Goal: Transaction & Acquisition: Purchase product/service

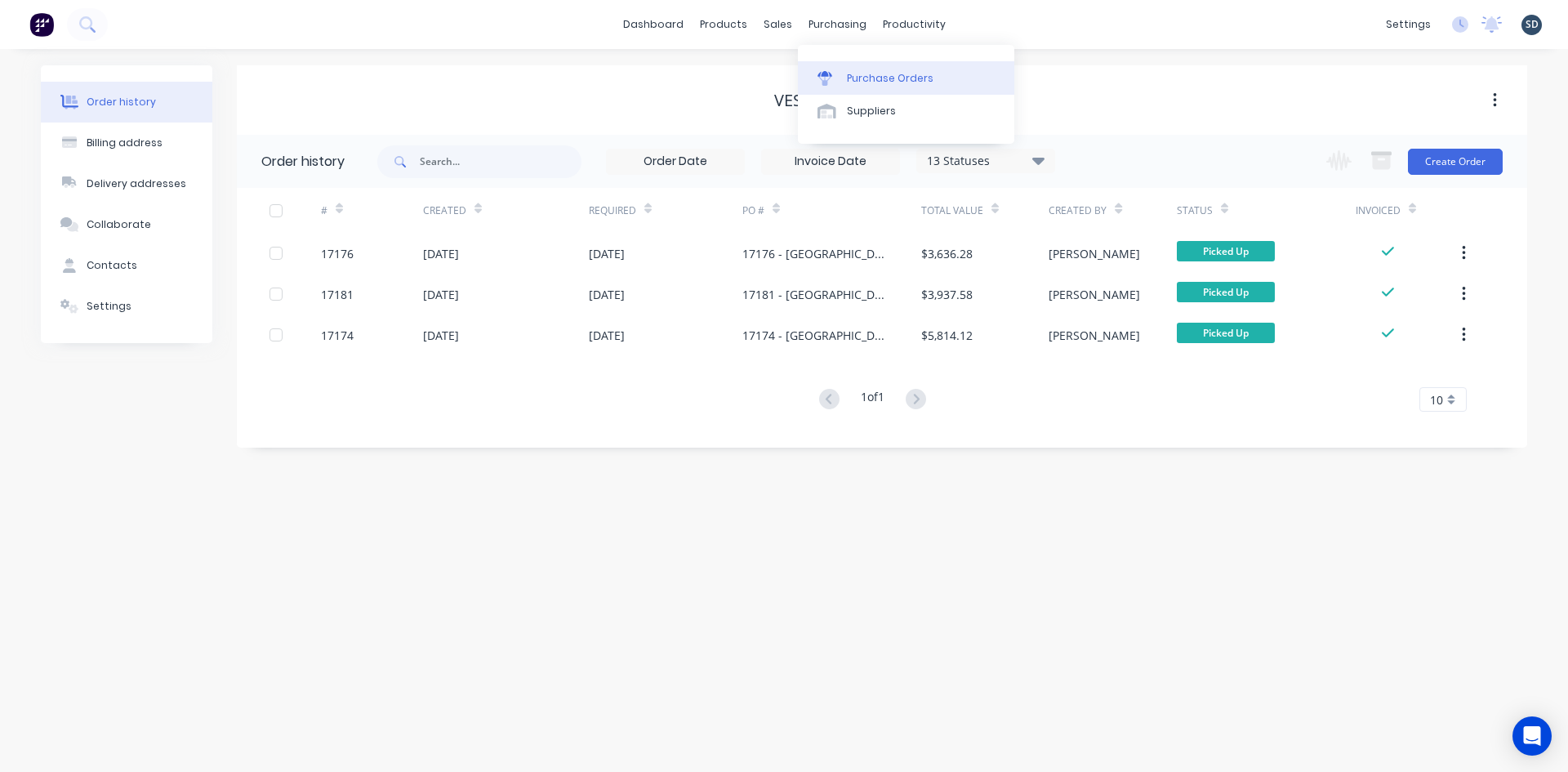
click at [878, 79] on div "Purchase Orders" at bounding box center [890, 78] width 86 height 15
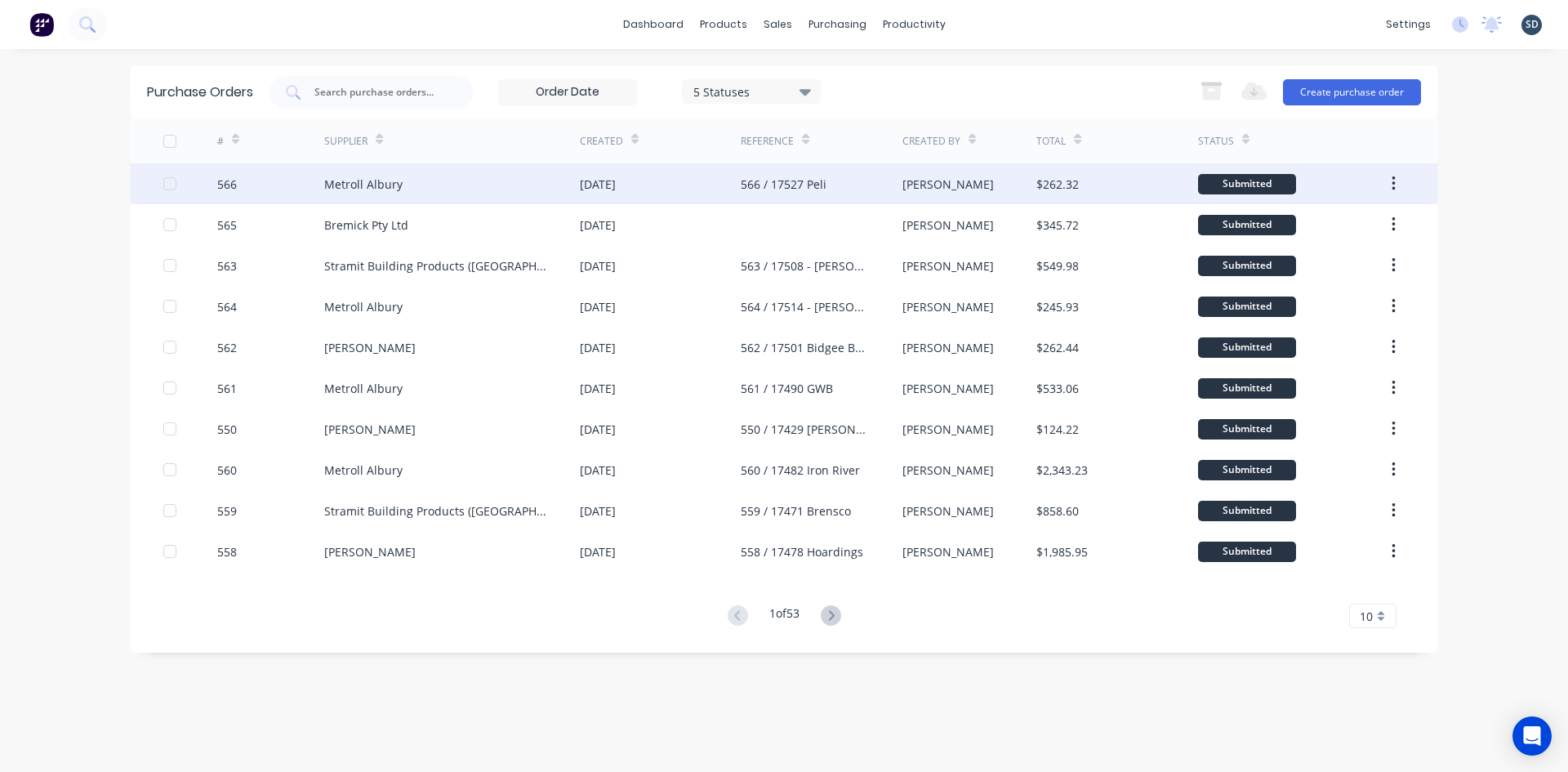
click at [499, 189] on div "Metroll Albury" at bounding box center [451, 183] width 256 height 41
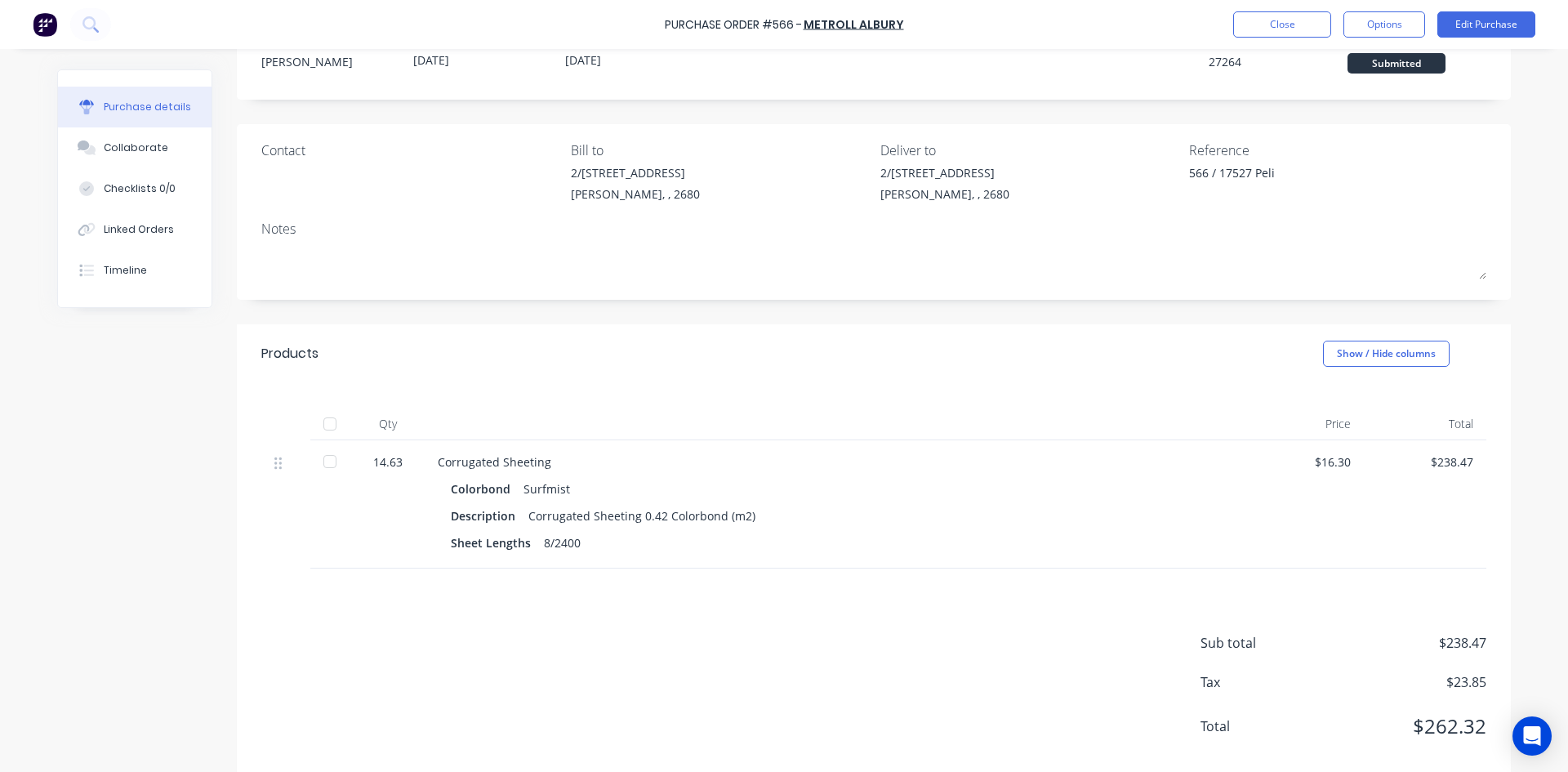
scroll to position [86, 0]
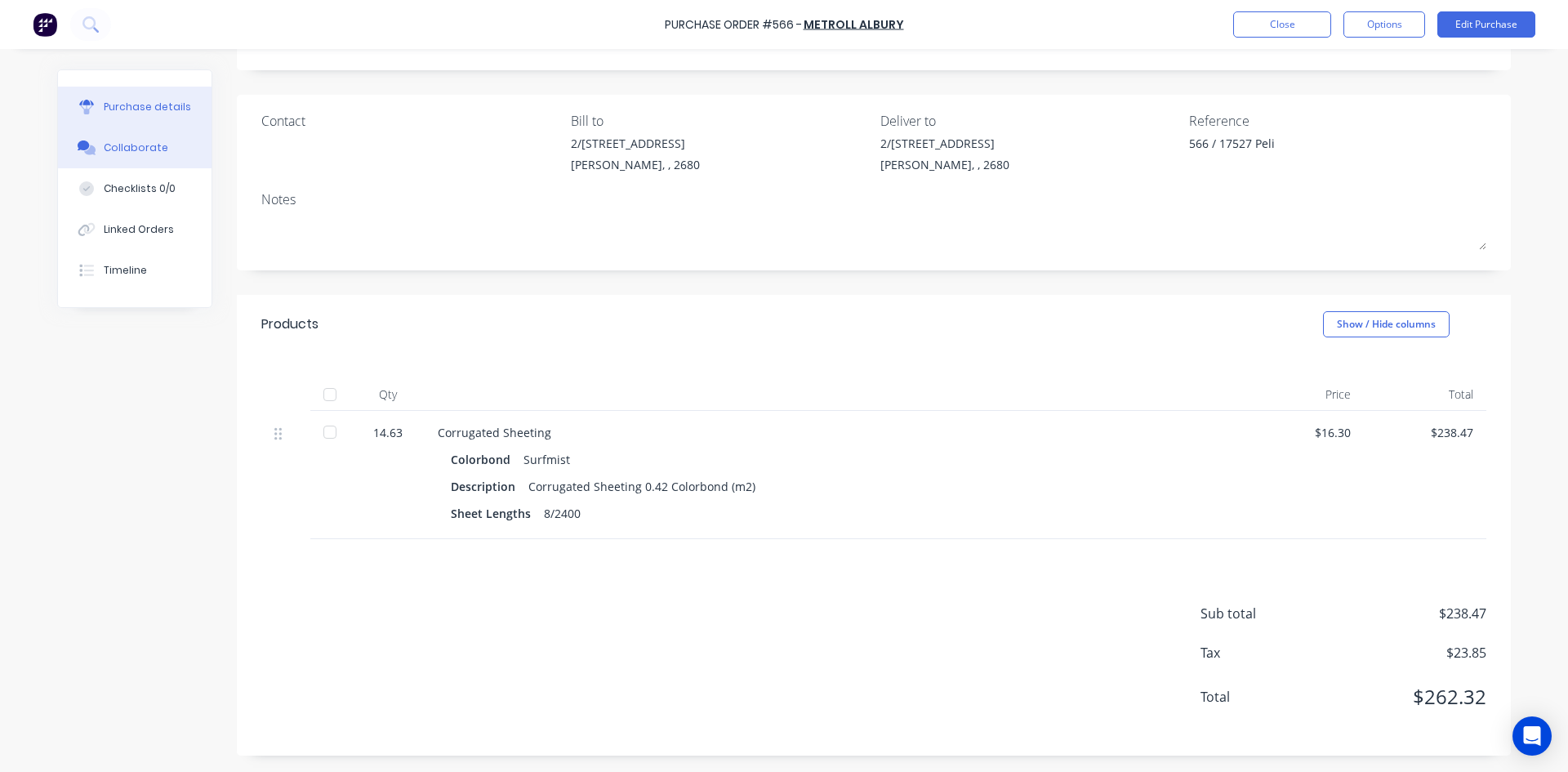
click at [115, 158] on button "Collaborate" at bounding box center [134, 148] width 154 height 41
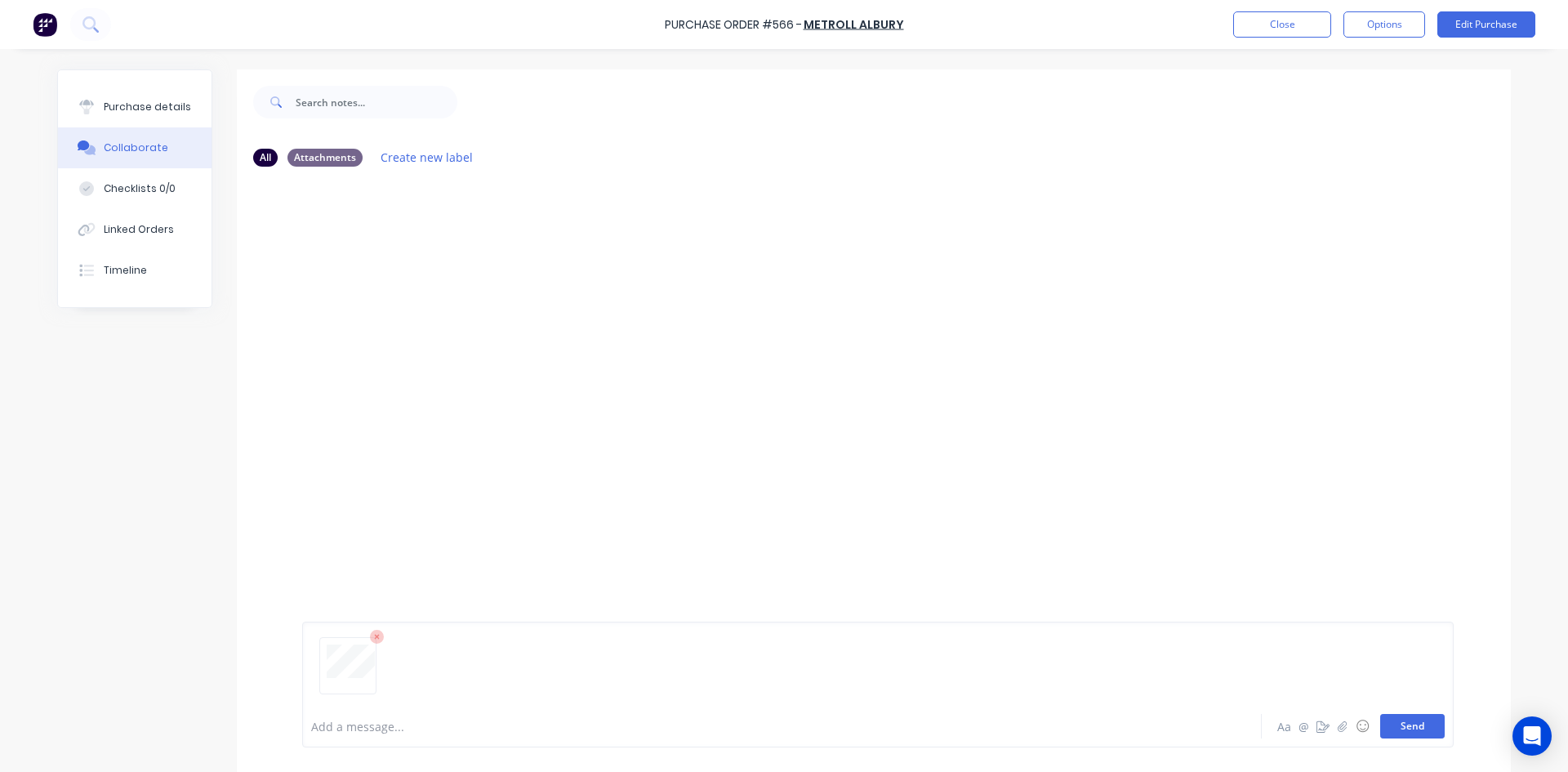
click at [1407, 719] on button "Send" at bounding box center [1413, 727] width 65 height 24
click at [156, 95] on button "Purchase details" at bounding box center [134, 107] width 154 height 41
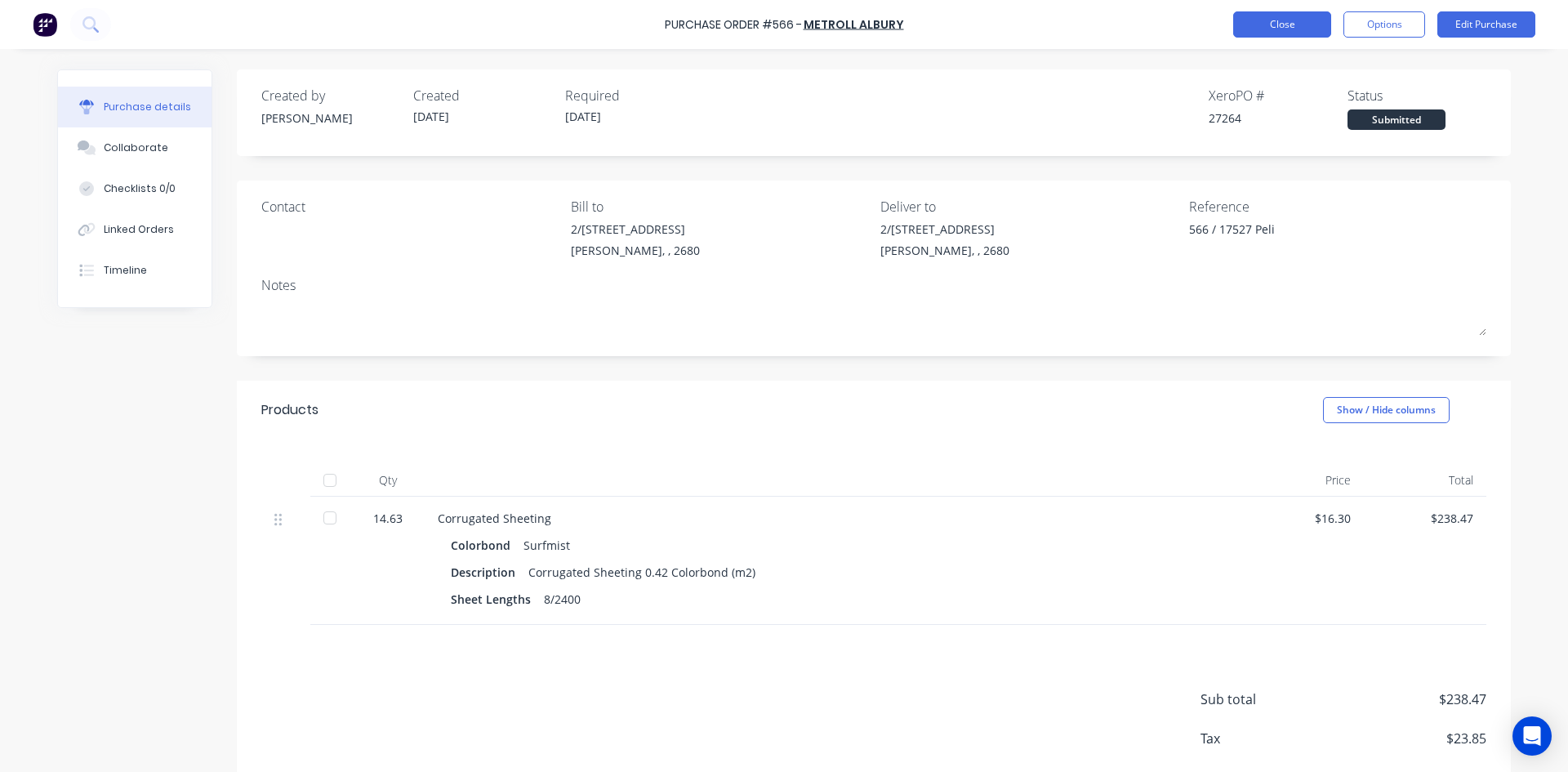
click at [1276, 22] on button "Close" at bounding box center [1282, 24] width 98 height 26
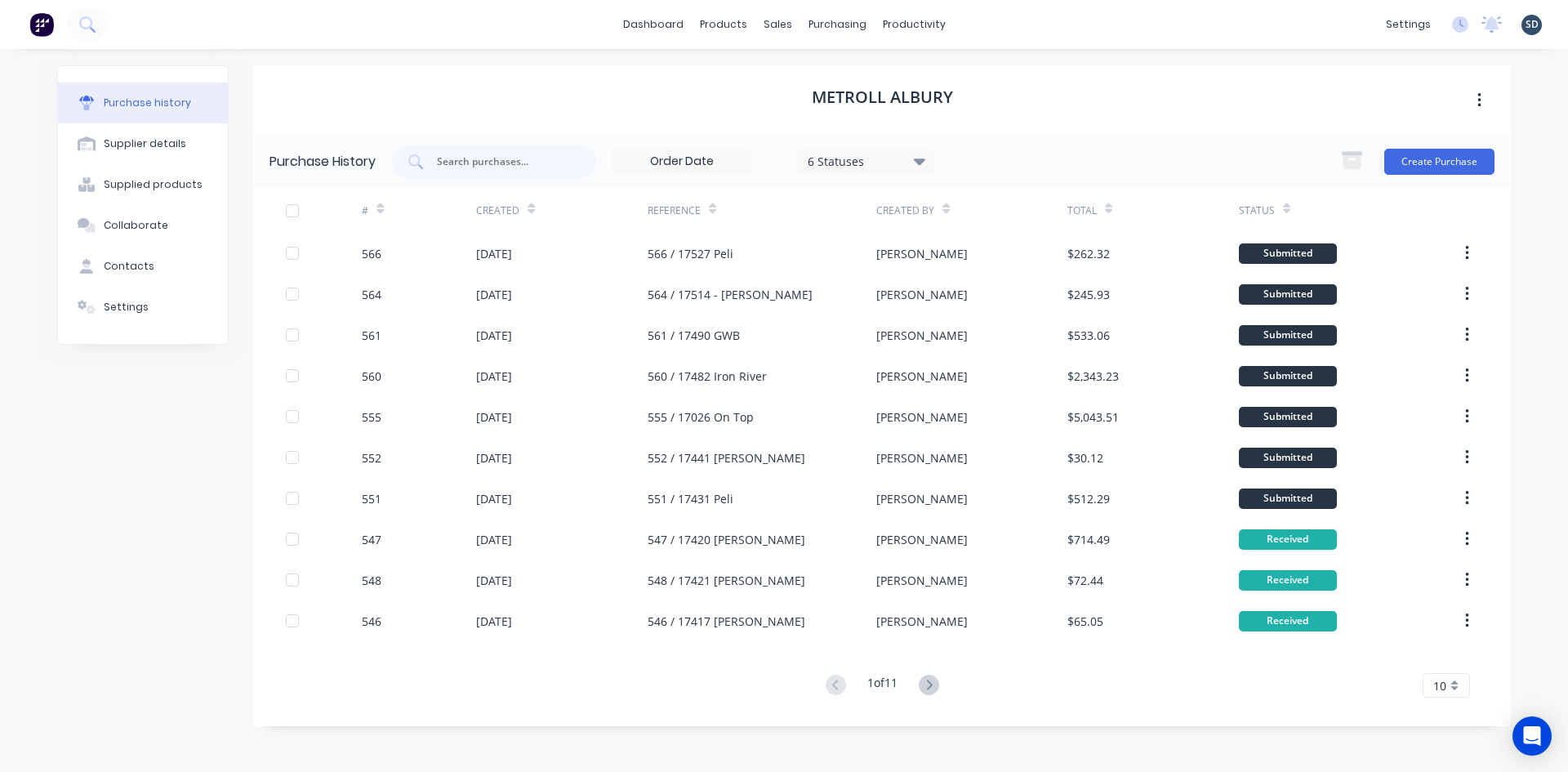
click at [1001, 13] on div "dashboard products sales purchasing productivity dashboard products Product Cat…" at bounding box center [784, 24] width 1568 height 49
click at [1014, 25] on div "dashboard products sales purchasing productivity dashboard products Product Cat…" at bounding box center [784, 24] width 1568 height 49
click at [982, 26] on div "dashboard products sales purchasing productivity dashboard products Product Cat…" at bounding box center [784, 24] width 1568 height 49
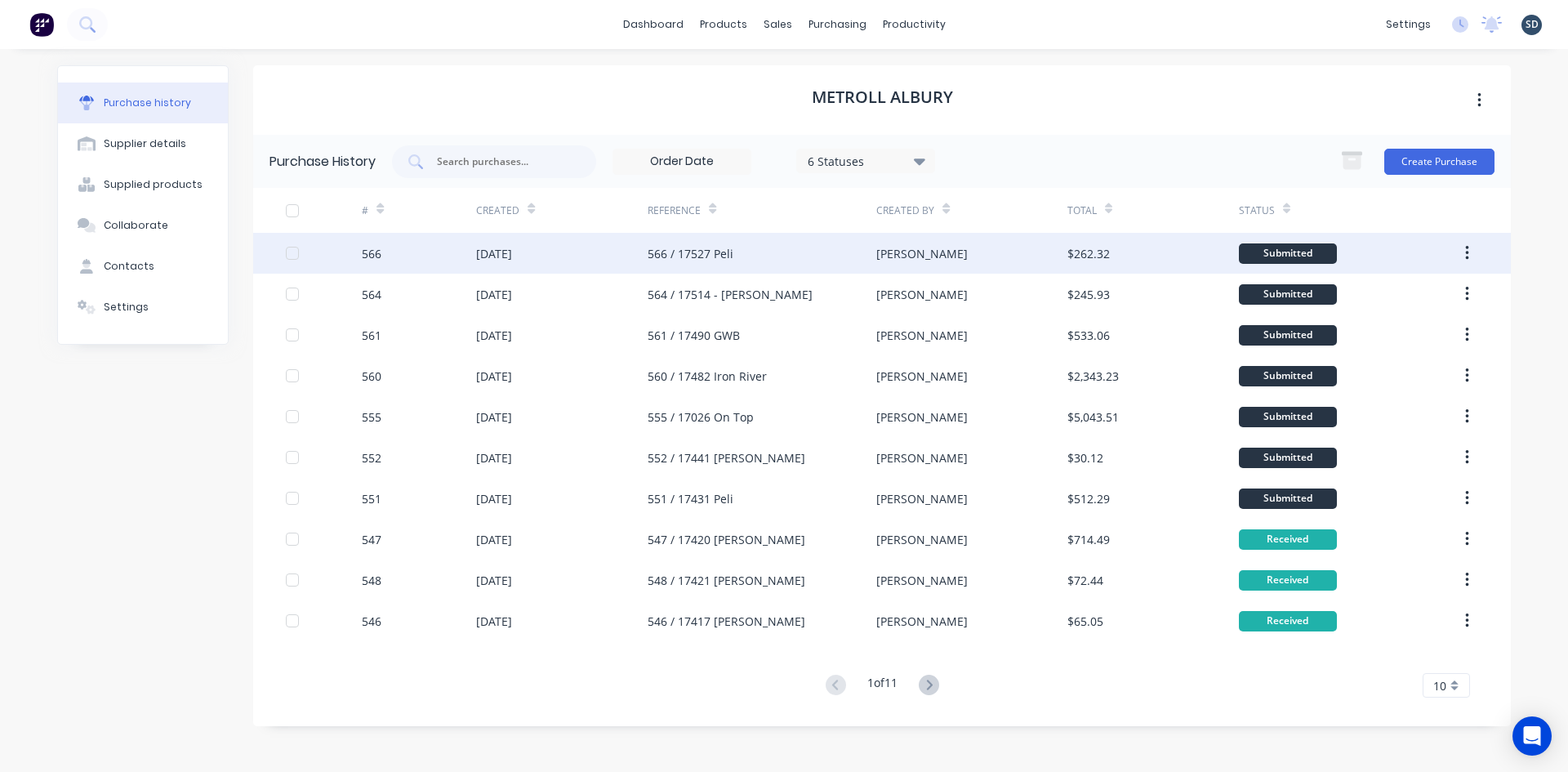
click at [590, 253] on div "[DATE]" at bounding box center [561, 253] width 171 height 41
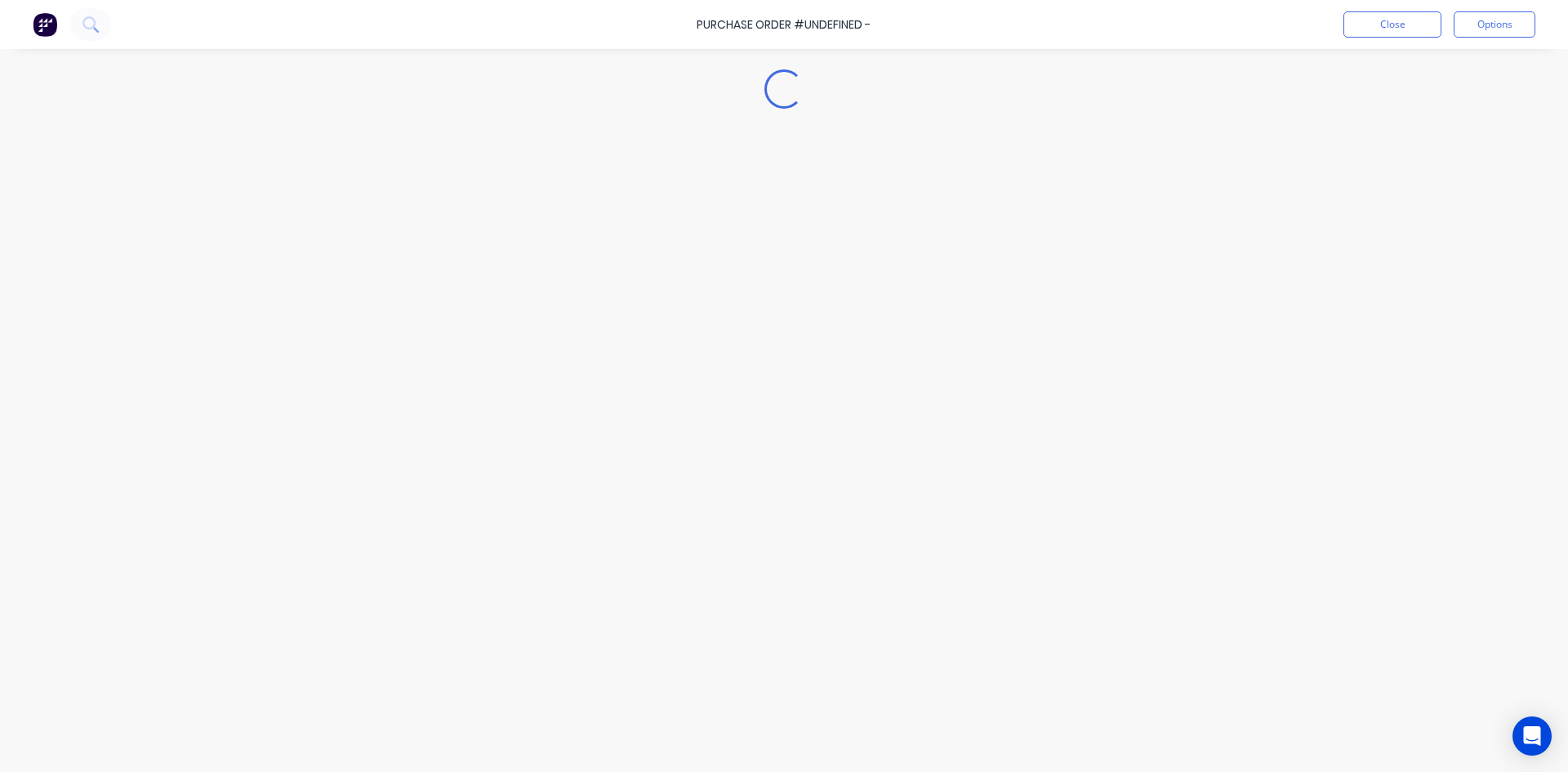
type textarea "x"
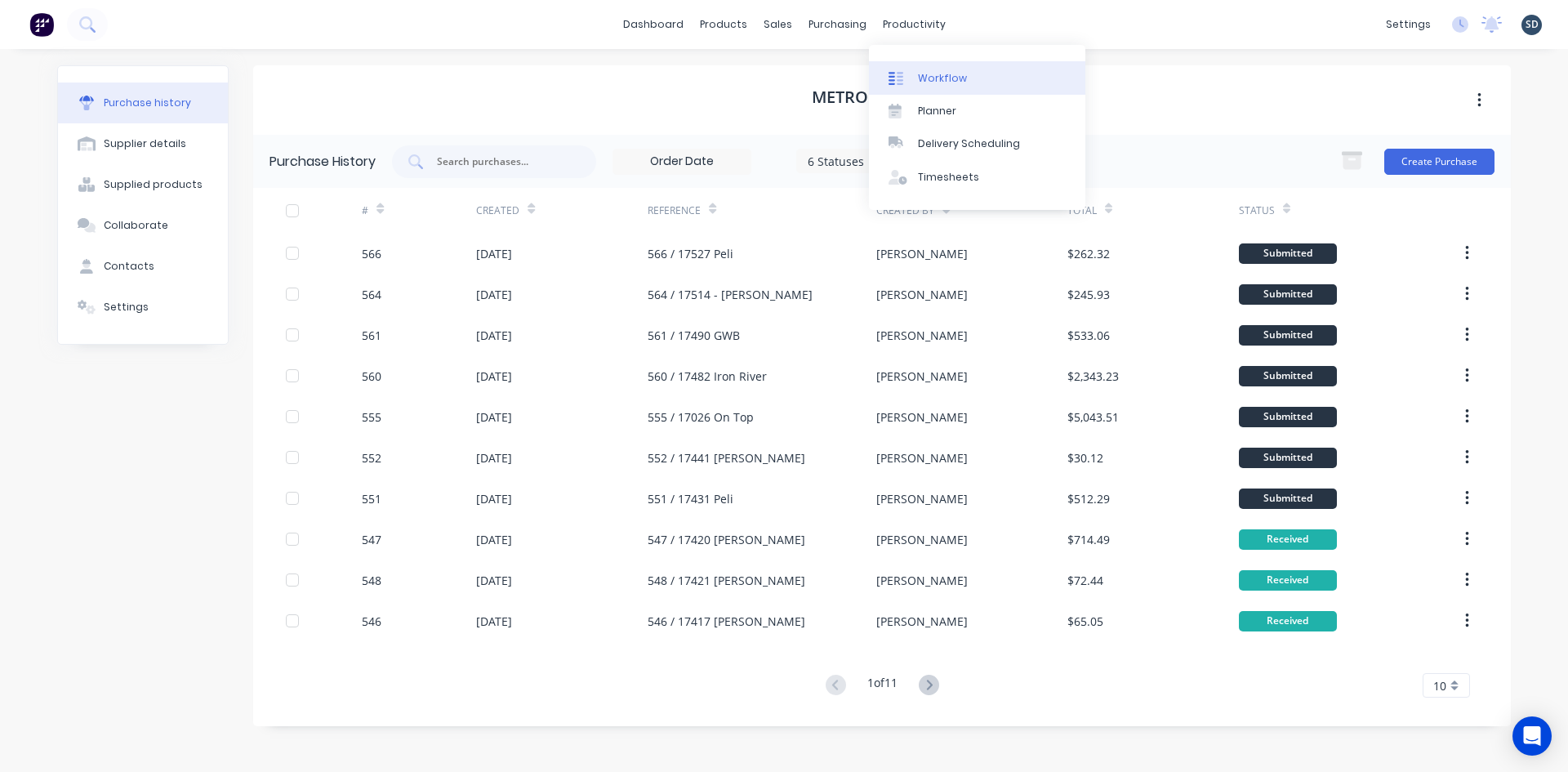
click at [936, 75] on div "Workflow" at bounding box center [942, 78] width 49 height 15
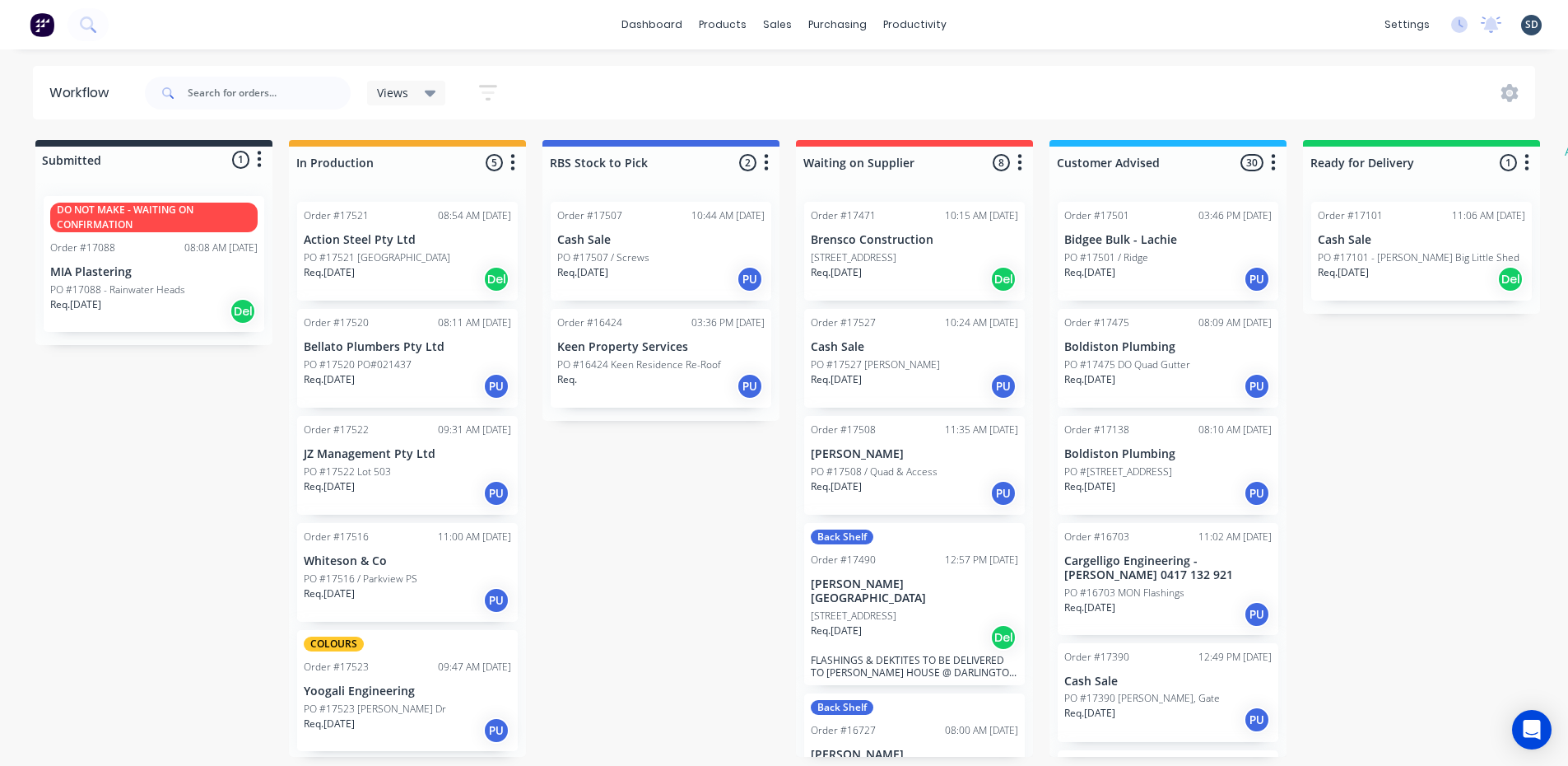
click at [410, 260] on div "PO #17521 Quandialla" at bounding box center [407, 257] width 208 height 15
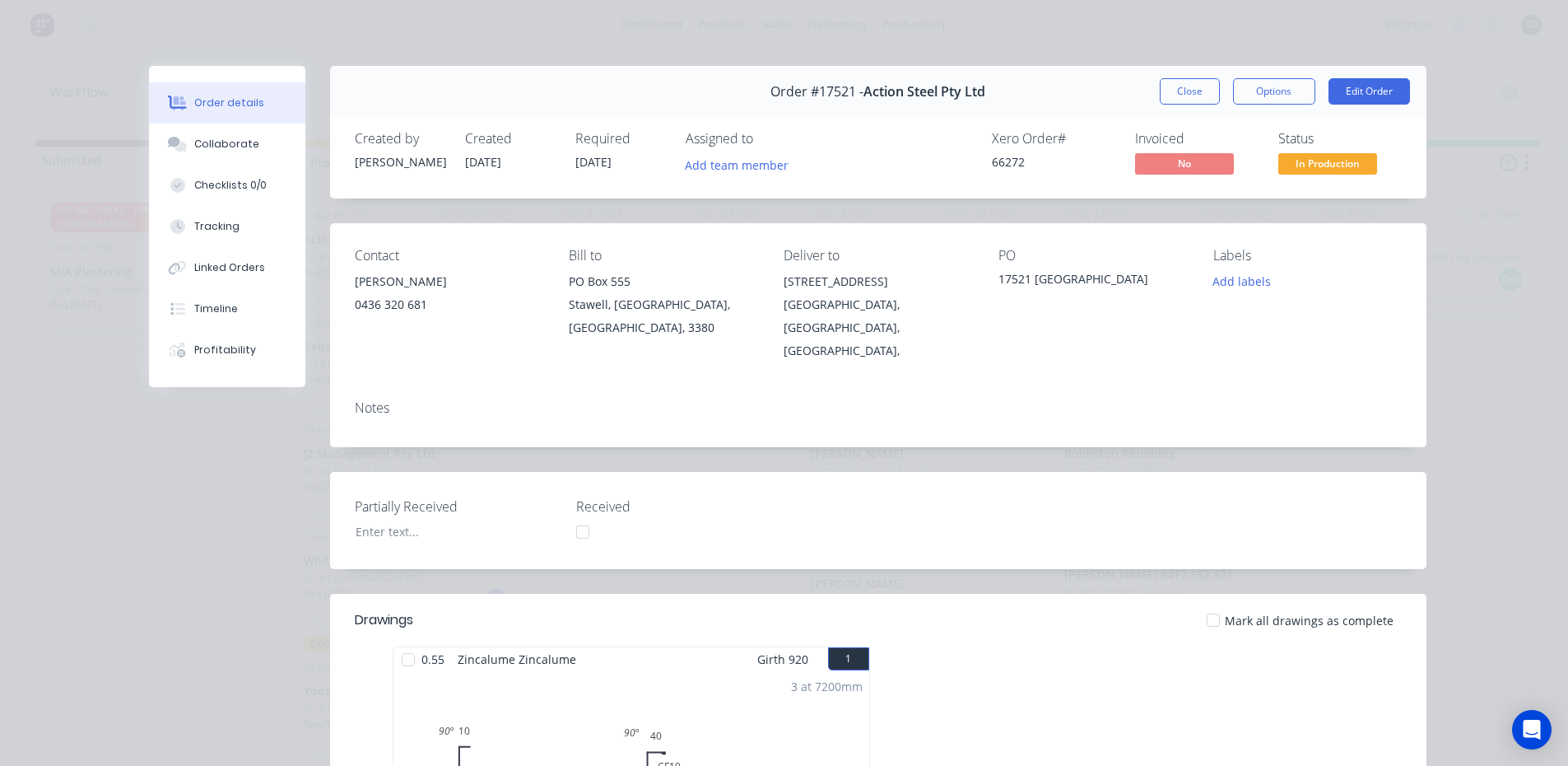
click at [707, 32] on div "Order details Collaborate Checklists 0/0 Tracking Linked Orders Timeline Profit…" at bounding box center [784, 383] width 1568 height 766
click at [1198, 88] on button "Close" at bounding box center [1190, 92] width 60 height 26
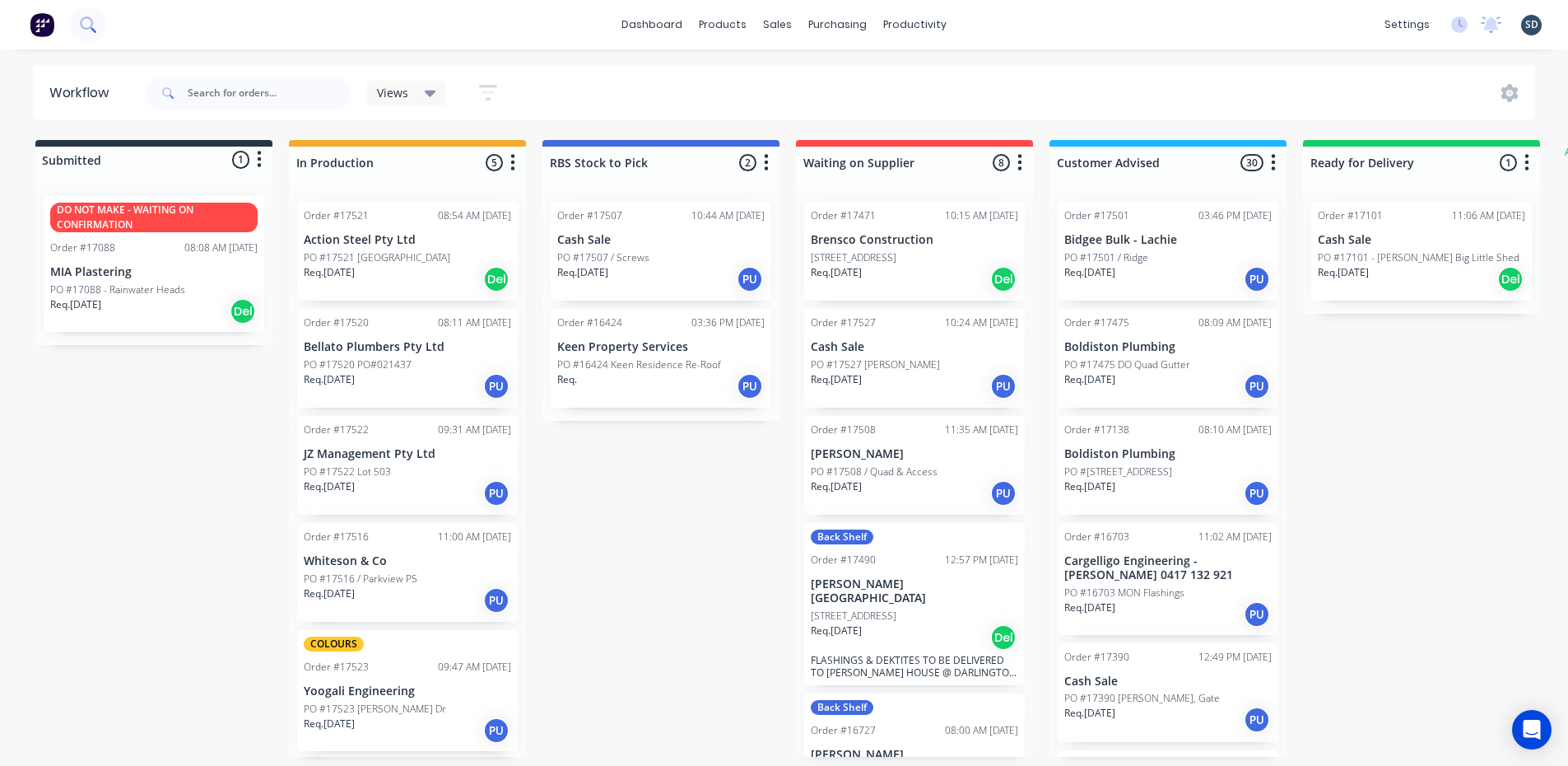
click at [92, 29] on icon at bounding box center [93, 30] width 6 height 6
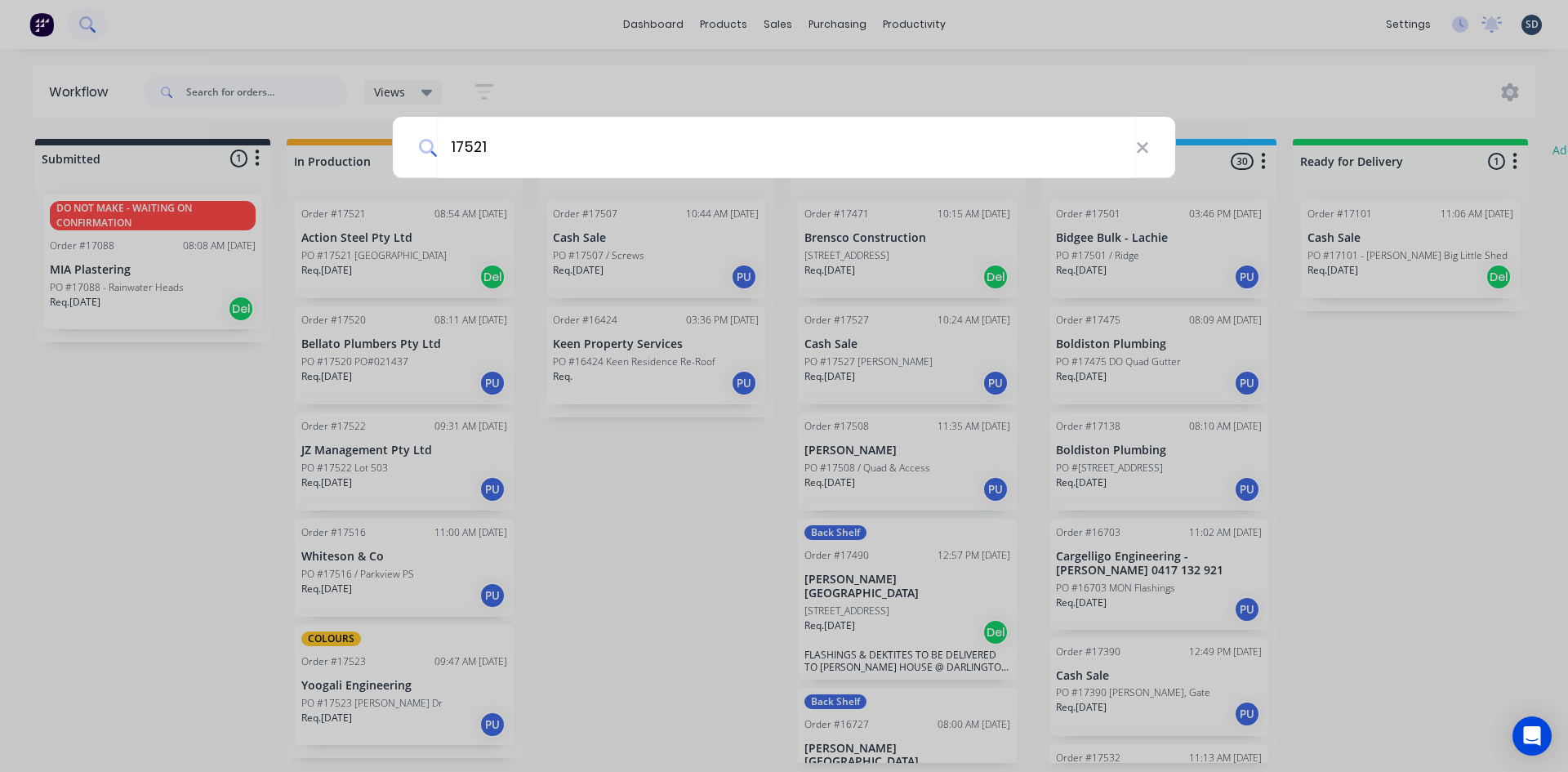
type input "17521"
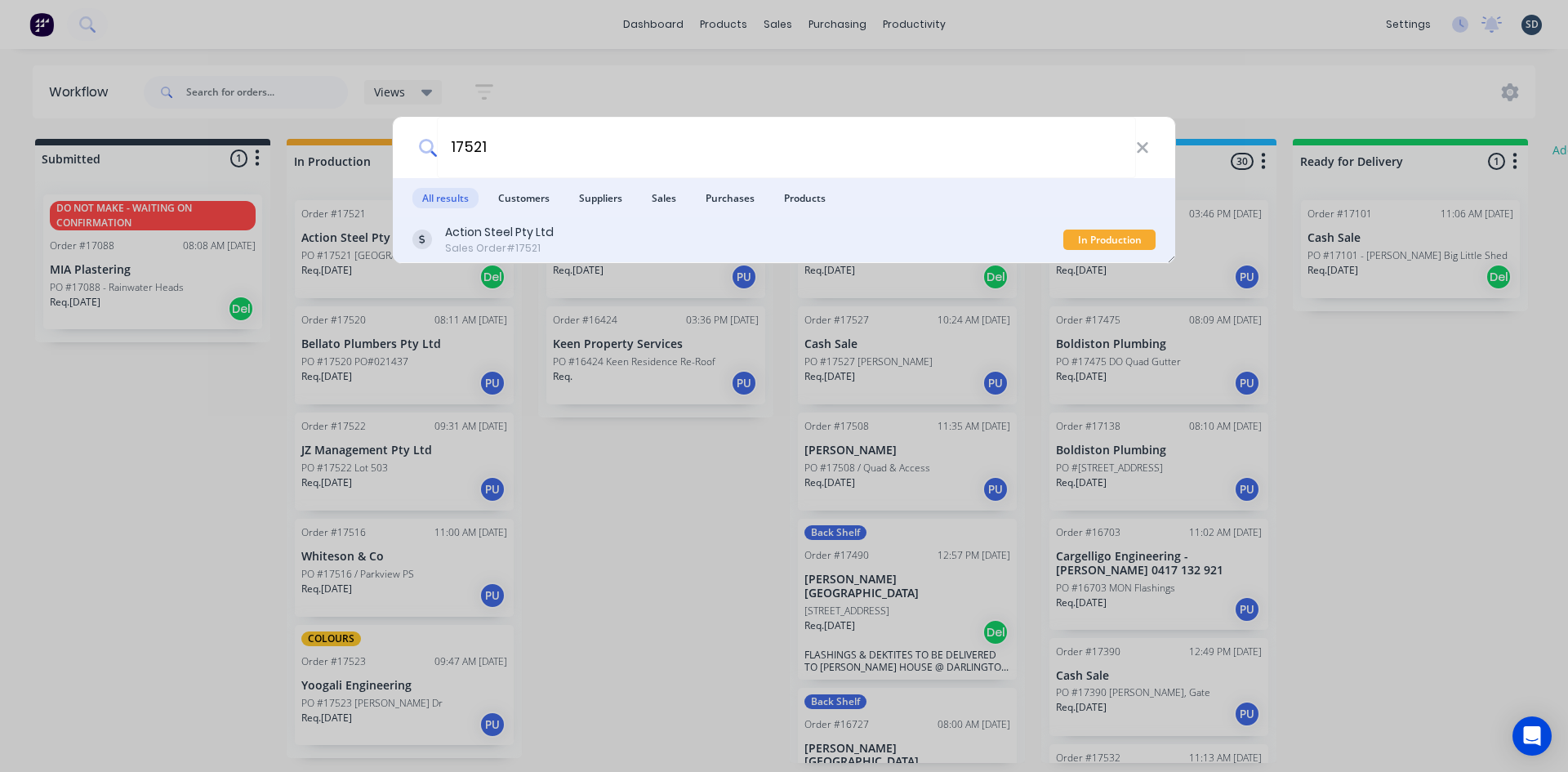
click at [572, 240] on div "Action Steel Pty Ltd Sales Order #17521" at bounding box center [737, 239] width 650 height 31
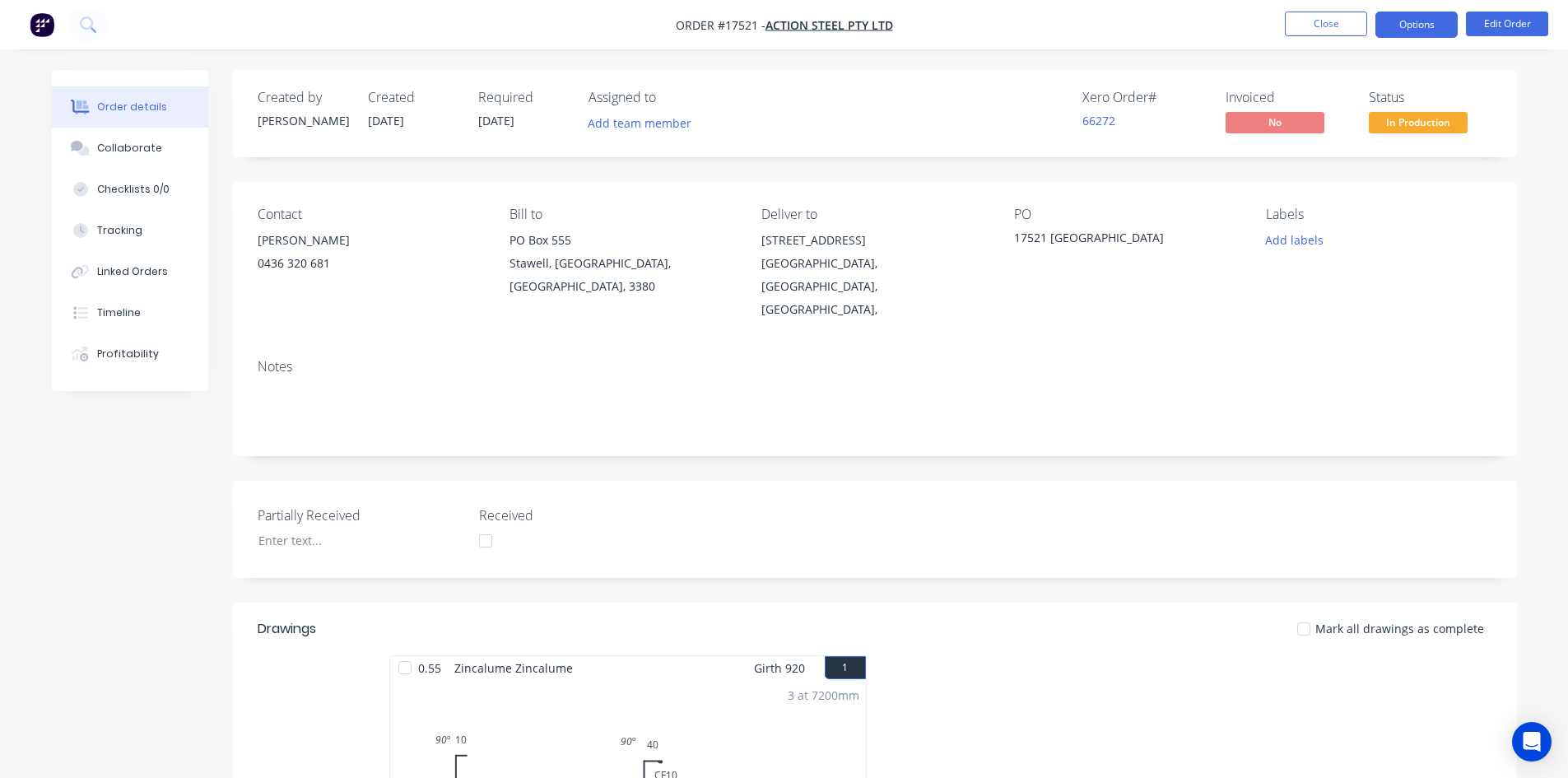
click at [1429, 18] on button "Options" at bounding box center [1417, 25] width 83 height 26
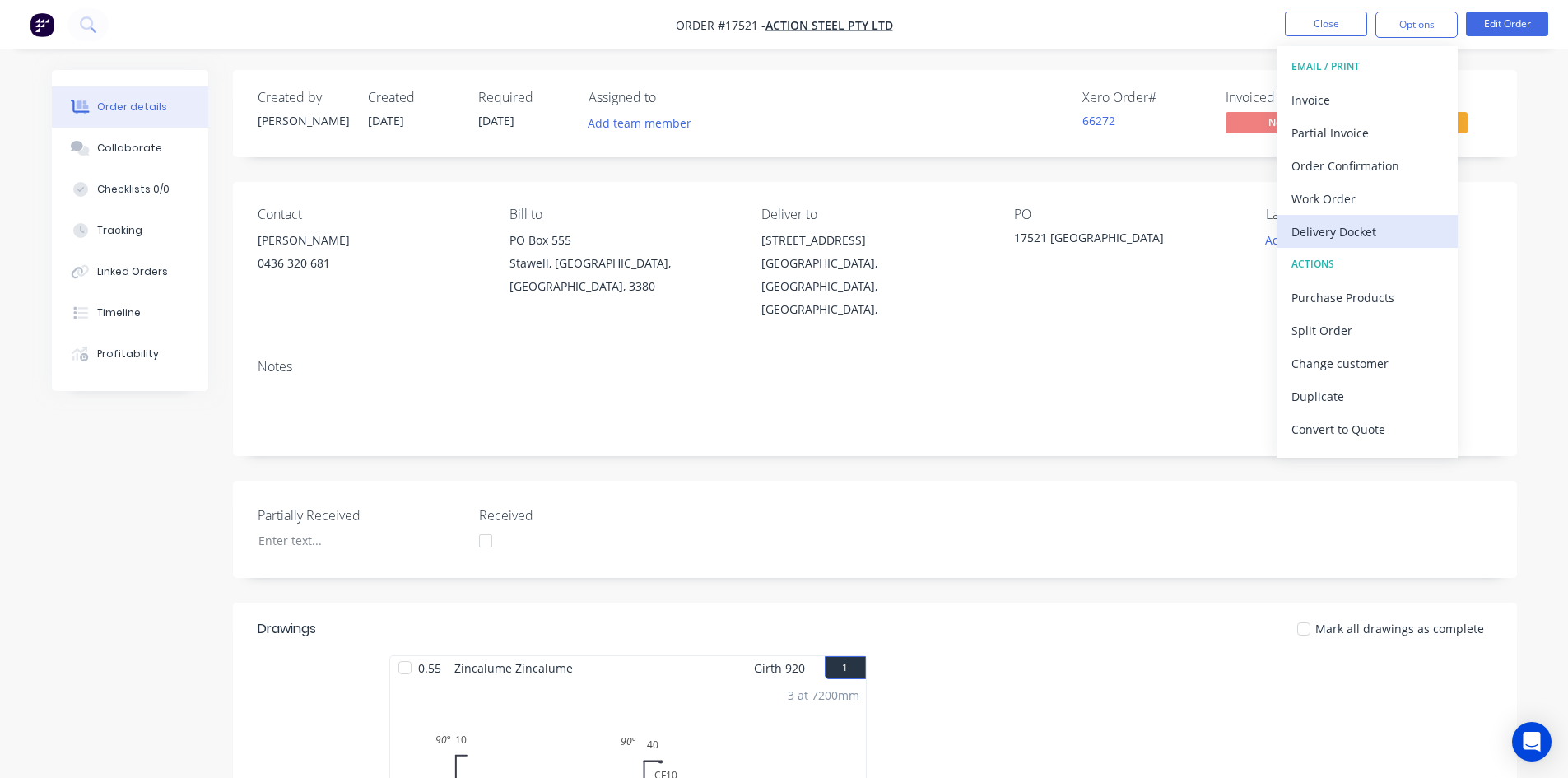
click at [1331, 239] on div "Delivery Docket" at bounding box center [1367, 231] width 151 height 24
click at [1107, 45] on nav "Order #17521 - Action Steel Pty Ltd Close Options DELIVERY DOCKET Back With pri…" at bounding box center [784, 25] width 1568 height 49
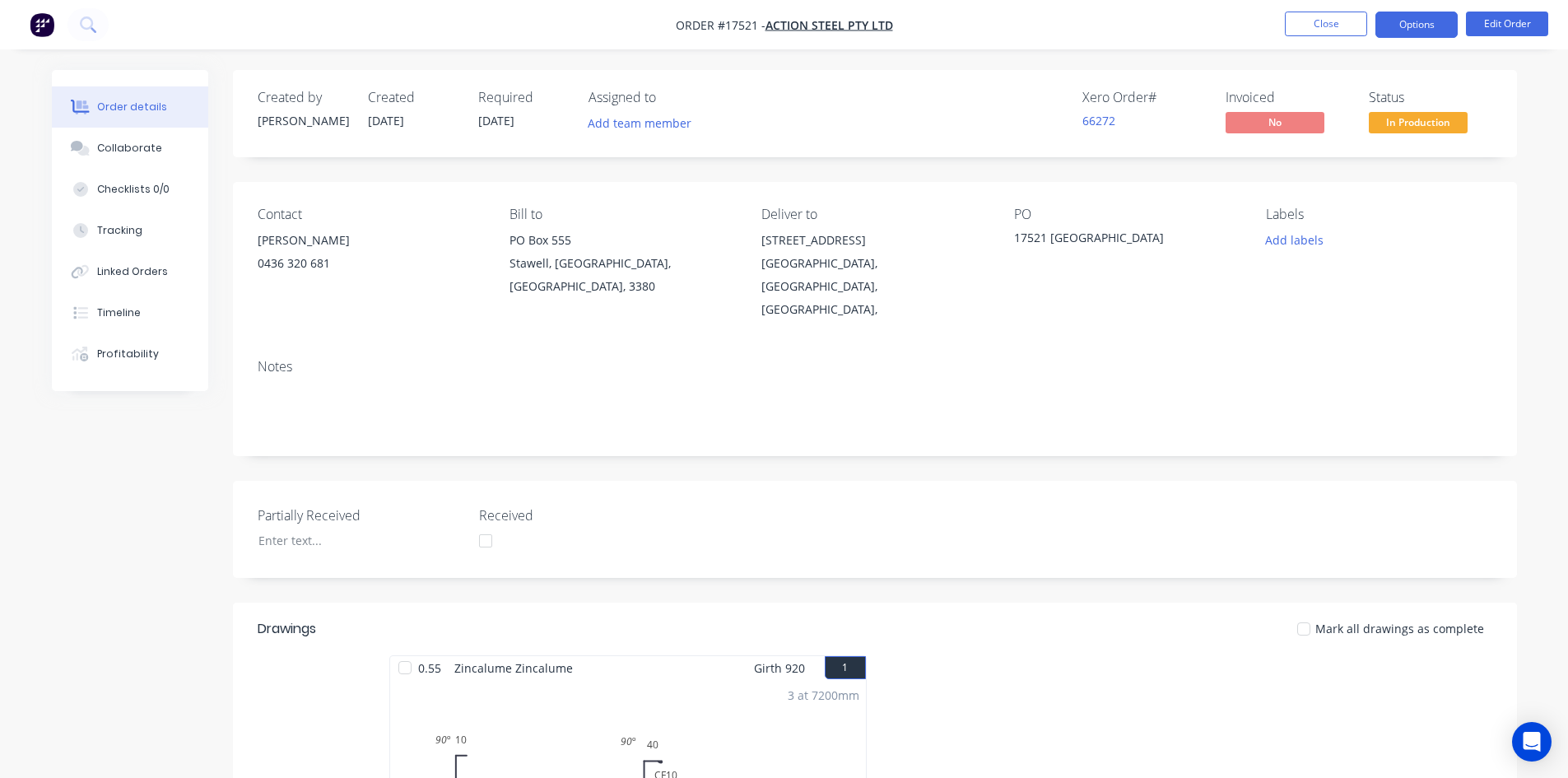
click at [1425, 26] on button "Options" at bounding box center [1417, 25] width 83 height 26
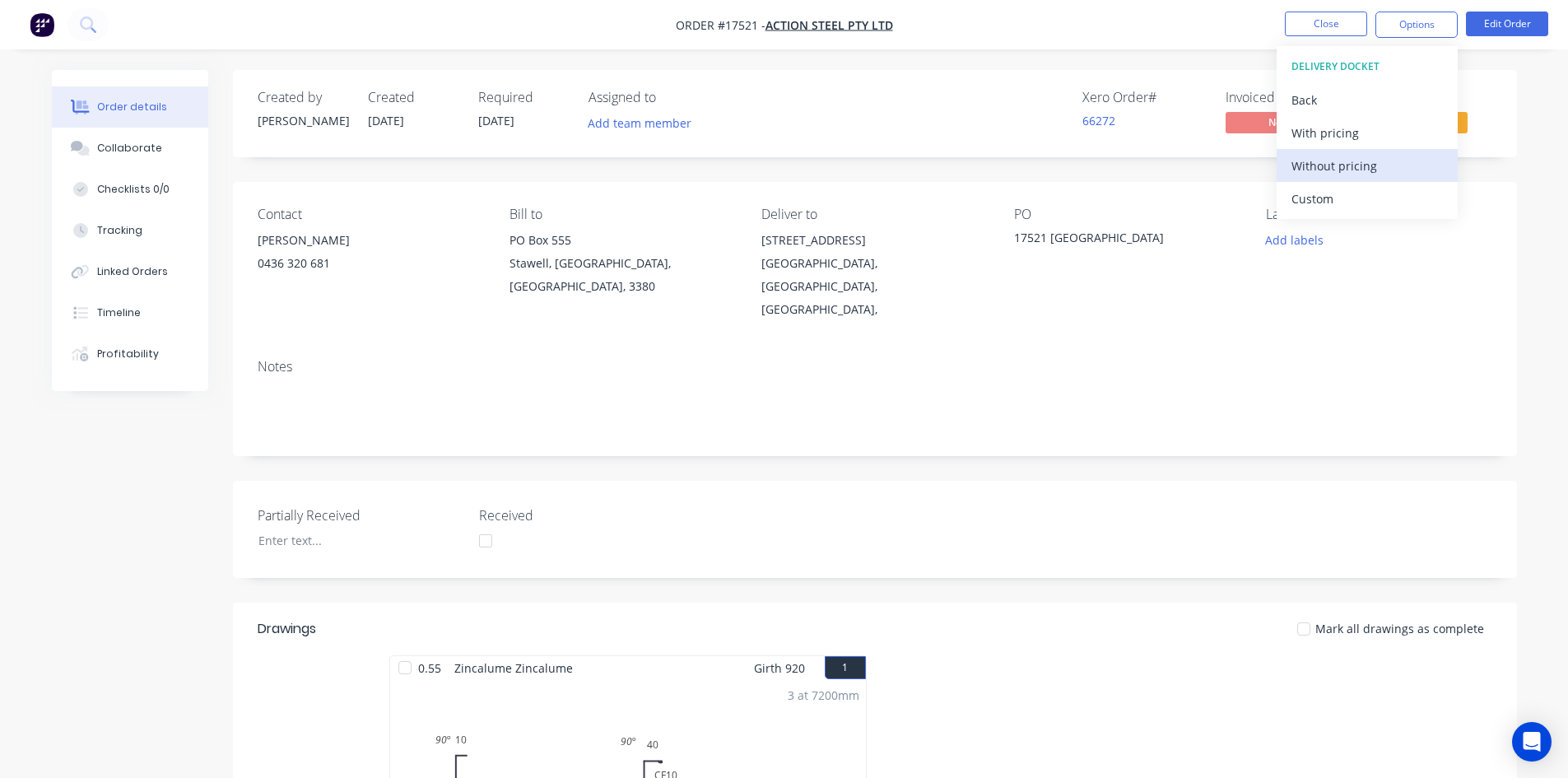
click at [1356, 160] on div "Without pricing" at bounding box center [1367, 165] width 151 height 24
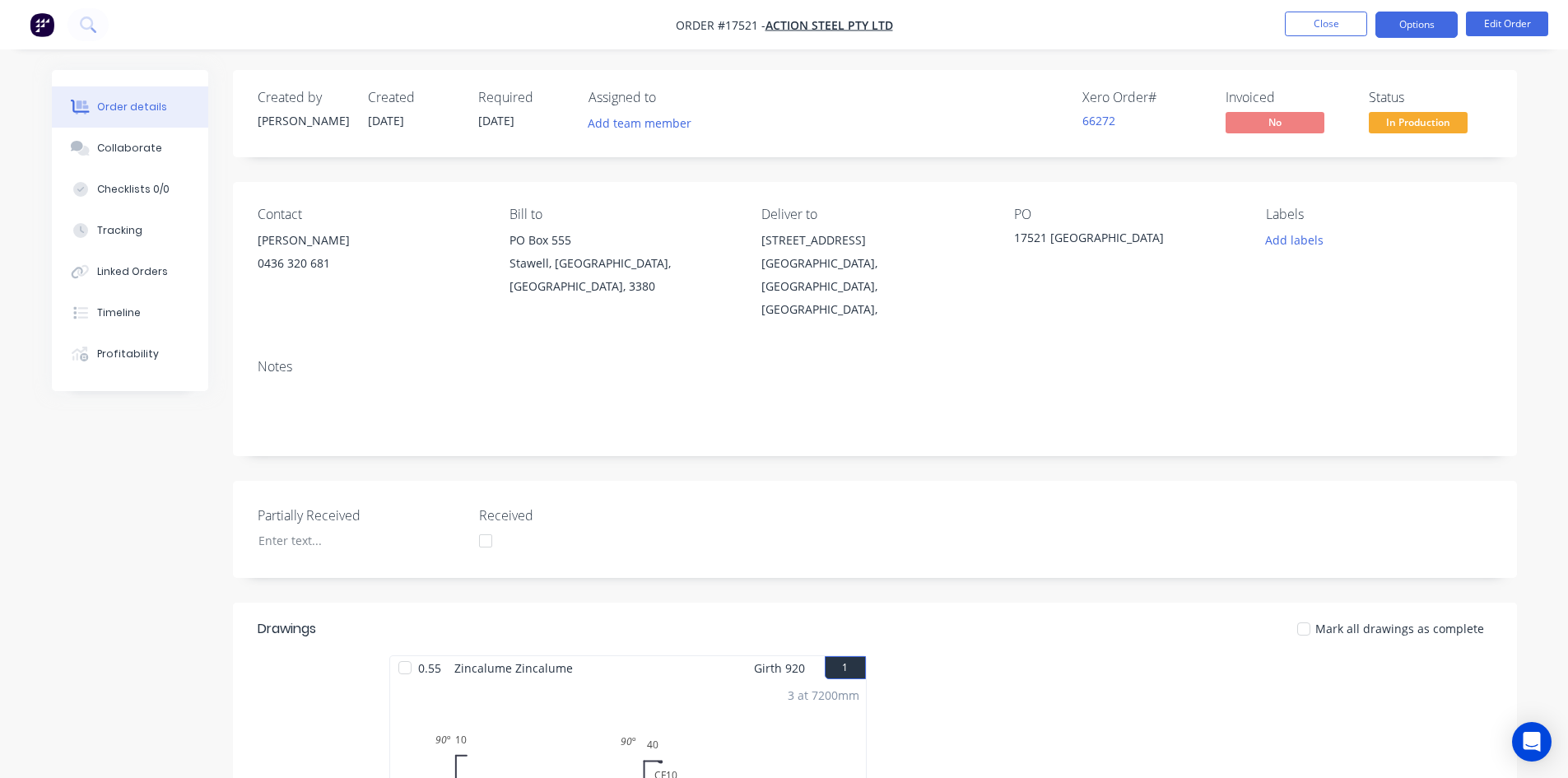
click at [1410, 27] on button "Options" at bounding box center [1417, 25] width 83 height 26
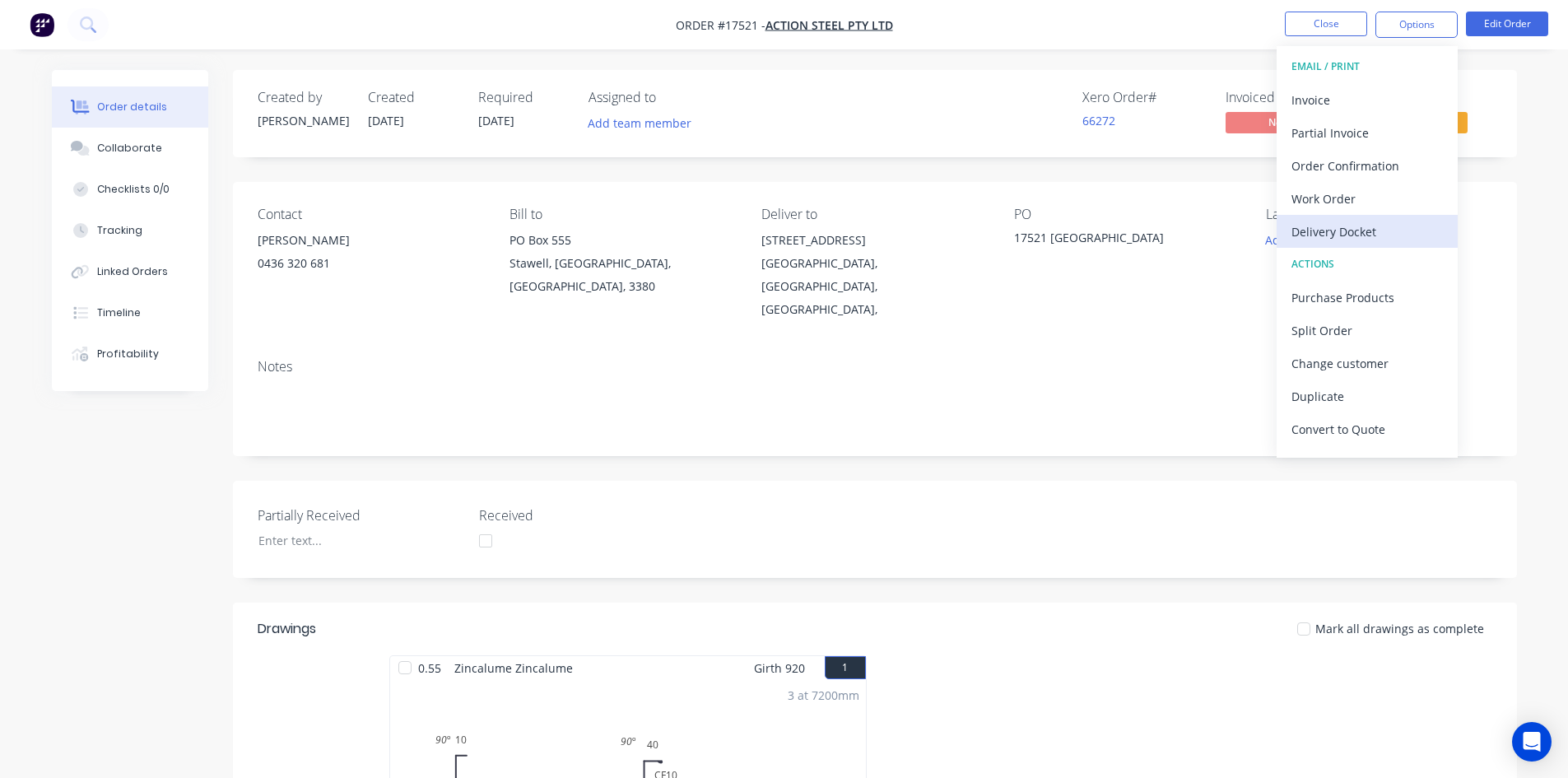
click at [1374, 225] on div "Delivery Docket" at bounding box center [1367, 231] width 151 height 24
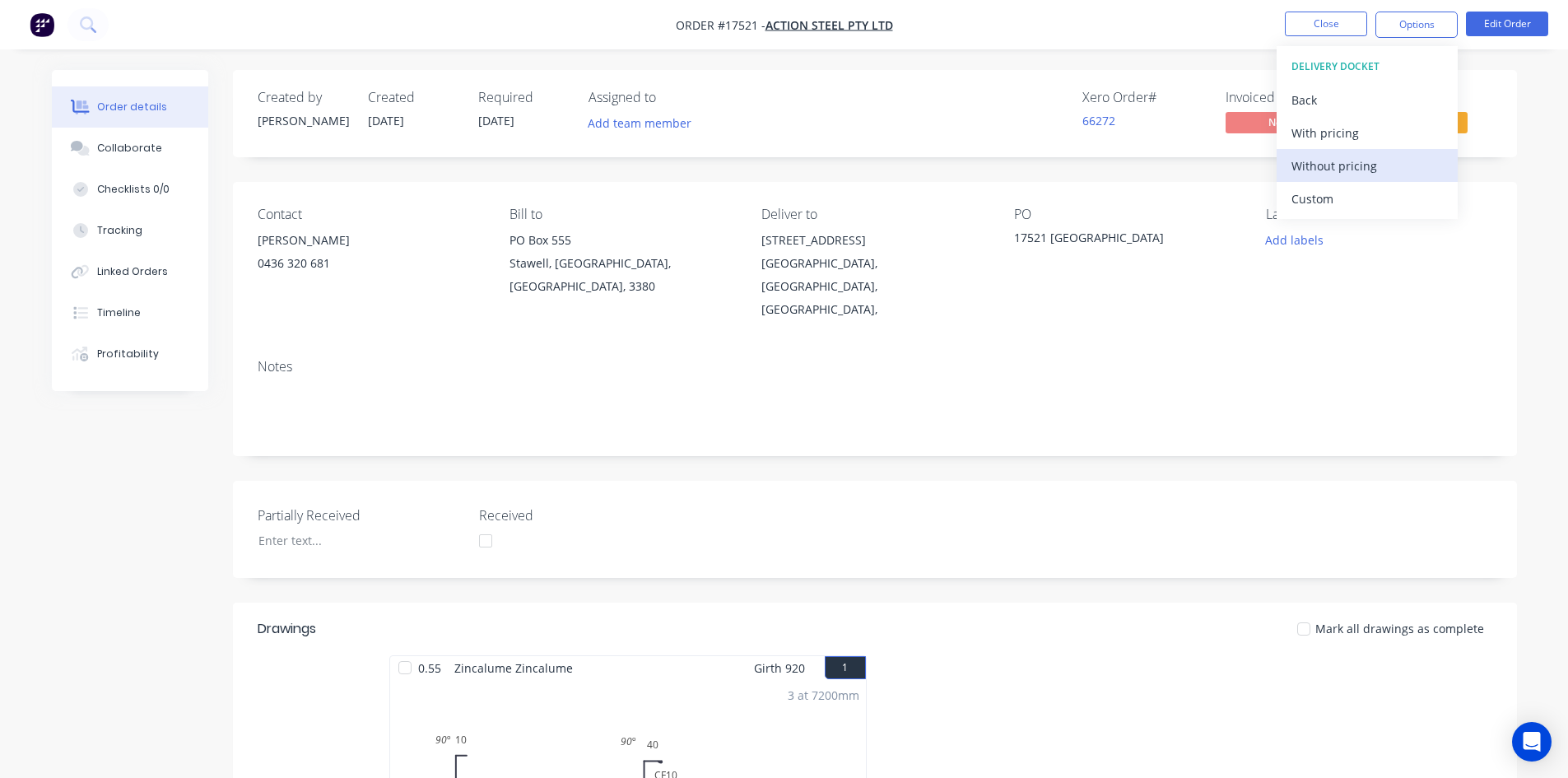
click at [1377, 168] on div "Without pricing" at bounding box center [1367, 165] width 151 height 24
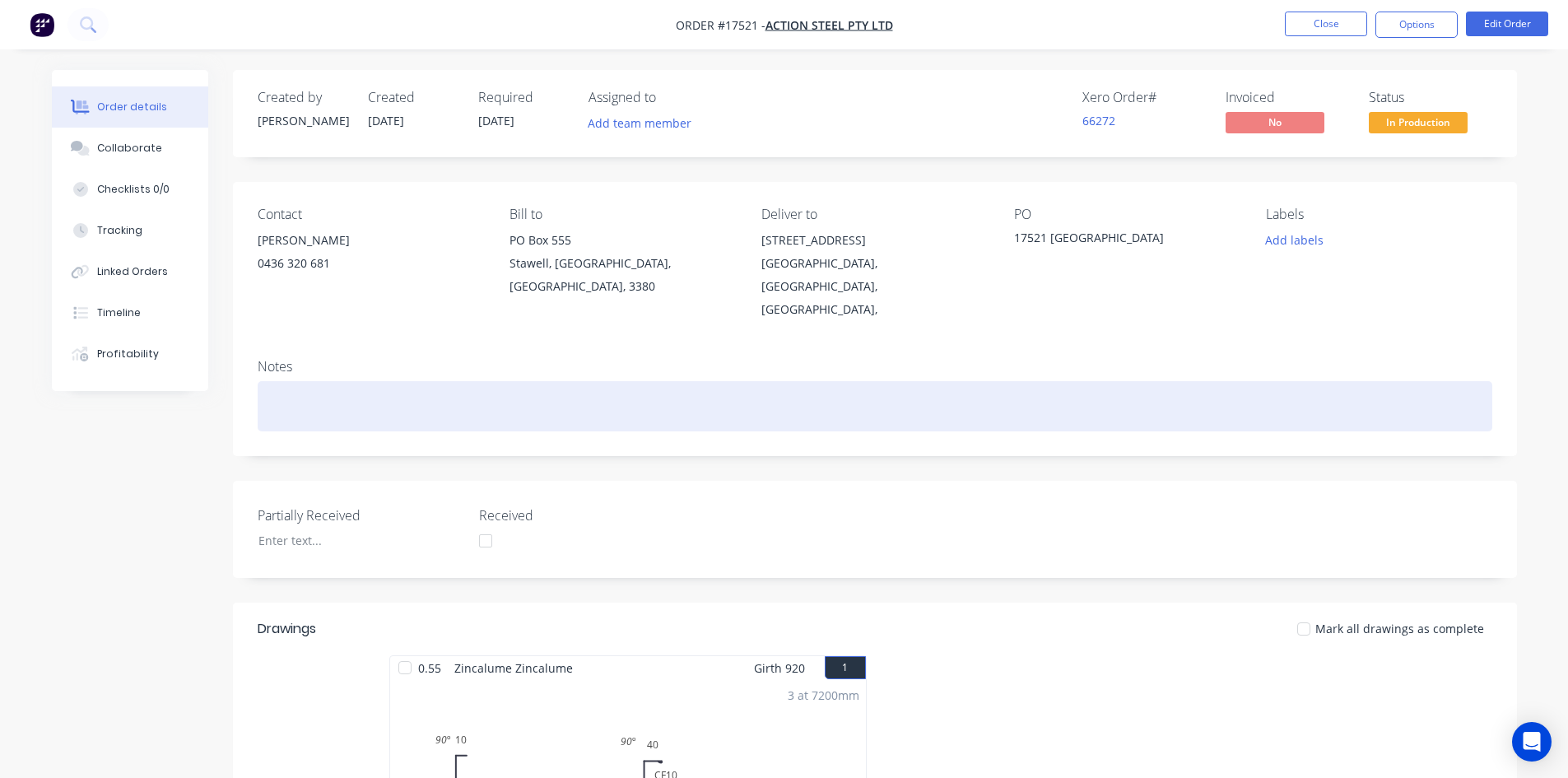
click at [290, 381] on div at bounding box center [875, 406] width 1235 height 50
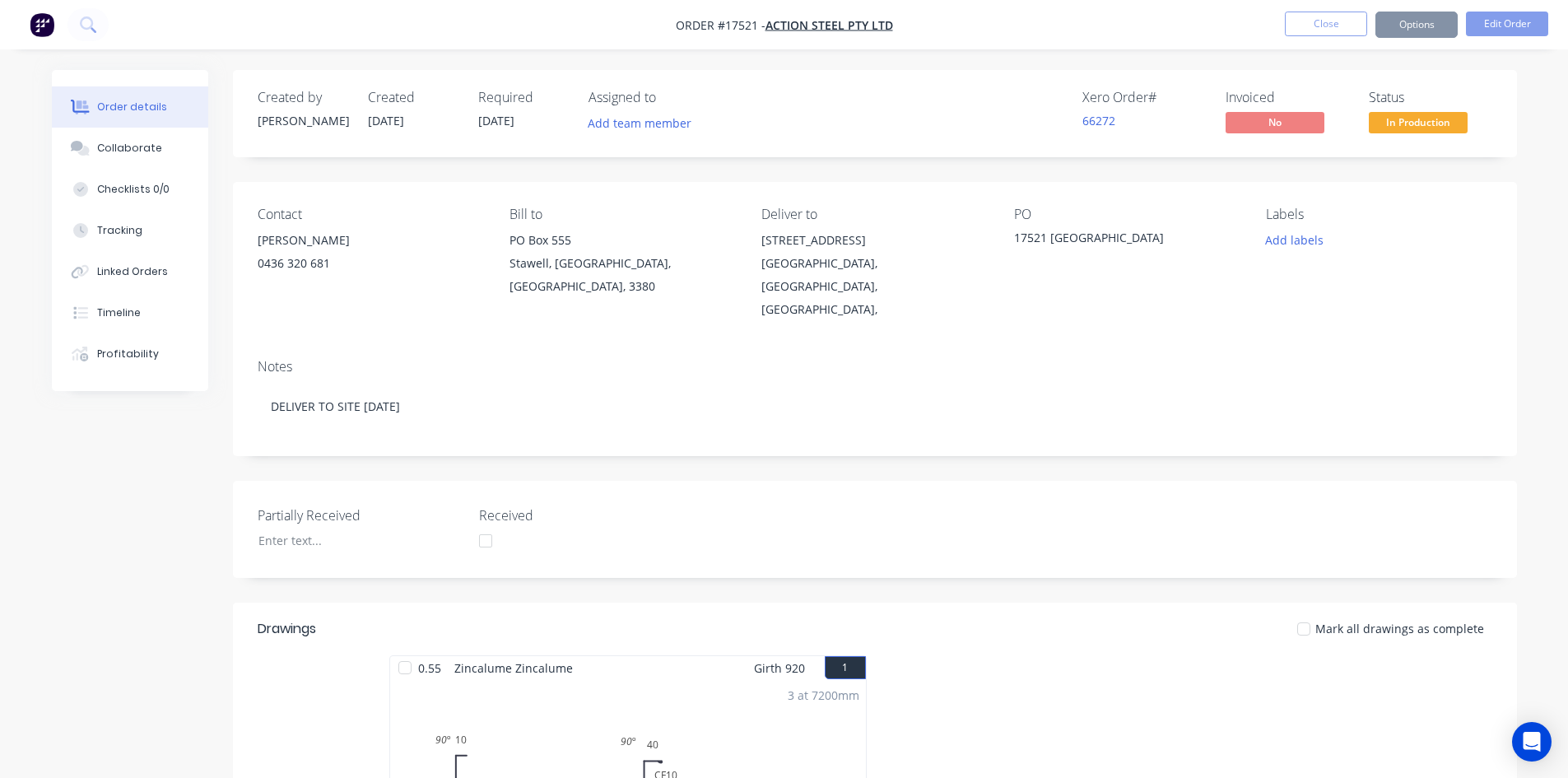
click at [1421, 24] on button "Options" at bounding box center [1417, 25] width 83 height 26
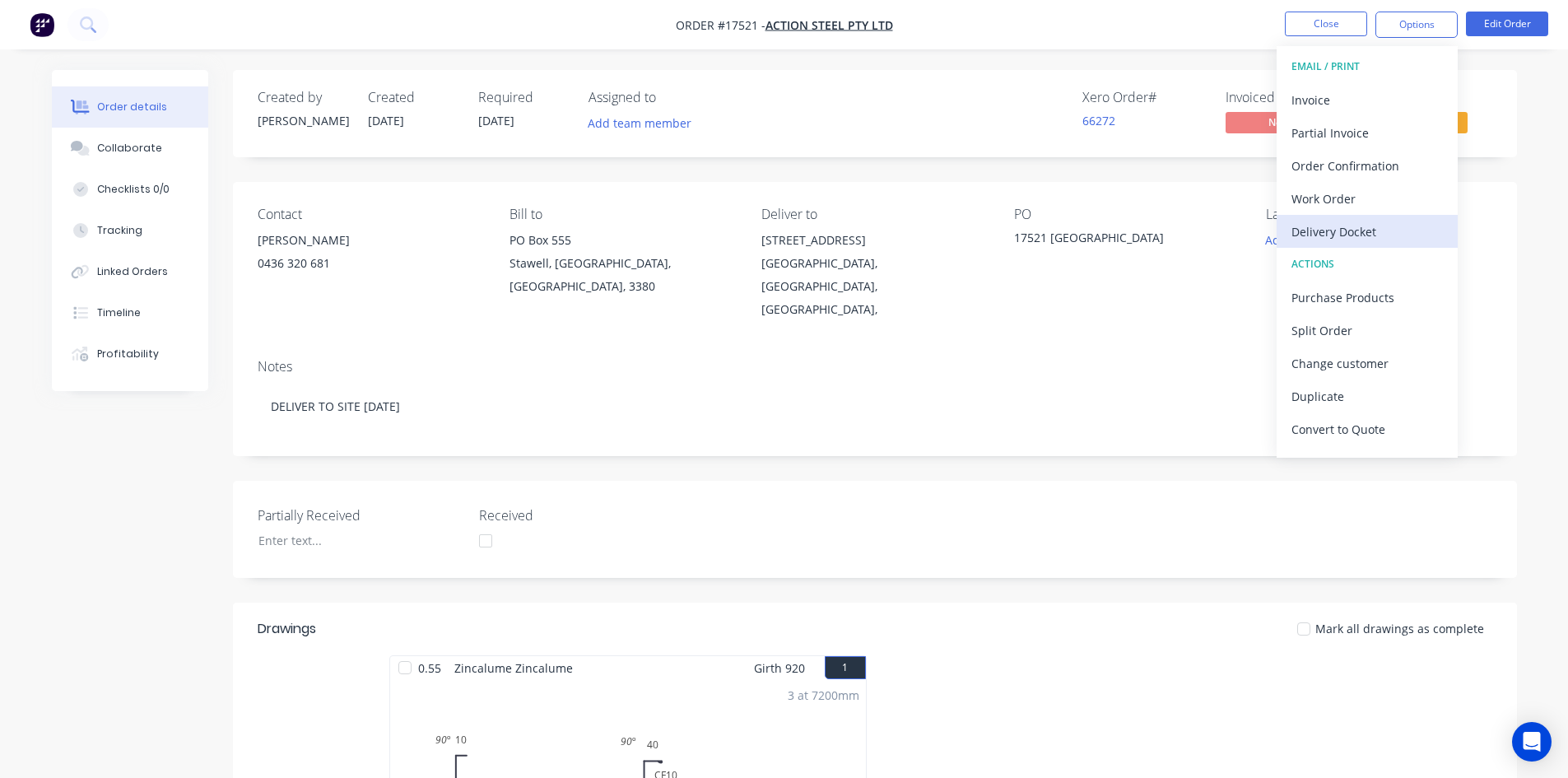
click at [1347, 239] on div "Delivery Docket" at bounding box center [1367, 231] width 151 height 24
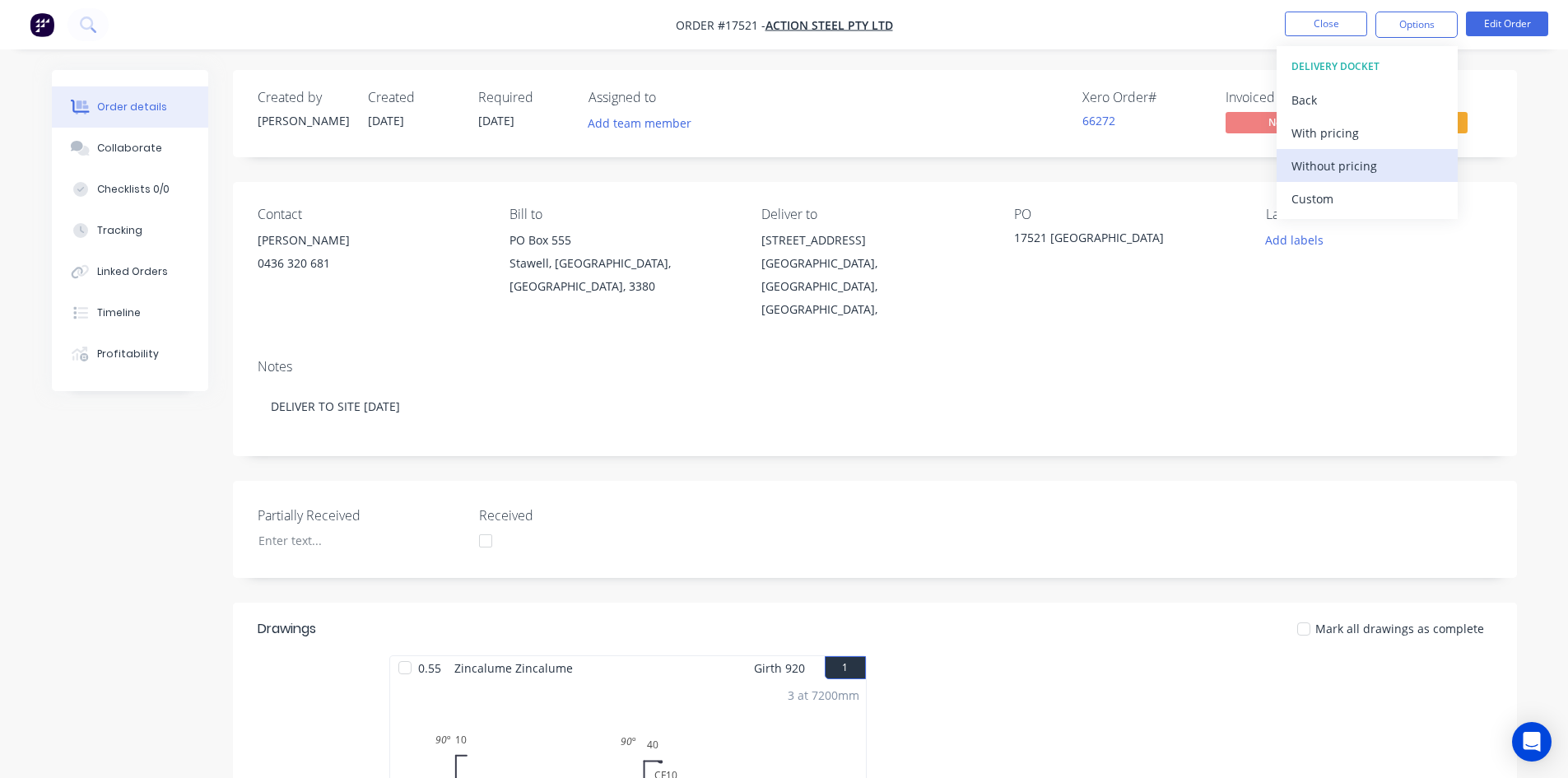
click at [1361, 171] on div "Without pricing" at bounding box center [1367, 165] width 151 height 24
click at [1034, 42] on nav "Order #17521 - Action Steel Pty Ltd Close Options EMAIL / PRINT Invoice Partial…" at bounding box center [784, 25] width 1568 height 49
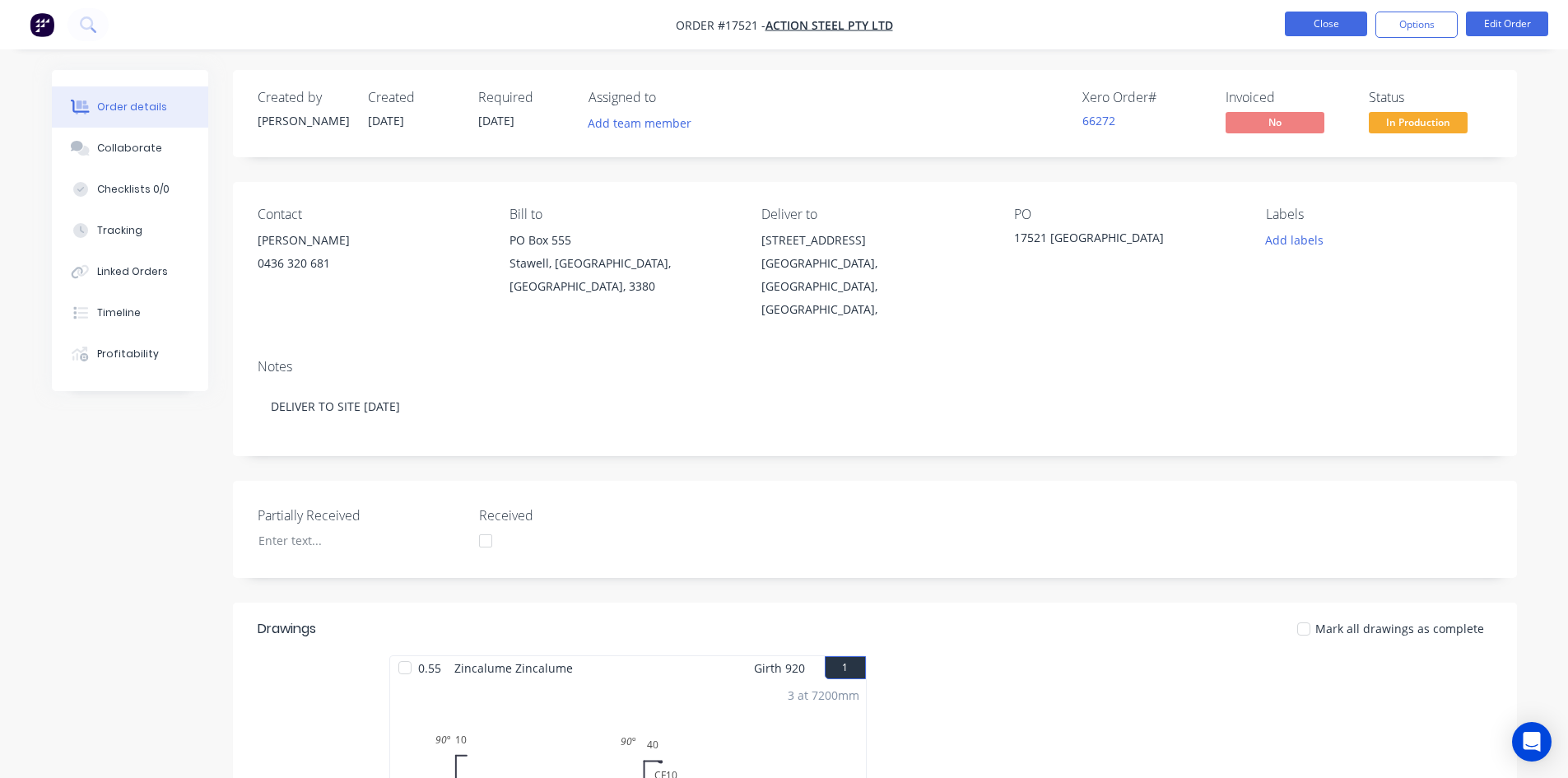
click at [1327, 30] on button "Close" at bounding box center [1326, 24] width 83 height 25
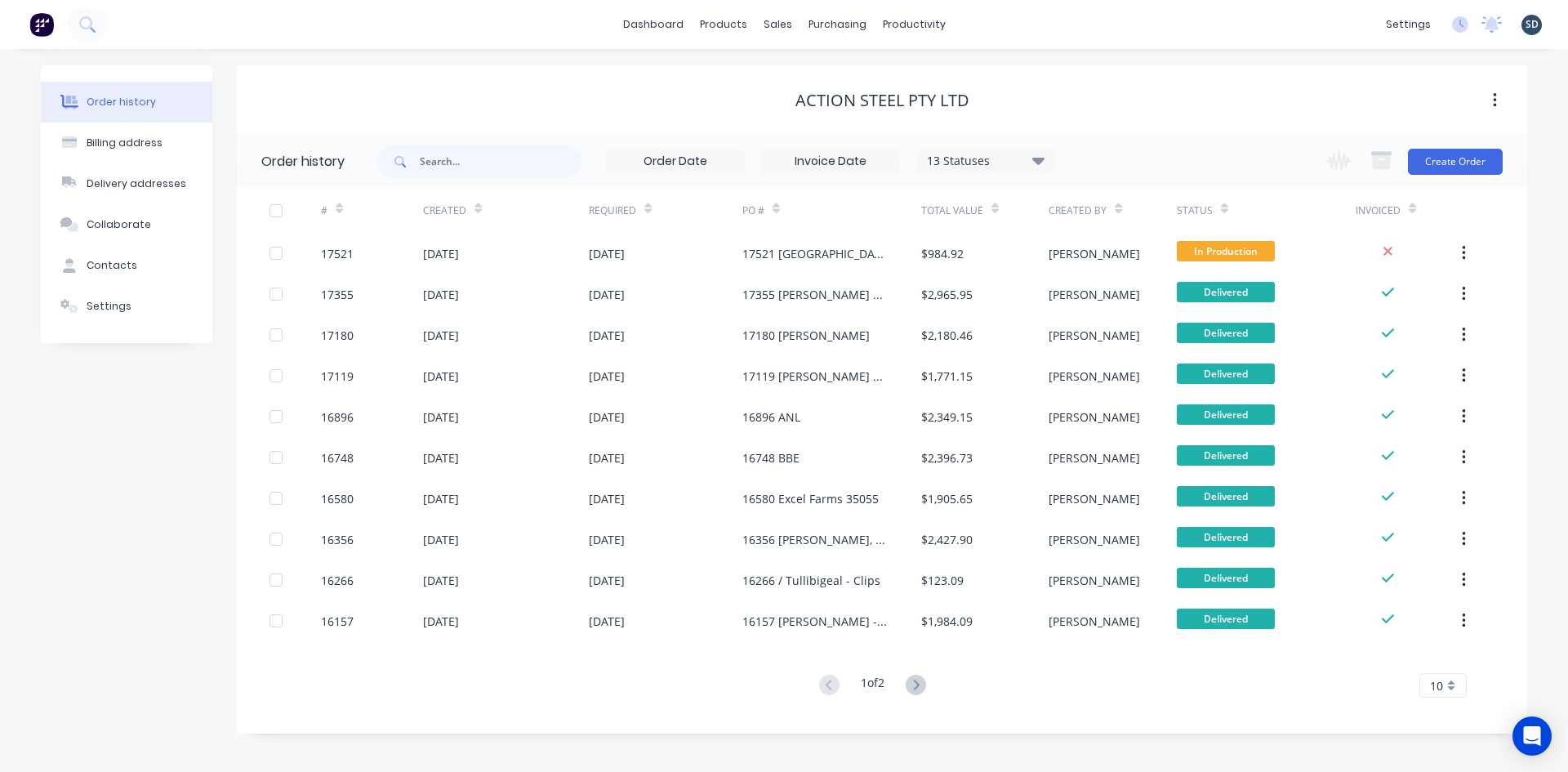
click at [995, 20] on div "dashboard products sales purchasing productivity dashboard products Product Cat…" at bounding box center [784, 24] width 1568 height 49
click at [987, 26] on div "dashboard products sales purchasing productivity dashboard products Product Cat…" at bounding box center [784, 24] width 1568 height 49
click at [992, 26] on div "dashboard products sales purchasing productivity dashboard products Product Cat…" at bounding box center [784, 24] width 1568 height 49
click at [1021, 28] on div "dashboard products sales purchasing productivity dashboard products Product Cat…" at bounding box center [784, 24] width 1568 height 49
click at [1021, 34] on div "dashboard products sales purchasing productivity dashboard products Product Cat…" at bounding box center [784, 24] width 1568 height 49
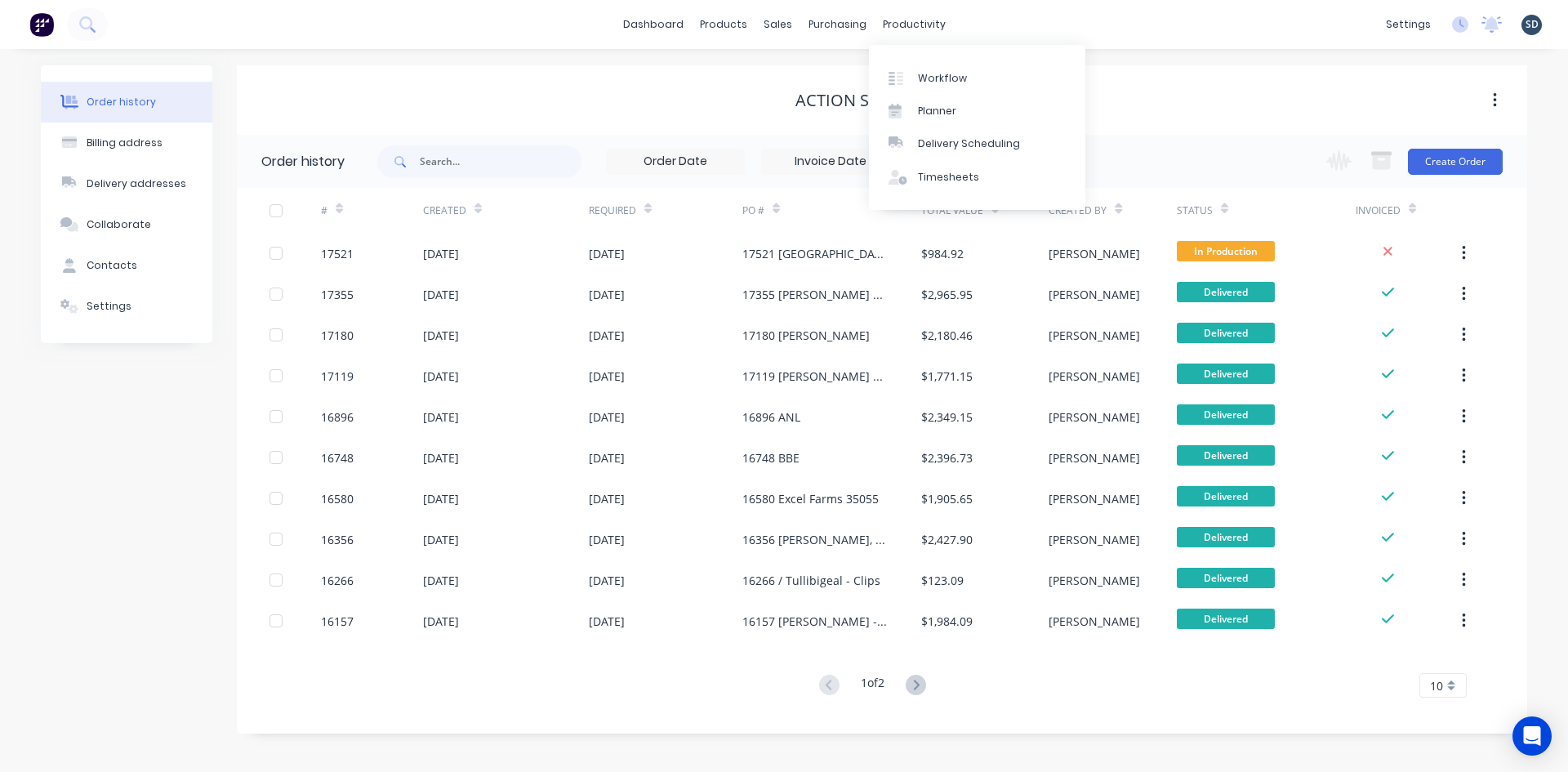
click at [1014, 18] on div "dashboard products sales purchasing productivity dashboard products Product Cat…" at bounding box center [784, 24] width 1568 height 49
click at [802, 72] on link "Sales Orders" at bounding box center [863, 77] width 217 height 32
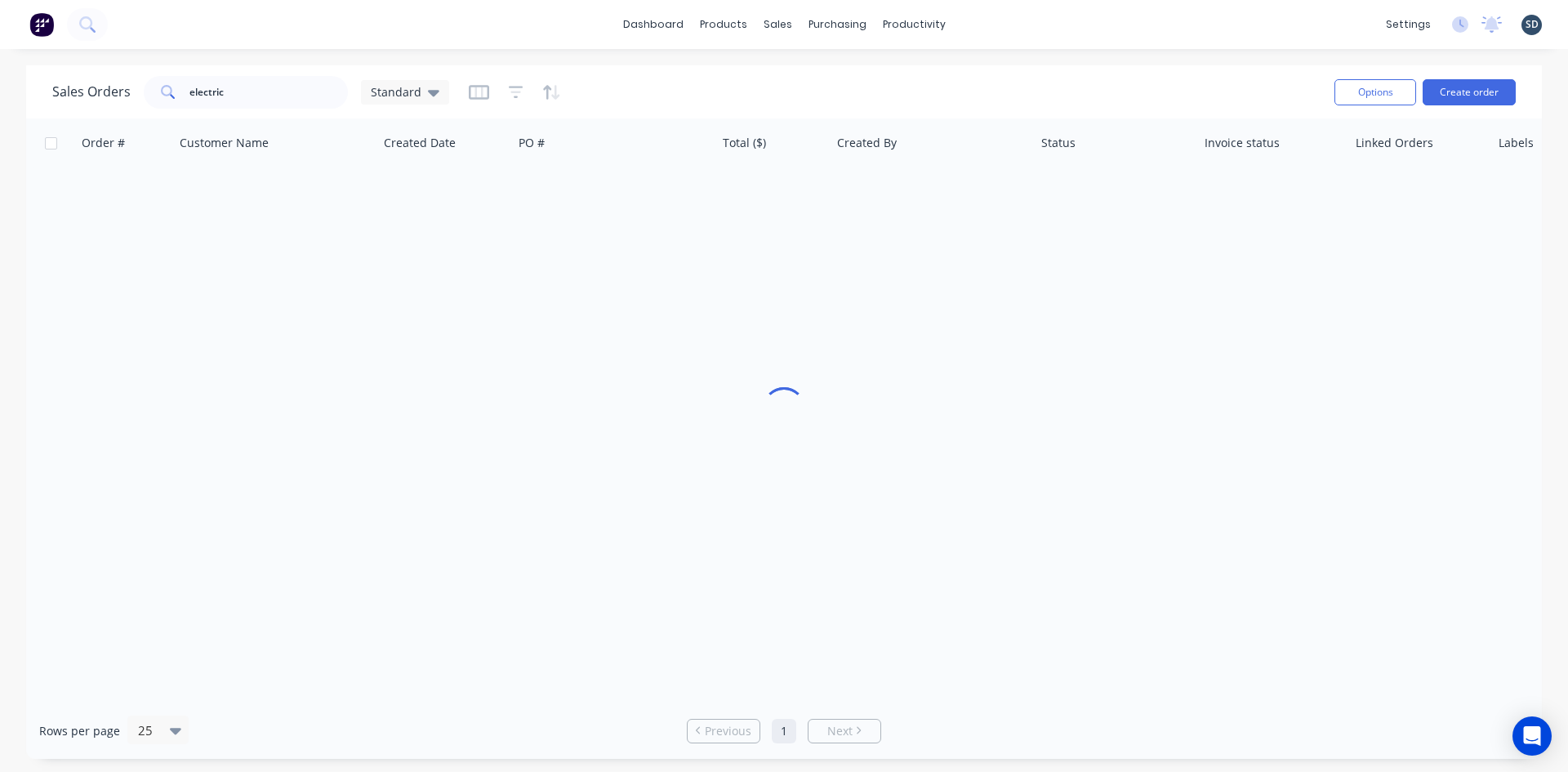
click at [1004, 23] on div "dashboard products sales purchasing productivity dashboard products Product Cat…" at bounding box center [784, 24] width 1568 height 49
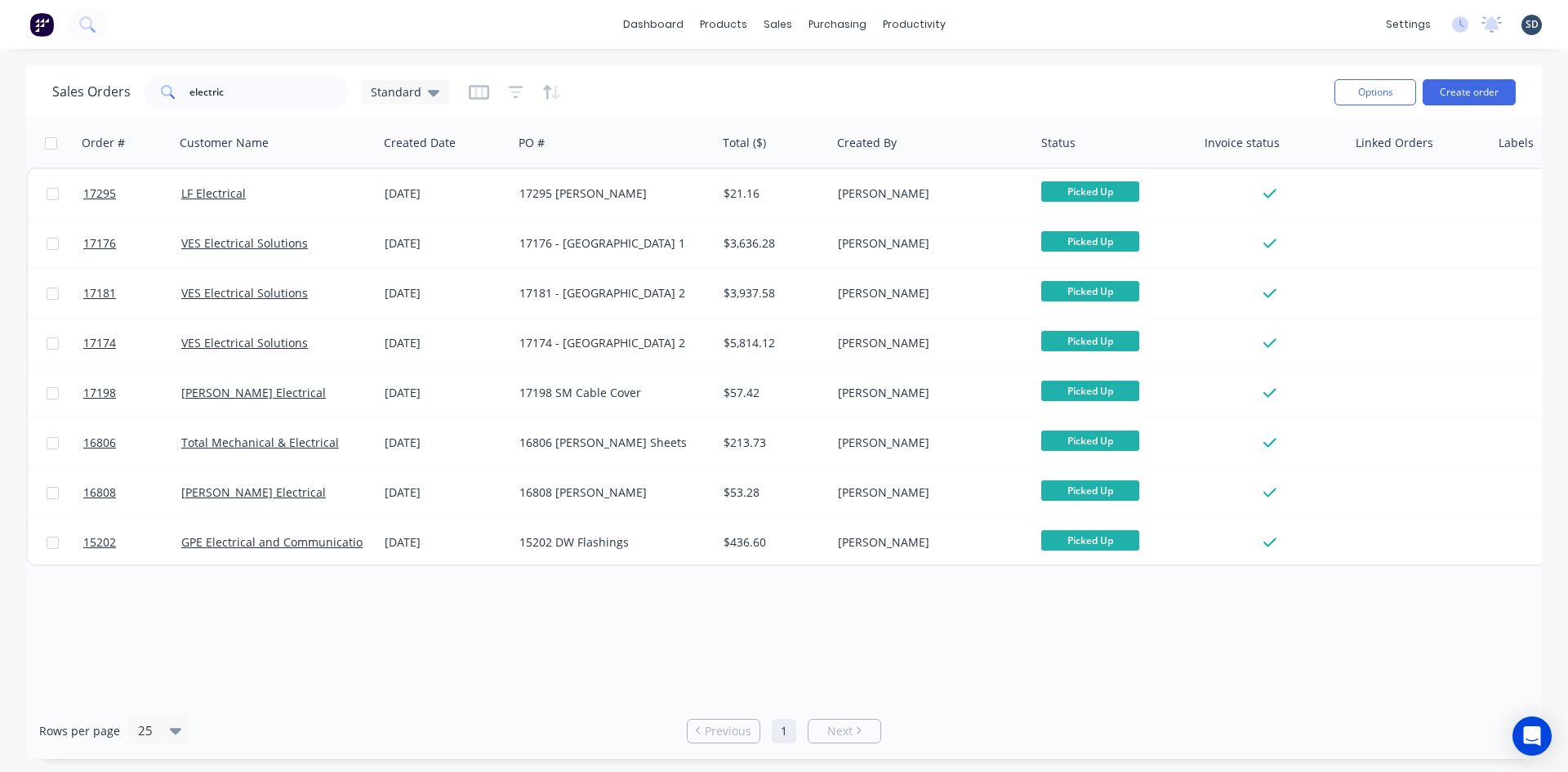
click at [1206, 33] on div "dashboard products sales purchasing productivity dashboard products Product Cat…" at bounding box center [784, 24] width 1568 height 49
click at [861, 87] on link "Purchase Orders" at bounding box center [906, 77] width 217 height 32
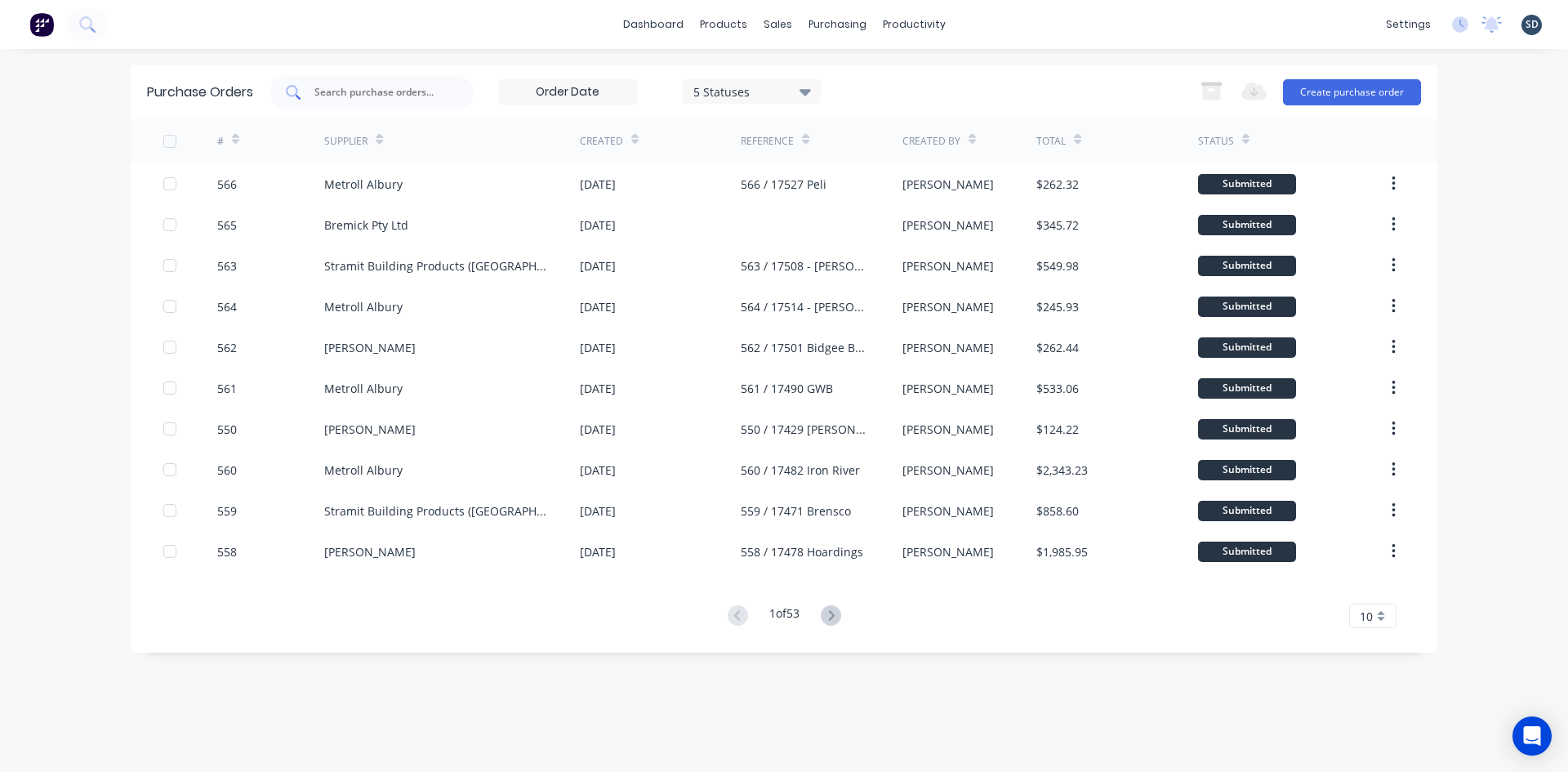
click at [360, 95] on input "text" at bounding box center [380, 92] width 135 height 17
type input "549"
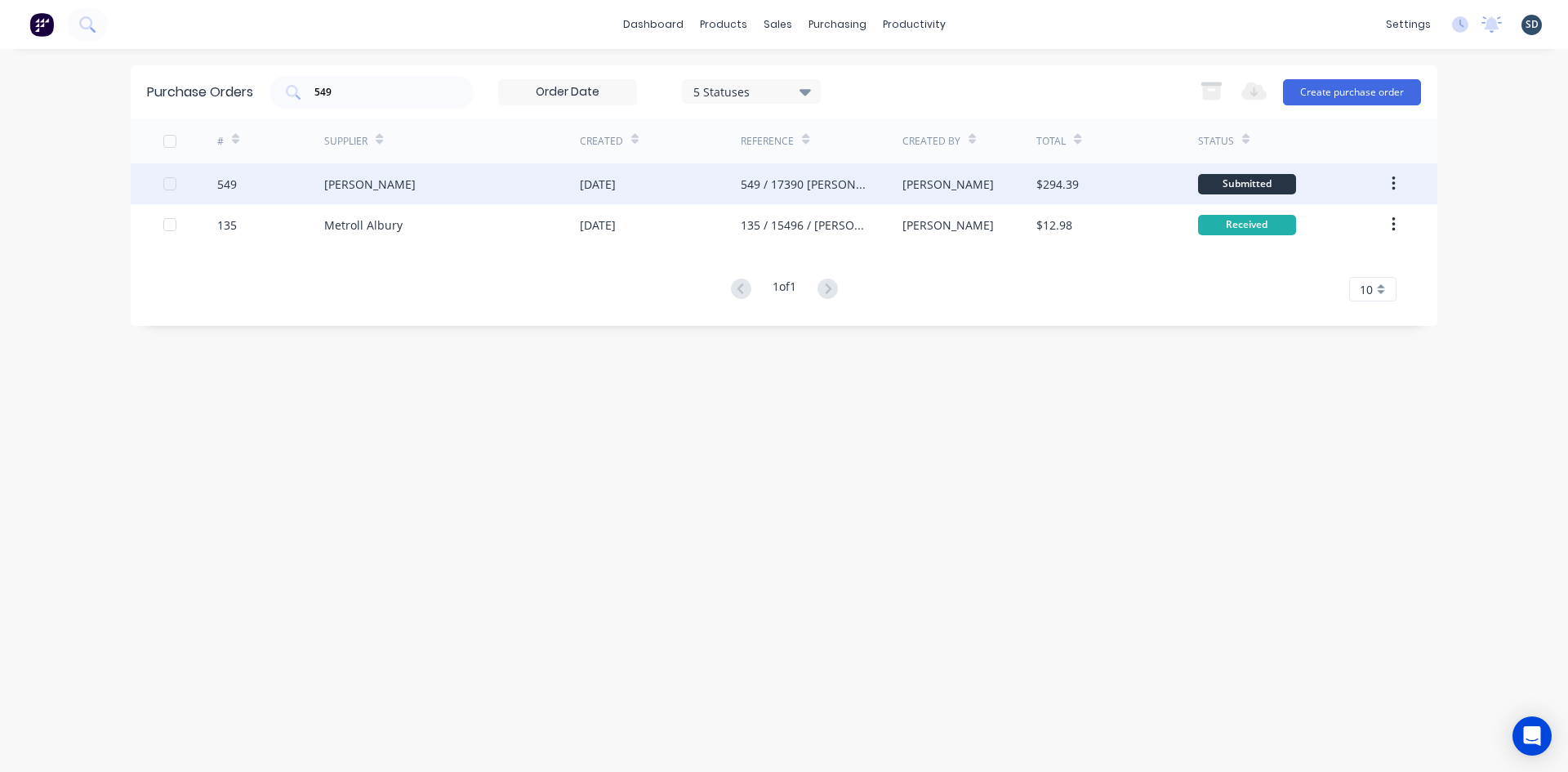
click at [421, 195] on div "Lysaght VIC" at bounding box center [451, 183] width 256 height 41
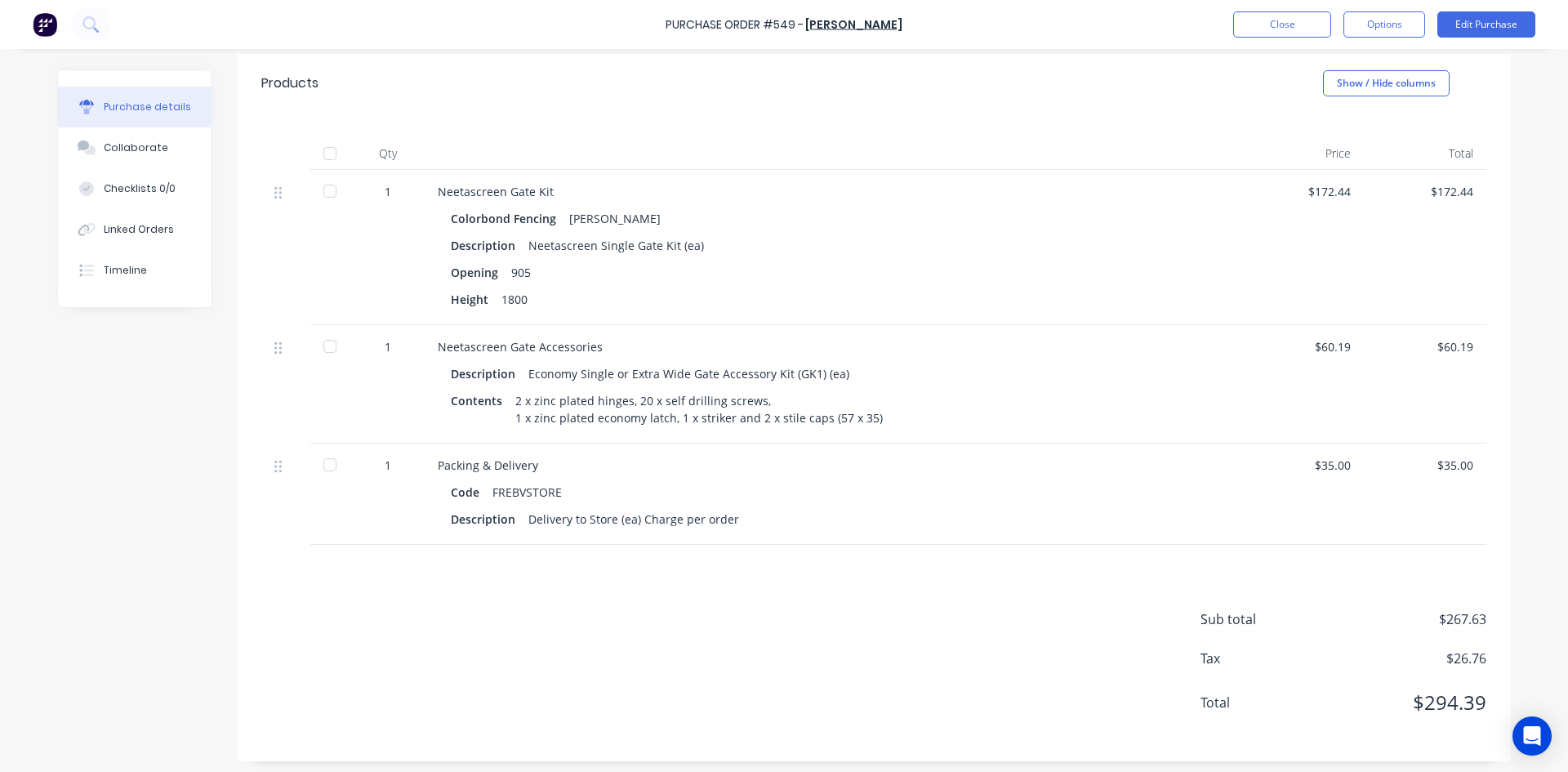
scroll to position [82, 0]
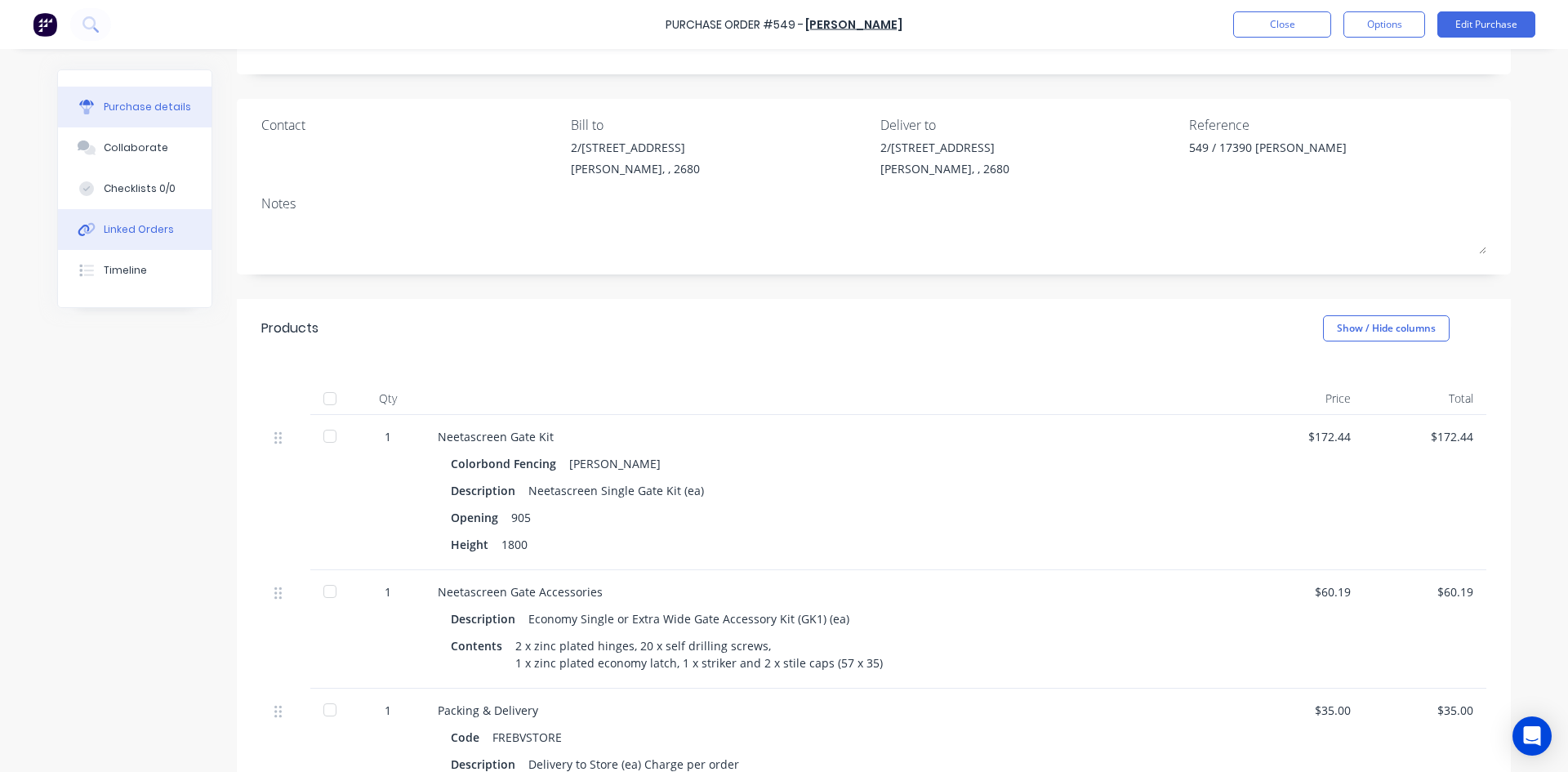
click at [168, 222] on button "Linked Orders" at bounding box center [134, 229] width 154 height 41
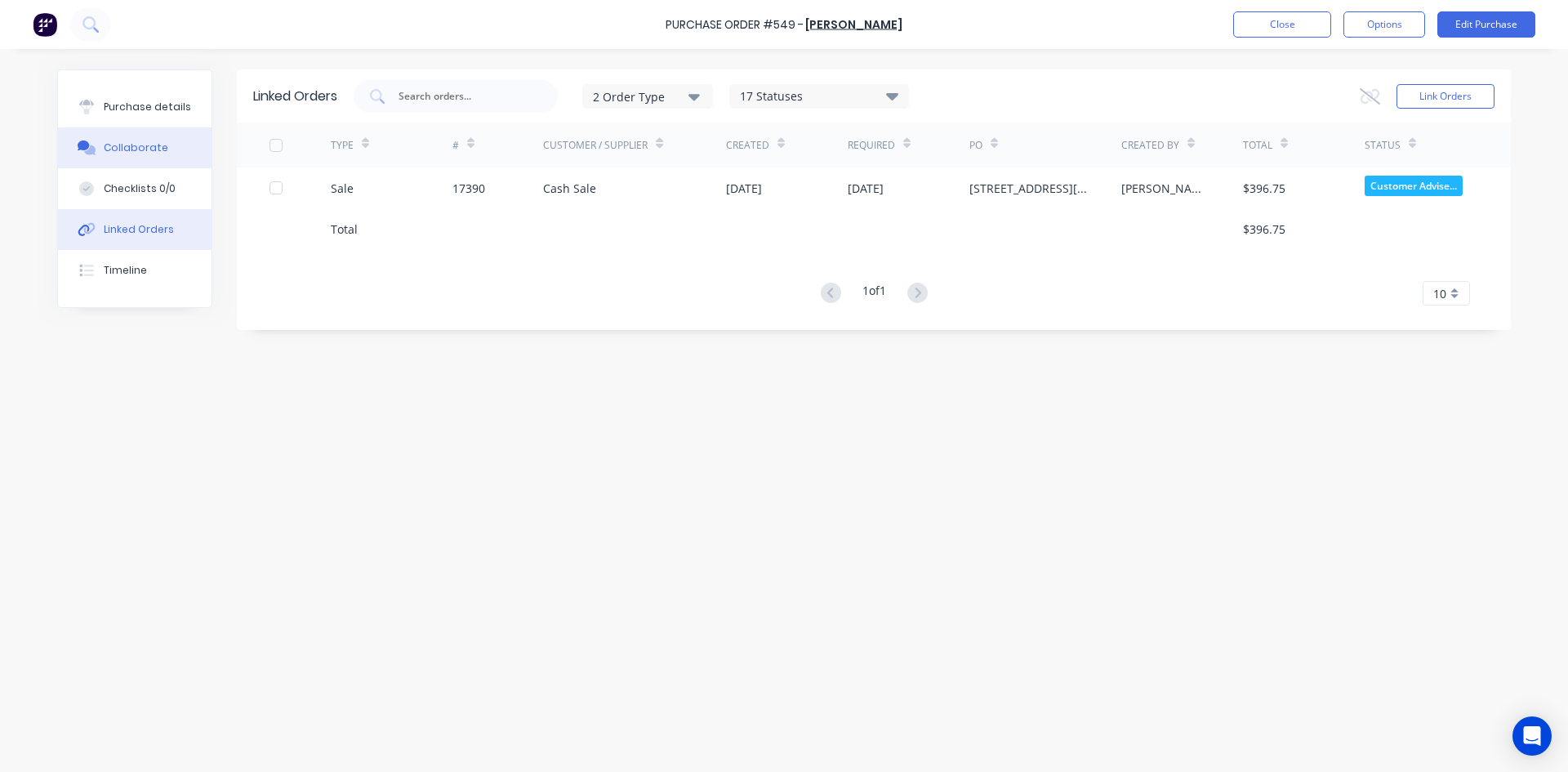
click at [134, 150] on div "Collaborate" at bounding box center [136, 148] width 65 height 15
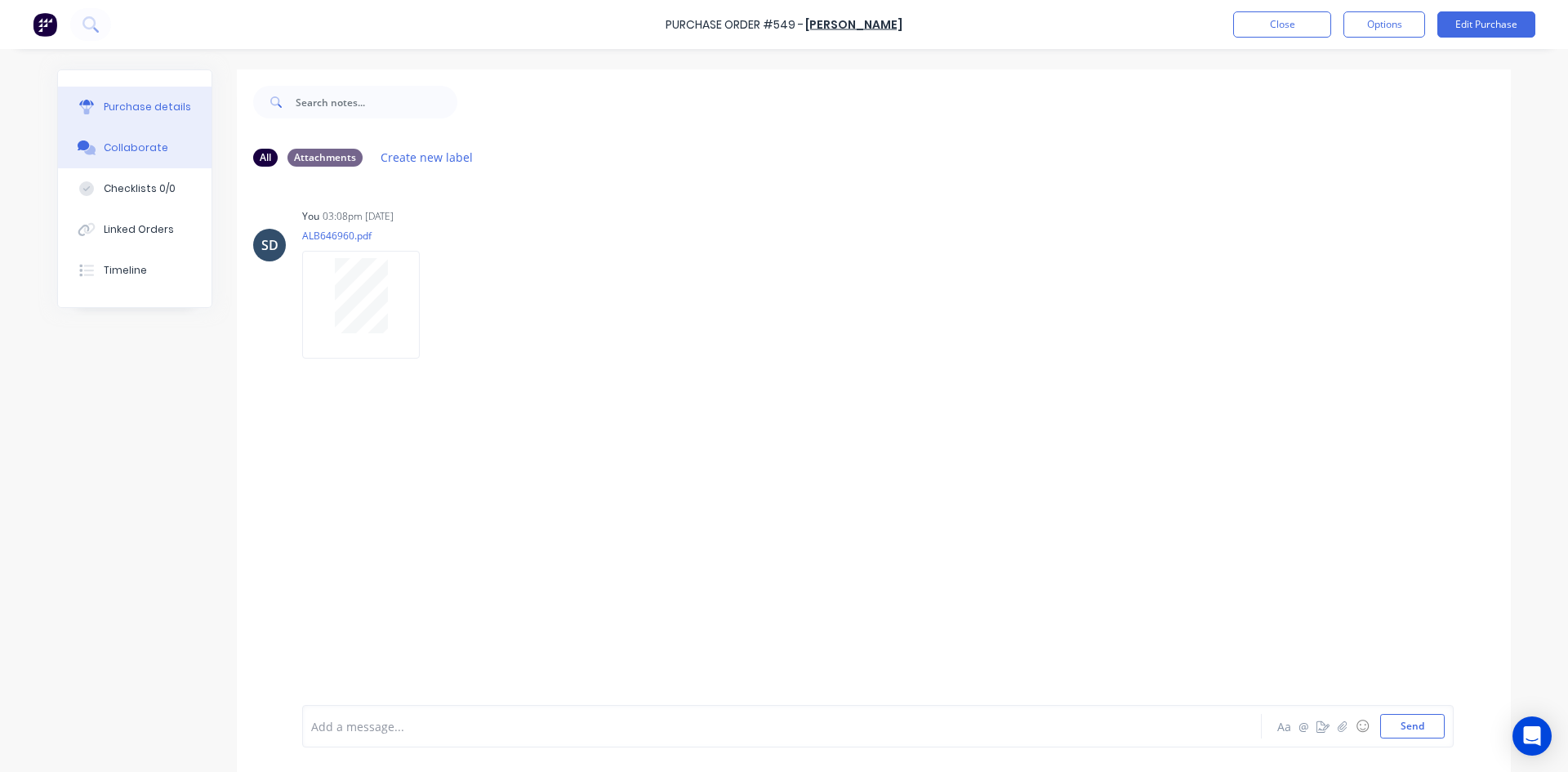
click at [164, 113] on div "Purchase details" at bounding box center [148, 107] width 87 height 15
type textarea "x"
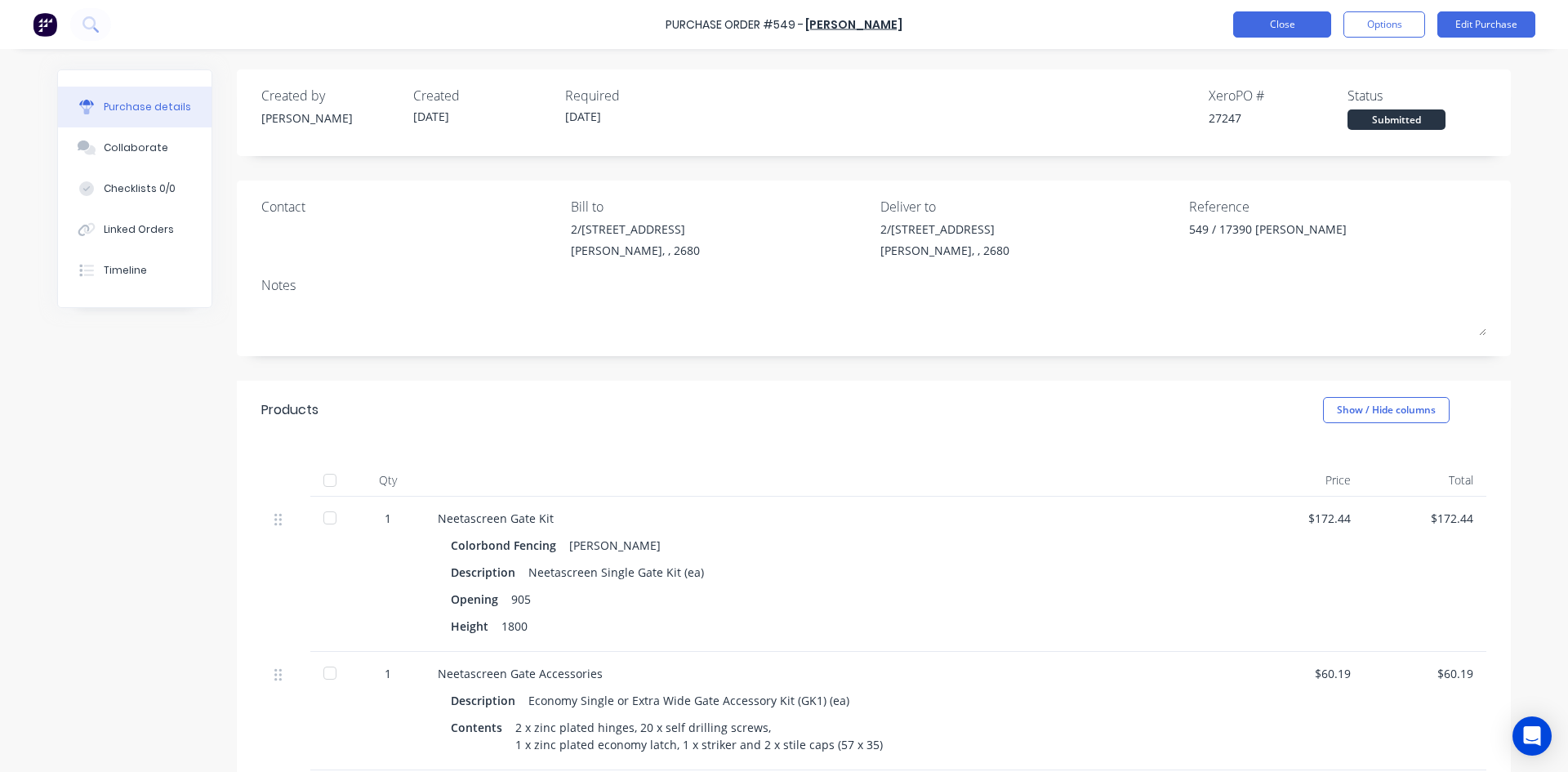
click at [1288, 24] on button "Close" at bounding box center [1282, 24] width 98 height 26
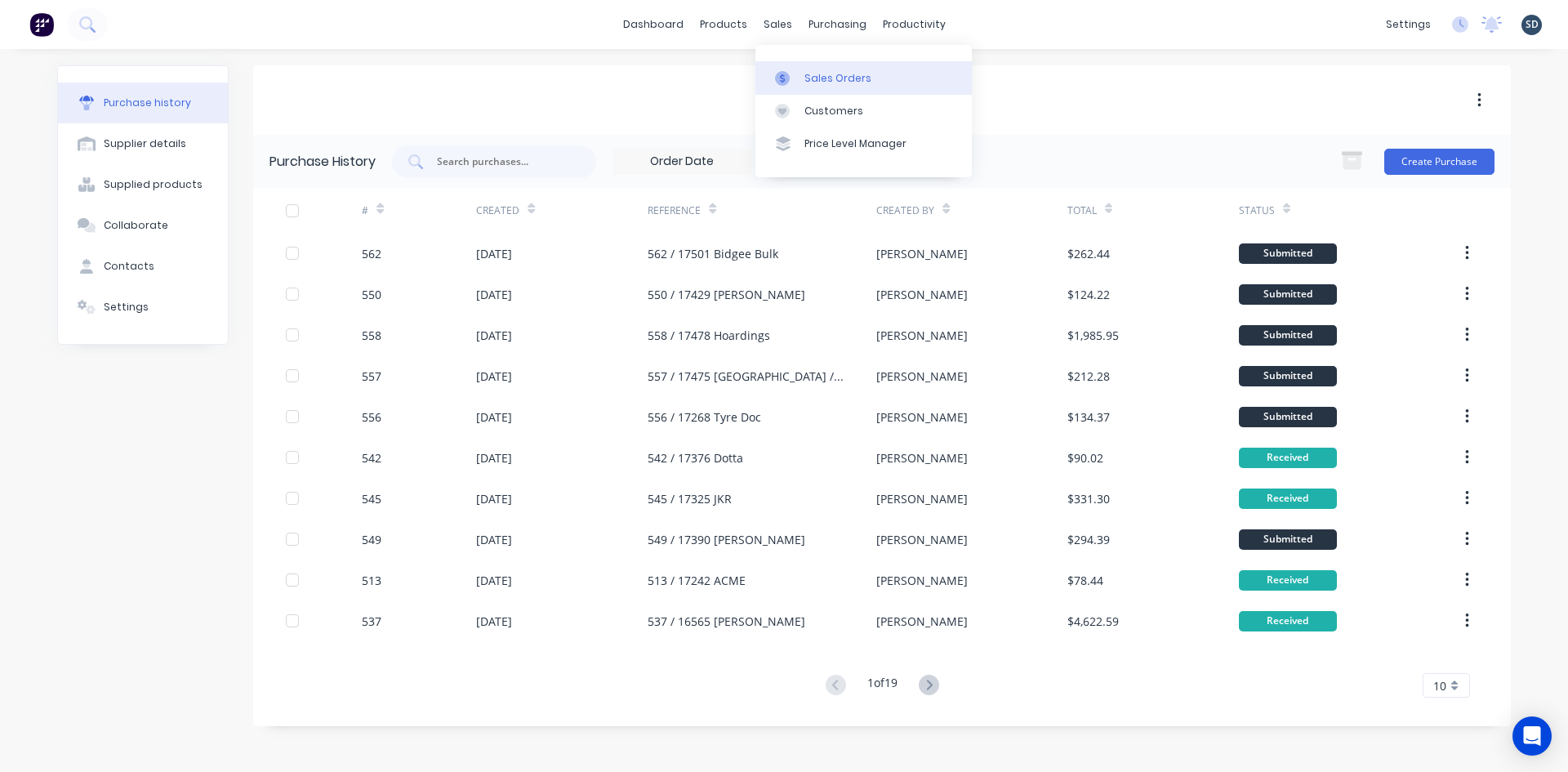
click at [836, 78] on div "Sales Orders" at bounding box center [837, 78] width 67 height 15
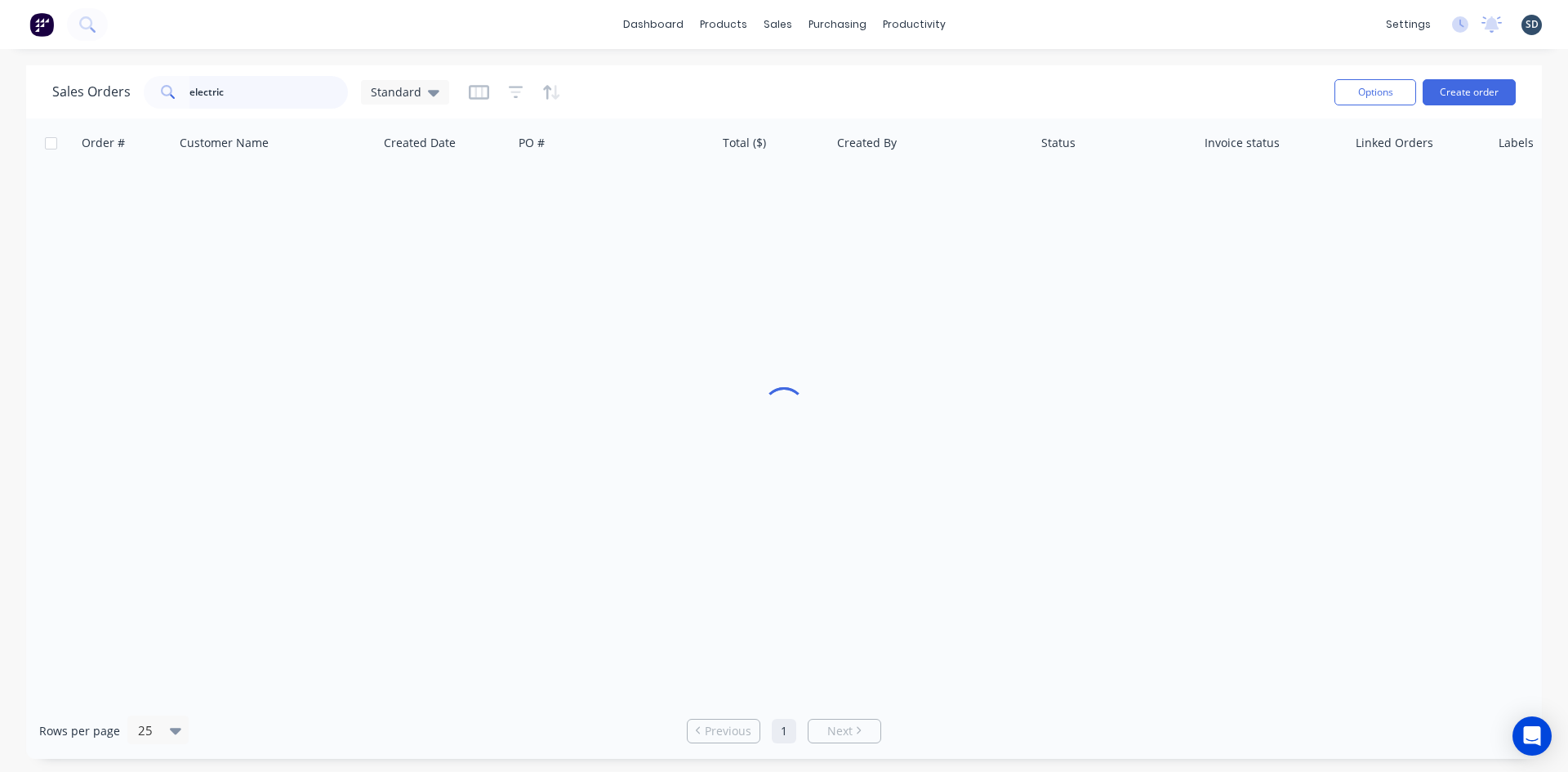
click at [232, 91] on input "electric" at bounding box center [269, 92] width 159 height 32
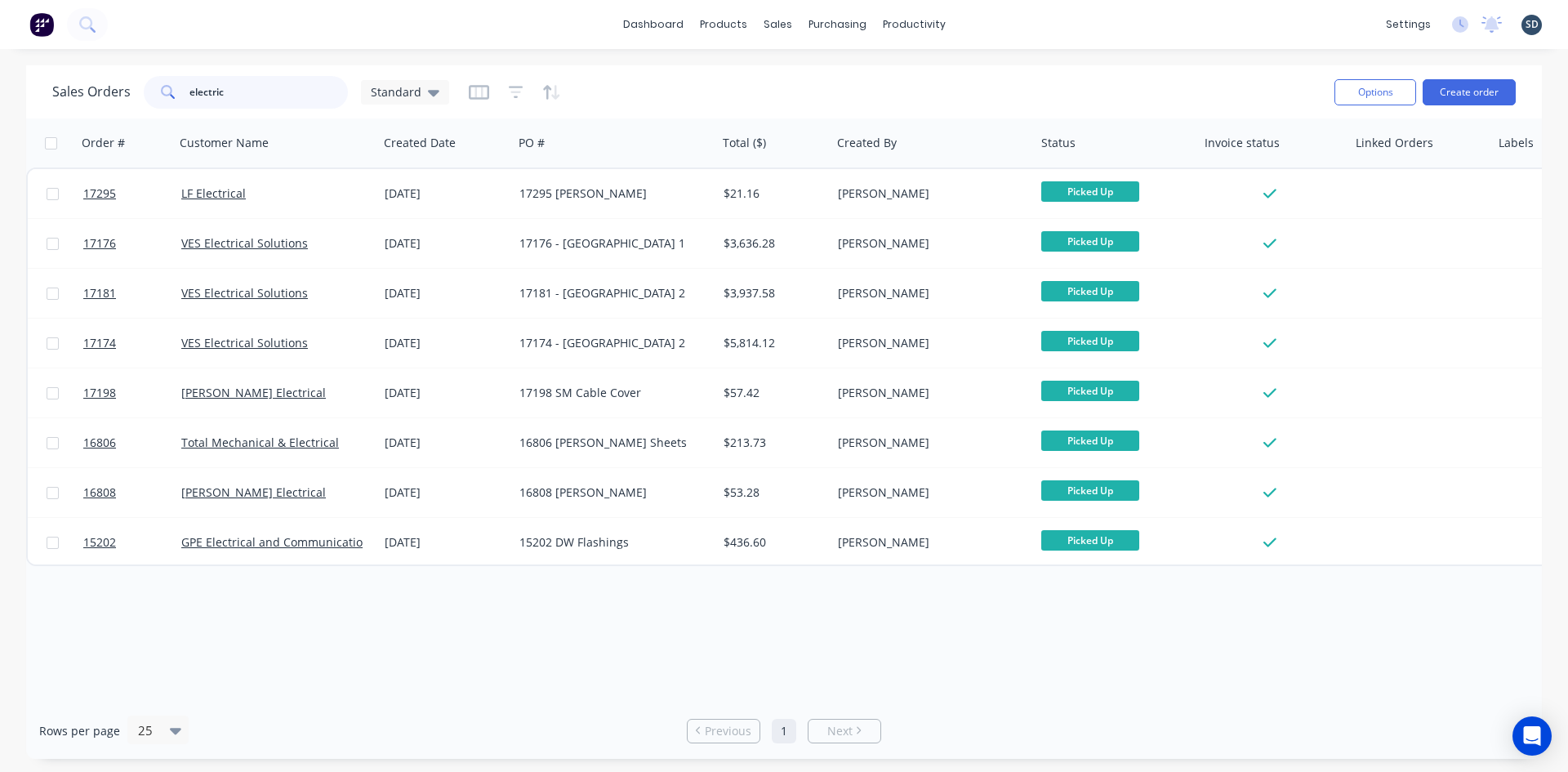
click at [232, 91] on input "electric" at bounding box center [269, 92] width 159 height 32
type input "glenn walsh"
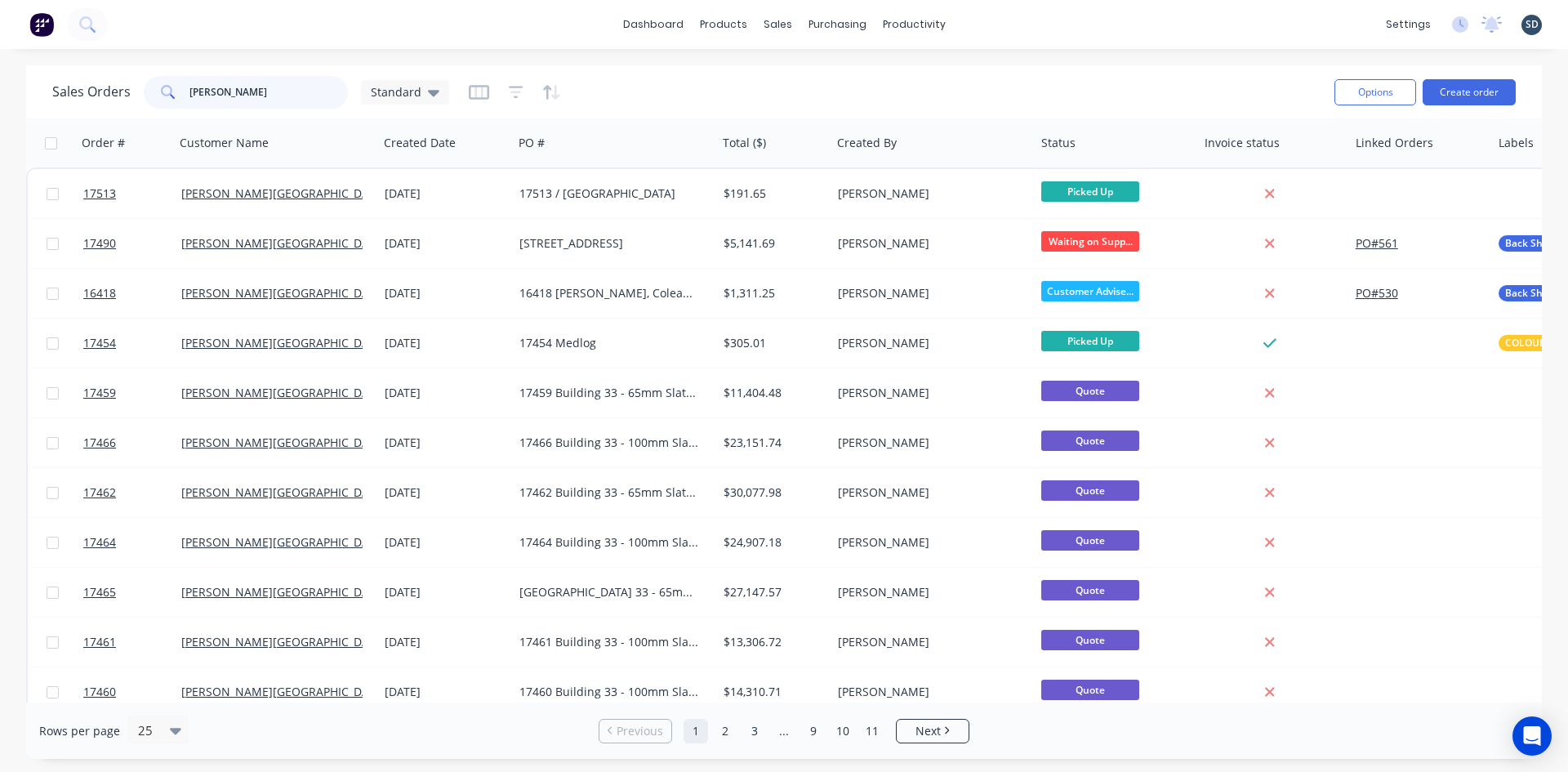
drag, startPoint x: 294, startPoint y: 86, endPoint x: 111, endPoint y: 95, distance: 183.2
click at [111, 95] on div "Sales Orders glenn walsh Standard" at bounding box center [251, 92] width 397 height 32
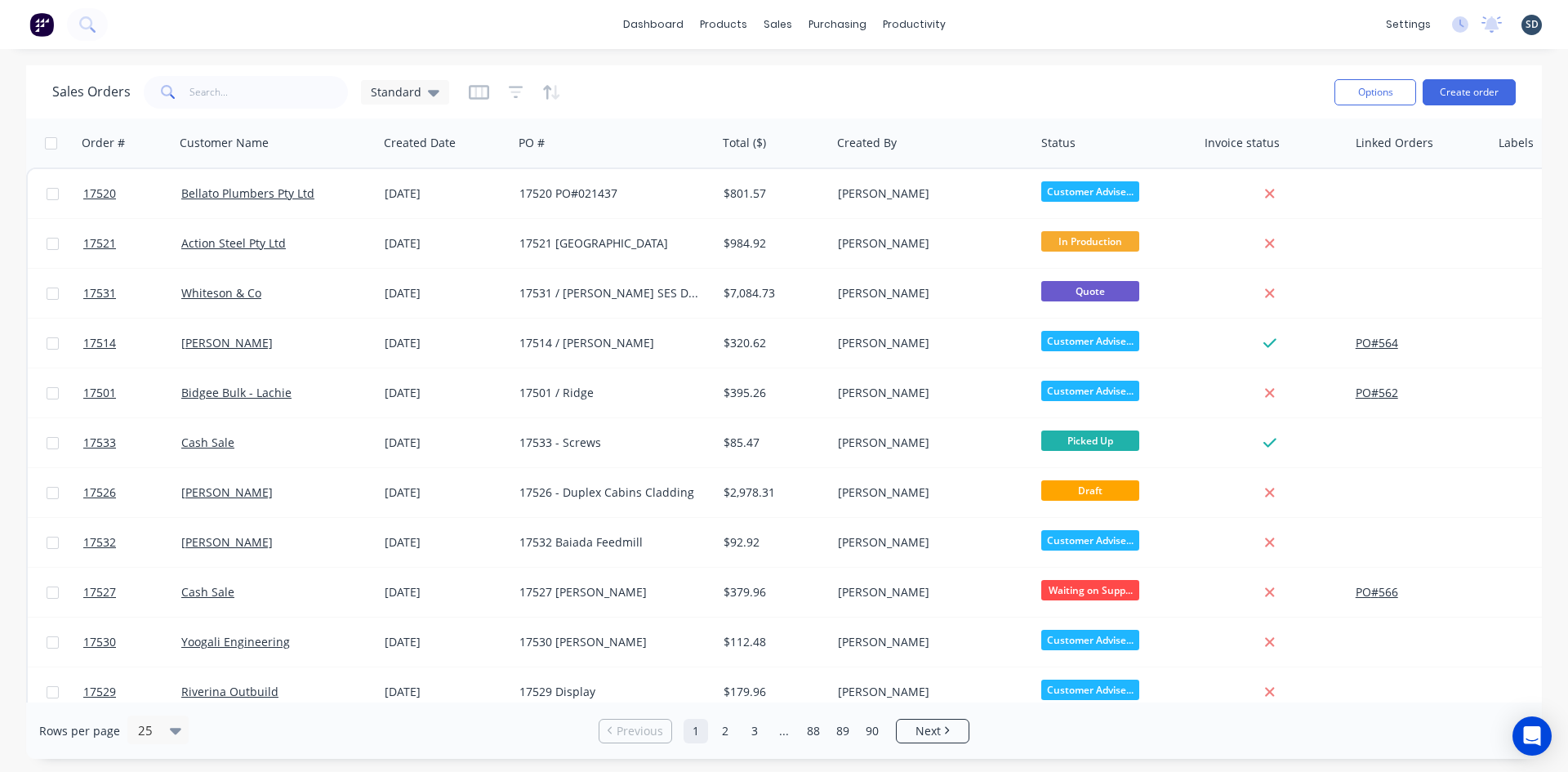
click at [1101, 10] on div "dashboard products sales purchasing productivity dashboard products Product Cat…" at bounding box center [784, 24] width 1568 height 49
click at [980, 14] on div "dashboard products sales purchasing productivity dashboard products Product Cat…" at bounding box center [784, 24] width 1568 height 49
click at [992, 22] on div "dashboard products sales purchasing productivity dashboard products Product Cat…" at bounding box center [784, 24] width 1568 height 49
click at [988, 22] on div "dashboard products sales purchasing productivity dashboard products Product Cat…" at bounding box center [784, 24] width 1568 height 49
click at [996, 20] on div "dashboard products sales purchasing productivity dashboard products Product Cat…" at bounding box center [784, 24] width 1568 height 49
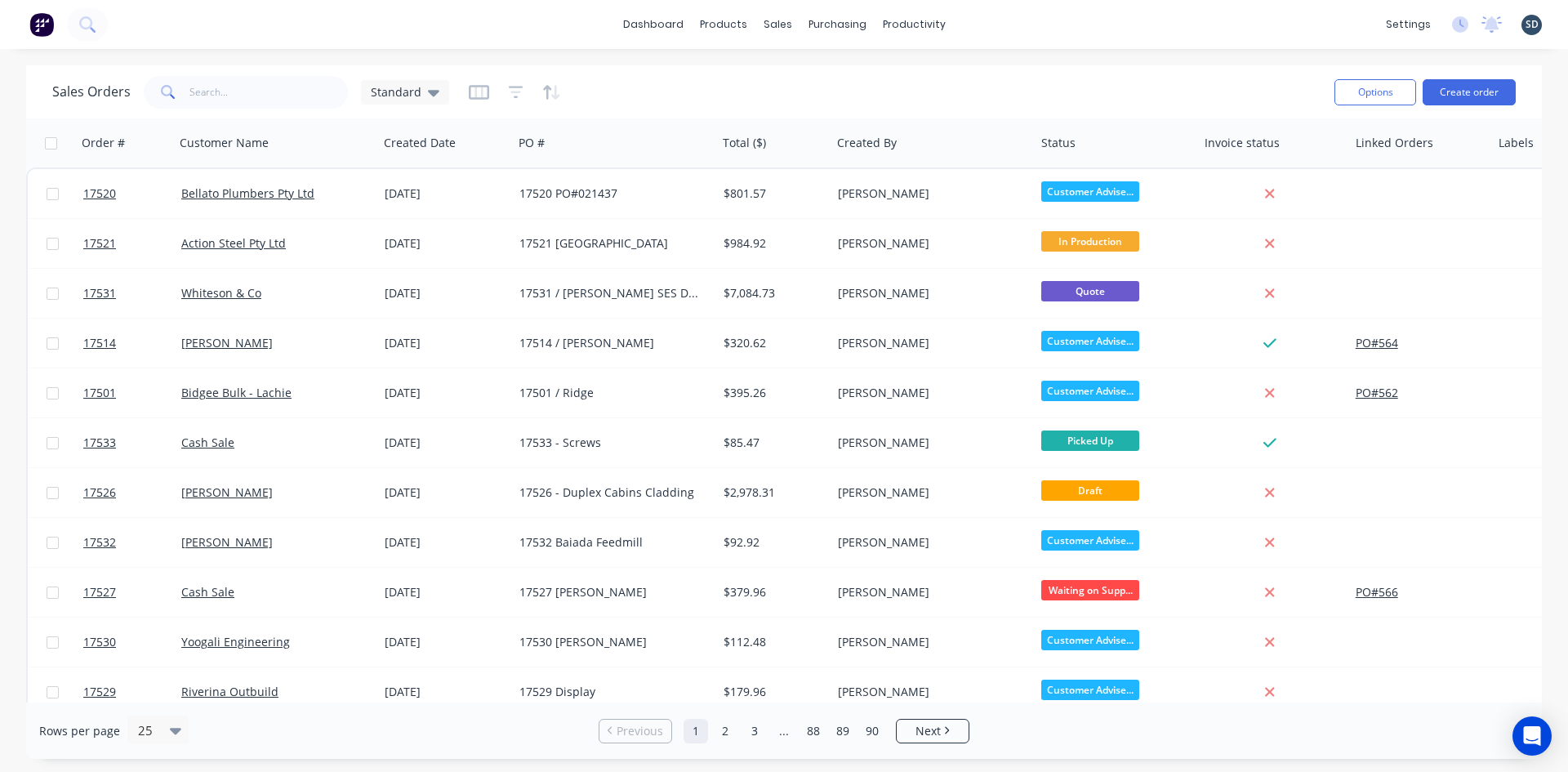
click at [996, 20] on div "dashboard products sales purchasing productivity dashboard products Product Cat…" at bounding box center [784, 24] width 1568 height 49
click at [990, 20] on div "dashboard products sales purchasing productivity dashboard products Product Cat…" at bounding box center [784, 24] width 1568 height 49
click at [992, 27] on div "dashboard products sales purchasing productivity dashboard products Product Cat…" at bounding box center [784, 24] width 1568 height 49
click at [1026, 23] on div "dashboard products sales purchasing productivity dashboard products Product Cat…" at bounding box center [784, 24] width 1568 height 49
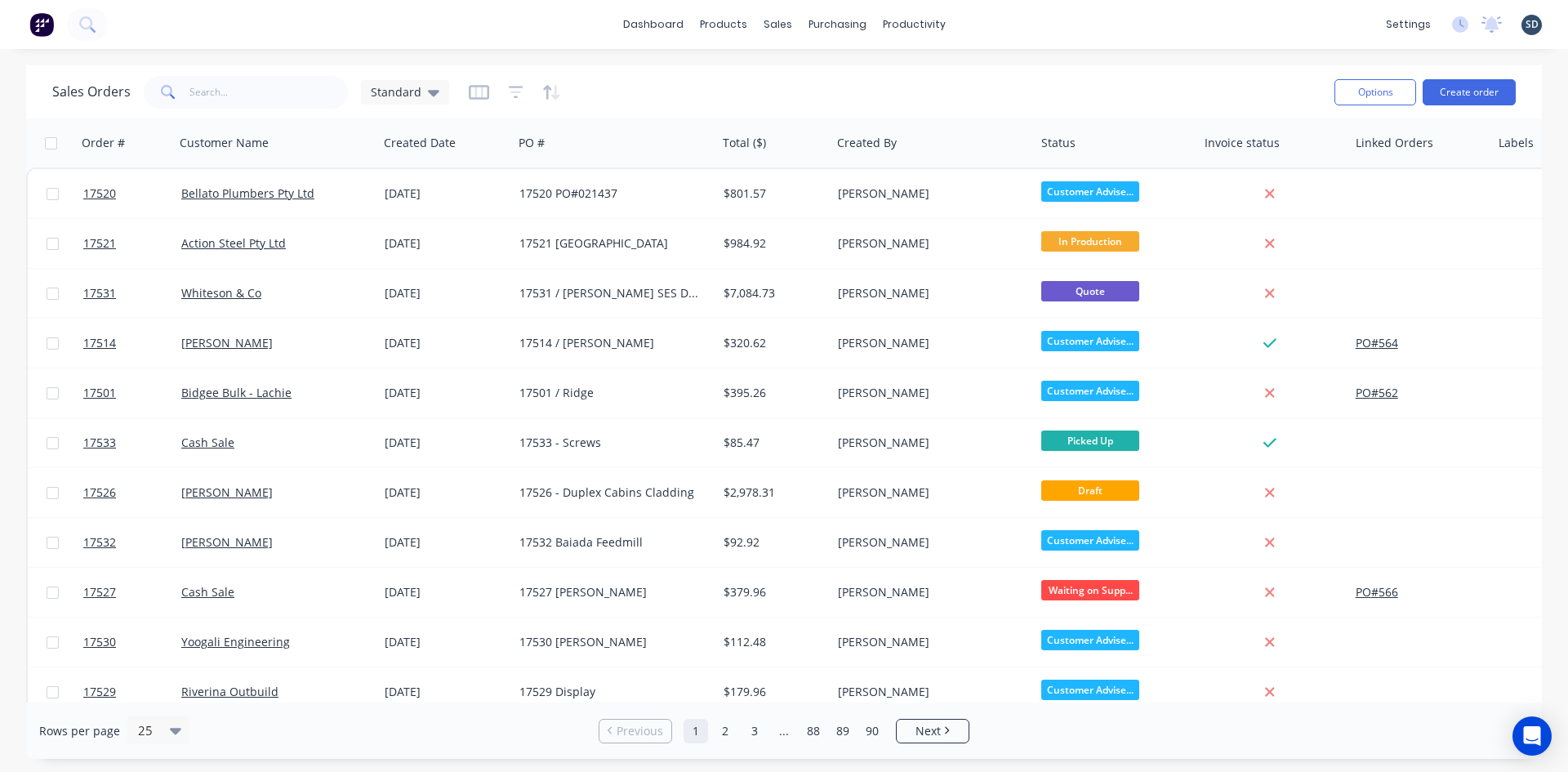
click at [1025, 31] on div "dashboard products sales purchasing productivity dashboard products Product Cat…" at bounding box center [784, 24] width 1568 height 49
click at [996, 18] on div "dashboard products sales purchasing productivity dashboard products Product Cat…" at bounding box center [784, 24] width 1568 height 49
click at [999, 19] on div "dashboard products sales purchasing productivity dashboard products Product Cat…" at bounding box center [784, 24] width 1568 height 49
click at [1003, 21] on div "dashboard products sales purchasing productivity dashboard products Product Cat…" at bounding box center [784, 24] width 1568 height 49
click at [1001, 22] on div "dashboard products sales purchasing productivity dashboard products Product Cat…" at bounding box center [784, 24] width 1568 height 49
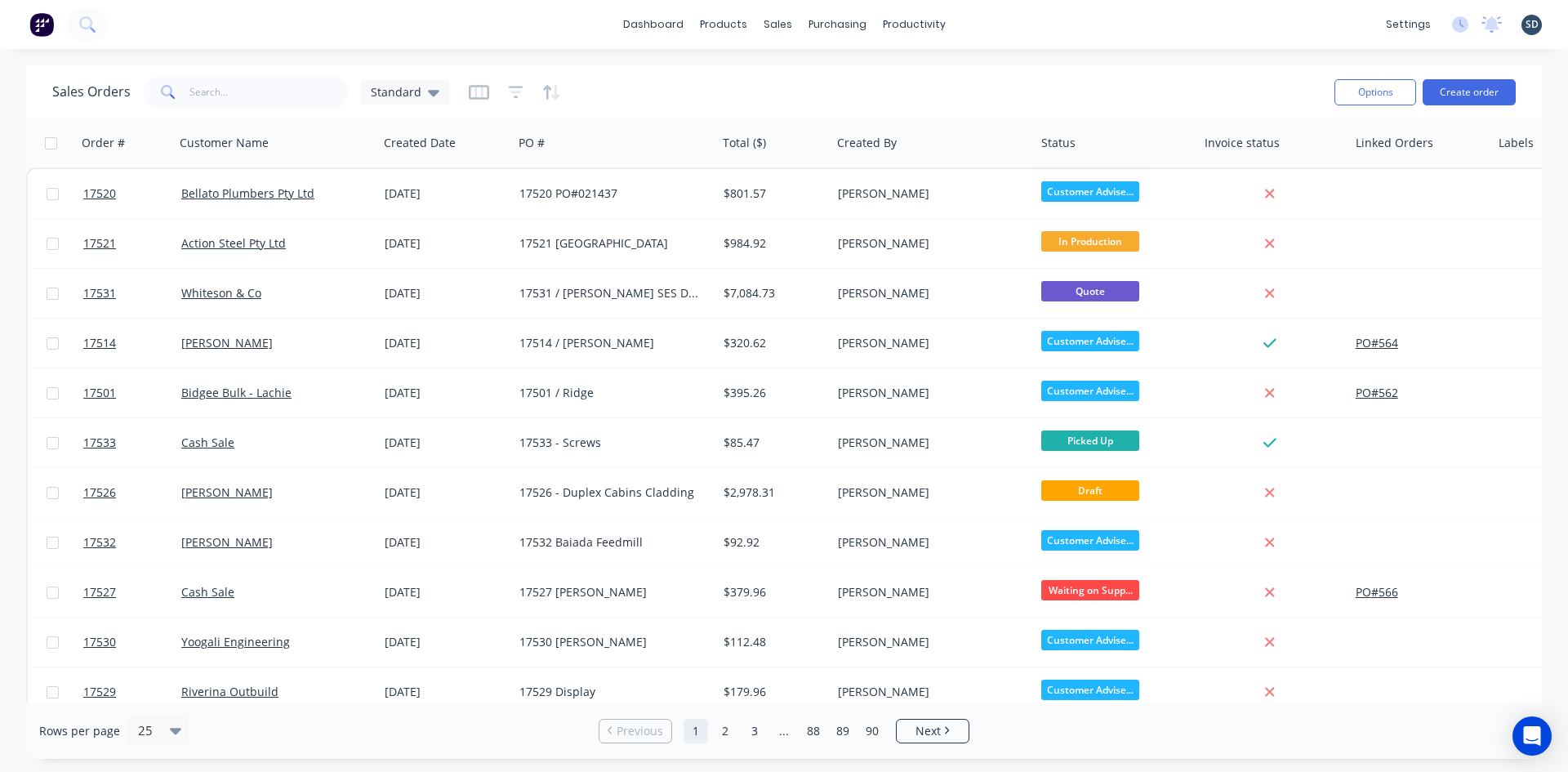
click at [996, 23] on div "dashboard products sales purchasing productivity dashboard products Product Cat…" at bounding box center [784, 24] width 1568 height 49
click at [1042, 24] on div "dashboard products sales purchasing productivity dashboard products Product Cat…" at bounding box center [784, 24] width 1568 height 49
click at [994, 21] on div "dashboard products sales purchasing productivity dashboard products Product Cat…" at bounding box center [784, 24] width 1568 height 49
click at [980, 24] on div "dashboard products sales purchasing productivity dashboard products Product Cat…" at bounding box center [784, 24] width 1568 height 49
click at [769, 71] on div "Product Catalogue" at bounding box center [795, 78] width 101 height 15
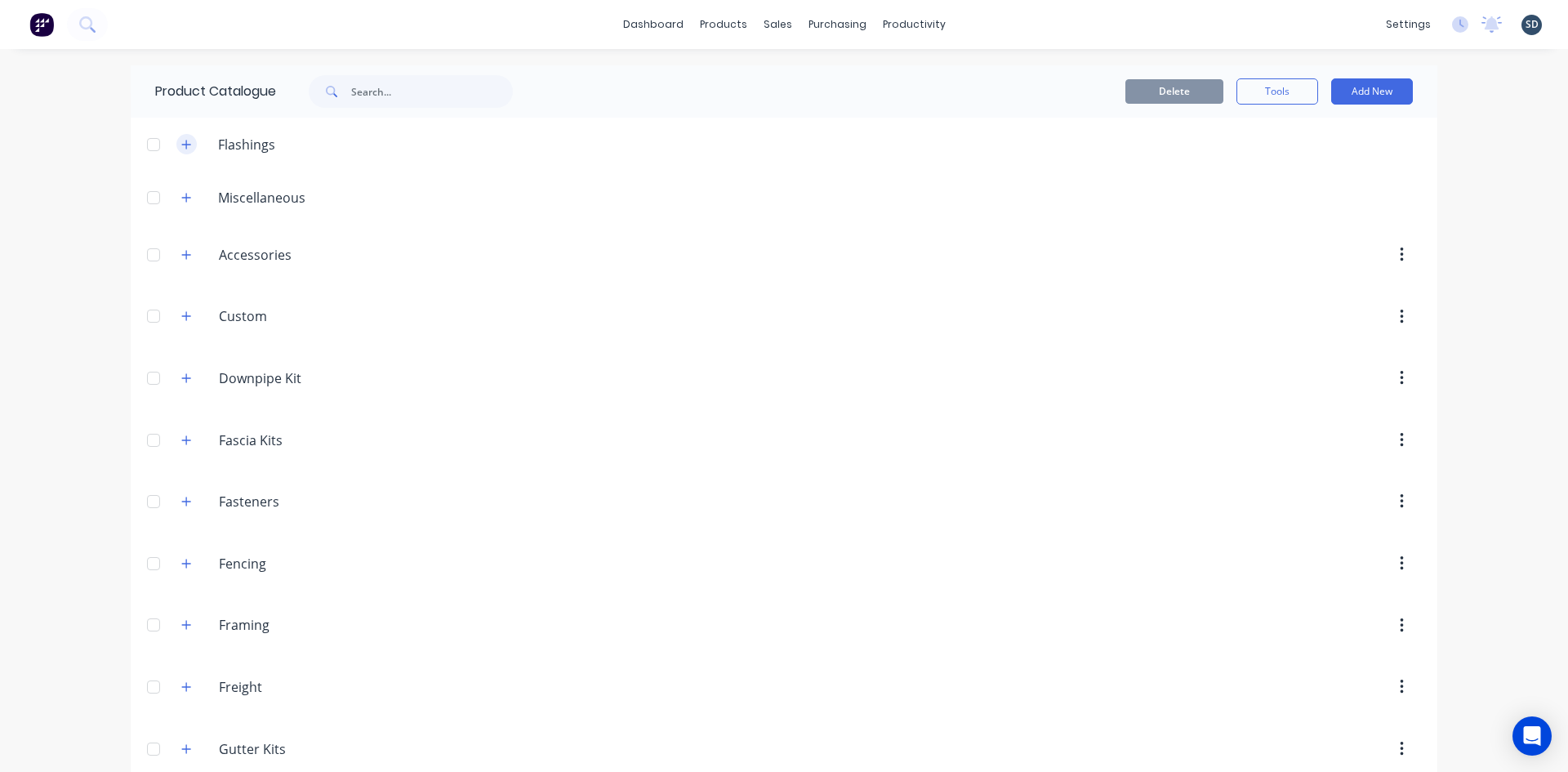
click at [183, 151] on button "button" at bounding box center [186, 143] width 20 height 20
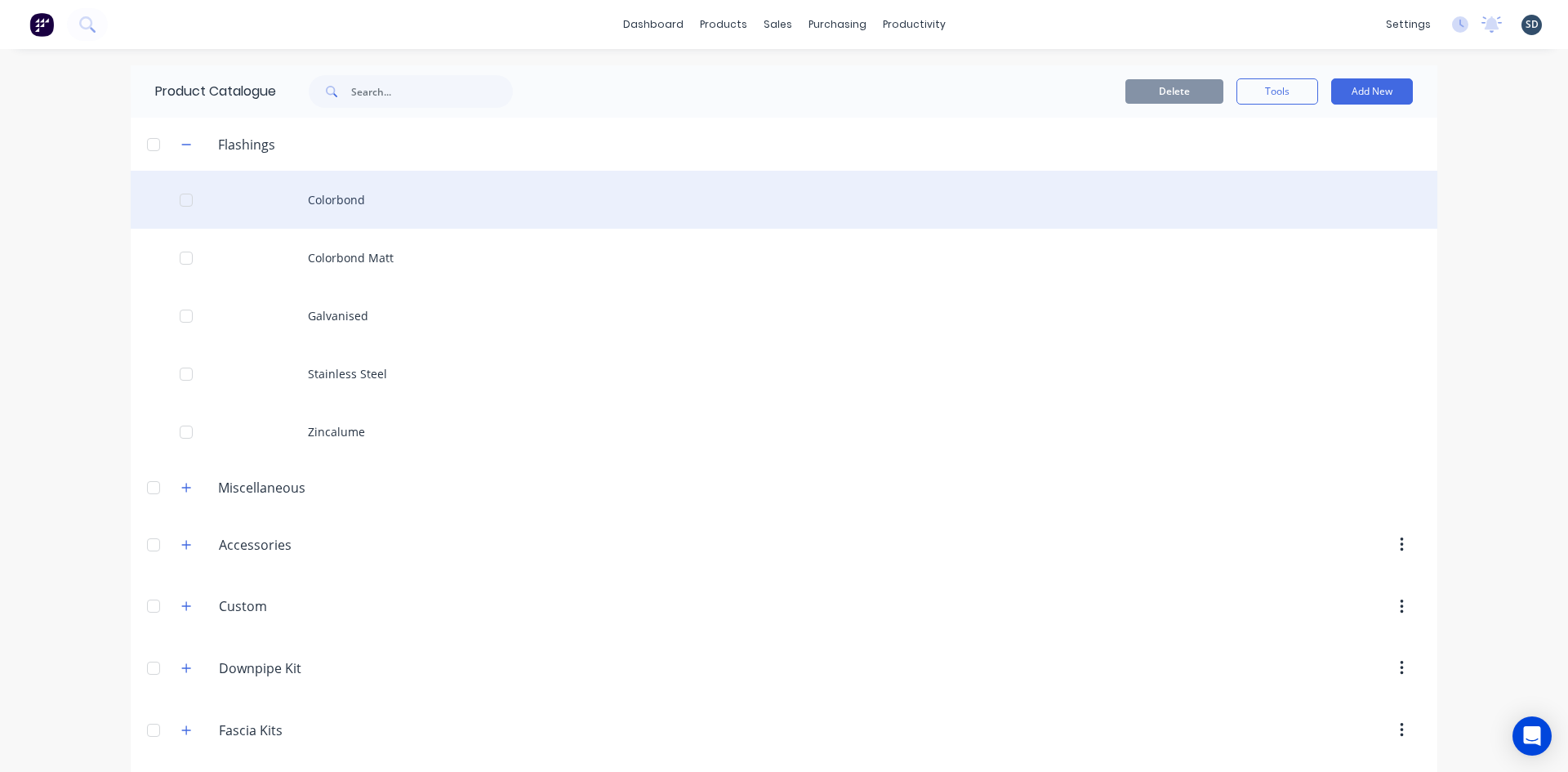
click at [423, 201] on div "Colorbond" at bounding box center [784, 199] width 1307 height 58
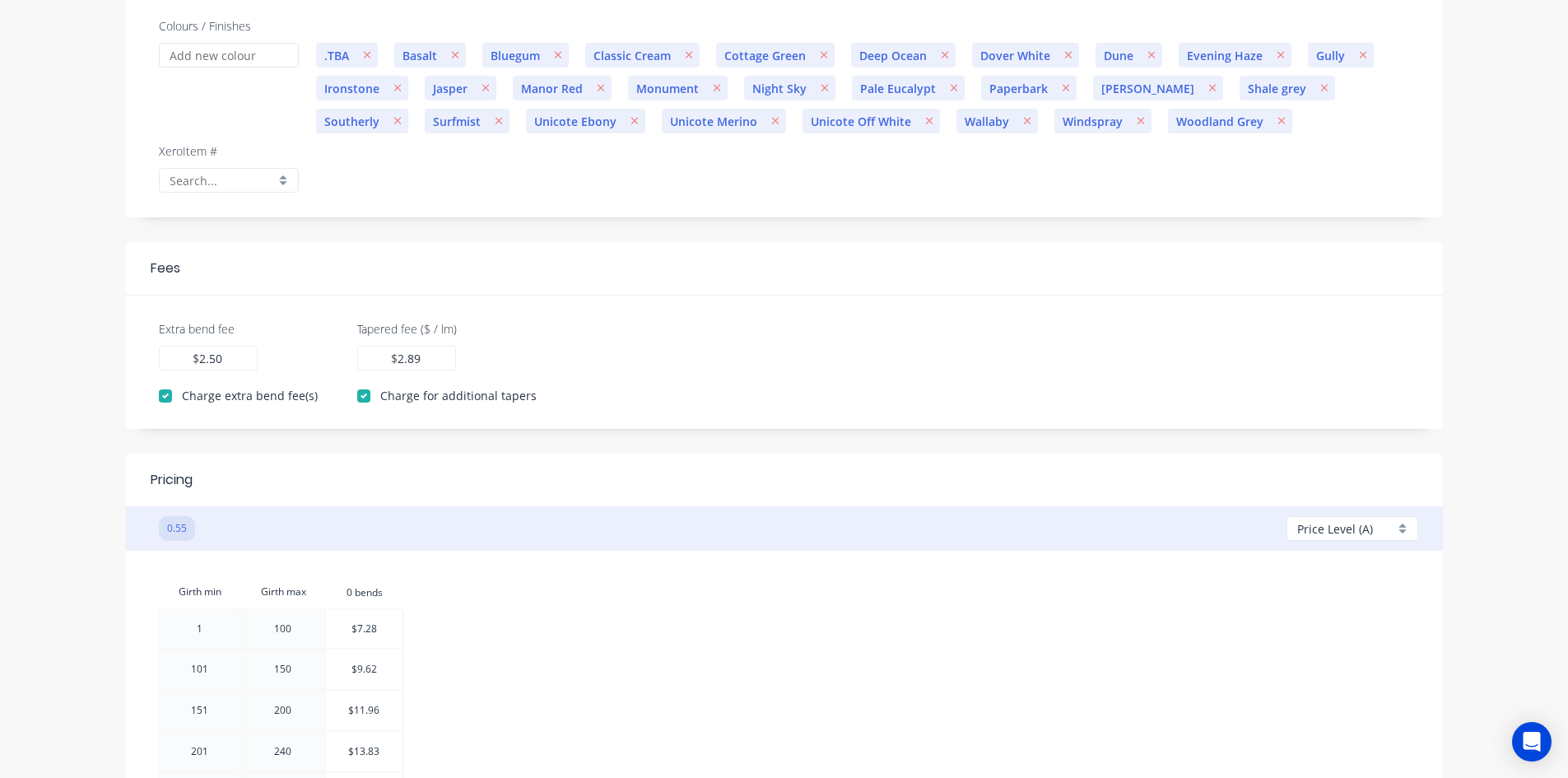
scroll to position [412, 0]
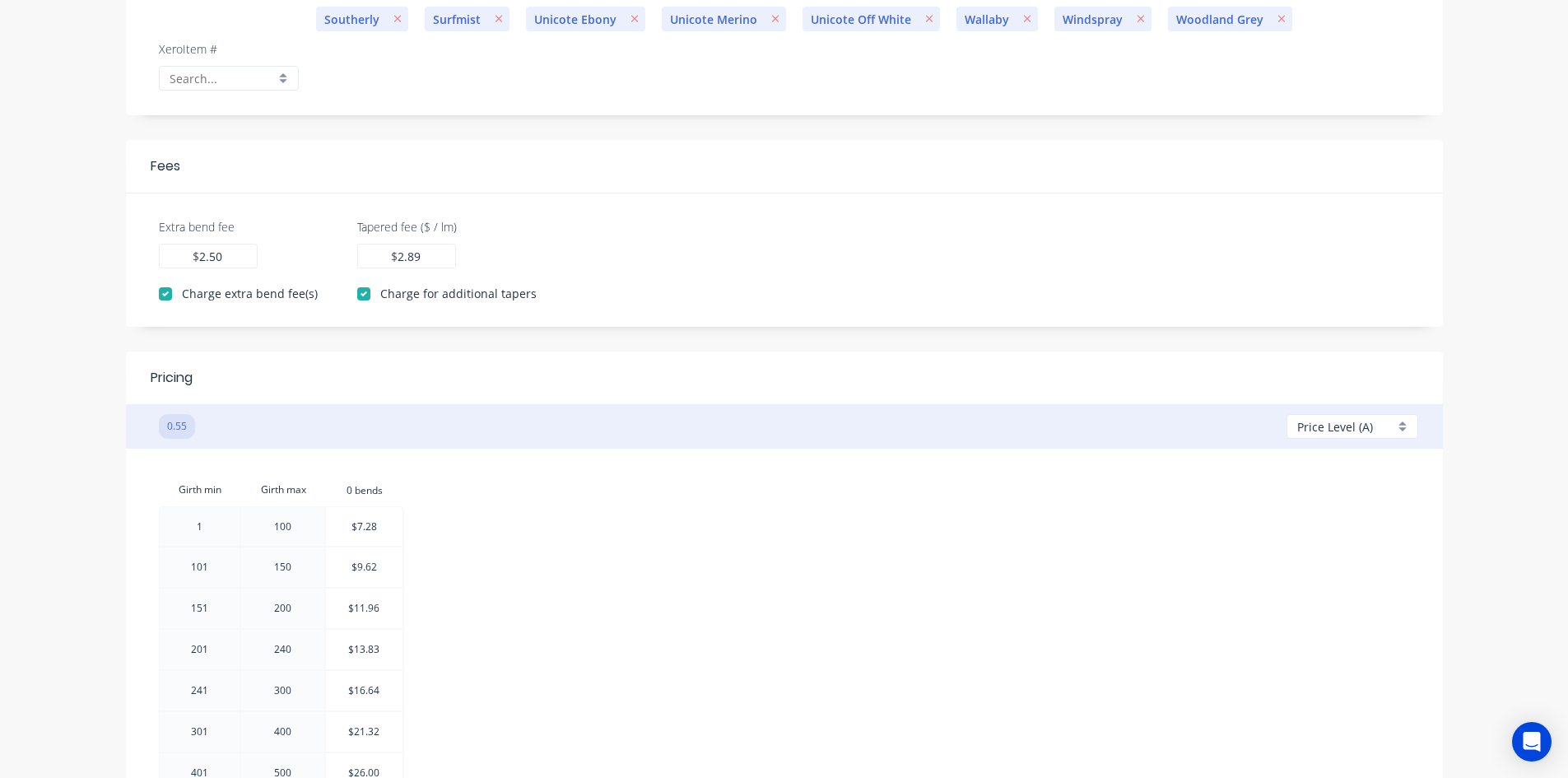
click at [1358, 405] on header "0.55 Price Level (A) Add A B C D E F G H I J" at bounding box center [784, 426] width 1317 height 45
click at [1368, 434] on span "Price Level (A)" at bounding box center [1335, 427] width 76 height 18
click at [1333, 619] on div at bounding box center [1357, 615] width 119 height 20
type input "2.00"
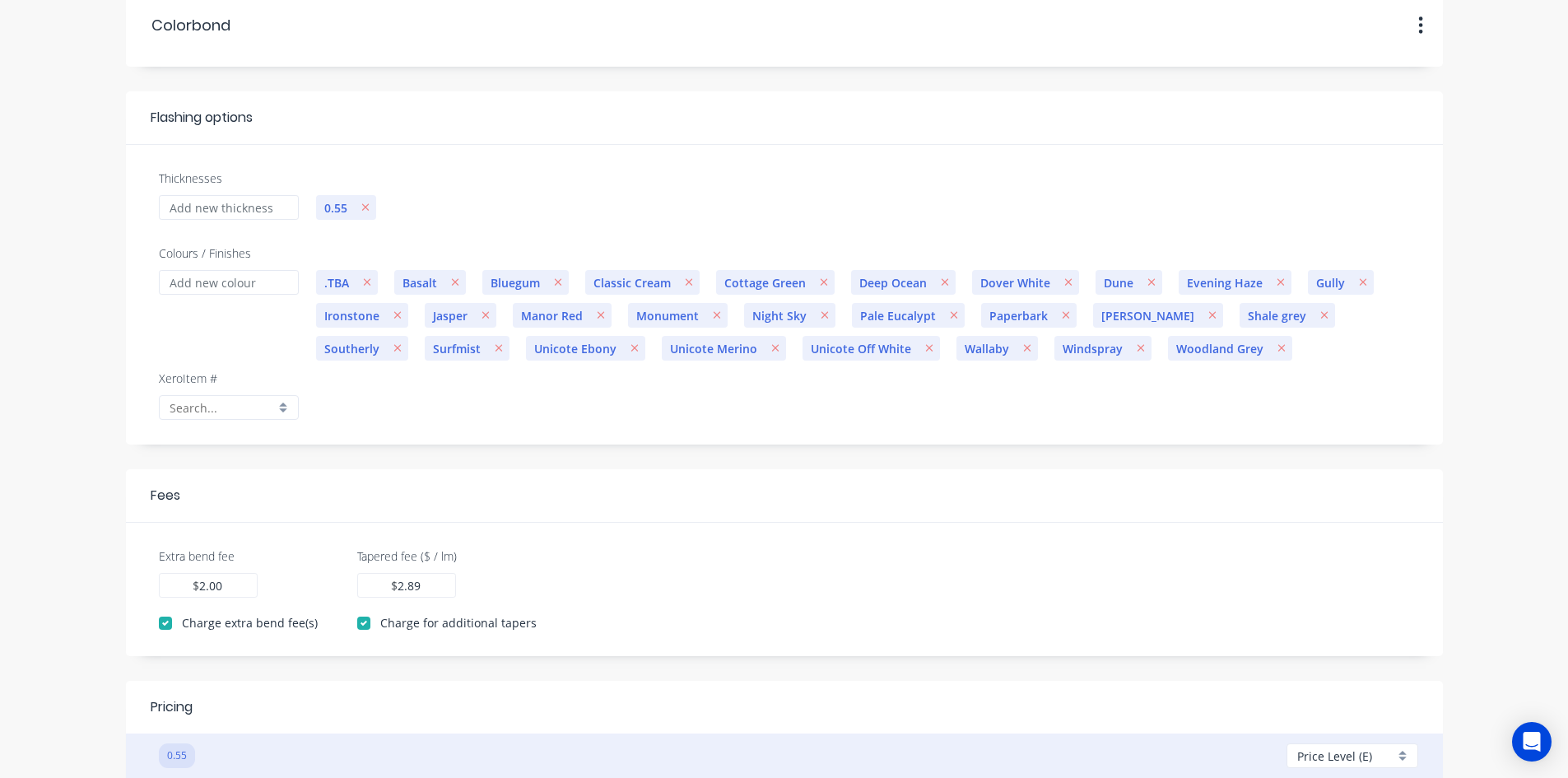
scroll to position [0, 0]
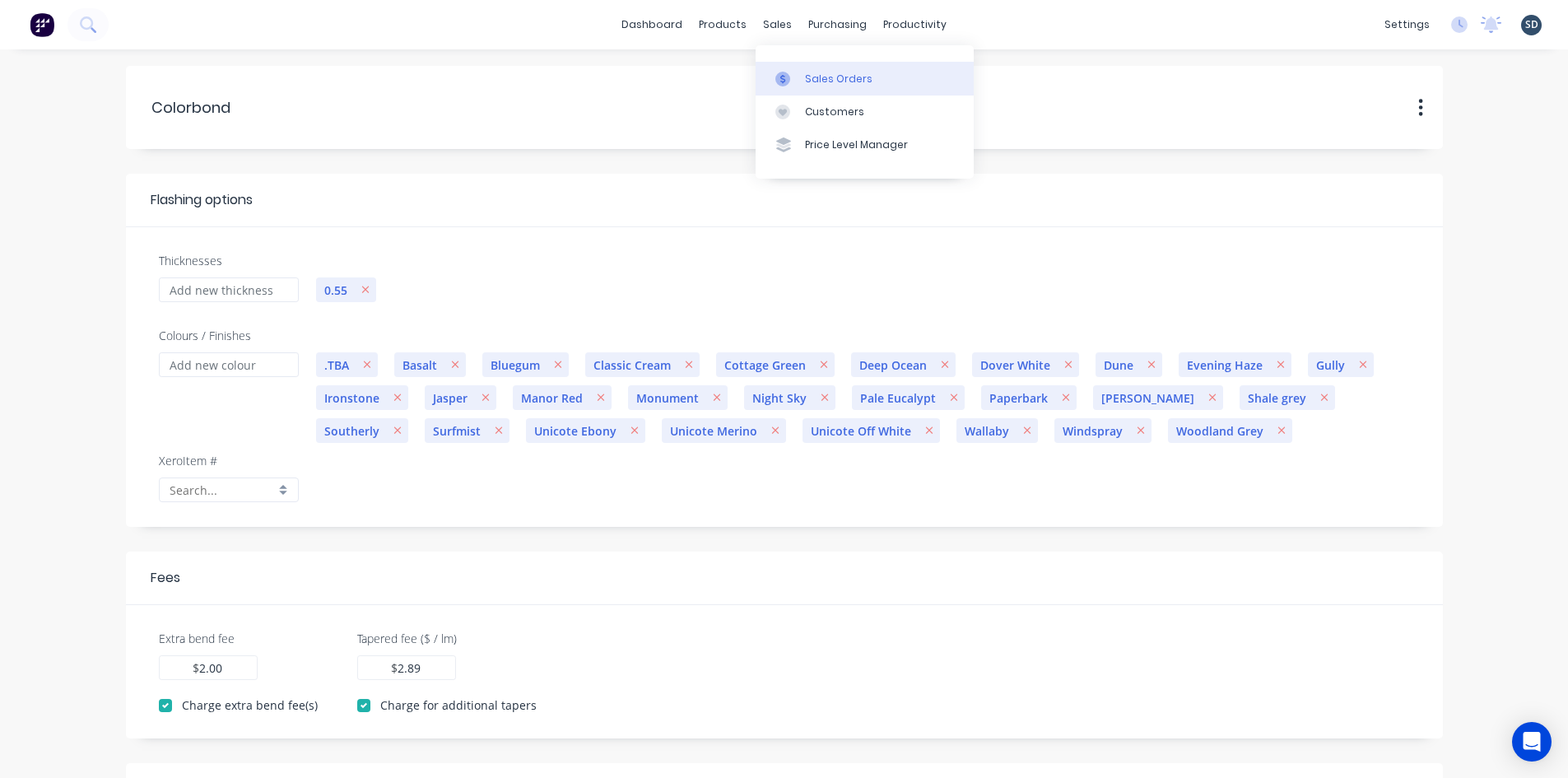
click at [823, 81] on div "Sales Orders" at bounding box center [839, 78] width 68 height 15
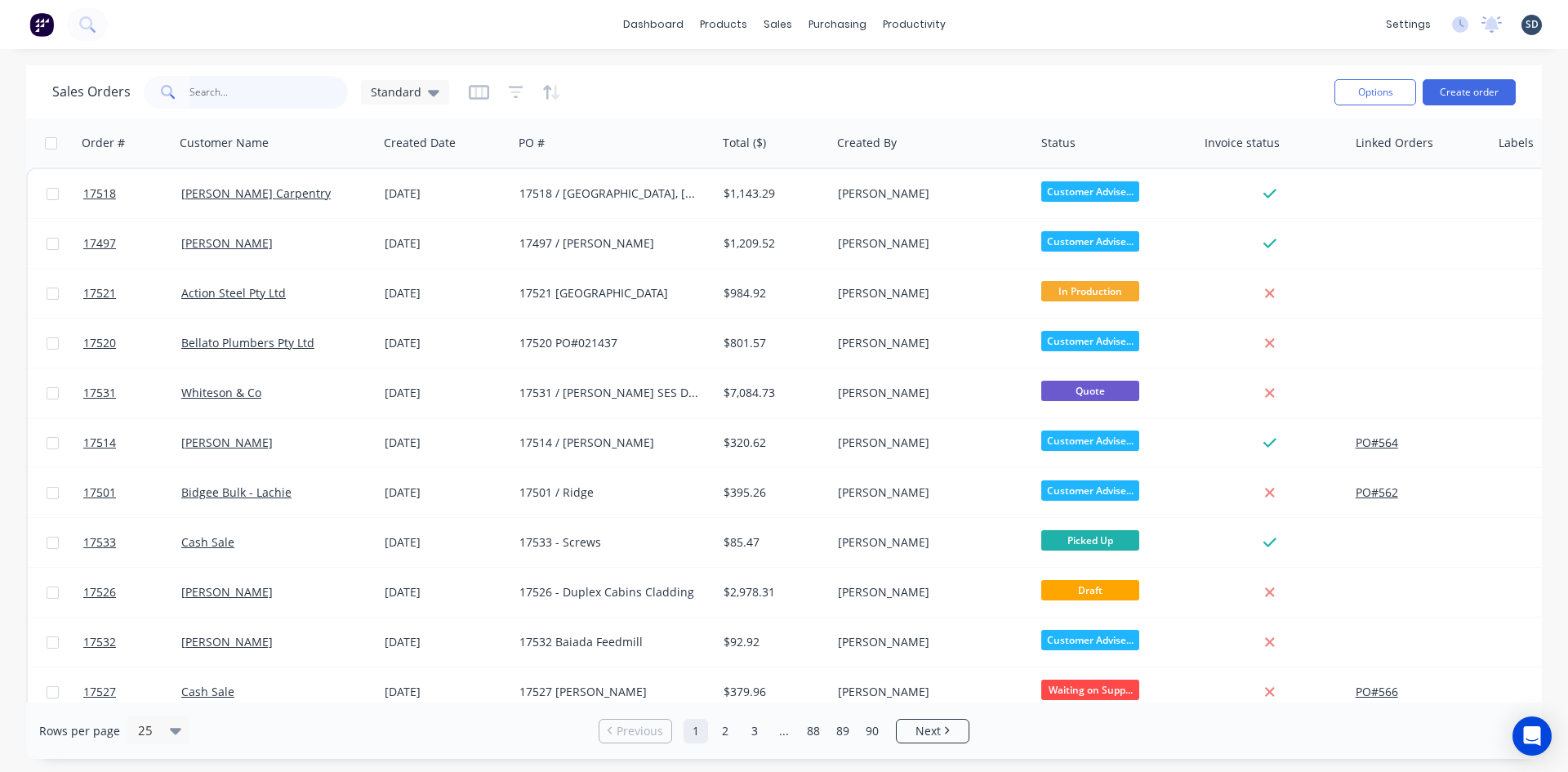
click at [212, 96] on input "text" at bounding box center [269, 92] width 159 height 32
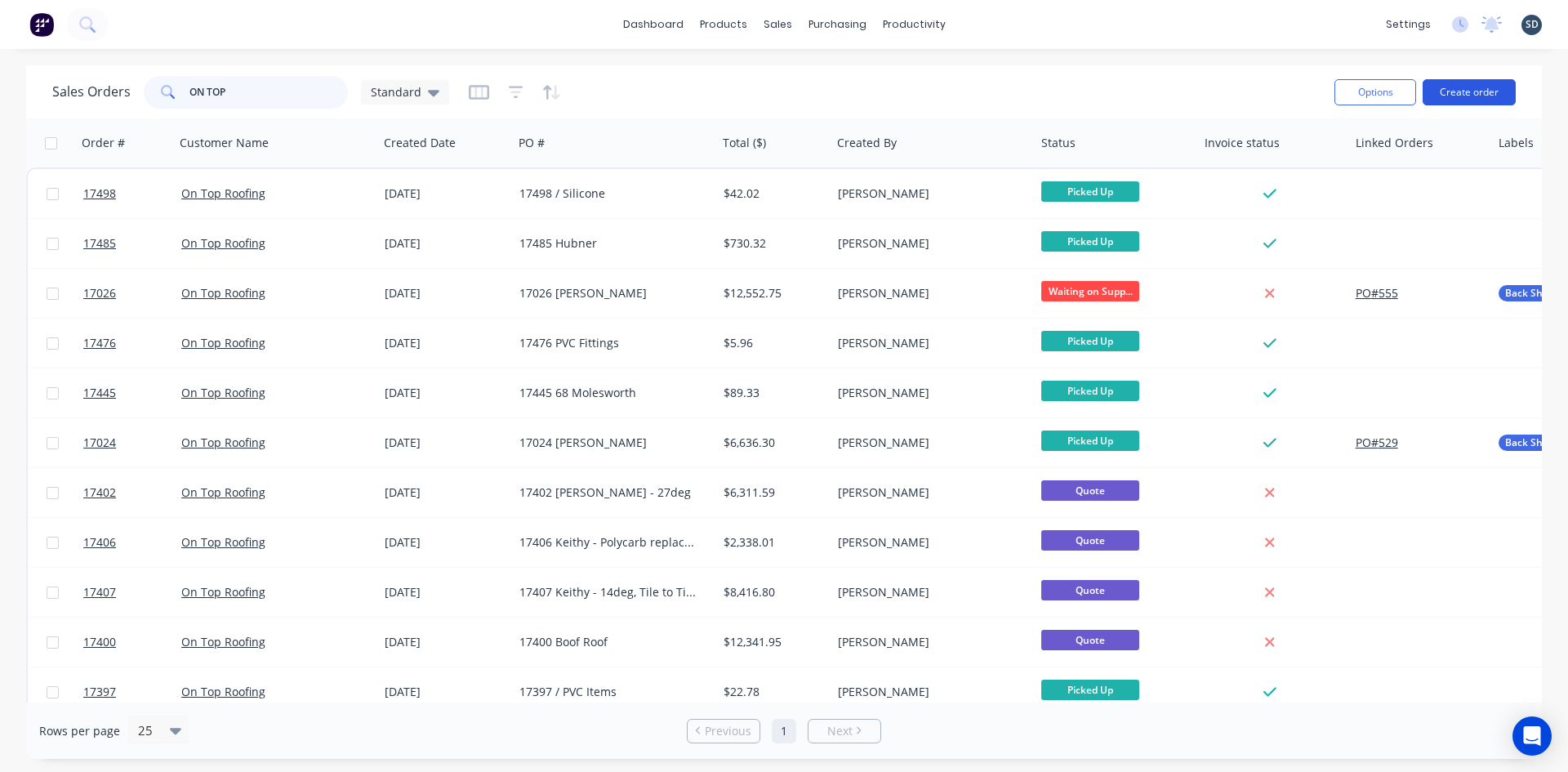
type input "ON TOP"
click at [1476, 97] on button "Create order" at bounding box center [1468, 93] width 93 height 26
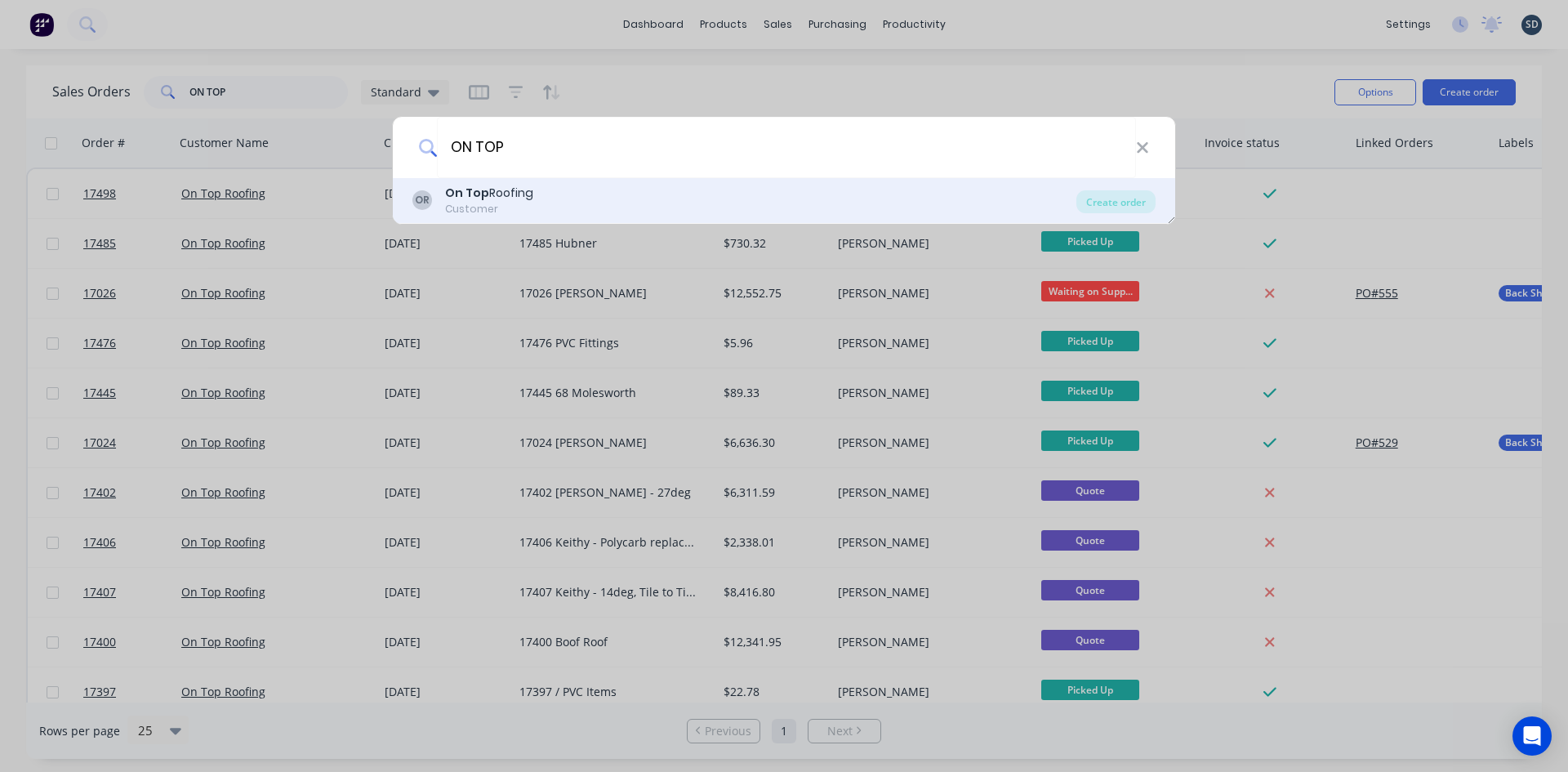
type input "ON TOP"
click at [532, 201] on div "OR On Top Roofing Customer" at bounding box center [744, 200] width 664 height 31
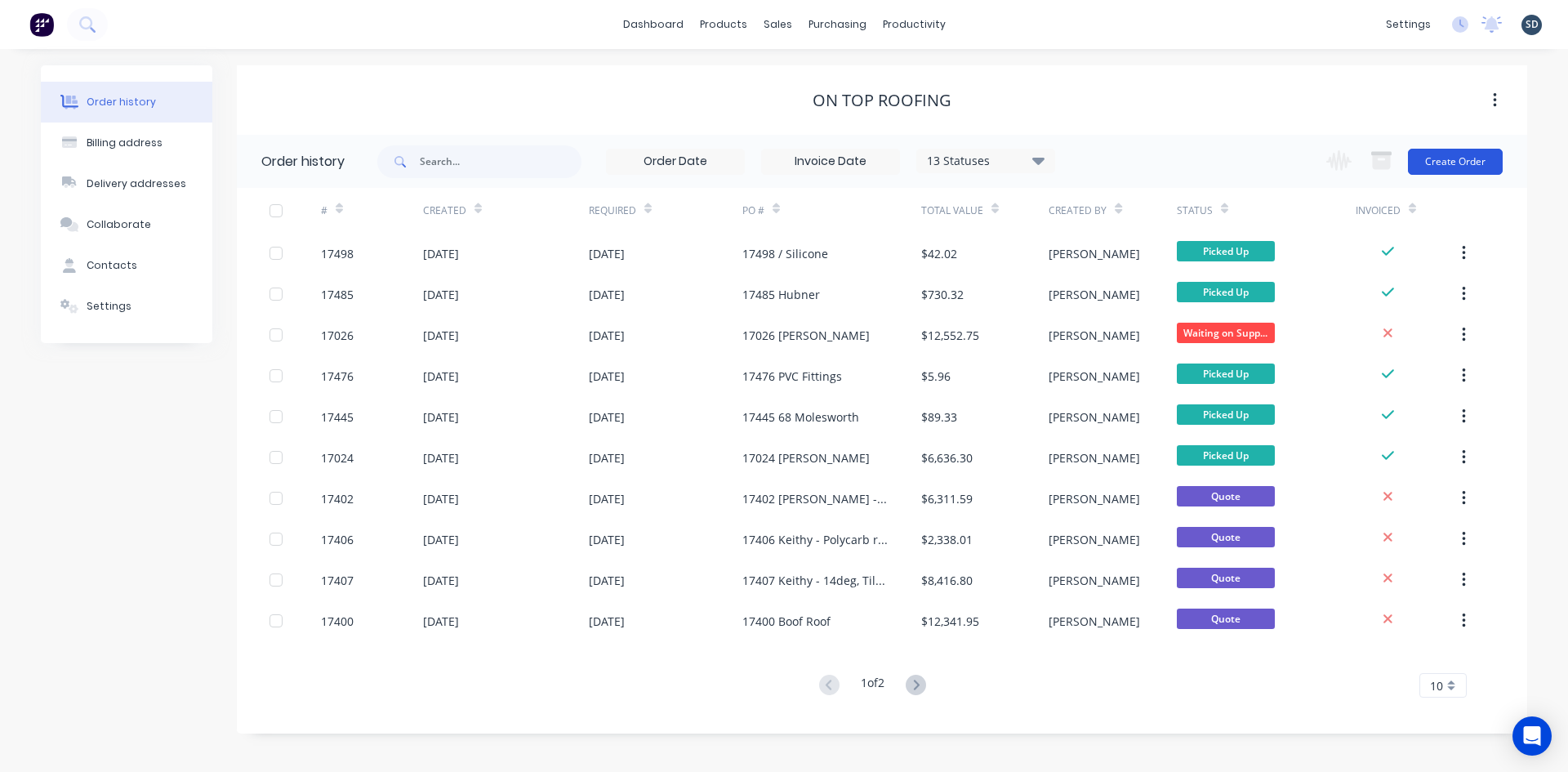
click at [1440, 156] on button "Create Order" at bounding box center [1455, 162] width 95 height 26
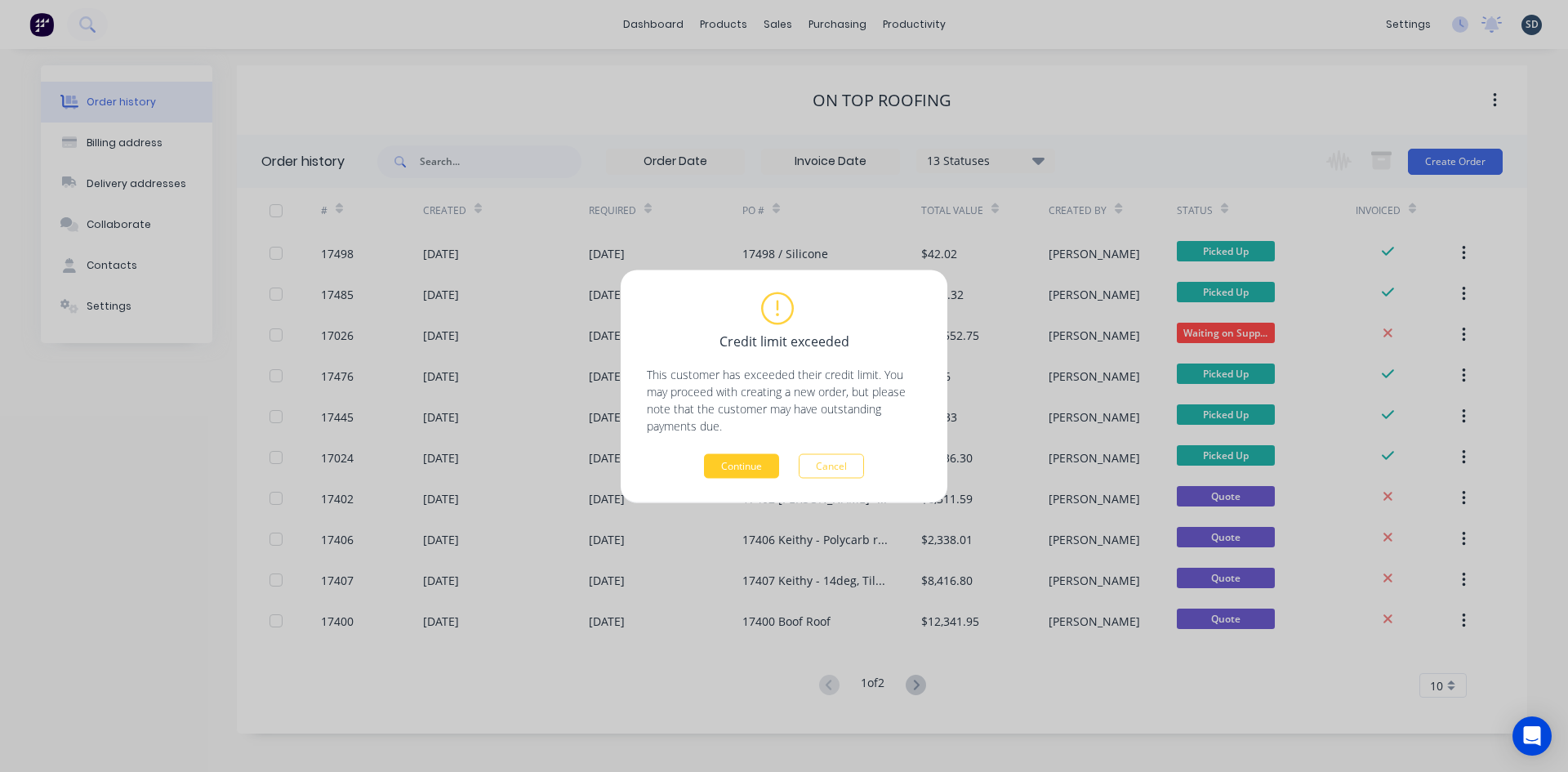
click at [725, 474] on button "Continue" at bounding box center [741, 465] width 75 height 24
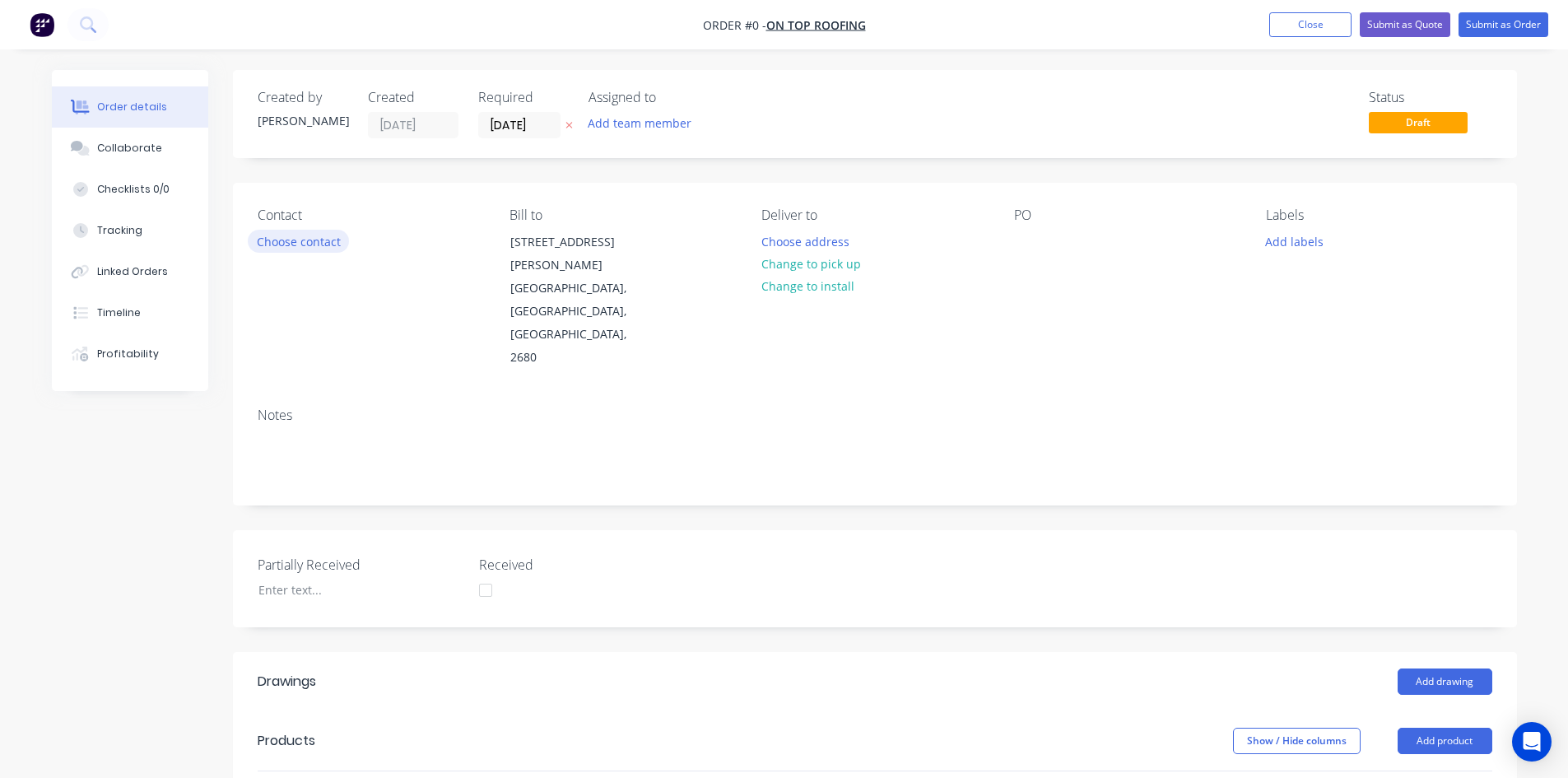
click at [297, 249] on button "Choose contact" at bounding box center [298, 240] width 101 height 22
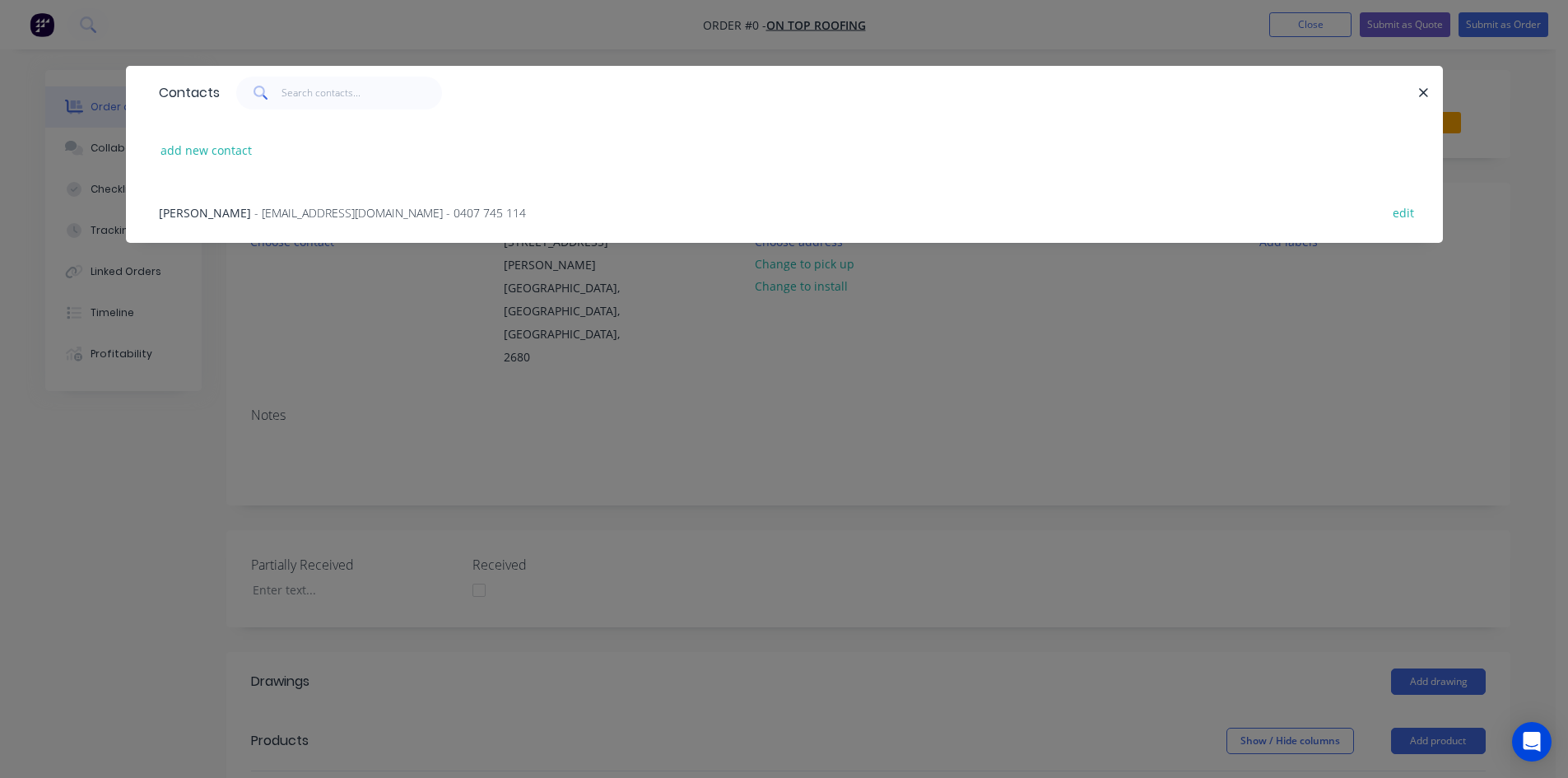
click at [284, 222] on div "Jock Beazley - jockbeazley@ontoproofing24.onmicrosoft.com - 0407 745 114 edit" at bounding box center [784, 212] width 1267 height 62
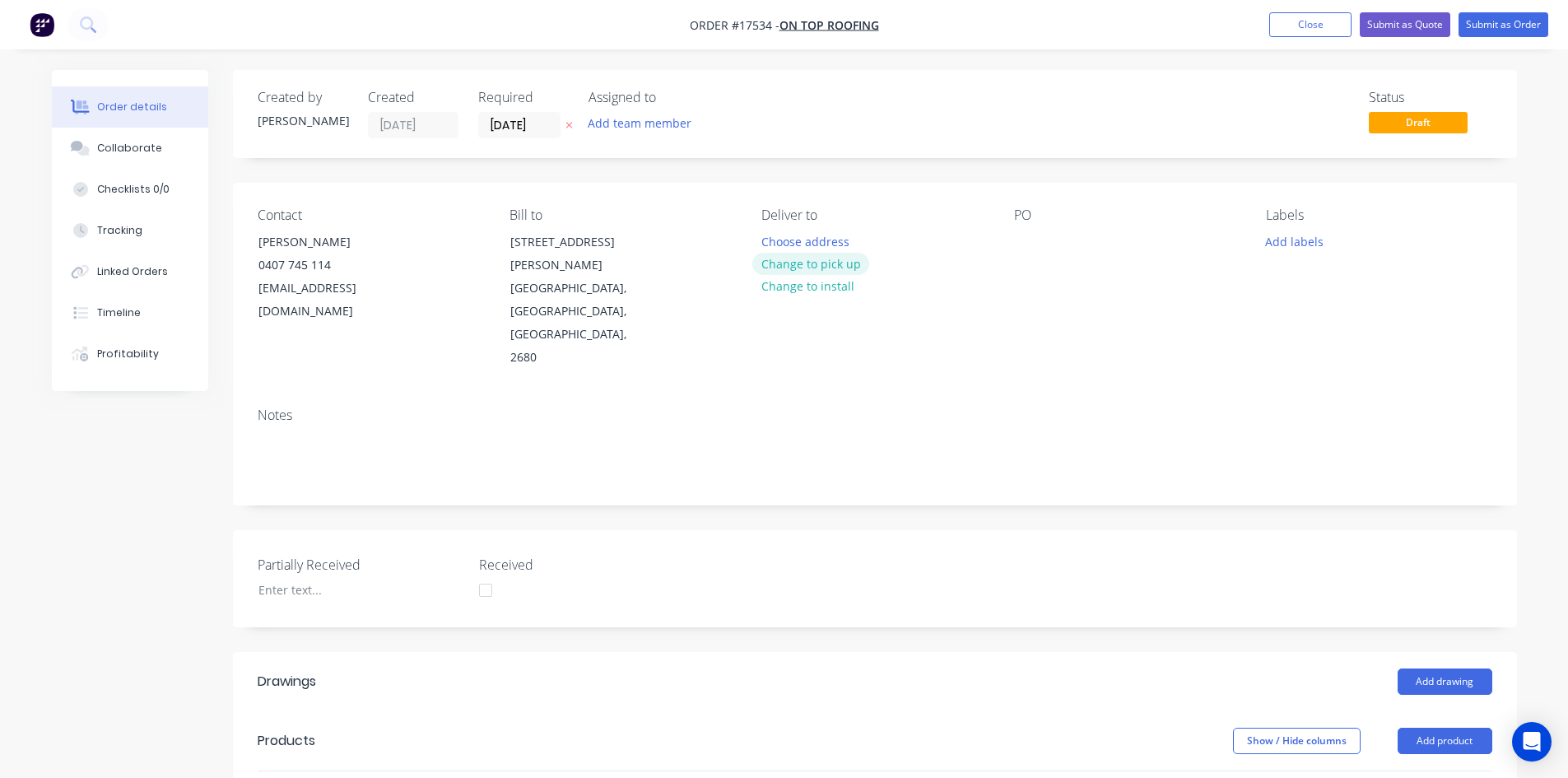
click at [821, 264] on button "Change to pick up" at bounding box center [810, 263] width 117 height 22
click at [1026, 246] on div at bounding box center [1027, 241] width 26 height 24
click at [1043, 313] on div "Contact Jock Beazley 0407 745 114 jockbeazley@ontoproofing24.onmicrosoft.com Bi…" at bounding box center [875, 289] width 1284 height 211
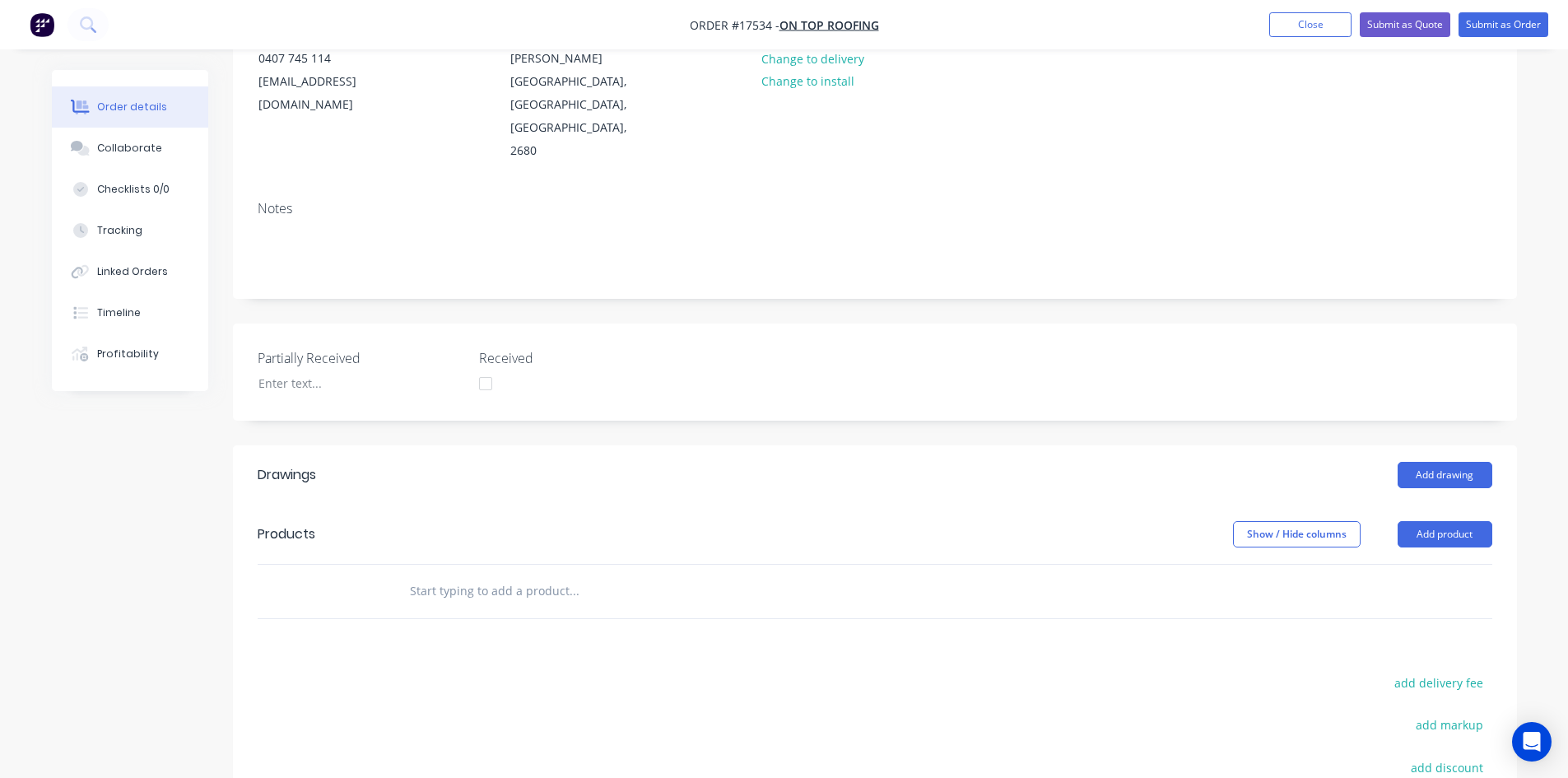
scroll to position [247, 0]
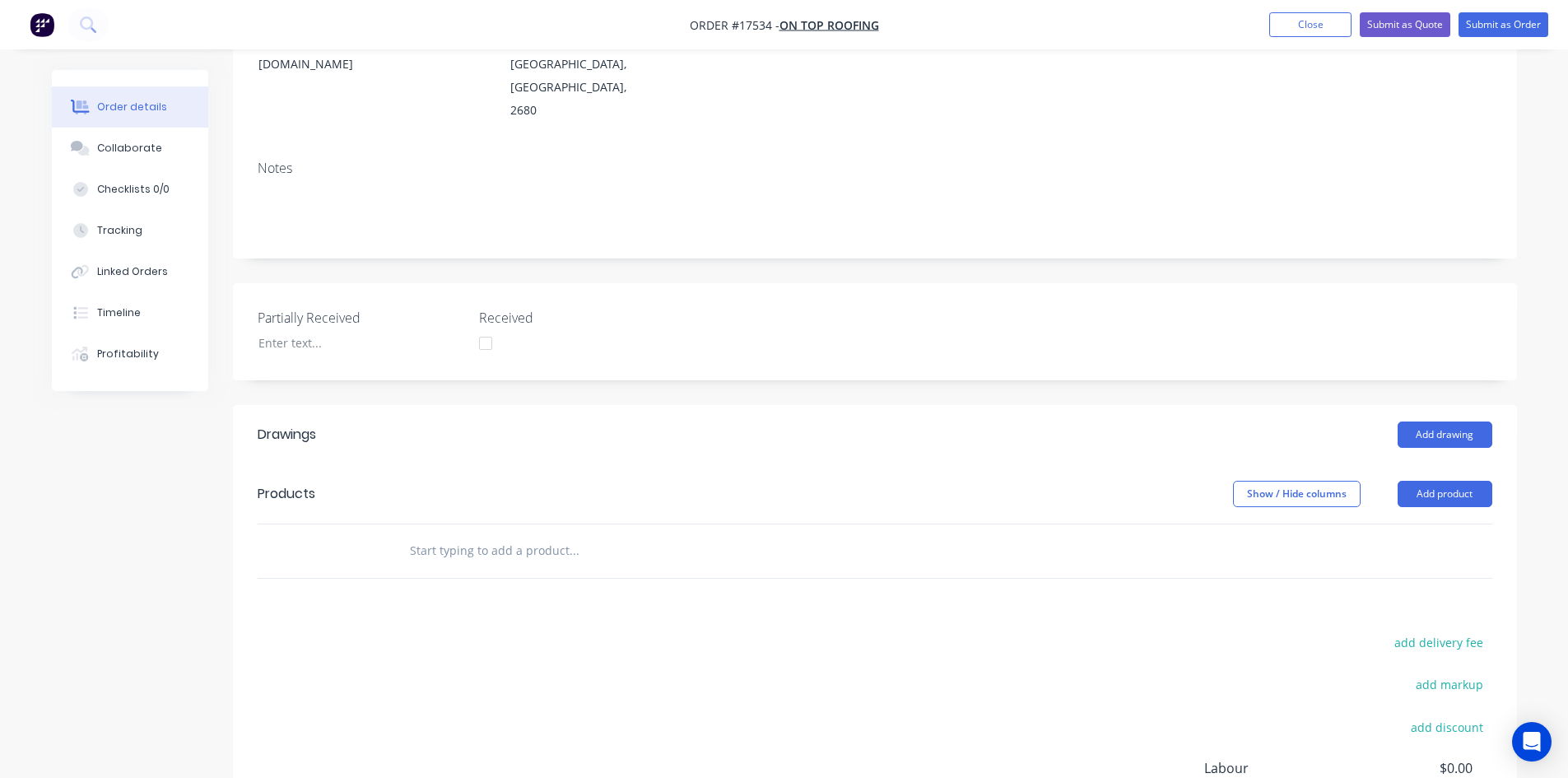
click at [422, 534] on input "text" at bounding box center [574, 550] width 329 height 33
click at [1422, 481] on button "Add product" at bounding box center [1445, 494] width 95 height 26
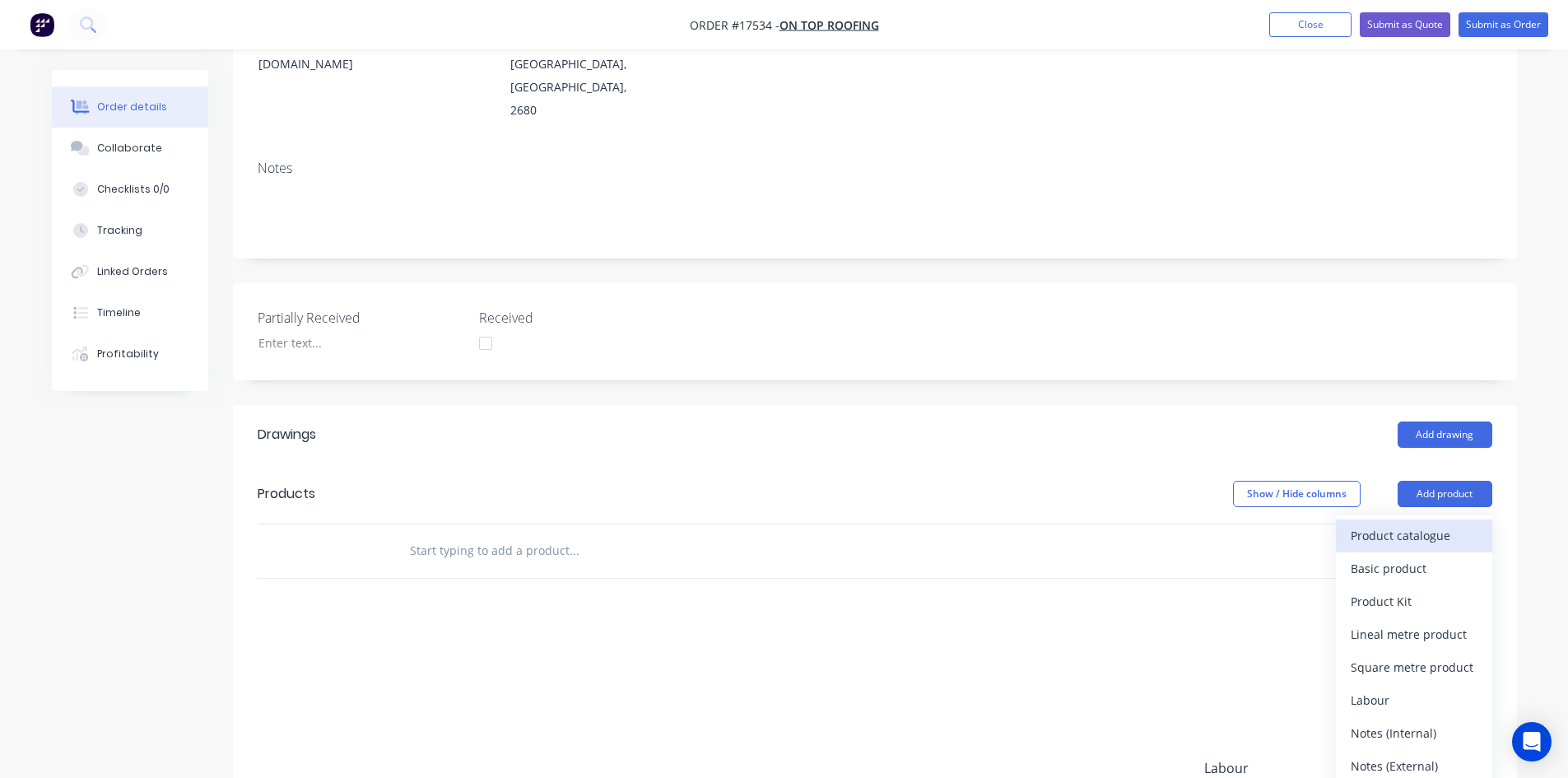
click at [1416, 524] on div "Product catalogue" at bounding box center [1414, 535] width 127 height 24
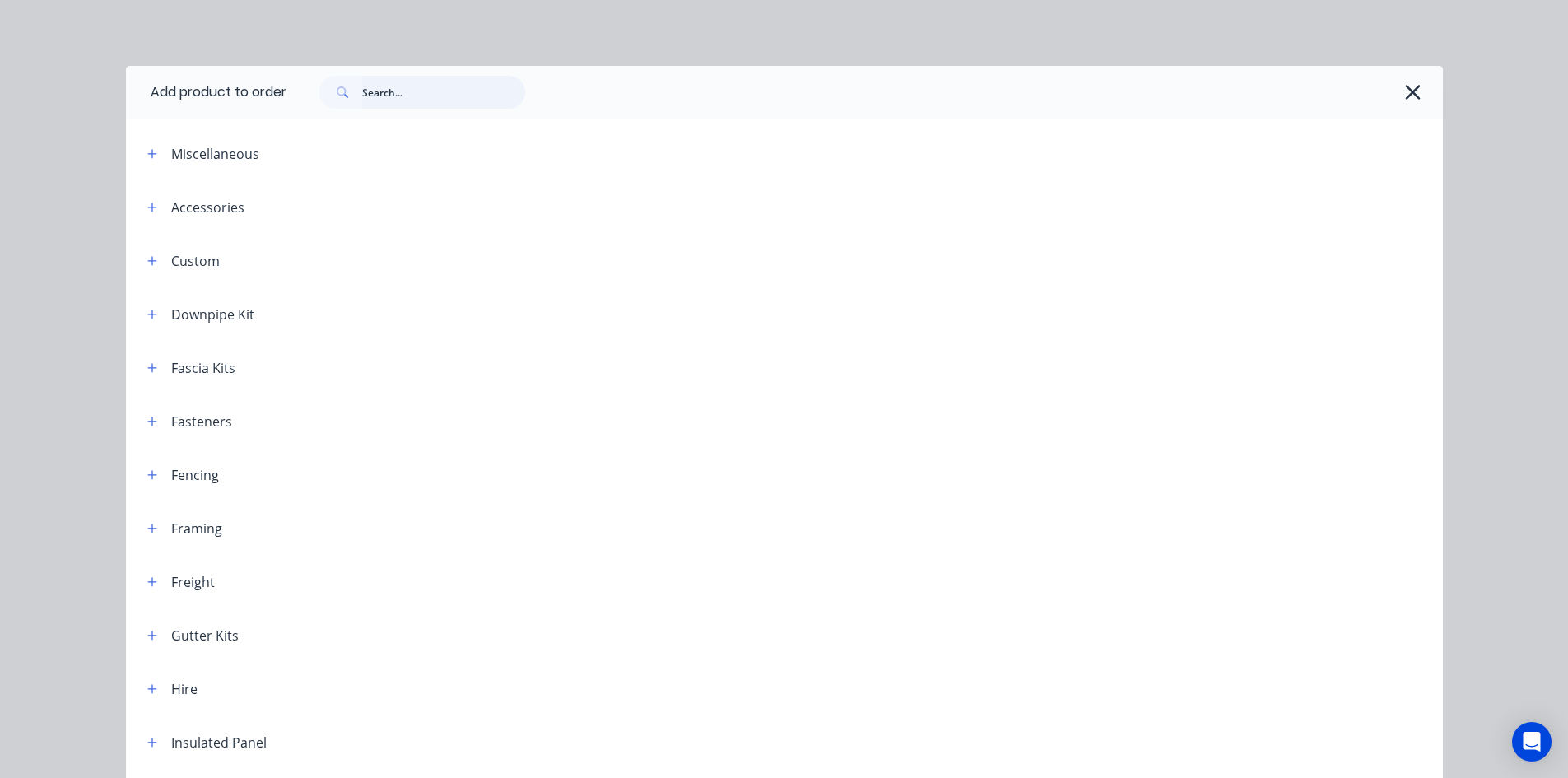
click at [363, 102] on input "text" at bounding box center [443, 92] width 163 height 33
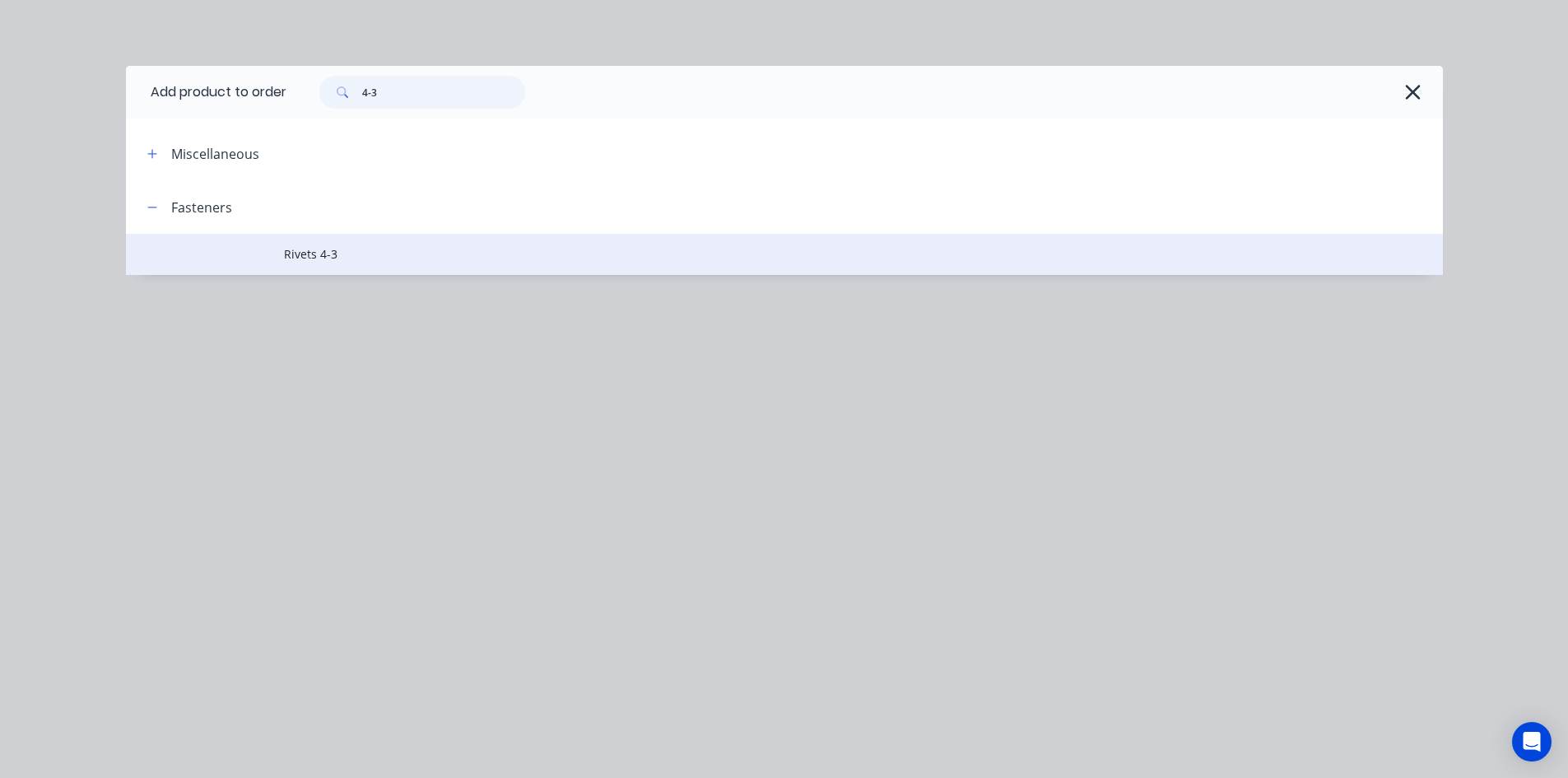
type input "4-3"
click at [368, 263] on td "Rivets 4-3" at bounding box center [863, 254] width 1159 height 41
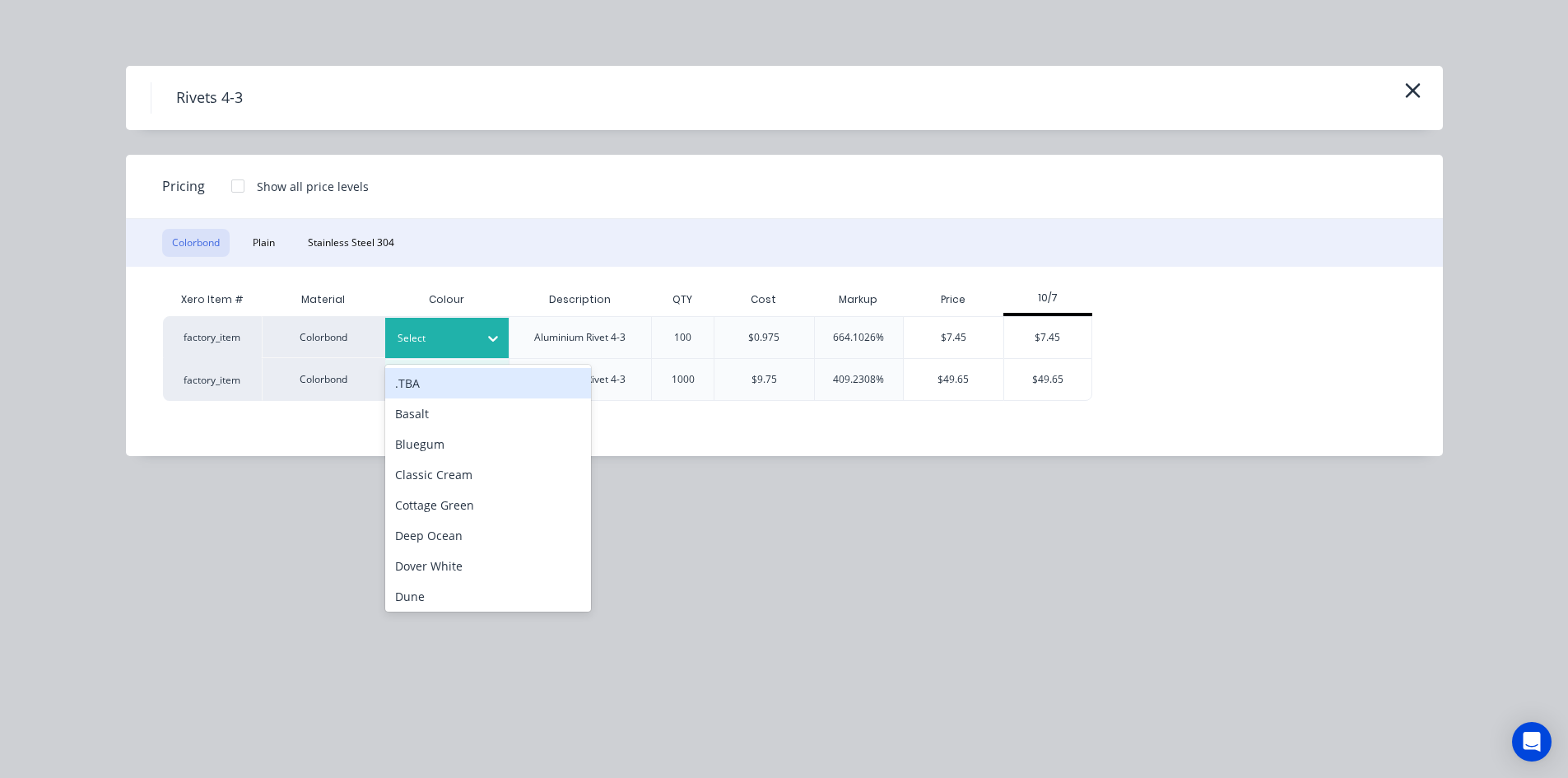
click at [474, 341] on div "Select" at bounding box center [432, 338] width 92 height 21
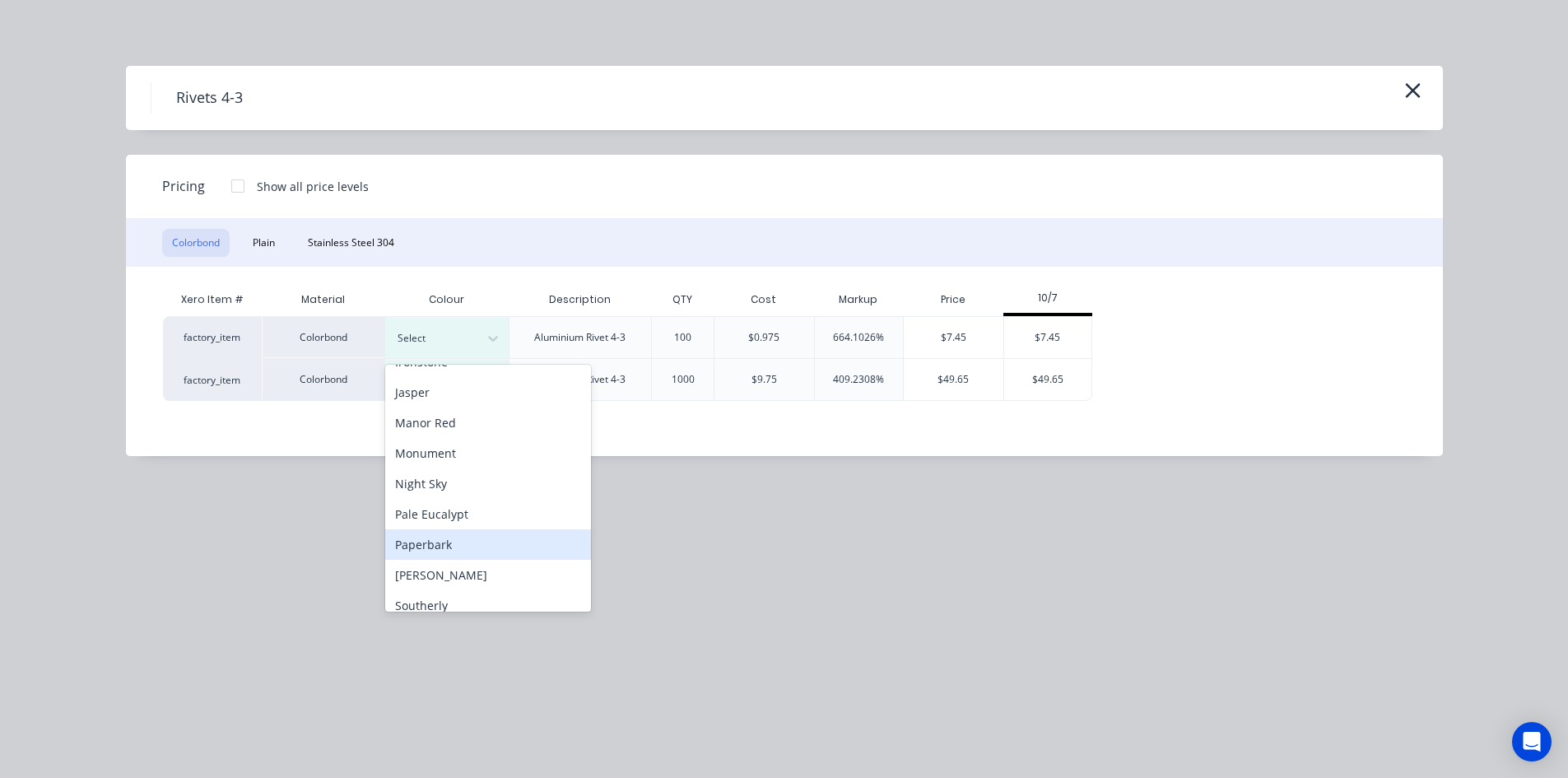
scroll to position [329, 0]
click at [465, 457] on div "Monument" at bounding box center [488, 450] width 206 height 31
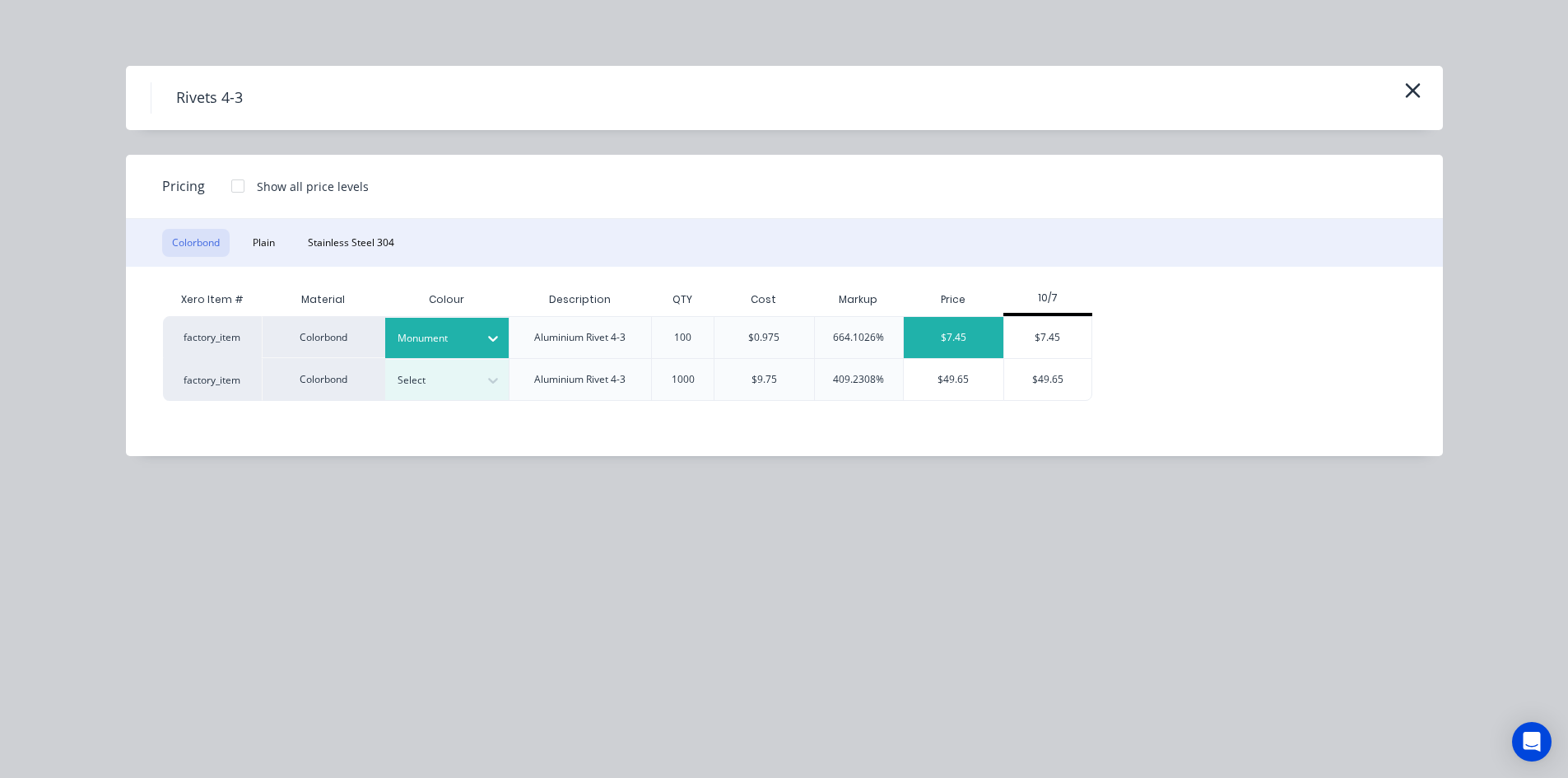
click at [948, 333] on div "$7.45" at bounding box center [953, 337] width 99 height 41
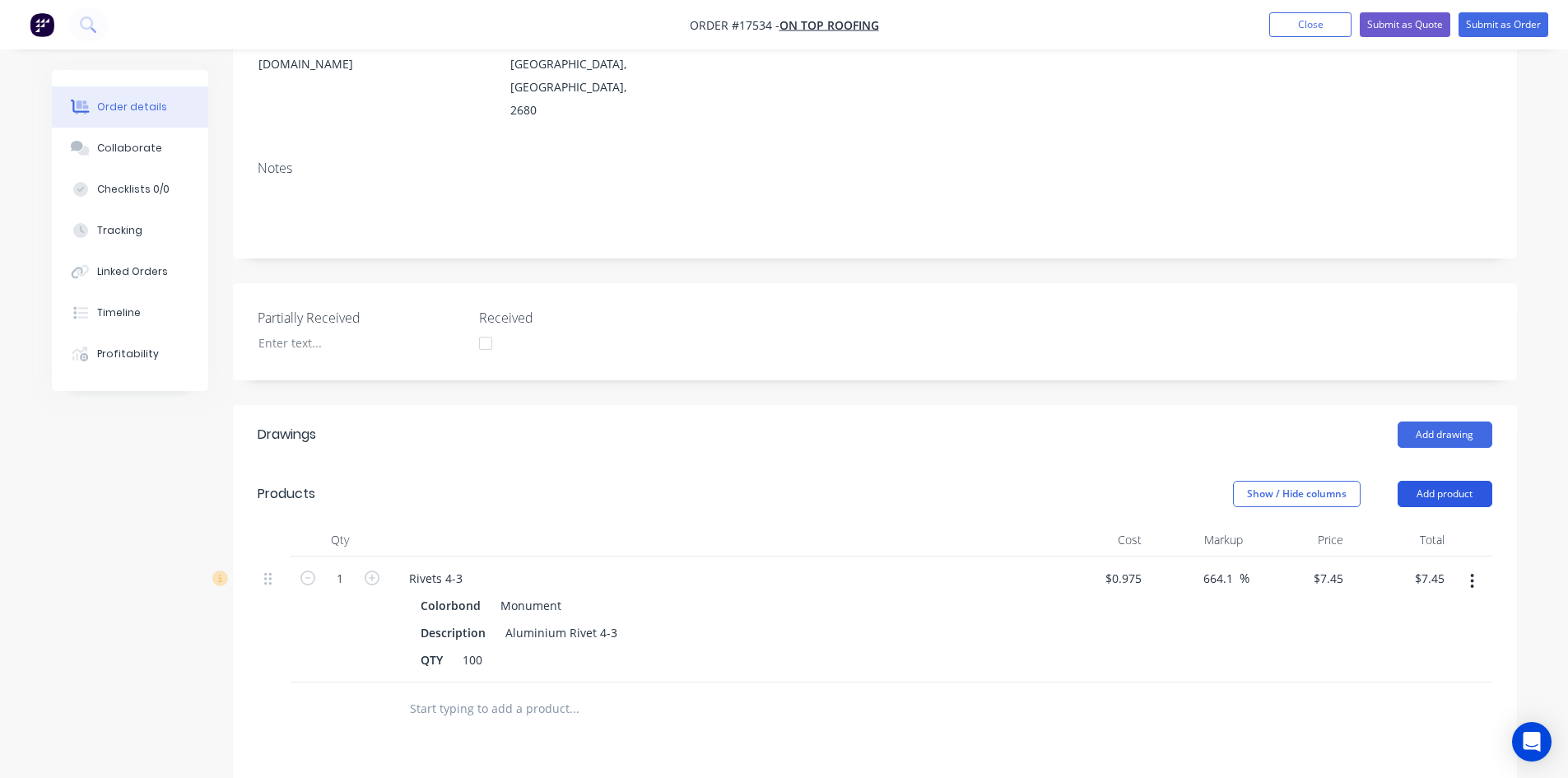
click at [1466, 481] on button "Add product" at bounding box center [1445, 494] width 95 height 26
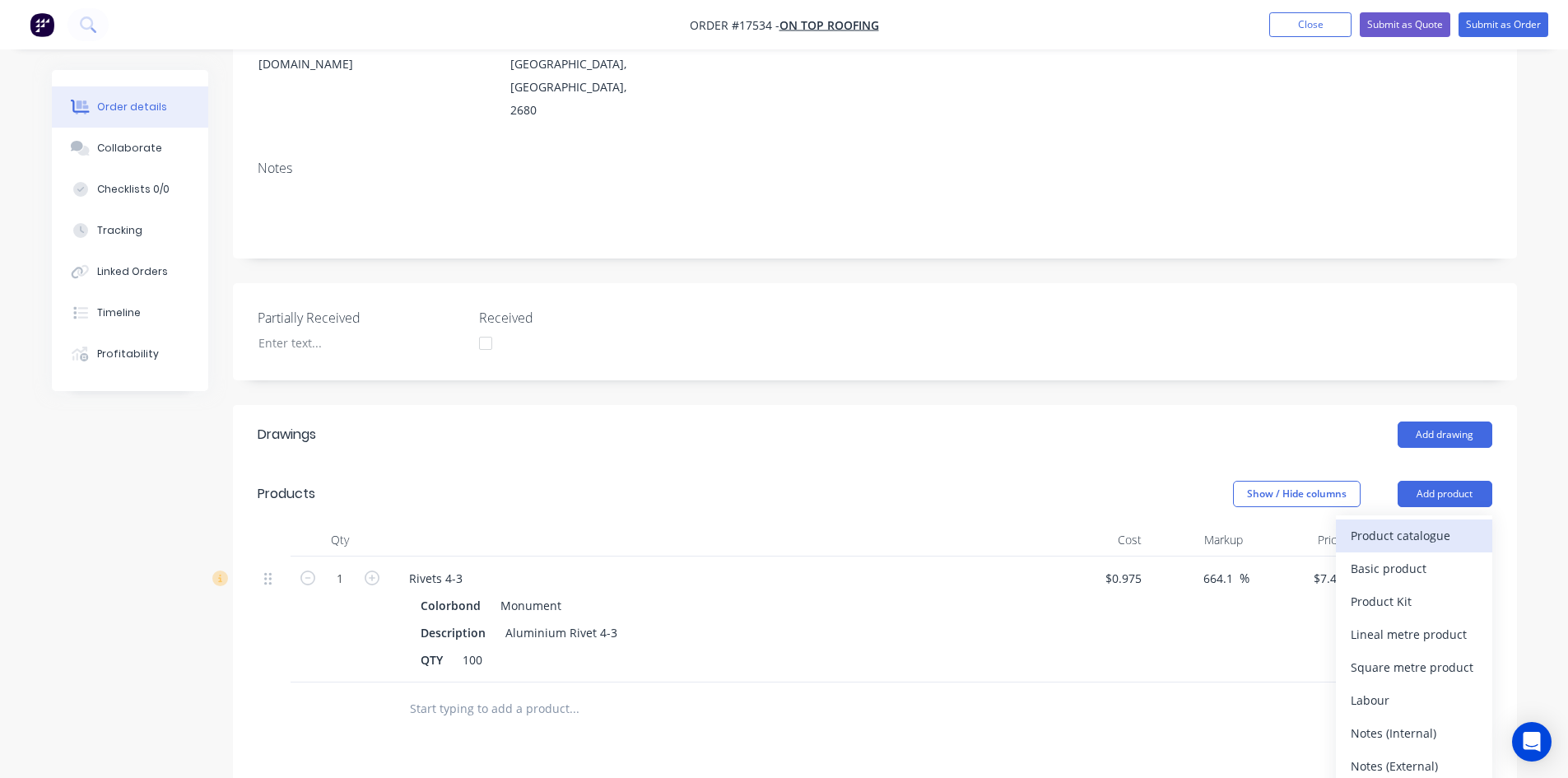
click at [1423, 524] on div "Product catalogue" at bounding box center [1414, 535] width 127 height 24
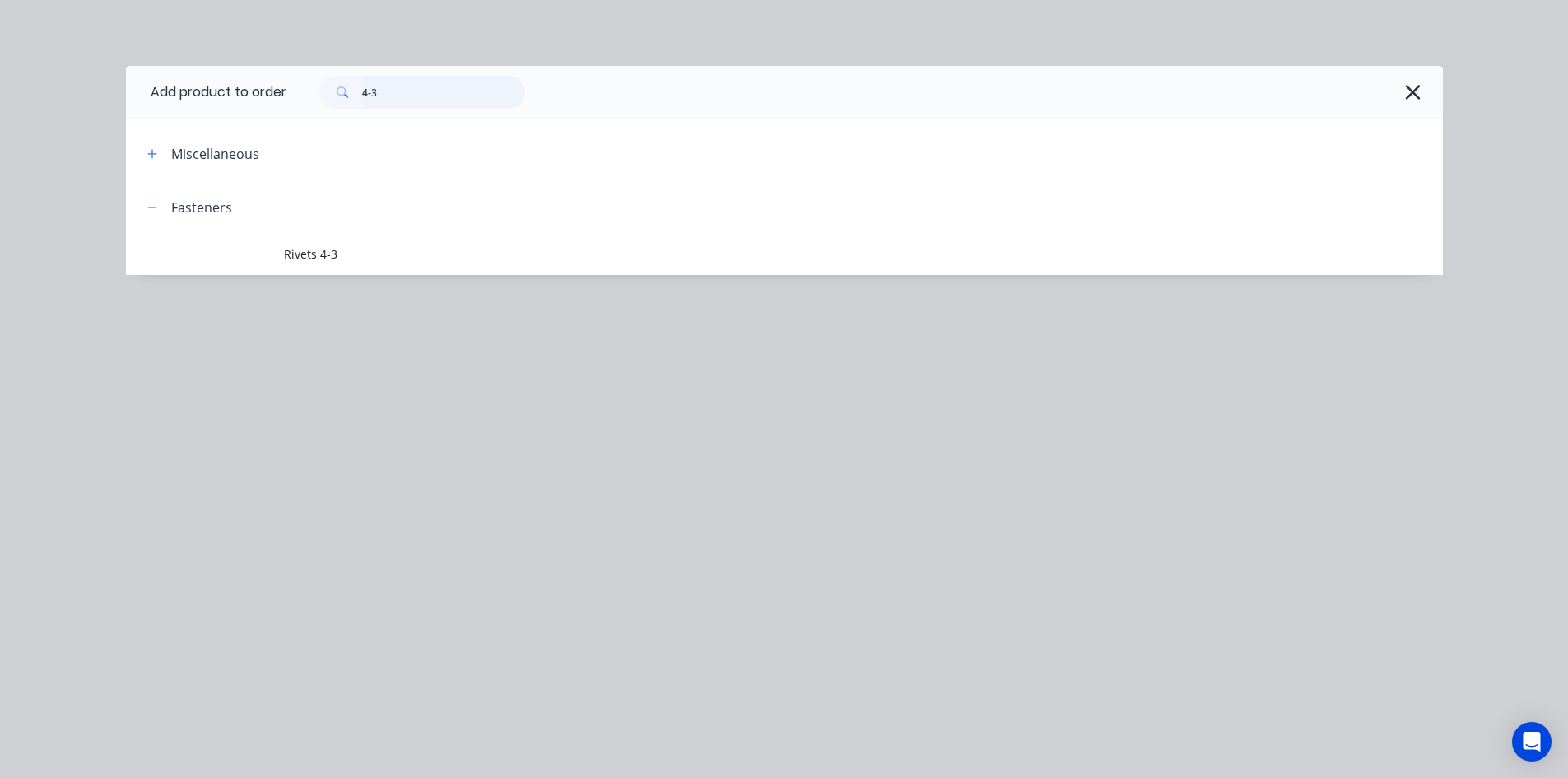
click at [409, 94] on input "4-3" at bounding box center [443, 92] width 163 height 33
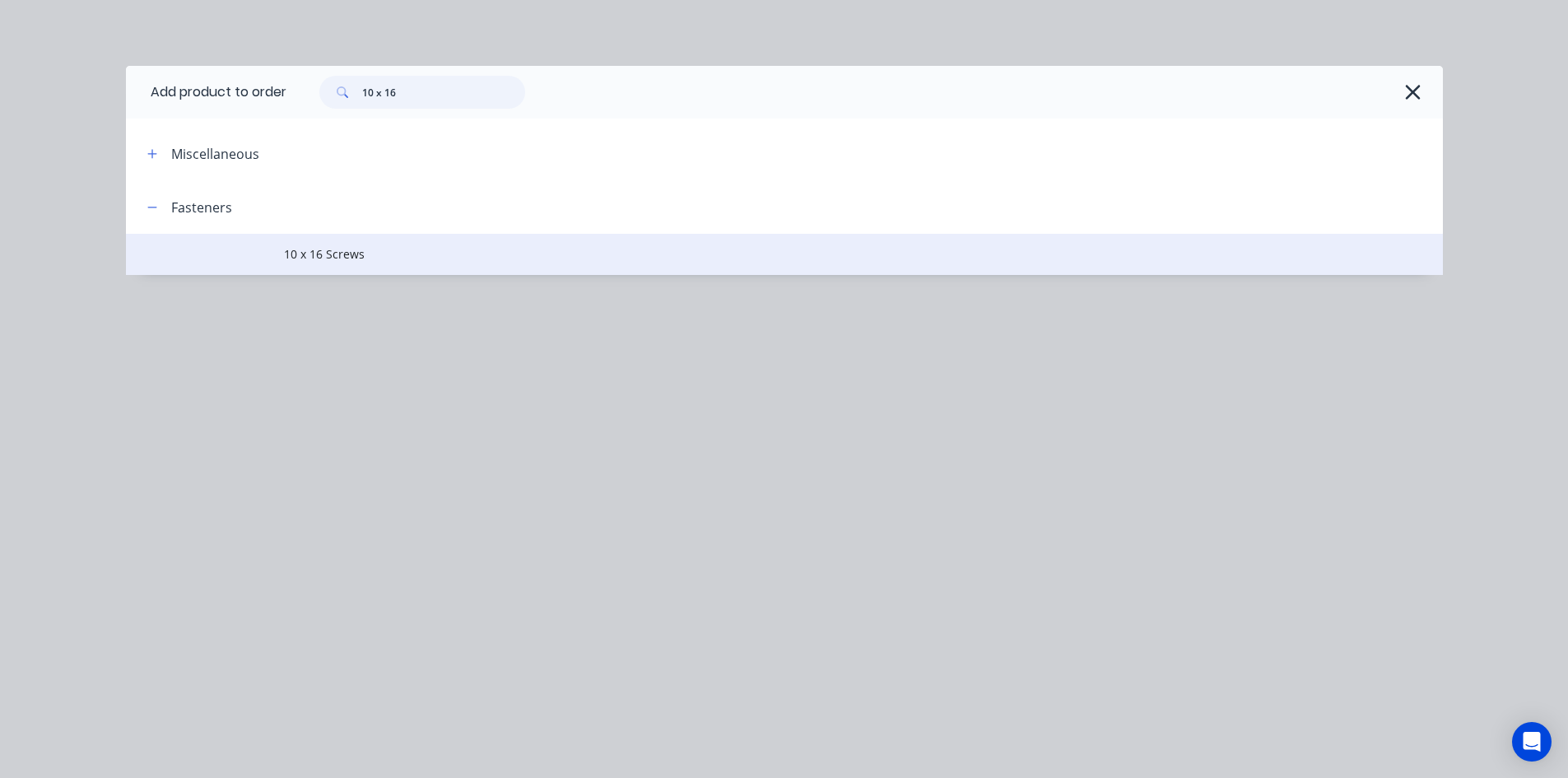
type input "10 x 16"
click at [339, 247] on span "10 x 16 Screws" at bounding box center [747, 254] width 927 height 18
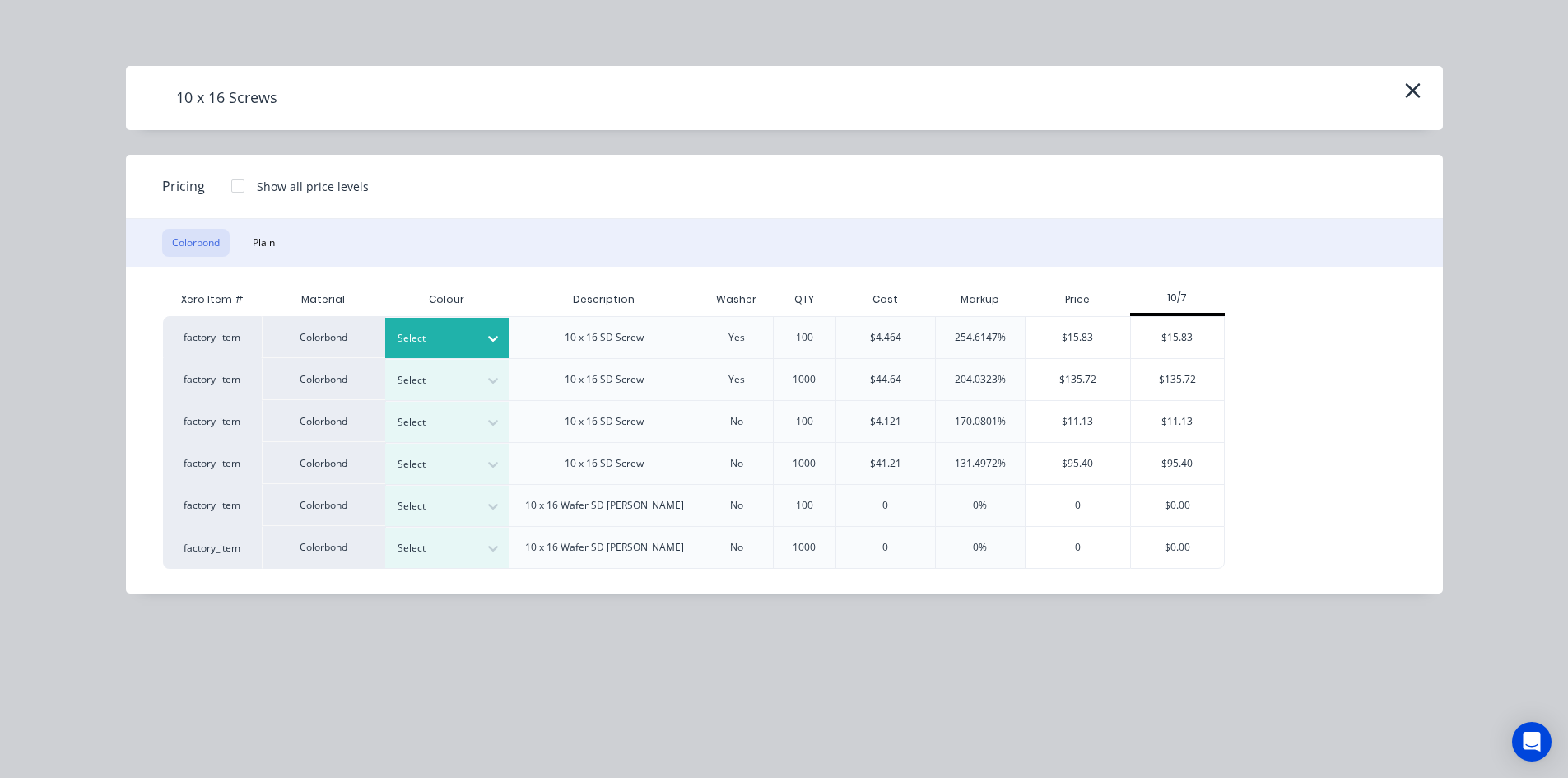
click at [493, 337] on icon at bounding box center [493, 338] width 17 height 17
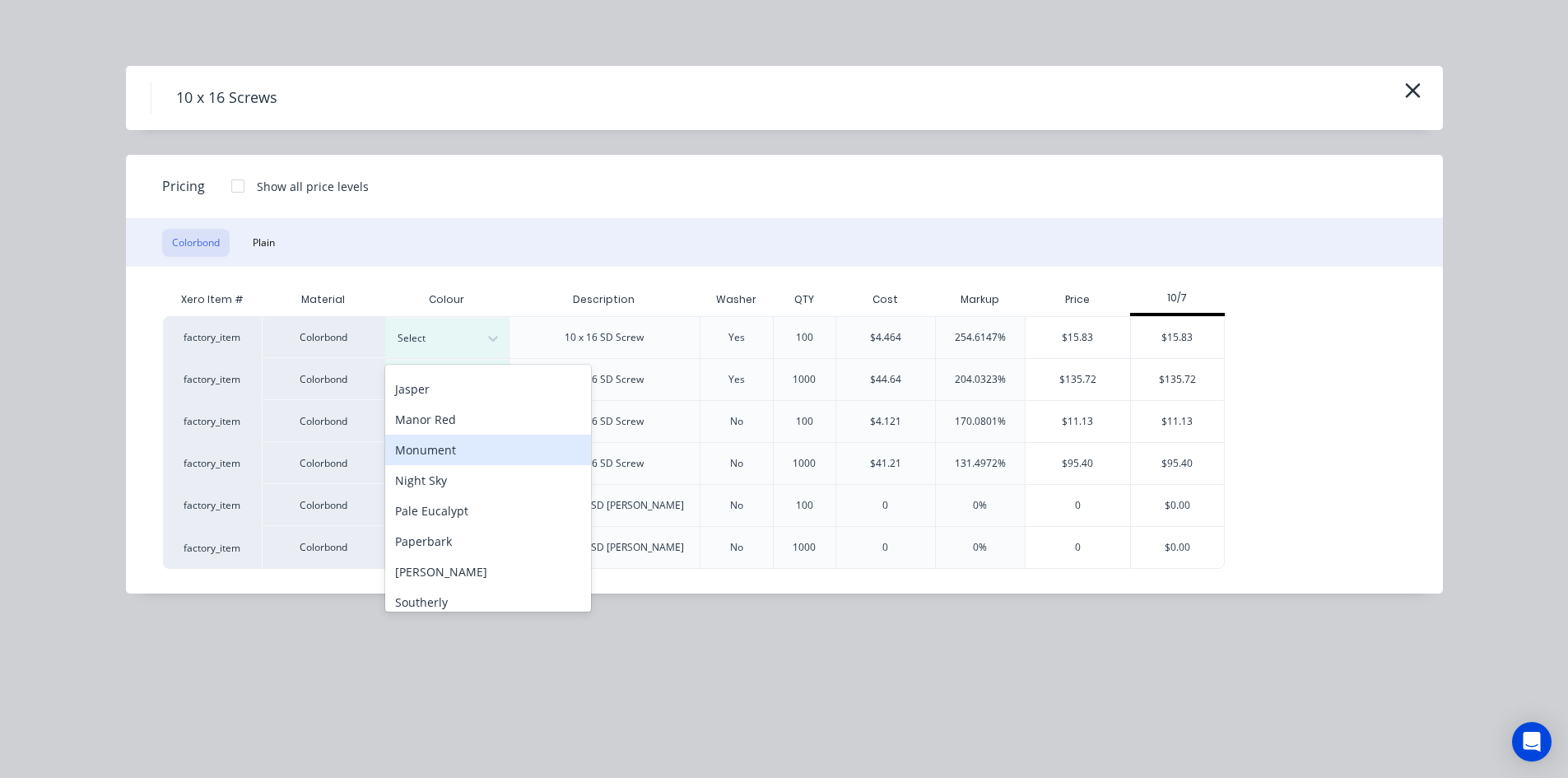
click at [478, 456] on div "Monument" at bounding box center [488, 450] width 206 height 31
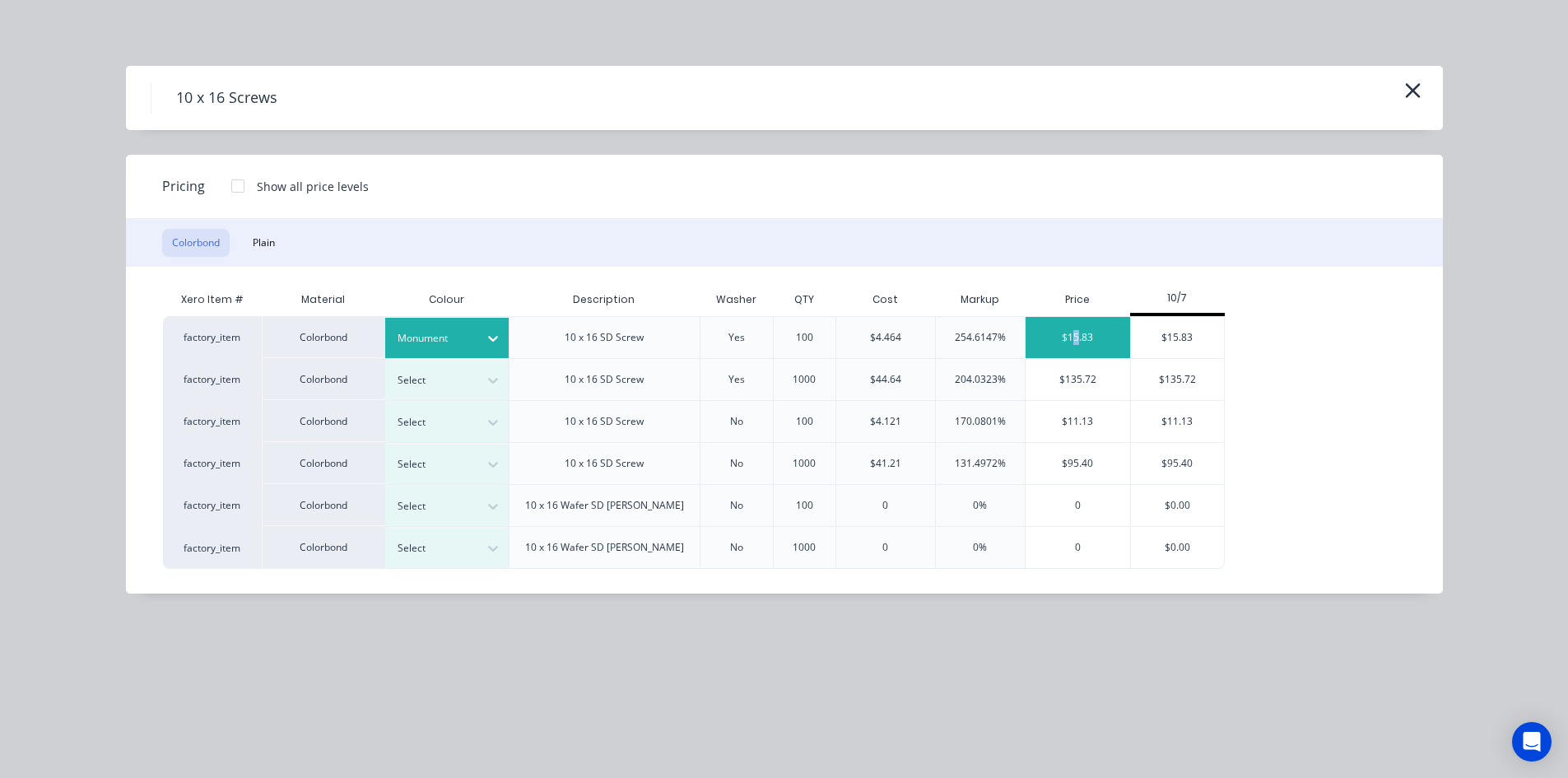
click at [1076, 341] on div "$15.83" at bounding box center [1077, 337] width 105 height 41
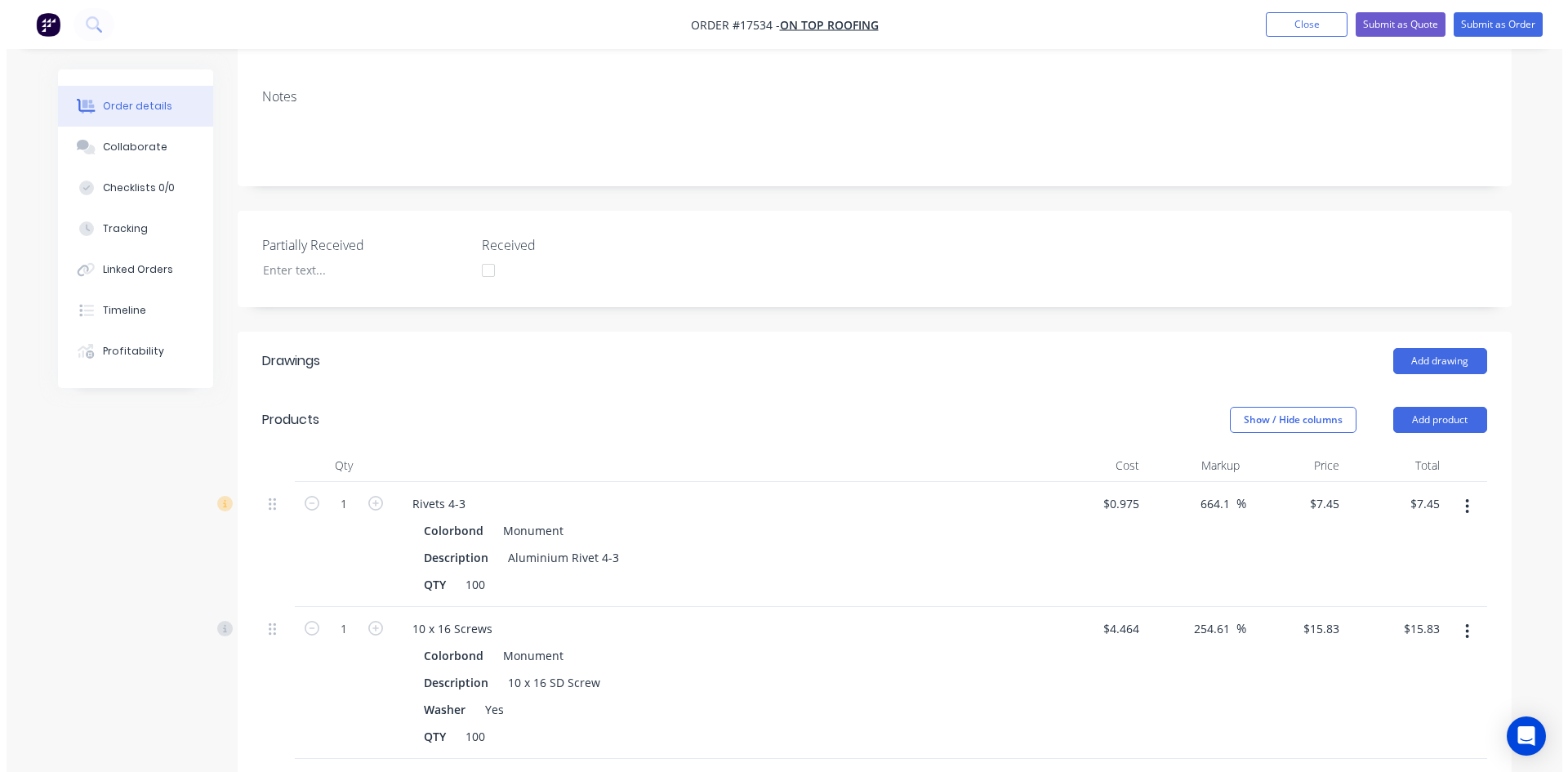
scroll to position [213, 0]
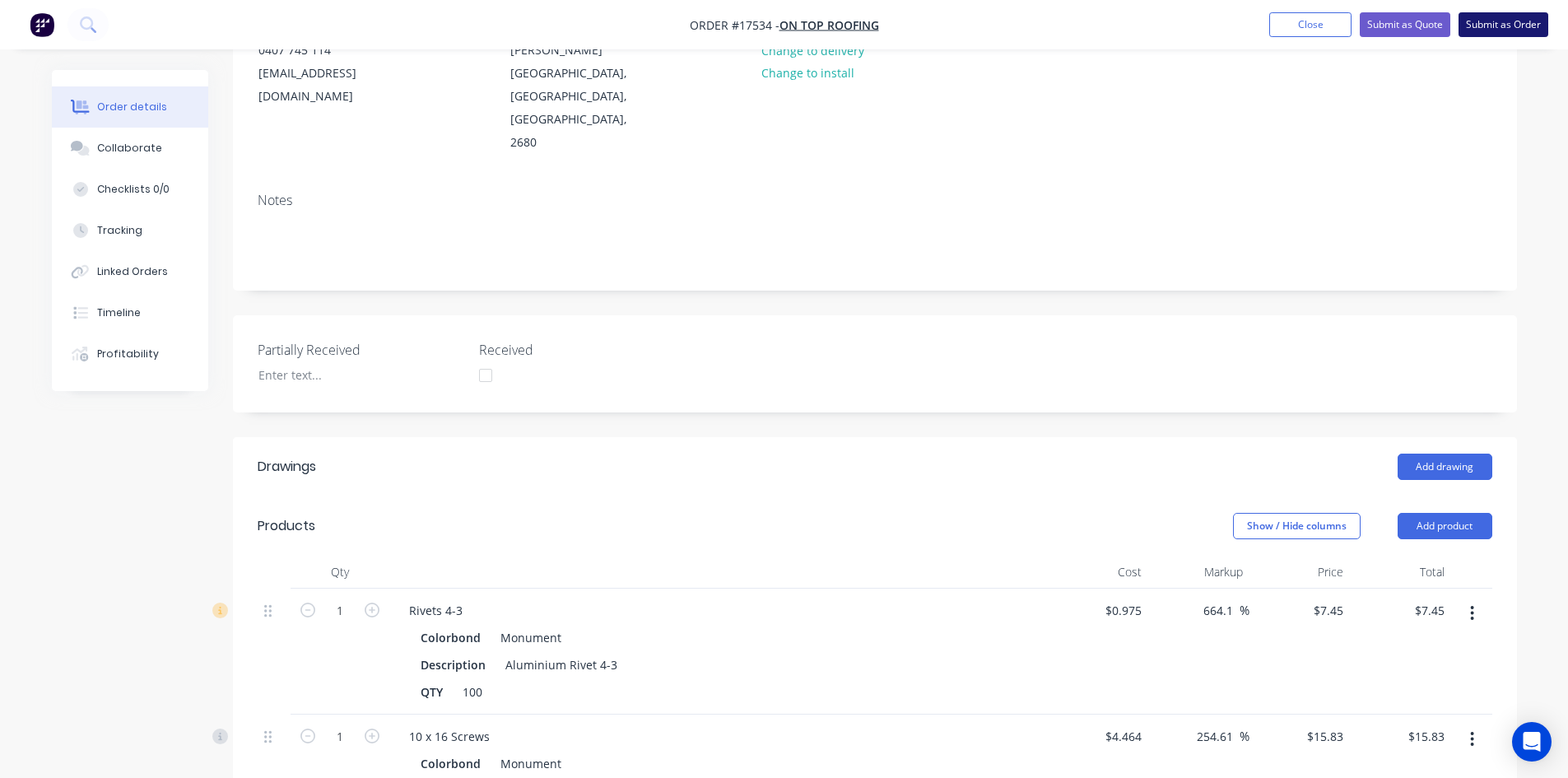
click at [1511, 30] on button "Submit as Order" at bounding box center [1503, 25] width 90 height 25
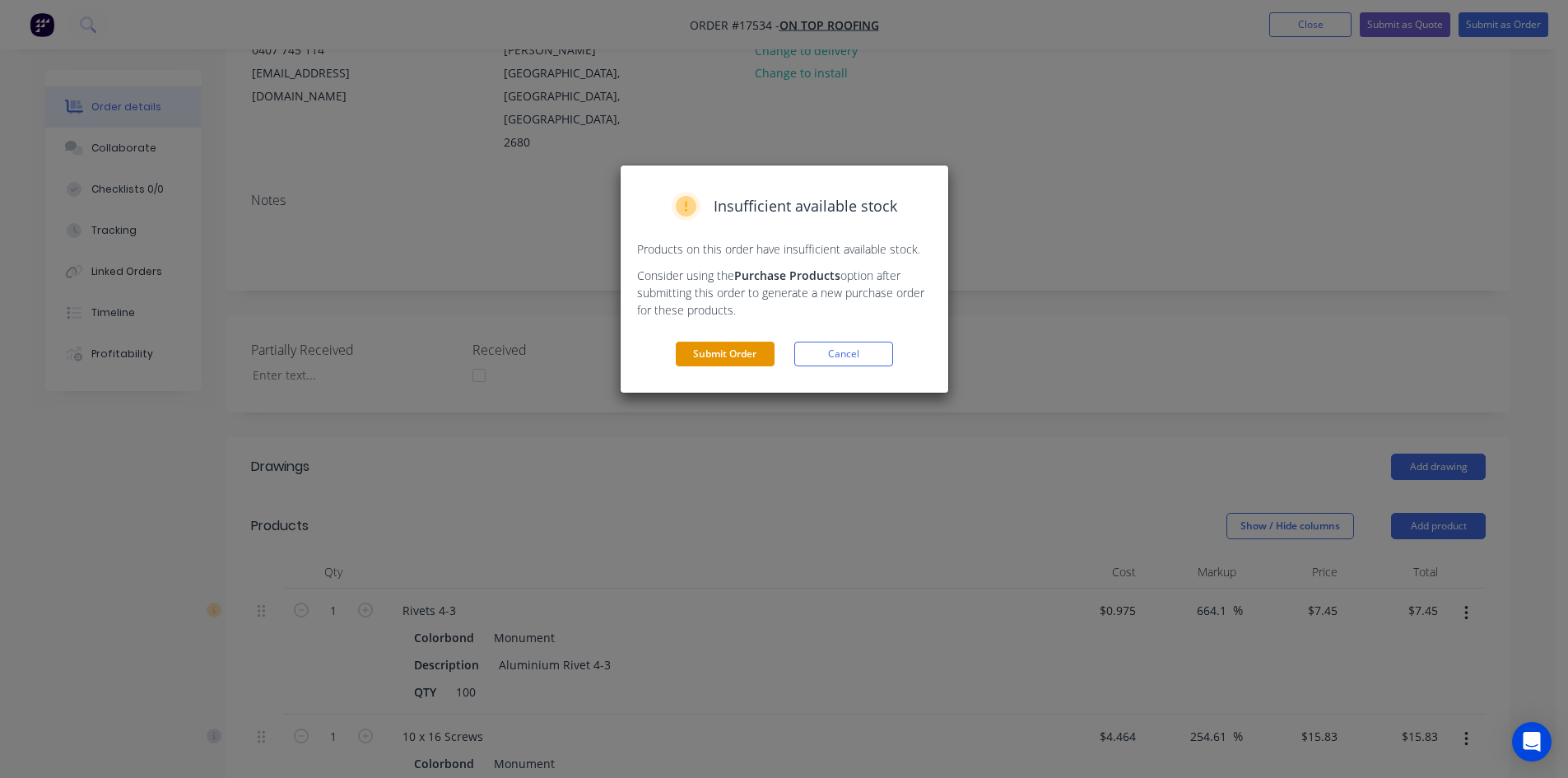
click at [718, 359] on button "Submit Order" at bounding box center [725, 354] width 99 height 25
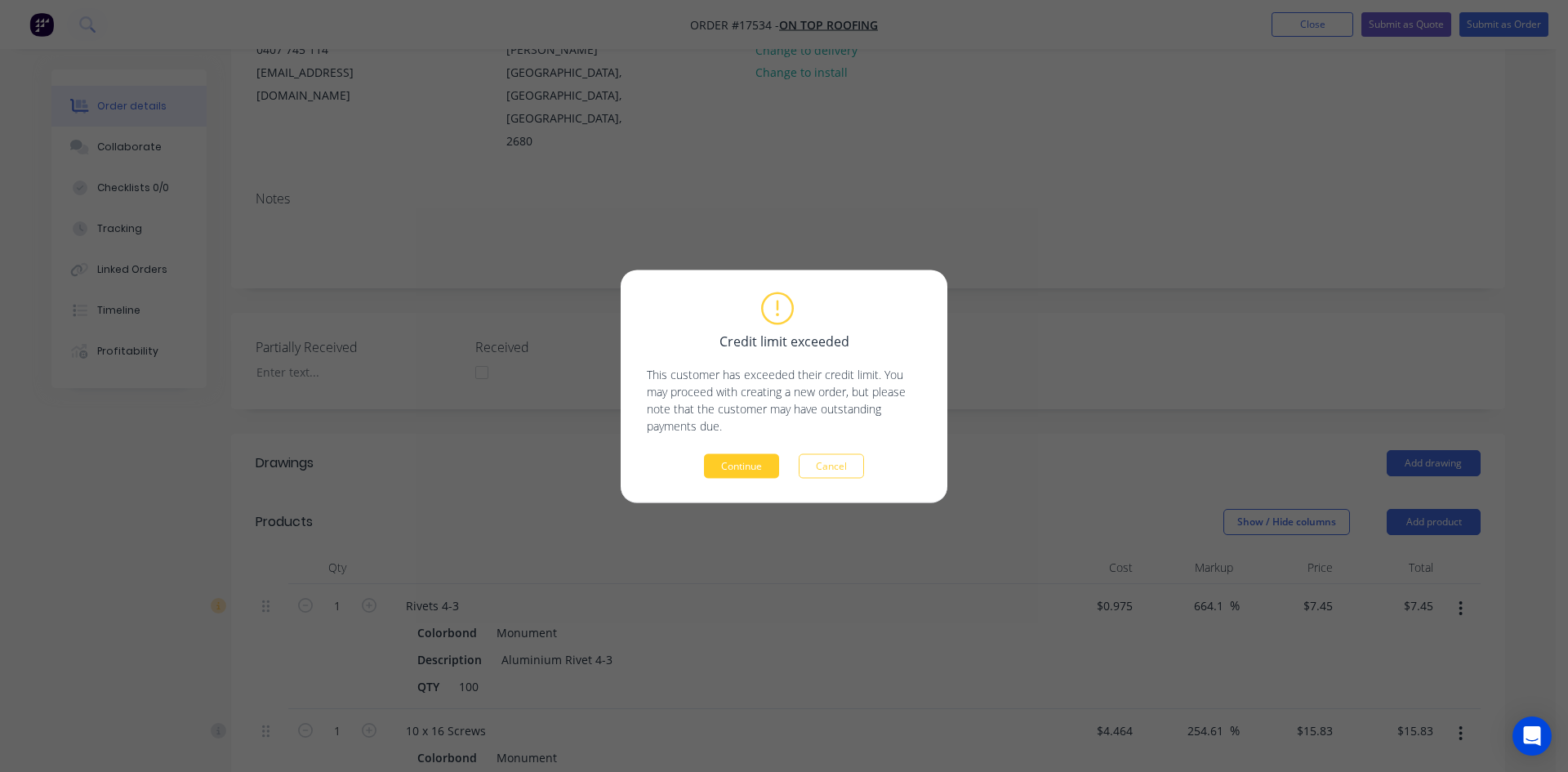
click at [732, 460] on button "Continue" at bounding box center [741, 465] width 75 height 24
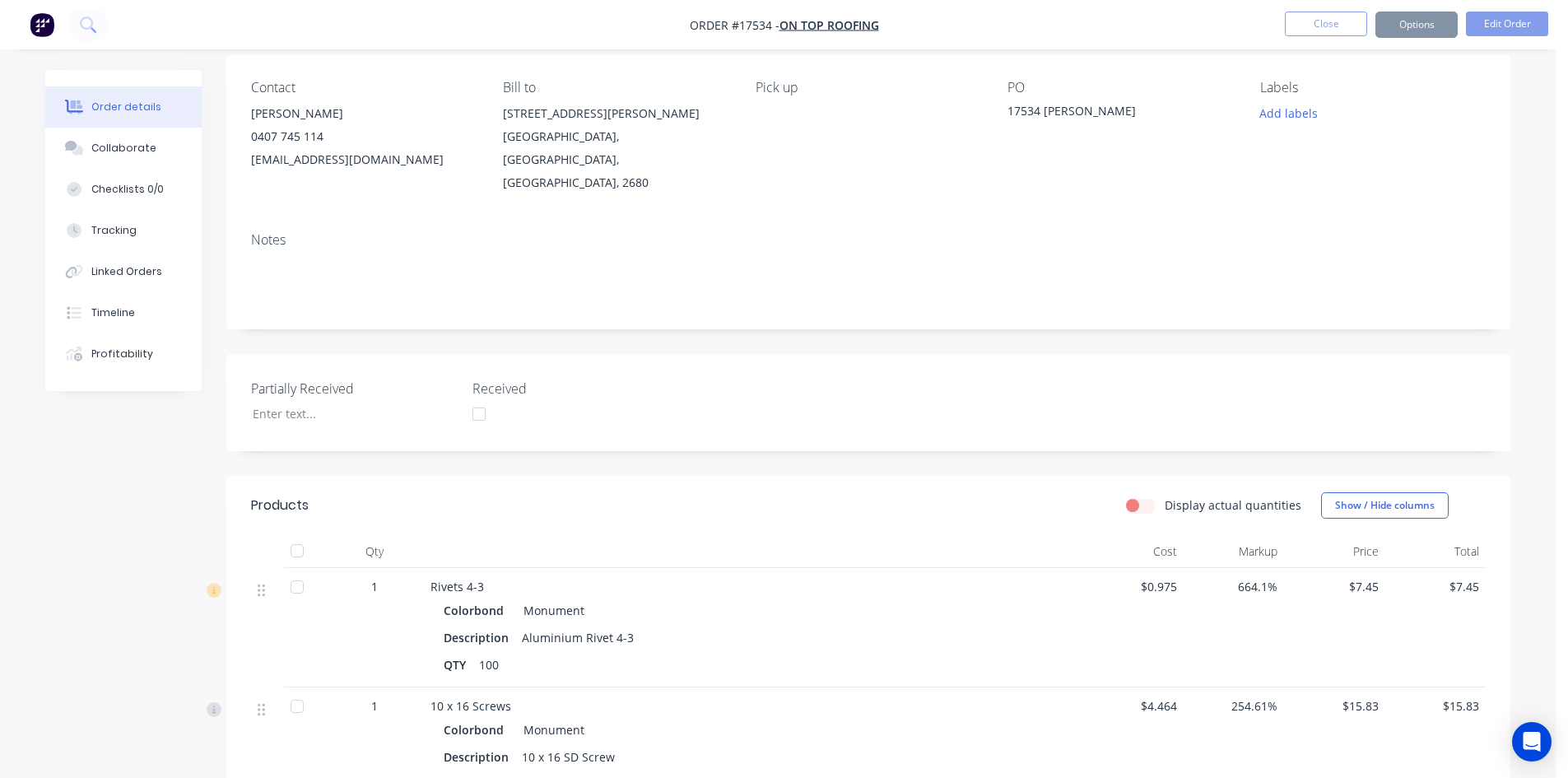
scroll to position [0, 0]
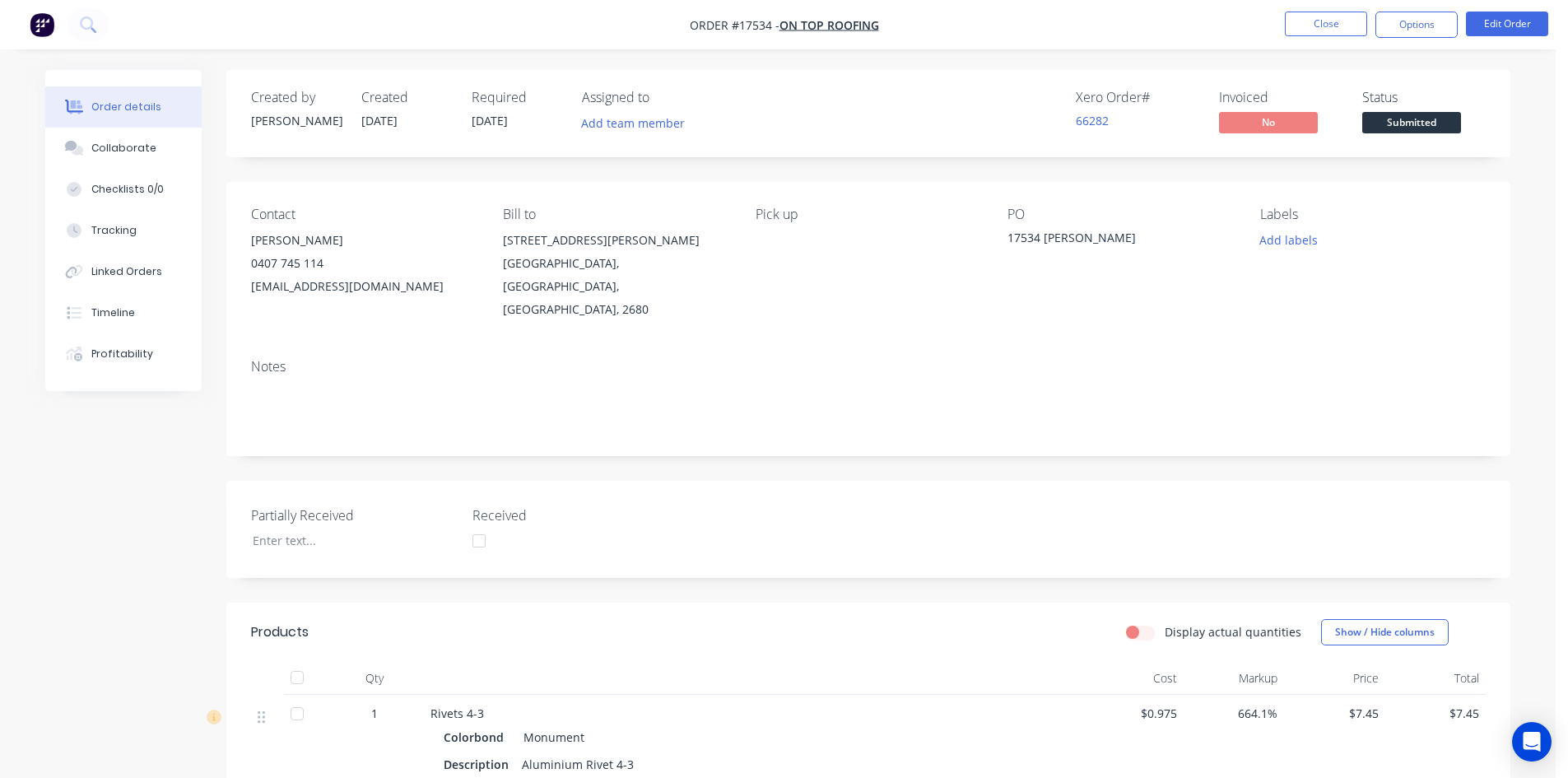
click at [1425, 123] on span "Submitted" at bounding box center [1411, 121] width 99 height 20
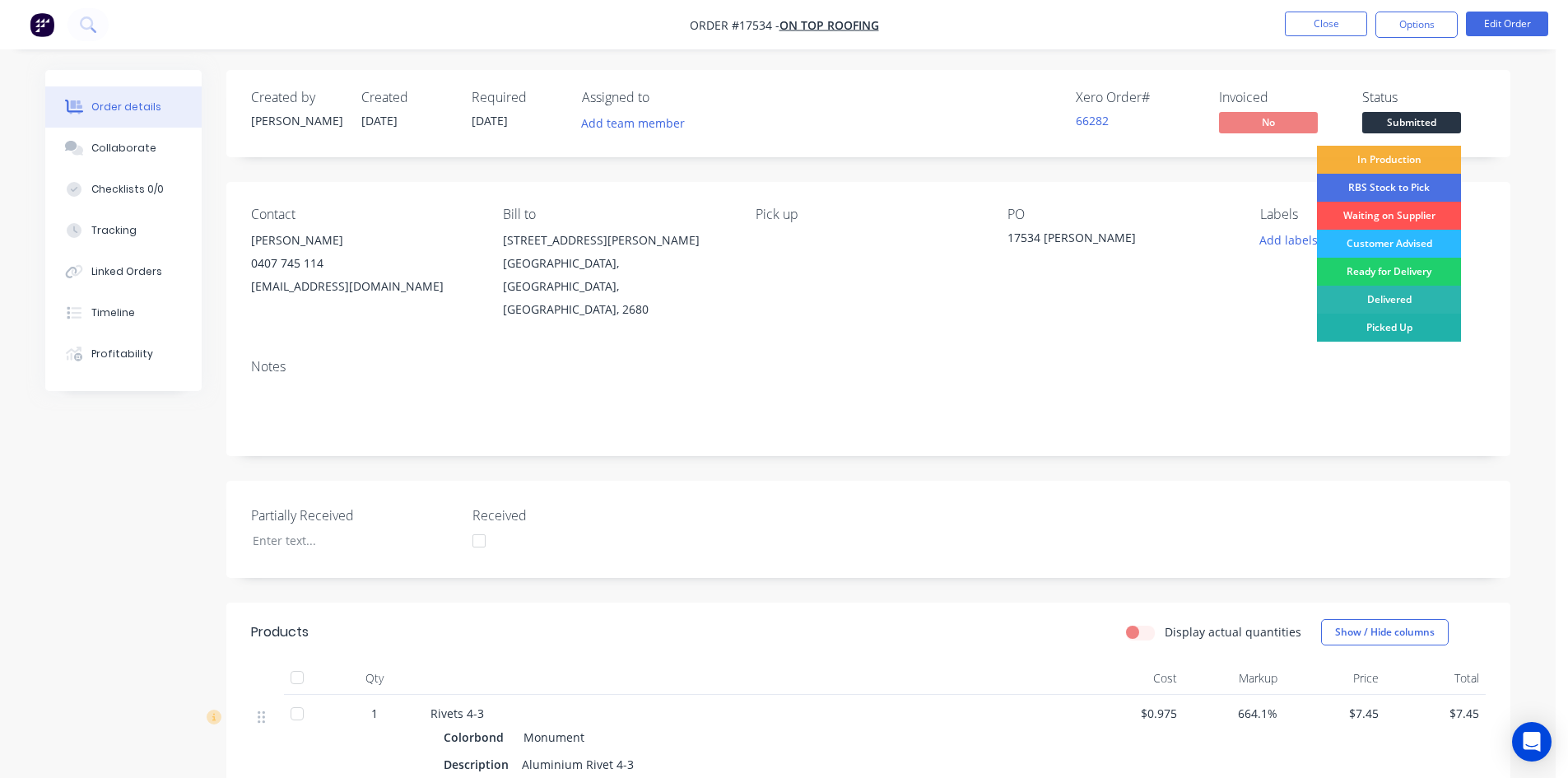
click at [1411, 325] on div "Picked Up" at bounding box center [1389, 327] width 144 height 28
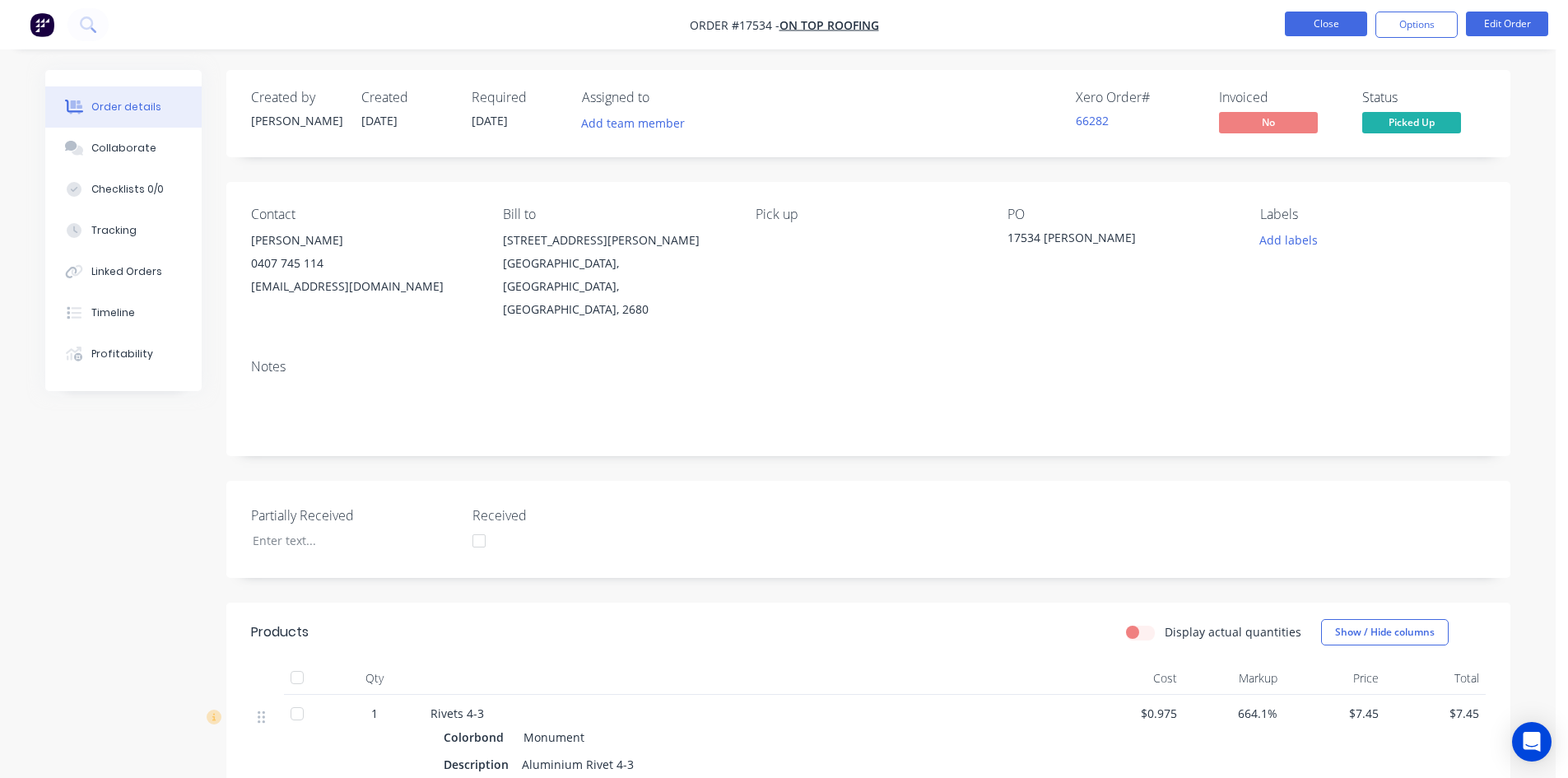
click at [1340, 17] on button "Close" at bounding box center [1326, 24] width 83 height 25
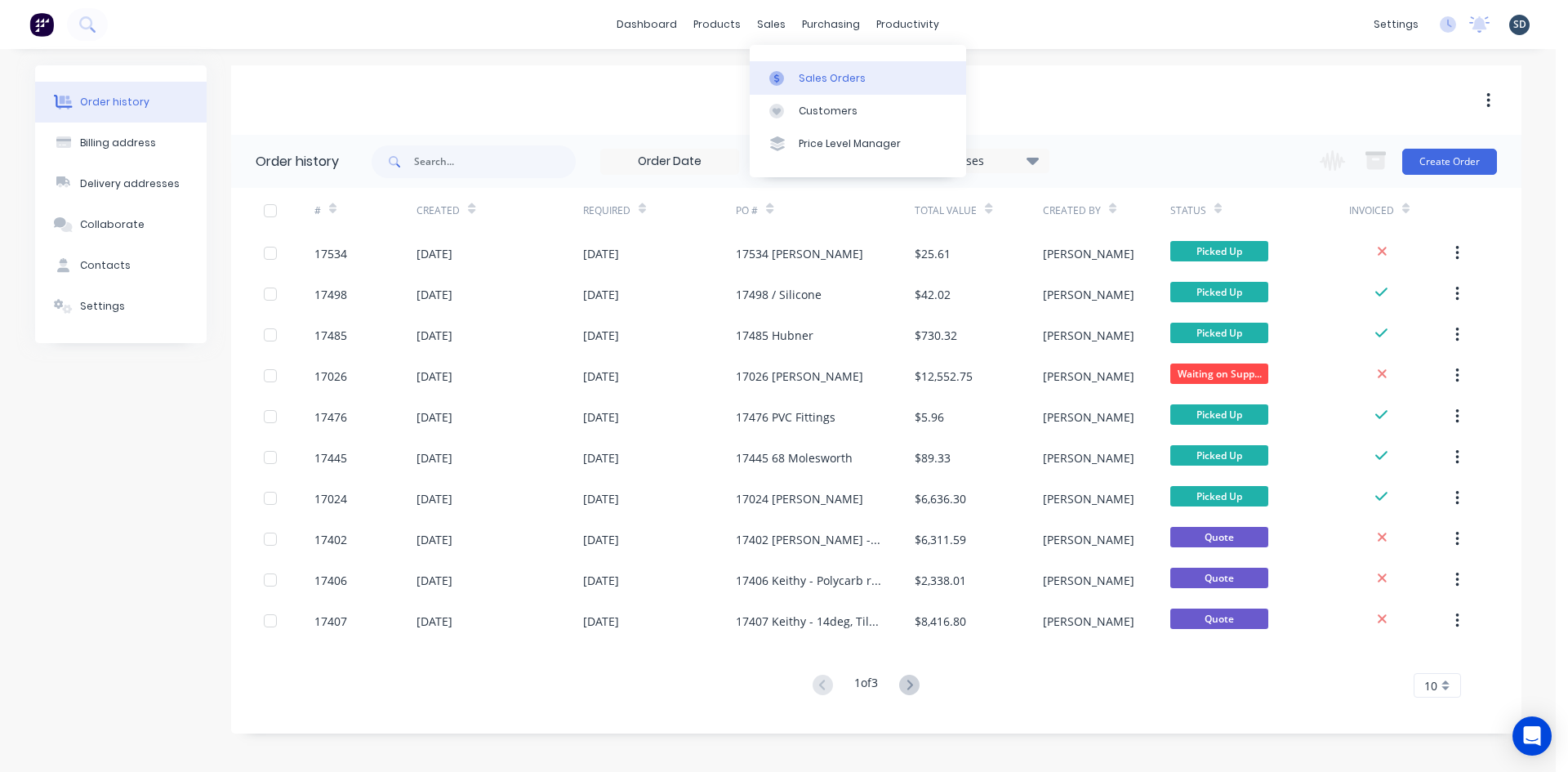
click at [795, 73] on link "Sales Orders" at bounding box center [858, 77] width 217 height 32
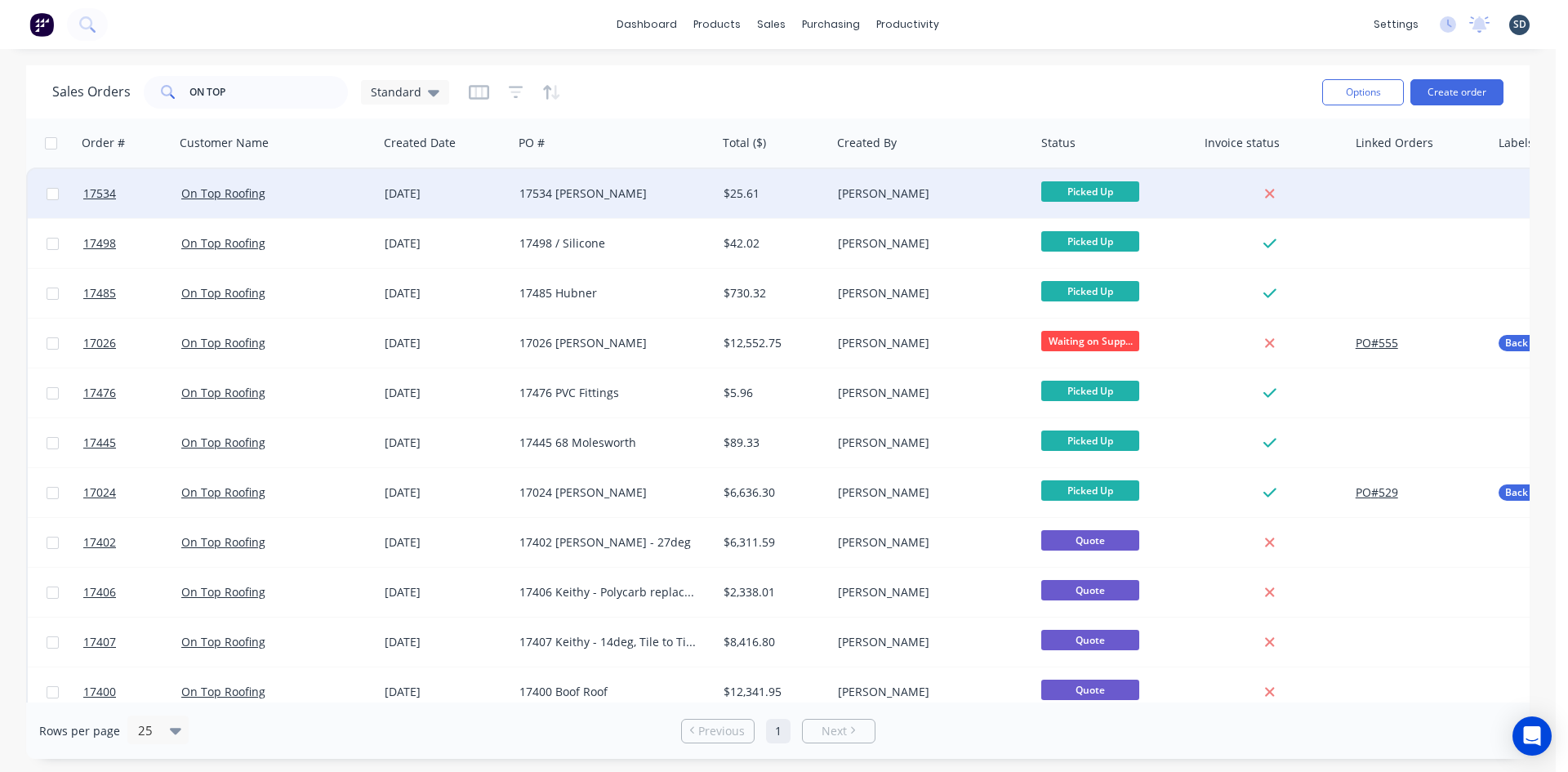
click at [653, 197] on div "17534 Jarvis" at bounding box center [610, 193] width 182 height 17
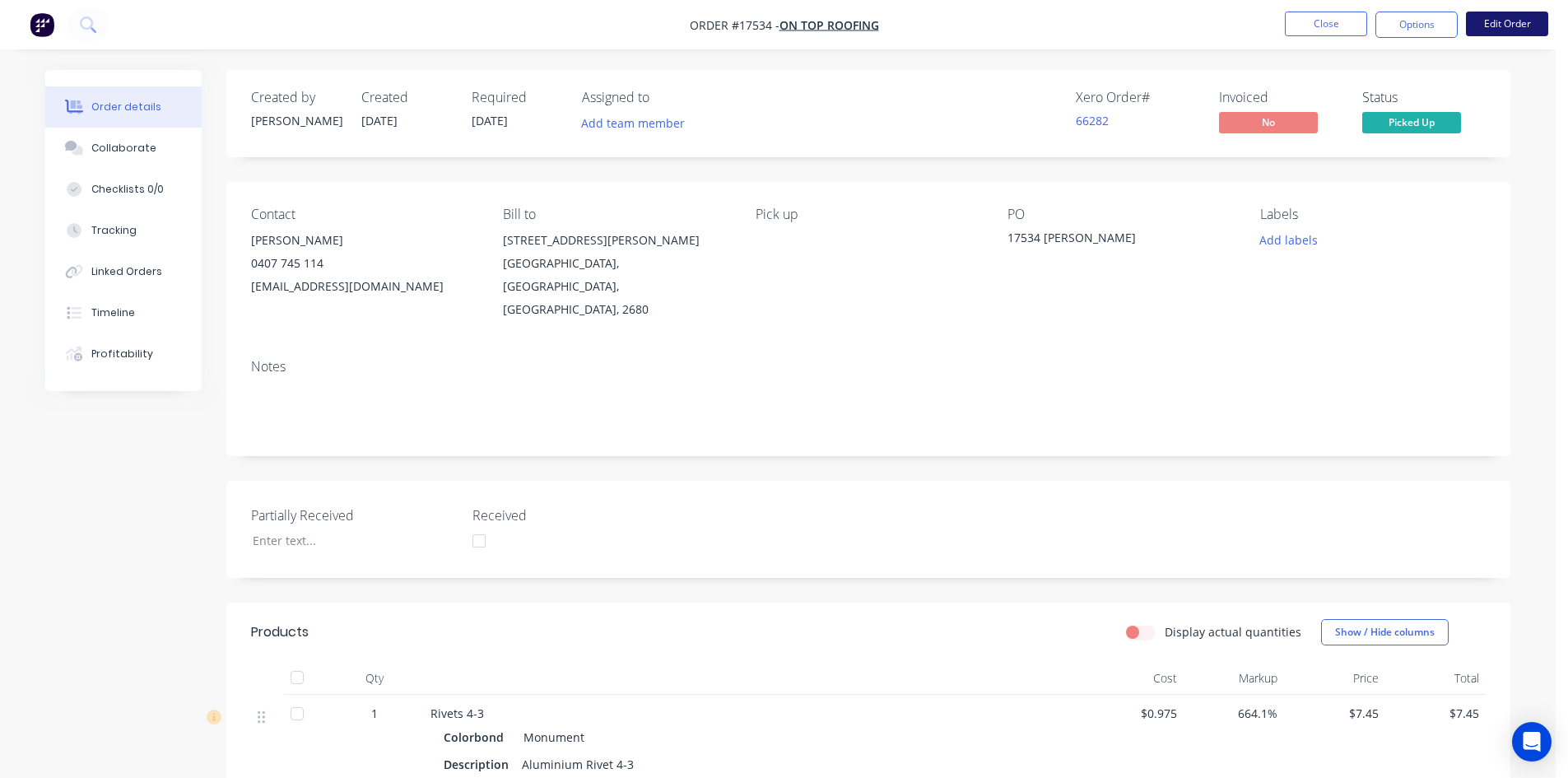
click at [1513, 27] on button "Edit Order" at bounding box center [1507, 24] width 83 height 25
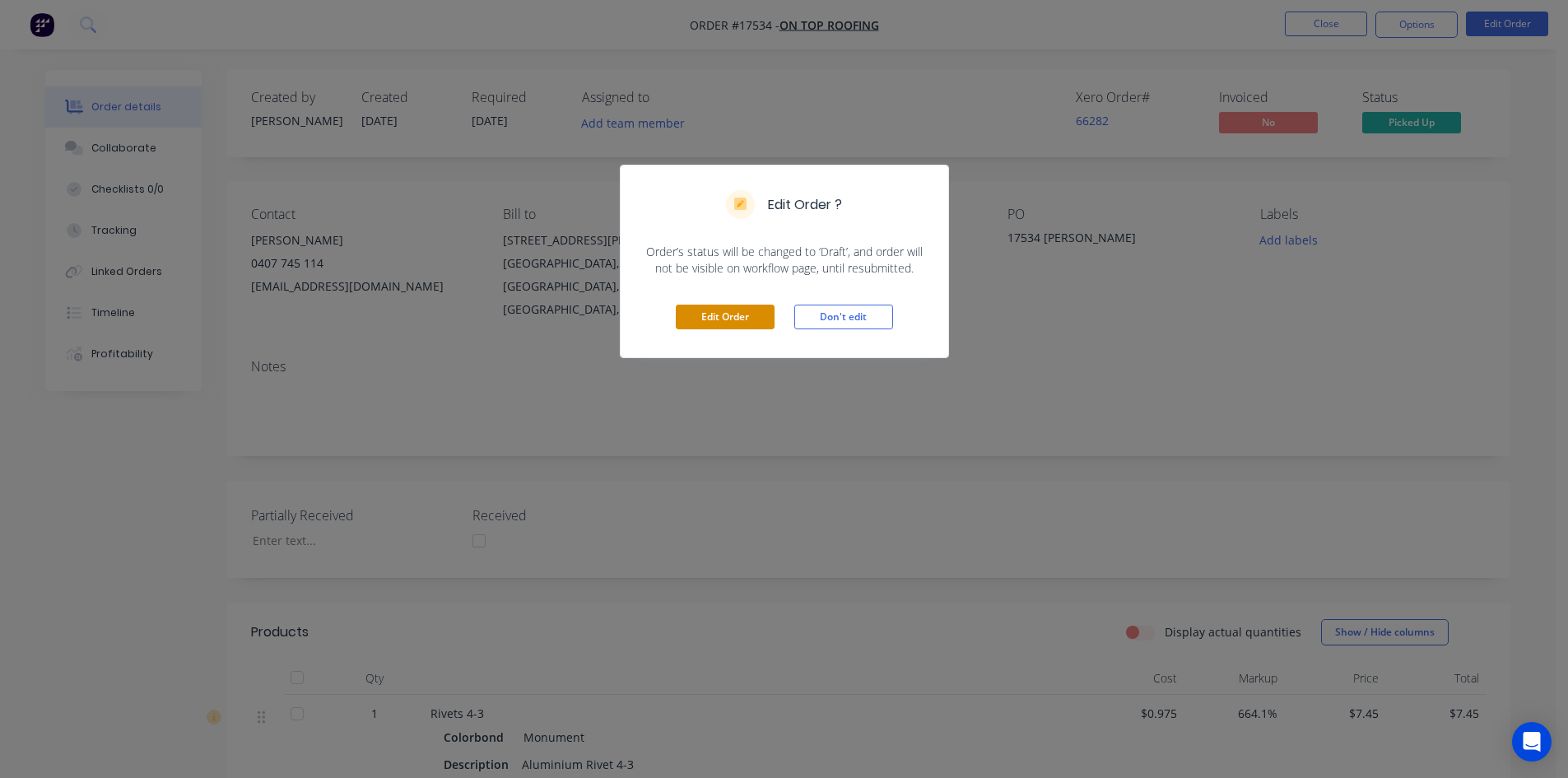
click at [733, 326] on button "Edit Order" at bounding box center [725, 317] width 99 height 25
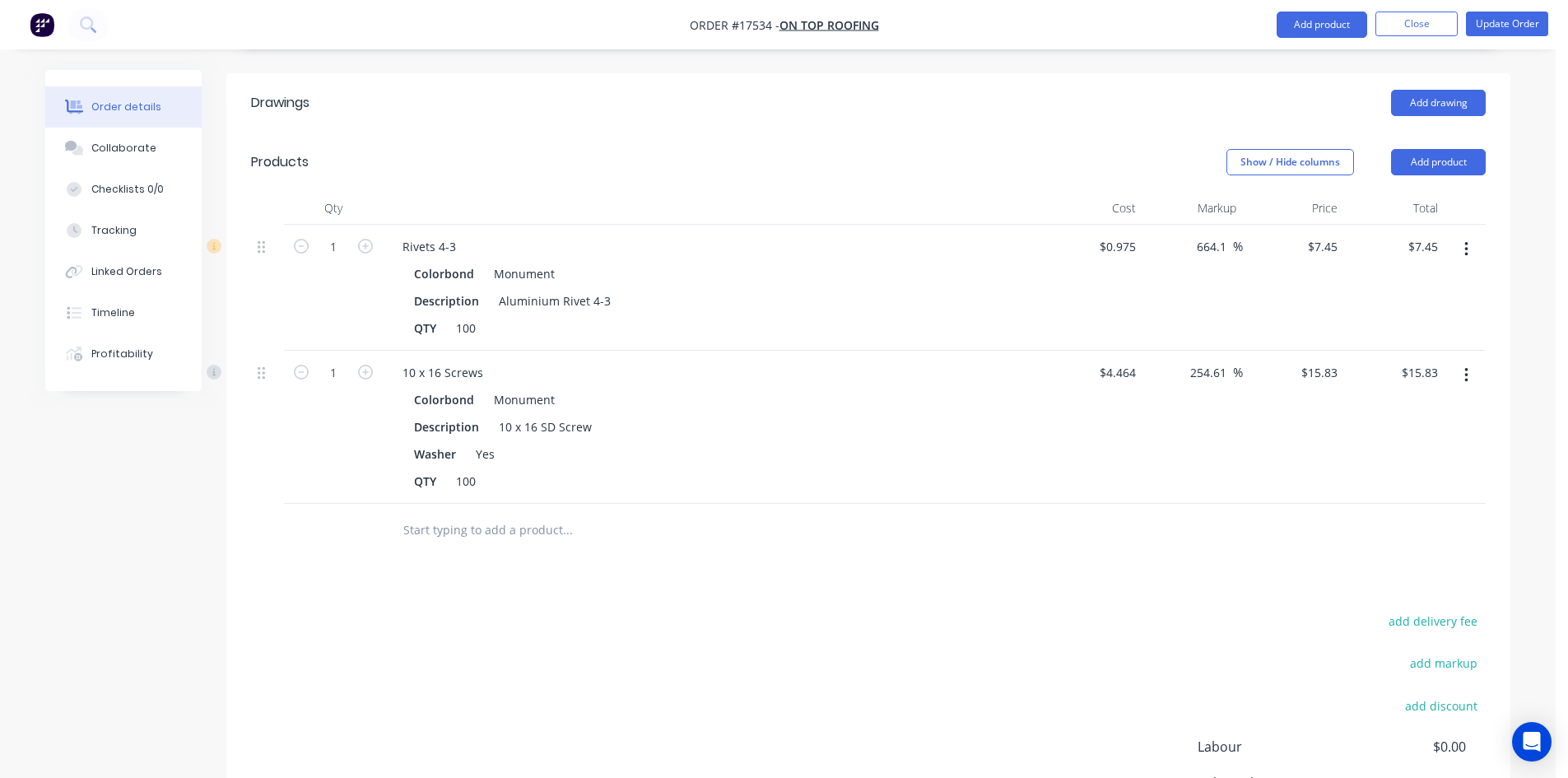
scroll to position [708, 0]
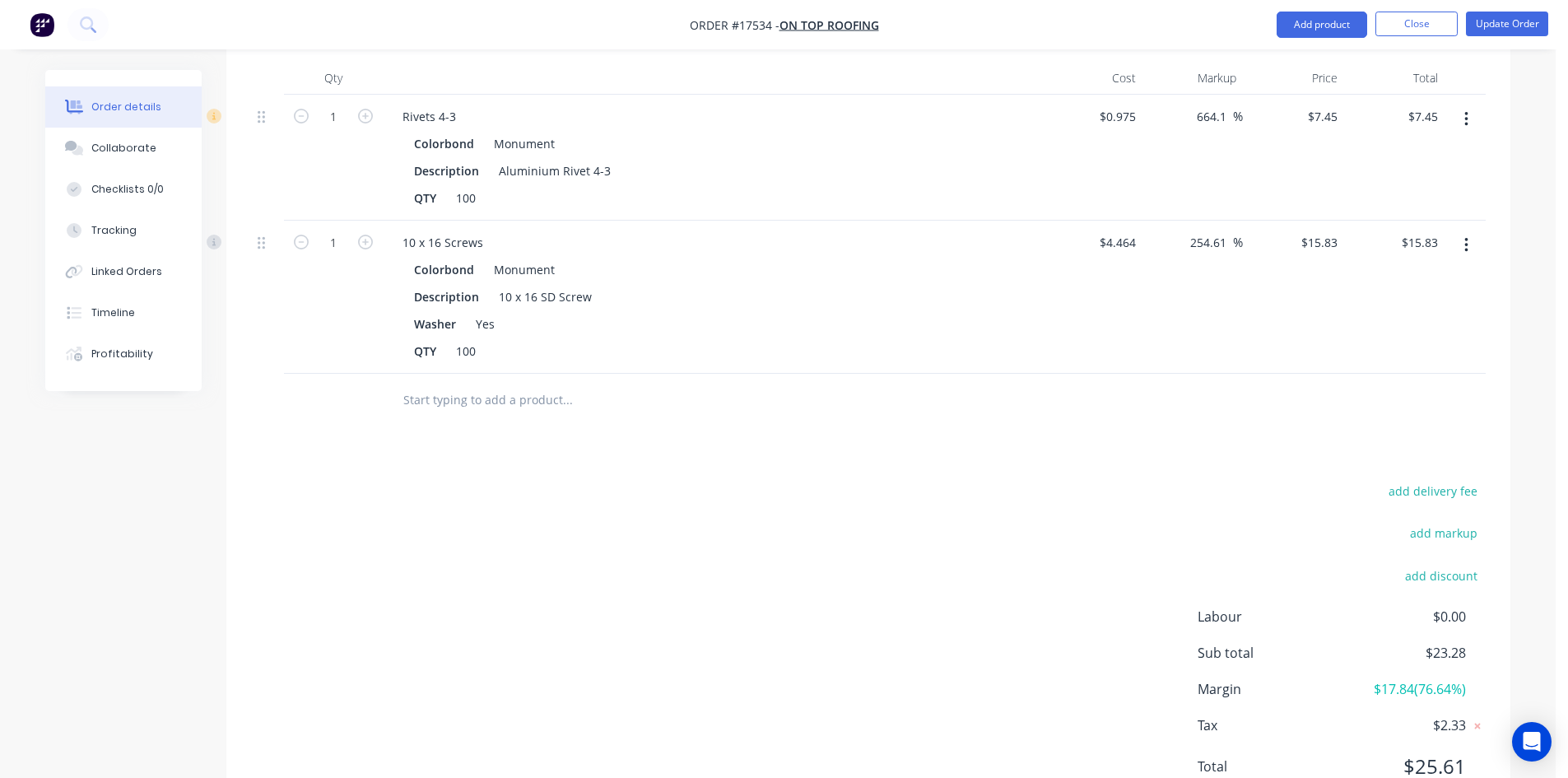
click at [426, 384] on input "text" at bounding box center [567, 400] width 329 height 33
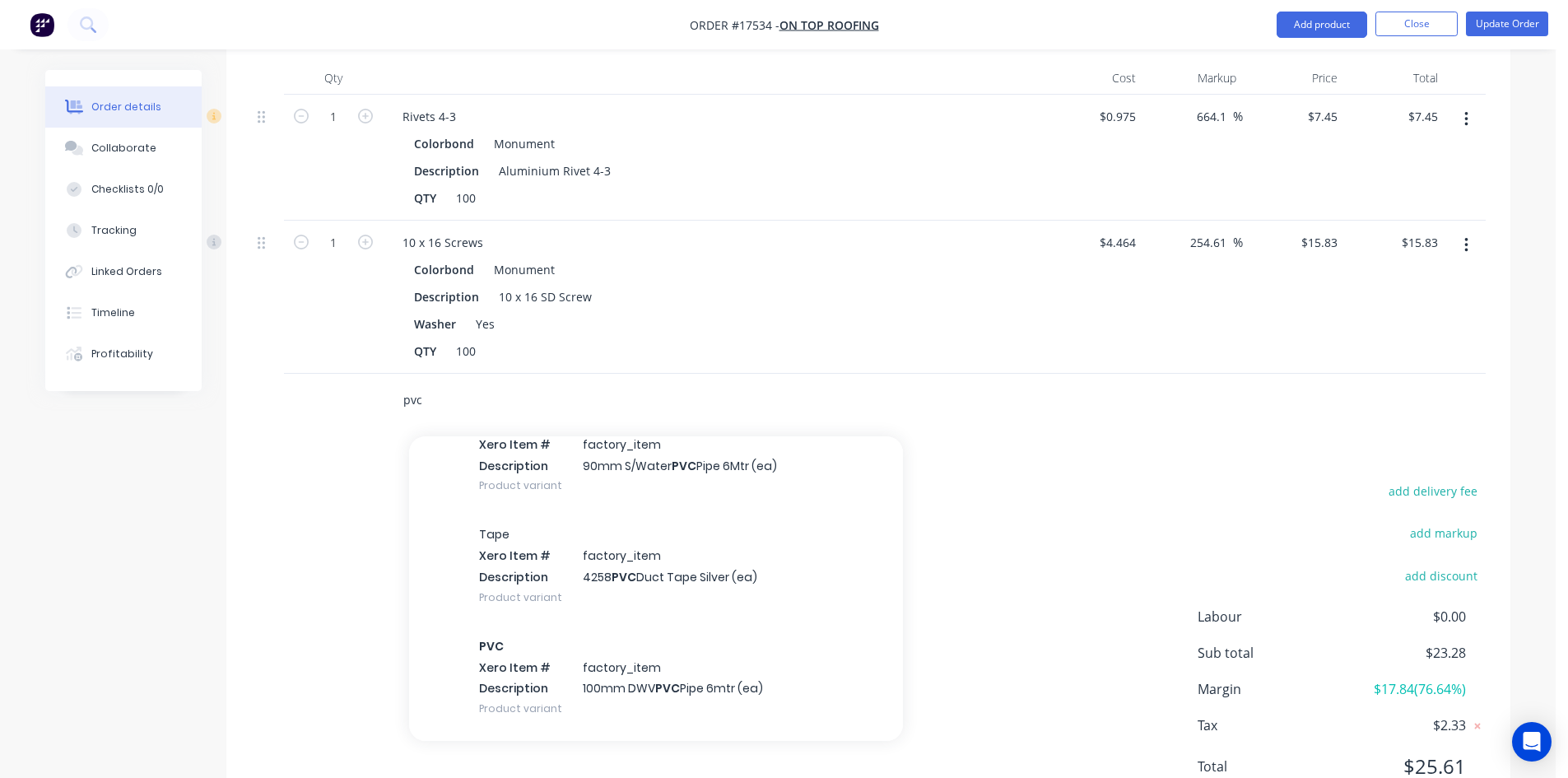
scroll to position [165, 0]
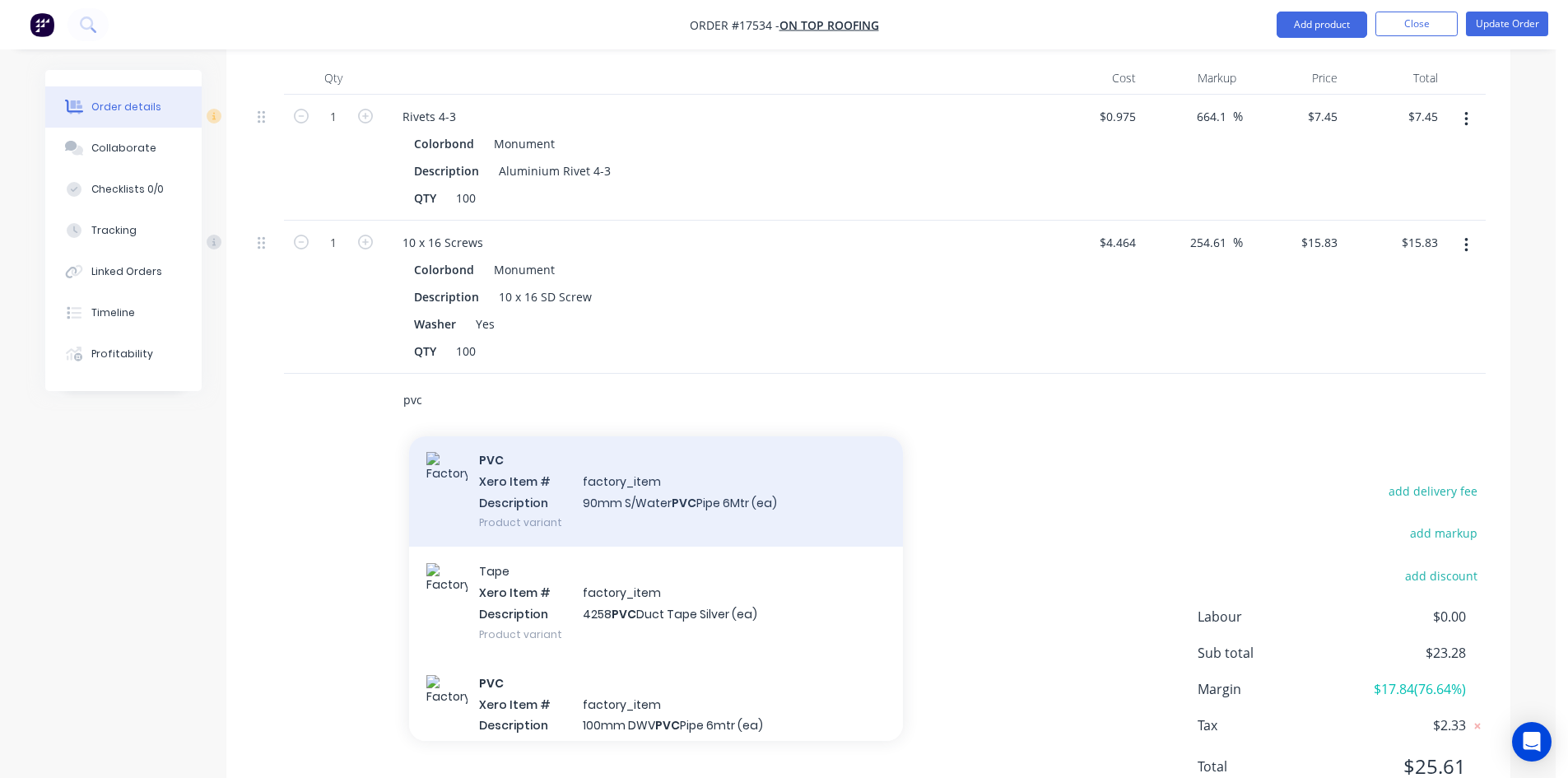
type input "pvc"
click at [597, 445] on div "PVC Xero Item # factory_item Description 90mm S/Water PVC Pipe 6Mtr (ea) Produc…" at bounding box center [656, 491] width 494 height 111
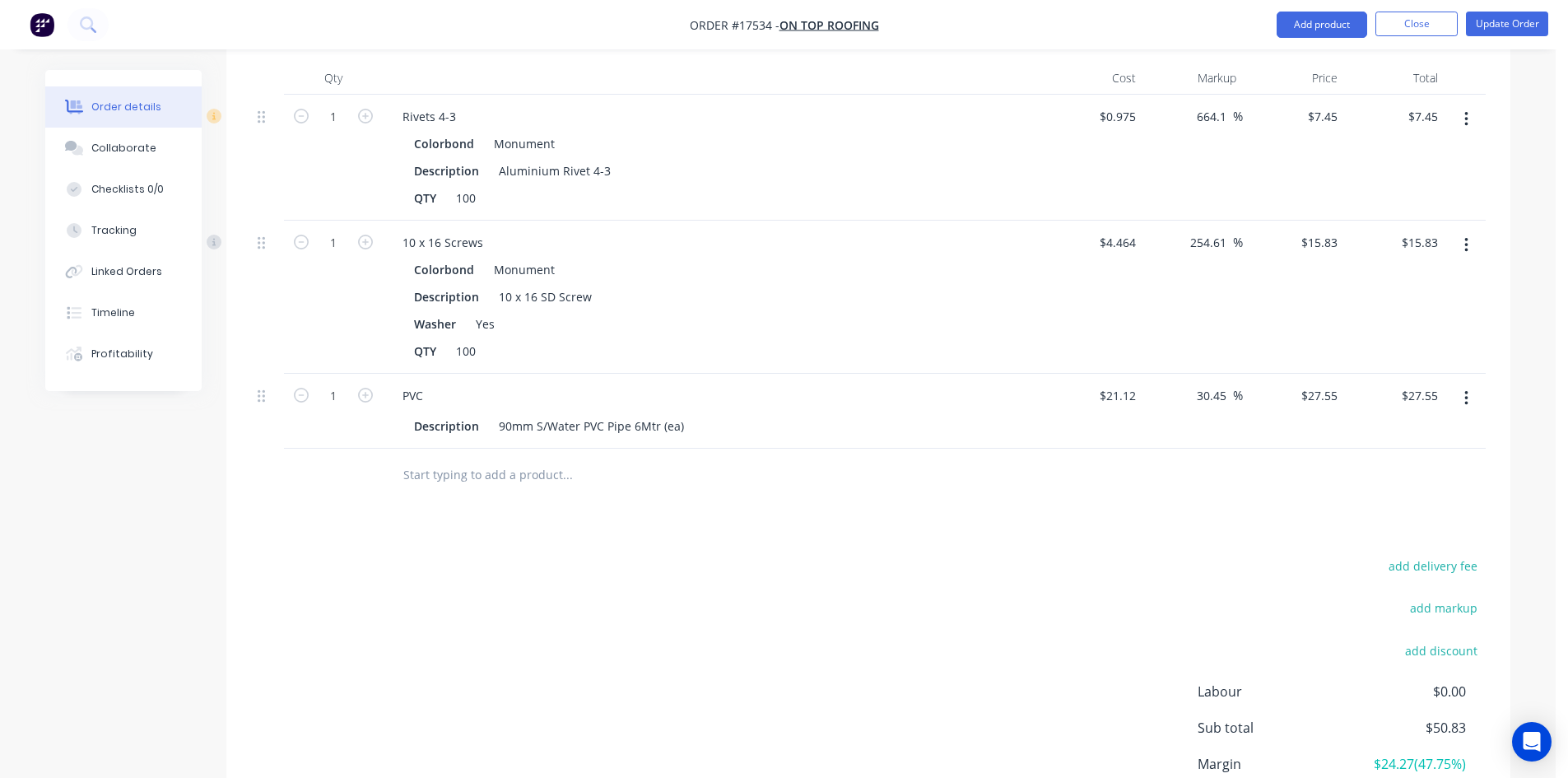
click at [451, 459] on input "text" at bounding box center [567, 474] width 329 height 33
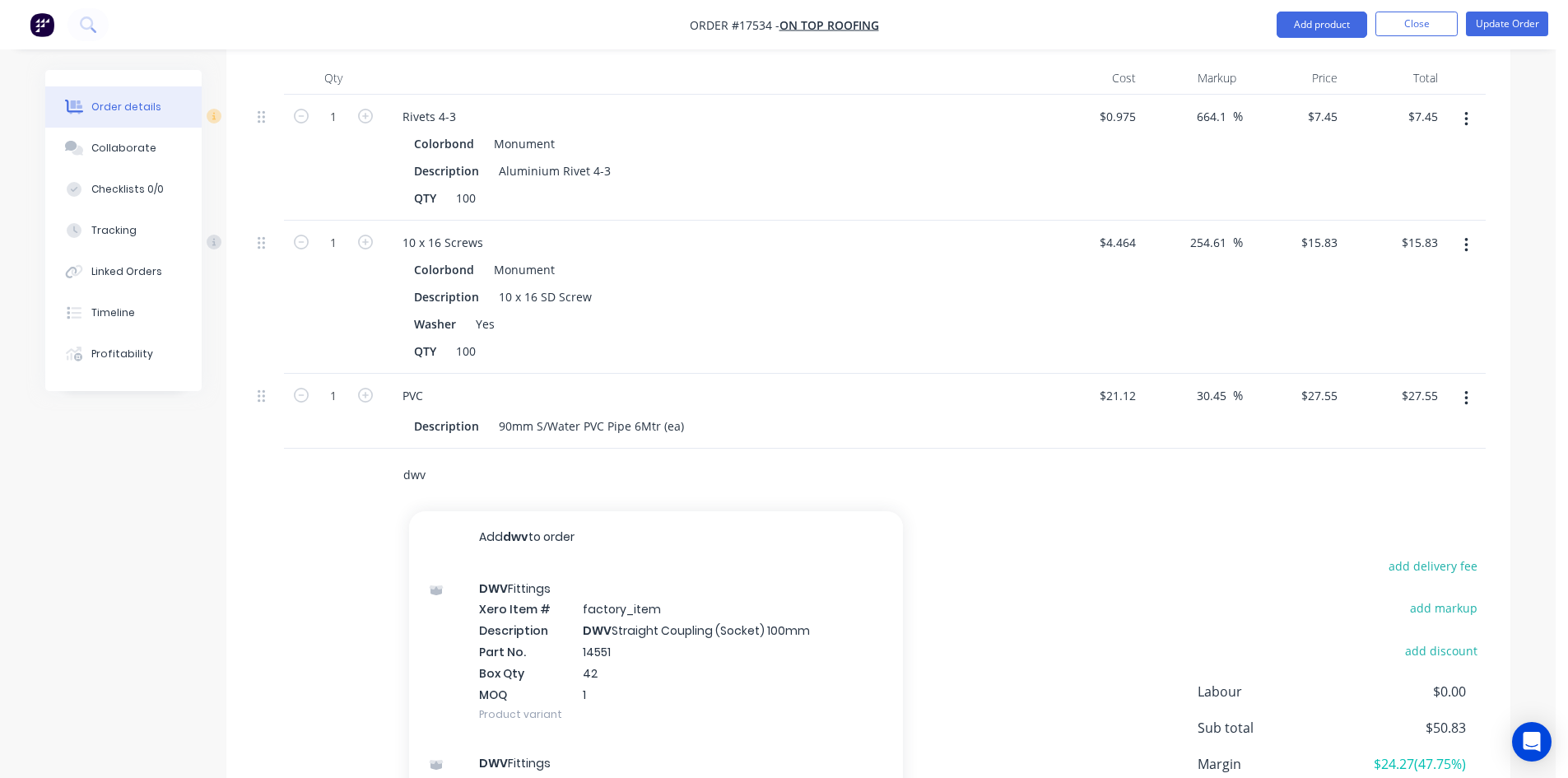
click at [441, 459] on input "dwv" at bounding box center [567, 474] width 329 height 33
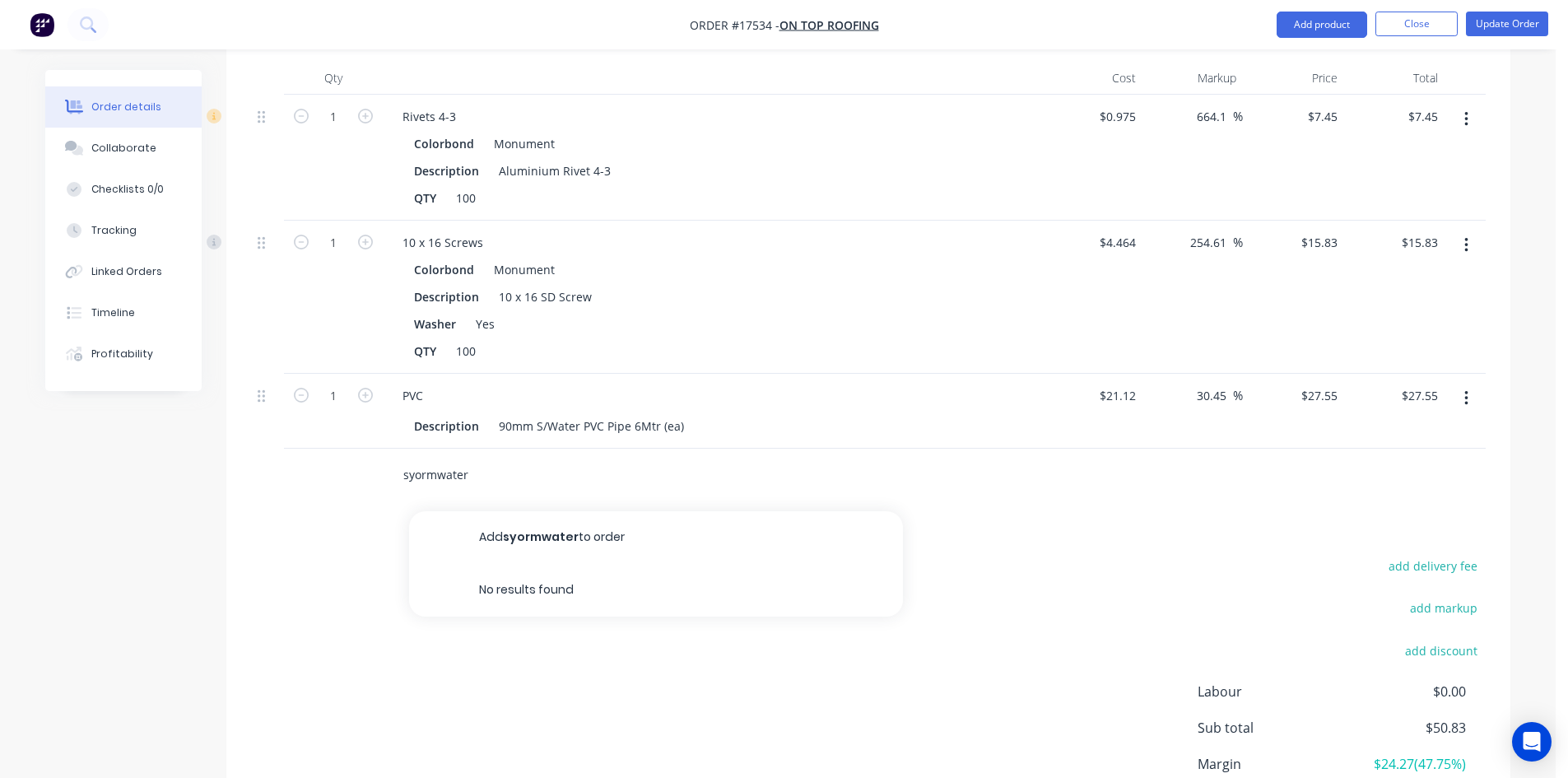
click at [411, 459] on input "syormwater" at bounding box center [567, 474] width 329 height 33
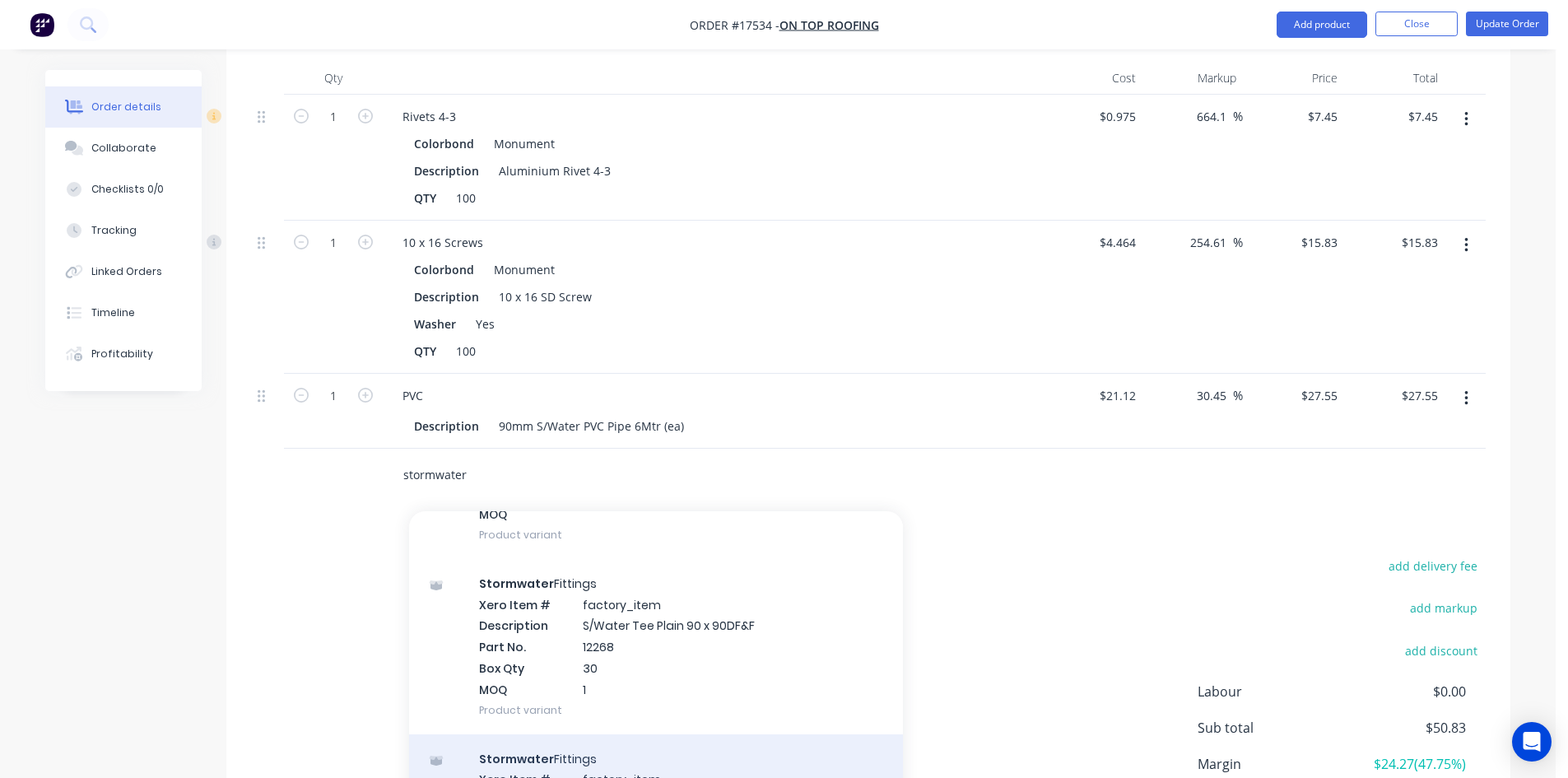
scroll to position [4721, 0]
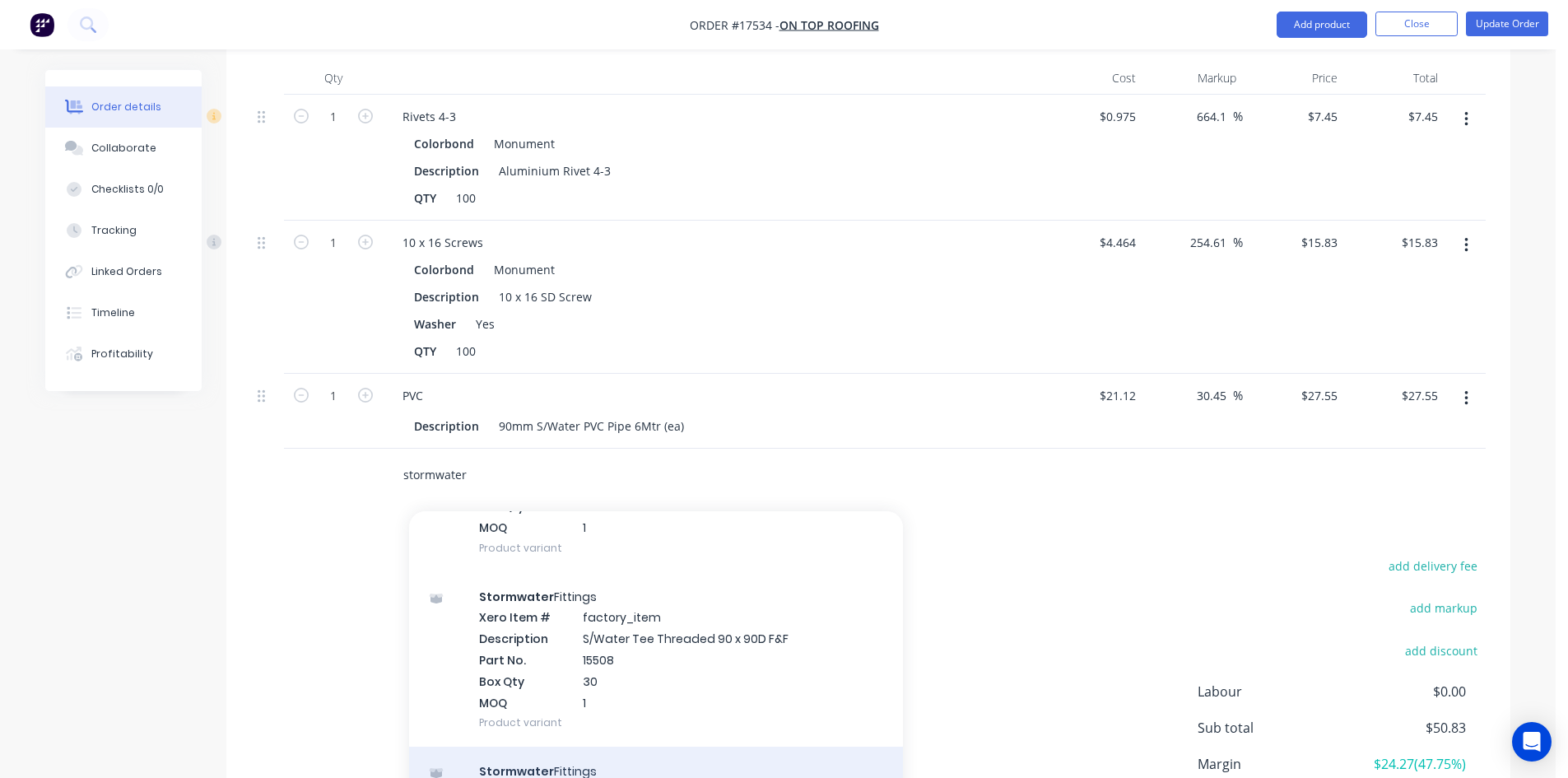
type input "stormwater"
click at [680, 746] on div "Stormwater Fittings Product" at bounding box center [656, 781] width 494 height 70
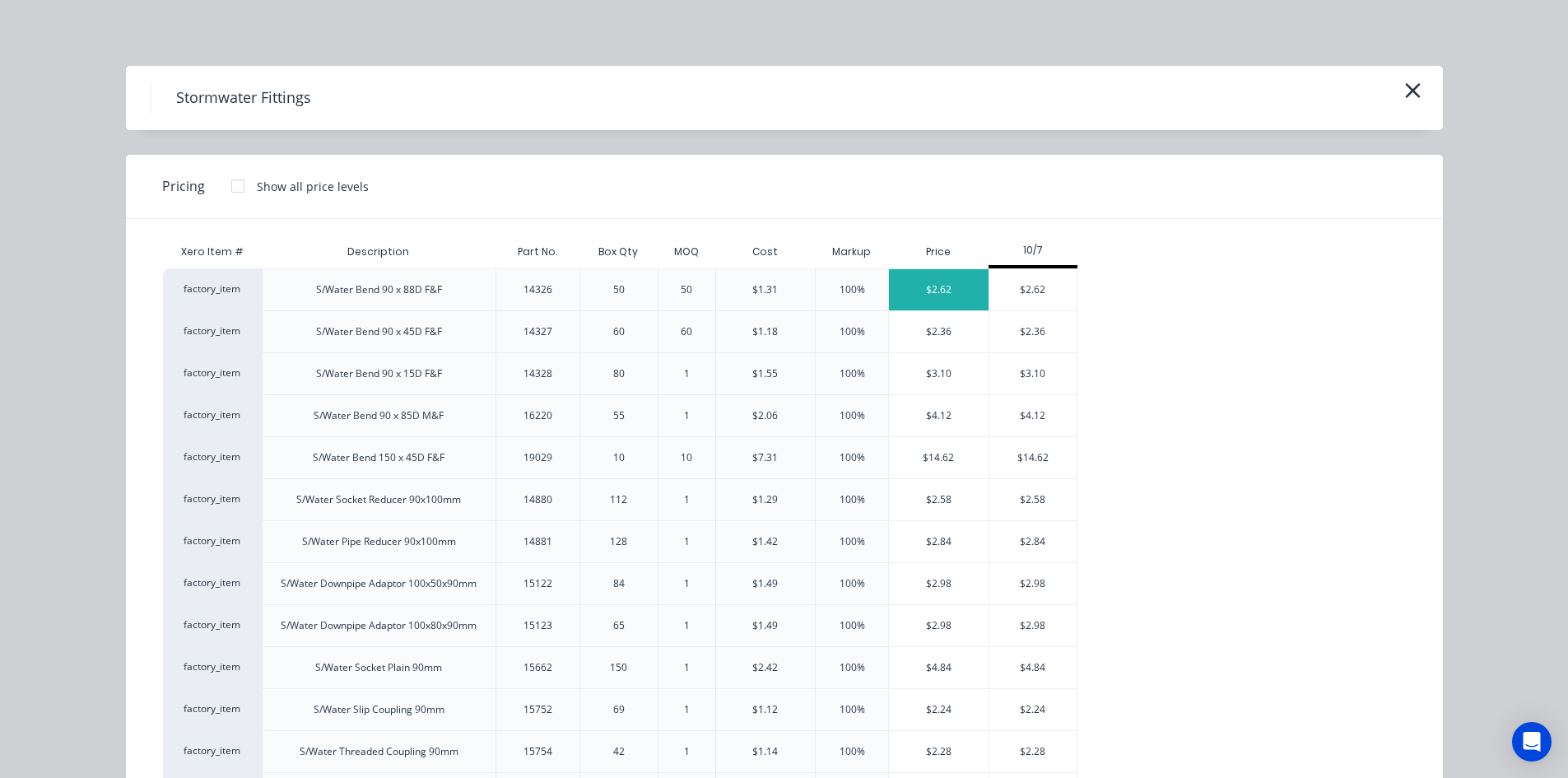
click at [956, 288] on div "$2.62" at bounding box center [938, 290] width 99 height 41
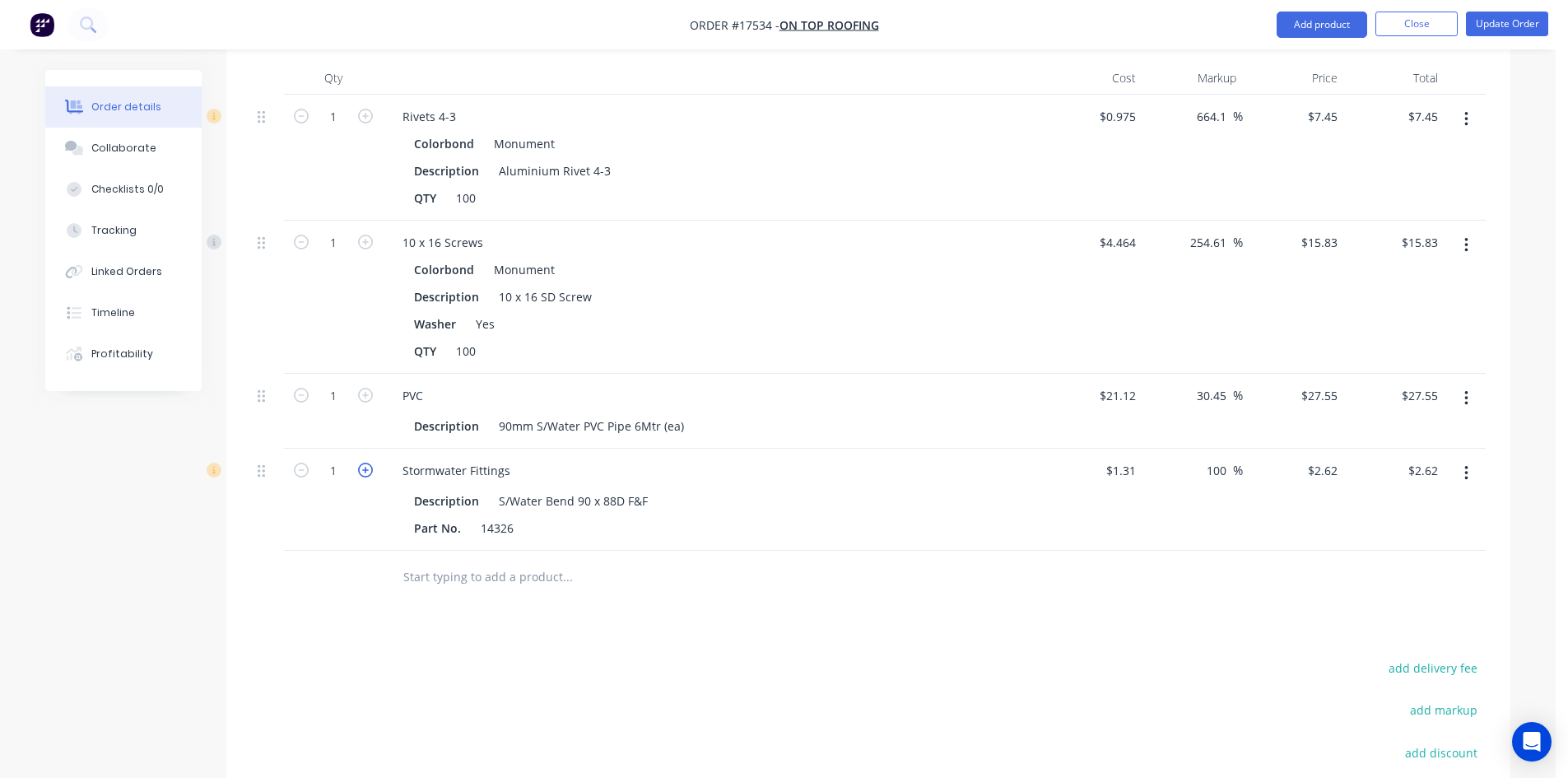
click at [371, 463] on icon "button" at bounding box center [365, 470] width 15 height 15
type input "2"
type input "$5.24"
click at [371, 463] on icon "button" at bounding box center [365, 470] width 15 height 15
type input "3"
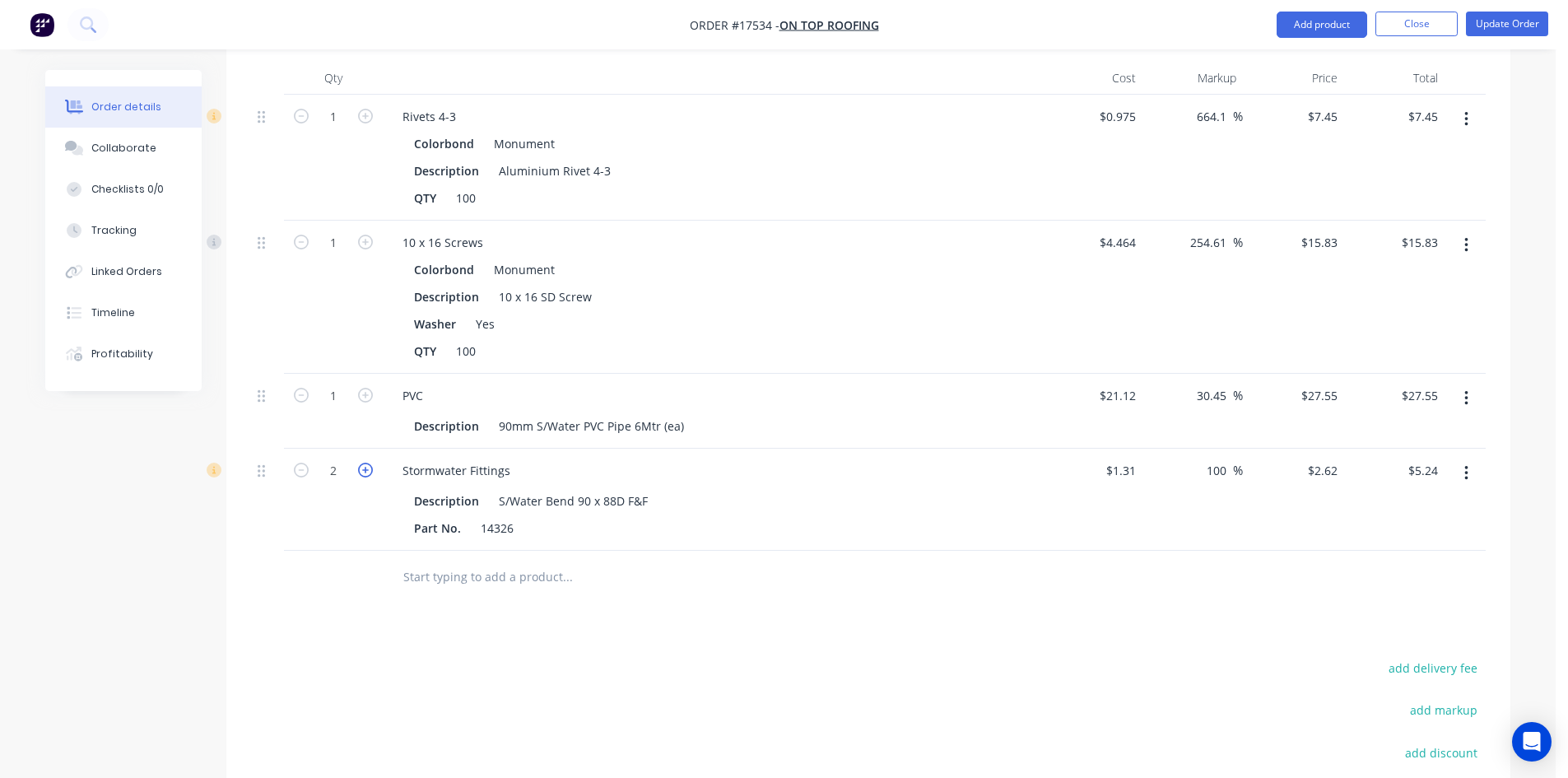
type input "$7.86"
click at [482, 459] on div "Stormwater Fittings" at bounding box center [456, 470] width 134 height 24
copy div "Stormwater Fittings"
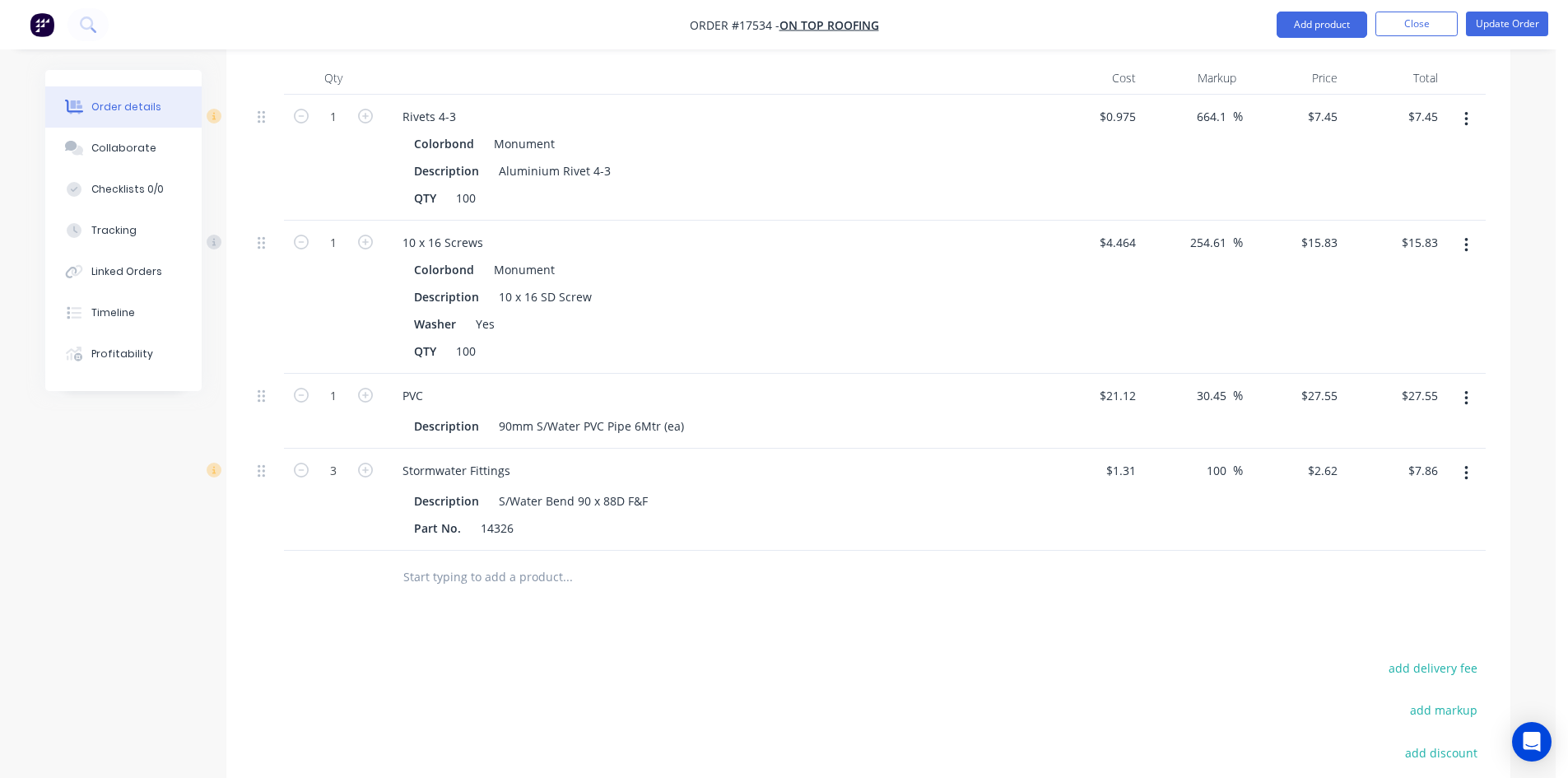
click at [451, 561] on input "text" at bounding box center [567, 576] width 329 height 33
paste input "Stormwater Fittings"
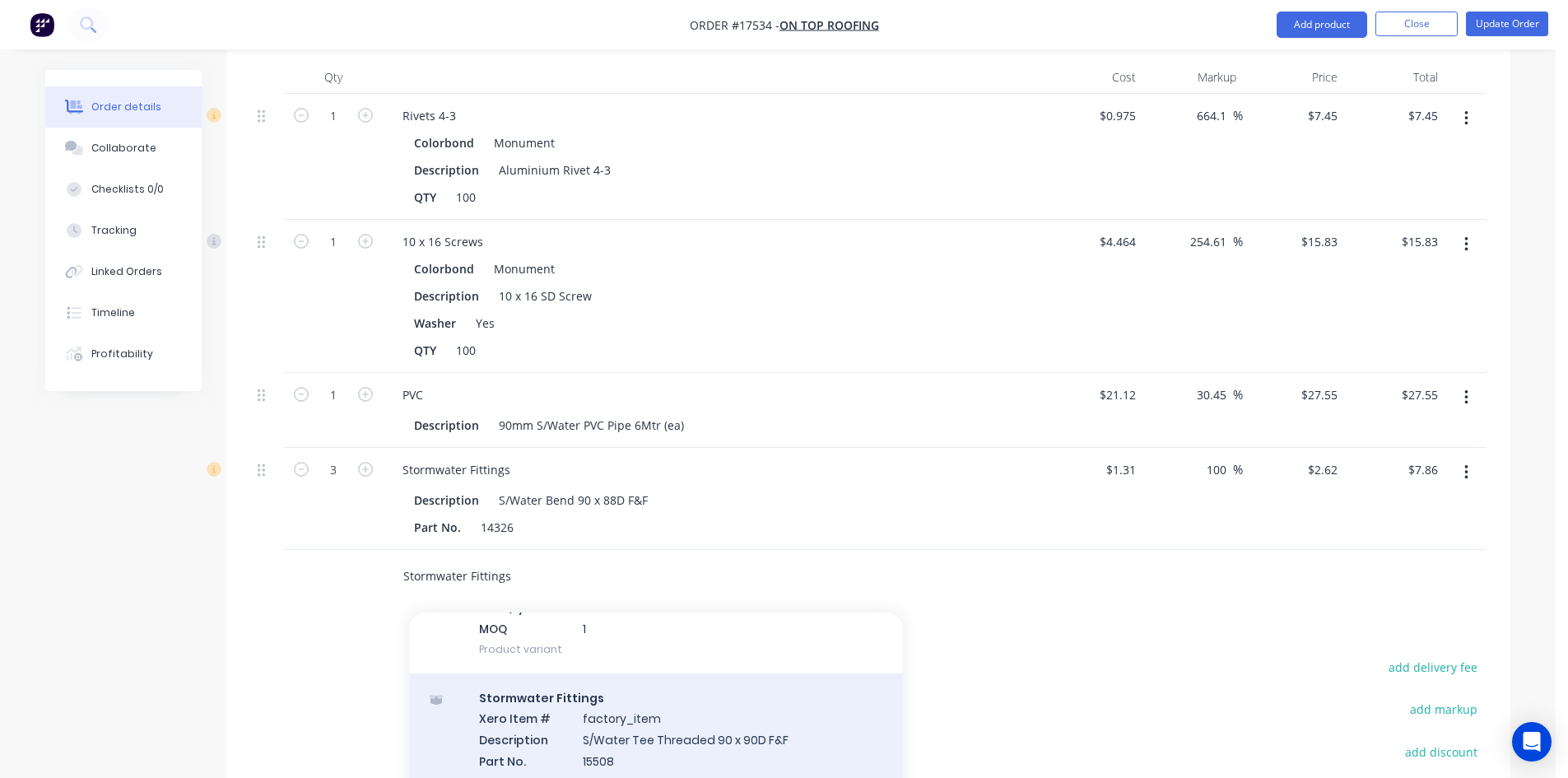
scroll to position [885, 0]
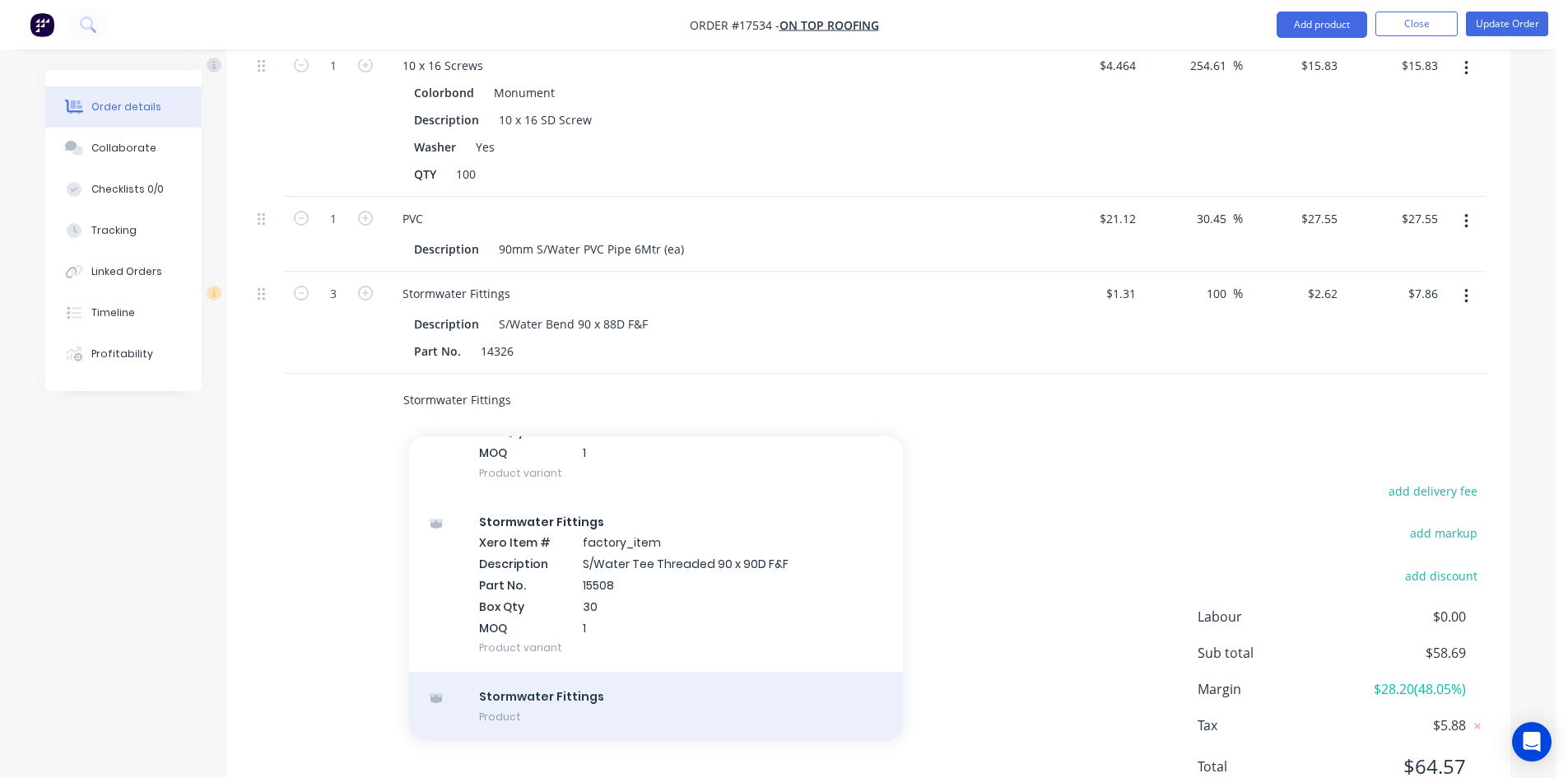
type input "Stormwater Fittings"
click at [531, 672] on div "Stormwater Fittings Product" at bounding box center [656, 706] width 494 height 70
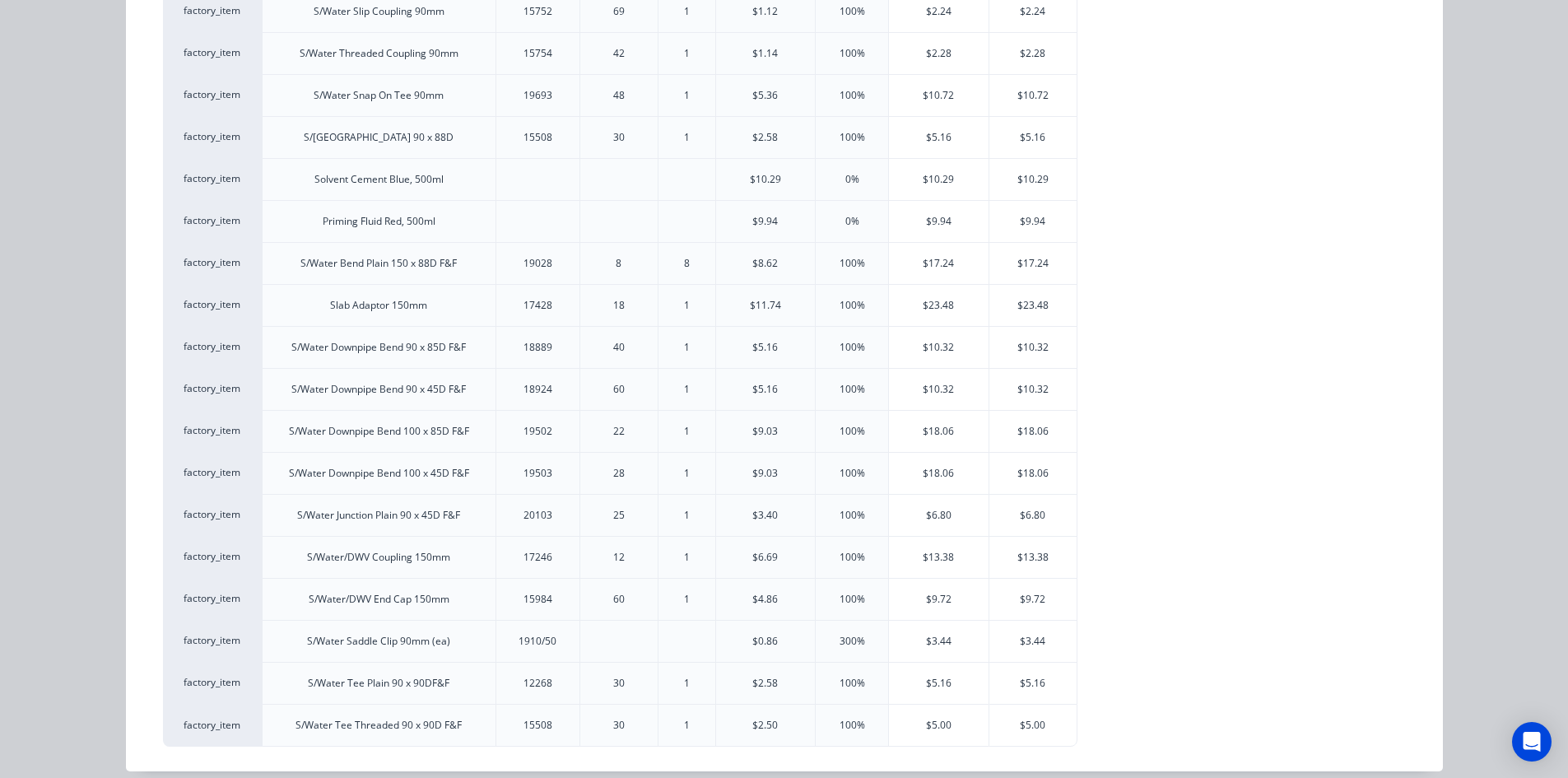
scroll to position [715, 0]
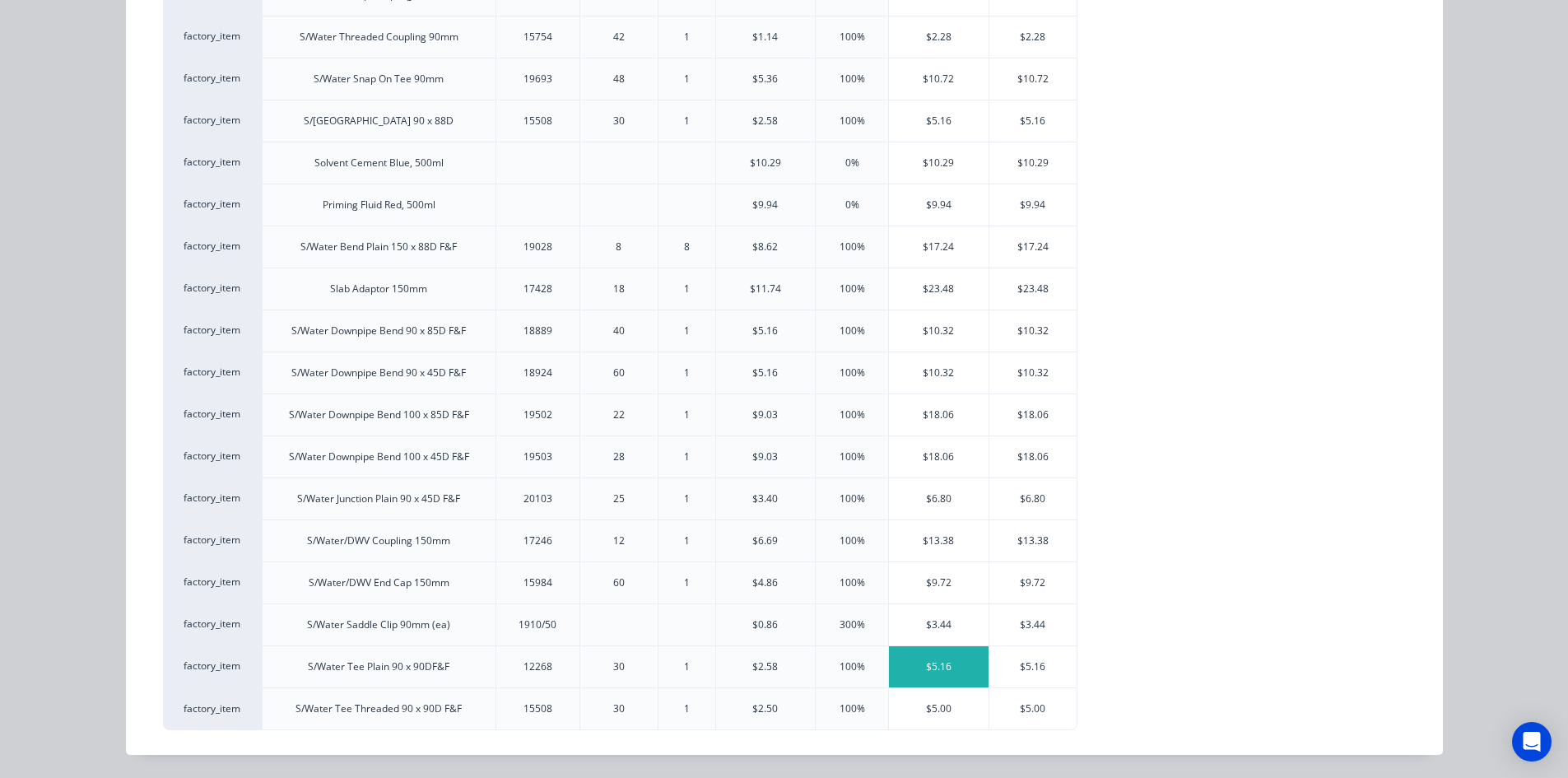
click at [965, 666] on div "$5.16" at bounding box center [938, 666] width 99 height 41
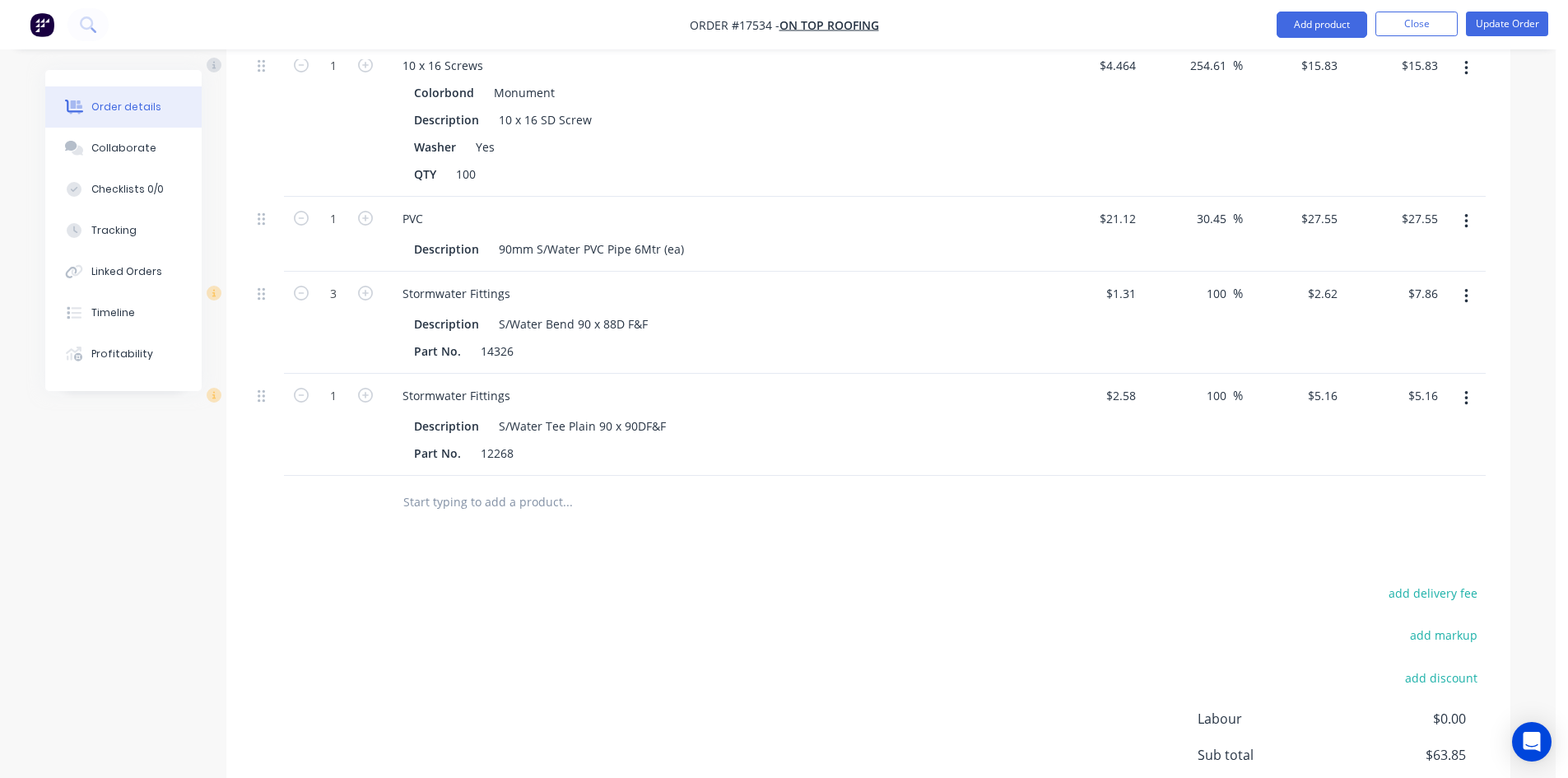
click at [447, 486] on input "text" at bounding box center [567, 502] width 329 height 33
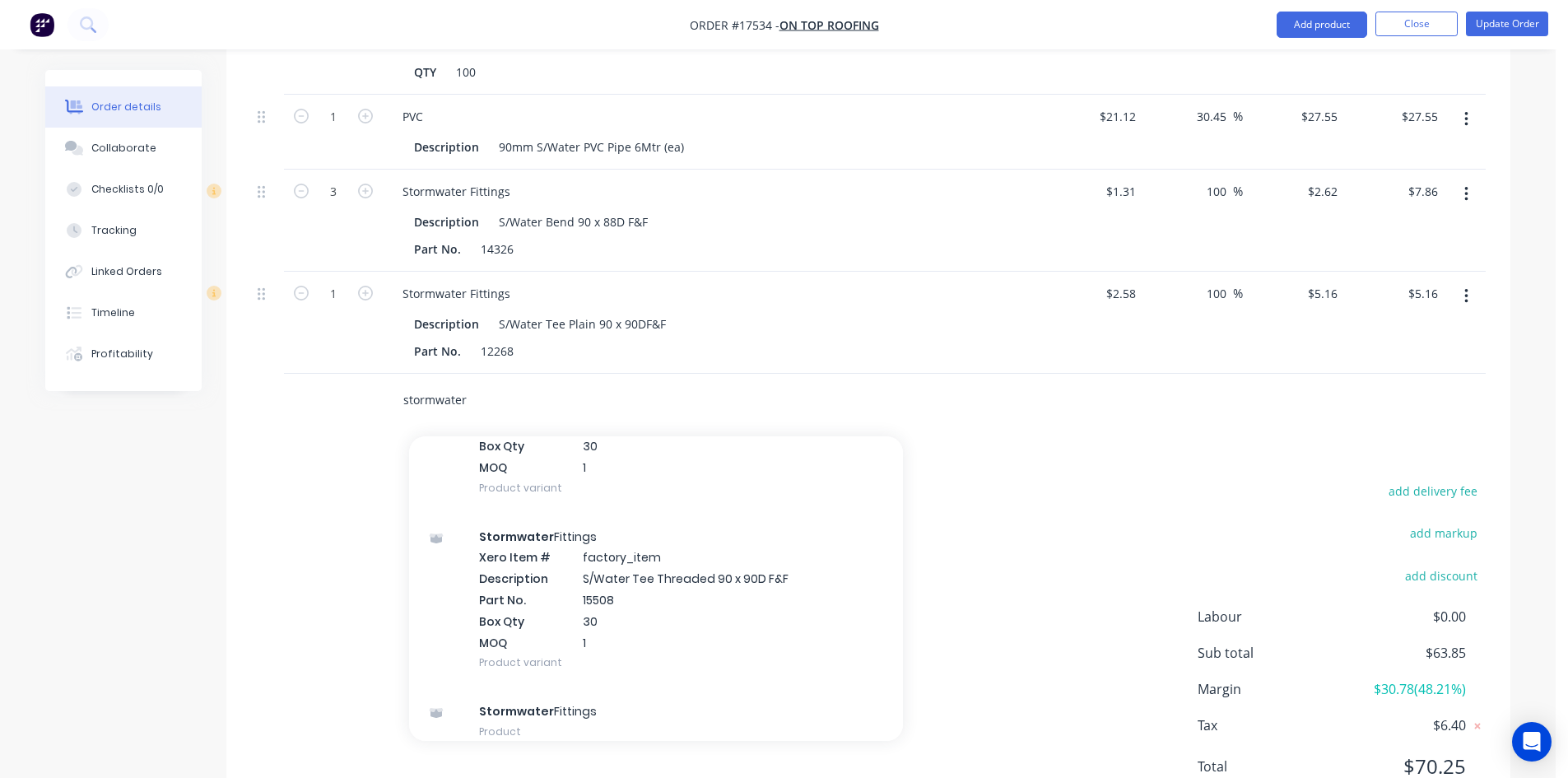
scroll to position [4721, 0]
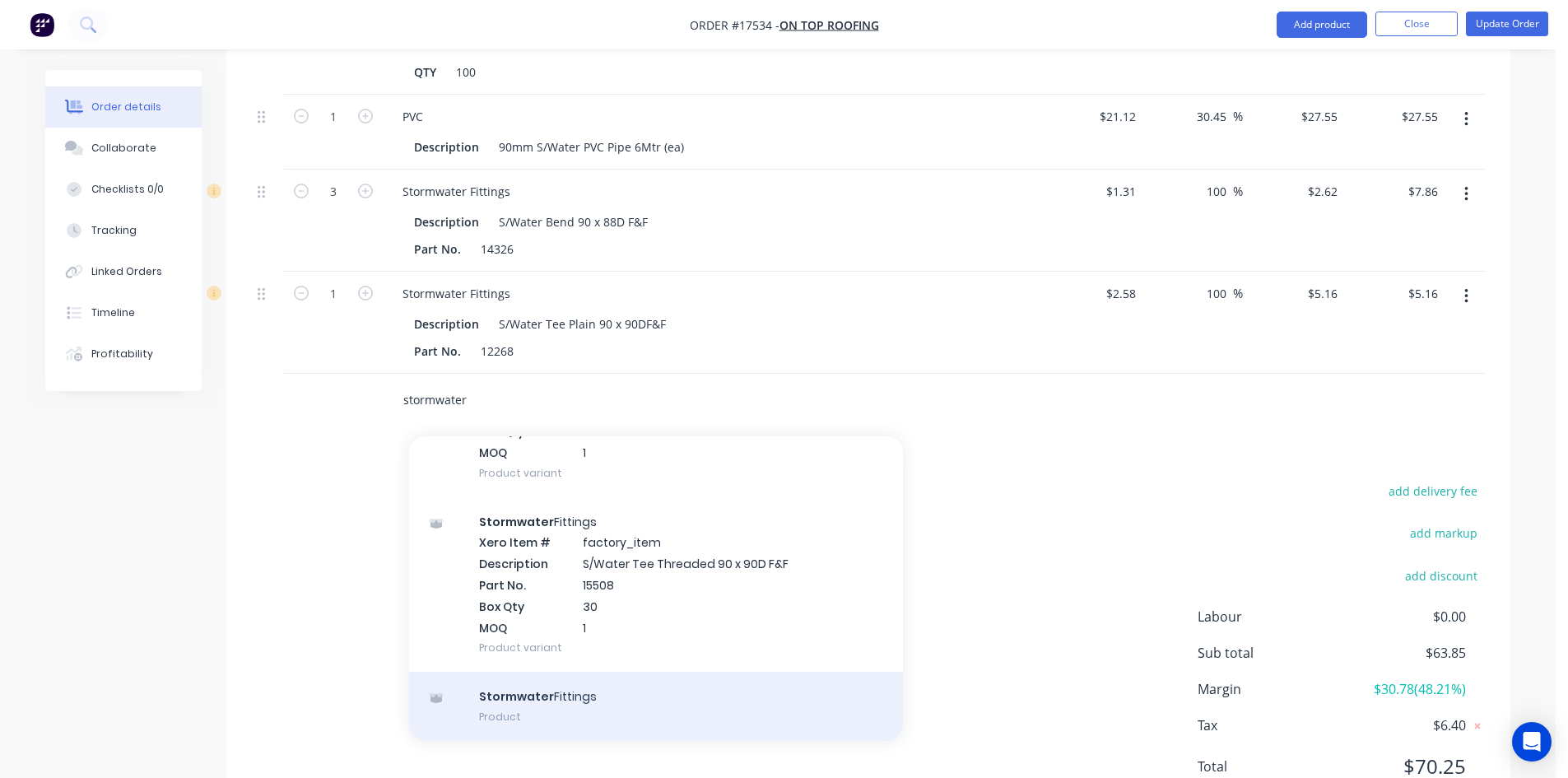
type input "stormwater"
click at [681, 672] on div "Stormwater Fittings Product" at bounding box center [656, 706] width 494 height 70
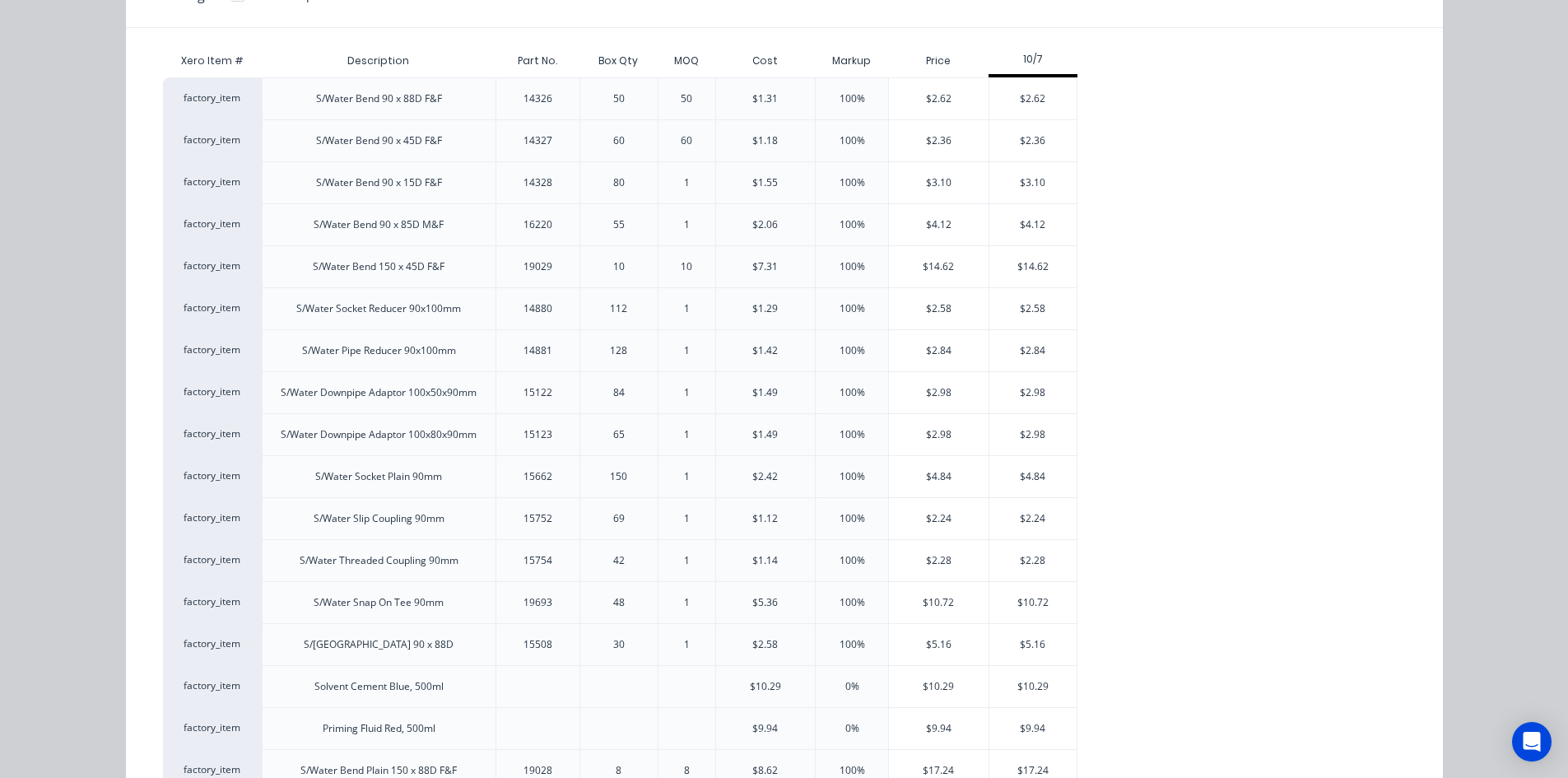
scroll to position [221, 0]
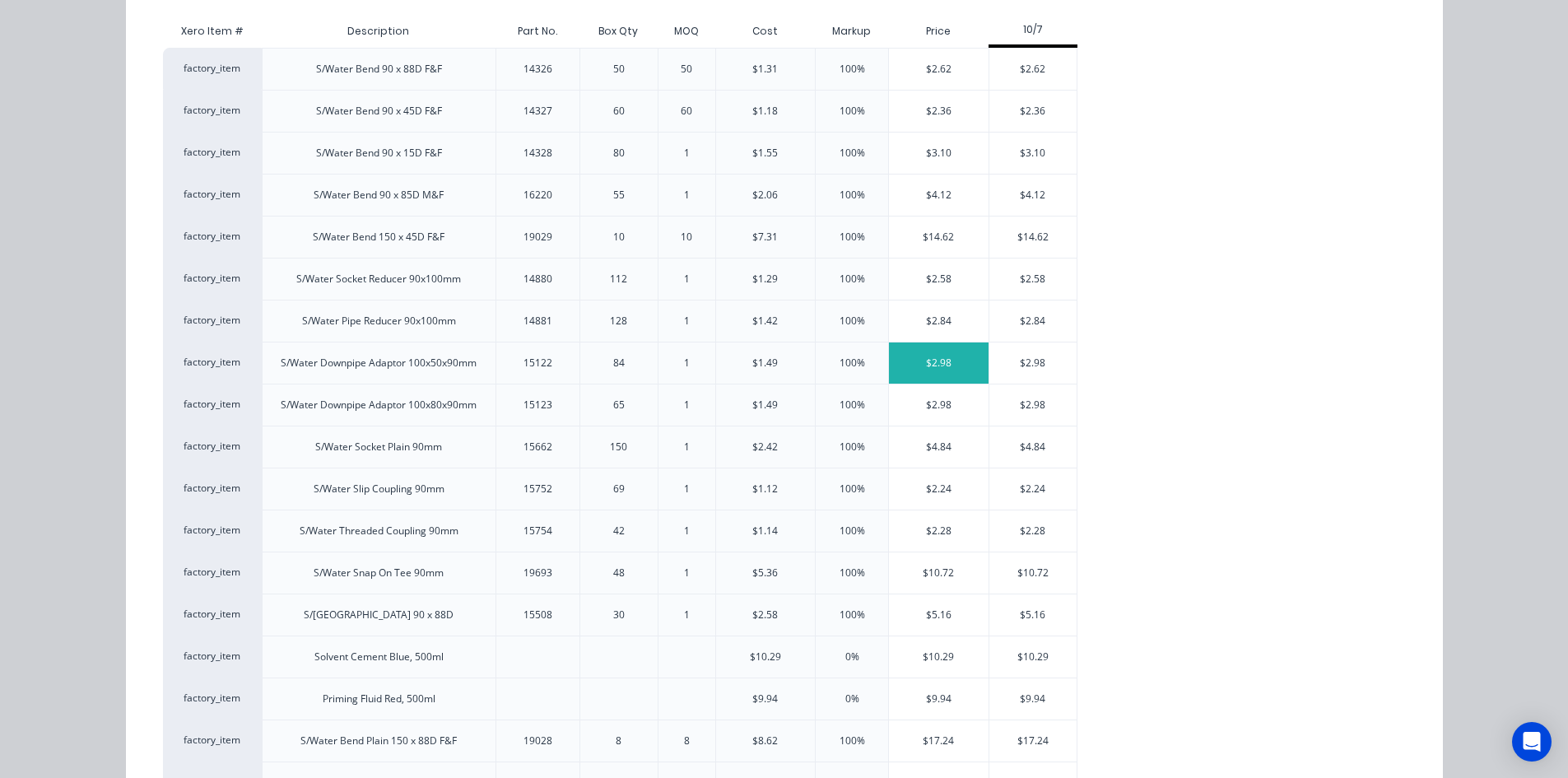
click at [946, 363] on div "$2.98" at bounding box center [938, 363] width 99 height 41
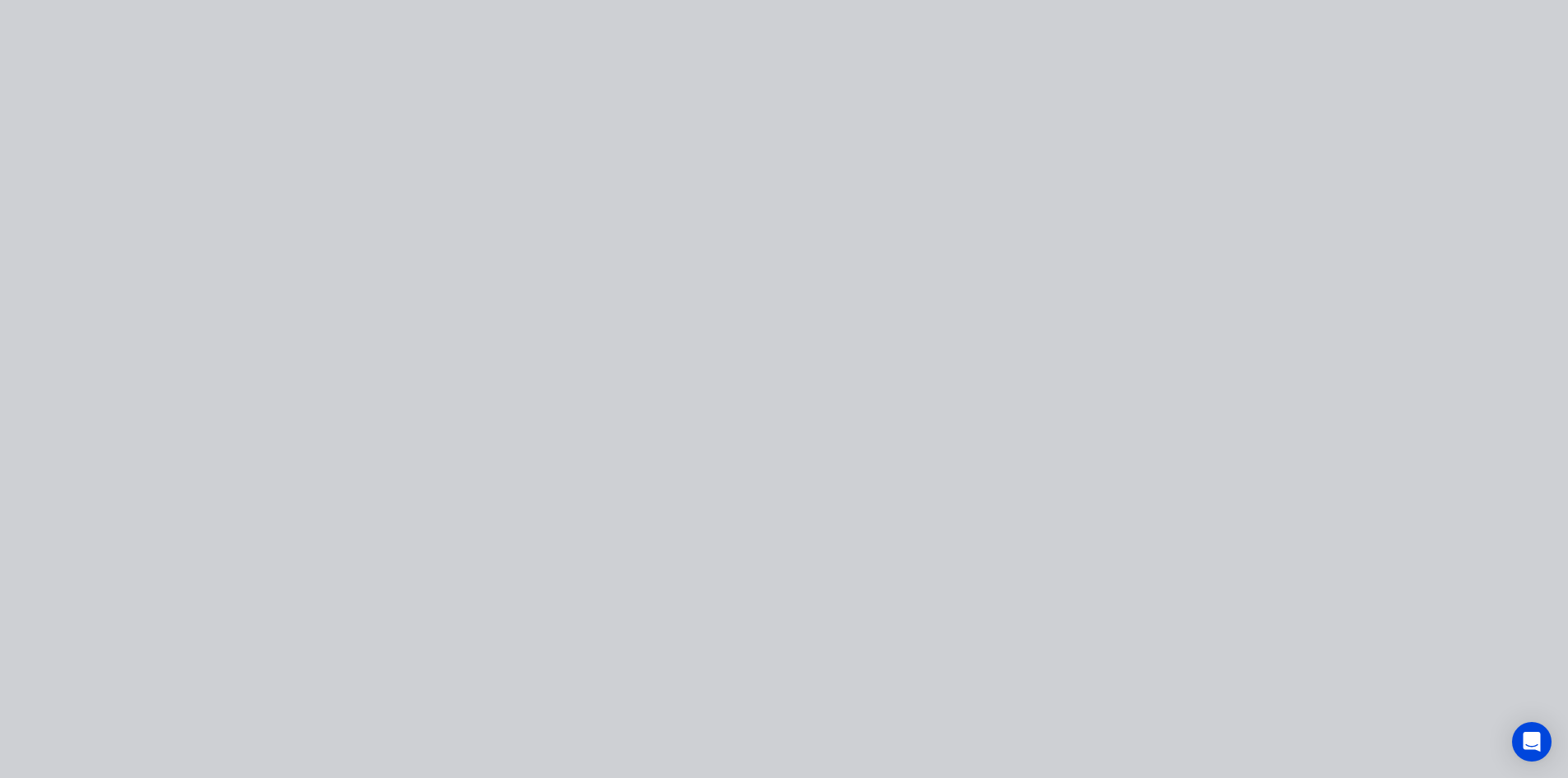
scroll to position [0, 0]
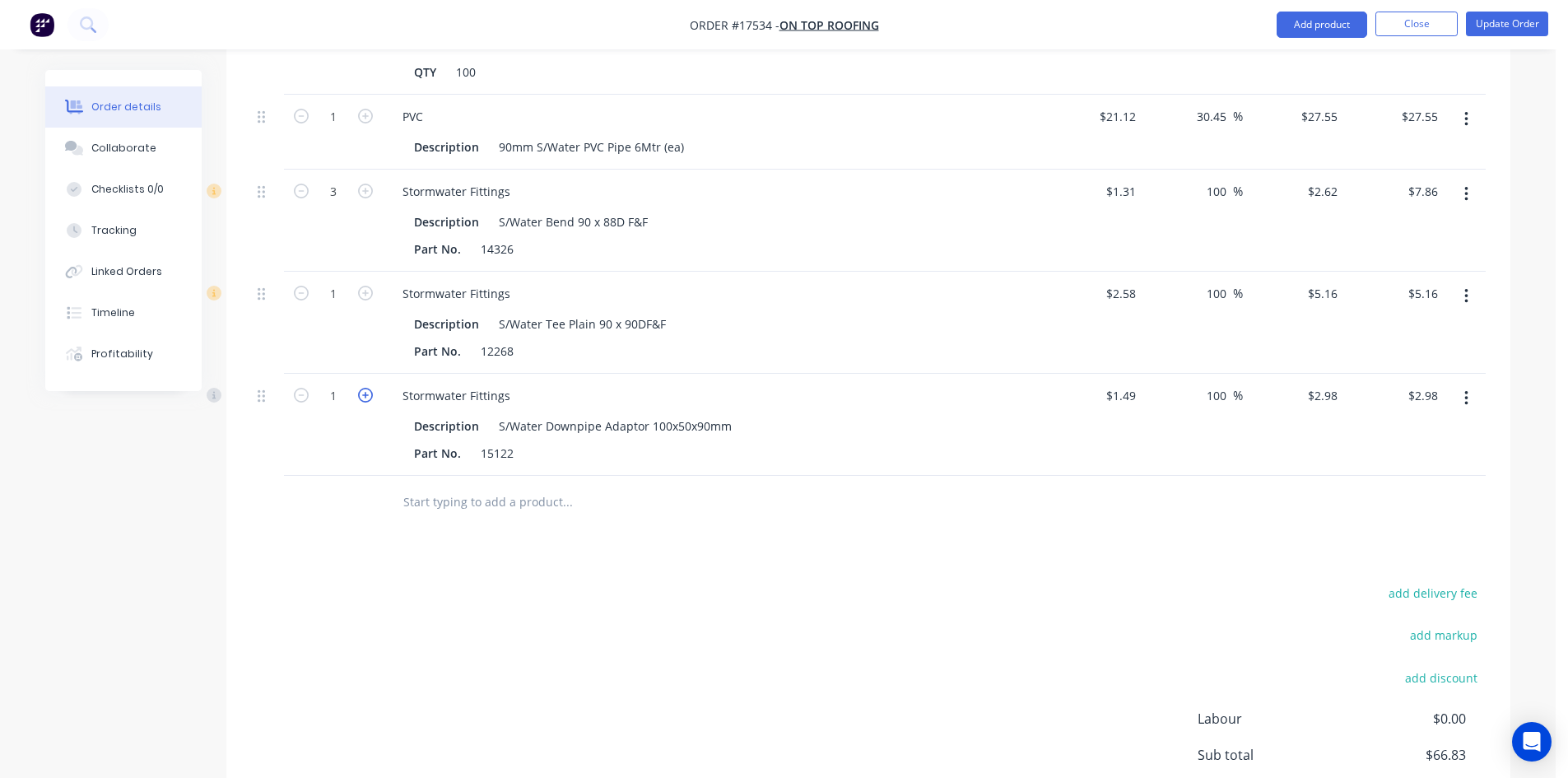
click at [369, 388] on icon "button" at bounding box center [365, 395] width 15 height 15
type input "2"
type input "$5.96"
click at [514, 486] on input "text" at bounding box center [567, 502] width 329 height 33
paste input "Stormwater Fittings"
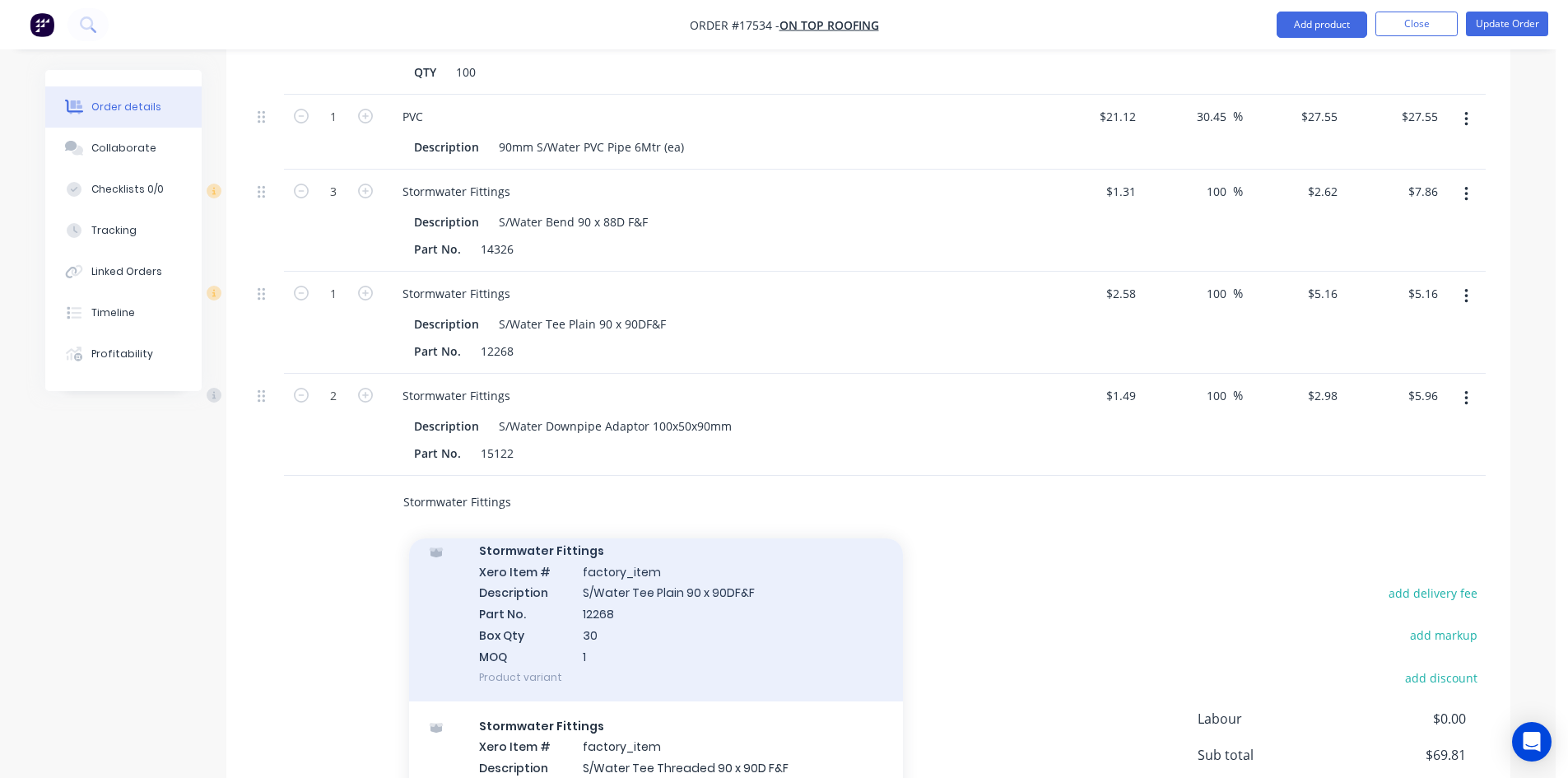
scroll to position [4721, 0]
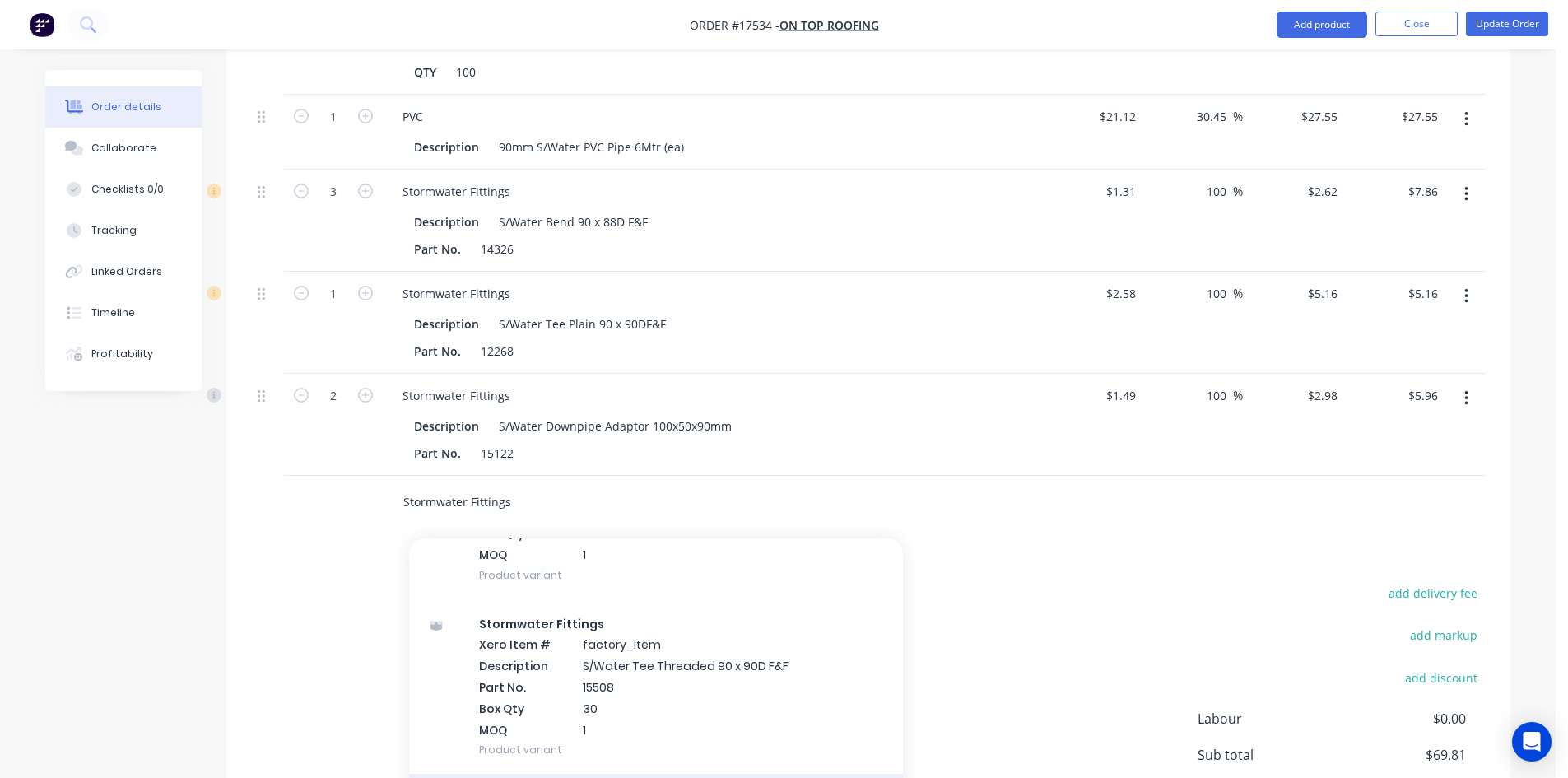
type input "Stormwater Fittings"
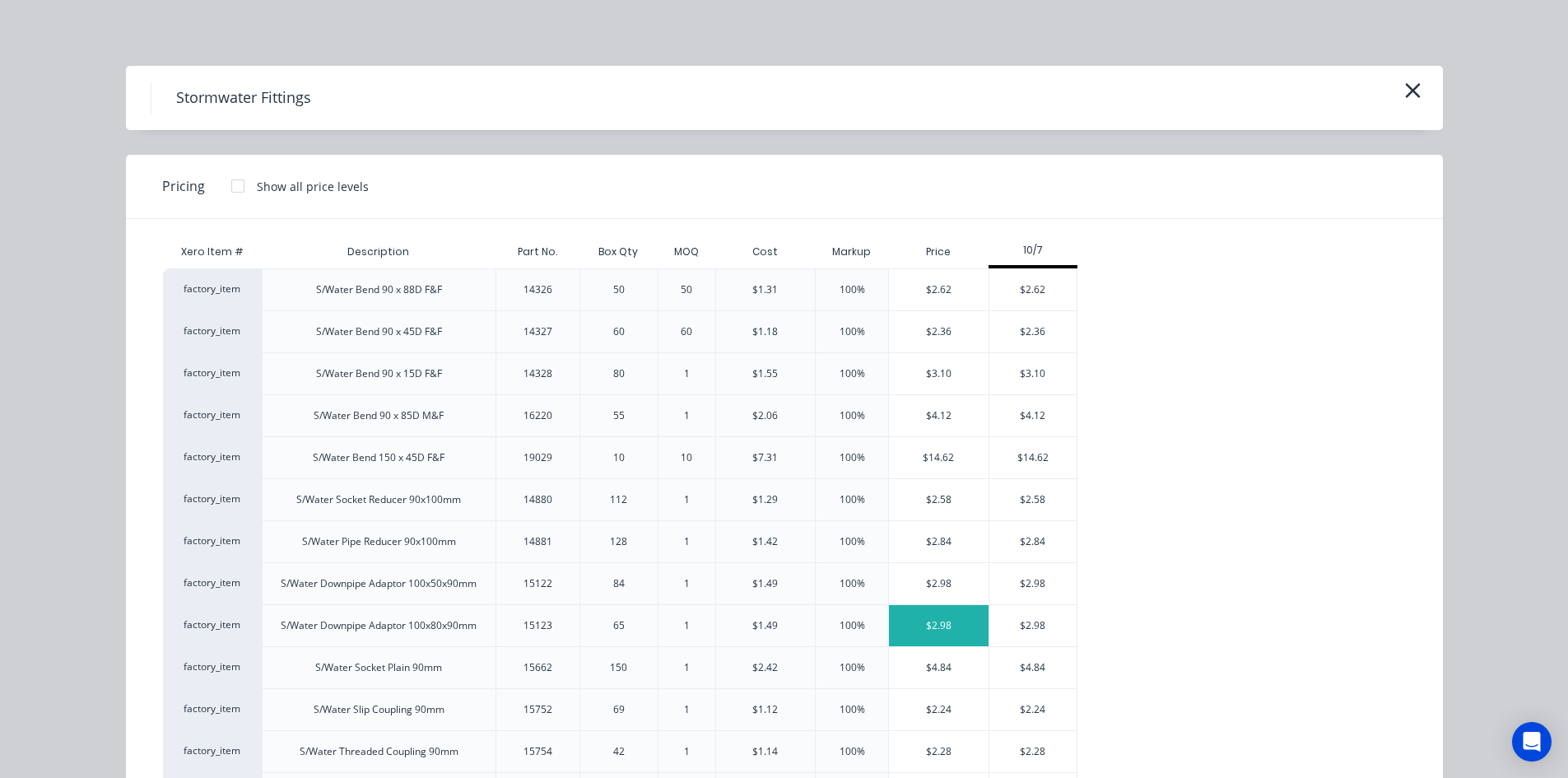
click at [928, 628] on div "$2.98" at bounding box center [938, 625] width 99 height 41
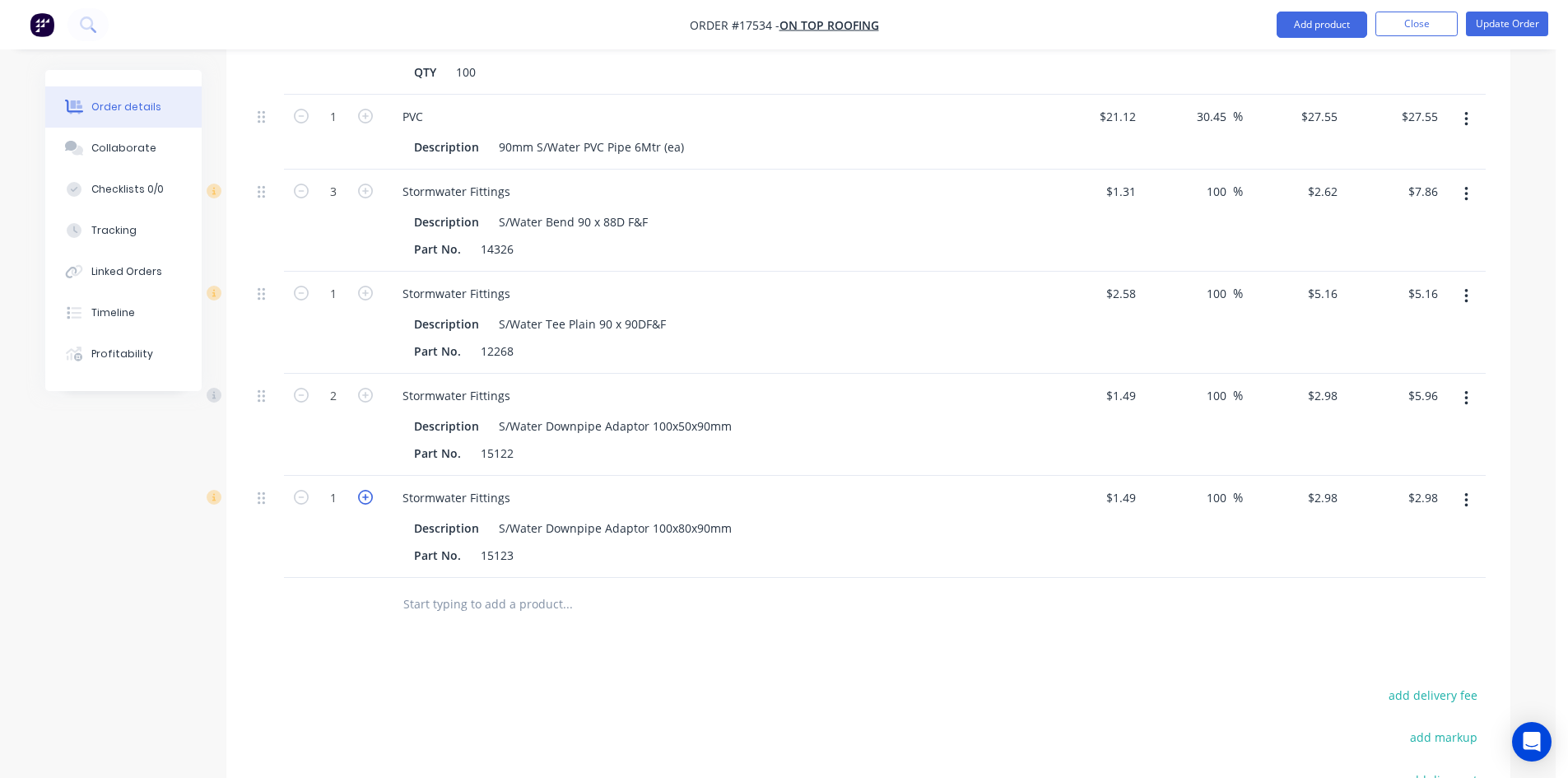
click at [366, 490] on icon "button" at bounding box center [365, 497] width 15 height 15
type input "2"
type input "$5.96"
click at [502, 588] on input "text" at bounding box center [567, 604] width 329 height 33
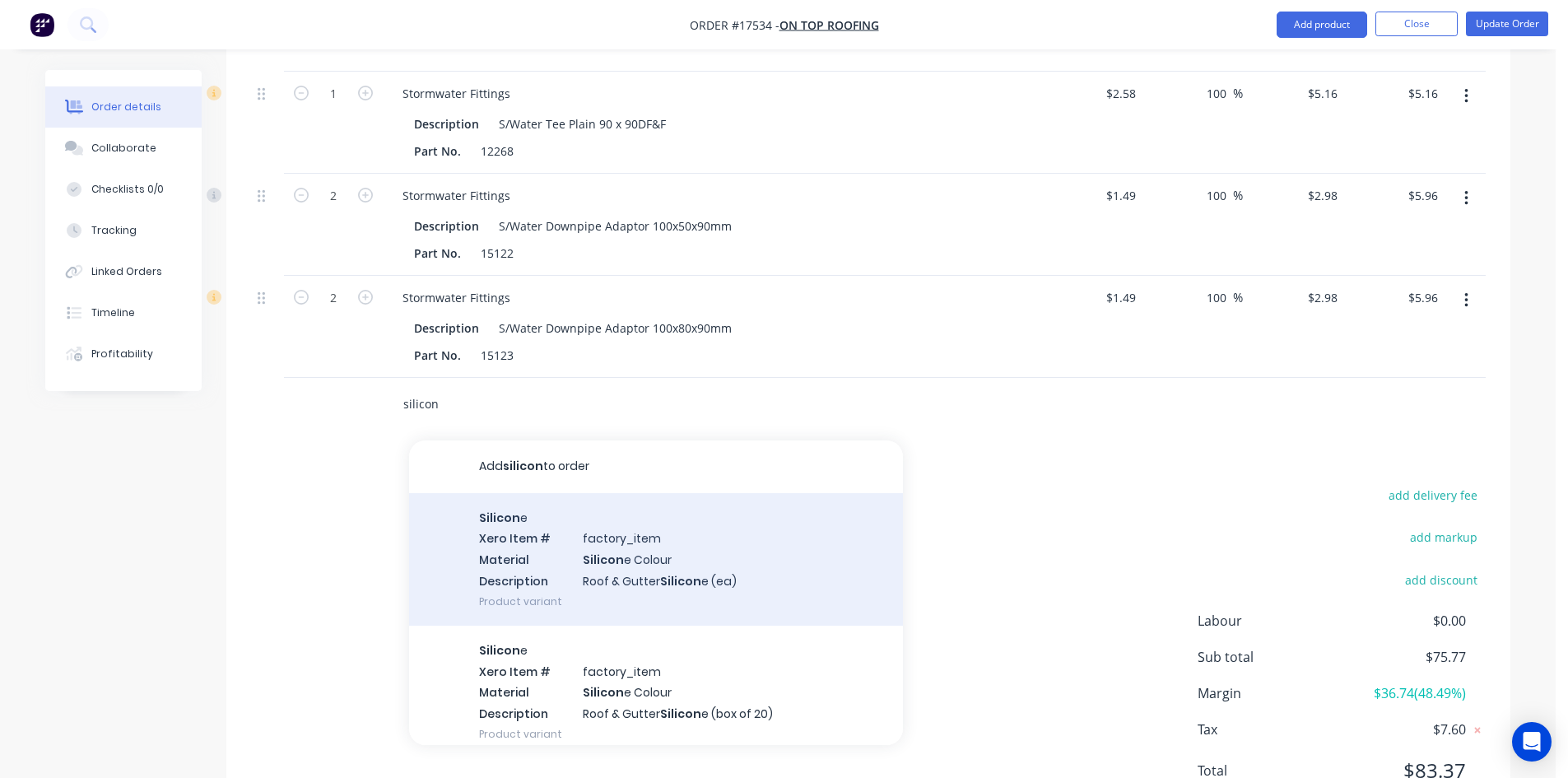
scroll to position [1192, 0]
type input "silicon"
click at [548, 505] on div "Silicon e Xero Item # factory_item Material Silicon e Colour Description Roof &…" at bounding box center [656, 555] width 494 height 133
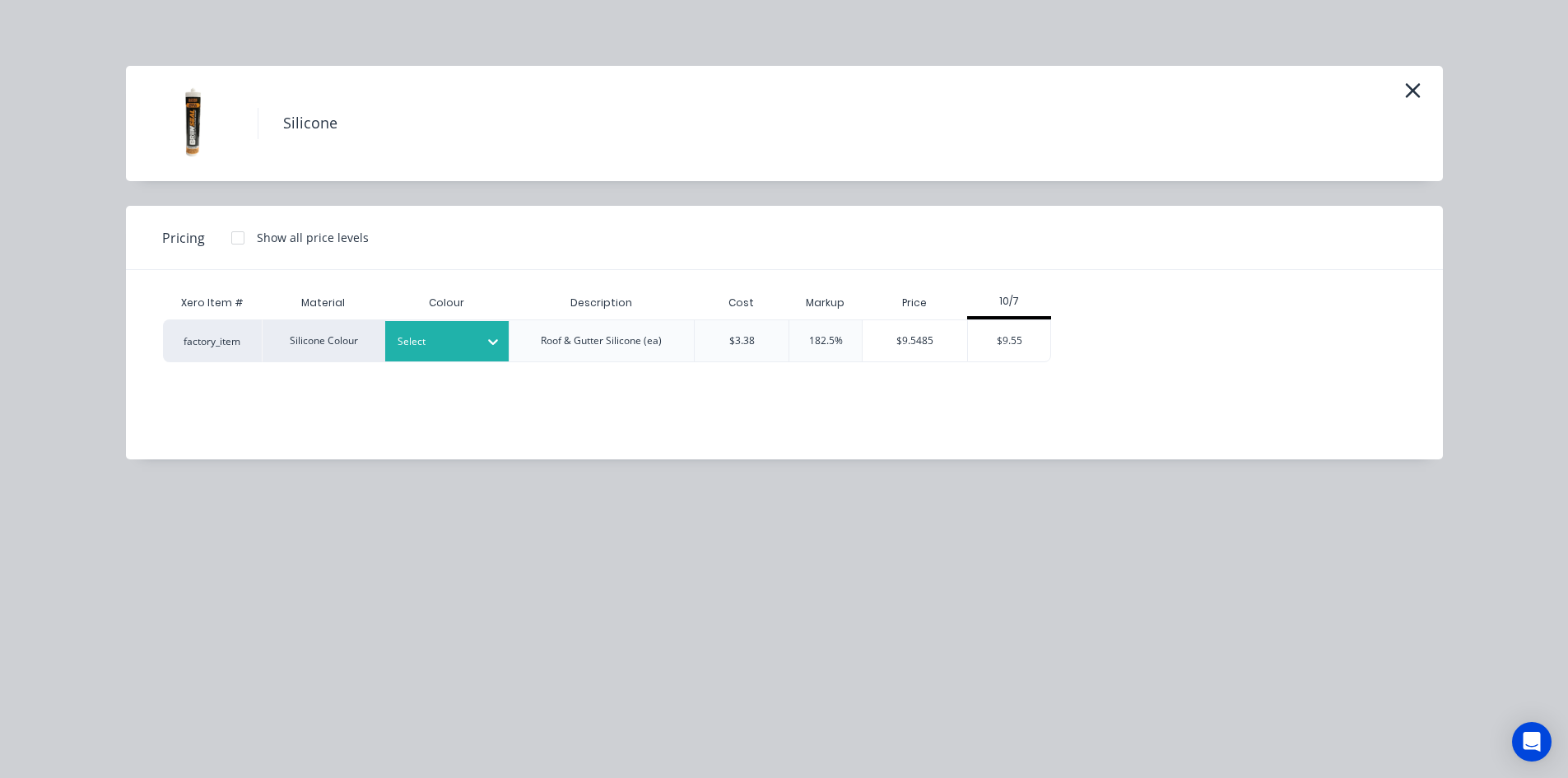
click at [451, 334] on div at bounding box center [435, 341] width 74 height 18
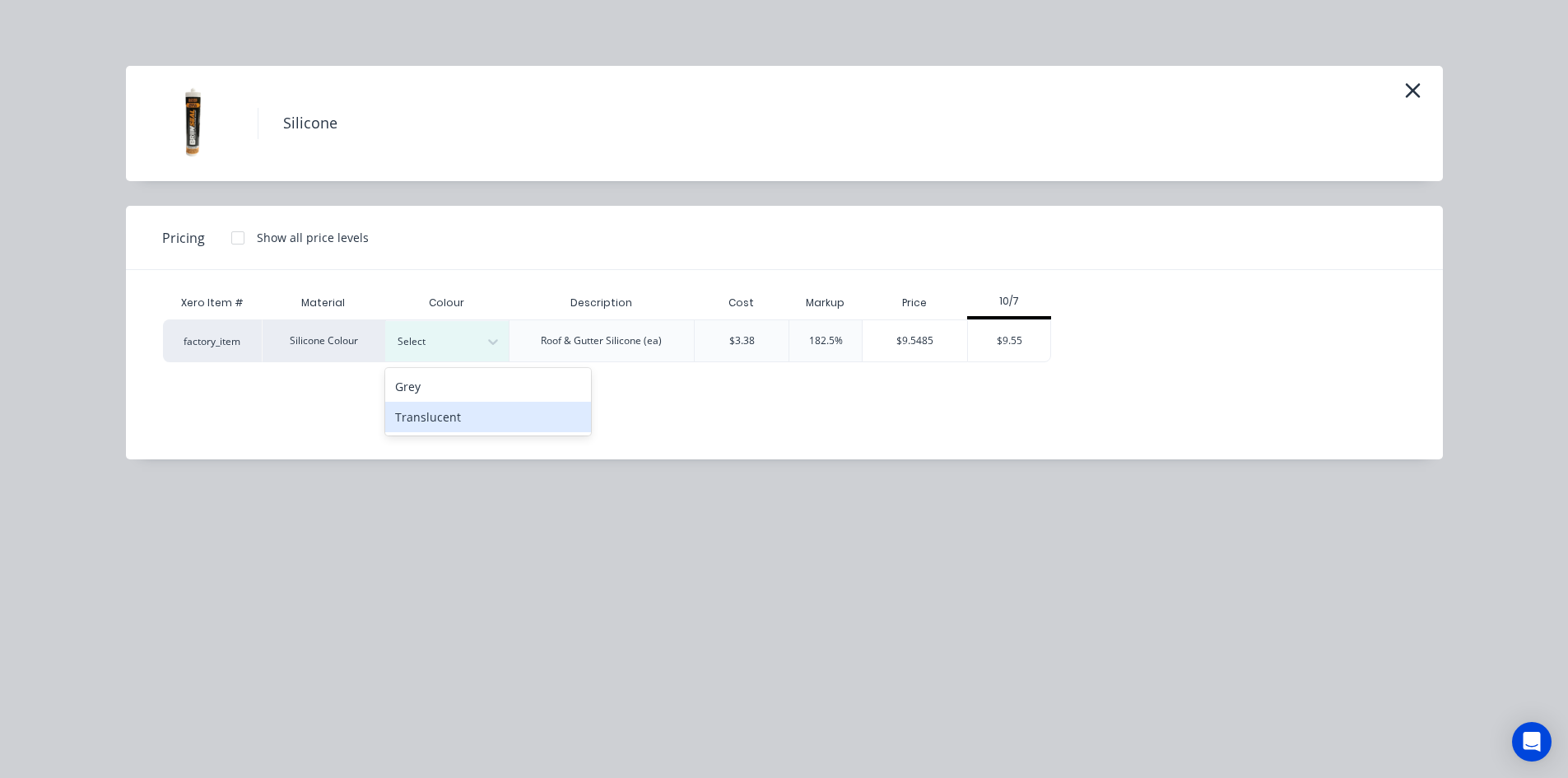
click at [465, 419] on div "Translucent" at bounding box center [488, 416] width 206 height 31
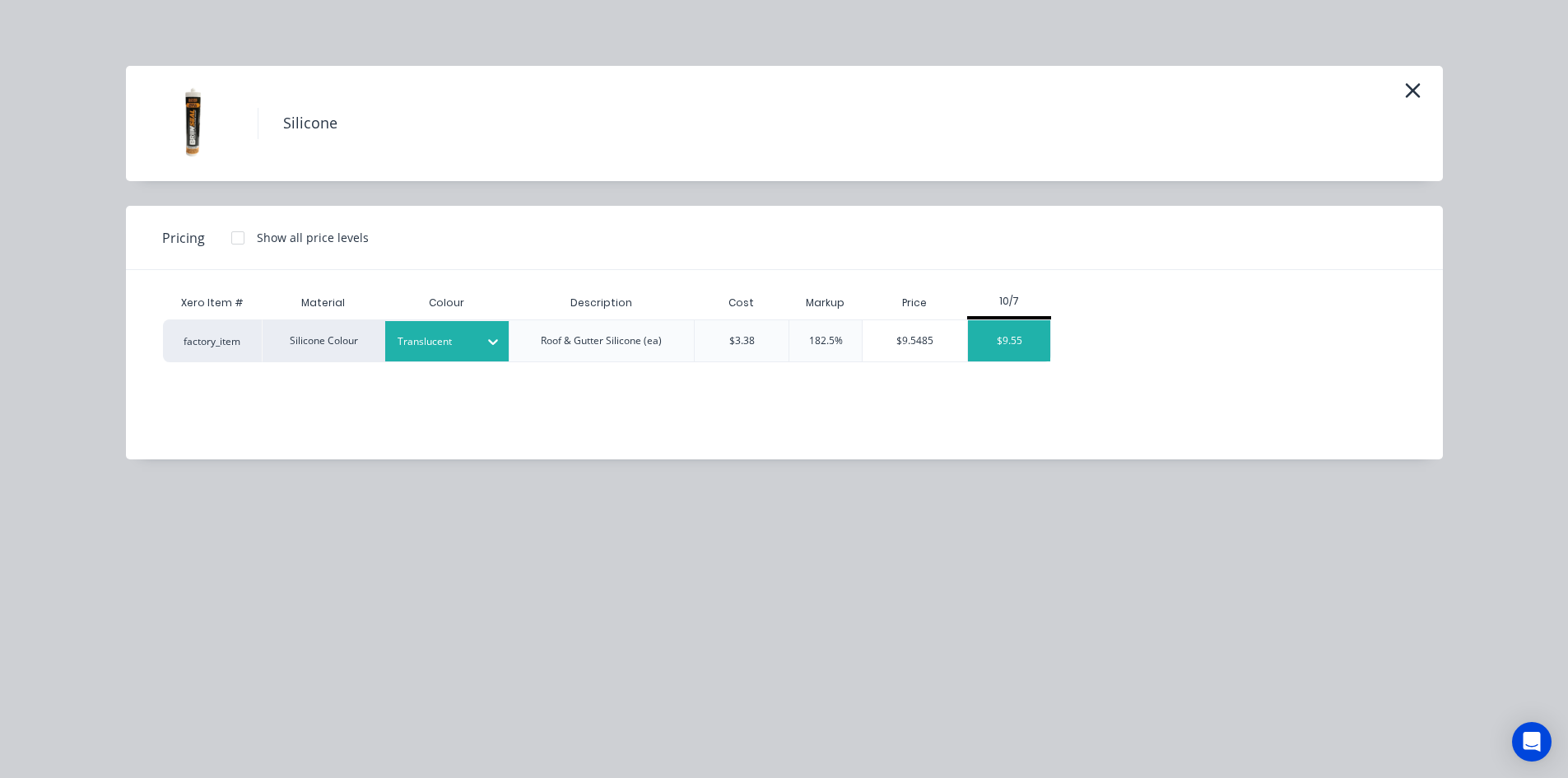
click at [1009, 337] on div "$9.55" at bounding box center [1009, 341] width 83 height 41
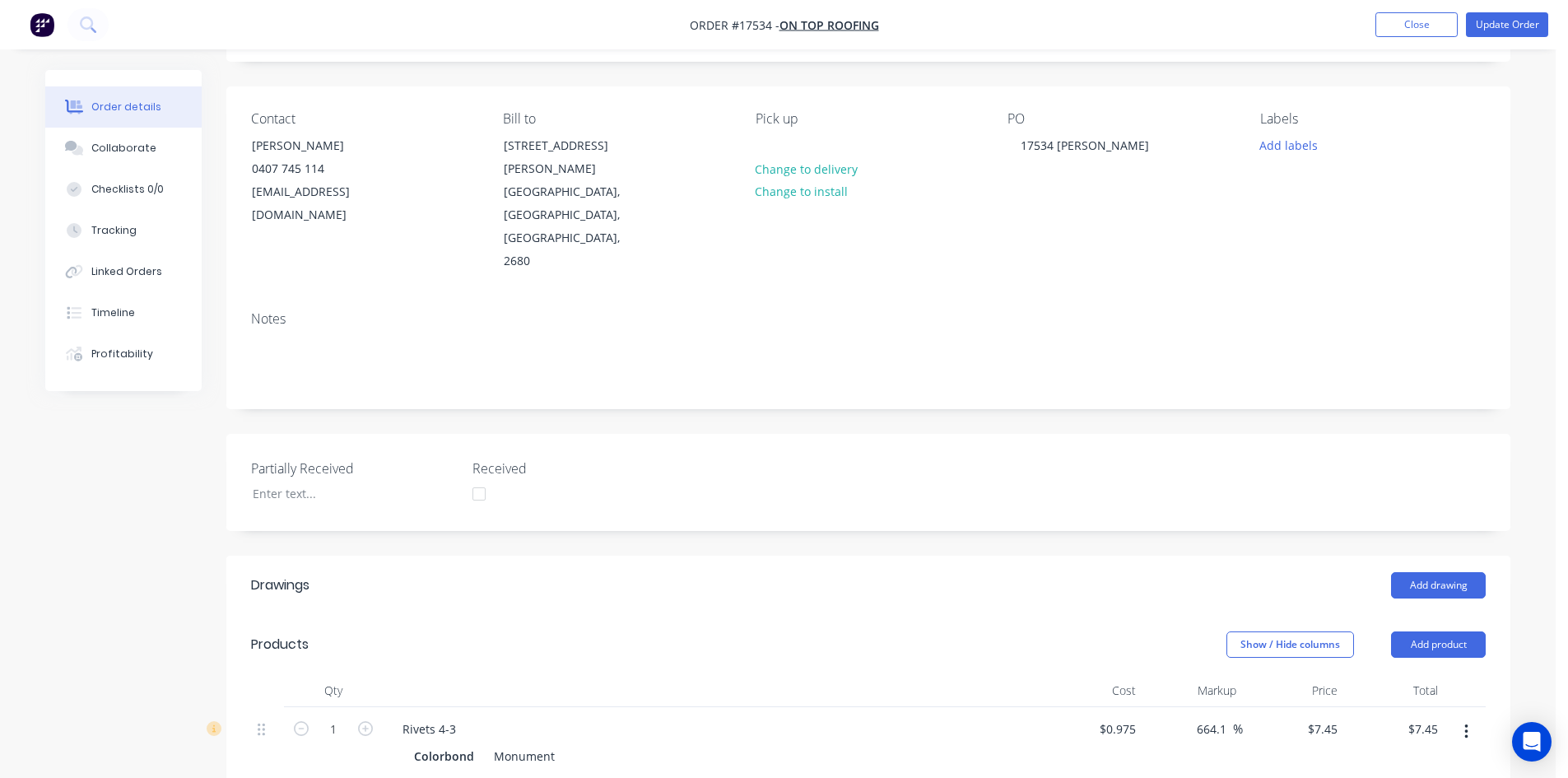
scroll to position [0, 0]
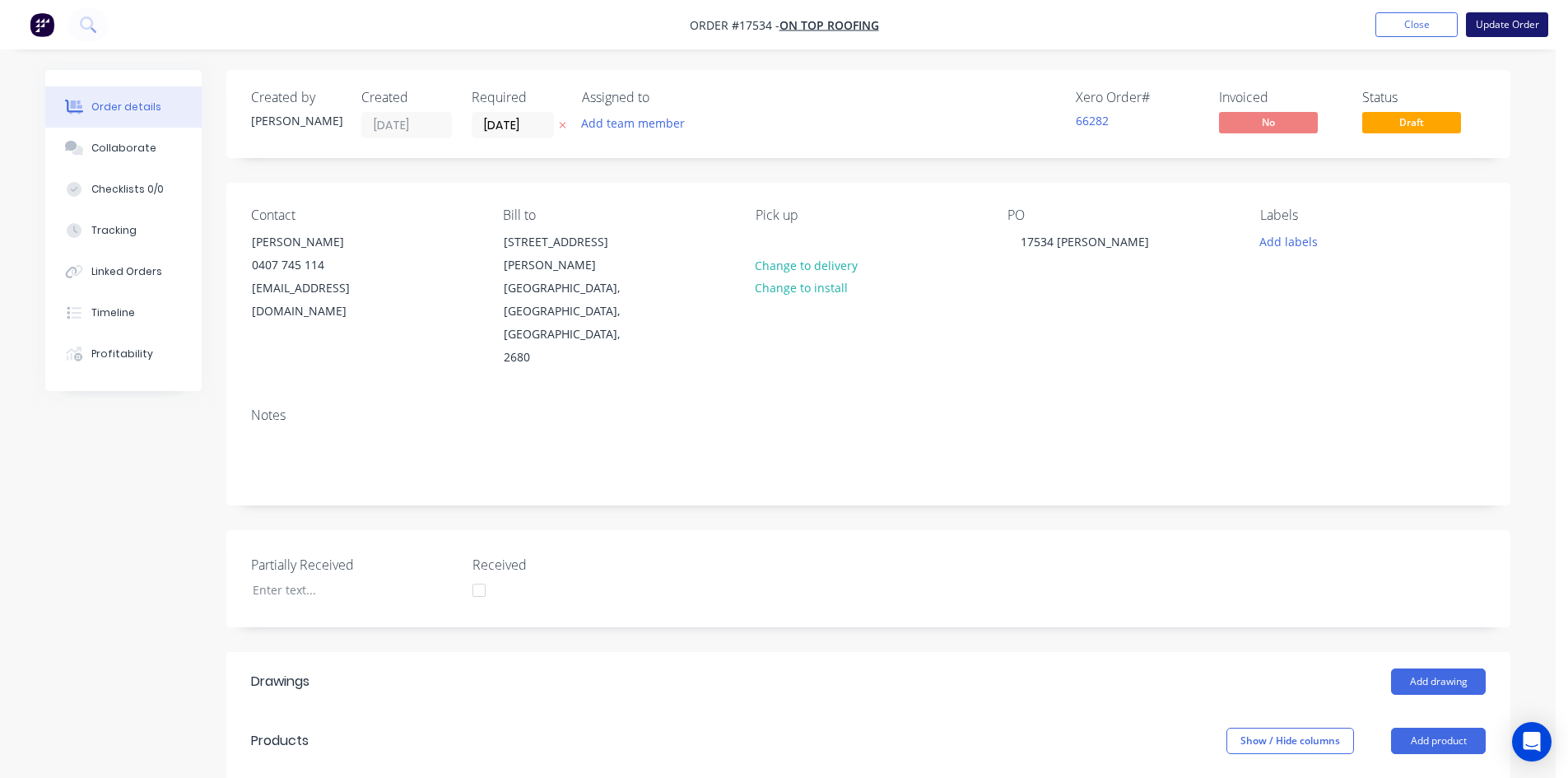
click at [1496, 31] on button "Update Order" at bounding box center [1507, 25] width 83 height 25
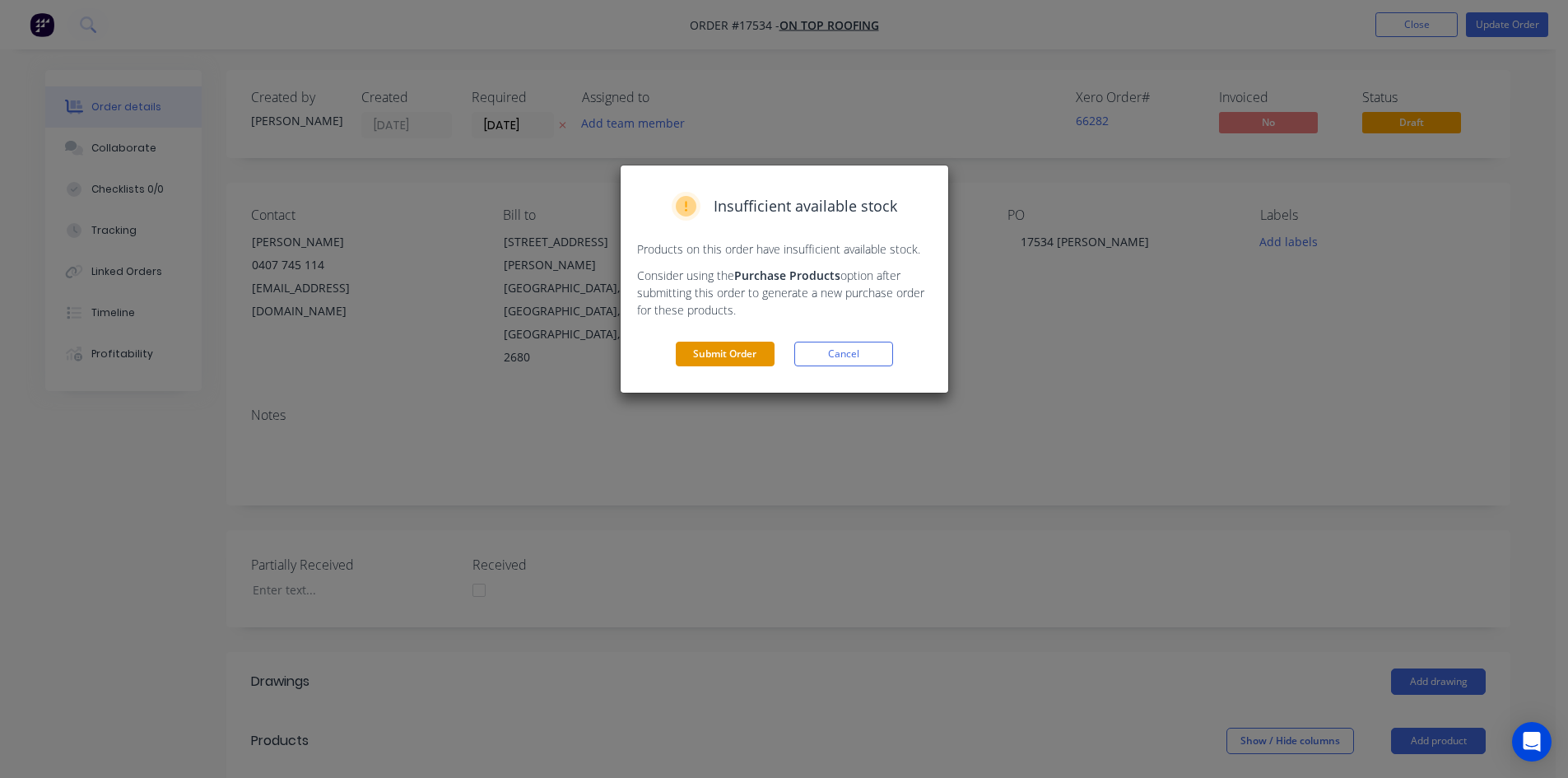
click at [712, 353] on button "Submit Order" at bounding box center [725, 354] width 99 height 25
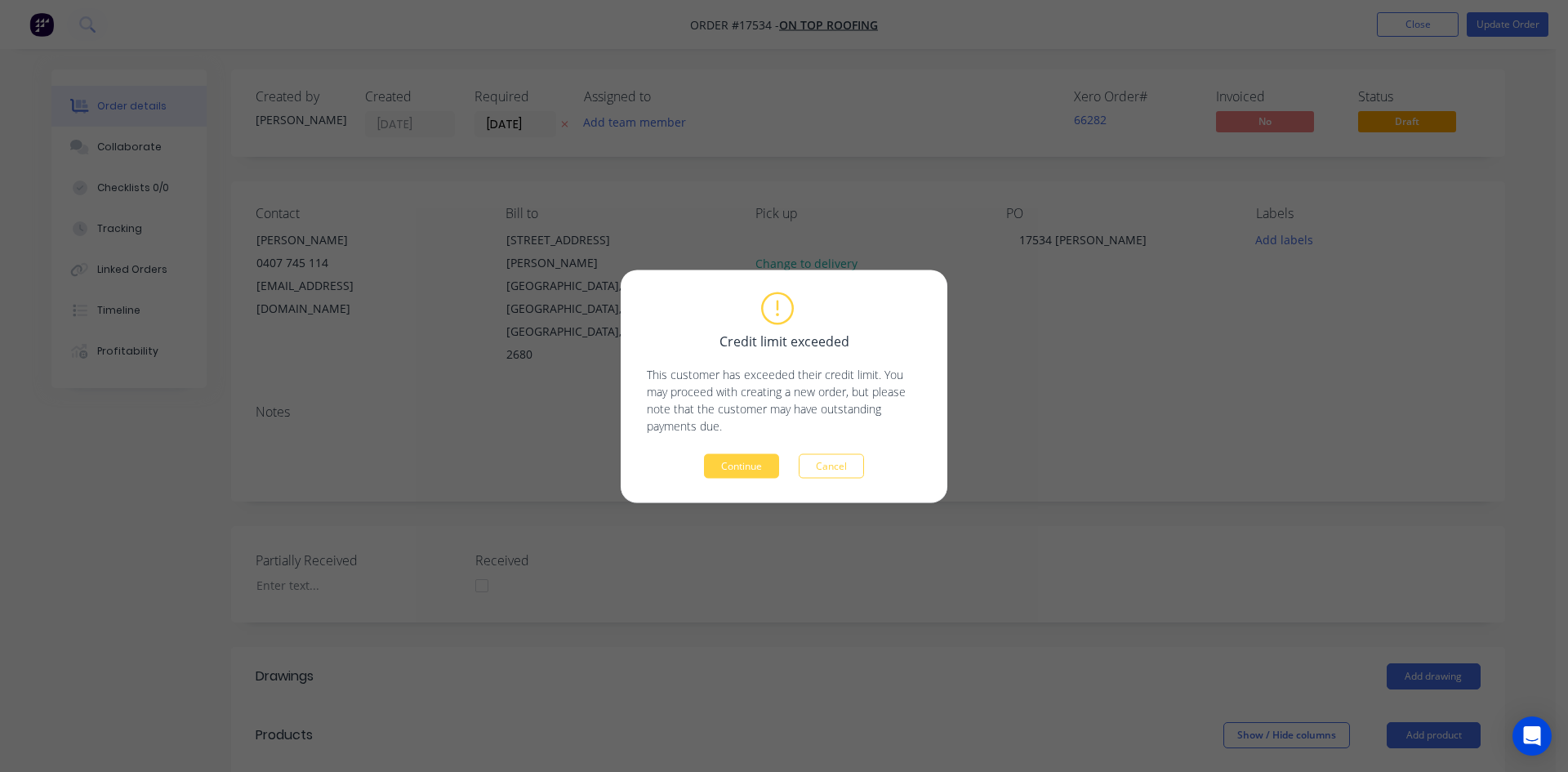
click at [758, 484] on div "Credit limit exceeded This customer has exceeded their credit limit. You may pr…" at bounding box center [784, 386] width 327 height 233
click at [757, 472] on button "Continue" at bounding box center [741, 465] width 75 height 24
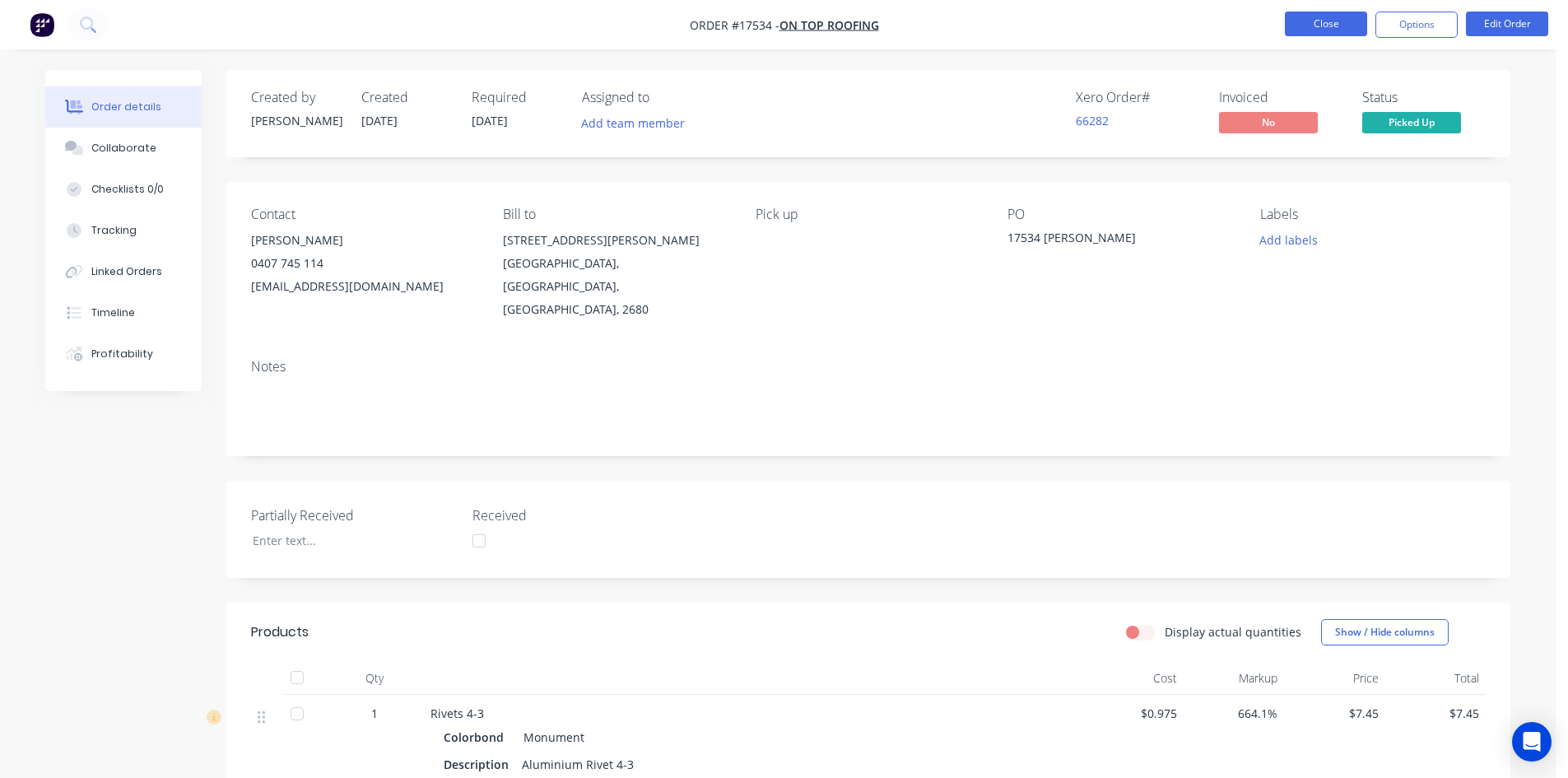
click at [1331, 28] on button "Close" at bounding box center [1326, 24] width 83 height 25
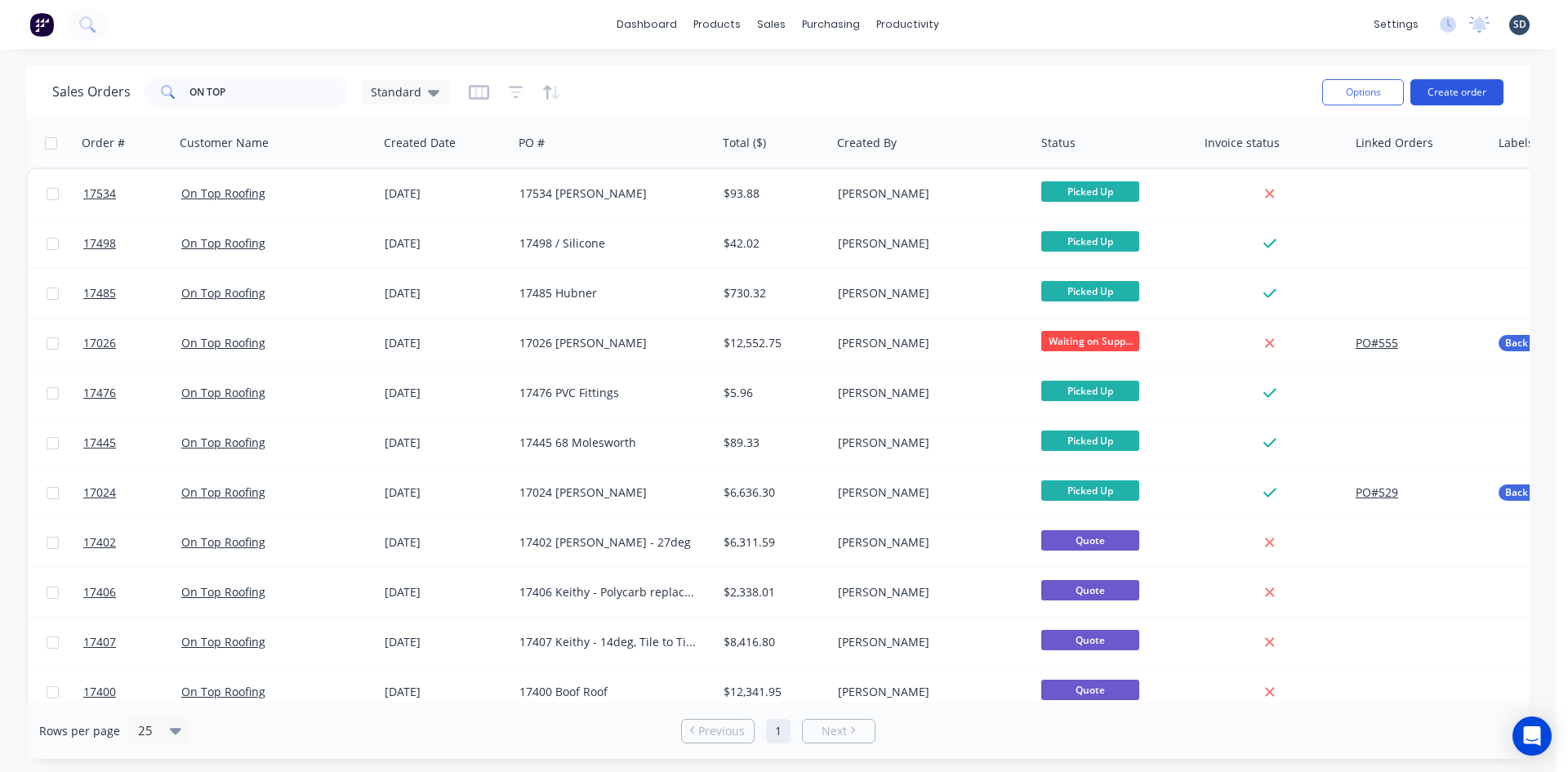
click at [1459, 89] on button "Create order" at bounding box center [1456, 93] width 93 height 26
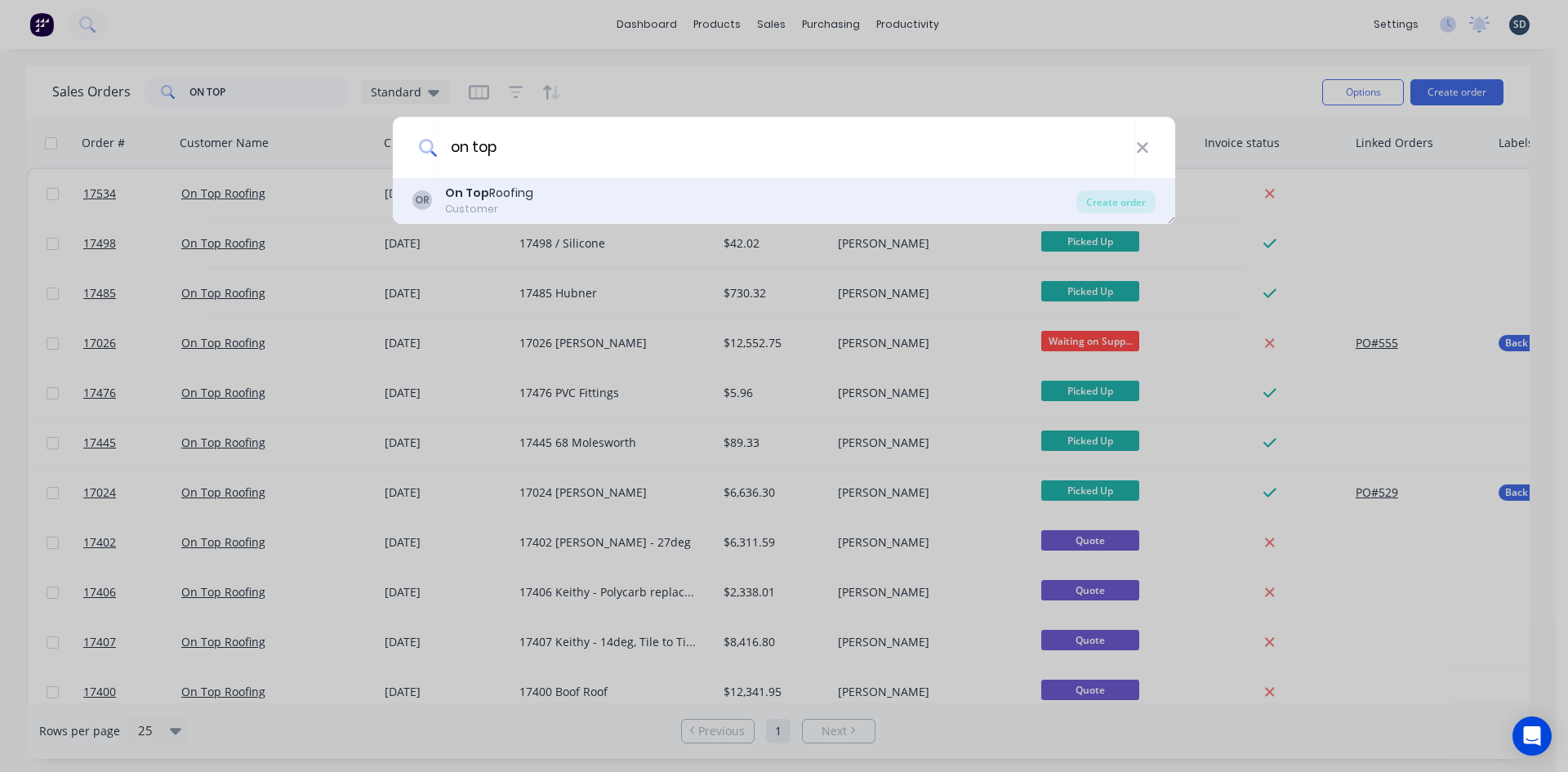
type input "on top"
click at [546, 196] on div "OR On Top Roofing Customer" at bounding box center [744, 200] width 664 height 31
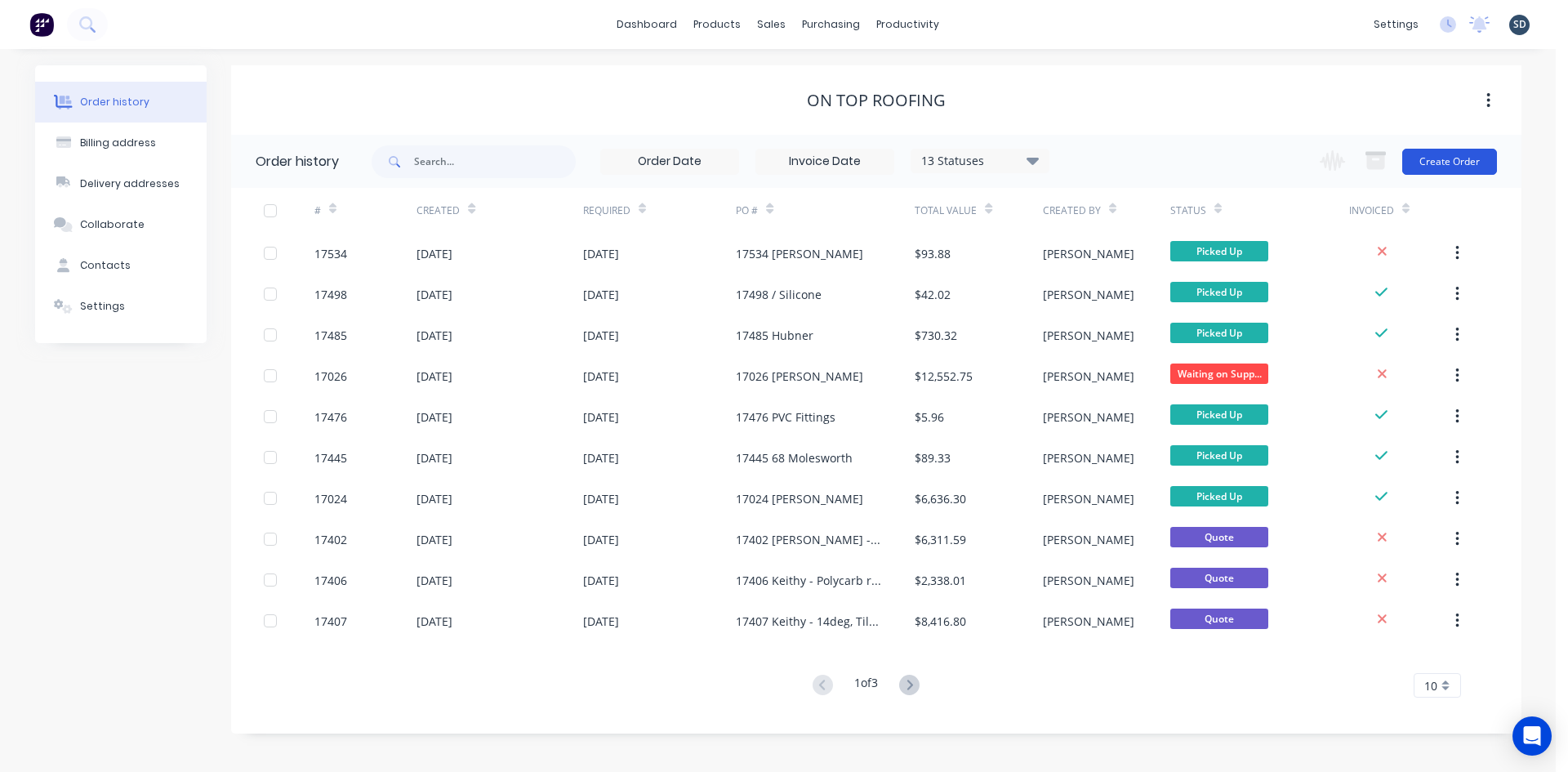
click at [1435, 164] on button "Create Order" at bounding box center [1449, 162] width 95 height 26
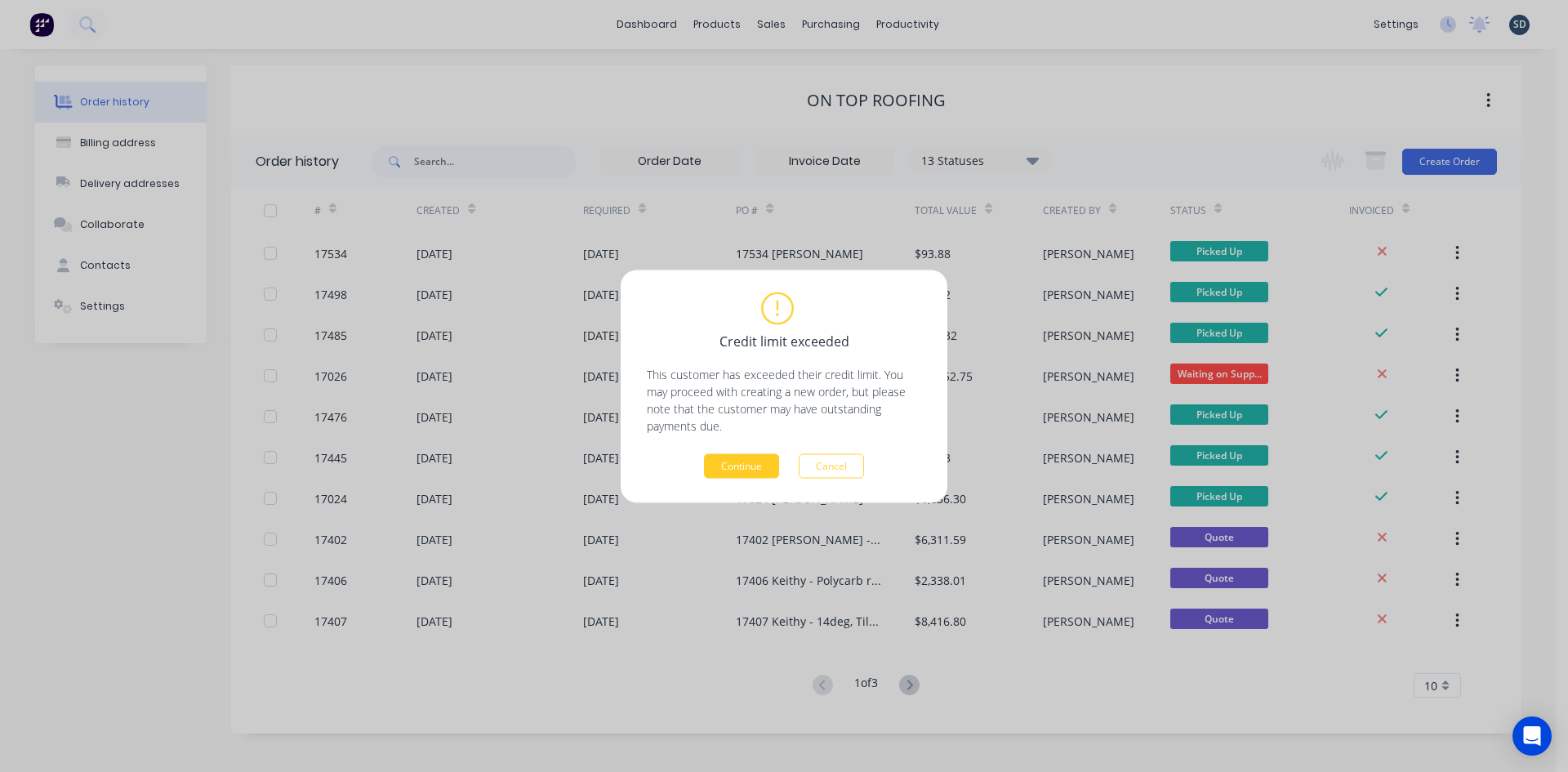
click at [714, 460] on button "Continue" at bounding box center [741, 465] width 75 height 24
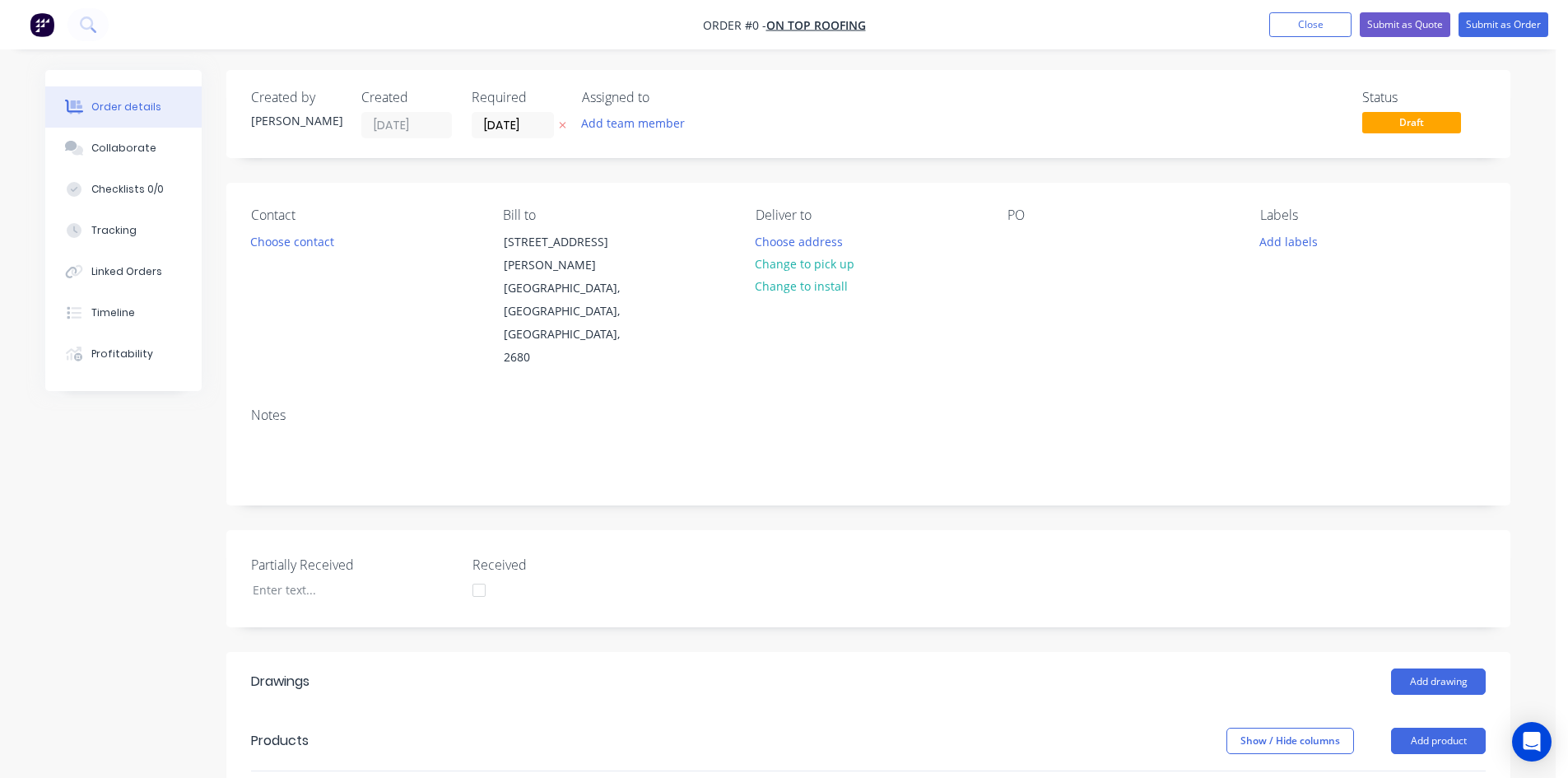
click at [299, 217] on div "Contact" at bounding box center [363, 216] width 225 height 16
click at [304, 233] on button "Choose contact" at bounding box center [292, 240] width 101 height 22
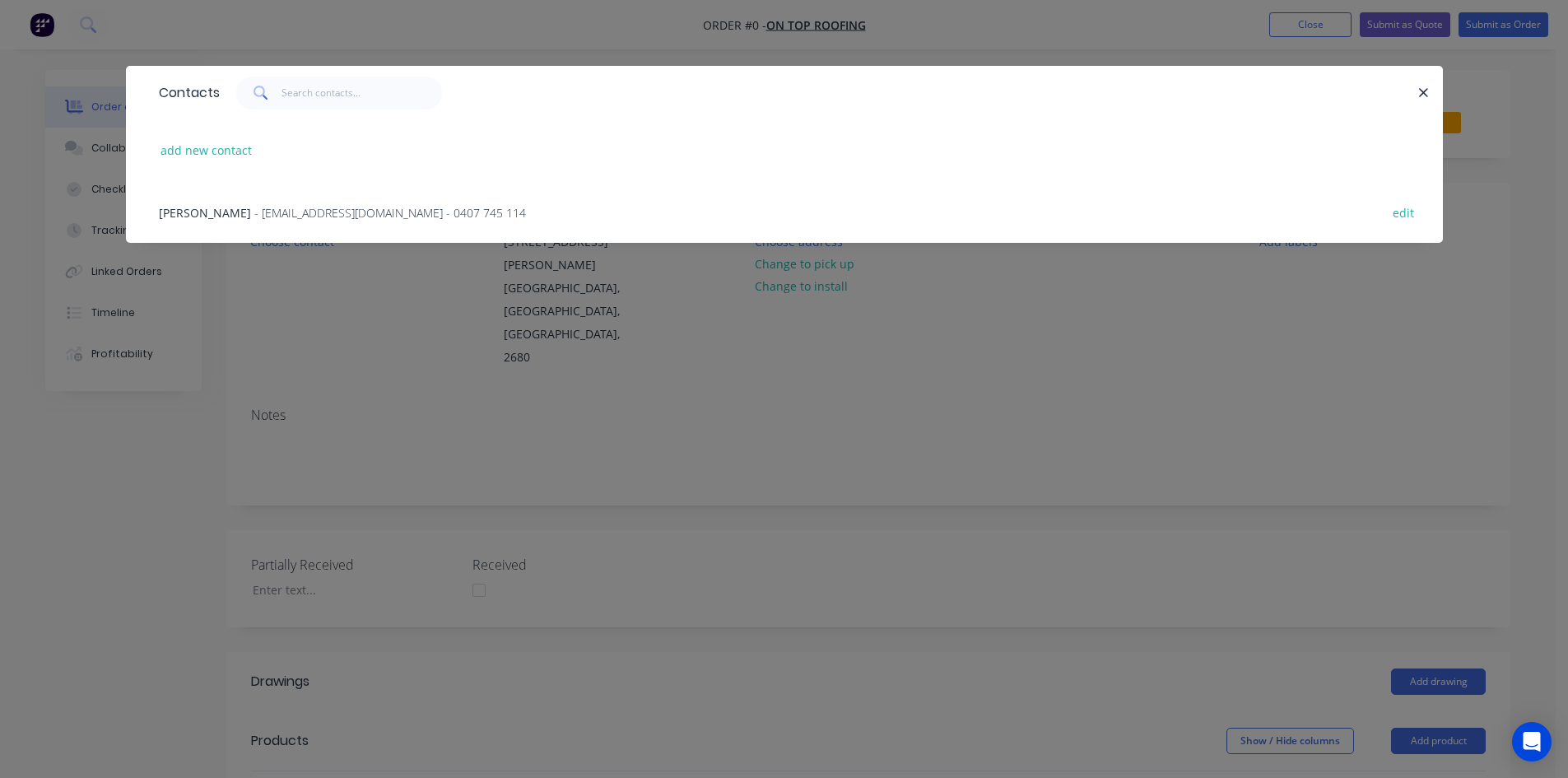
click at [295, 218] on span "- jockbeazley@ontoproofing24.onmicrosoft.com - 0407 745 114" at bounding box center [390, 213] width 272 height 16
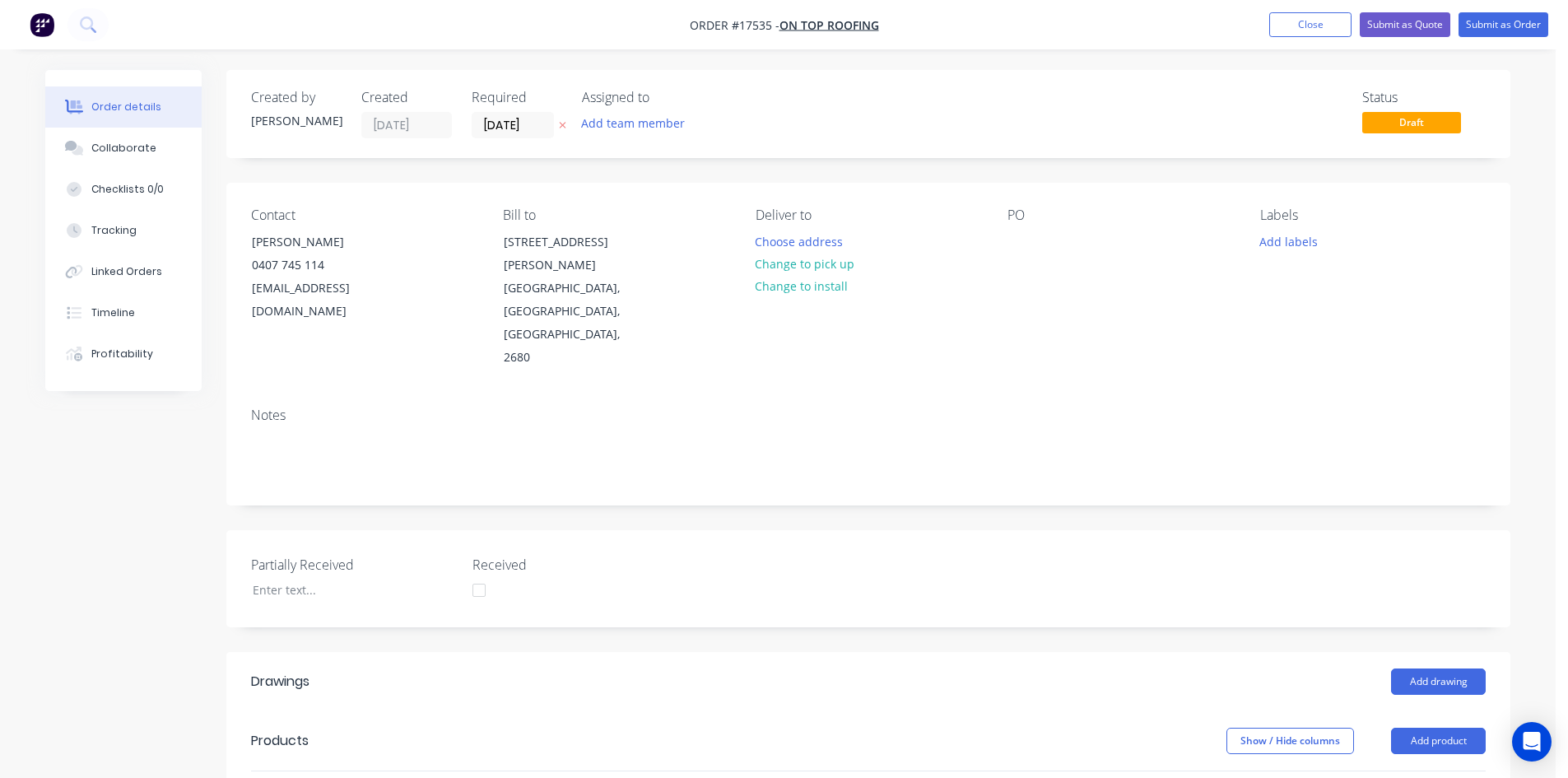
drag, startPoint x: 818, startPoint y: 268, endPoint x: 890, endPoint y: 260, distance: 72.4
click at [818, 267] on button "Change to pick up" at bounding box center [804, 263] width 117 height 22
click at [1021, 238] on div at bounding box center [1021, 241] width 26 height 24
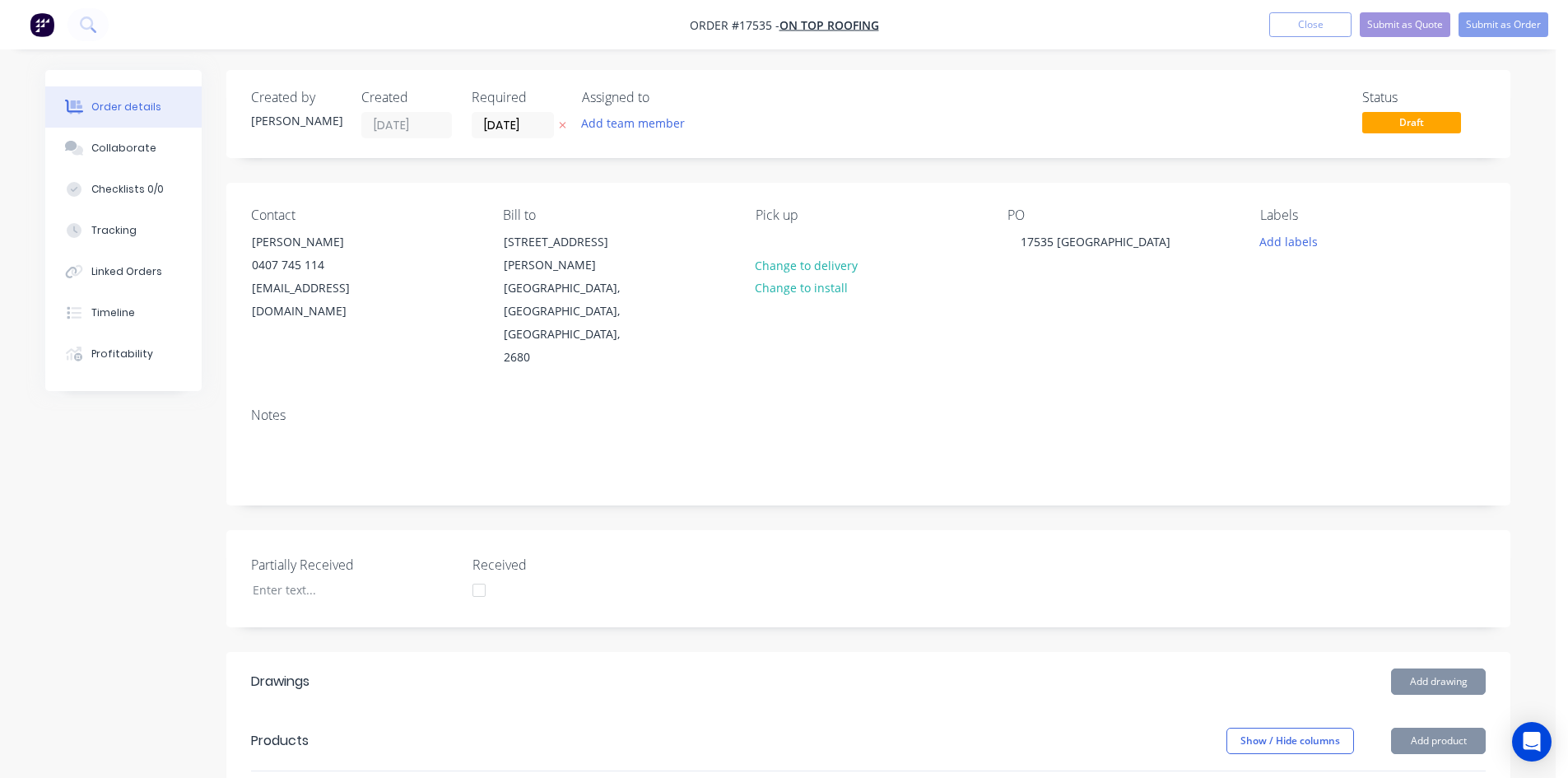
click at [1063, 321] on div "Contact Jock Beazley 0407 745 114 jockbeazley@ontoproofing24.onmicrosoft.com Bi…" at bounding box center [868, 289] width 1284 height 211
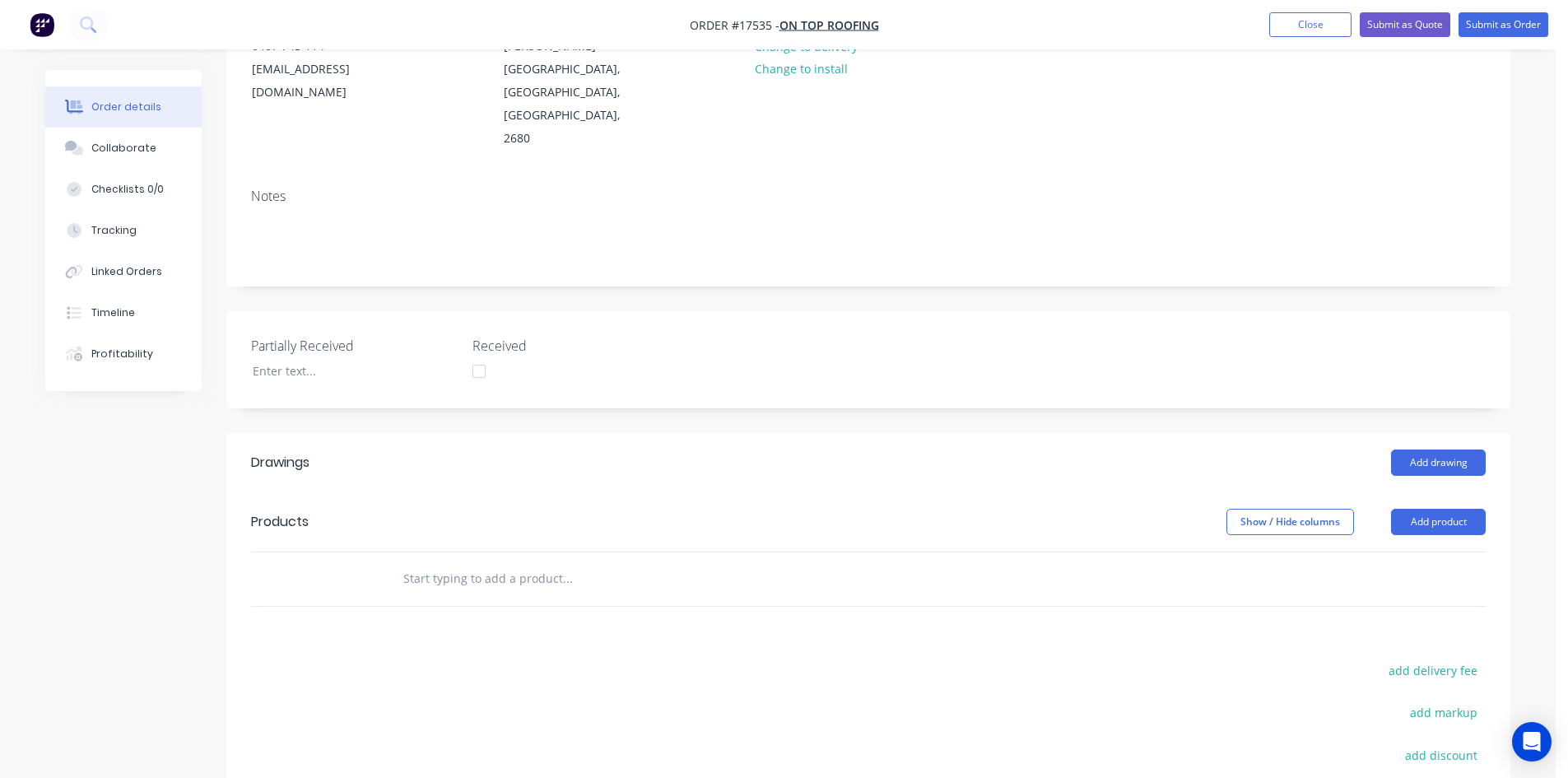
scroll to position [247, 0]
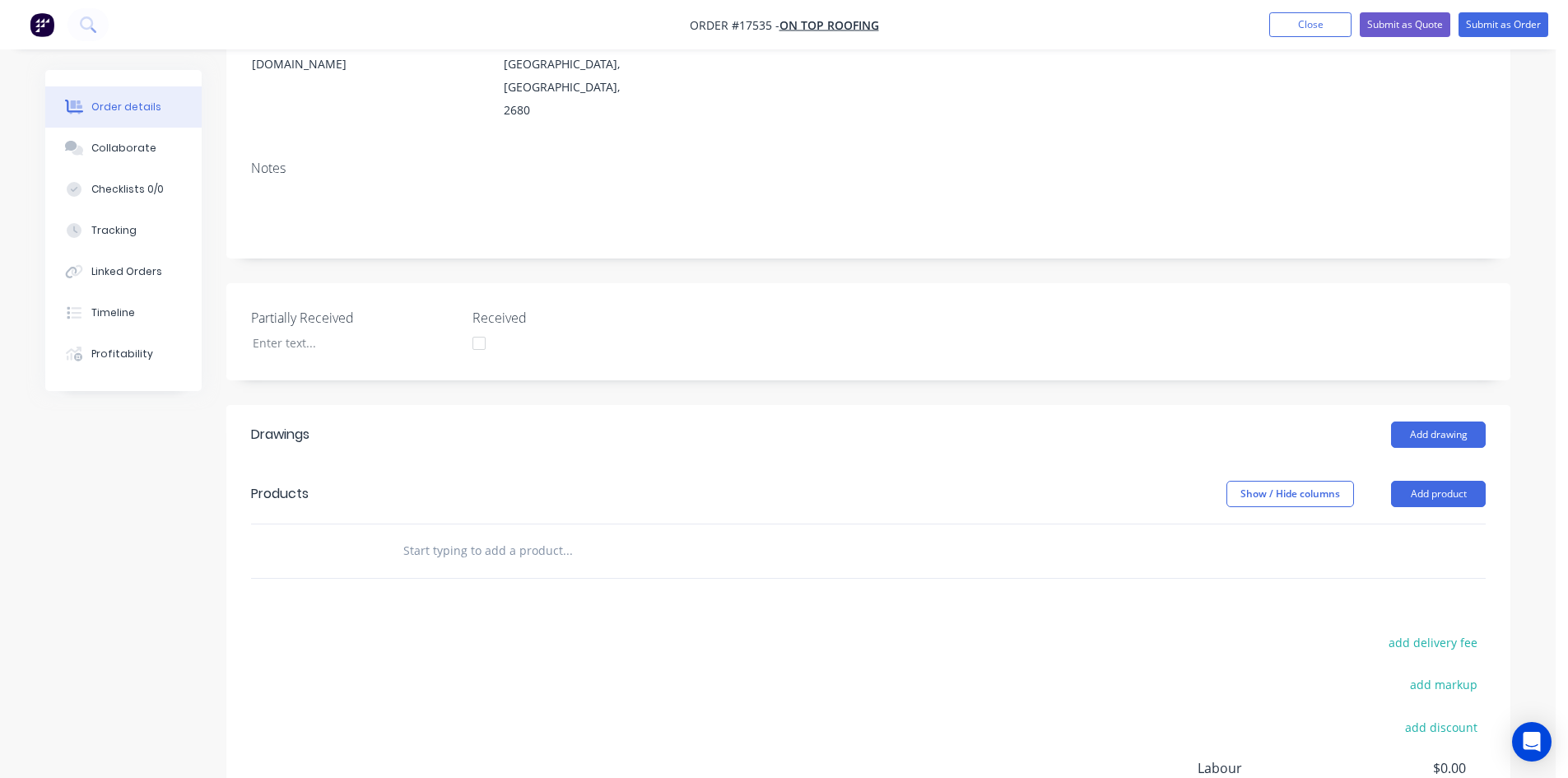
click at [447, 534] on input "text" at bounding box center [567, 550] width 329 height 33
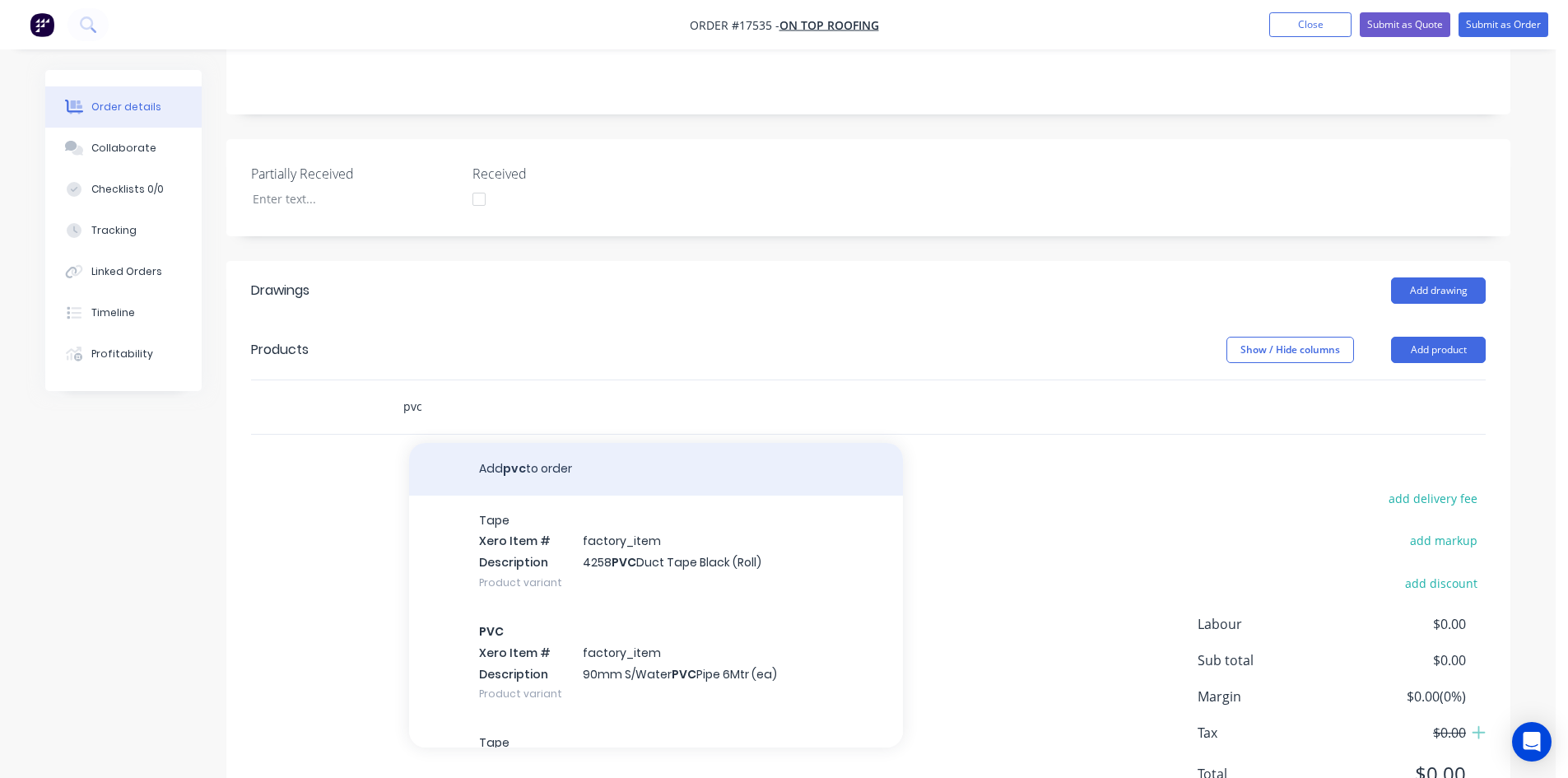
scroll to position [399, 0]
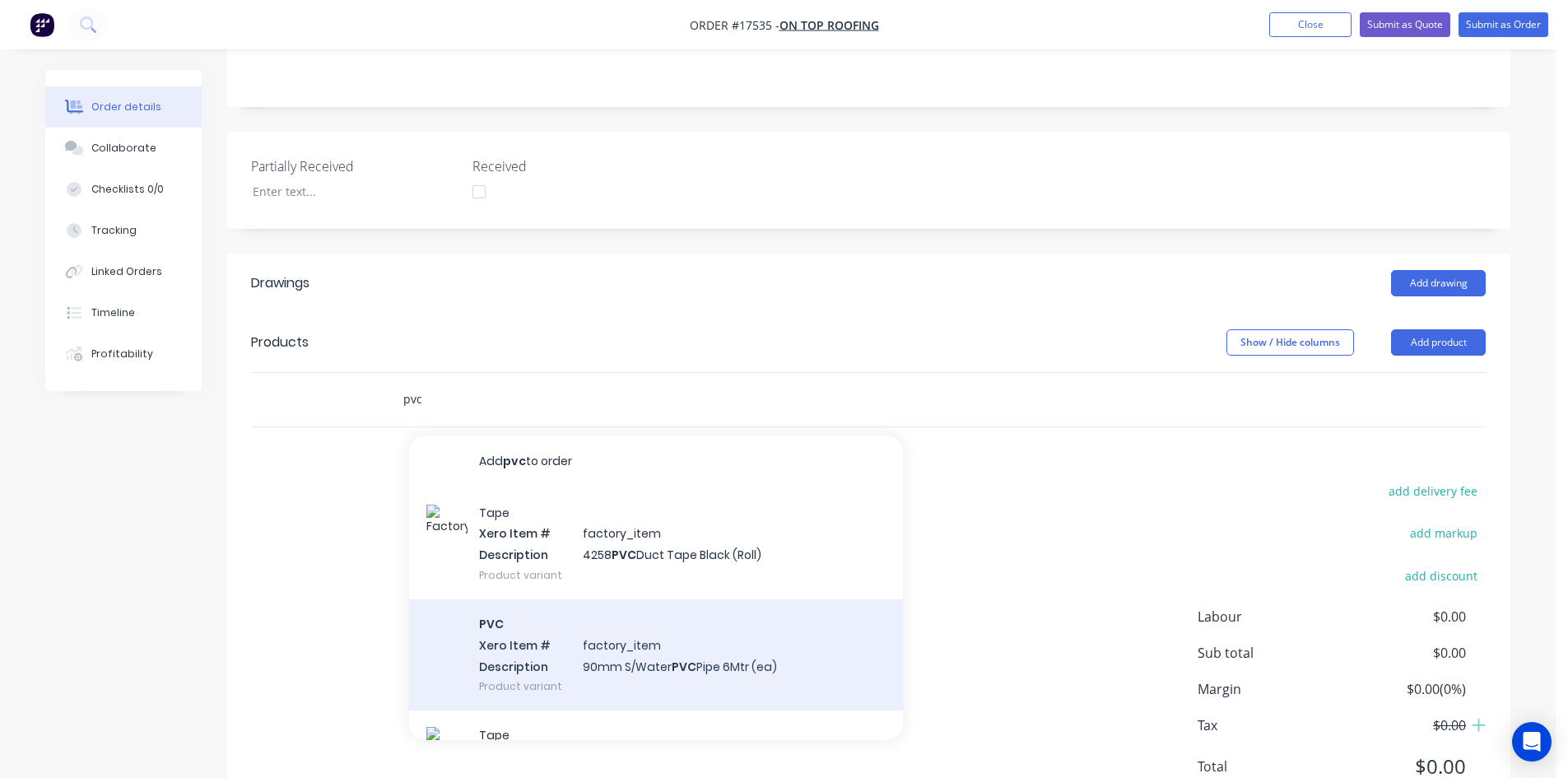
type input "pvc"
click at [697, 611] on div "PVC Xero Item # factory_item Description 90mm S/Water PVC Pipe 6Mtr (ea) Produc…" at bounding box center [656, 655] width 494 height 111
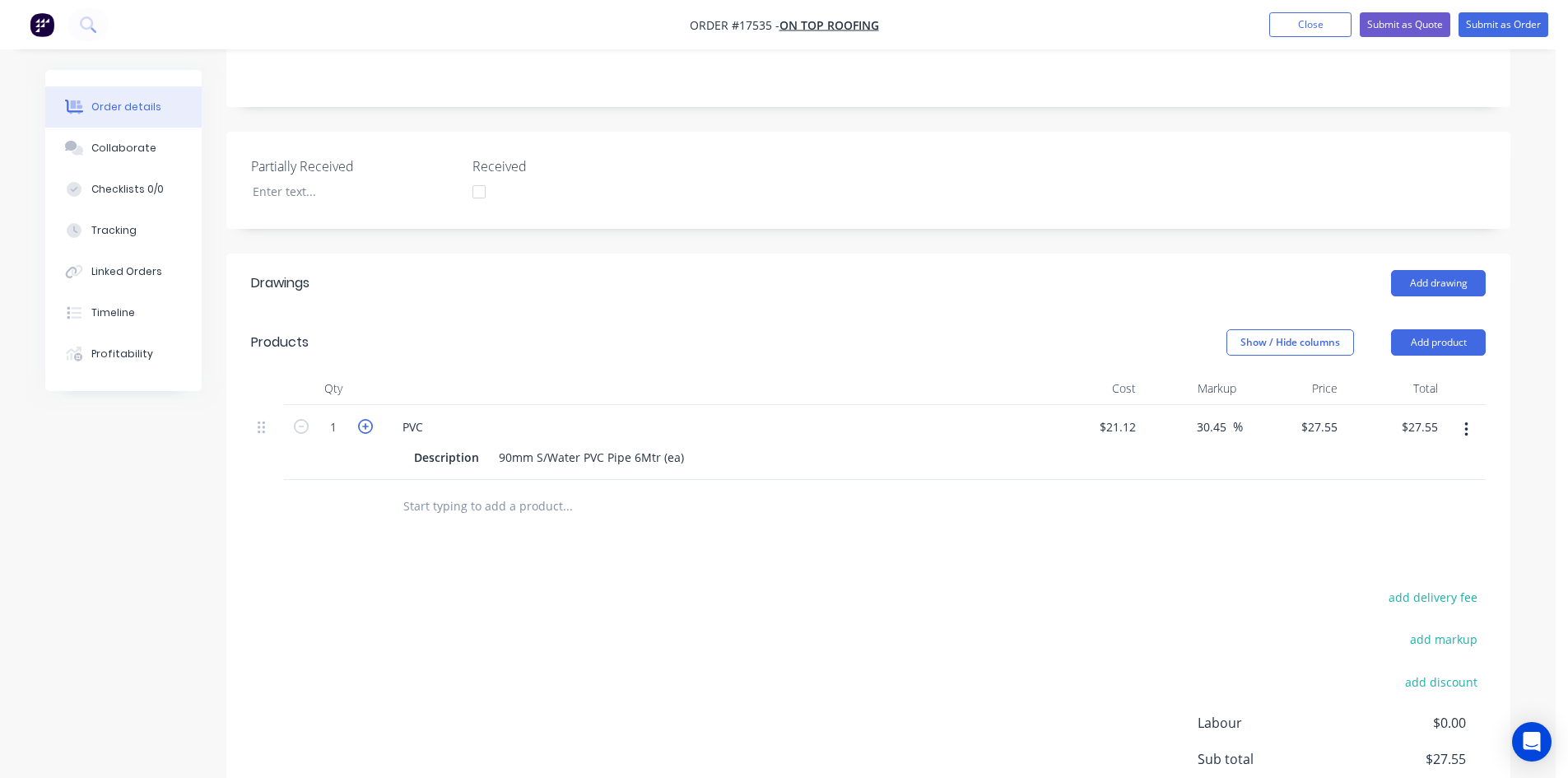
click at [364, 419] on icon "button" at bounding box center [365, 426] width 15 height 15
type input "2"
type input "$55.10"
drag, startPoint x: 605, startPoint y: 265, endPoint x: 575, endPoint y: 267, distance: 30.1
click at [605, 329] on div "Show / Hide columns Add product" at bounding box center [1000, 342] width 972 height 26
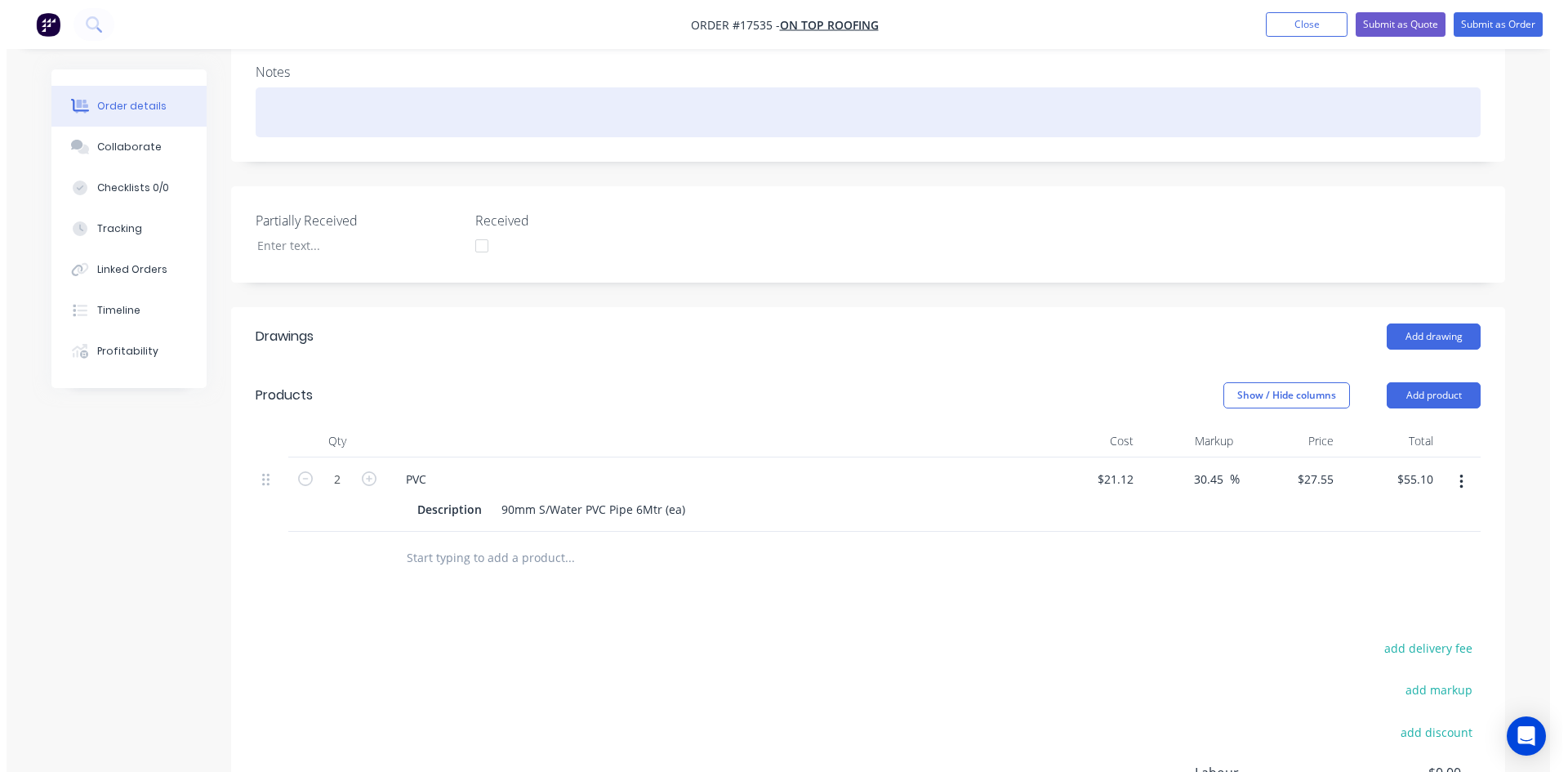
scroll to position [174, 0]
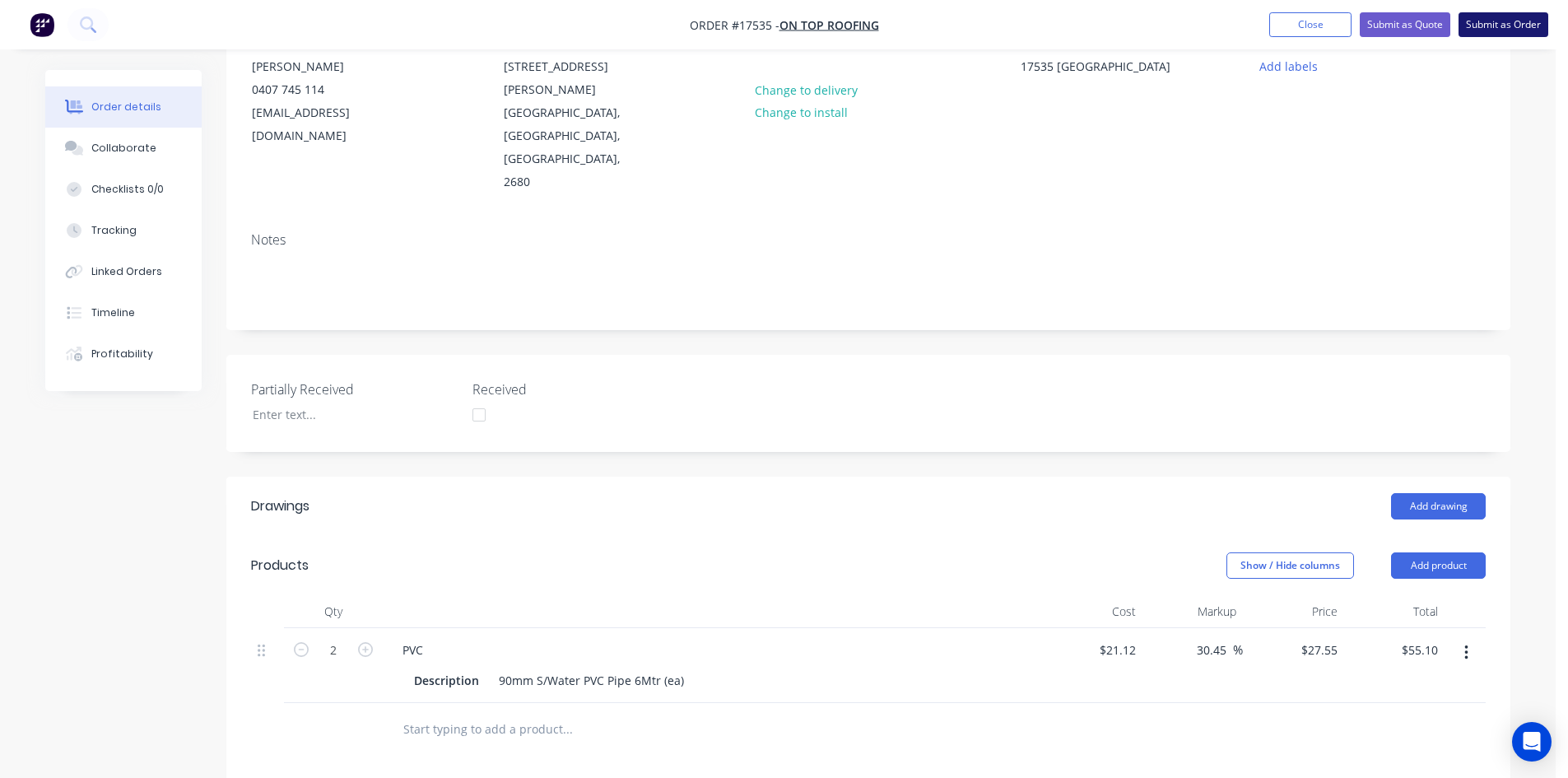
click at [1505, 26] on button "Submit as Order" at bounding box center [1503, 25] width 90 height 25
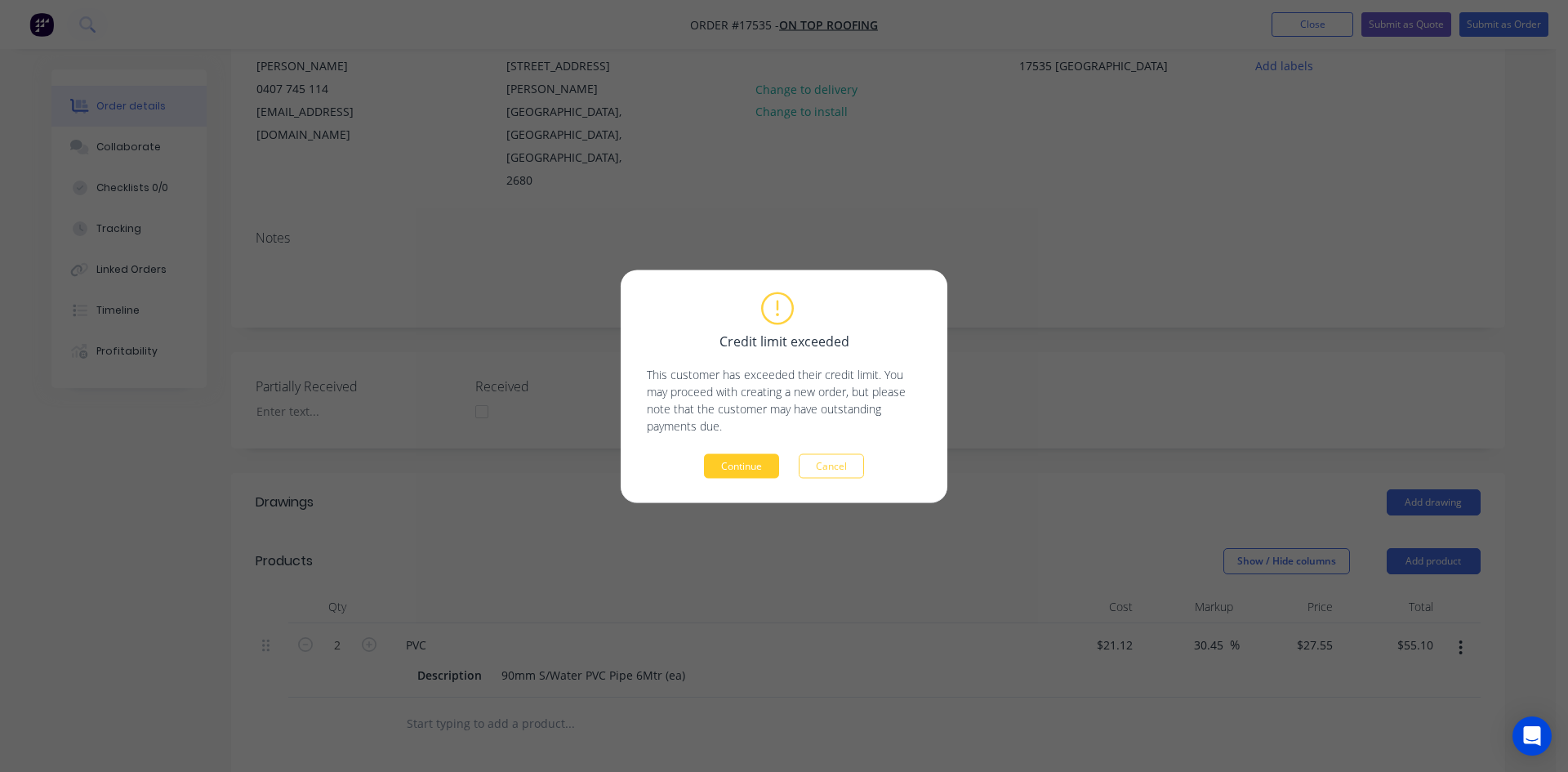
click at [761, 472] on button "Continue" at bounding box center [741, 465] width 75 height 24
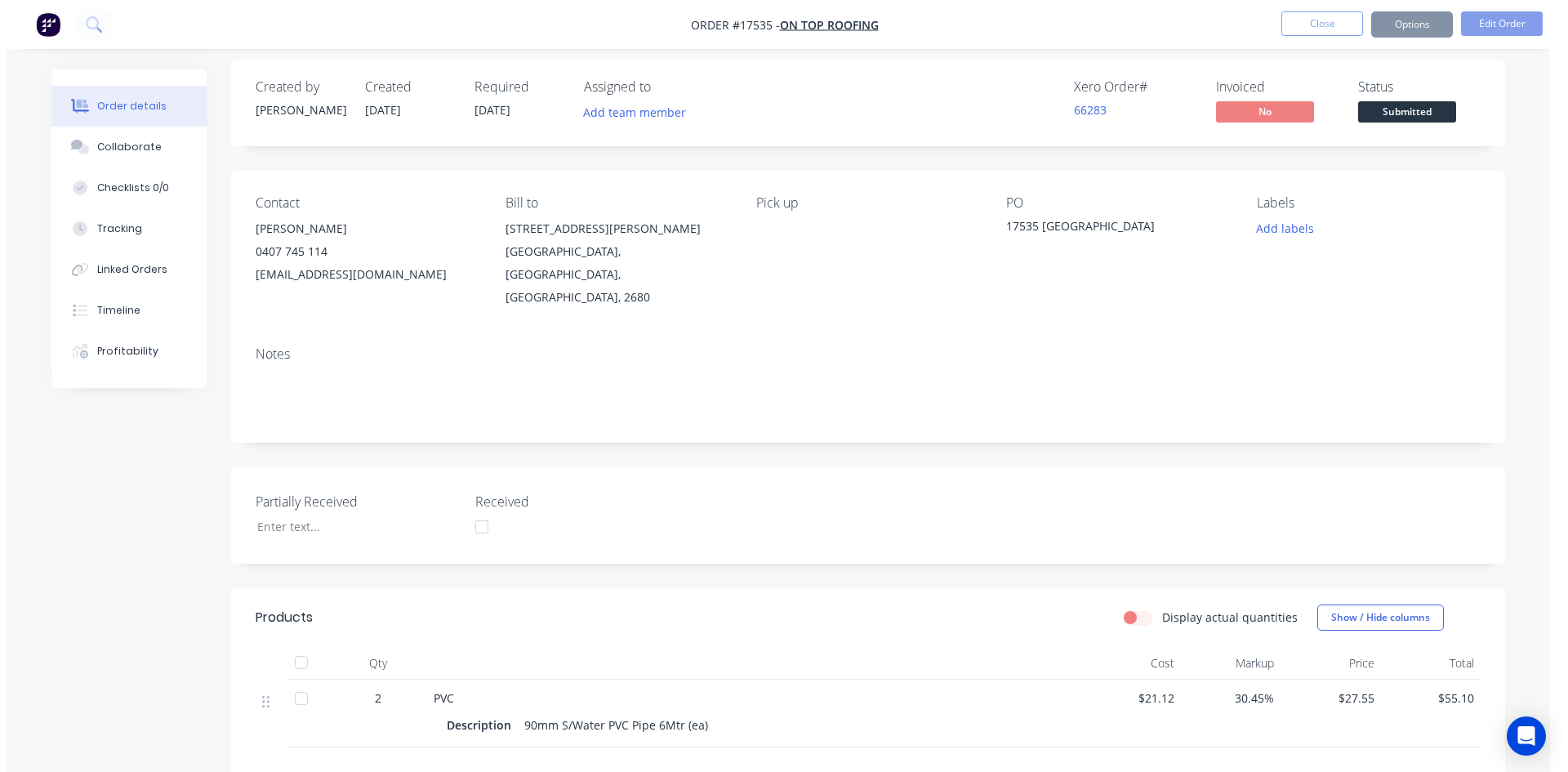
scroll to position [0, 0]
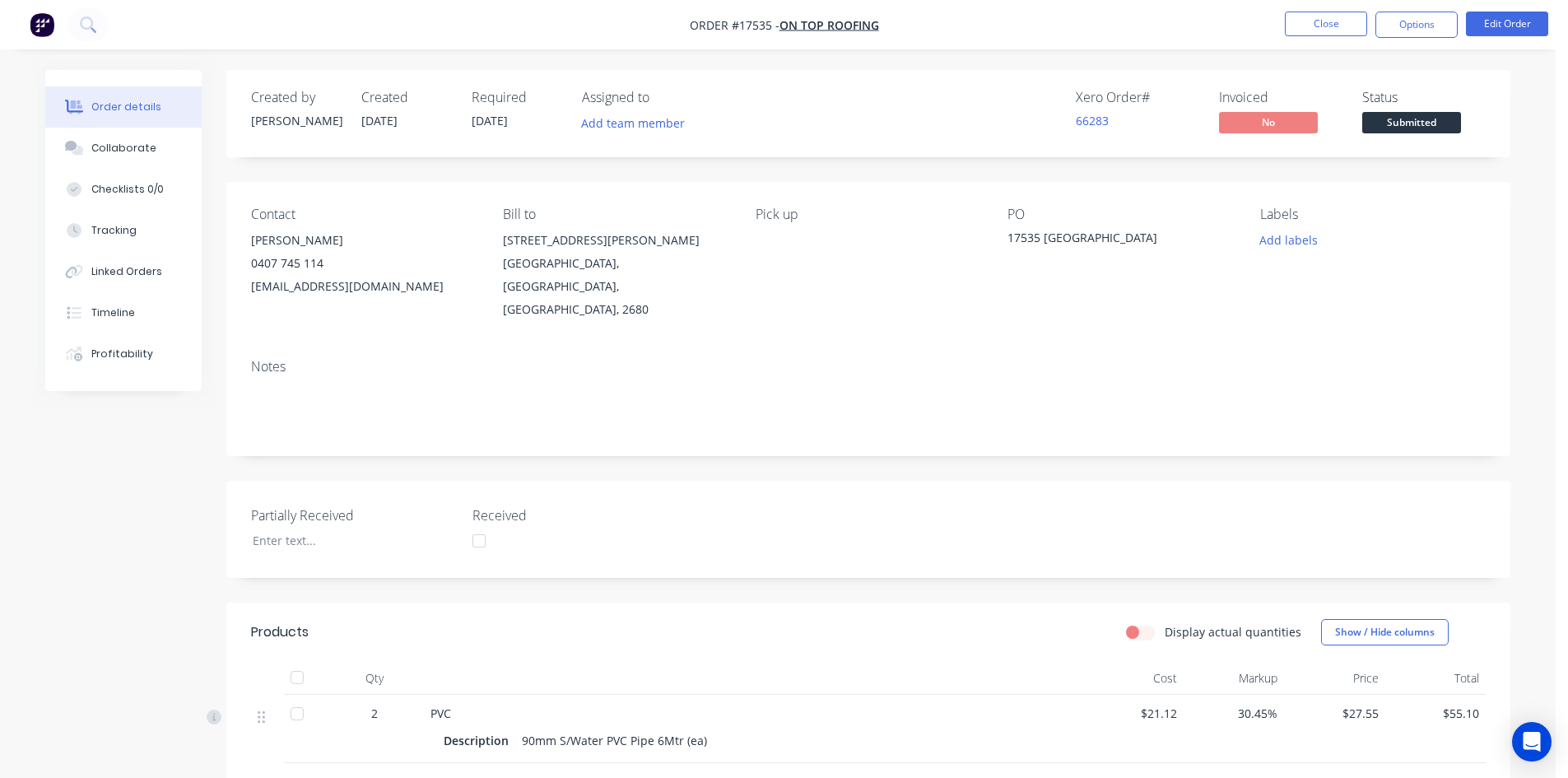
click at [1405, 131] on span "Submitted" at bounding box center [1411, 121] width 99 height 20
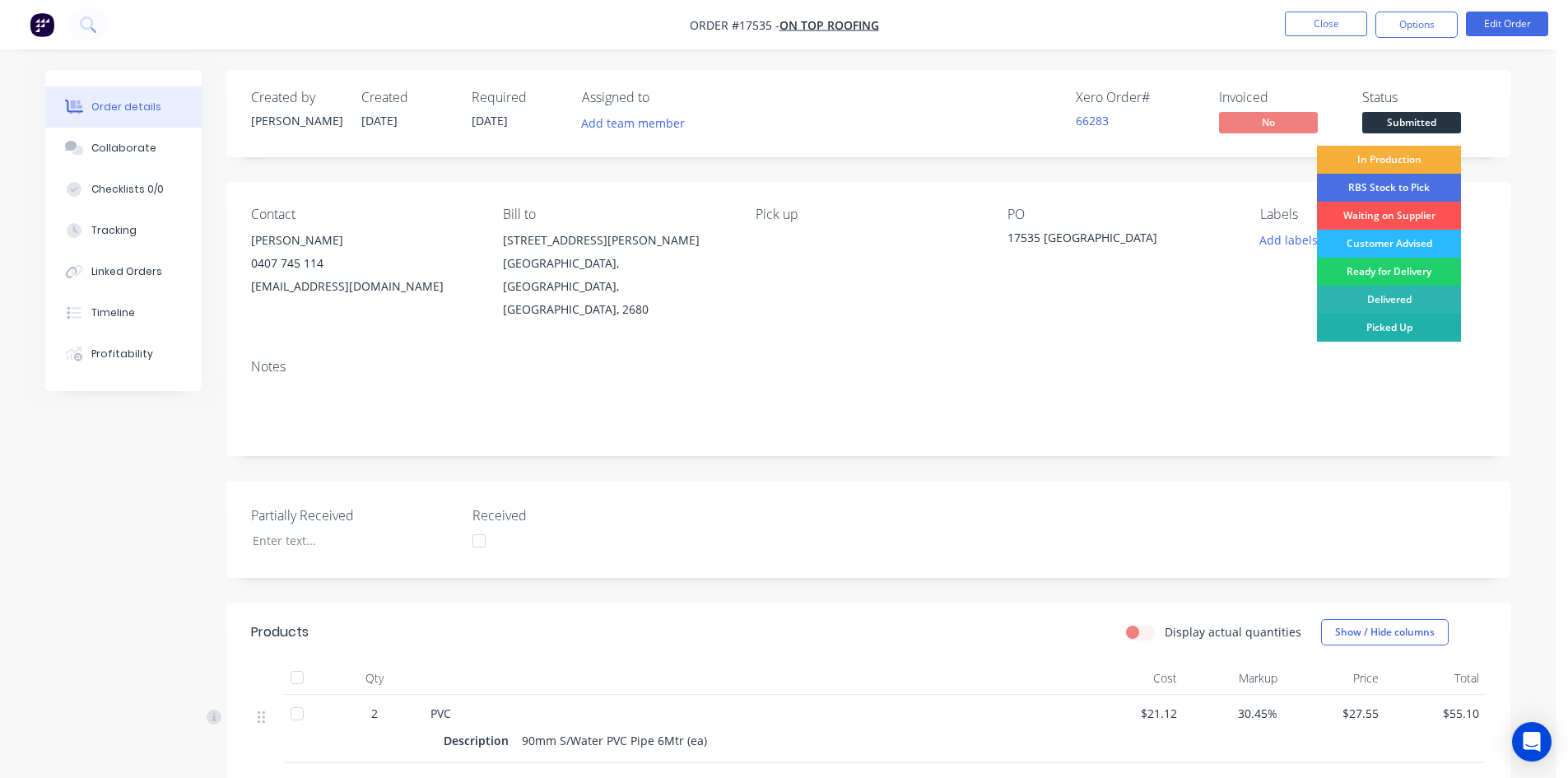
click at [1381, 328] on div "Picked Up" at bounding box center [1389, 327] width 144 height 28
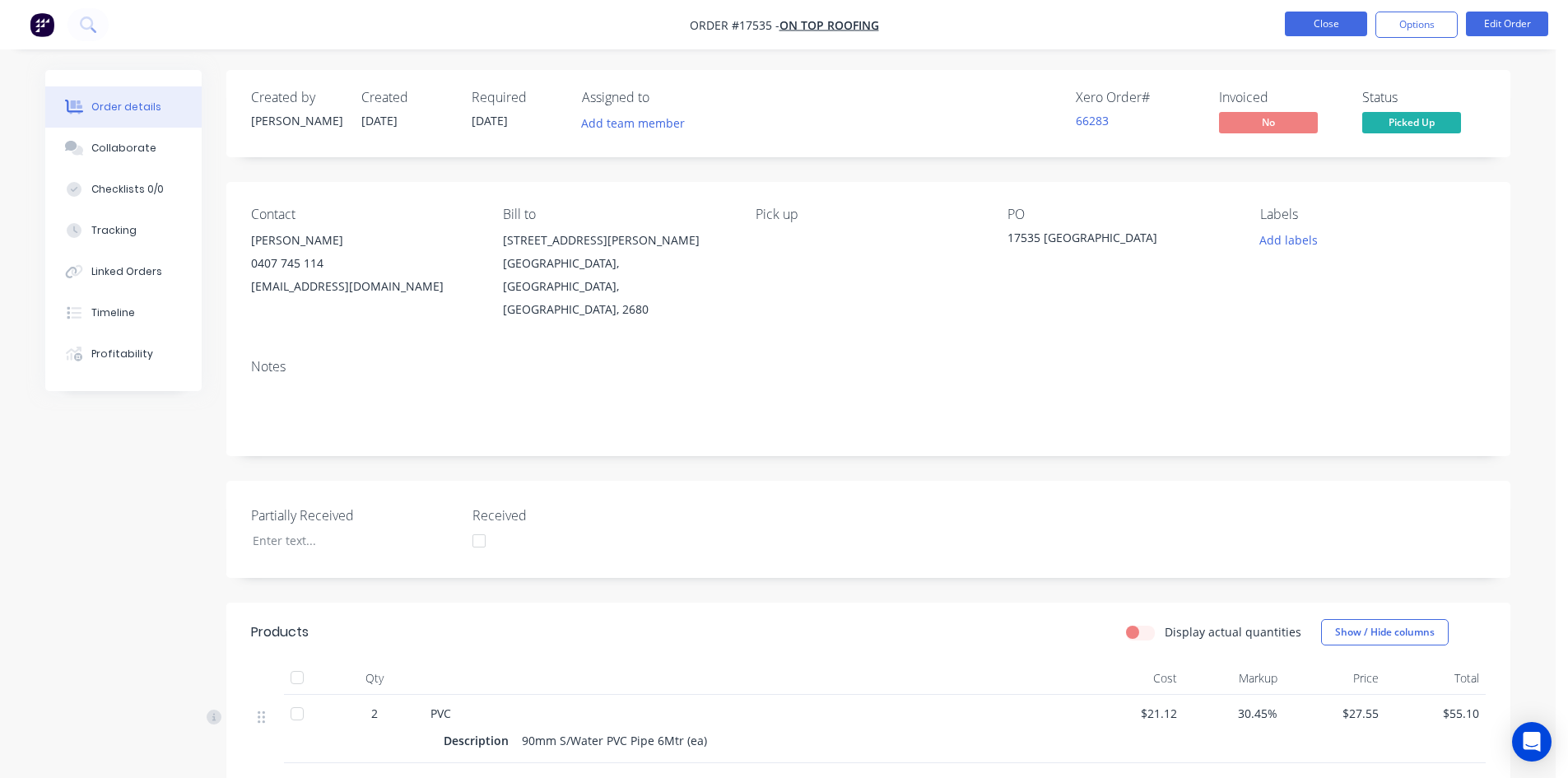
click at [1327, 34] on button "Close" at bounding box center [1326, 24] width 83 height 25
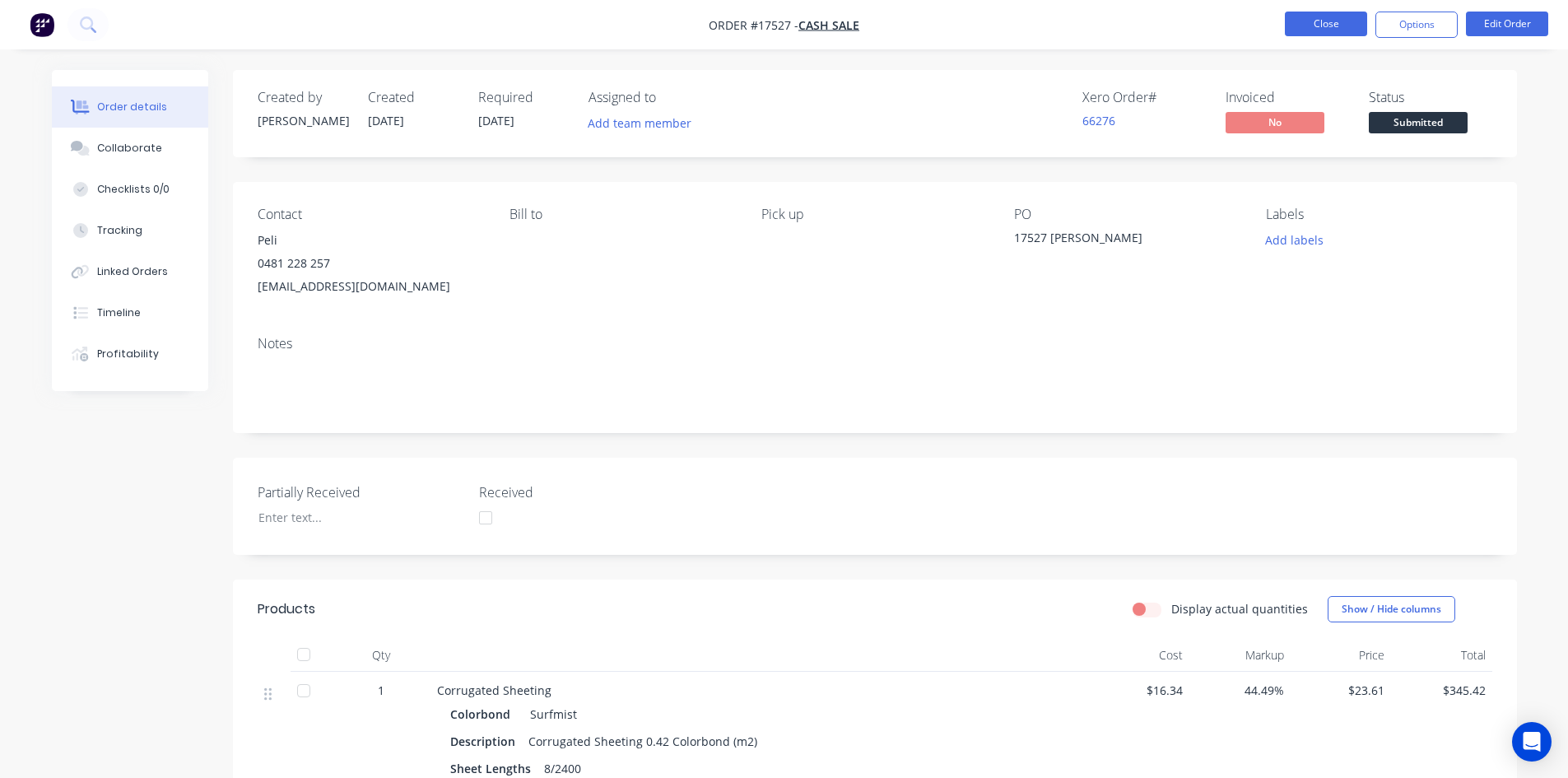
click at [1339, 30] on button "Close" at bounding box center [1326, 24] width 83 height 25
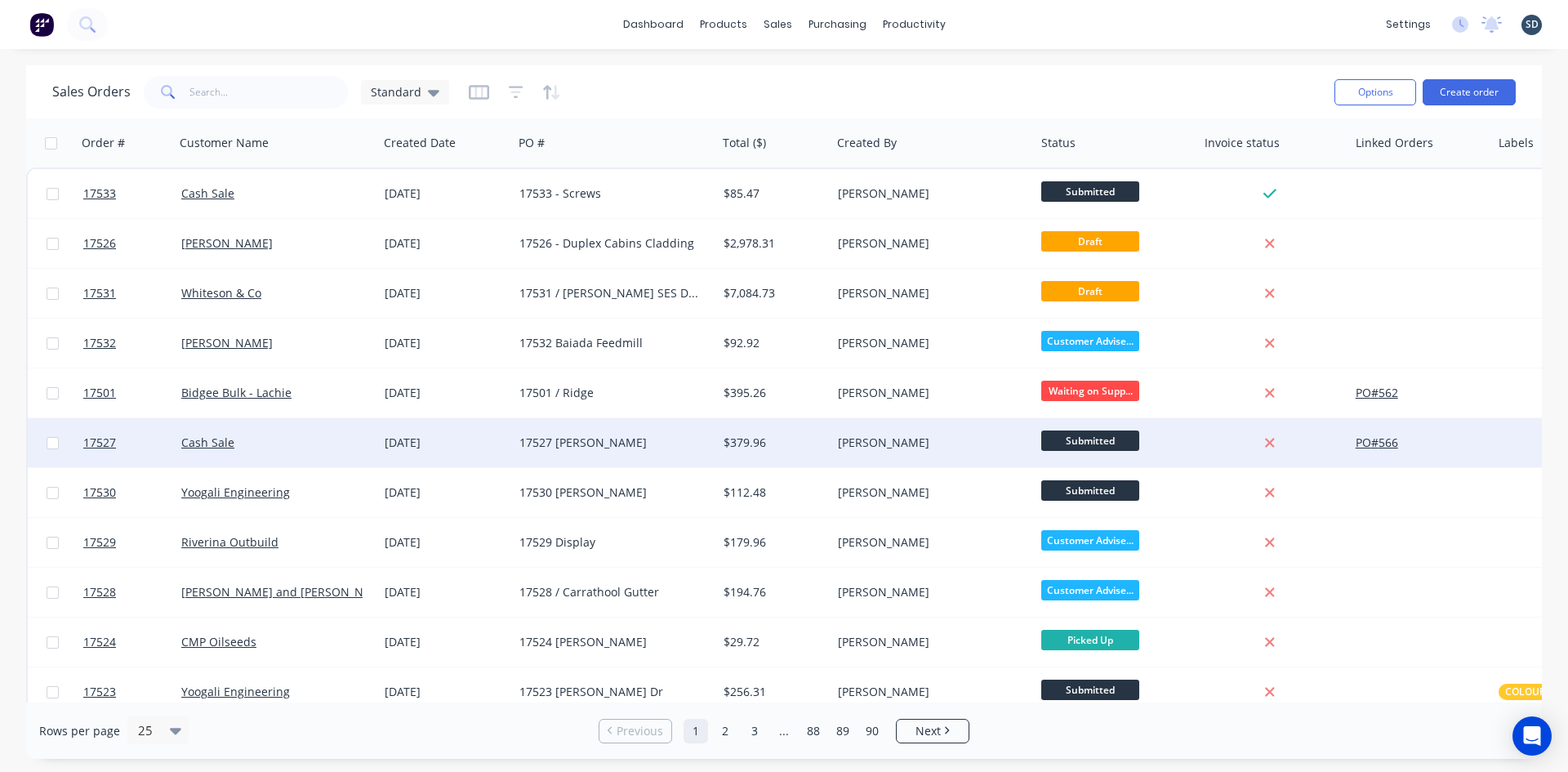
click at [475, 447] on div "[DATE]" at bounding box center [445, 443] width 121 height 17
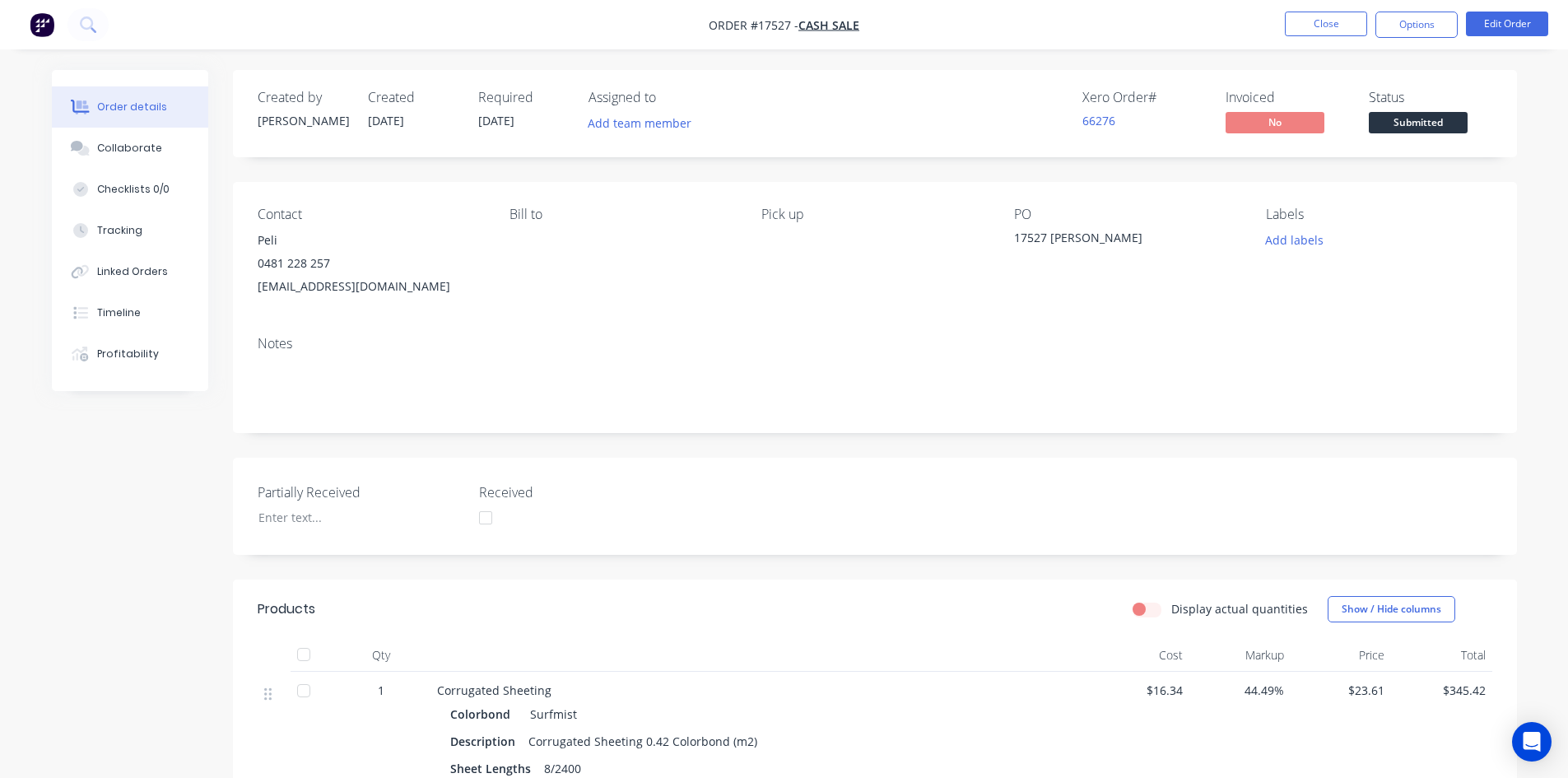
click at [1417, 128] on span "Submitted" at bounding box center [1418, 121] width 99 height 20
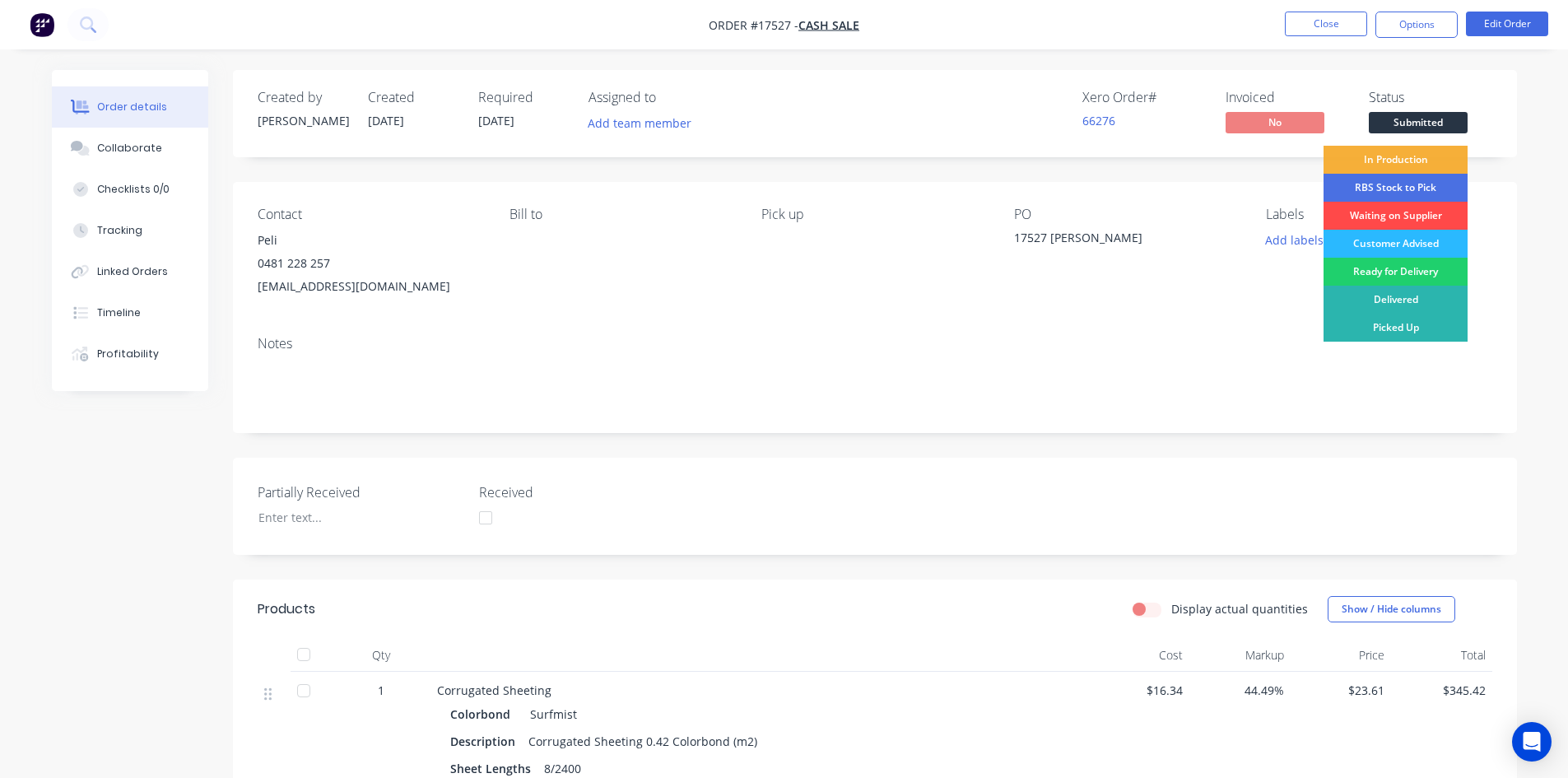
click at [1418, 208] on div "Waiting on Supplier" at bounding box center [1396, 216] width 144 height 28
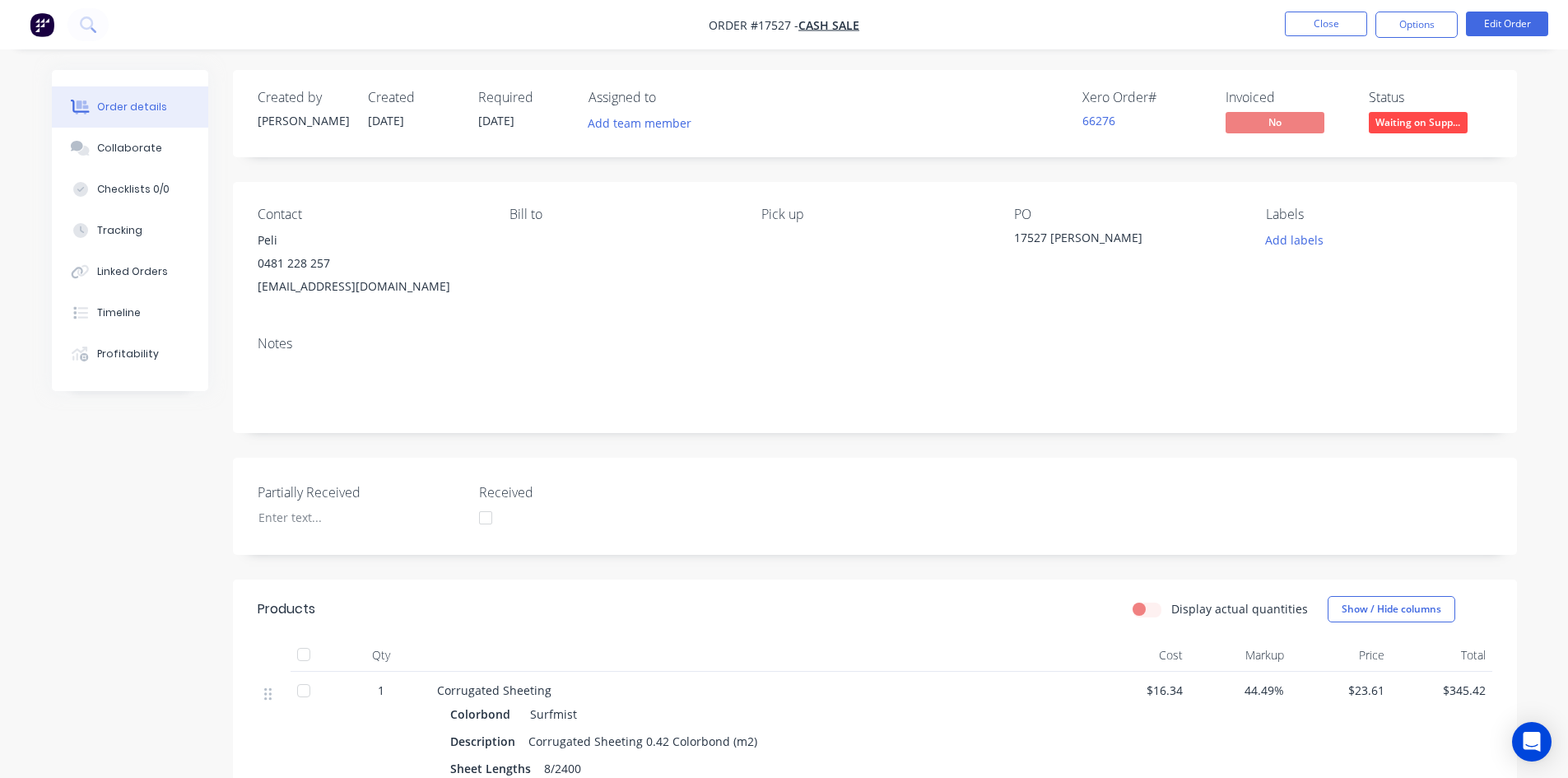
click at [914, 20] on nav "Order #17527 - Cash Sale Close Options Edit Order" at bounding box center [784, 25] width 1568 height 49
click at [890, 26] on nav "Order #17527 - Cash Sale Close Options Edit Order" at bounding box center [784, 25] width 1568 height 49
click at [1326, 26] on button "Close" at bounding box center [1326, 24] width 83 height 25
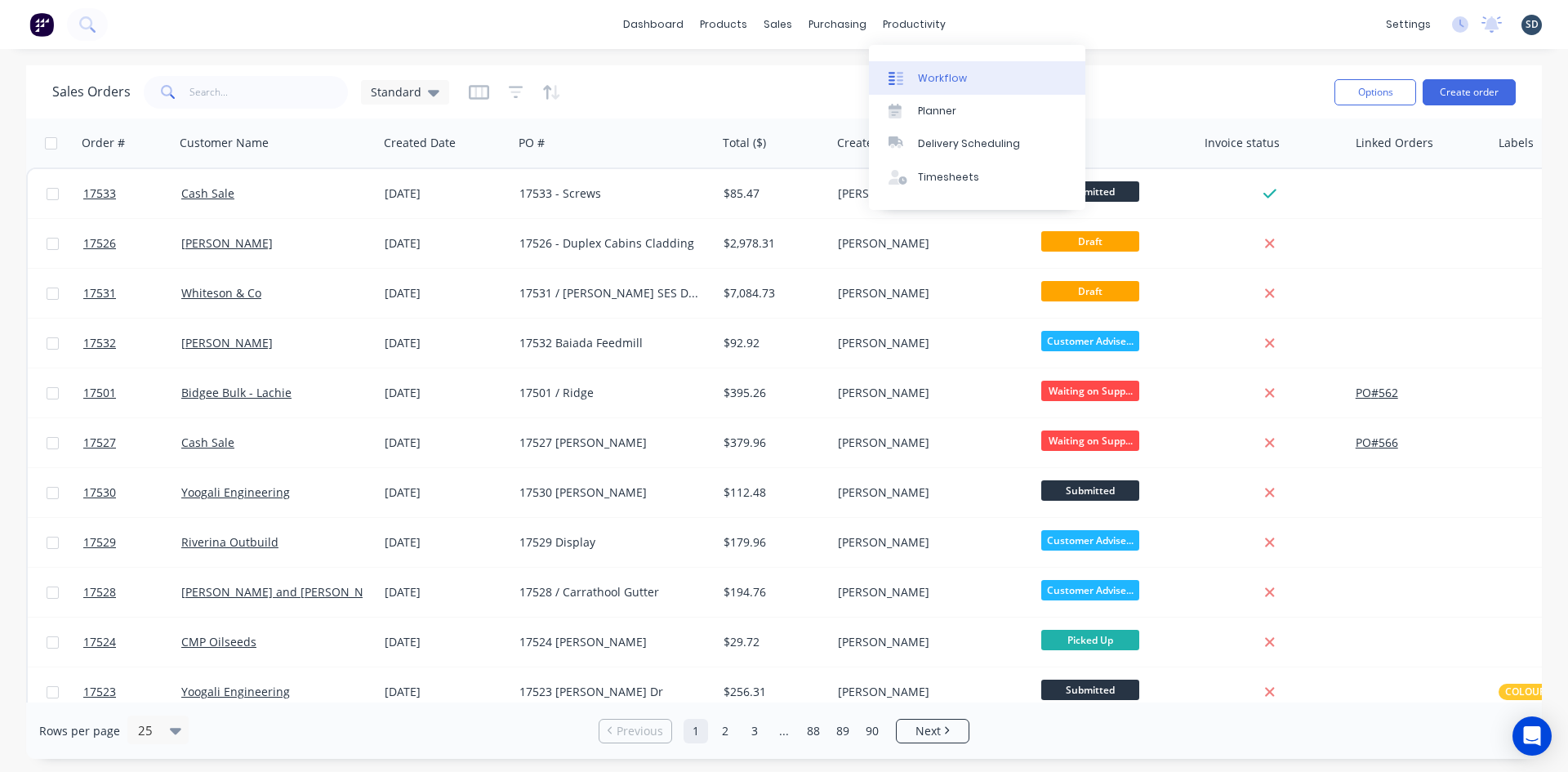
click at [928, 66] on link "Workflow" at bounding box center [977, 77] width 217 height 32
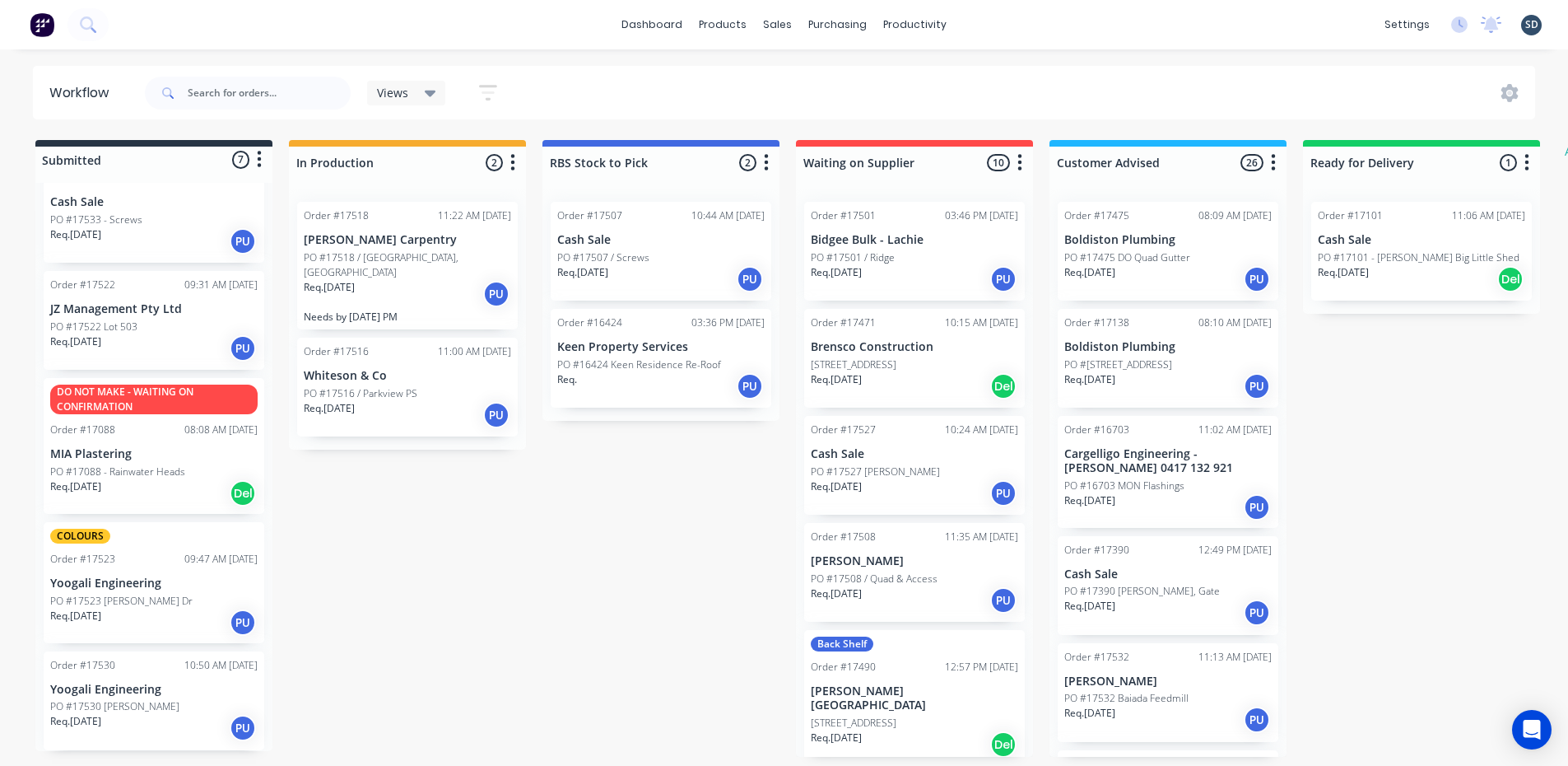
scroll to position [4, 0]
click at [180, 699] on div "PO #17530 Aloisi" at bounding box center [154, 706] width 208 height 15
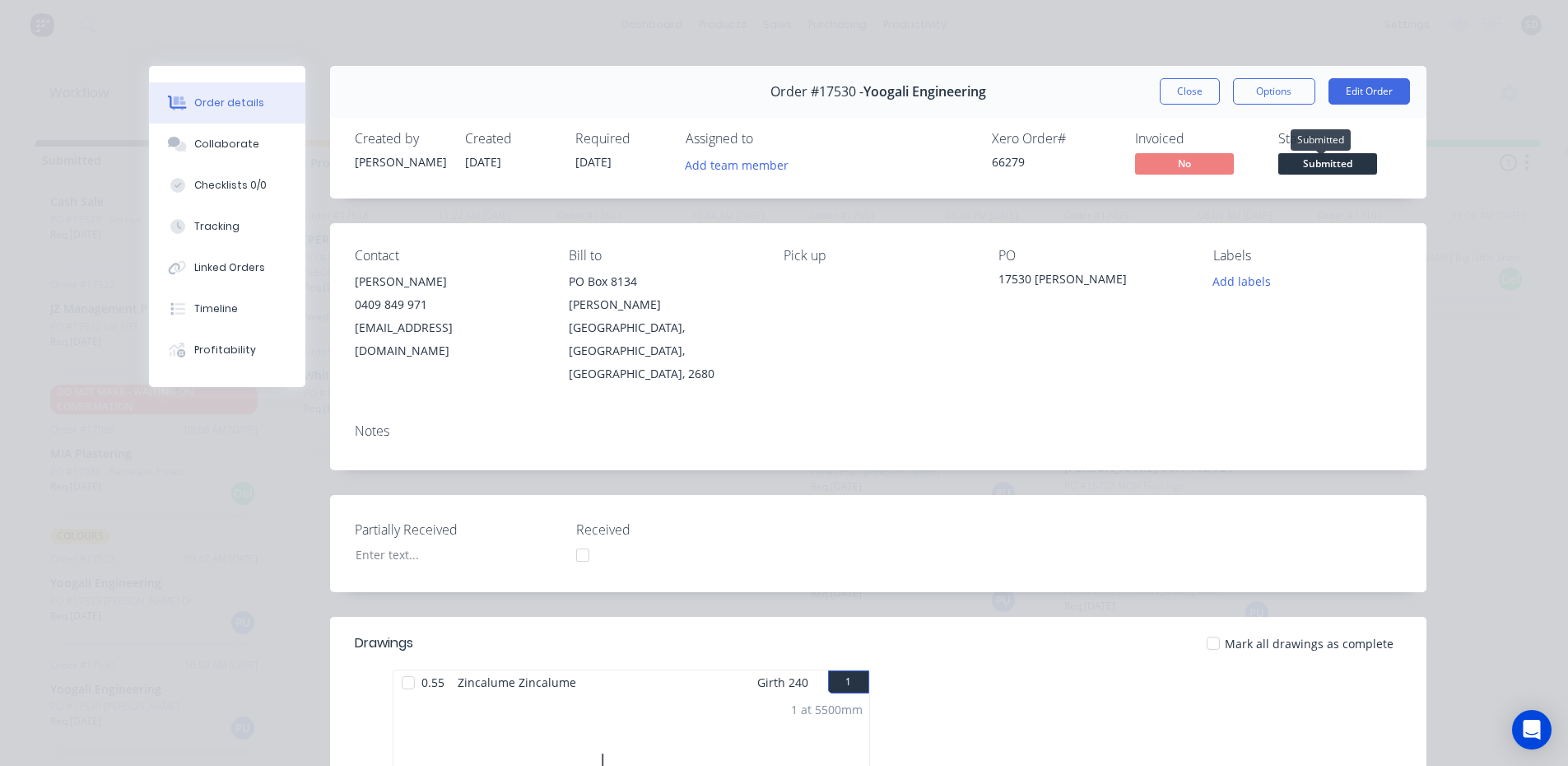
click at [1348, 159] on span "Submitted" at bounding box center [1328, 163] width 99 height 20
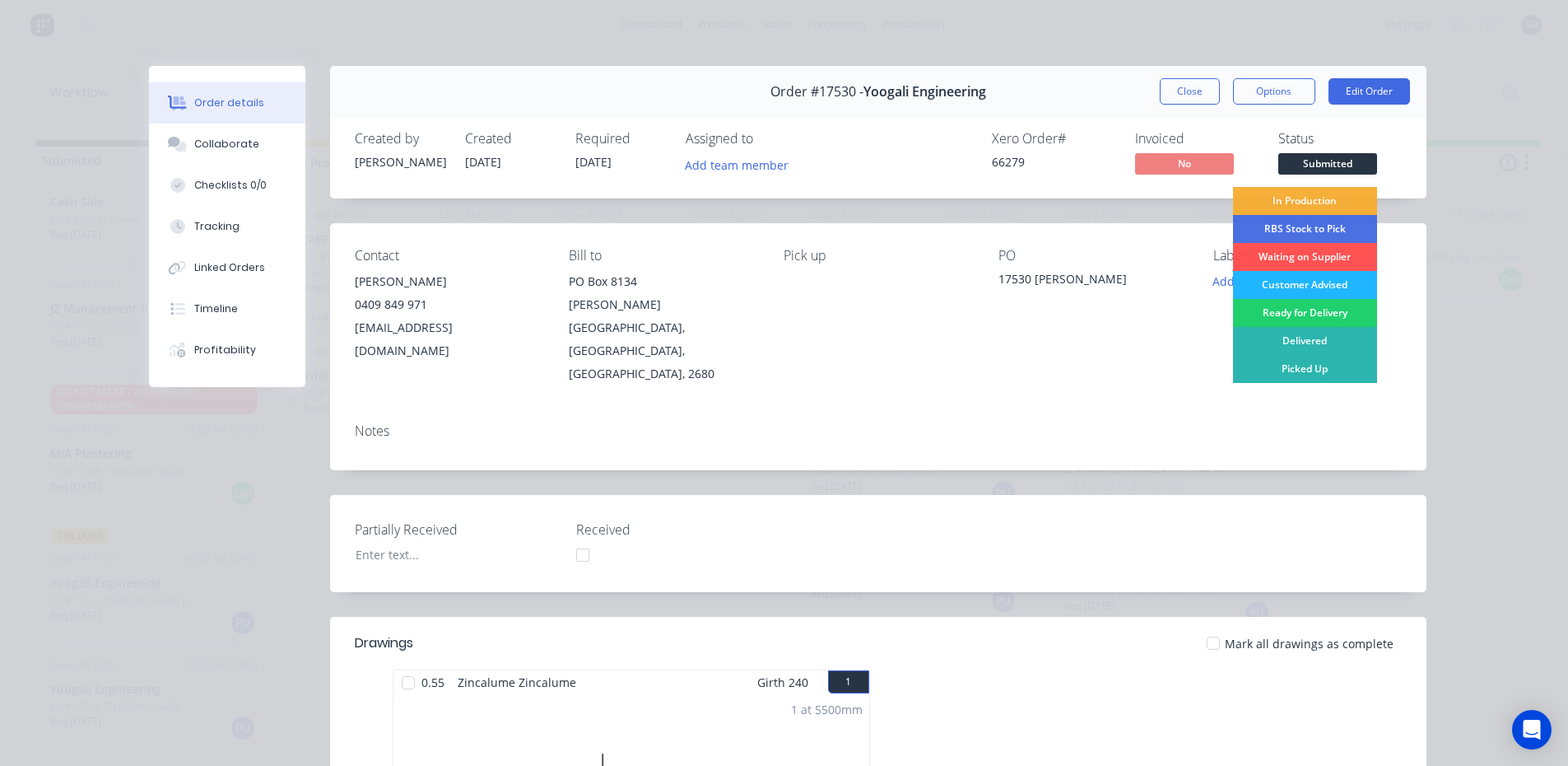
click at [1327, 279] on div "Customer Advised" at bounding box center [1305, 285] width 144 height 28
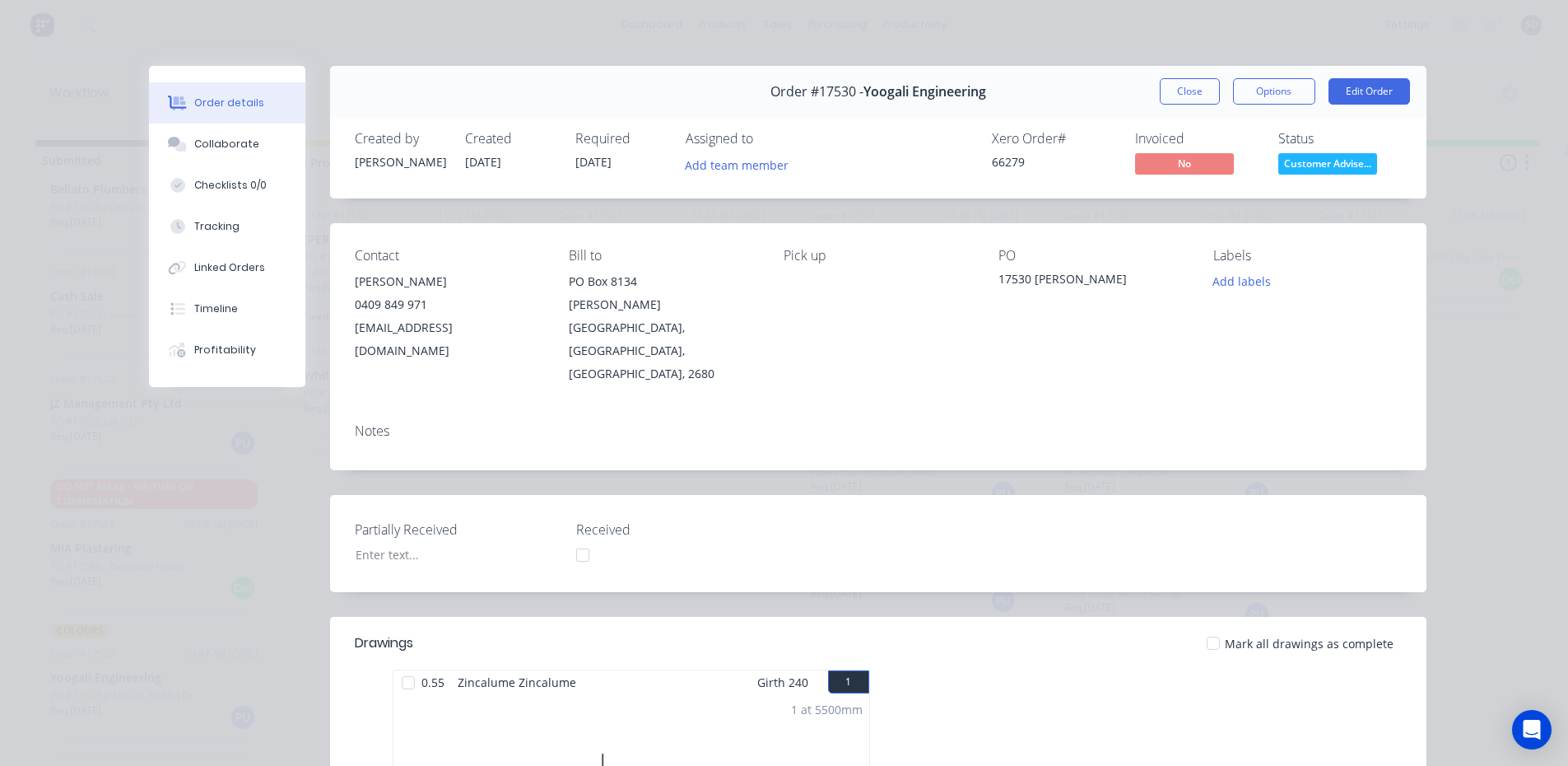
scroll to position [139, 0]
click at [1197, 90] on button "Close" at bounding box center [1190, 92] width 60 height 26
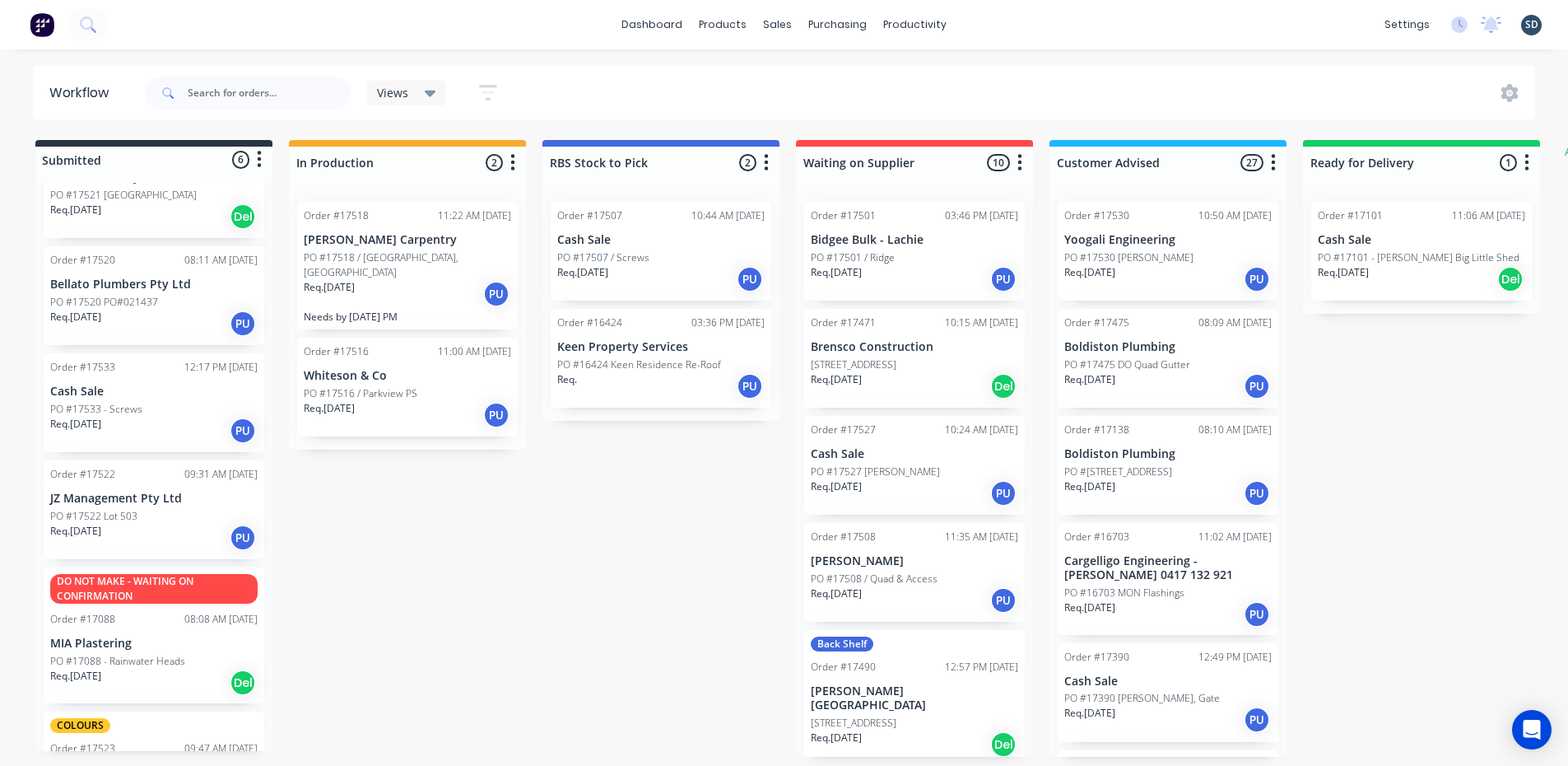
scroll to position [0, 0]
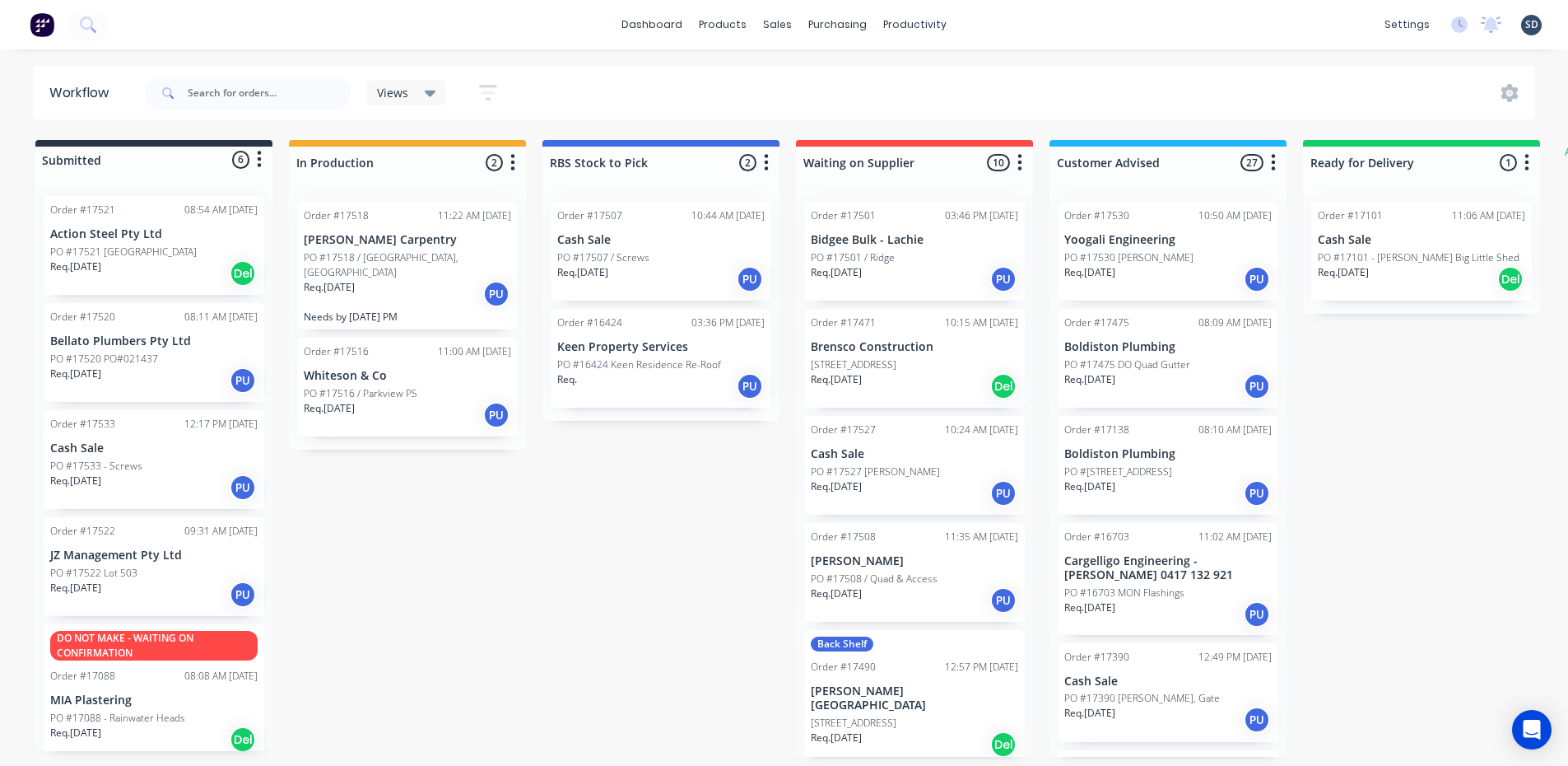
click at [175, 474] on div "Req. 09/09/25 PU" at bounding box center [154, 488] width 208 height 28
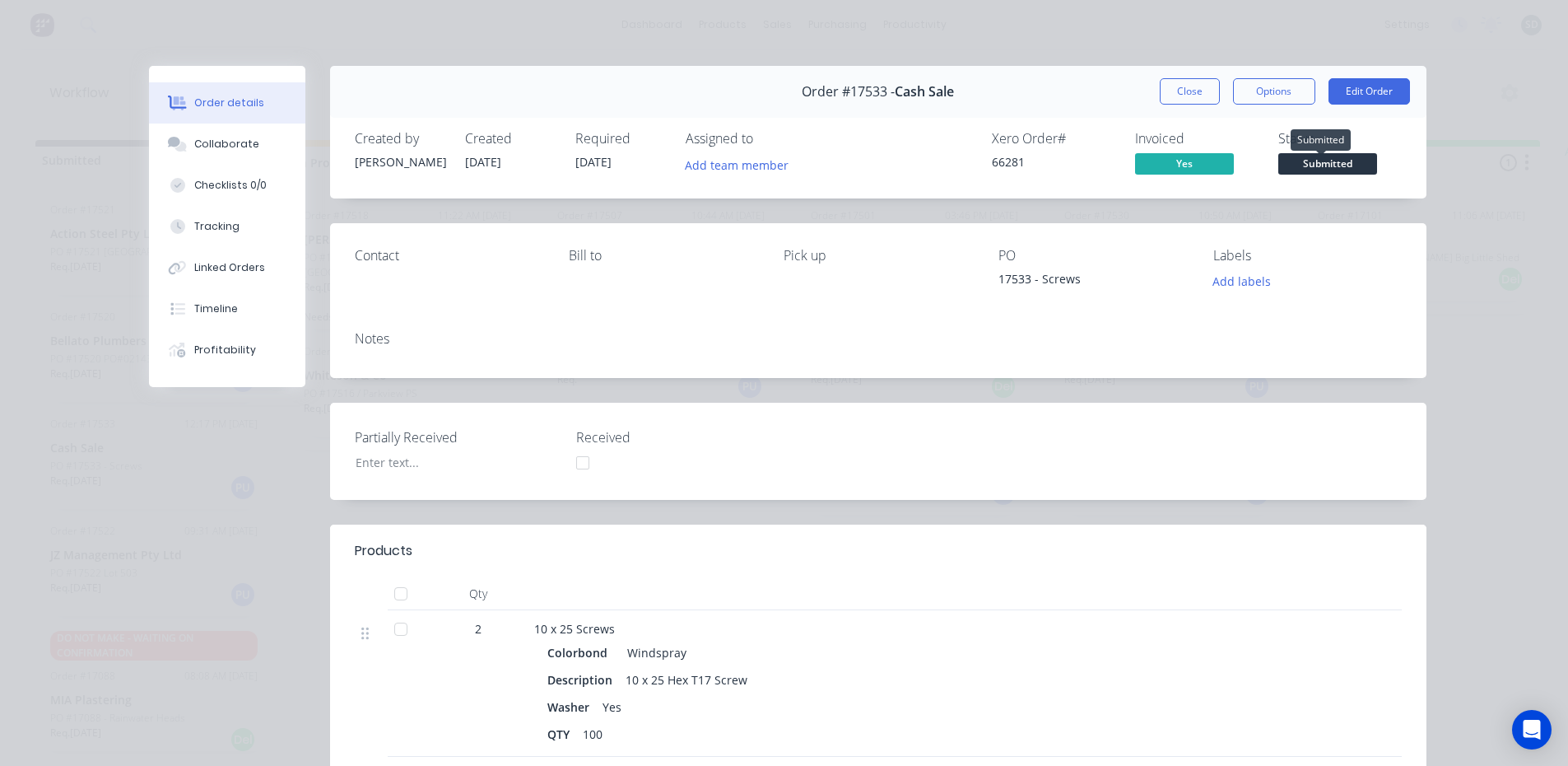
click at [1339, 159] on span "Submitted" at bounding box center [1328, 163] width 99 height 20
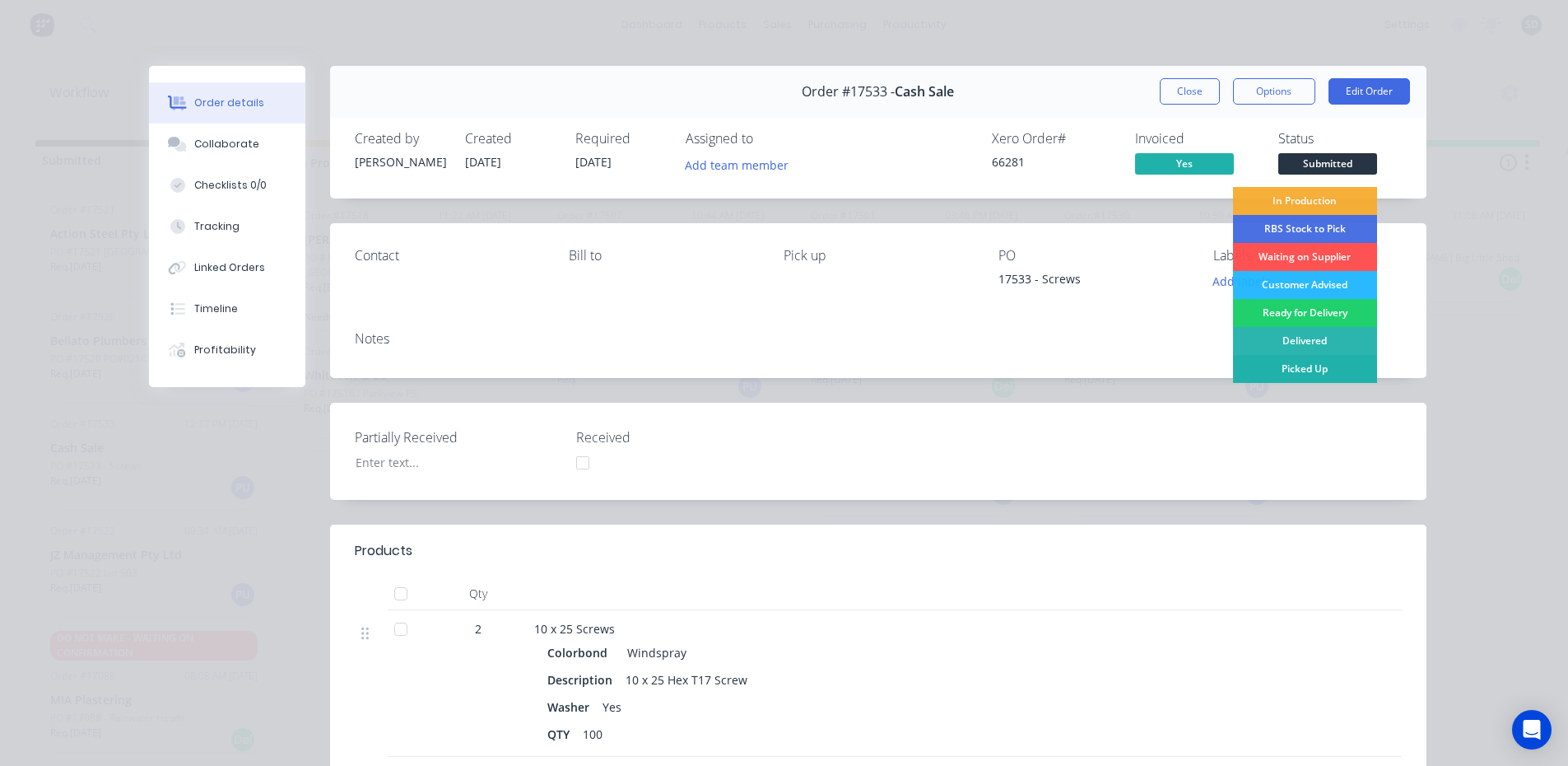
click at [1340, 369] on div "Picked Up" at bounding box center [1305, 369] width 144 height 28
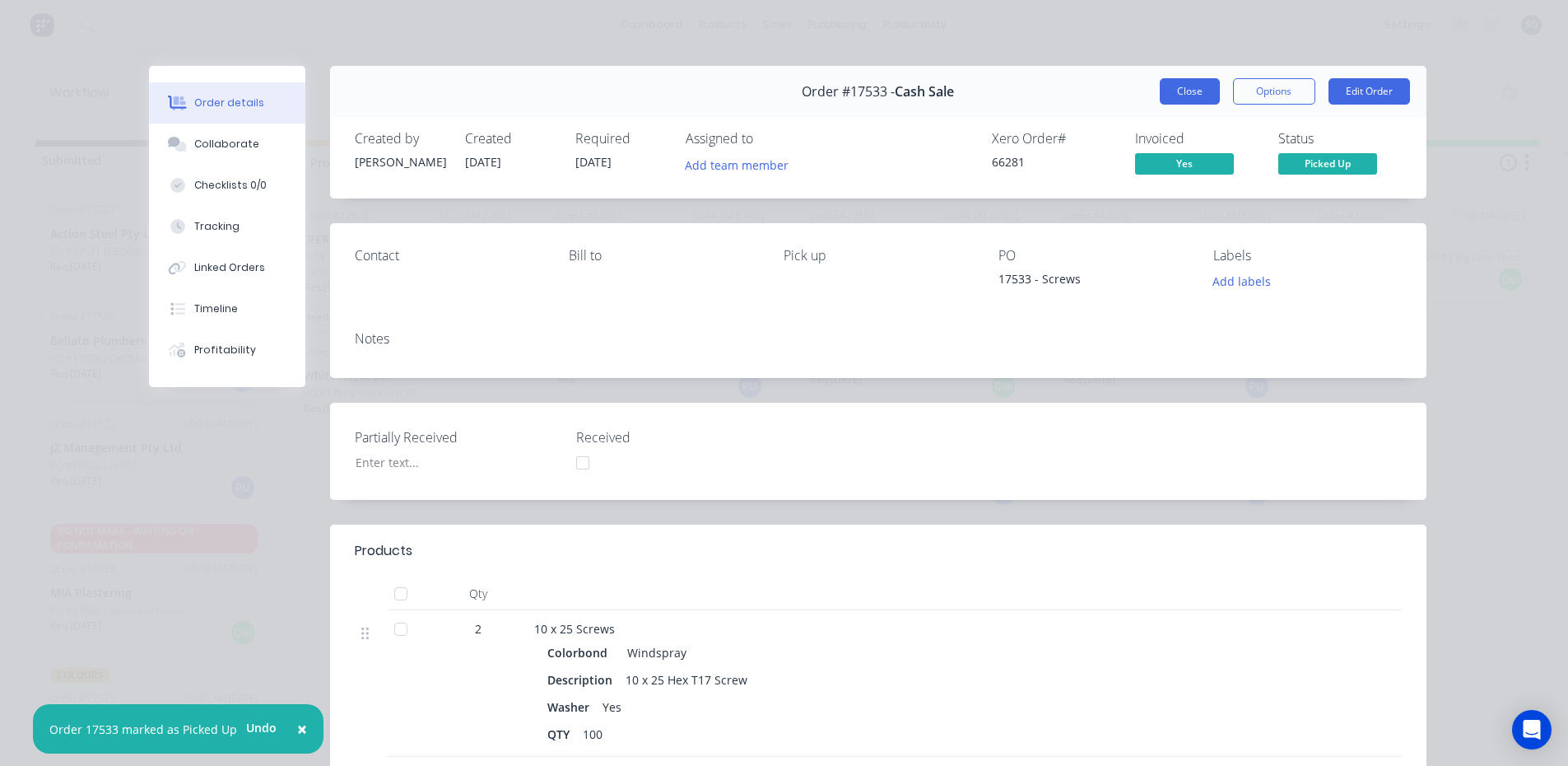
click at [1188, 96] on button "Close" at bounding box center [1190, 92] width 60 height 26
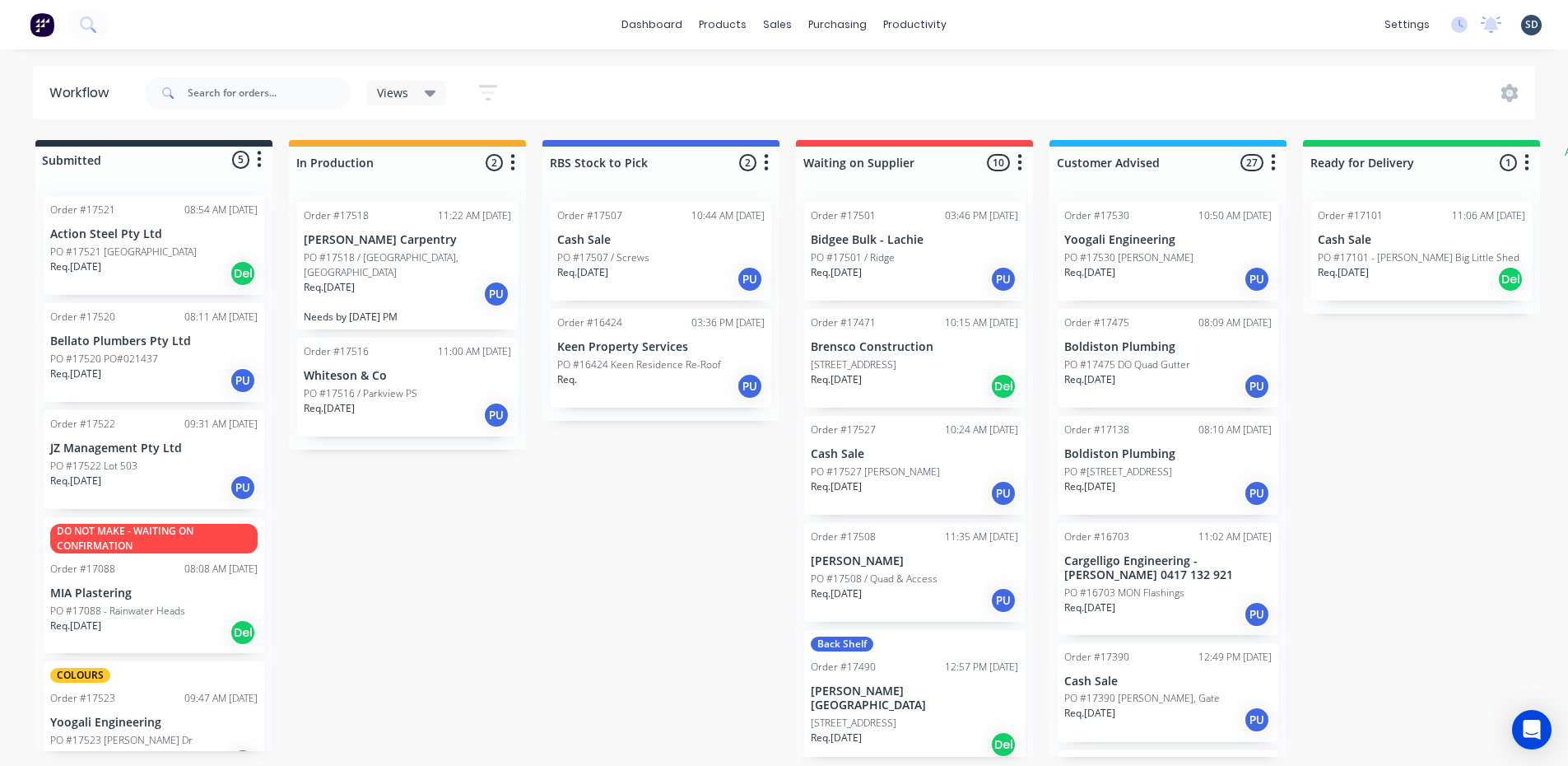
click at [184, 251] on div "PO #17521 Quandialla" at bounding box center [154, 252] width 208 height 15
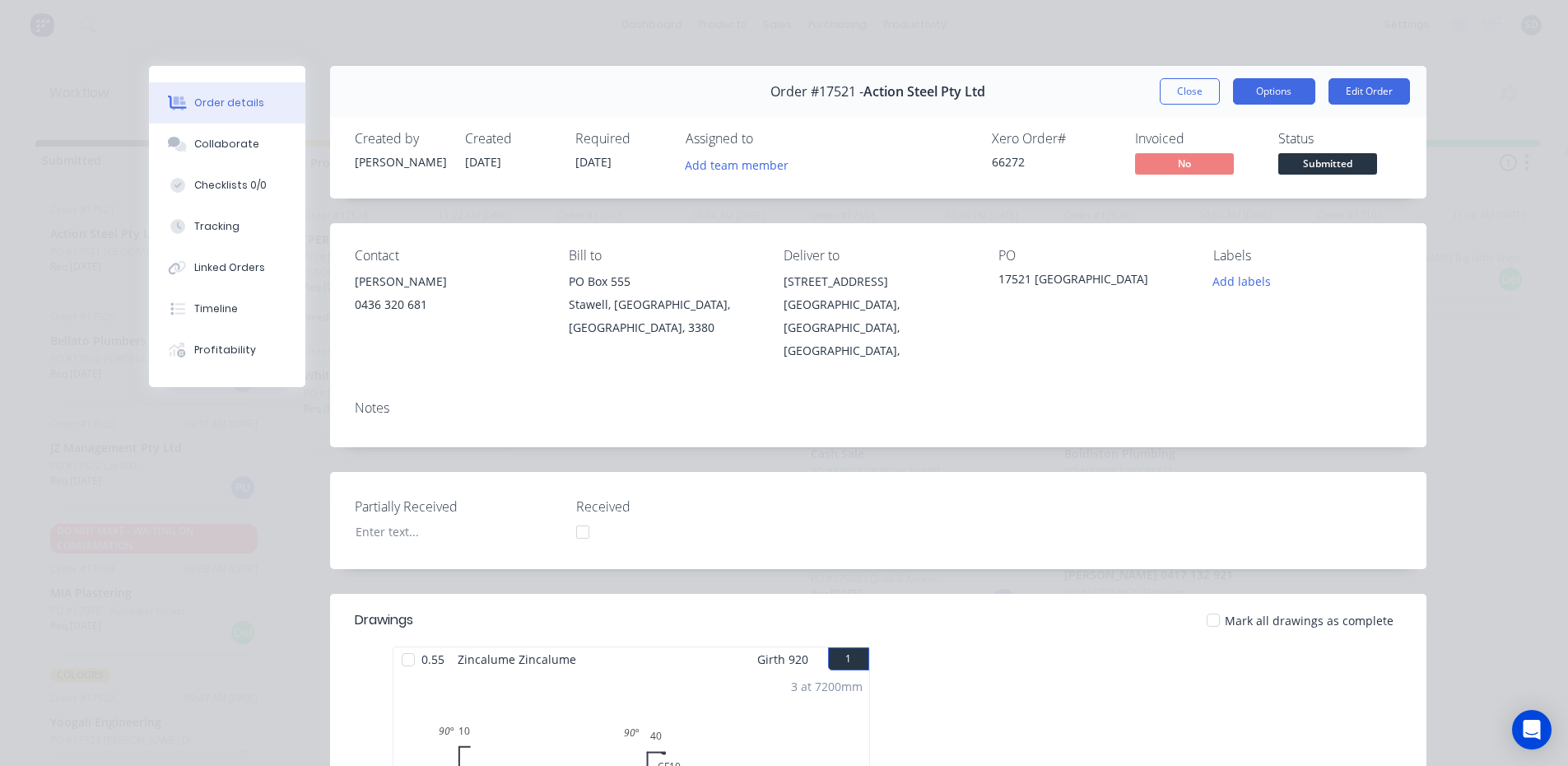
click at [1256, 85] on button "Options" at bounding box center [1274, 92] width 83 height 26
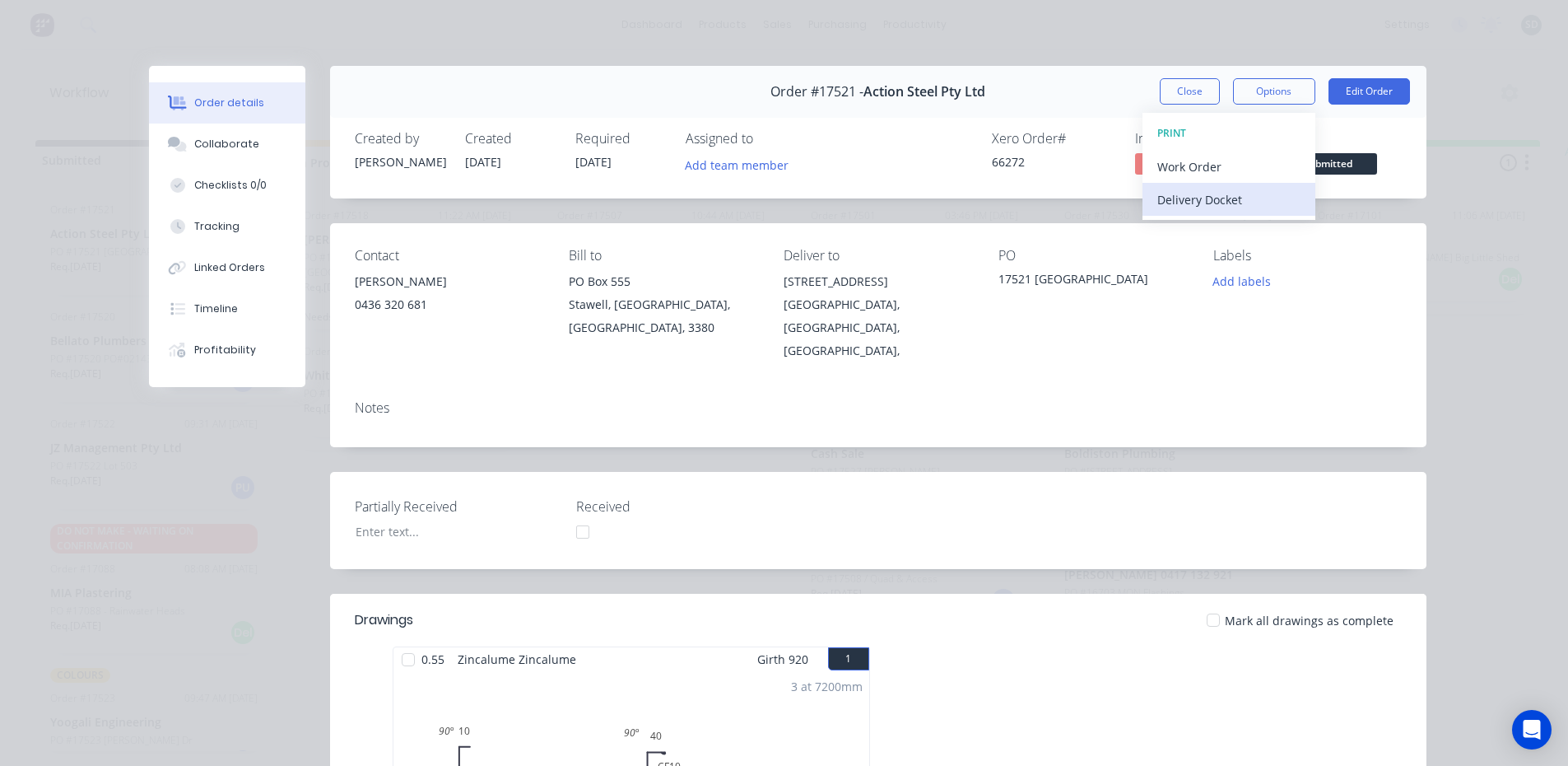
click at [1234, 200] on div "Delivery Docket" at bounding box center [1228, 199] width 143 height 24
click at [1228, 237] on div "Custom" at bounding box center [1228, 232] width 143 height 24
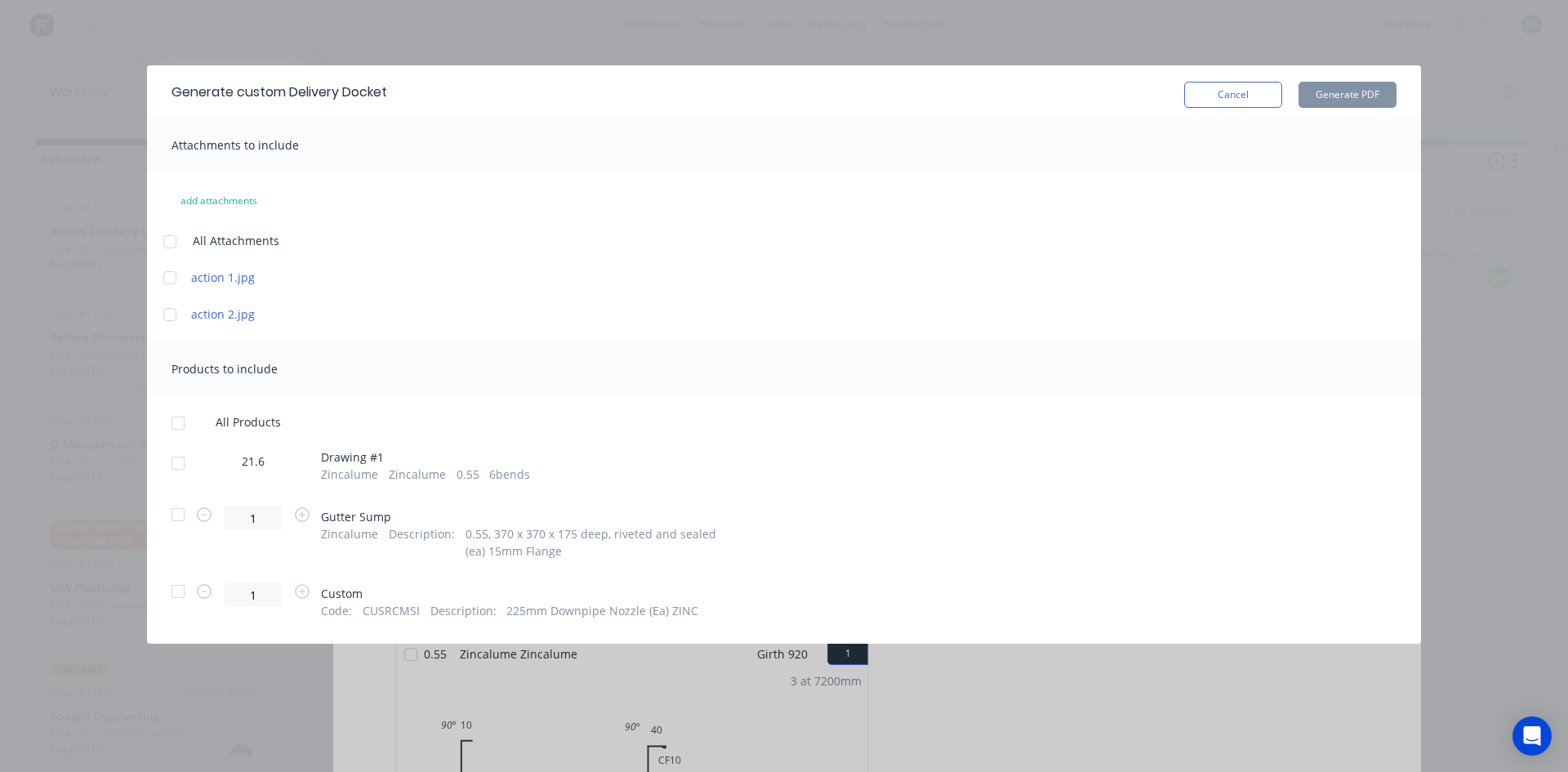
click at [171, 240] on div at bounding box center [169, 241] width 32 height 32
click at [179, 424] on div at bounding box center [177, 423] width 32 height 32
click at [166, 244] on div at bounding box center [169, 241] width 32 height 32
click at [1348, 94] on button "Generate PDF" at bounding box center [1347, 95] width 98 height 26
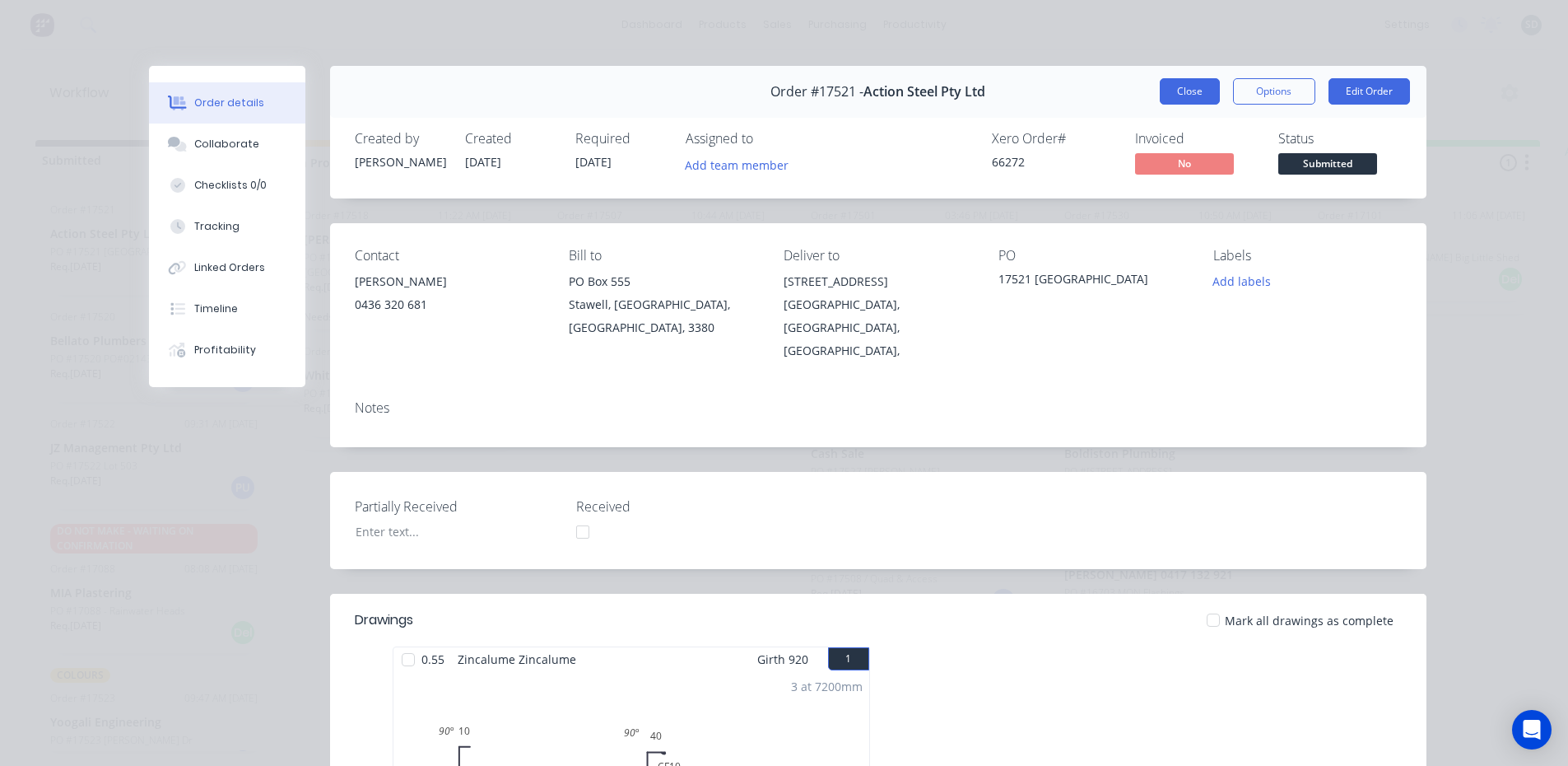
click at [1195, 92] on button "Close" at bounding box center [1190, 92] width 60 height 26
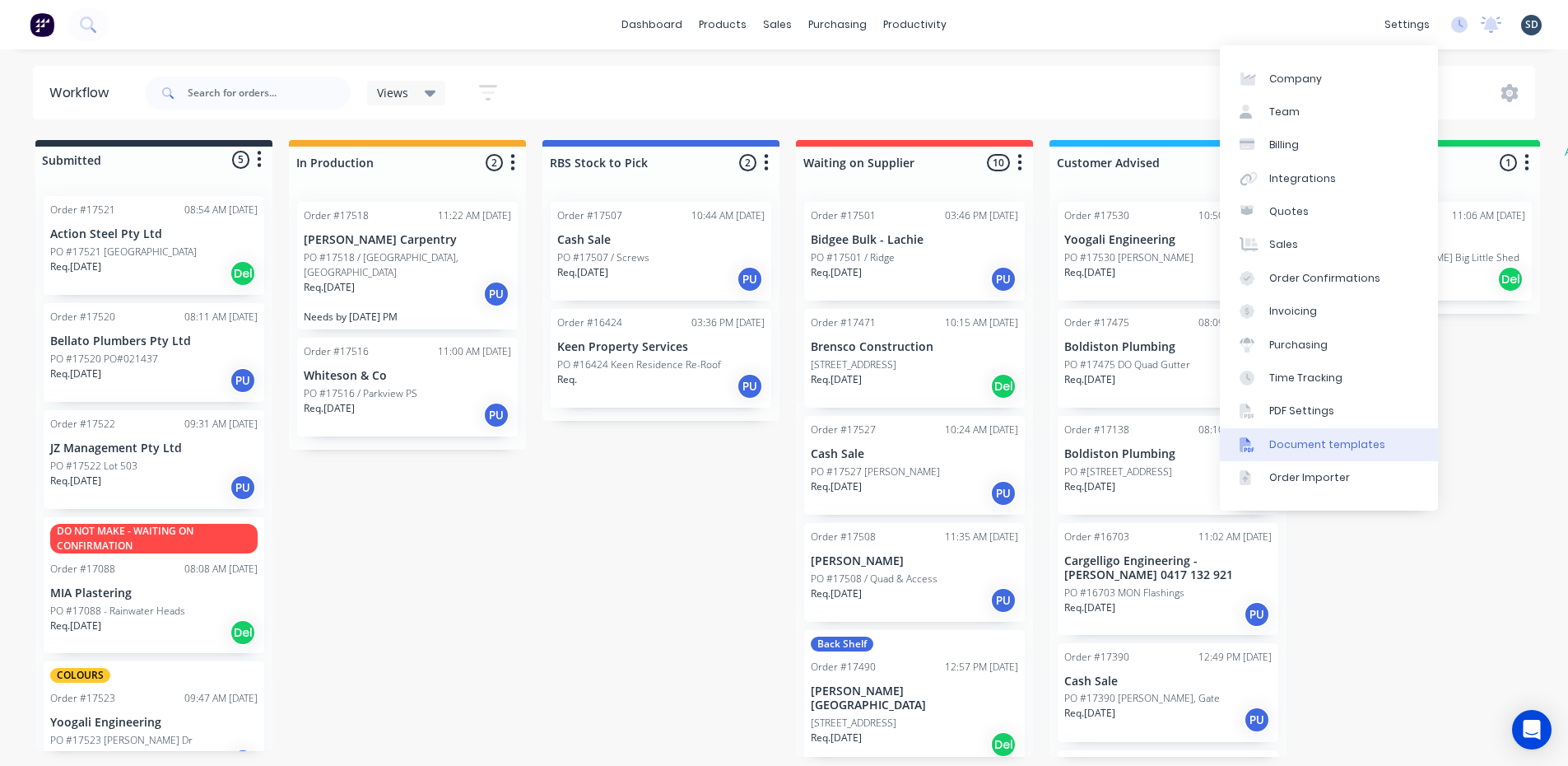
click at [1335, 439] on div "Document templates" at bounding box center [1327, 445] width 116 height 15
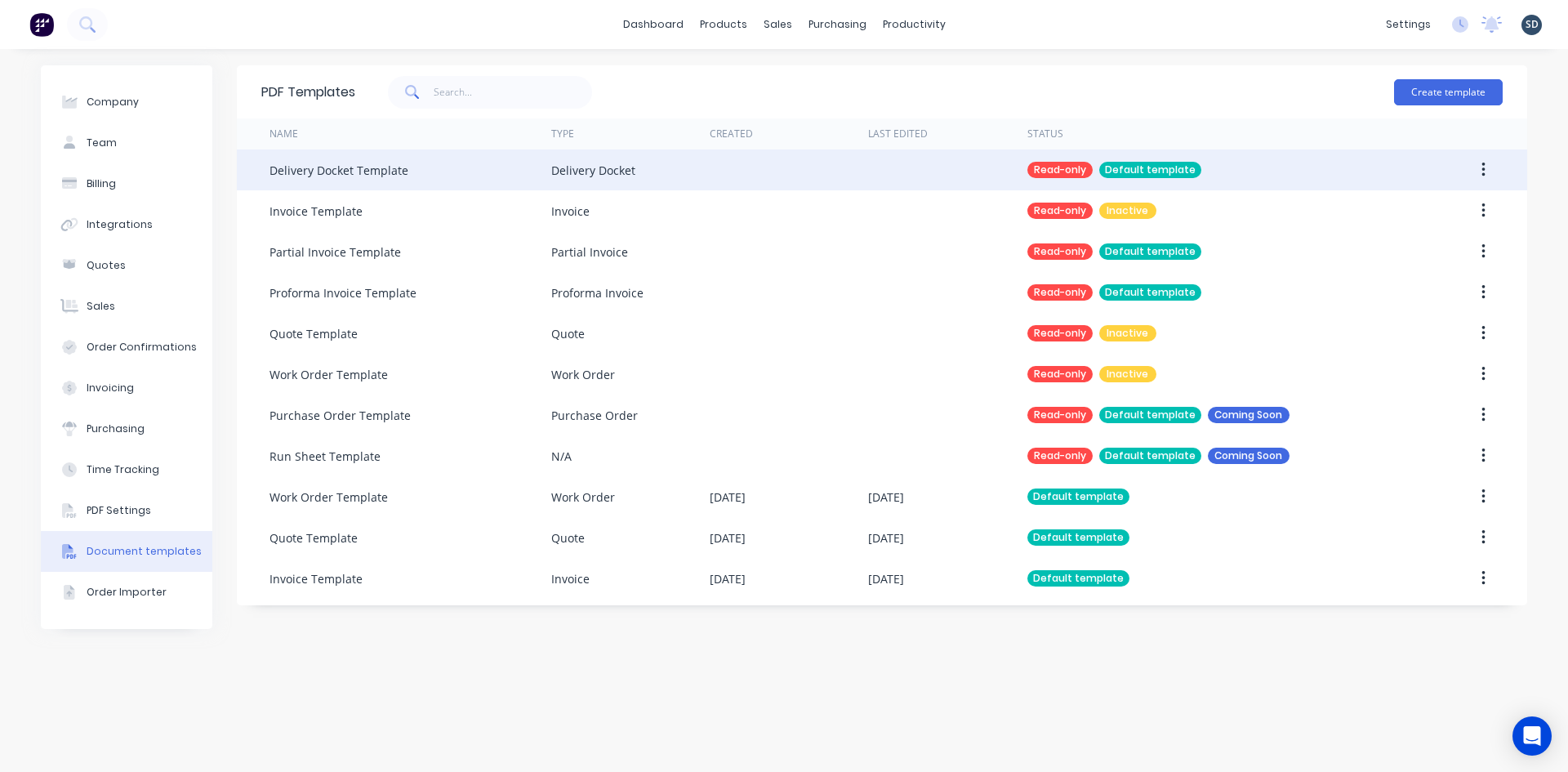
click at [1479, 165] on button "button" at bounding box center [1483, 170] width 38 height 30
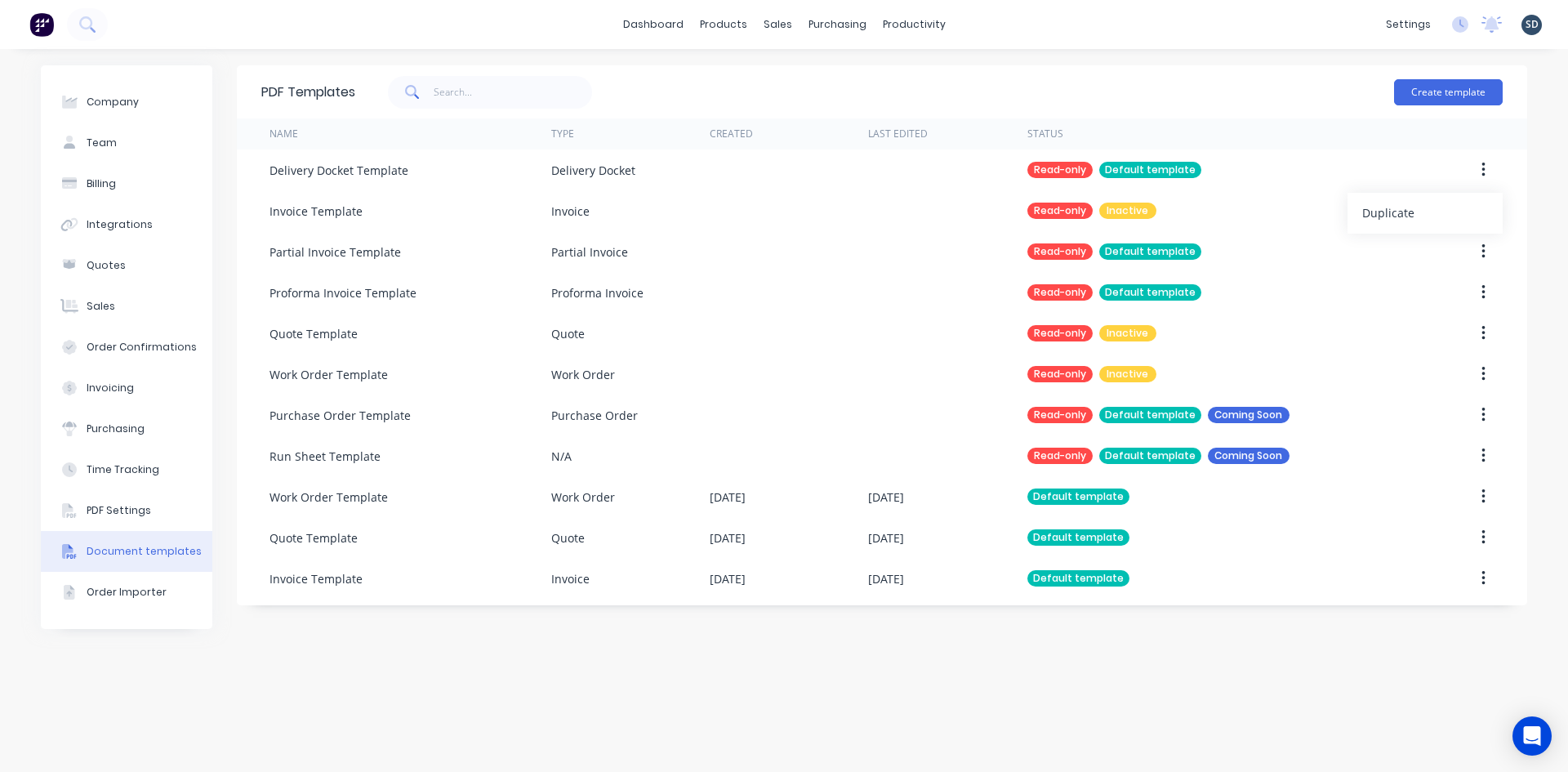
click at [1232, 661] on div "PDF Templates Create template Name Type Created Last Edited Status Delivery Doc…" at bounding box center [882, 410] width 1290 height 690
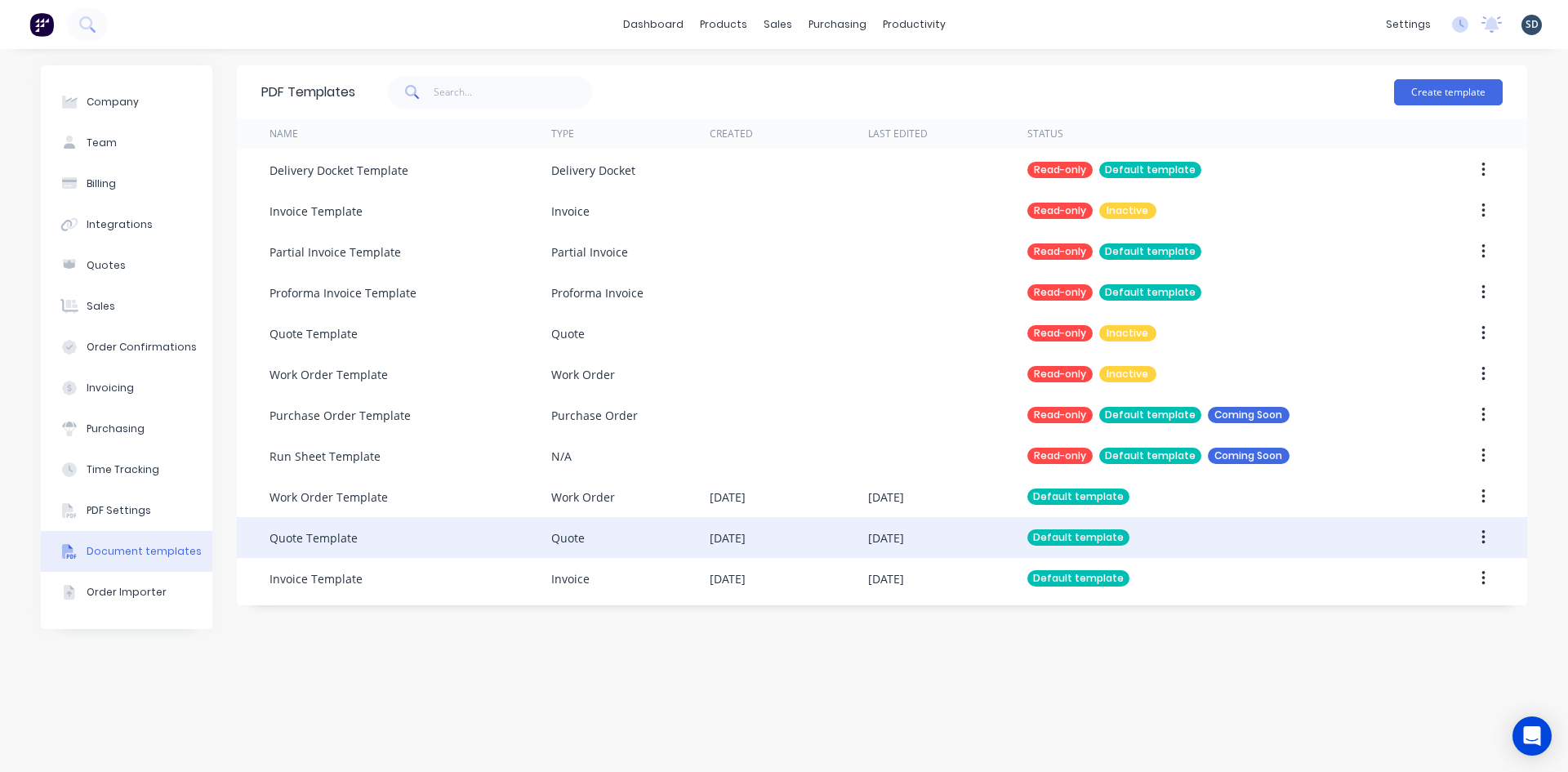
click at [1484, 536] on icon "button" at bounding box center [1483, 537] width 4 height 18
click at [1425, 604] on div "Duplicate" at bounding box center [1425, 612] width 126 height 24
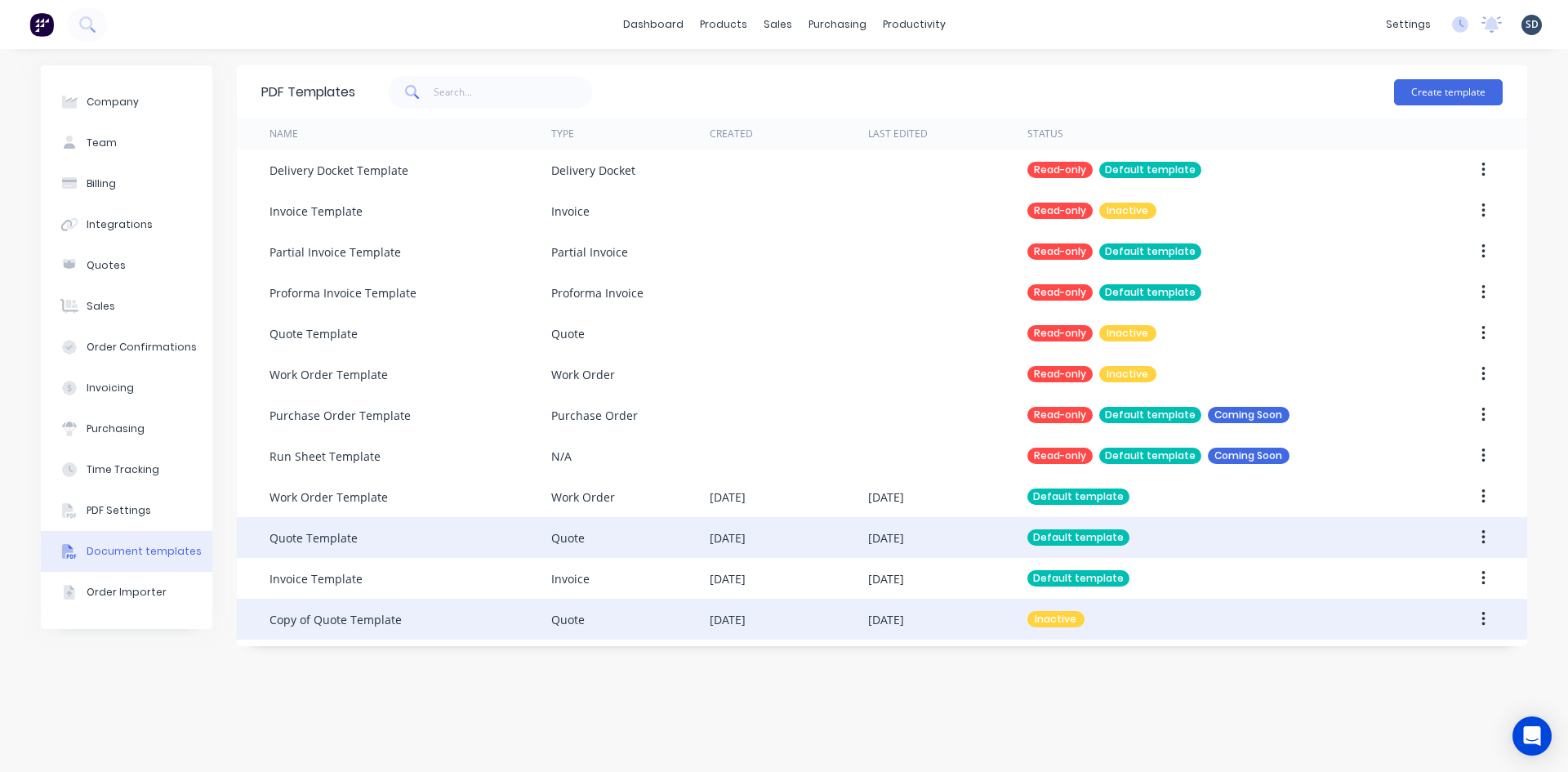
click at [1480, 622] on button "button" at bounding box center [1483, 619] width 38 height 30
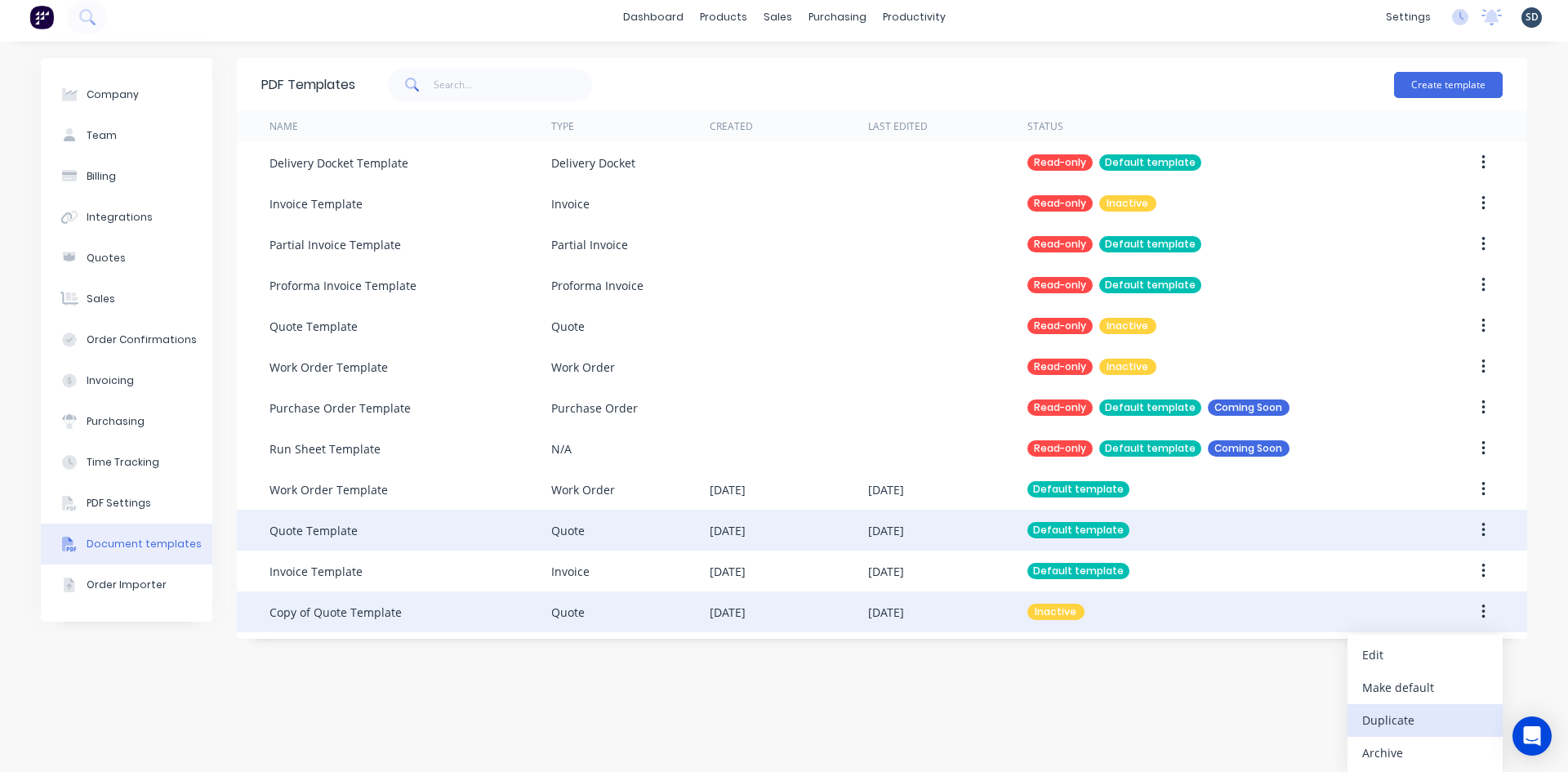
scroll to position [9, 0]
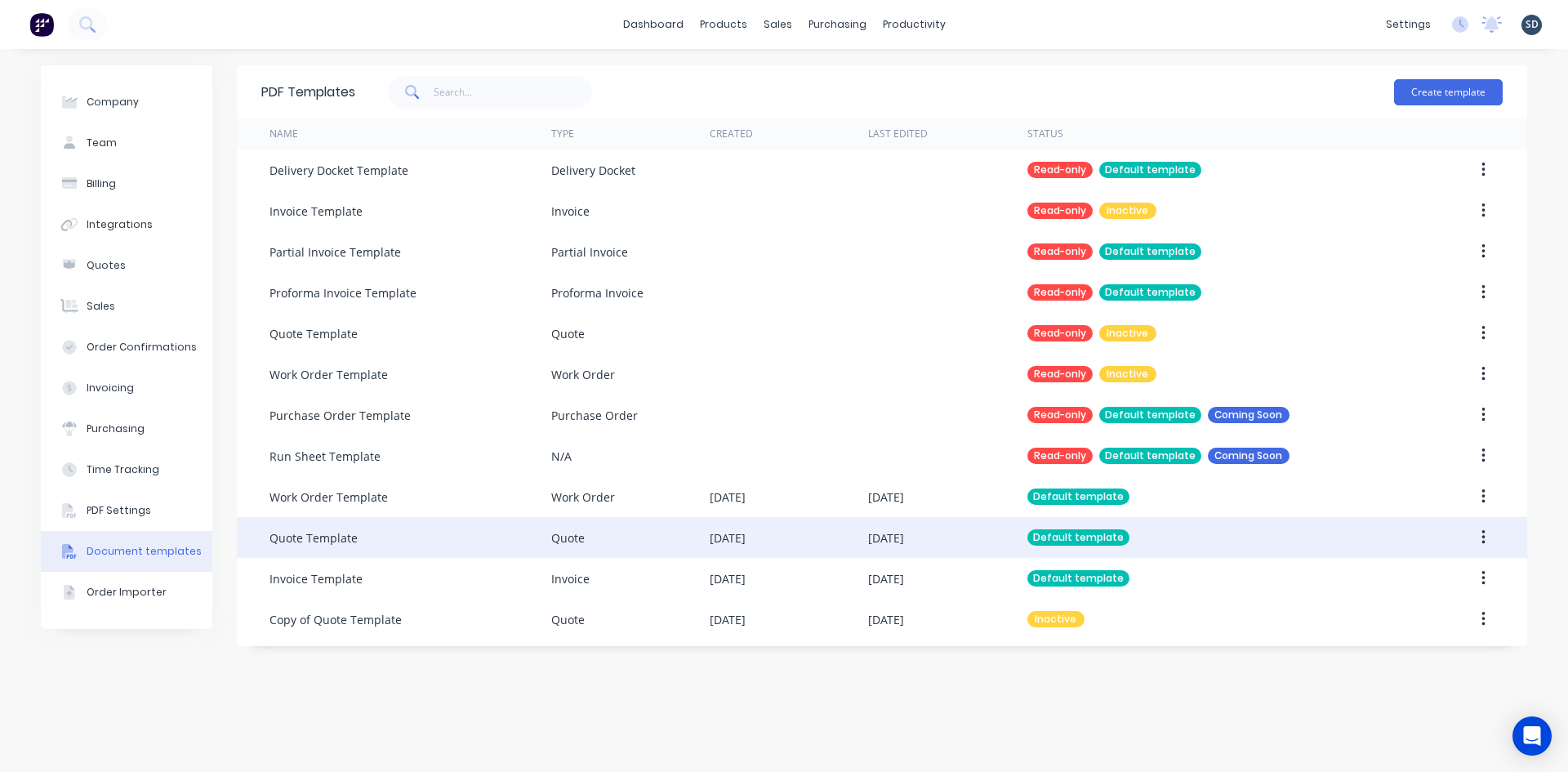
click at [1021, 757] on div "Company Team Billing Integrations Quotes Sales Order Confirmations Invoicing Pu…" at bounding box center [784, 410] width 1568 height 723
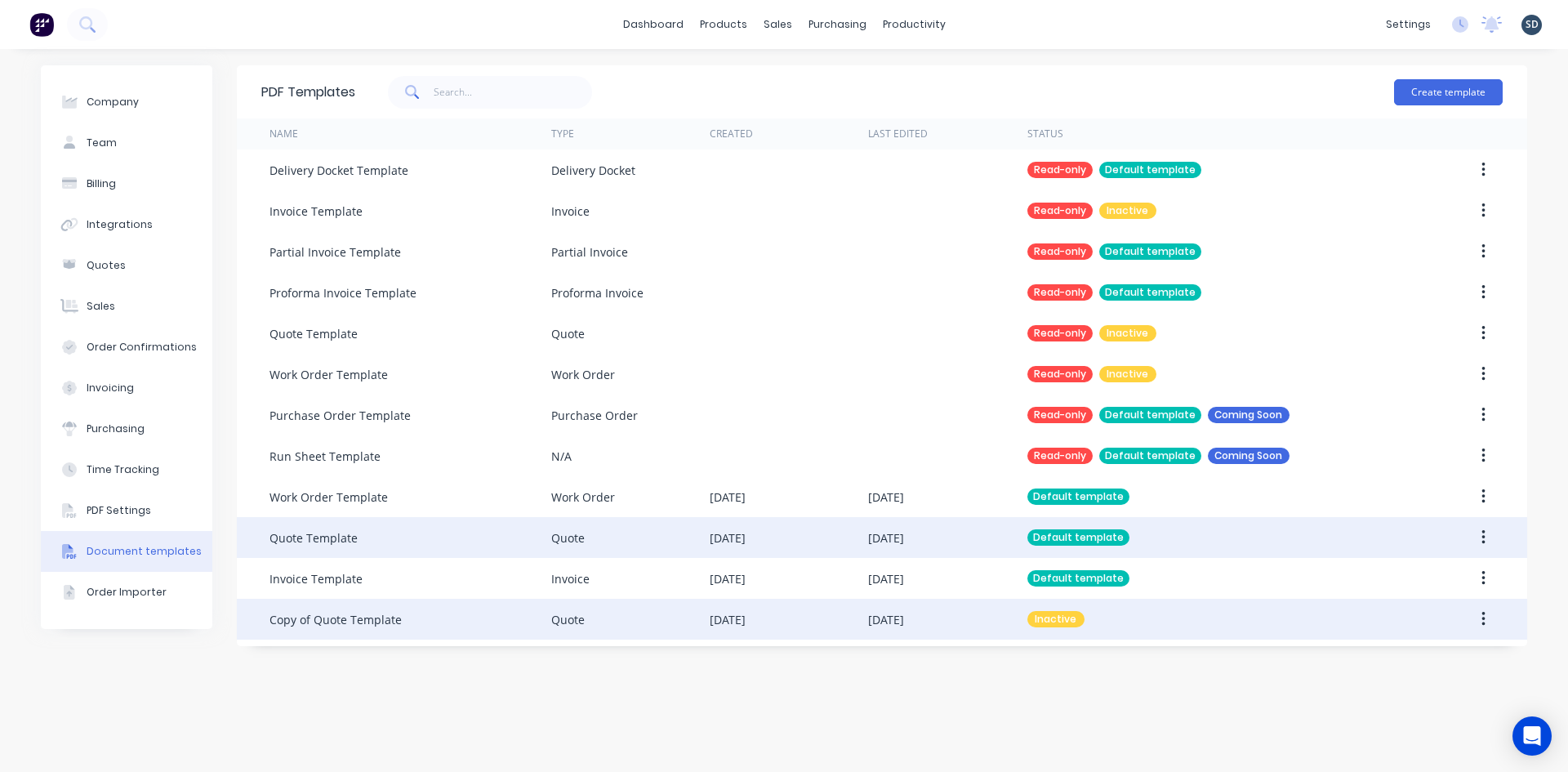
click at [1482, 615] on icon "button" at bounding box center [1483, 619] width 4 height 18
click at [1423, 664] on div "Edit" at bounding box center [1425, 662] width 126 height 24
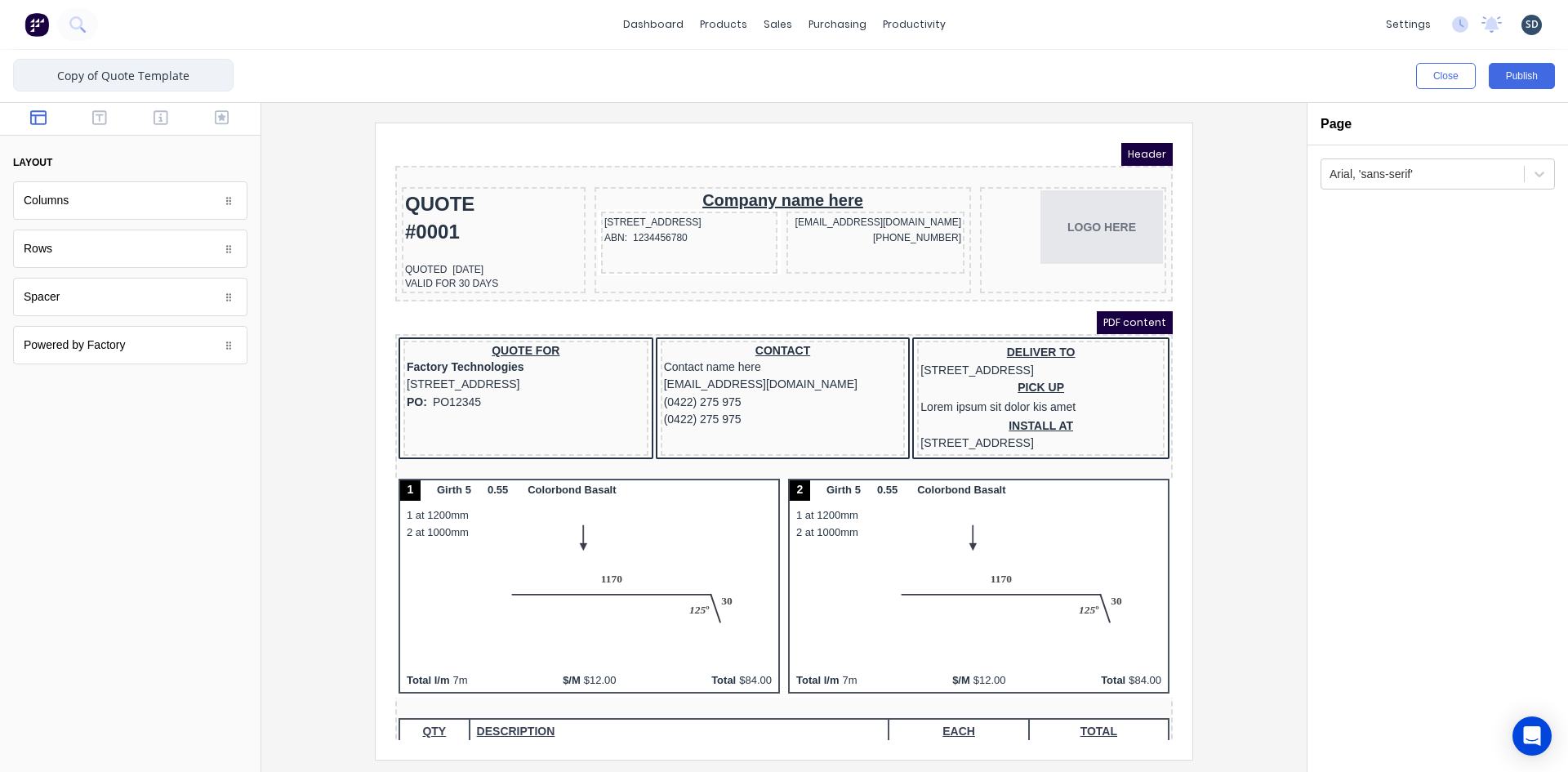
click at [174, 74] on input "Copy of Quote Template" at bounding box center [123, 74] width 221 height 32
drag, startPoint x: 205, startPoint y: 78, endPoint x: 0, endPoint y: 72, distance: 205.1
click at [0, 72] on div "Copy of Quote Template Close Publish Components layout Columns Columns Rows Row…" at bounding box center [784, 410] width 1568 height 722
type input "Delivery Template 2"
click at [808, 79] on div "Close Publish" at bounding box center [1176, 76] width 758 height 26
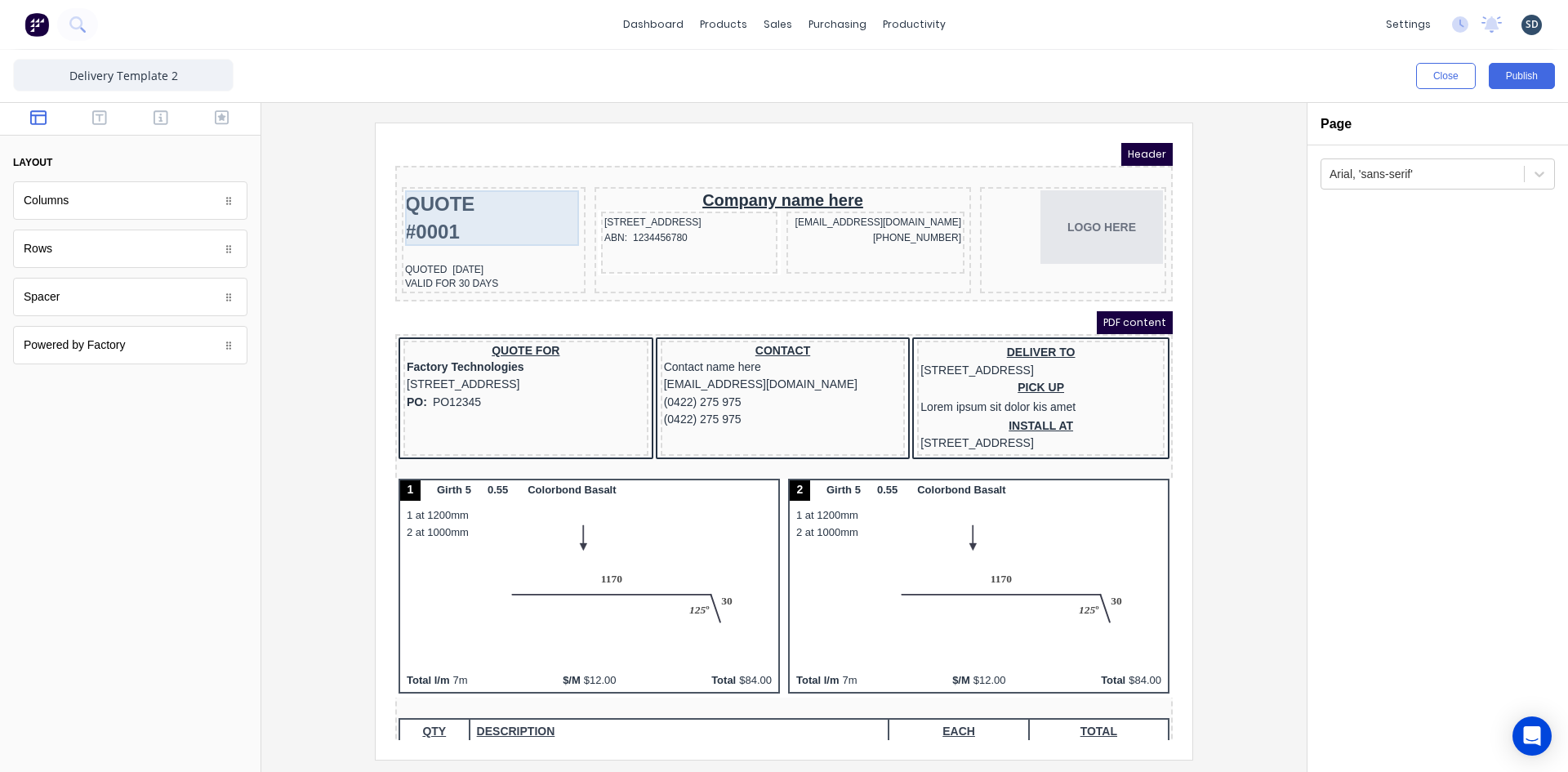
click at [436, 183] on div "QUOTE #0001" at bounding box center [473, 198] width 177 height 56
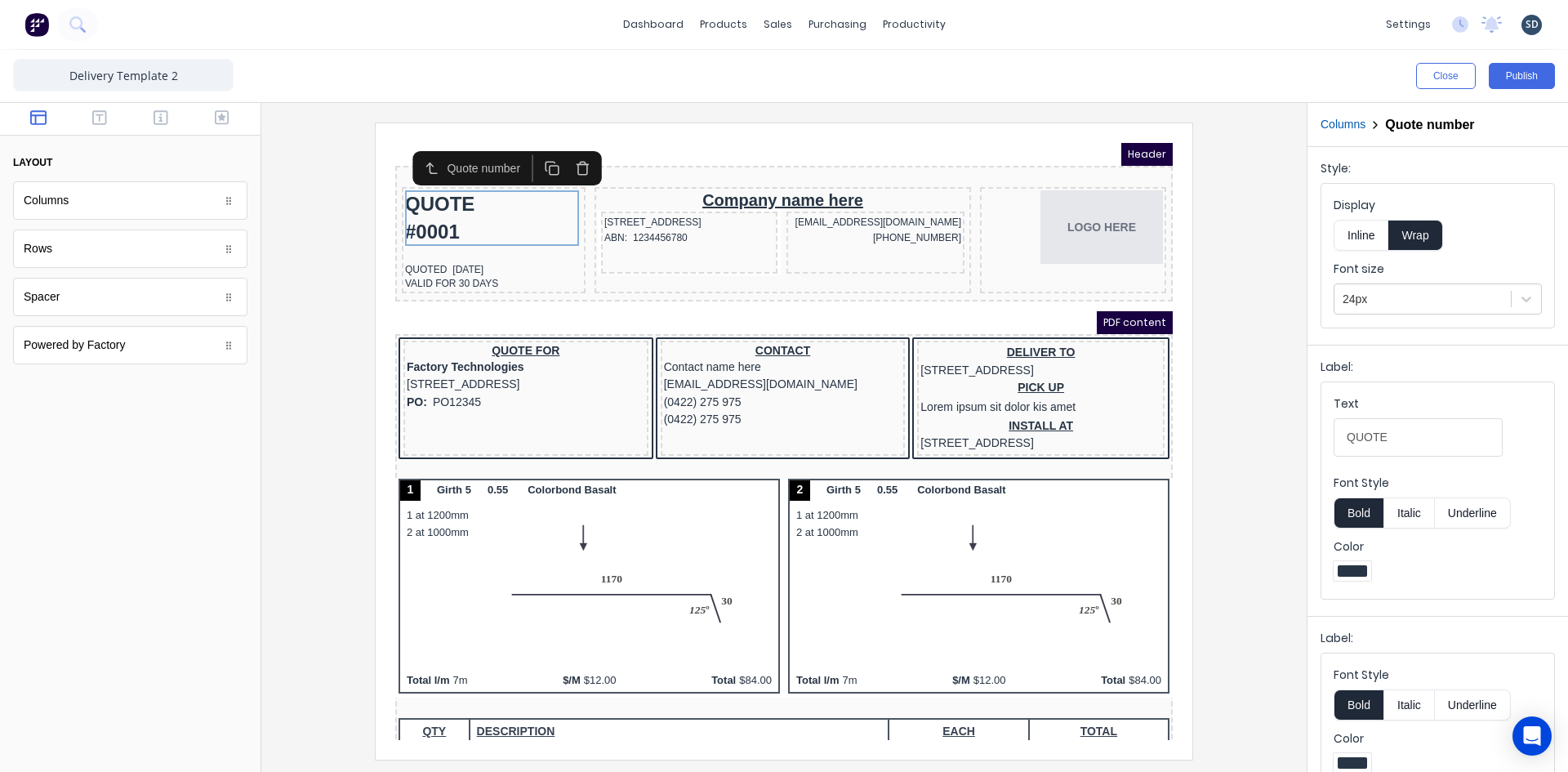
drag, startPoint x: 1407, startPoint y: 435, endPoint x: 1314, endPoint y: 436, distance: 93.0
click at [1314, 436] on div "Label: Text QUOTE Font Style Bold Italic Underline Color" at bounding box center [1438, 477] width 260 height 265
type input "DELIVERY"
click at [487, 259] on div "VALID FOR 30 DAYS" at bounding box center [473, 265] width 177 height 12
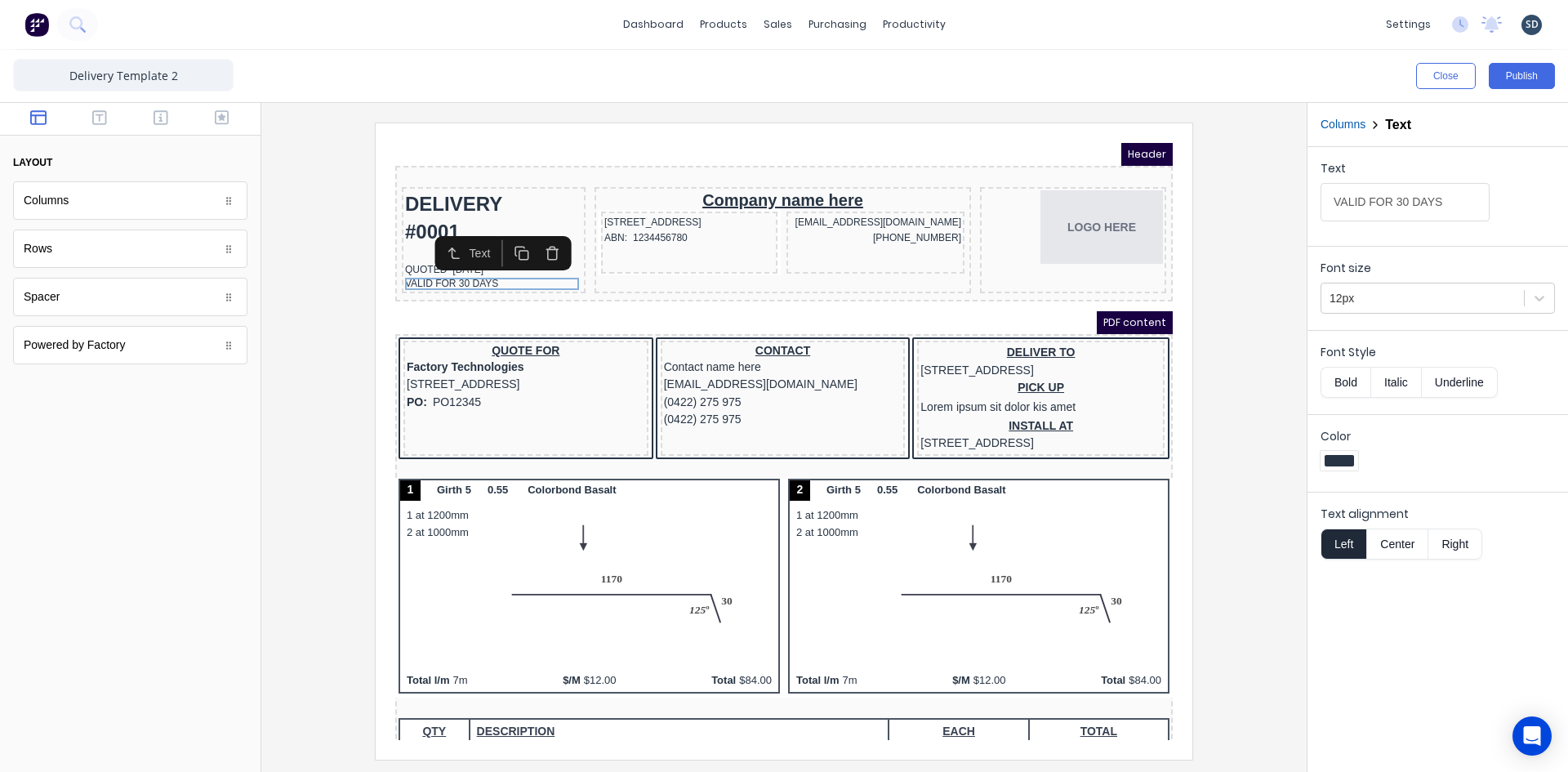
click at [528, 236] on icon "button" at bounding box center [533, 234] width 9 height 10
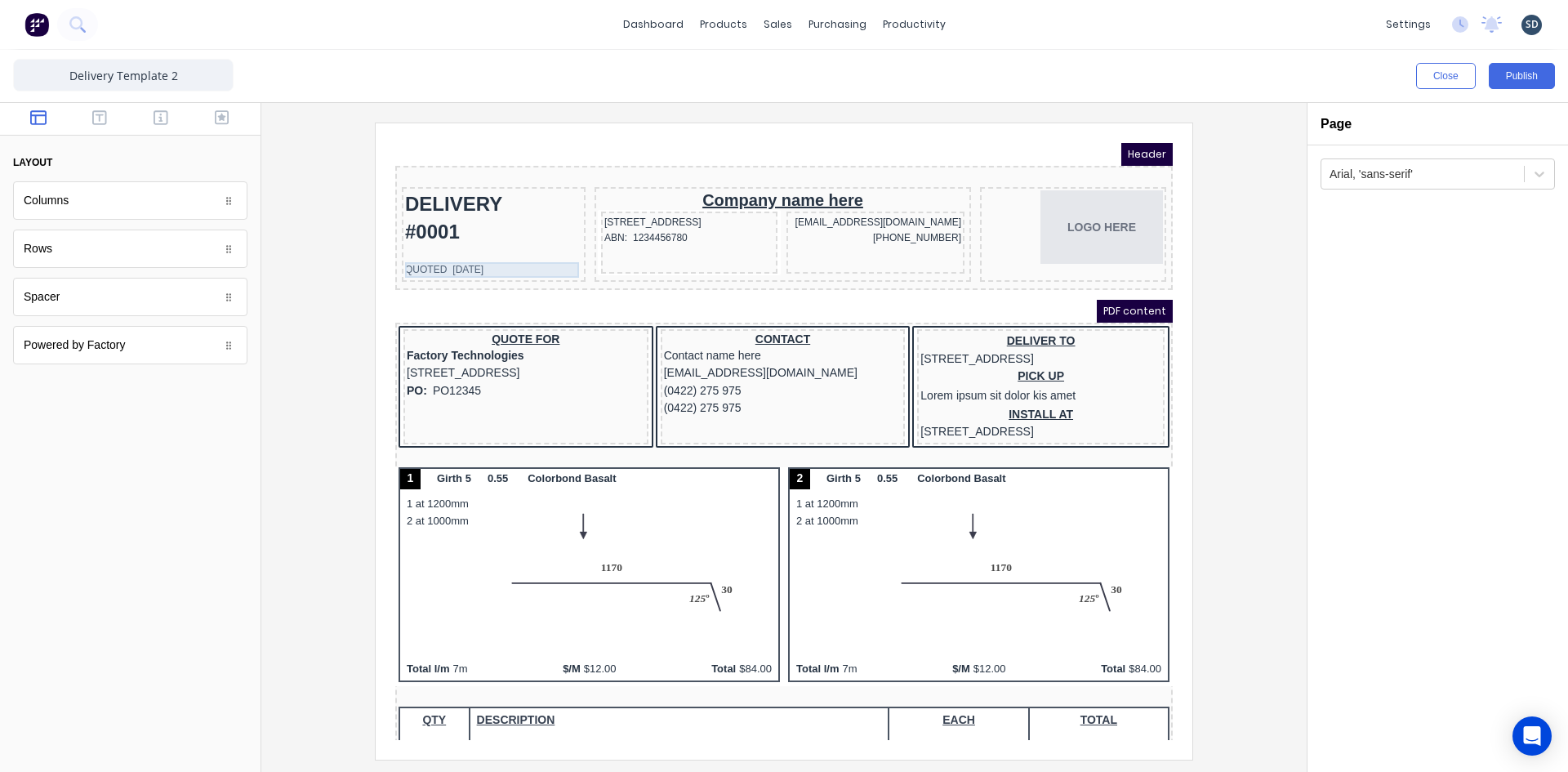
click at [470, 252] on div "QUOTED 29/10/2024" at bounding box center [473, 251] width 177 height 16
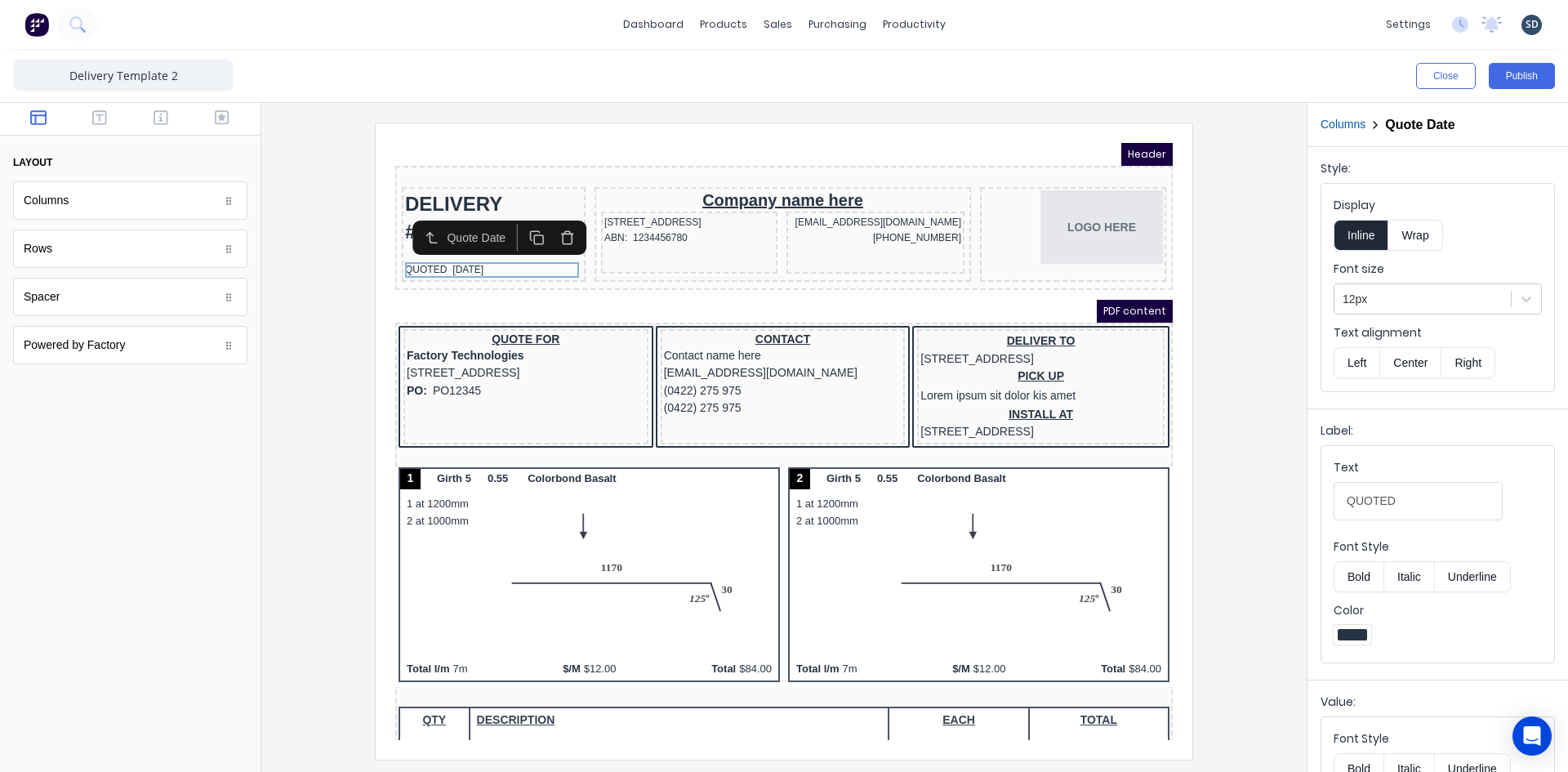
click at [547, 221] on icon "button" at bounding box center [548, 217] width 16 height 16
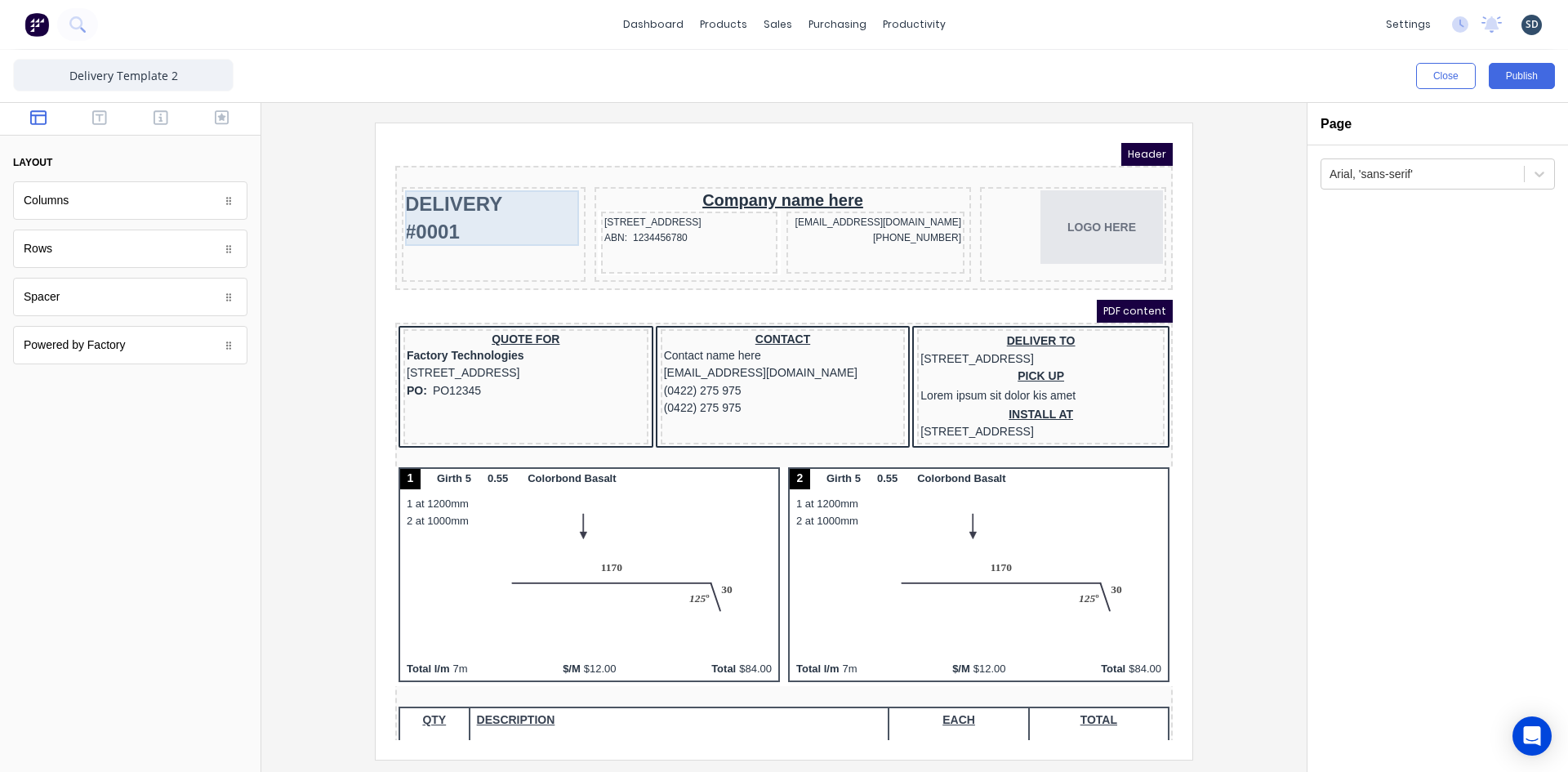
click at [471, 206] on div "DELIVERY #0001" at bounding box center [473, 198] width 177 height 56
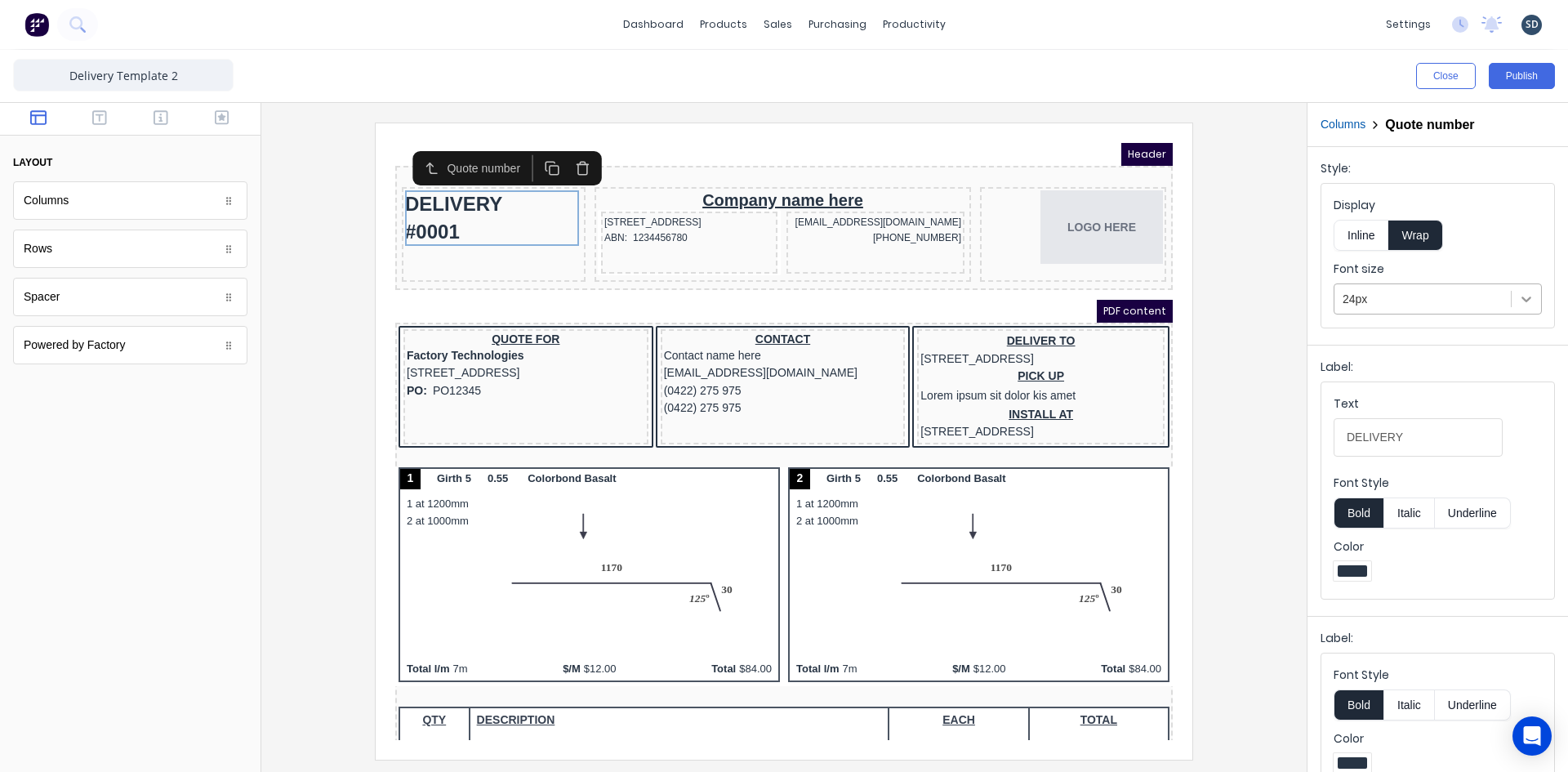
click at [1518, 301] on icon at bounding box center [1526, 299] width 17 height 17
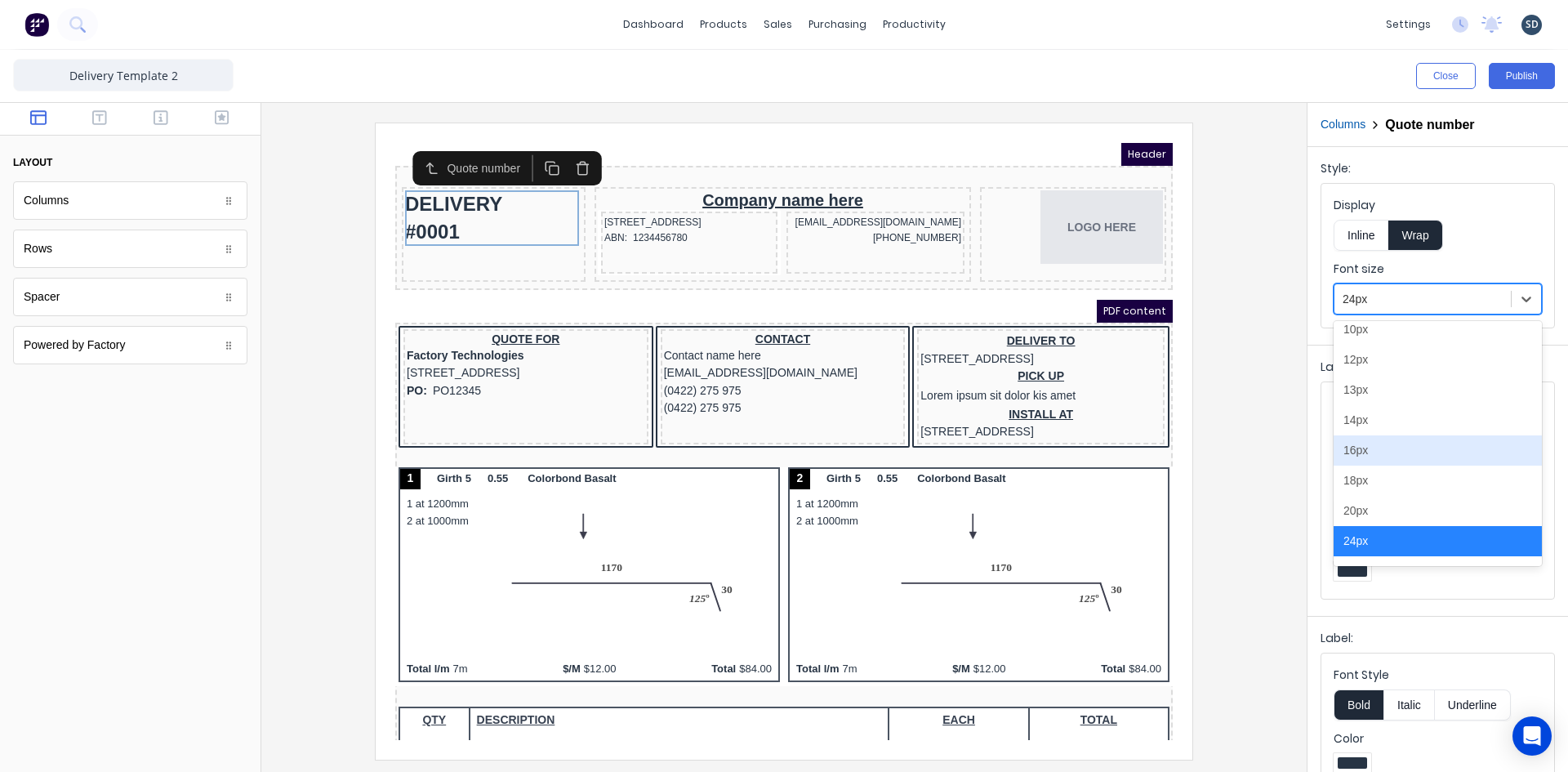
scroll to position [121, 0]
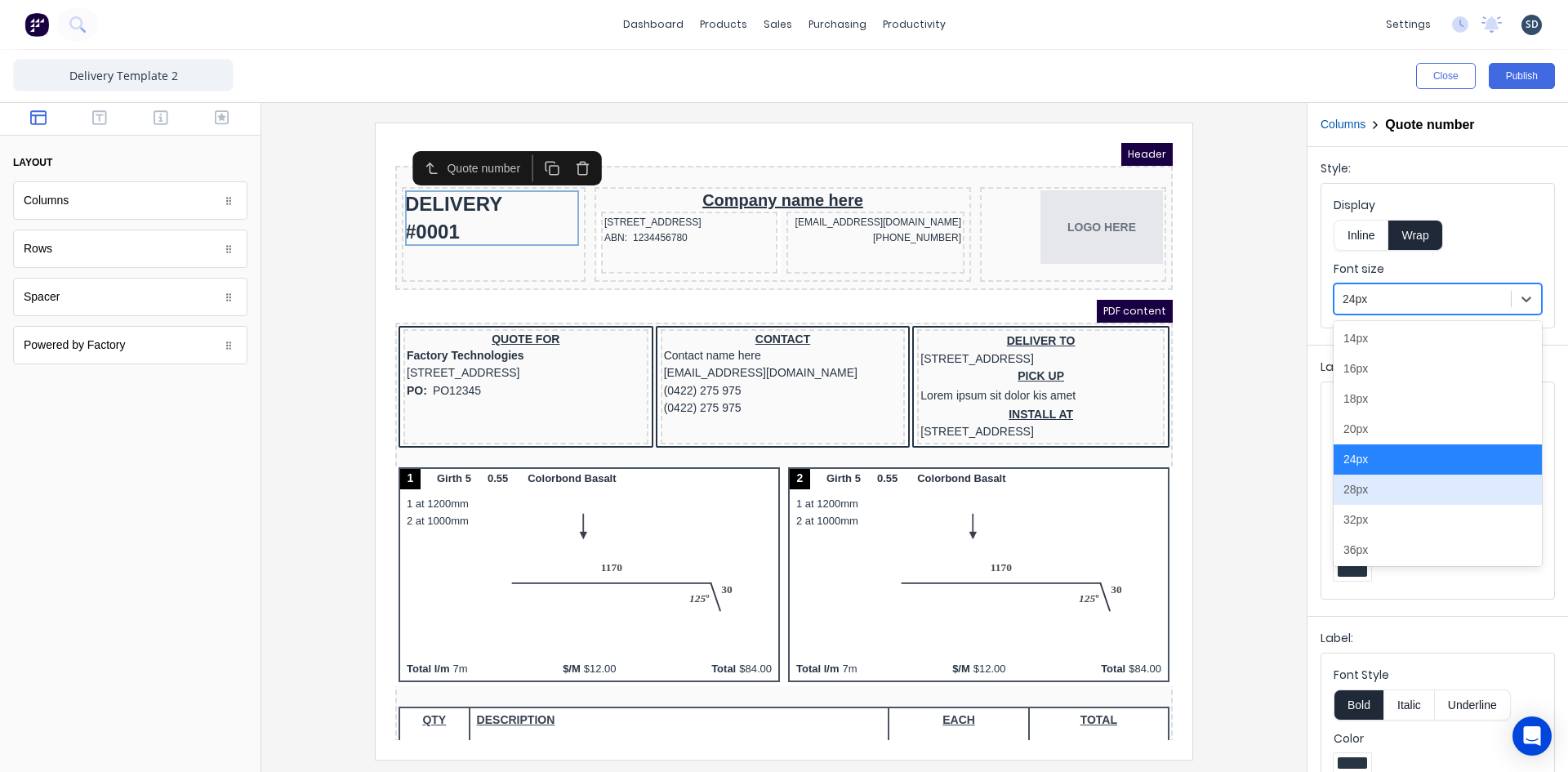
click at [1404, 486] on div "28px" at bounding box center [1437, 489] width 209 height 31
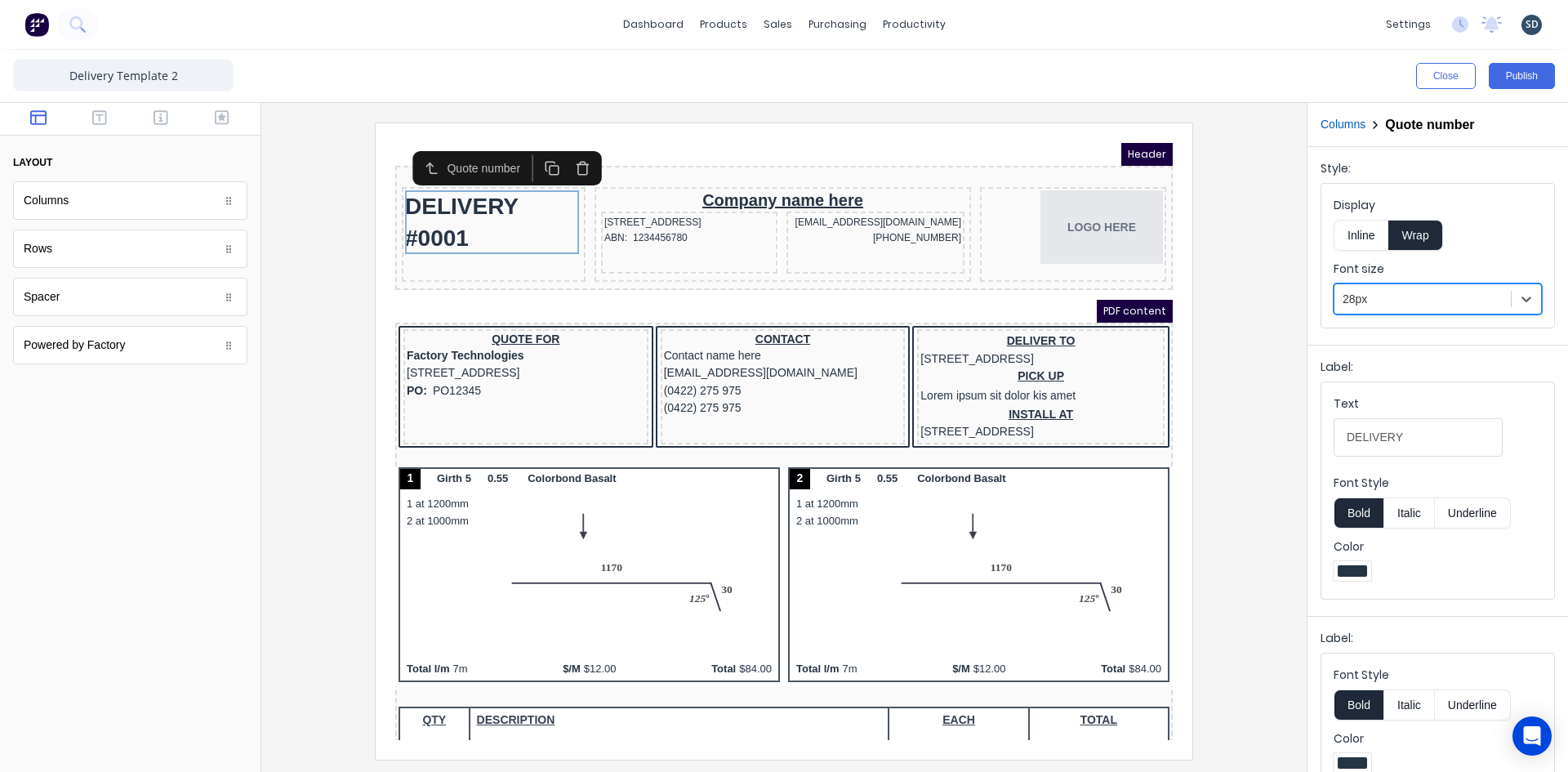
click at [1244, 271] on div at bounding box center [783, 440] width 1019 height 637
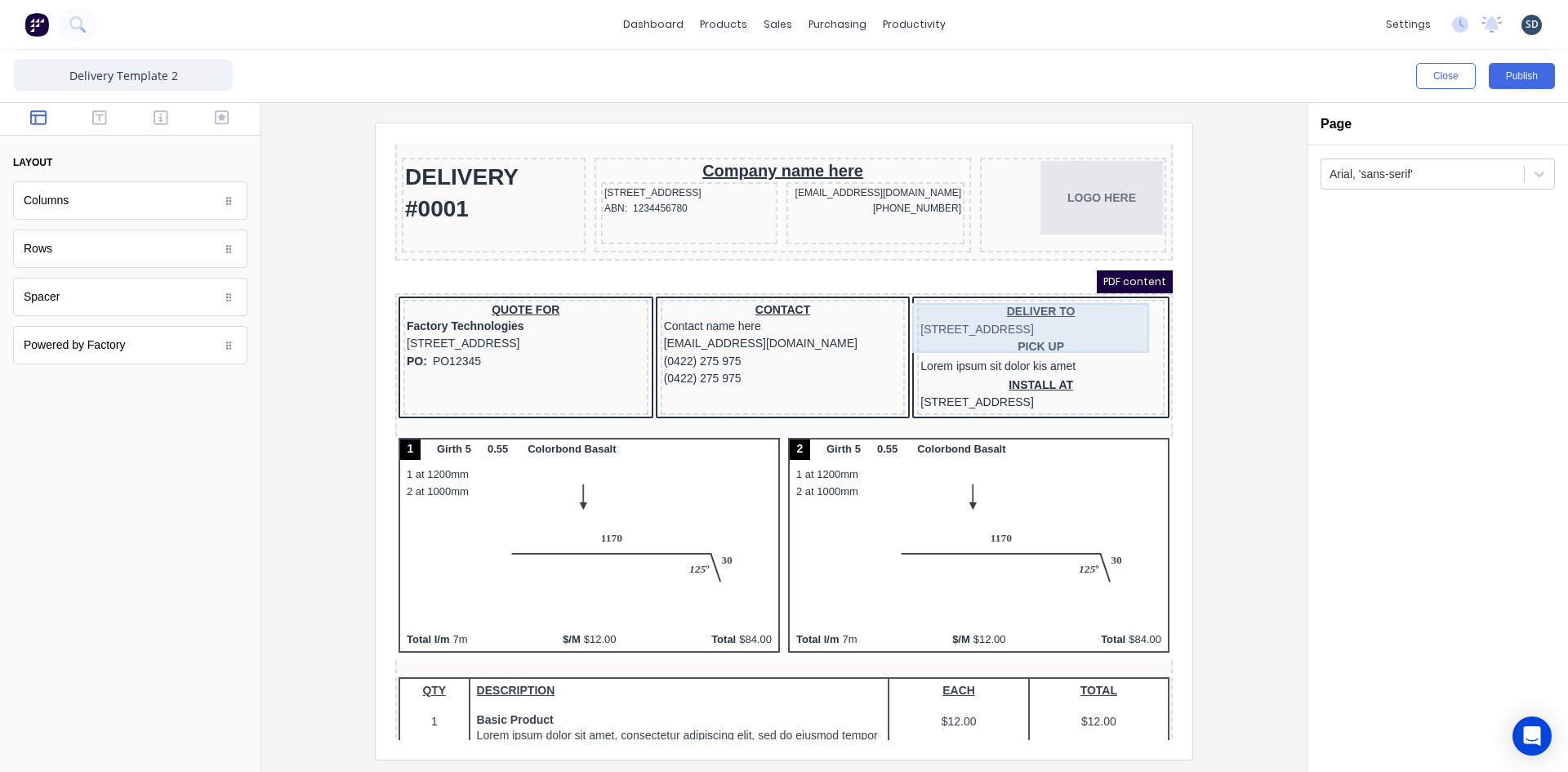
scroll to position [0, 0]
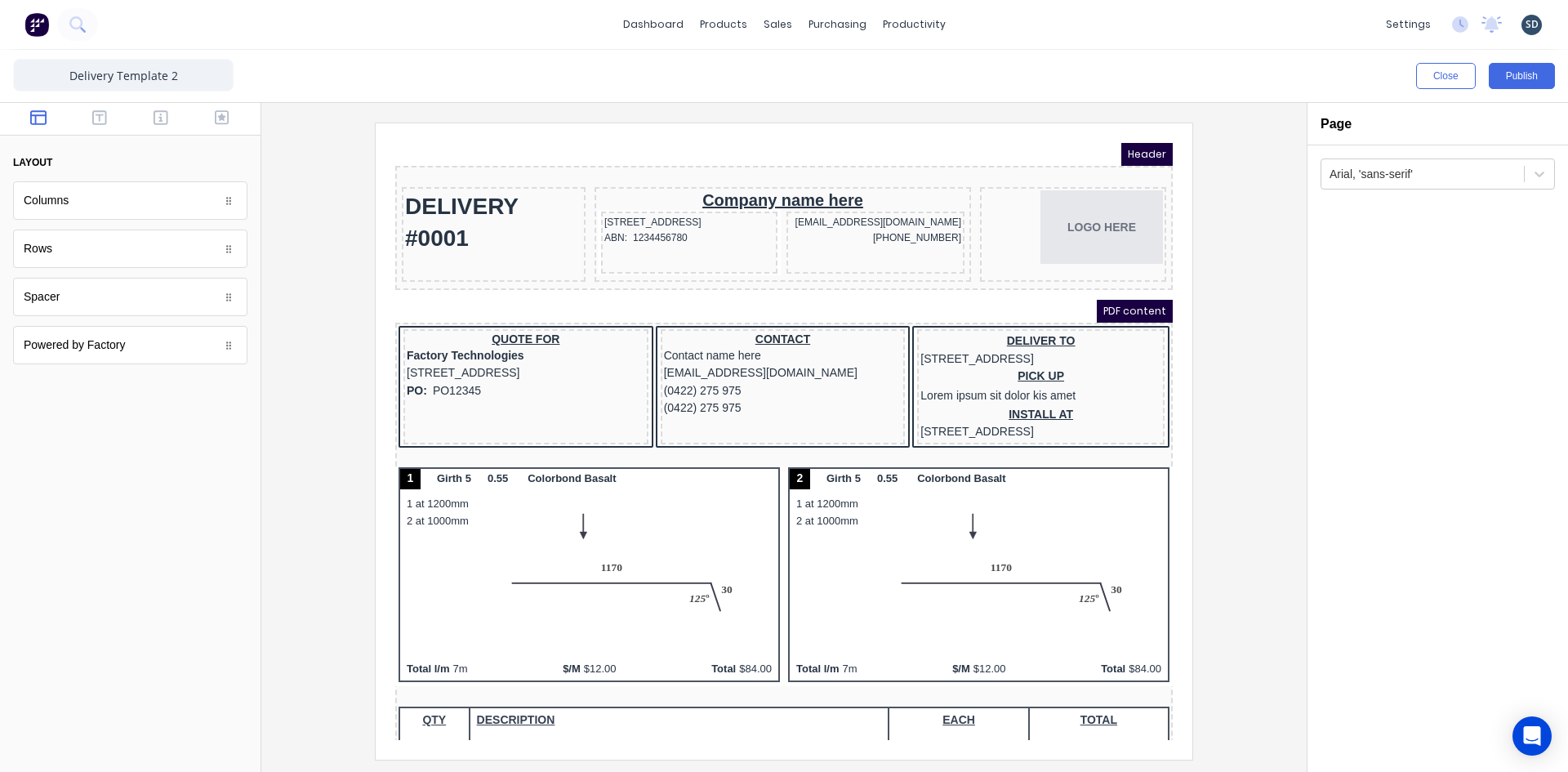
drag, startPoint x: 95, startPoint y: 120, endPoint x: 183, endPoint y: 281, distance: 183.5
click at [183, 281] on div "layout Columns Columns Rows Rows Spacer Spacer Powered by Factory Powered by Fa…" at bounding box center [130, 240] width 234 height 248
click at [110, 111] on button "button" at bounding box center [100, 119] width 52 height 19
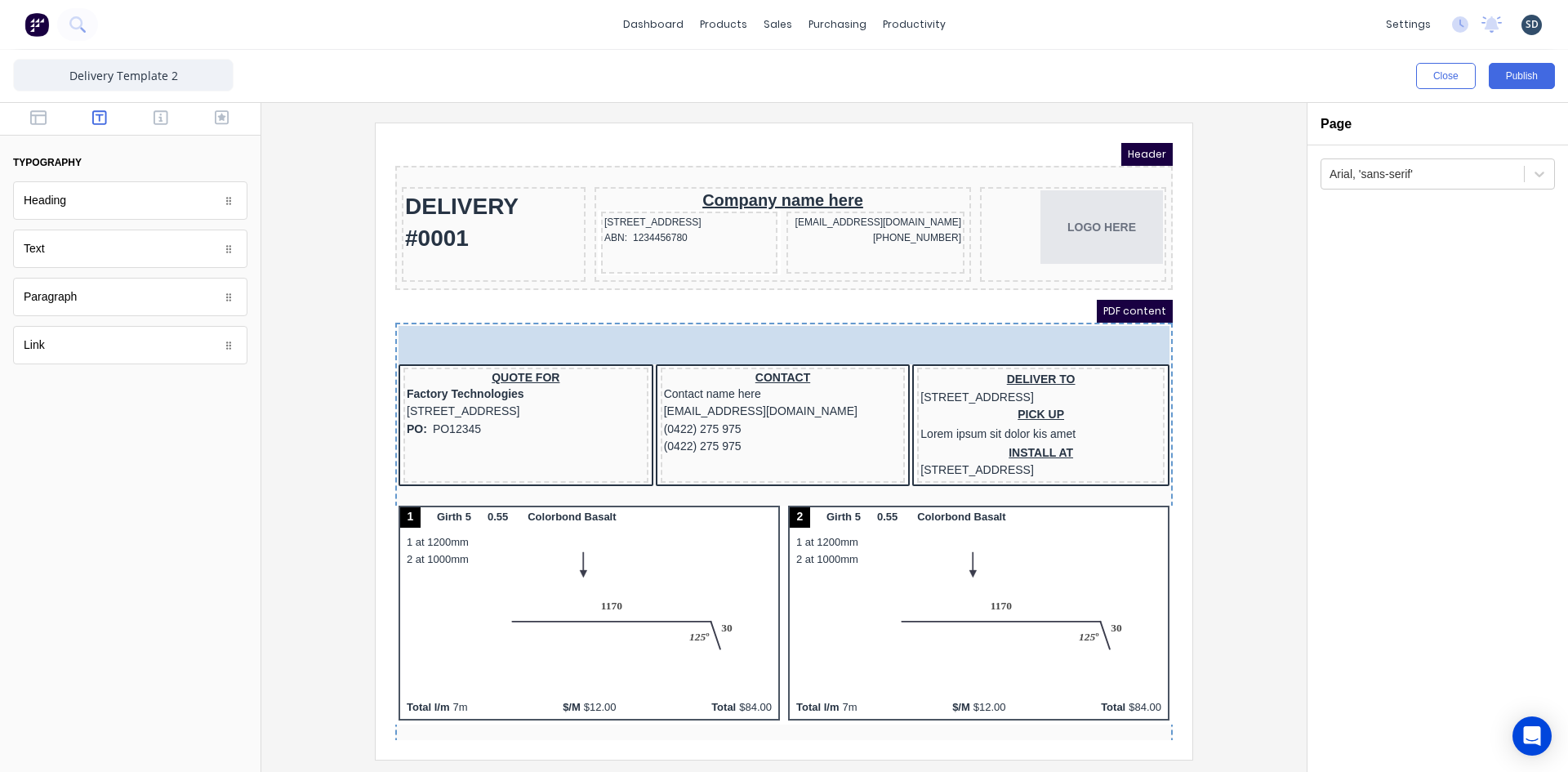
drag, startPoint x: 80, startPoint y: 210, endPoint x: 852, endPoint y: 330, distance: 781.3
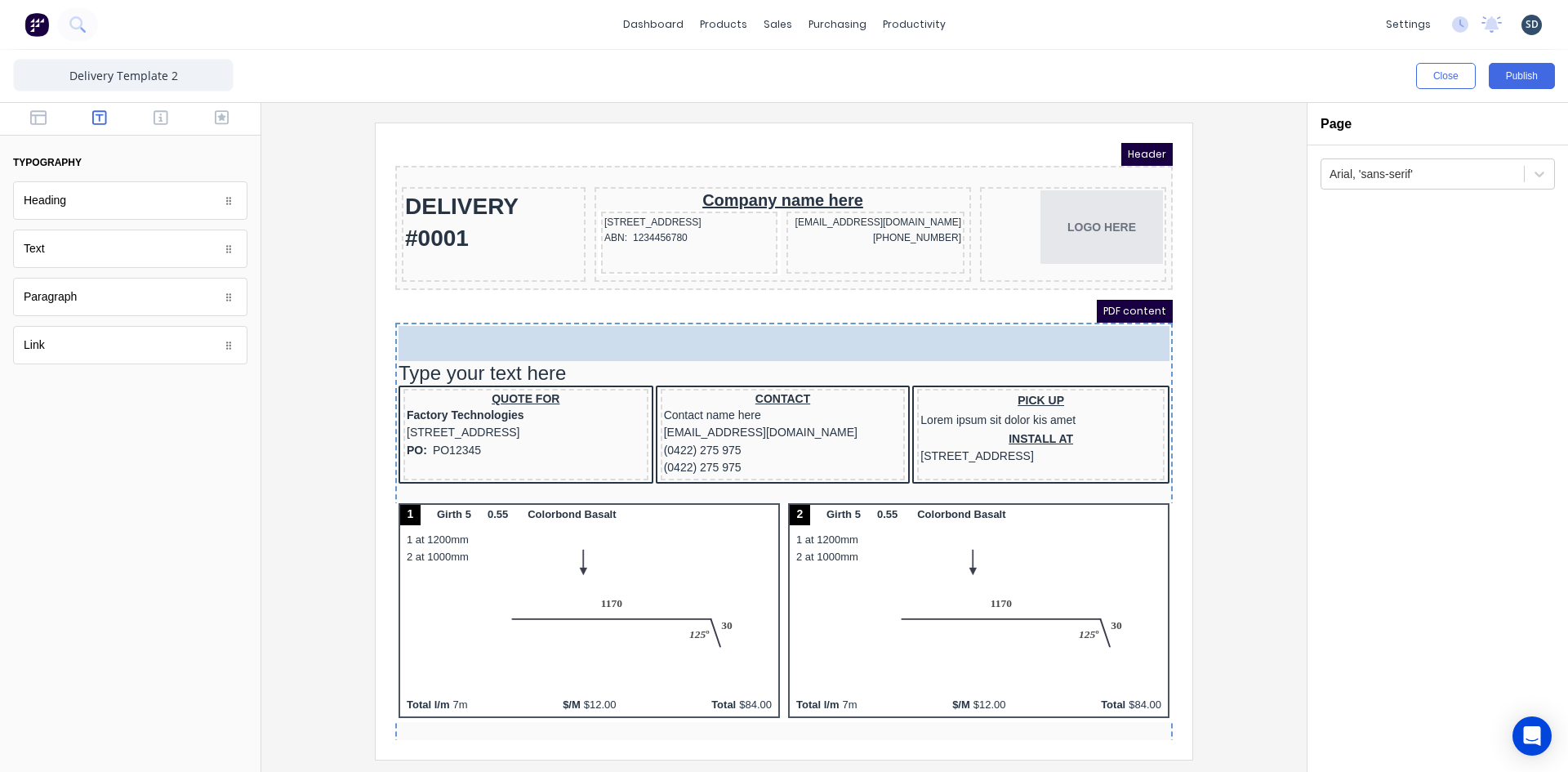
drag, startPoint x: 939, startPoint y: 346, endPoint x: 499, endPoint y: 320, distance: 440.8
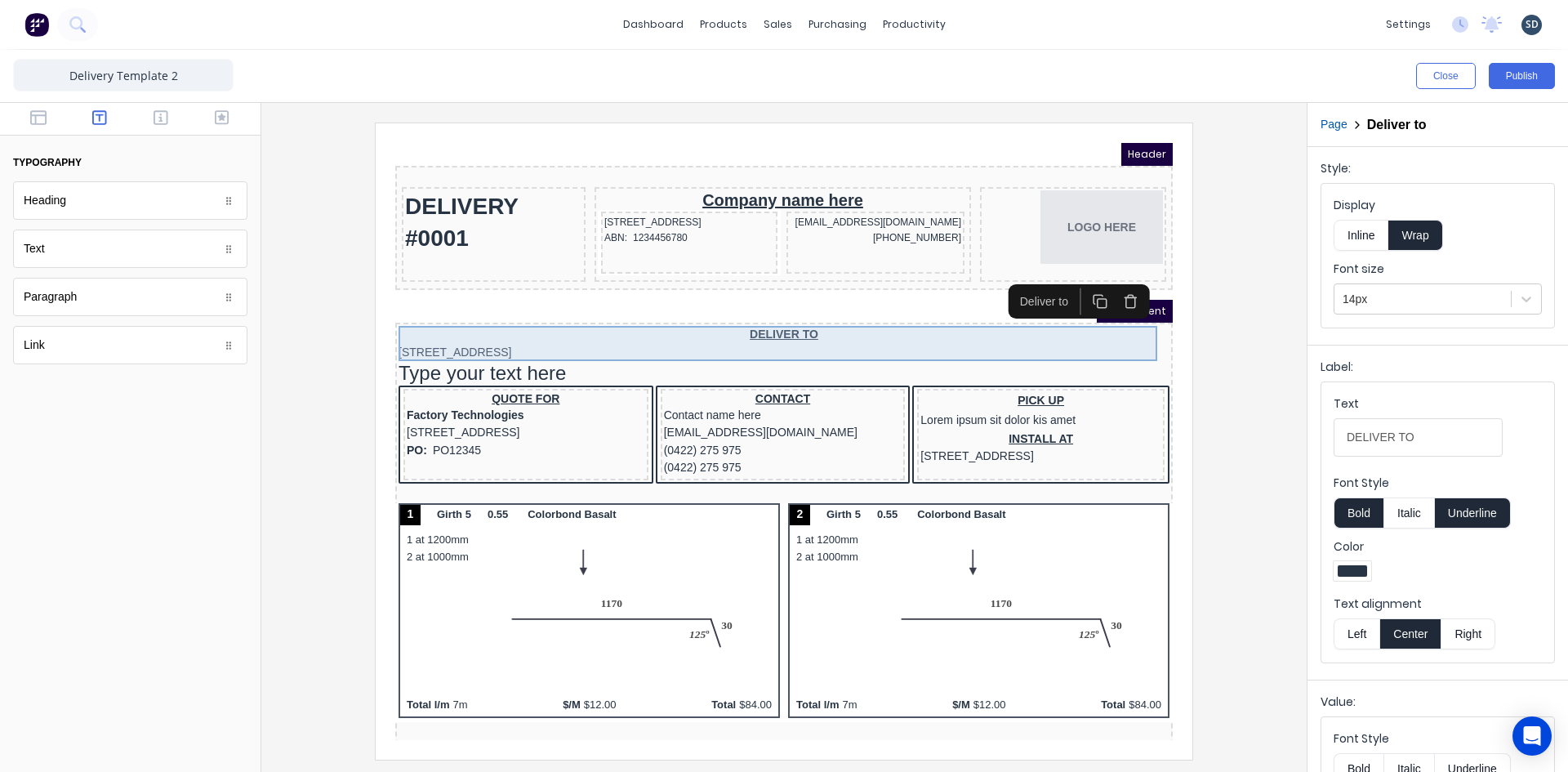
click at [841, 327] on div "DELIVER TO 234 Beach Road Gold Coast, Queensland, Australia" at bounding box center [764, 324] width 771 height 35
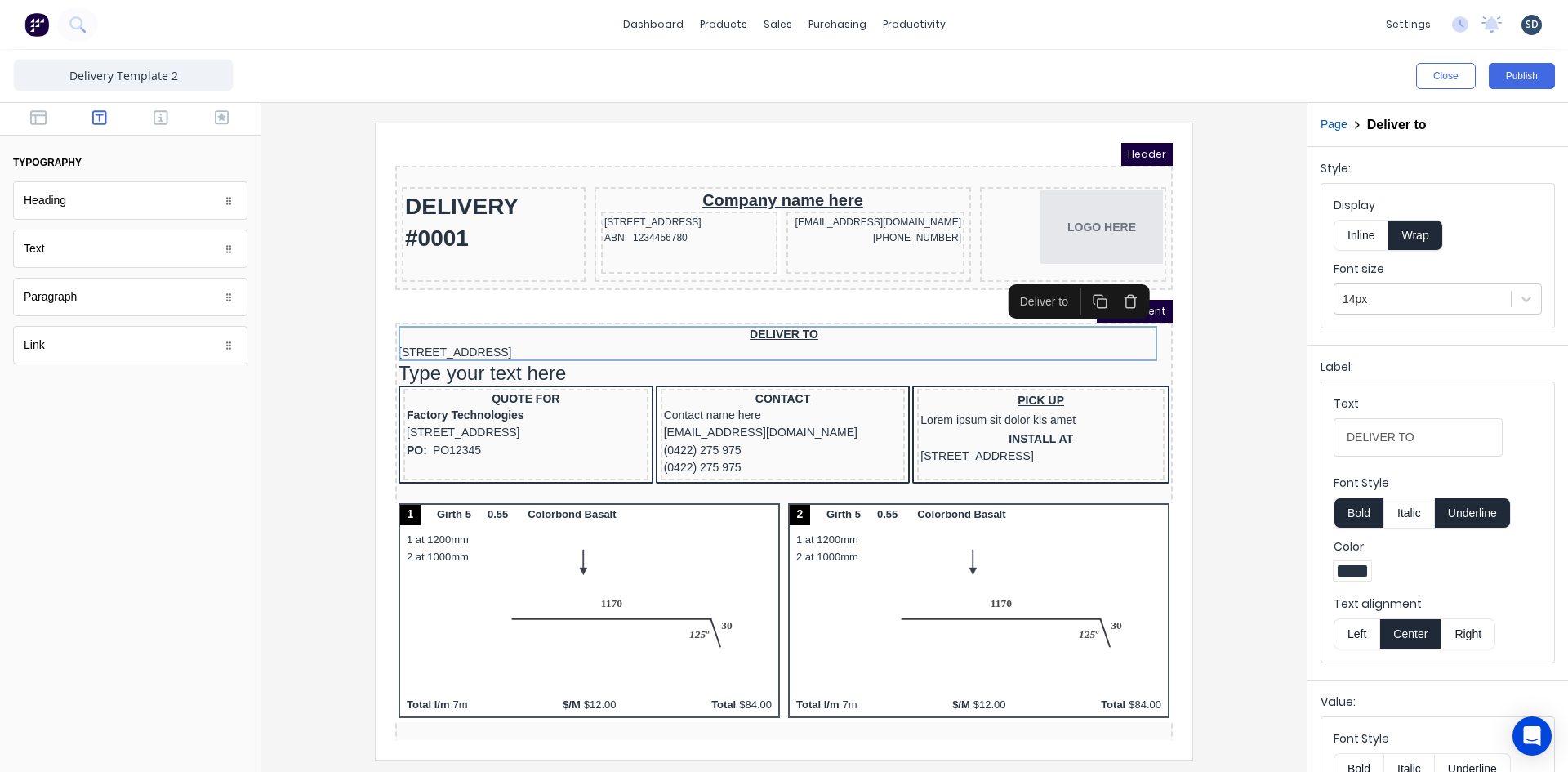
click at [1358, 238] on button "Inline" at bounding box center [1360, 236] width 55 height 31
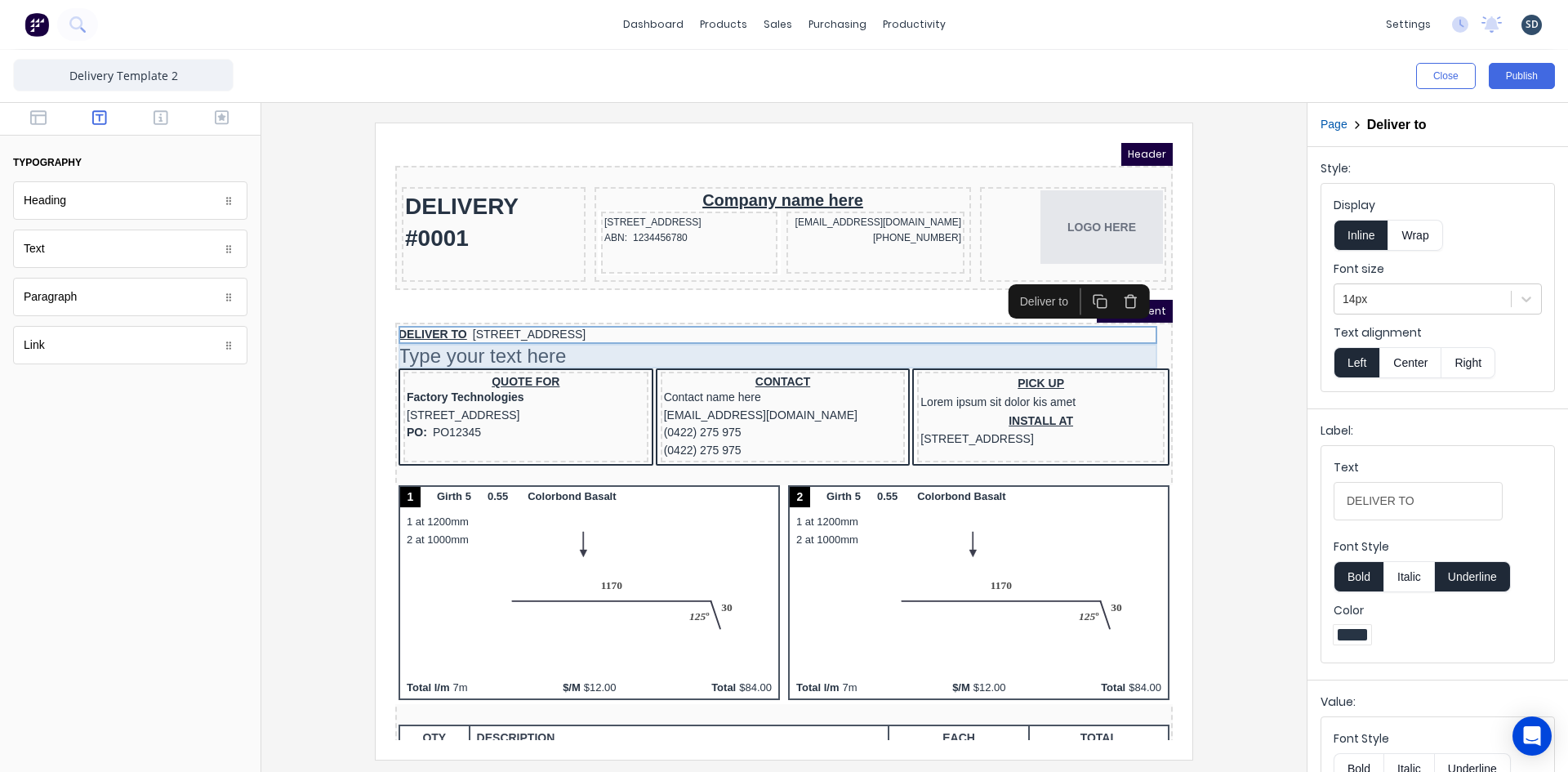
click at [529, 333] on div "Type your text here" at bounding box center [764, 336] width 771 height 24
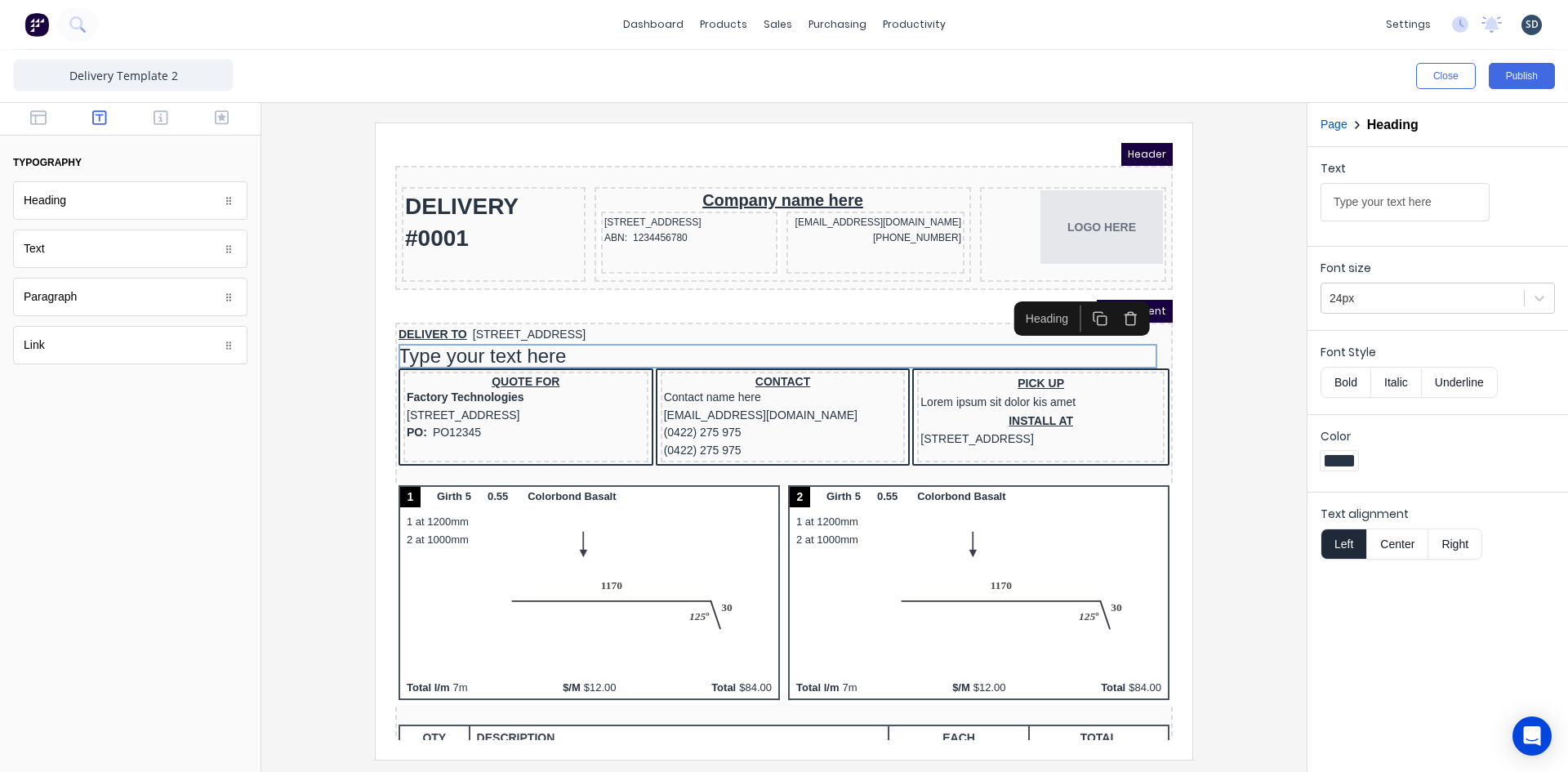
click at [1112, 297] on icon "button" at bounding box center [1111, 300] width 16 height 16
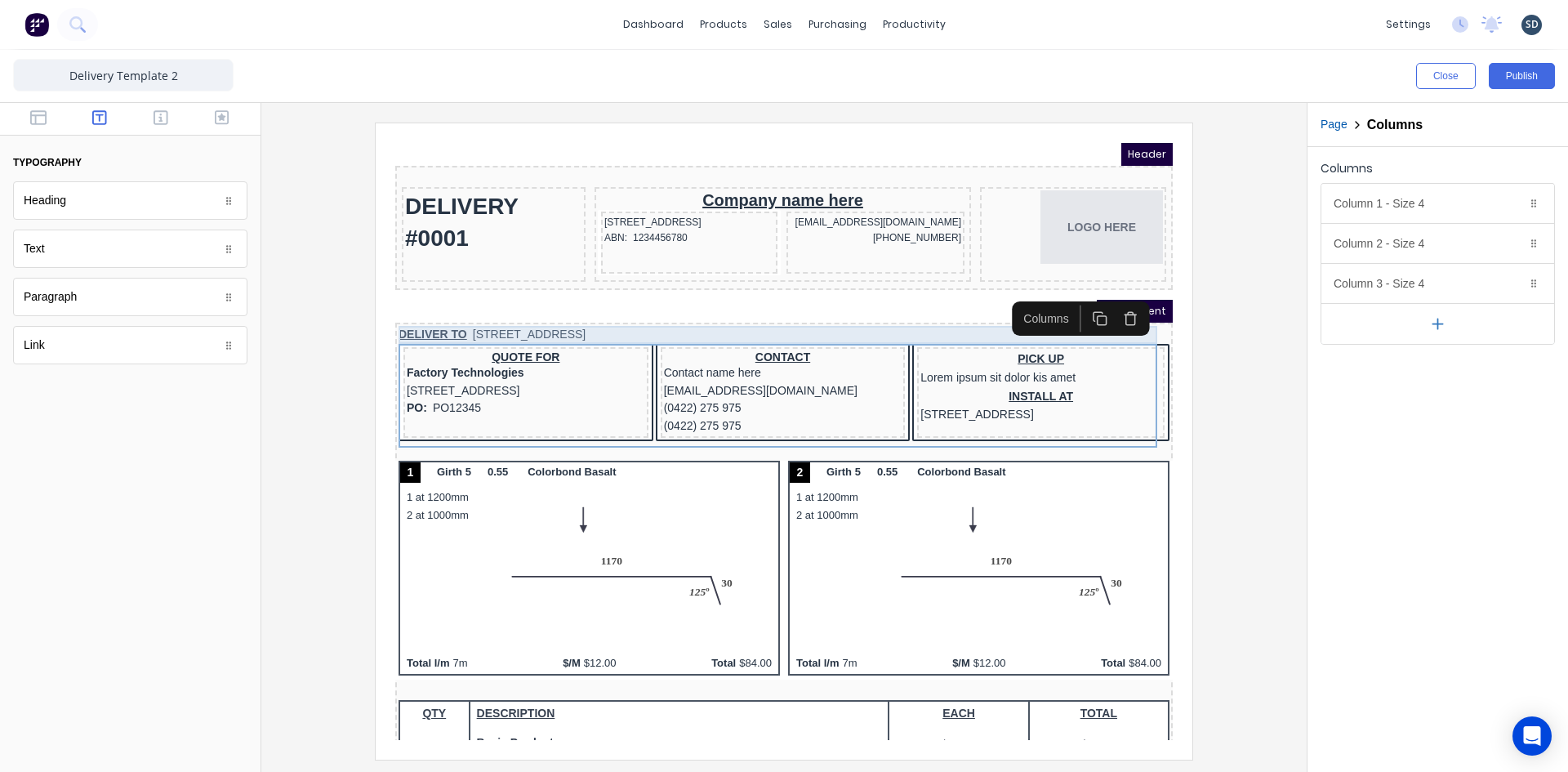
click at [804, 313] on div "DELIVER TO 234 Beach Road Gold Coast, Queensland, Australia" at bounding box center [764, 315] width 771 height 18
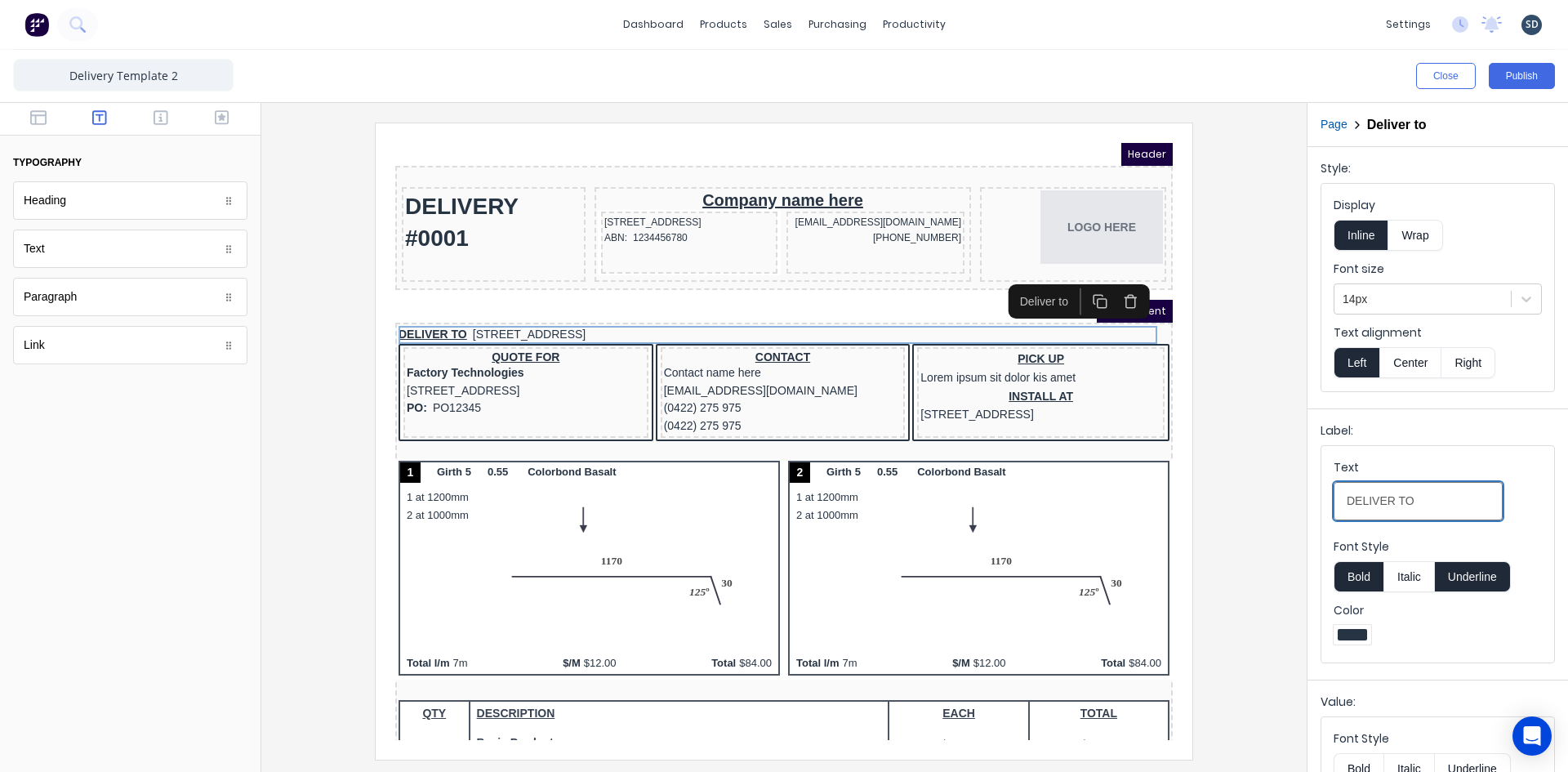
click at [1435, 505] on input "DELIVER TO" at bounding box center [1418, 501] width 169 height 38
type input "DELIVER TO:"
click at [1518, 292] on icon at bounding box center [1526, 299] width 17 height 17
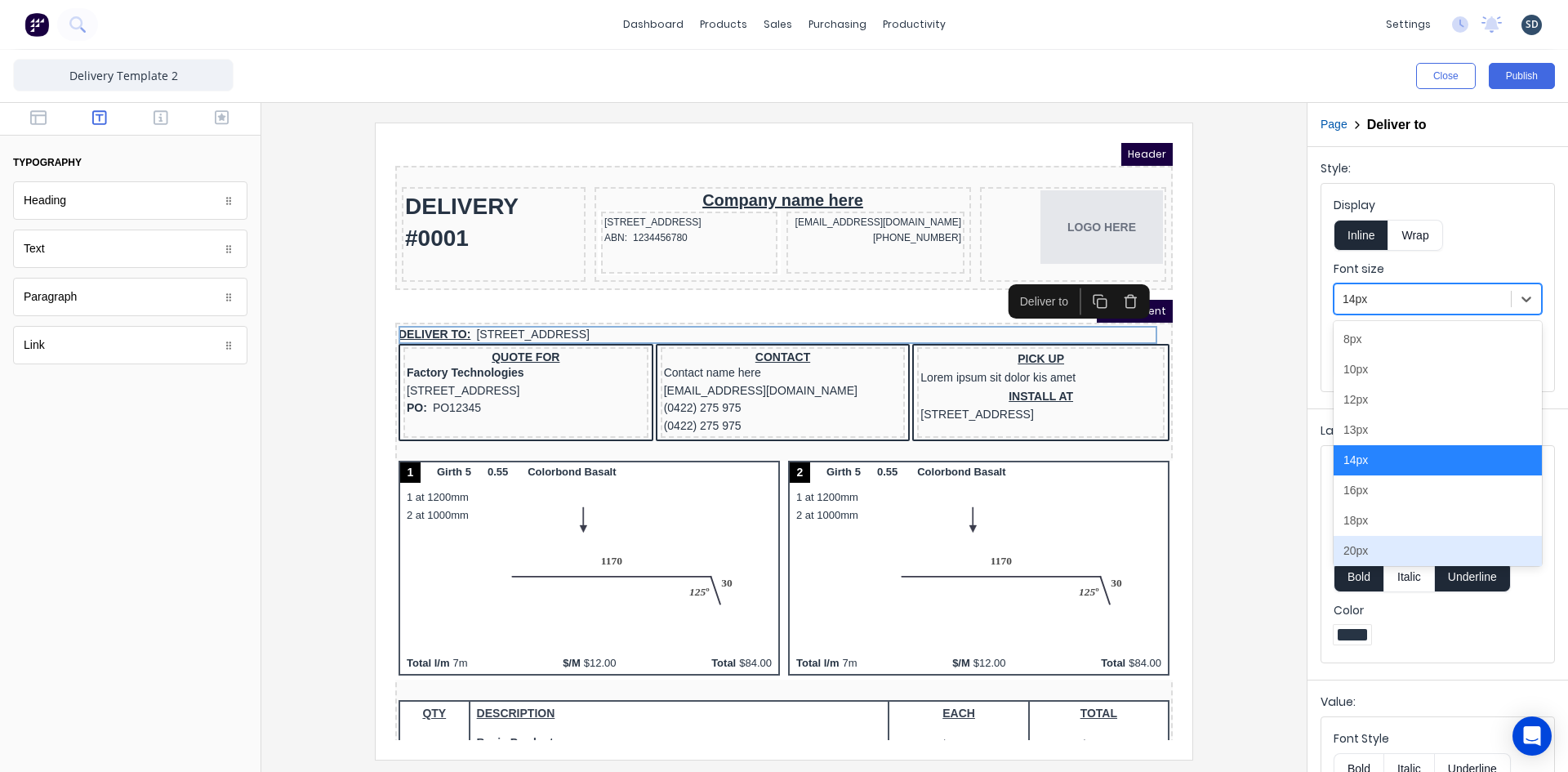
click at [1392, 546] on div "20px" at bounding box center [1437, 551] width 209 height 31
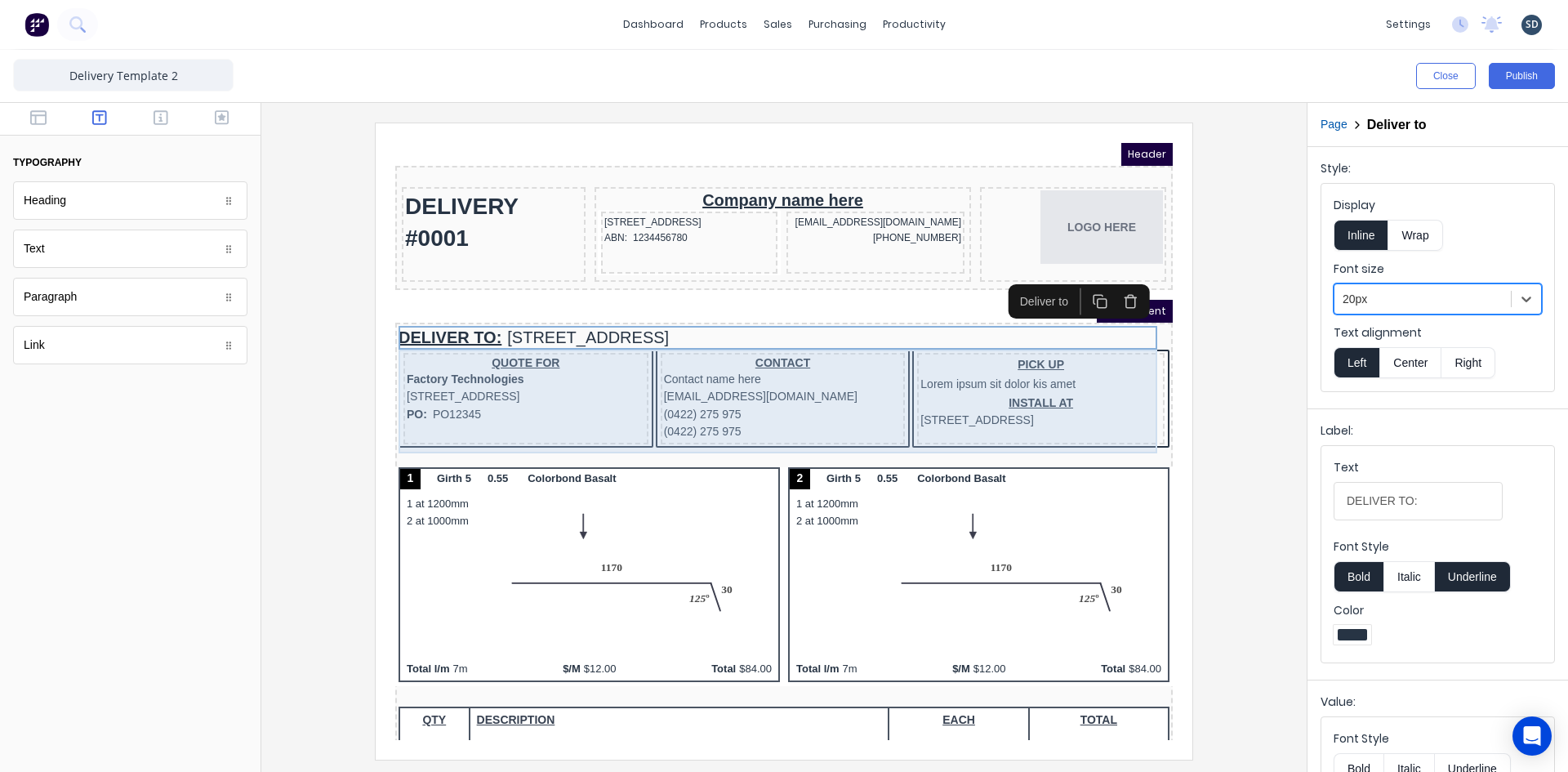
click at [1131, 429] on div "QUOTE FOR Factory Technologies 234 Beach Road Gold Coast, Queensland, Australia…" at bounding box center [764, 381] width 771 height 101
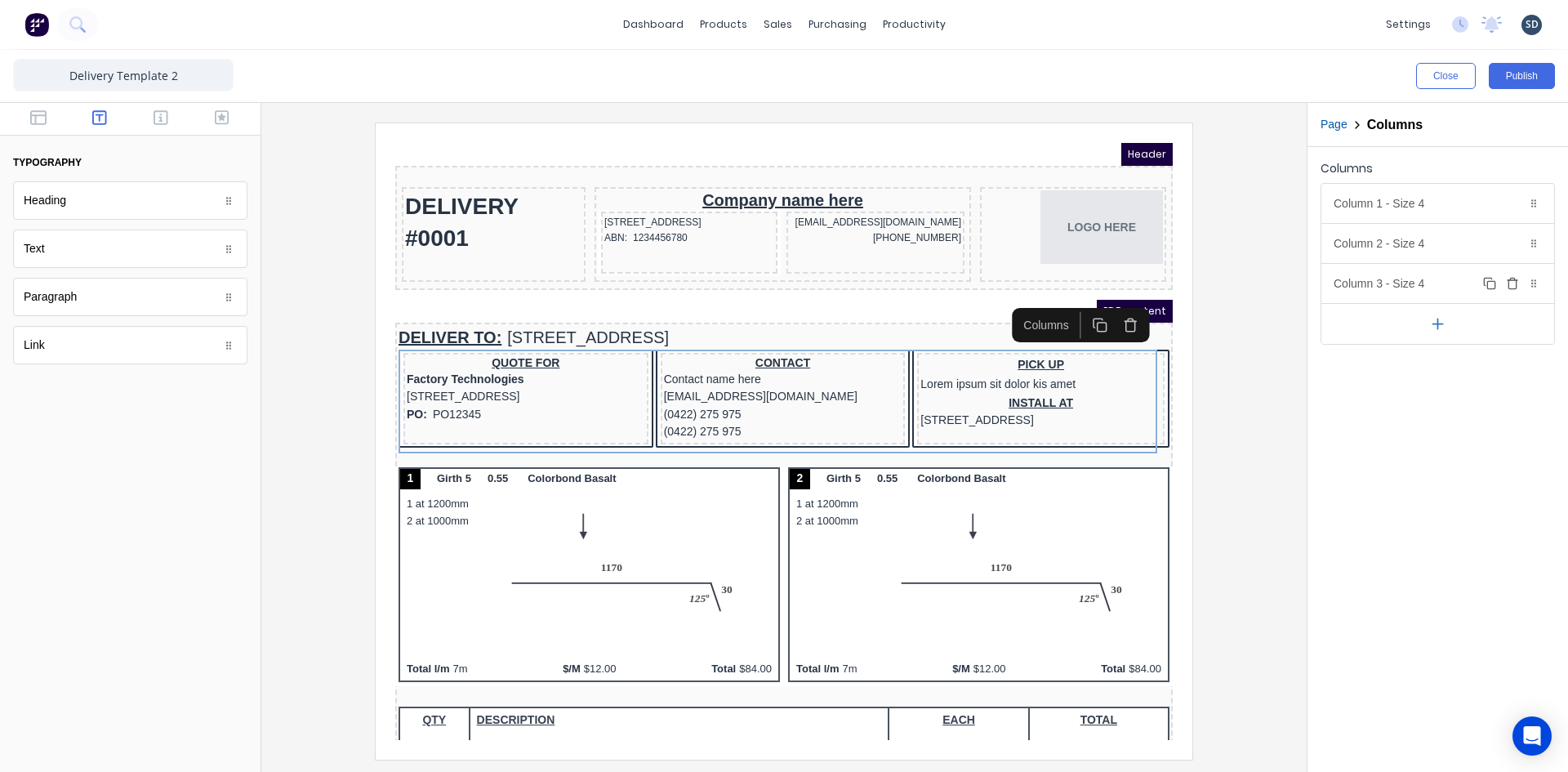
click at [1381, 289] on div "Column 3 - Size 4 Duplicate Delete" at bounding box center [1437, 283] width 233 height 39
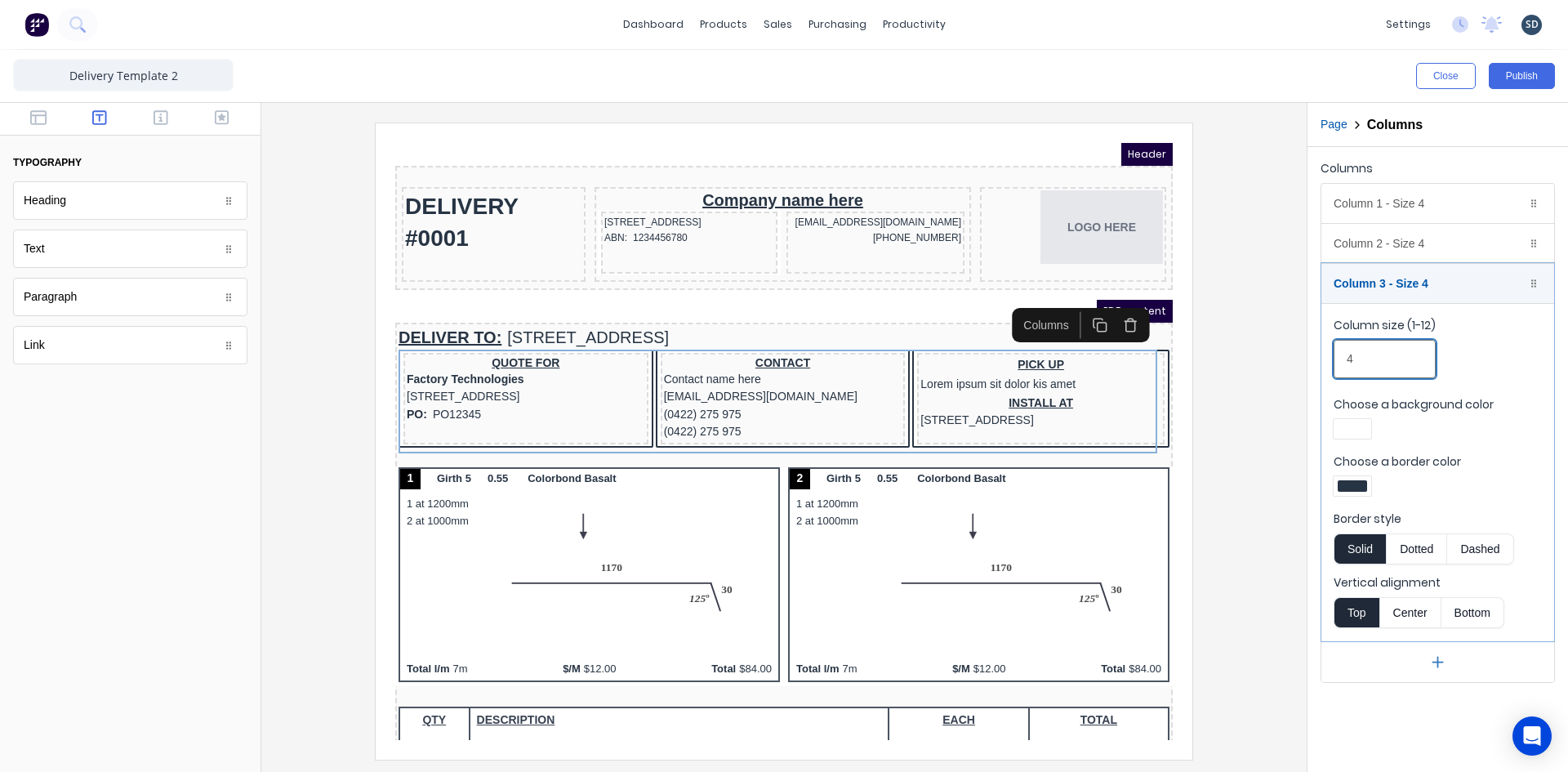
click at [1383, 360] on input "4" at bounding box center [1384, 359] width 102 height 38
click at [1537, 288] on div at bounding box center [1533, 283] width 17 height 17
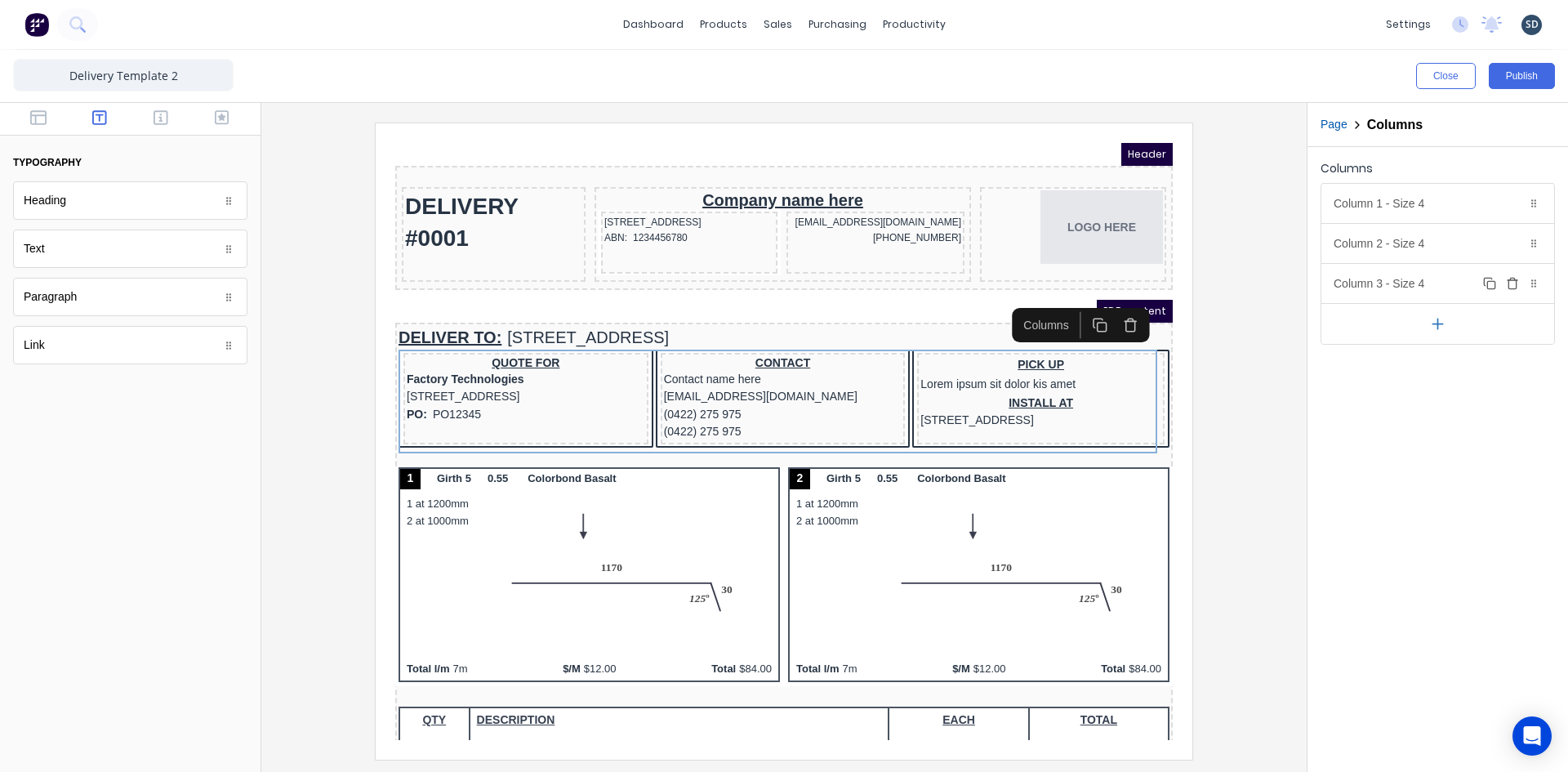
click at [1512, 285] on icon "button" at bounding box center [1512, 283] width 13 height 13
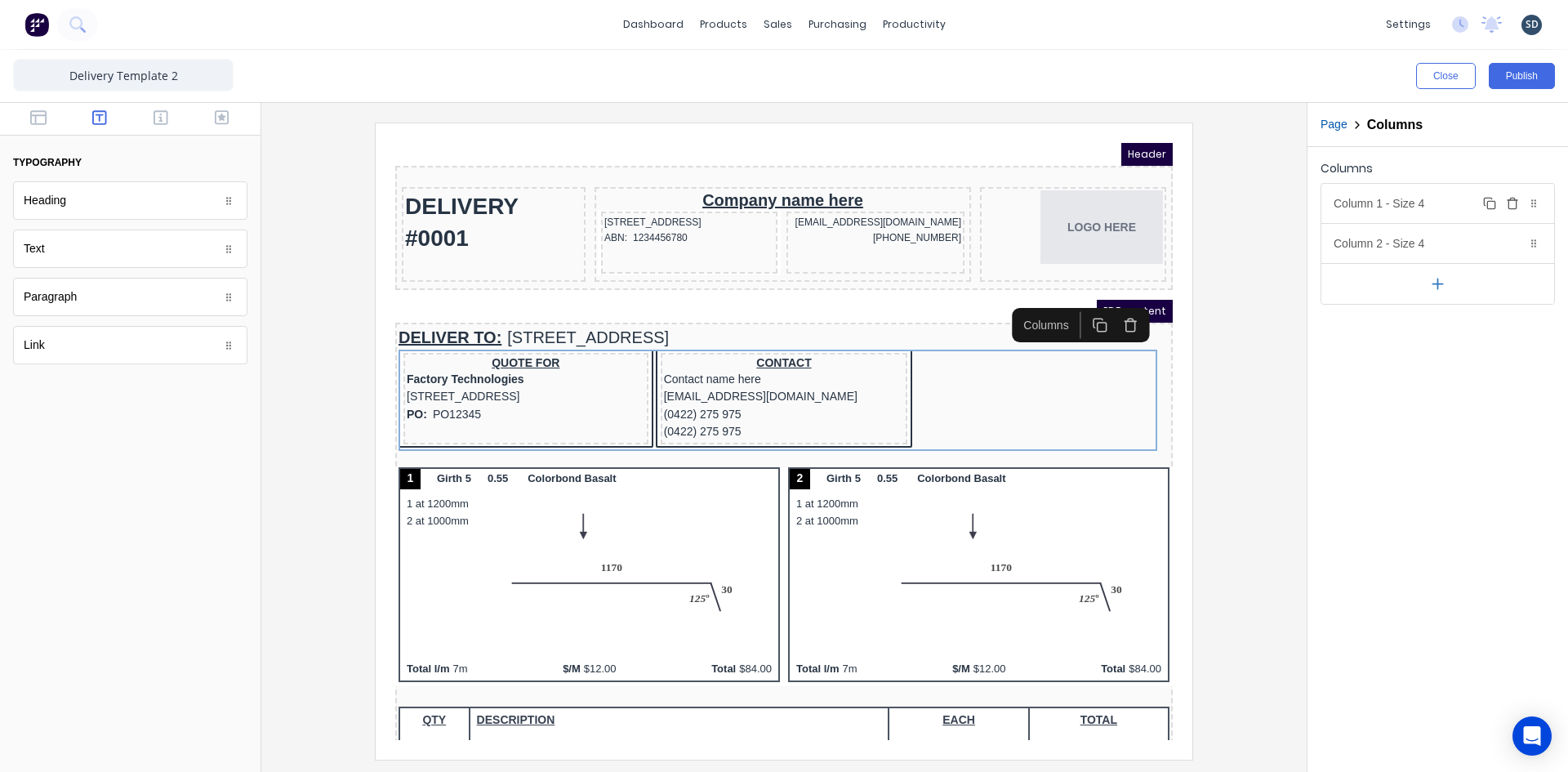
click at [1437, 203] on div "Column 1 - Size 4 Duplicate Delete" at bounding box center [1437, 203] width 233 height 39
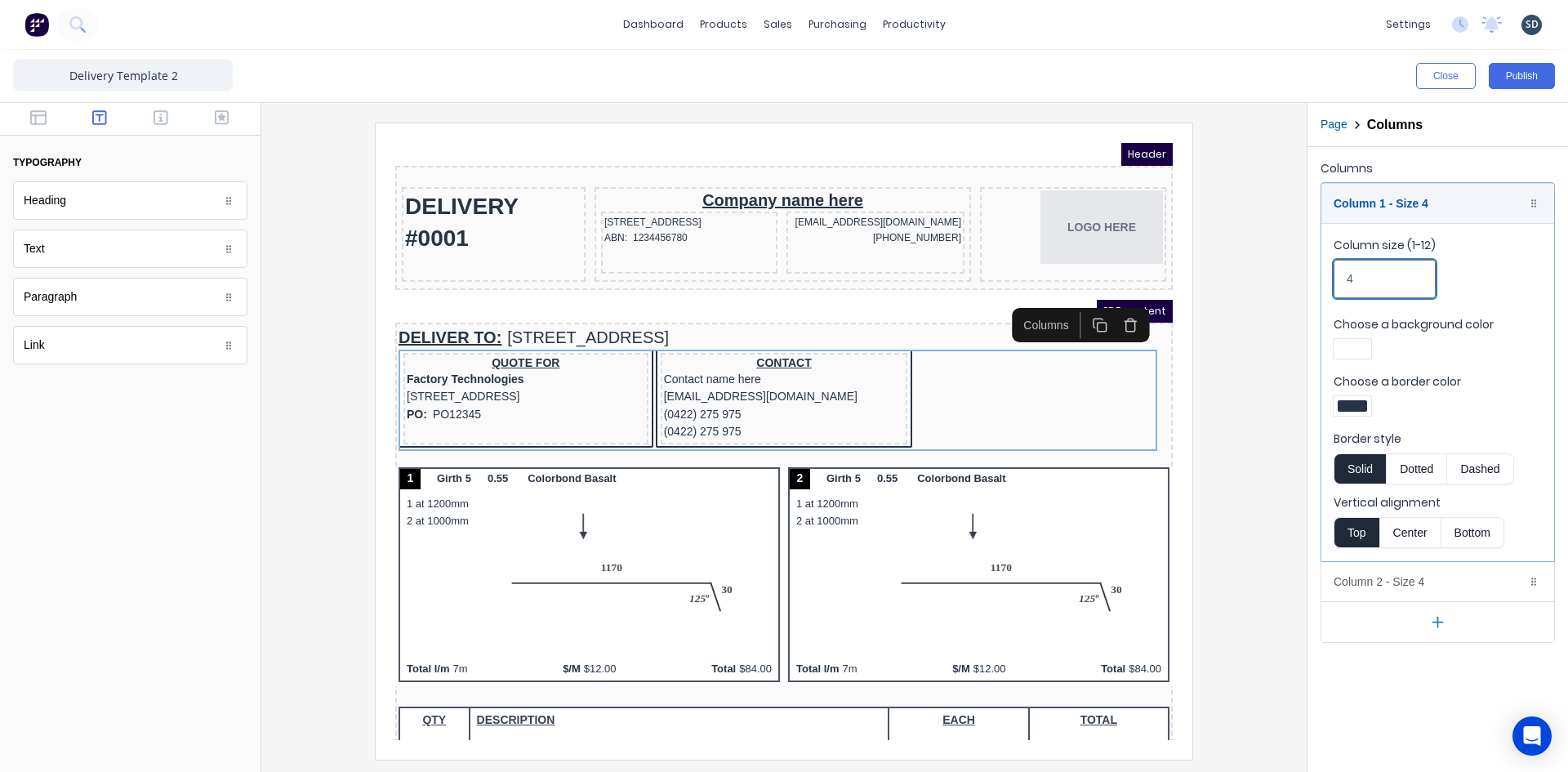
drag, startPoint x: 1371, startPoint y: 280, endPoint x: 1320, endPoint y: 279, distance: 51.0
click at [1320, 279] on div "Columns Column 1 - Size 4 Duplicate Delete Column size (1-12) 4 Choose a backgr…" at bounding box center [1438, 399] width 260 height 506
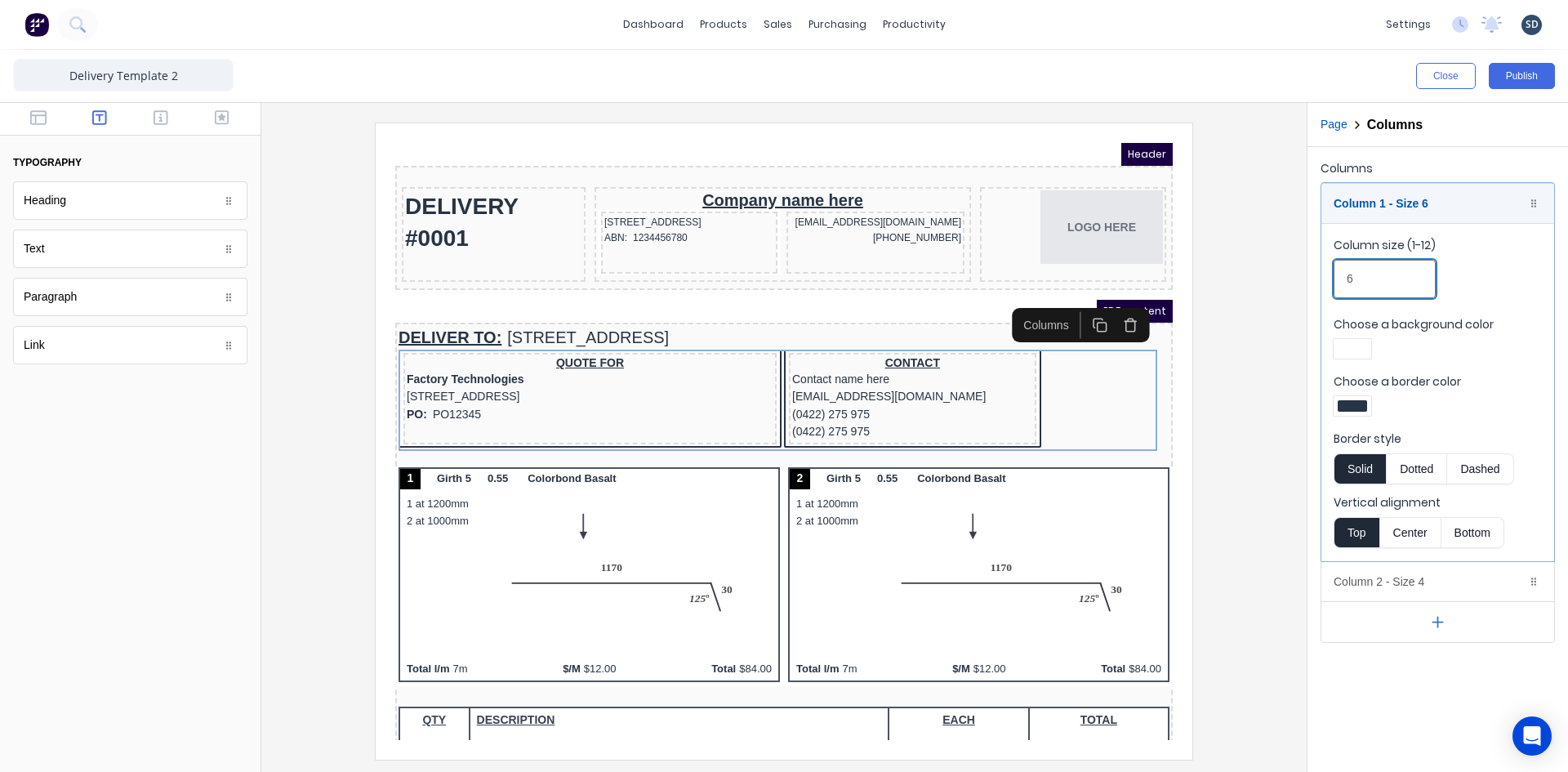
type input "6"
click at [1434, 582] on div "Column 2 - Size 4 Duplicate Delete" at bounding box center [1437, 582] width 233 height 39
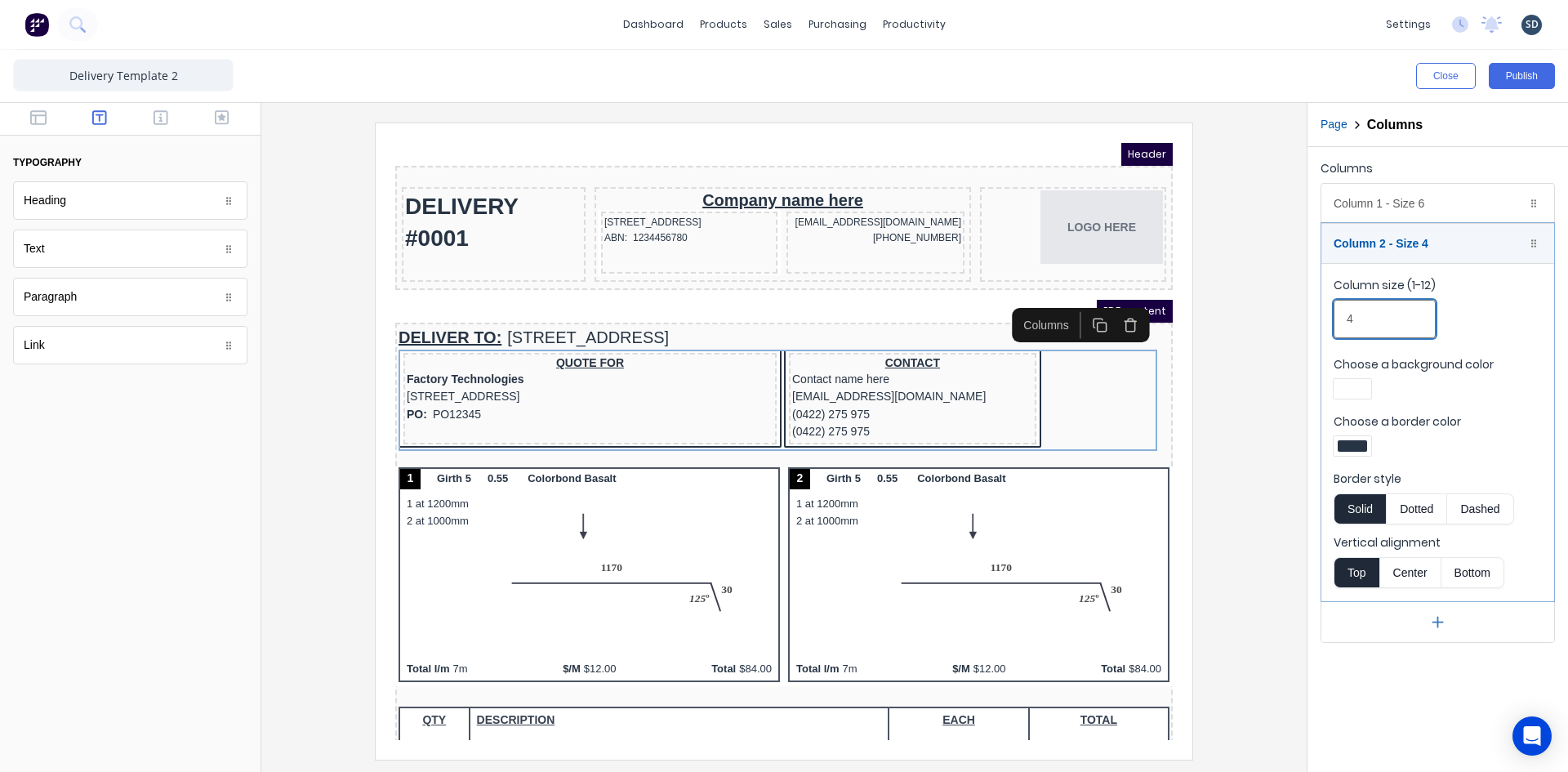
drag, startPoint x: 1365, startPoint y: 318, endPoint x: 1331, endPoint y: 321, distance: 34.1
click at [1331, 320] on fieldset "Column size (1-12) 4 Choose a background color Choose a border color Border sty…" at bounding box center [1437, 431] width 233 height 338
type input "6"
click at [1498, 307] on div "Column size (1-12) 6" at bounding box center [1437, 312] width 209 height 70
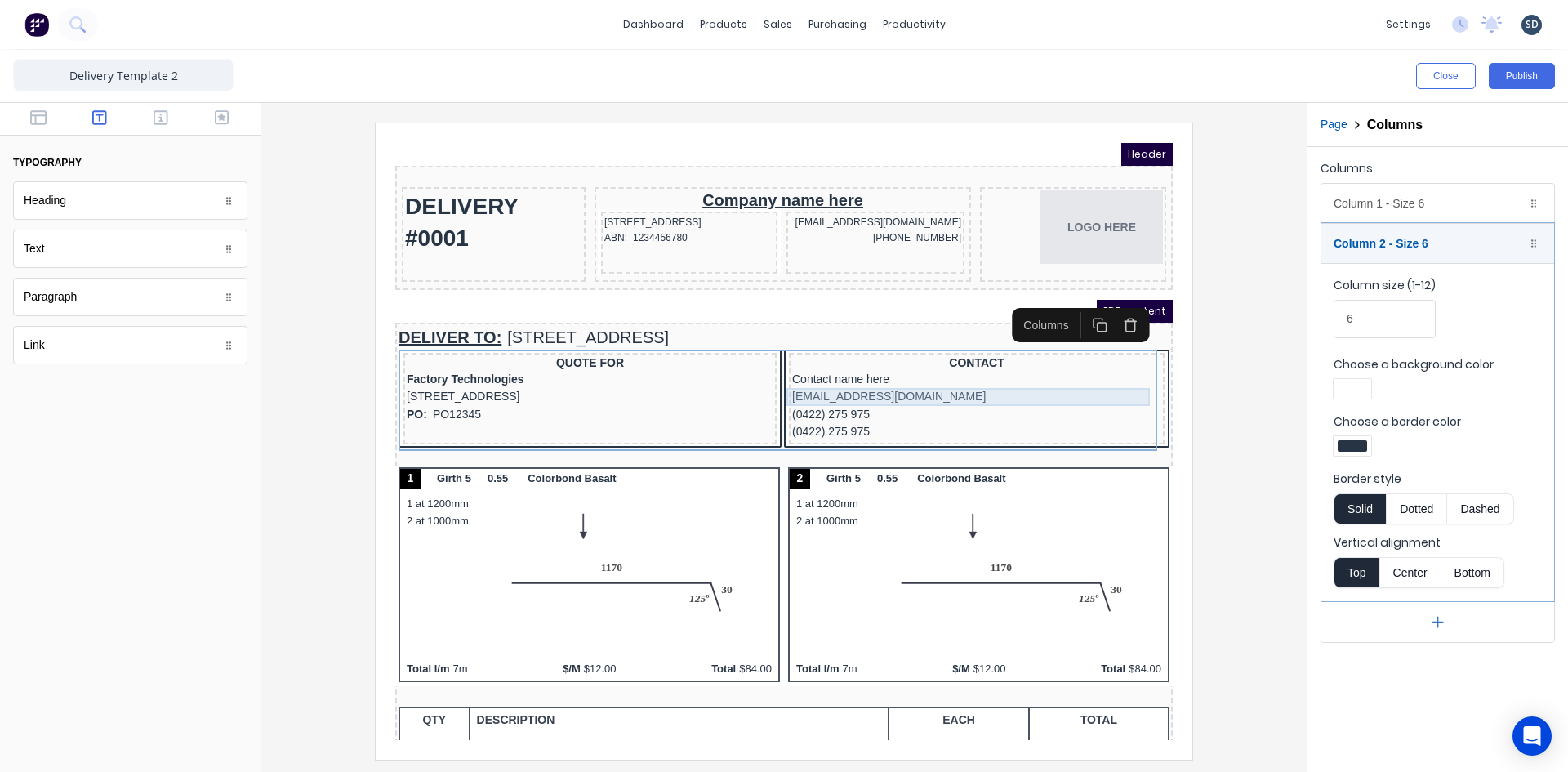
click at [932, 377] on div "xxxxxxx@xxxxx.com" at bounding box center [957, 377] width 369 height 18
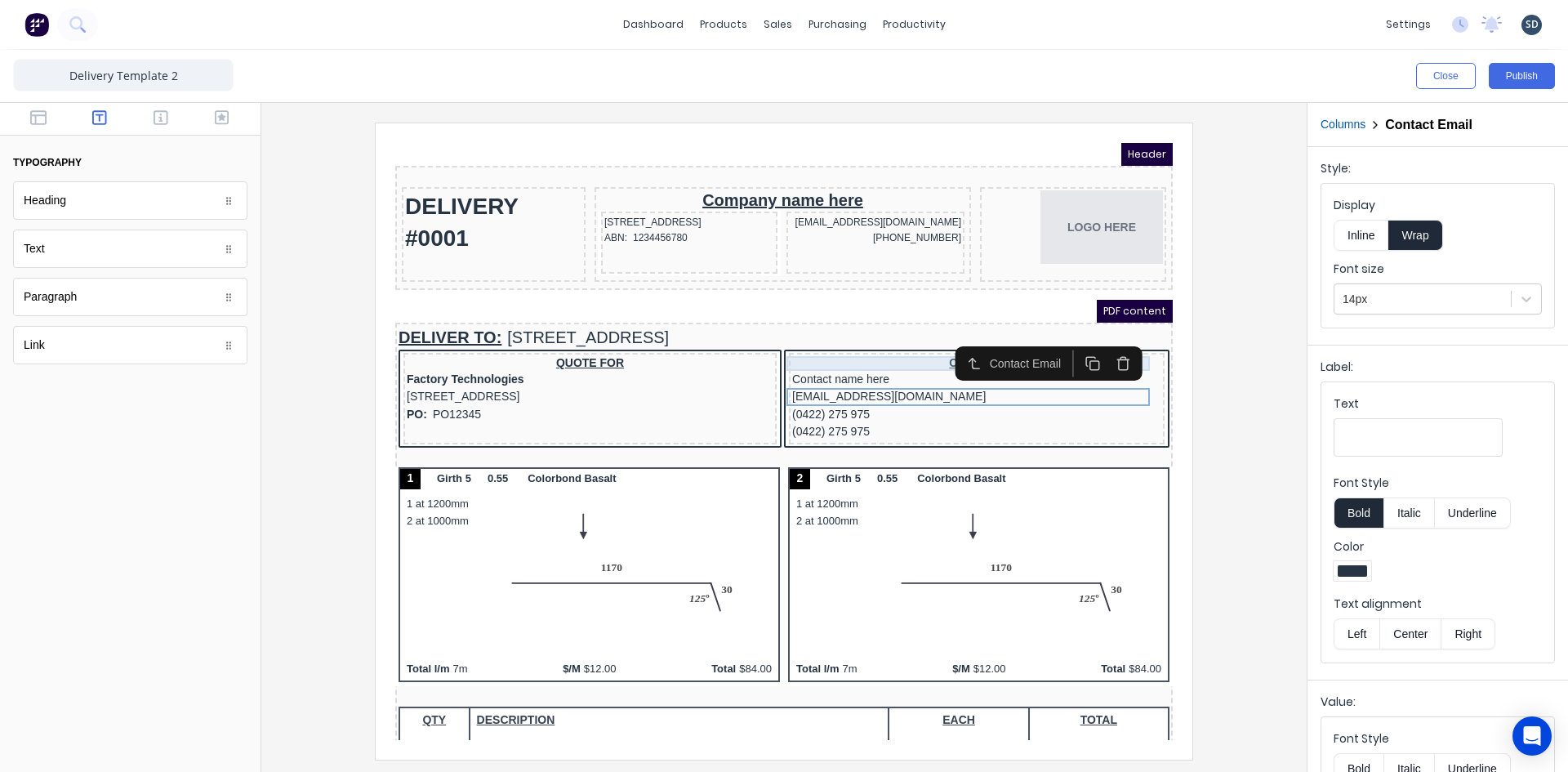
click at [903, 347] on div "CONTACT" at bounding box center [957, 343] width 369 height 15
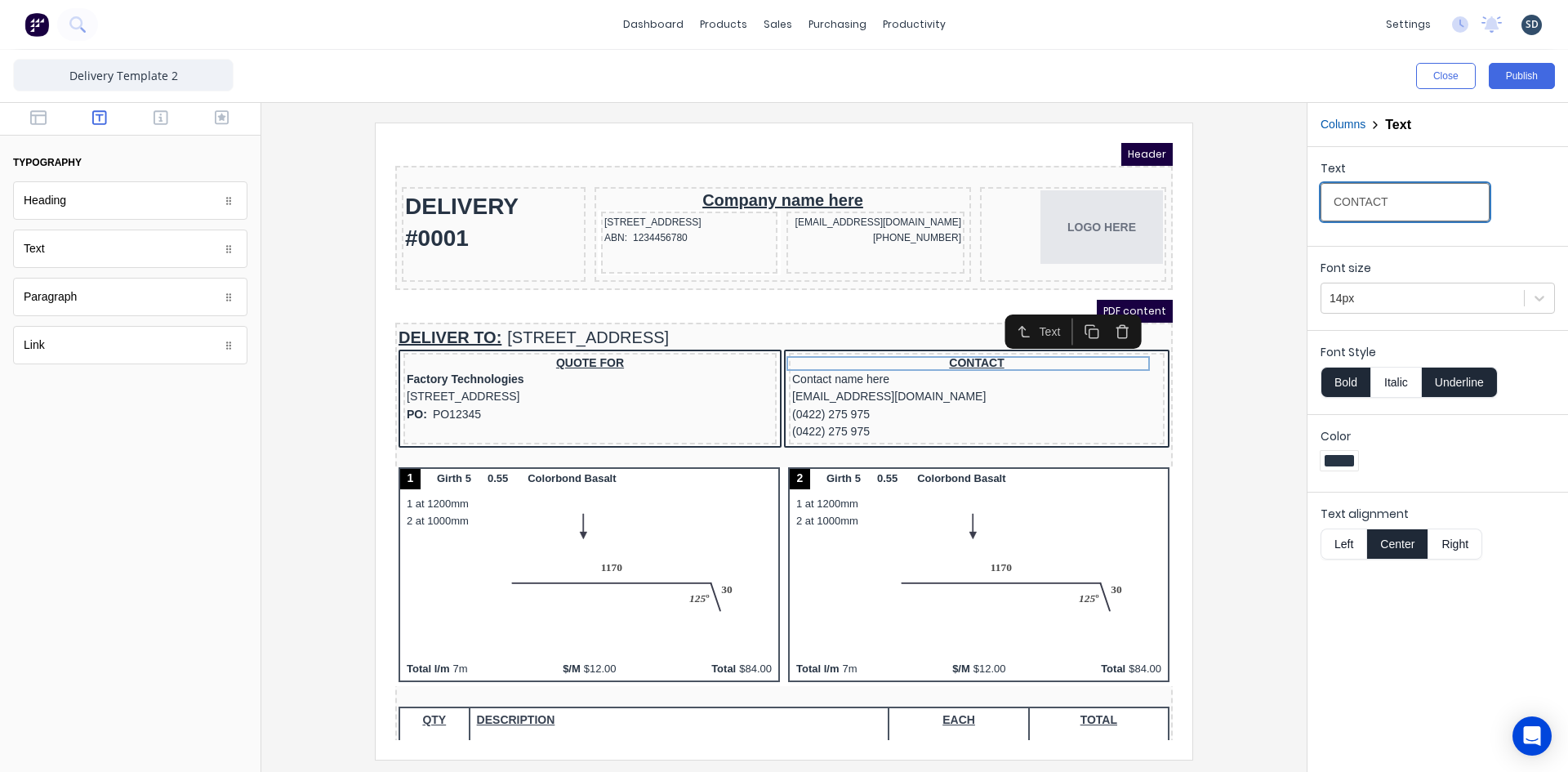
click at [1332, 199] on input "CONTACT" at bounding box center [1405, 203] width 169 height 38
type input "SITE CONTACT"
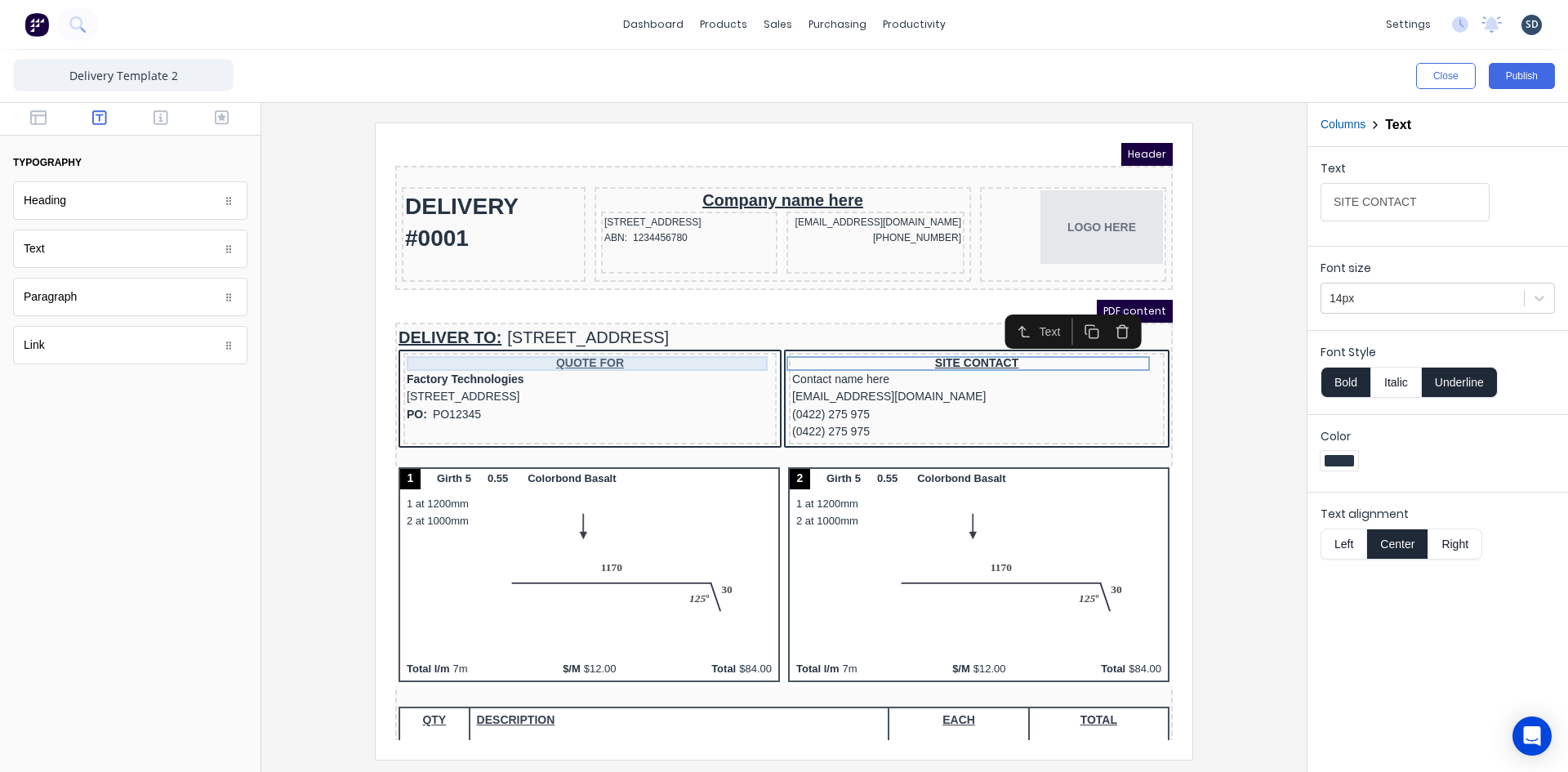
click at [636, 348] on div "QUOTE FOR" at bounding box center [570, 343] width 367 height 15
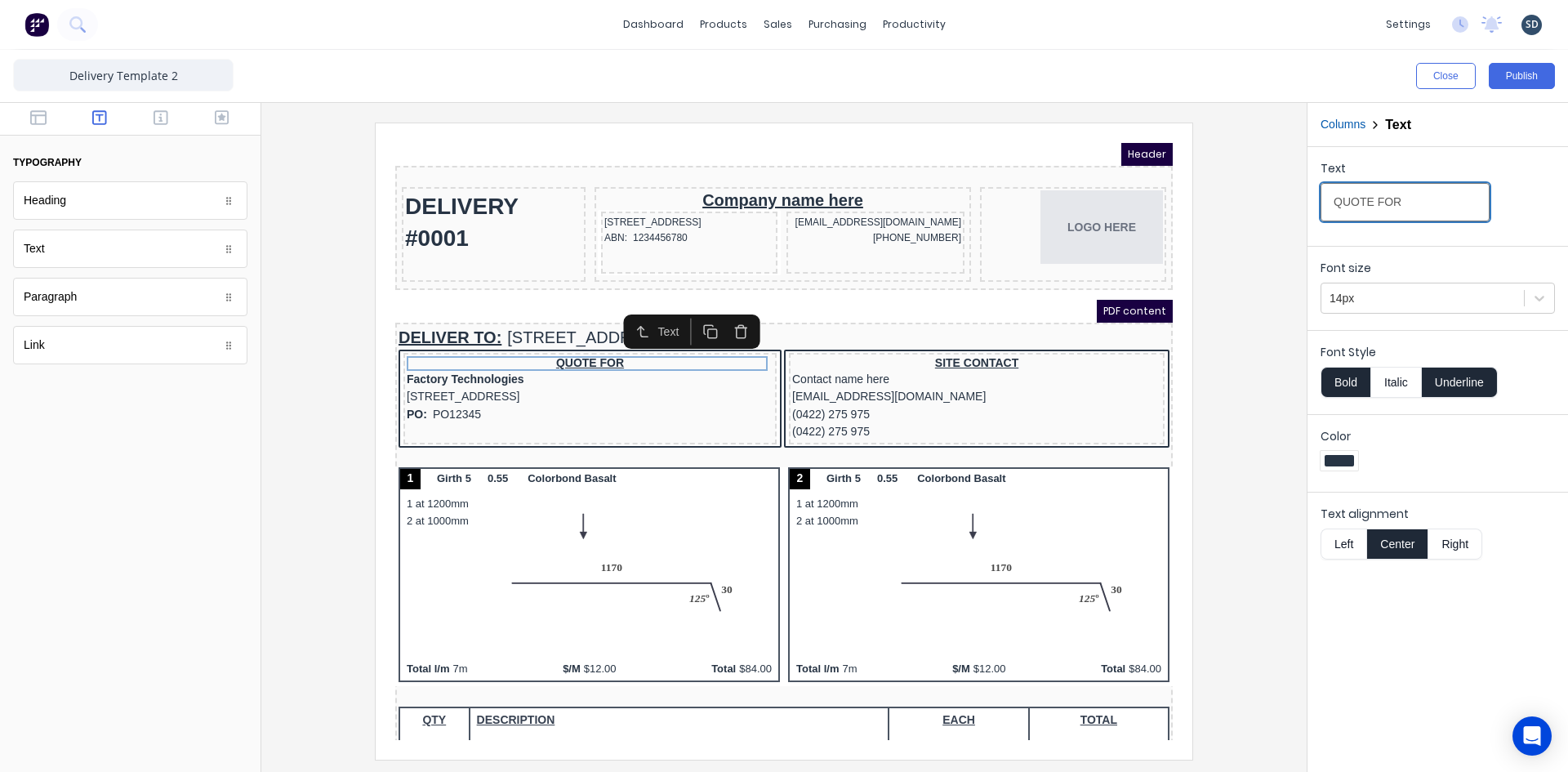
drag, startPoint x: 1414, startPoint y: 203, endPoint x: 1332, endPoint y: 199, distance: 82.1
click at [1332, 199] on input "QUOTE FOR" at bounding box center [1405, 203] width 169 height 38
type input "DELIVERY FOR"
click at [1515, 213] on div "Text DELIVERY FOR" at bounding box center [1437, 195] width 234 height 70
click at [655, 358] on div "Factory Technologies" at bounding box center [570, 360] width 367 height 18
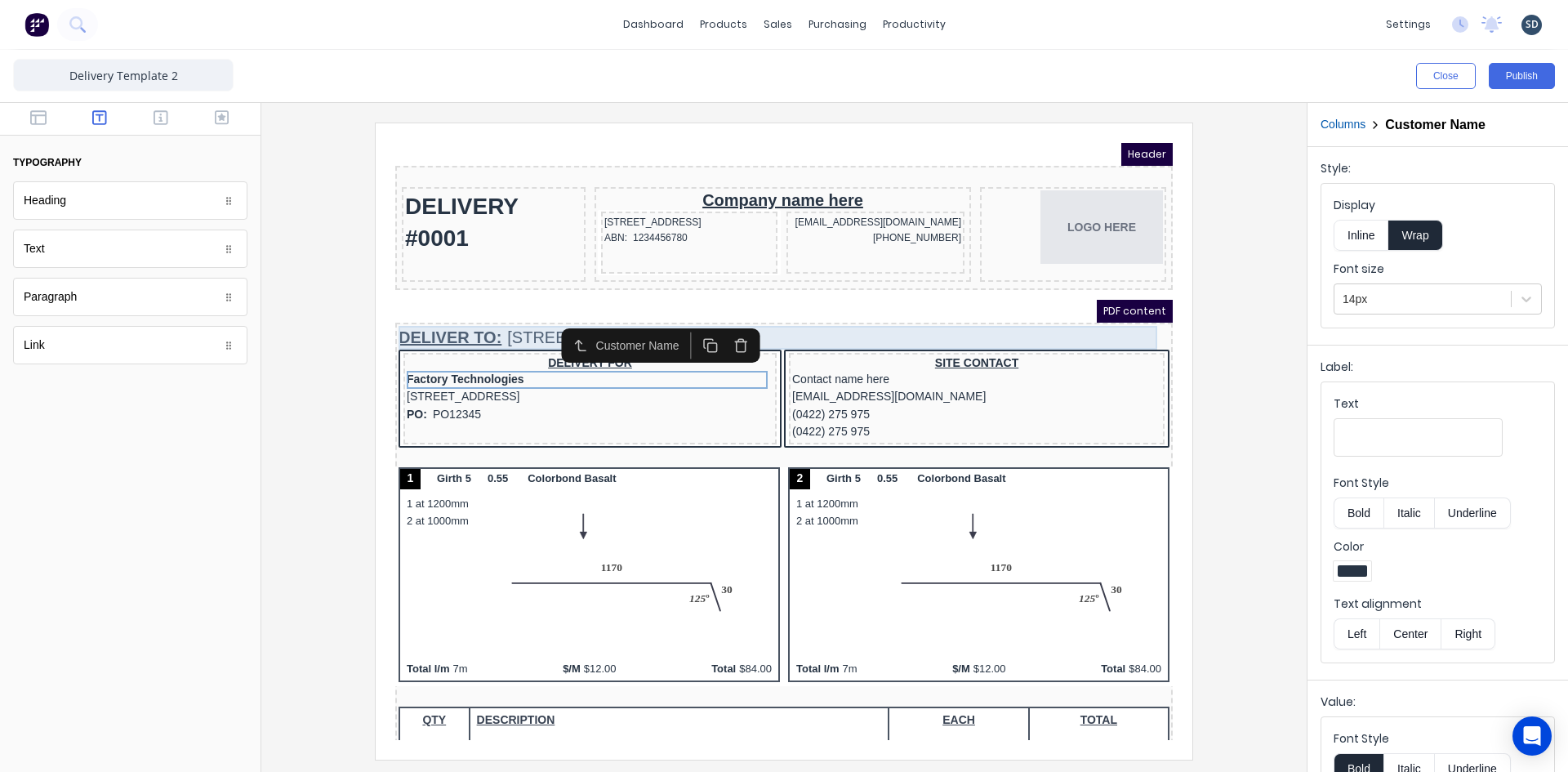
click at [905, 314] on div "DELIVER TO: 234 Beach Road Gold Coast, Queensland, Australia" at bounding box center [764, 318] width 771 height 24
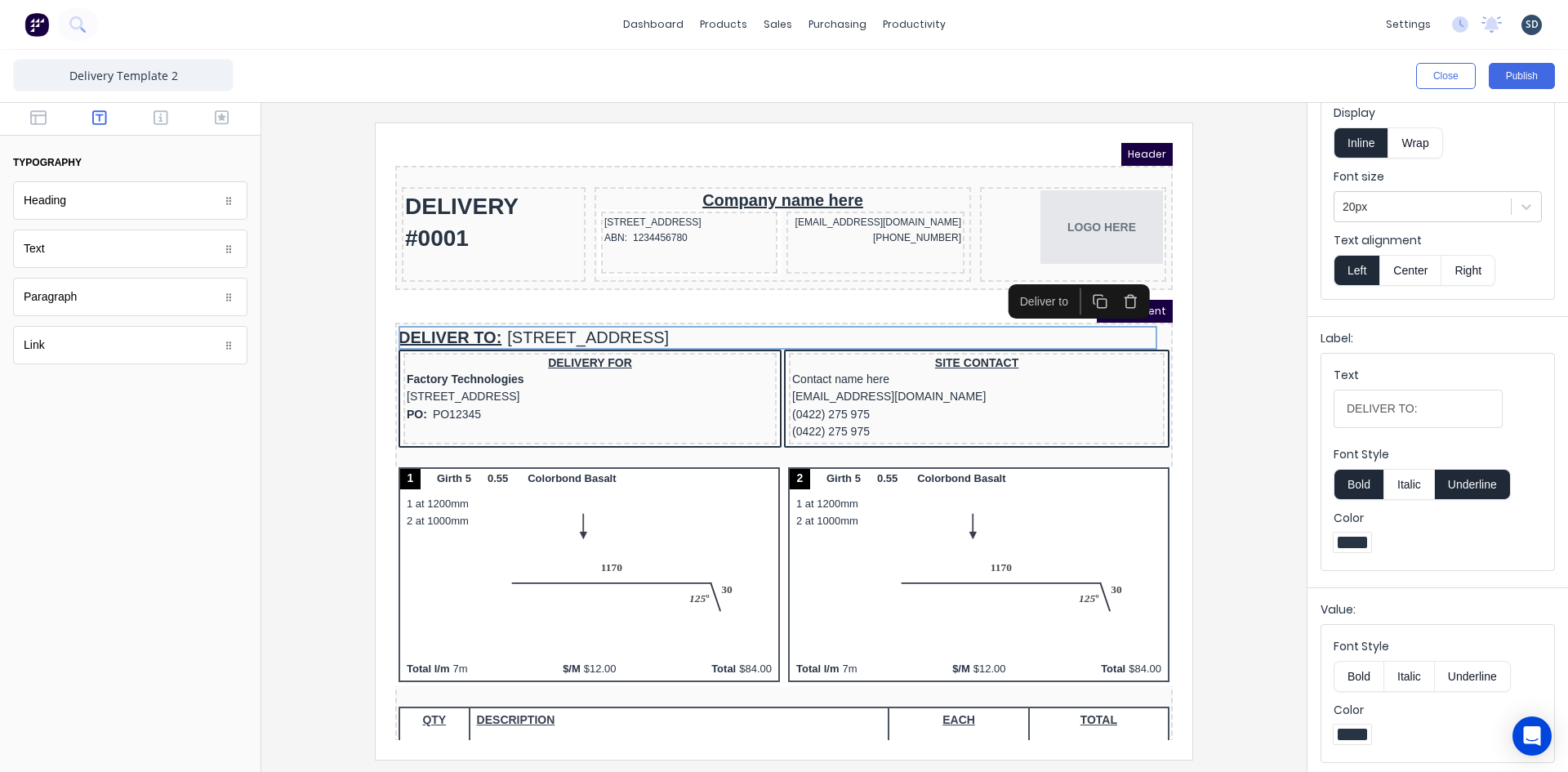
scroll to position [95, 0]
click at [1364, 672] on button "Bold" at bounding box center [1358, 674] width 50 height 31
click at [1416, 479] on button "Italic" at bounding box center [1408, 482] width 52 height 31
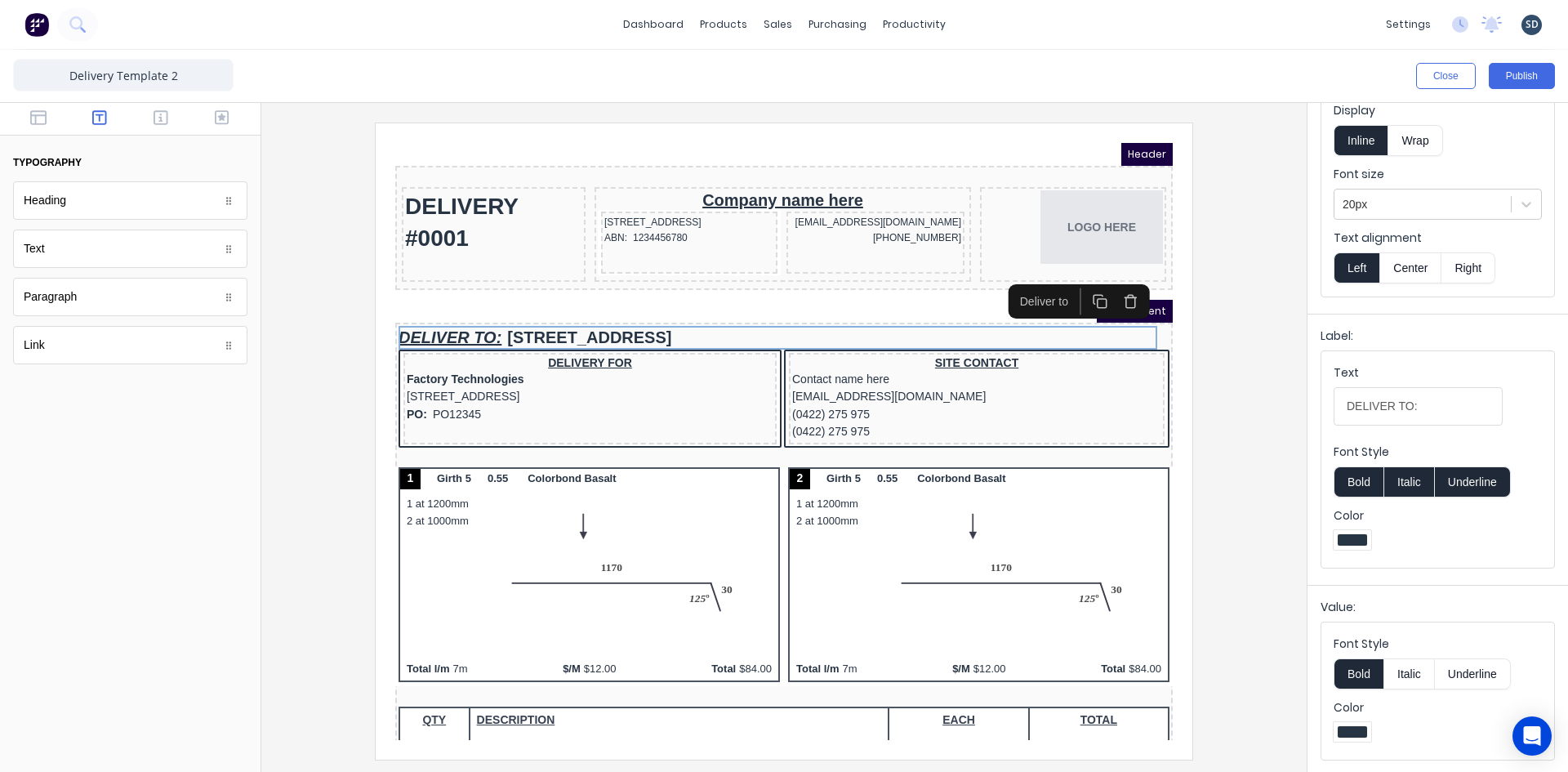
click at [1368, 479] on button "Bold" at bounding box center [1358, 482] width 50 height 31
click at [1367, 479] on button "Bold" at bounding box center [1358, 482] width 50 height 31
click at [1457, 481] on button "Underline" at bounding box center [1472, 482] width 76 height 31
click at [335, 315] on div at bounding box center [783, 440] width 1019 height 637
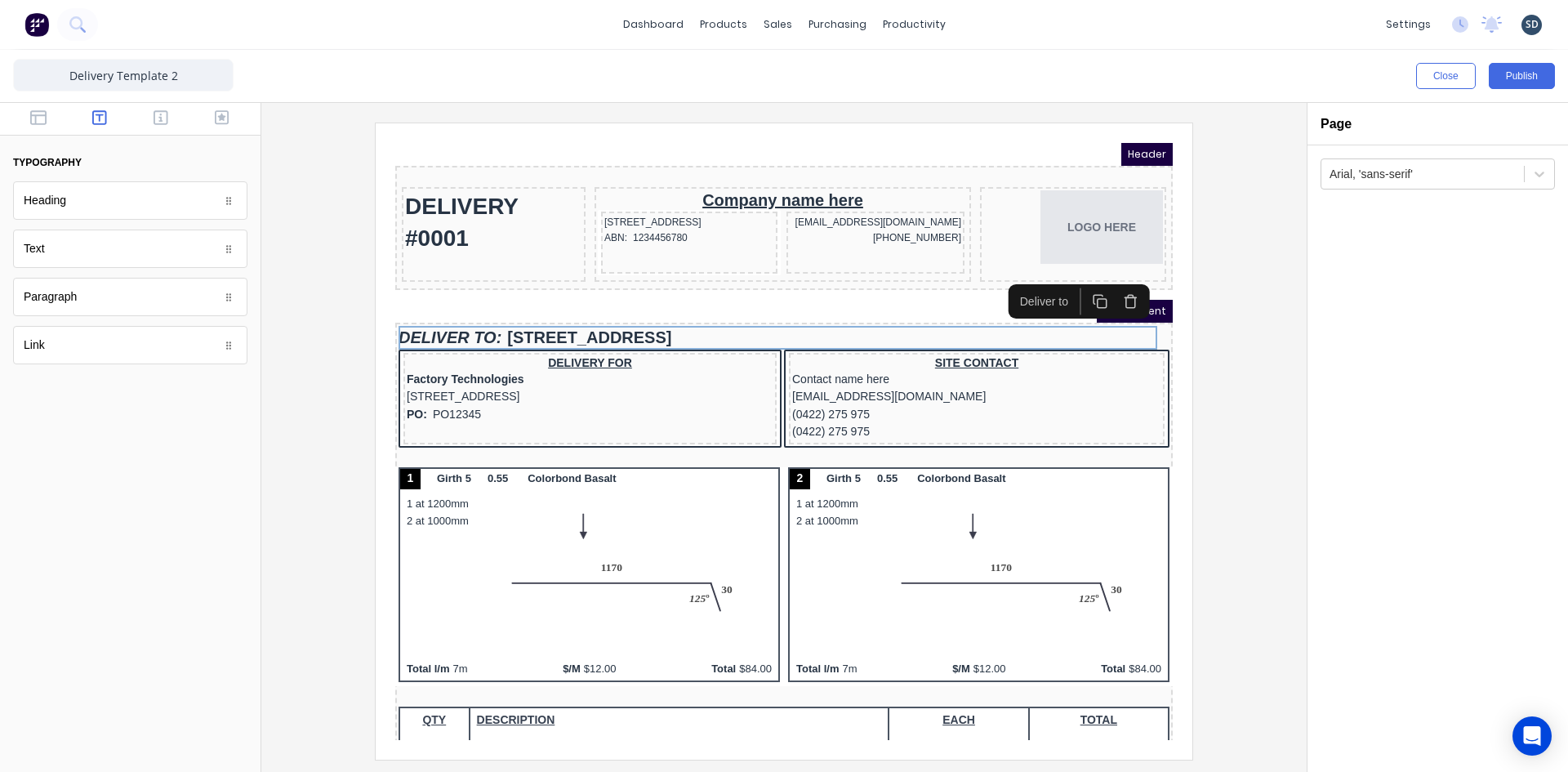
scroll to position [0, 0]
click at [46, 121] on icon "button" at bounding box center [38, 117] width 17 height 15
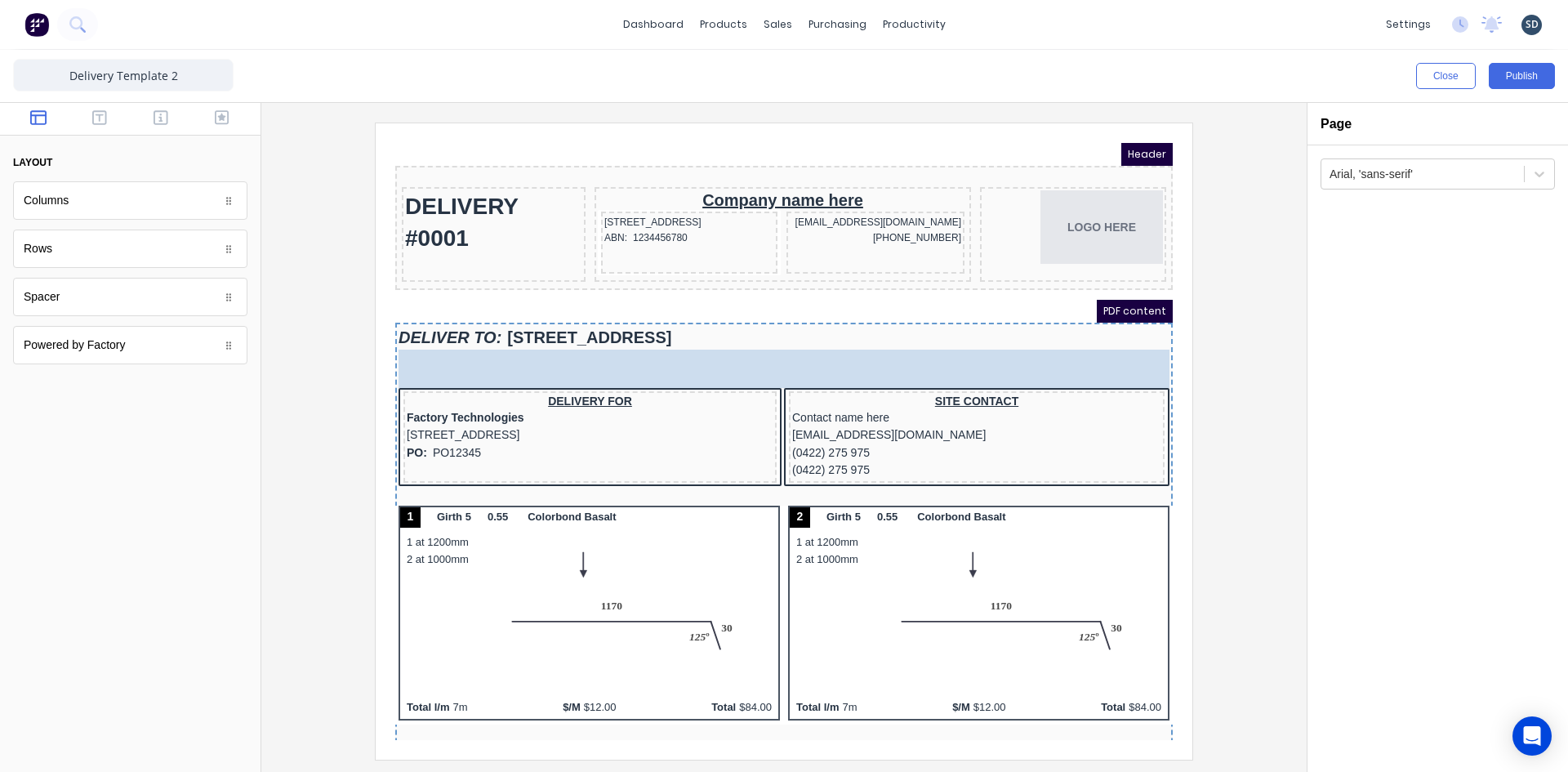
drag, startPoint x: 79, startPoint y: 308, endPoint x: 478, endPoint y: 368, distance: 403.5
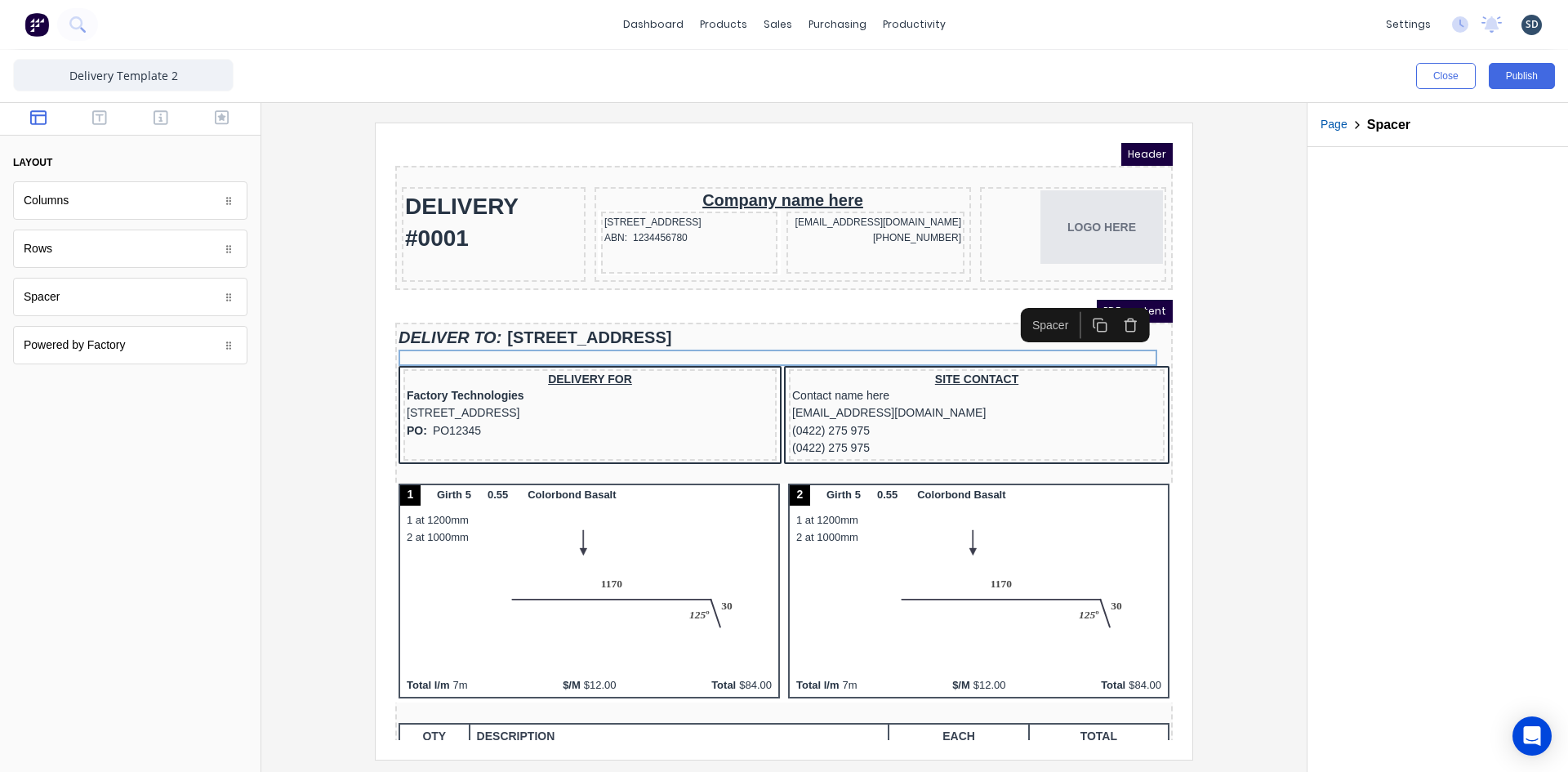
click at [1239, 396] on div at bounding box center [783, 440] width 1019 height 637
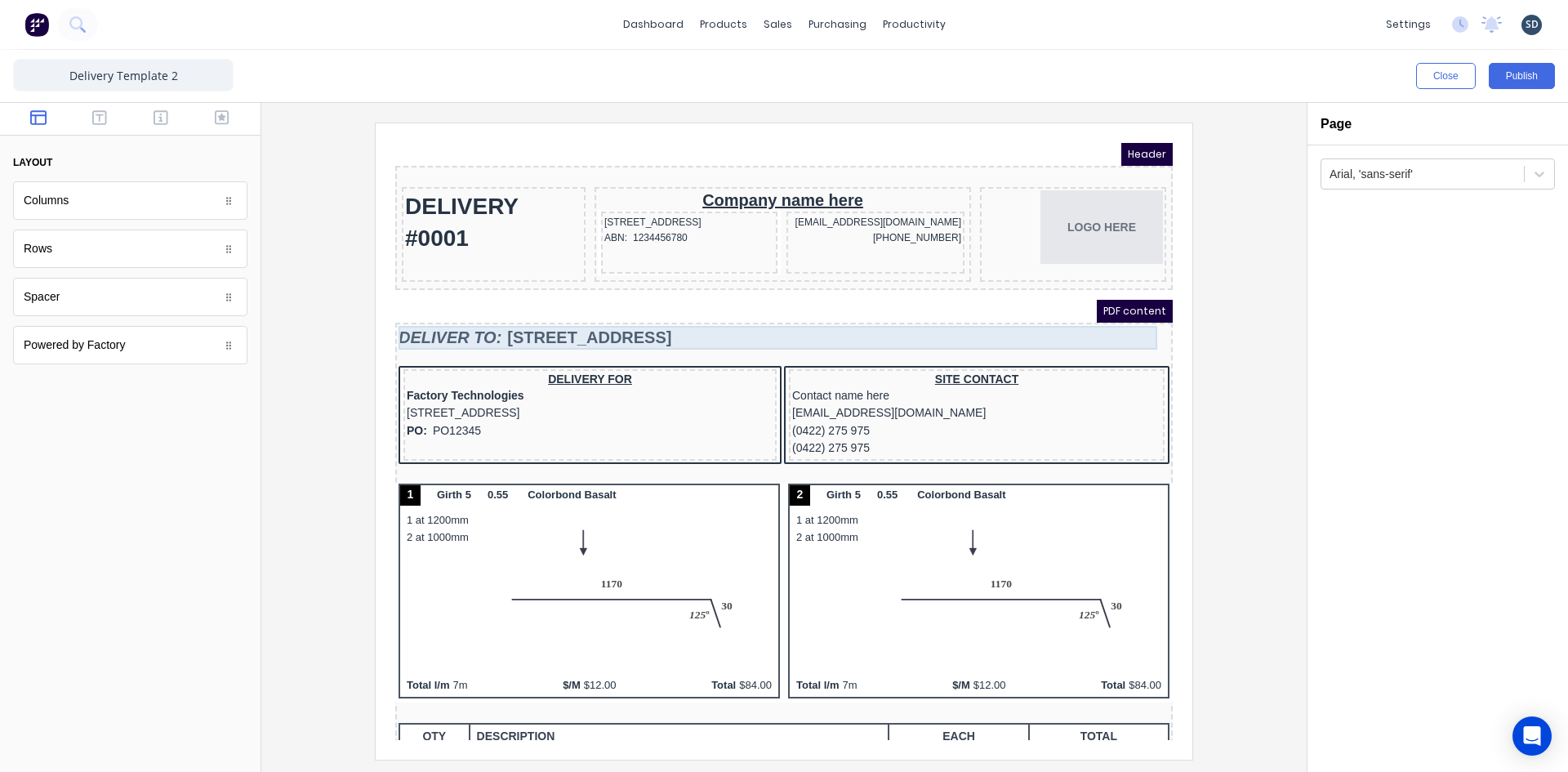
click at [933, 318] on div "DELIVER TO: 234 Beach Road Gold Coast, Queensland, Australia" at bounding box center [764, 318] width 771 height 24
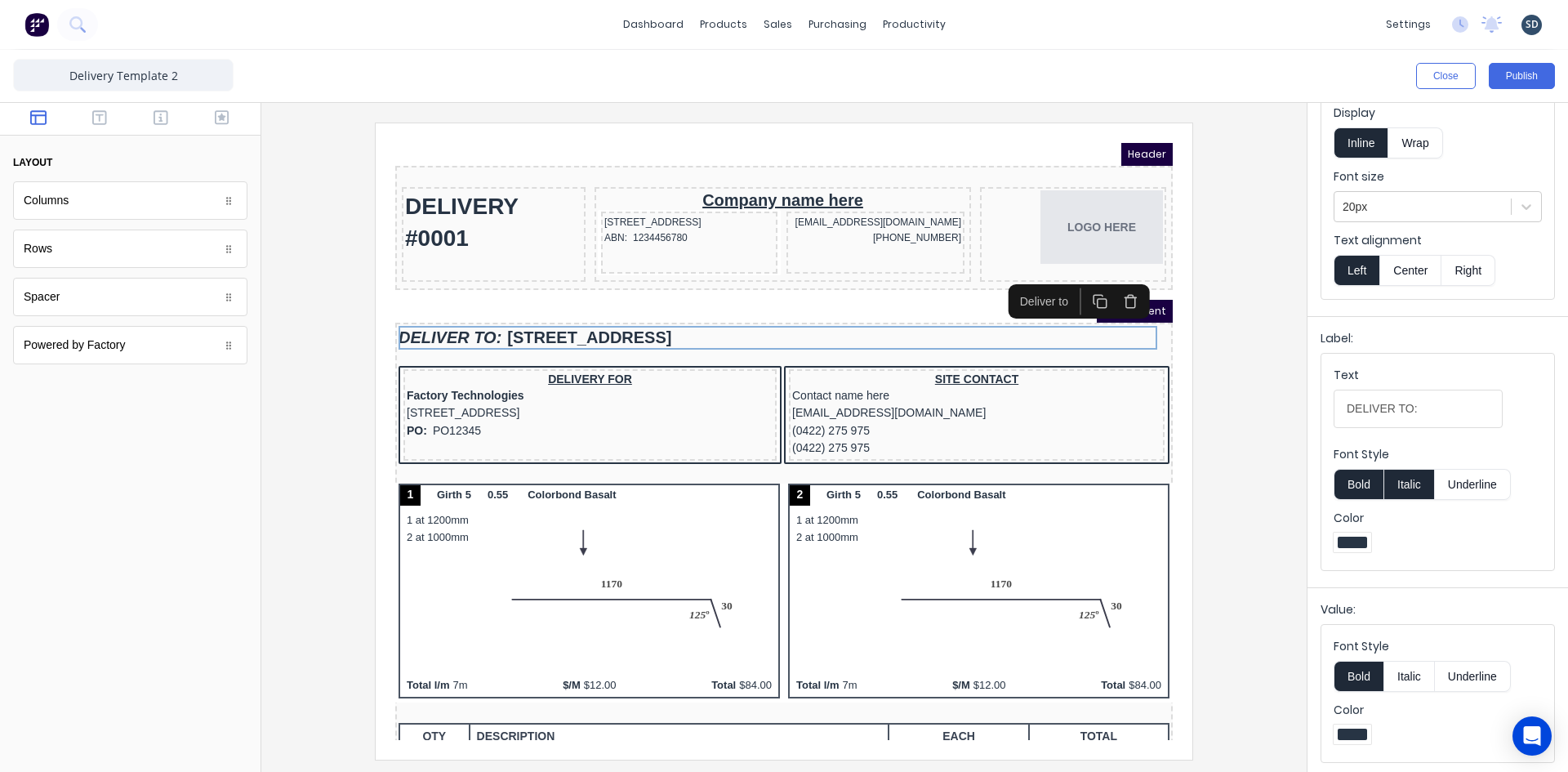
scroll to position [95, 0]
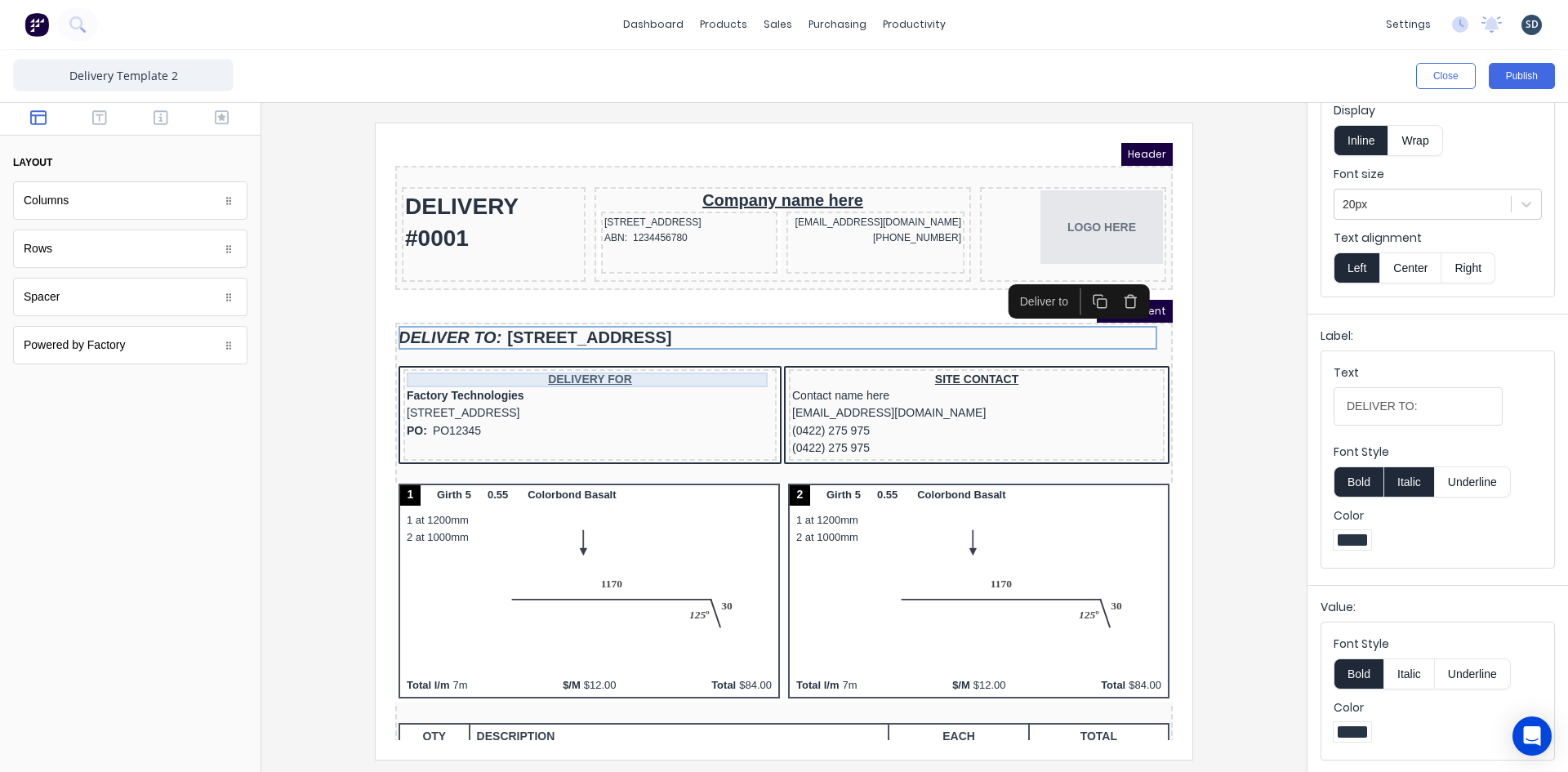
click at [652, 362] on div "DELIVERY FOR" at bounding box center [570, 360] width 367 height 15
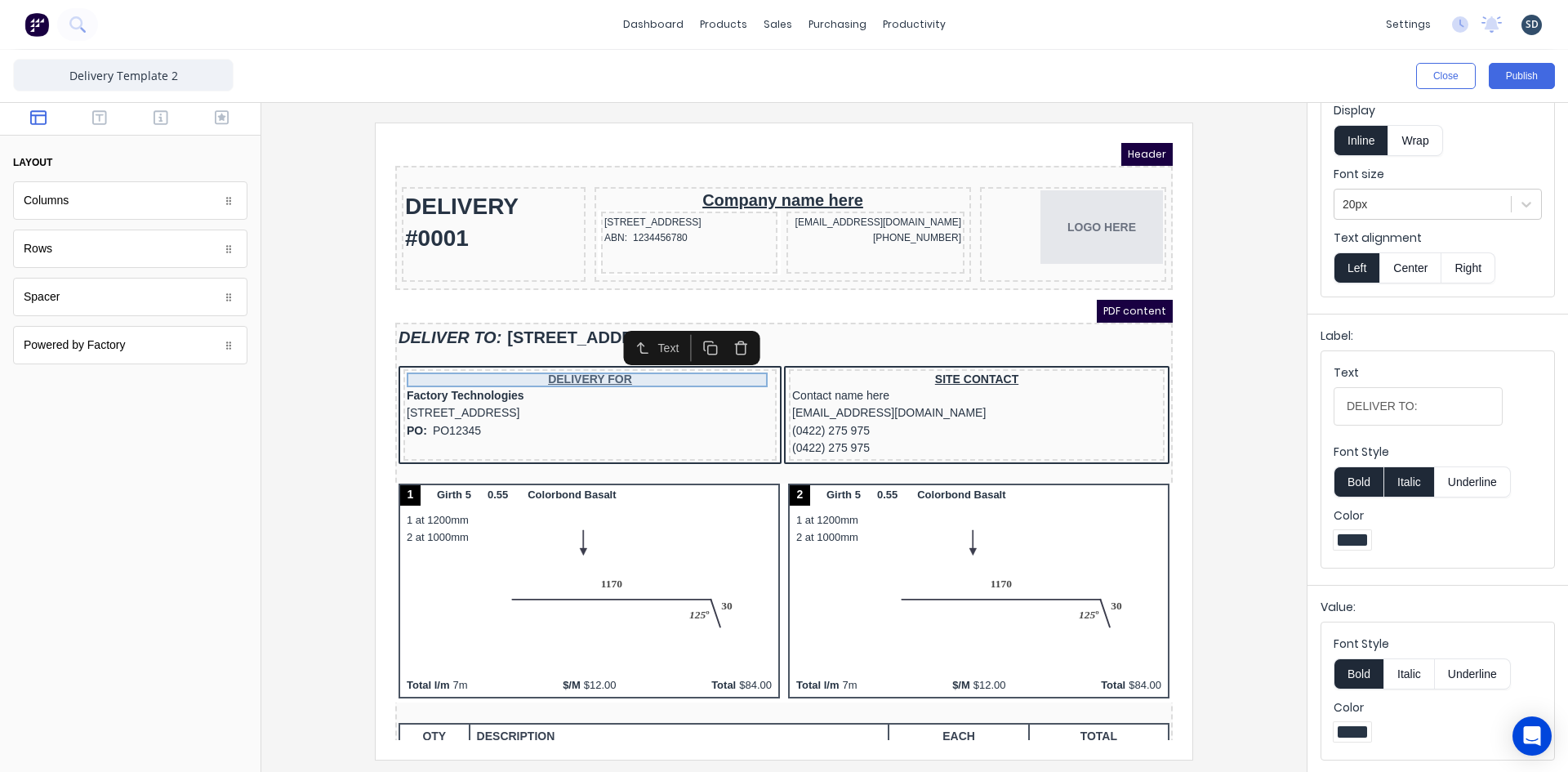
scroll to position [0, 0]
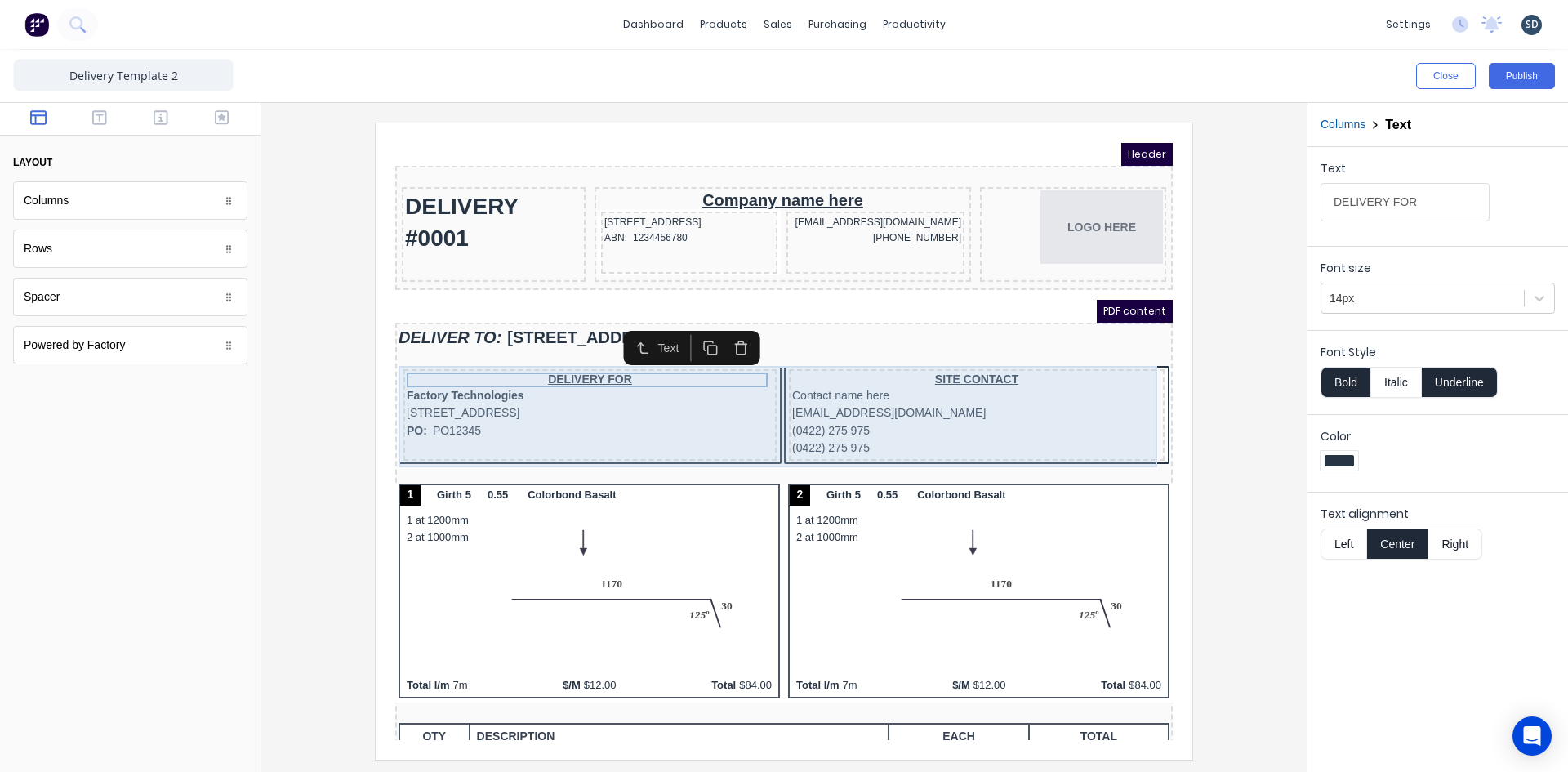
click at [751, 348] on div "DELIVERY FOR Factory Technologies 234 Beach Road Gold Coast, Queensland, Austra…" at bounding box center [764, 397] width 771 height 101
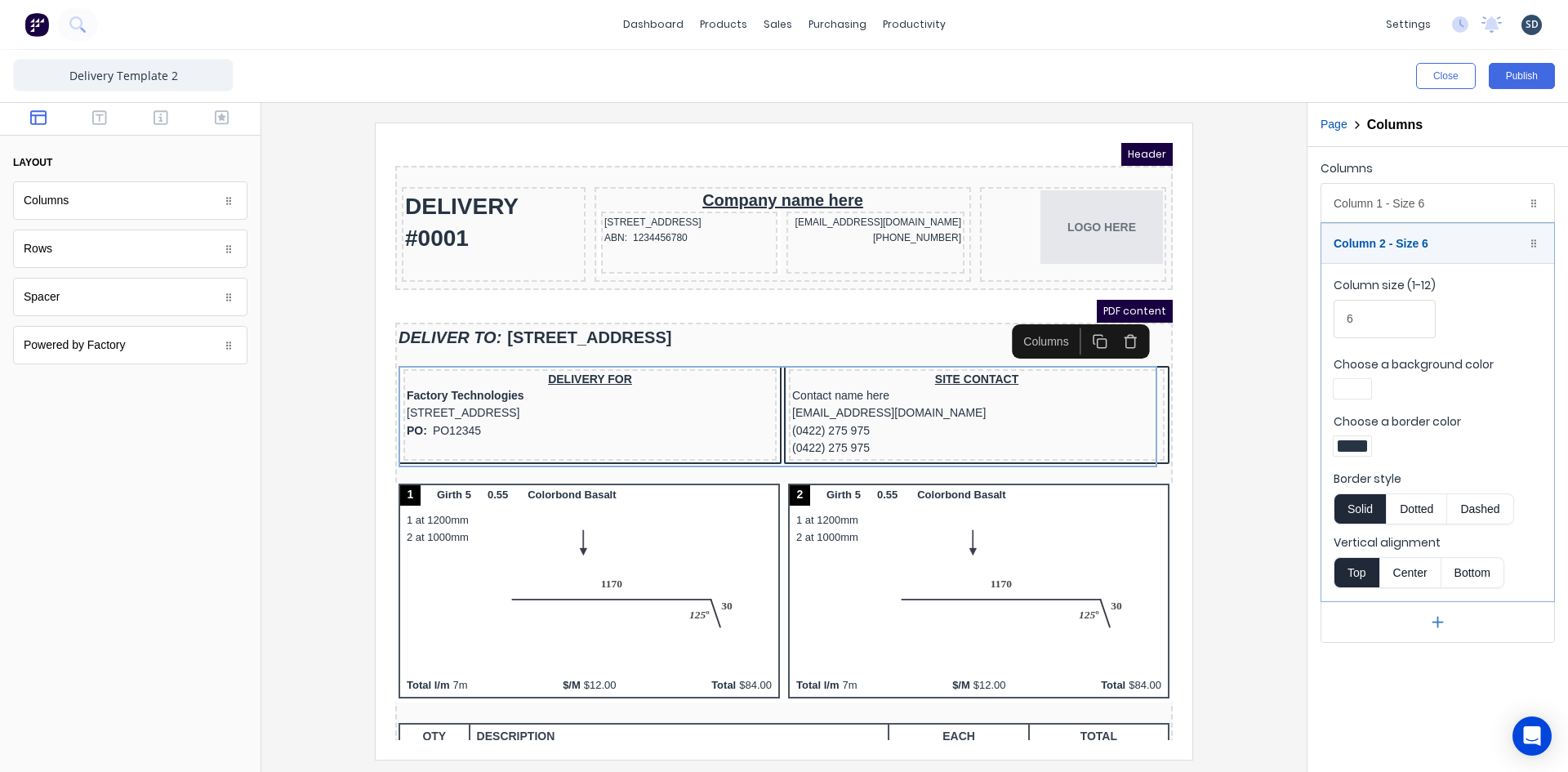
click at [1358, 440] on div at bounding box center [1352, 445] width 30 height 11
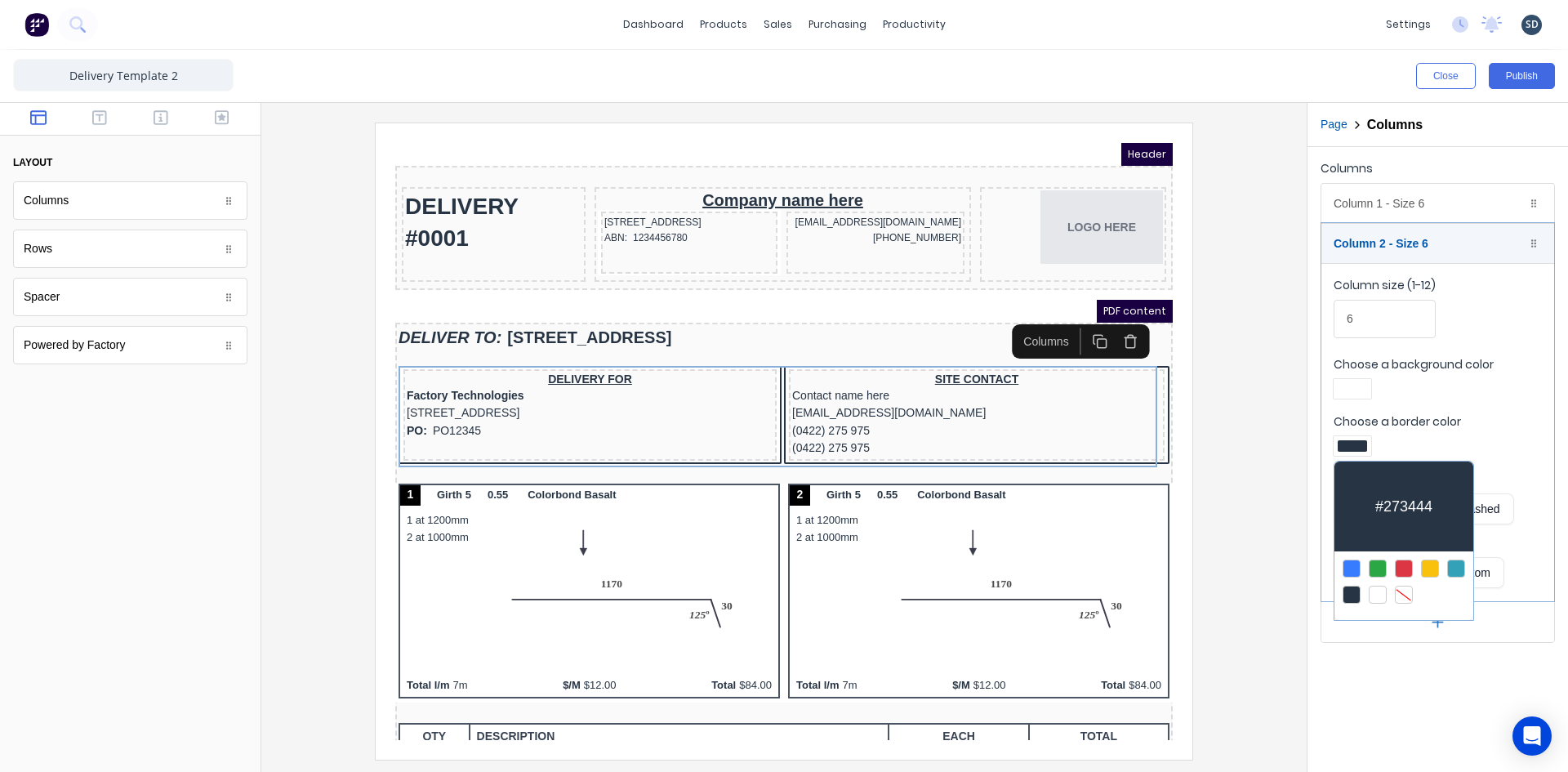
click at [1407, 588] on div at bounding box center [1404, 595] width 18 height 18
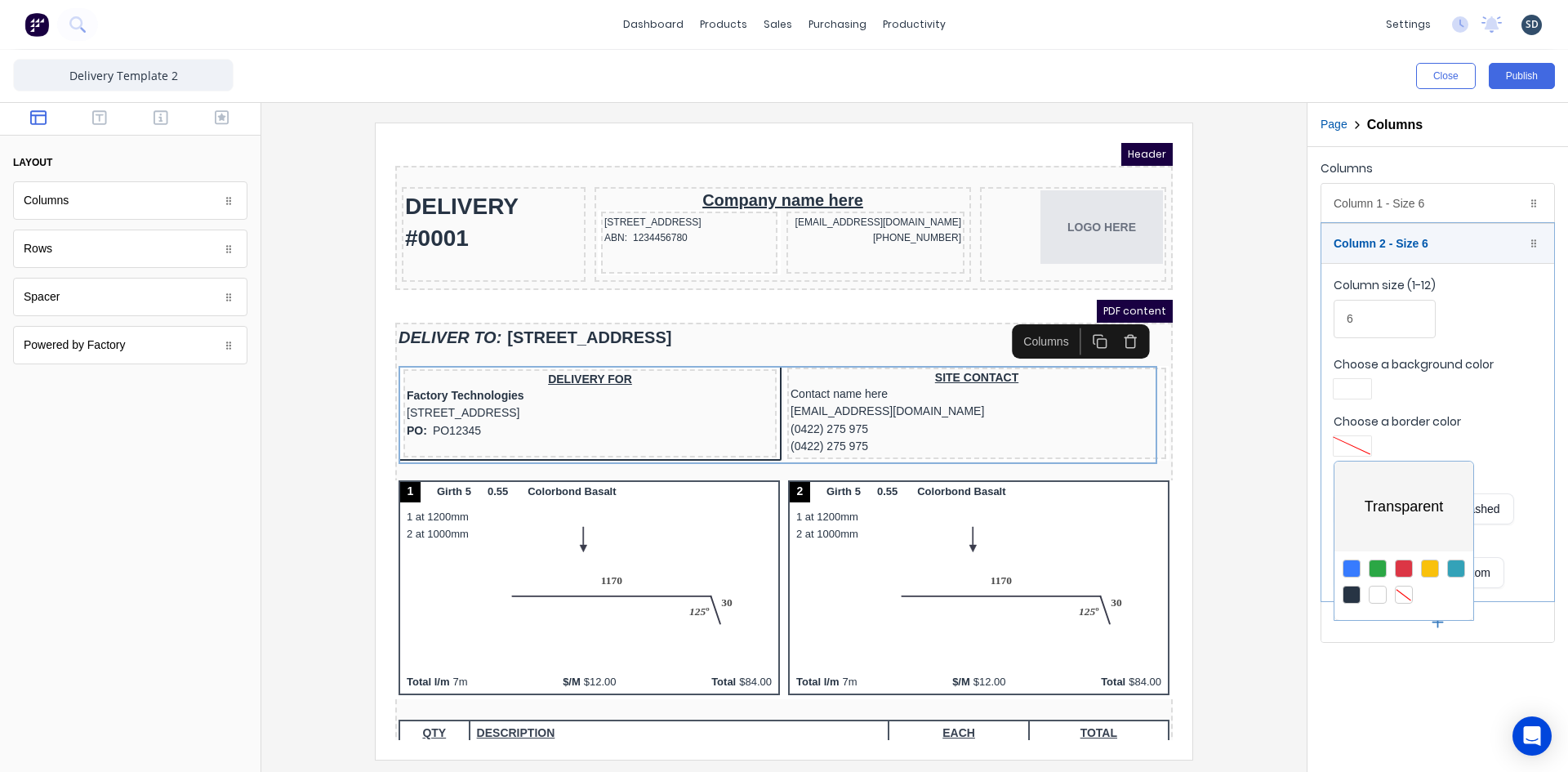
click at [1368, 200] on div at bounding box center [784, 386] width 1568 height 772
click at [1368, 205] on div "Column 1 - Size 6 Duplicate Delete" at bounding box center [1437, 203] width 233 height 39
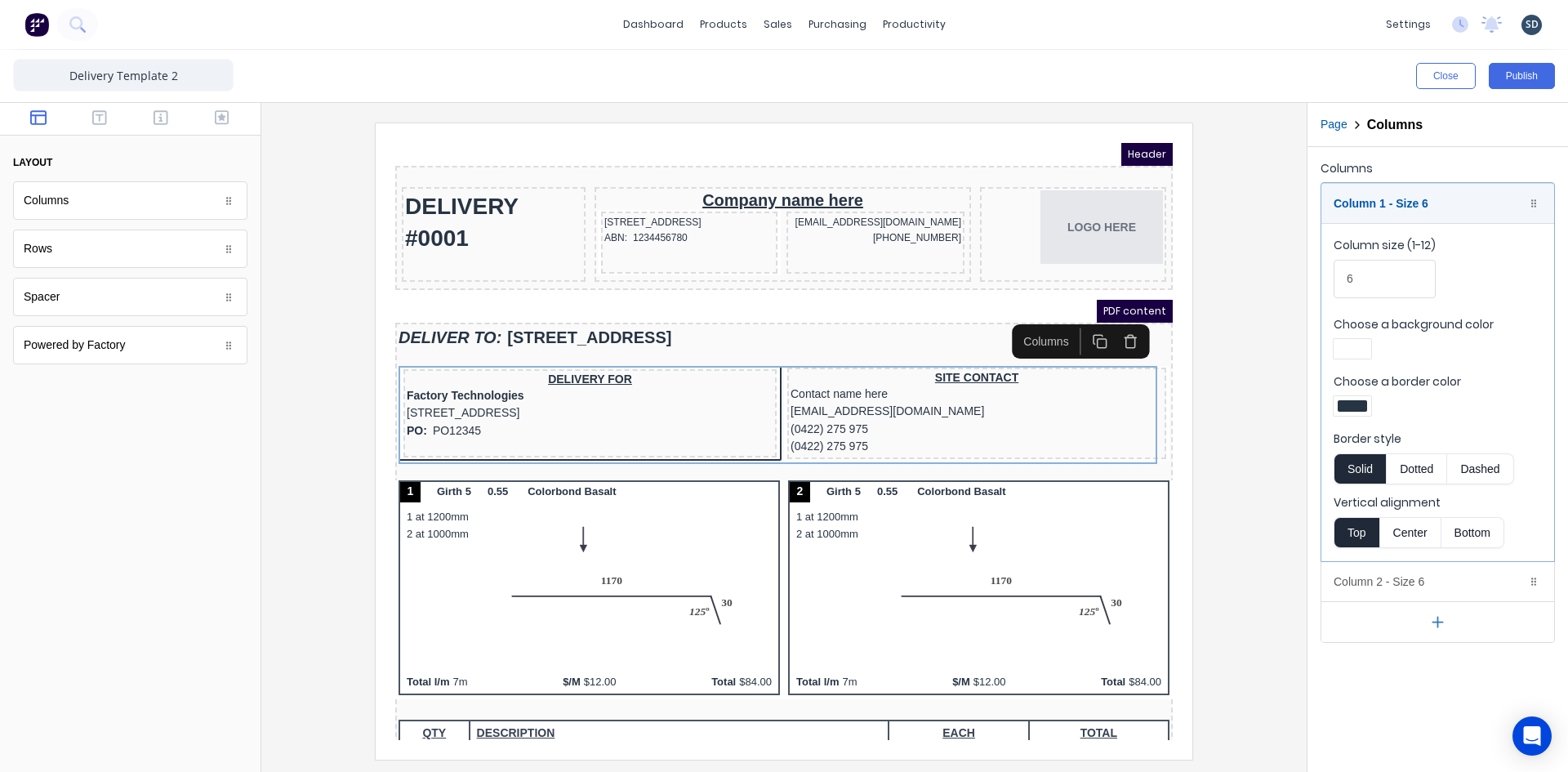
click at [1355, 407] on div at bounding box center [1352, 405] width 30 height 11
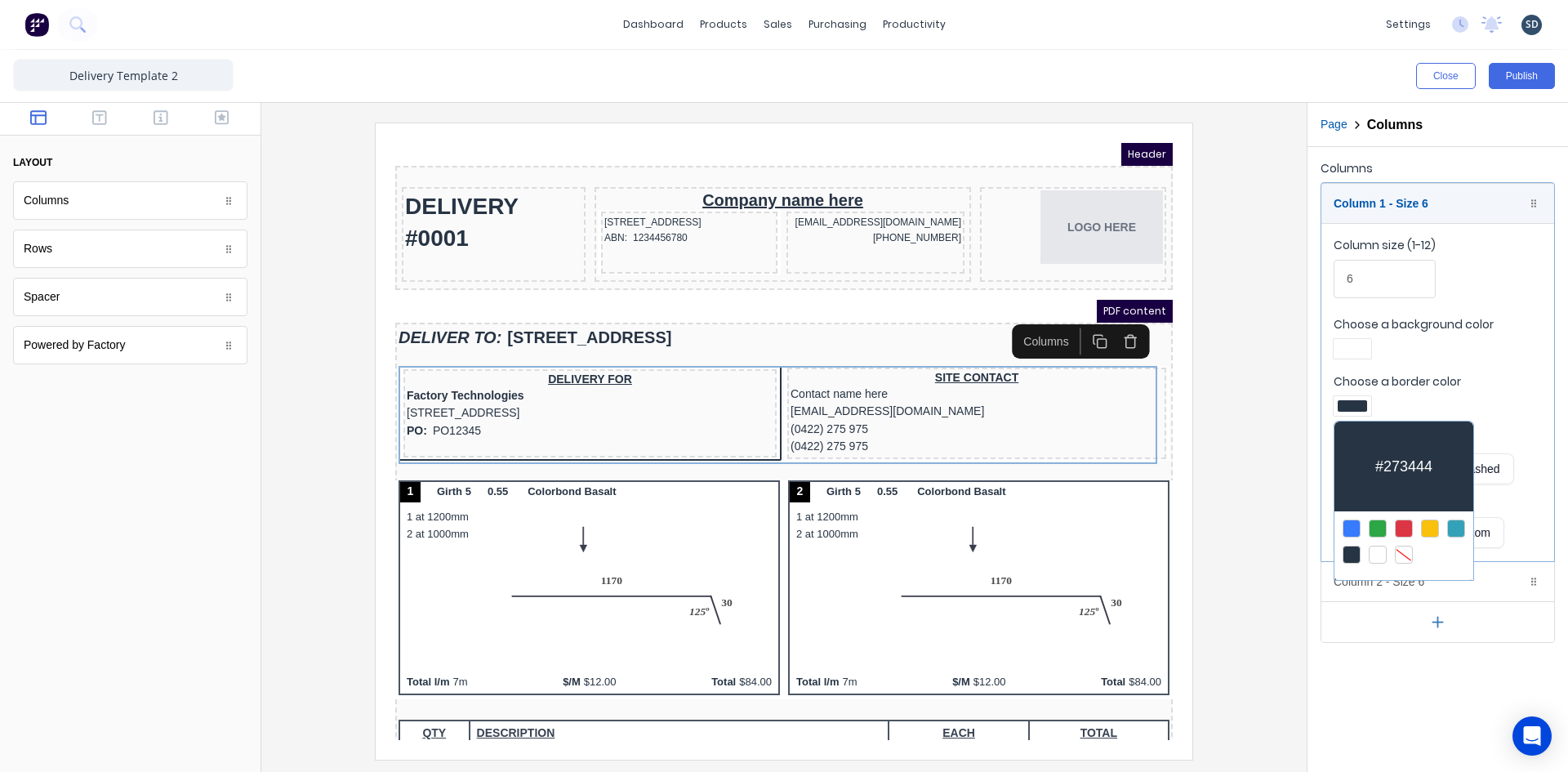
click at [1399, 555] on div at bounding box center [1404, 555] width 18 height 18
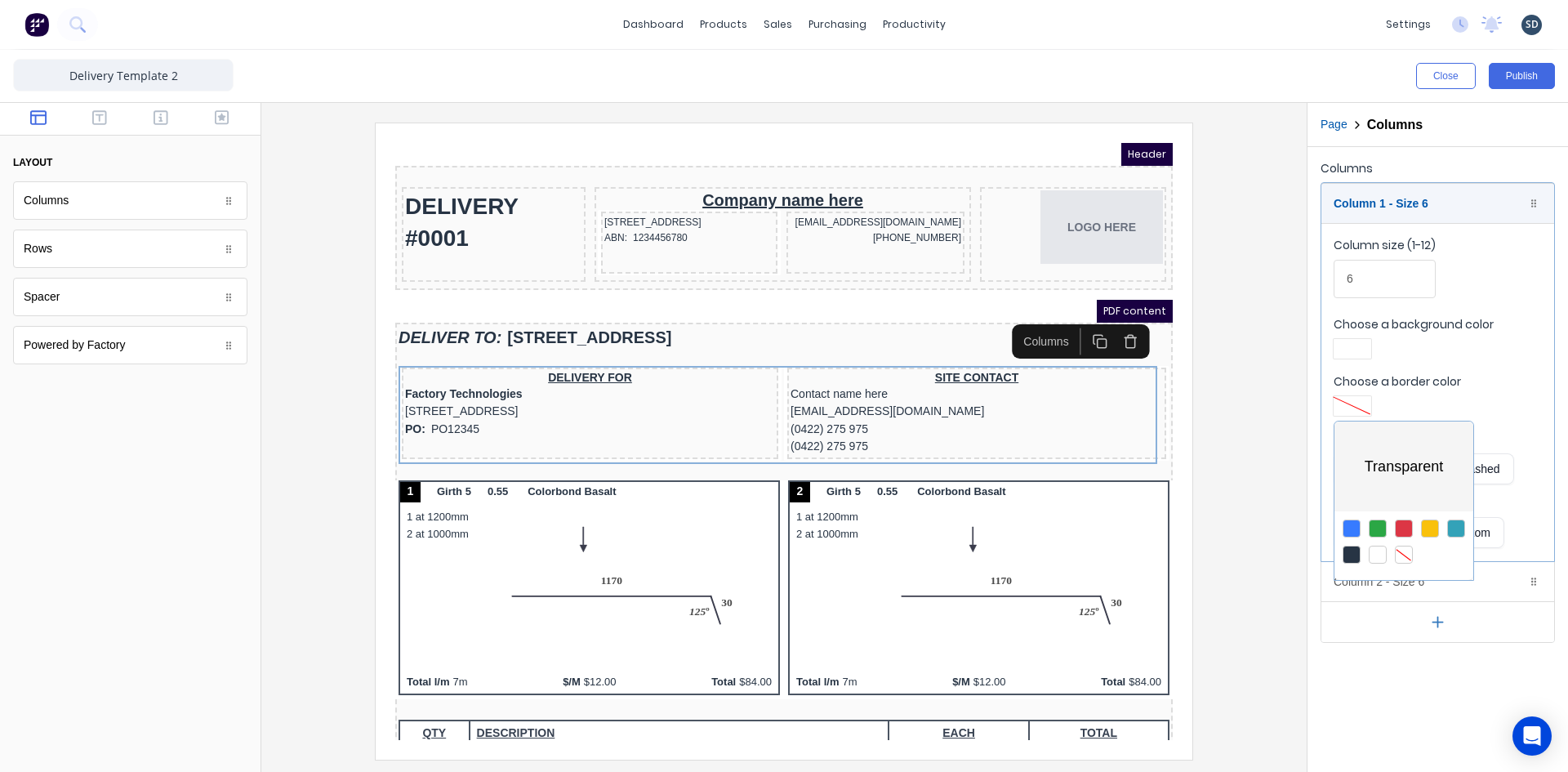
click at [1488, 360] on div at bounding box center [784, 386] width 1568 height 772
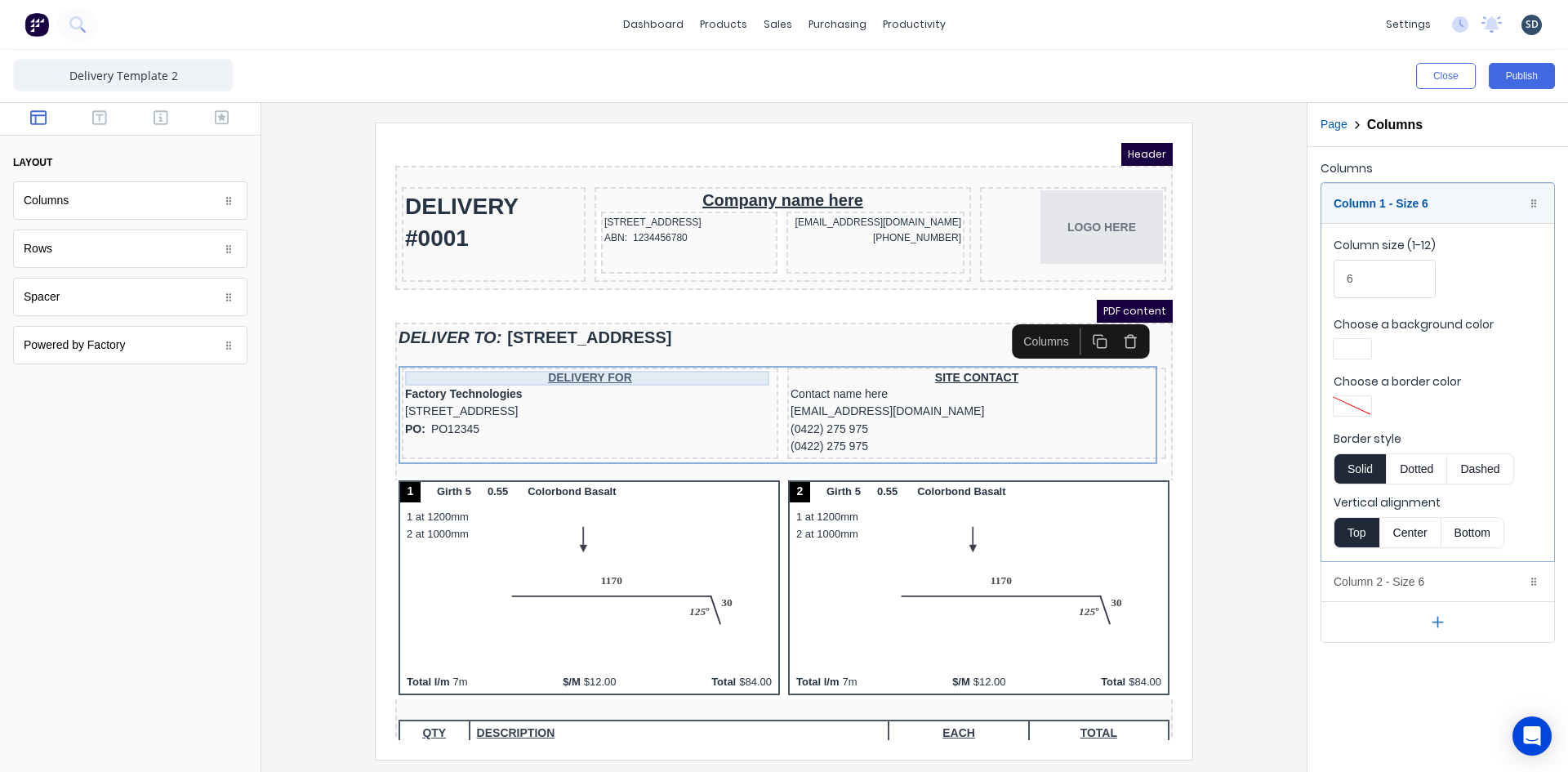
click at [664, 356] on div "DELIVERY FOR" at bounding box center [570, 358] width 370 height 15
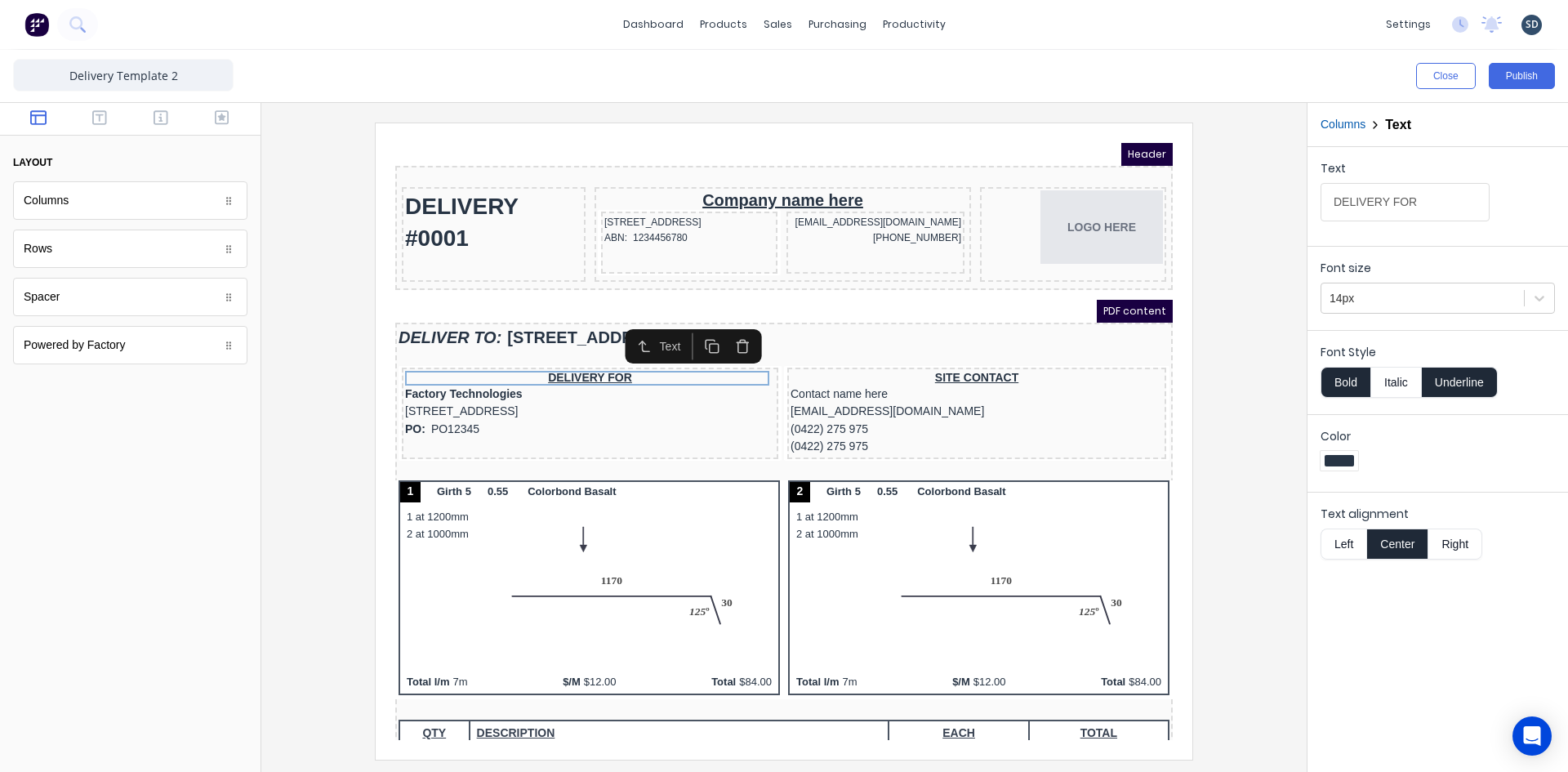
click at [1344, 548] on button "Left" at bounding box center [1343, 544] width 45 height 31
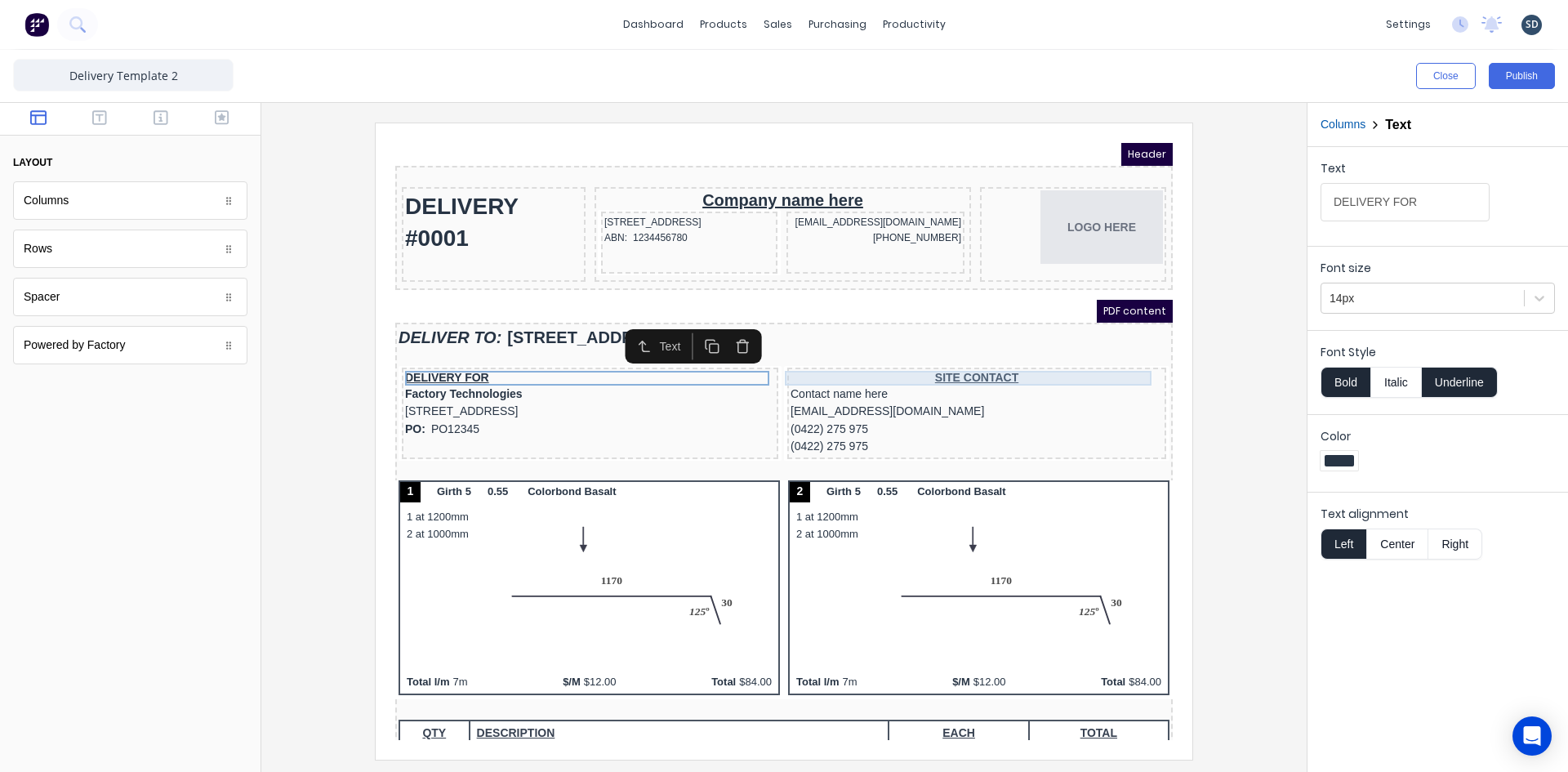
click at [1047, 362] on div "SITE CONTACT" at bounding box center [957, 358] width 373 height 15
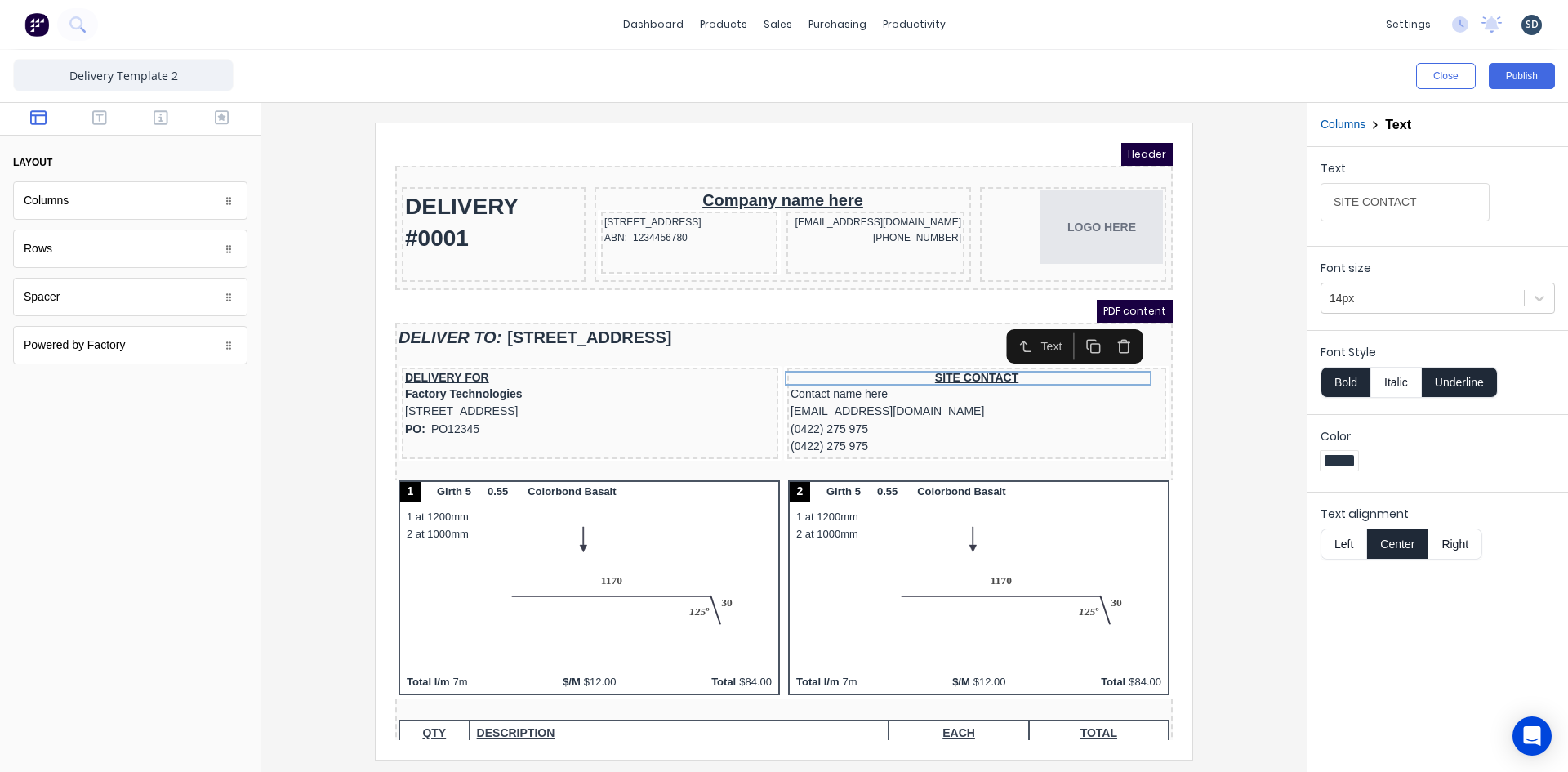
click at [1351, 544] on button "Left" at bounding box center [1343, 544] width 45 height 31
click at [1257, 447] on div at bounding box center [783, 440] width 1019 height 637
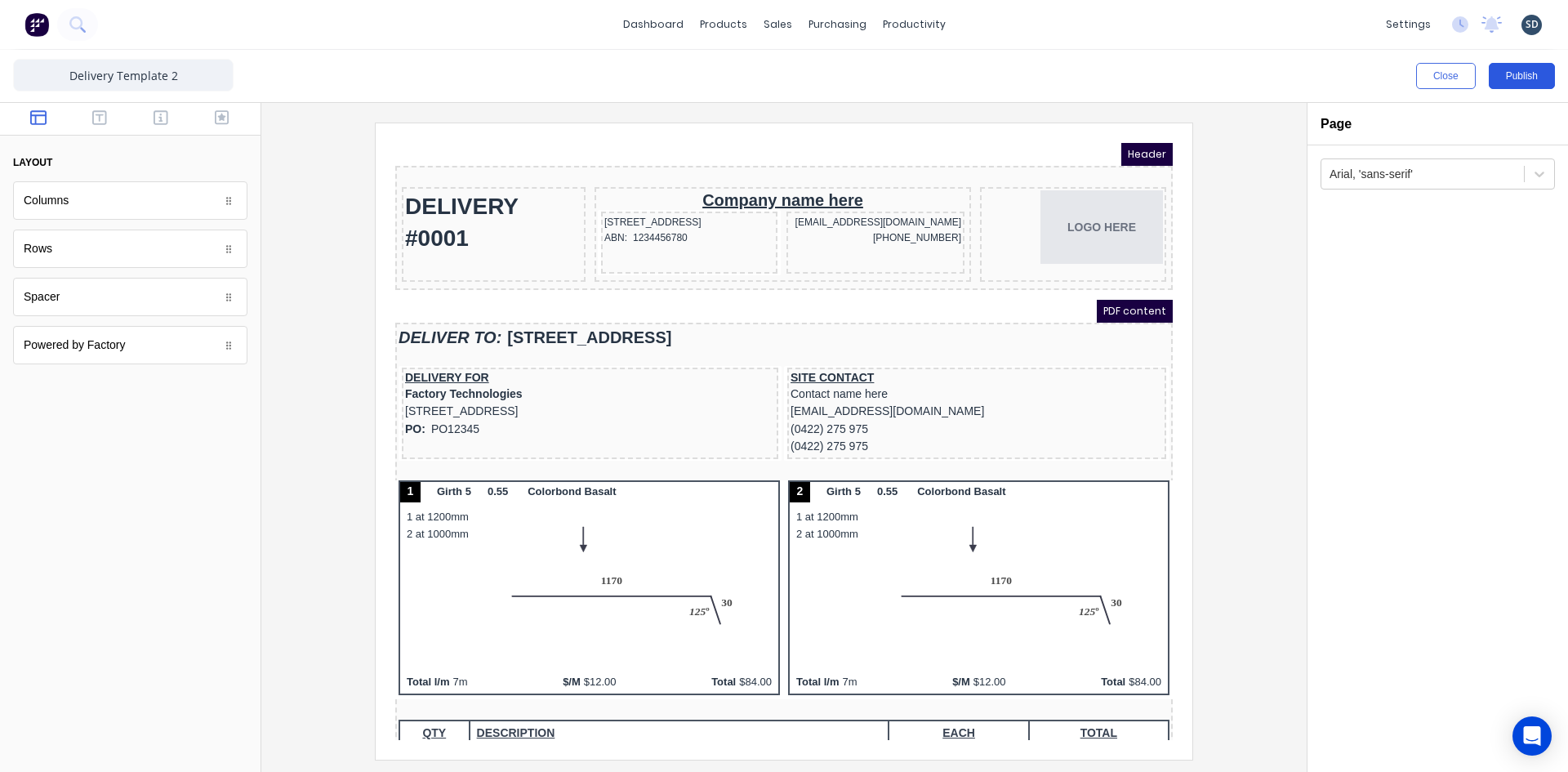
click at [1515, 76] on button "Publish" at bounding box center [1522, 76] width 66 height 26
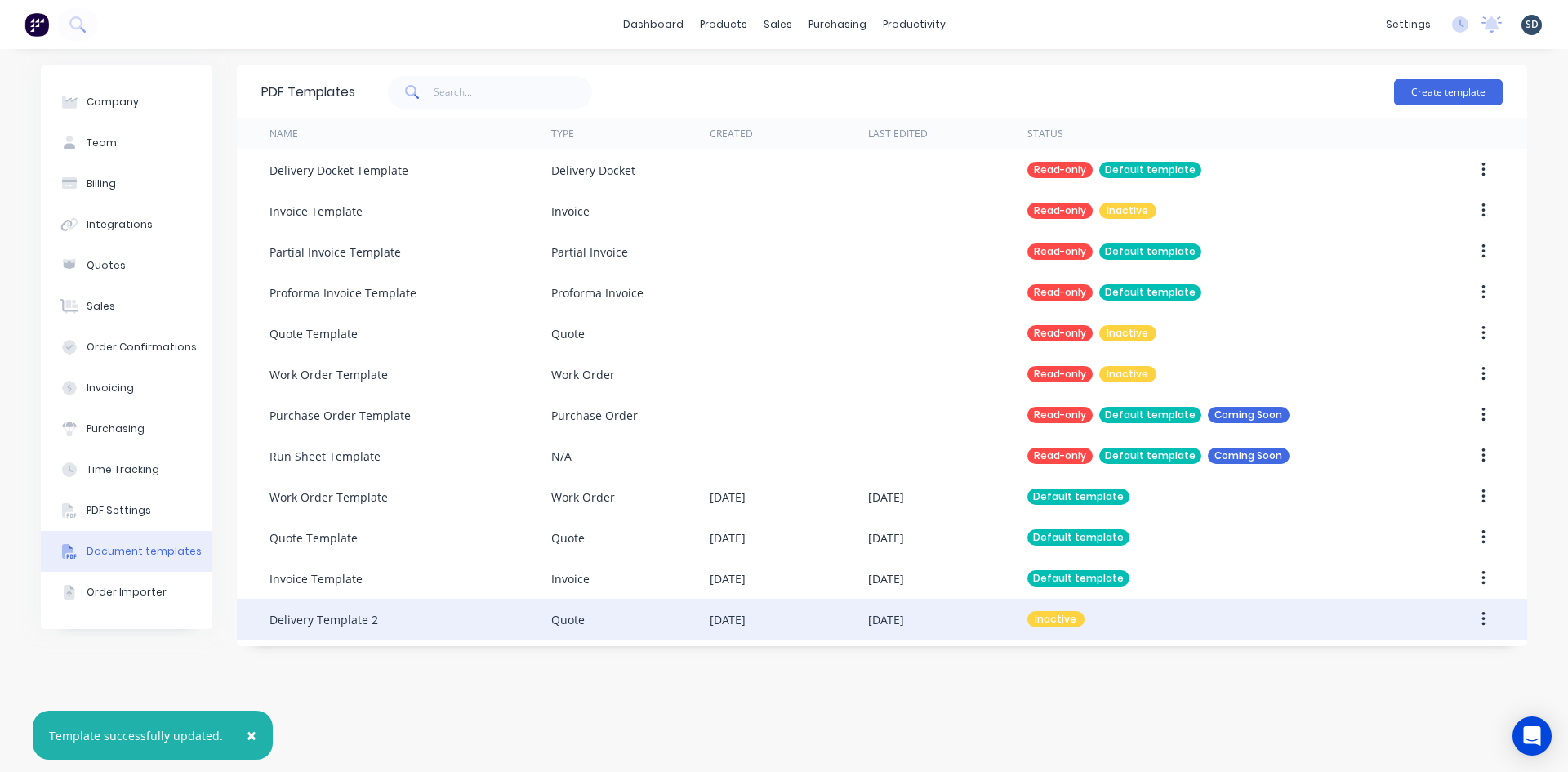
click at [566, 621] on div "Quote" at bounding box center [567, 620] width 33 height 17
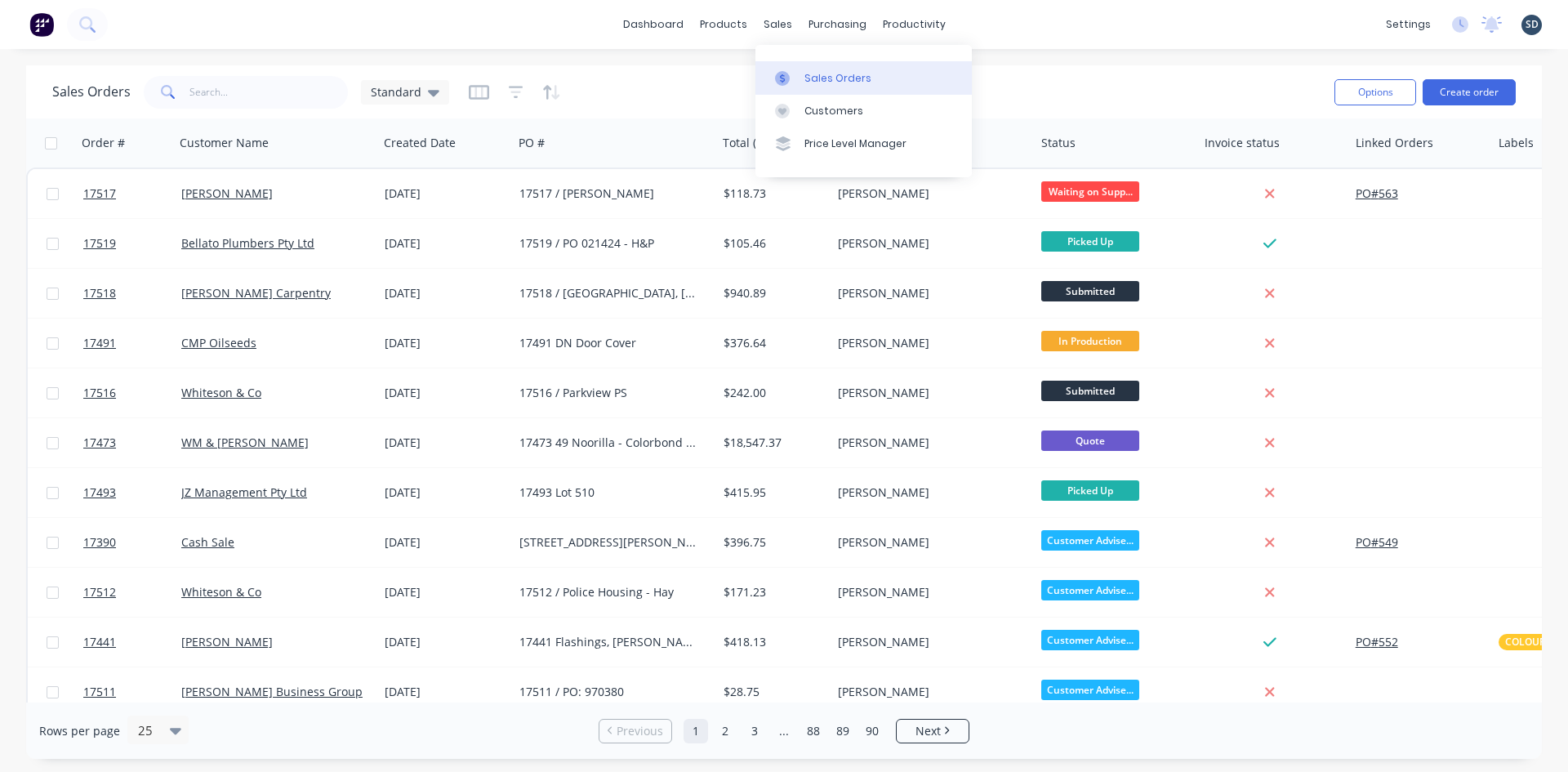
click at [815, 79] on div "Sales Orders" at bounding box center [837, 78] width 67 height 15
click at [1030, 25] on div "dashboard products sales purchasing productivity dashboard products Product Cat…" at bounding box center [784, 24] width 1568 height 49
click at [1006, 31] on div "dashboard products sales purchasing productivity dashboard products Product Cat…" at bounding box center [784, 24] width 1568 height 49
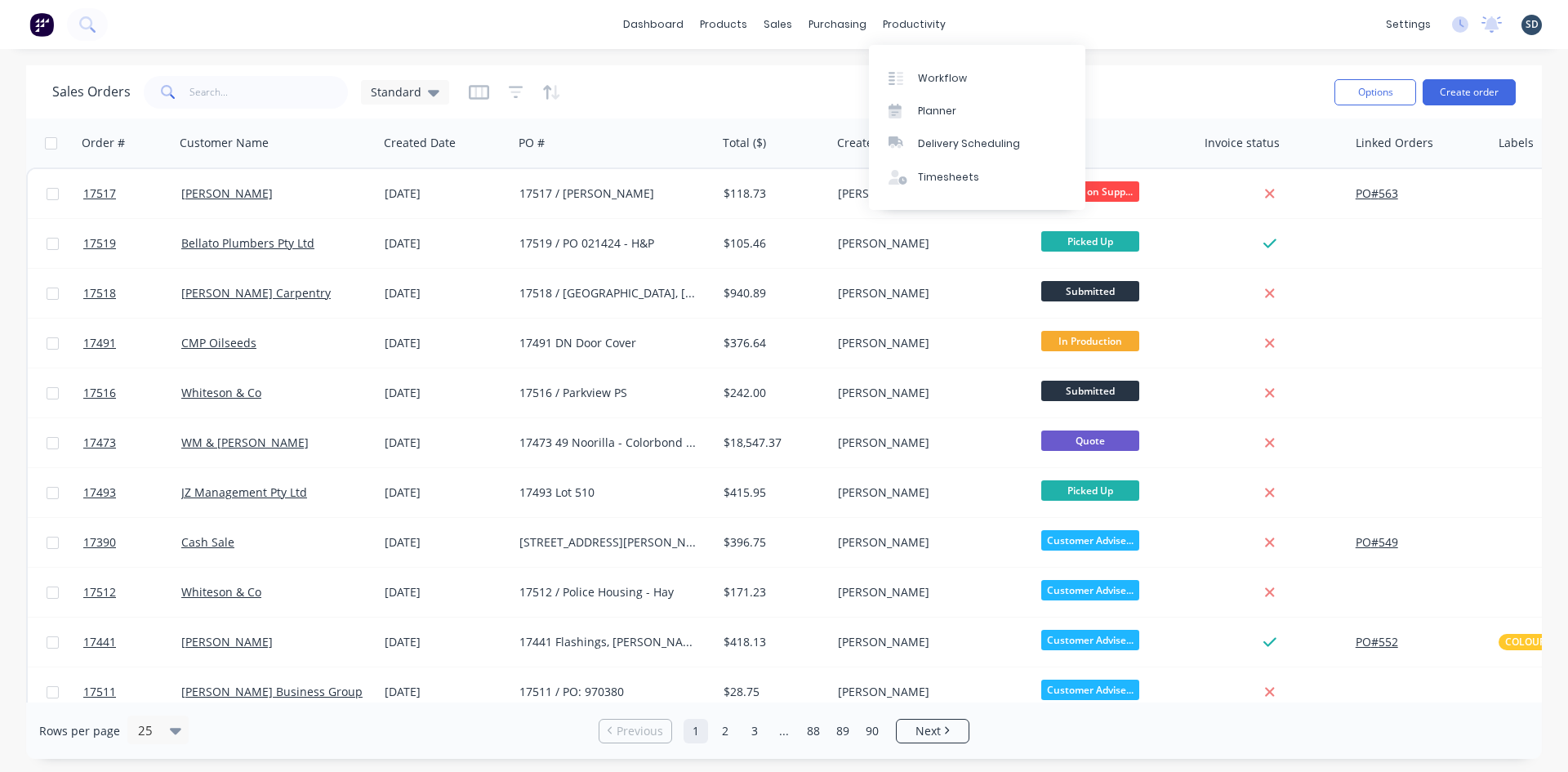
click at [1008, 17] on div "dashboard products sales purchasing productivity dashboard products Product Cat…" at bounding box center [784, 24] width 1568 height 49
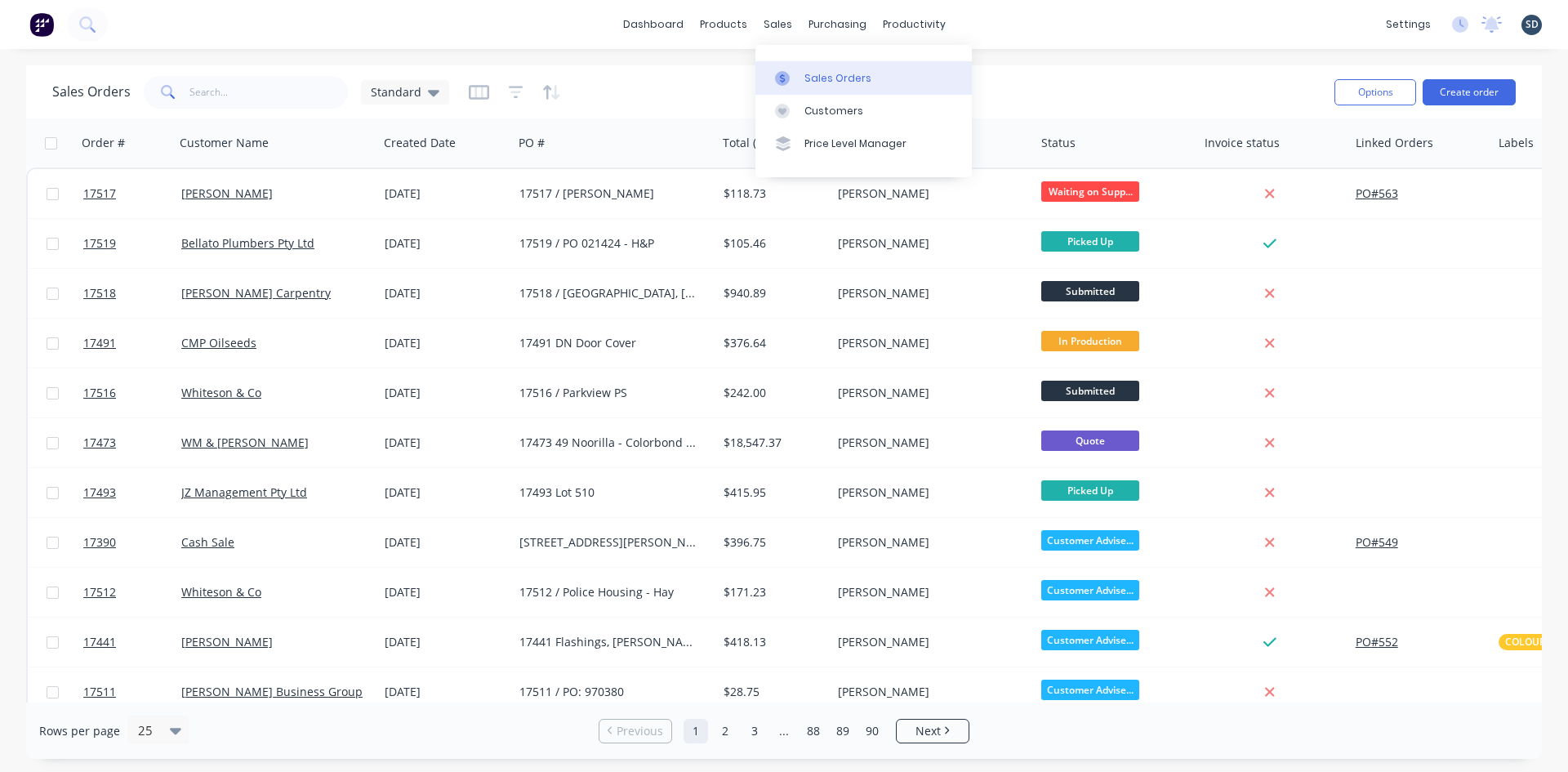
click at [810, 84] on div "Sales Orders" at bounding box center [837, 78] width 67 height 15
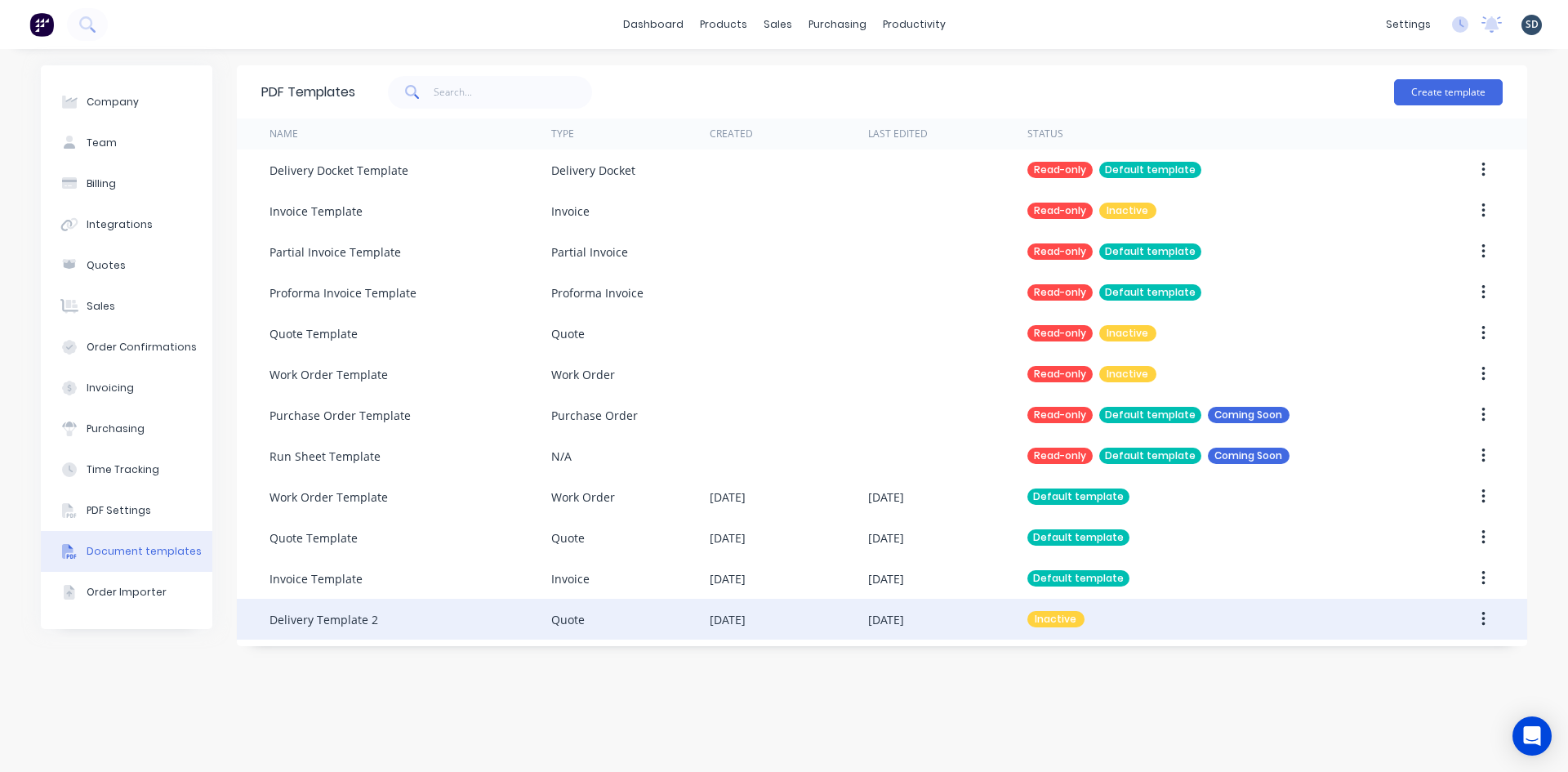
click at [1484, 622] on icon "button" at bounding box center [1483, 619] width 4 height 18
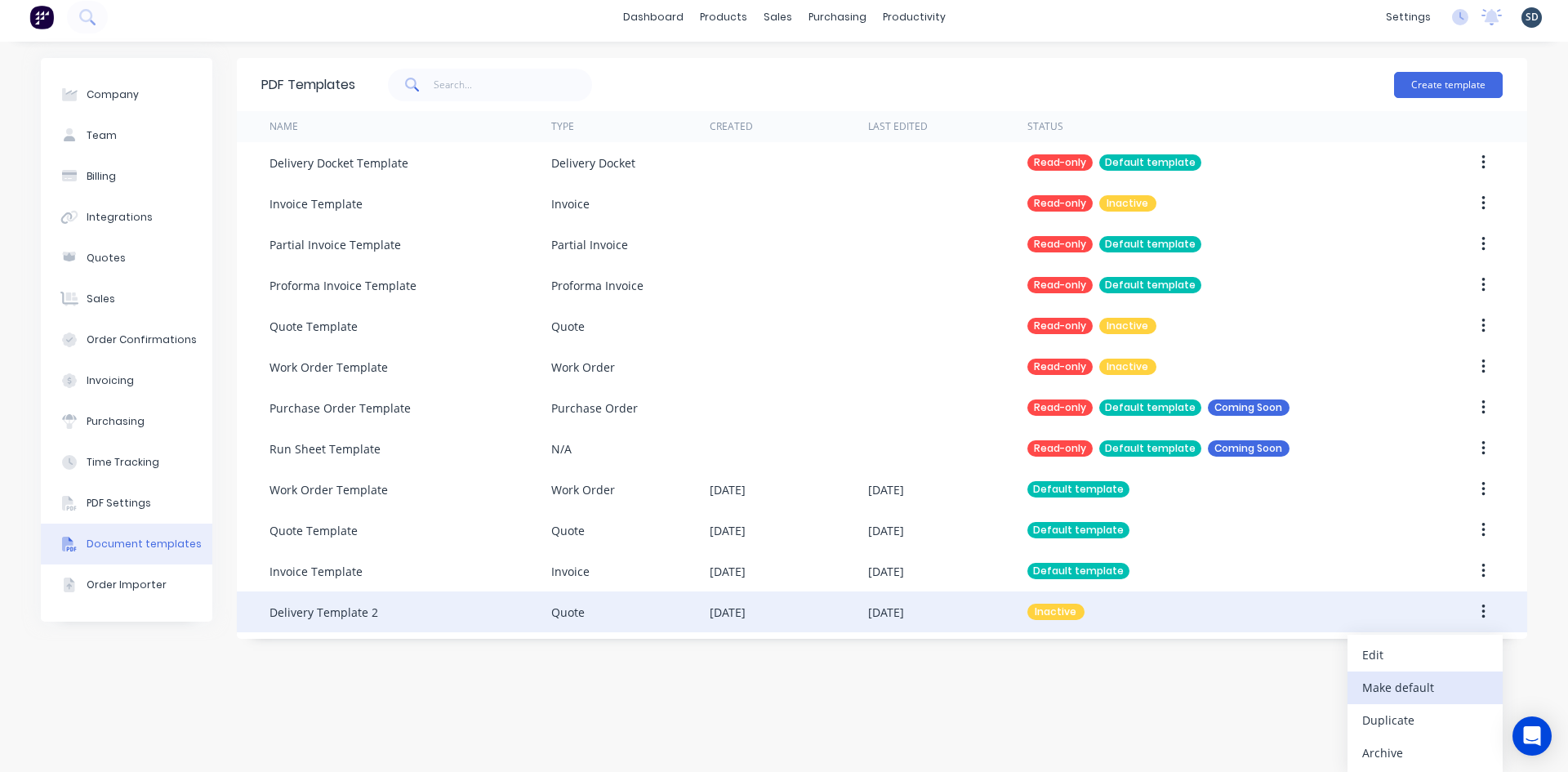
scroll to position [9, 0]
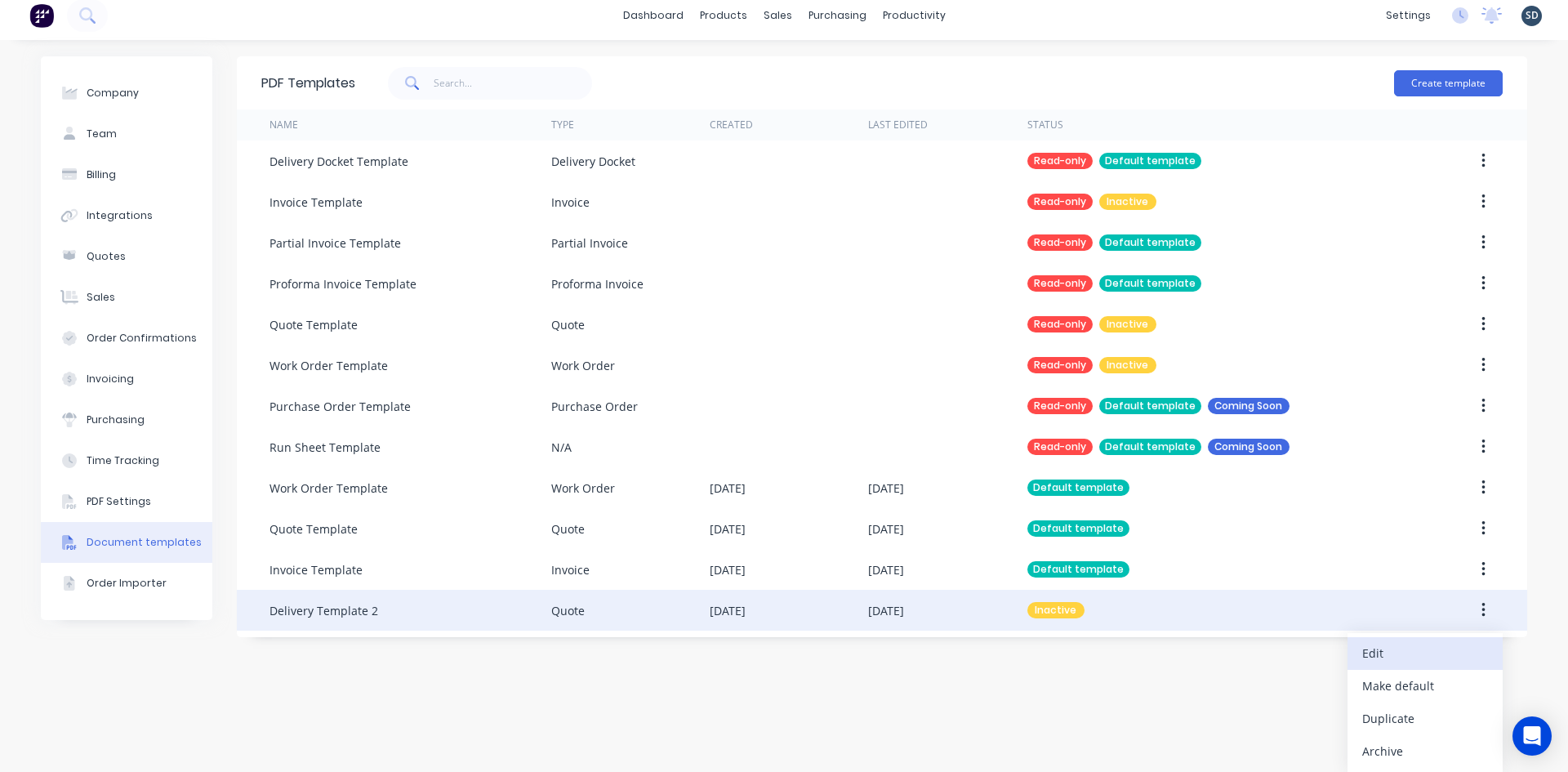
click at [1399, 660] on div "Edit" at bounding box center [1425, 652] width 126 height 24
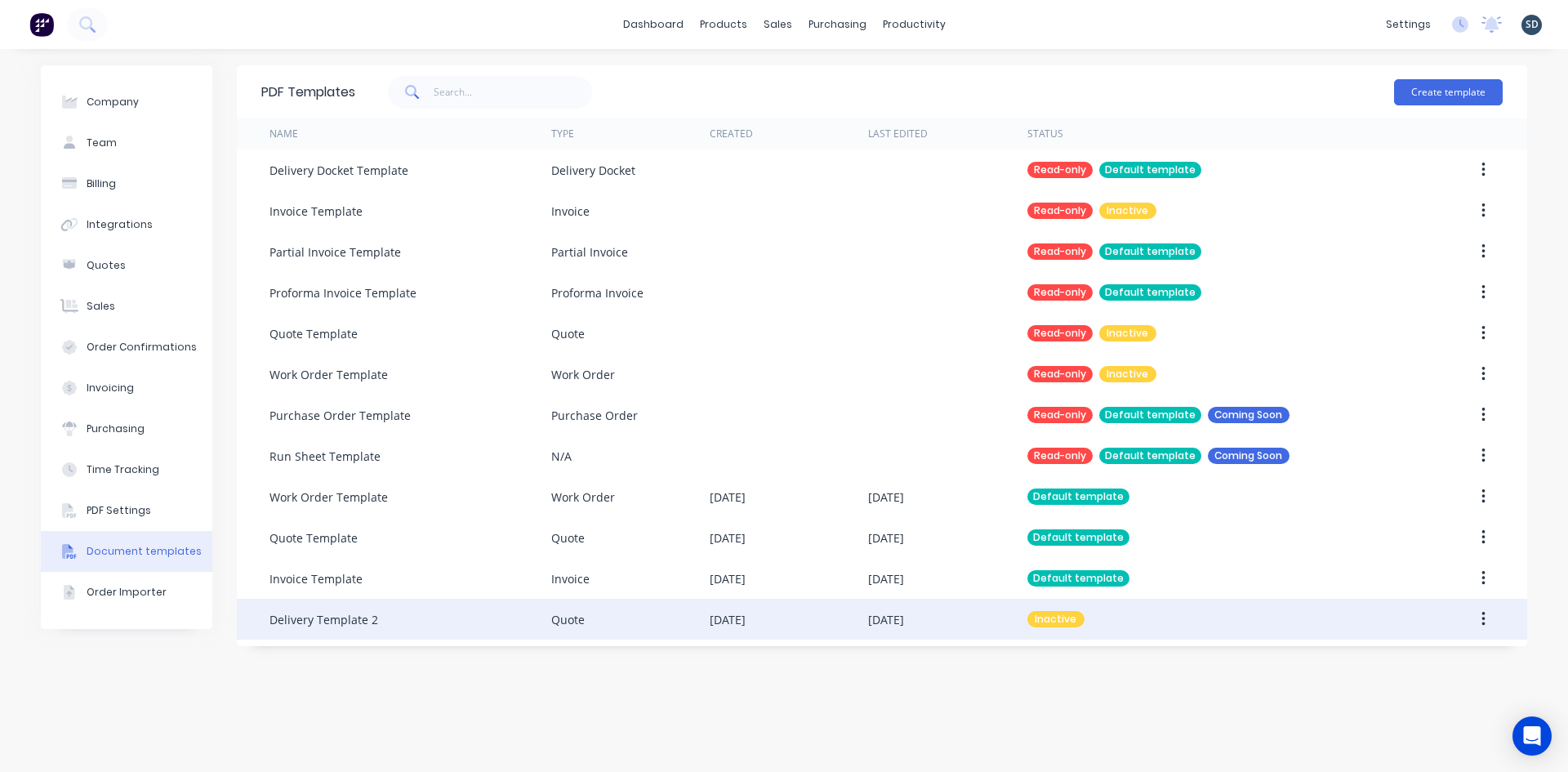
click at [1482, 625] on icon "button" at bounding box center [1483, 619] width 3 height 15
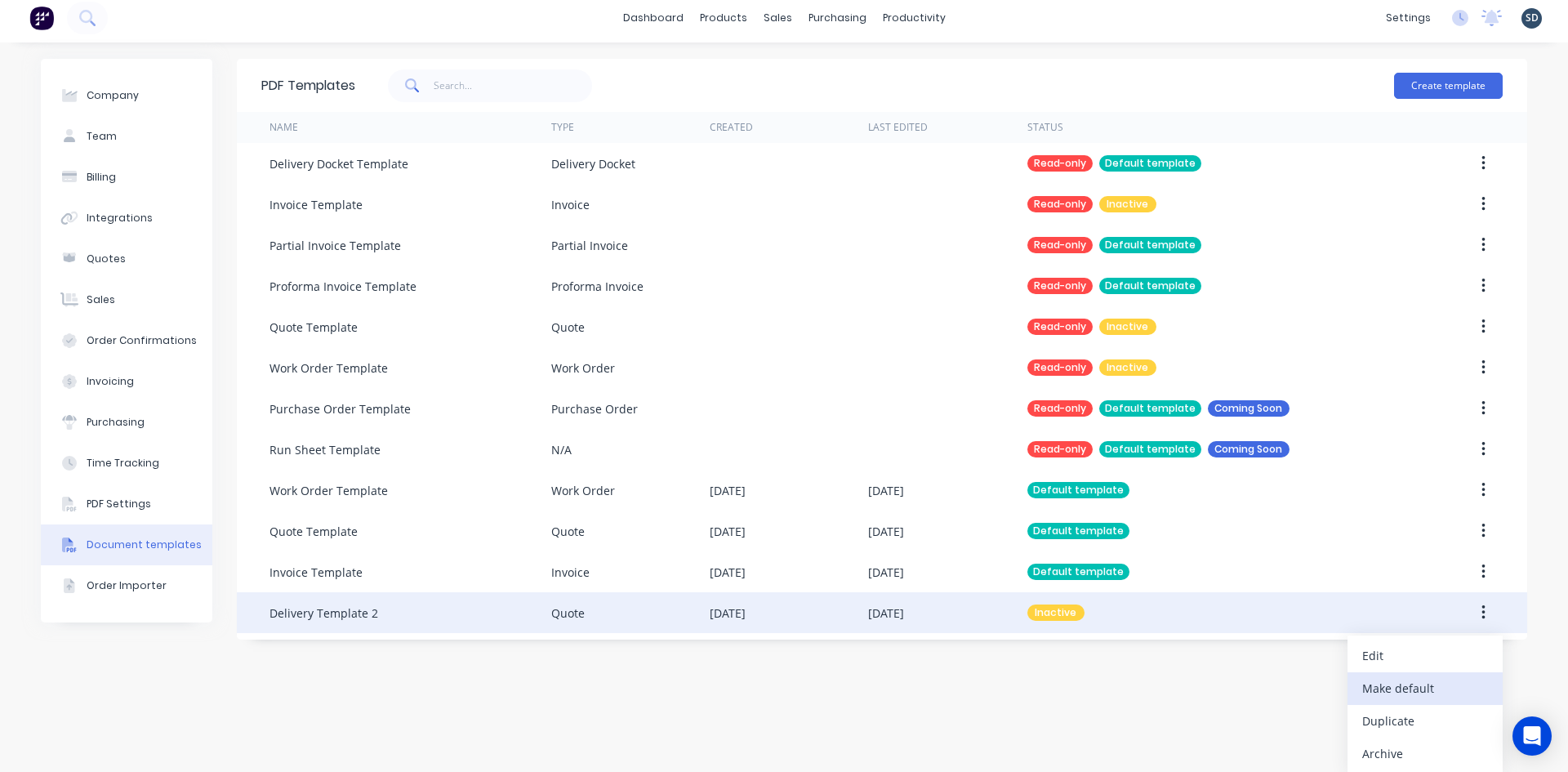
scroll to position [9, 0]
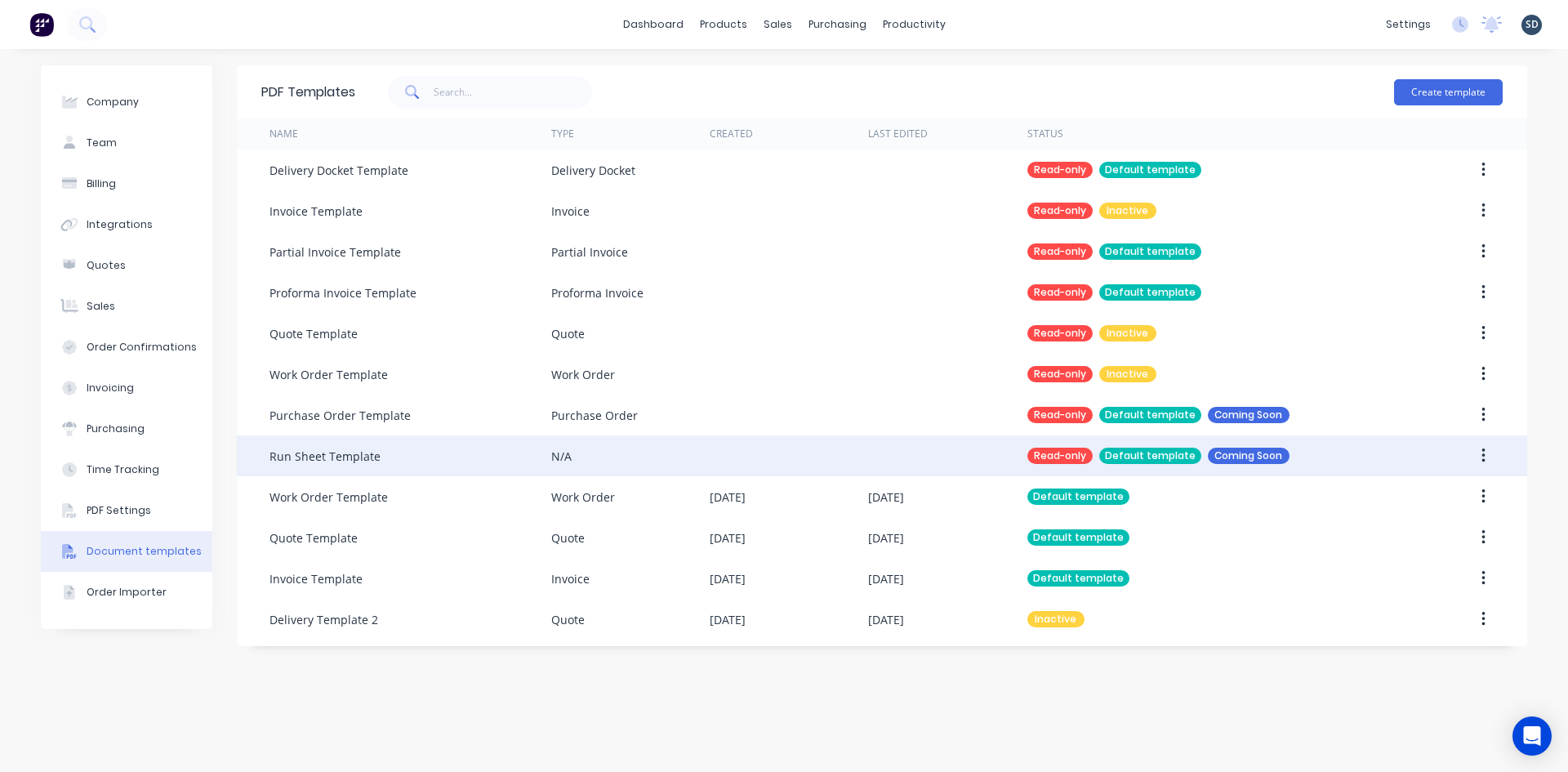
click at [1474, 443] on button "button" at bounding box center [1483, 456] width 38 height 30
click at [1486, 451] on button "button" at bounding box center [1483, 456] width 38 height 30
click at [1488, 460] on button "button" at bounding box center [1483, 456] width 38 height 30
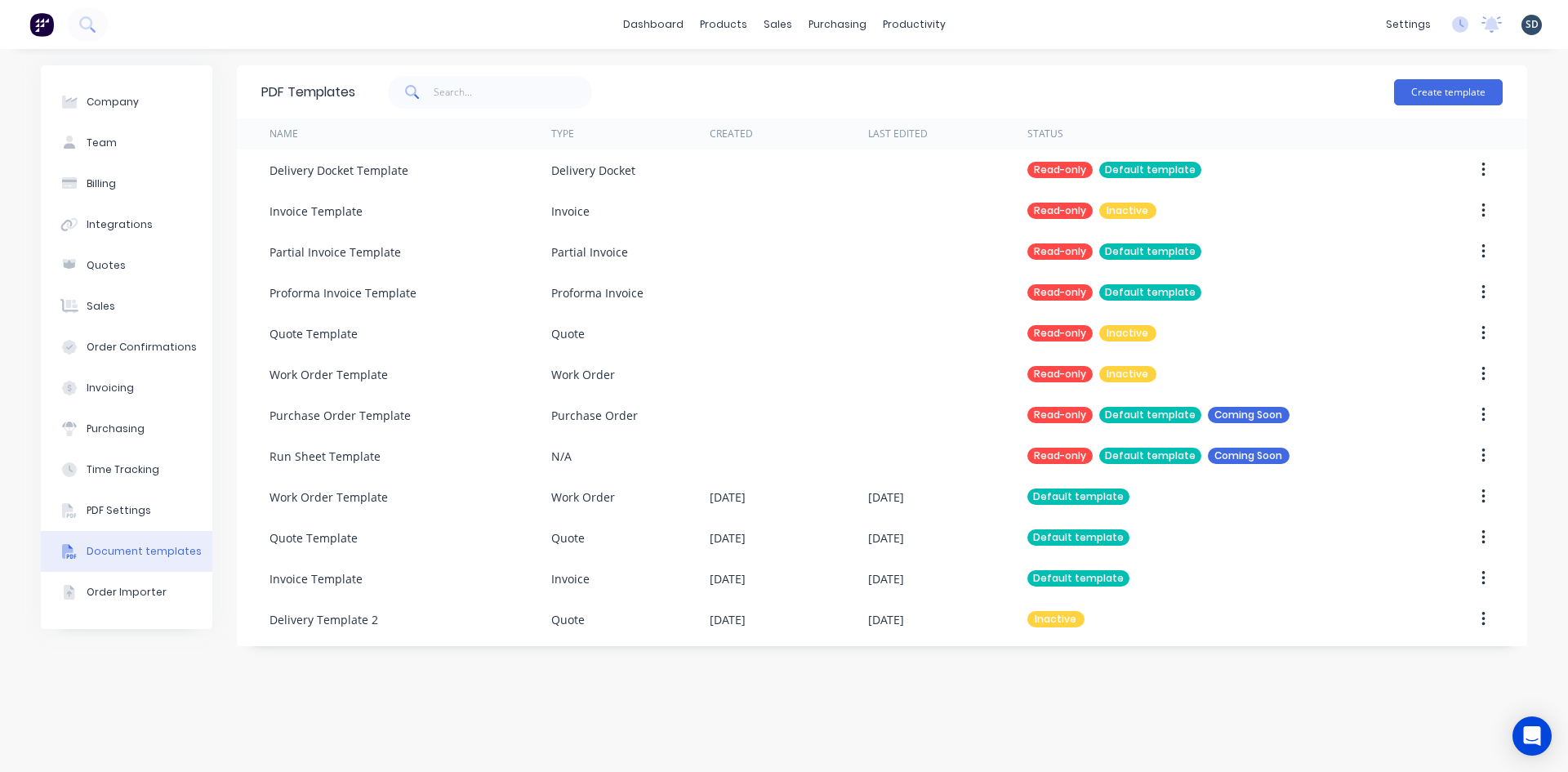
drag, startPoint x: 1486, startPoint y: 460, endPoint x: 1459, endPoint y: 648, distance: 189.9
click at [1454, 722] on div "PDF Templates Create template Name Type Created Last Edited Status Delivery Doc…" at bounding box center [882, 410] width 1290 height 690
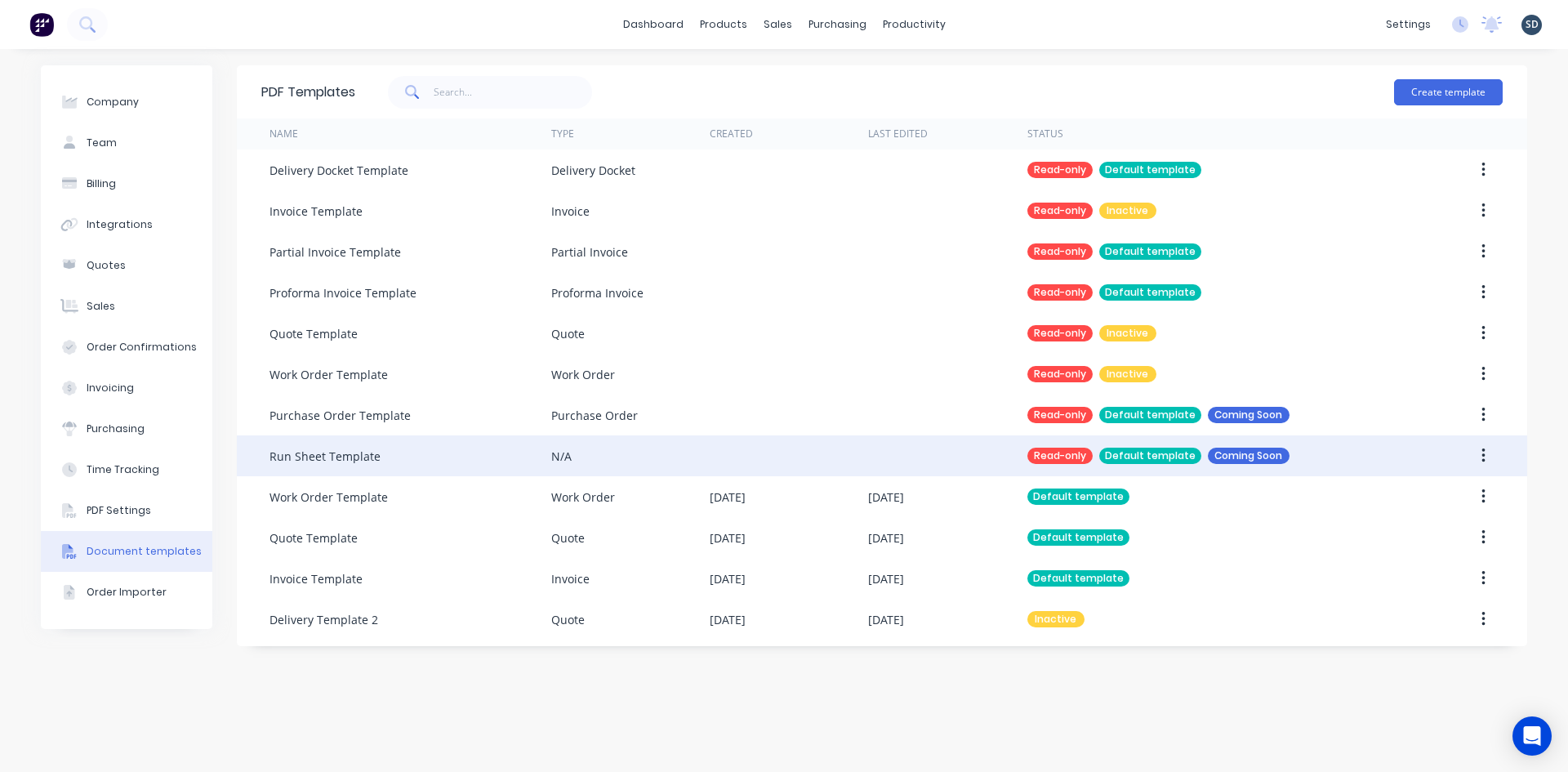
click at [1483, 457] on icon "button" at bounding box center [1483, 456] width 3 height 15
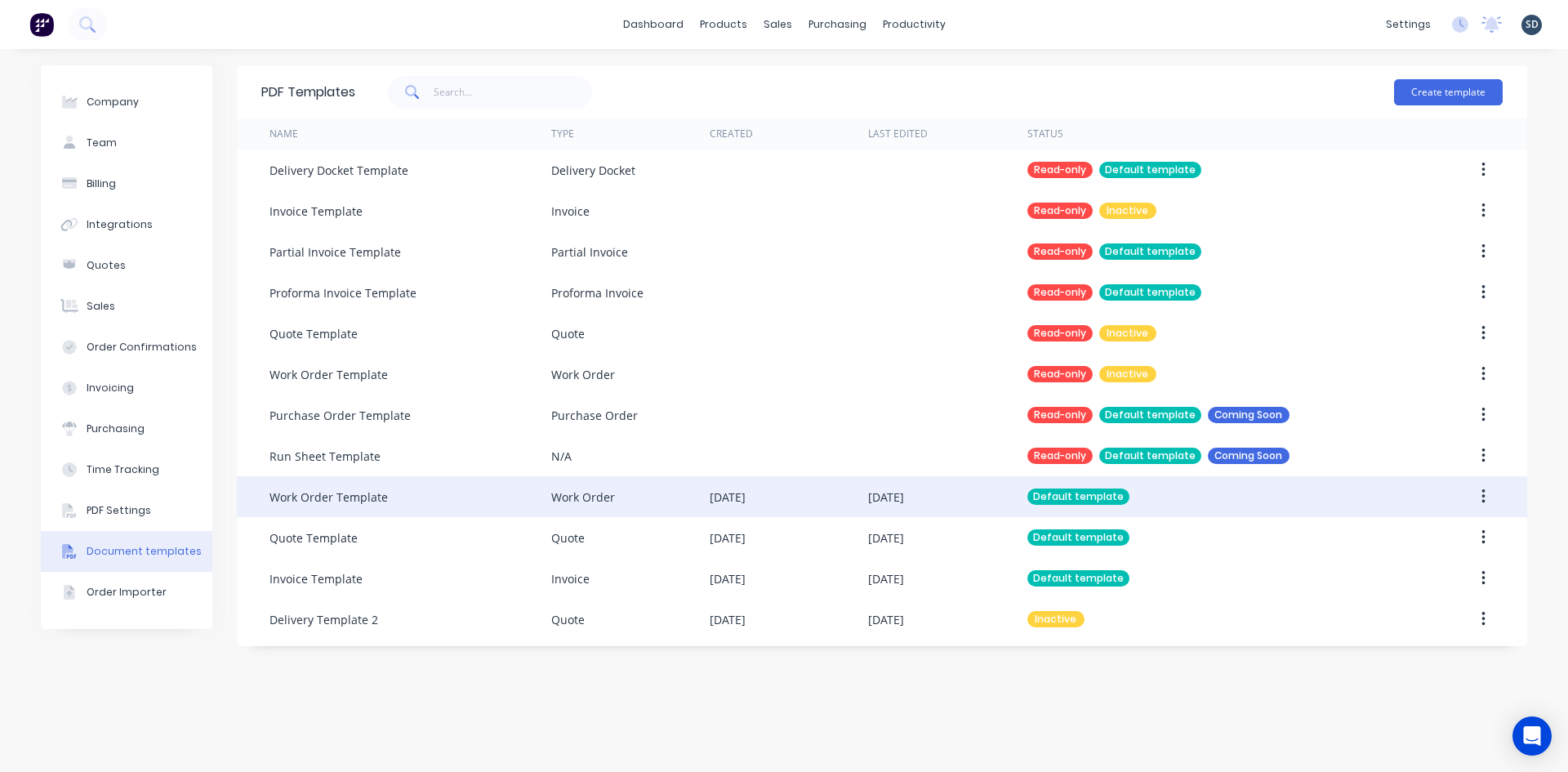
click at [1485, 496] on button "button" at bounding box center [1483, 497] width 38 height 30
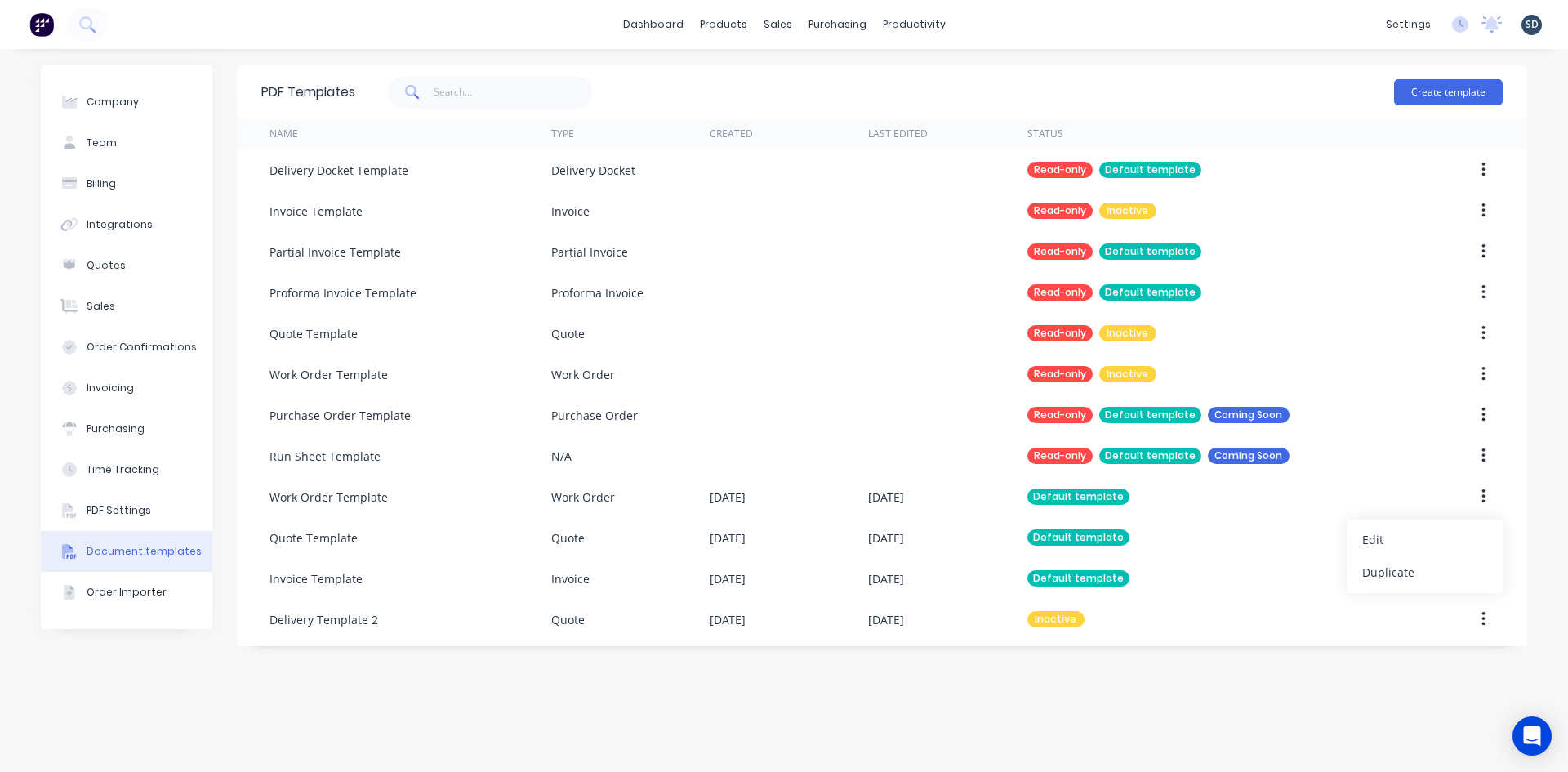
click at [1426, 682] on div "PDF Templates Create template Name Type Created Last Edited Status Delivery Doc…" at bounding box center [882, 410] width 1290 height 690
drag, startPoint x: 1483, startPoint y: 617, endPoint x: 1460, endPoint y: 668, distance: 55.9
click at [1456, 676] on div "PDF Templates Create template Name Type Created Last Edited Status Delivery Doc…" at bounding box center [882, 410] width 1290 height 690
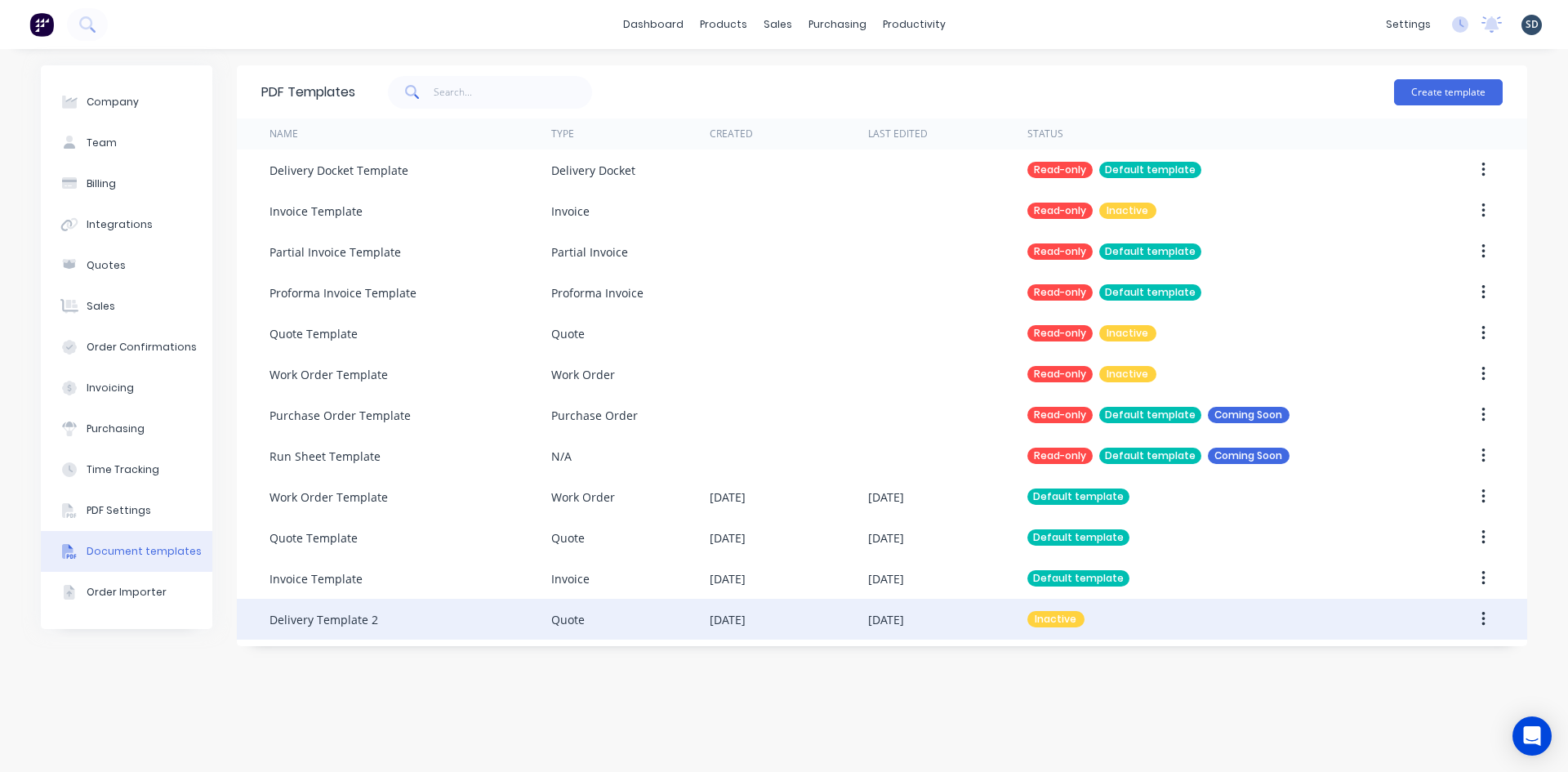
click at [1489, 625] on button "button" at bounding box center [1483, 619] width 38 height 30
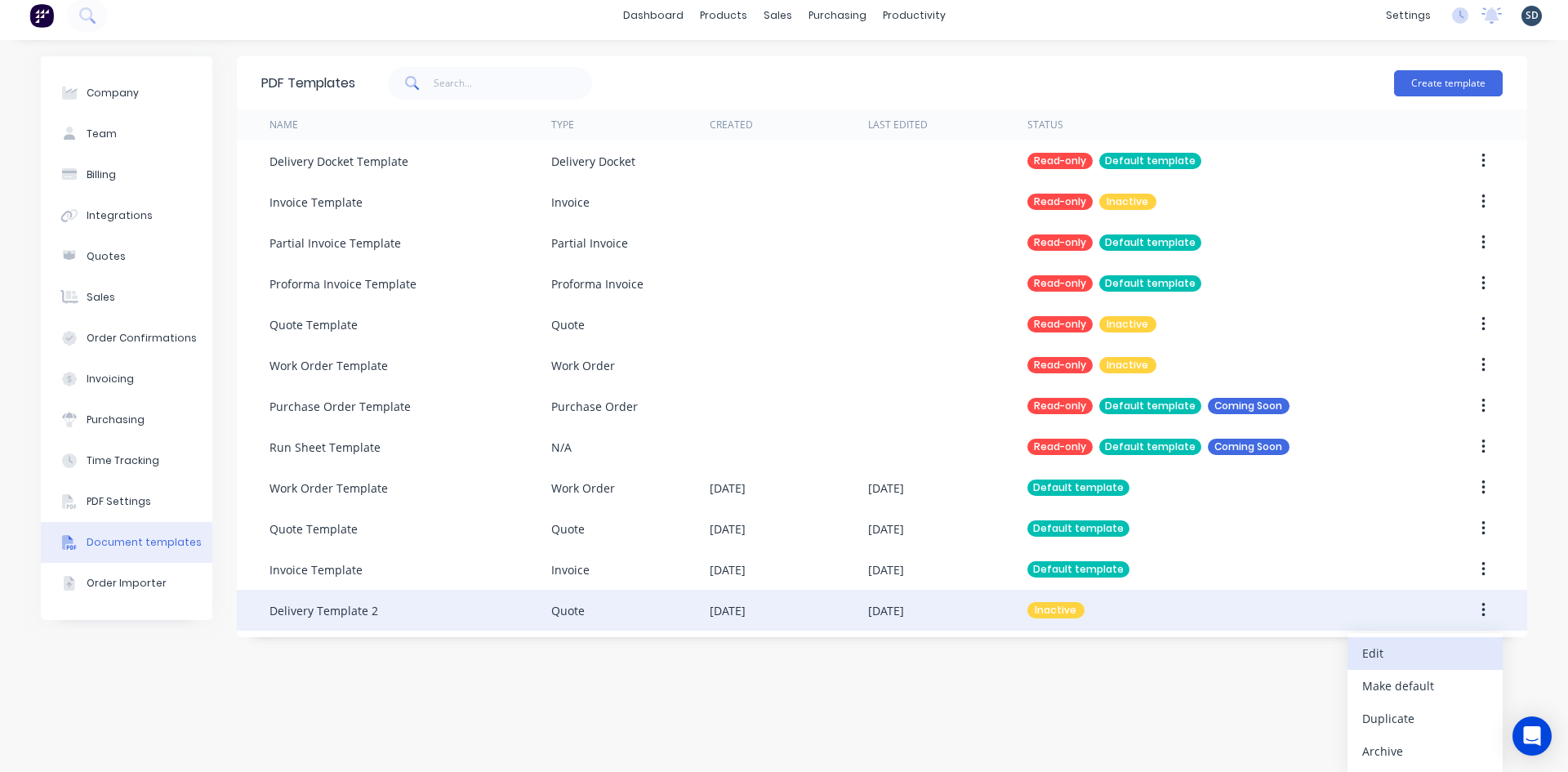
click at [1393, 659] on div "Edit" at bounding box center [1425, 652] width 126 height 24
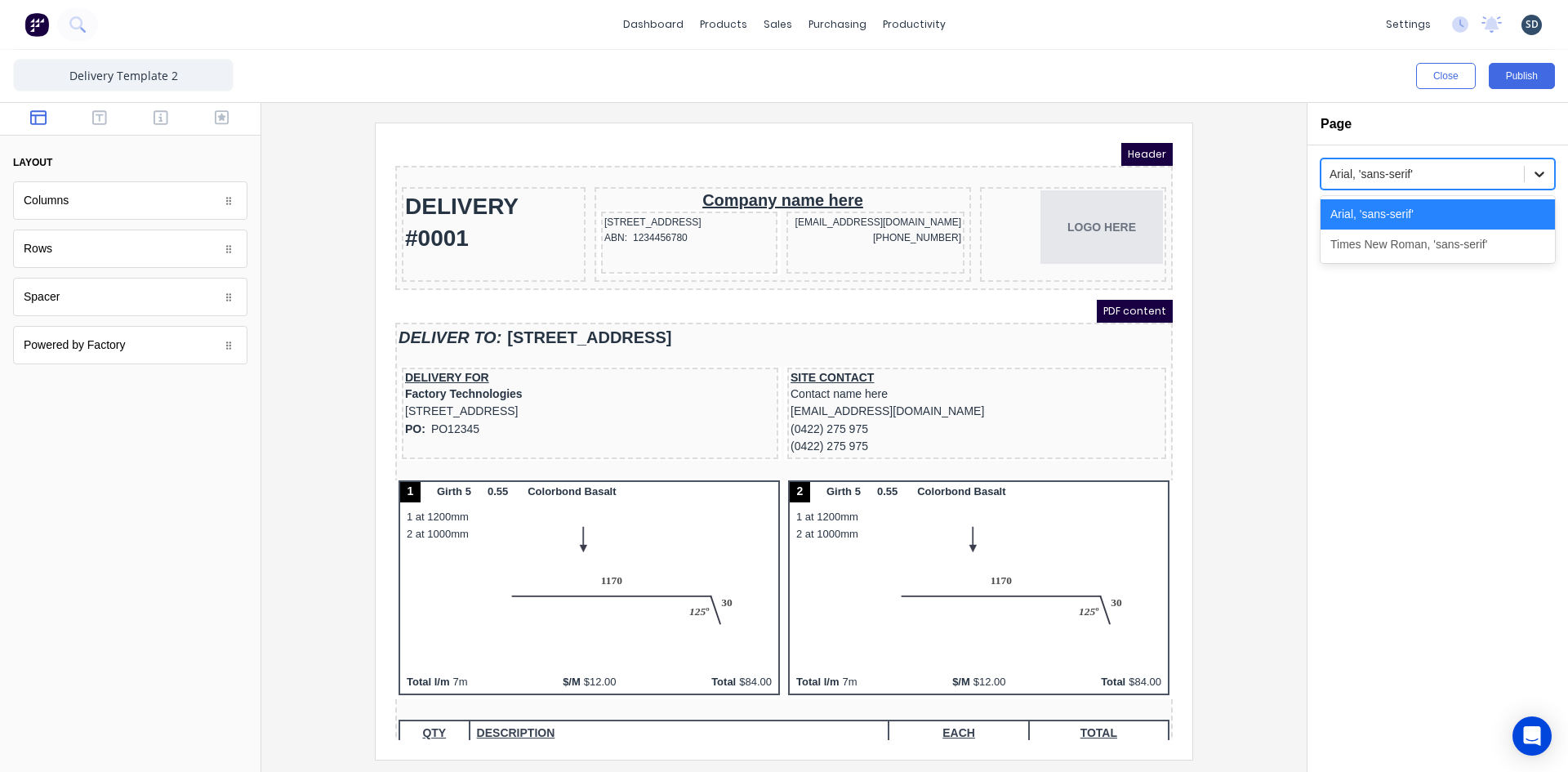
click at [1534, 179] on icon at bounding box center [1539, 174] width 17 height 17
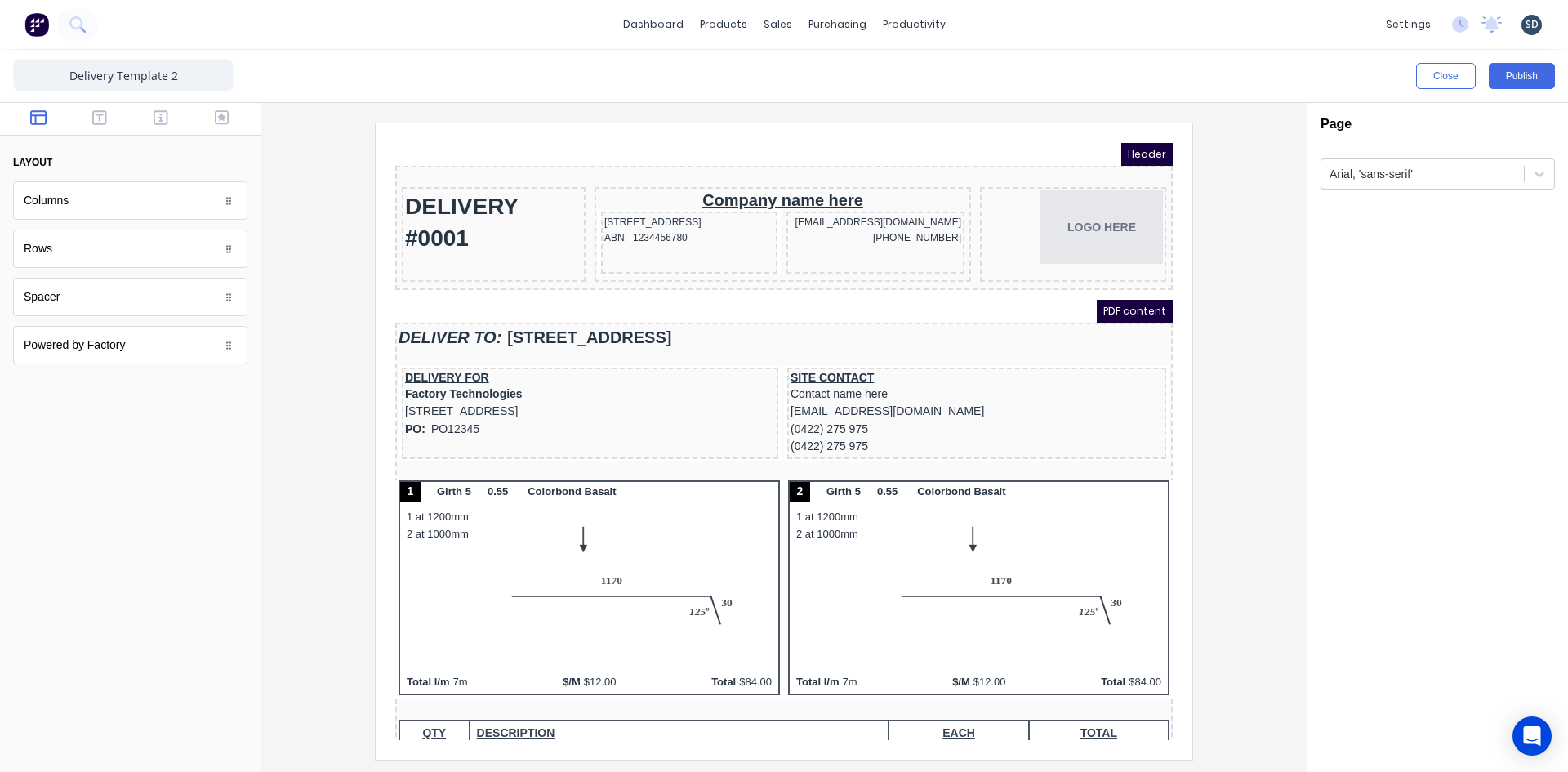
drag, startPoint x: 1436, startPoint y: 366, endPoint x: 363, endPoint y: 201, distance: 1085.6
click at [1436, 366] on div "Arial, 'sans-serif'" at bounding box center [1438, 458] width 260 height 626
click at [303, 432] on div at bounding box center [783, 440] width 1019 height 637
click at [98, 109] on icon "button" at bounding box center [100, 117] width 15 height 17
click at [164, 119] on icon "button" at bounding box center [161, 117] width 15 height 17
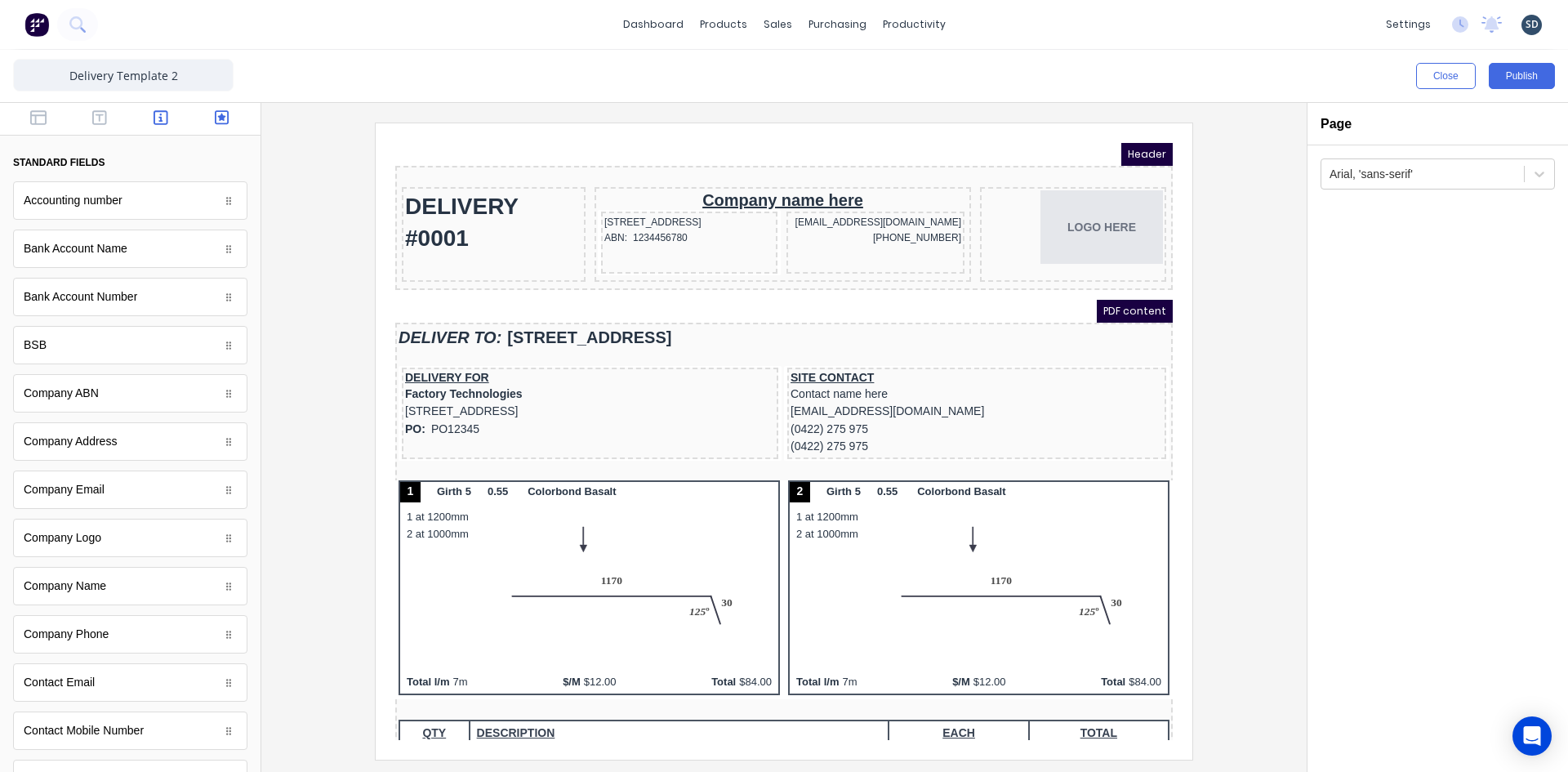
click at [215, 114] on icon "button" at bounding box center [222, 117] width 15 height 17
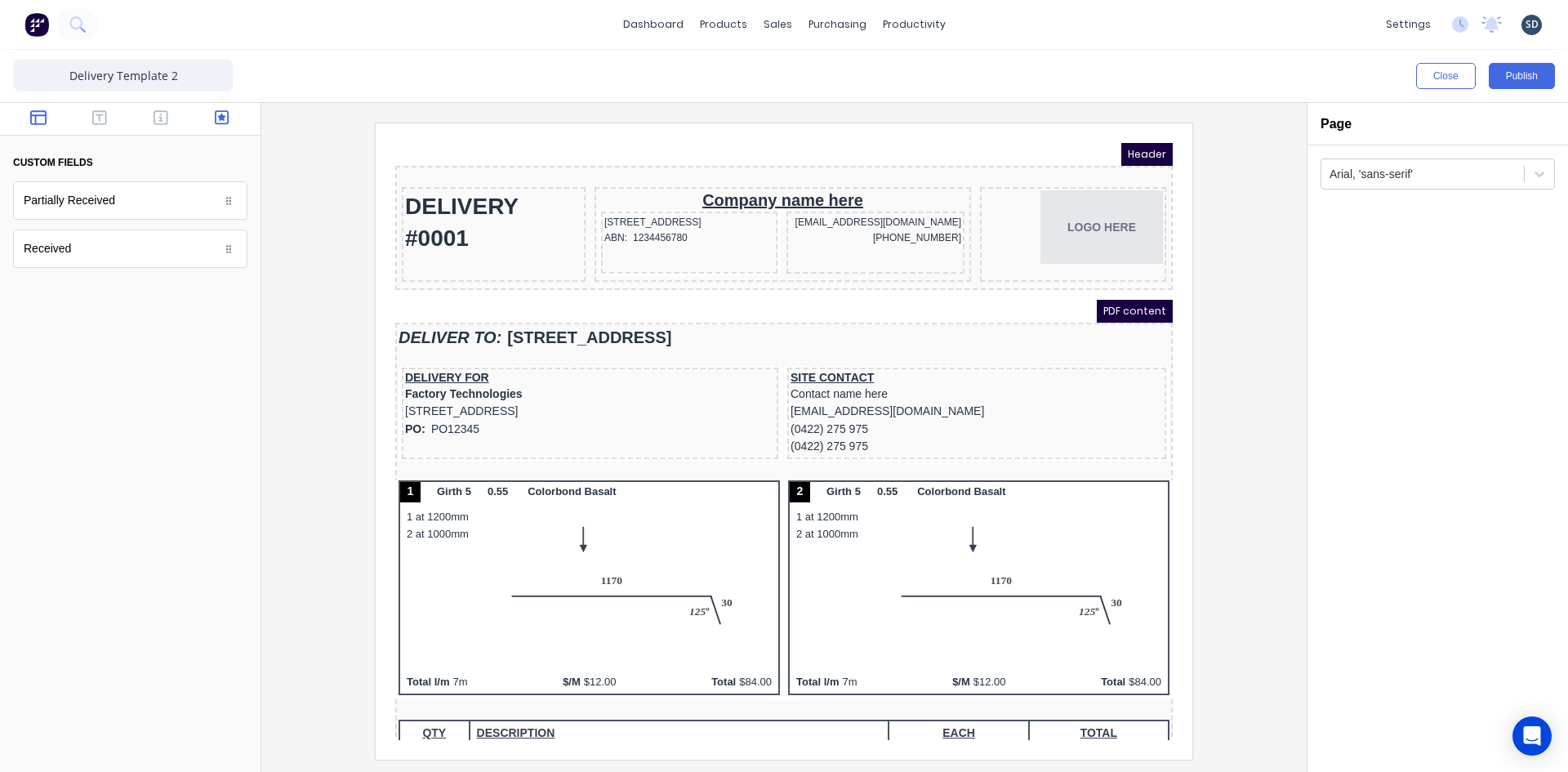
click at [41, 127] on button "button" at bounding box center [38, 119] width 52 height 19
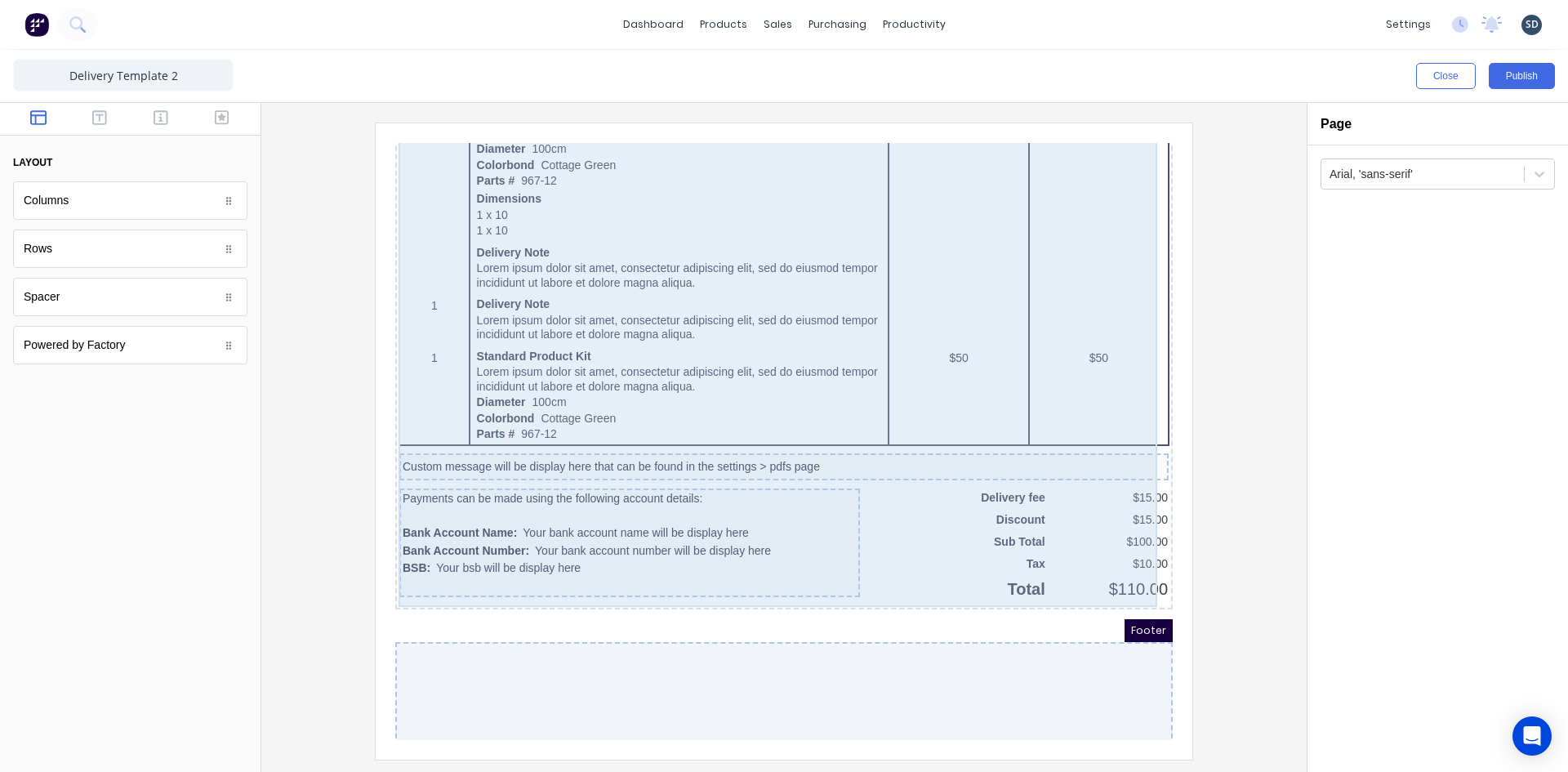
scroll to position [1099, 0]
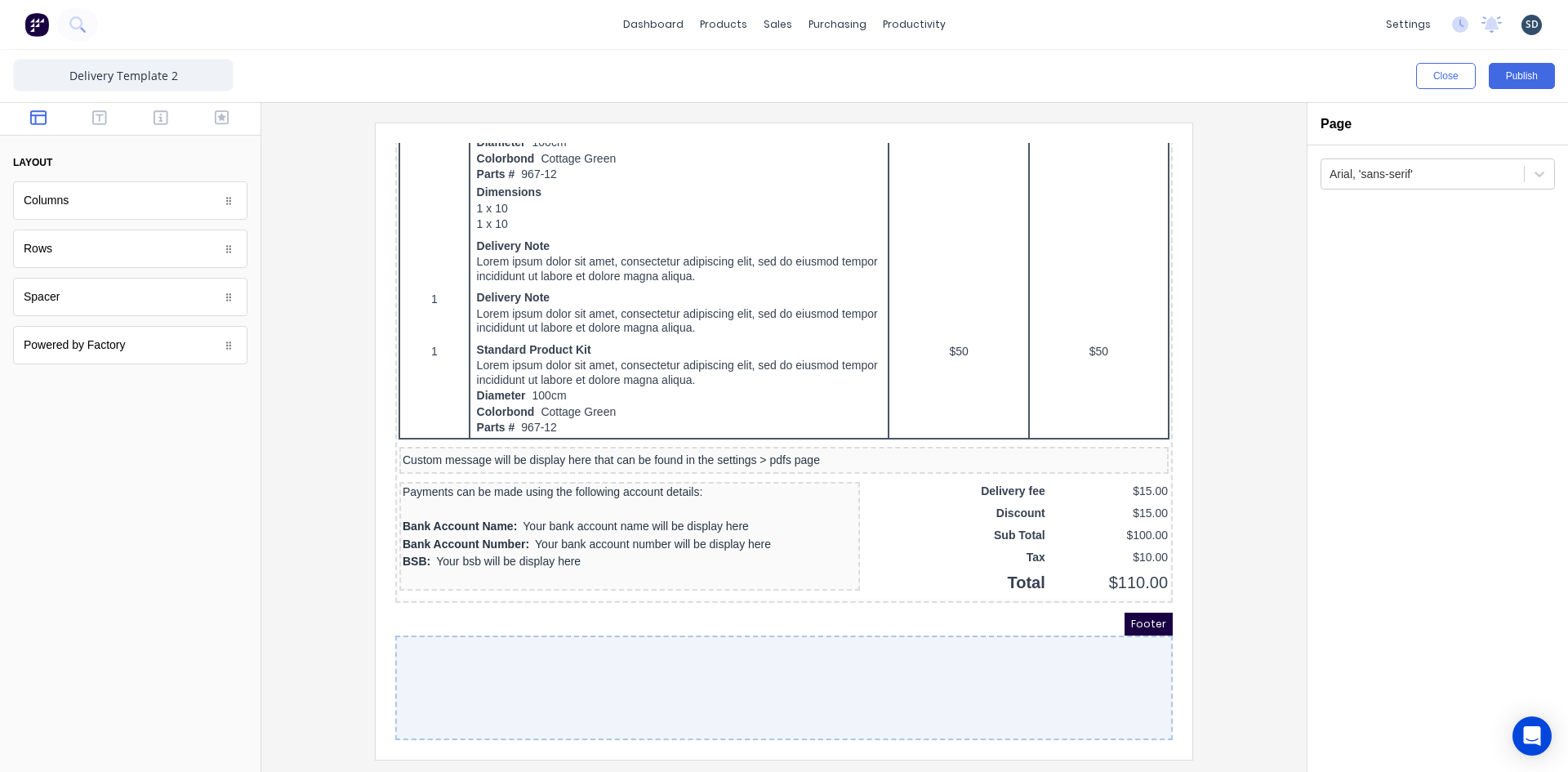
click at [1248, 514] on div at bounding box center [783, 440] width 1019 height 637
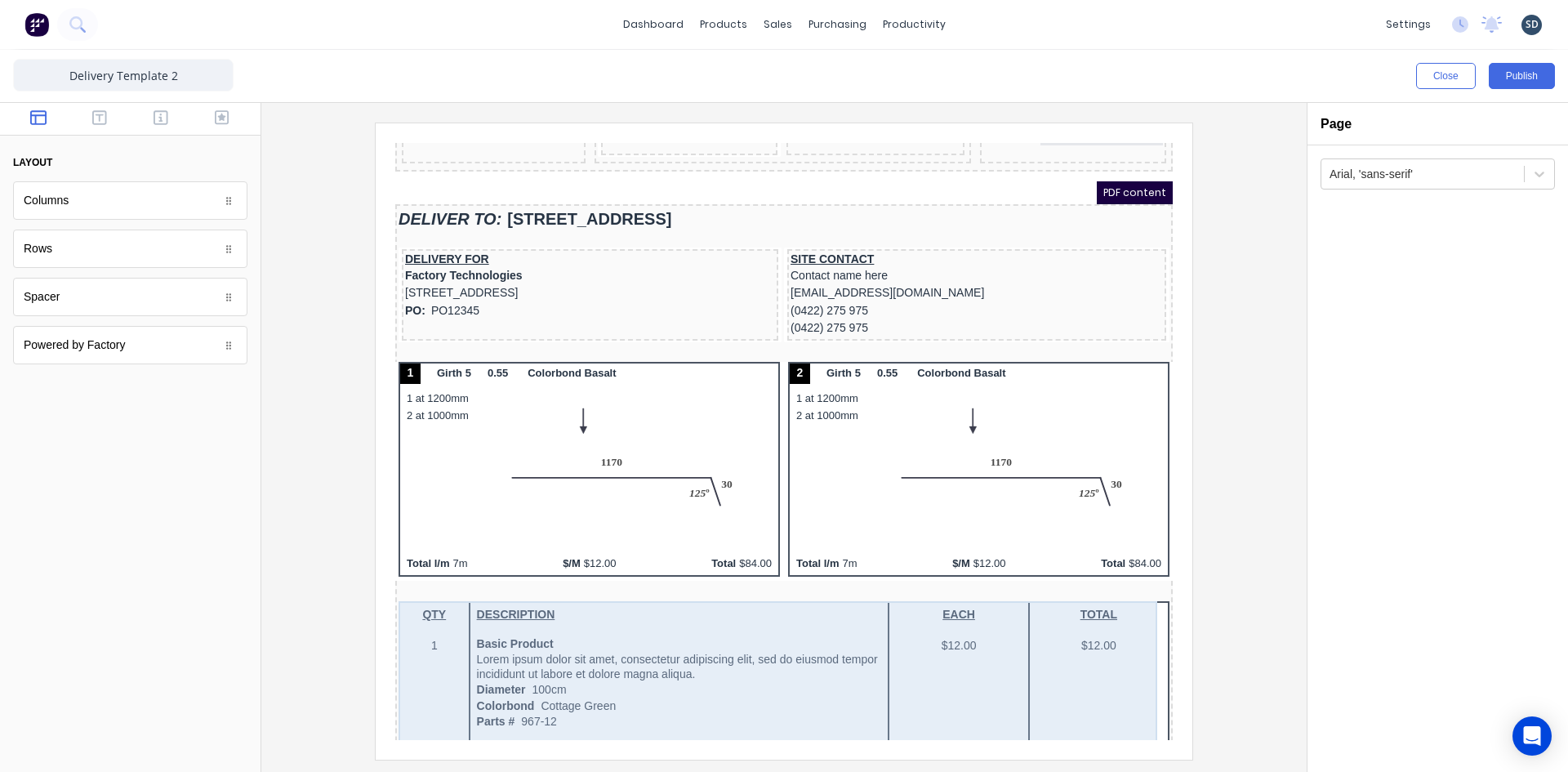
scroll to position [0, 0]
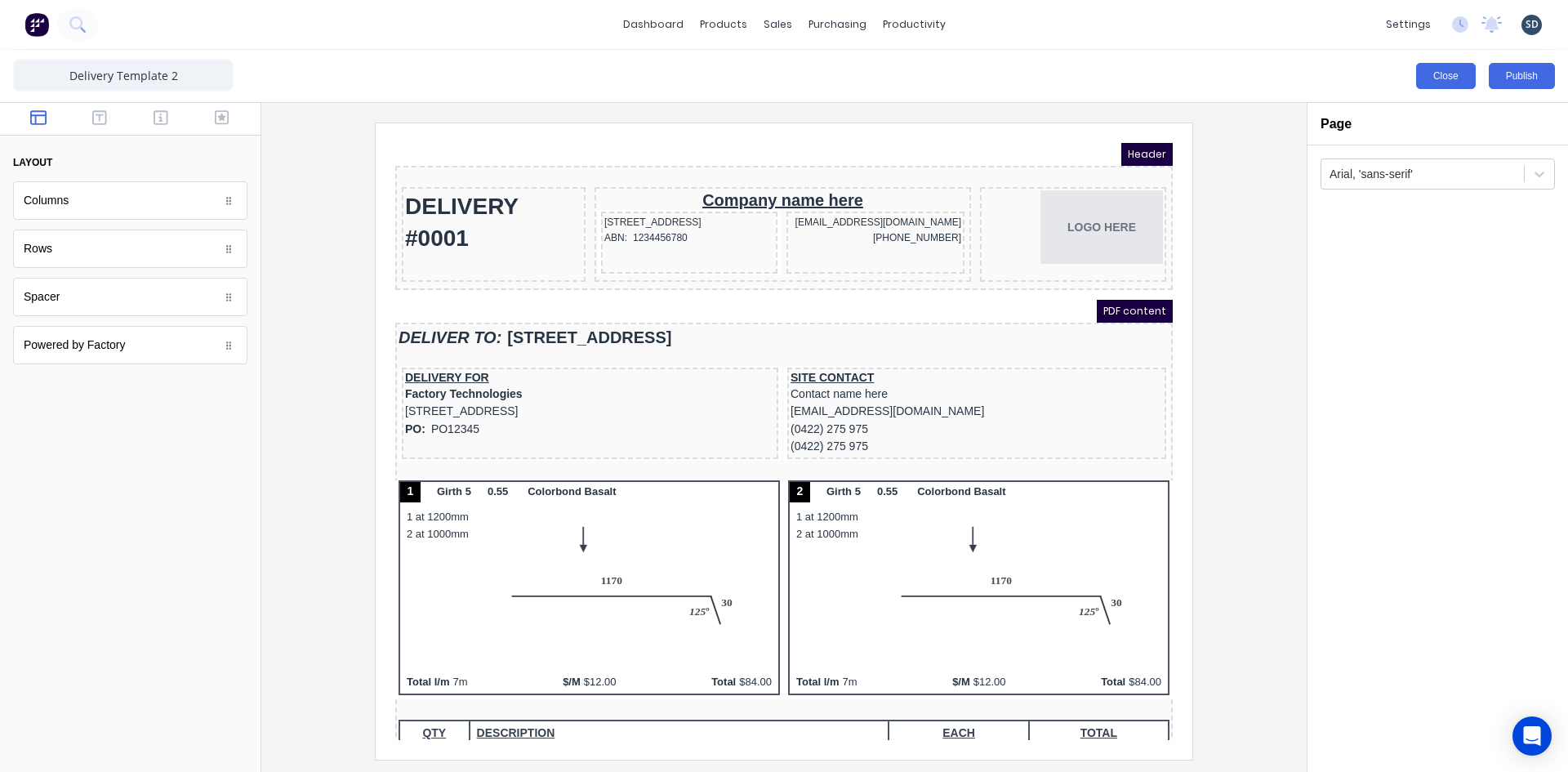
click at [1455, 79] on button "Close" at bounding box center [1446, 76] width 59 height 26
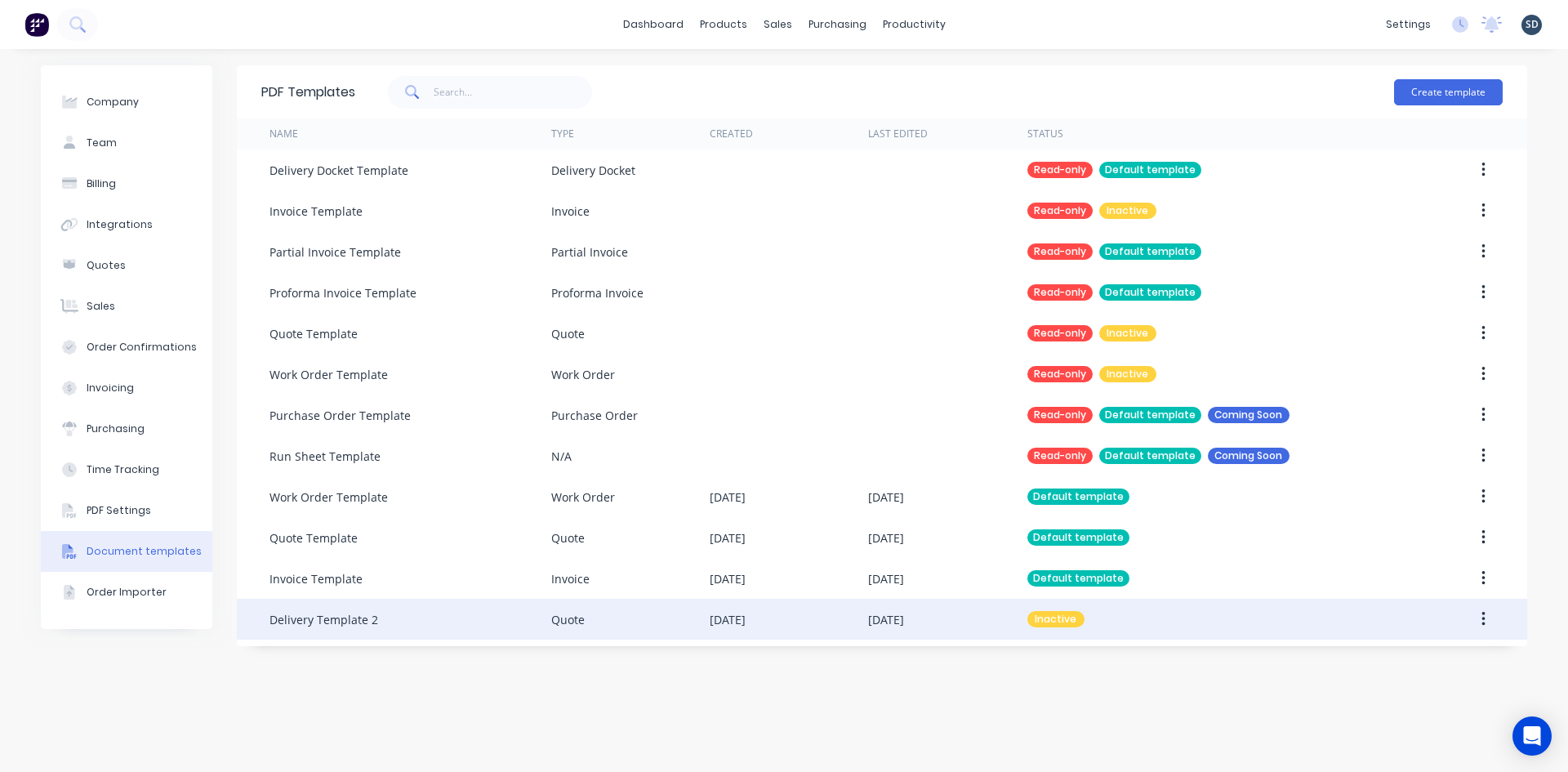
click at [1482, 621] on icon "button" at bounding box center [1483, 619] width 4 height 18
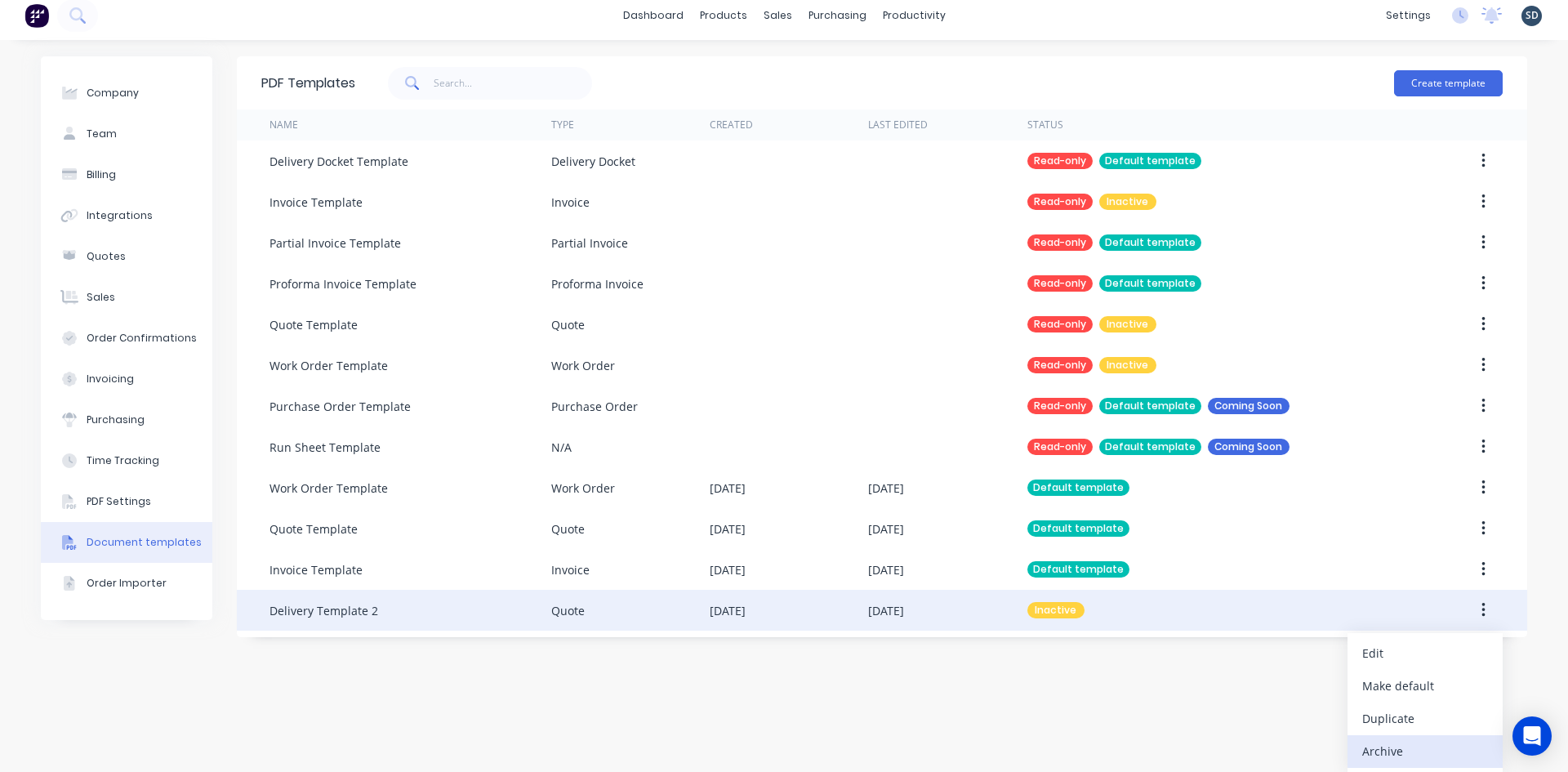
click at [1425, 753] on div "Archive" at bounding box center [1425, 750] width 126 height 24
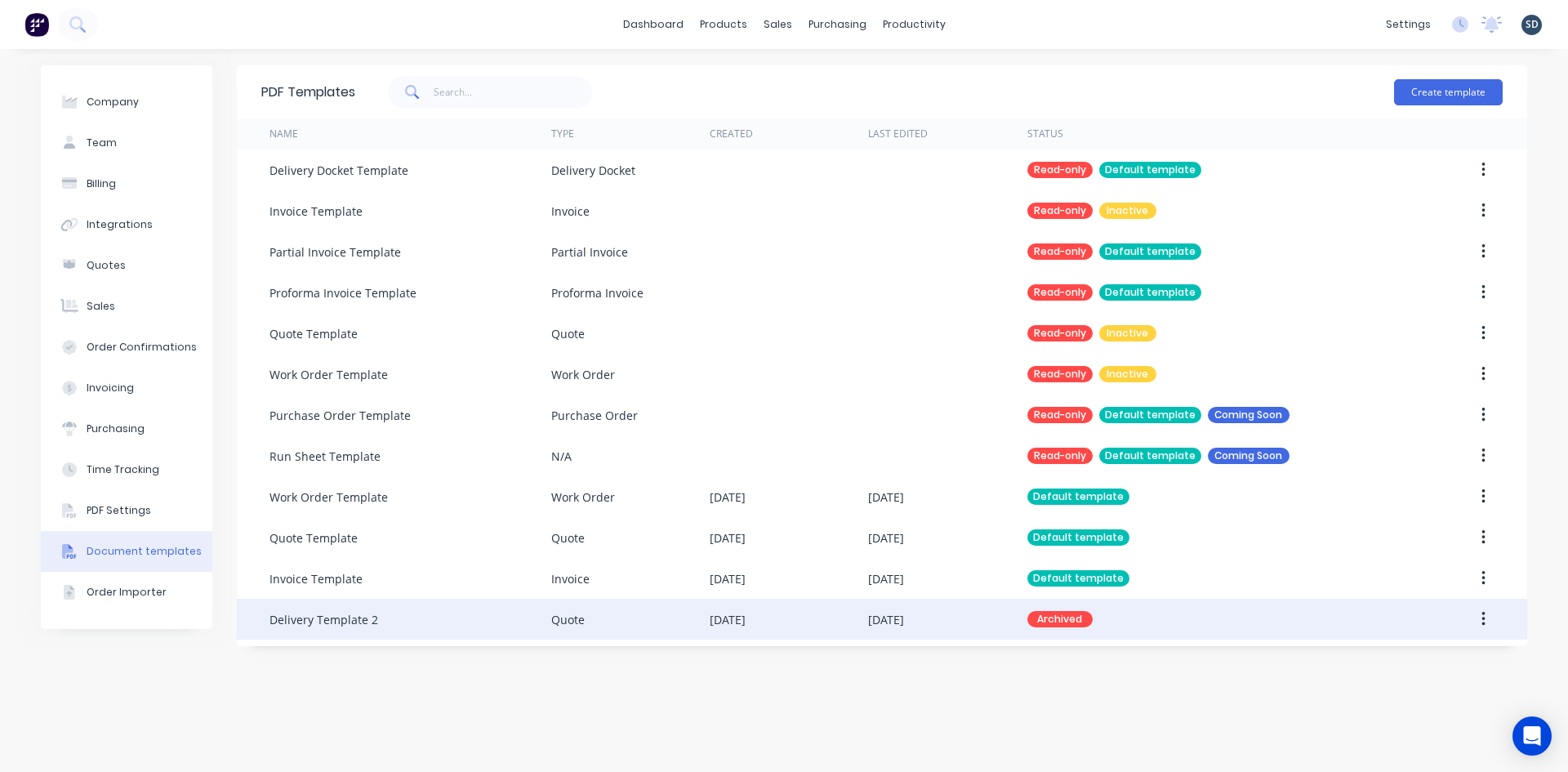
scroll to position [0, 0]
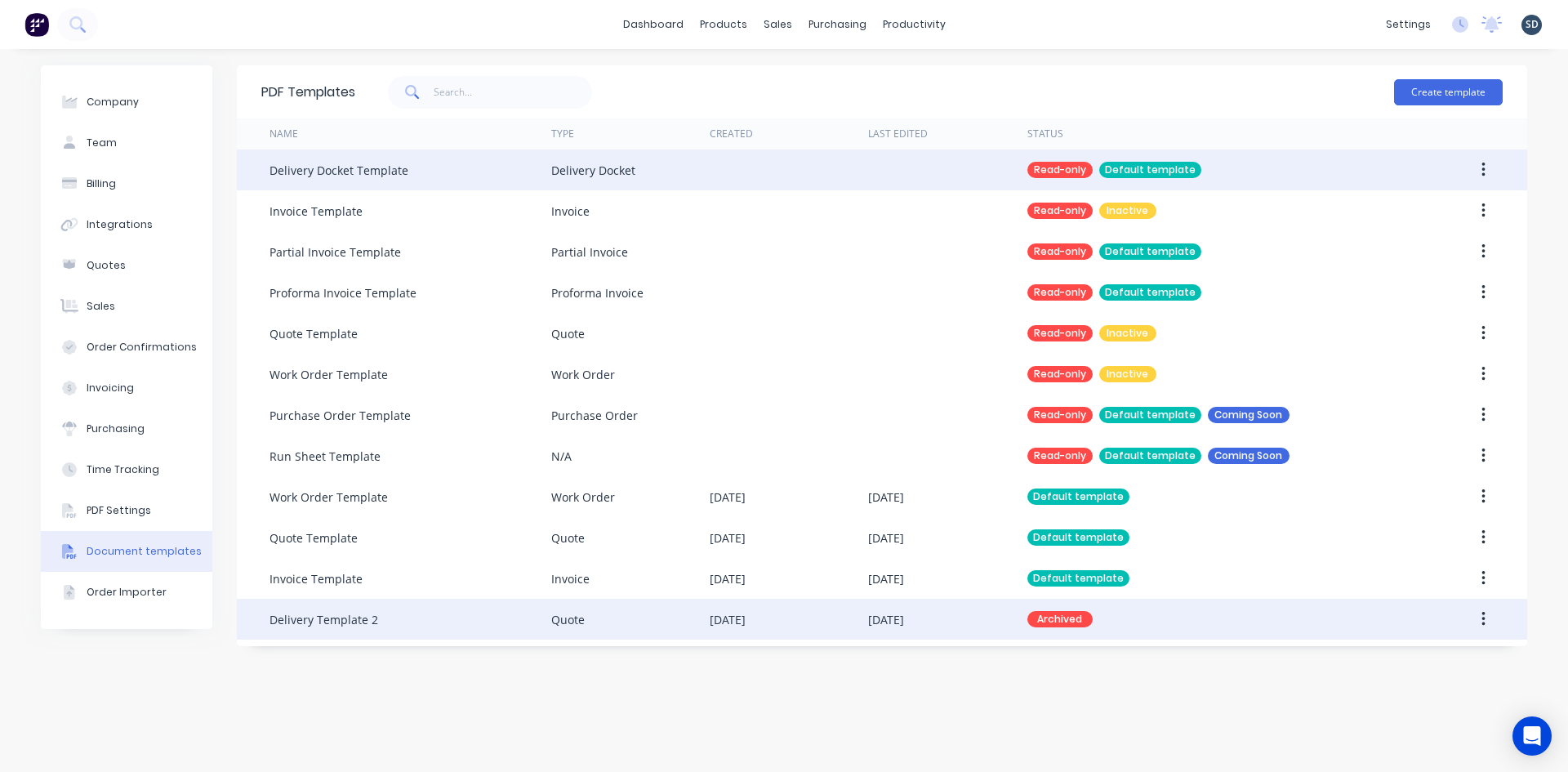
click at [1483, 170] on icon "button" at bounding box center [1483, 169] width 3 height 15
click at [1461, 205] on div "Duplicate" at bounding box center [1425, 212] width 126 height 24
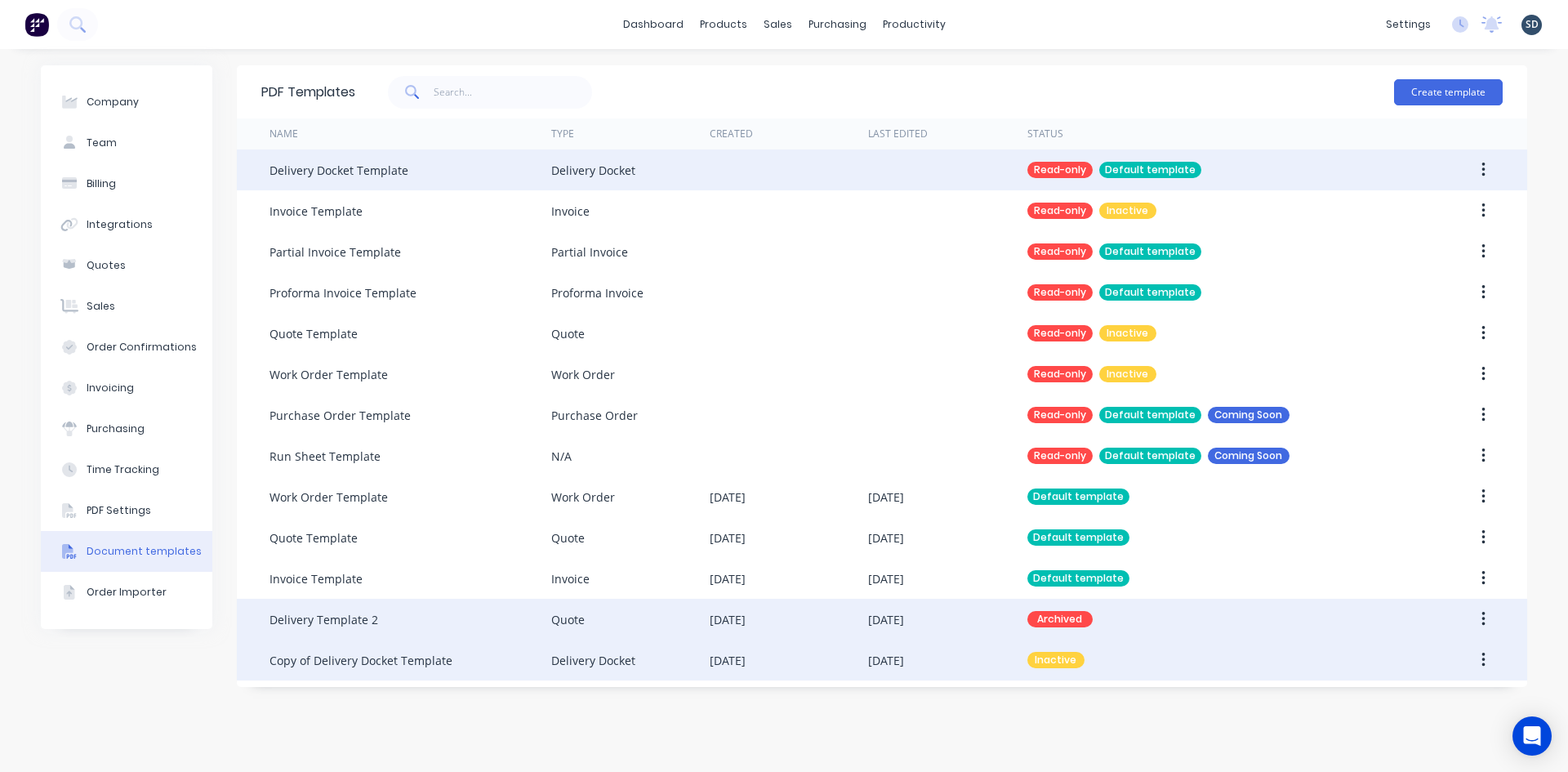
click at [486, 664] on div "Copy of Delivery Docket Template" at bounding box center [410, 659] width 282 height 41
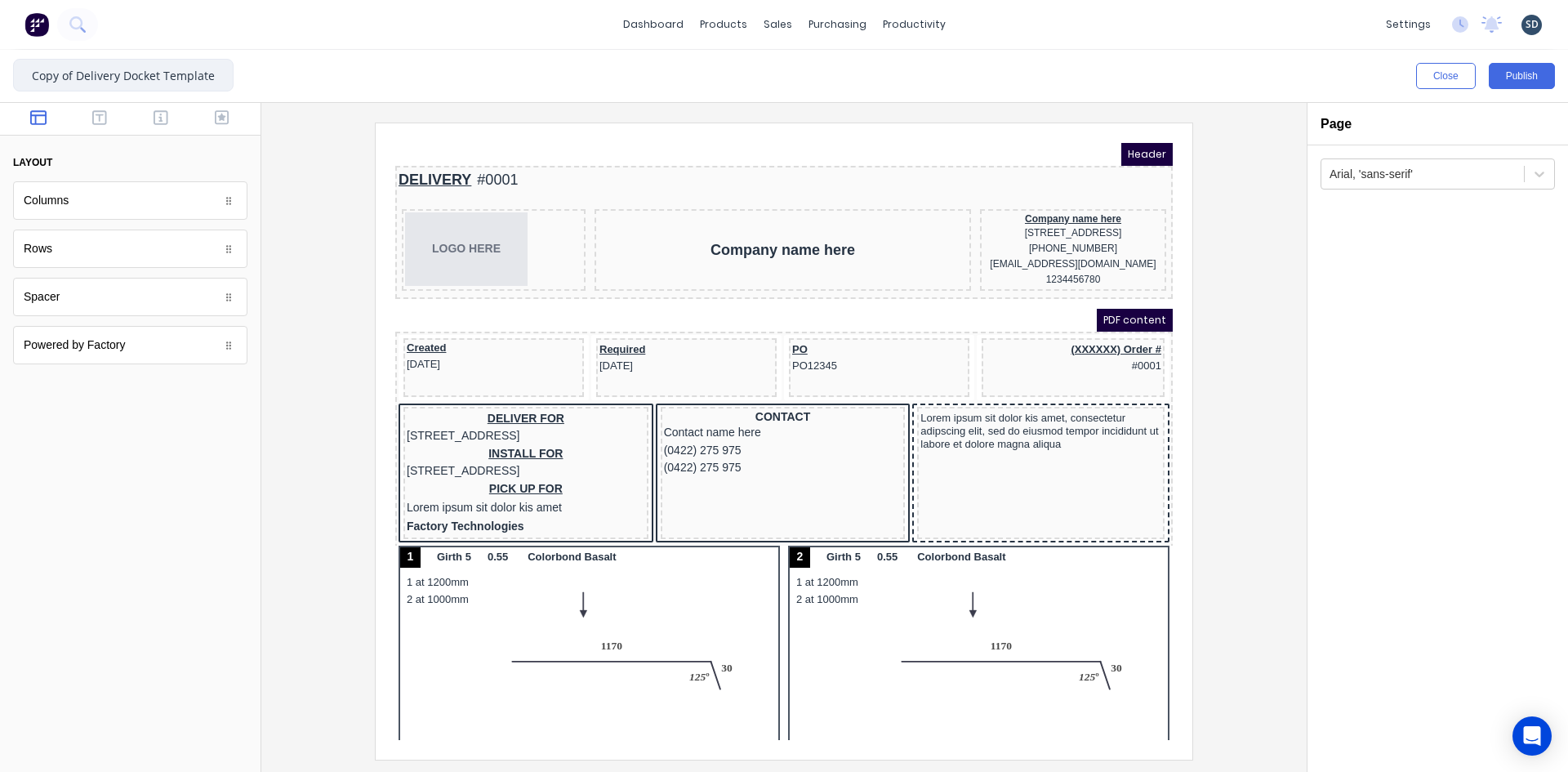
drag, startPoint x: 79, startPoint y: 75, endPoint x: 0, endPoint y: 80, distance: 79.2
click at [0, 80] on div "Copy of Delivery Docket Template Close Publish Components layout Columns Column…" at bounding box center [784, 410] width 1568 height 722
click at [205, 72] on input "Delivery Docket Template" at bounding box center [123, 74] width 221 height 32
type input "Delivery Docket Template 2"
click at [1221, 311] on div at bounding box center [783, 440] width 1019 height 637
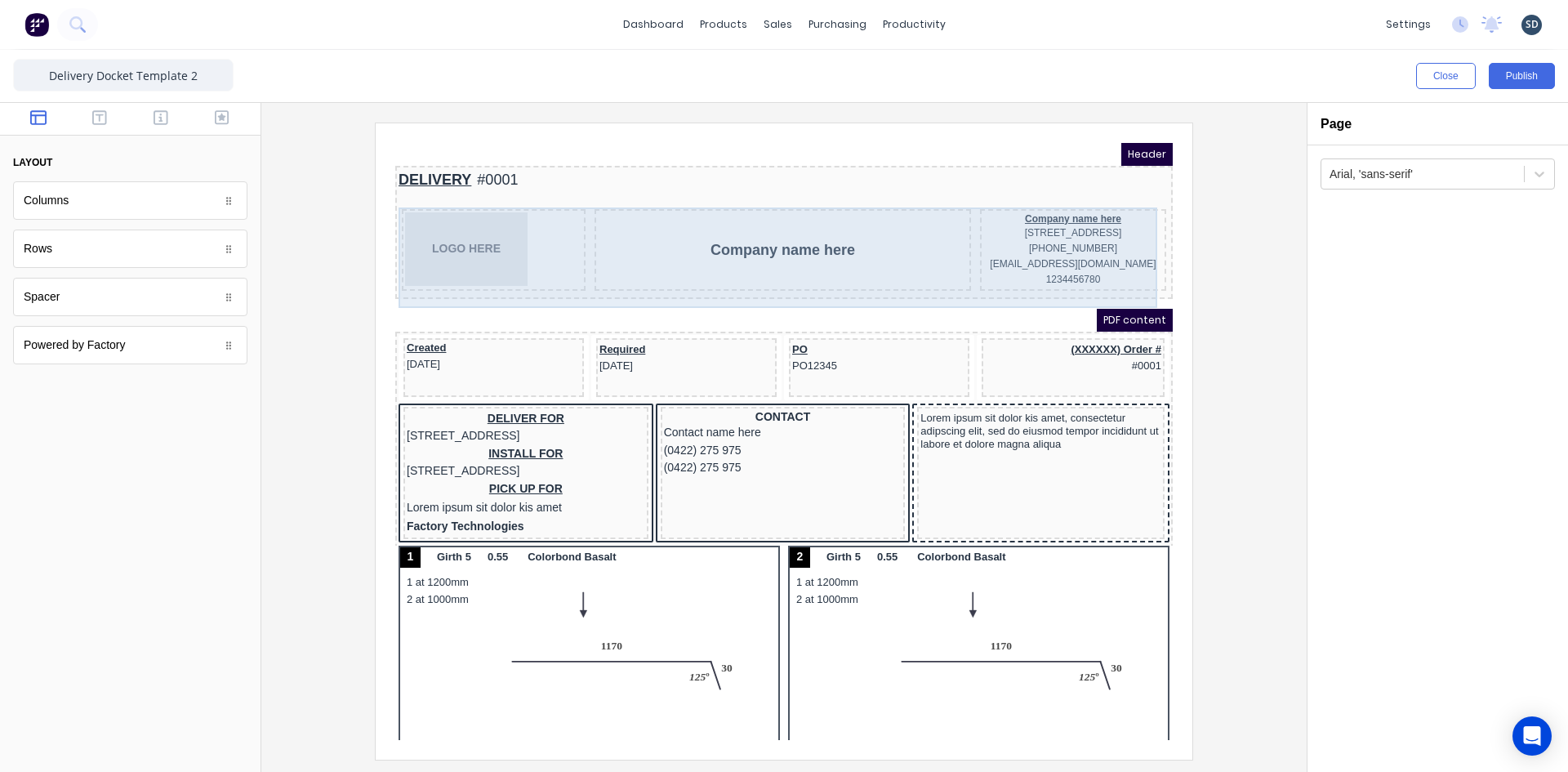
click at [1115, 190] on div "Company name here [STREET_ADDRESS] (042) 2222 3333 [EMAIL_ADDRESS][DOMAIN_NAME]…" at bounding box center [1053, 231] width 186 height 82
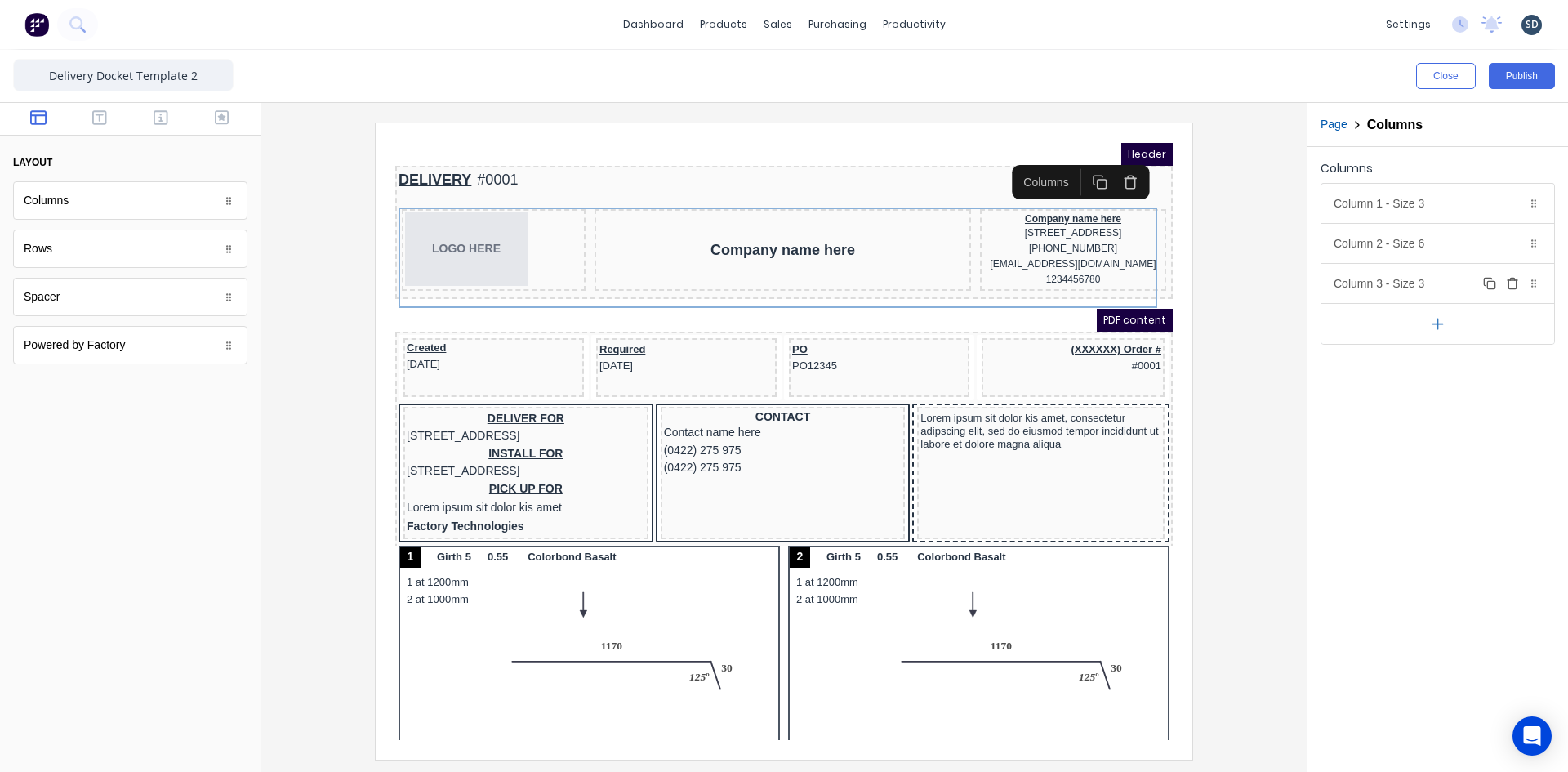
click at [1511, 281] on icon "button" at bounding box center [1512, 283] width 13 height 13
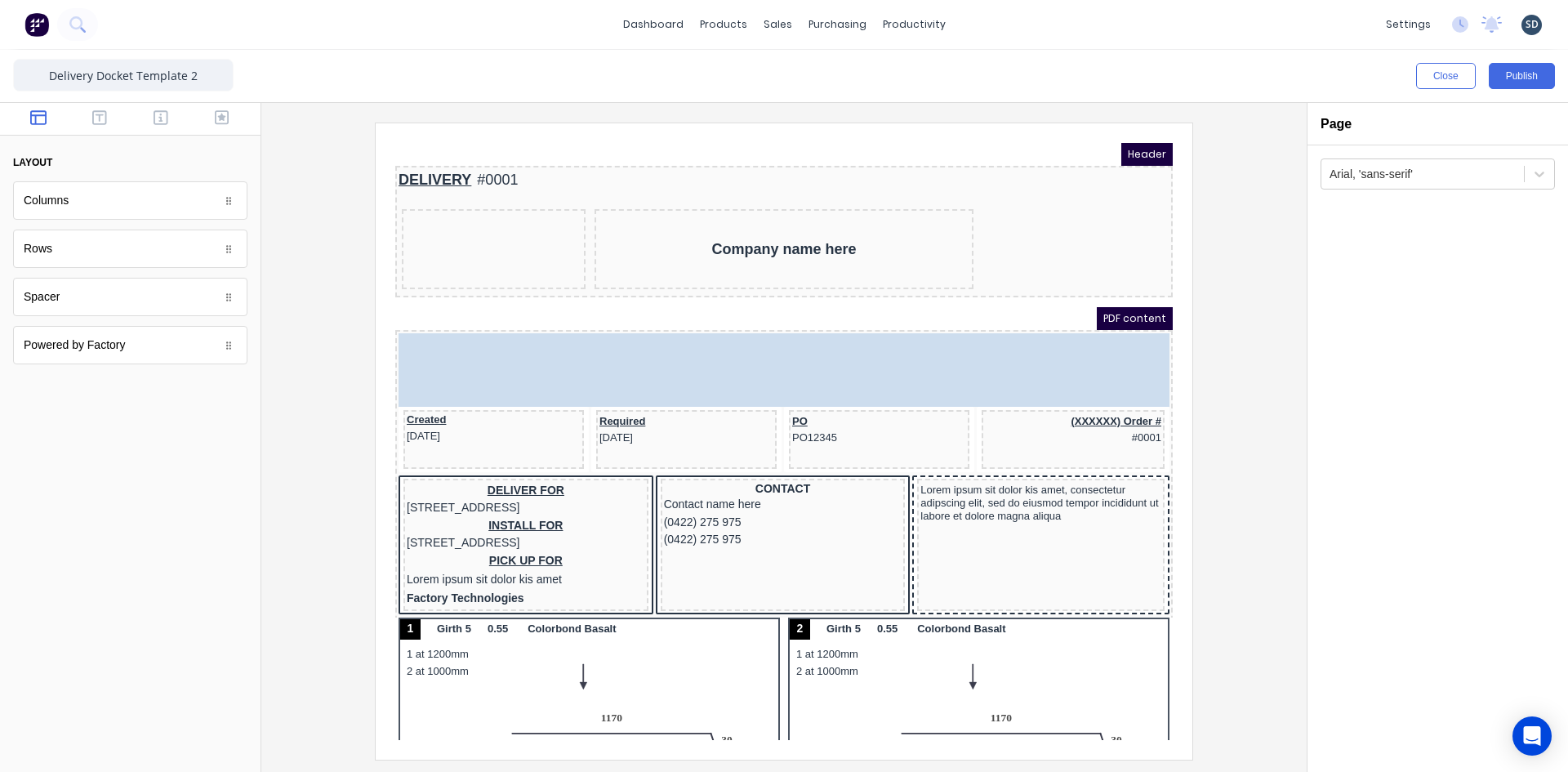
drag, startPoint x: 535, startPoint y: 241, endPoint x: 987, endPoint y: 233, distance: 452.1
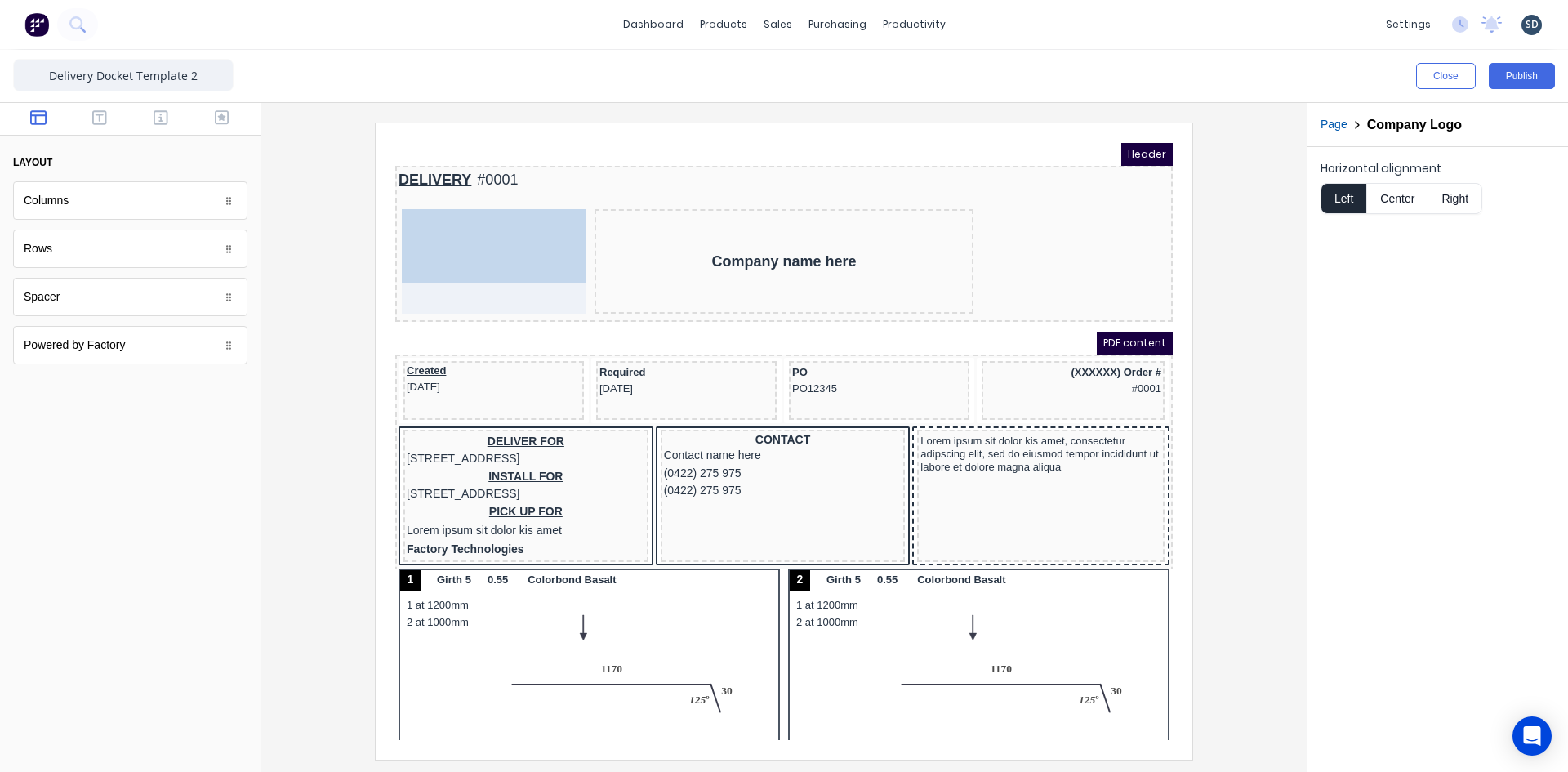
drag, startPoint x: 399, startPoint y: 347, endPoint x: 396, endPoint y: 212, distance: 135.0
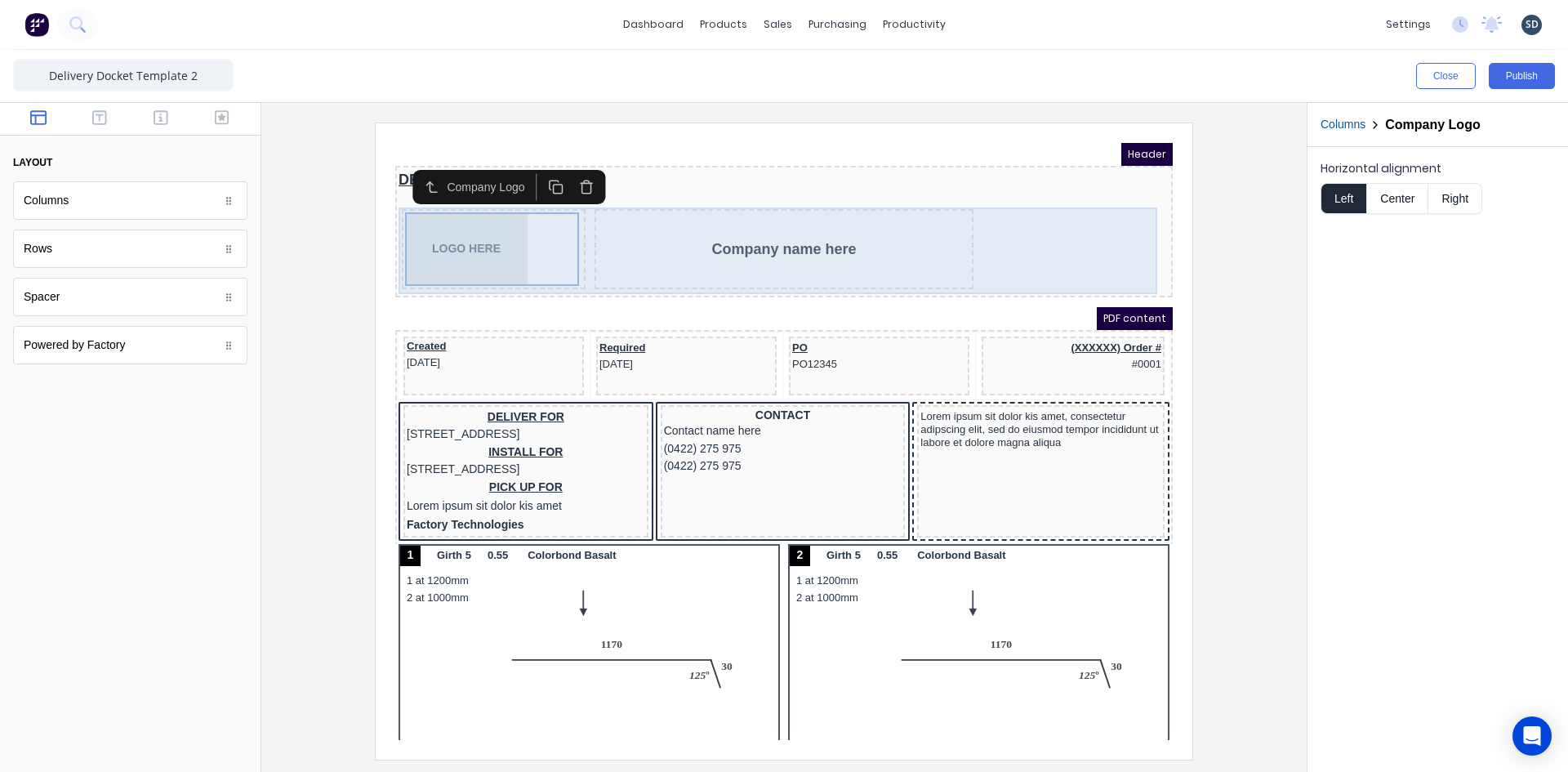
click at [1001, 231] on div "LOGO HERE Company name here" at bounding box center [764, 231] width 771 height 86
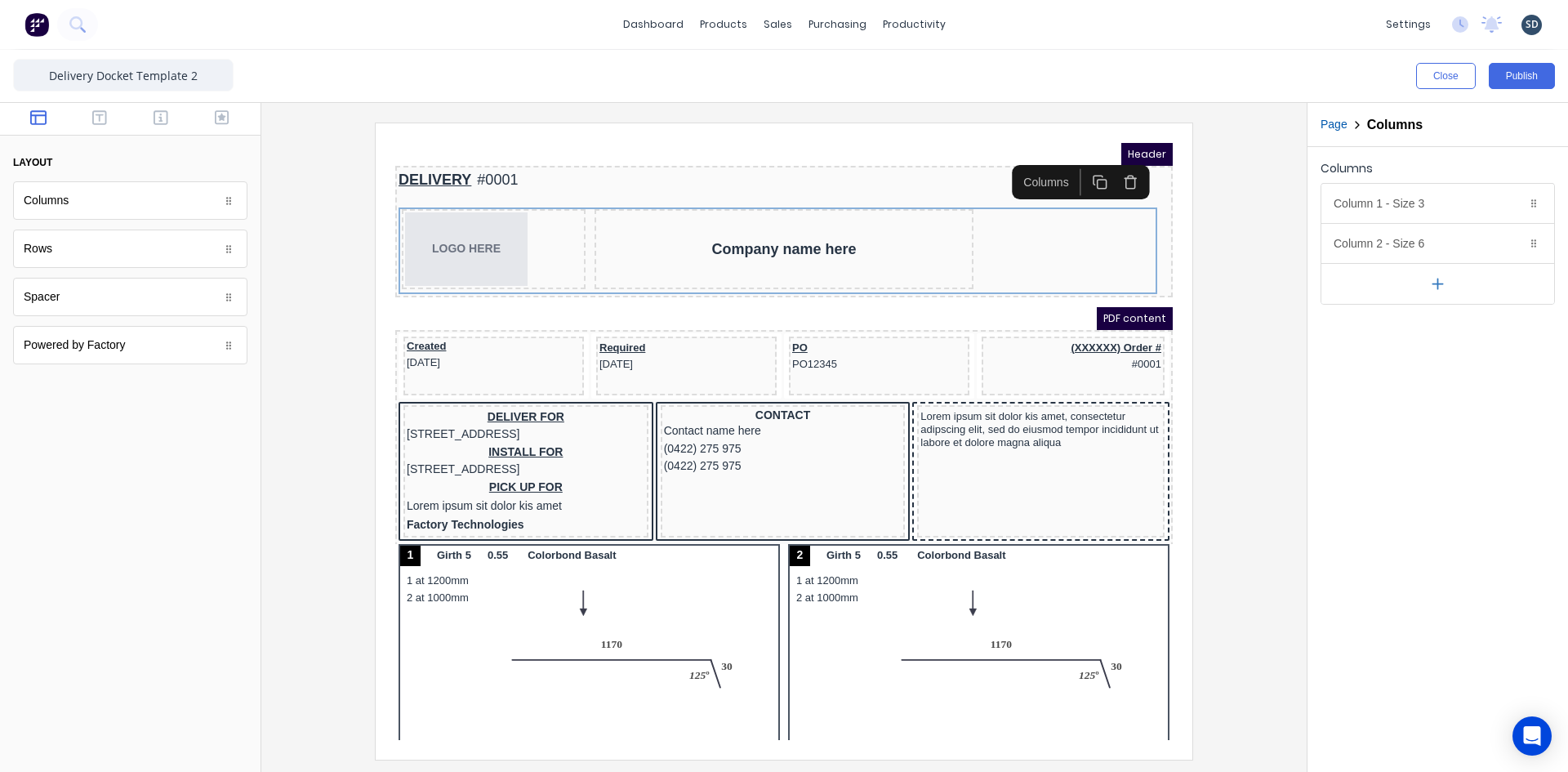
click at [1443, 287] on icon "button" at bounding box center [1438, 284] width 17 height 17
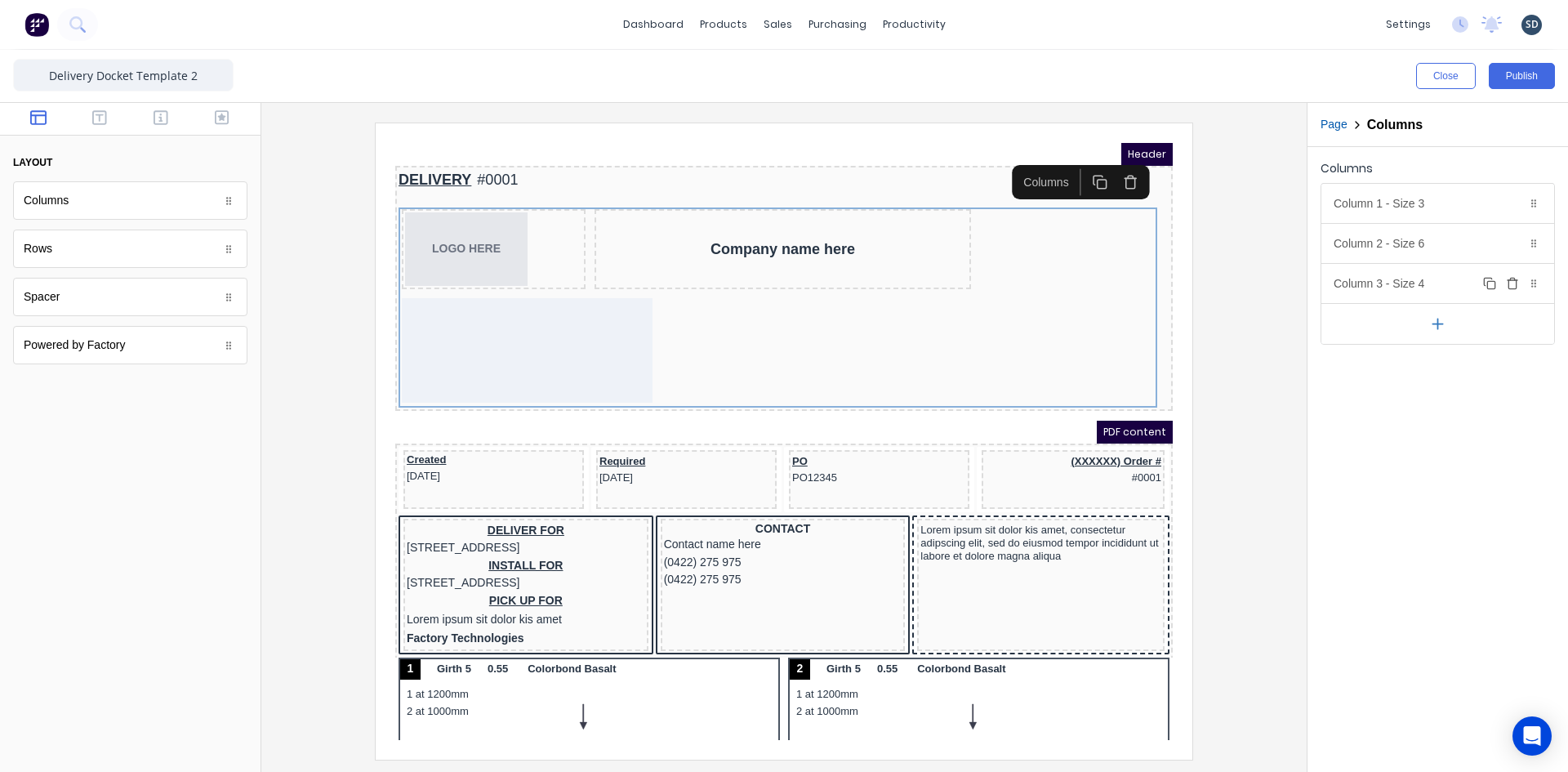
click at [1409, 282] on div "Column 3 - Size 4 Duplicate Delete" at bounding box center [1437, 283] width 233 height 39
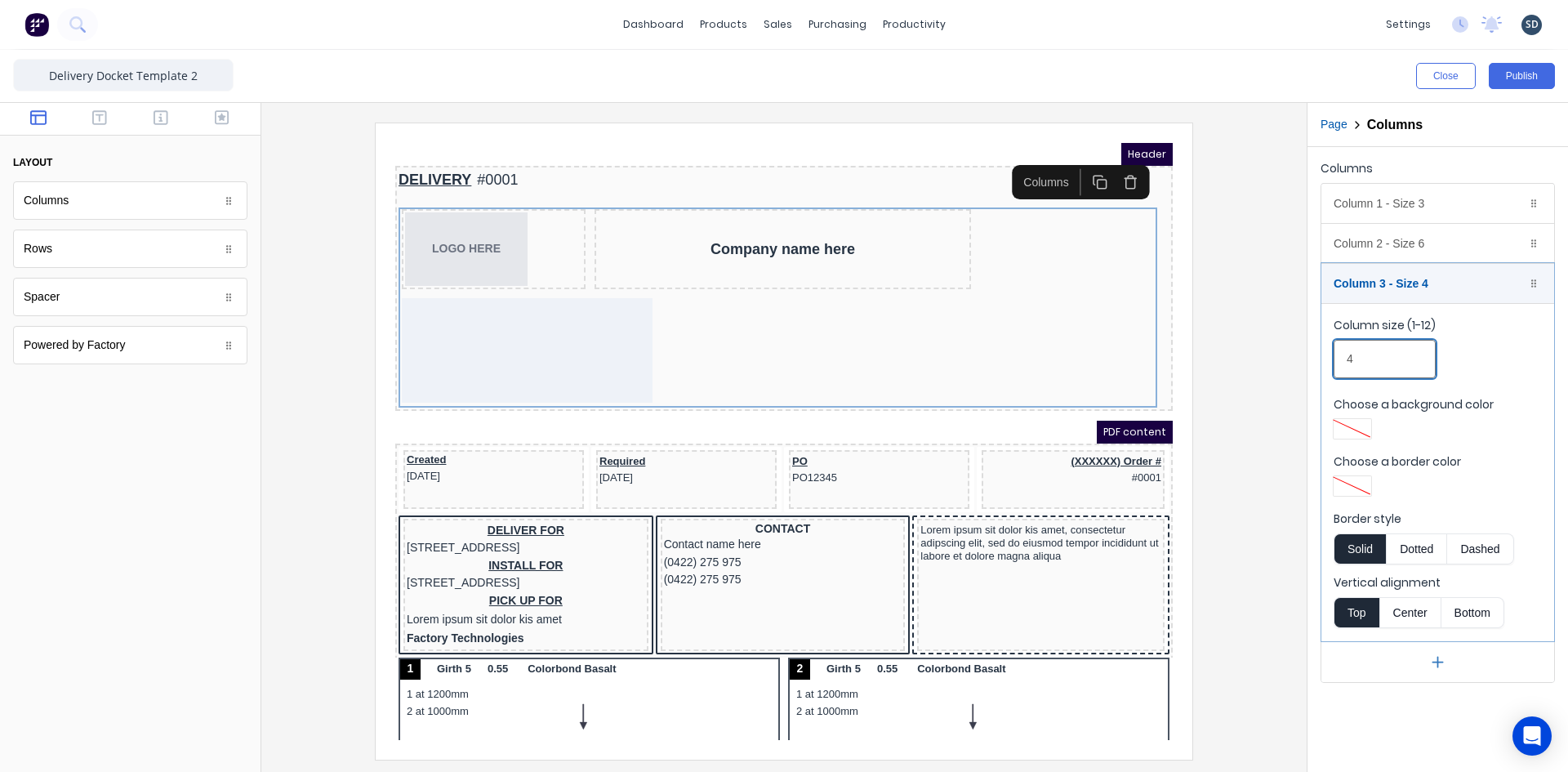
drag, startPoint x: 1349, startPoint y: 363, endPoint x: 1372, endPoint y: 352, distance: 25.5
click at [1372, 352] on input "4" at bounding box center [1384, 359] width 102 height 38
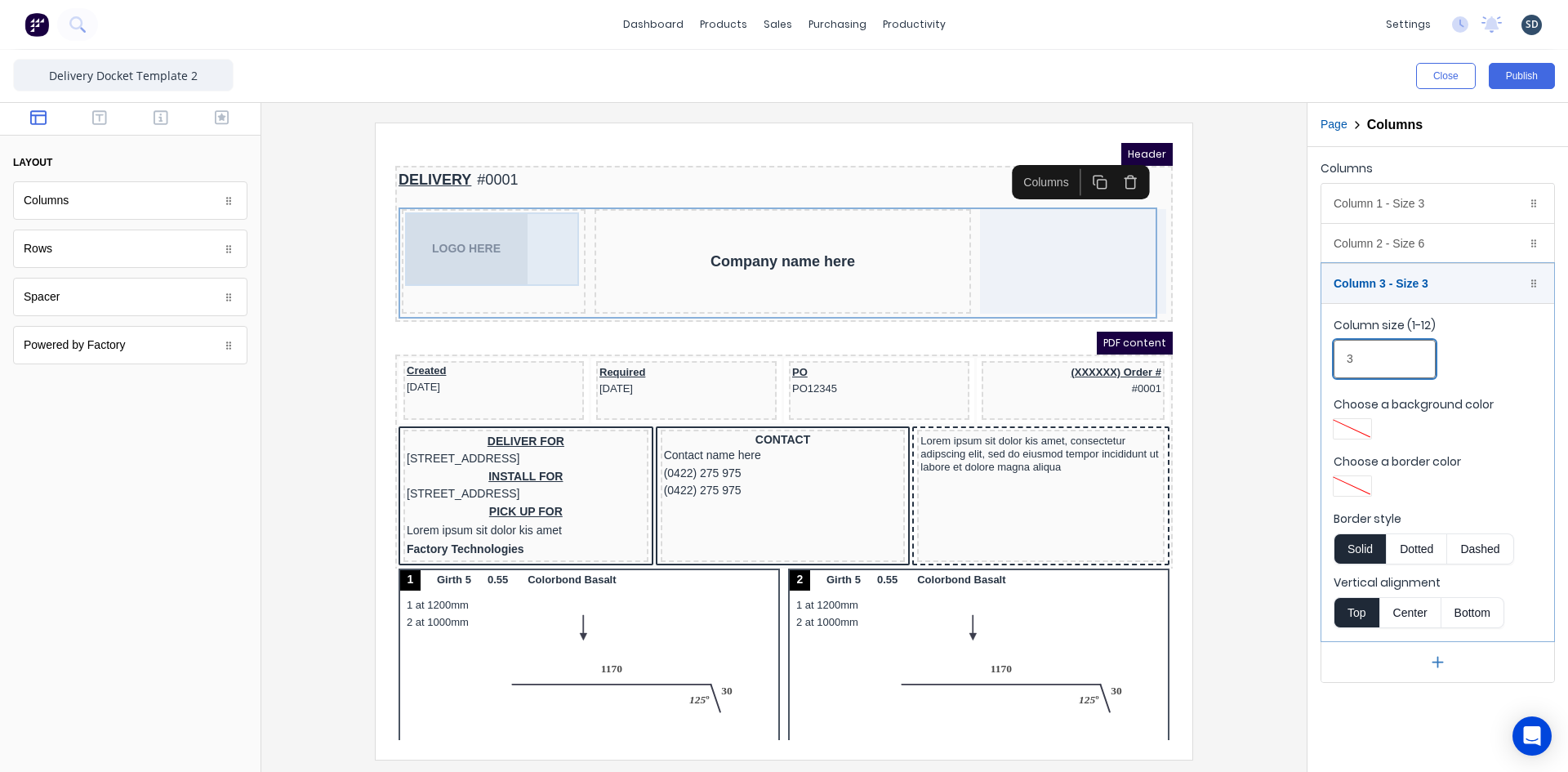
type input "3"
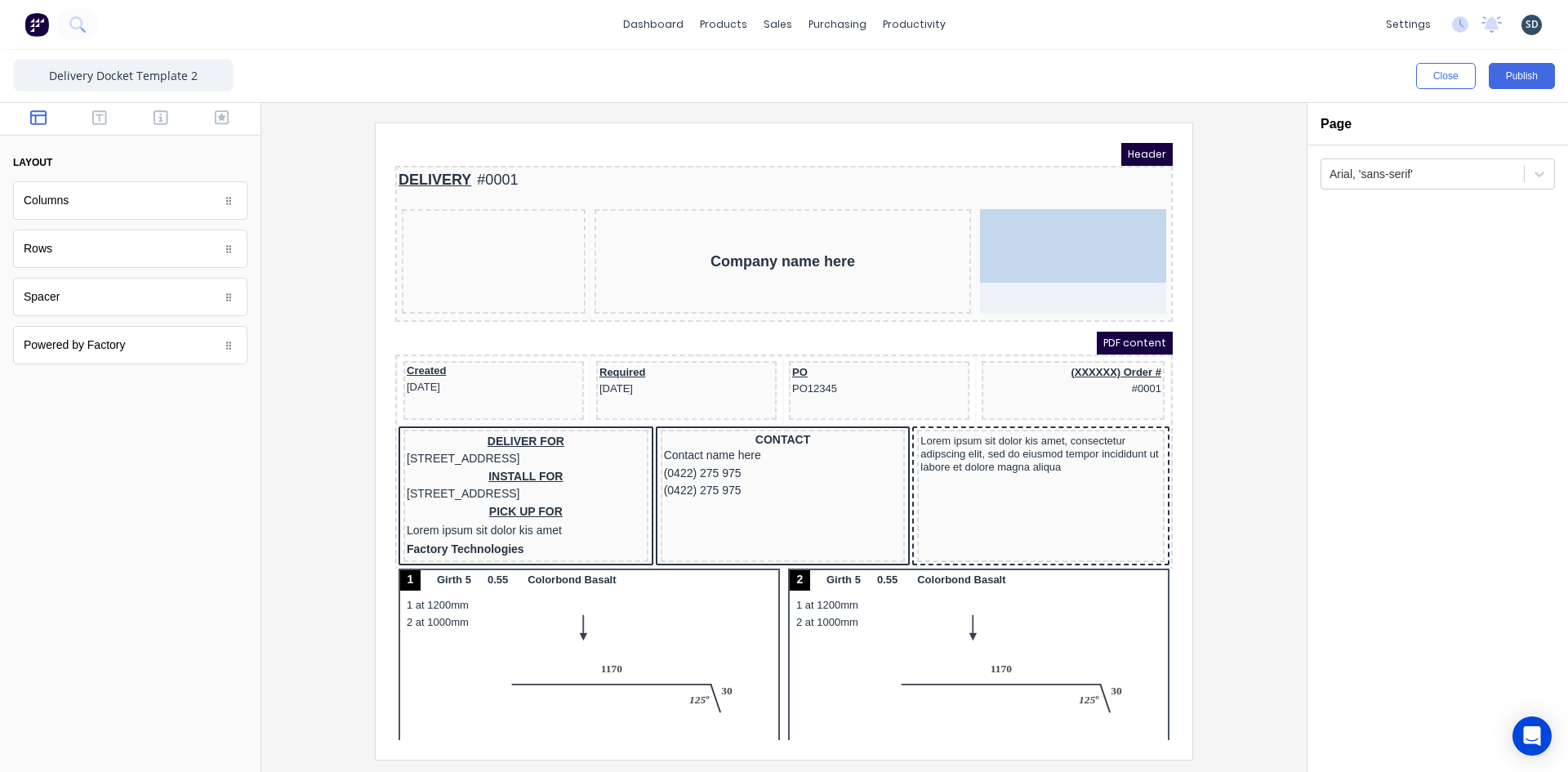
drag, startPoint x: 428, startPoint y: 214, endPoint x: 1046, endPoint y: 226, distance: 618.1
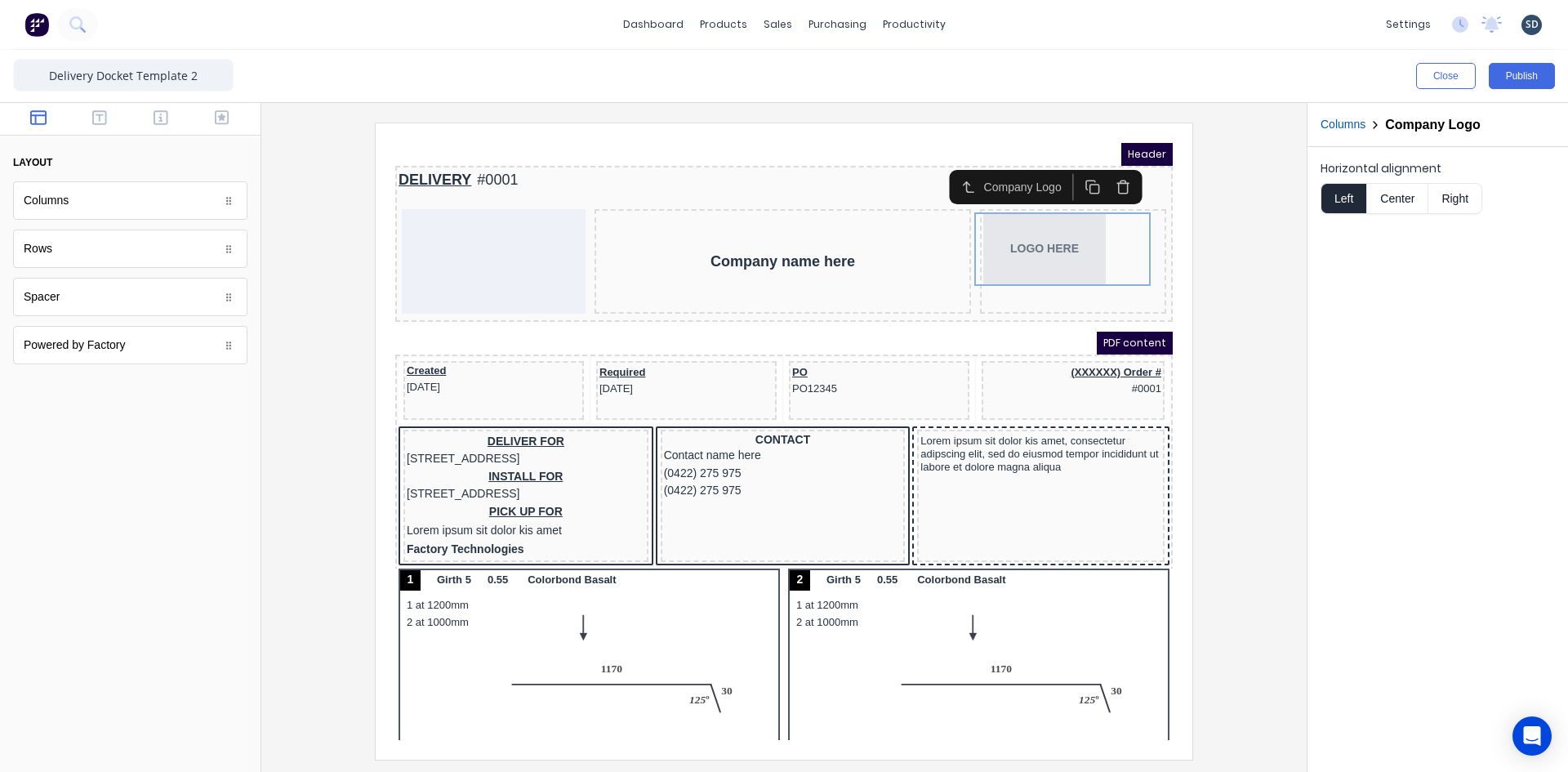
click at [1463, 197] on button "Right" at bounding box center [1455, 199] width 54 height 31
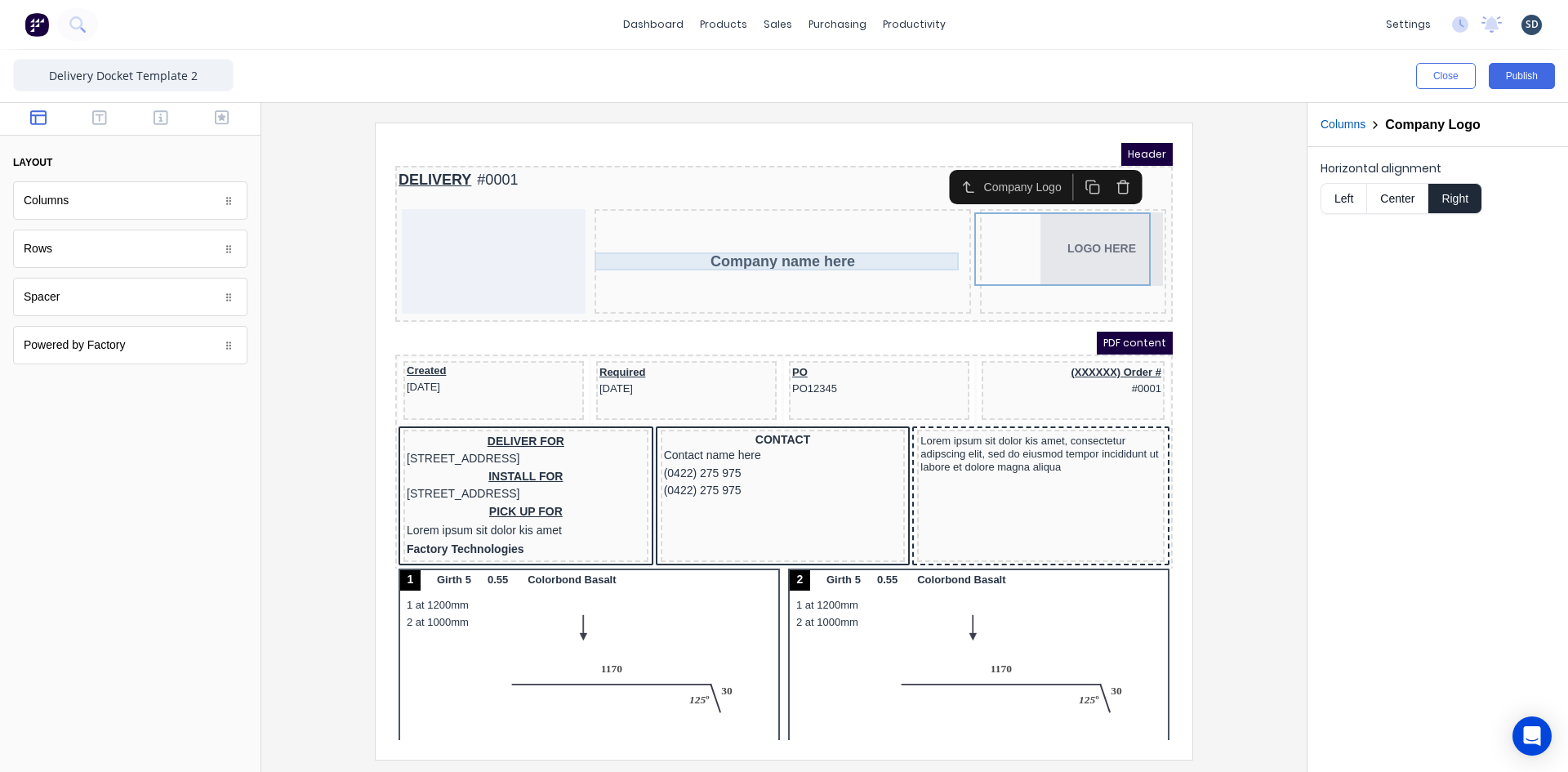
click at [790, 246] on div "Company name here" at bounding box center [763, 242] width 370 height 18
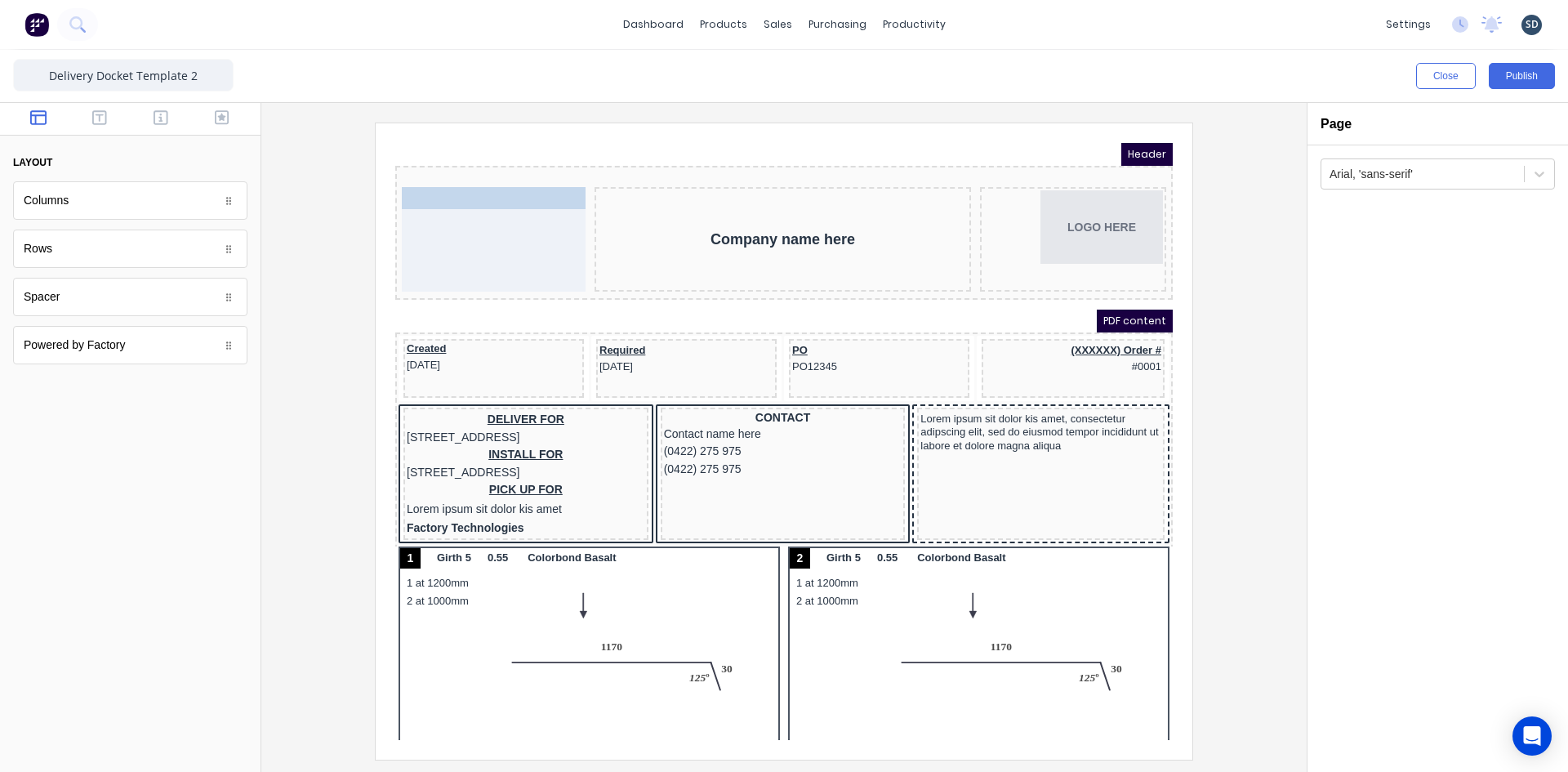
drag, startPoint x: 421, startPoint y: 156, endPoint x: 414, endPoint y: 208, distance: 52.5
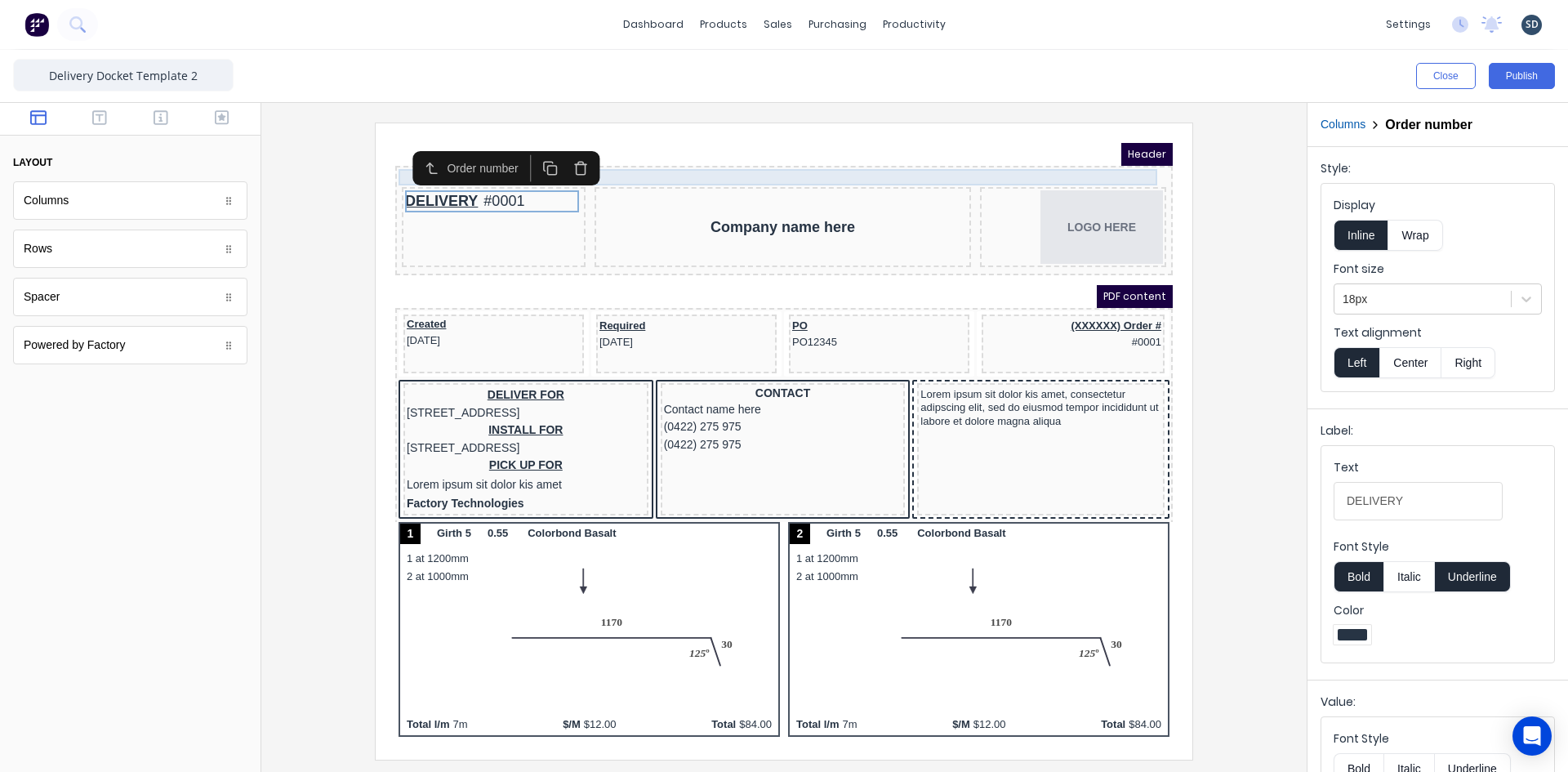
click at [1083, 156] on div at bounding box center [764, 157] width 771 height 17
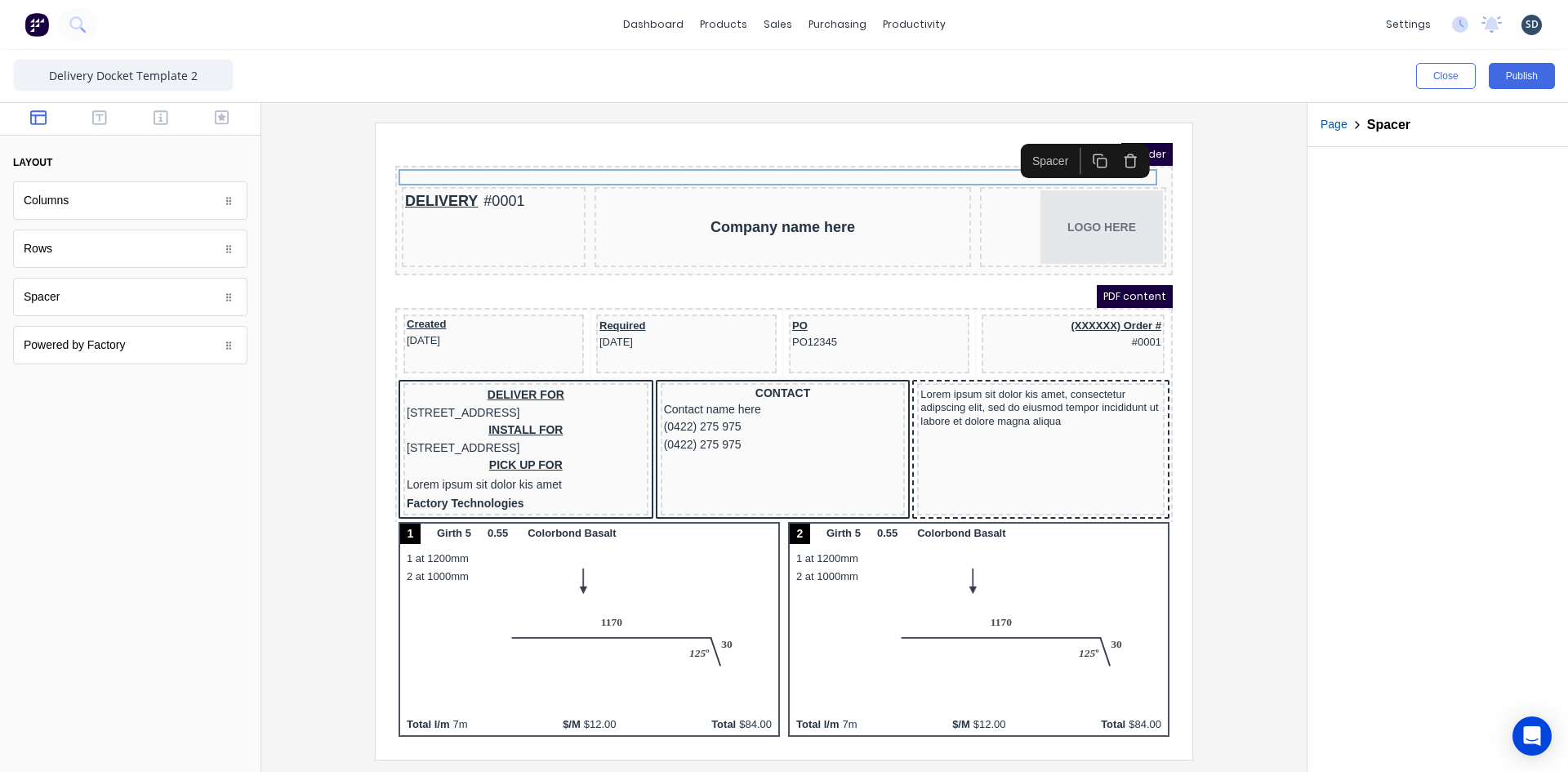
click at [1113, 141] on icon "button" at bounding box center [1111, 141] width 16 height 16
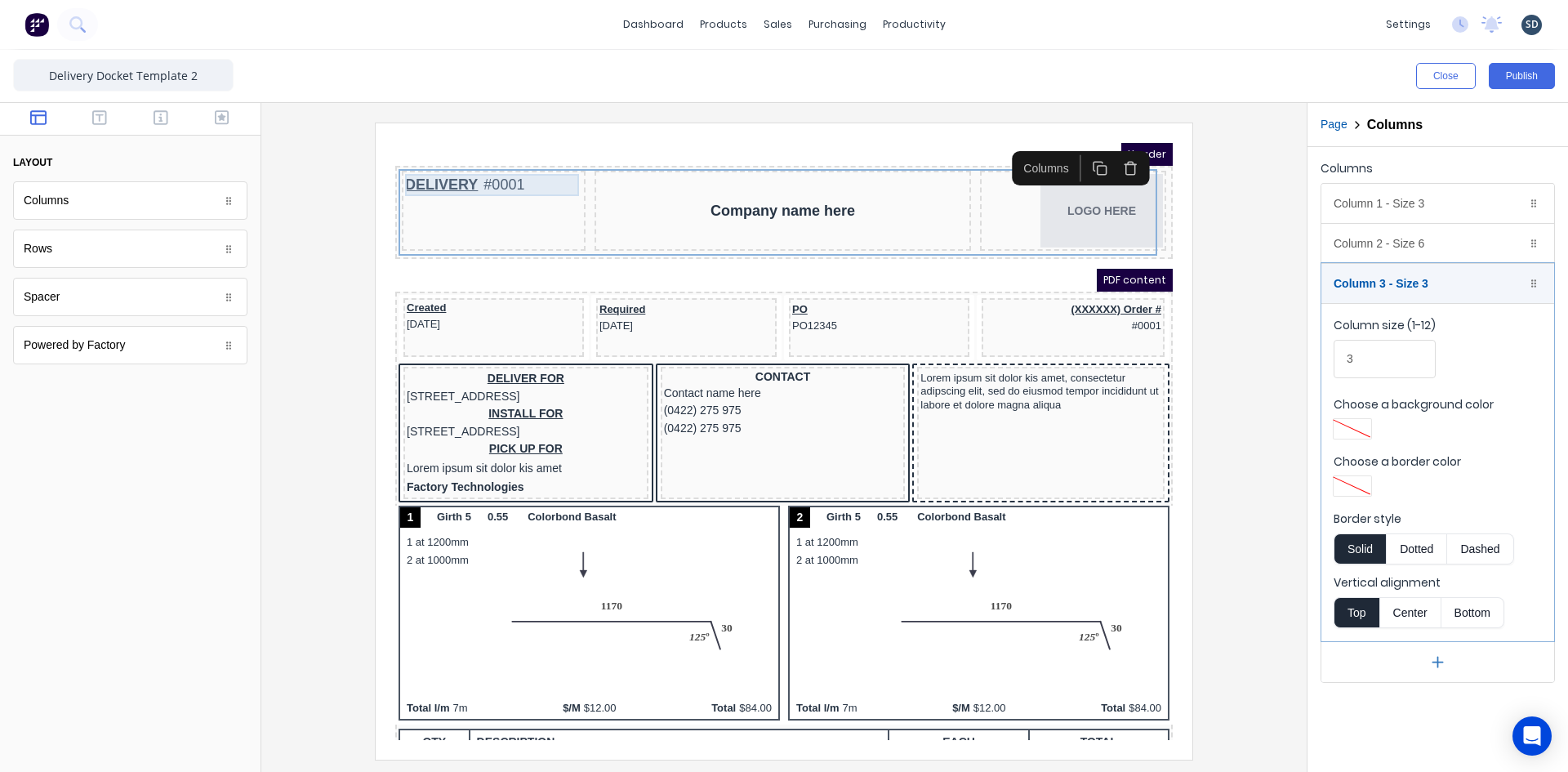
click at [461, 162] on div "DELIVERY #0001" at bounding box center [473, 165] width 177 height 22
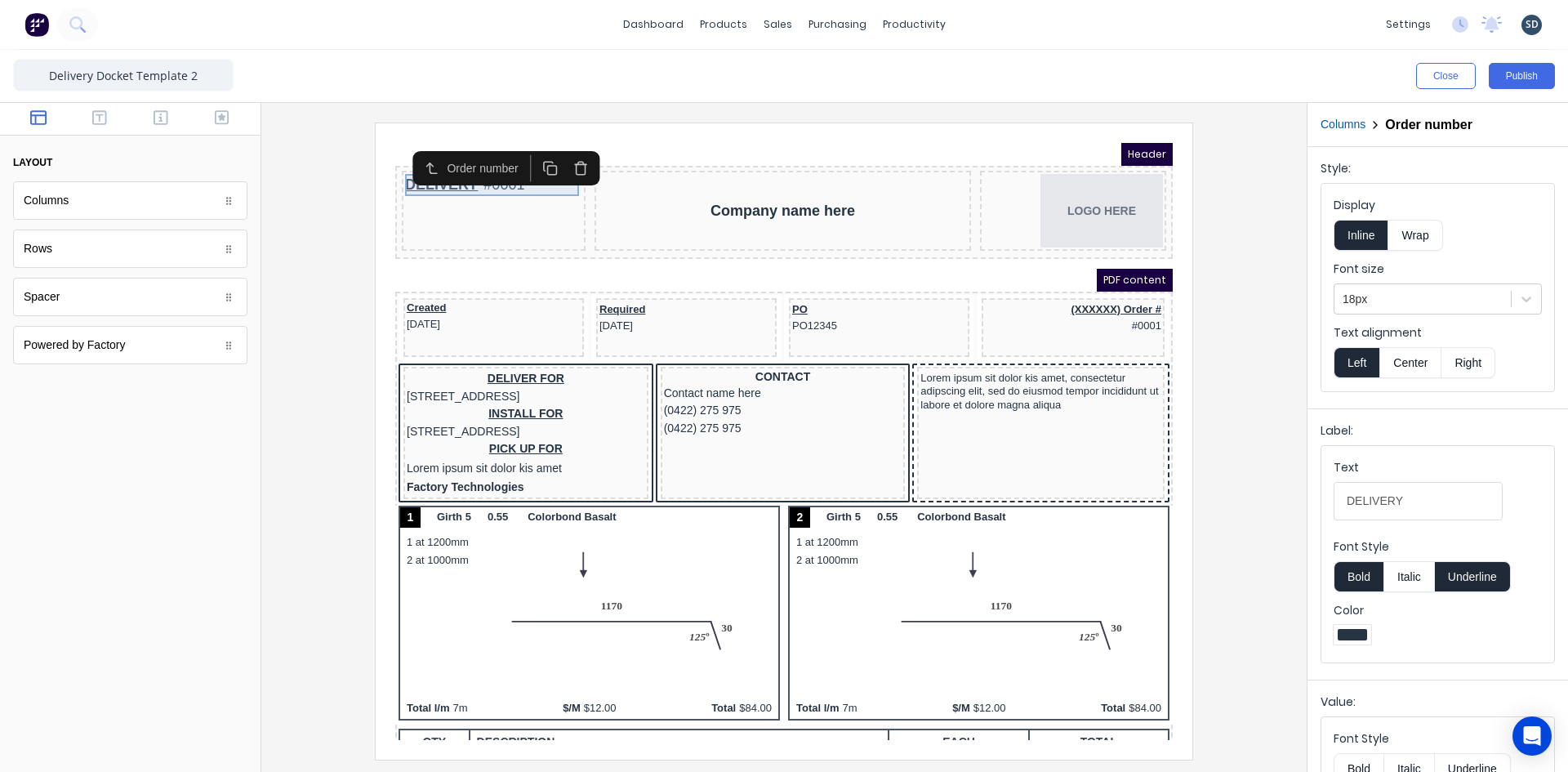
click at [451, 170] on div "DELIVERY #0001" at bounding box center [473, 165] width 177 height 22
click at [1419, 496] on input "DELIVERY" at bounding box center [1418, 501] width 169 height 38
click at [1426, 241] on button "Wrap" at bounding box center [1415, 236] width 54 height 31
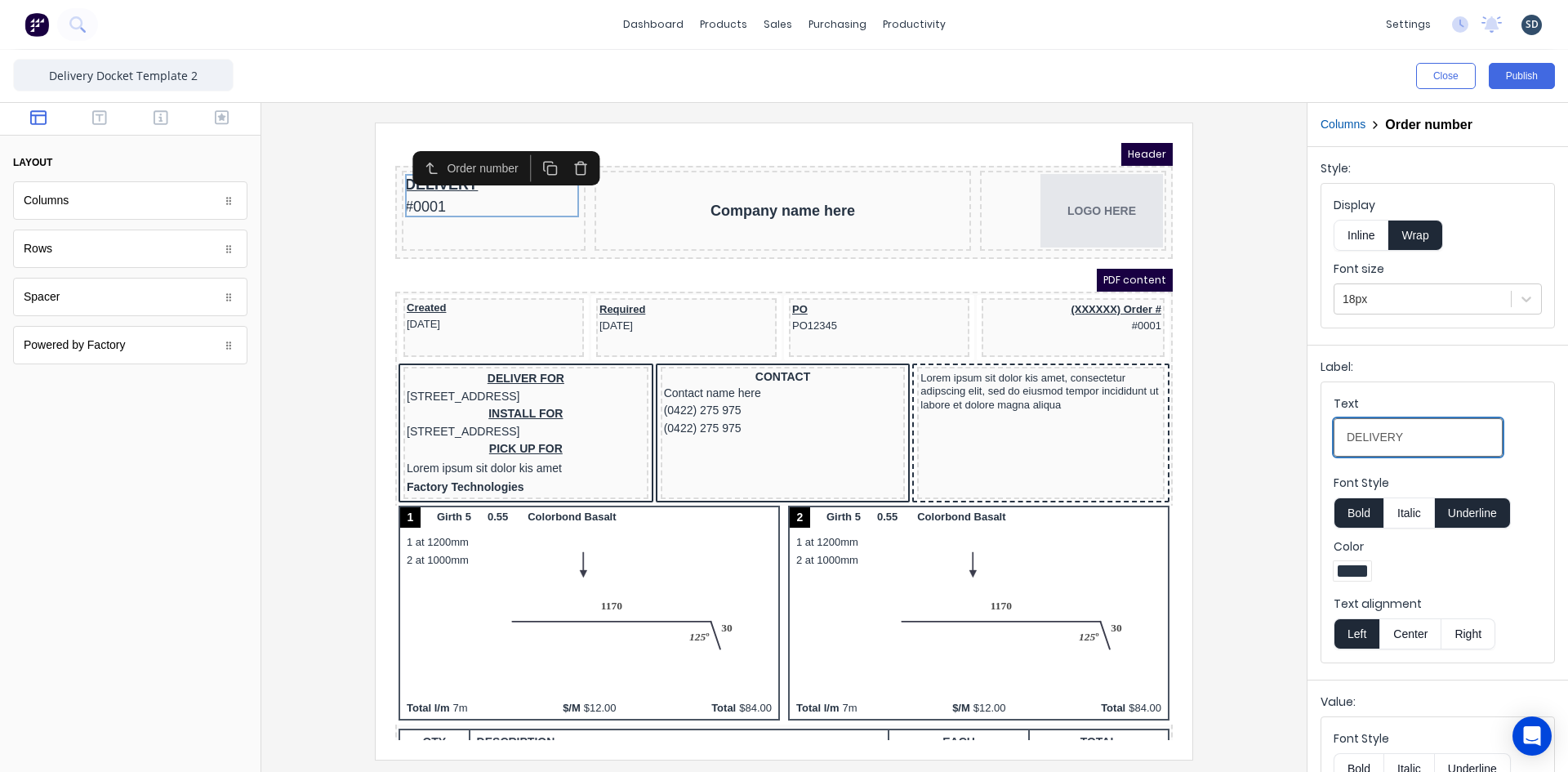
click at [1410, 439] on input "DELIVERY" at bounding box center [1418, 438] width 169 height 38
click at [1523, 299] on div at bounding box center [1526, 300] width 30 height 30
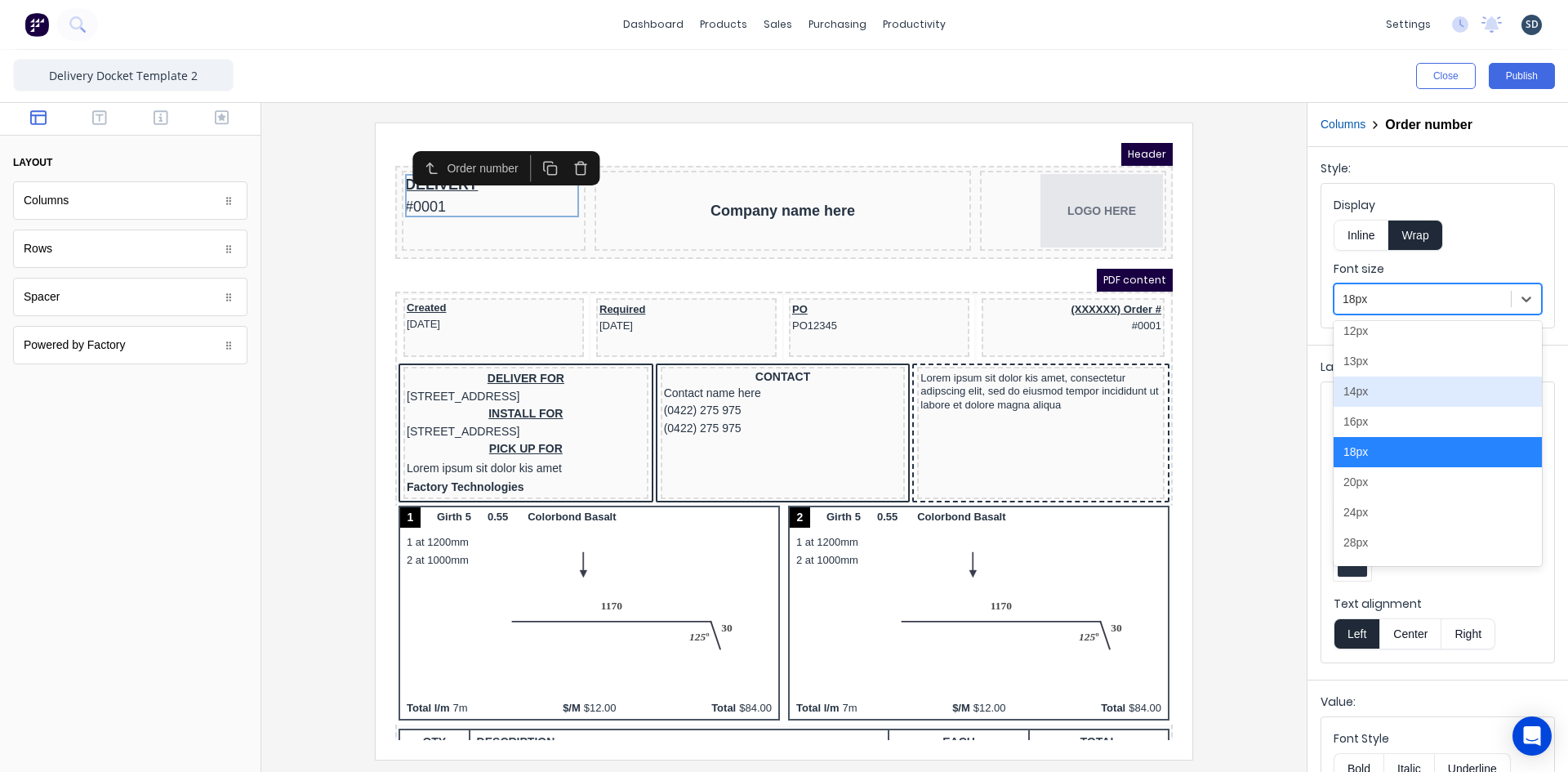
scroll to position [163, 0]
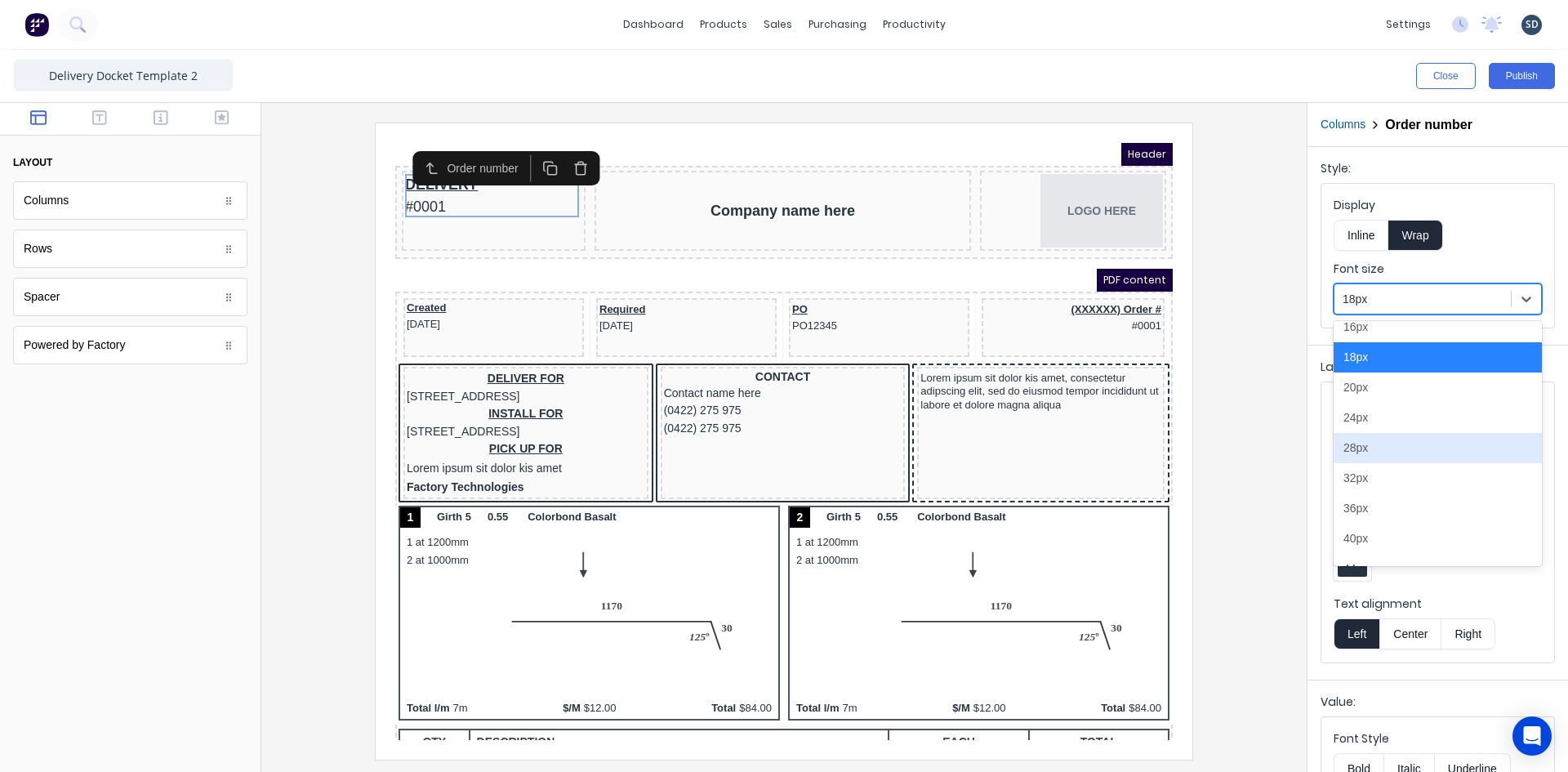
click at [1397, 439] on div "28px" at bounding box center [1437, 448] width 209 height 31
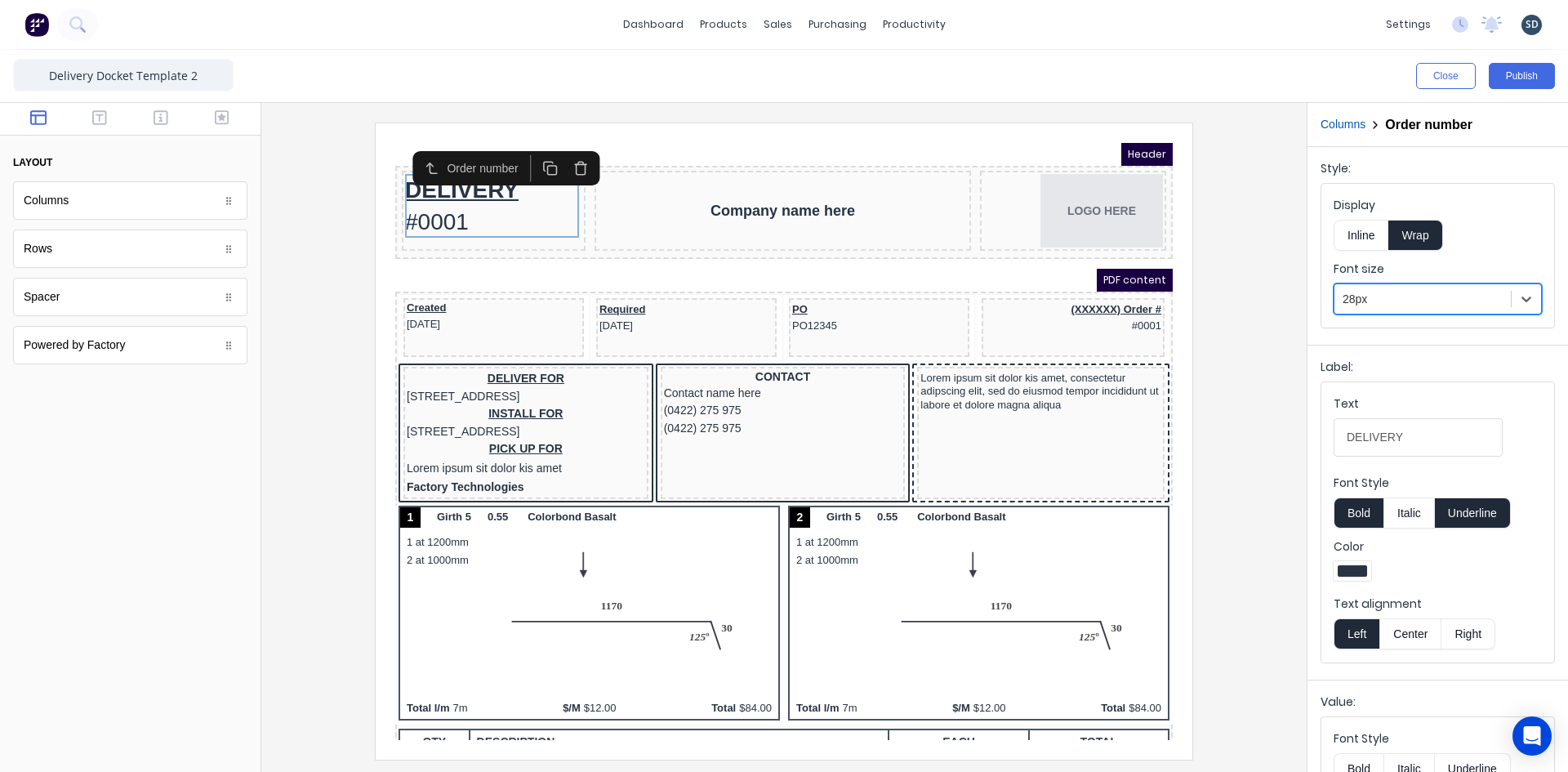
click at [1241, 255] on div at bounding box center [783, 440] width 1019 height 637
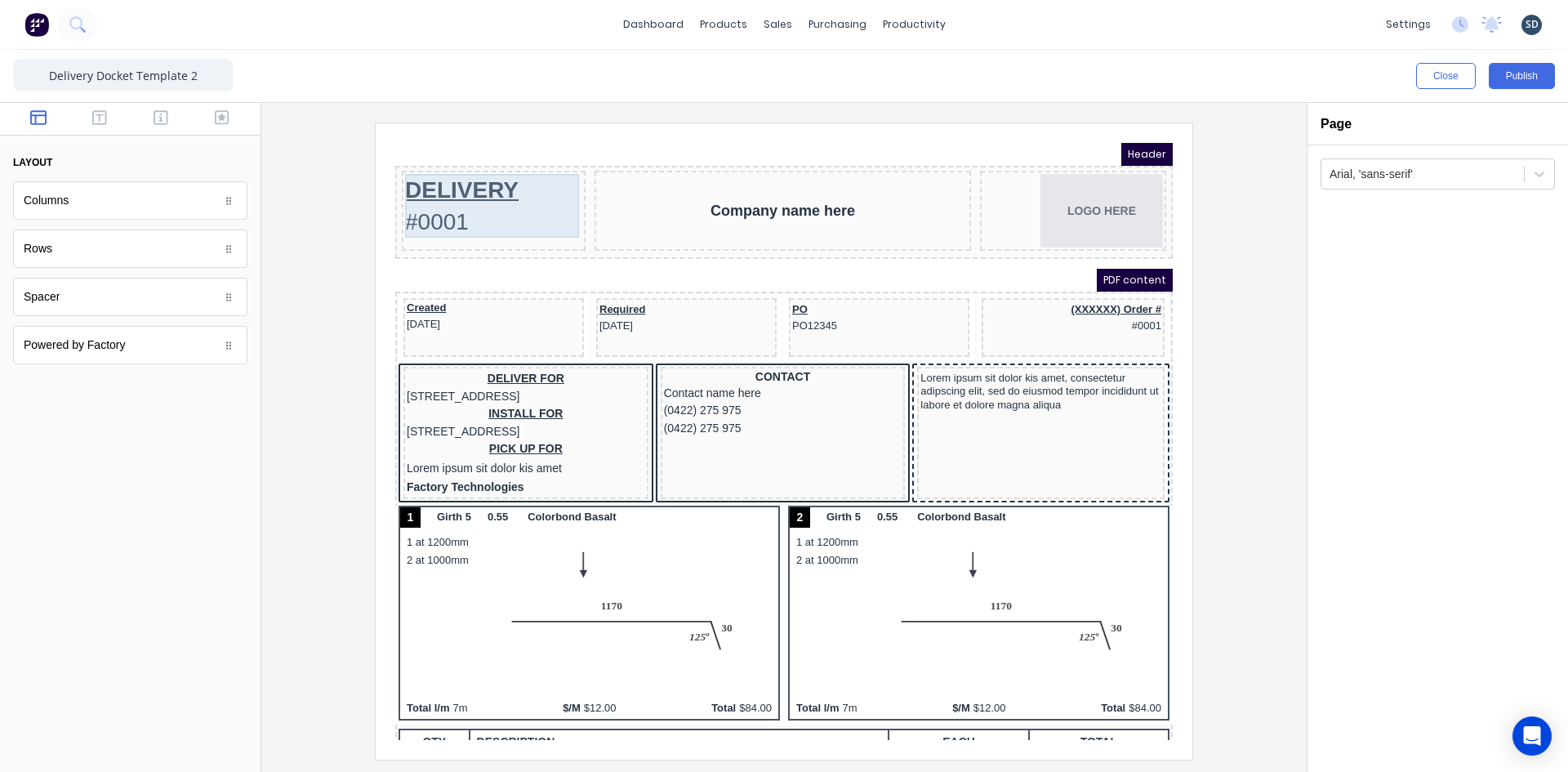
click at [512, 186] on div "DELIVERY #0001" at bounding box center [473, 186] width 177 height 64
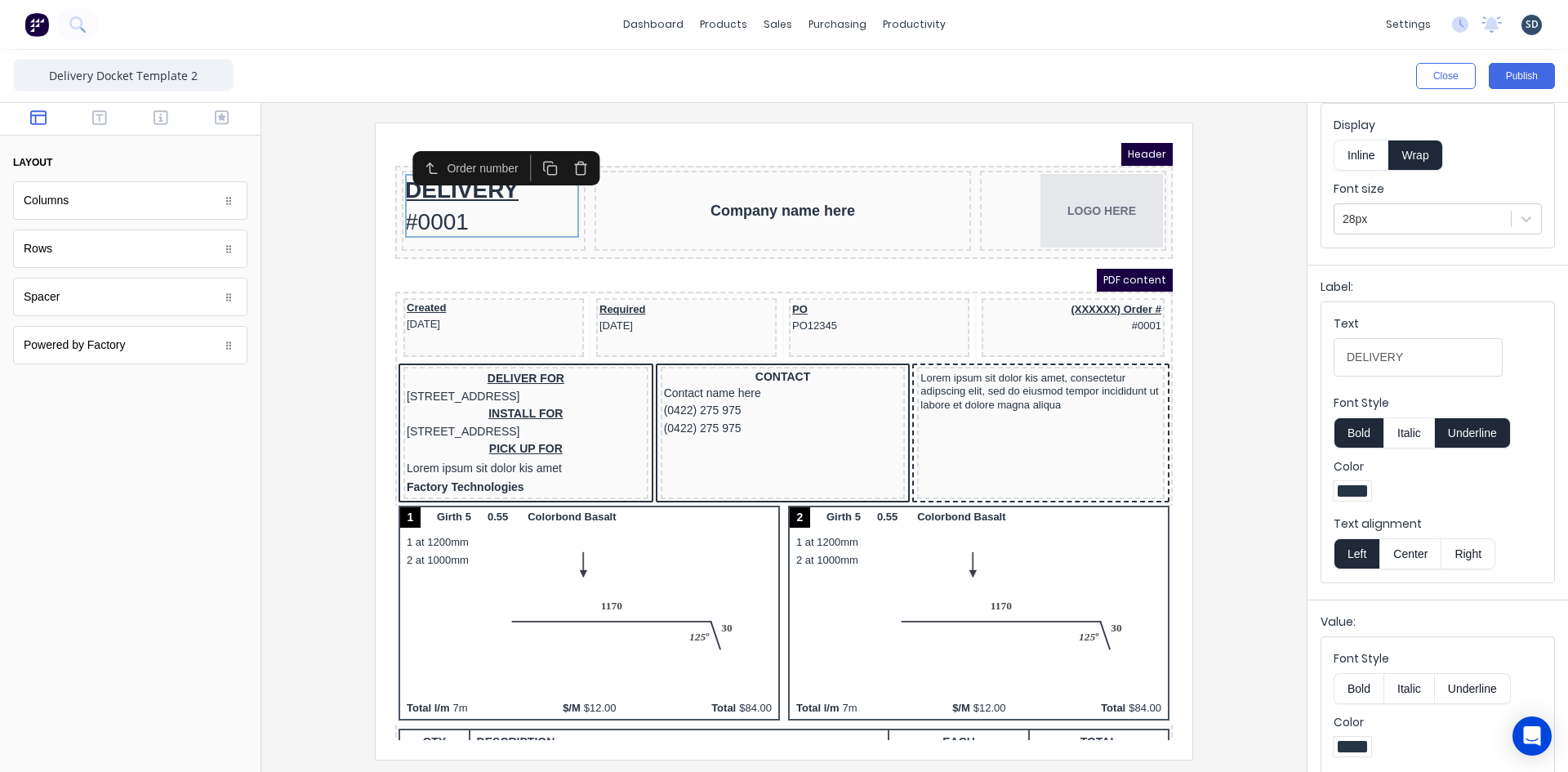
scroll to position [158, 0]
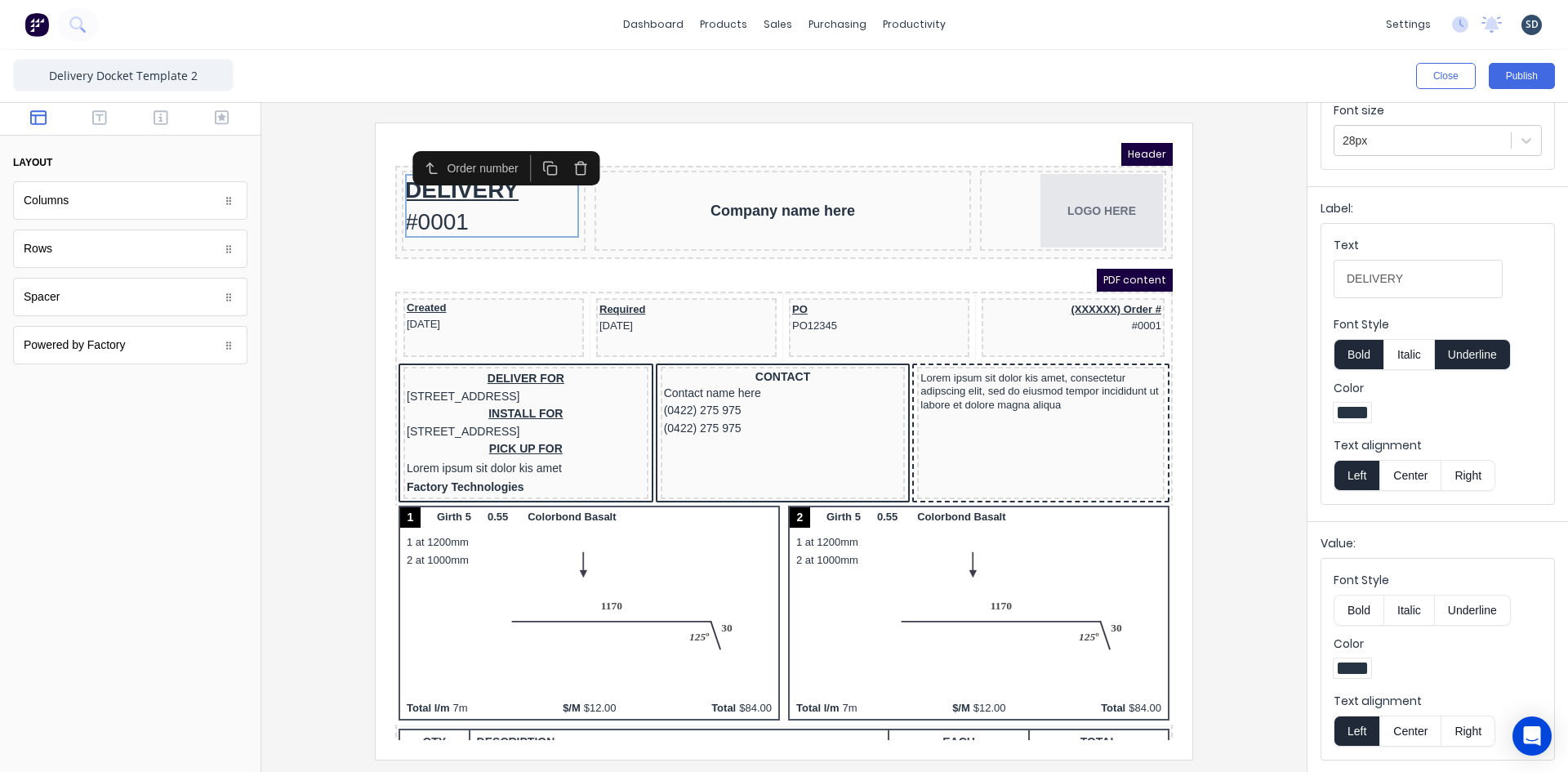
click at [1352, 611] on button "Bold" at bounding box center [1358, 610] width 50 height 31
click at [1215, 267] on div at bounding box center [783, 440] width 1019 height 637
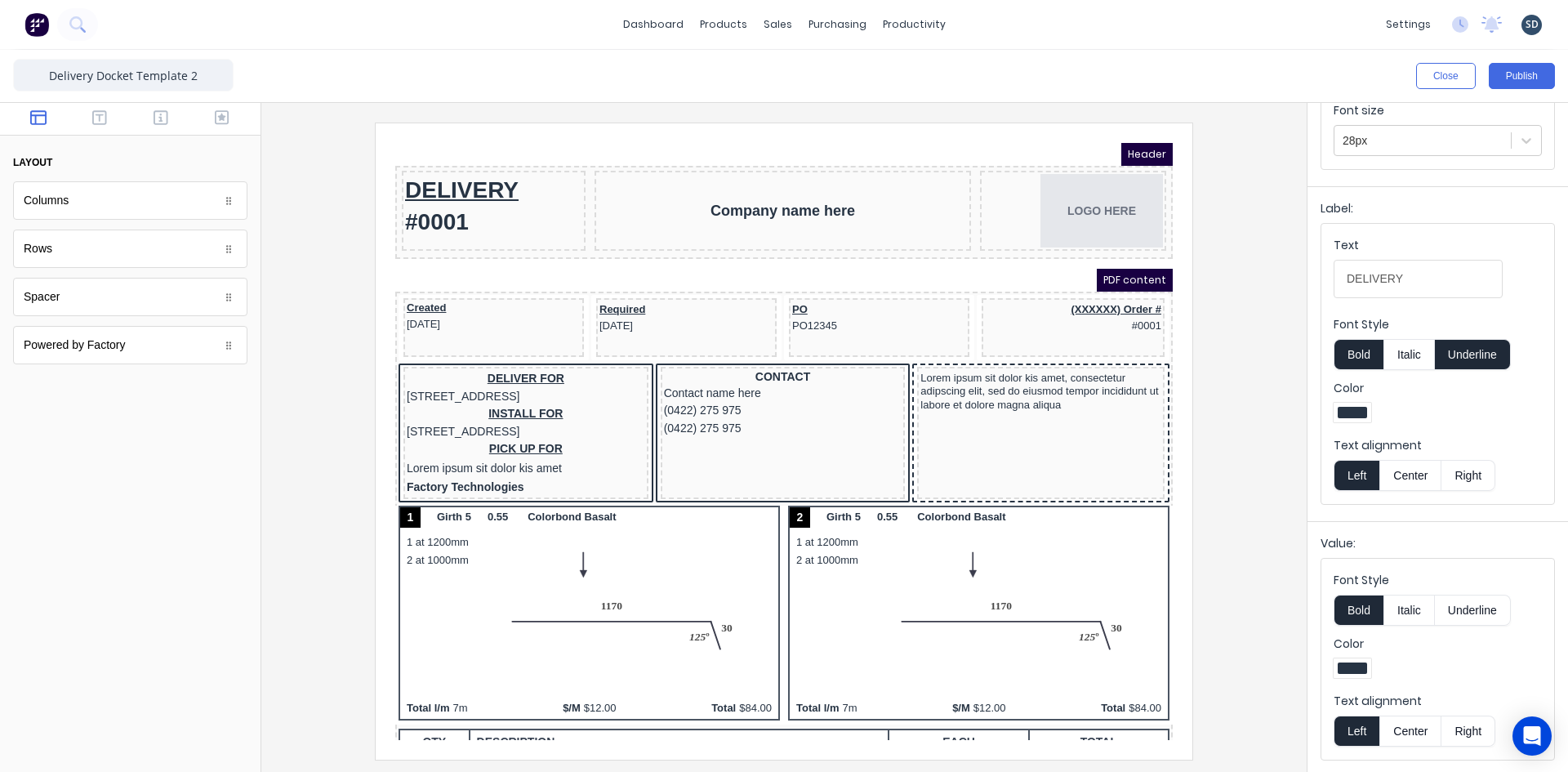
scroll to position [0, 0]
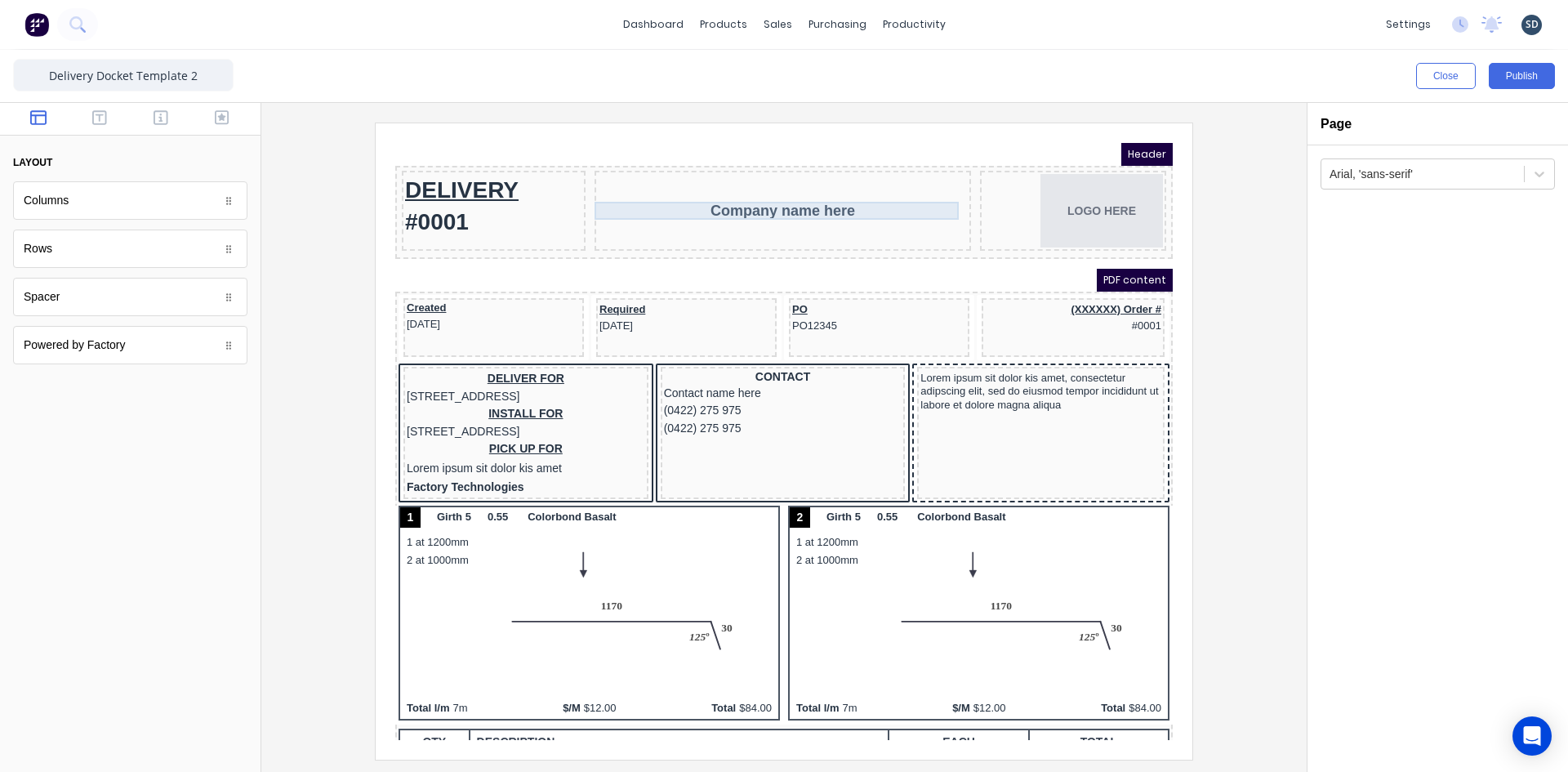
click at [753, 189] on div "Company name here" at bounding box center [763, 191] width 370 height 18
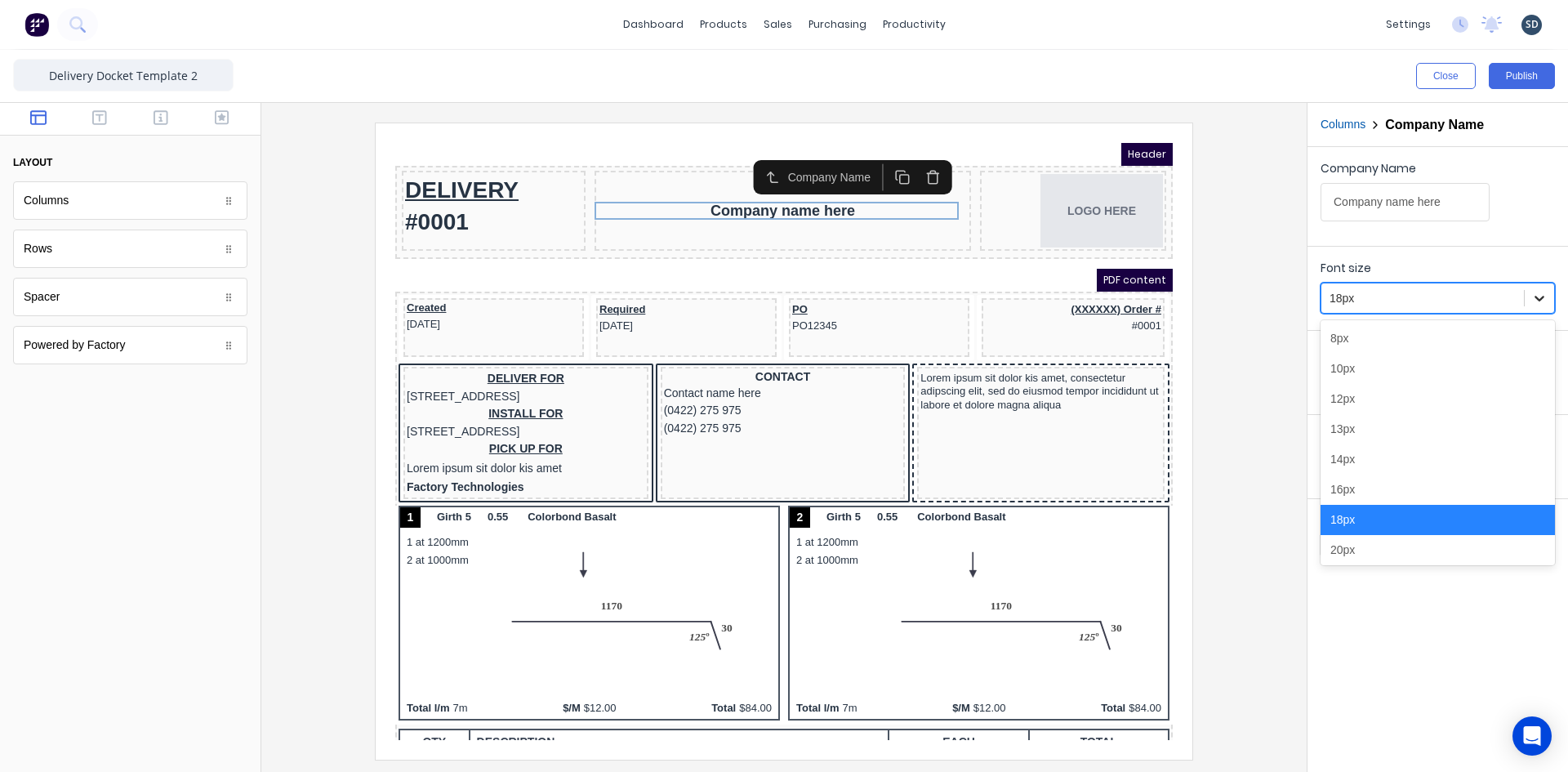
click at [1537, 297] on icon at bounding box center [1539, 298] width 17 height 17
click at [1399, 548] on div "20px" at bounding box center [1437, 550] width 234 height 31
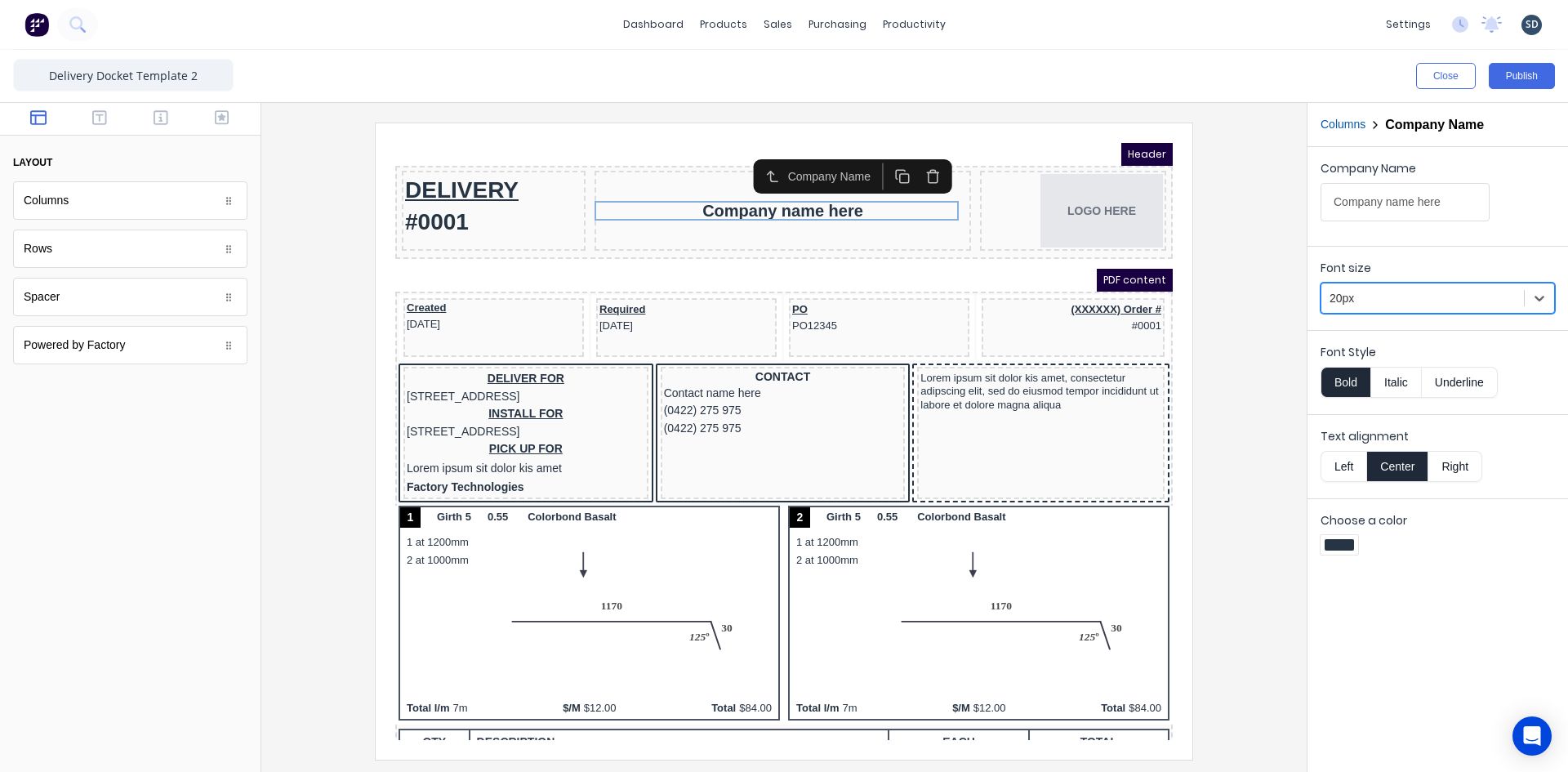
click at [1420, 665] on div "Company Name Company name here Font size option 20px, selected. 20px Font Style…" at bounding box center [1438, 459] width 260 height 625
click at [493, 477] on div "Factory Technologies" at bounding box center [505, 468] width 238 height 18
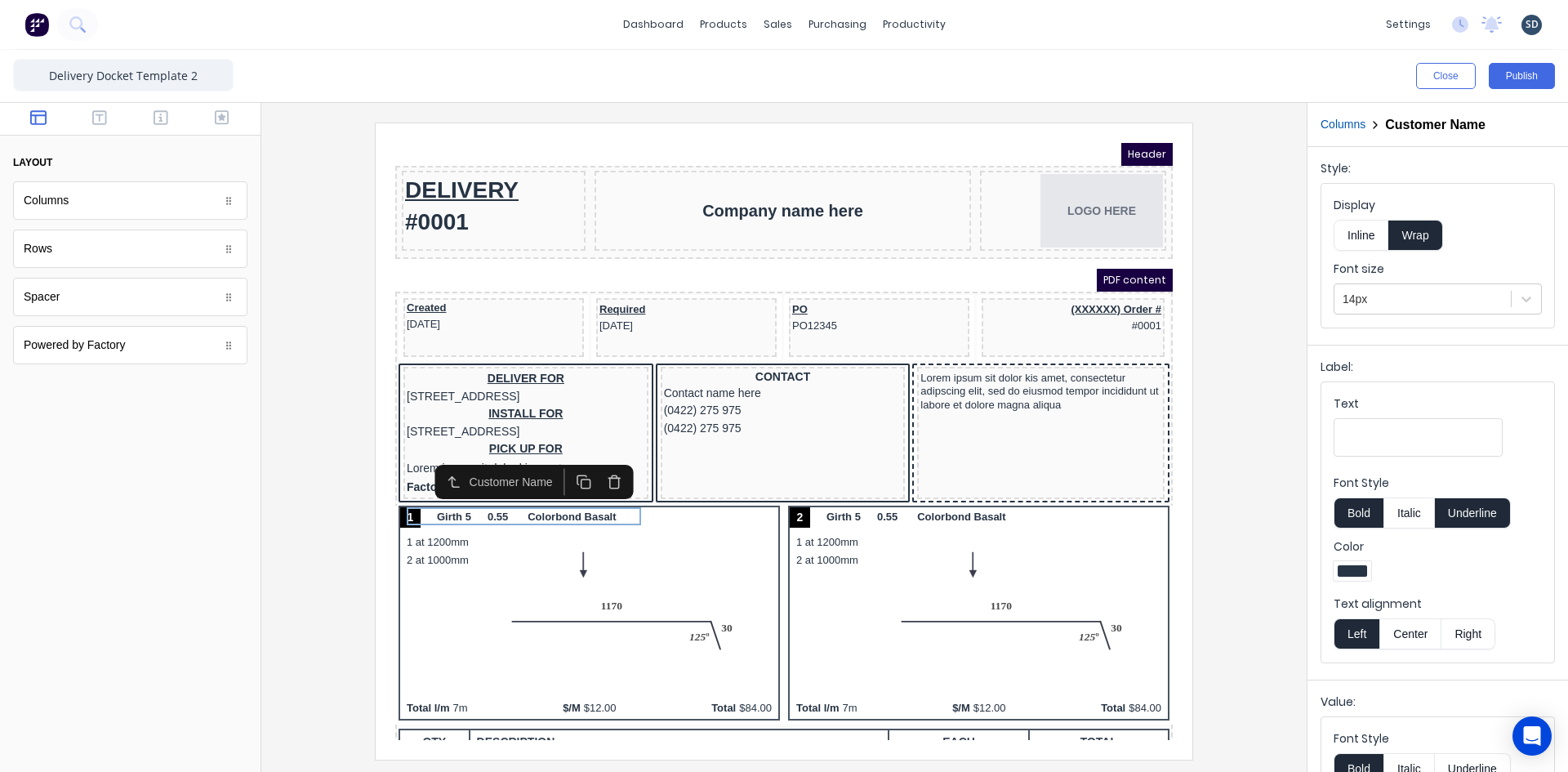
click at [309, 405] on div at bounding box center [783, 440] width 1019 height 637
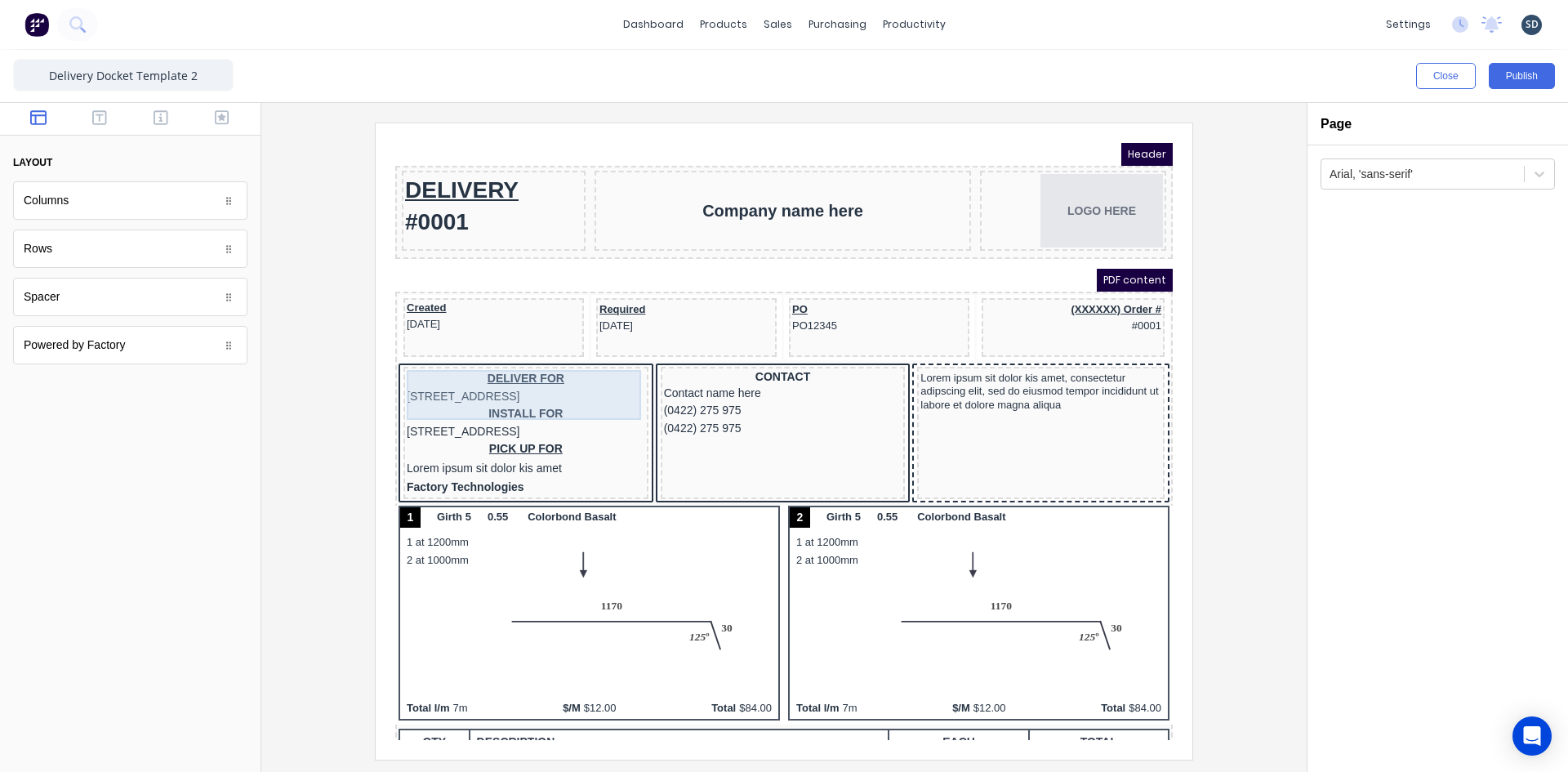
click at [492, 353] on div "DELIVER FOR 234 Beach Road Gold Coast, Queensland, Australia" at bounding box center [505, 368] width 238 height 35
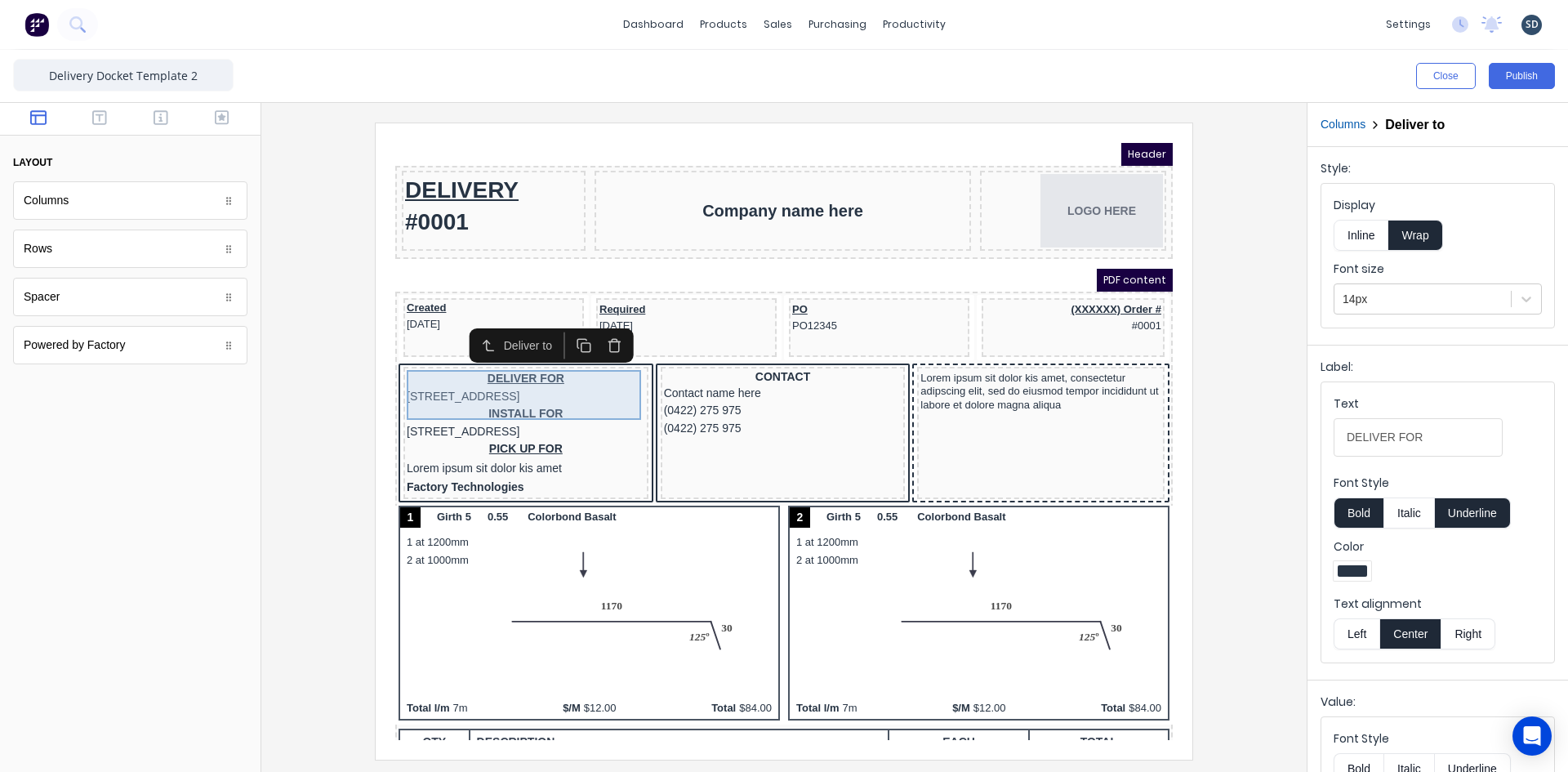
click at [481, 382] on div "DELIVER FOR 234 Beach Road Gold Coast, Queensland, Australia" at bounding box center [505, 368] width 238 height 35
click at [748, 357] on div "CONTACT" at bounding box center [763, 357] width 238 height 15
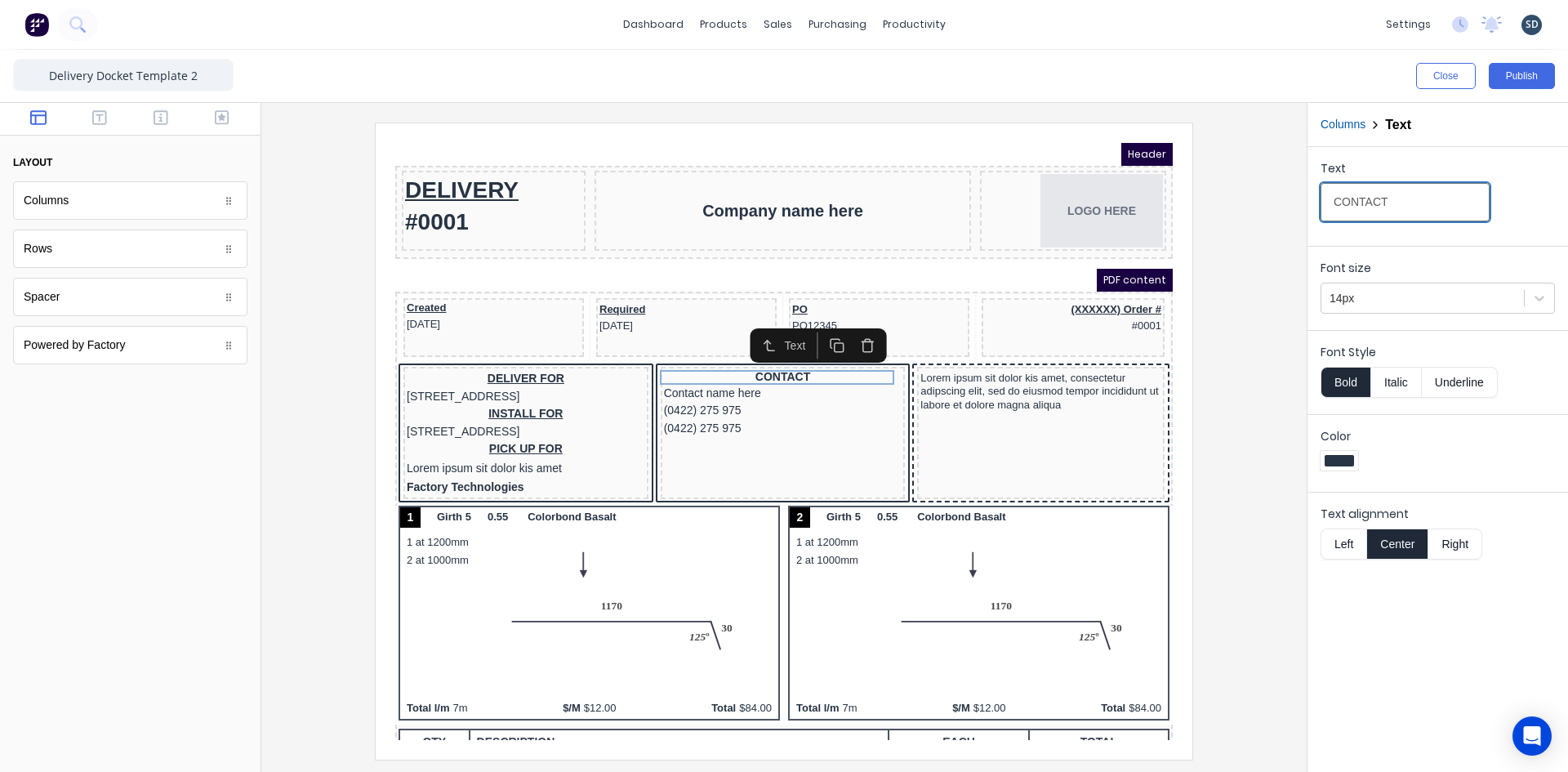
click at [1333, 203] on input "CONTACT" at bounding box center [1405, 203] width 169 height 38
type input "SITE CONTACT"
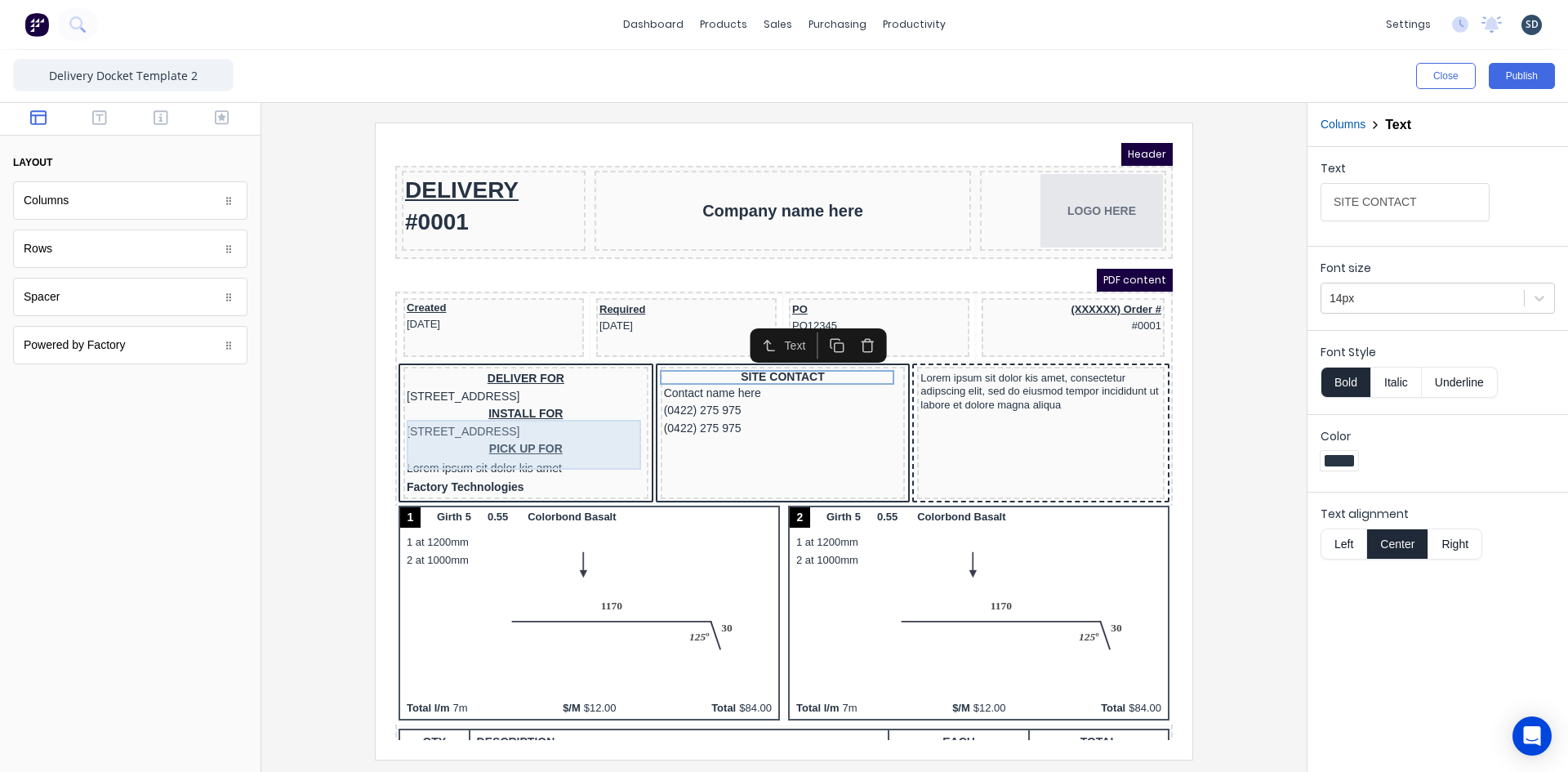
click at [572, 412] on div "INSTALL FOR 234 Beach Road Gold Coast, Queensland, Australia" at bounding box center [505, 403] width 238 height 35
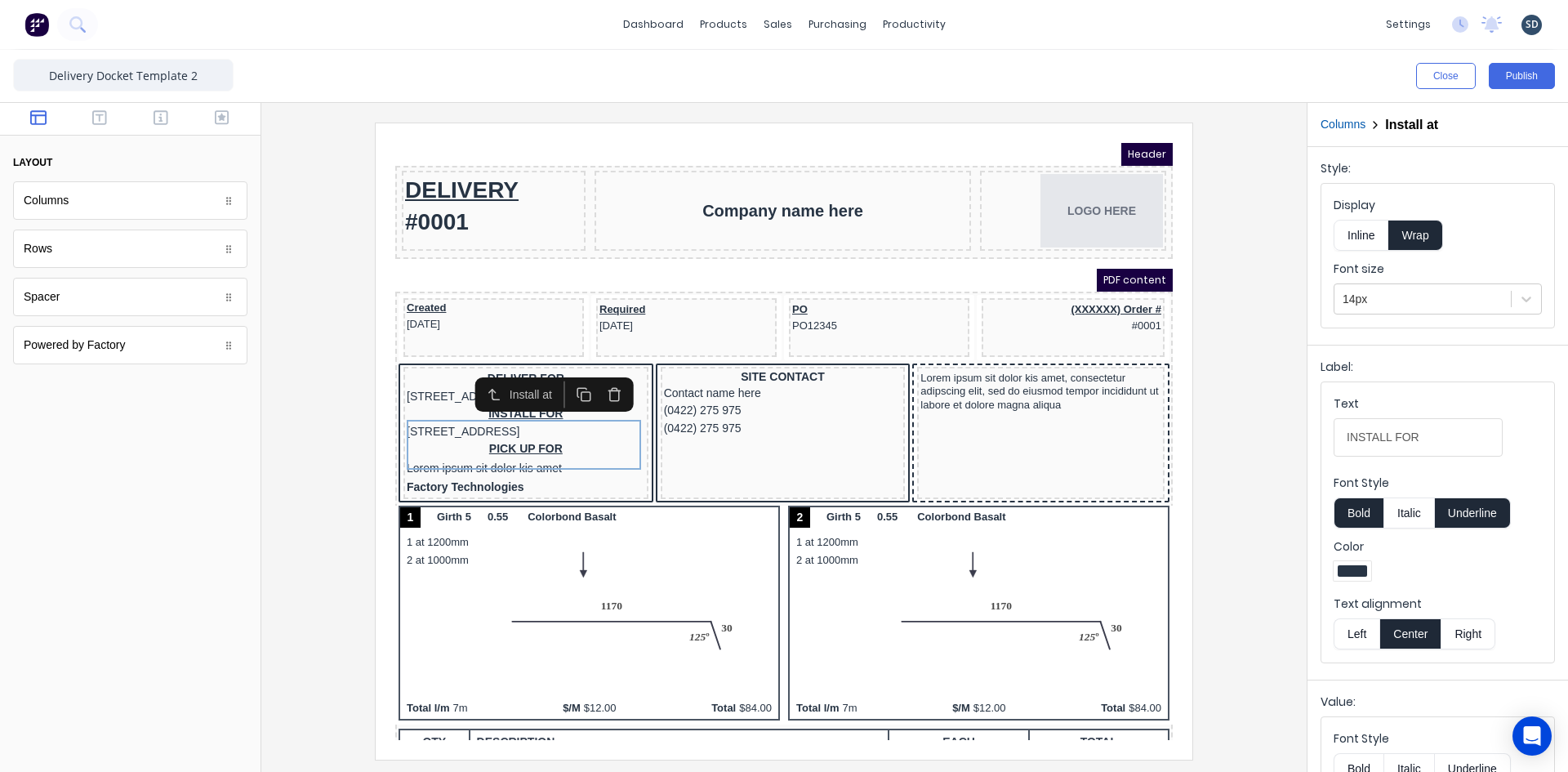
click at [596, 373] on icon "button" at bounding box center [595, 376] width 16 height 16
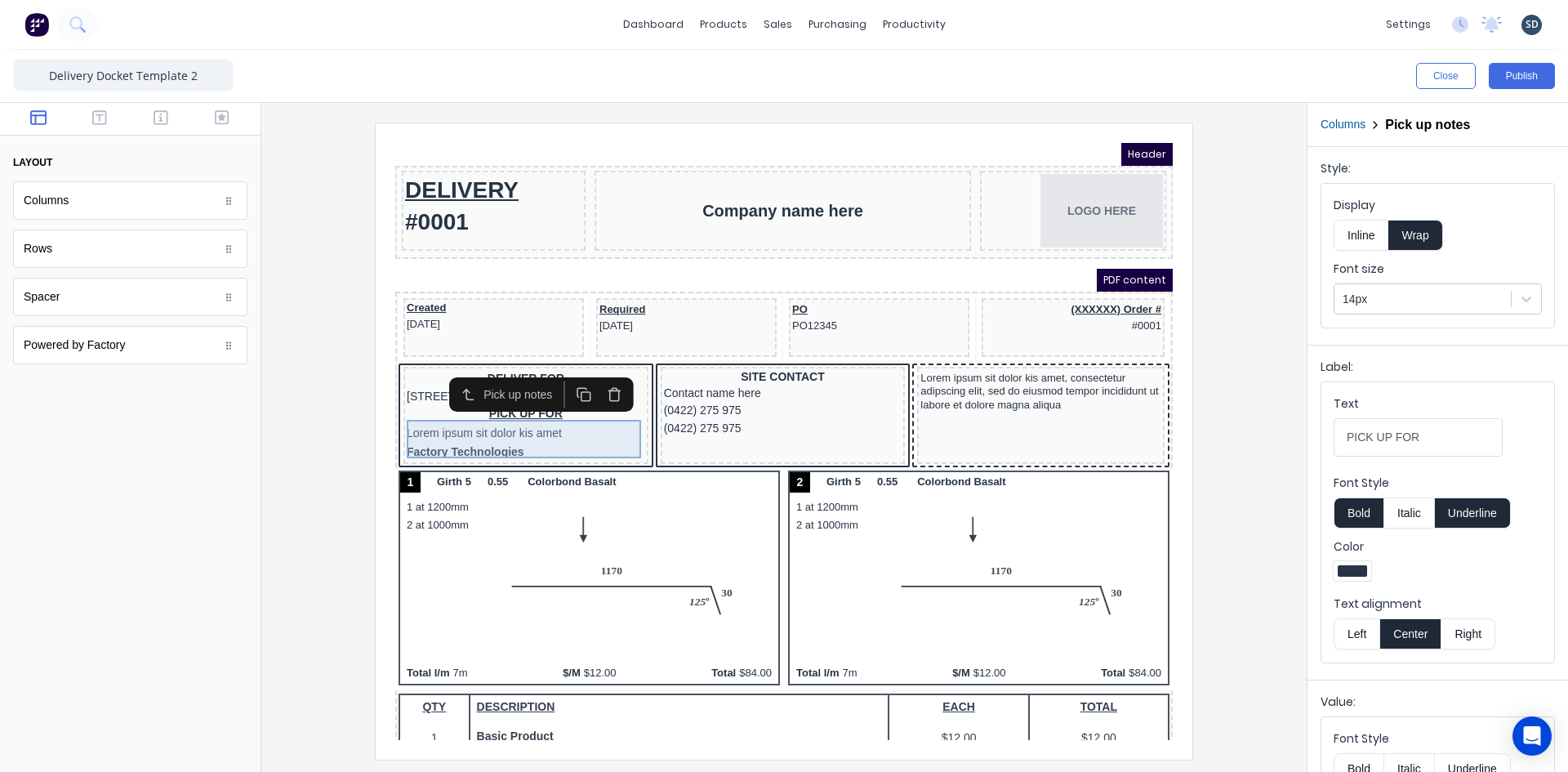
click at [578, 414] on div "PICK UP FOR Lorem ipsum sit dolor kis amet" at bounding box center [505, 404] width 238 height 38
click at [597, 378] on icon "button" at bounding box center [595, 376] width 16 height 16
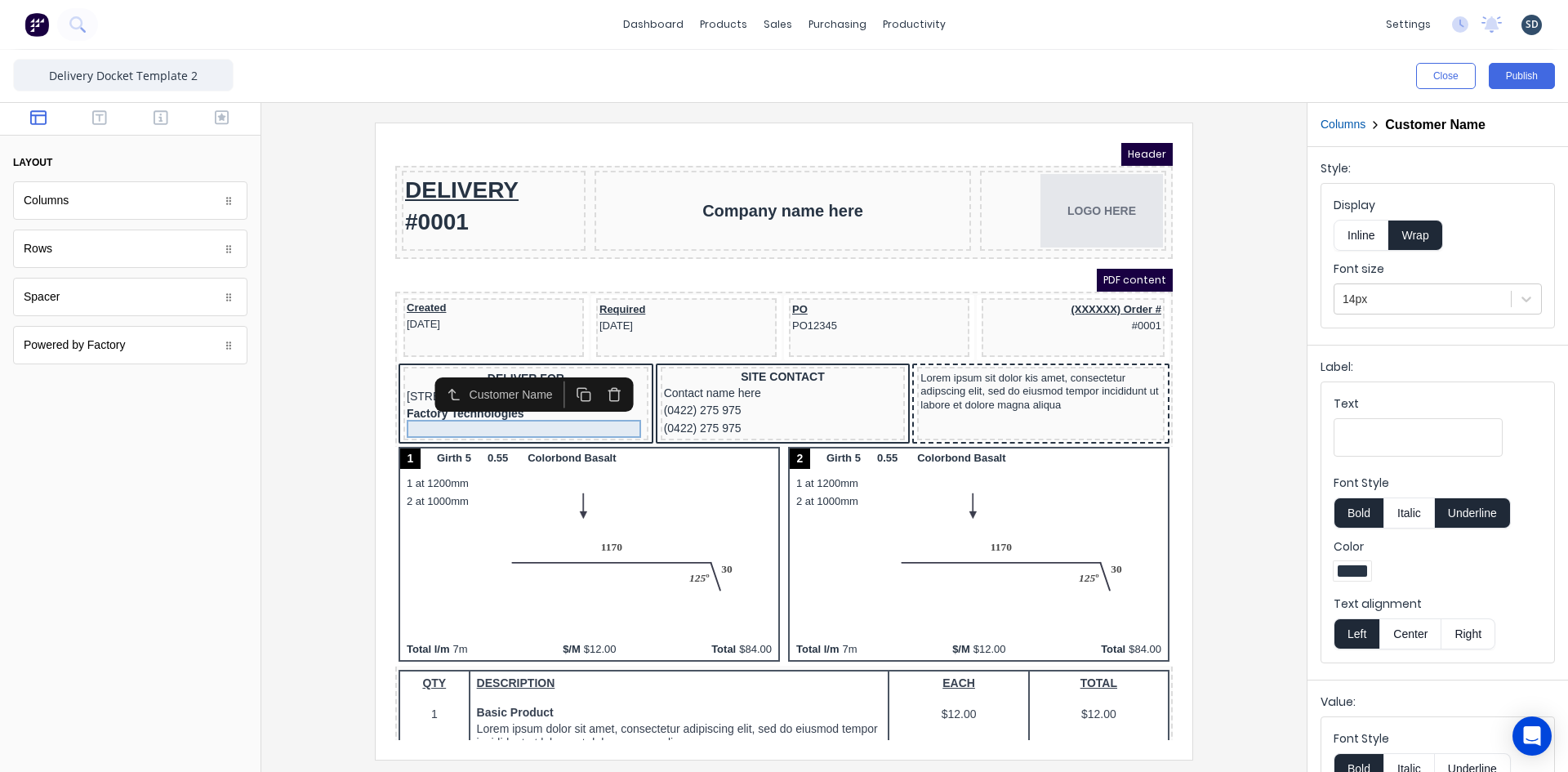
click at [486, 403] on div "Factory Technologies" at bounding box center [505, 394] width 238 height 18
click at [351, 417] on div at bounding box center [783, 440] width 1019 height 637
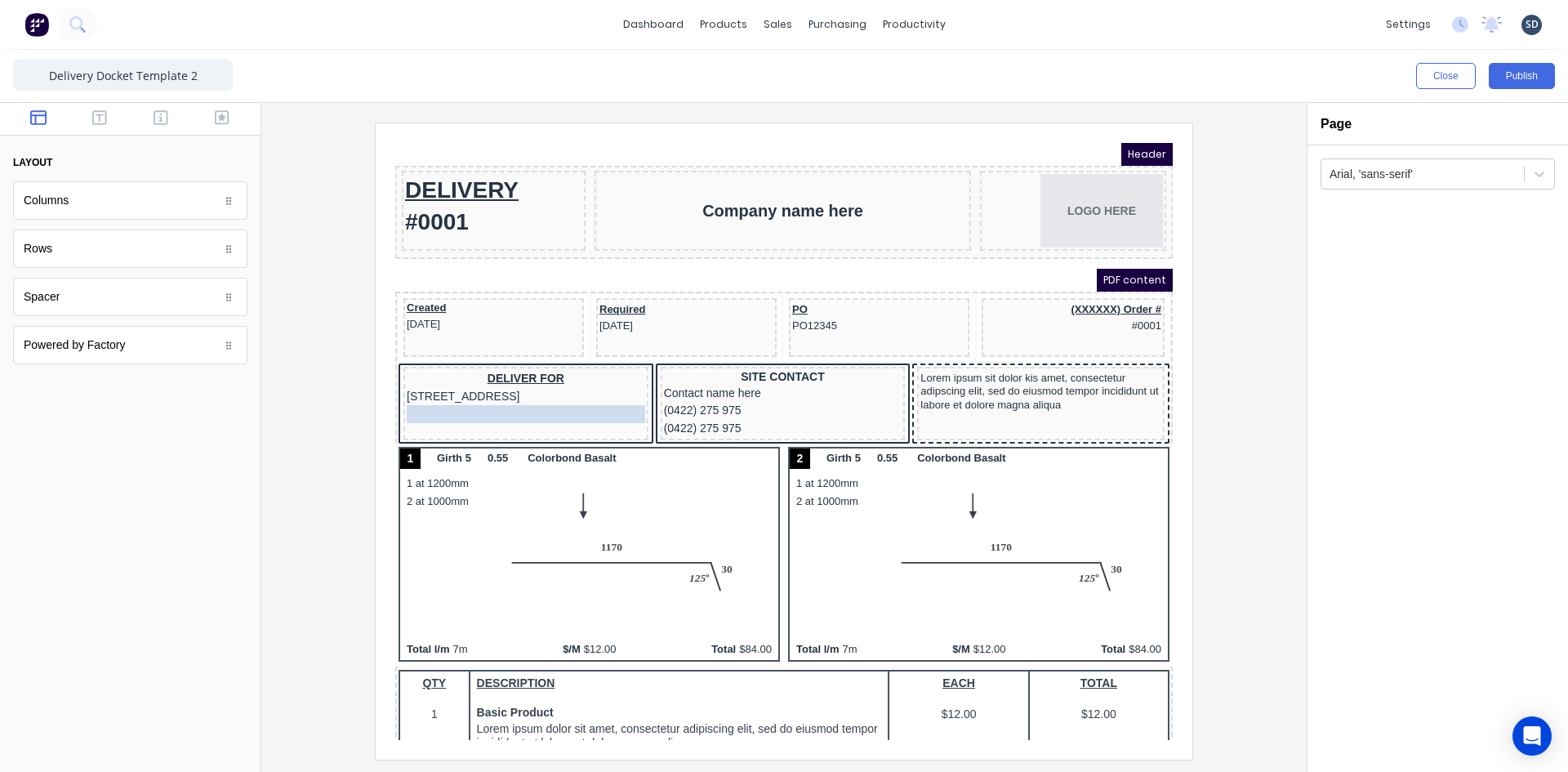
drag, startPoint x: 461, startPoint y: 408, endPoint x: 468, endPoint y: 389, distance: 20.2
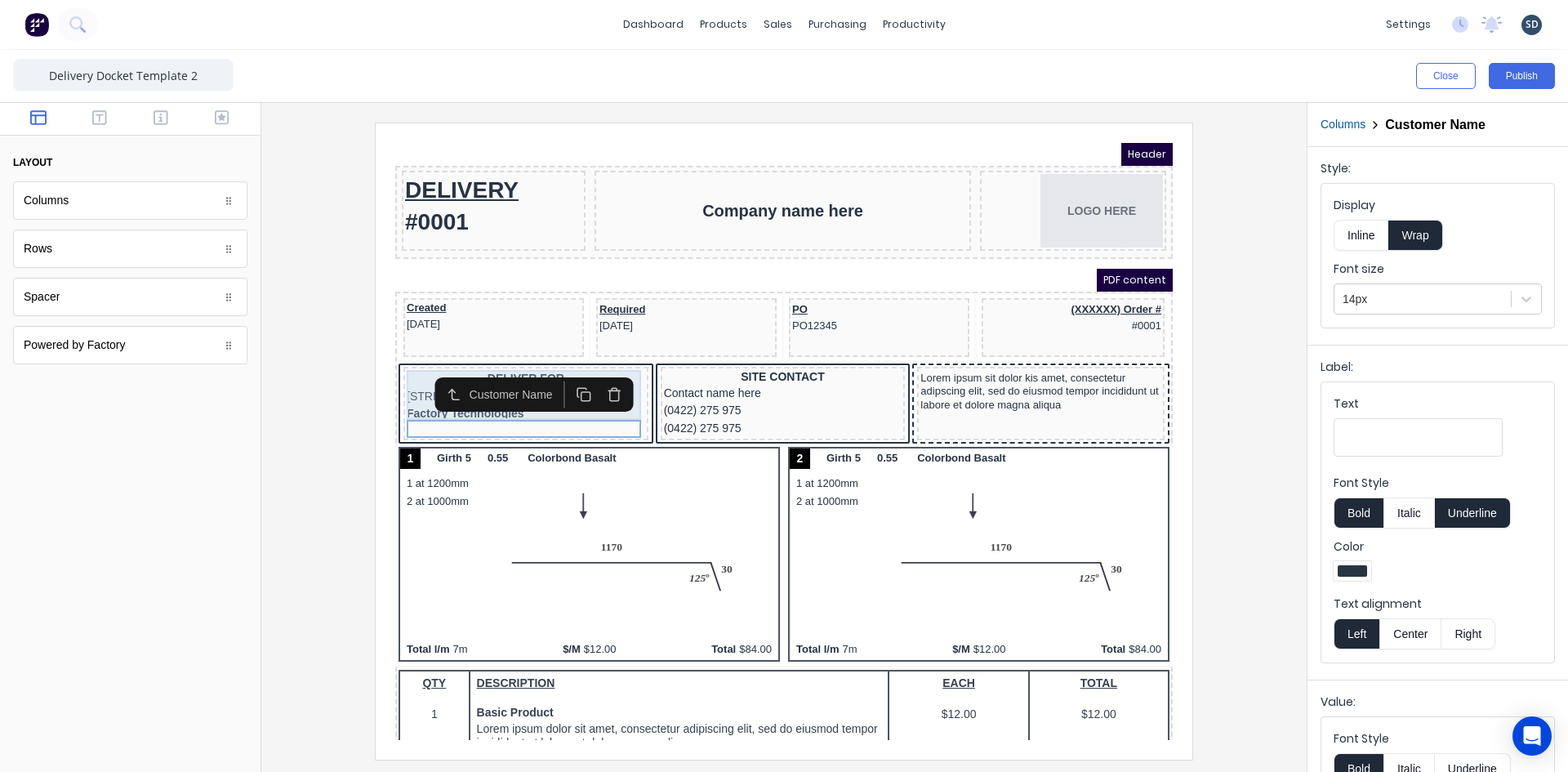
click at [397, 381] on div "DELIVER FOR 234 Beach Road Gold Coast, Queensland, Australia" at bounding box center [505, 368] width 238 height 35
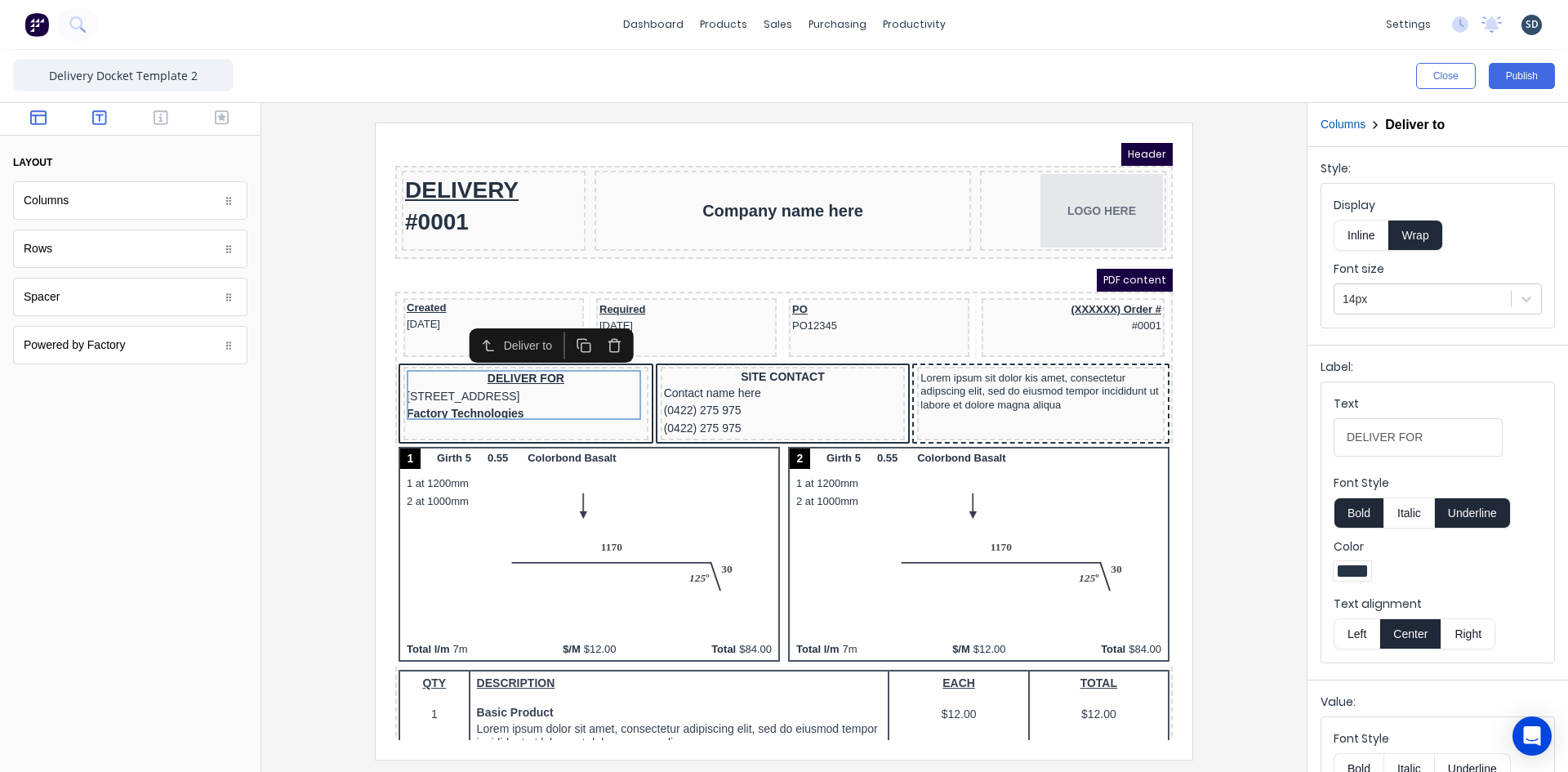
click at [97, 119] on icon "button" at bounding box center [100, 117] width 15 height 17
click at [162, 128] on button "button" at bounding box center [161, 119] width 52 height 19
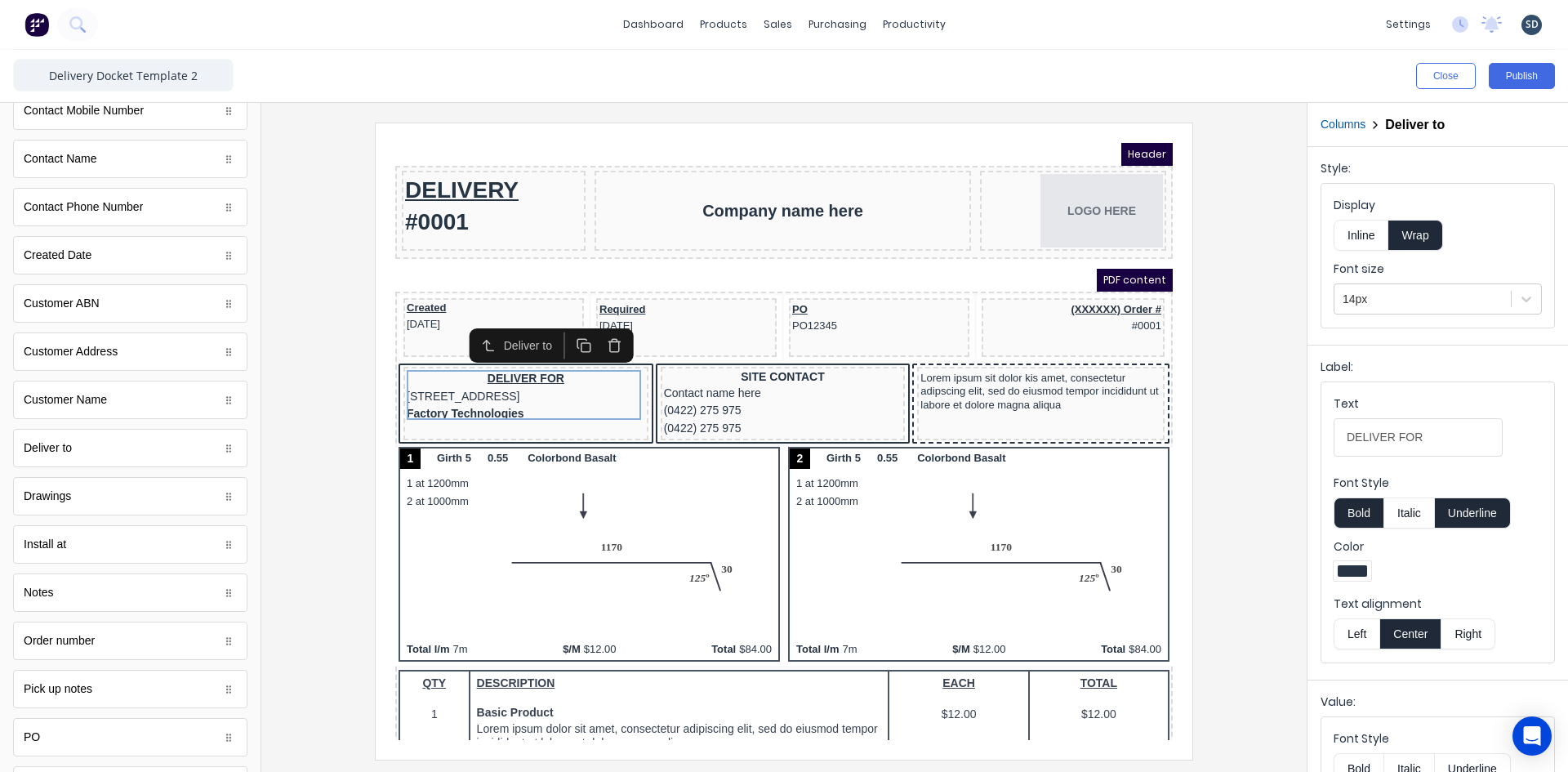
scroll to position [490, 0]
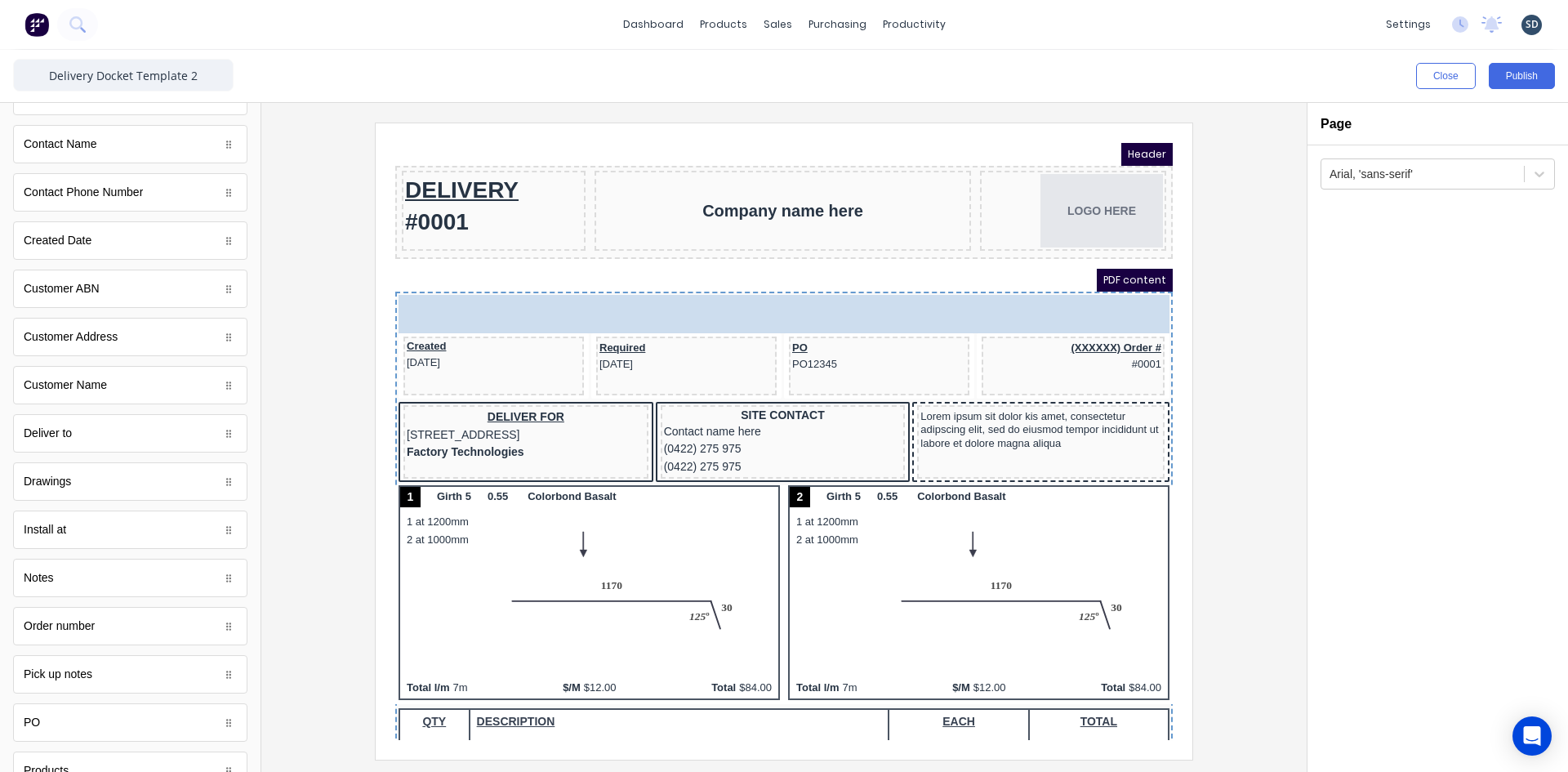
drag, startPoint x: 32, startPoint y: 394, endPoint x: 445, endPoint y: 297, distance: 424.2
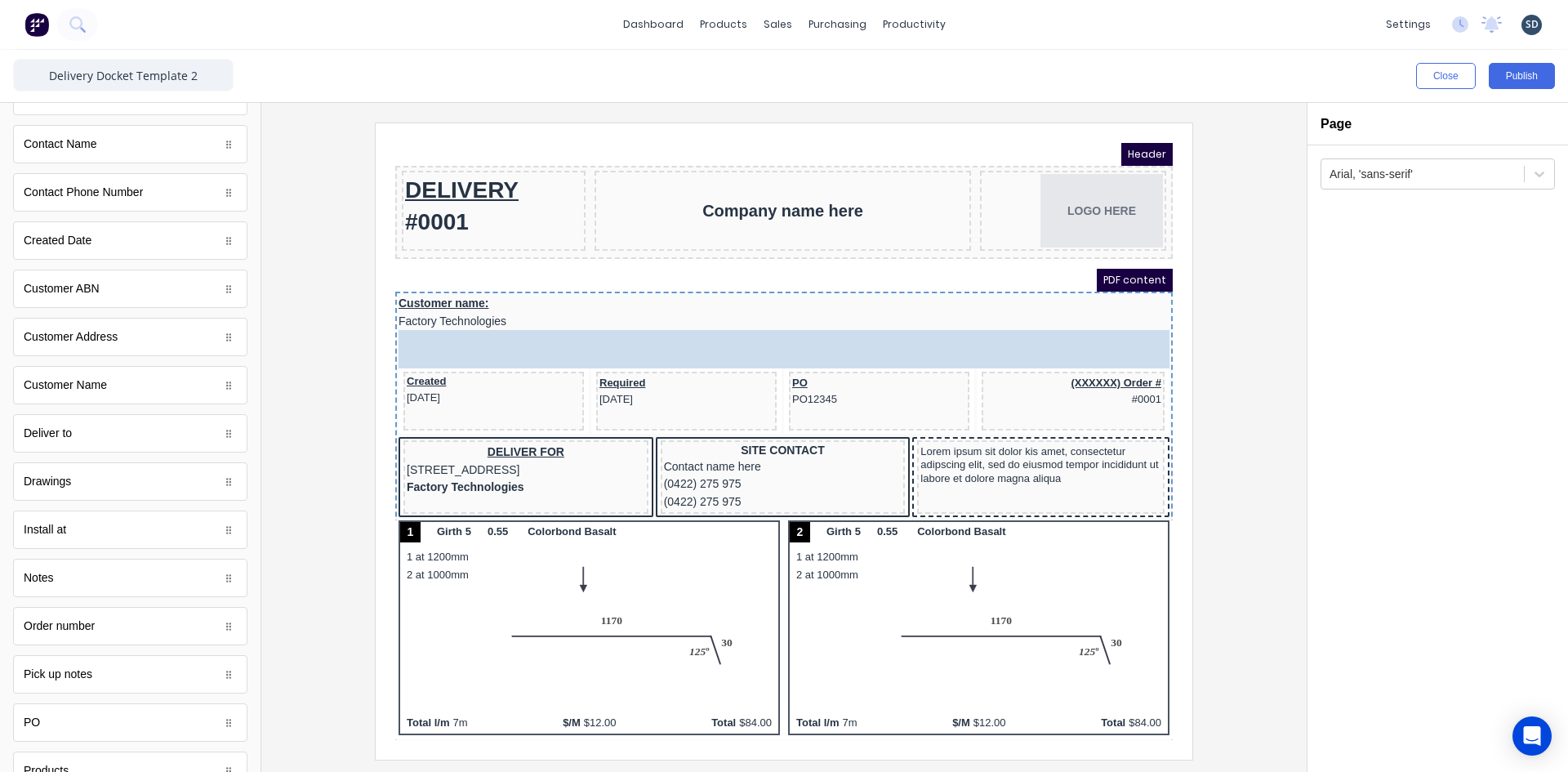
drag, startPoint x: 107, startPoint y: 343, endPoint x: 701, endPoint y: 335, distance: 594.1
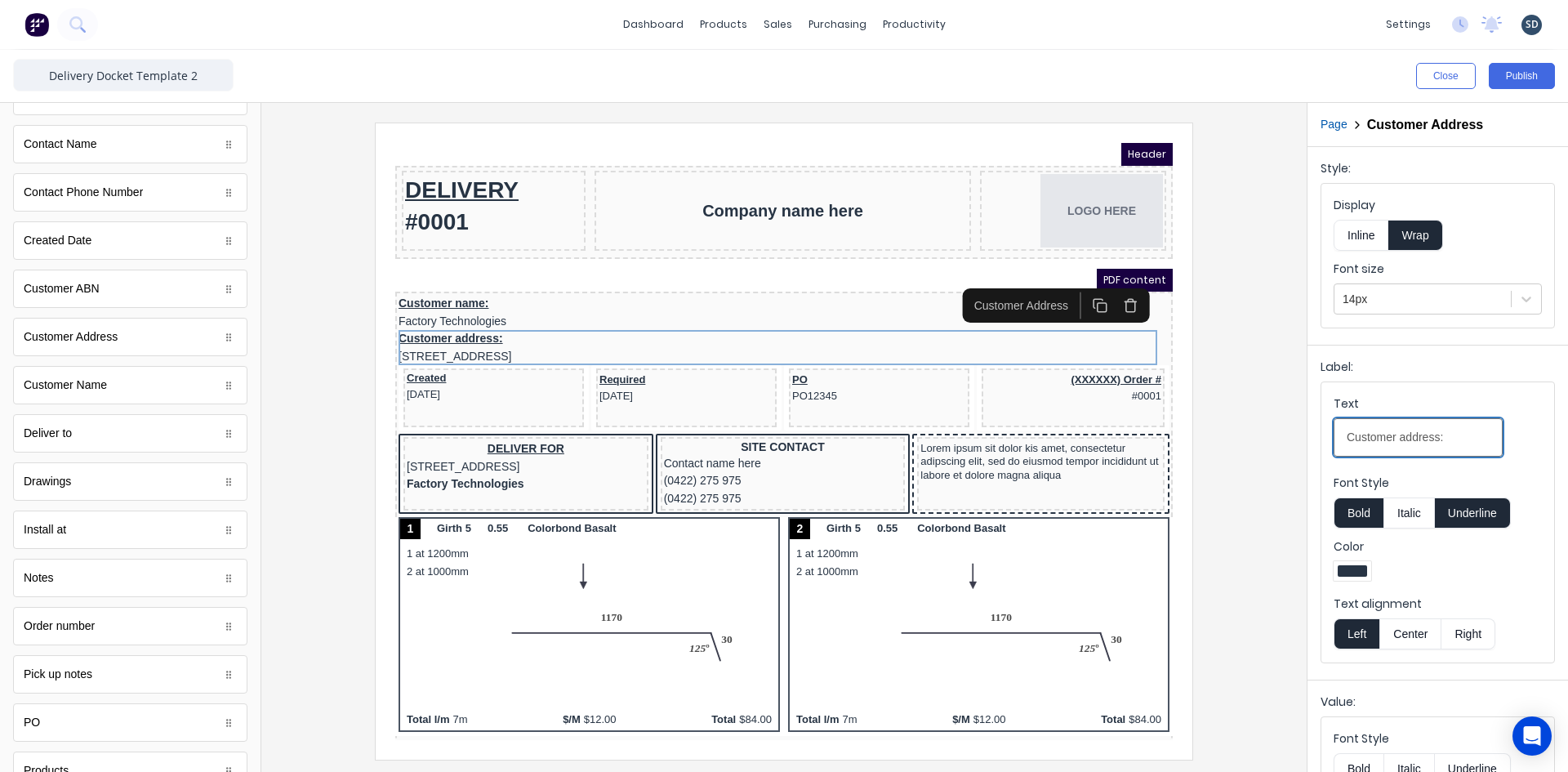
drag, startPoint x: 1450, startPoint y: 437, endPoint x: 1330, endPoint y: 424, distance: 120.7
click at [1330, 424] on fieldset "Text Customer address: Font Style Bold Italic Underline Color Text alignment Le…" at bounding box center [1437, 522] width 233 height 280
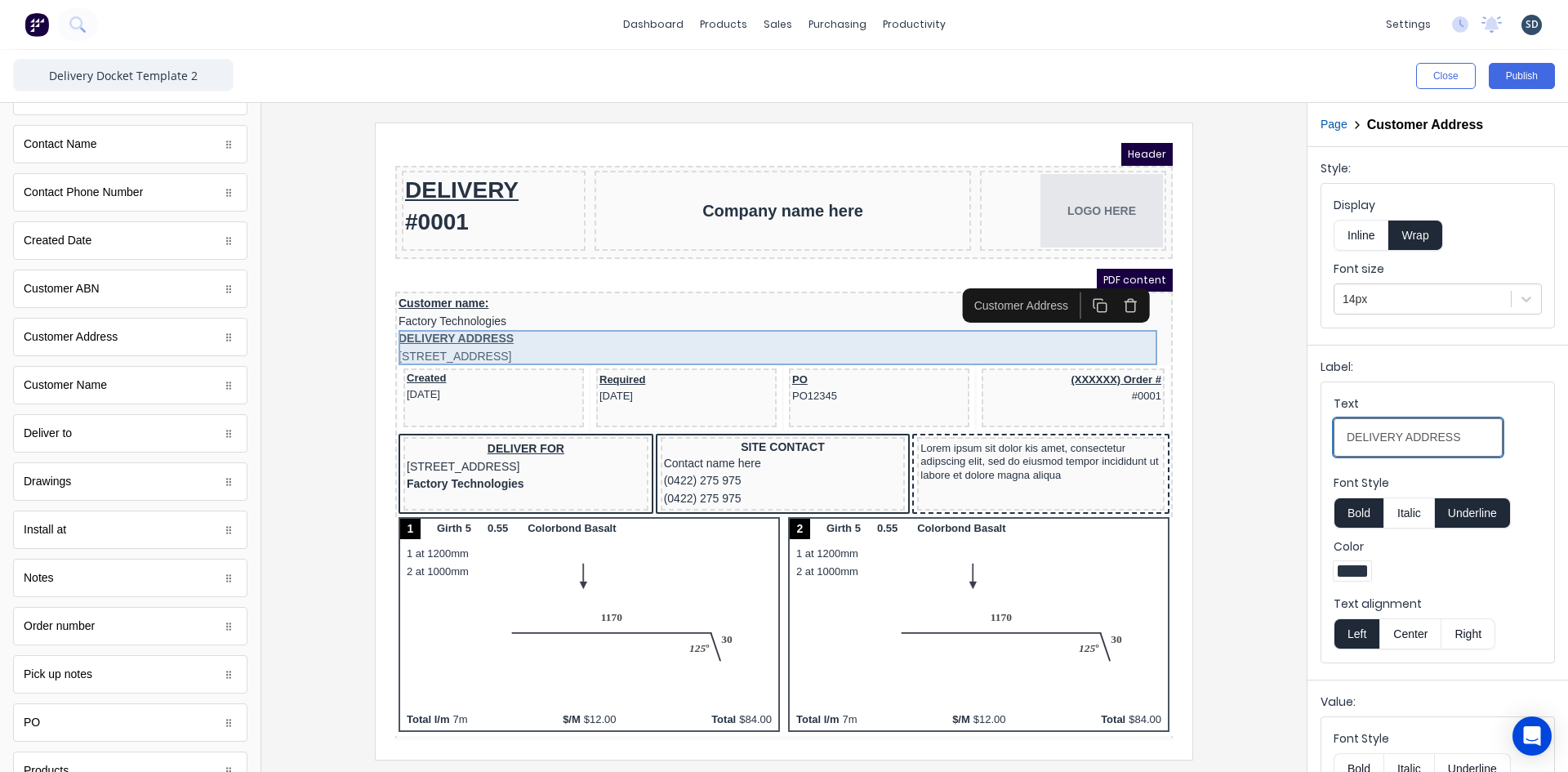
type input "DELIVERY ADDRESS"
click at [507, 316] on div "DELIVERY ADDRESS [STREET_ADDRESS]" at bounding box center [764, 327] width 771 height 35
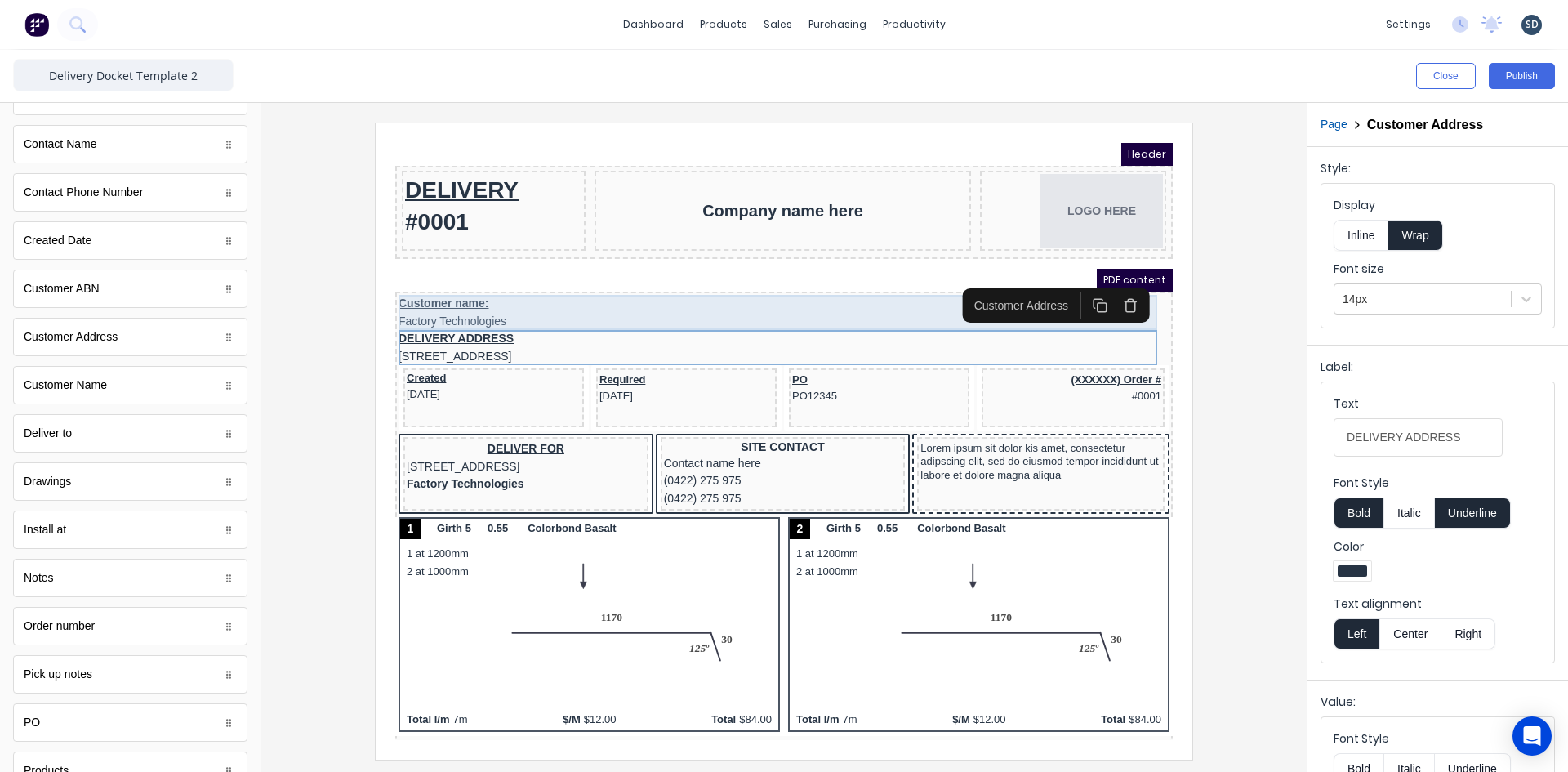
click at [485, 282] on div "Customer name: Factory Technologies" at bounding box center [764, 293] width 771 height 35
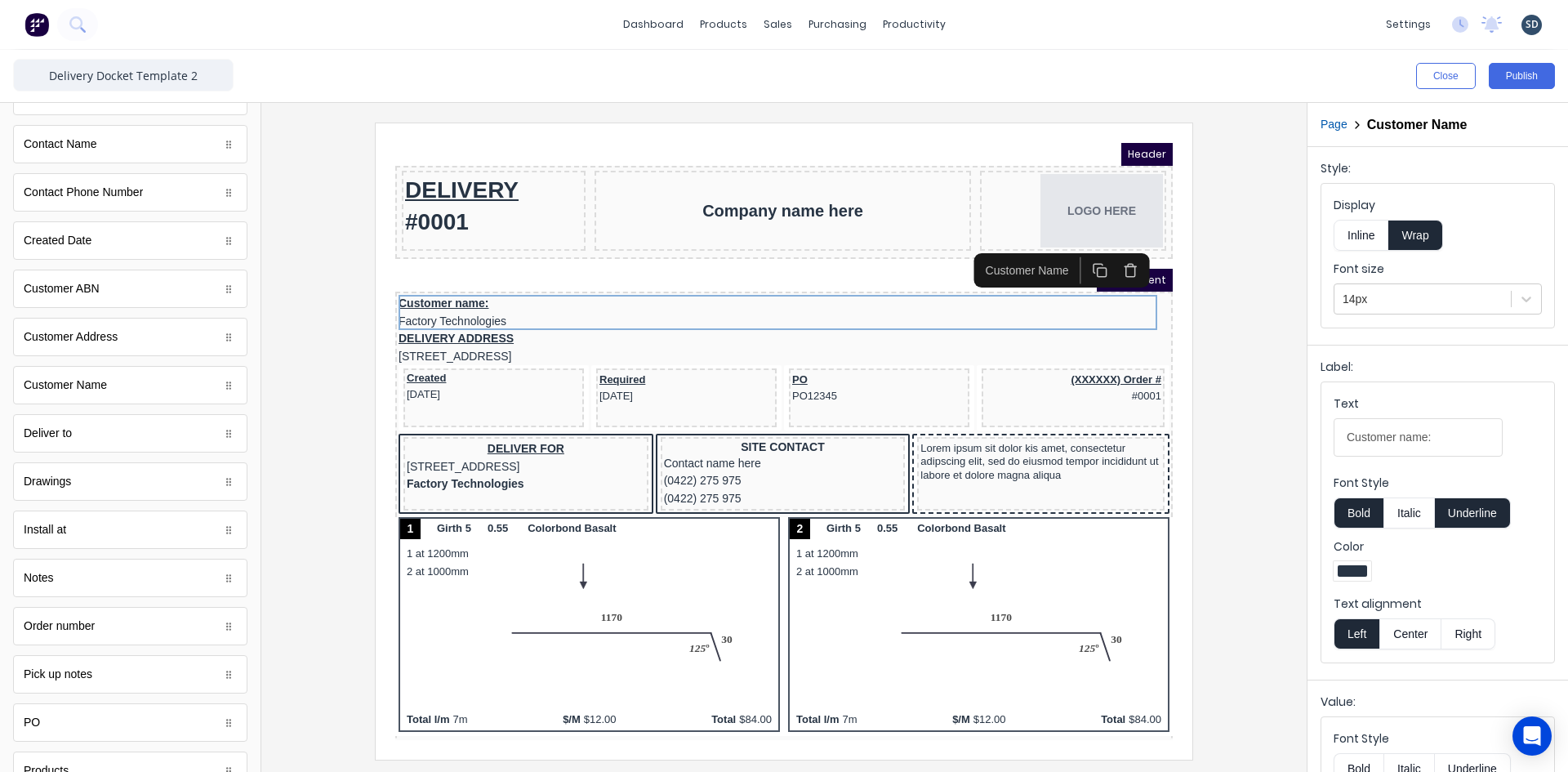
drag, startPoint x: 1444, startPoint y: 436, endPoint x: 1321, endPoint y: 429, distance: 123.2
click at [1321, 429] on fieldset "Text Customer name: Font Style Bold Italic Underline Color Text alignment Left …" at bounding box center [1437, 522] width 233 height 280
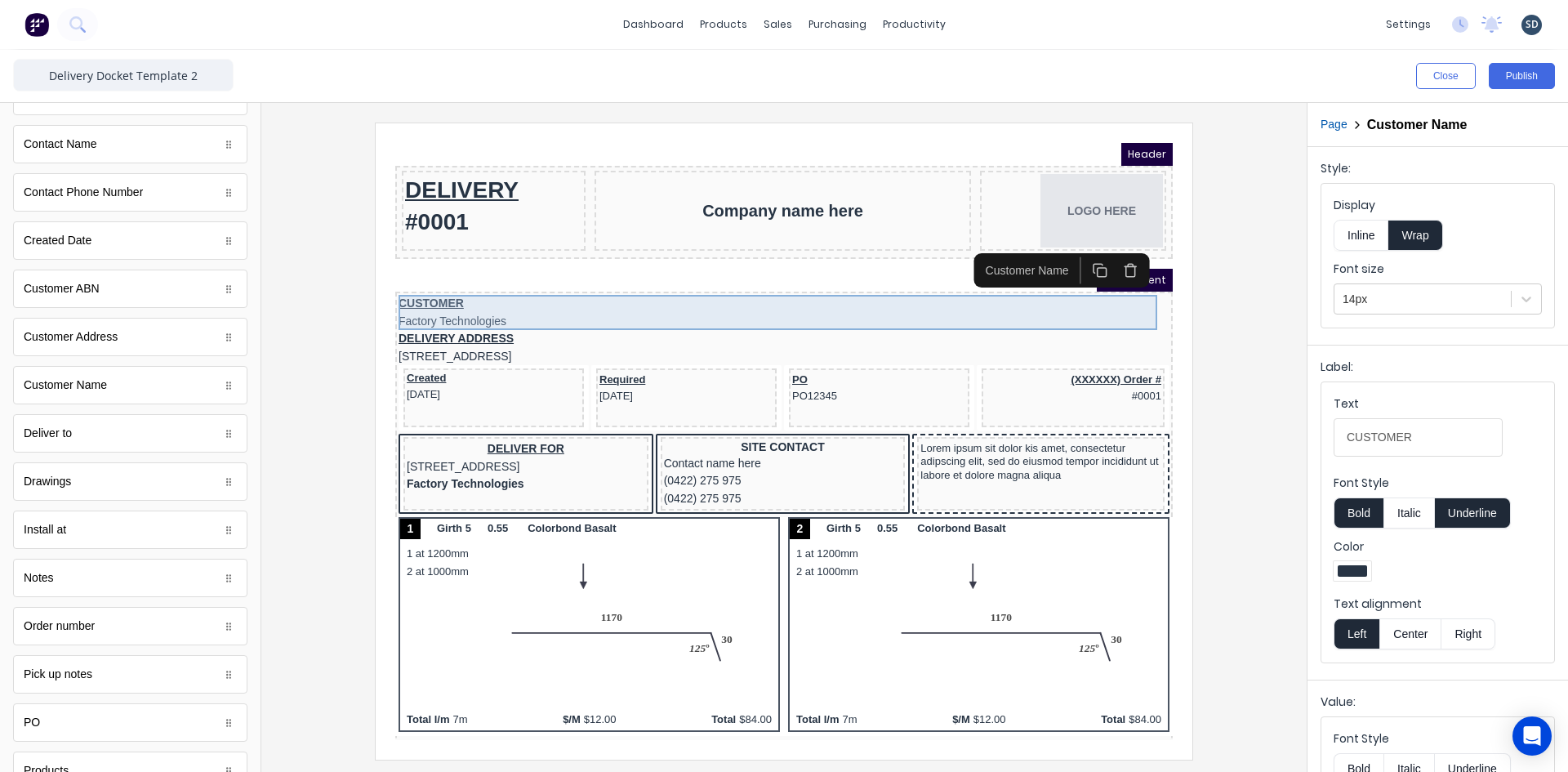
type input "CUSTOMER"
click at [492, 285] on div "CUSTOMER Factory Technologies" at bounding box center [764, 293] width 771 height 35
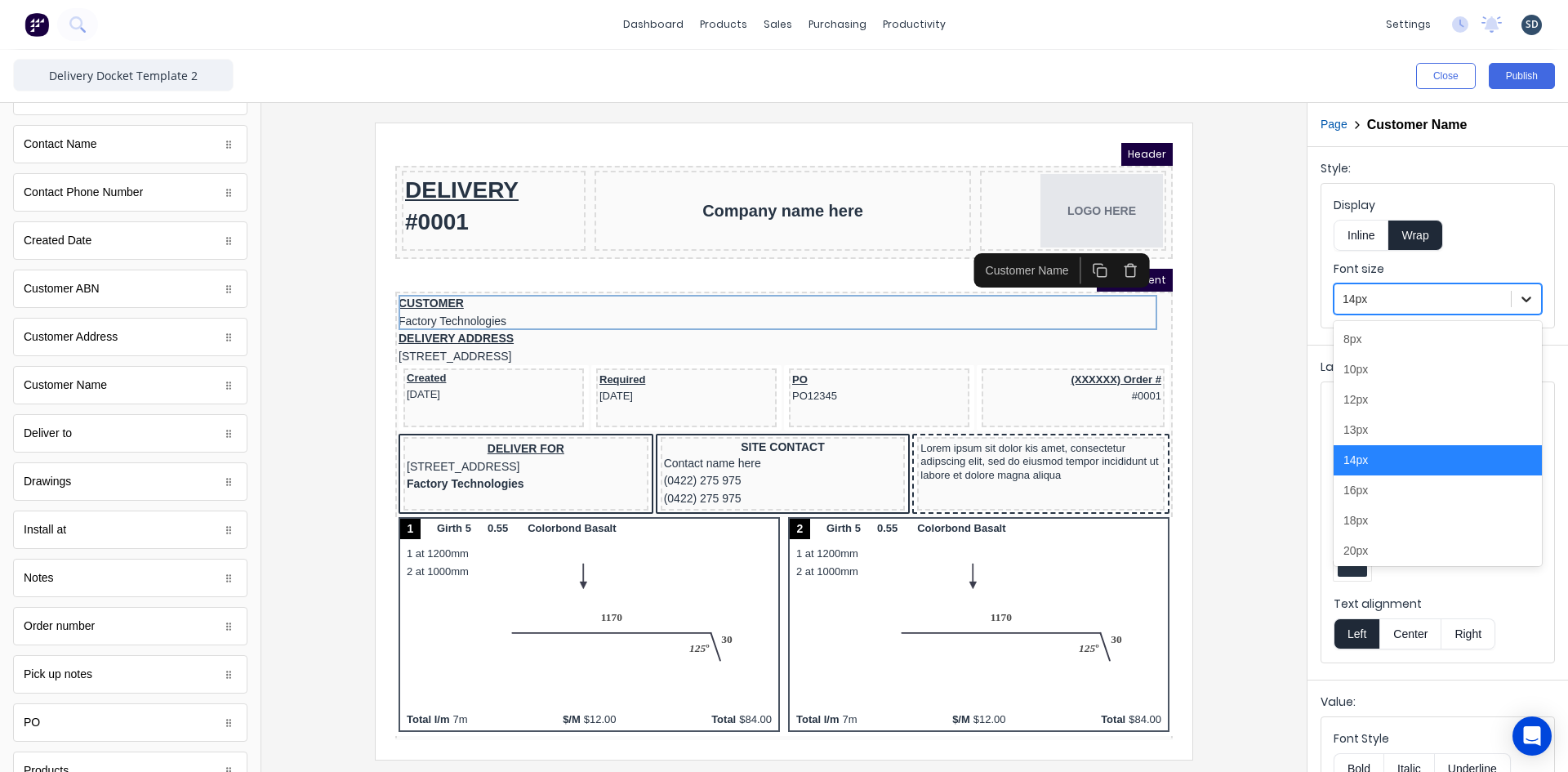
click at [1518, 300] on icon at bounding box center [1526, 299] width 17 height 17
click at [1373, 512] on div "18px" at bounding box center [1437, 520] width 209 height 31
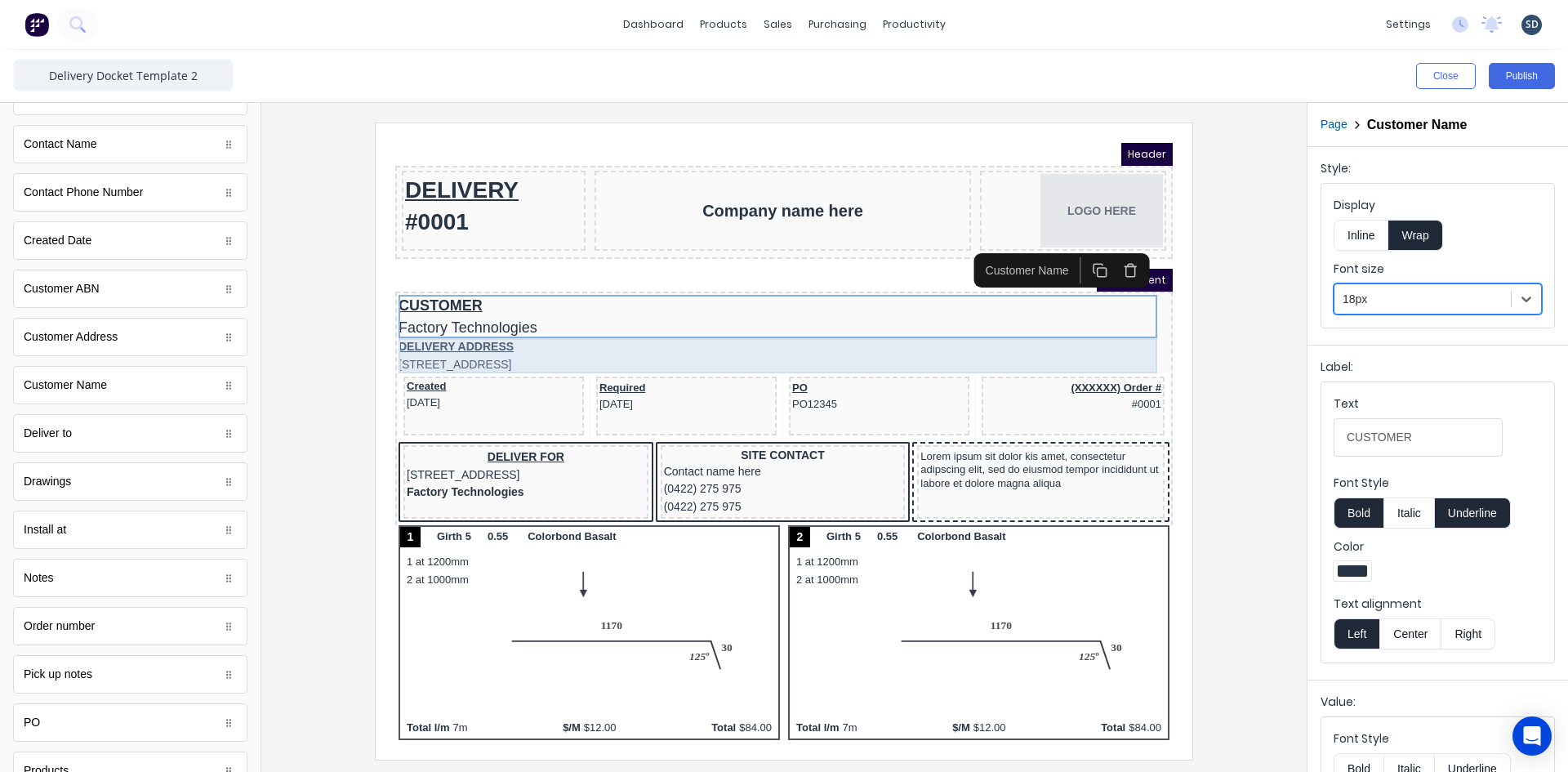
click at [577, 340] on div "DELIVERY ADDRESS [STREET_ADDRESS]" at bounding box center [764, 336] width 771 height 35
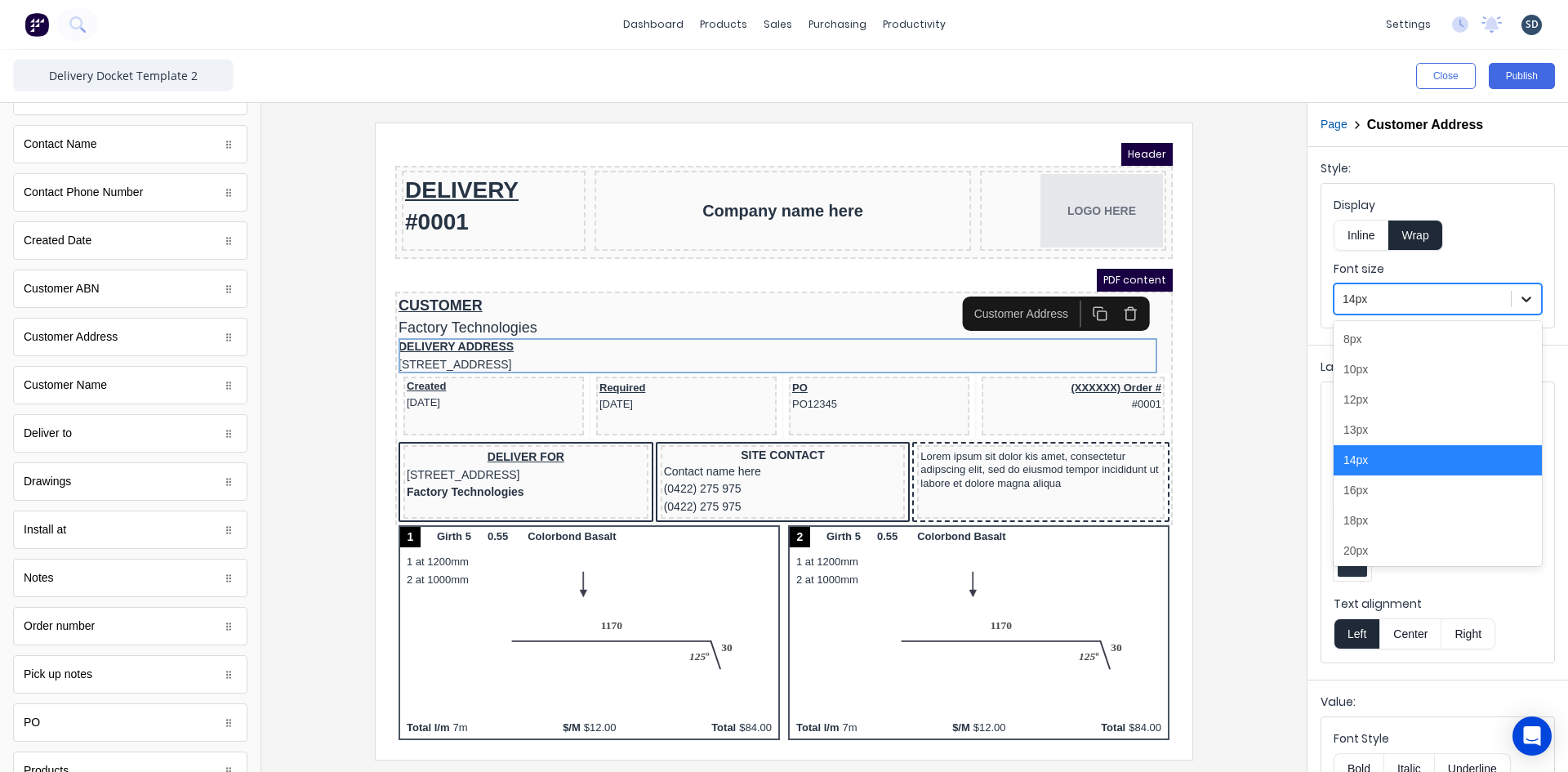
click at [1511, 294] on div at bounding box center [1526, 300] width 30 height 30
click at [1401, 521] on div "18px" at bounding box center [1437, 520] width 209 height 31
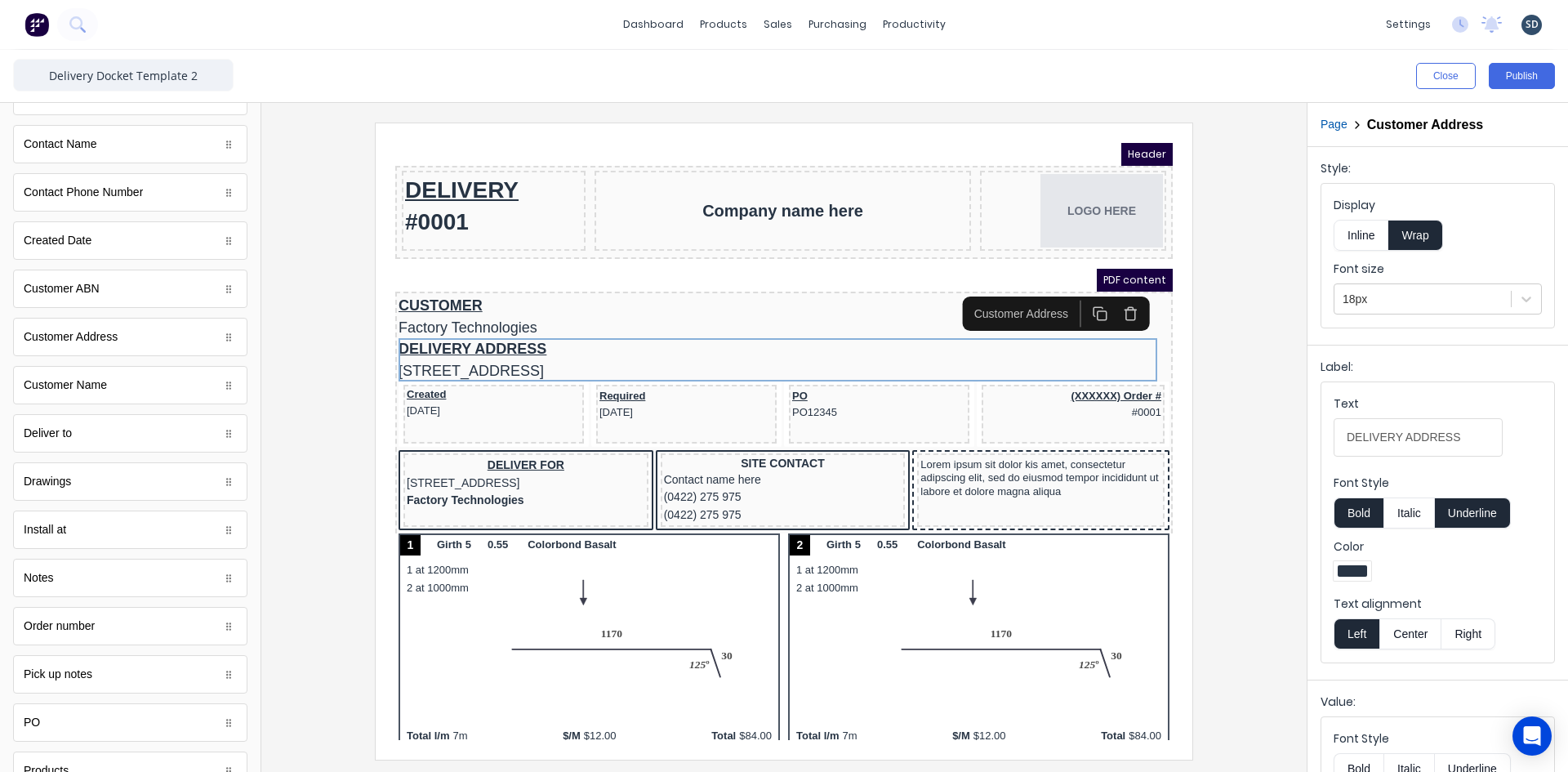
click at [327, 368] on div at bounding box center [783, 440] width 1019 height 637
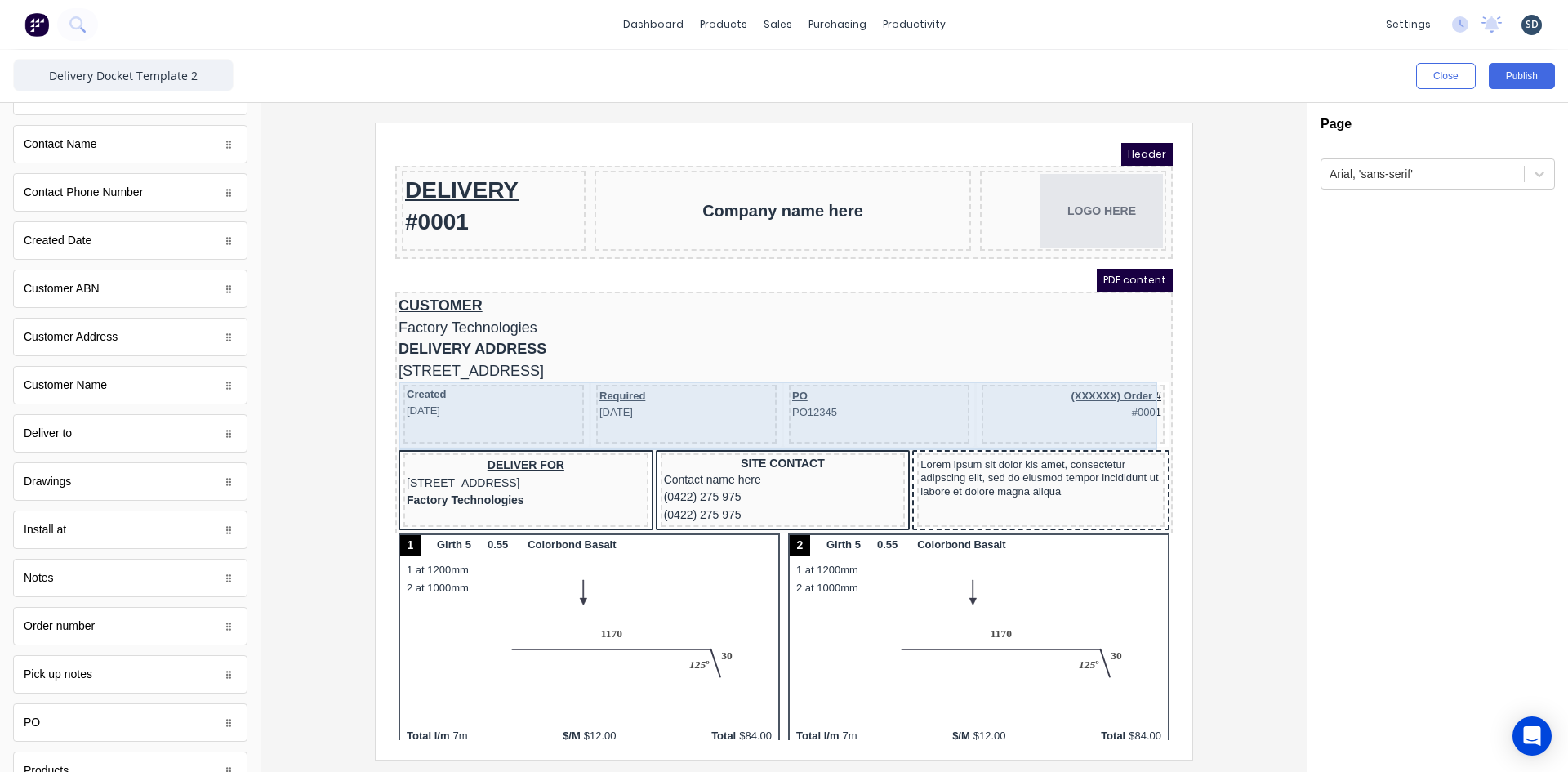
click at [1128, 365] on div "(XXXXXX) Order # #0001" at bounding box center [1054, 394] width 183 height 59
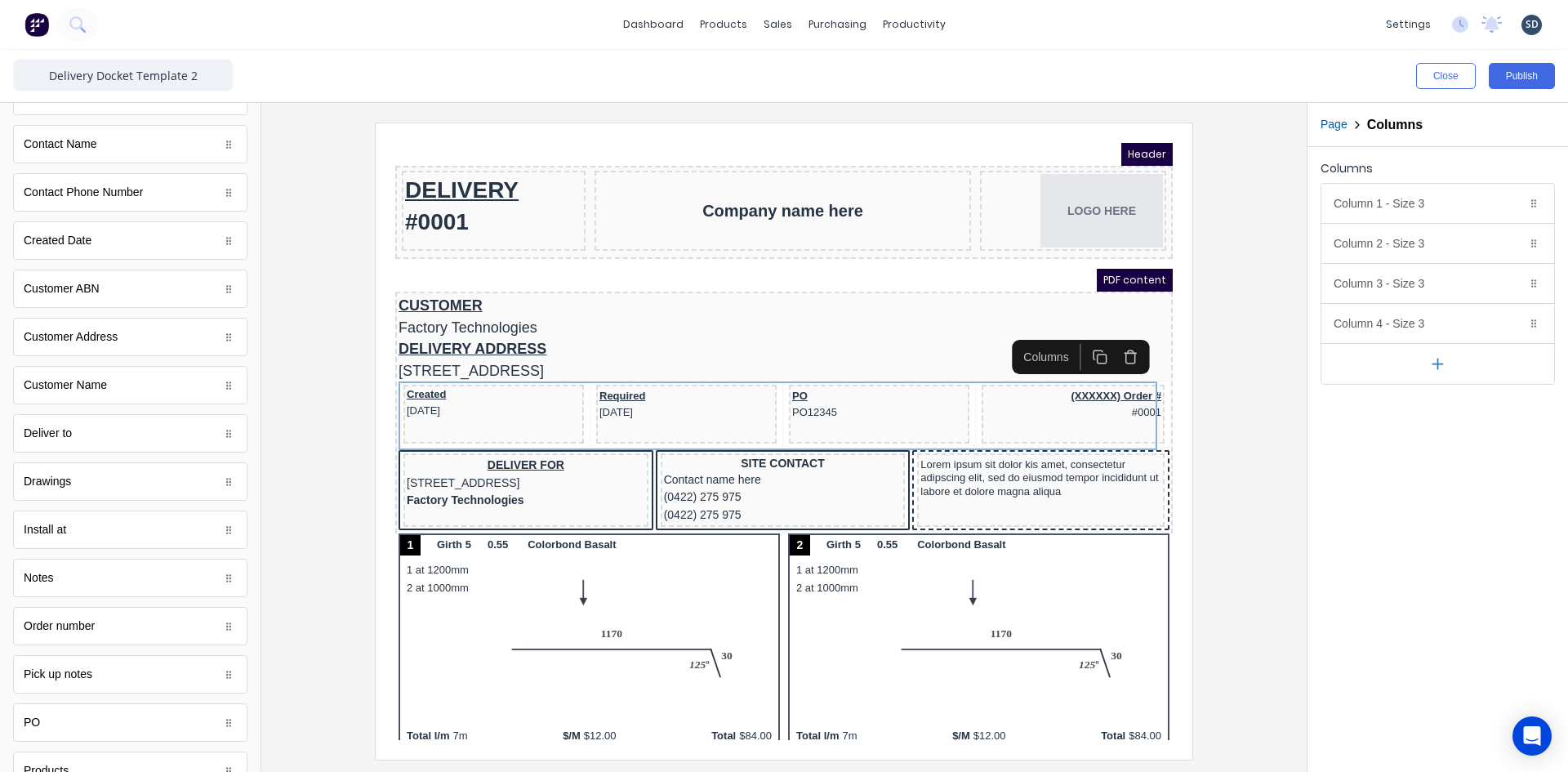
click at [1108, 338] on icon "button" at bounding box center [1111, 337] width 16 height 16
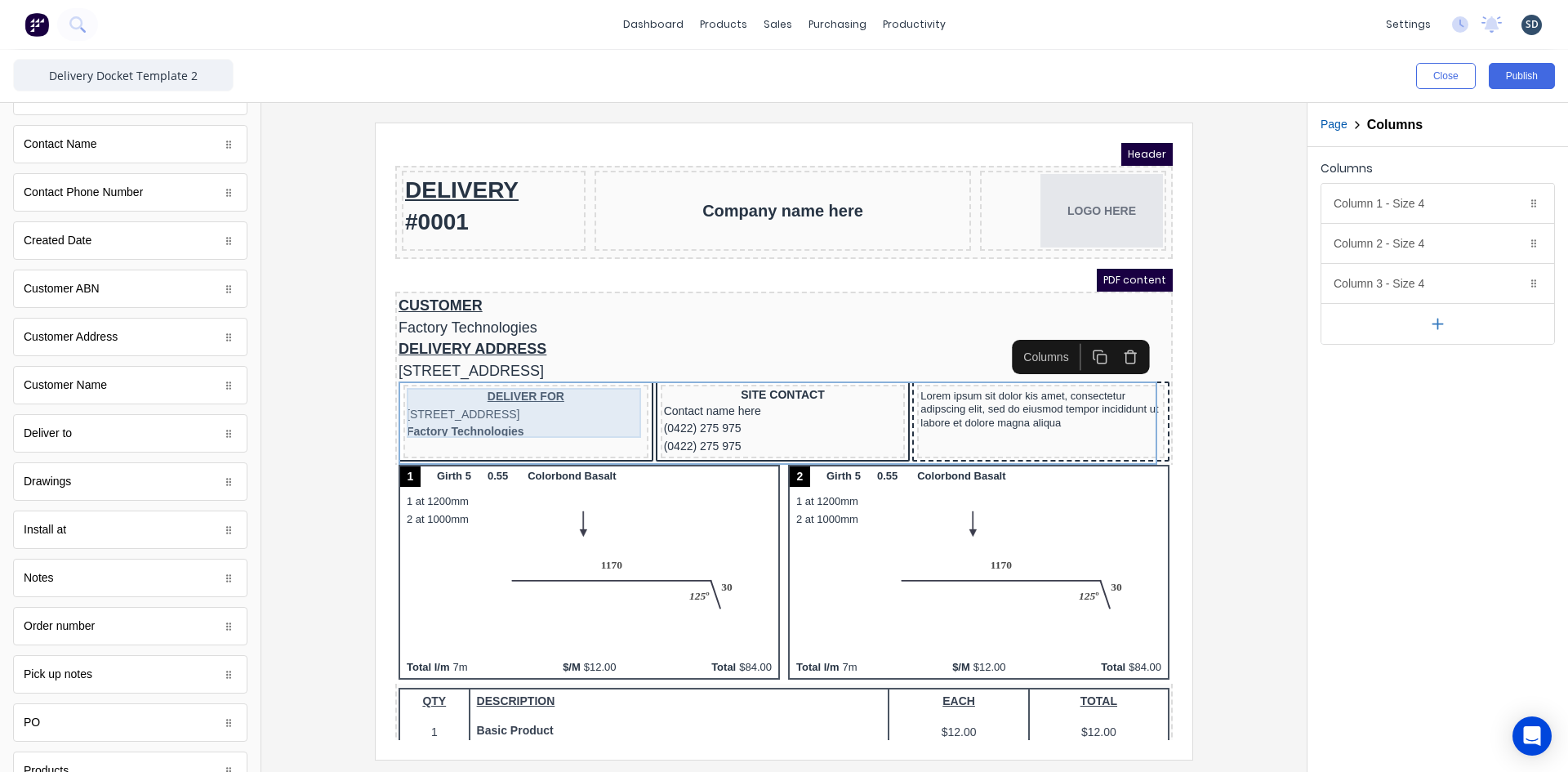
click at [554, 389] on div "DELIVER FOR 234 Beach Road Gold Coast, Queensland, Australia" at bounding box center [505, 386] width 238 height 35
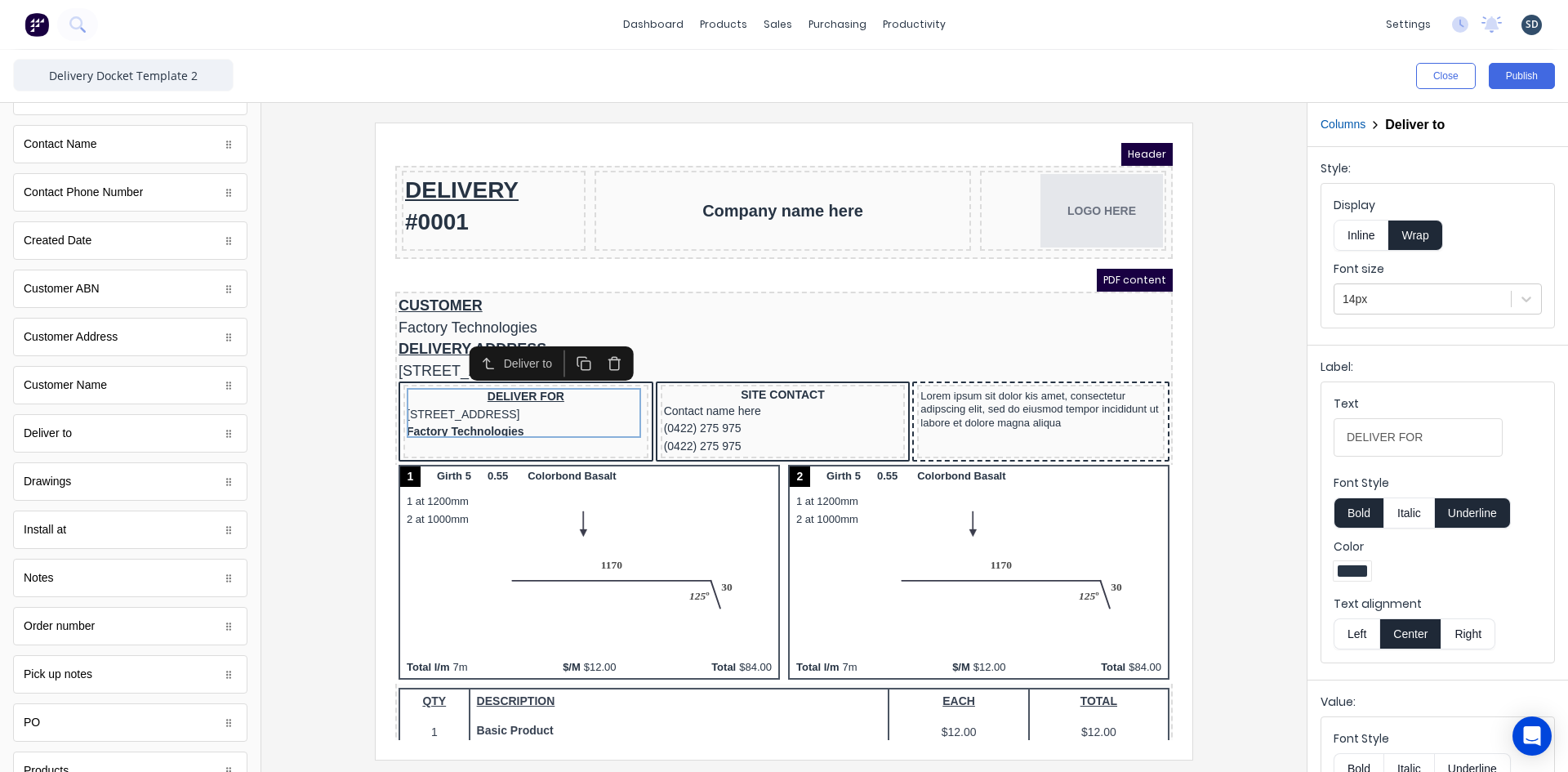
click at [596, 340] on icon "button" at bounding box center [594, 340] width 11 height 0
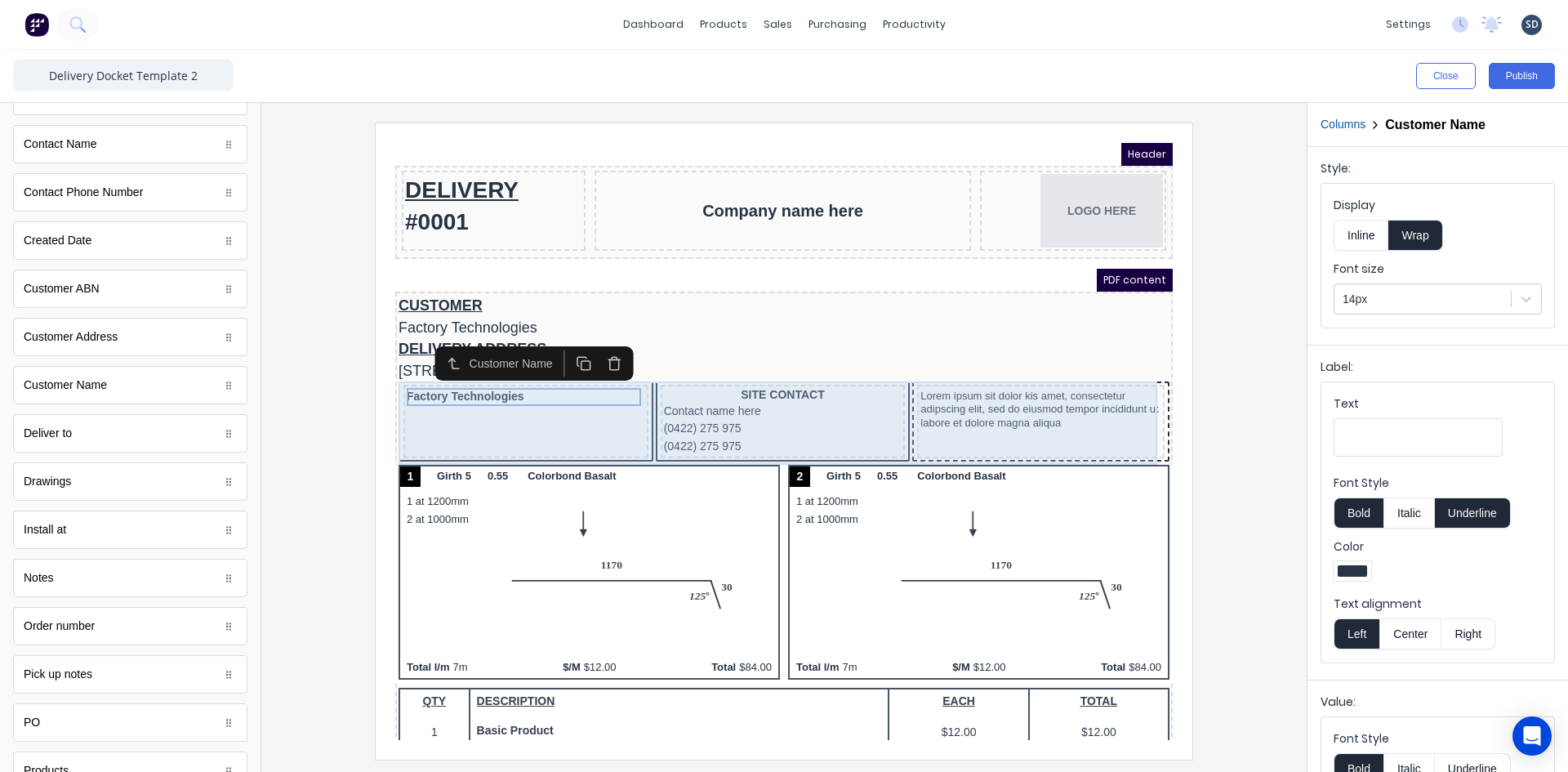
click at [622, 391] on div "Factory Technologies" at bounding box center [506, 402] width 245 height 73
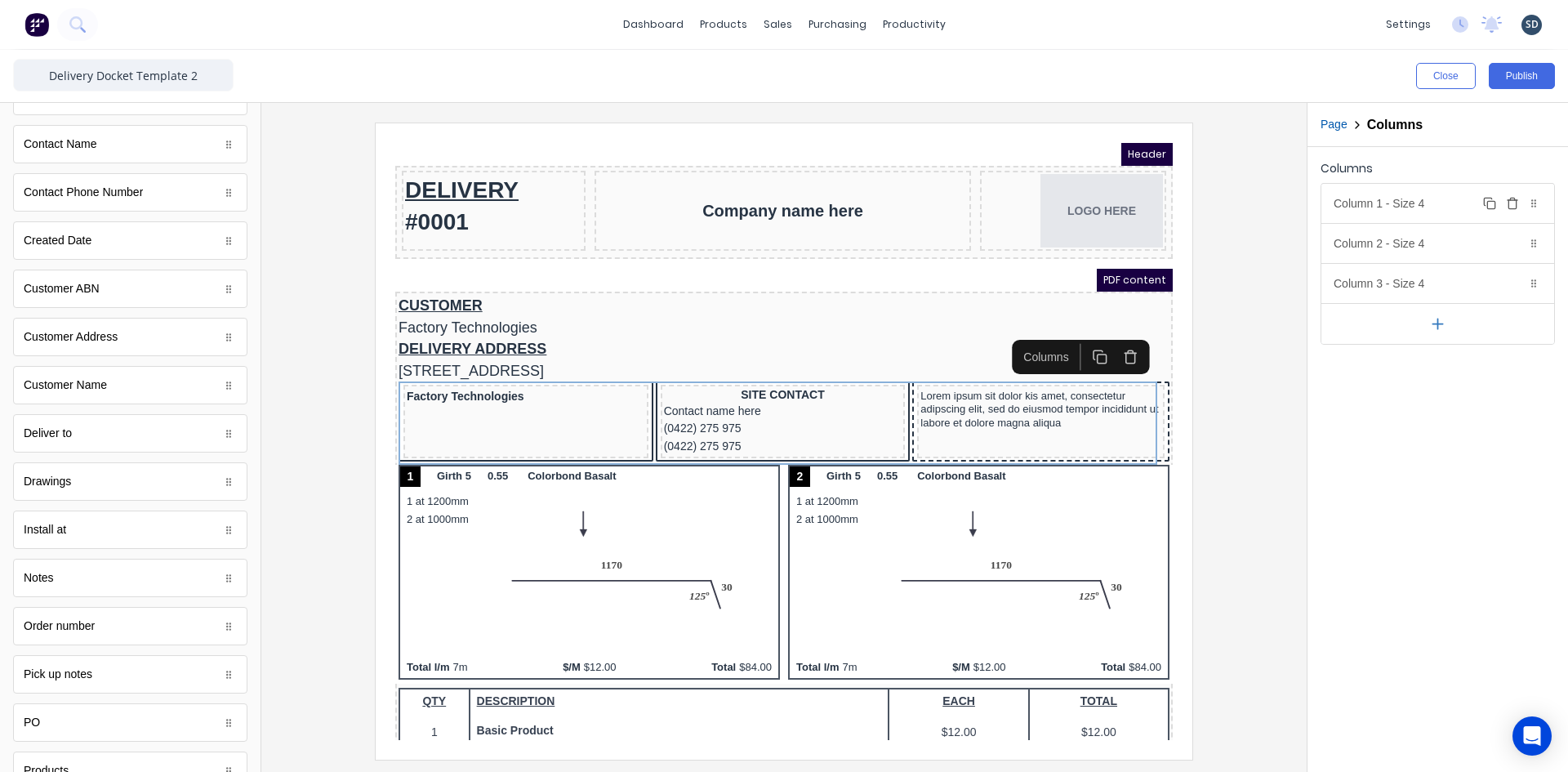
click at [1514, 202] on icon "button" at bounding box center [1512, 203] width 13 height 13
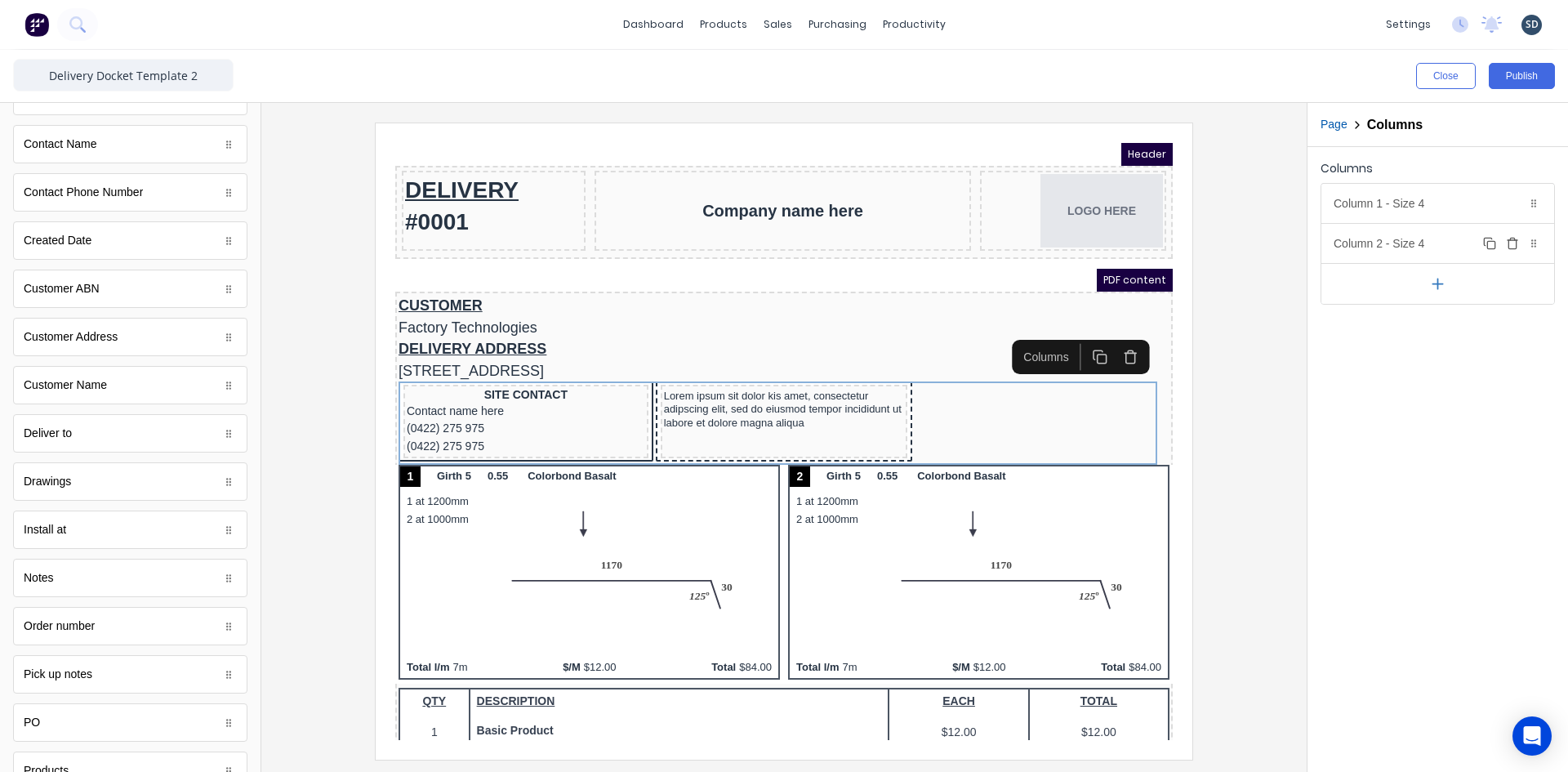
click at [1413, 242] on div "Column 2 - Size 4 Duplicate Delete" at bounding box center [1437, 243] width 233 height 39
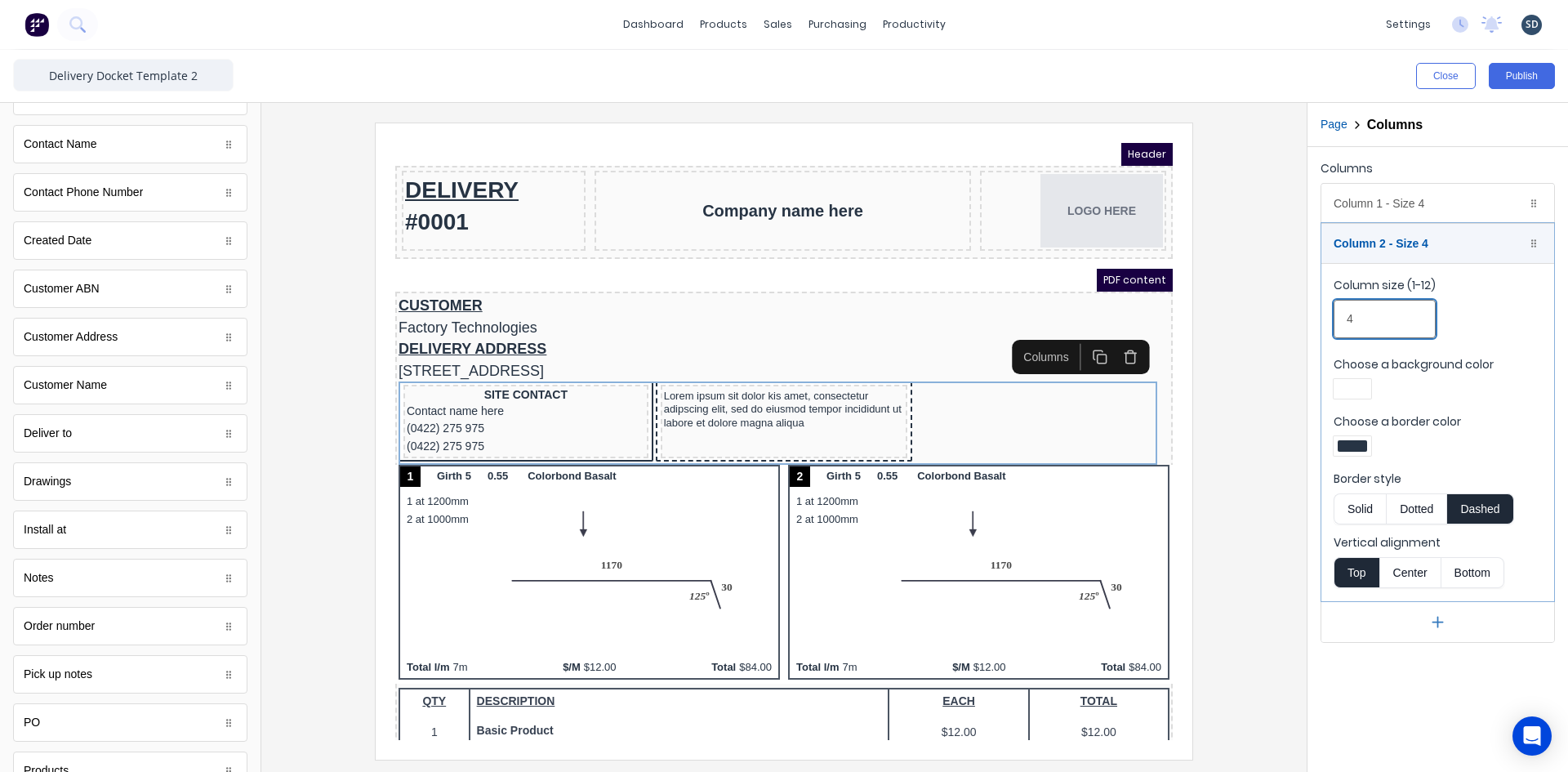
drag, startPoint x: 1367, startPoint y: 318, endPoint x: 1315, endPoint y: 318, distance: 52.0
click at [1315, 318] on div "Columns Column 1 - Size 4 Duplicate Delete Column size (1-12) 4 Choose a backgr…" at bounding box center [1438, 399] width 260 height 506
type input "8"
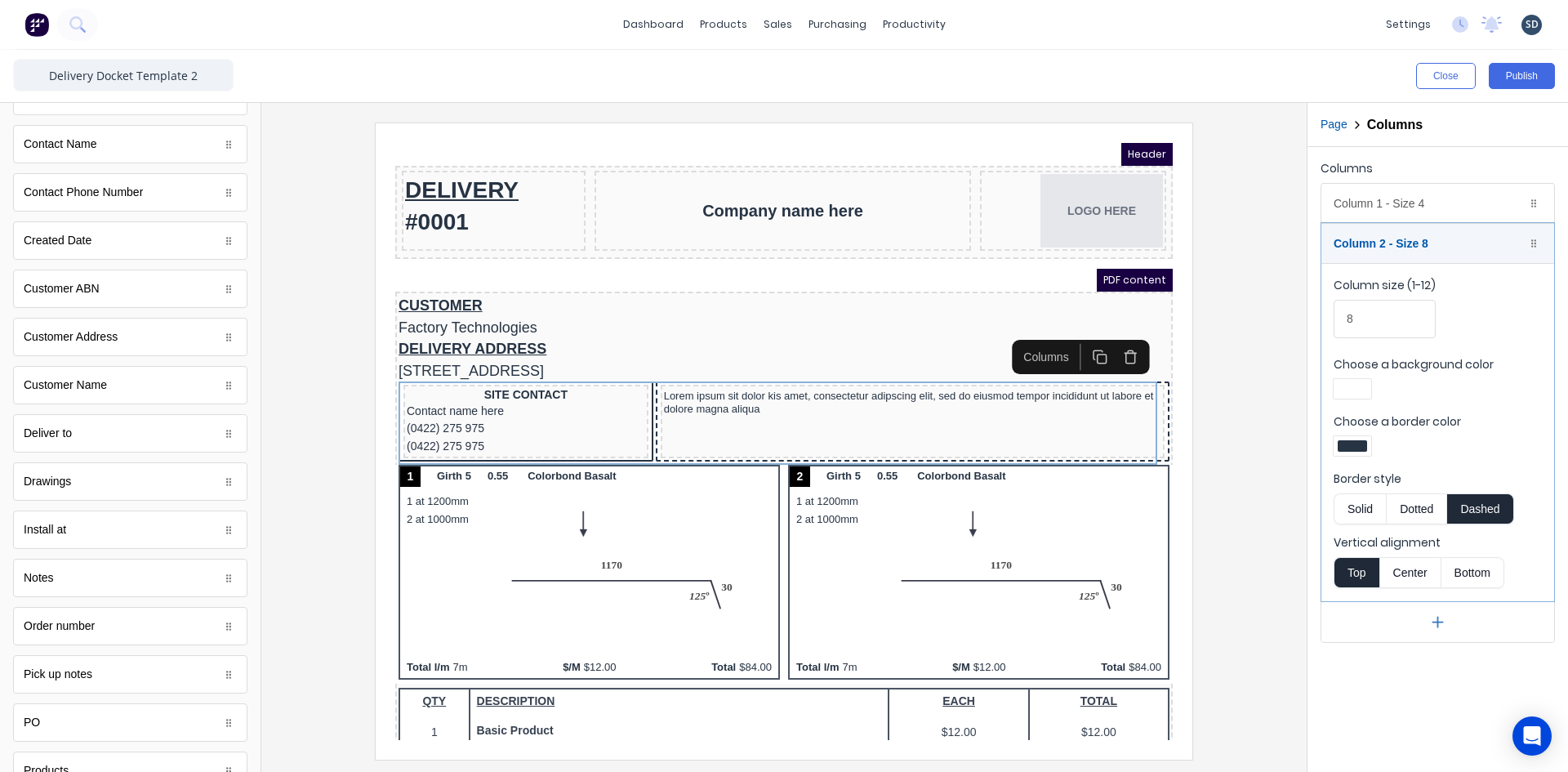
click at [1260, 396] on div at bounding box center [783, 440] width 1019 height 637
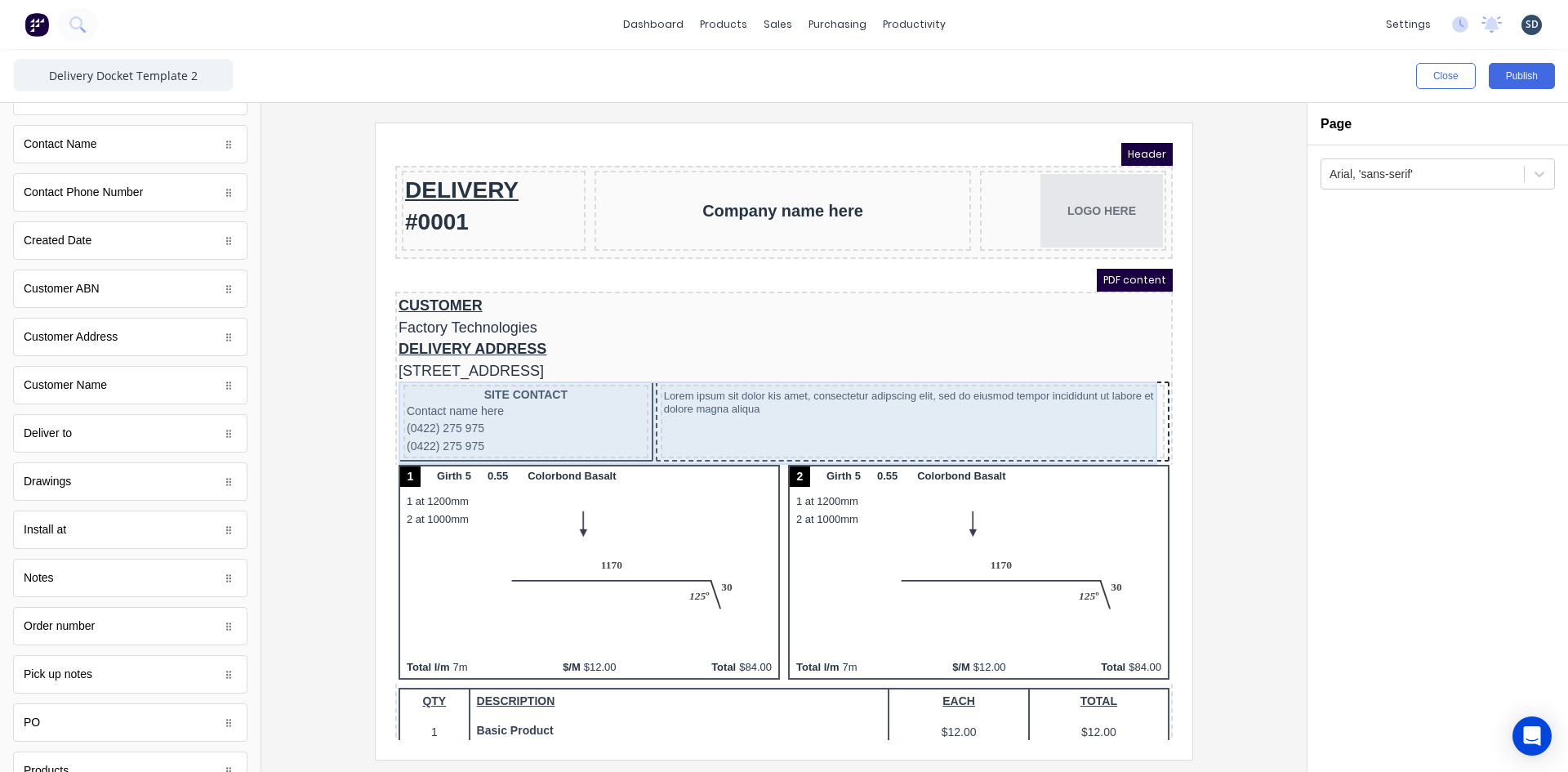
click at [630, 366] on div "SITE CONTACT Contact name here (0422) 275 975 (0422) 275 975 Lorem ipsum sit do…" at bounding box center [764, 403] width 771 height 83
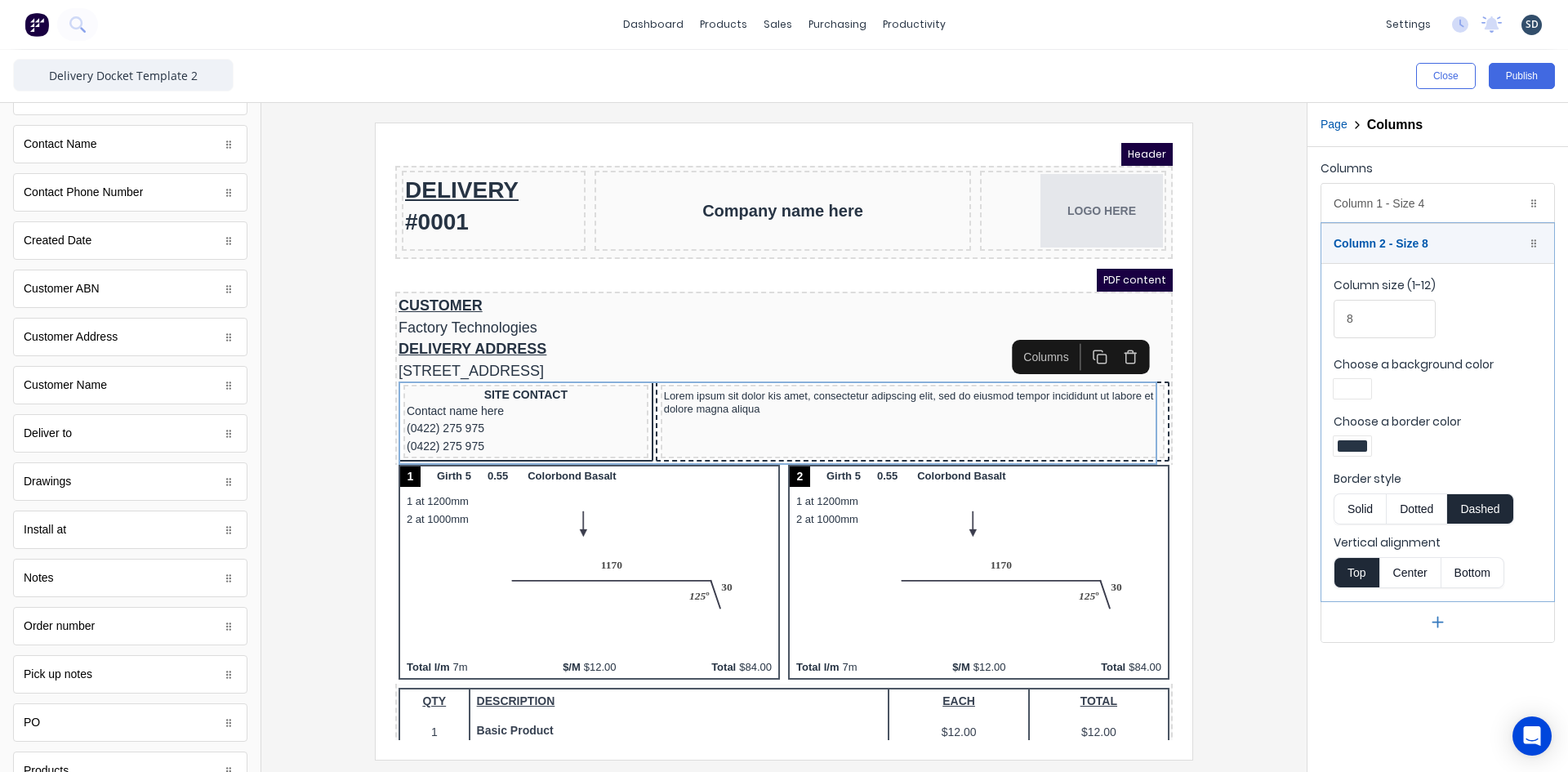
click at [1358, 451] on div at bounding box center [1351, 445] width 38 height 19
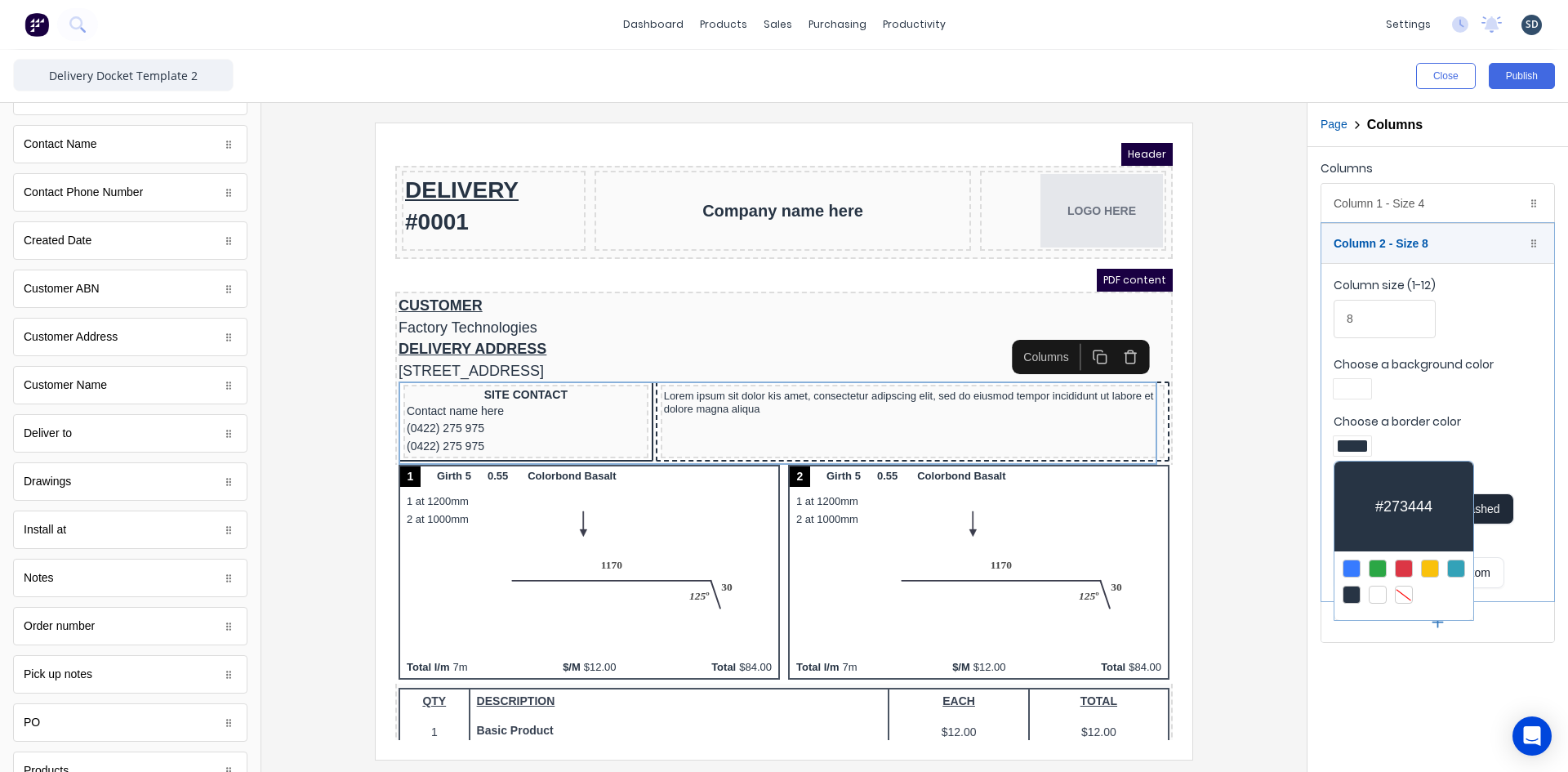
click at [1409, 592] on div at bounding box center [1404, 595] width 18 height 18
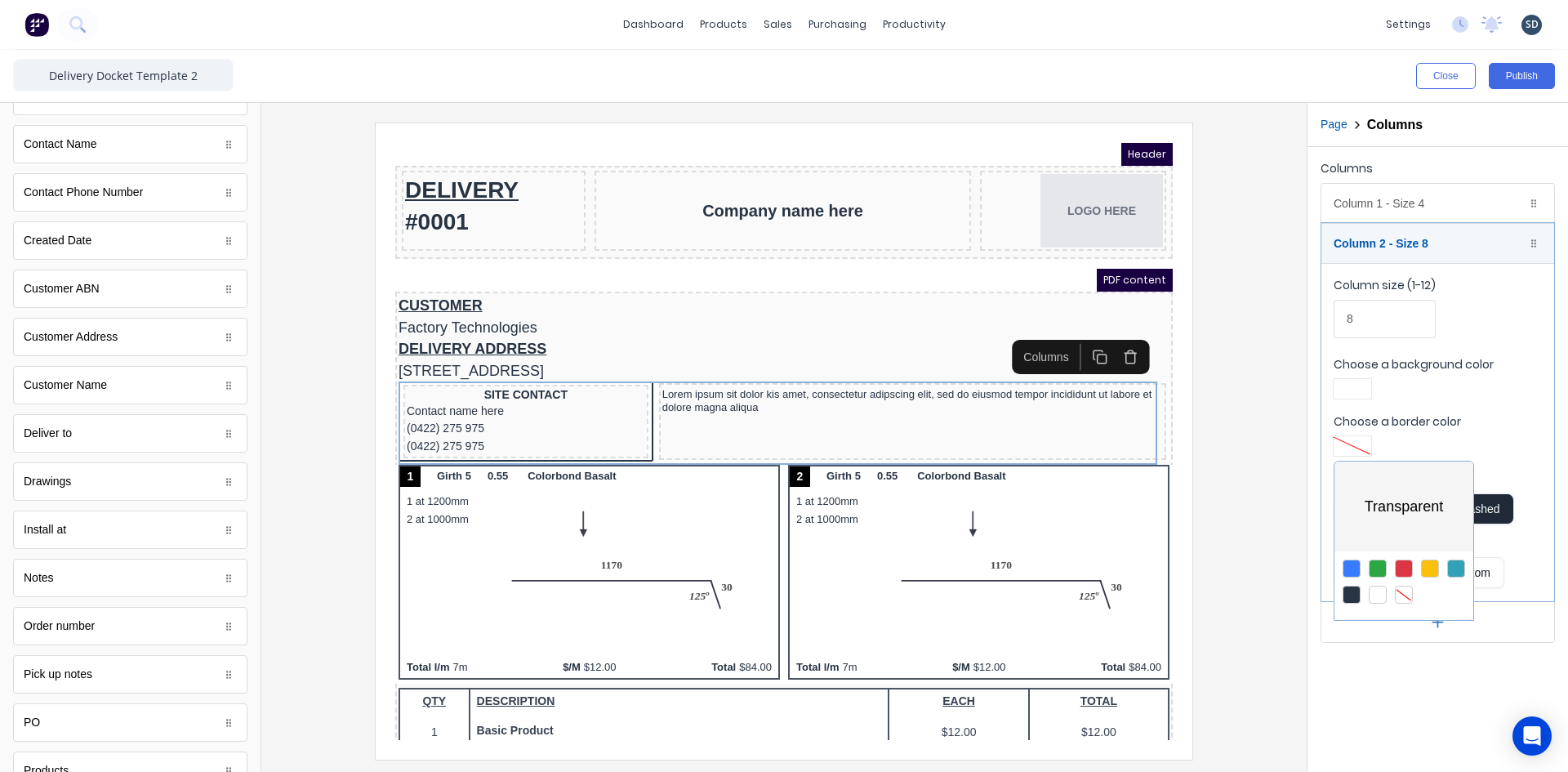
click at [1356, 203] on div at bounding box center [784, 386] width 1568 height 772
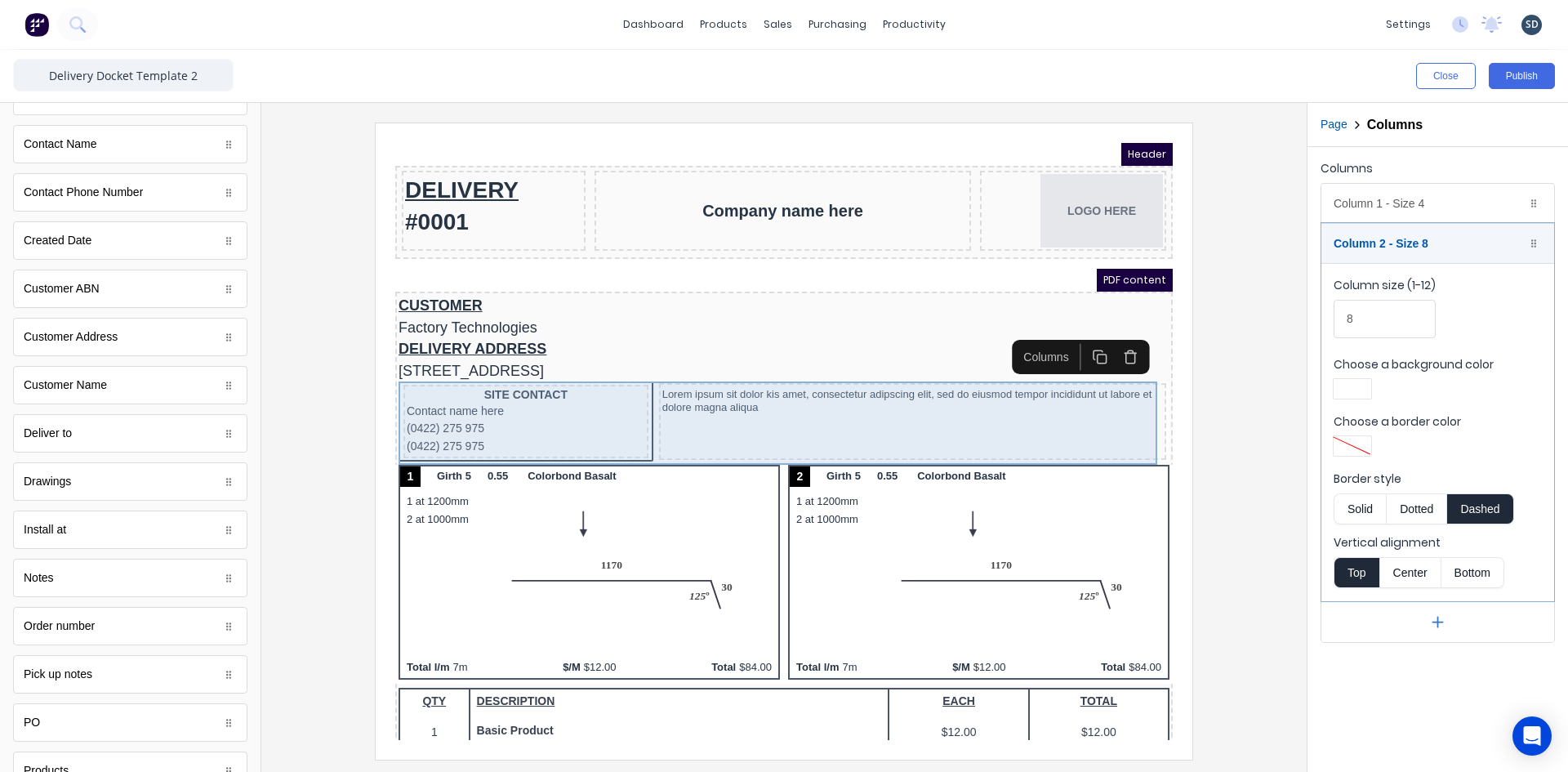
click at [744, 363] on div "Lorem ipsum sit dolor kis amet, consectetur adipscing elit, sed do eiusmod temp…" at bounding box center [892, 402] width 507 height 77
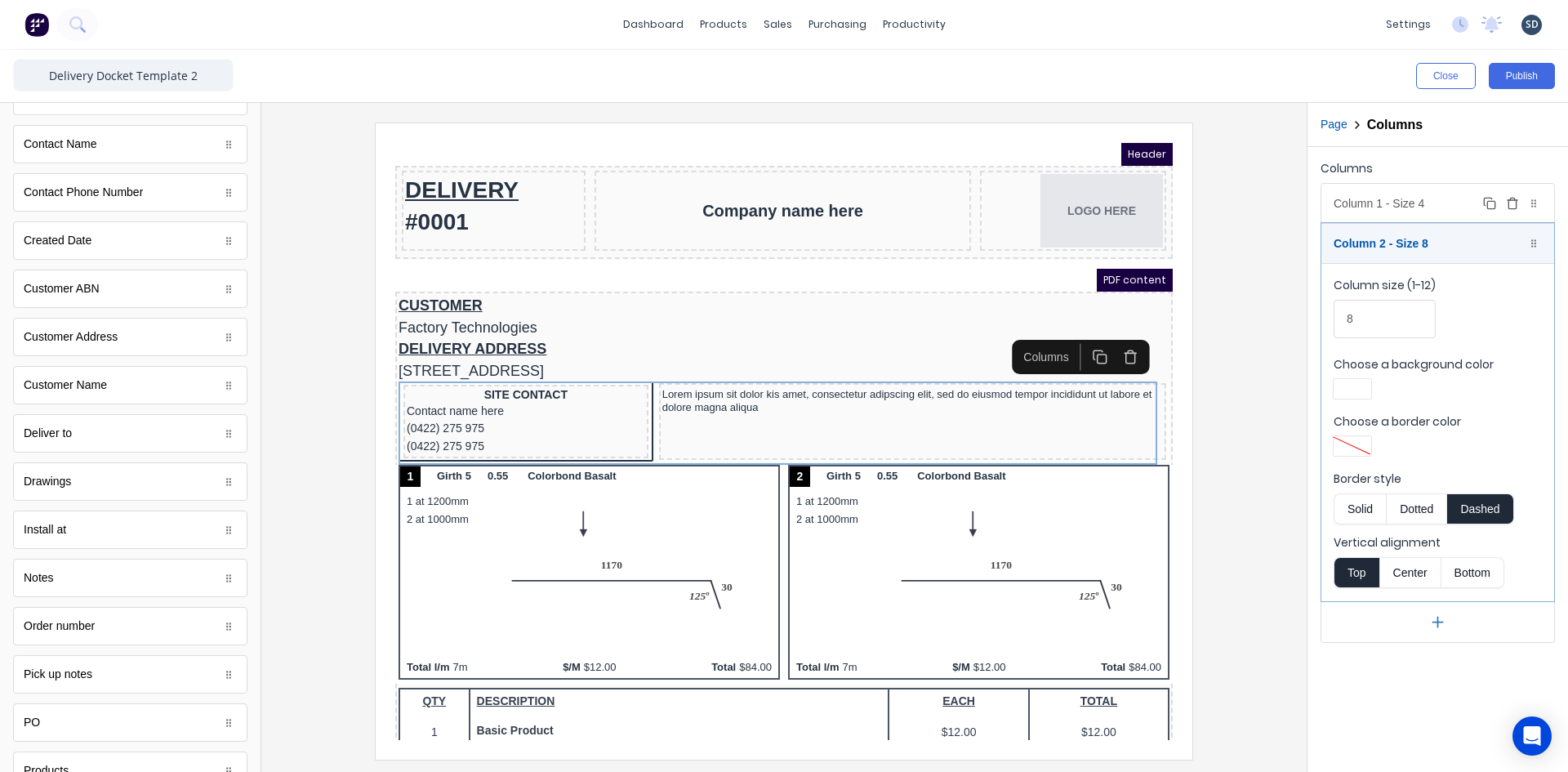
click at [1412, 188] on div "Column 1 - Size 4 Duplicate Delete" at bounding box center [1437, 203] width 233 height 39
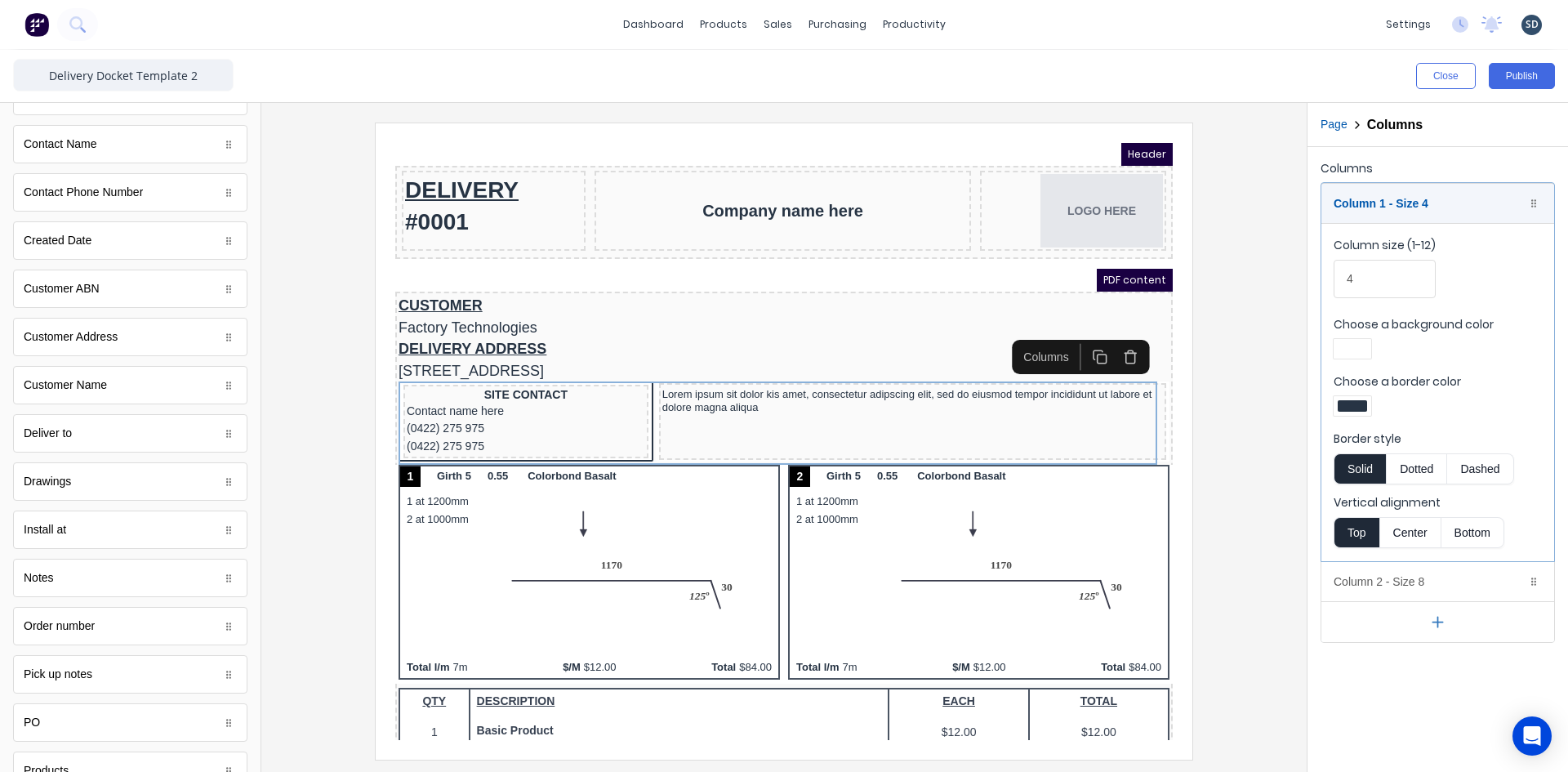
click at [1349, 403] on div at bounding box center [1352, 405] width 30 height 11
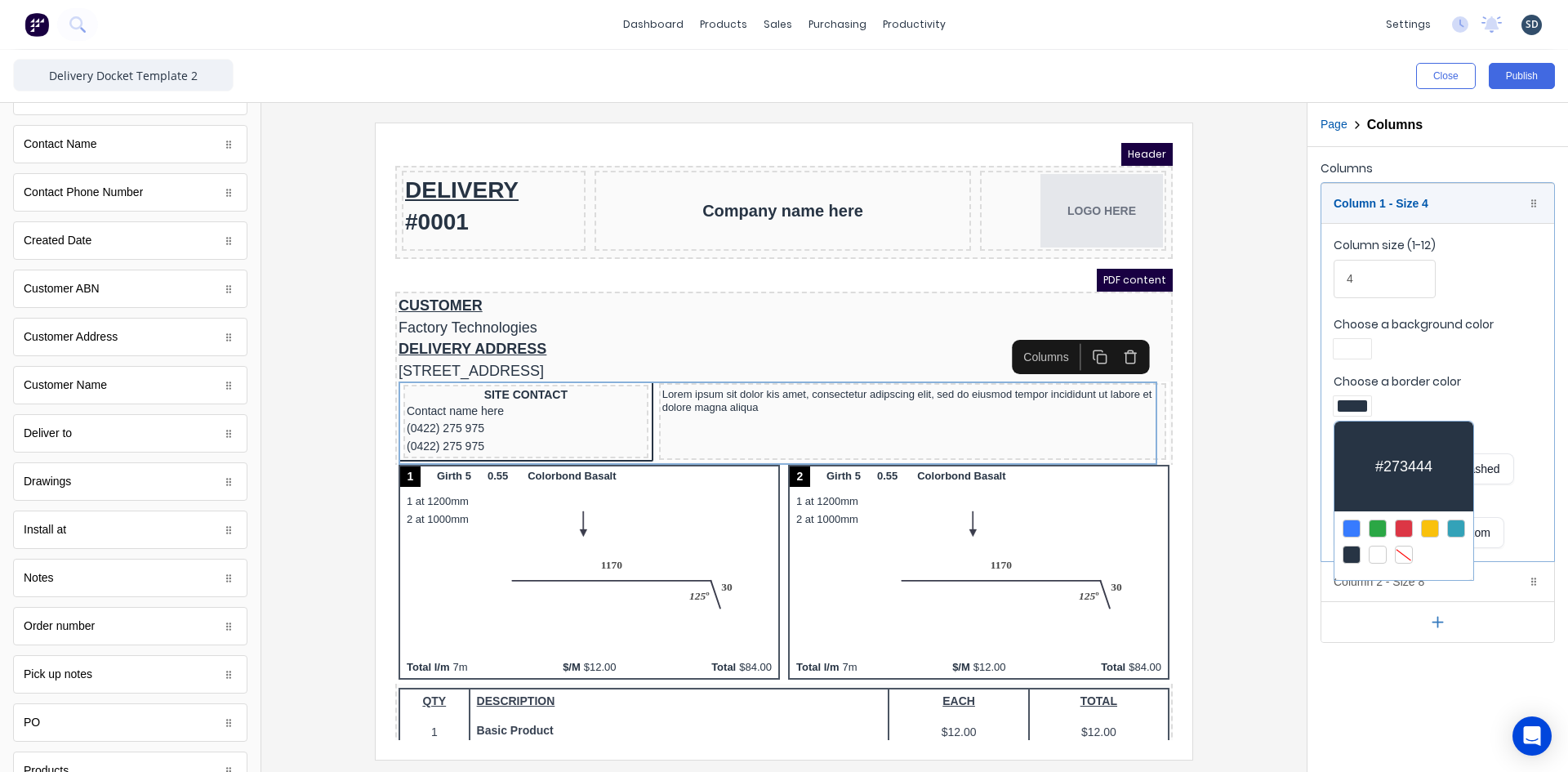
click at [1408, 549] on div at bounding box center [1404, 555] width 18 height 18
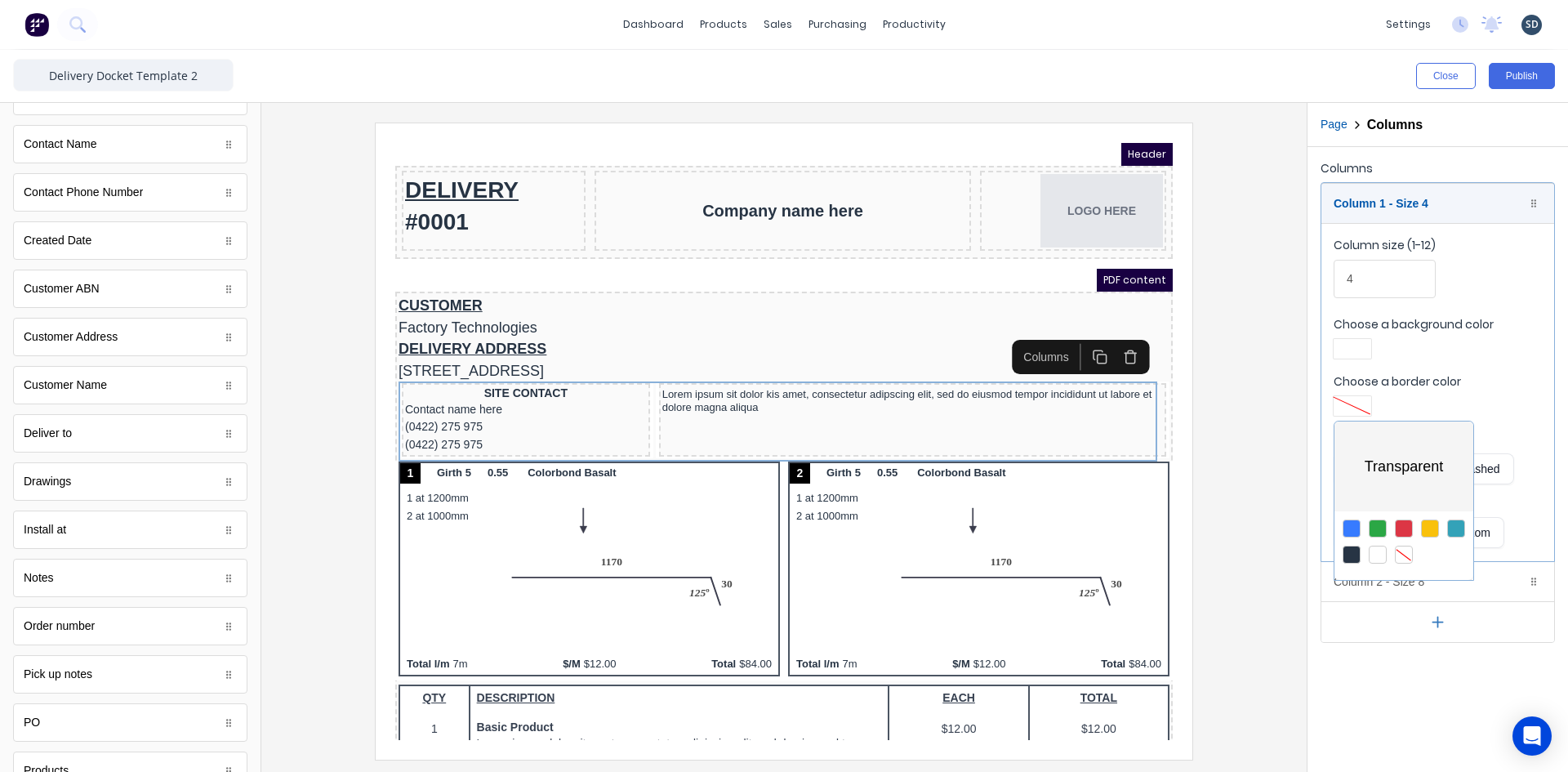
click at [552, 392] on div at bounding box center [784, 386] width 1568 height 772
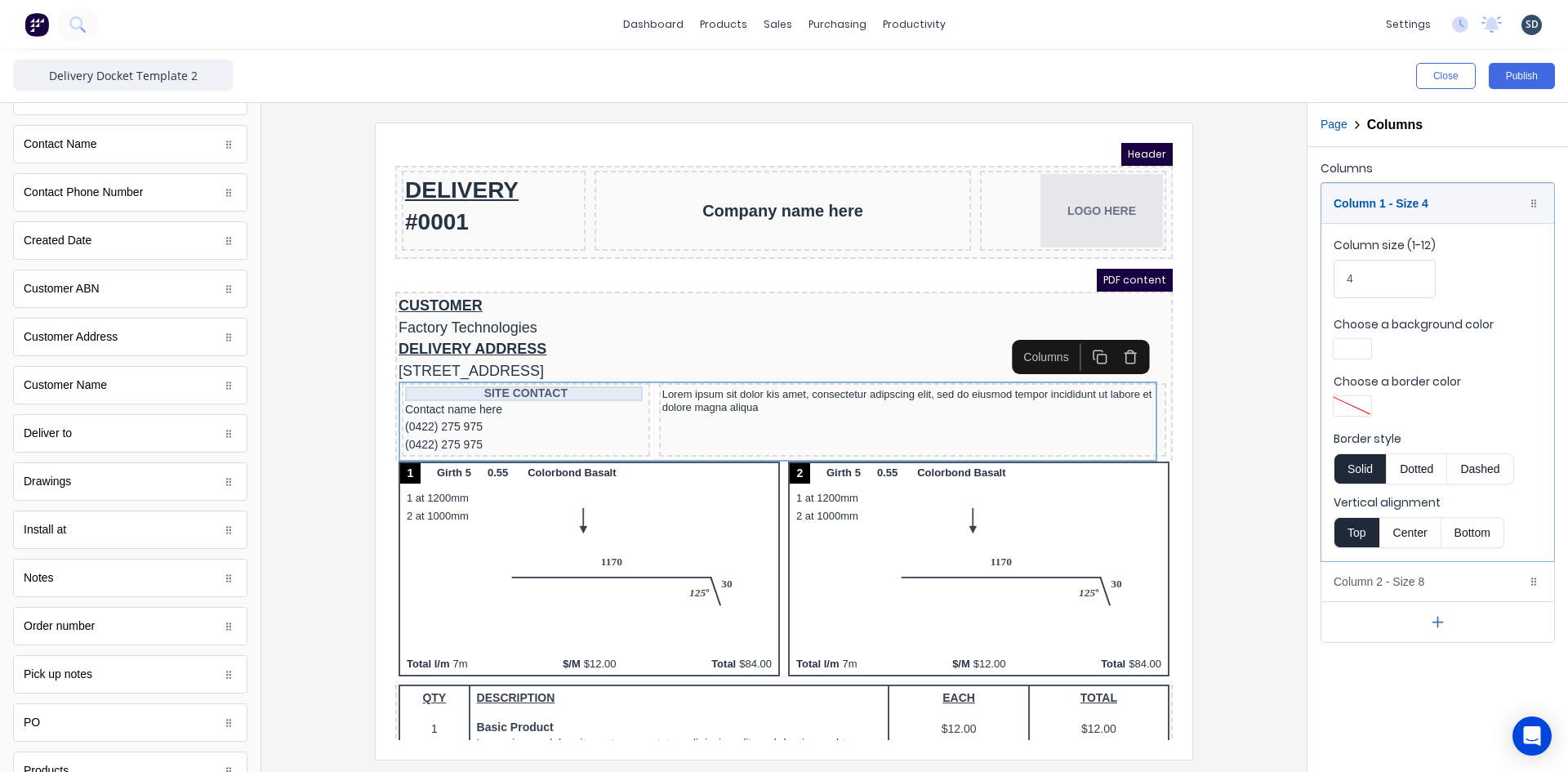
click at [490, 377] on div "SITE CONTACT" at bounding box center [505, 374] width 242 height 15
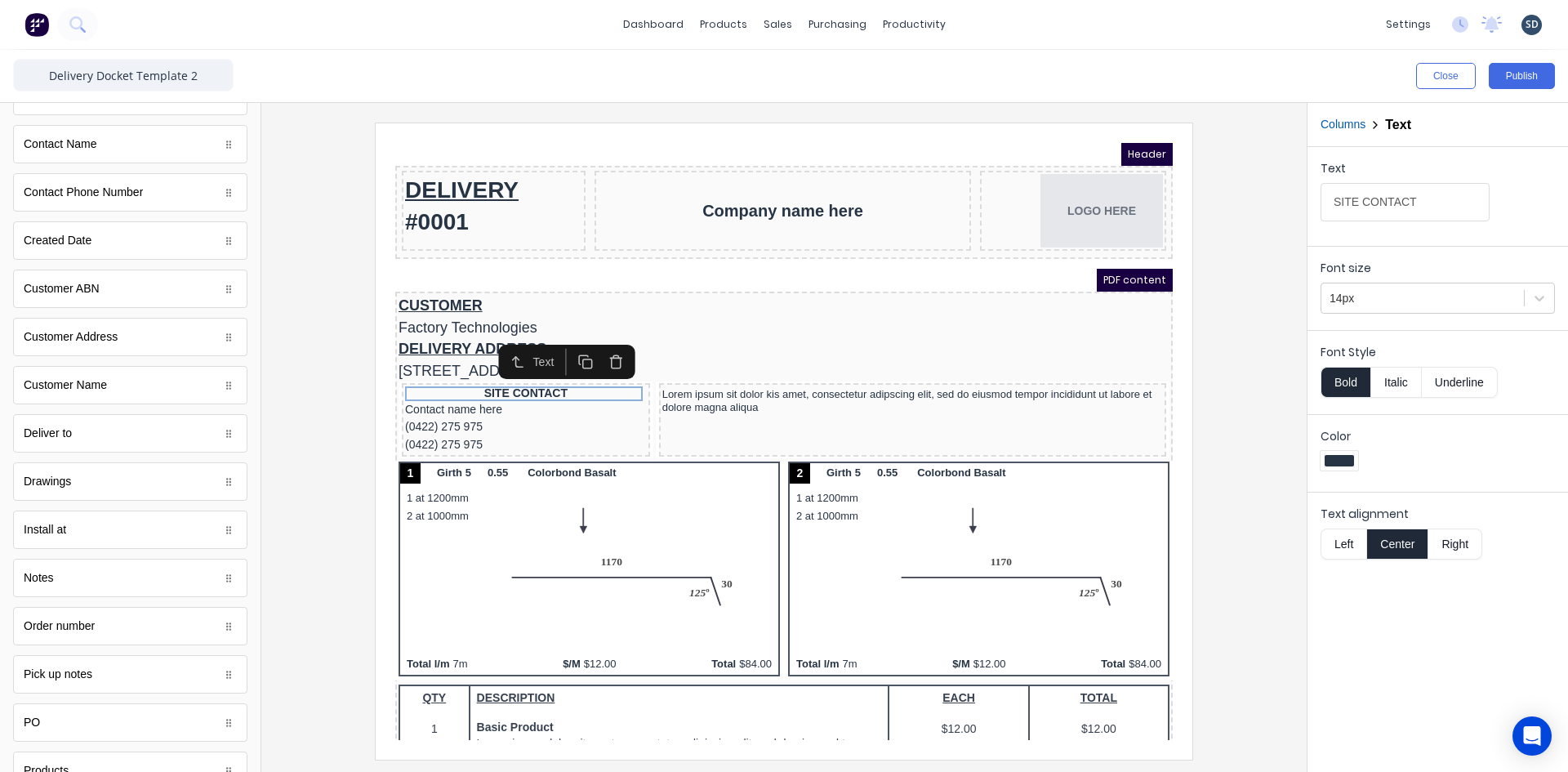
click at [1343, 549] on button "Left" at bounding box center [1343, 544] width 45 height 31
click at [1406, 376] on button "Italic" at bounding box center [1396, 383] width 52 height 31
click at [1219, 408] on div at bounding box center [783, 440] width 1019 height 637
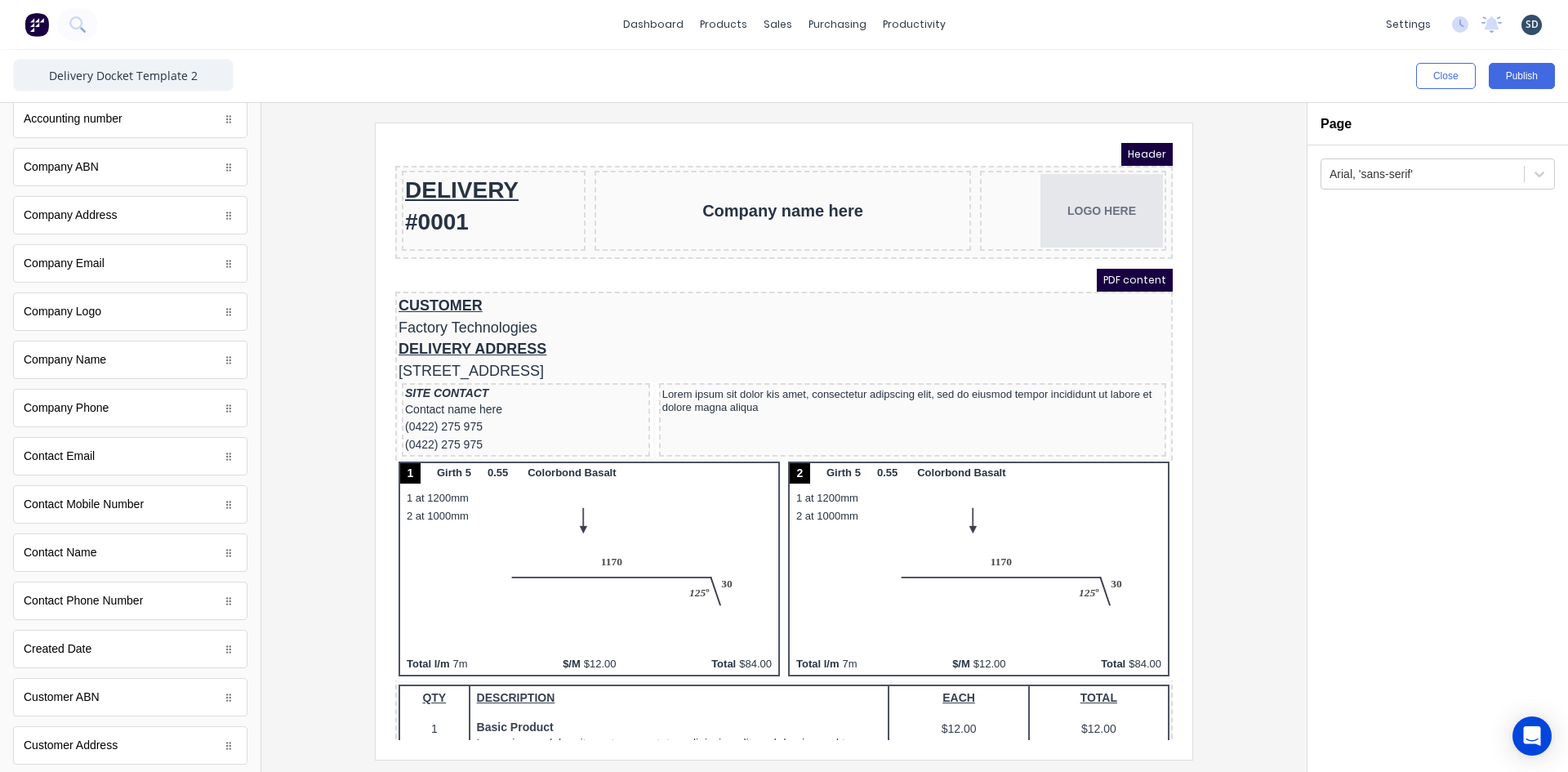
scroll to position [0, 0]
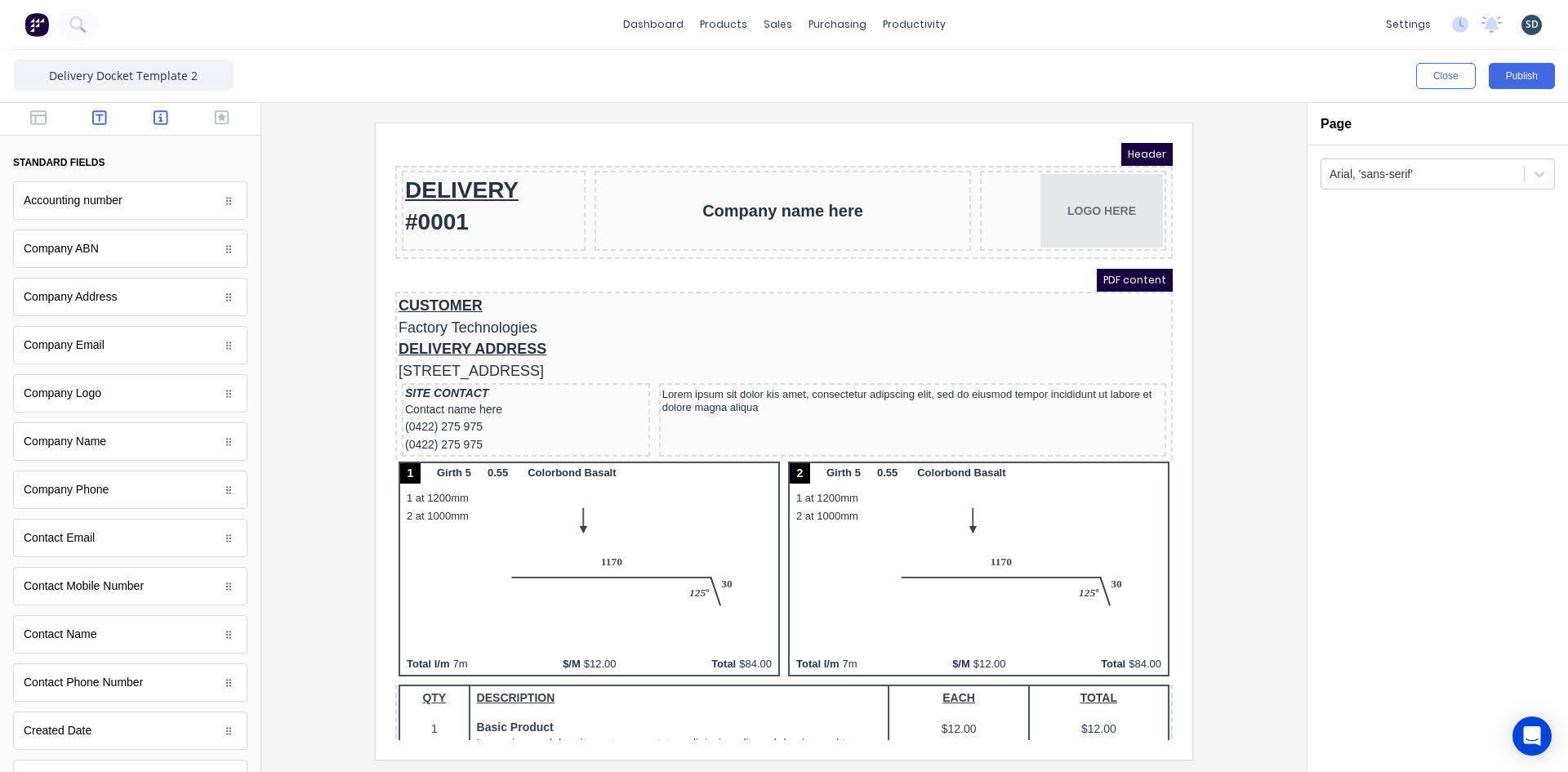
click at [93, 122] on icon "button" at bounding box center [100, 117] width 15 height 17
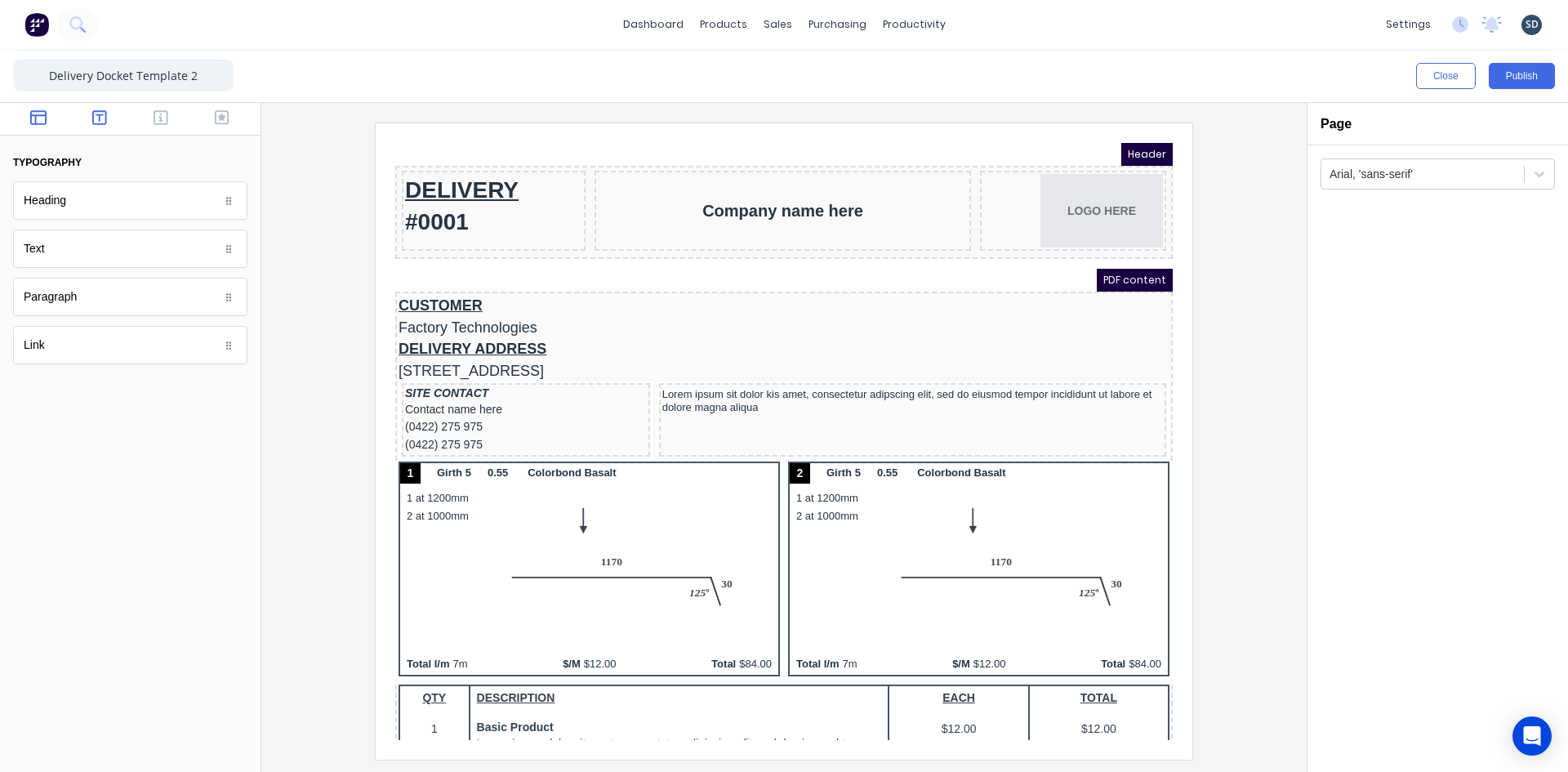
click at [53, 119] on button "button" at bounding box center [38, 119] width 52 height 19
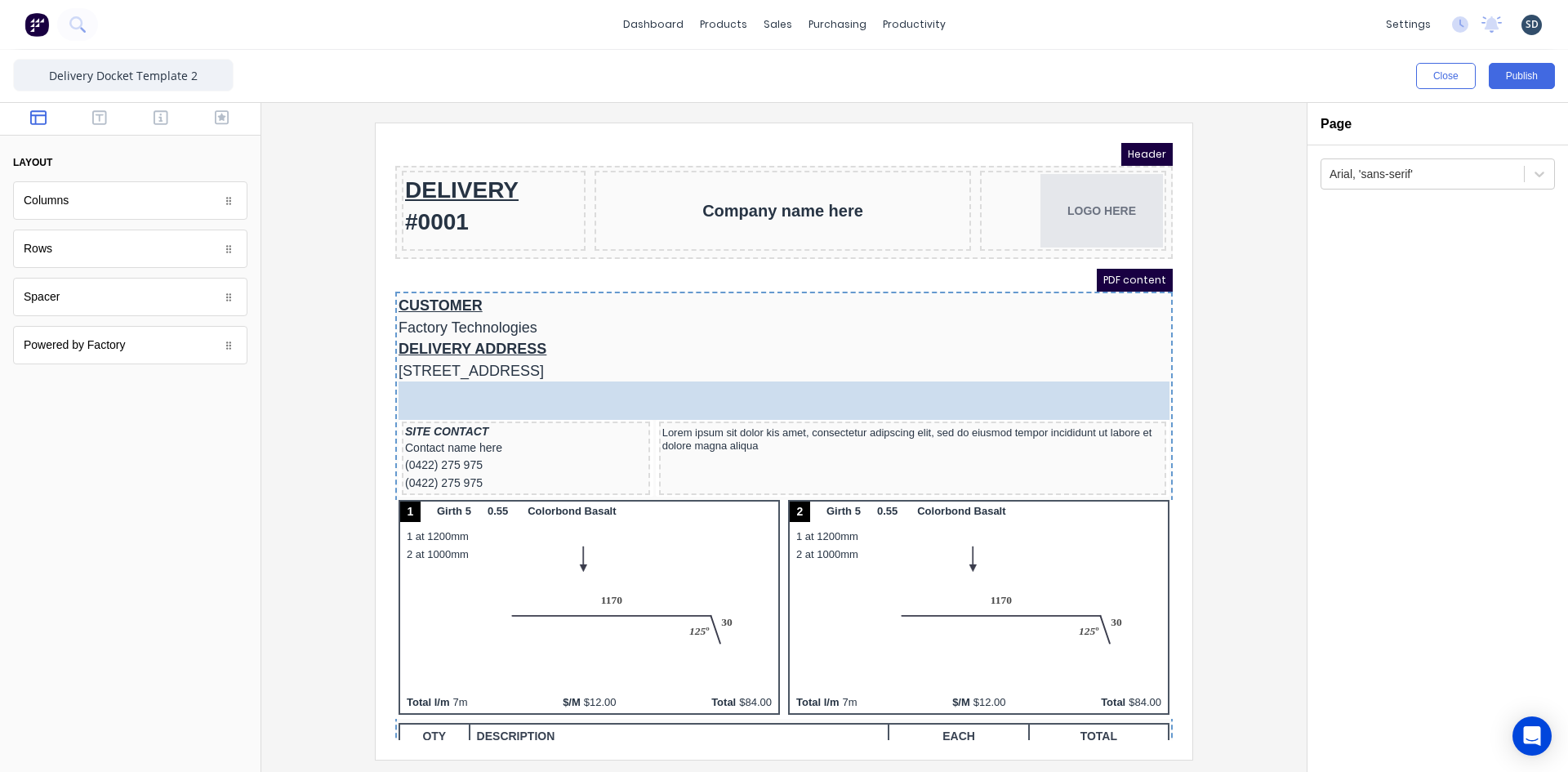
drag, startPoint x: 76, startPoint y: 302, endPoint x: 604, endPoint y: 386, distance: 534.6
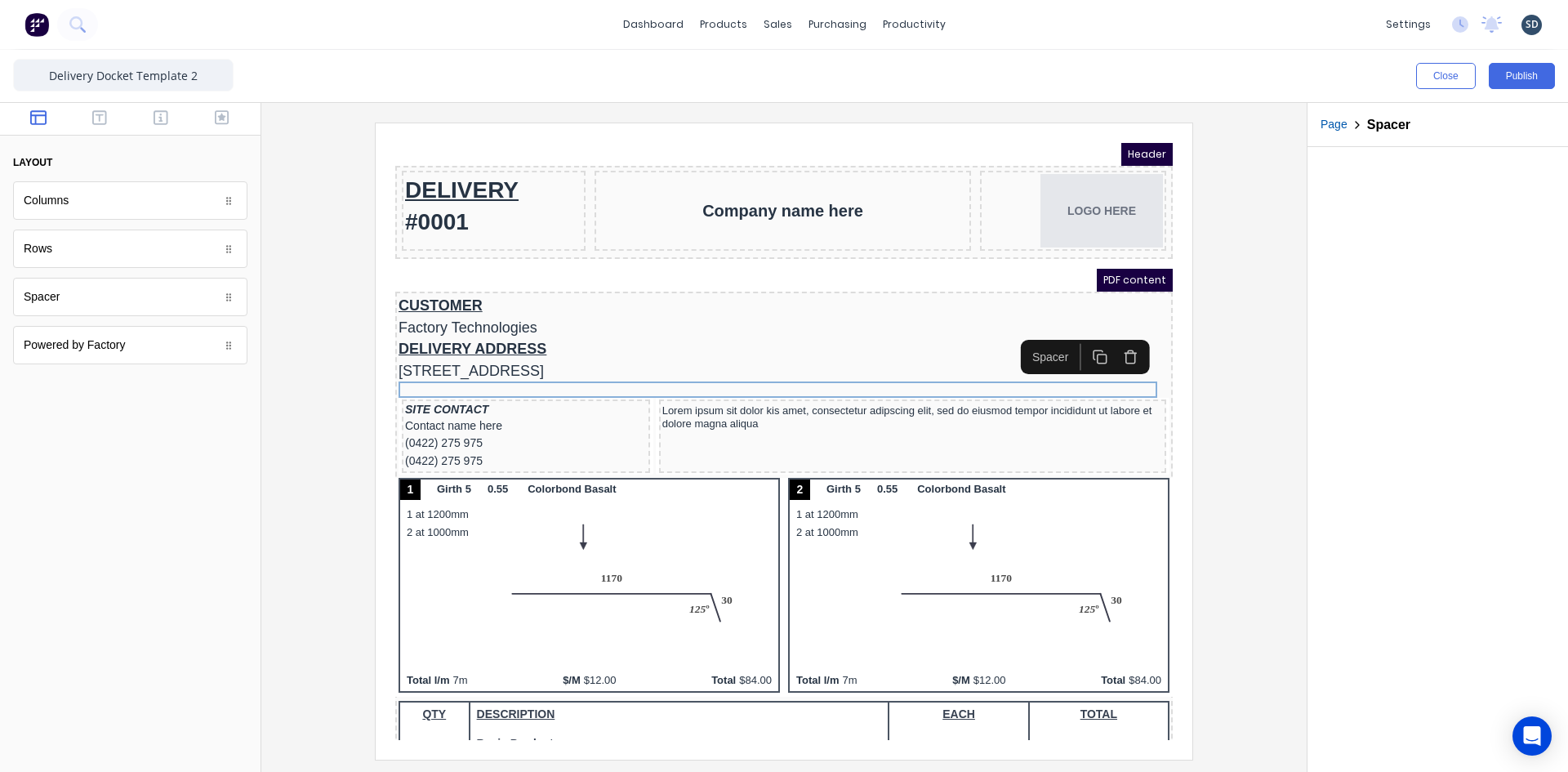
click at [341, 381] on div at bounding box center [783, 440] width 1019 height 637
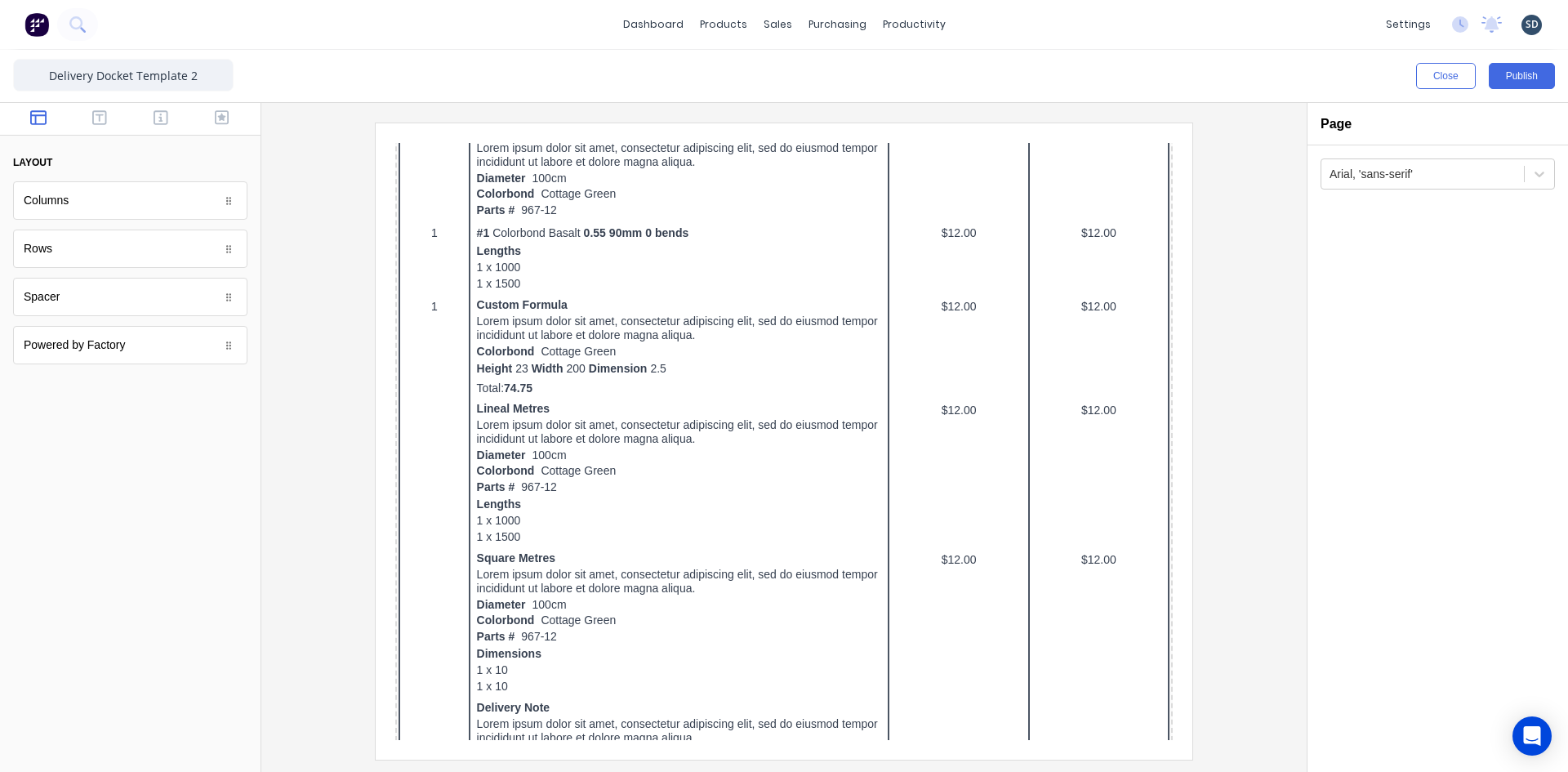
scroll to position [203, 0]
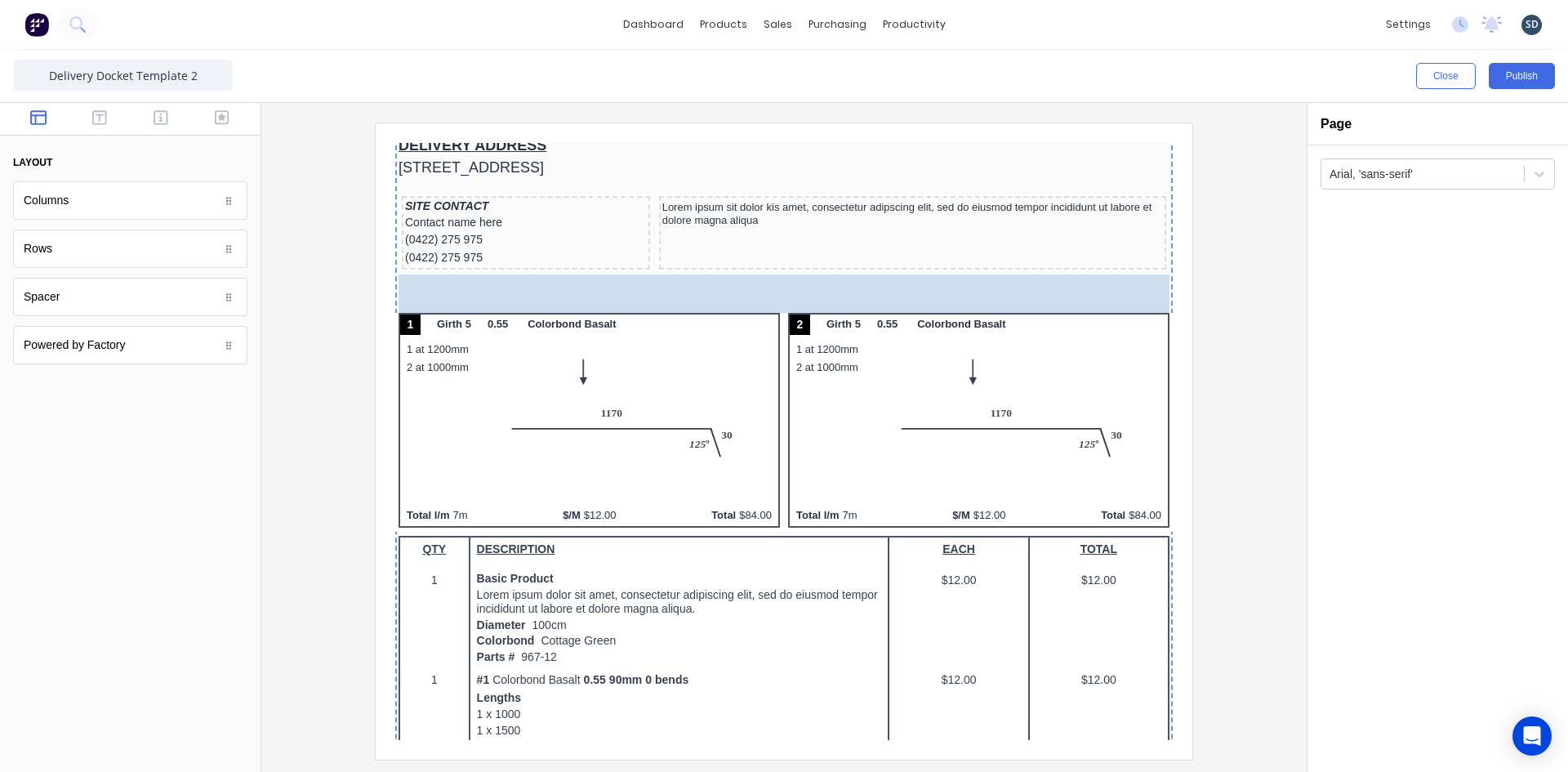
drag, startPoint x: 67, startPoint y: 303, endPoint x: 555, endPoint y: 281, distance: 488.5
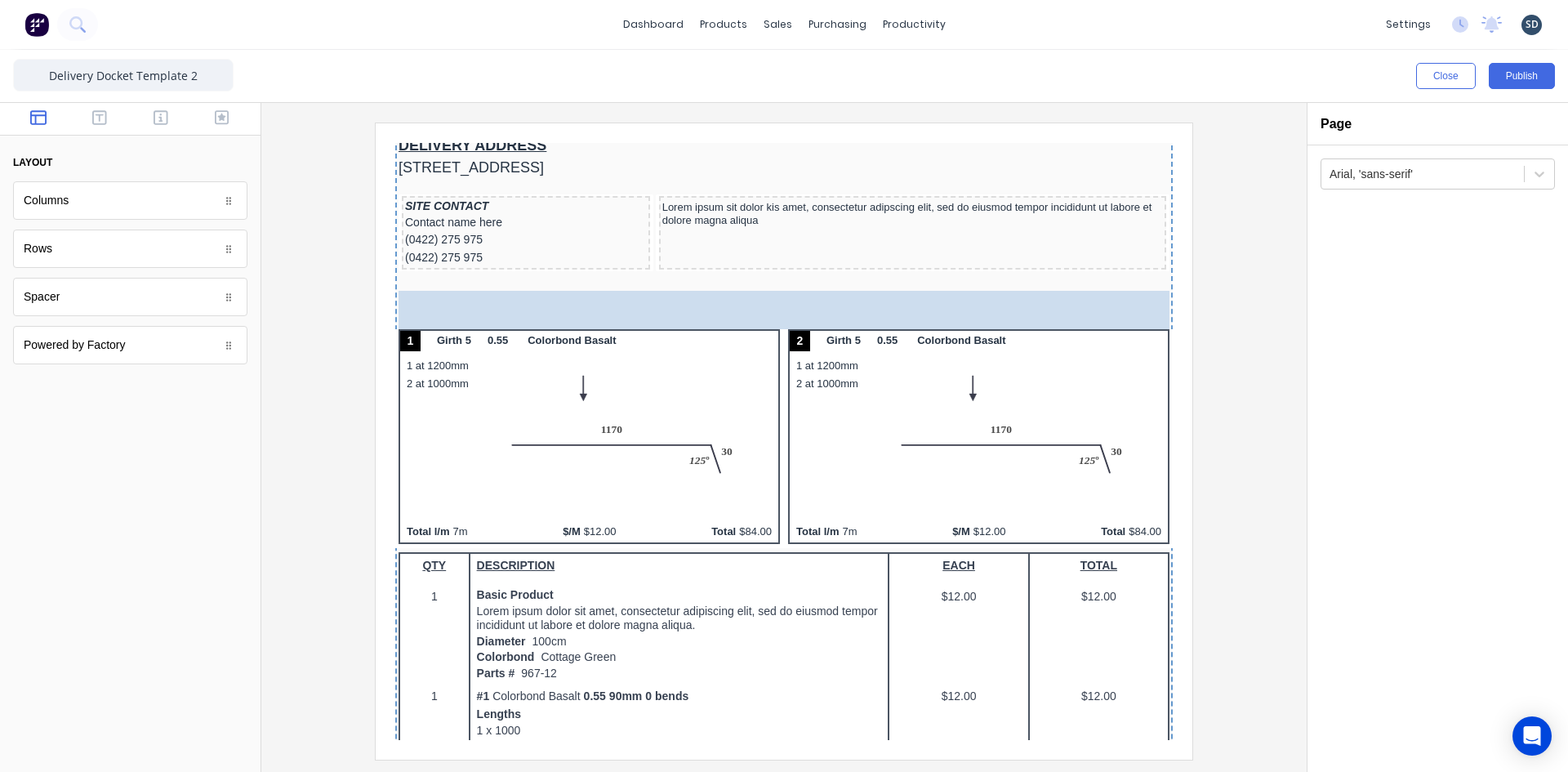
drag, startPoint x: 62, startPoint y: 303, endPoint x: 324, endPoint y: 152, distance: 302.4
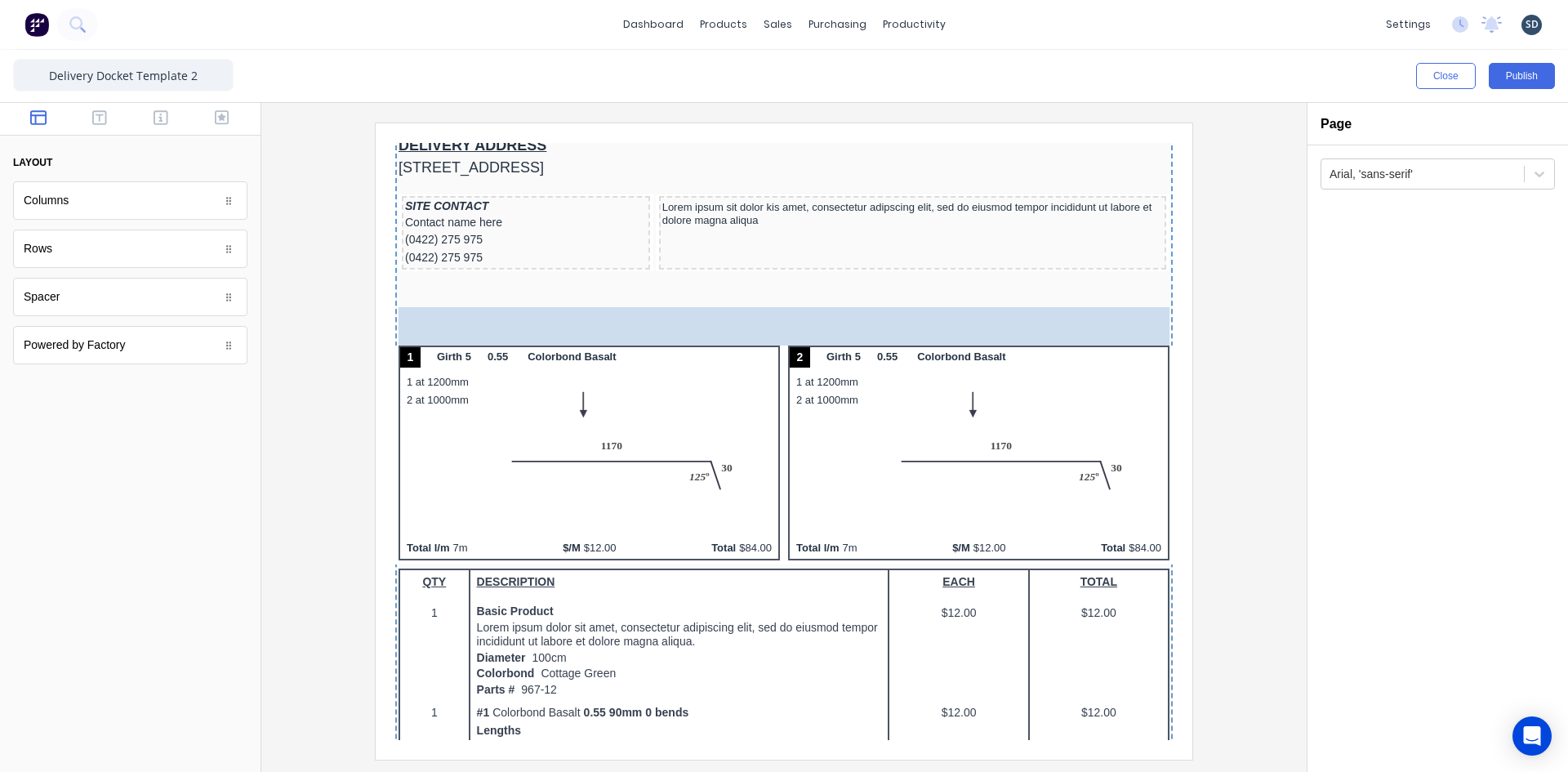
drag, startPoint x: 62, startPoint y: 295, endPoint x: 171, endPoint y: 165, distance: 169.6
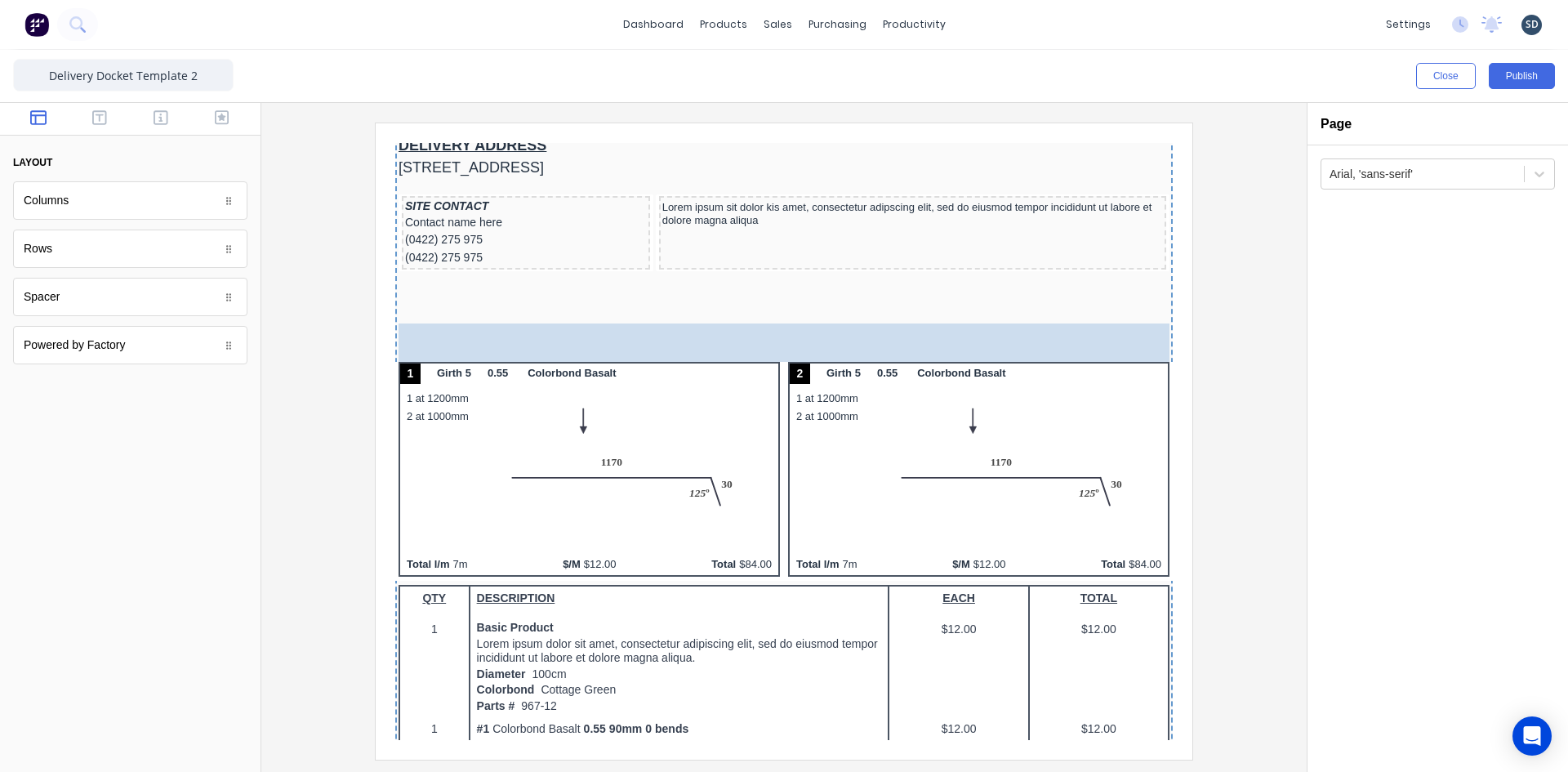
drag, startPoint x: 58, startPoint y: 297, endPoint x: 574, endPoint y: 328, distance: 516.9
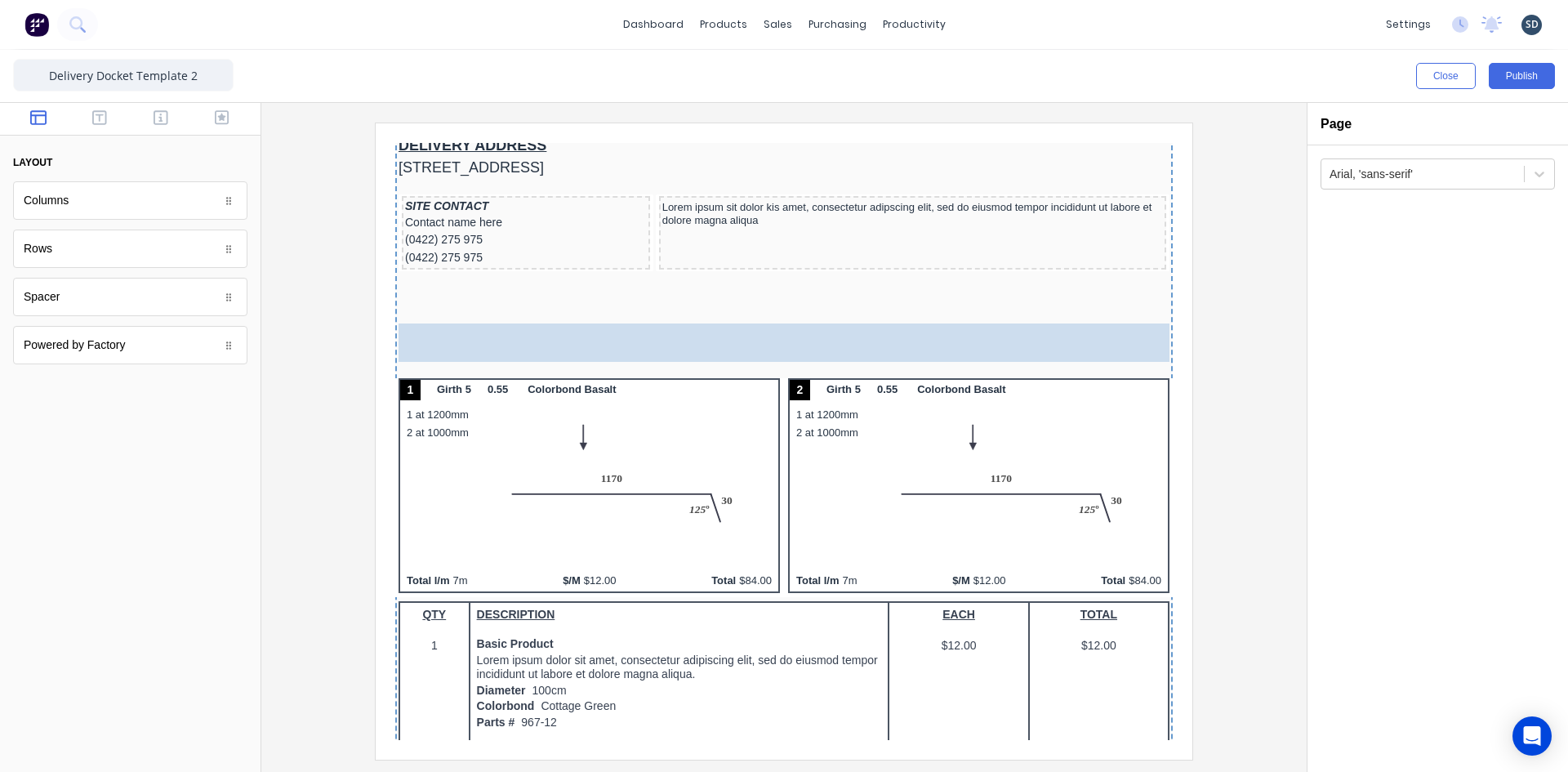
drag, startPoint x: 135, startPoint y: 293, endPoint x: 170, endPoint y: 187, distance: 111.6
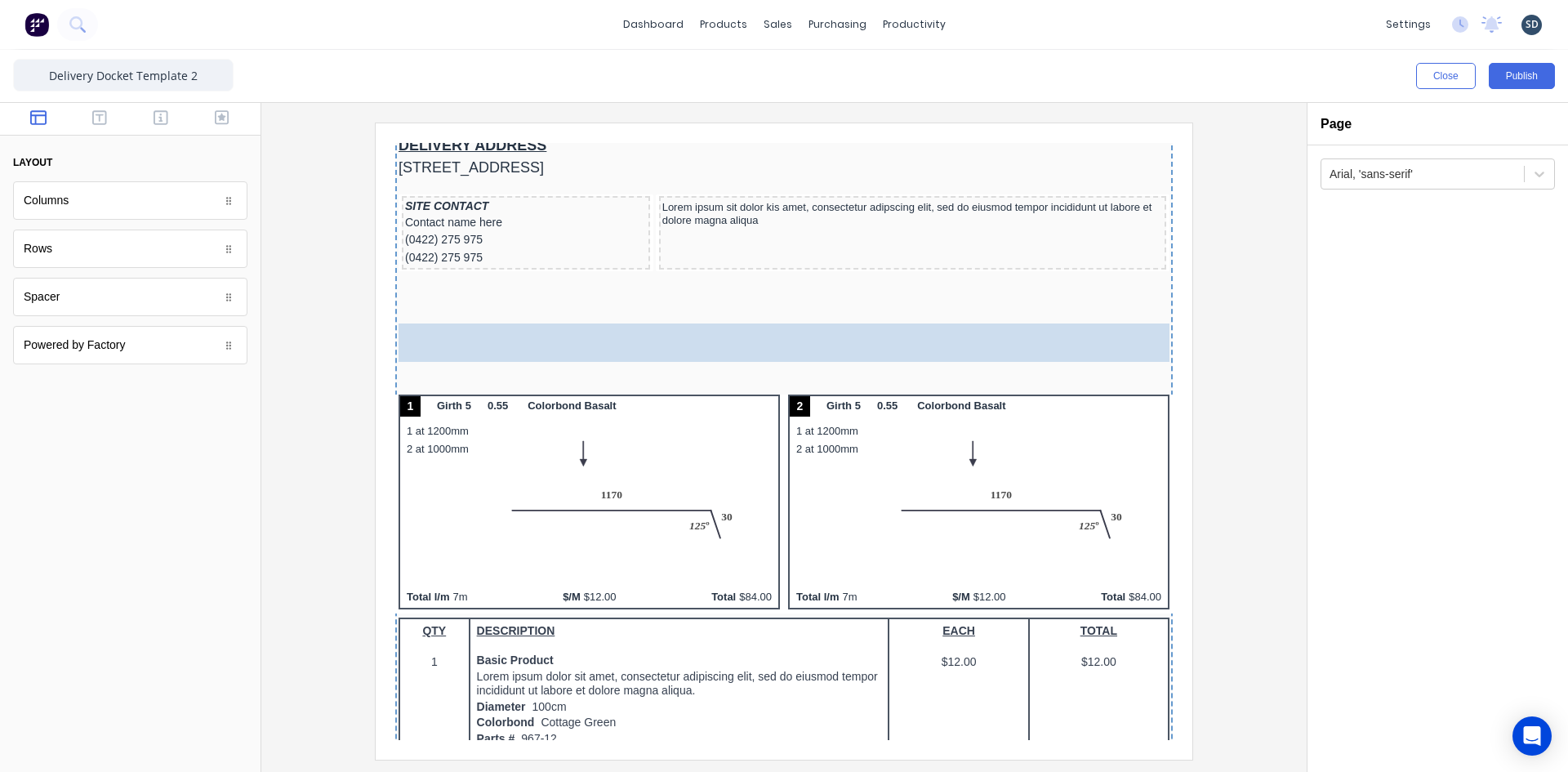
drag, startPoint x: 105, startPoint y: 292, endPoint x: 608, endPoint y: 305, distance: 503.2
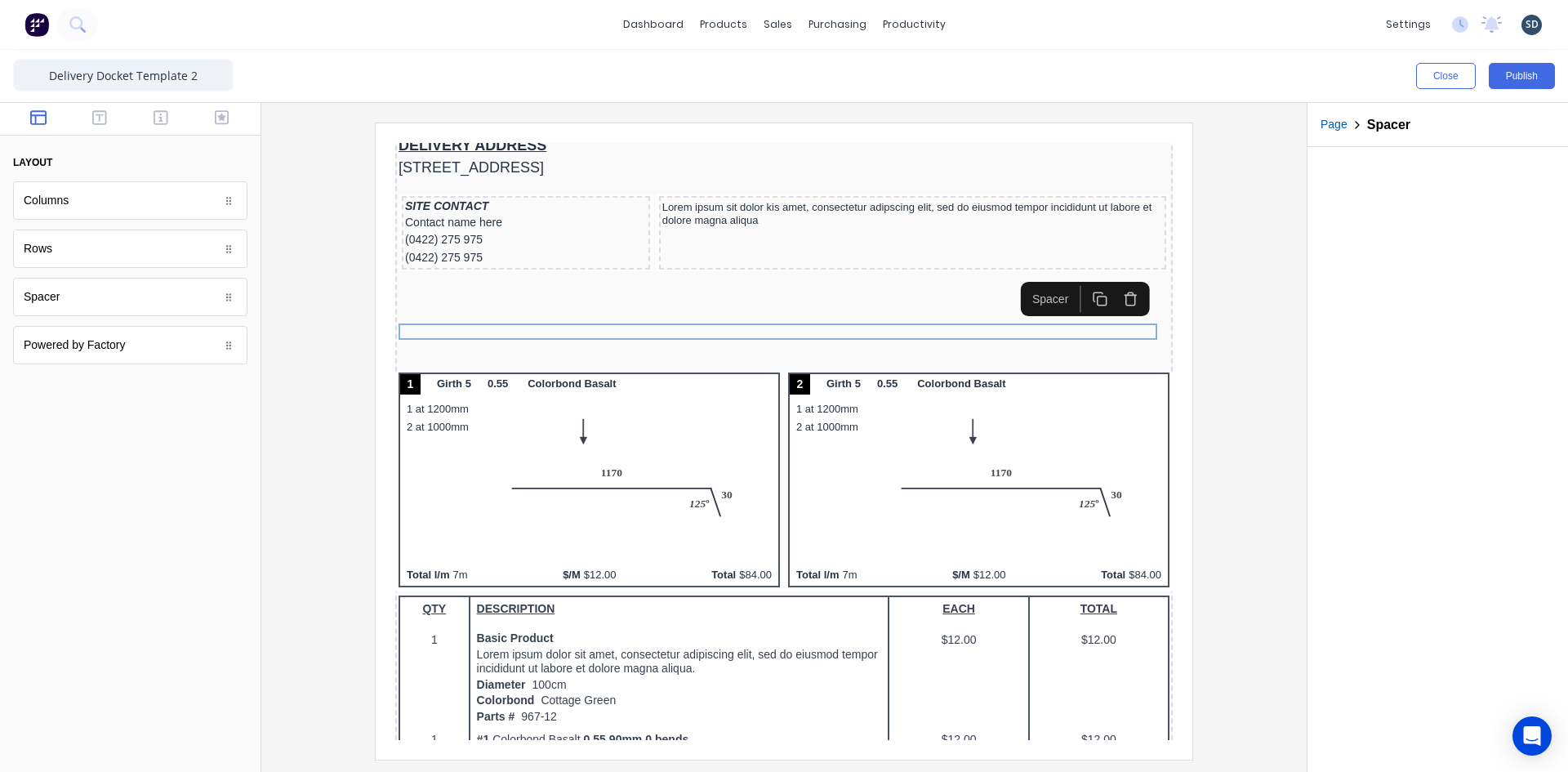
click at [318, 236] on div at bounding box center [783, 440] width 1019 height 637
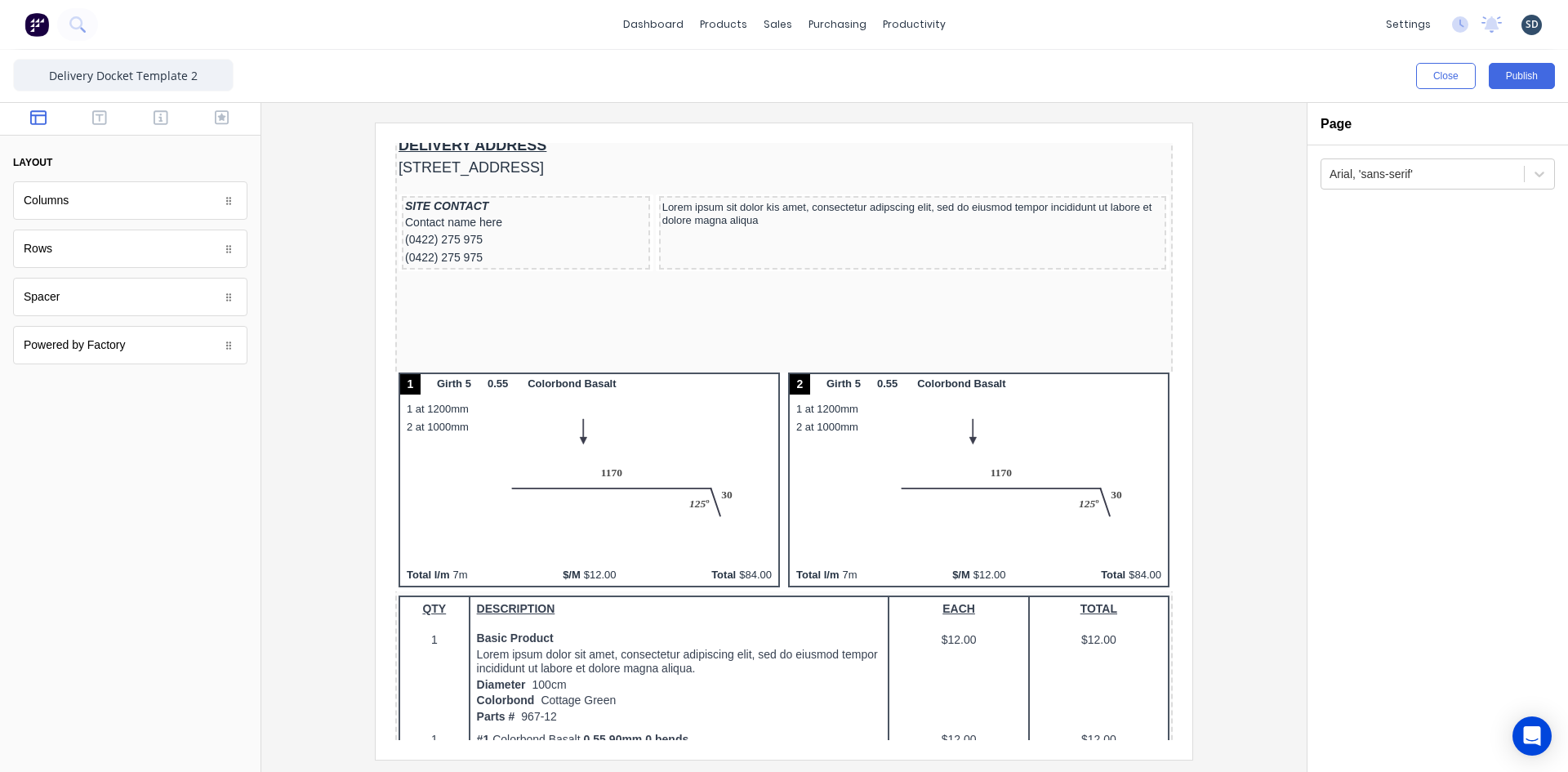
click at [100, 107] on div at bounding box center [130, 119] width 260 height 32
click at [98, 114] on icon "button" at bounding box center [100, 117] width 15 height 17
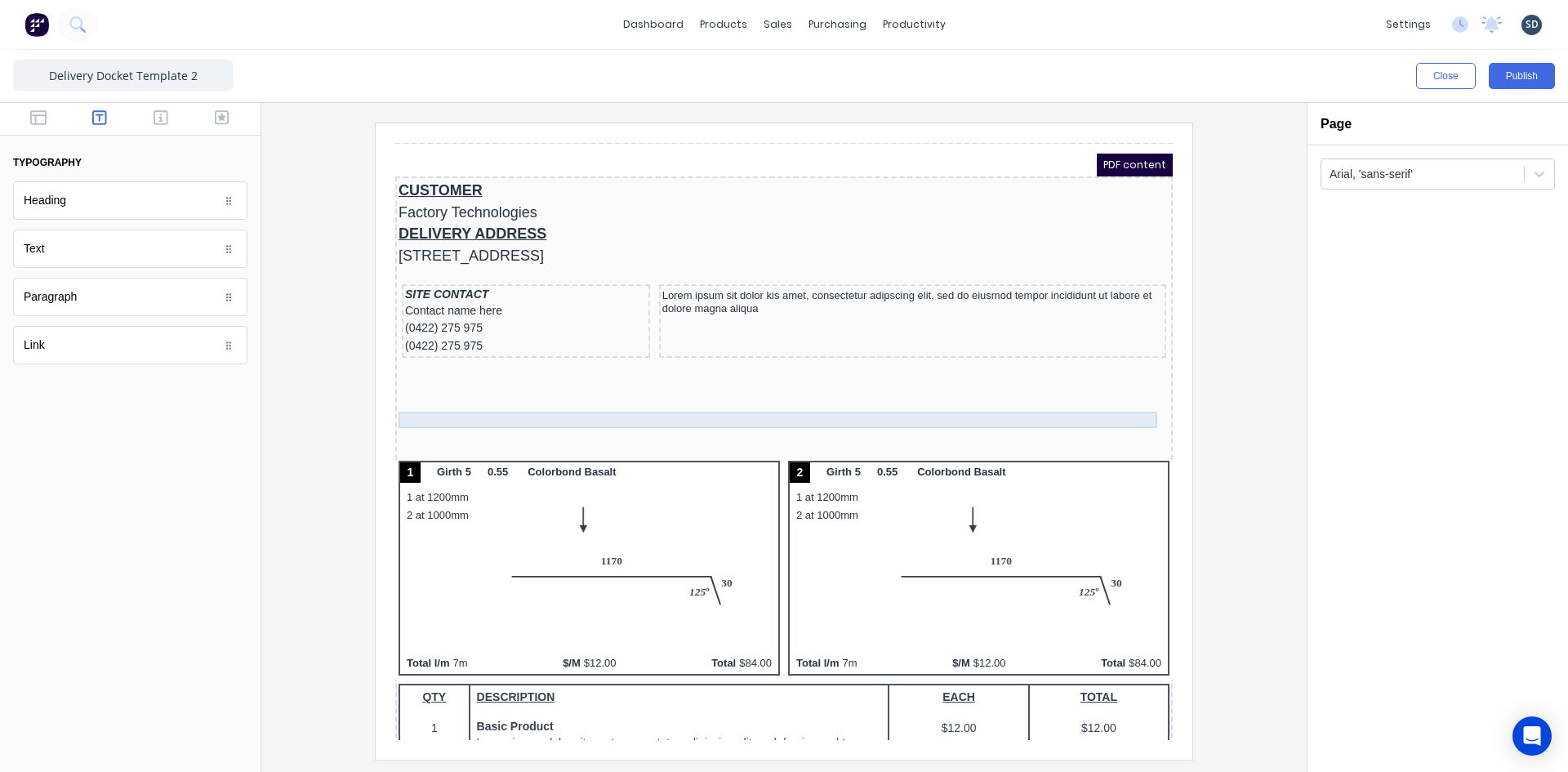
scroll to position [0, 0]
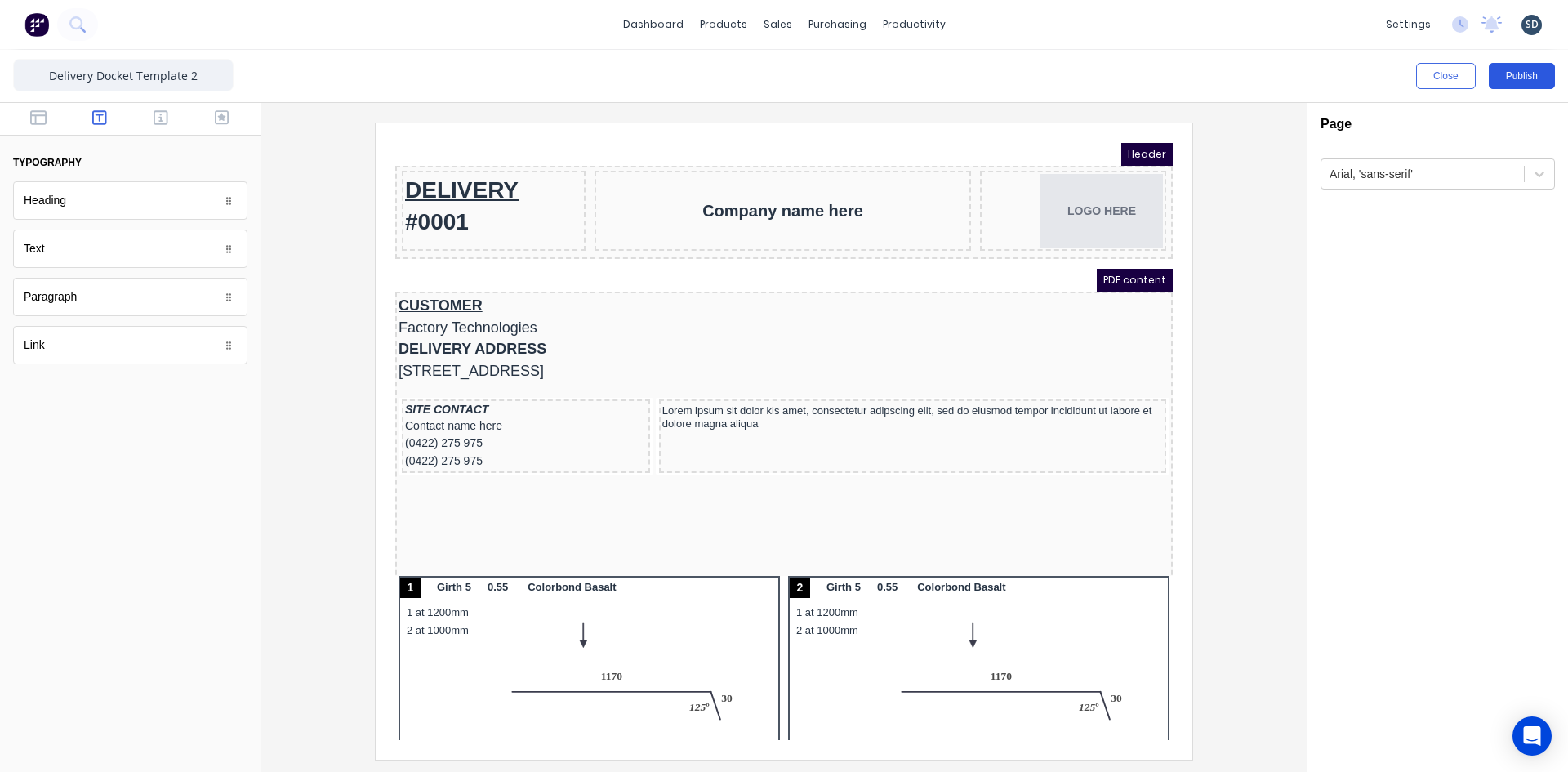
click at [1512, 74] on button "Publish" at bounding box center [1522, 76] width 66 height 26
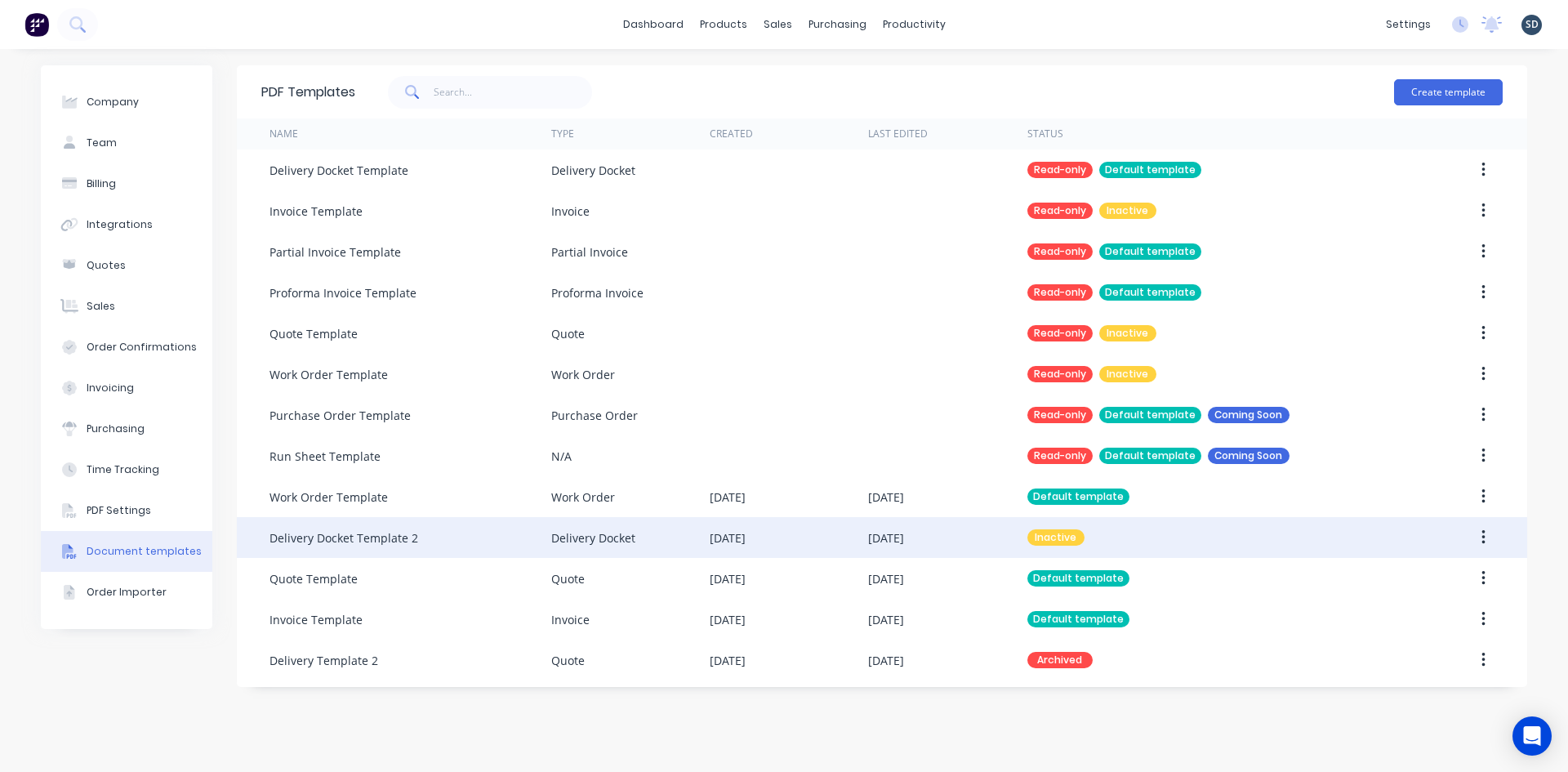
click at [1485, 537] on button "button" at bounding box center [1483, 538] width 38 height 30
click at [1430, 617] on div "Make default" at bounding box center [1425, 612] width 126 height 24
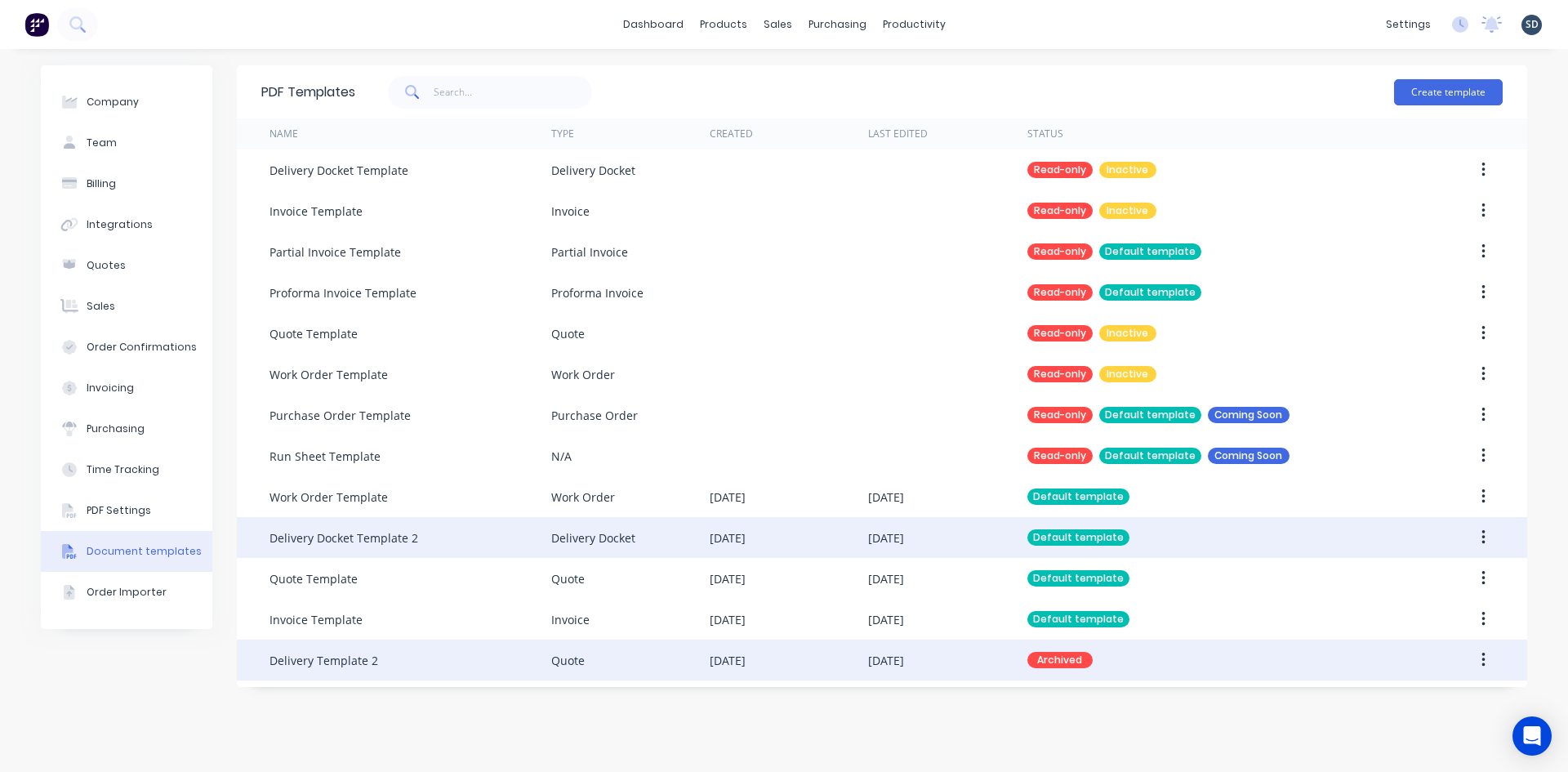
click at [629, 668] on div "Quote" at bounding box center [629, 659] width 158 height 41
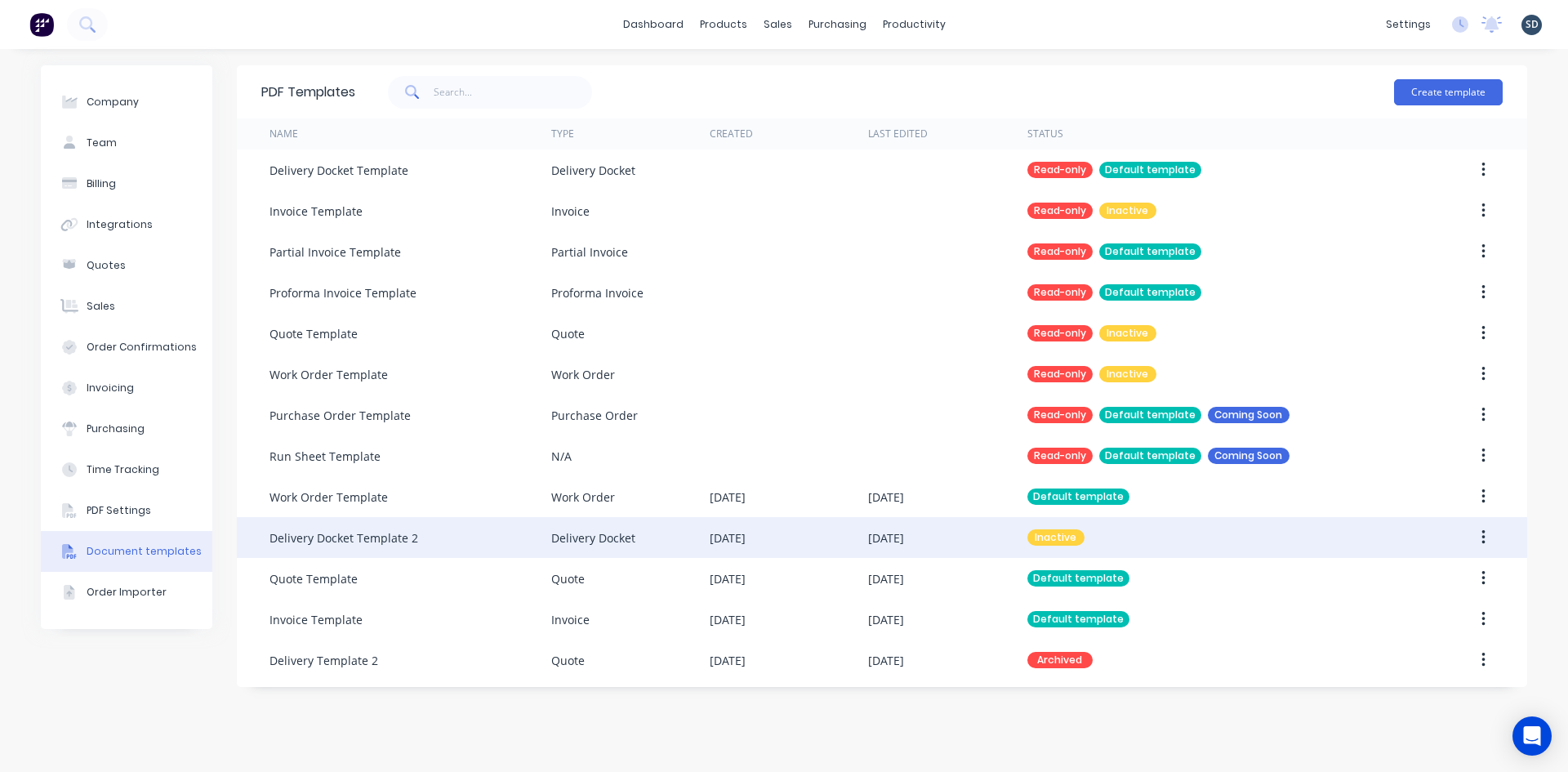
click at [663, 541] on div "Delivery Docket" at bounding box center [629, 537] width 158 height 41
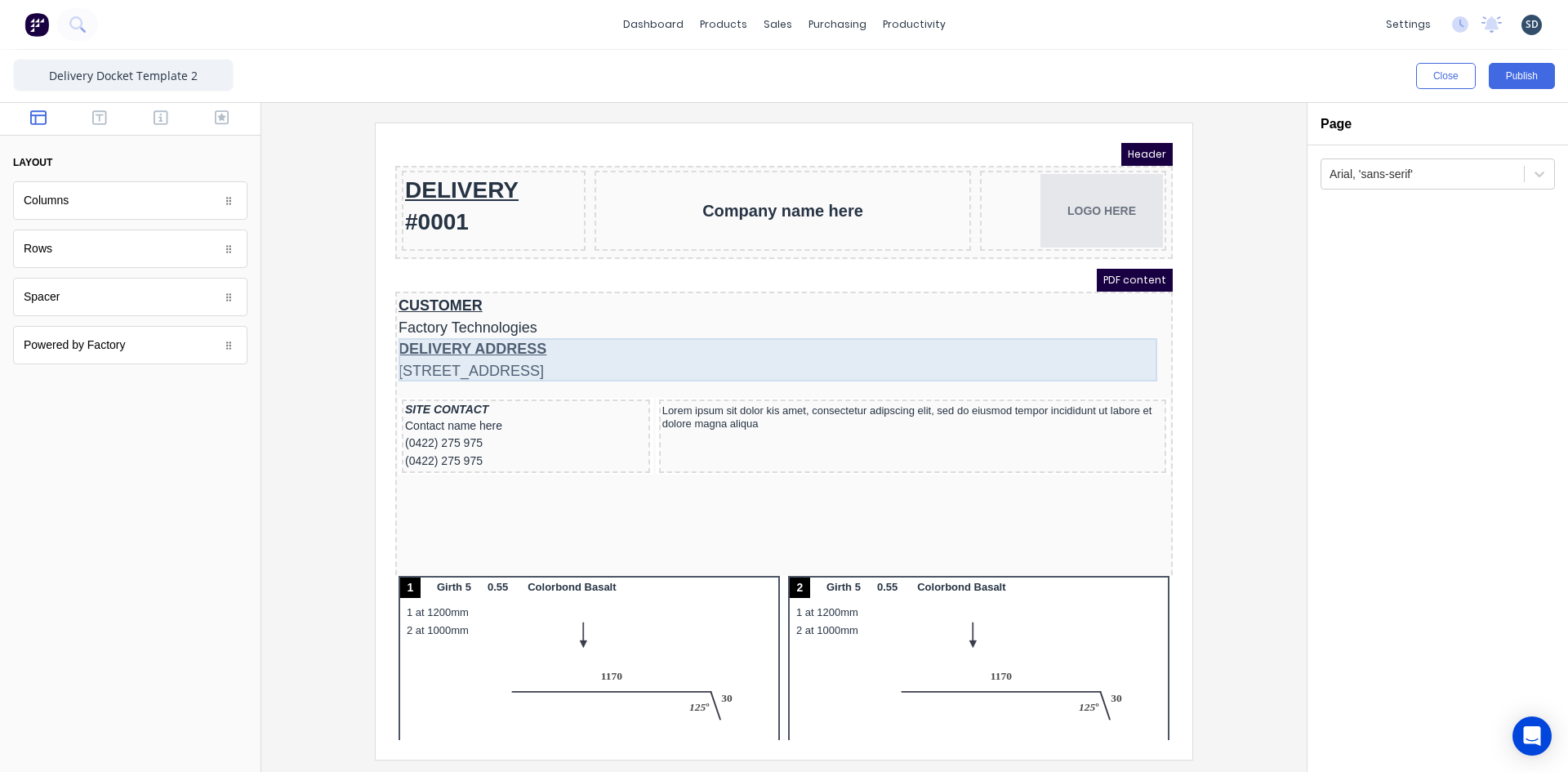
click at [578, 341] on div "DELIVERY ADDRESS [STREET_ADDRESS]" at bounding box center [764, 341] width 771 height 44
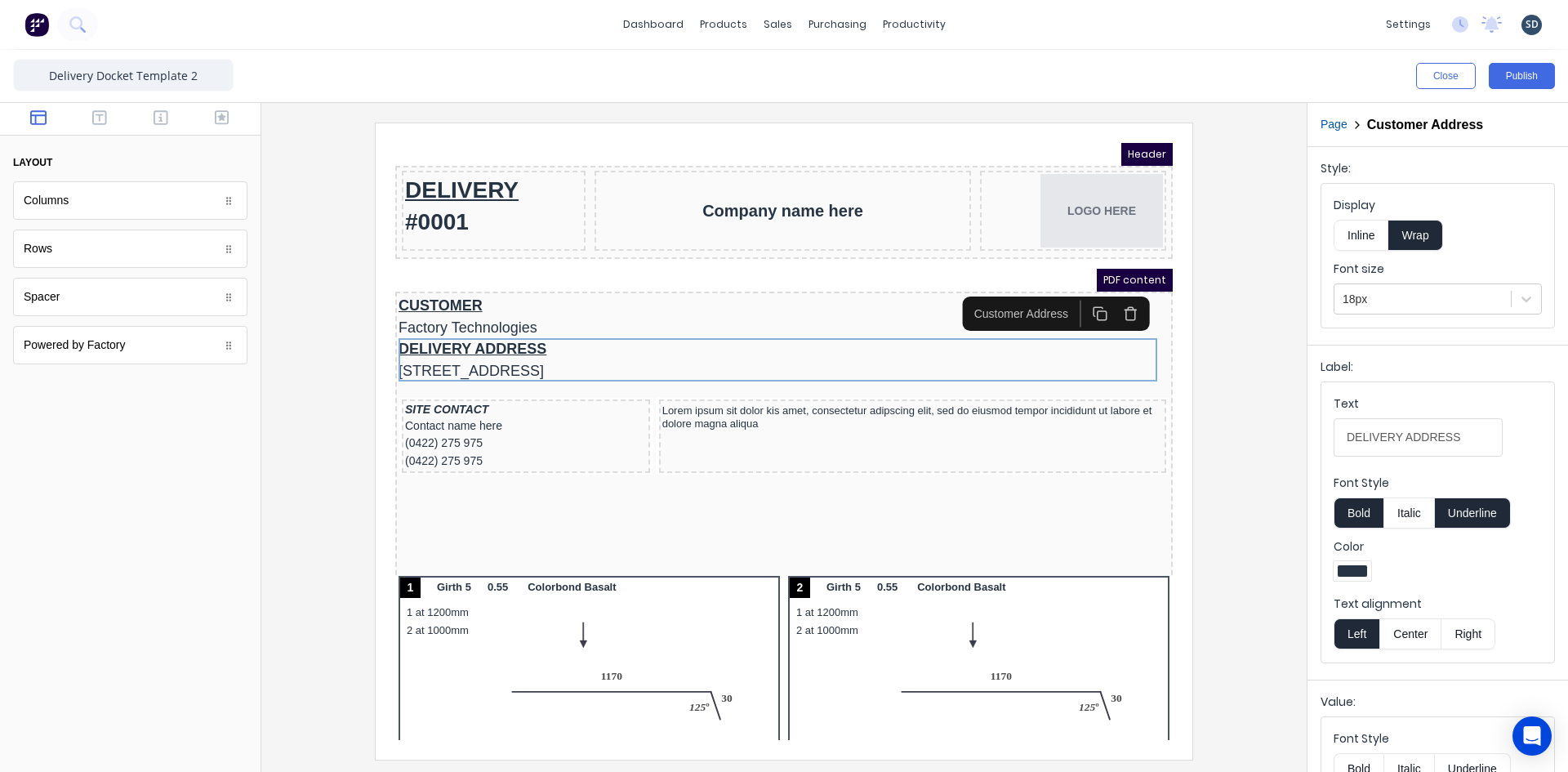
click at [1110, 294] on icon "button" at bounding box center [1111, 293] width 16 height 16
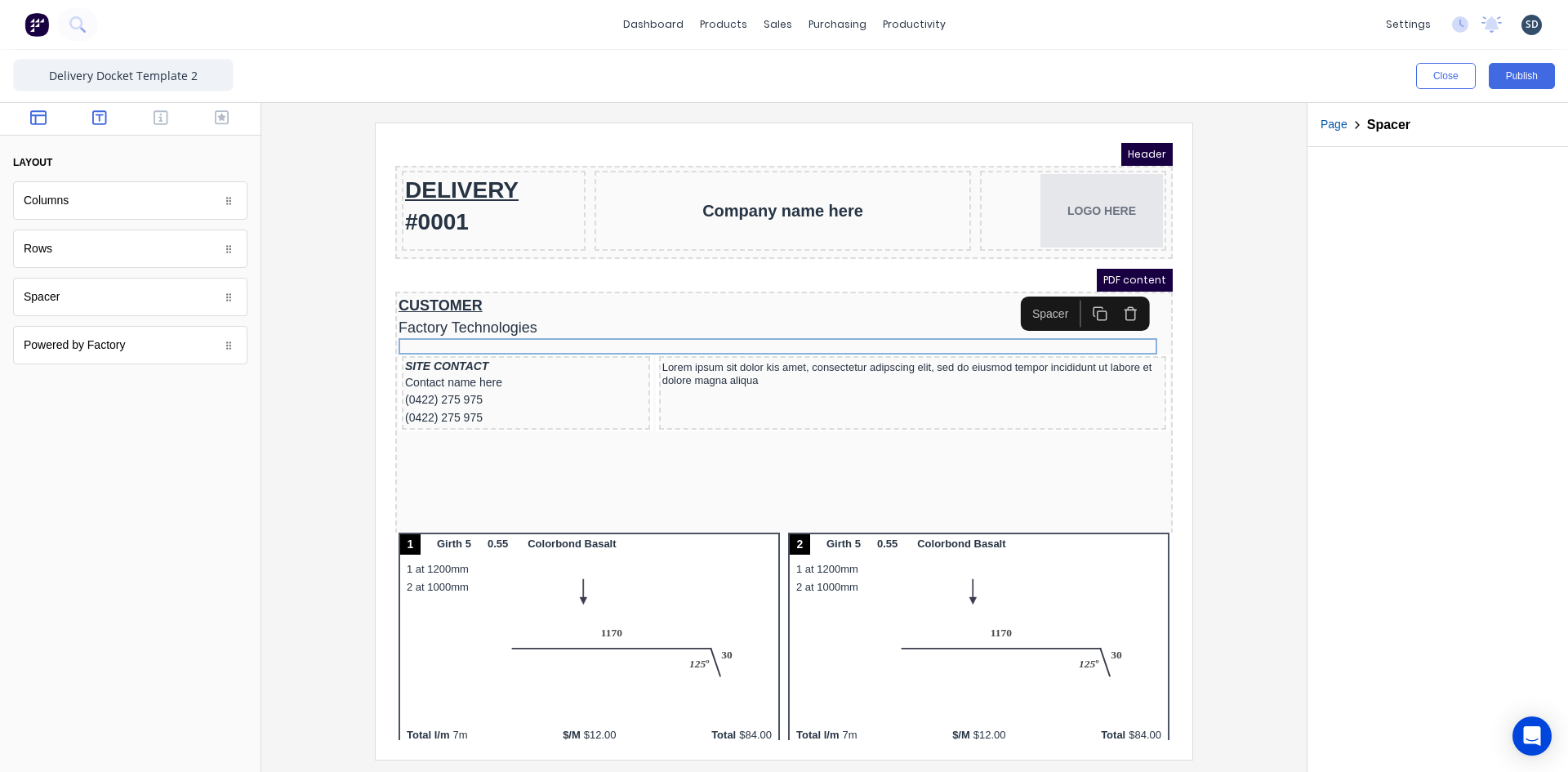
click at [97, 115] on icon "button" at bounding box center [100, 117] width 15 height 15
click at [171, 120] on button "button" at bounding box center [161, 119] width 52 height 19
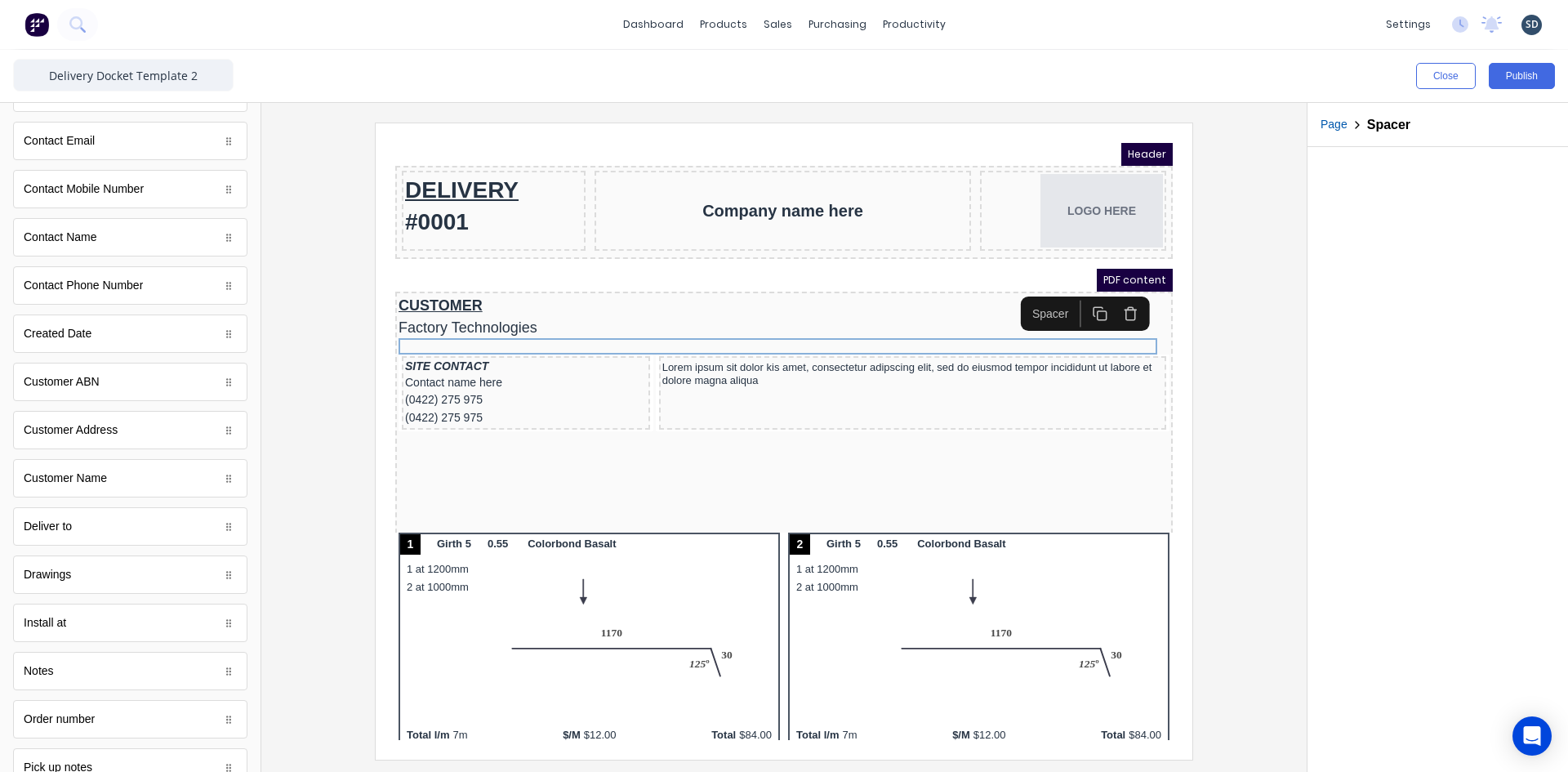
scroll to position [572, 0]
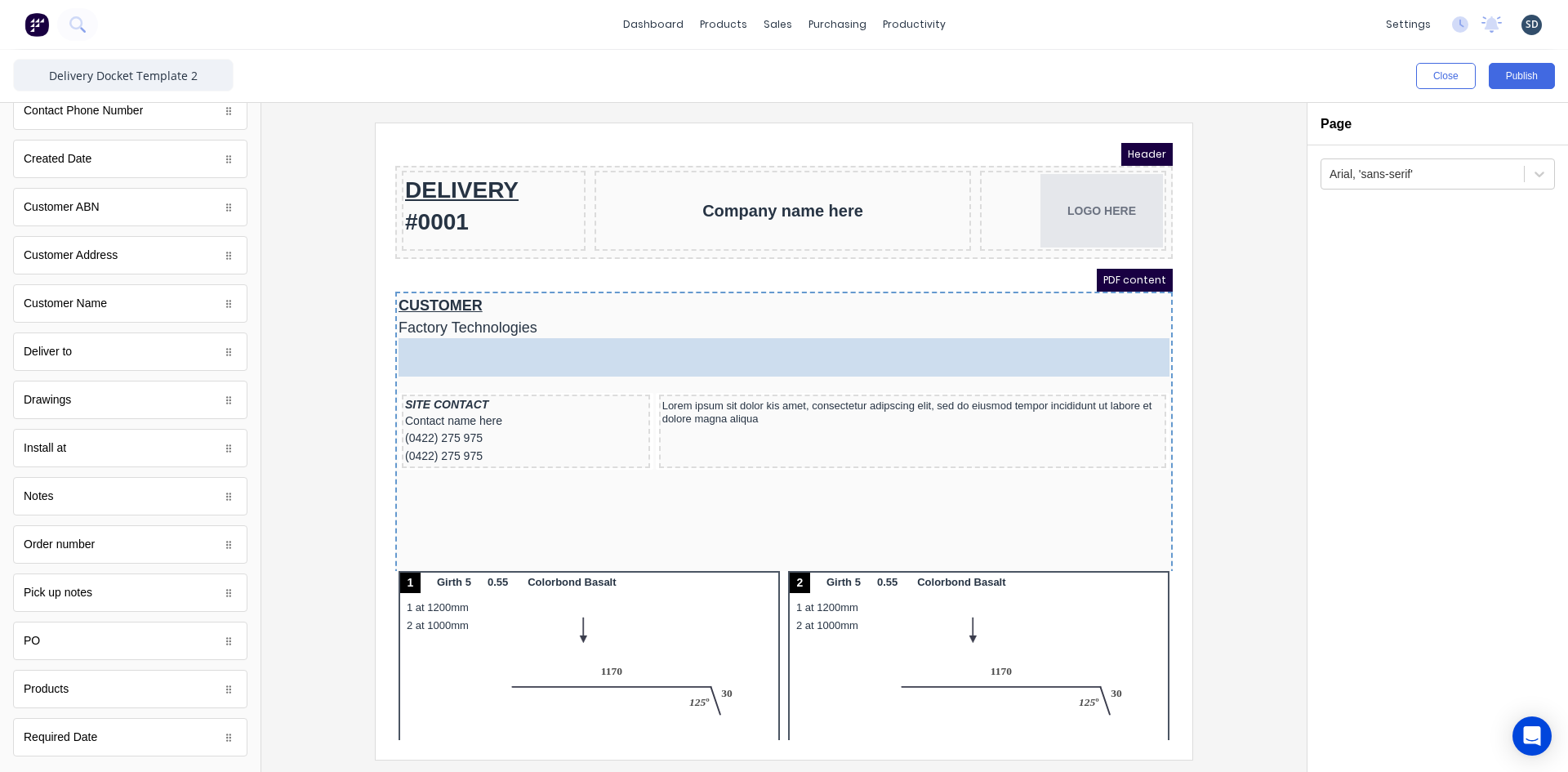
drag, startPoint x: 90, startPoint y: 356, endPoint x: 256, endPoint y: 183, distance: 239.8
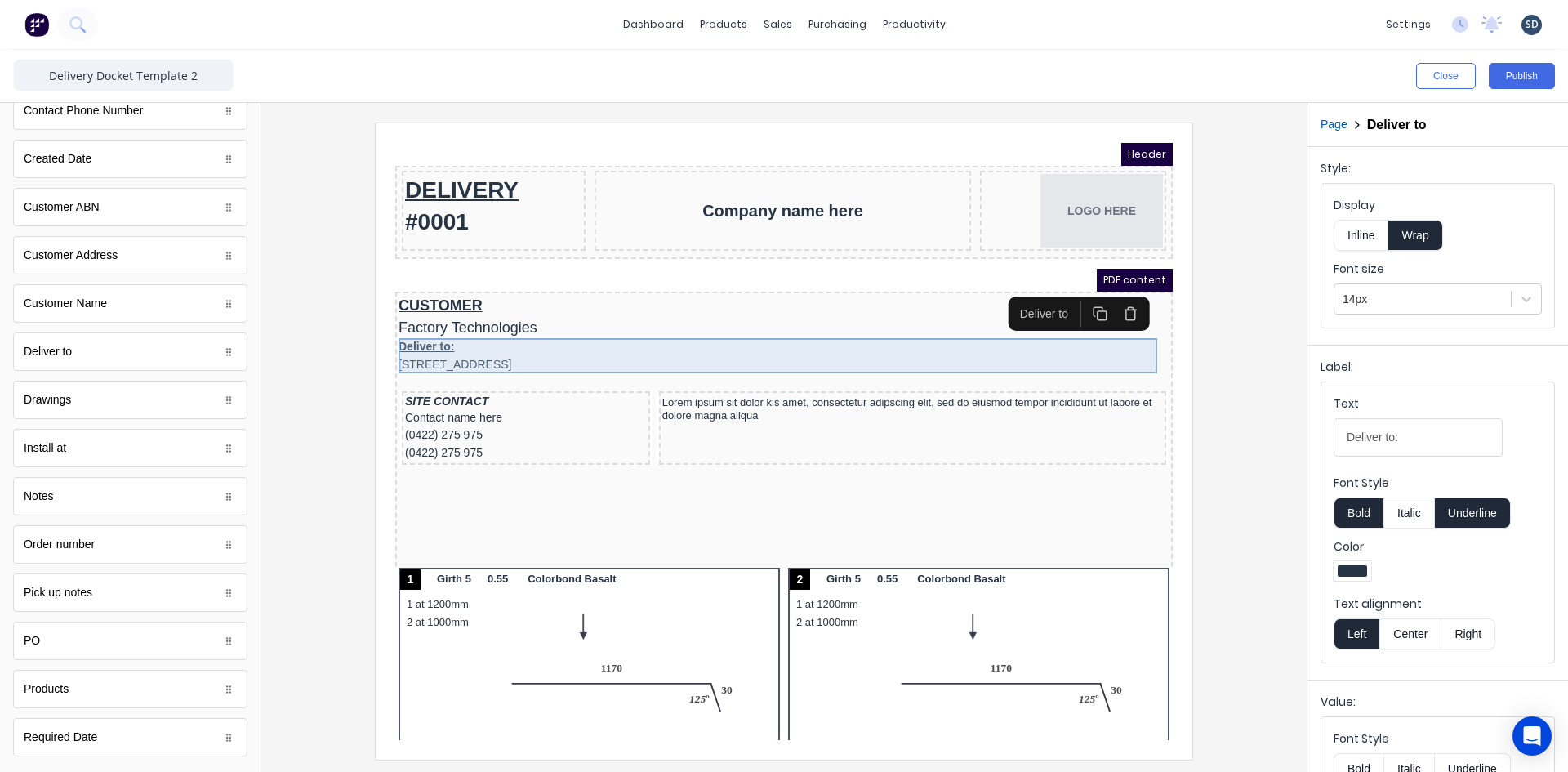
click at [427, 331] on div "Deliver to: [STREET_ADDRESS]" at bounding box center [764, 336] width 771 height 35
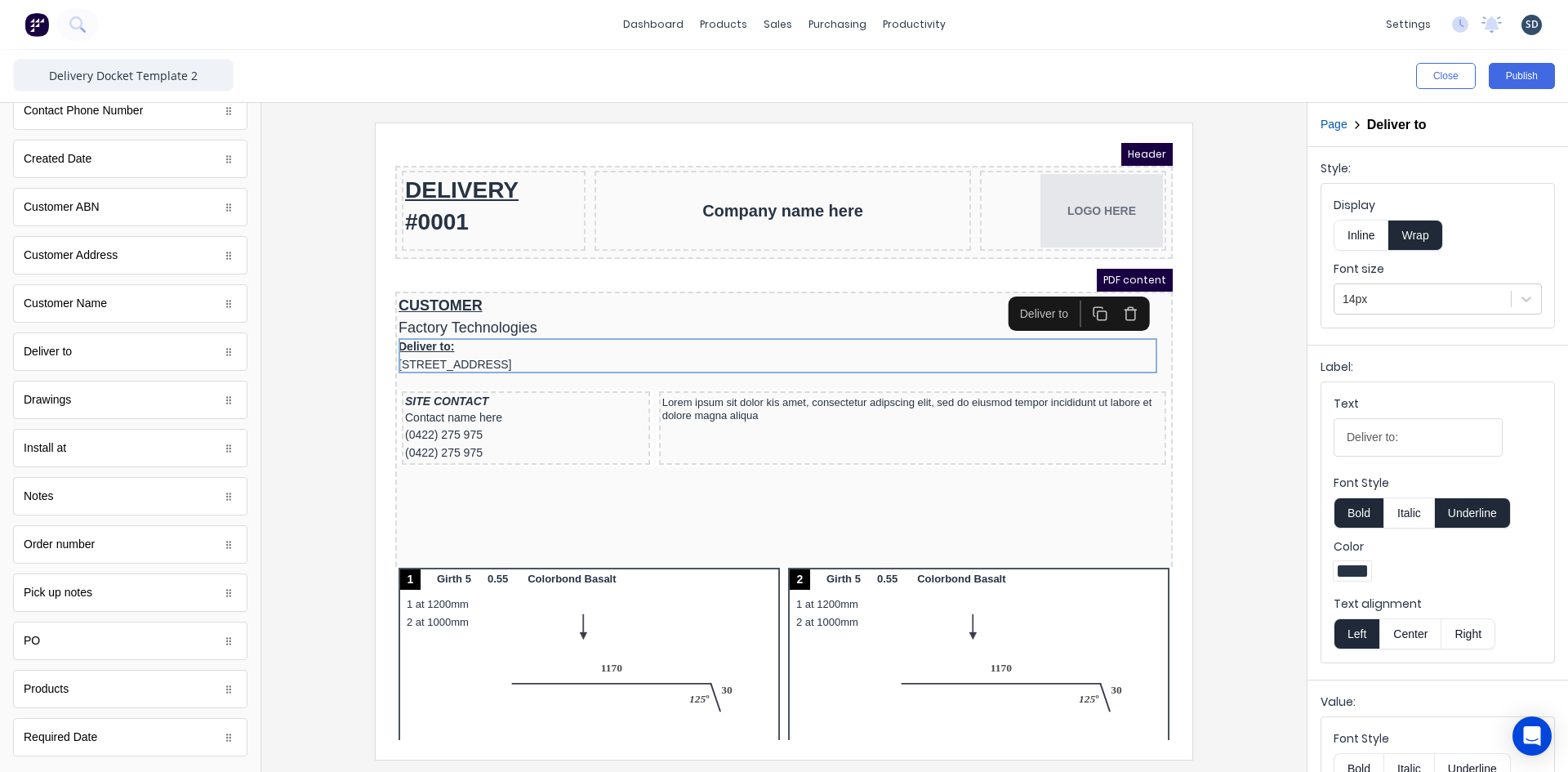
drag, startPoint x: 1408, startPoint y: 438, endPoint x: 1303, endPoint y: 435, distance: 105.0
click at [1303, 435] on div "Close Publish Components standard fields Accounting number Accounting number Co…" at bounding box center [784, 410] width 1568 height 722
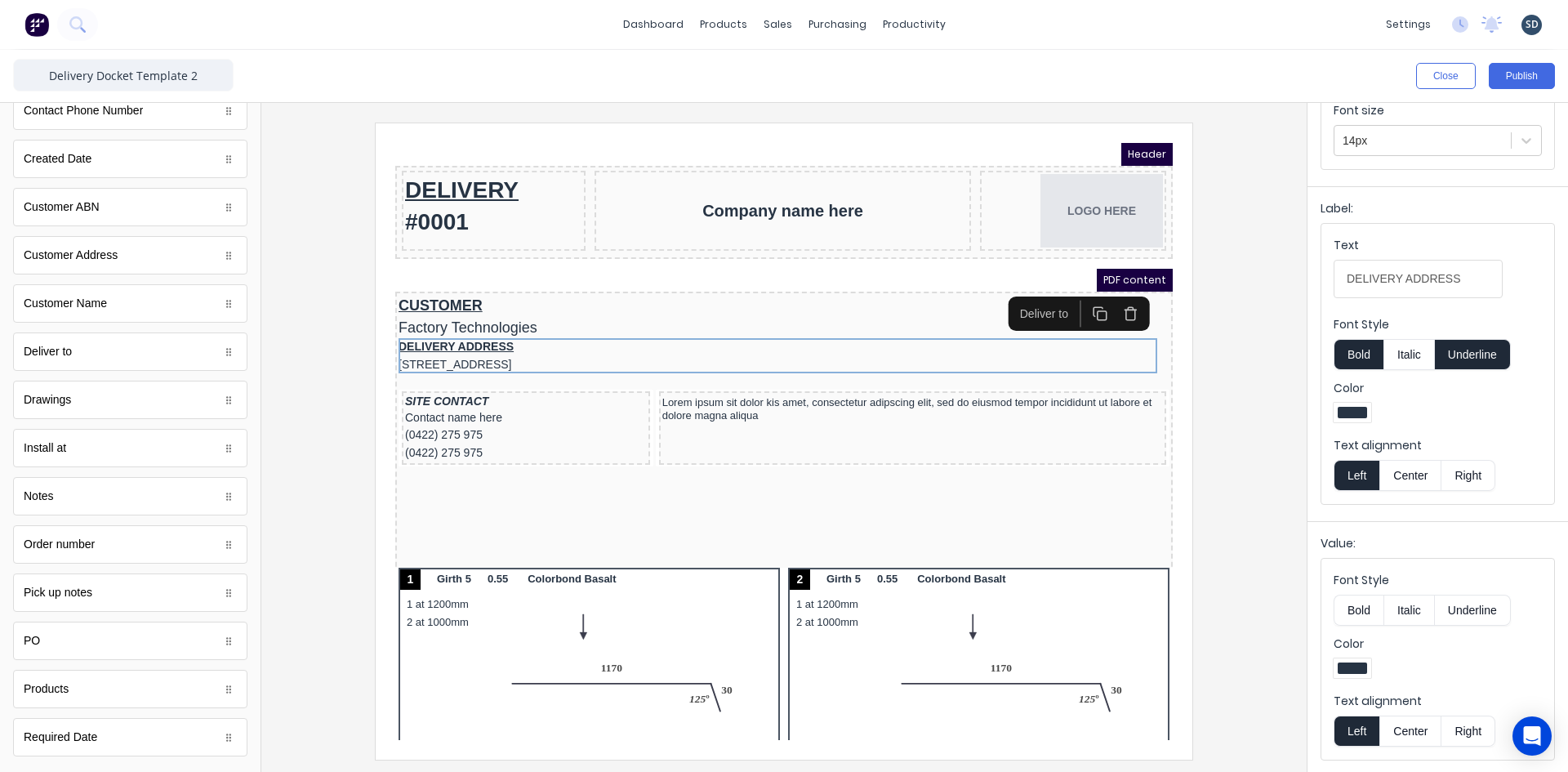
scroll to position [77, 0]
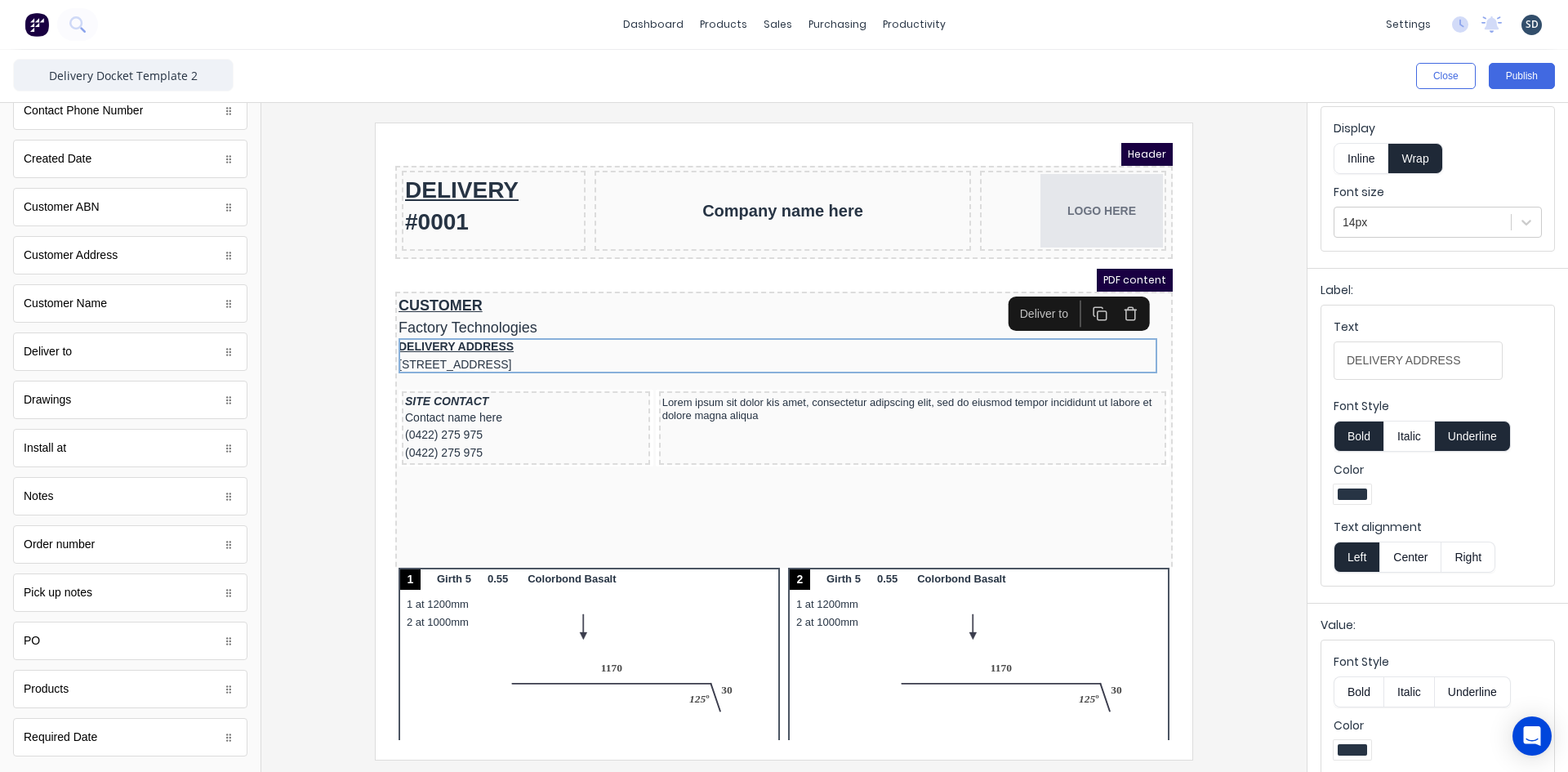
type input "DELIVERY ADDRESS"
click at [1475, 433] on button "Underline" at bounding box center [1472, 437] width 76 height 31
click at [1467, 437] on button "Underline" at bounding box center [1472, 437] width 76 height 31
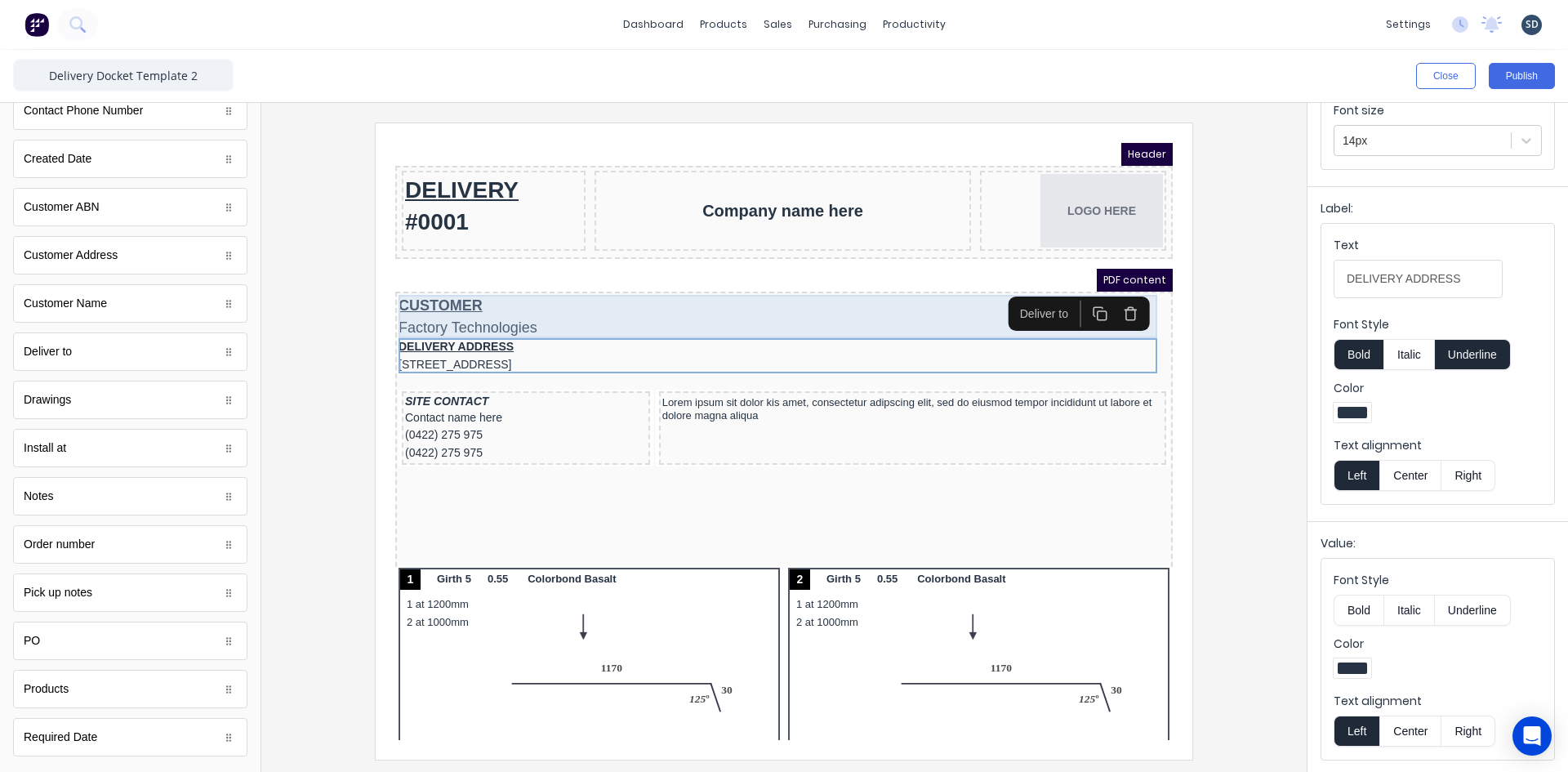
click at [727, 292] on div "CUSTOMER Factory Technologies" at bounding box center [764, 297] width 771 height 44
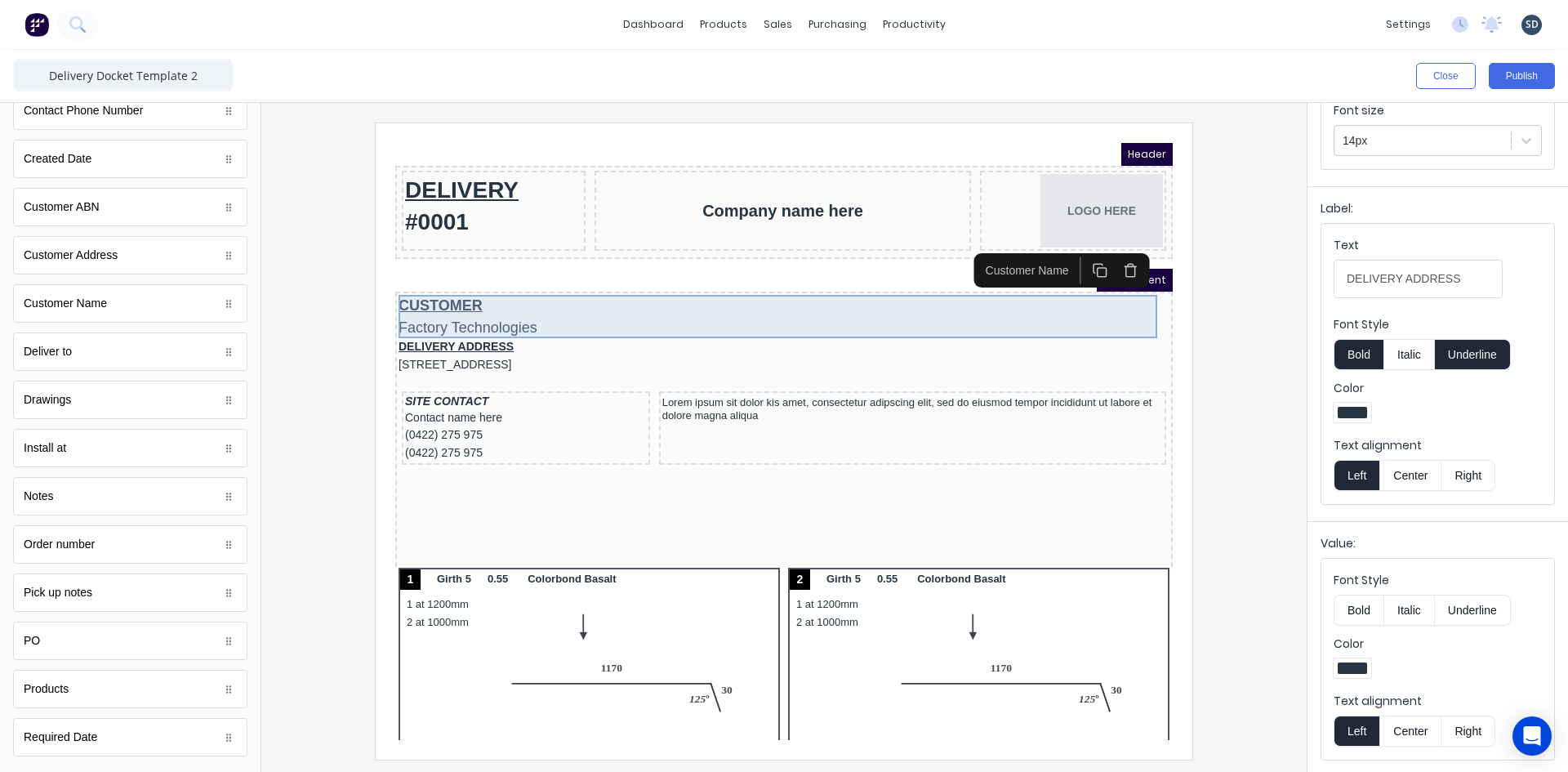
scroll to position [0, 0]
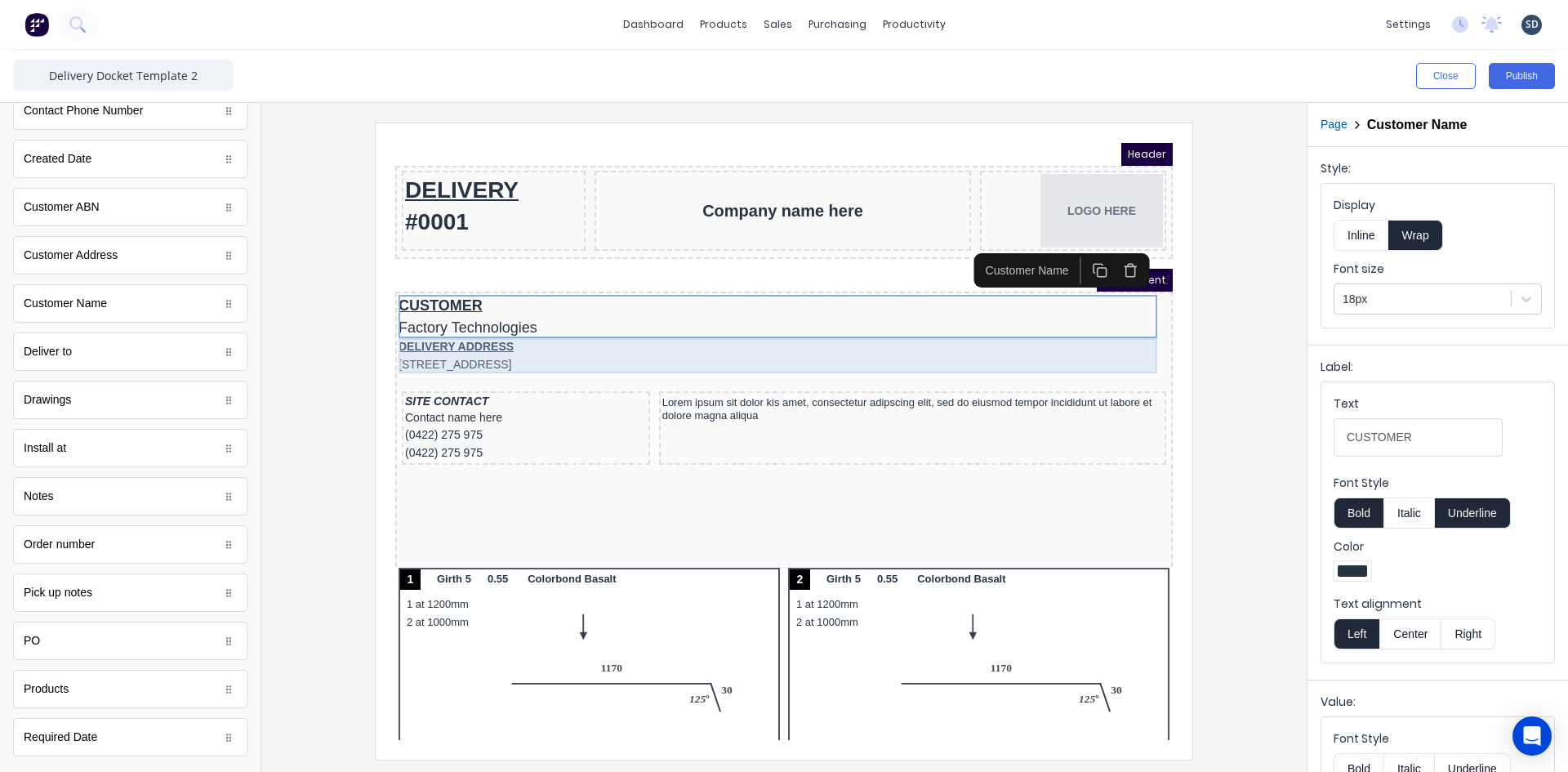
click at [702, 333] on div "DELIVERY ADDRESS [STREET_ADDRESS]" at bounding box center [764, 336] width 771 height 35
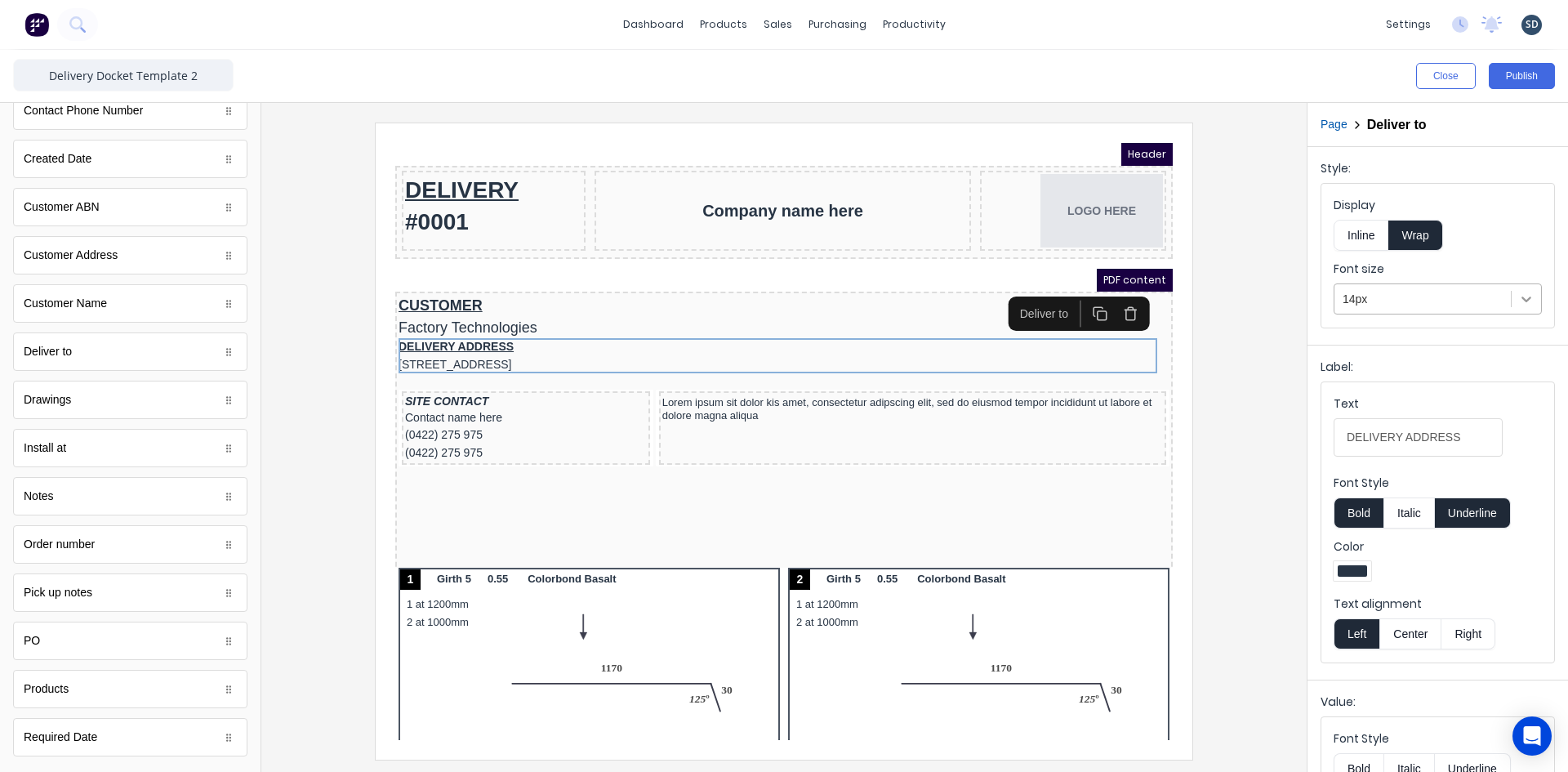
click at [1511, 307] on div at bounding box center [1526, 300] width 30 height 30
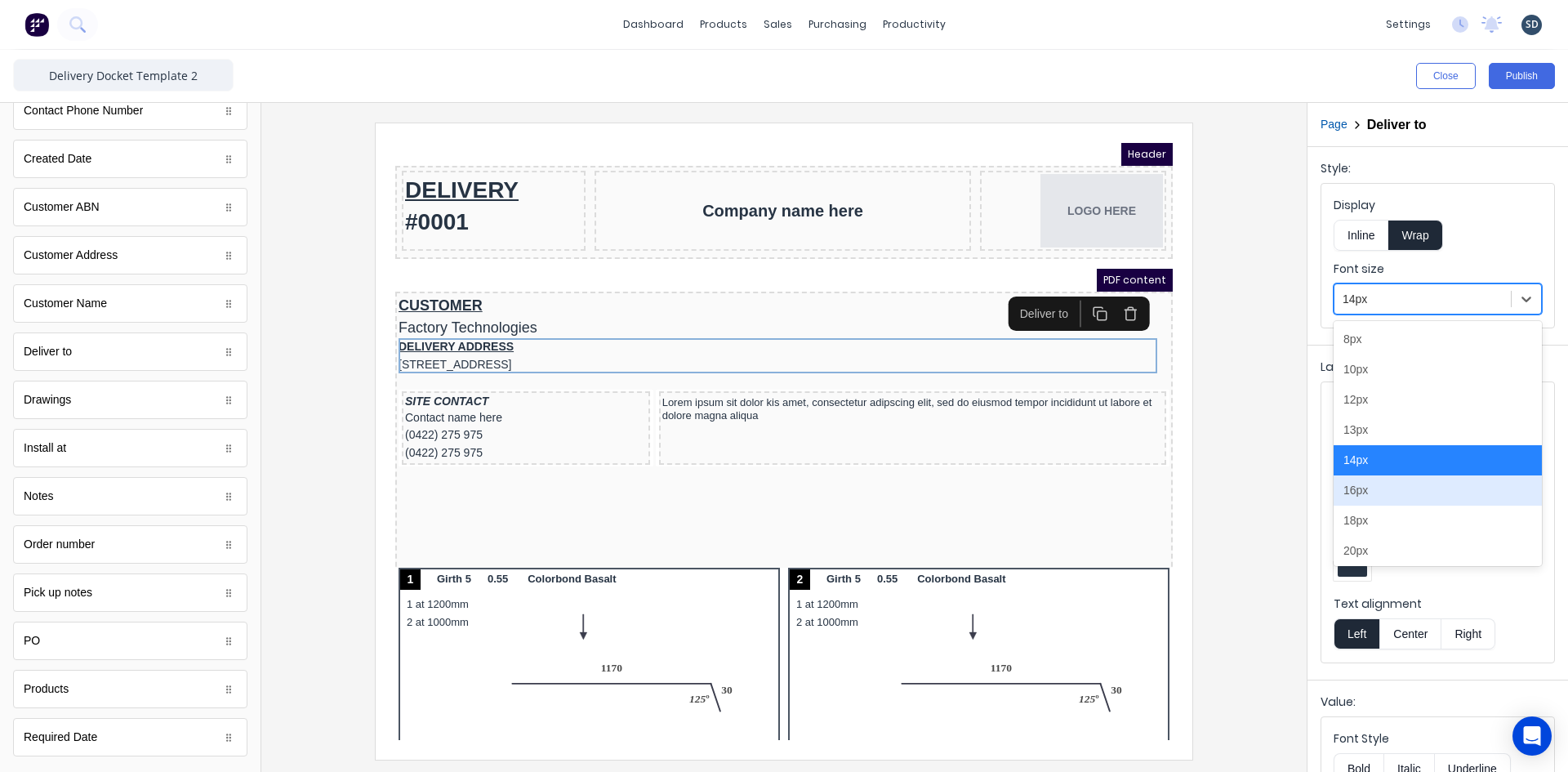
click at [1434, 490] on div "16px" at bounding box center [1437, 490] width 209 height 31
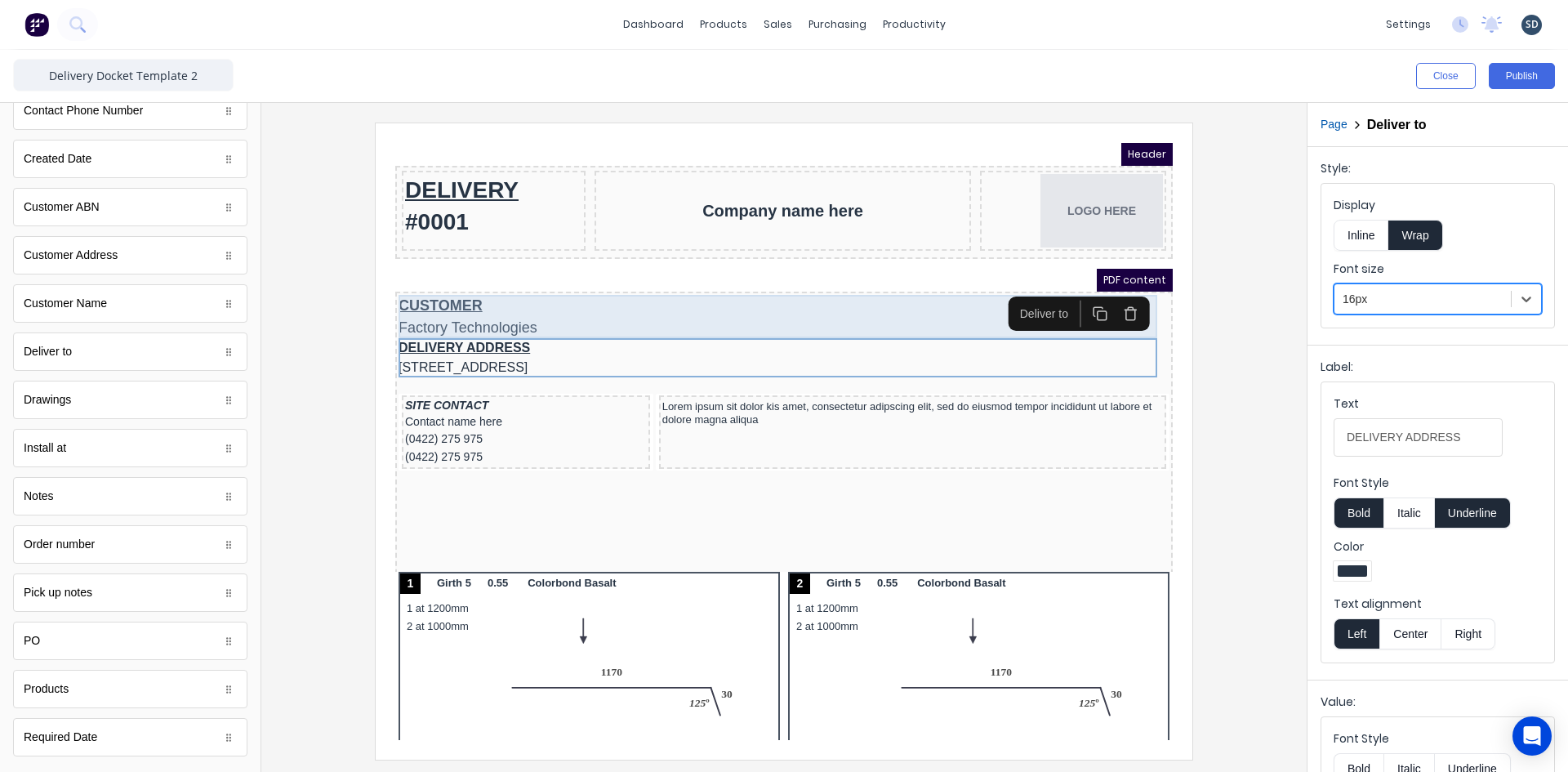
click at [524, 281] on div "CUSTOMER Factory Technologies" at bounding box center [764, 297] width 771 height 44
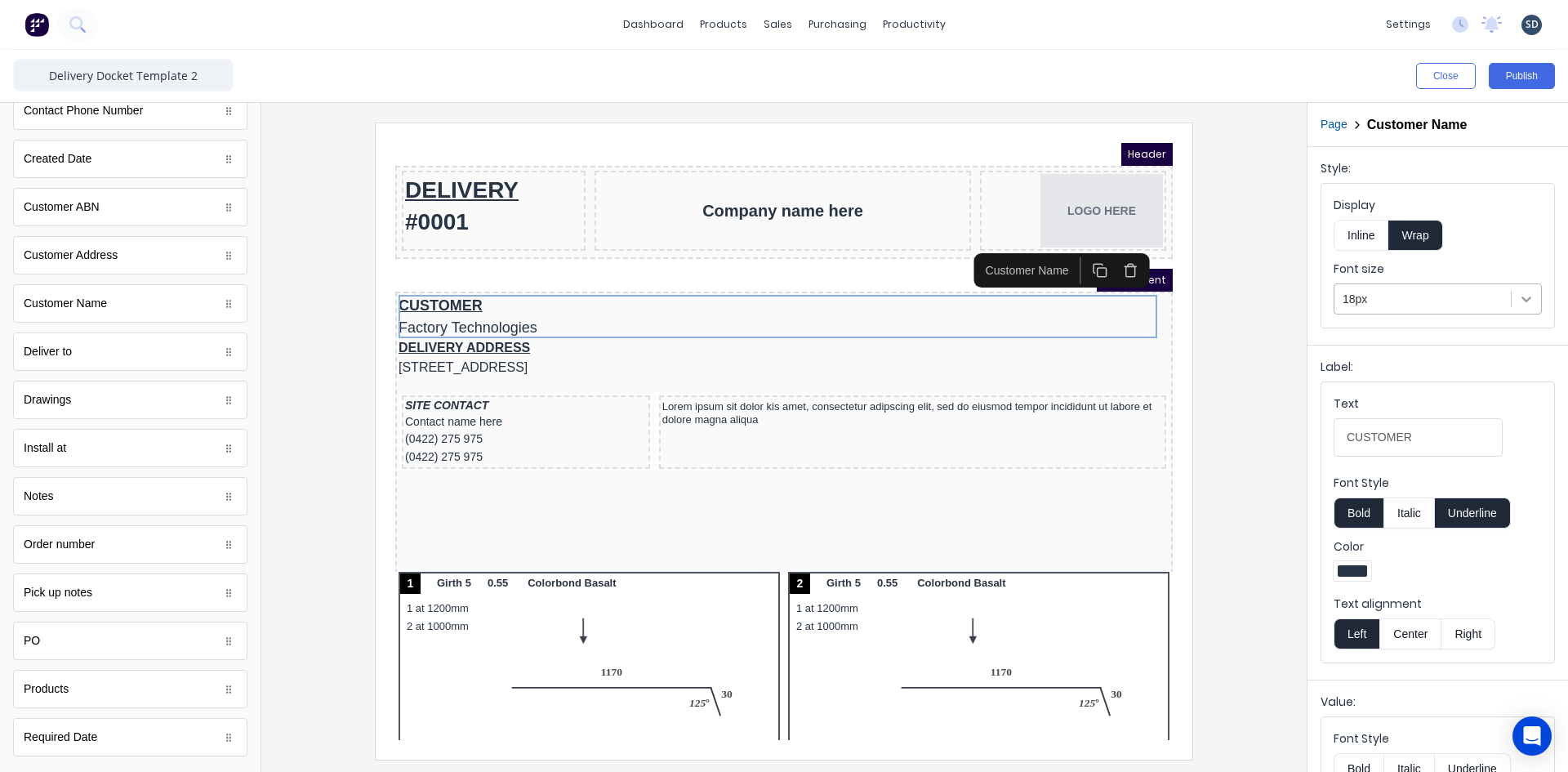
click at [1518, 297] on icon at bounding box center [1526, 299] width 17 height 17
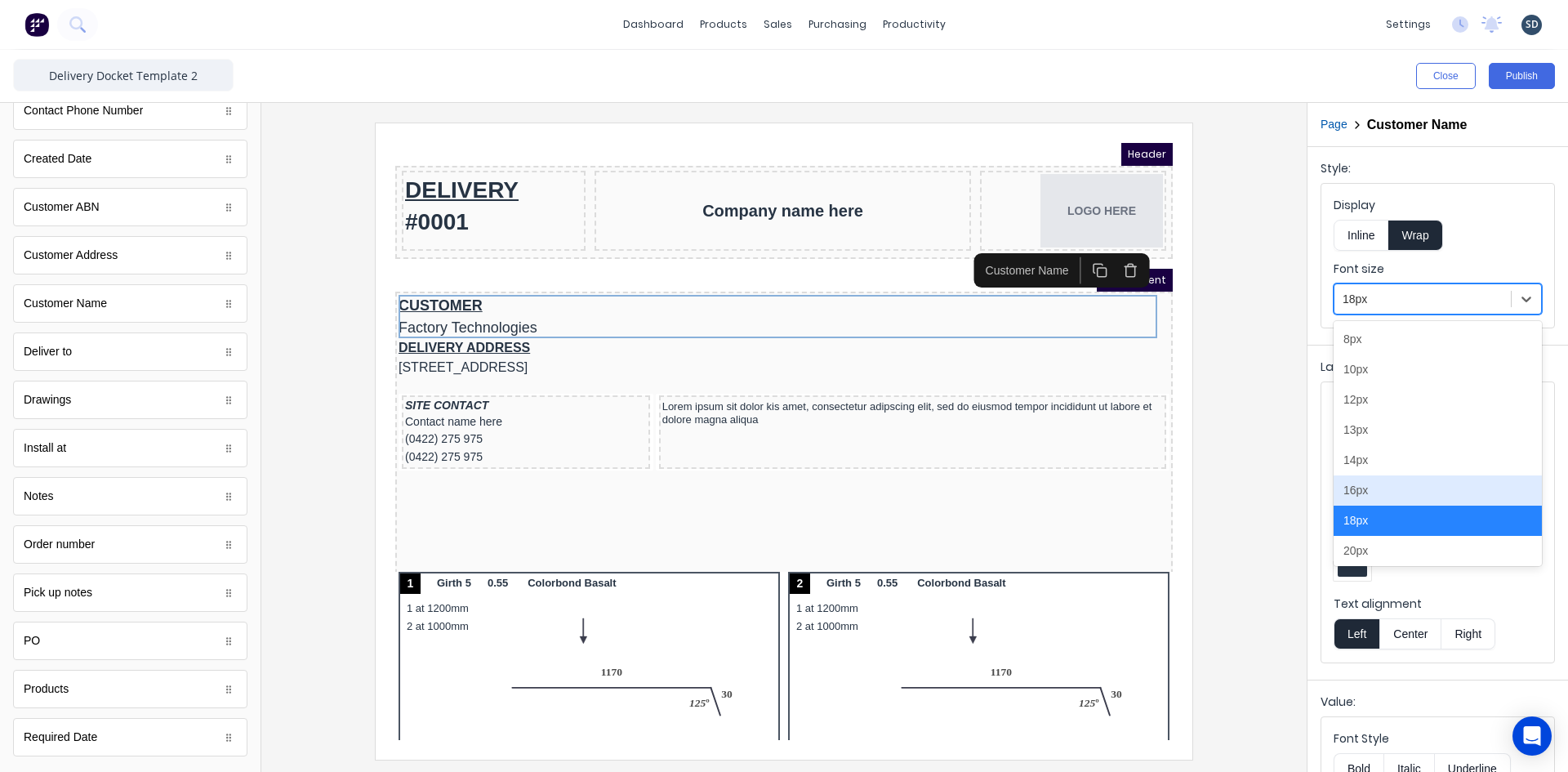
click at [1433, 488] on div "16px" at bounding box center [1437, 490] width 209 height 31
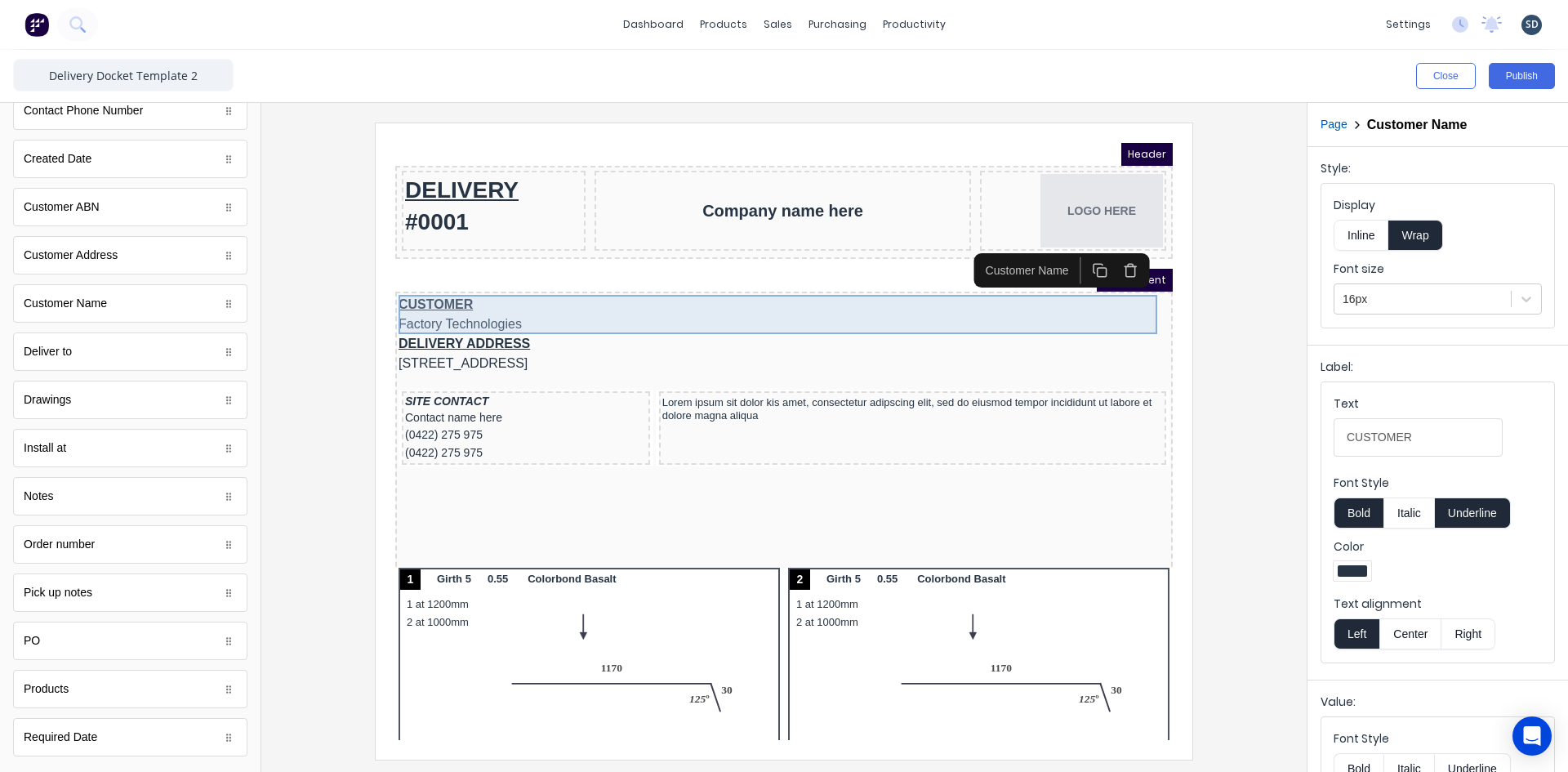
click at [559, 301] on div "CUSTOMER Factory Technologies" at bounding box center [764, 294] width 771 height 39
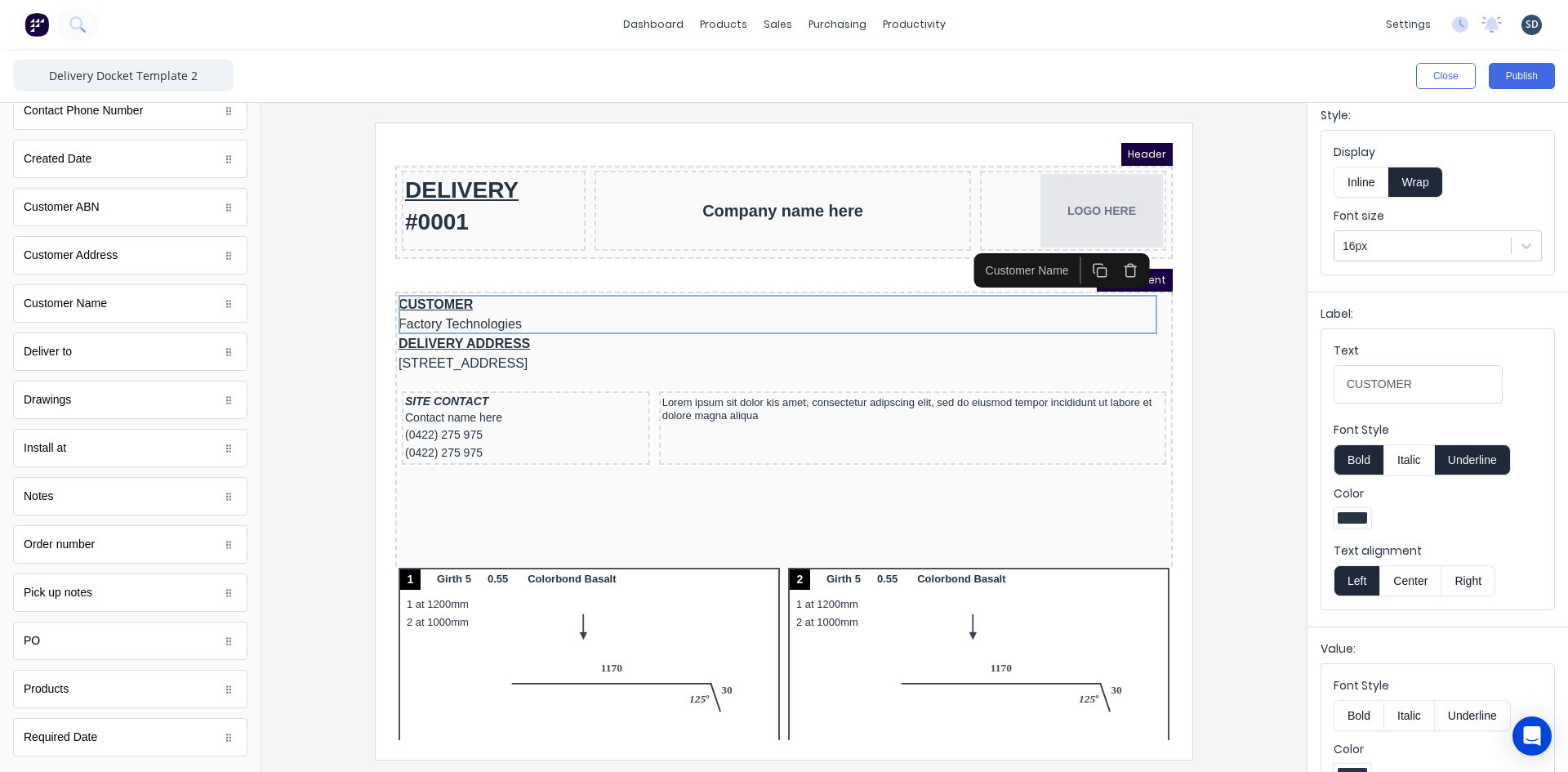
scroll to position [82, 0]
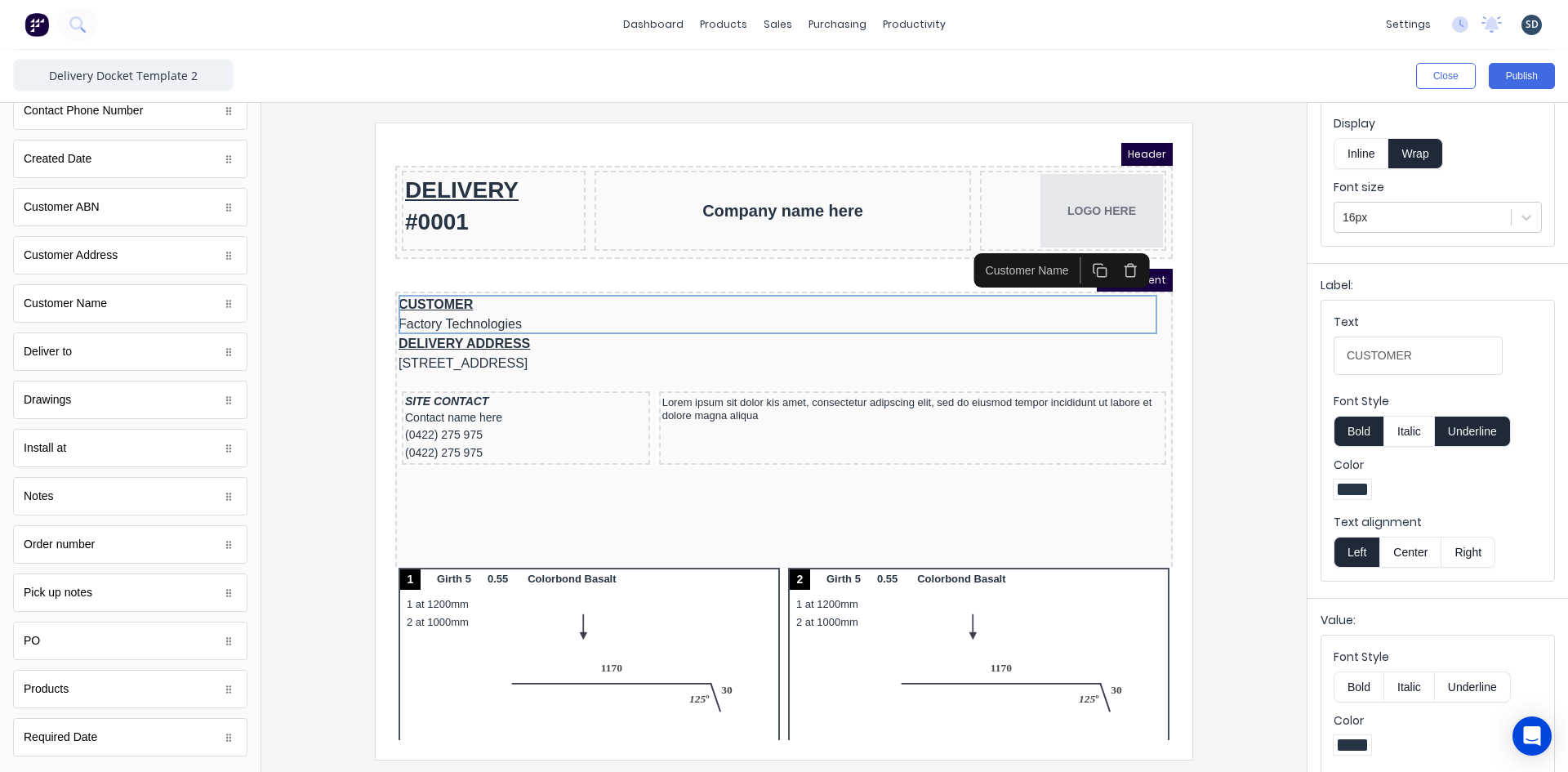
click at [1352, 420] on button "Bold" at bounding box center [1358, 431] width 50 height 31
click at [1427, 426] on button "Italic" at bounding box center [1408, 431] width 52 height 31
click at [1459, 435] on button "Underline" at bounding box center [1472, 431] width 76 height 31
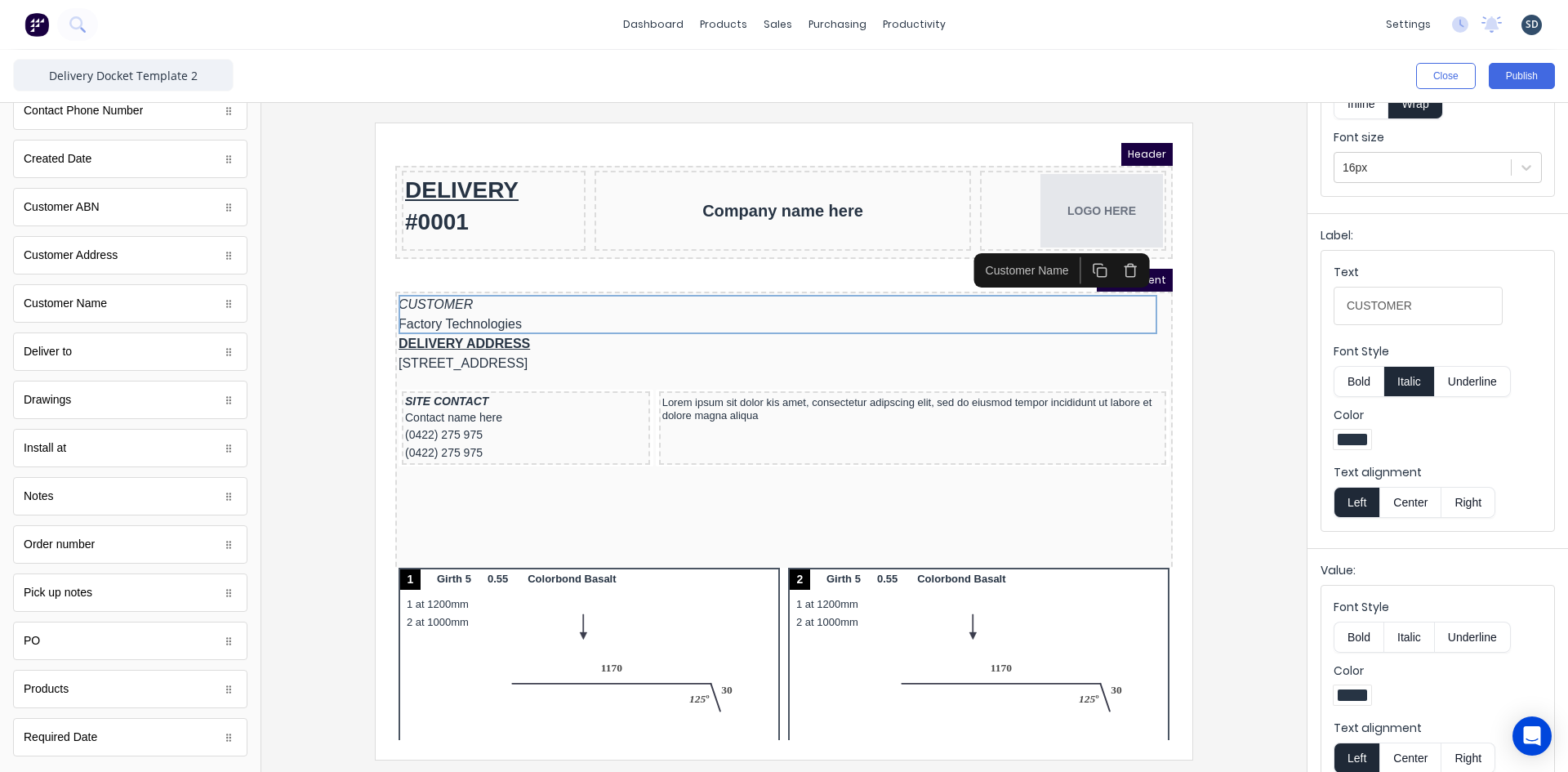
scroll to position [158, 0]
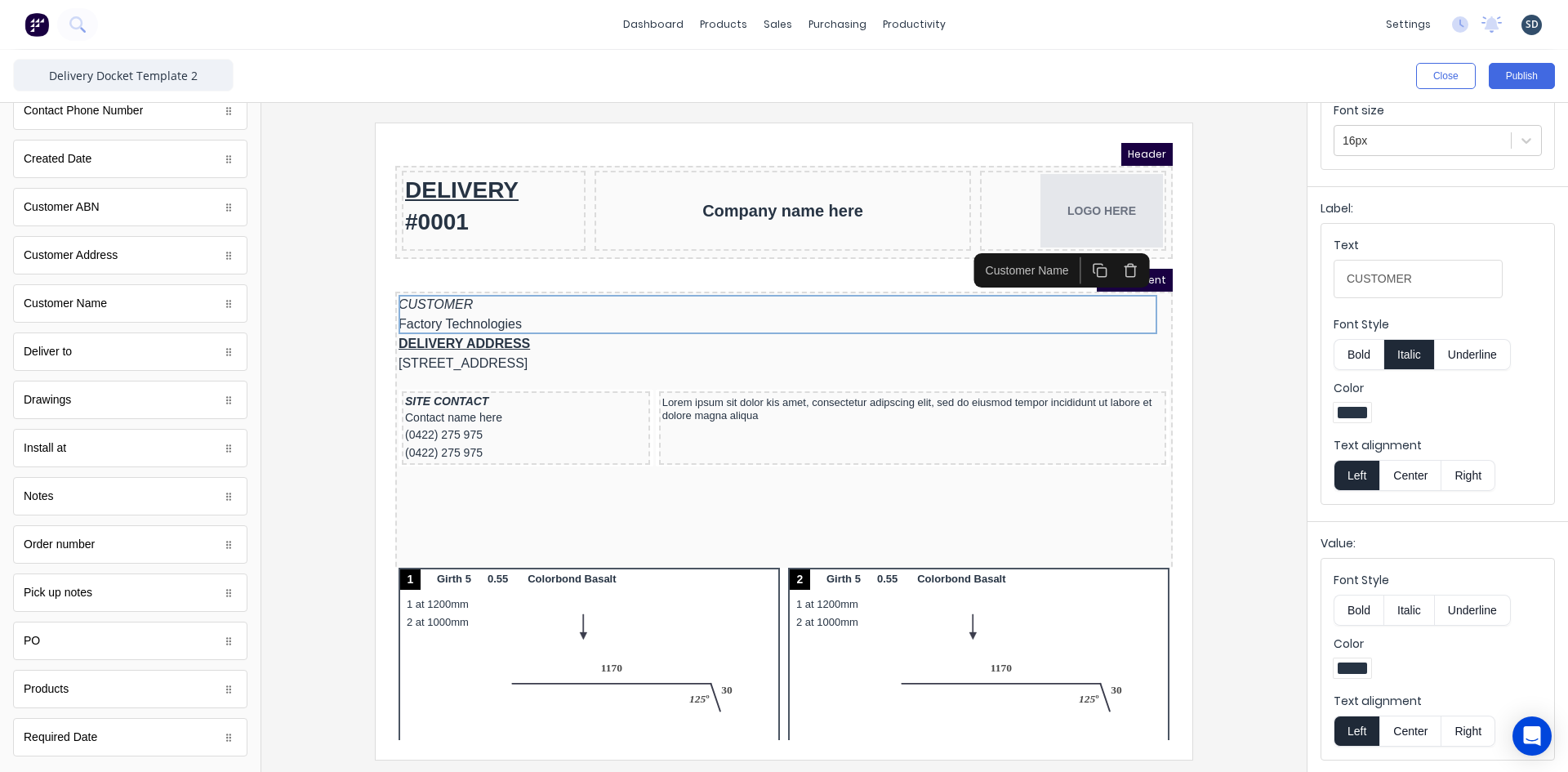
click at [1371, 605] on button "Bold" at bounding box center [1358, 610] width 50 height 31
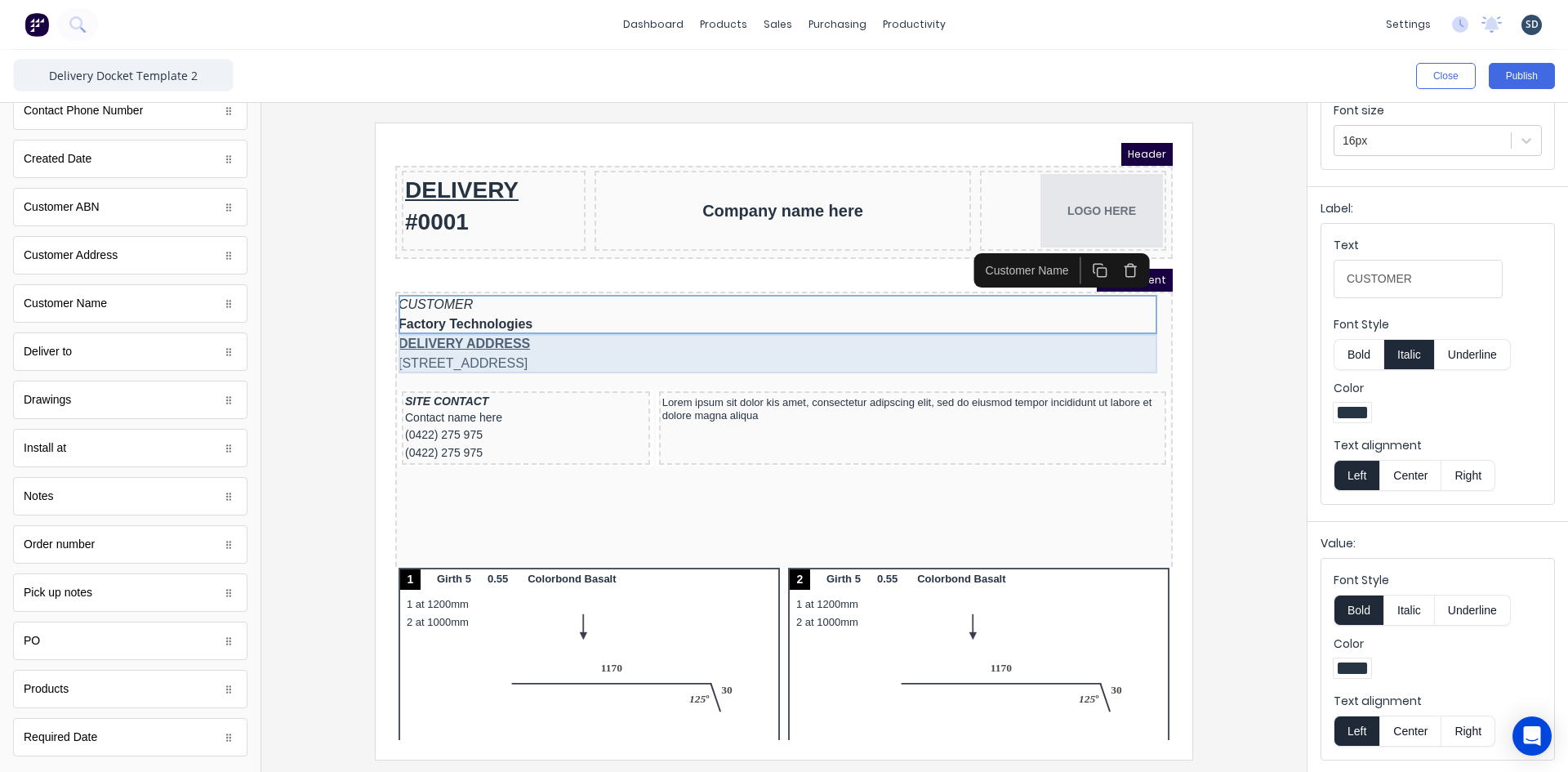
click at [588, 324] on div "DELIVERY ADDRESS 234 Beach Road Gold Coast, Queensland, Australia" at bounding box center [764, 334] width 771 height 39
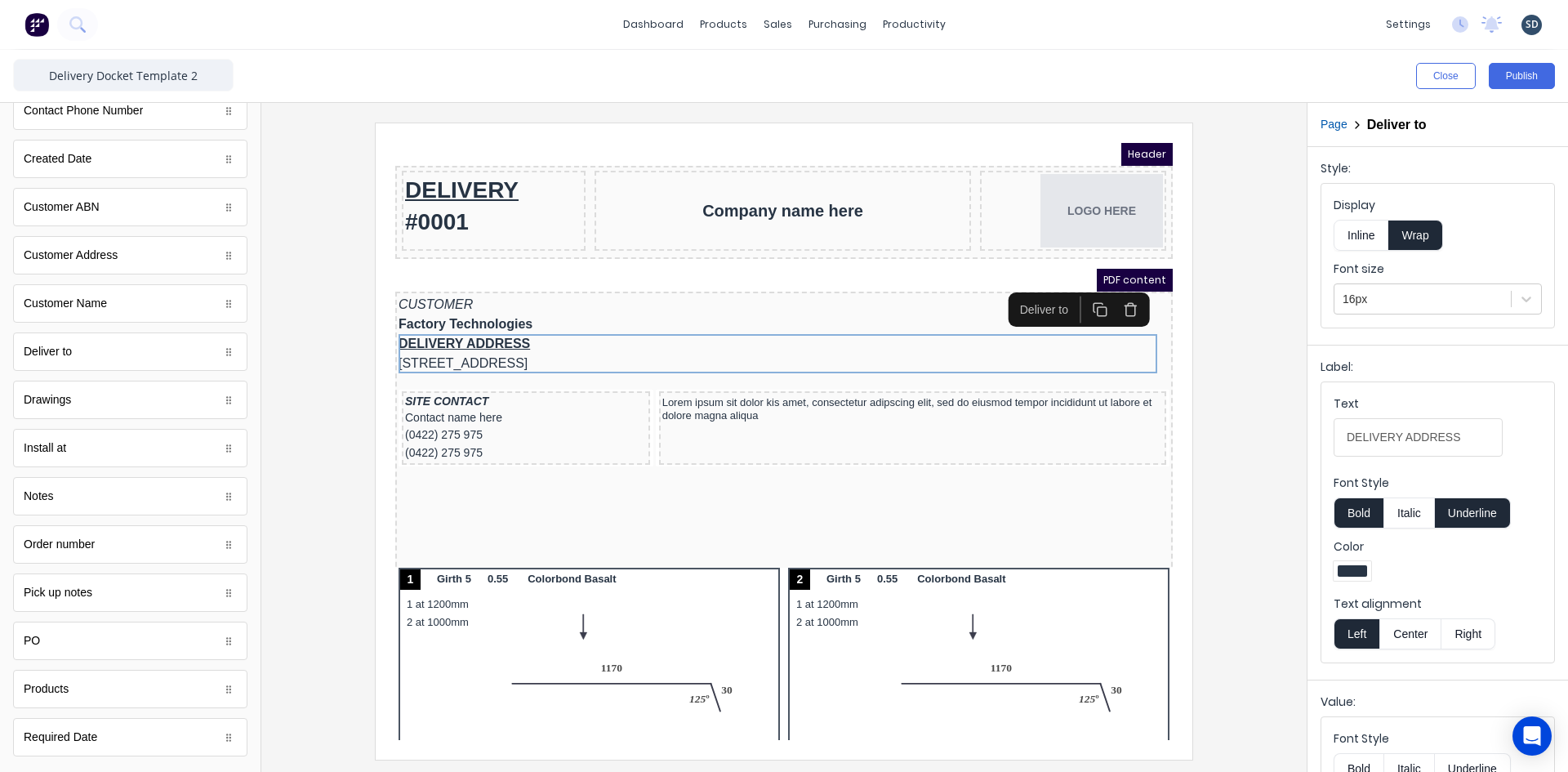
click at [1351, 512] on button "Bold" at bounding box center [1358, 514] width 50 height 31
click at [1475, 504] on button "Underline" at bounding box center [1472, 514] width 76 height 31
click at [1409, 511] on button "Italic" at bounding box center [1408, 514] width 52 height 31
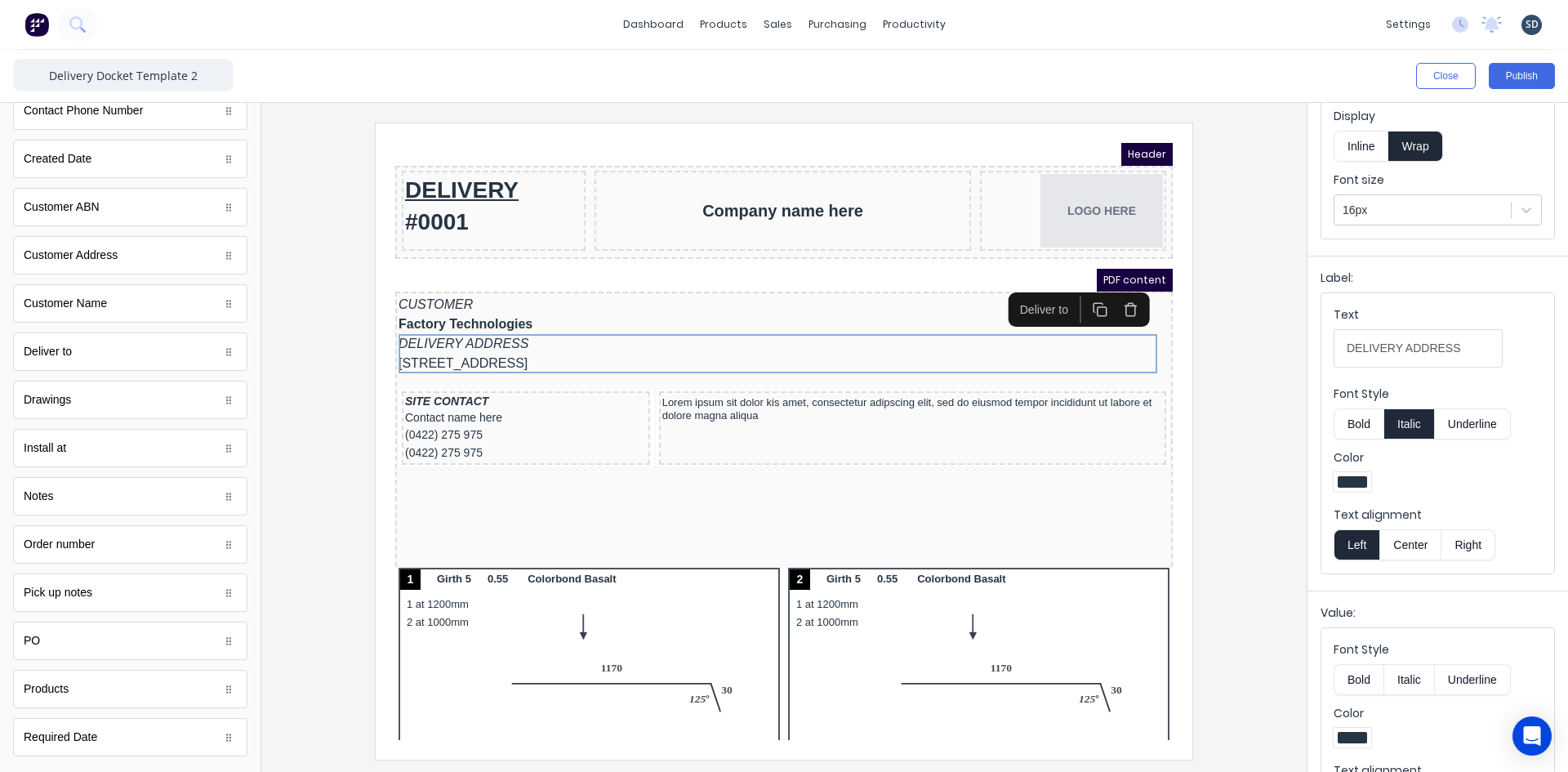
scroll to position [158, 0]
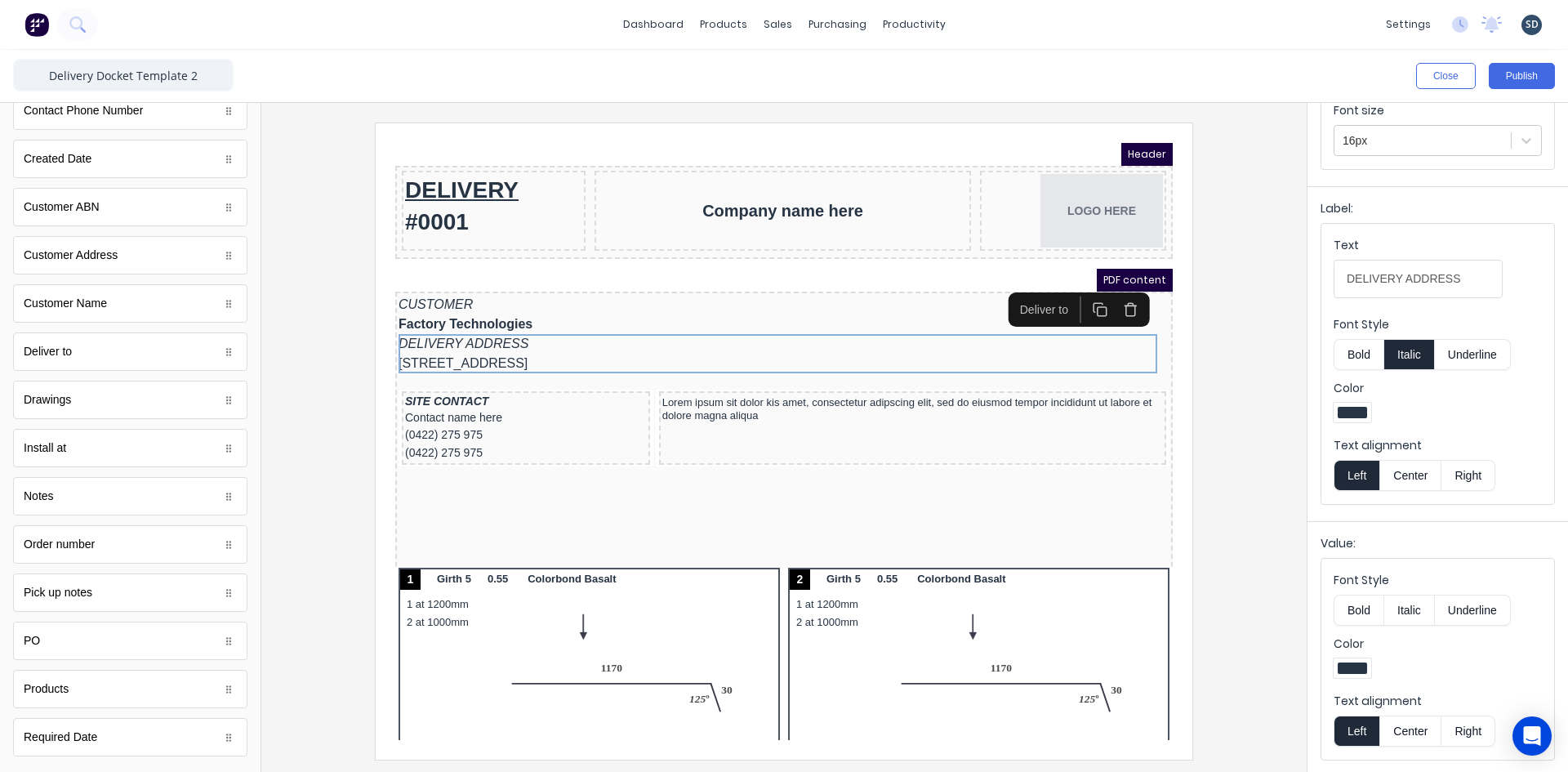
click at [1358, 605] on button "Bold" at bounding box center [1358, 610] width 50 height 31
click at [1504, 72] on button "Publish" at bounding box center [1522, 76] width 66 height 26
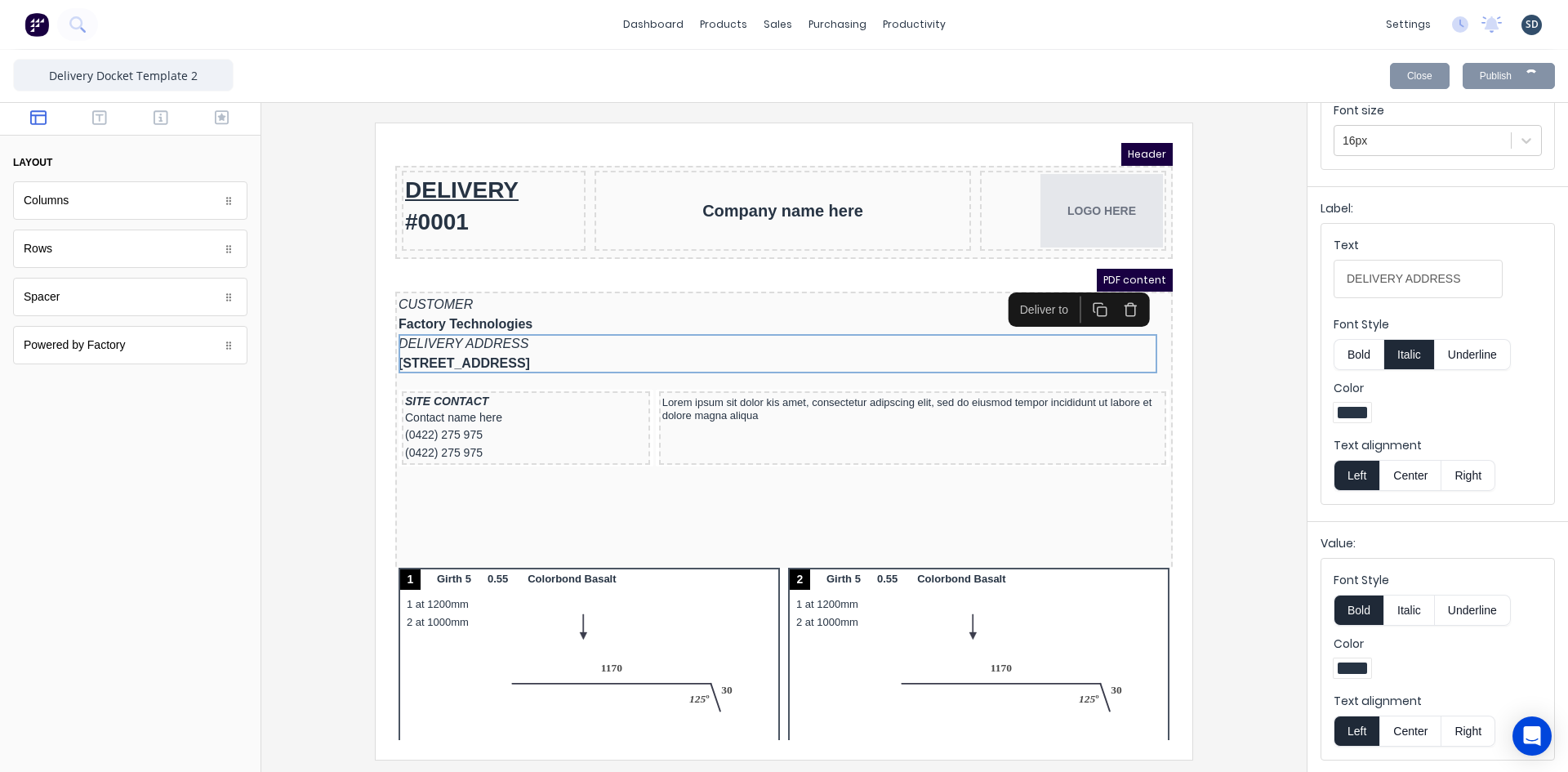
scroll to position [0, 0]
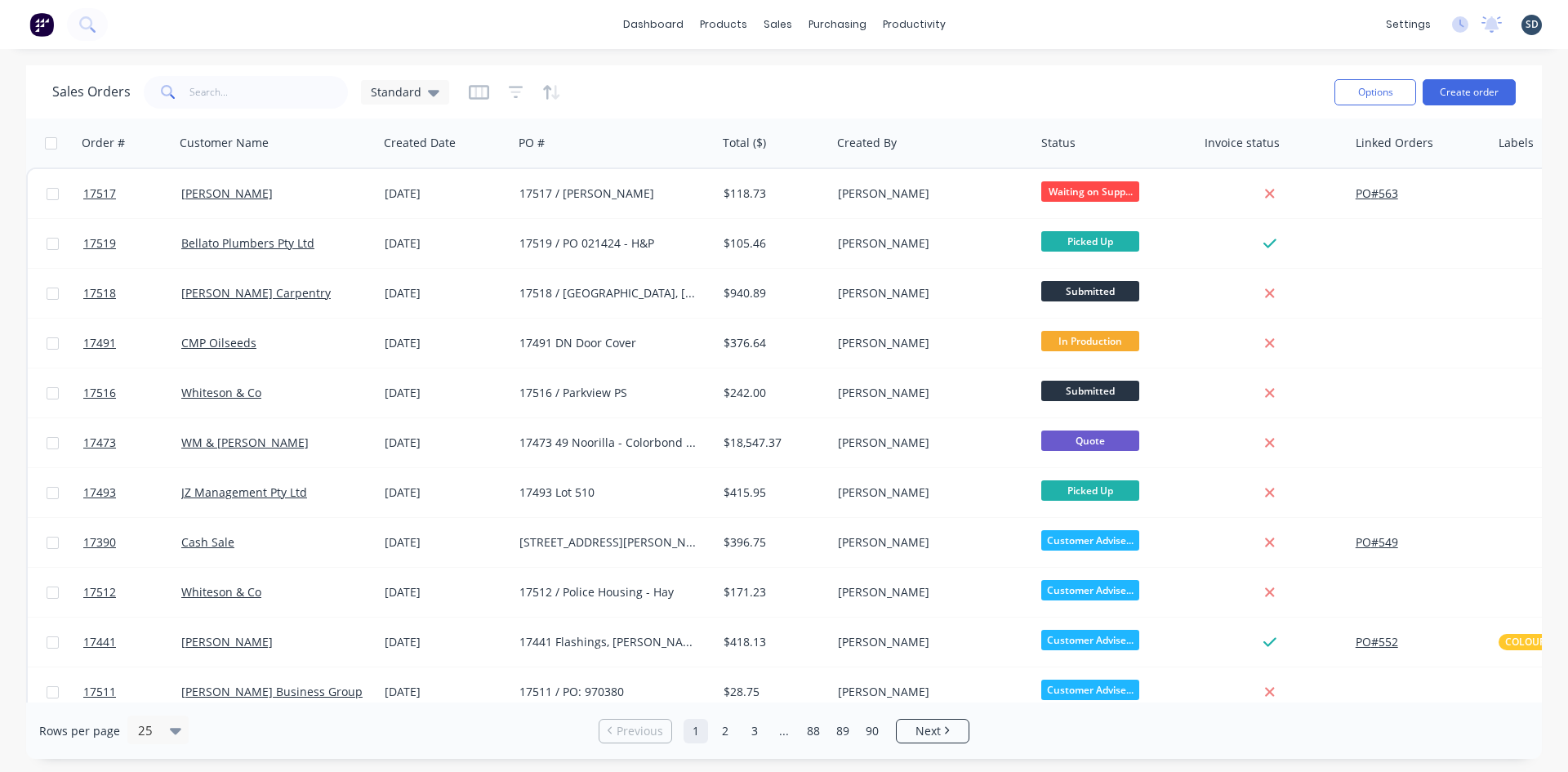
click at [990, 27] on div "dashboard products sales purchasing productivity dashboard products Product Cat…" at bounding box center [784, 24] width 1568 height 49
click at [991, 23] on div "dashboard products sales purchasing productivity dashboard products Product Cat…" at bounding box center [784, 24] width 1568 height 49
click at [999, 20] on div "dashboard products sales purchasing productivity dashboard products Product Cat…" at bounding box center [784, 24] width 1568 height 49
click at [992, 19] on div "dashboard products sales purchasing productivity dashboard products Product Cat…" at bounding box center [784, 24] width 1568 height 49
click at [992, 24] on div "dashboard products sales purchasing productivity dashboard products Product Cat…" at bounding box center [784, 24] width 1568 height 49
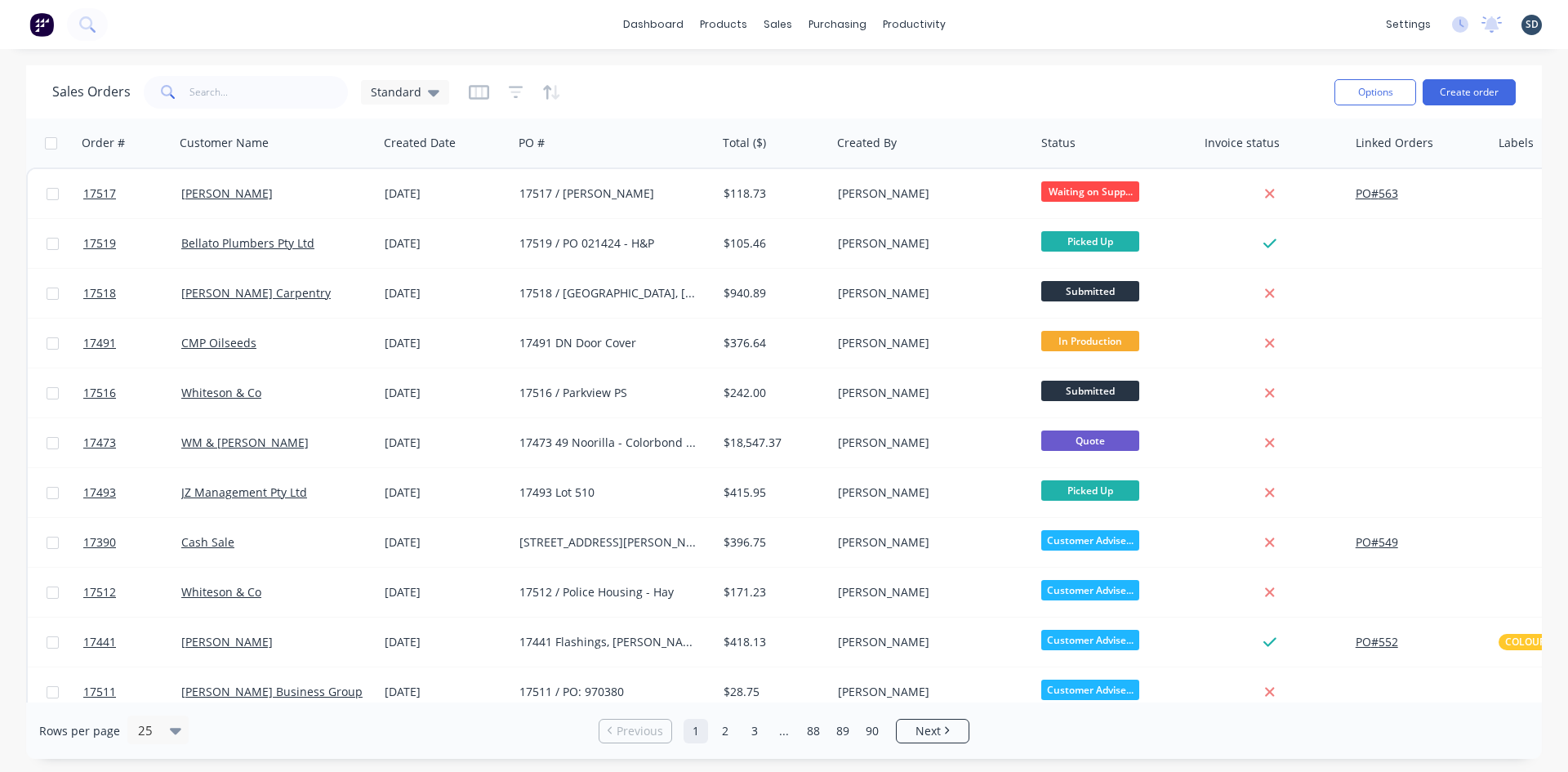
click at [997, 23] on div "dashboard products sales purchasing productivity dashboard products Product Cat…" at bounding box center [784, 24] width 1568 height 49
click at [999, 23] on div "dashboard products sales purchasing productivity dashboard products Product Cat…" at bounding box center [784, 24] width 1568 height 49
click at [989, 21] on div "dashboard products sales purchasing productivity dashboard products Product Cat…" at bounding box center [784, 24] width 1568 height 49
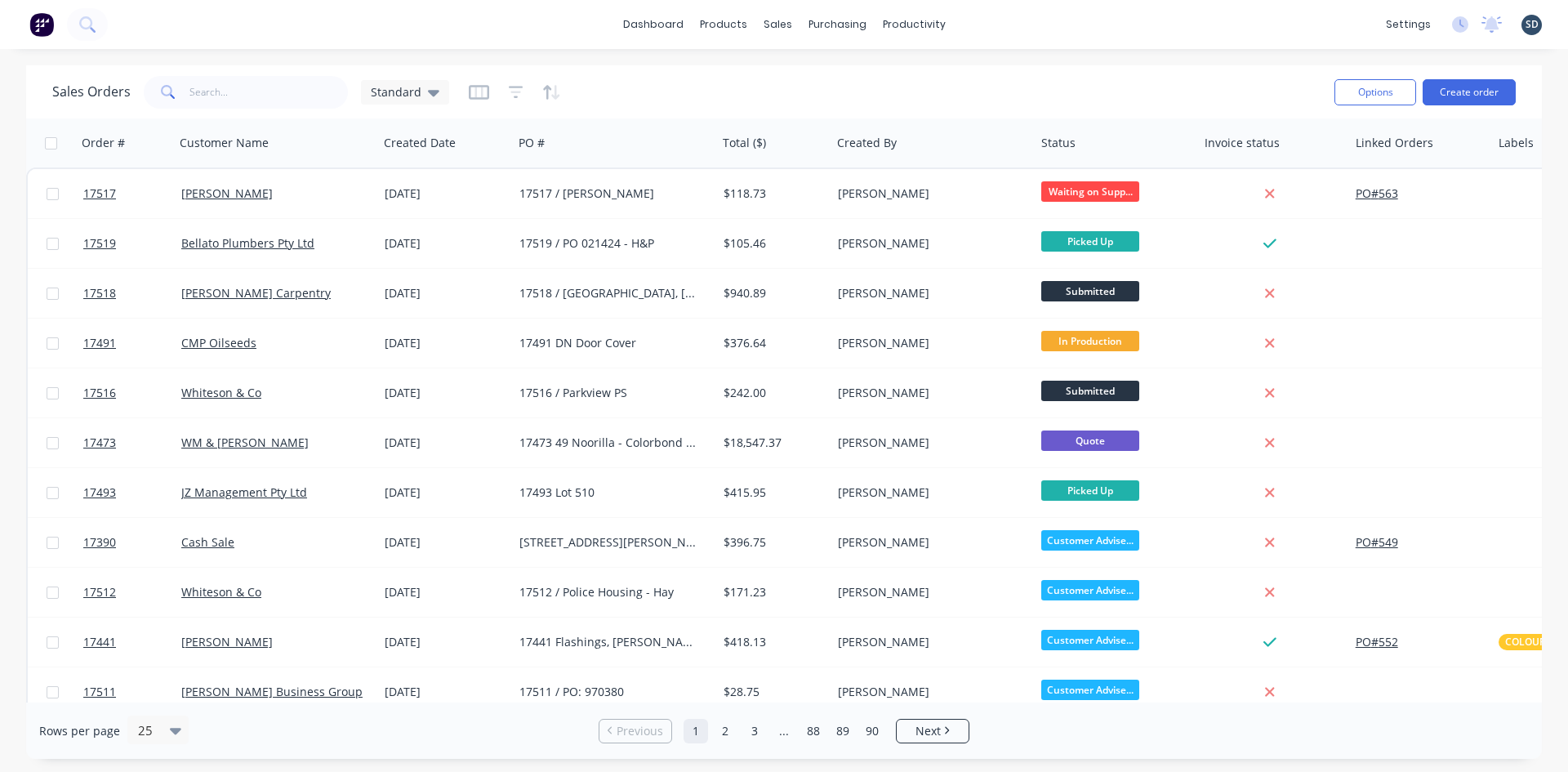
click at [993, 19] on div "dashboard products sales purchasing productivity dashboard products Product Cat…" at bounding box center [784, 24] width 1568 height 49
click at [997, 20] on div "dashboard products sales purchasing productivity dashboard products Product Cat…" at bounding box center [784, 24] width 1568 height 49
click at [993, 20] on div "dashboard products sales purchasing productivity dashboard products Product Cat…" at bounding box center [784, 24] width 1568 height 49
click at [992, 21] on div "dashboard products sales purchasing productivity dashboard products Product Cat…" at bounding box center [784, 24] width 1568 height 49
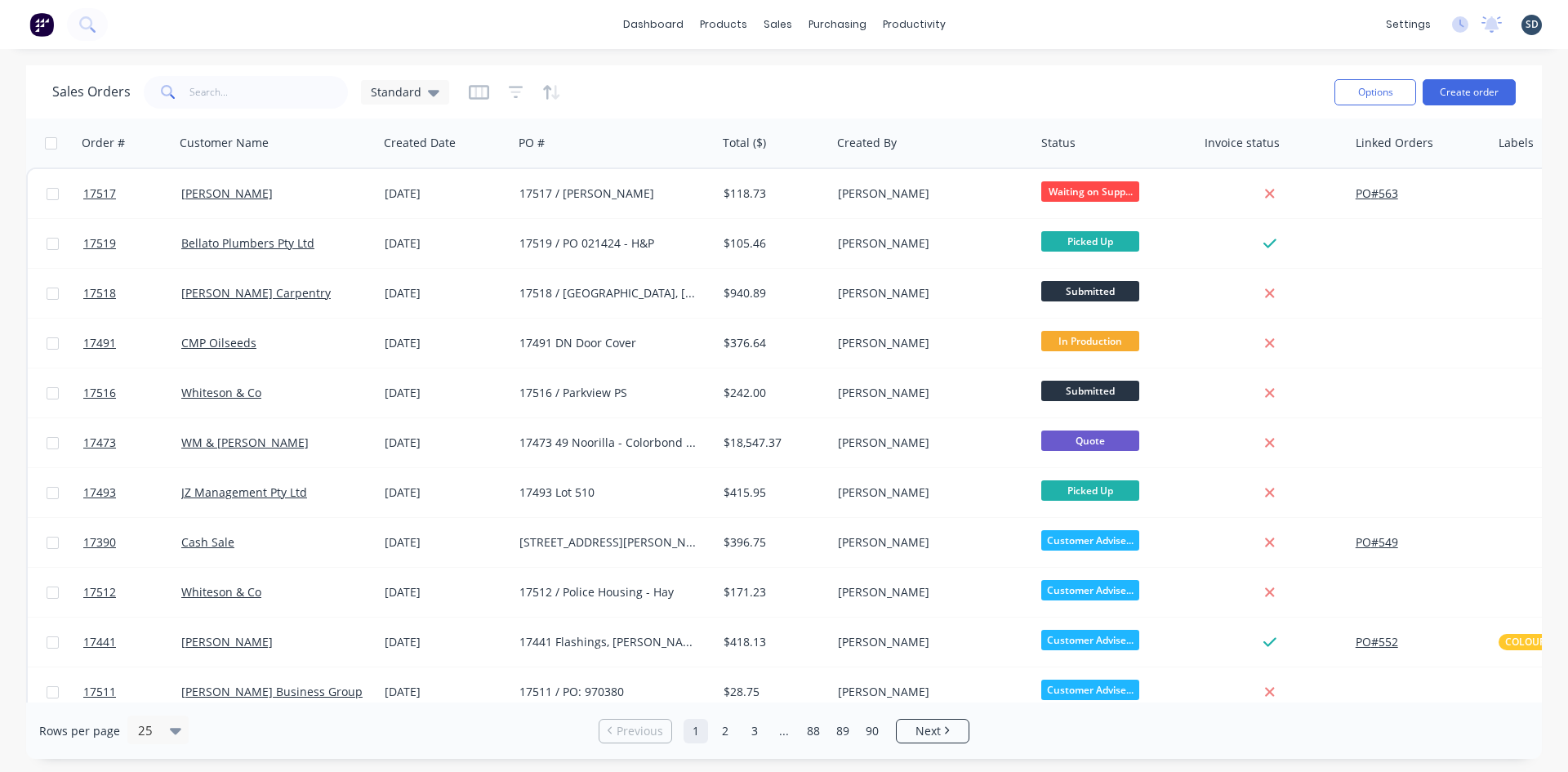
click at [1021, 31] on div "dashboard products sales purchasing productivity dashboard products Product Cat…" at bounding box center [784, 24] width 1568 height 49
click at [1026, 6] on div "dashboard products sales purchasing productivity dashboard products Product Cat…" at bounding box center [784, 24] width 1568 height 49
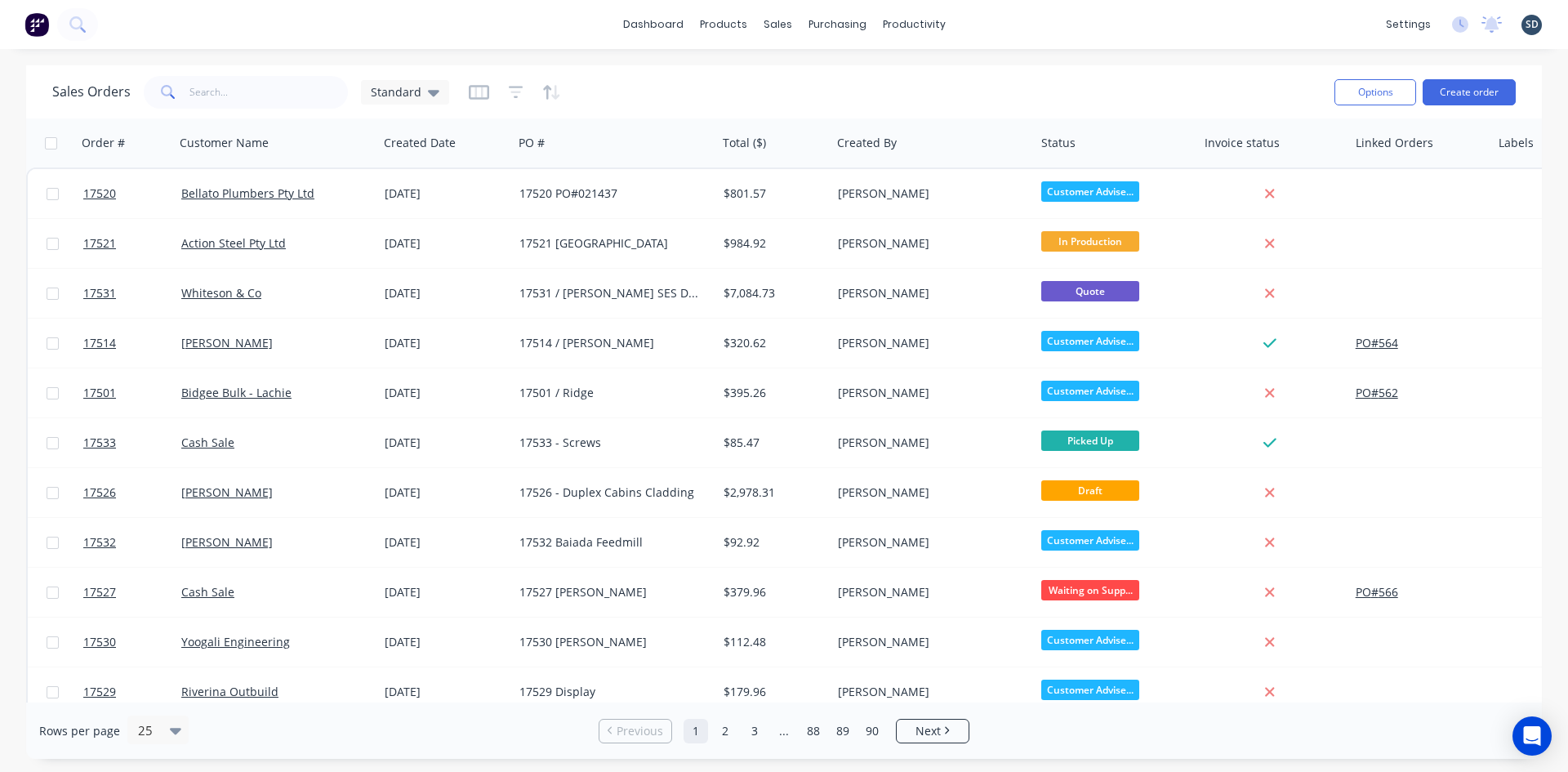
click at [988, 21] on div "dashboard products sales purchasing productivity dashboard products Product Cat…" at bounding box center [784, 24] width 1568 height 49
click at [991, 22] on div "dashboard products sales purchasing productivity dashboard products Product Cat…" at bounding box center [784, 24] width 1568 height 49
click at [994, 24] on div "dashboard products sales purchasing productivity dashboard products Product Cat…" at bounding box center [784, 24] width 1568 height 49
click at [990, 29] on div "dashboard products sales purchasing productivity dashboard products Product Cat…" at bounding box center [784, 24] width 1568 height 49
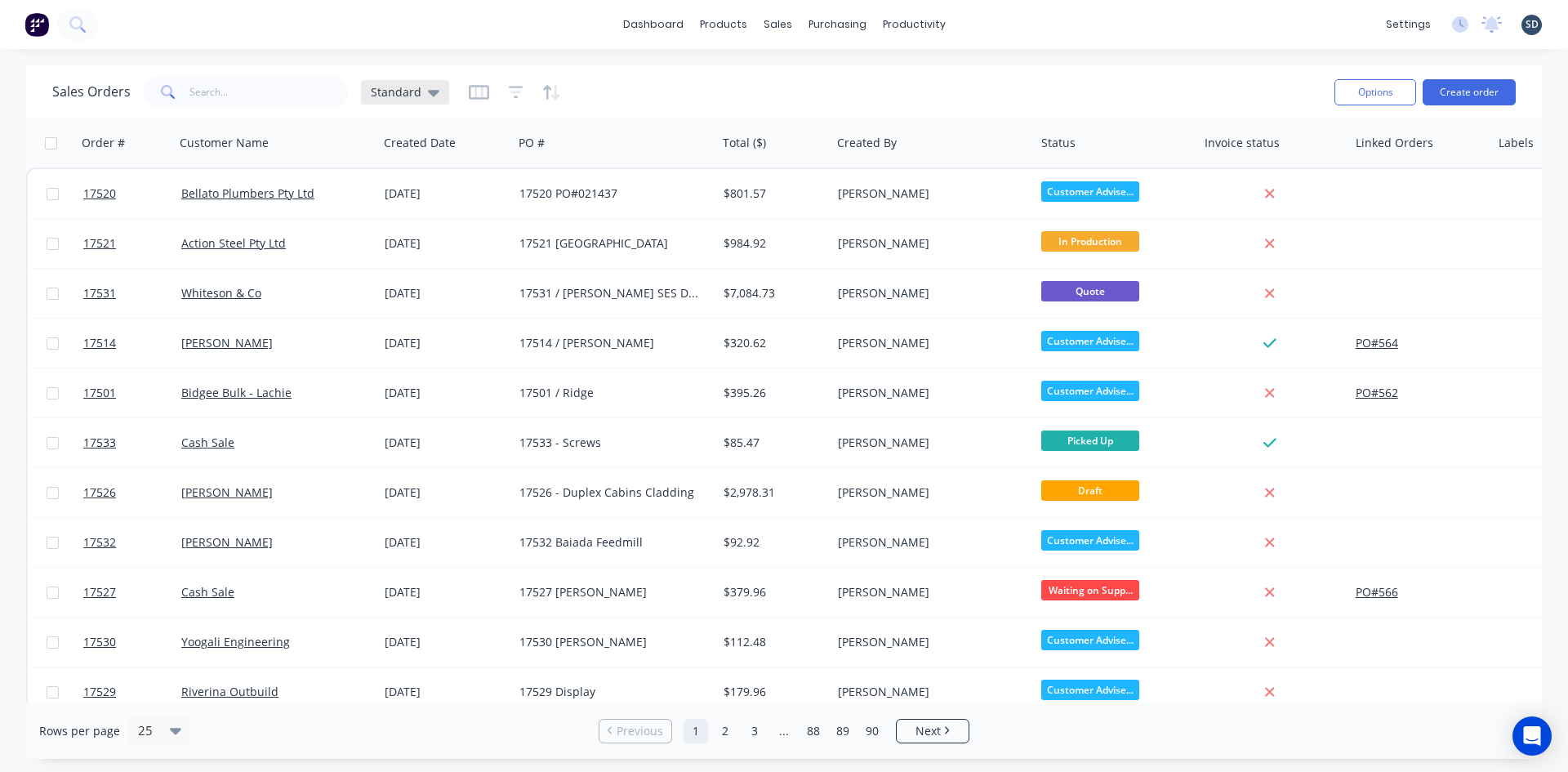
click at [434, 93] on icon at bounding box center [433, 92] width 11 height 18
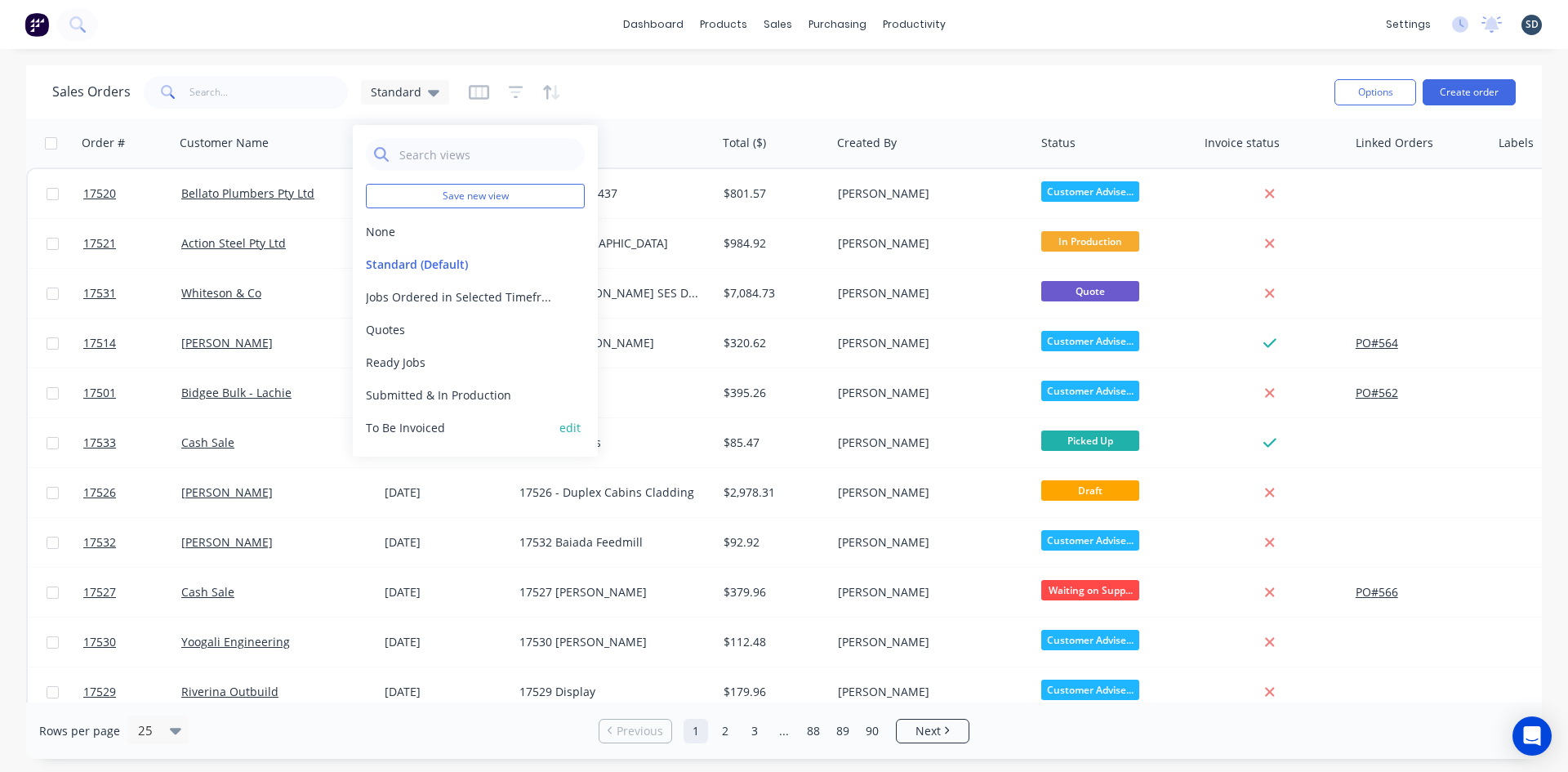
click at [457, 423] on button "To Be Invoiced" at bounding box center [458, 428] width 186 height 17
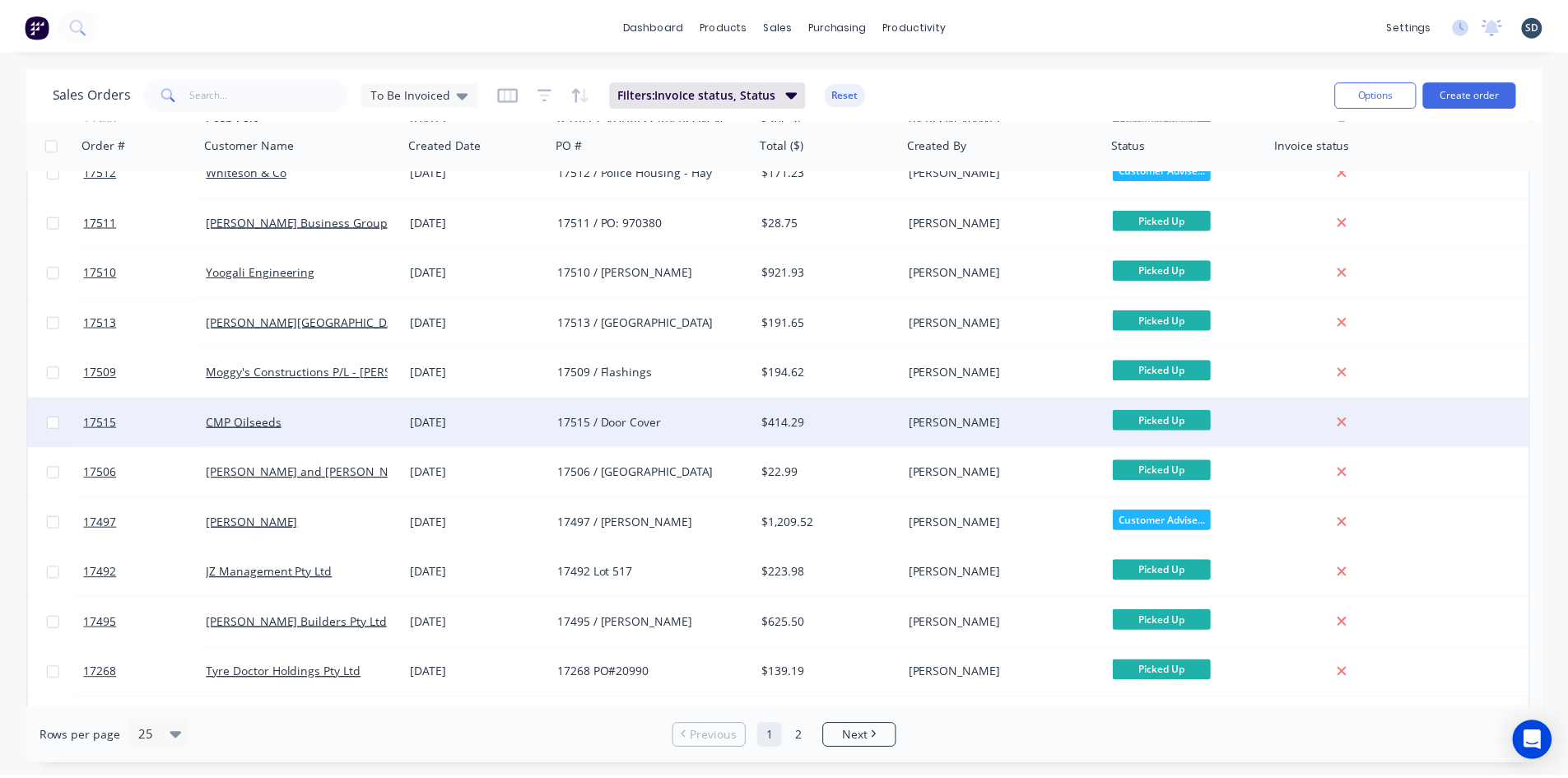
scroll to position [716, 0]
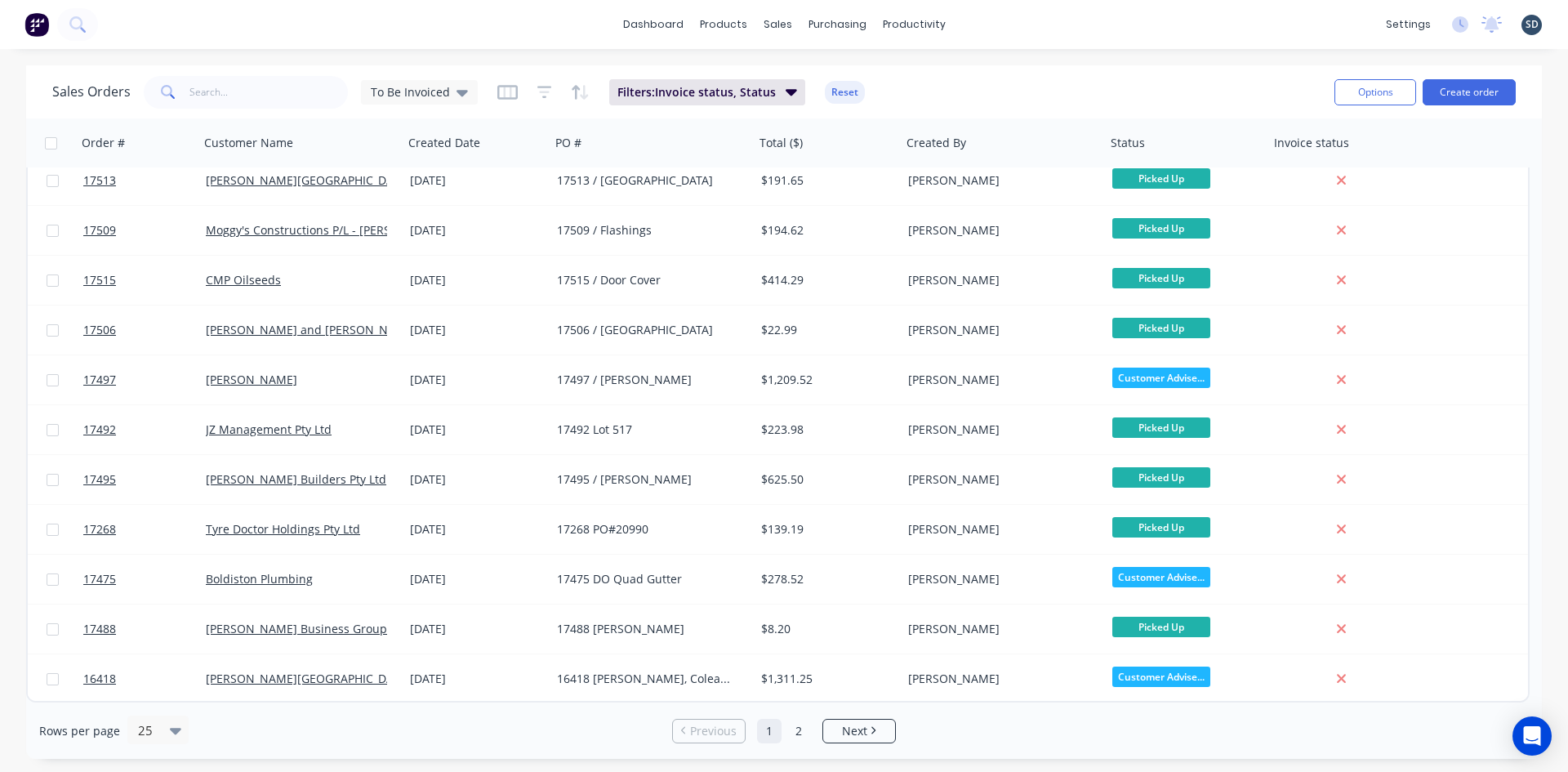
click at [1000, 24] on div "dashboard products sales purchasing productivity dashboard products Product Cat…" at bounding box center [784, 24] width 1568 height 49
click at [81, 29] on icon at bounding box center [78, 24] width 16 height 16
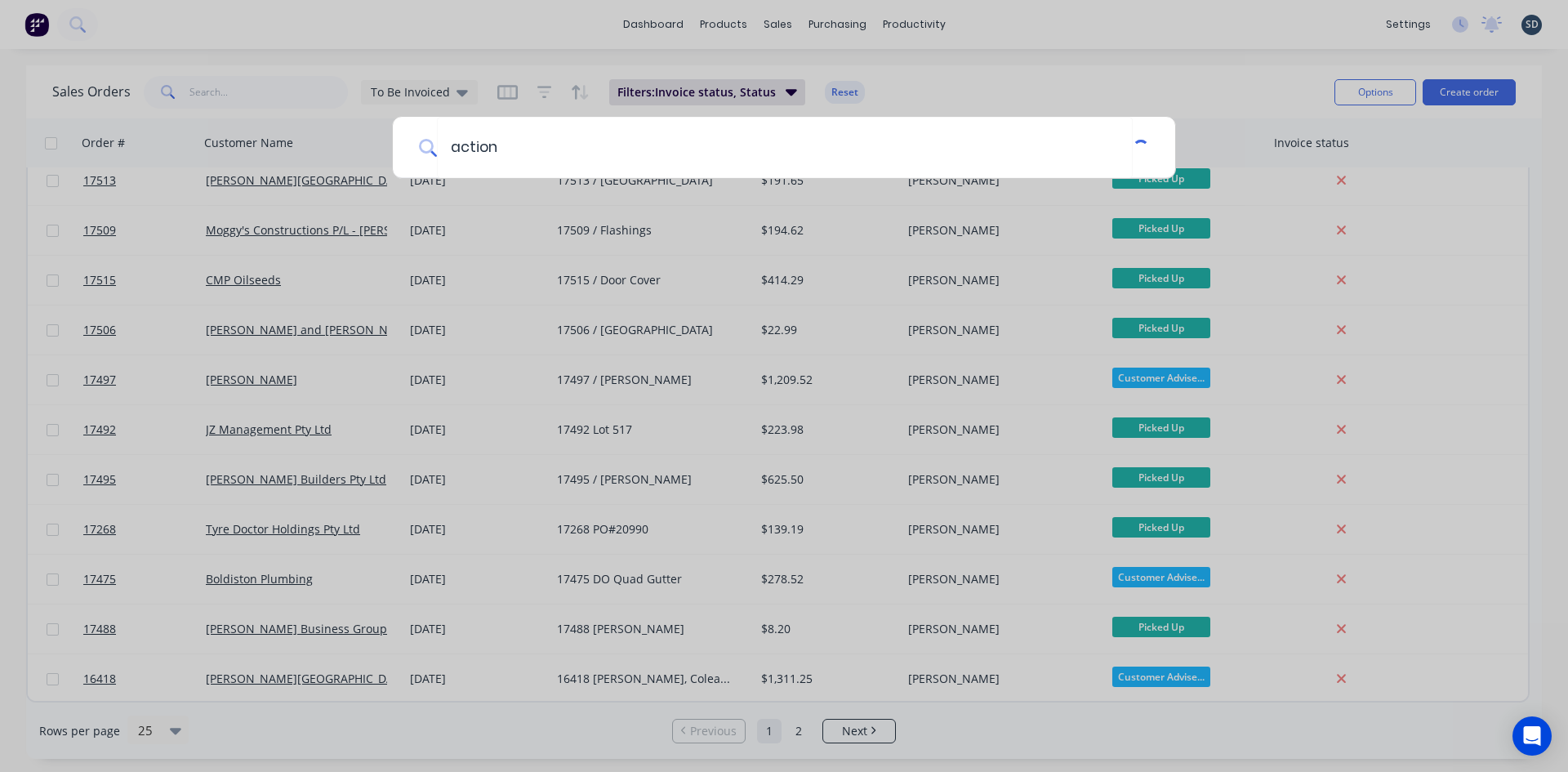
type input "action"
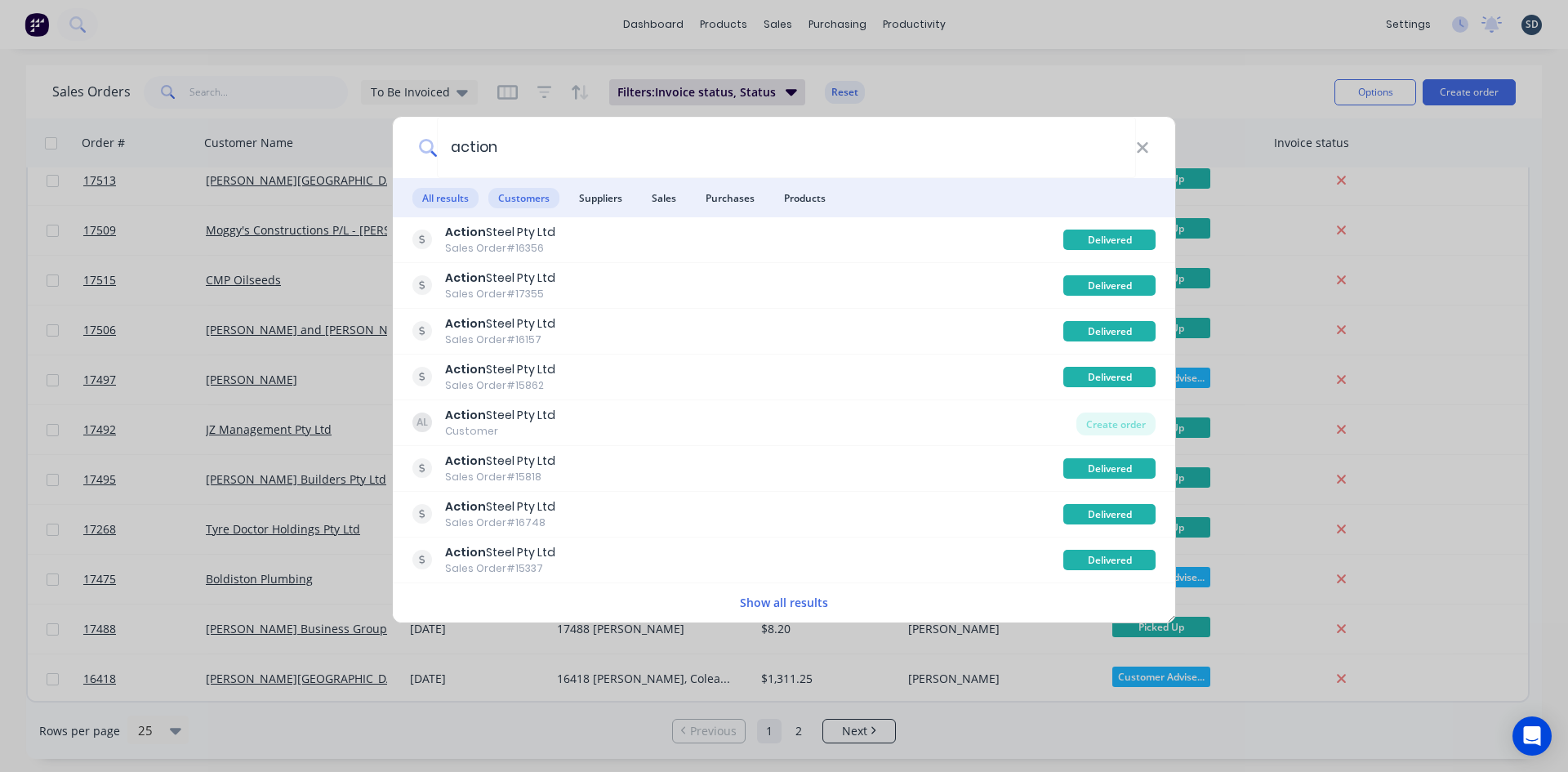
click at [529, 204] on span "Customers" at bounding box center [523, 197] width 71 height 20
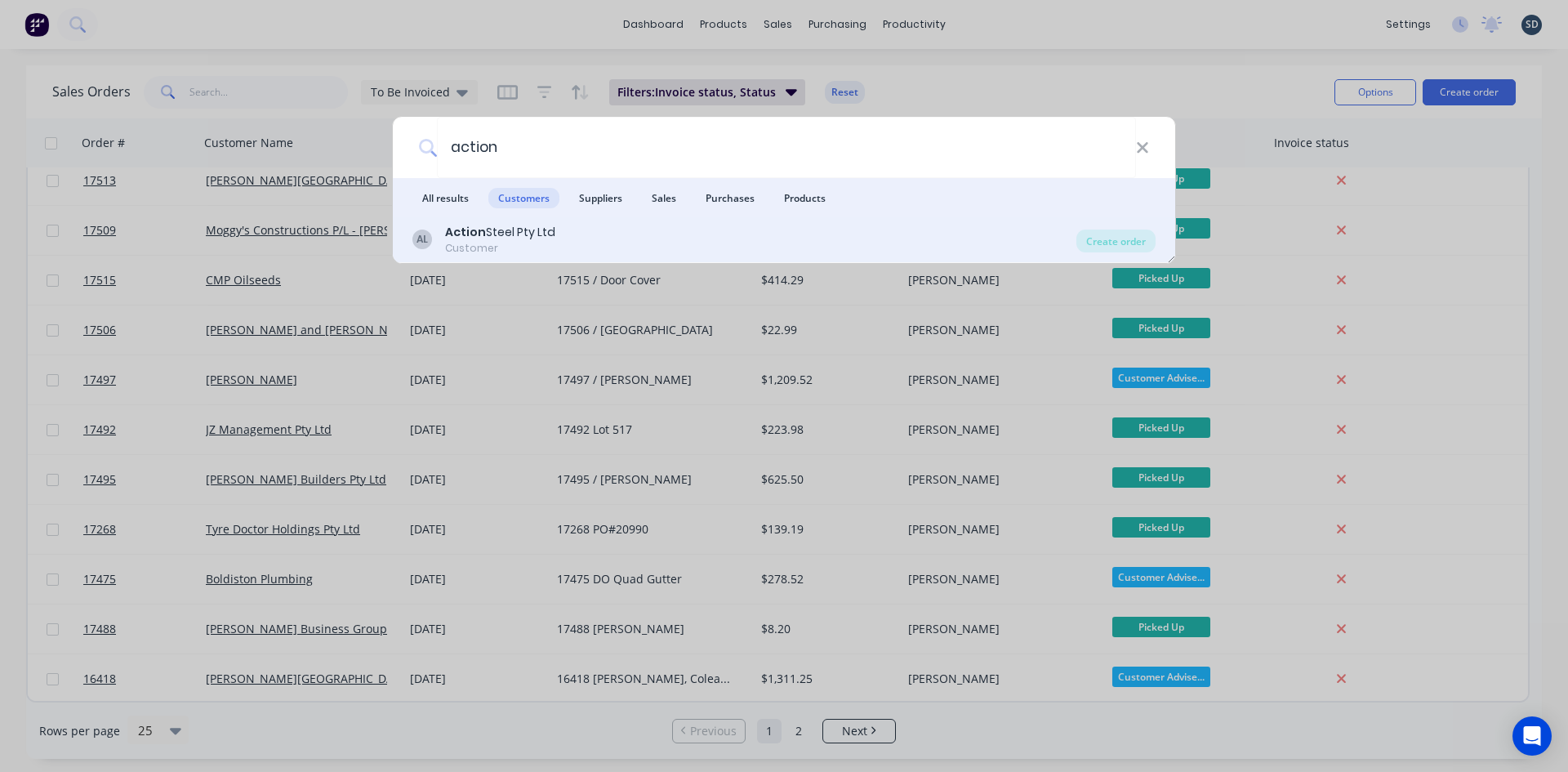
click at [539, 234] on div "Action Steel Pty Ltd" at bounding box center [500, 232] width 110 height 17
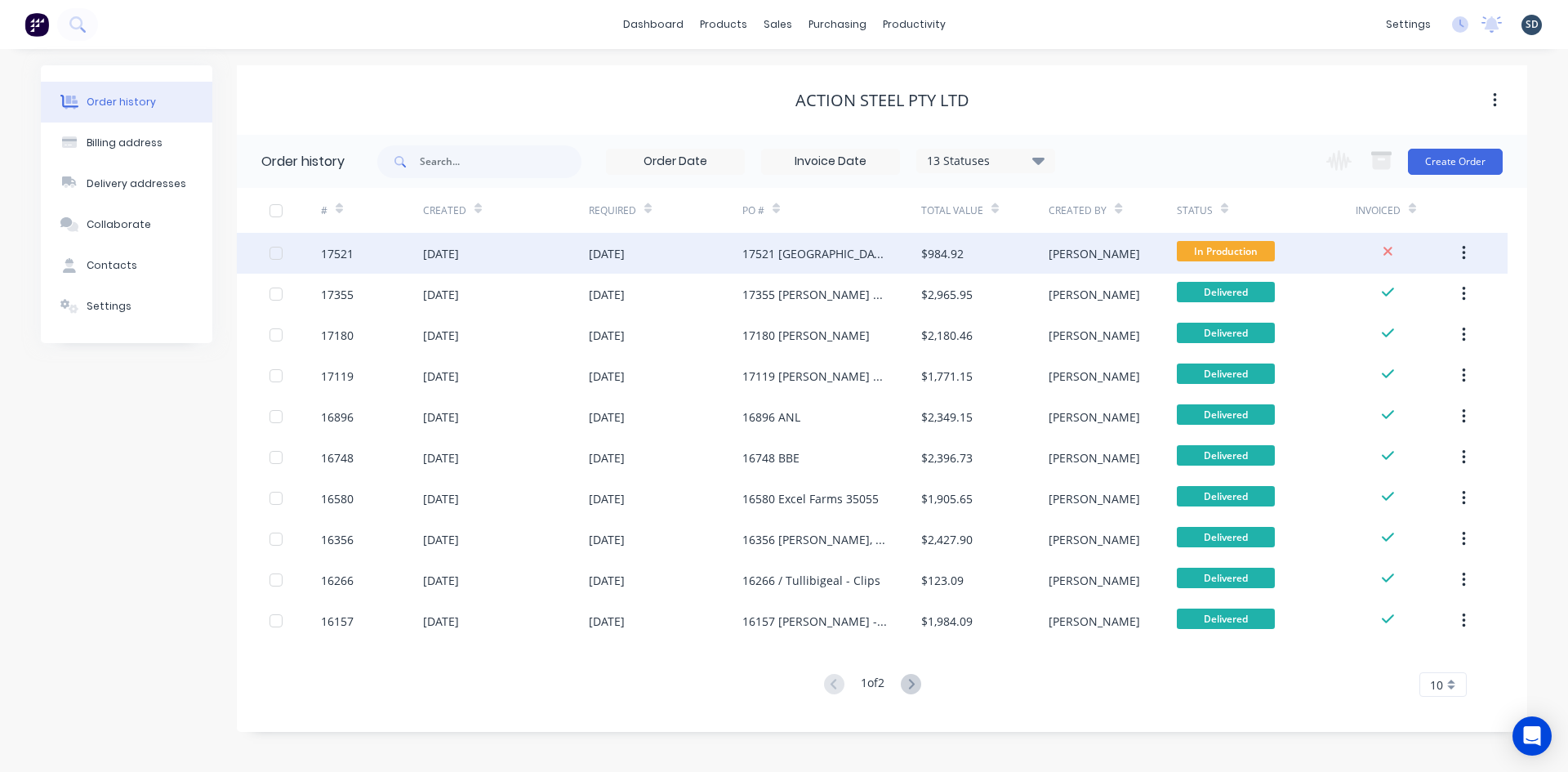
click at [864, 258] on div "17521 Quandialla" at bounding box center [831, 253] width 179 height 41
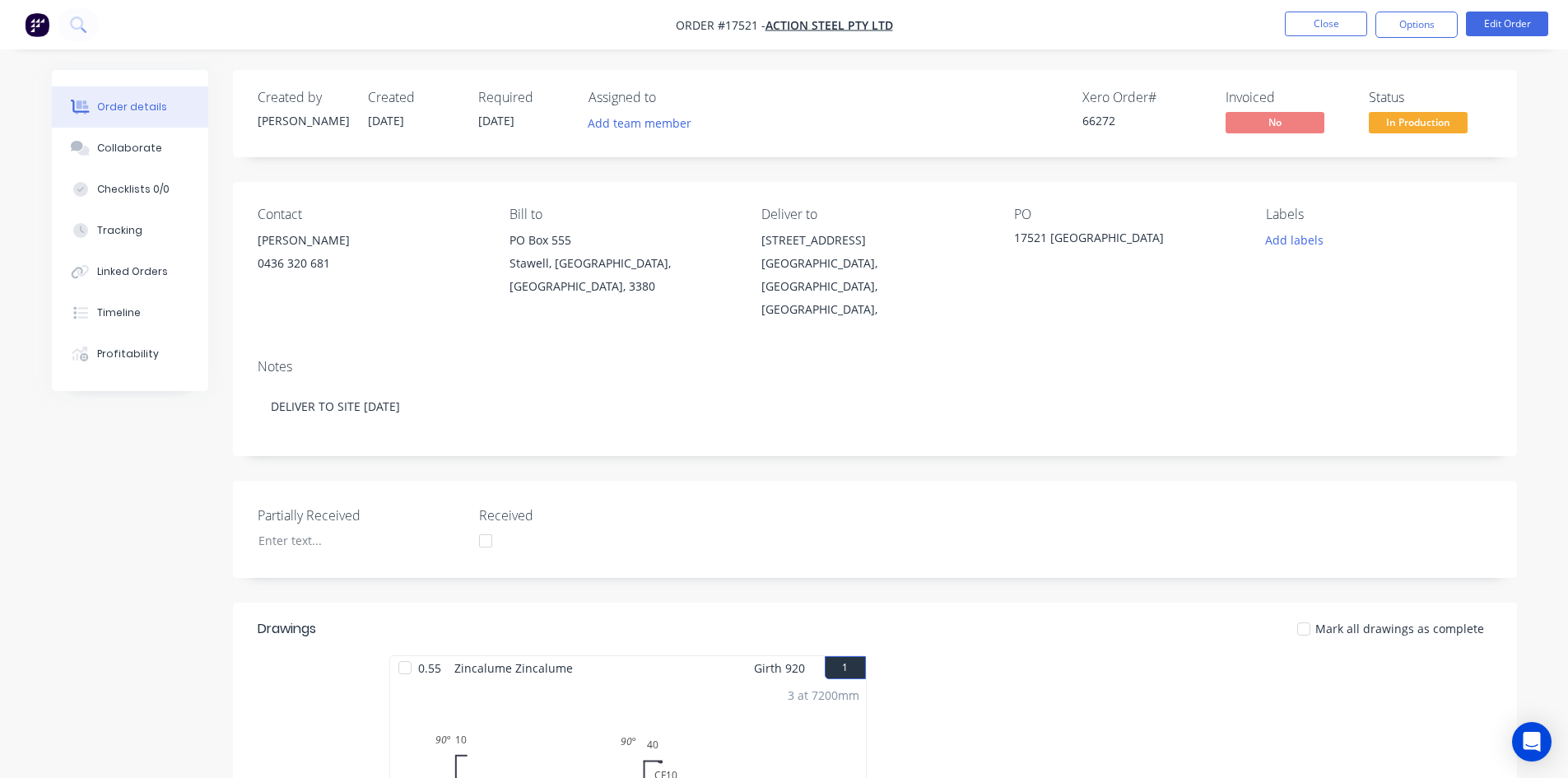
click at [341, 253] on div "0436 320 681" at bounding box center [370, 263] width 225 height 23
click at [1509, 26] on button "Edit Order" at bounding box center [1507, 24] width 83 height 25
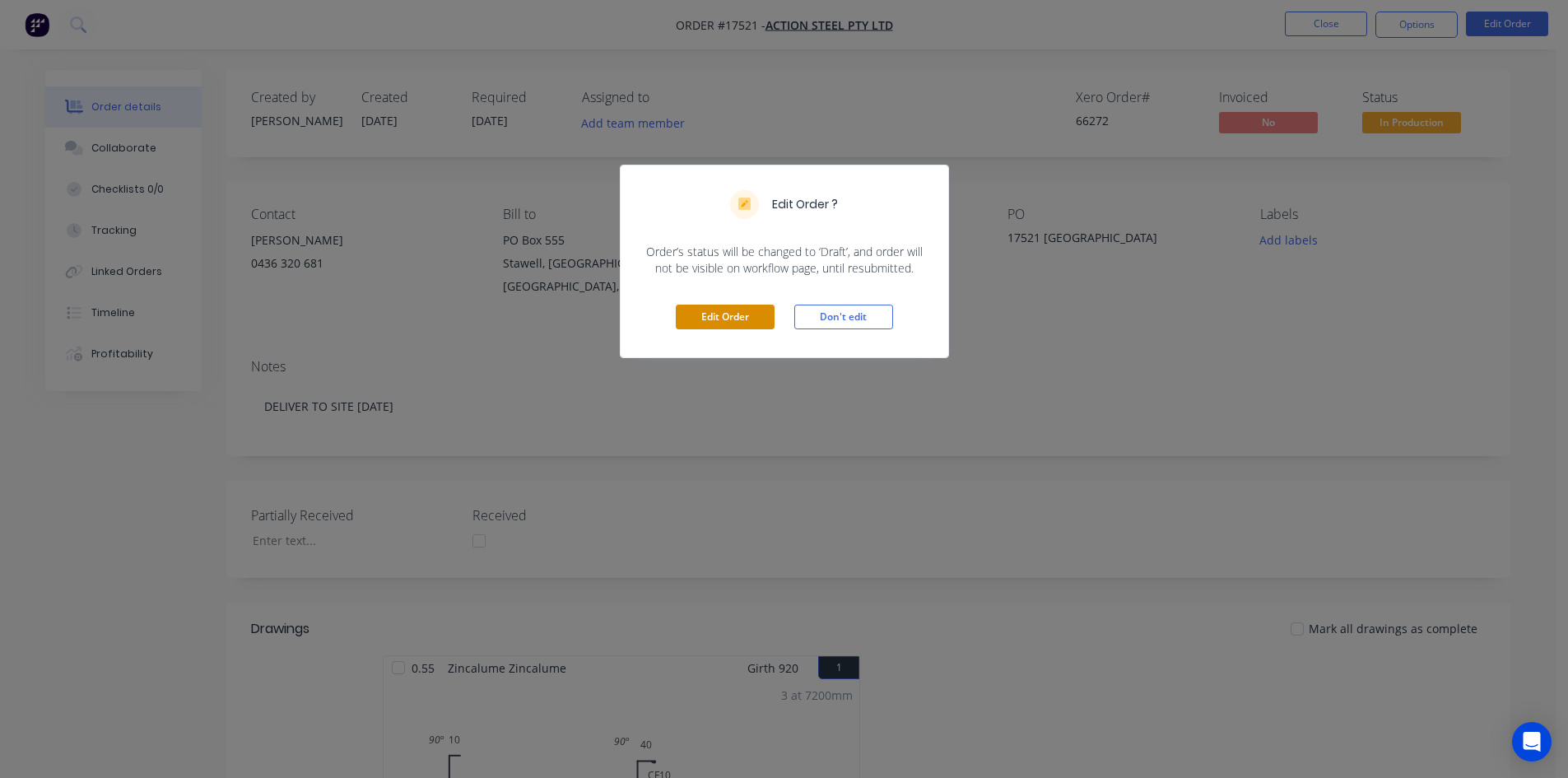
click at [728, 321] on button "Edit Order" at bounding box center [725, 317] width 99 height 25
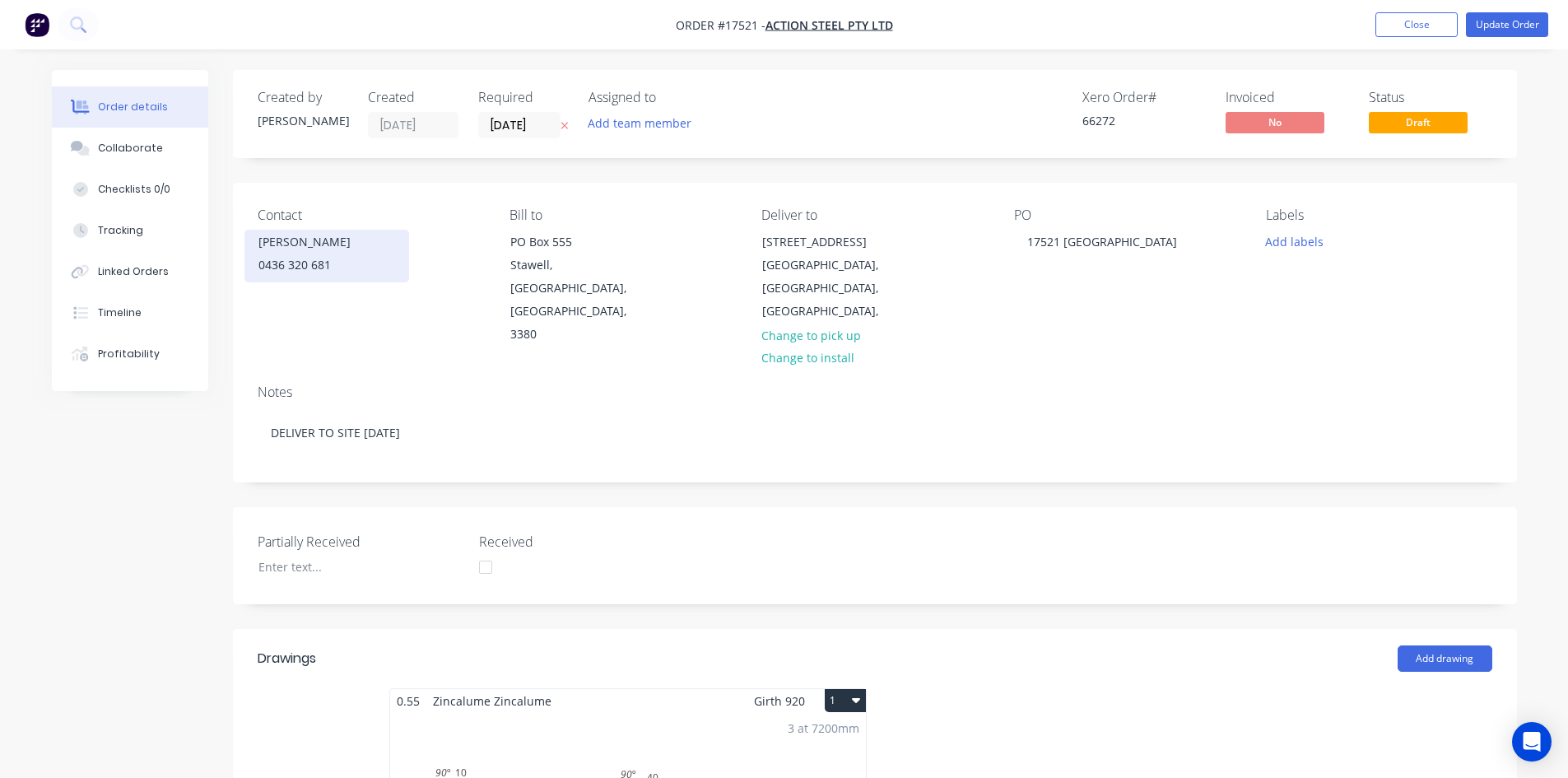
click at [337, 253] on div "0436 320 681" at bounding box center [326, 265] width 136 height 23
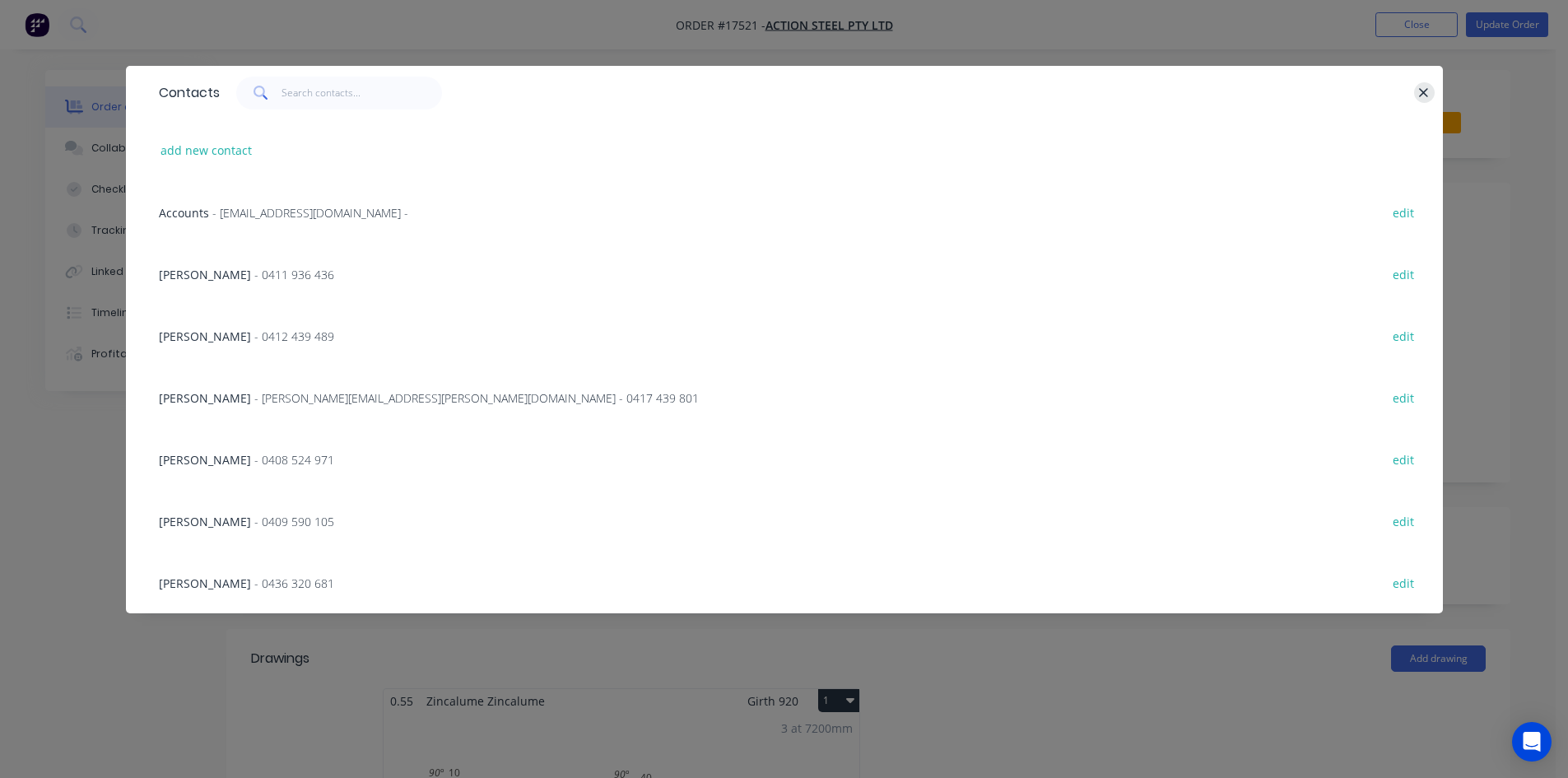
click at [1424, 93] on icon "button" at bounding box center [1424, 92] width 9 height 9
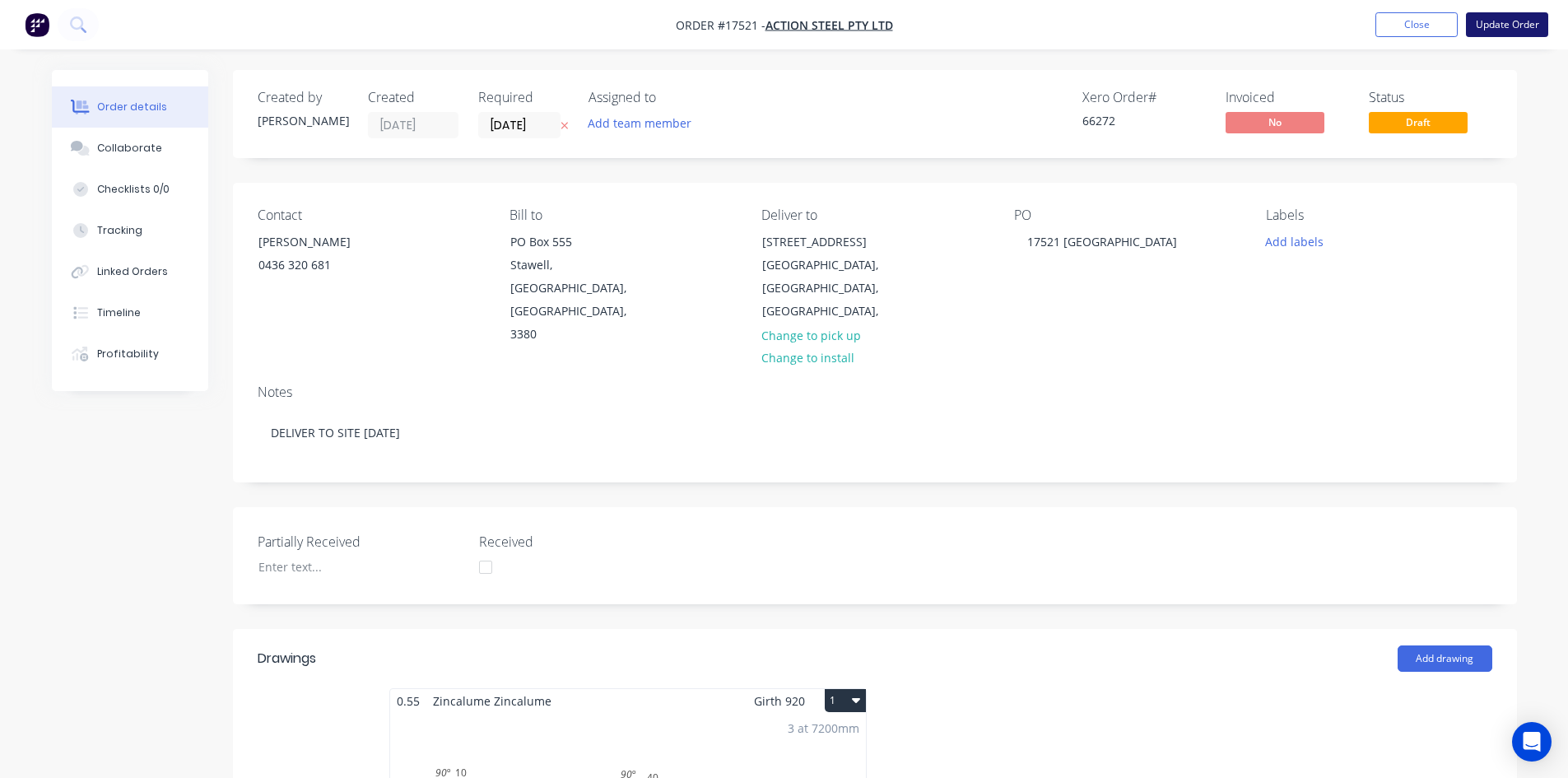
click at [1512, 28] on button "Update Order" at bounding box center [1507, 25] width 83 height 25
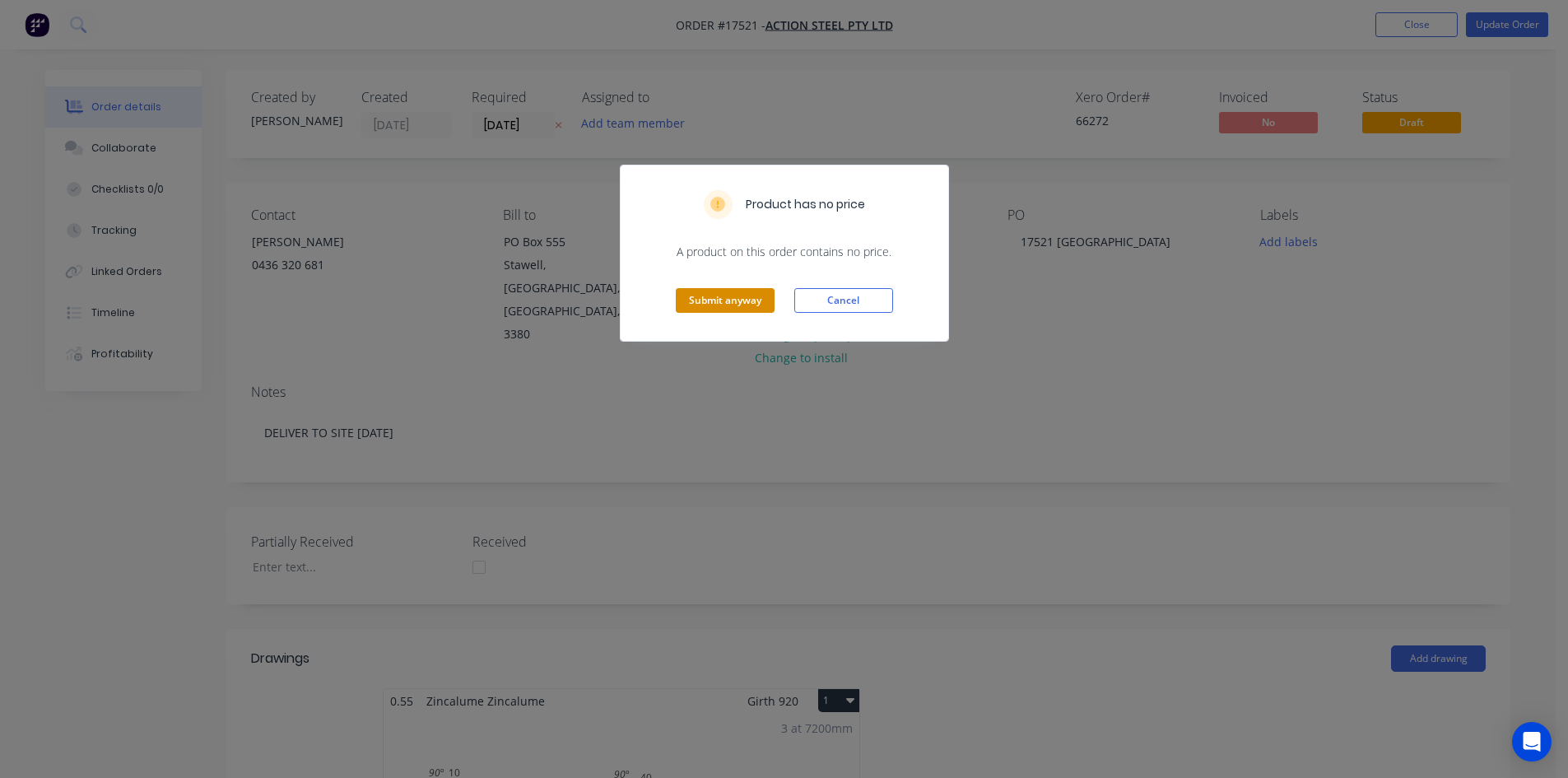
click at [727, 304] on button "Submit anyway" at bounding box center [725, 300] width 99 height 25
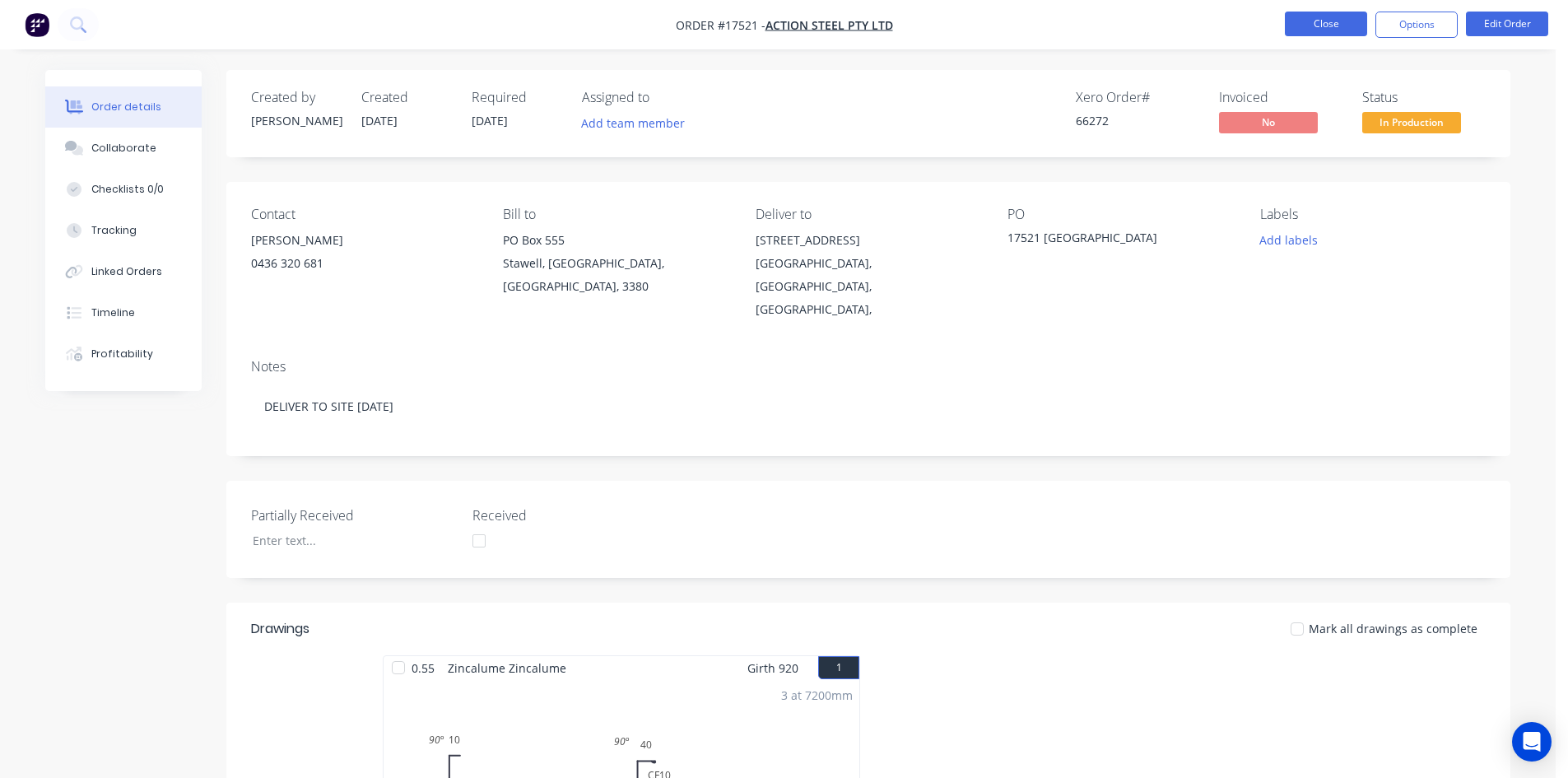
click at [1349, 31] on button "Close" at bounding box center [1326, 24] width 83 height 25
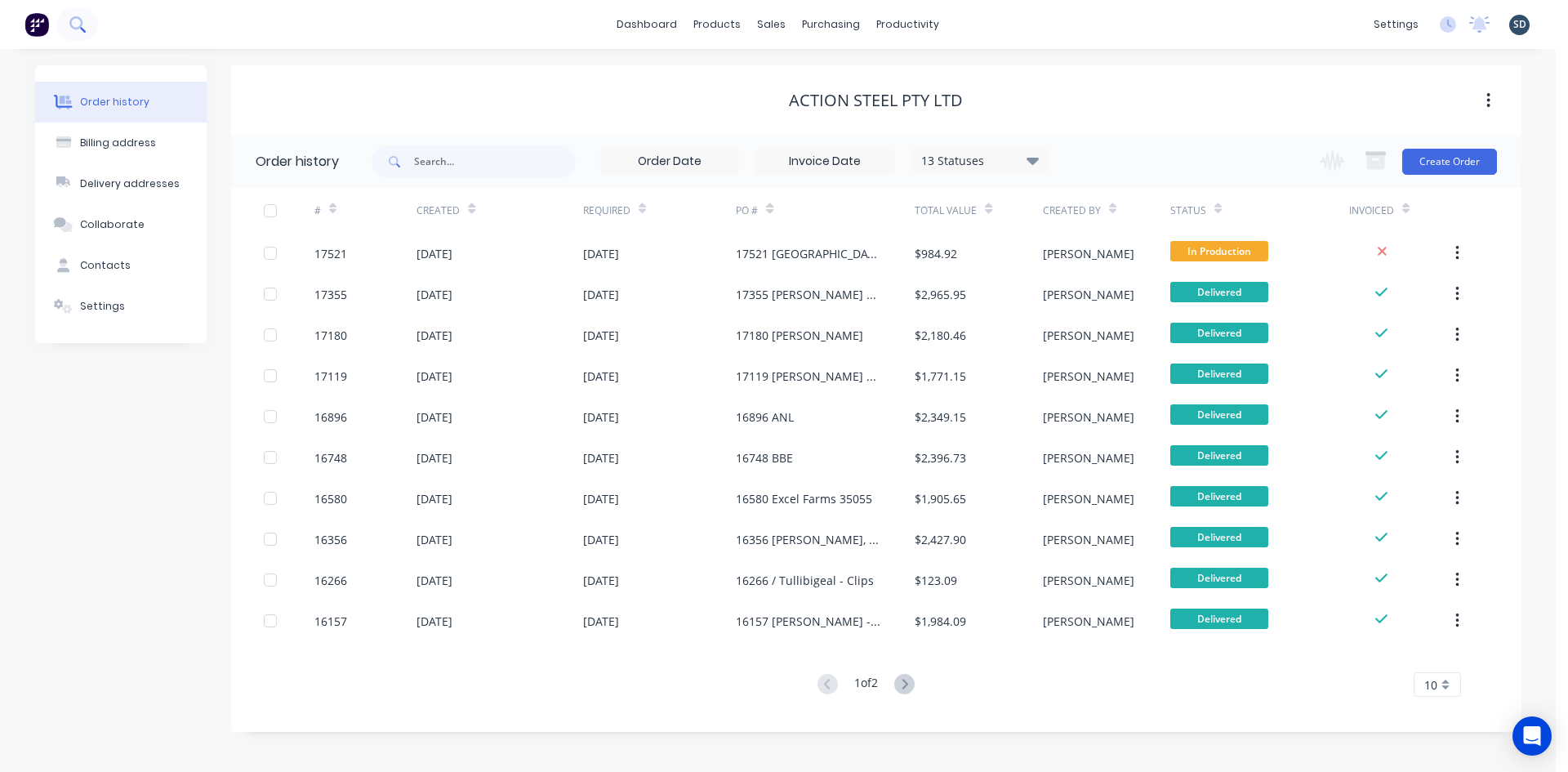
click at [79, 10] on button at bounding box center [77, 24] width 41 height 32
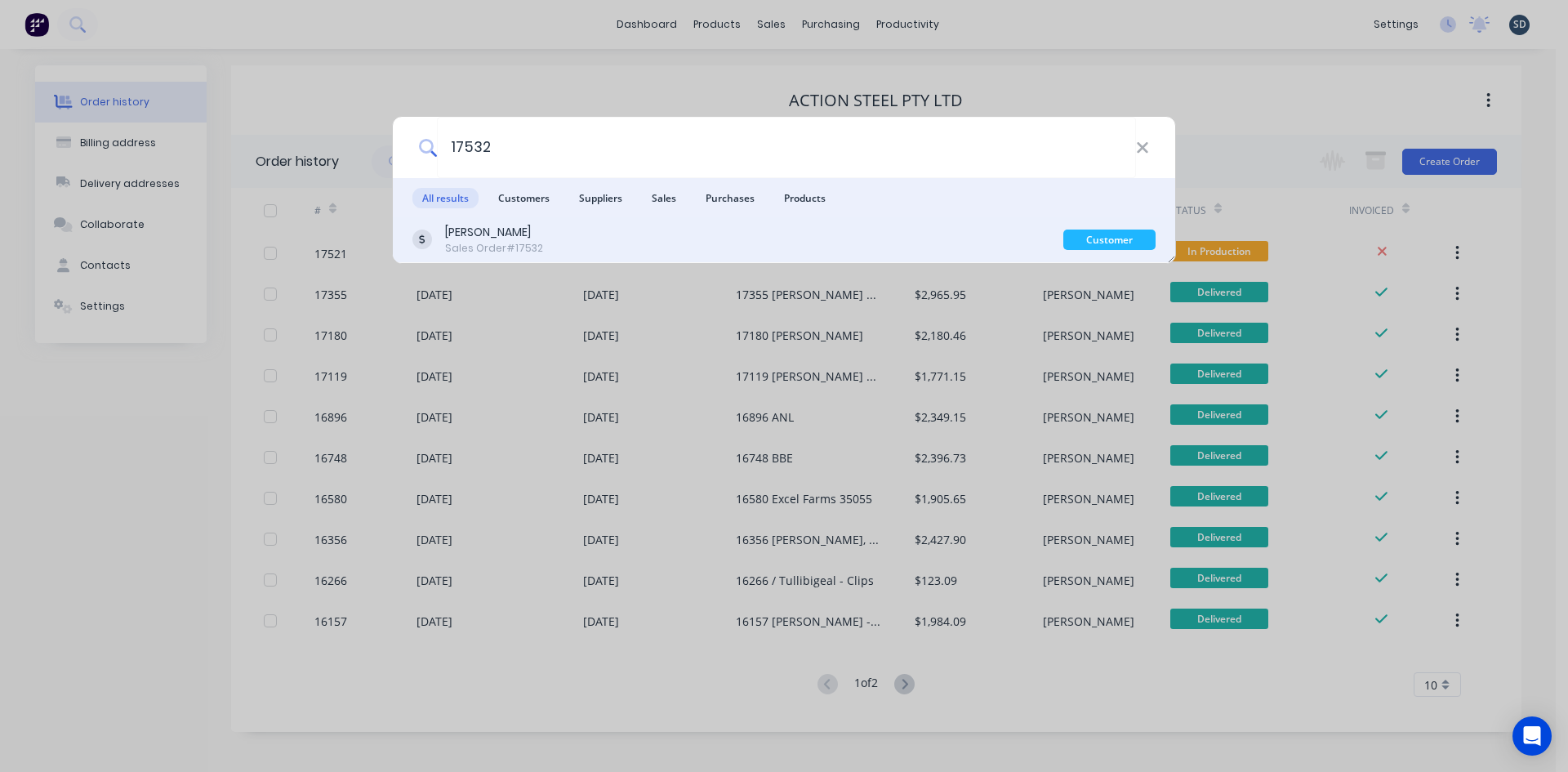
type input "17532"
click at [829, 245] on div "Chris Pippia Sales Order #17532" at bounding box center [737, 239] width 650 height 31
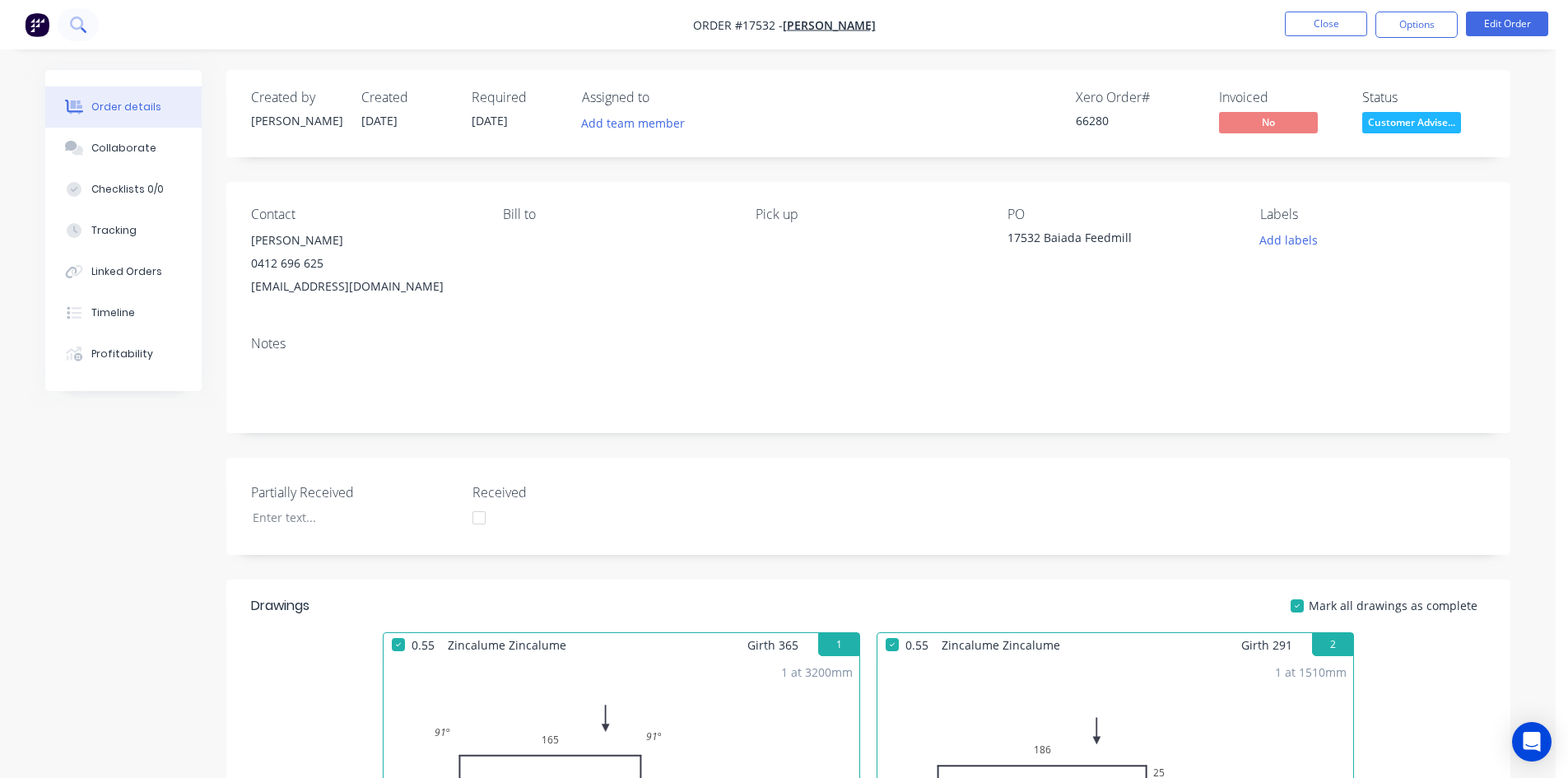
click at [86, 29] on button at bounding box center [77, 24] width 41 height 33
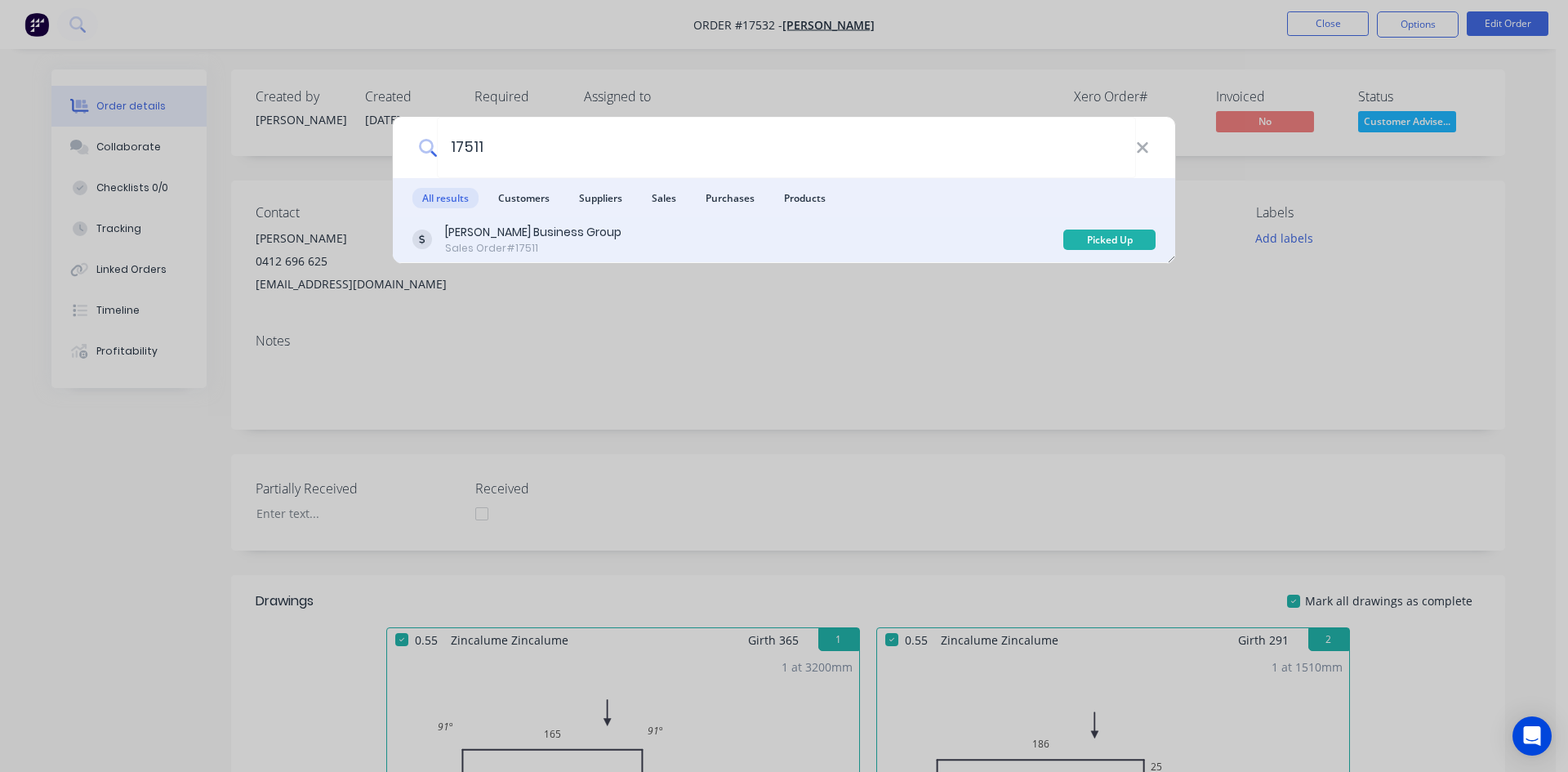
type input "17511"
click at [725, 249] on div "Griffith Business Group Sales Order #17511" at bounding box center [737, 239] width 650 height 31
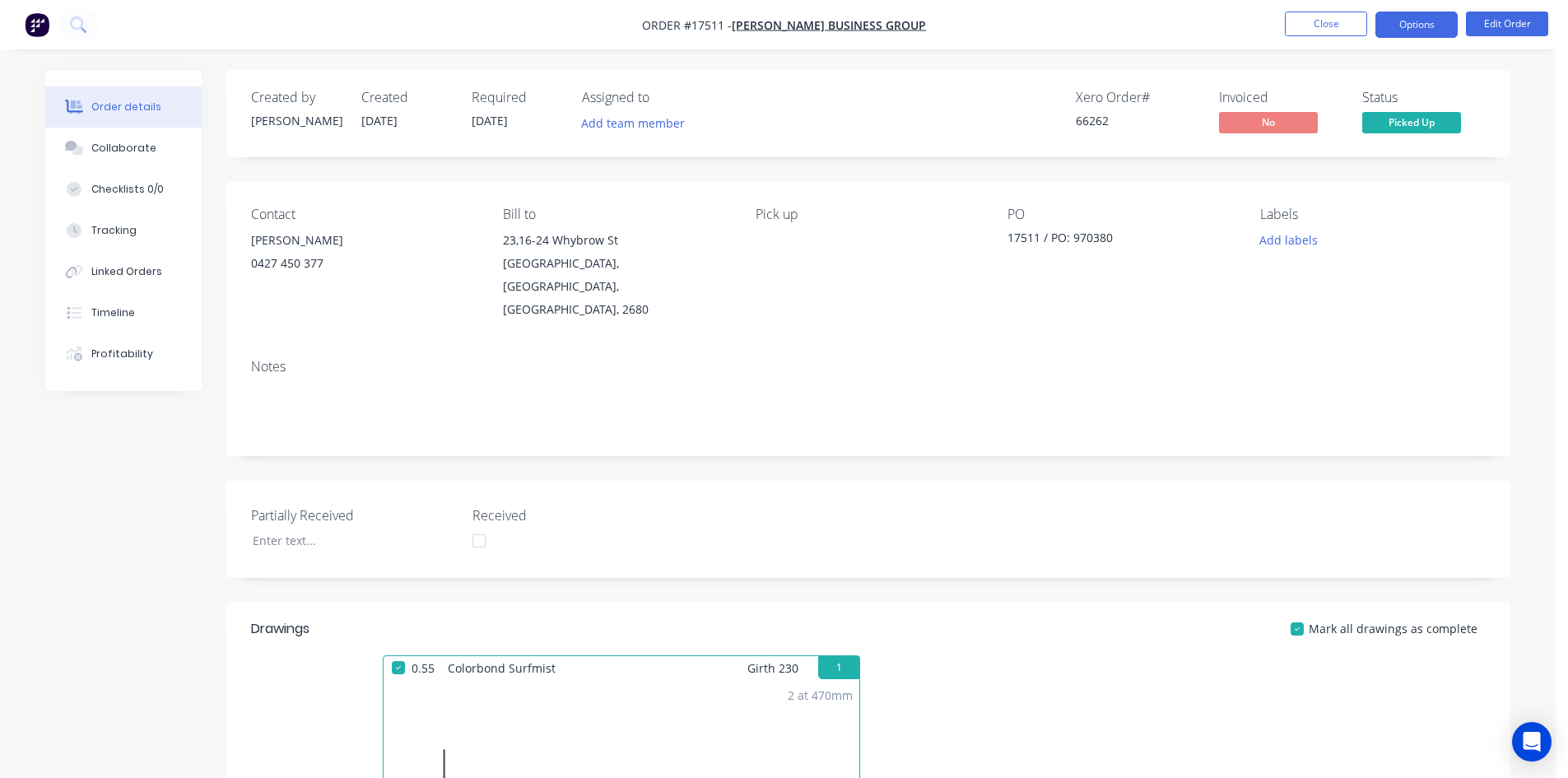
click at [1438, 25] on button "Options" at bounding box center [1417, 25] width 83 height 26
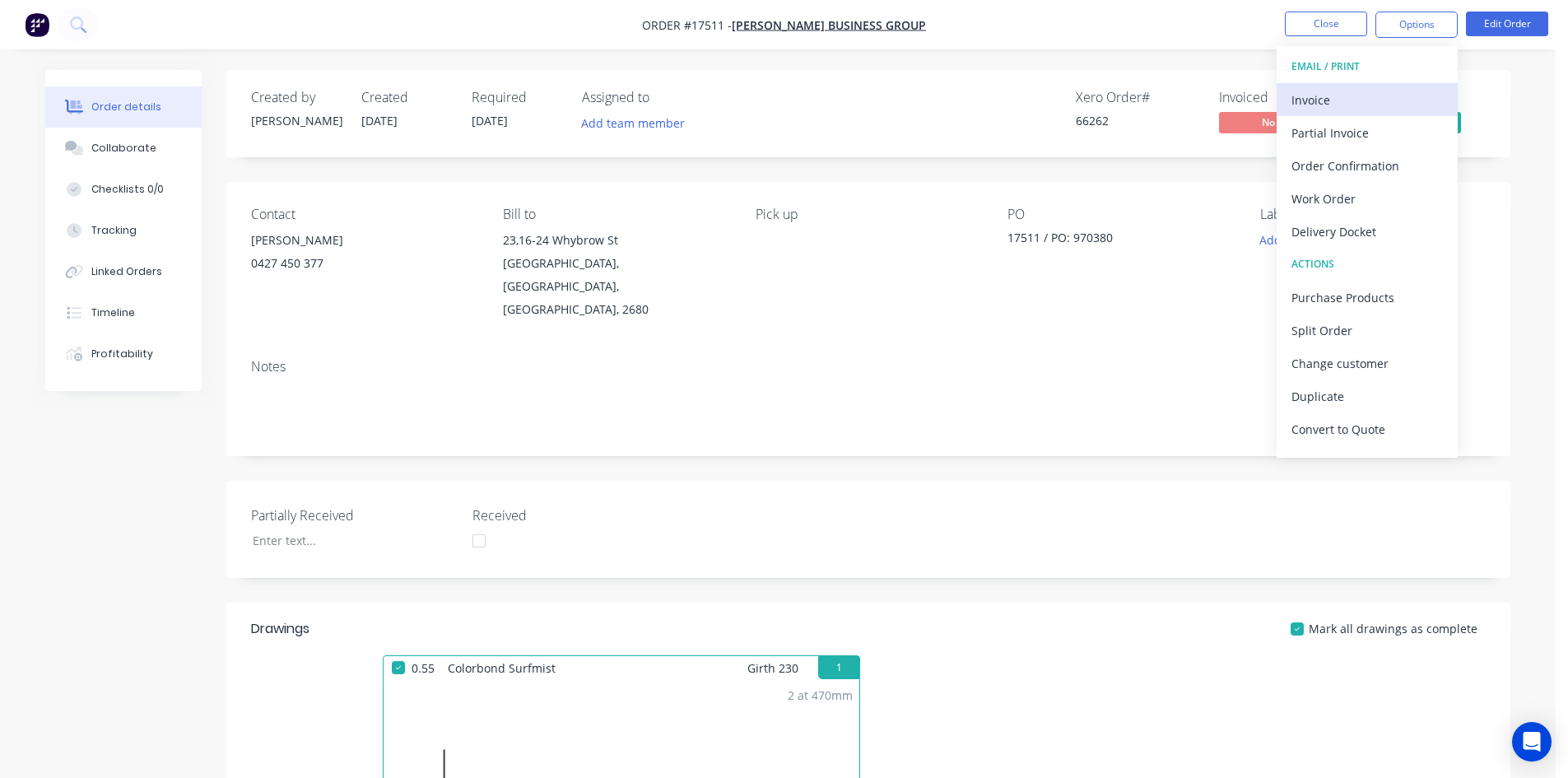
click at [1367, 106] on div "Invoice" at bounding box center [1367, 99] width 151 height 24
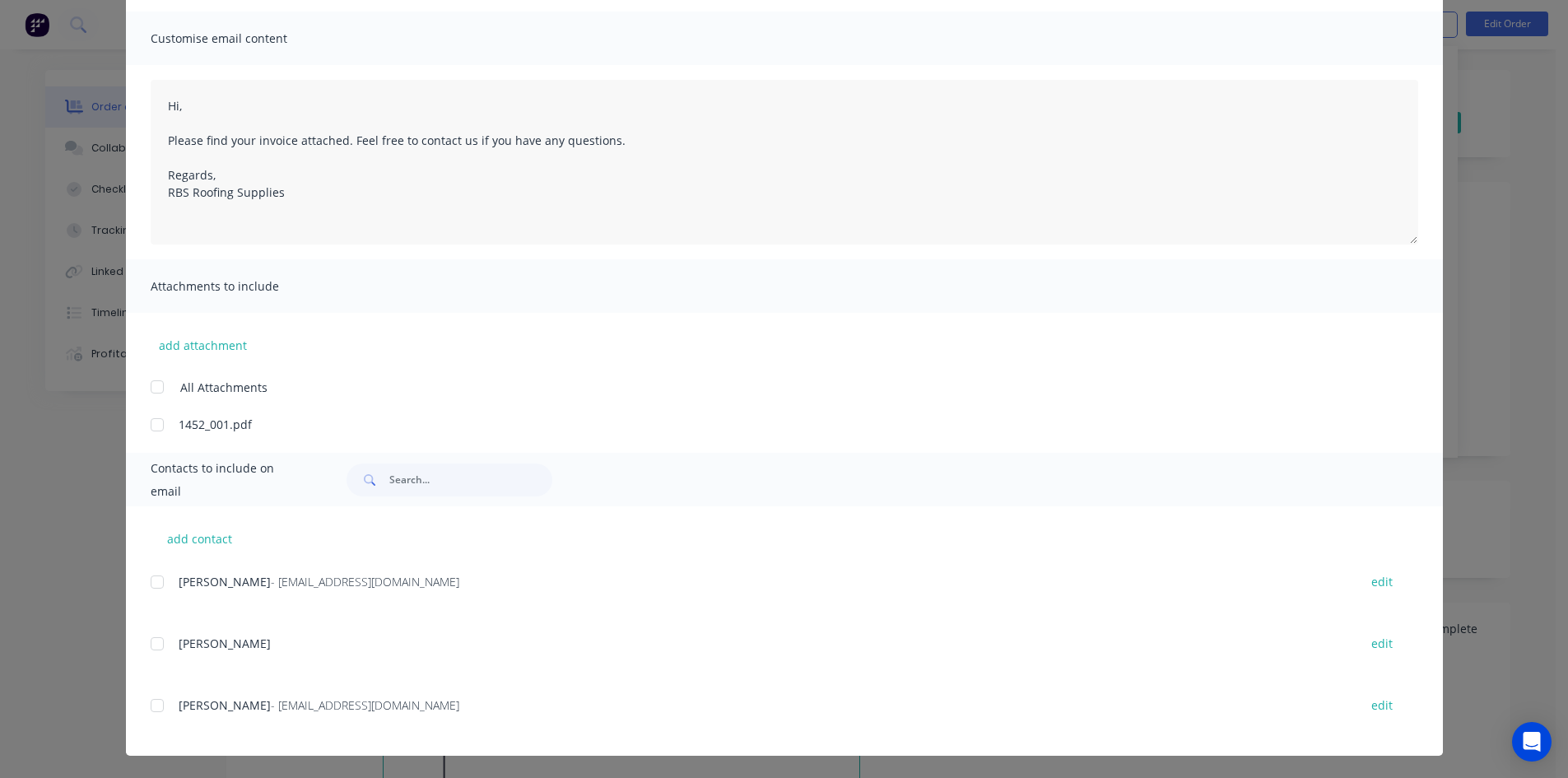
scroll to position [108, 0]
click at [150, 706] on div at bounding box center [157, 704] width 33 height 33
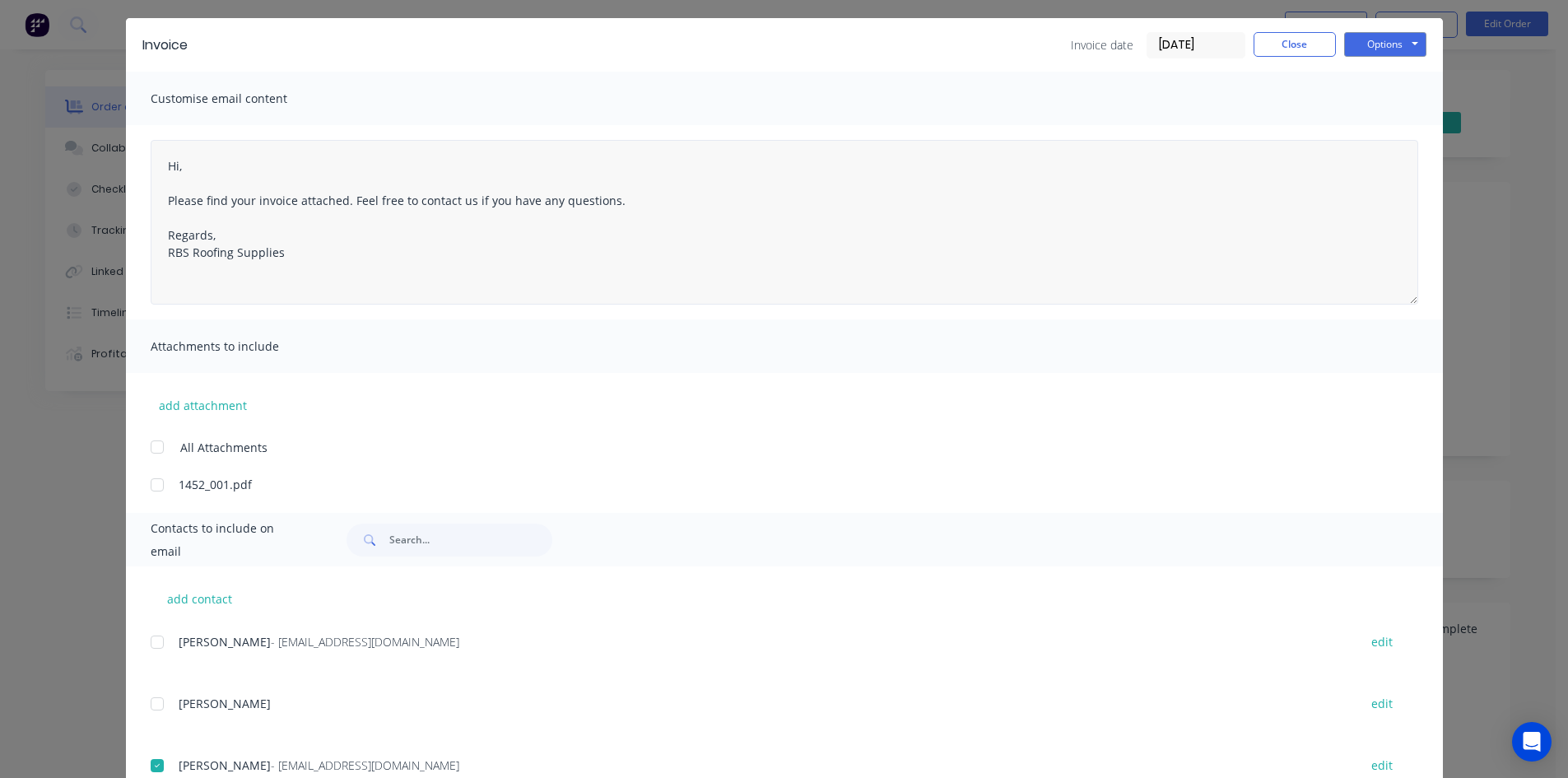
scroll to position [0, 0]
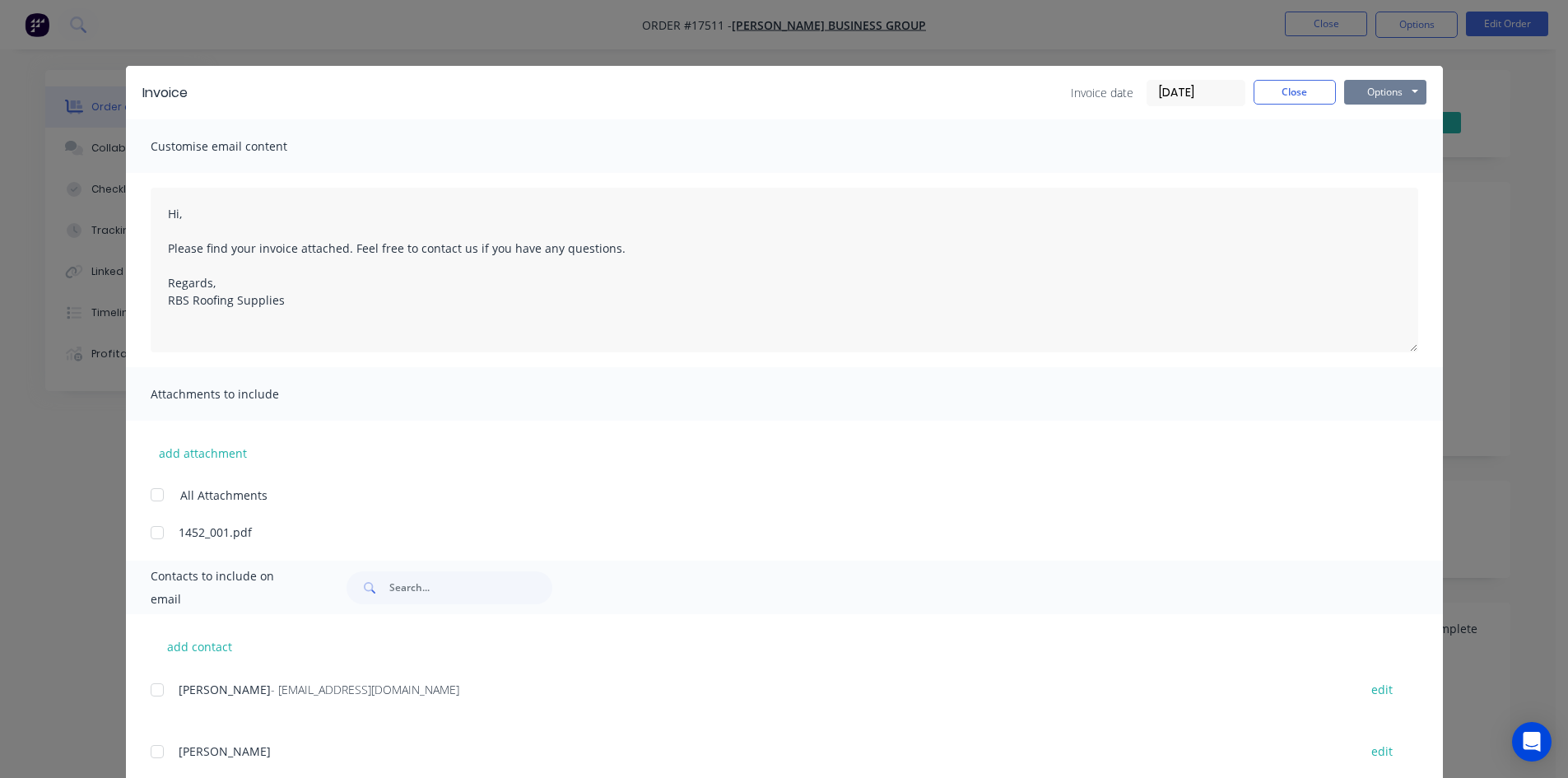
click at [1393, 86] on button "Options" at bounding box center [1385, 92] width 83 height 25
click at [1368, 181] on button "Email" at bounding box center [1396, 175] width 106 height 27
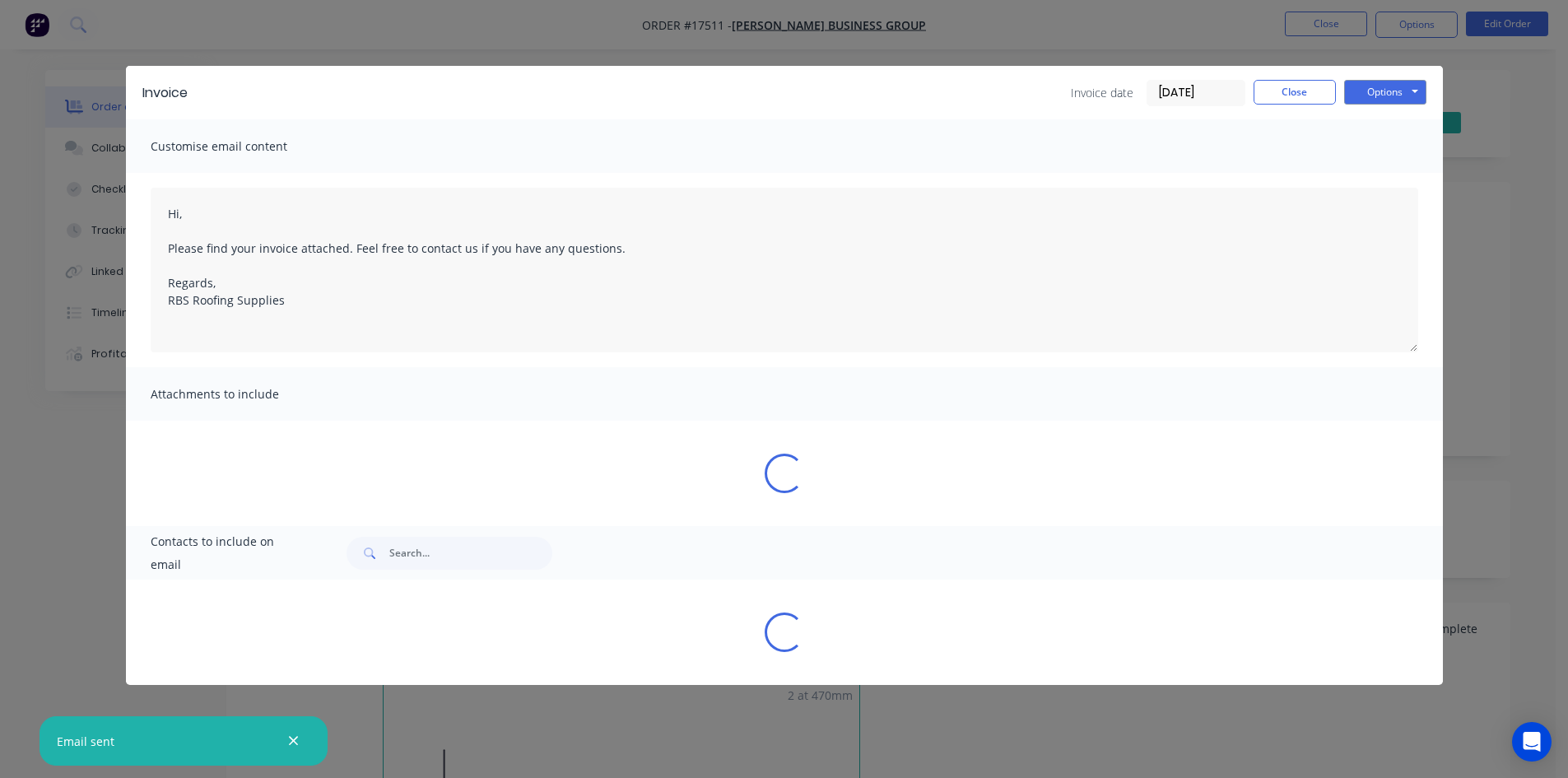
type textarea "Hi, Please find your invoice attached. Feel free to contact us if you have any …"
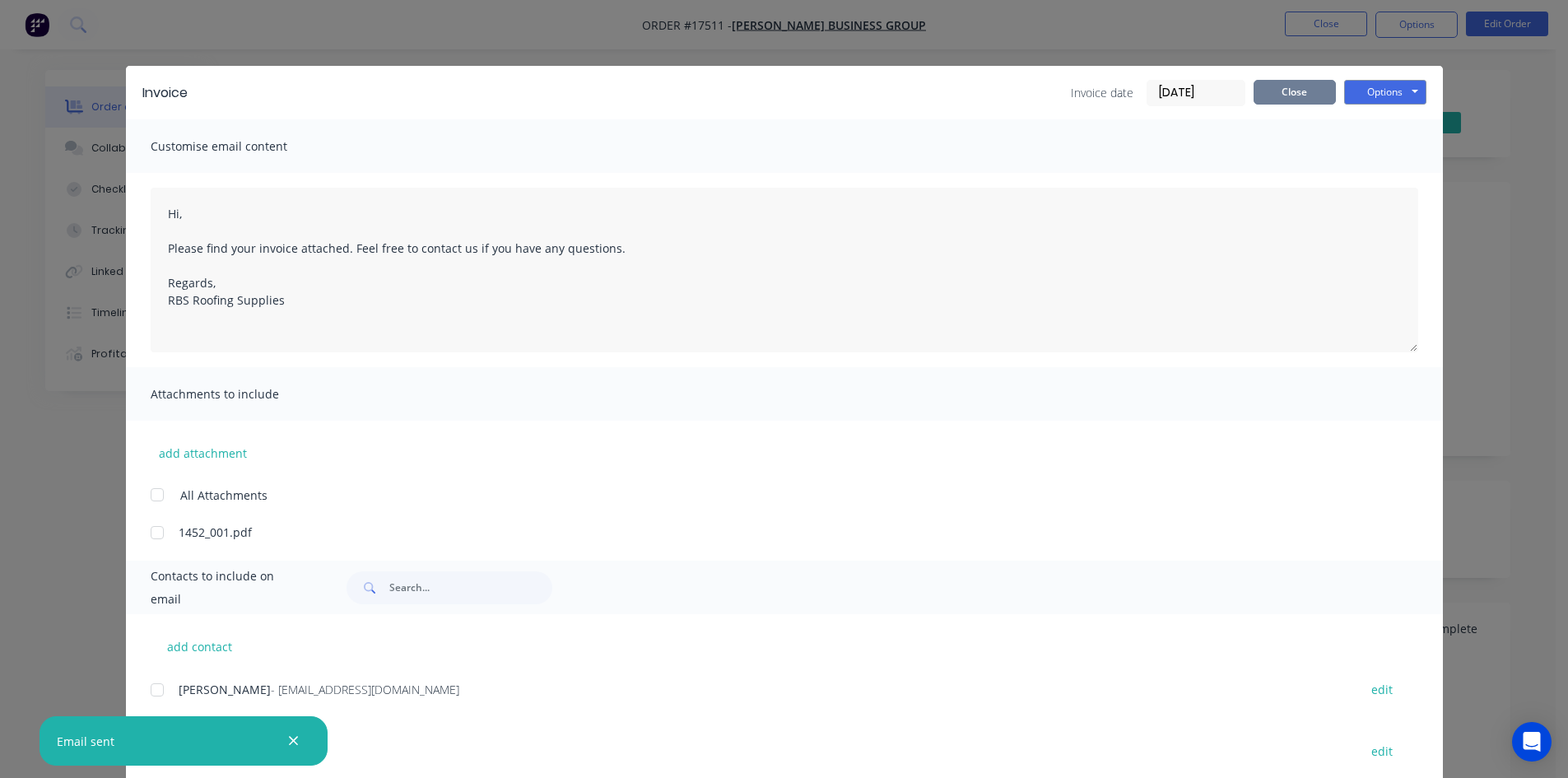
click at [1274, 84] on button "Close" at bounding box center [1295, 92] width 83 height 25
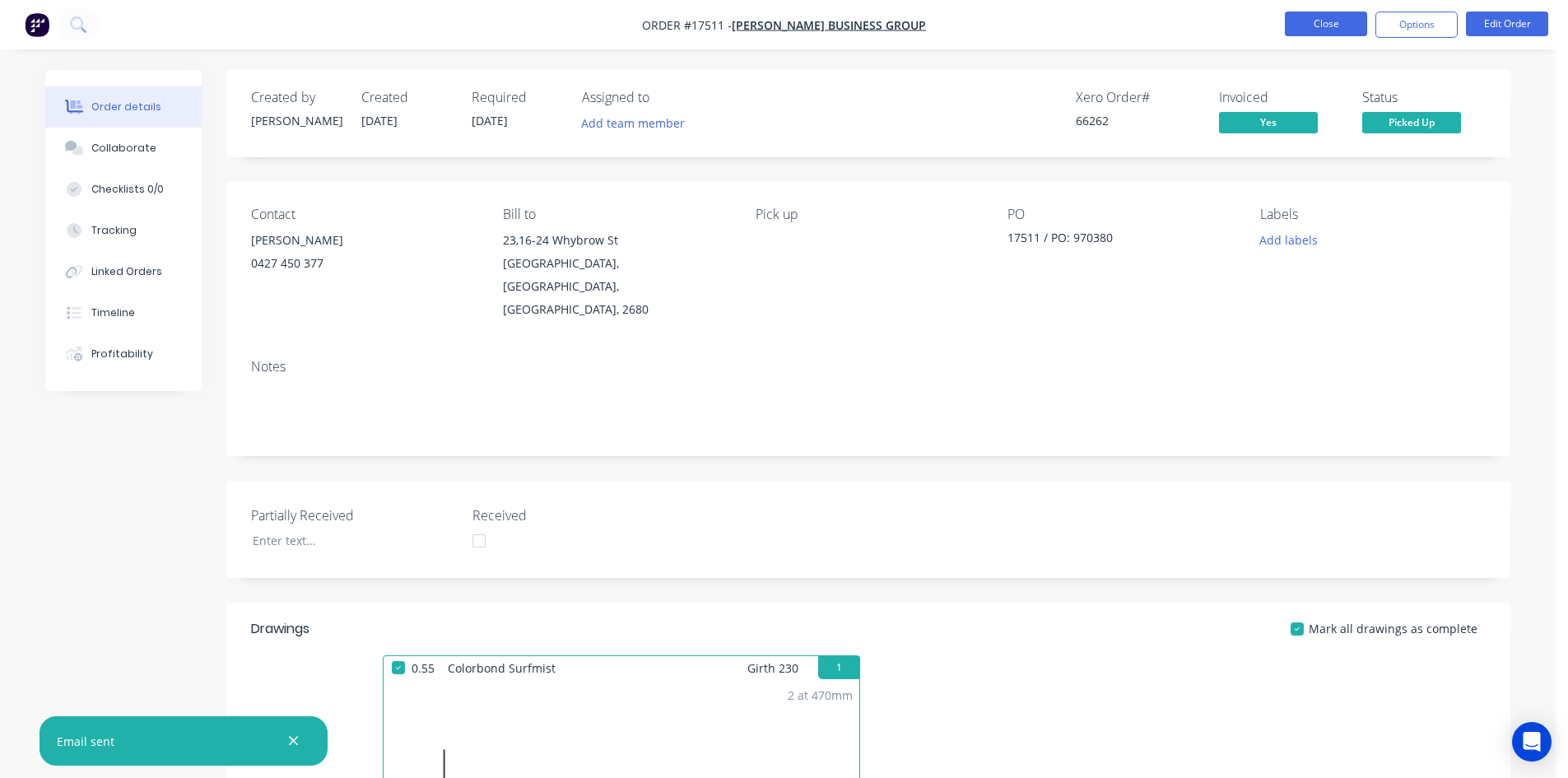
click at [1318, 28] on button "Close" at bounding box center [1326, 24] width 83 height 25
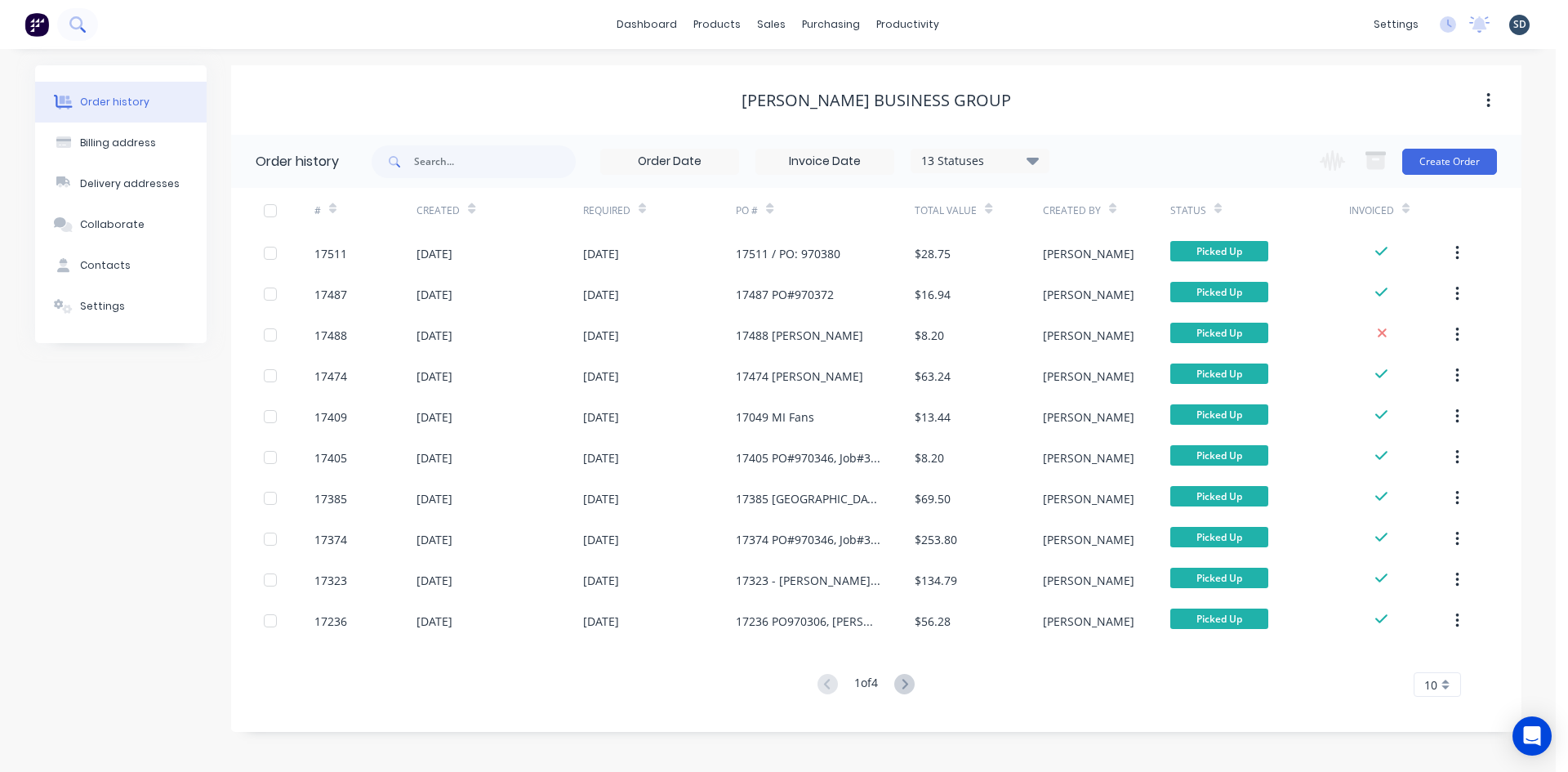
click at [75, 28] on icon at bounding box center [76, 23] width 13 height 13
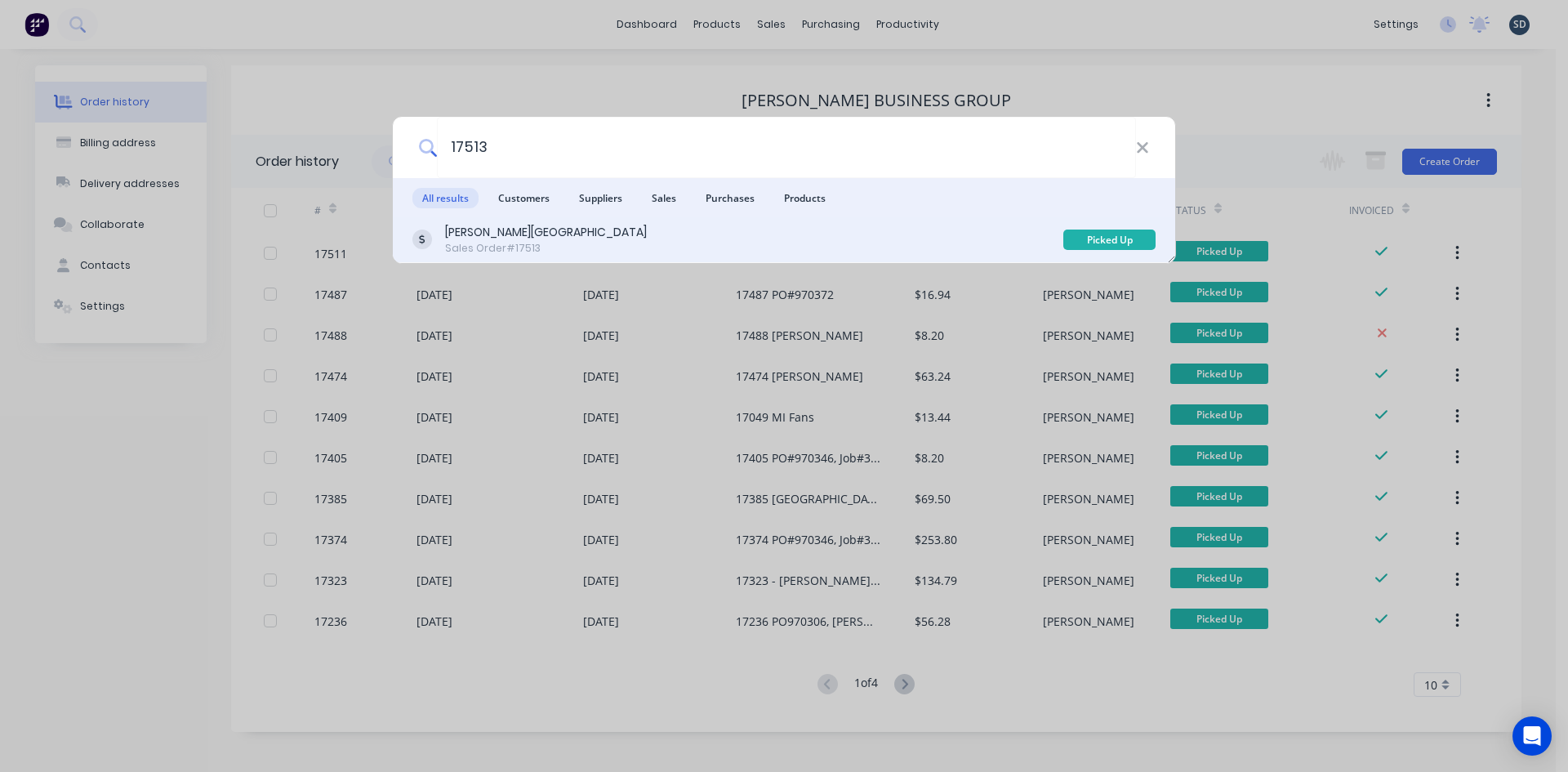
type input "17513"
click at [902, 236] on div "Glenn Walsh Building Sales Order #17513" at bounding box center [737, 239] width 650 height 31
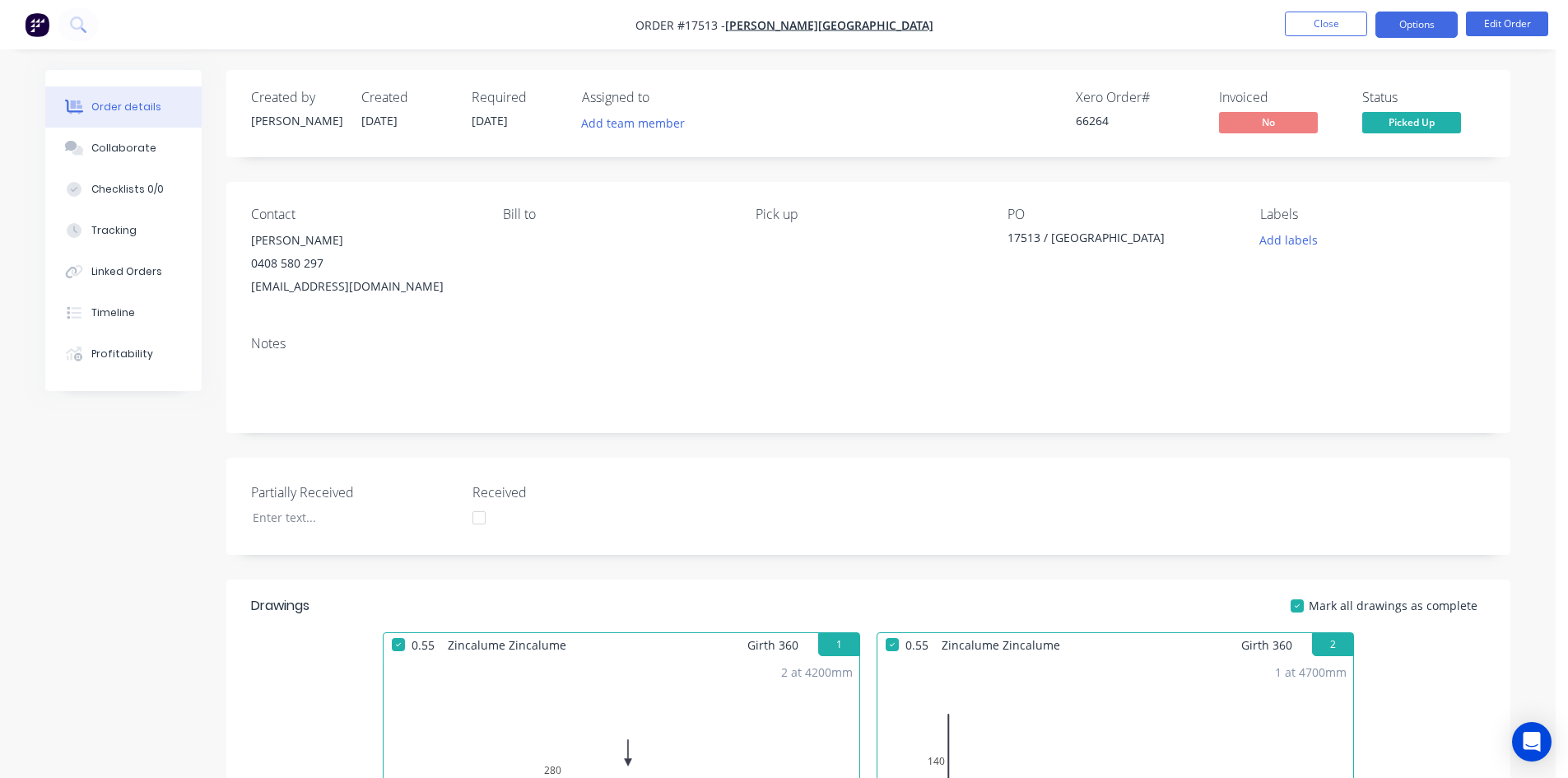
click at [1403, 15] on button "Options" at bounding box center [1417, 25] width 83 height 26
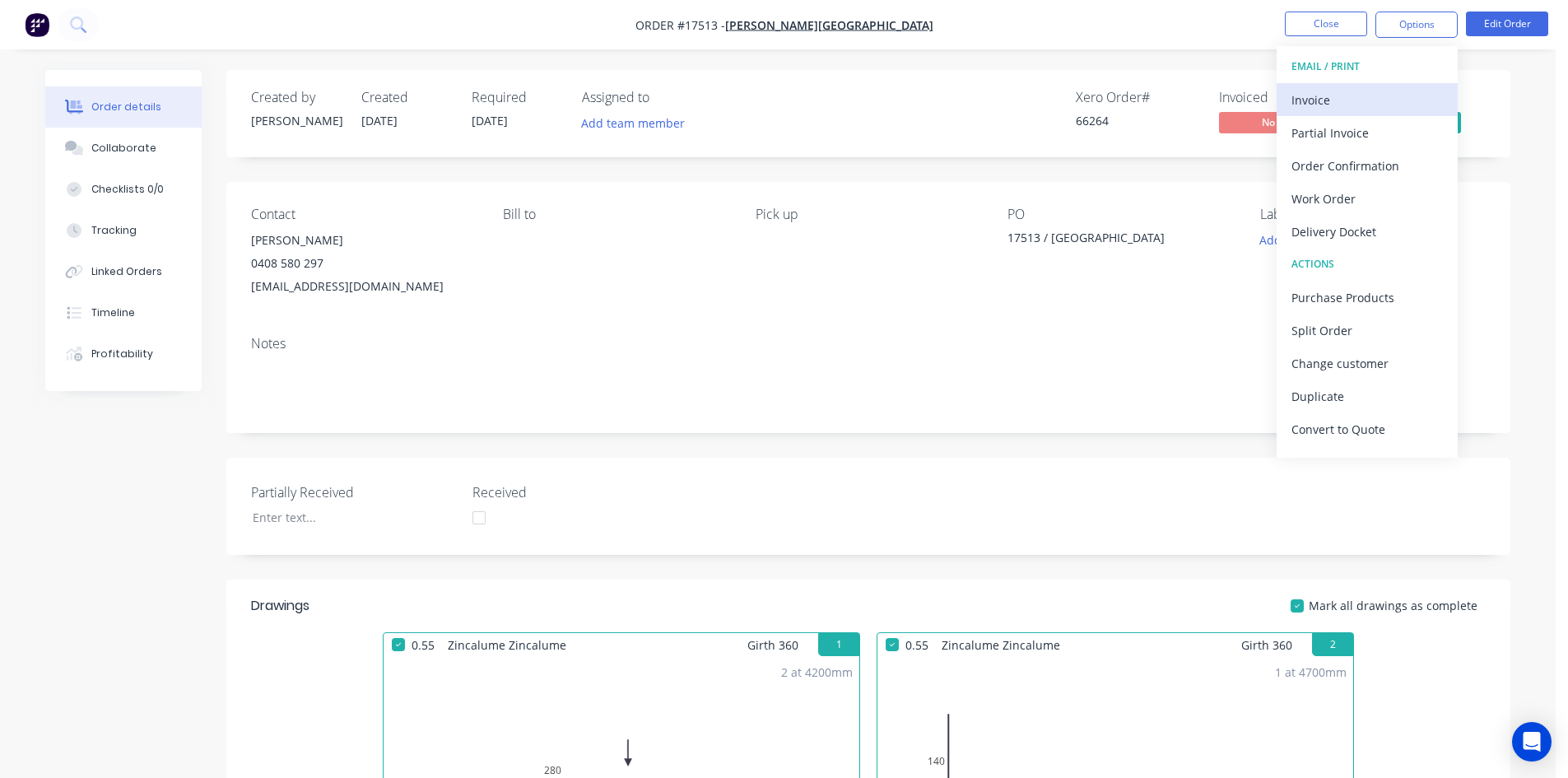
click at [1342, 100] on div "Invoice" at bounding box center [1367, 99] width 151 height 24
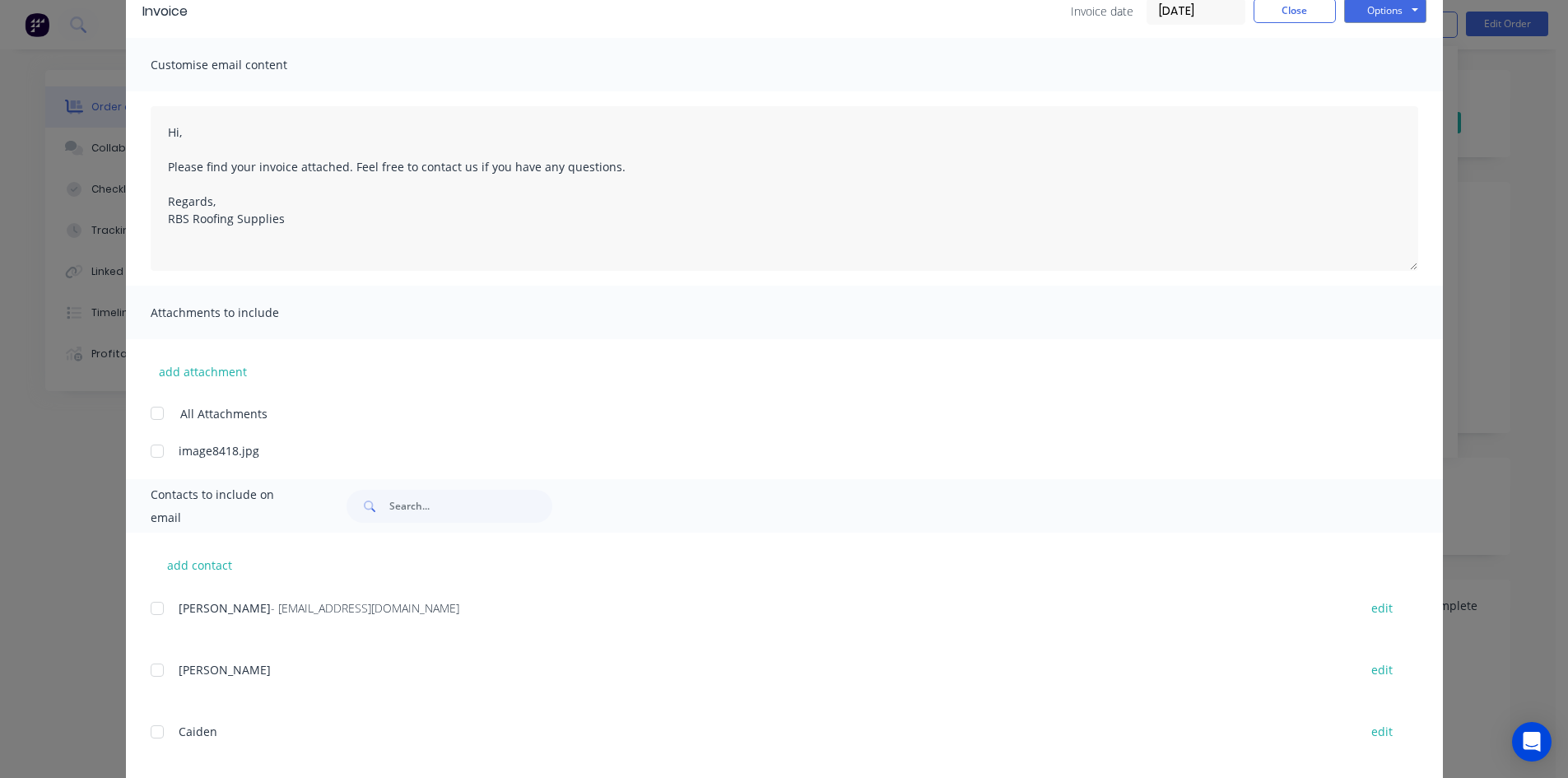
scroll to position [171, 0]
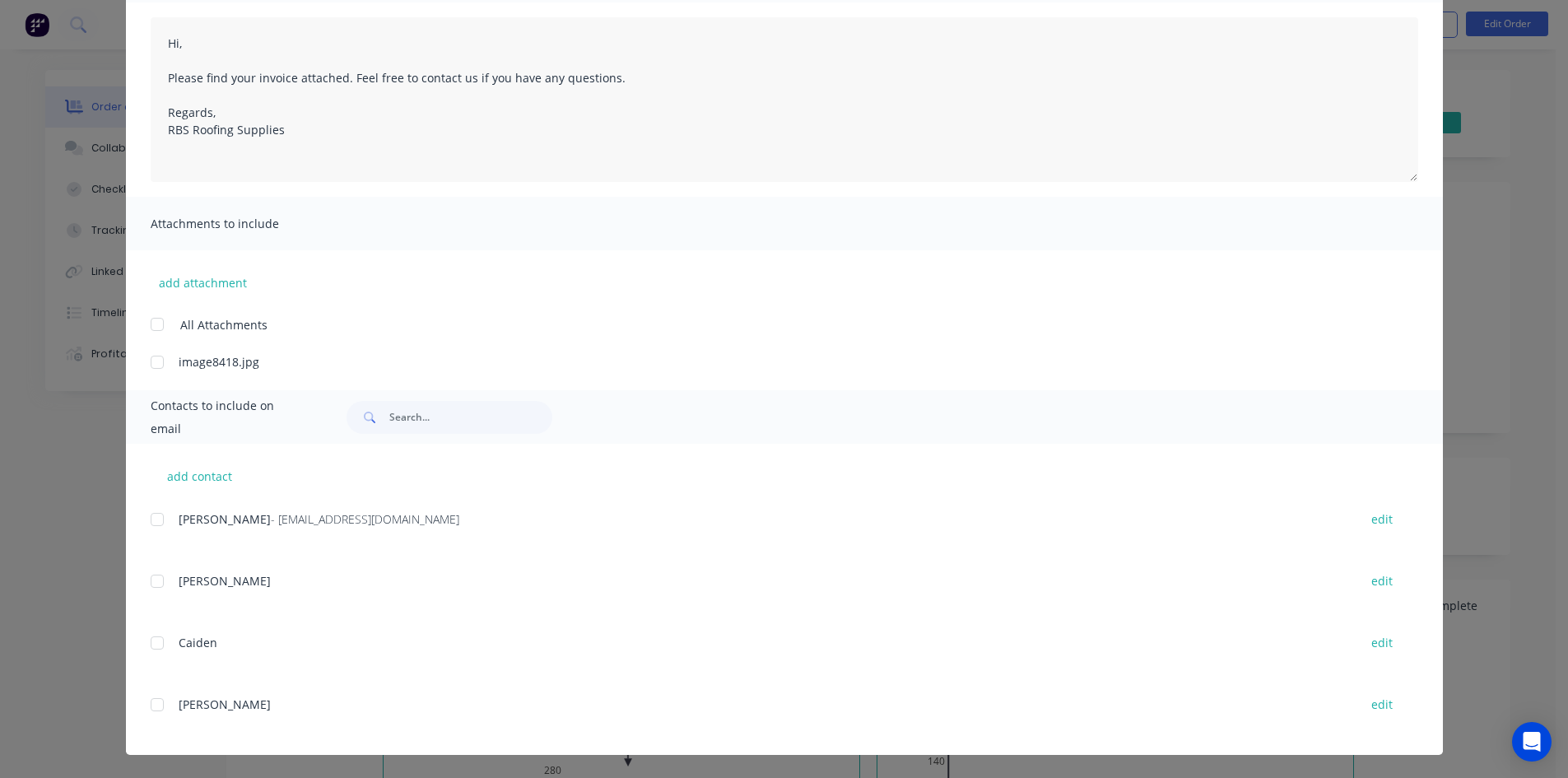
drag, startPoint x: 157, startPoint y: 523, endPoint x: 239, endPoint y: 512, distance: 82.7
click at [154, 523] on div at bounding box center [157, 519] width 33 height 33
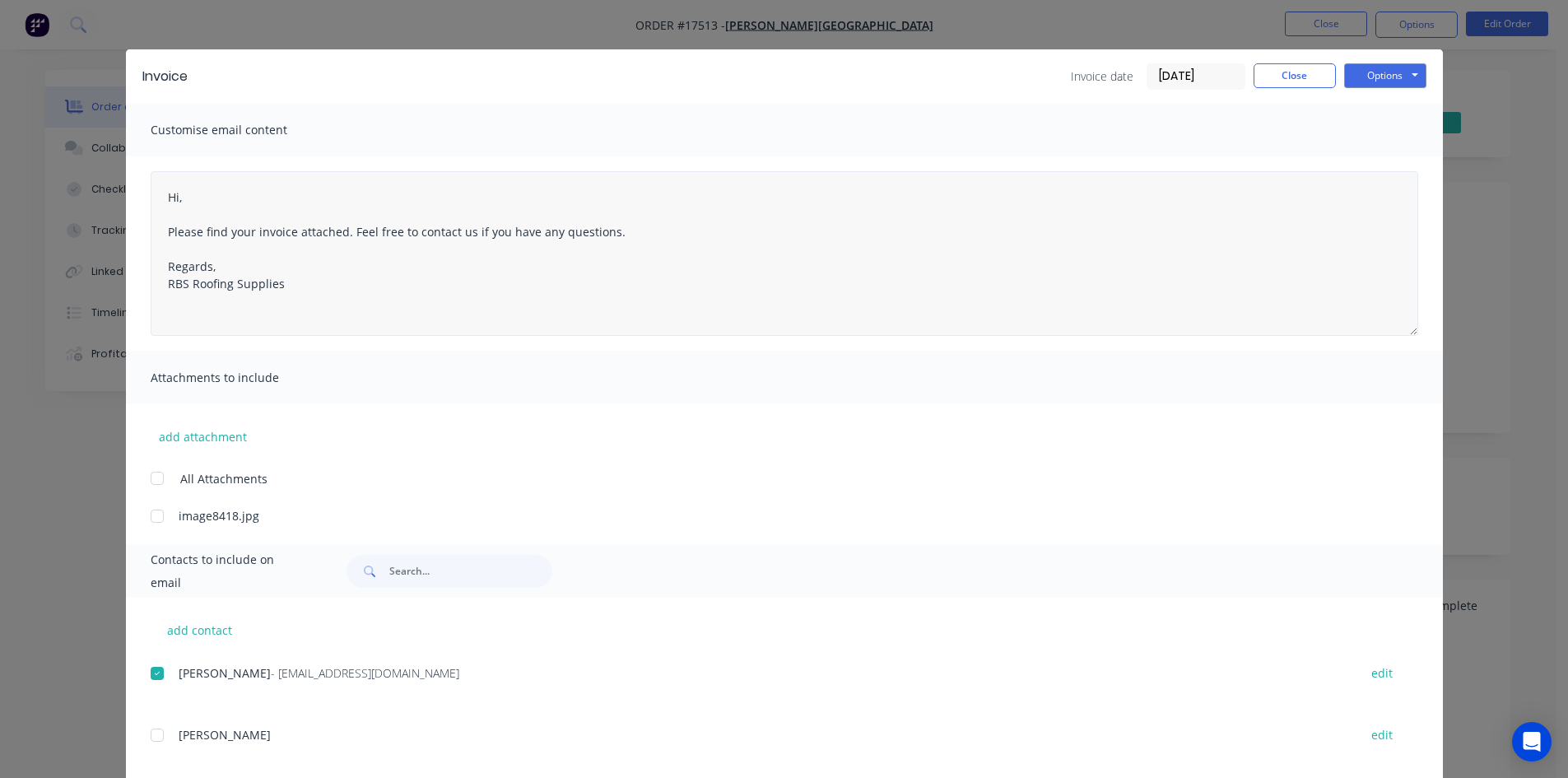
scroll to position [0, 0]
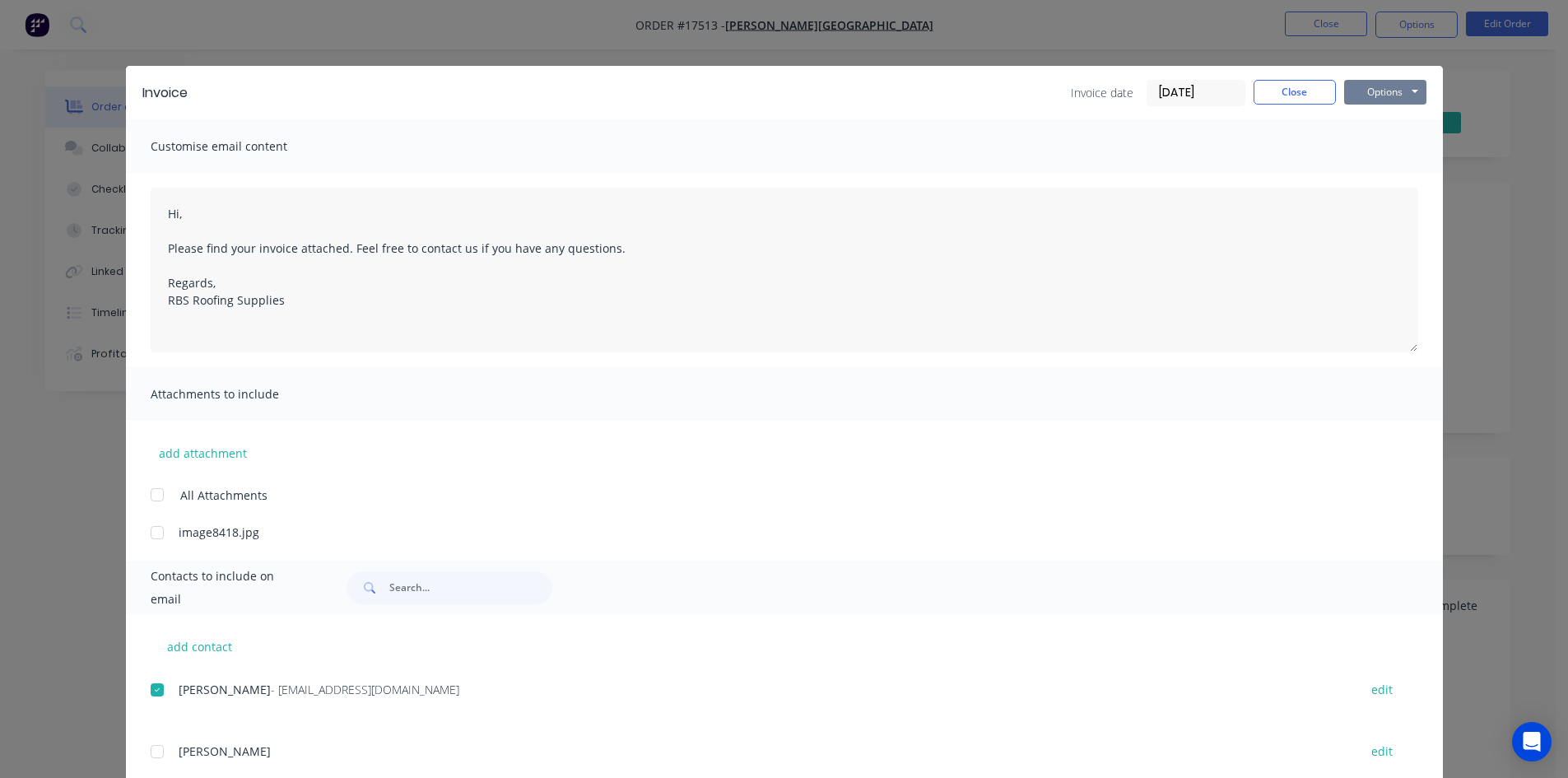
click at [1370, 82] on button "Options" at bounding box center [1385, 92] width 83 height 25
click at [1346, 180] on button "Email" at bounding box center [1396, 175] width 106 height 27
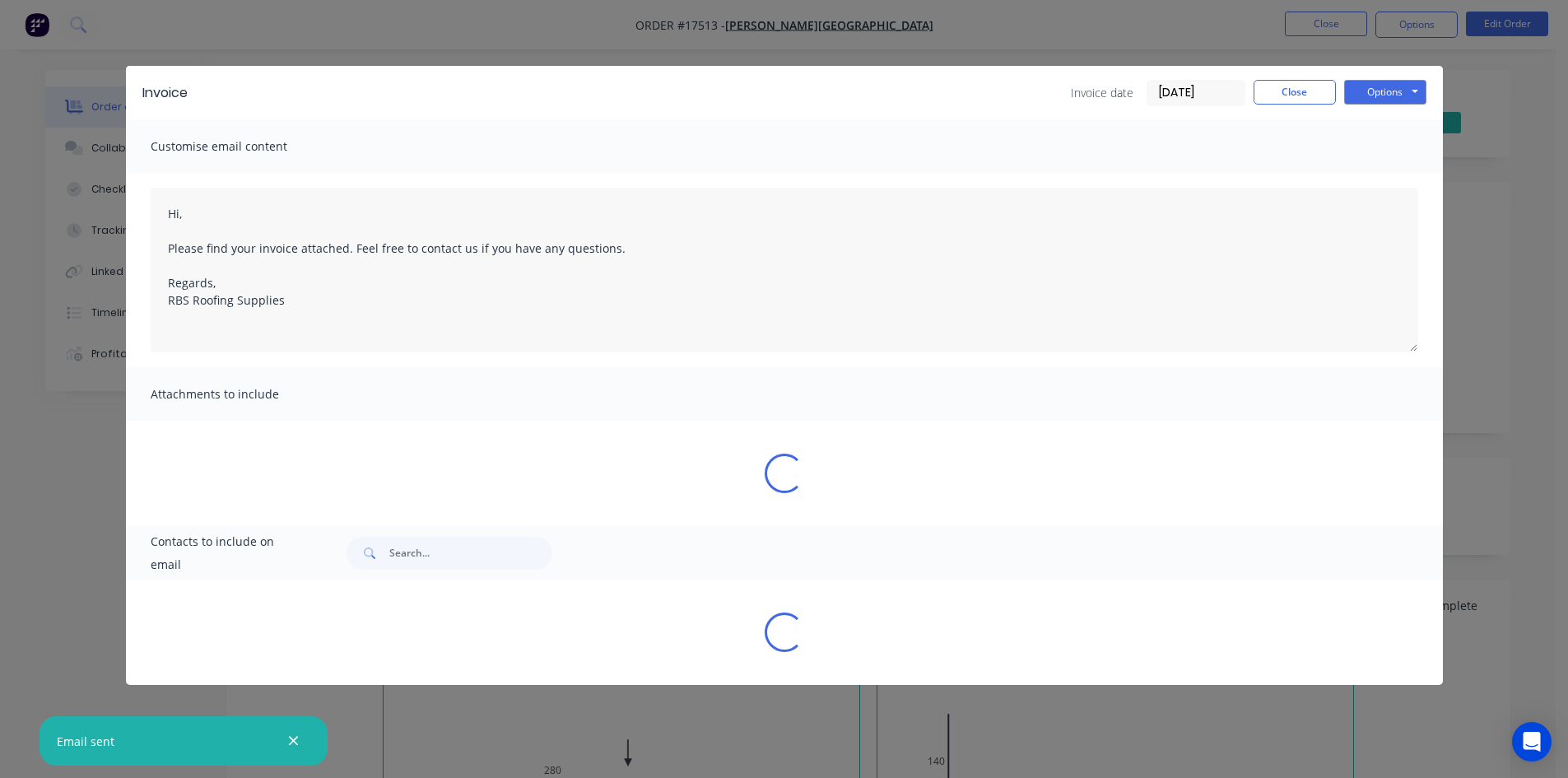
type textarea "Hi, Please find your invoice attached. Feel free to contact us if you have any …"
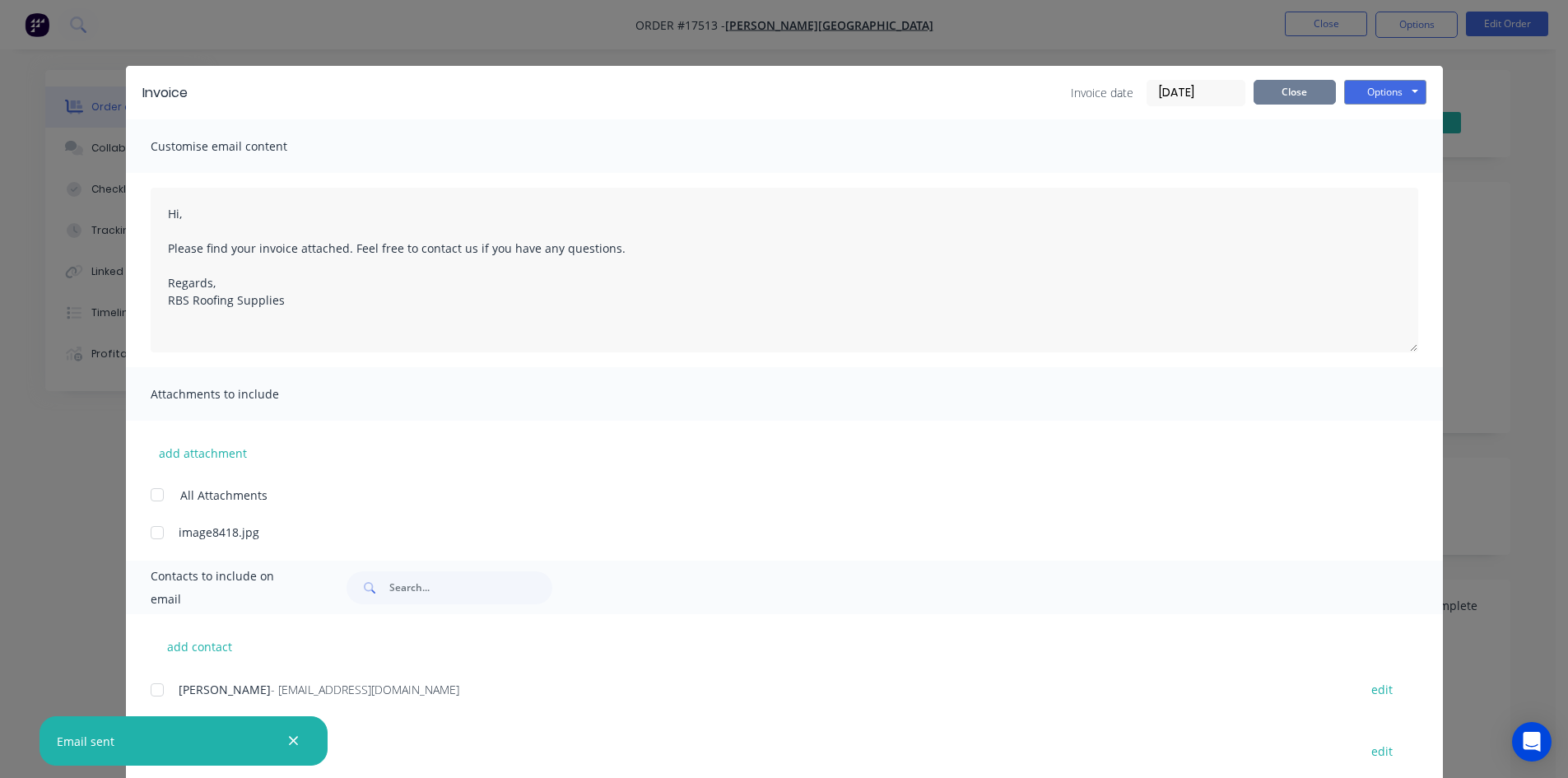
click at [1293, 93] on button "Close" at bounding box center [1295, 92] width 83 height 25
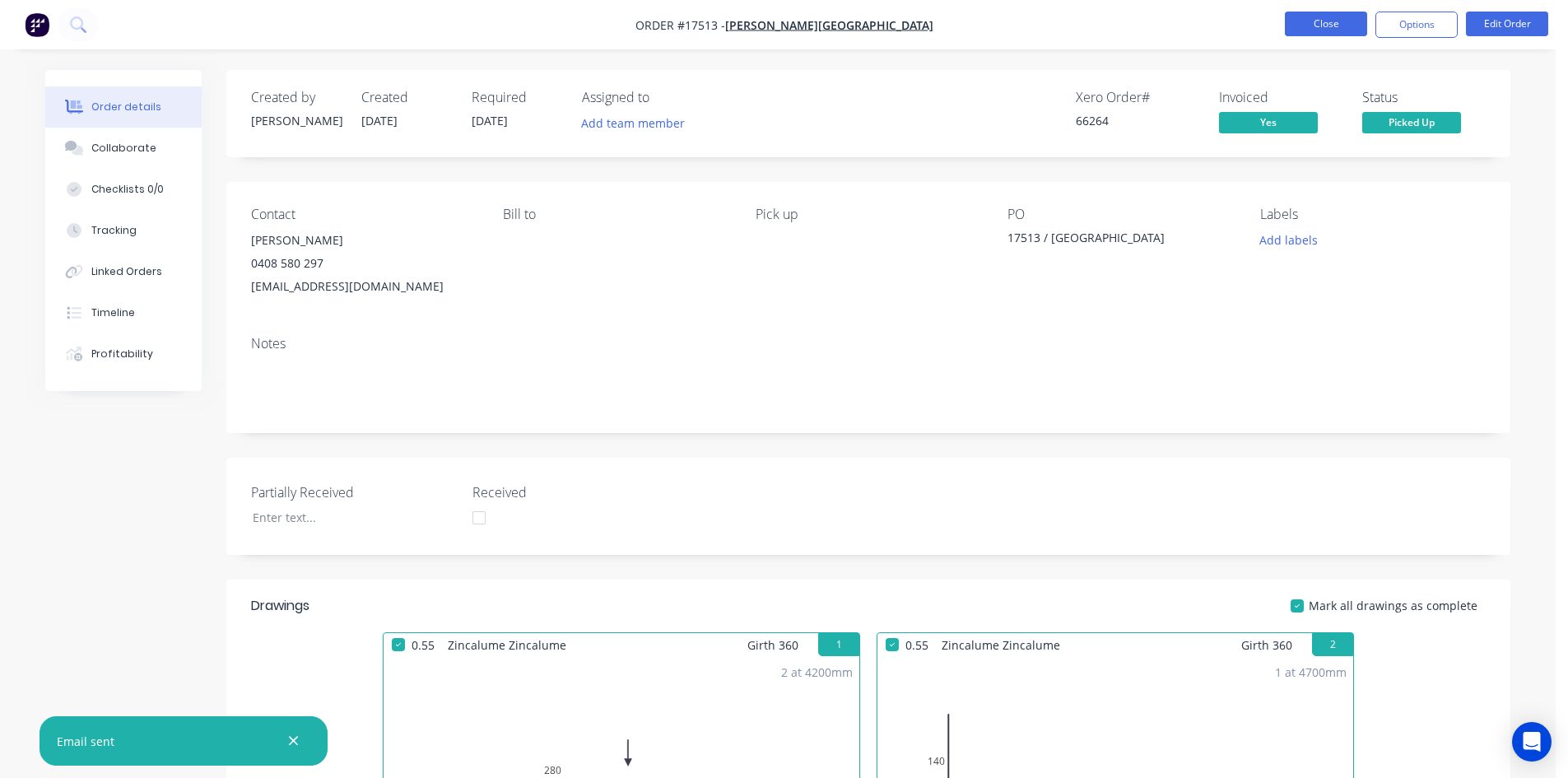
click at [1333, 28] on button "Close" at bounding box center [1326, 24] width 83 height 25
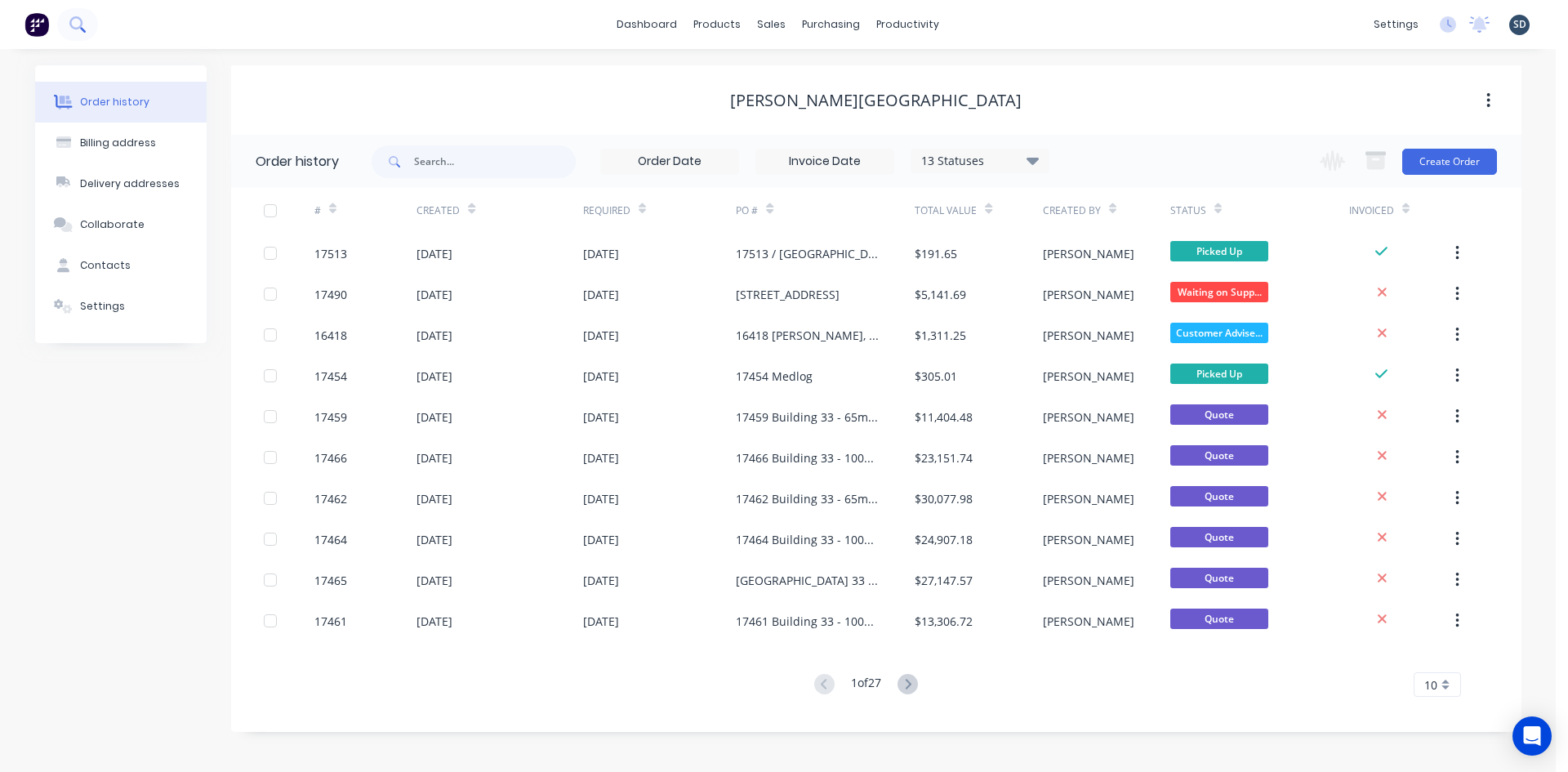
click at [97, 26] on button at bounding box center [77, 24] width 41 height 32
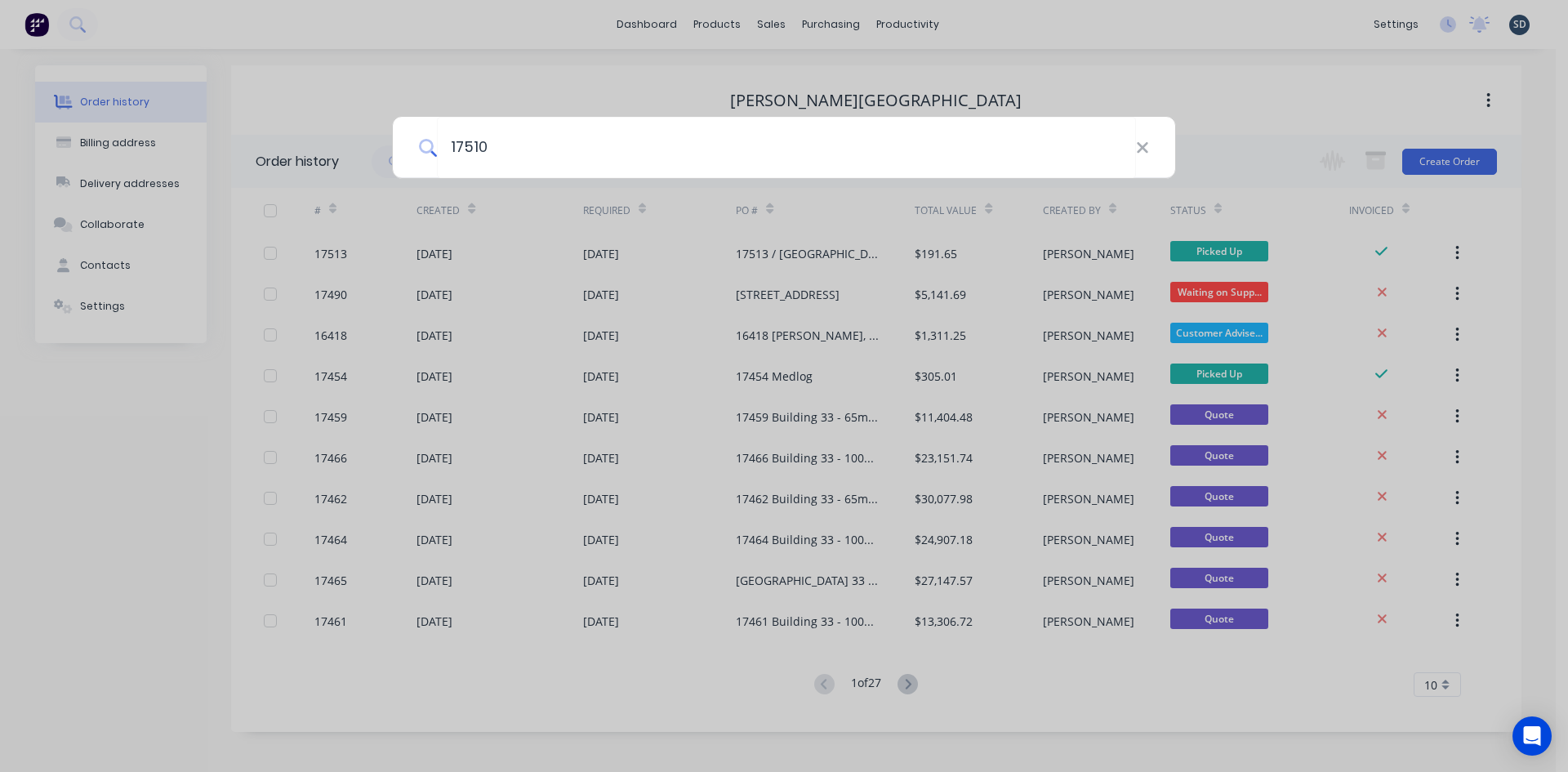
type input "17510"
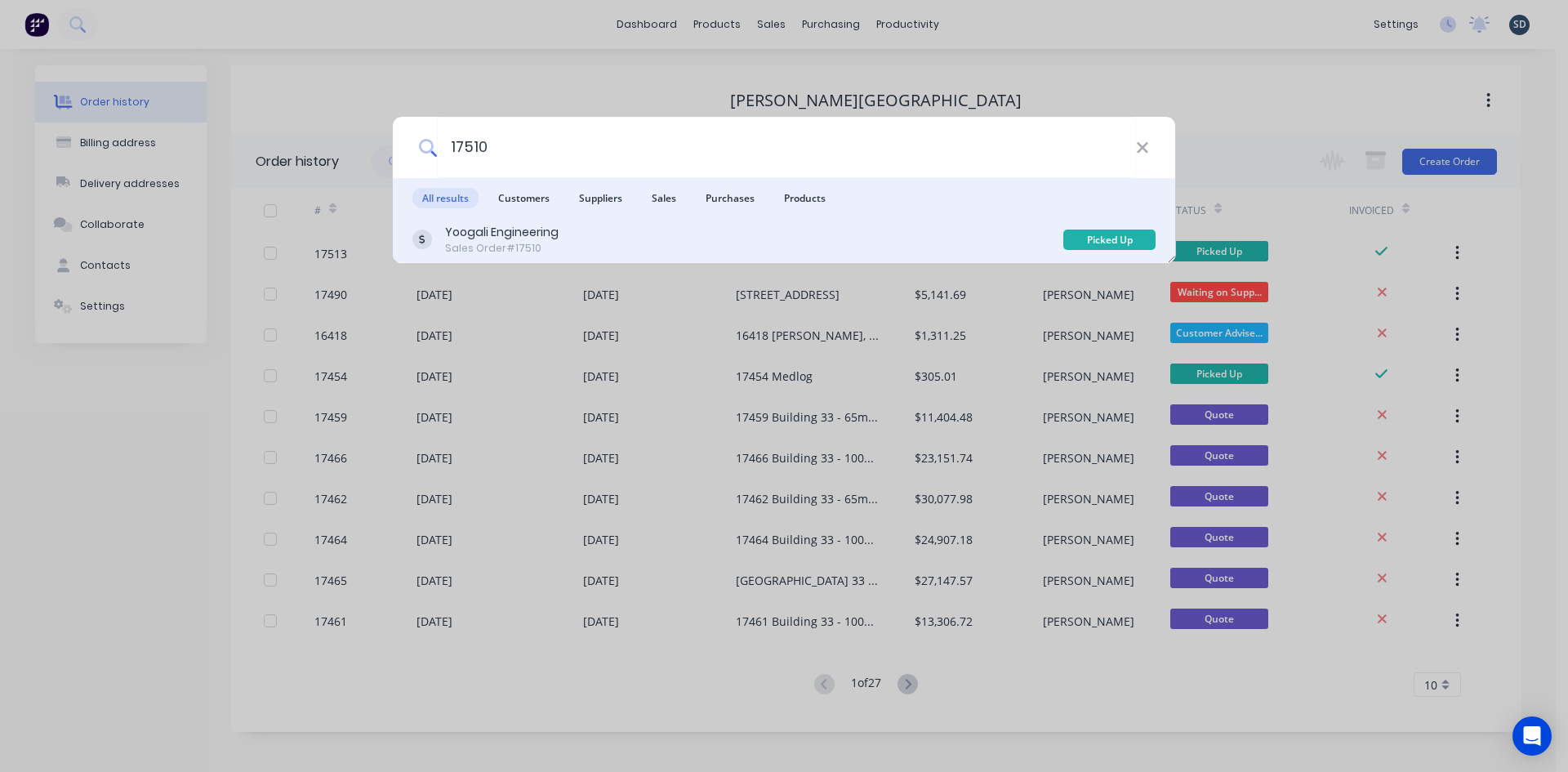
click at [612, 248] on div "Yoogali Engineering Sales Order #17510" at bounding box center [737, 239] width 650 height 31
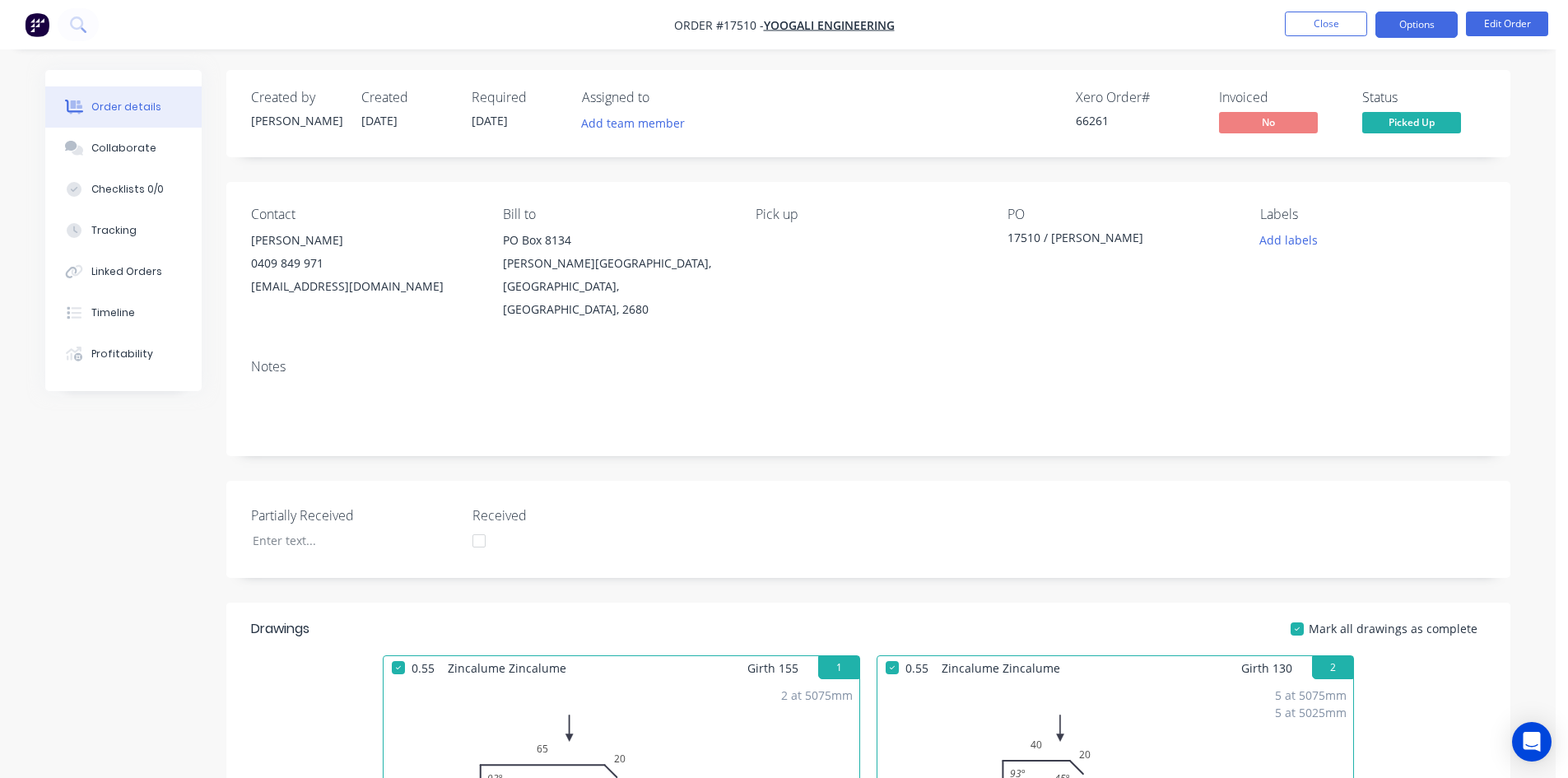
click at [1425, 22] on button "Options" at bounding box center [1417, 25] width 83 height 26
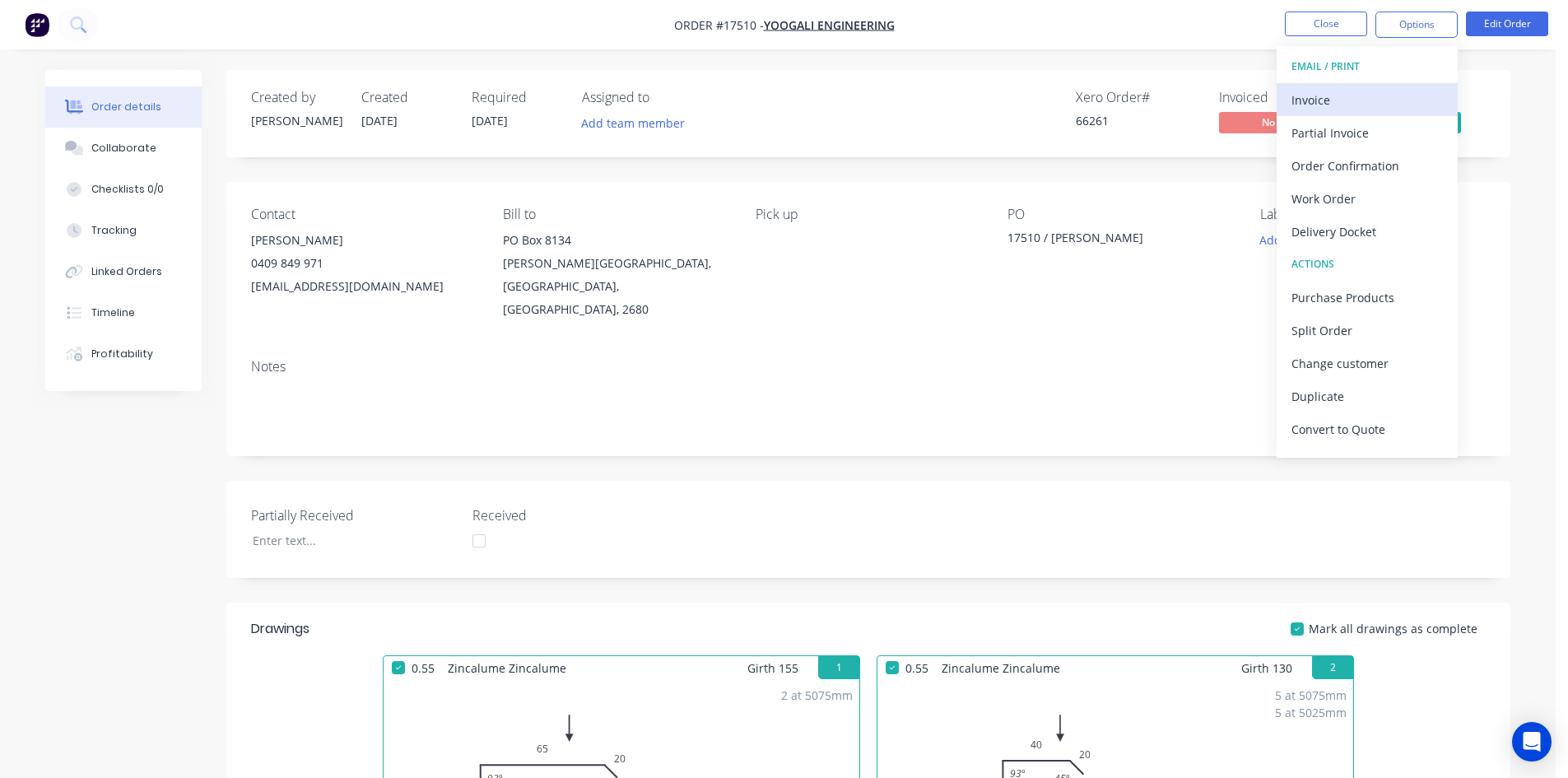
click at [1351, 91] on div "Invoice" at bounding box center [1367, 99] width 151 height 24
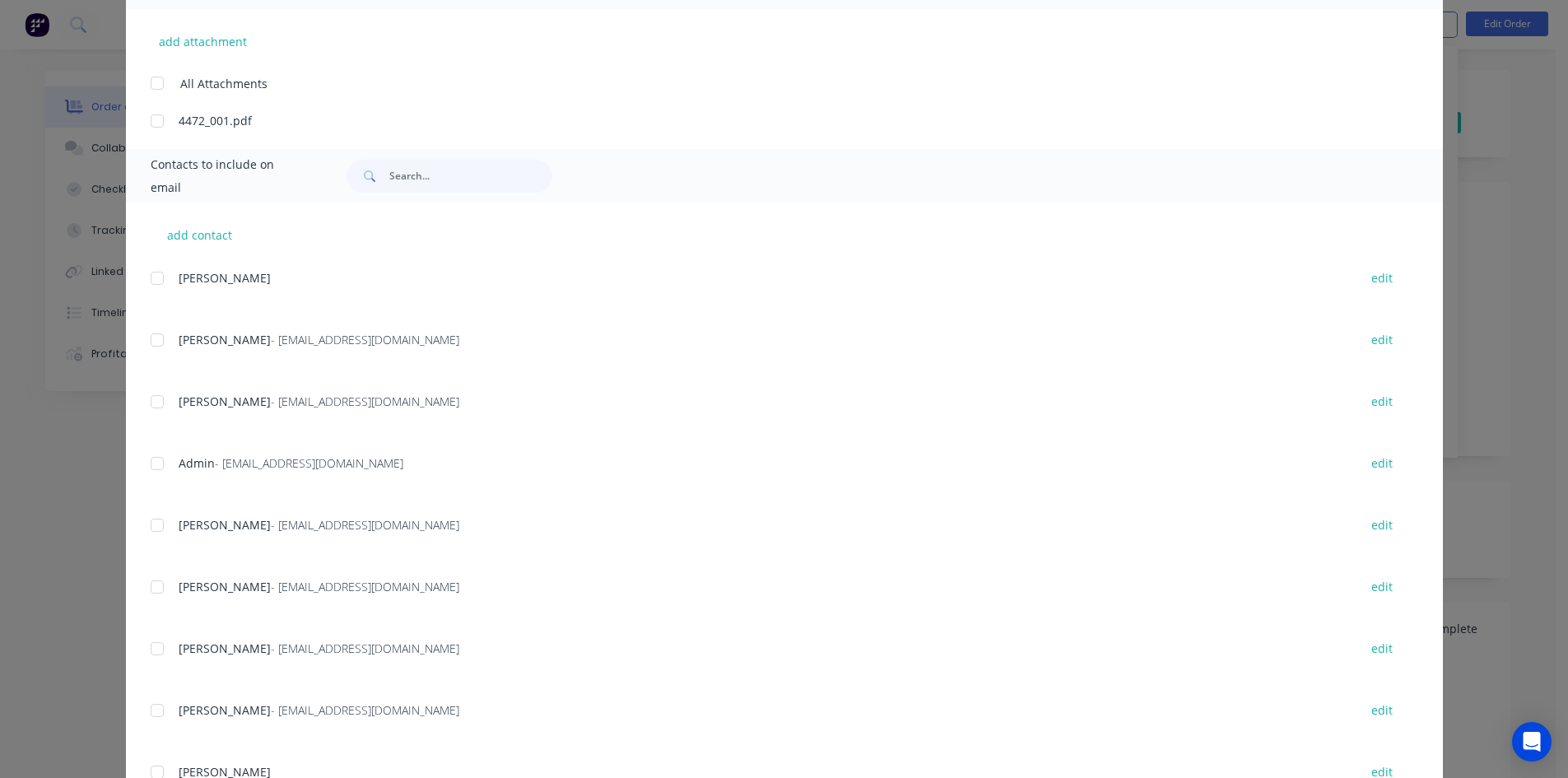
scroll to position [479, 0]
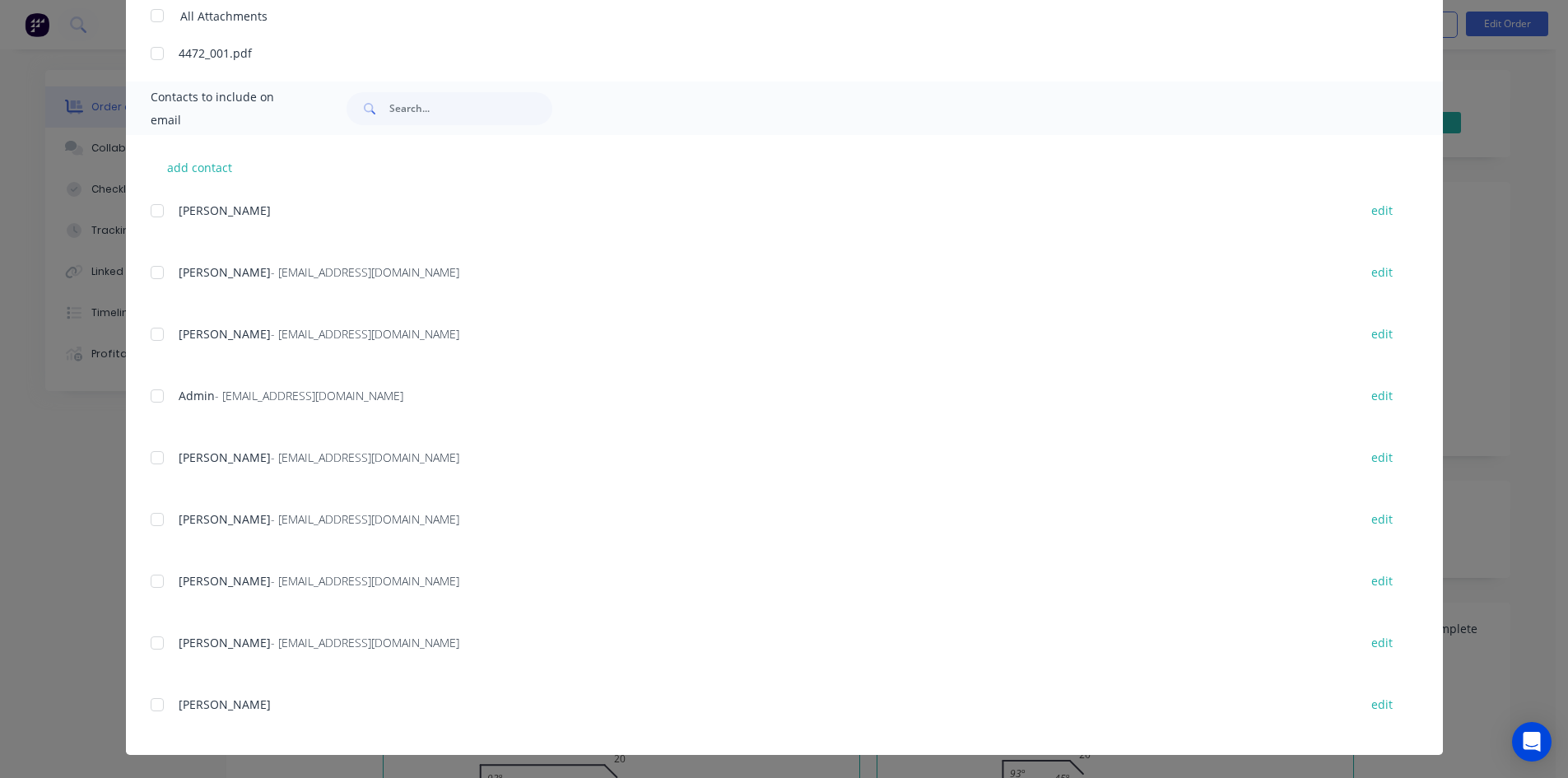
click at [158, 393] on div at bounding box center [157, 395] width 33 height 33
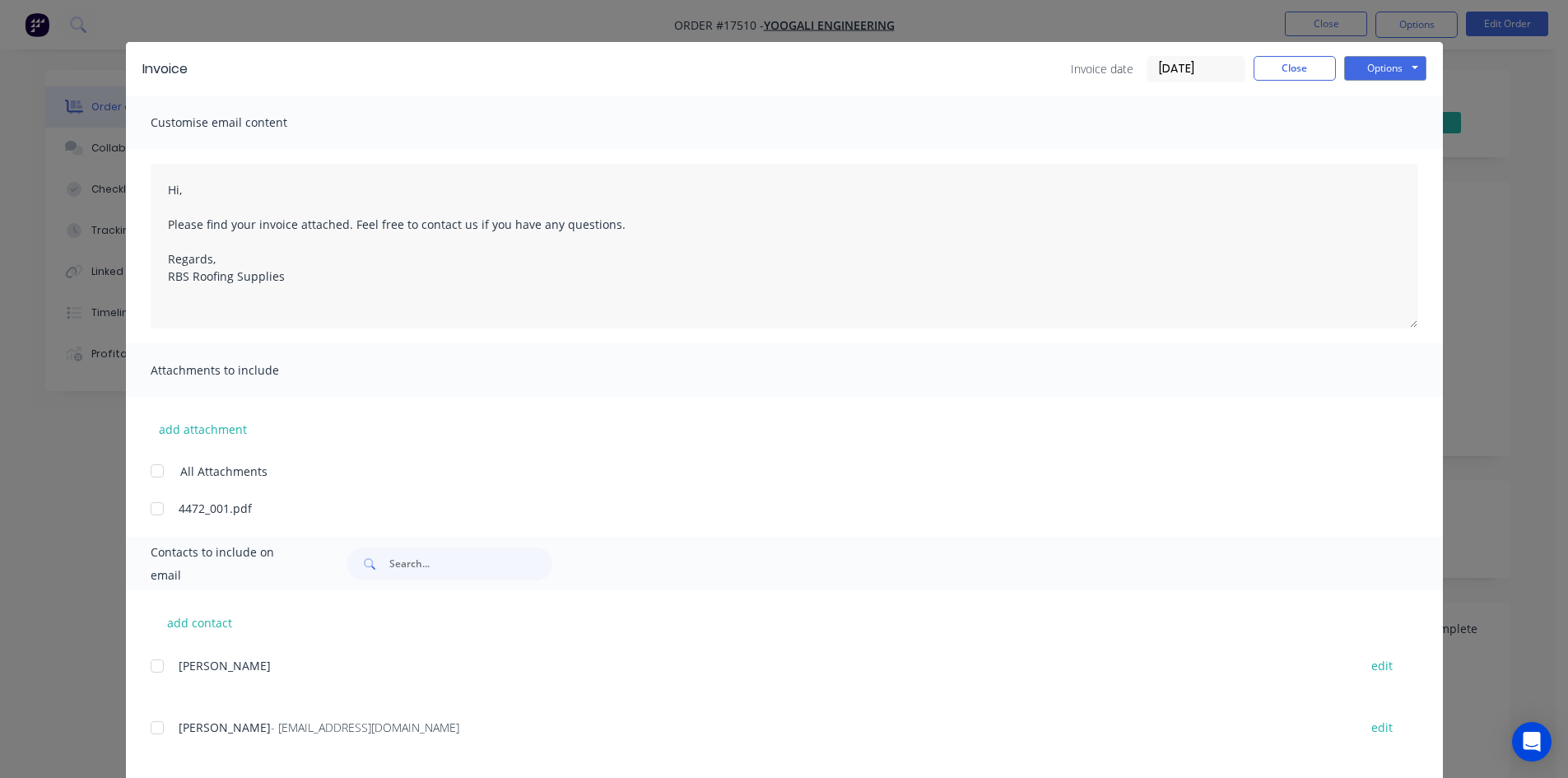
scroll to position [0, 0]
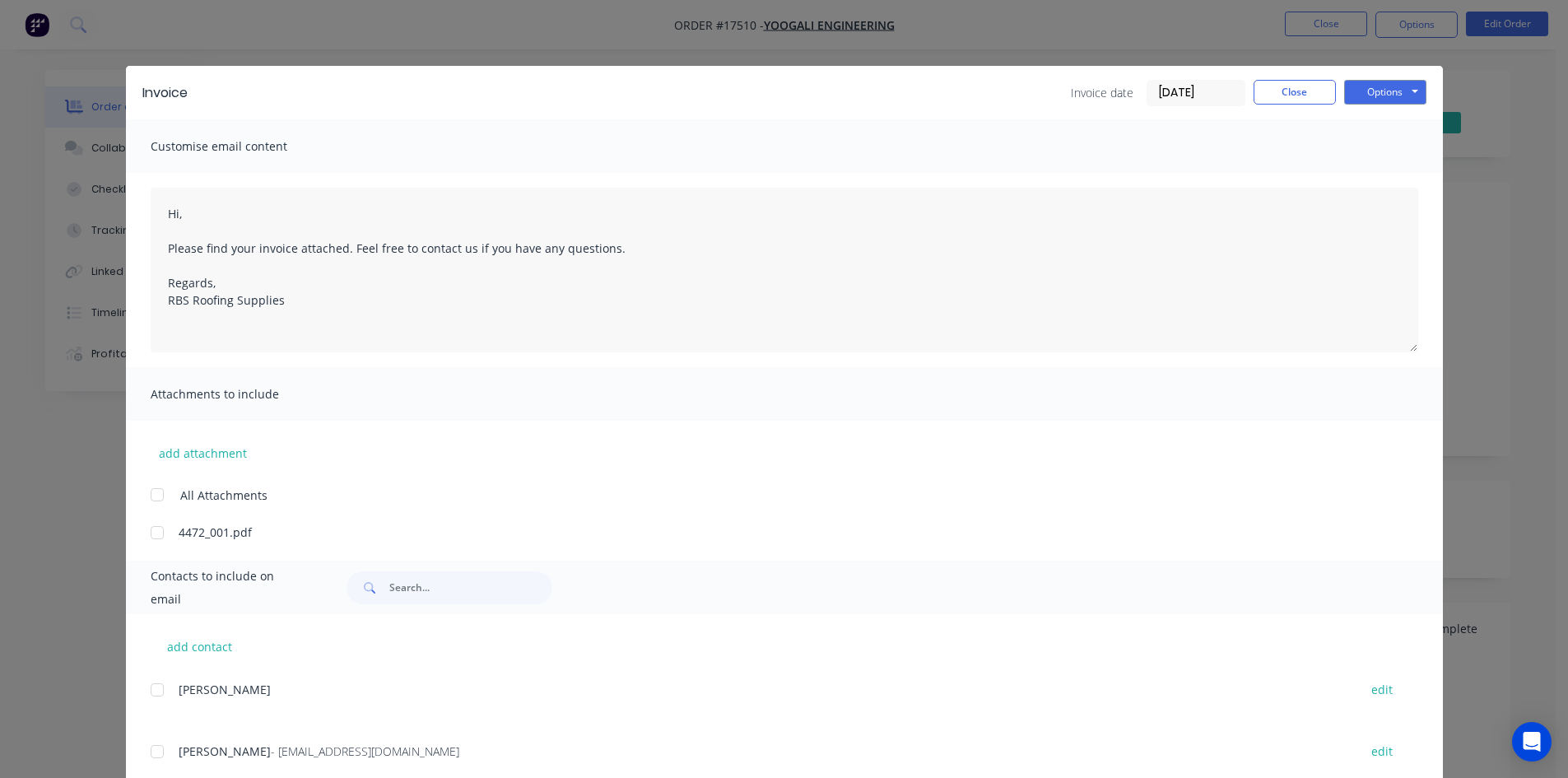
click at [1409, 76] on div "Invoice Invoice date 09/09/25 Close Options Preview Print Email" at bounding box center [784, 92] width 1317 height 54
click at [1405, 85] on button "Options" at bounding box center [1385, 92] width 83 height 25
click at [1381, 180] on button "Email" at bounding box center [1396, 175] width 106 height 27
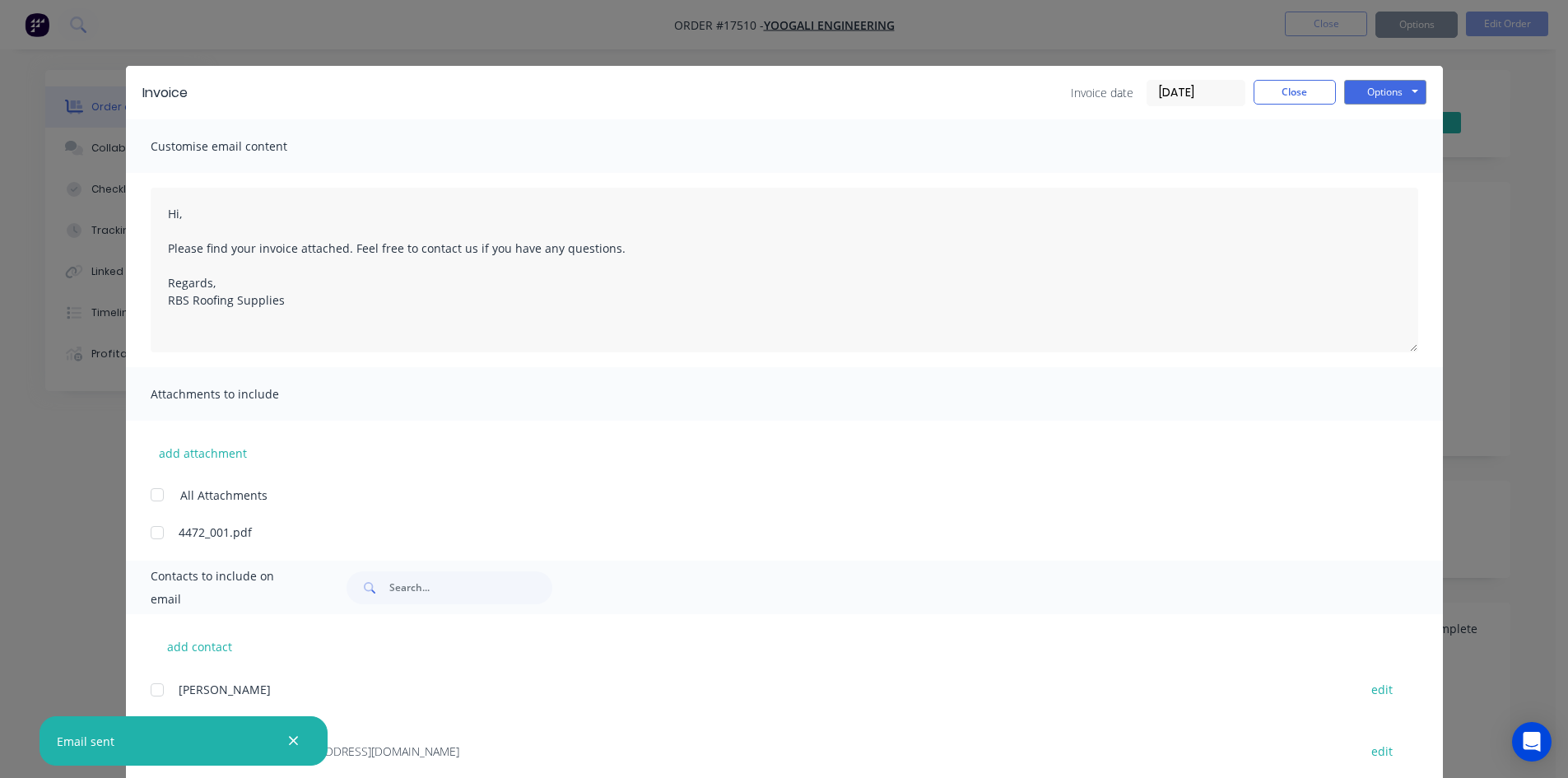
type textarea "Hi, Please find your invoice attached. Feel free to contact us if you have any …"
click at [1300, 84] on button "Close" at bounding box center [1295, 92] width 83 height 25
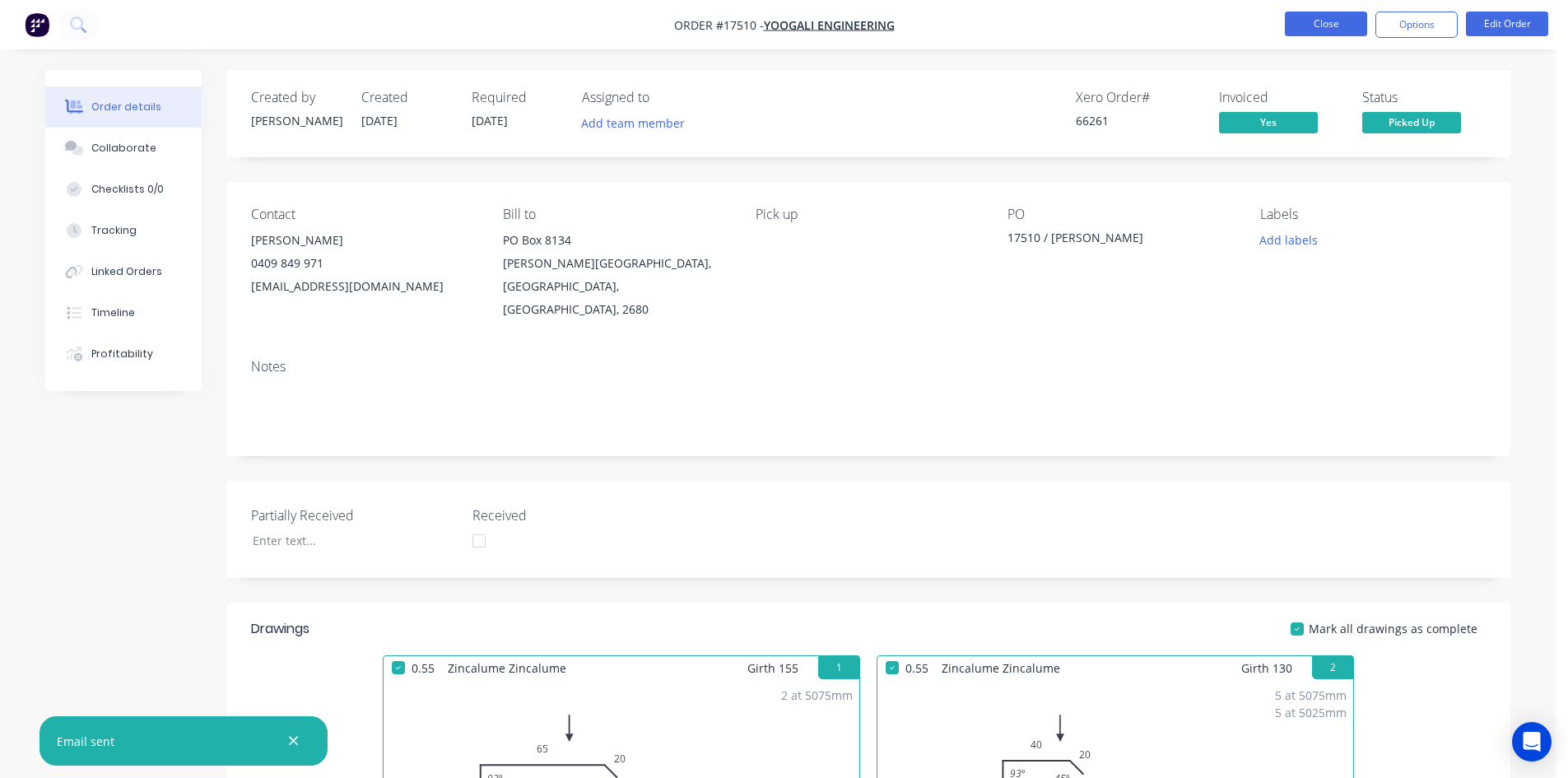
click at [1330, 22] on button "Close" at bounding box center [1326, 24] width 83 height 25
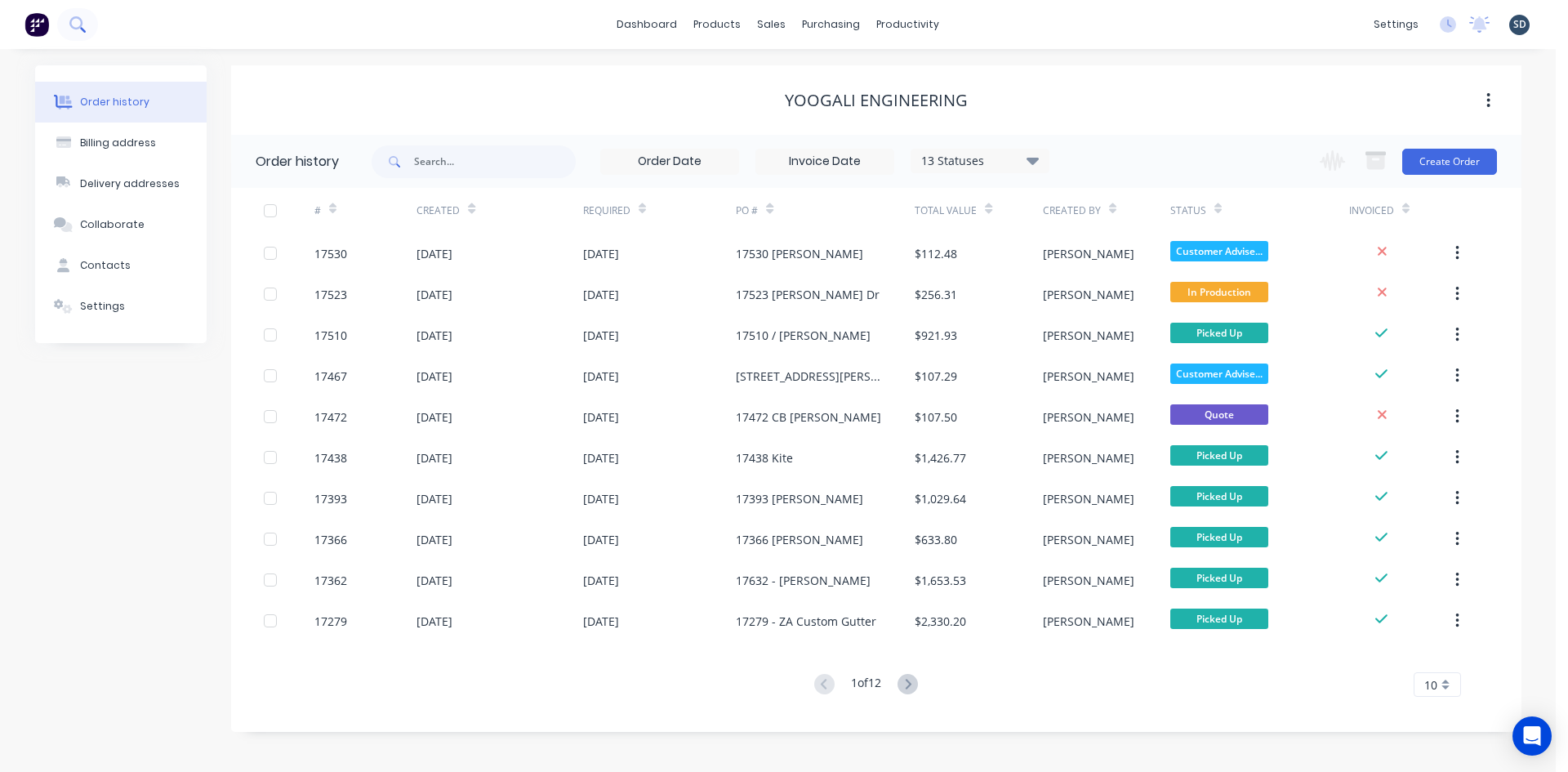
click at [81, 25] on icon at bounding box center [76, 23] width 13 height 13
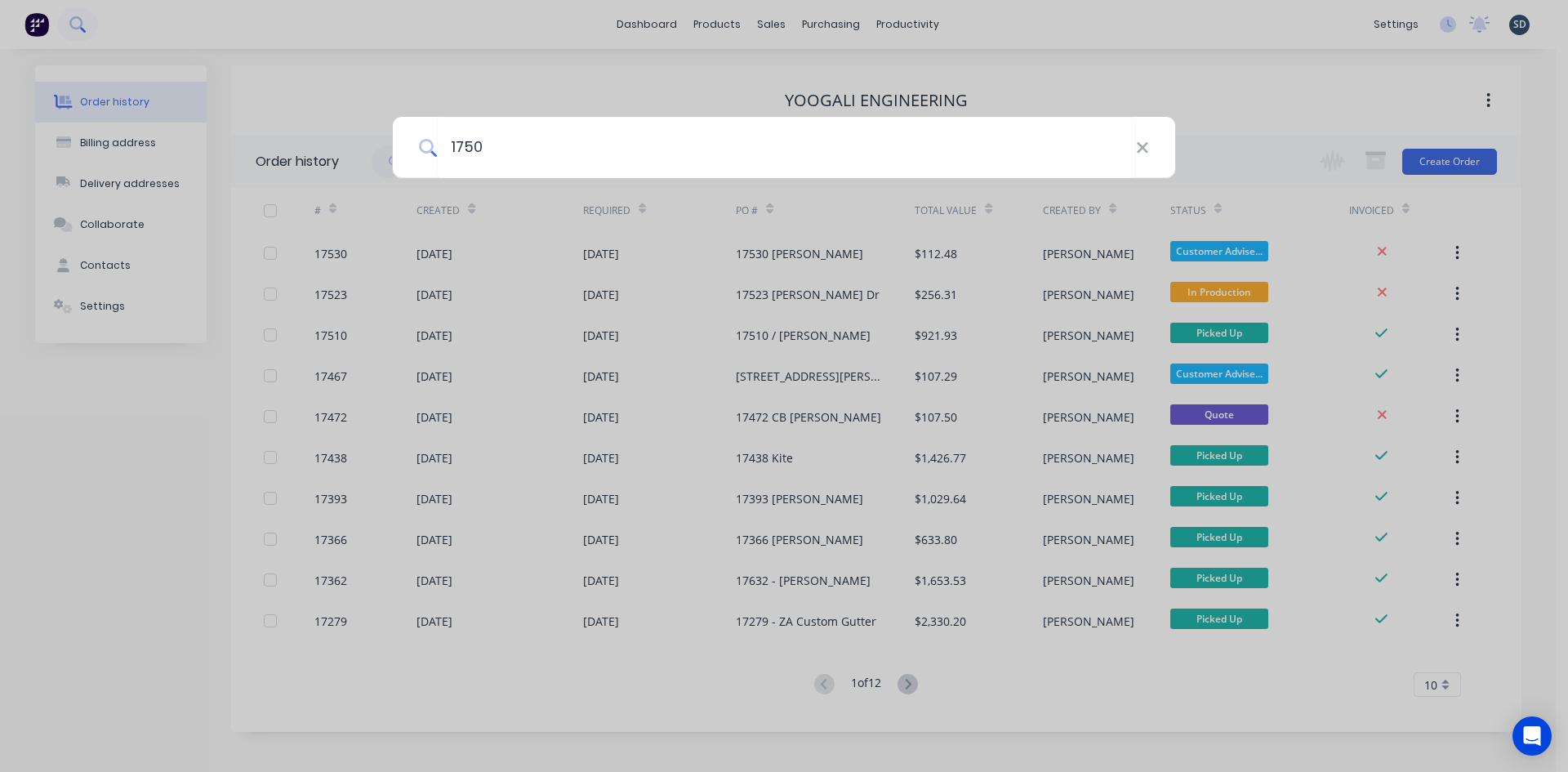
type input "17509"
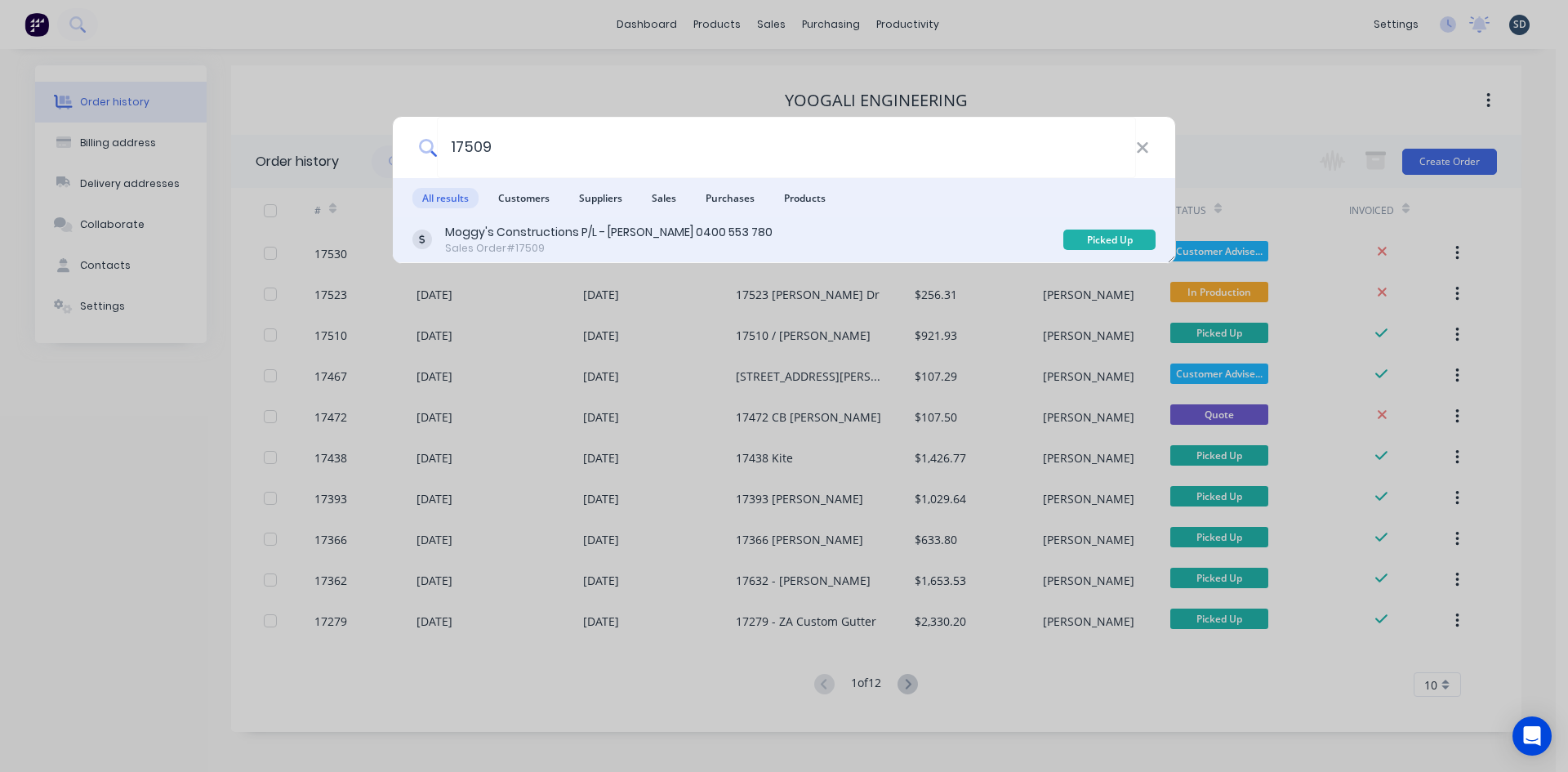
click at [664, 239] on div "Moggy's Constructions P/L - [PERSON_NAME] 0400 553 780" at bounding box center [609, 232] width 327 height 17
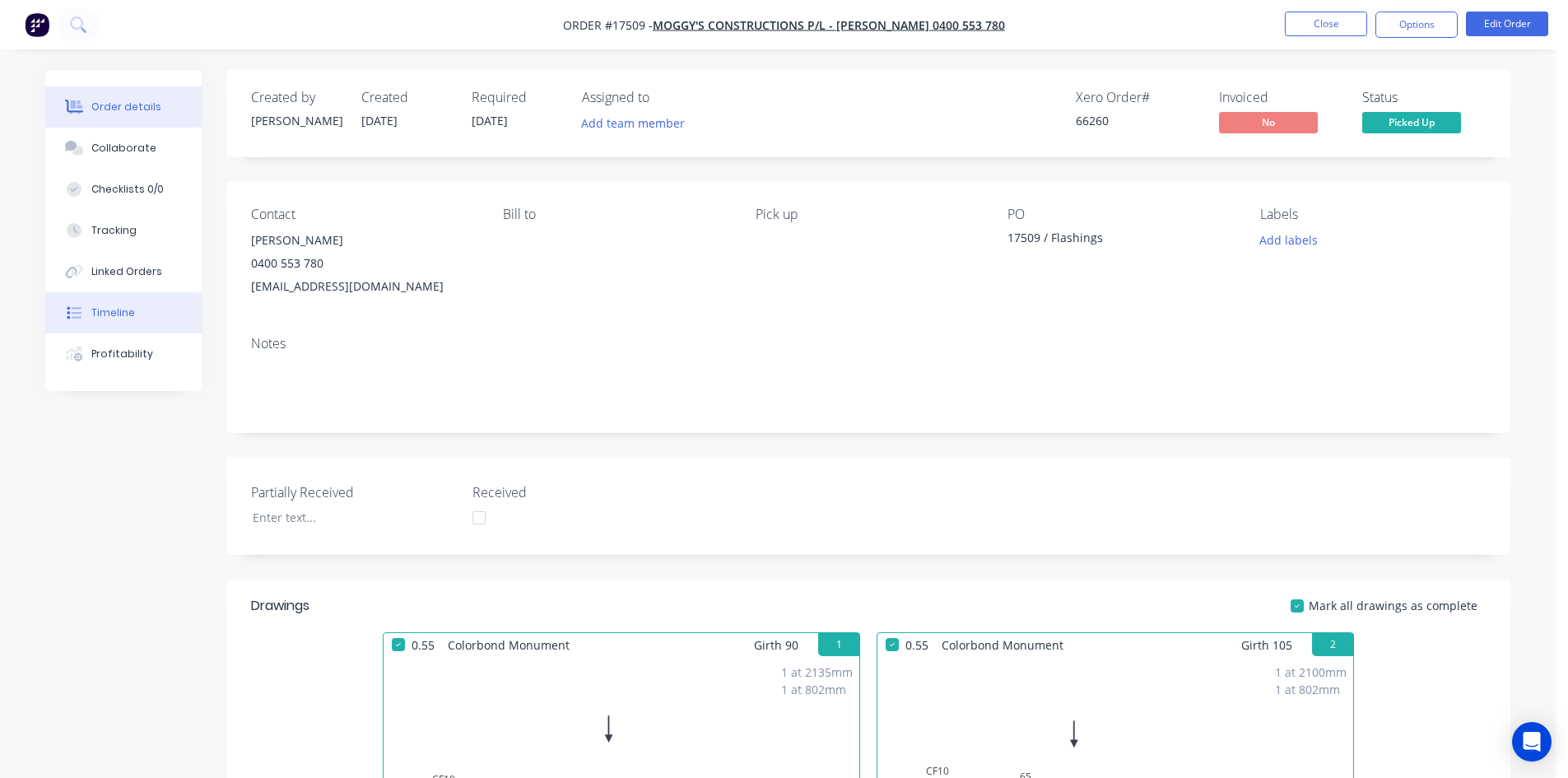
click at [97, 312] on div "Timeline" at bounding box center [114, 312] width 44 height 15
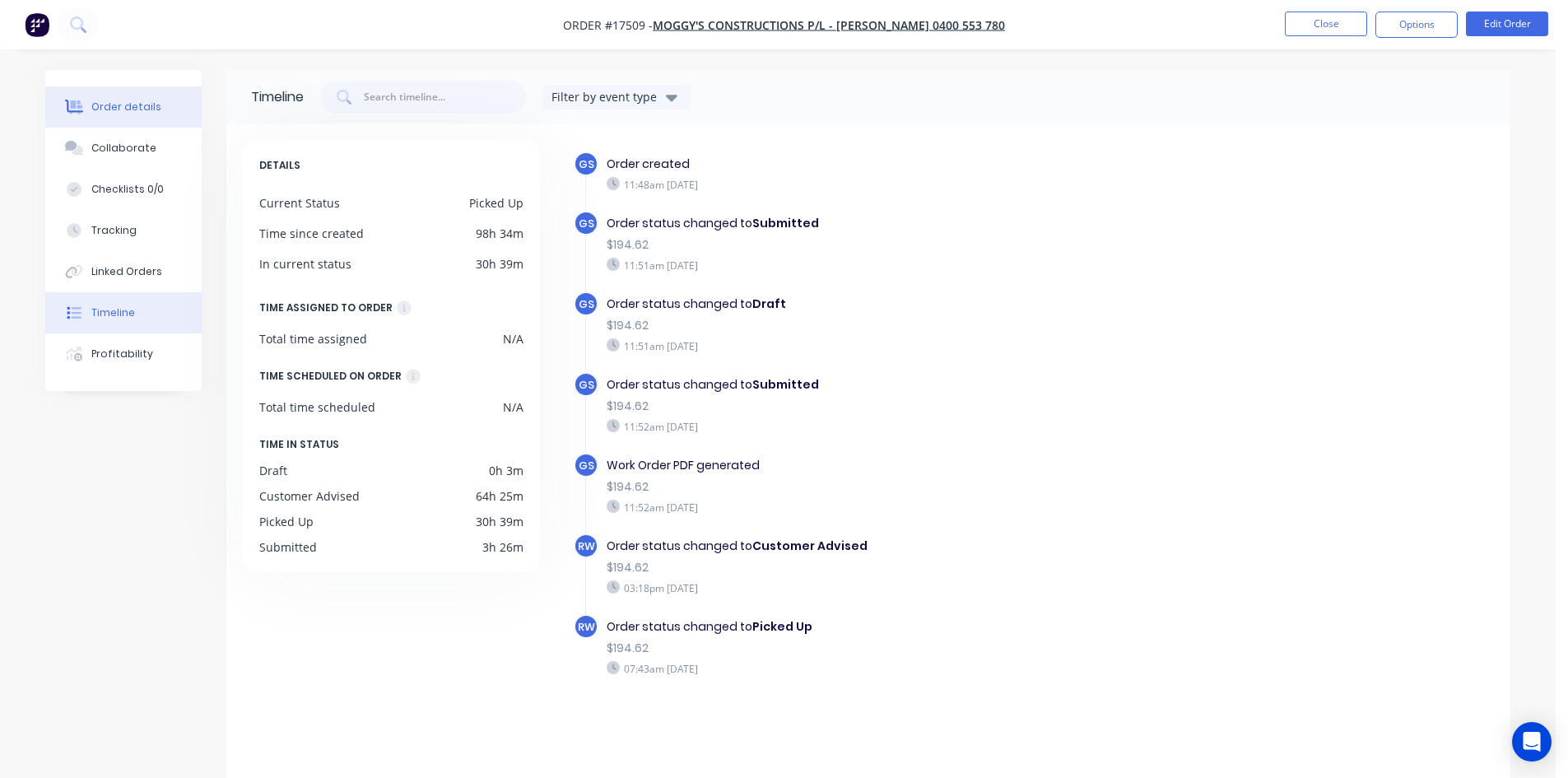
click at [154, 109] on div "Order details" at bounding box center [127, 106] width 70 height 15
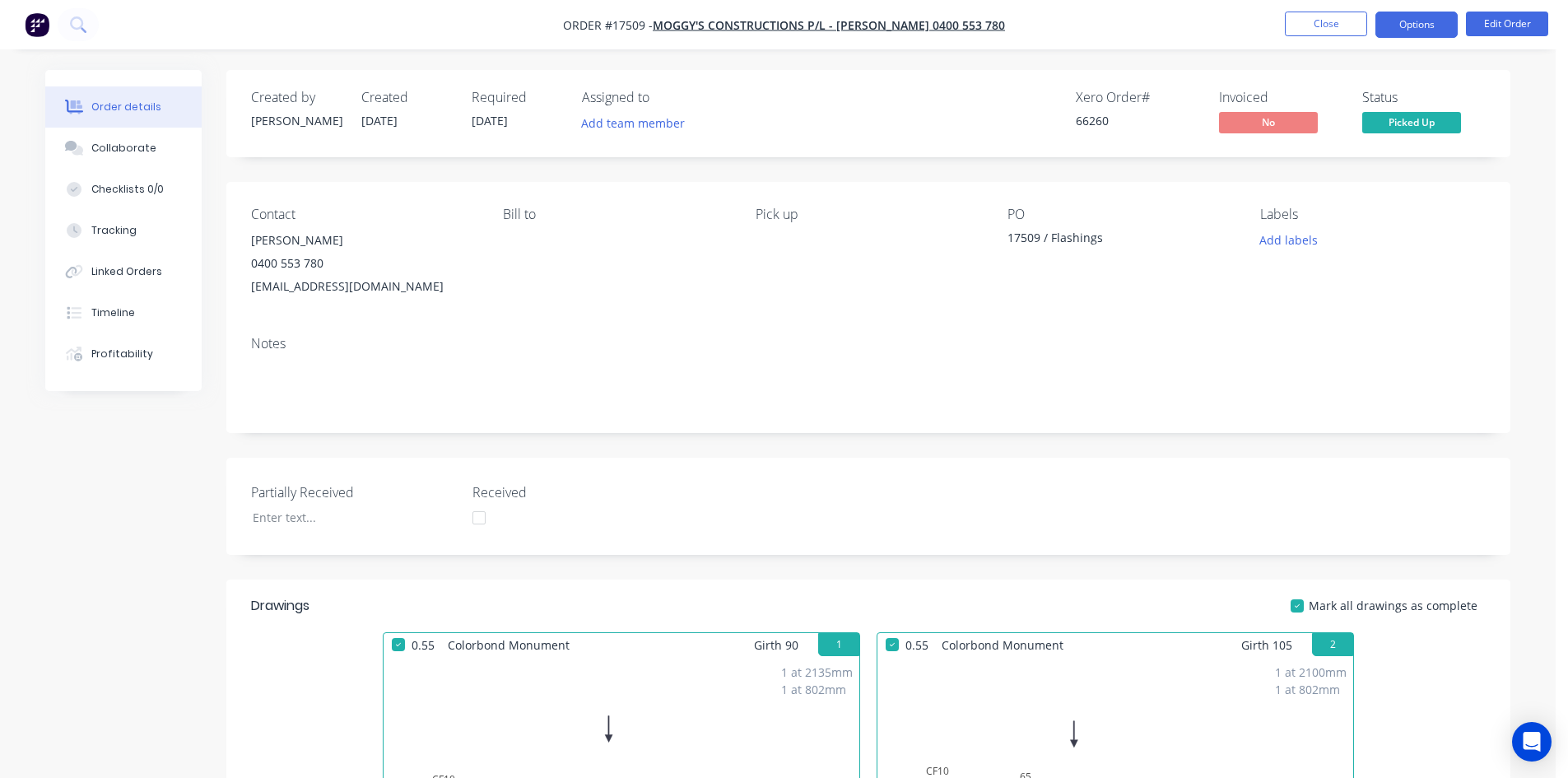
click at [1439, 28] on button "Options" at bounding box center [1417, 25] width 83 height 26
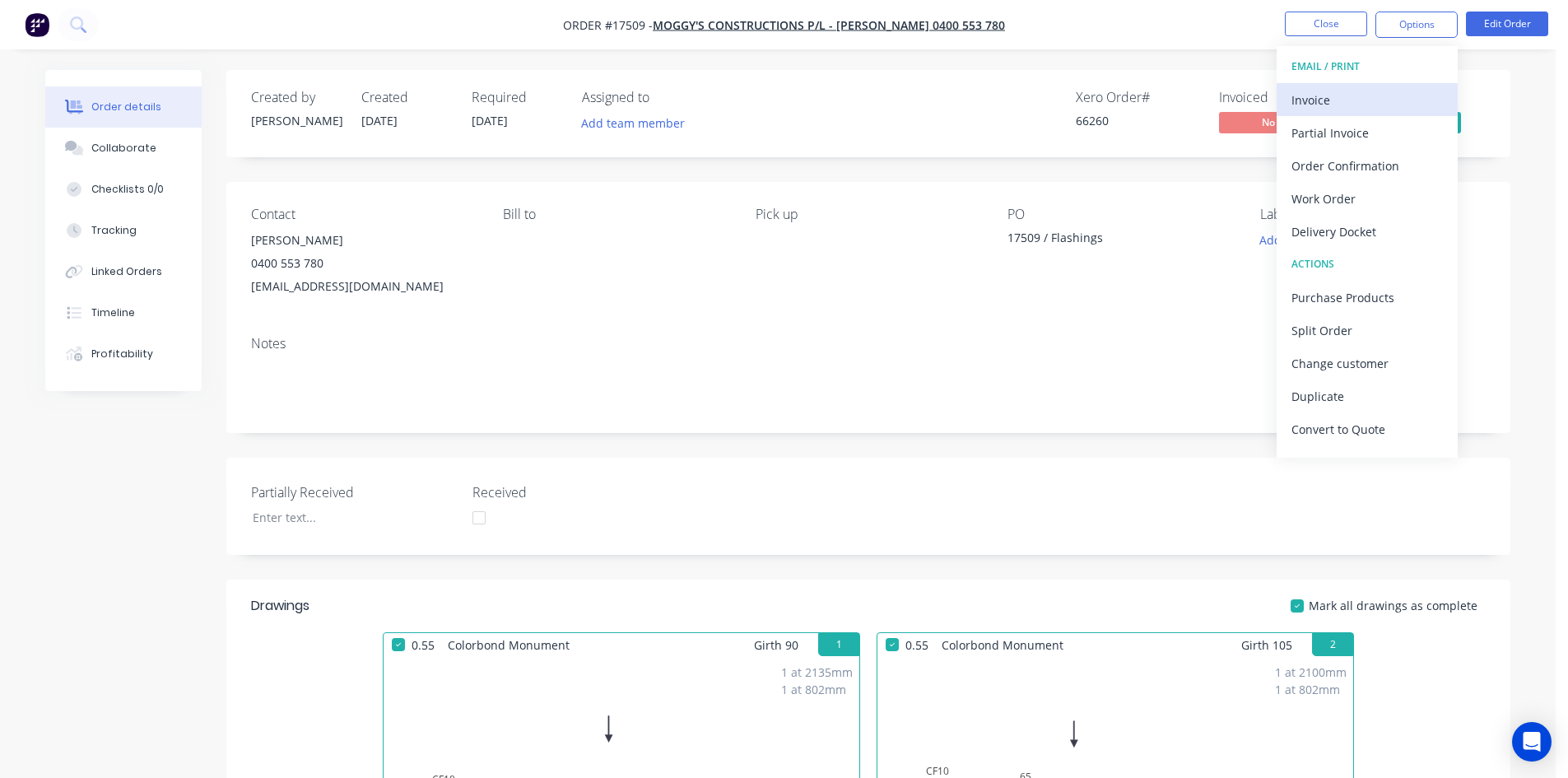
click at [1363, 96] on div "Invoice" at bounding box center [1367, 99] width 151 height 24
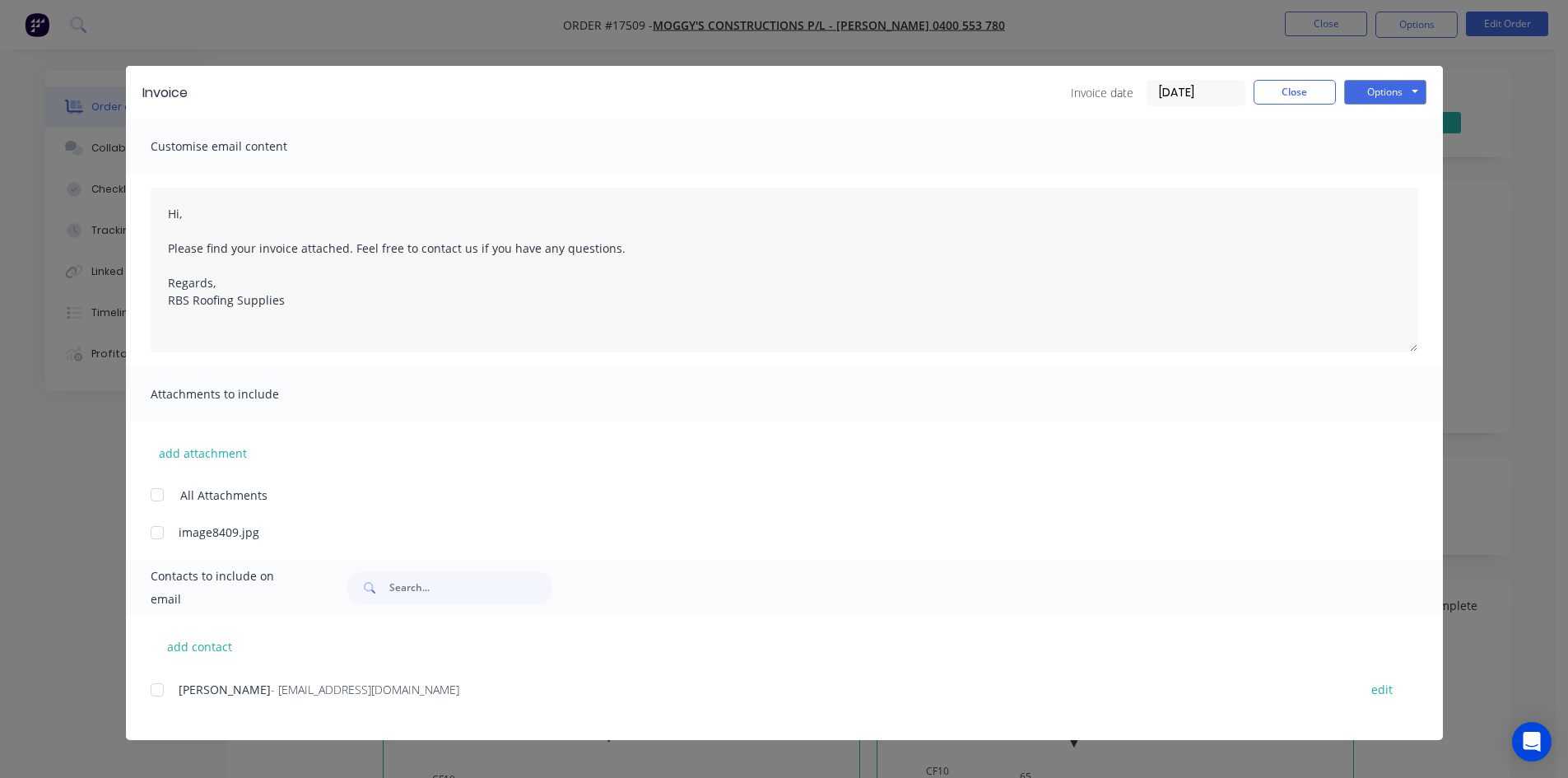
click at [153, 696] on div at bounding box center [157, 689] width 33 height 33
click at [1413, 94] on button "Options" at bounding box center [1385, 92] width 83 height 25
click at [1394, 179] on button "Email" at bounding box center [1396, 175] width 106 height 27
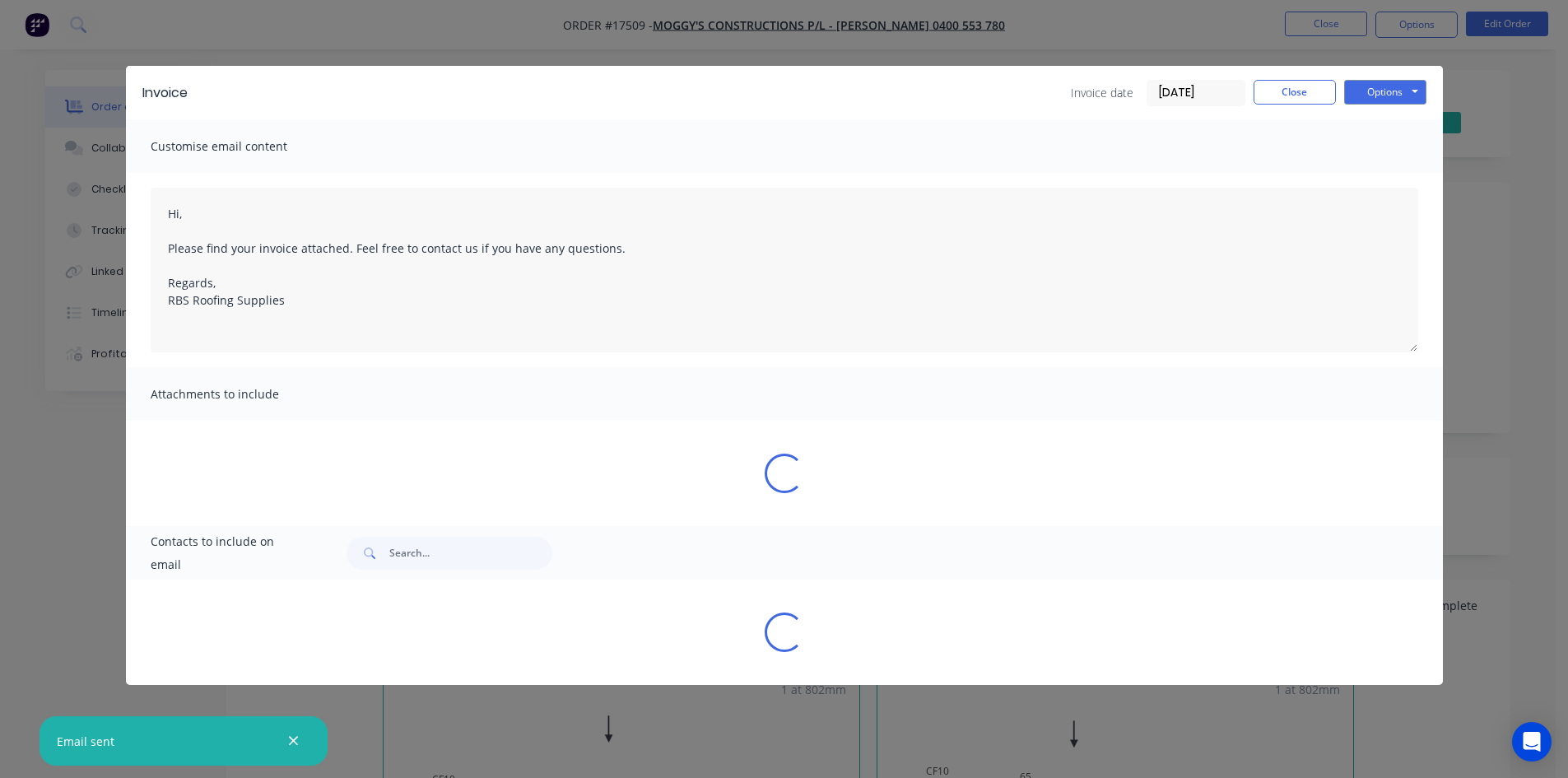
type textarea "Hi, Please find your invoice attached. Feel free to contact us if you have any …"
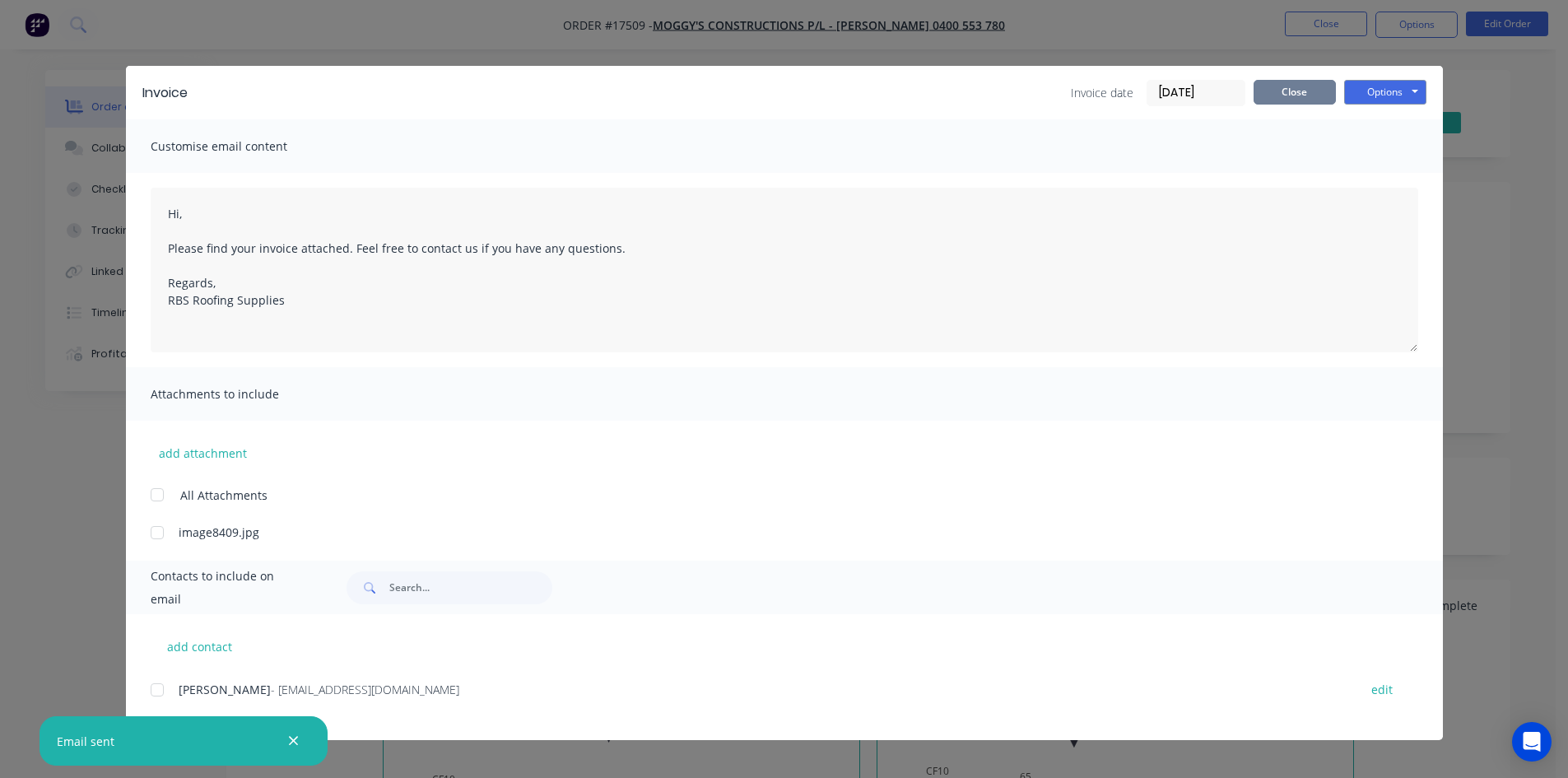
click at [1299, 99] on button "Close" at bounding box center [1295, 92] width 83 height 25
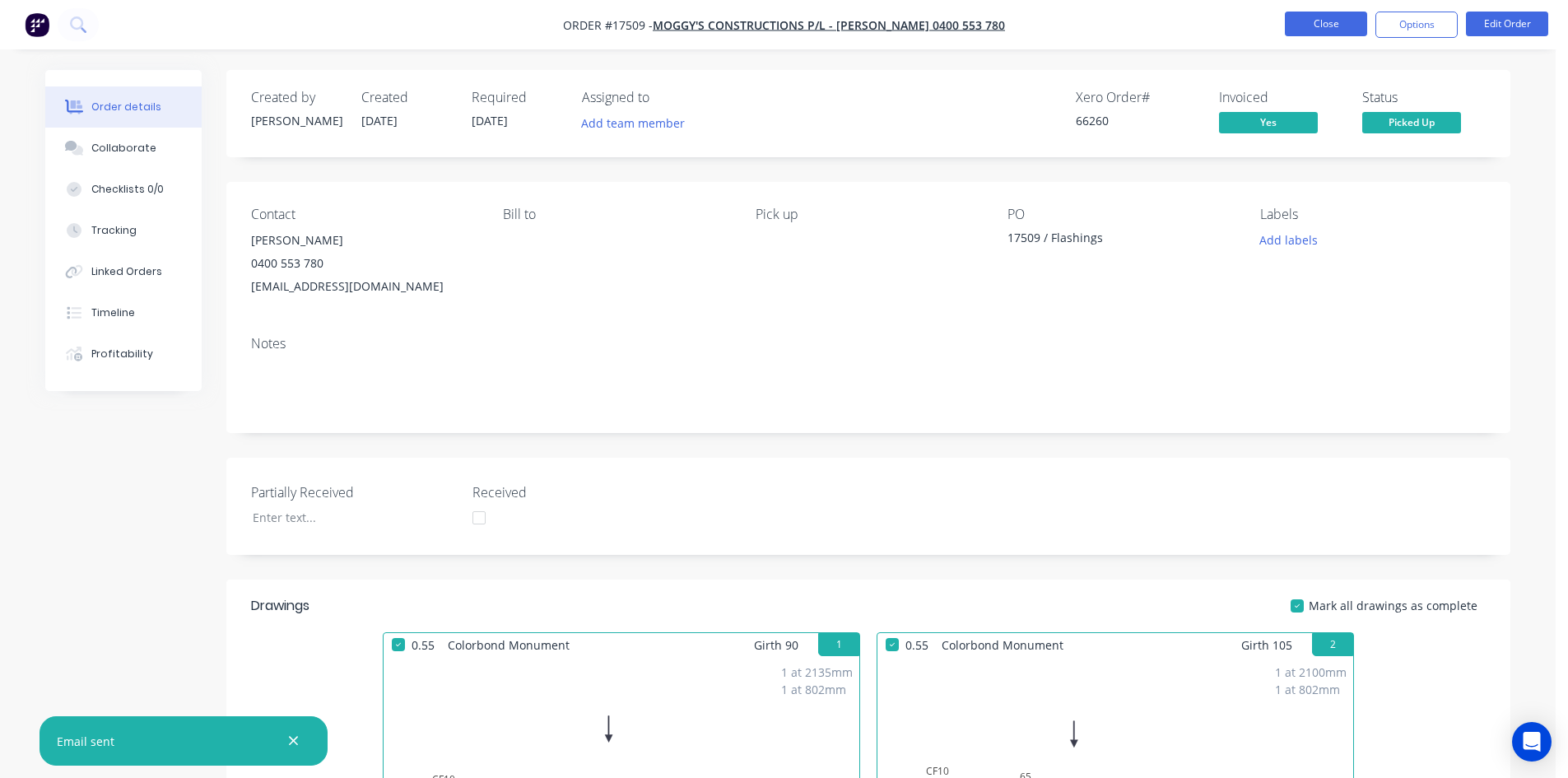
click at [1324, 27] on button "Close" at bounding box center [1326, 24] width 83 height 25
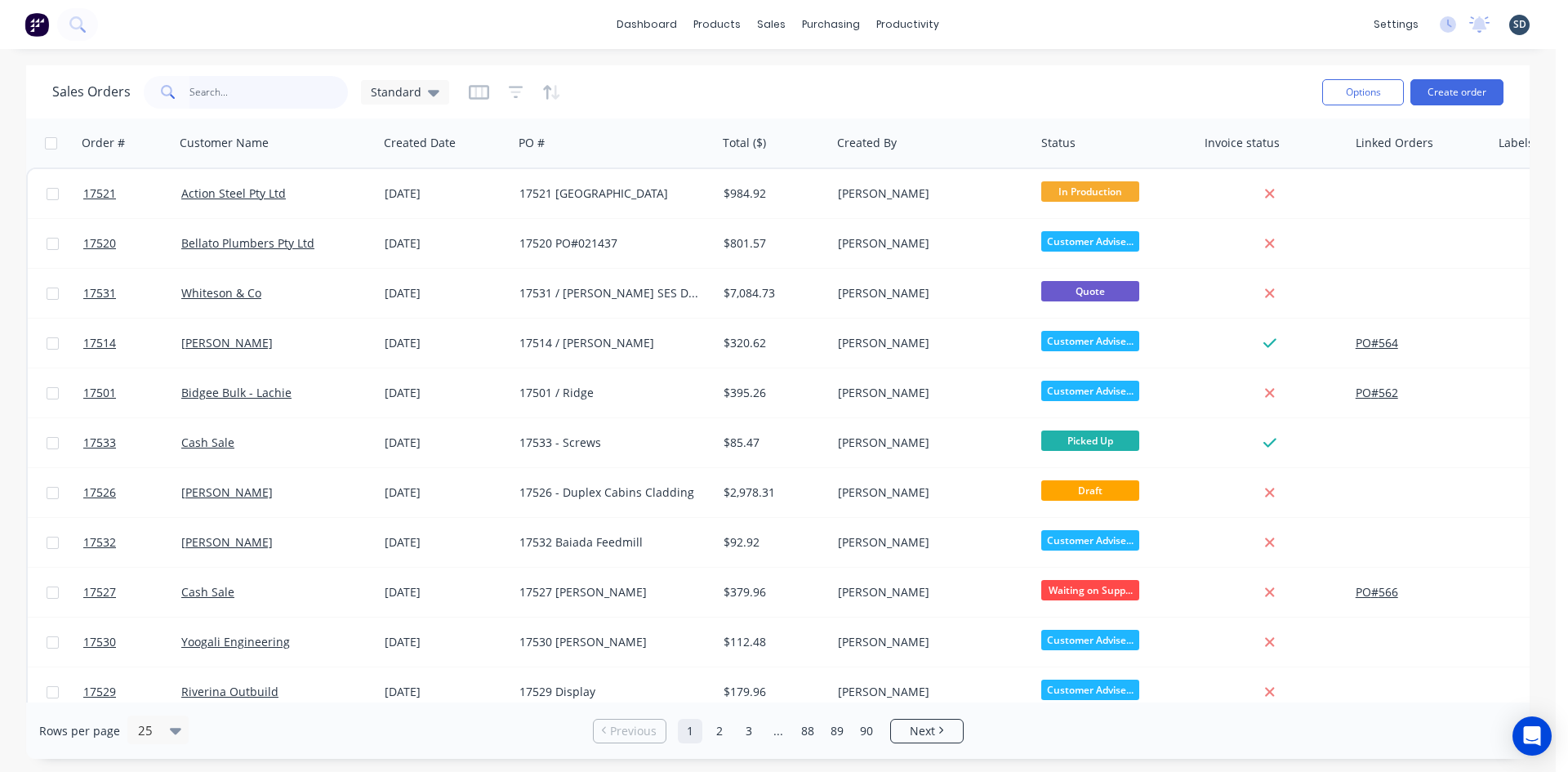
click at [212, 95] on input "text" at bounding box center [269, 92] width 159 height 32
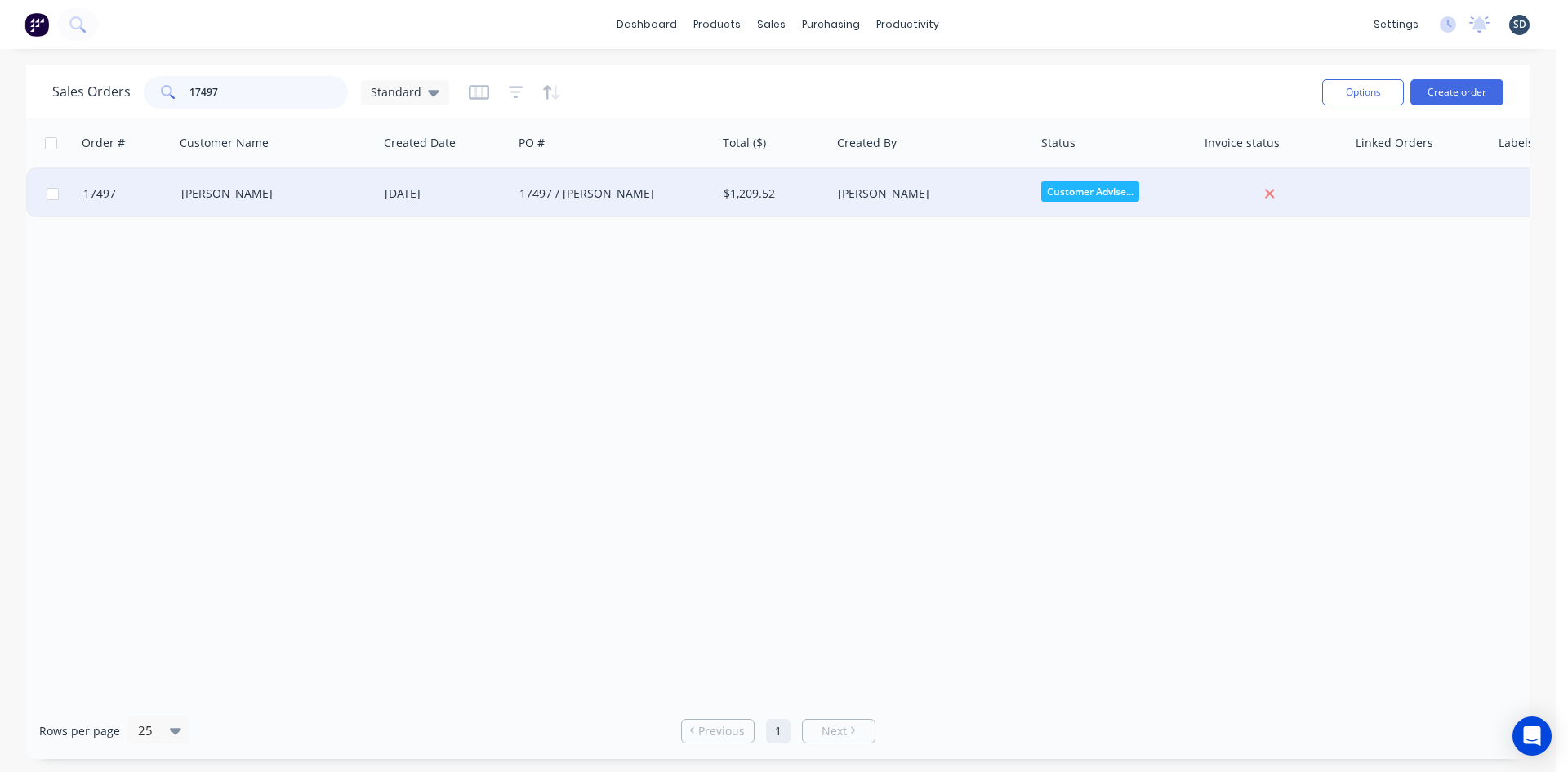
type input "17497"
click at [318, 196] on div "[PERSON_NAME]" at bounding box center [272, 193] width 182 height 17
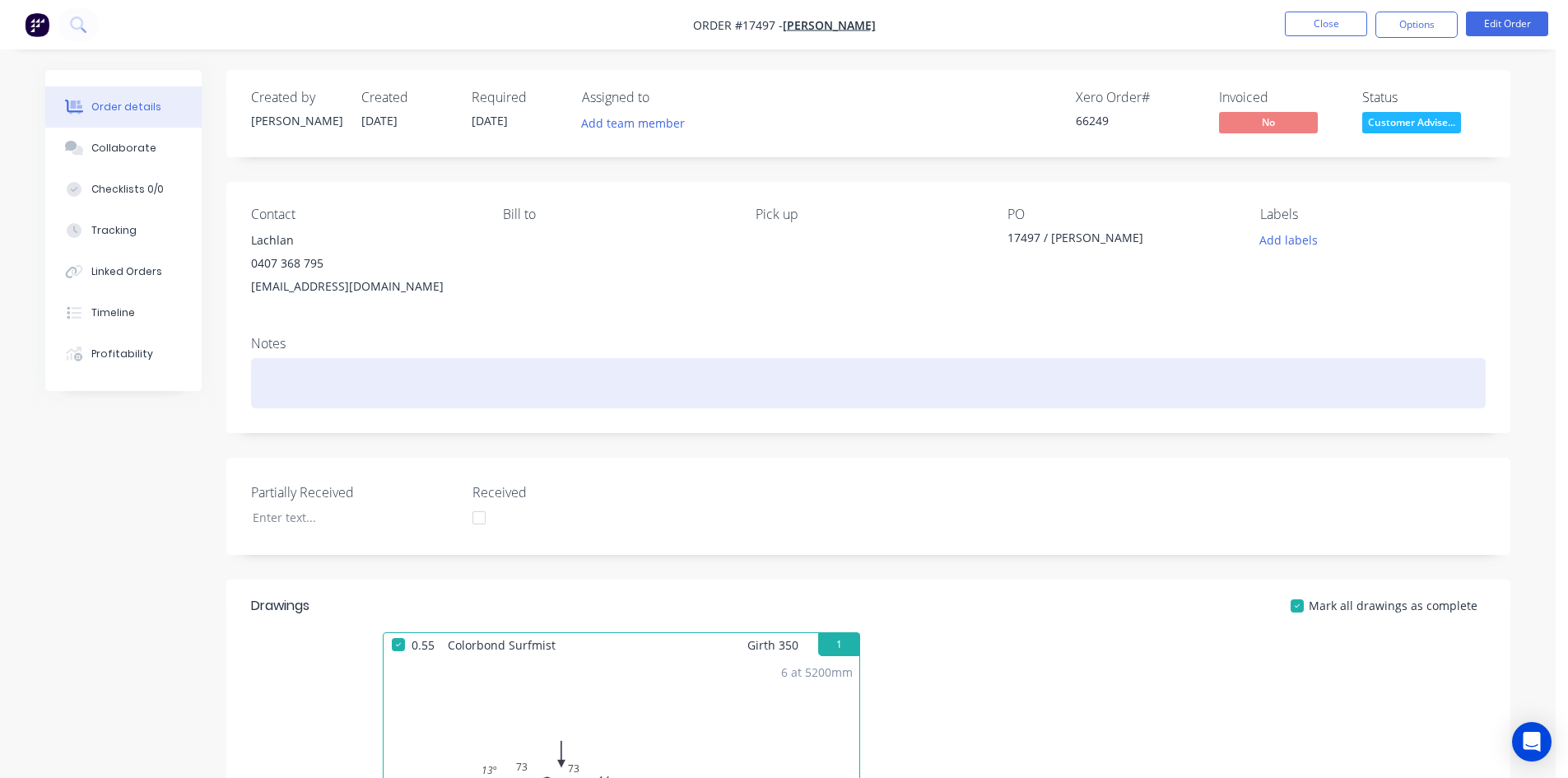
click at [319, 371] on div at bounding box center [868, 383] width 1235 height 50
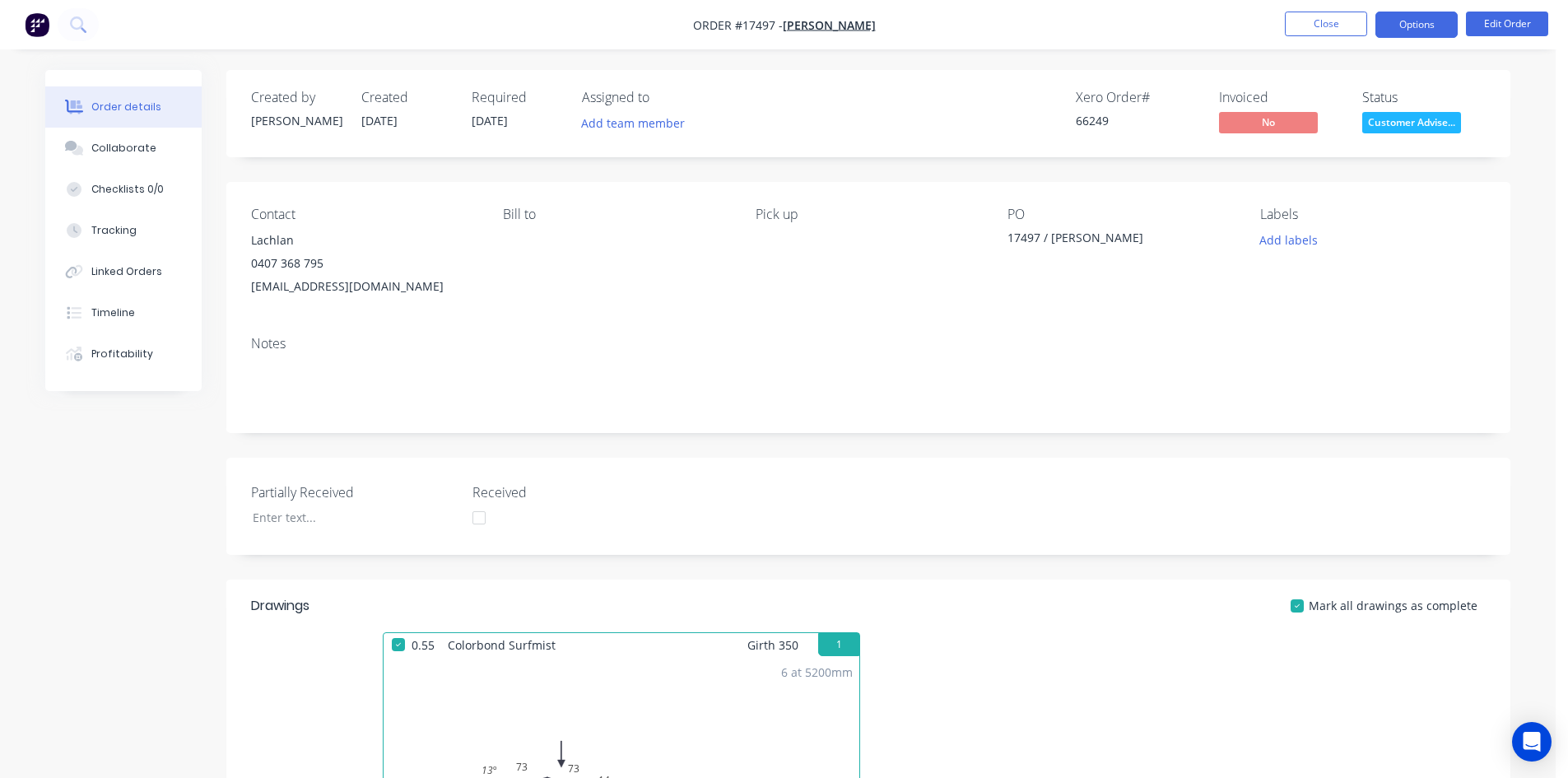
click at [1420, 19] on button "Options" at bounding box center [1417, 25] width 83 height 26
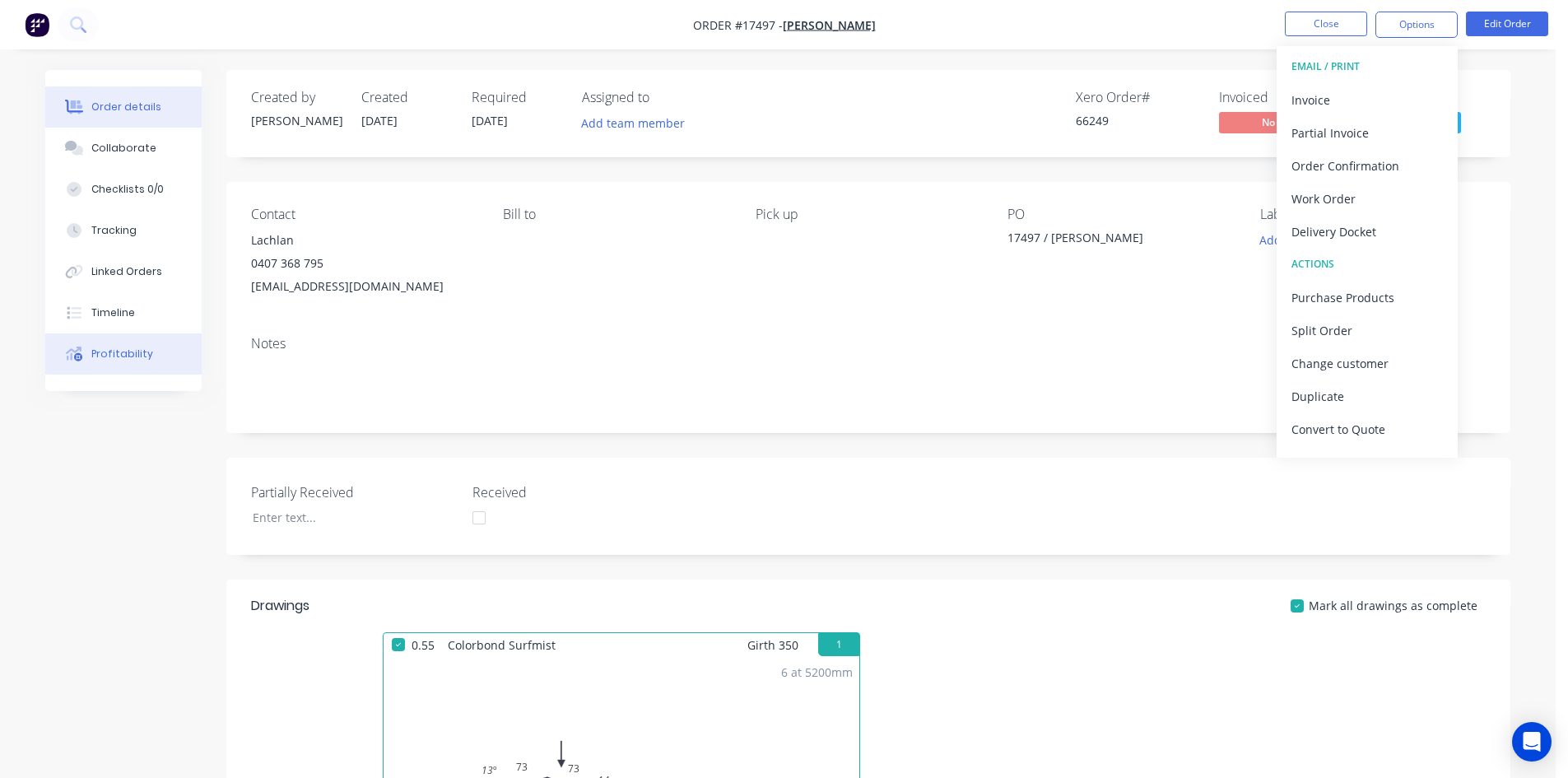
click at [194, 373] on button "Profitability" at bounding box center [123, 354] width 157 height 41
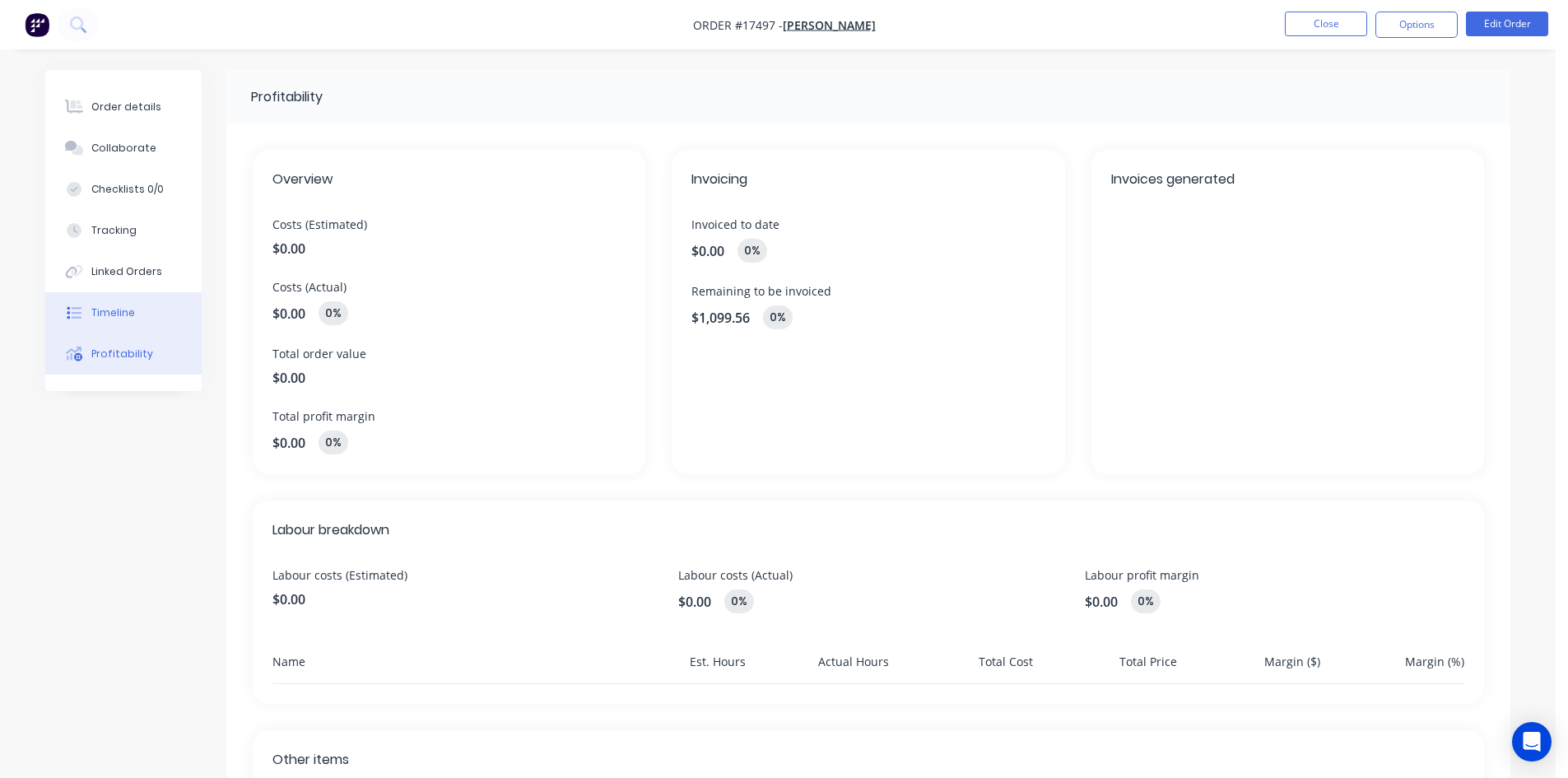
click at [169, 319] on button "Timeline" at bounding box center [123, 312] width 157 height 41
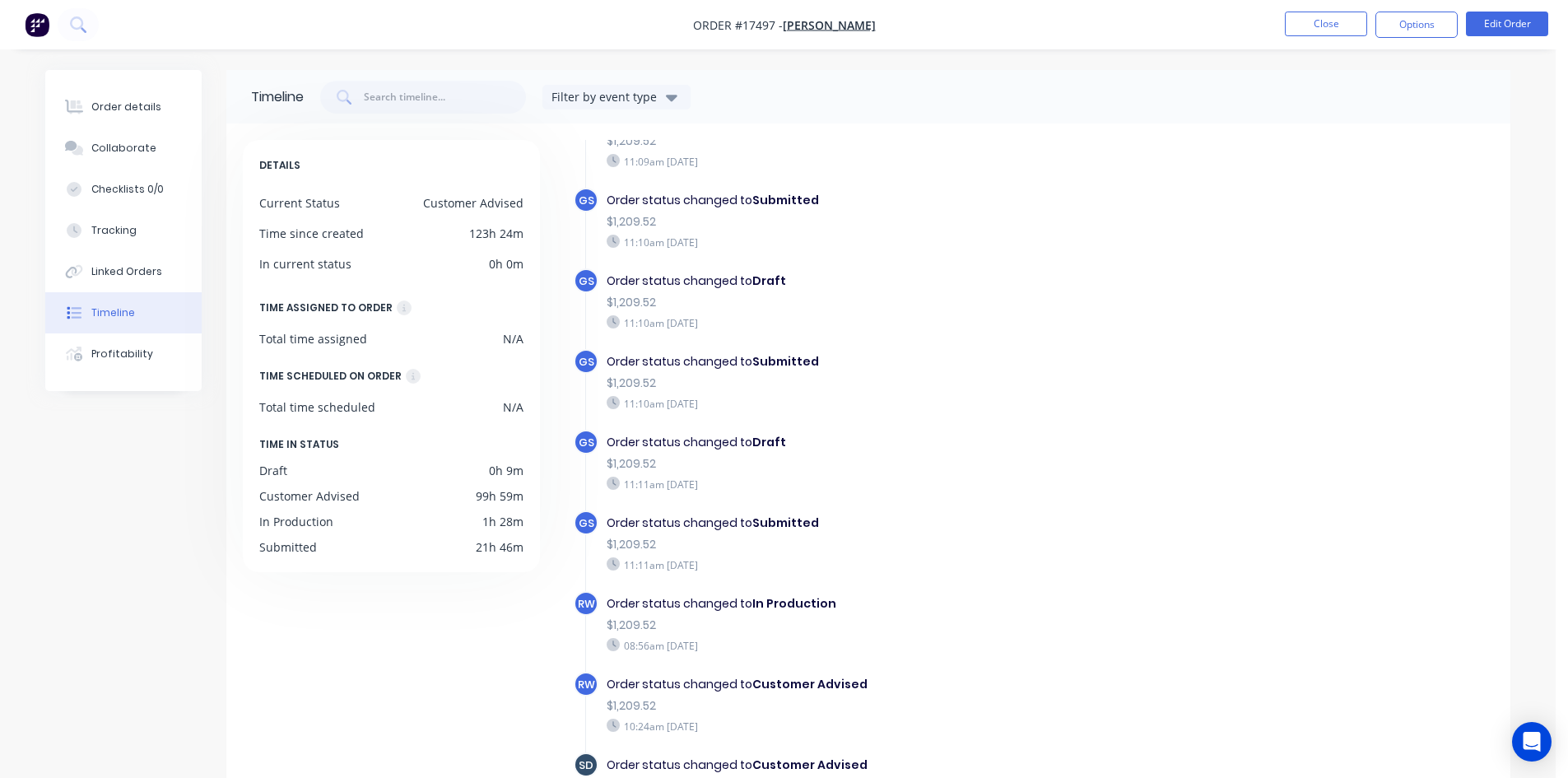
scroll to position [126, 0]
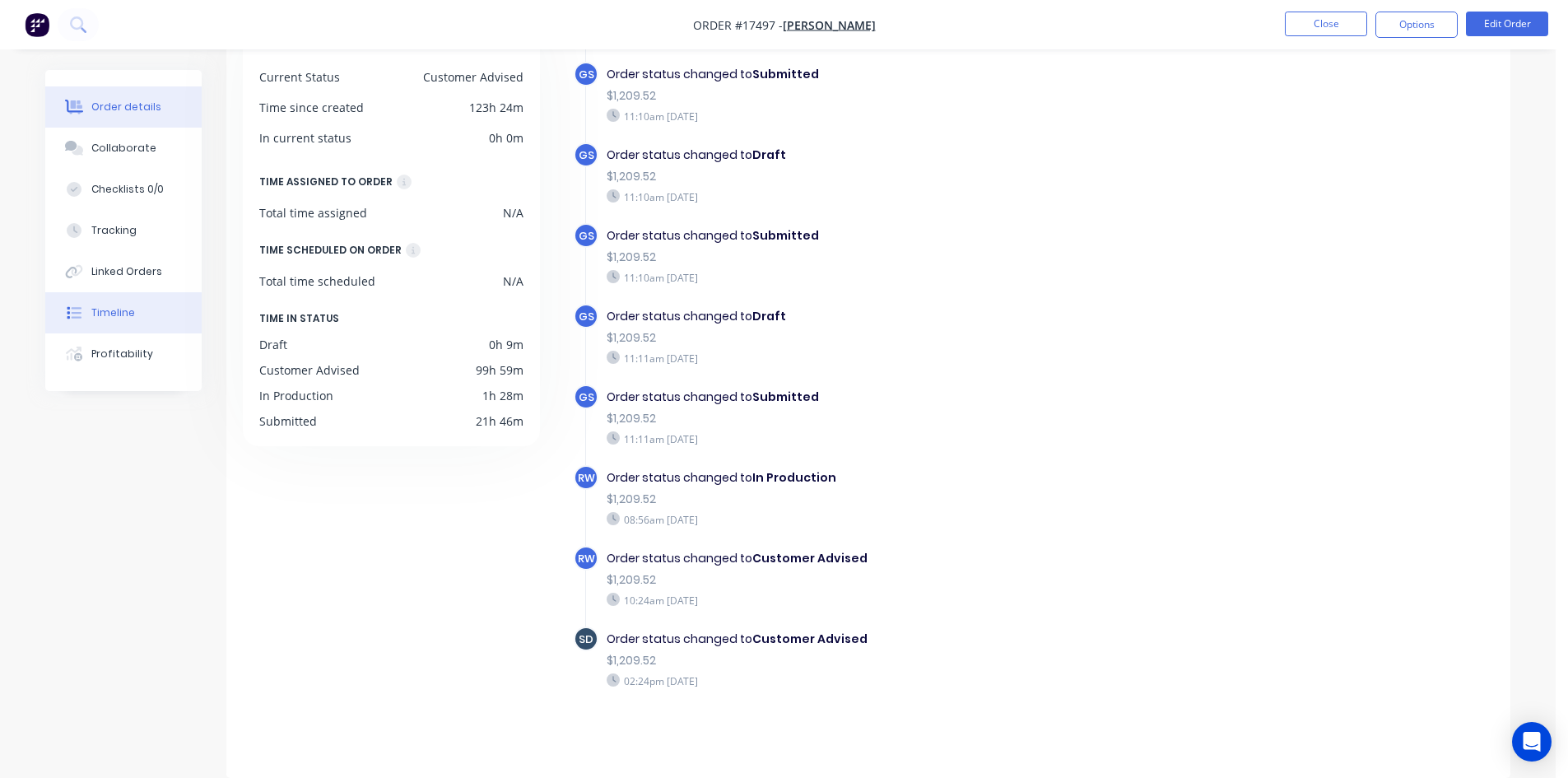
click at [159, 102] on button "Order details" at bounding box center [123, 106] width 157 height 41
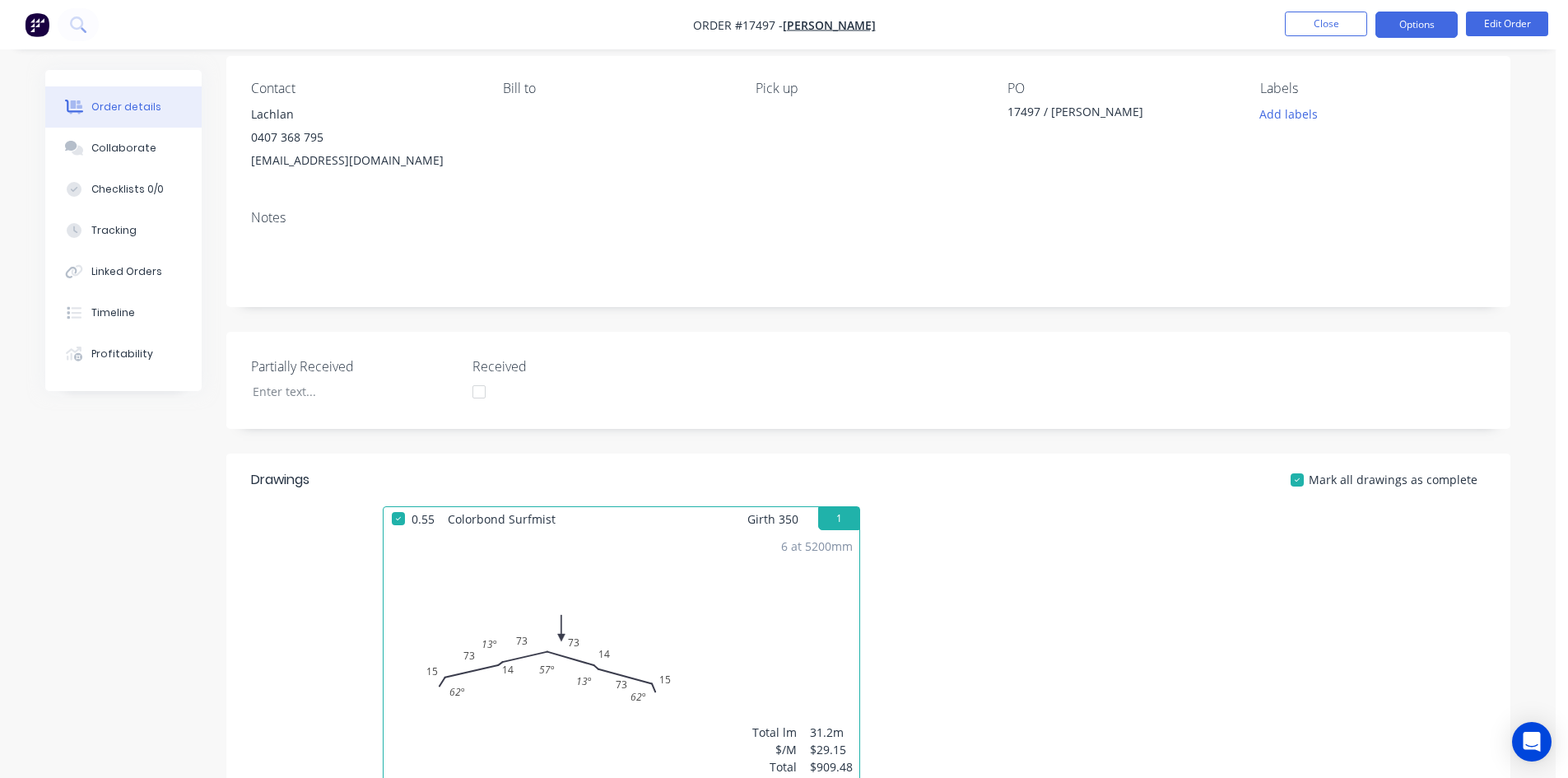
click at [1439, 14] on button "Options" at bounding box center [1417, 25] width 83 height 26
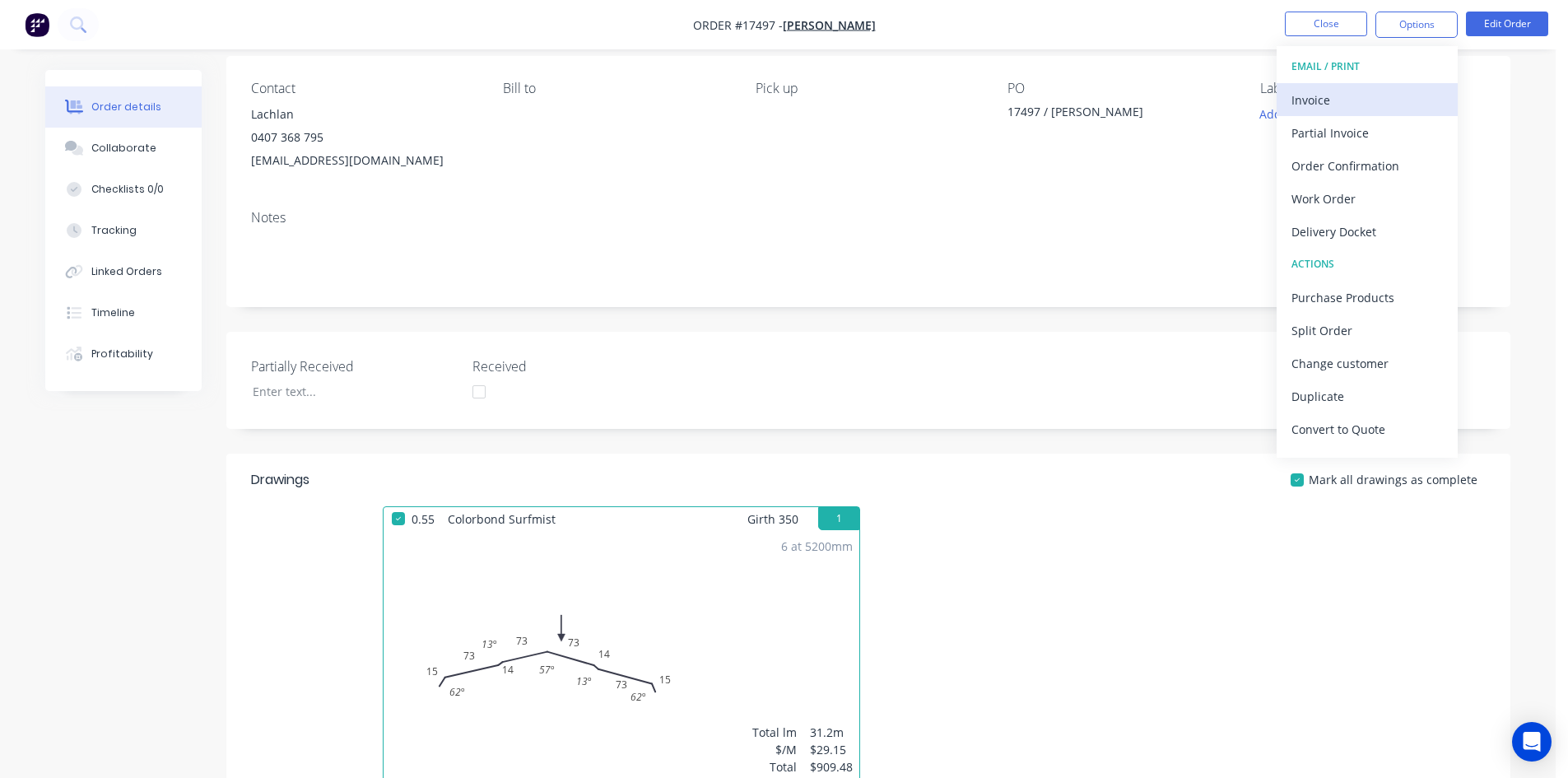
click at [1351, 96] on div "Invoice" at bounding box center [1367, 99] width 151 height 24
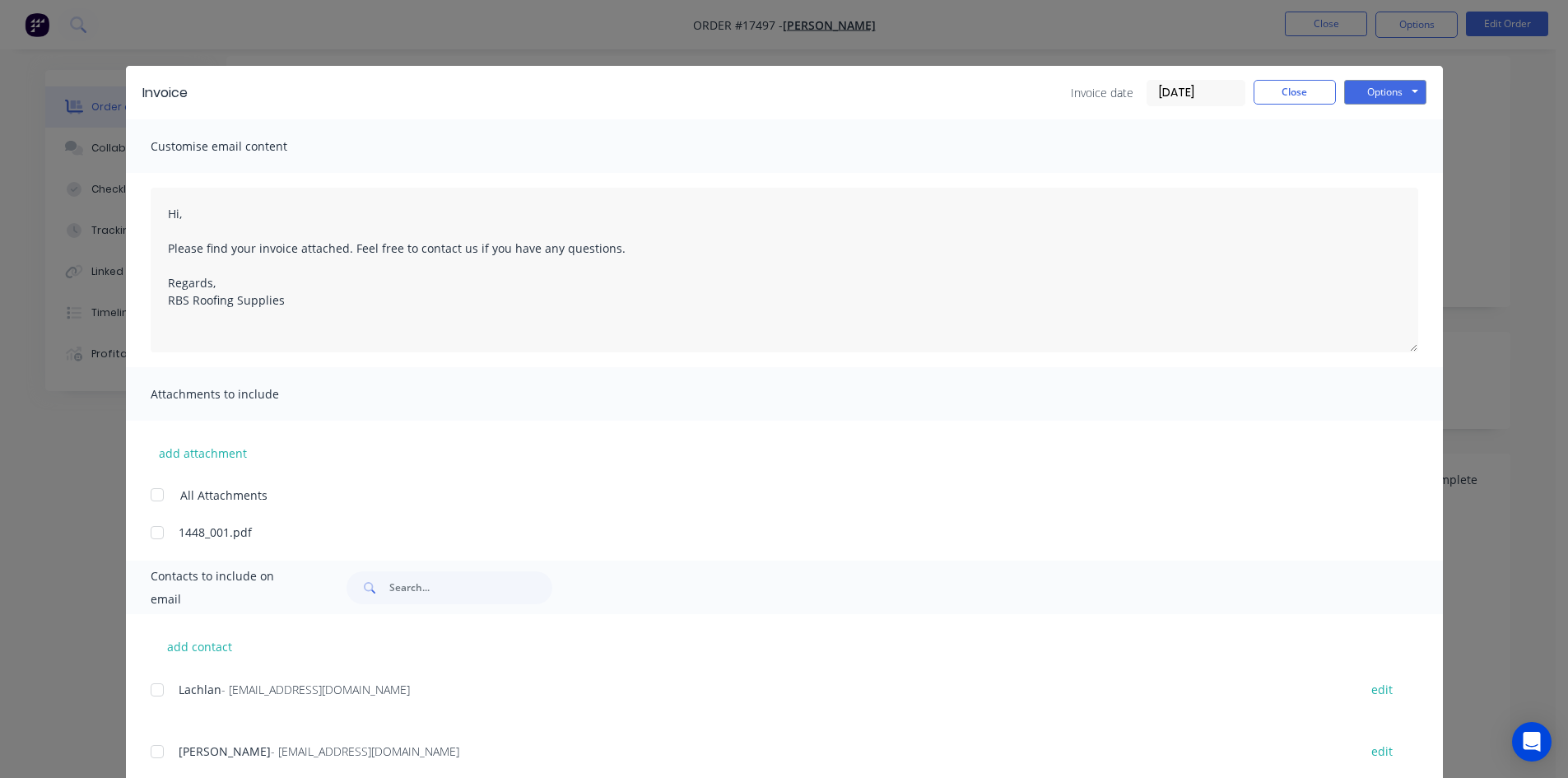
click at [153, 697] on div at bounding box center [157, 689] width 33 height 33
click at [1399, 91] on button "Options" at bounding box center [1385, 92] width 83 height 25
click at [1381, 186] on button "Email" at bounding box center [1396, 175] width 106 height 27
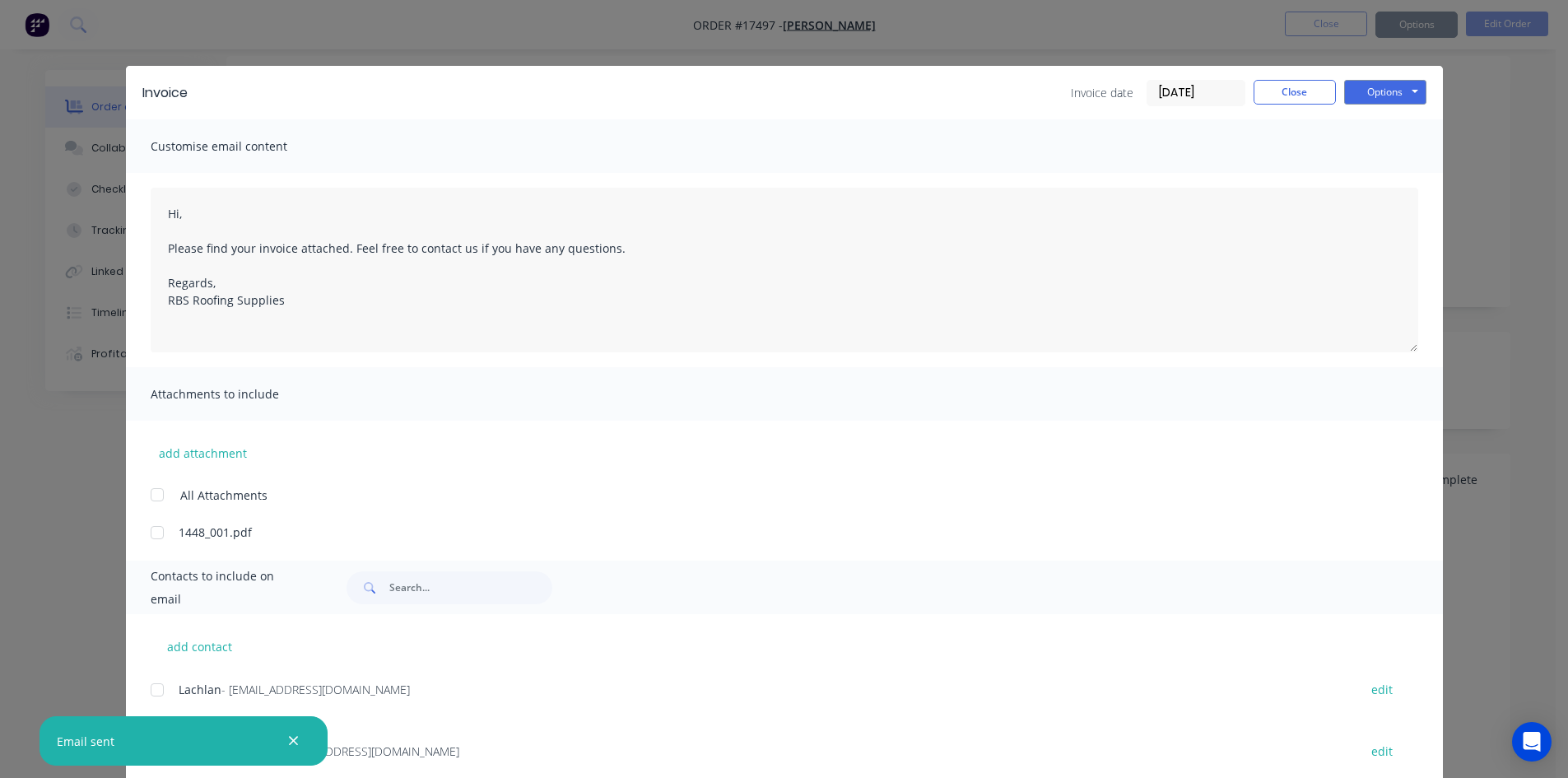
type textarea "Hi, Please find your invoice attached. Feel free to contact us if you have any …"
click at [1318, 93] on button "Close" at bounding box center [1295, 92] width 83 height 25
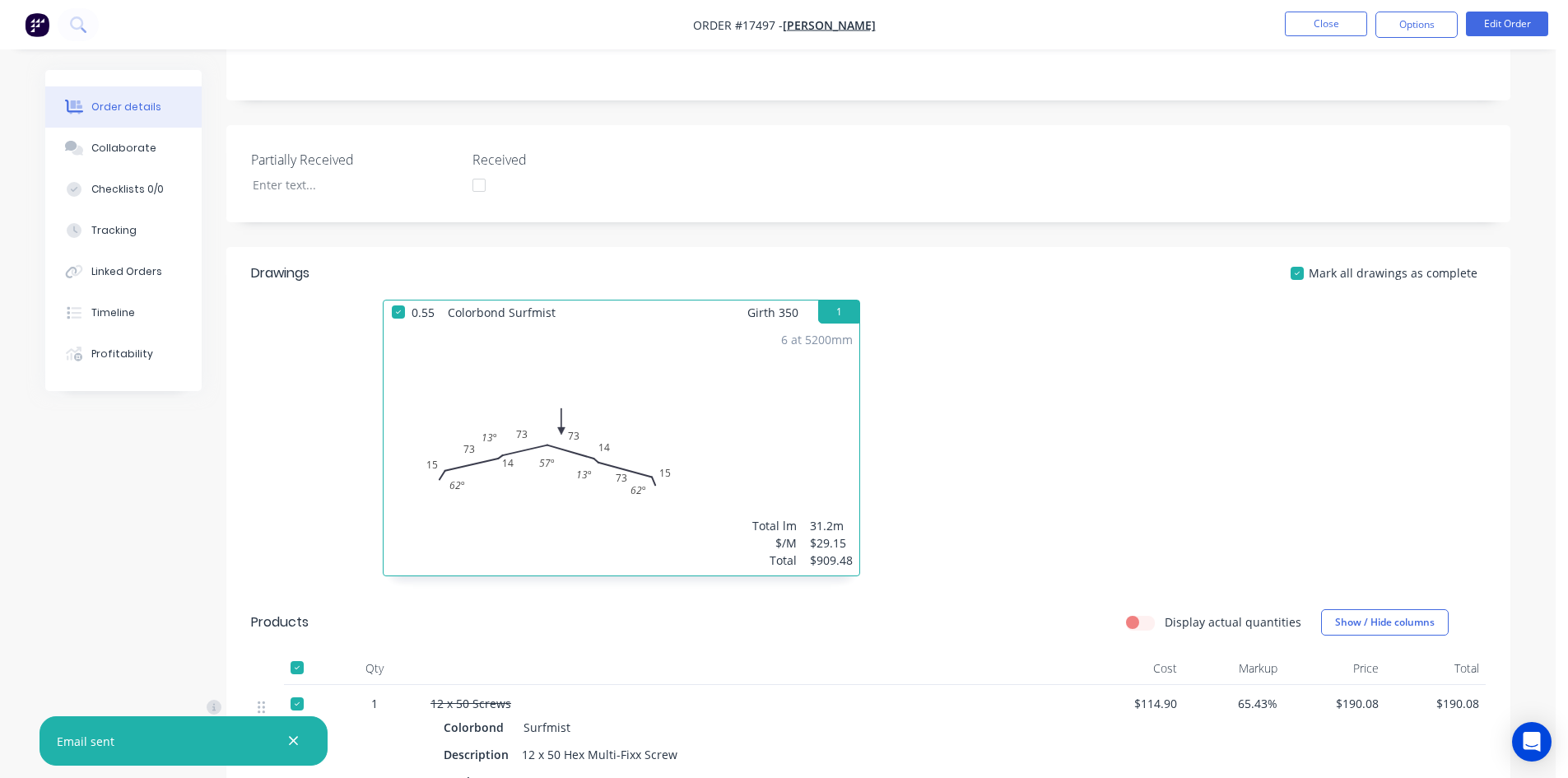
scroll to position [209, 0]
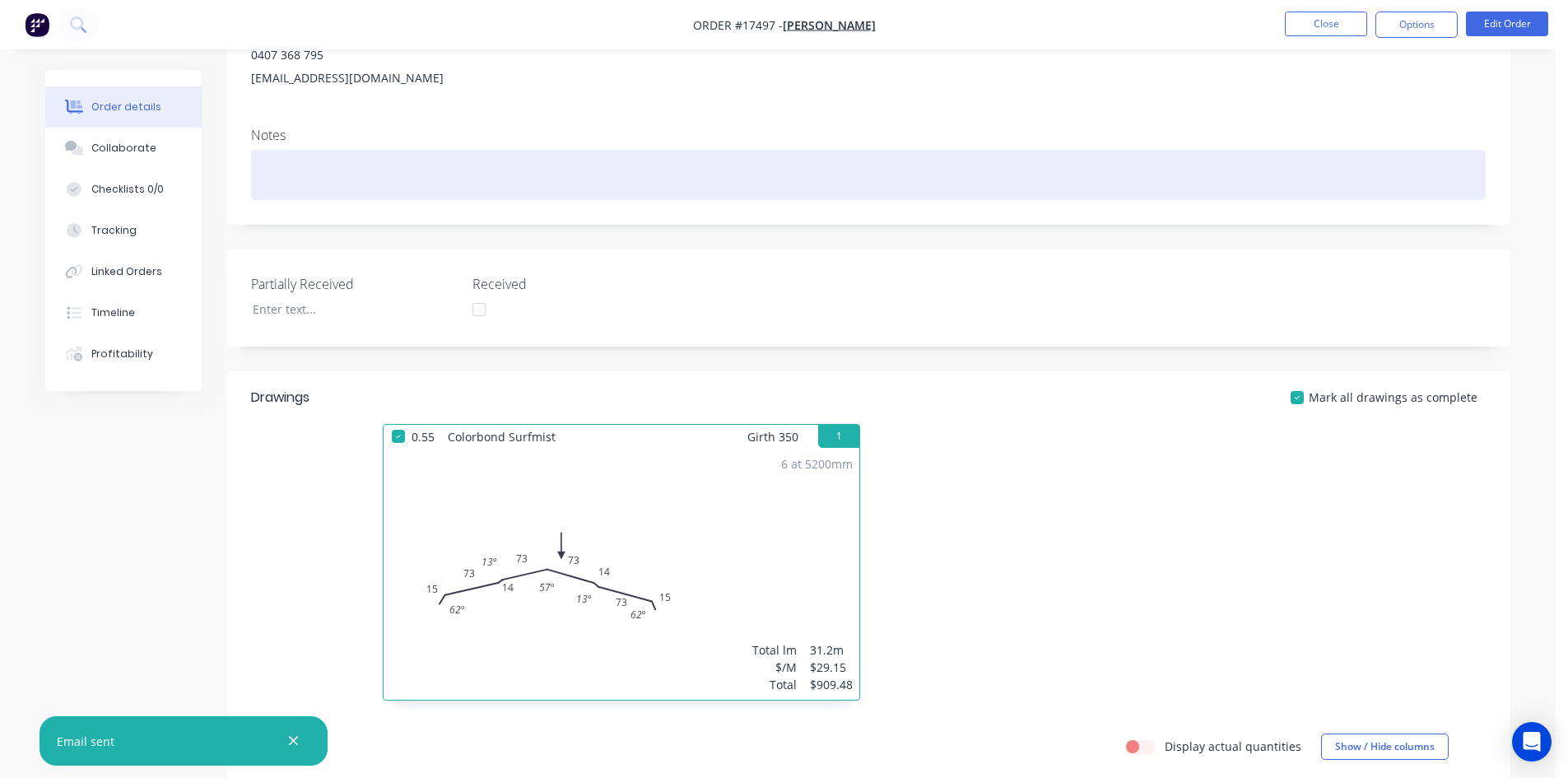
click at [274, 166] on div at bounding box center [868, 174] width 1235 height 50
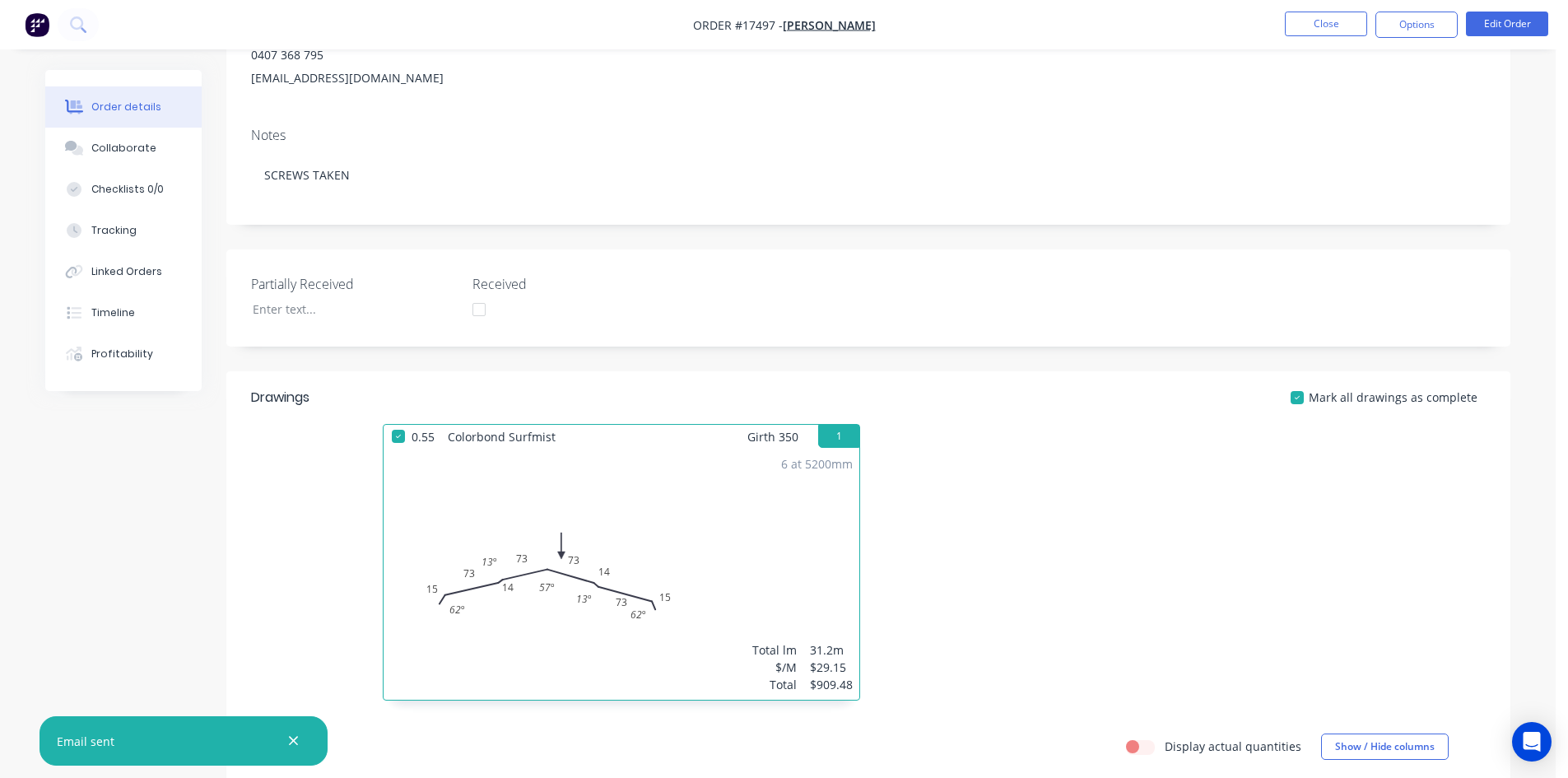
click at [604, 232] on div "Created by Geoff Created 04/09/25 Required 04/09/25 Assigned to Add team member…" at bounding box center [868, 543] width 1284 height 1362
click at [1341, 24] on button "Close" at bounding box center [1326, 24] width 83 height 25
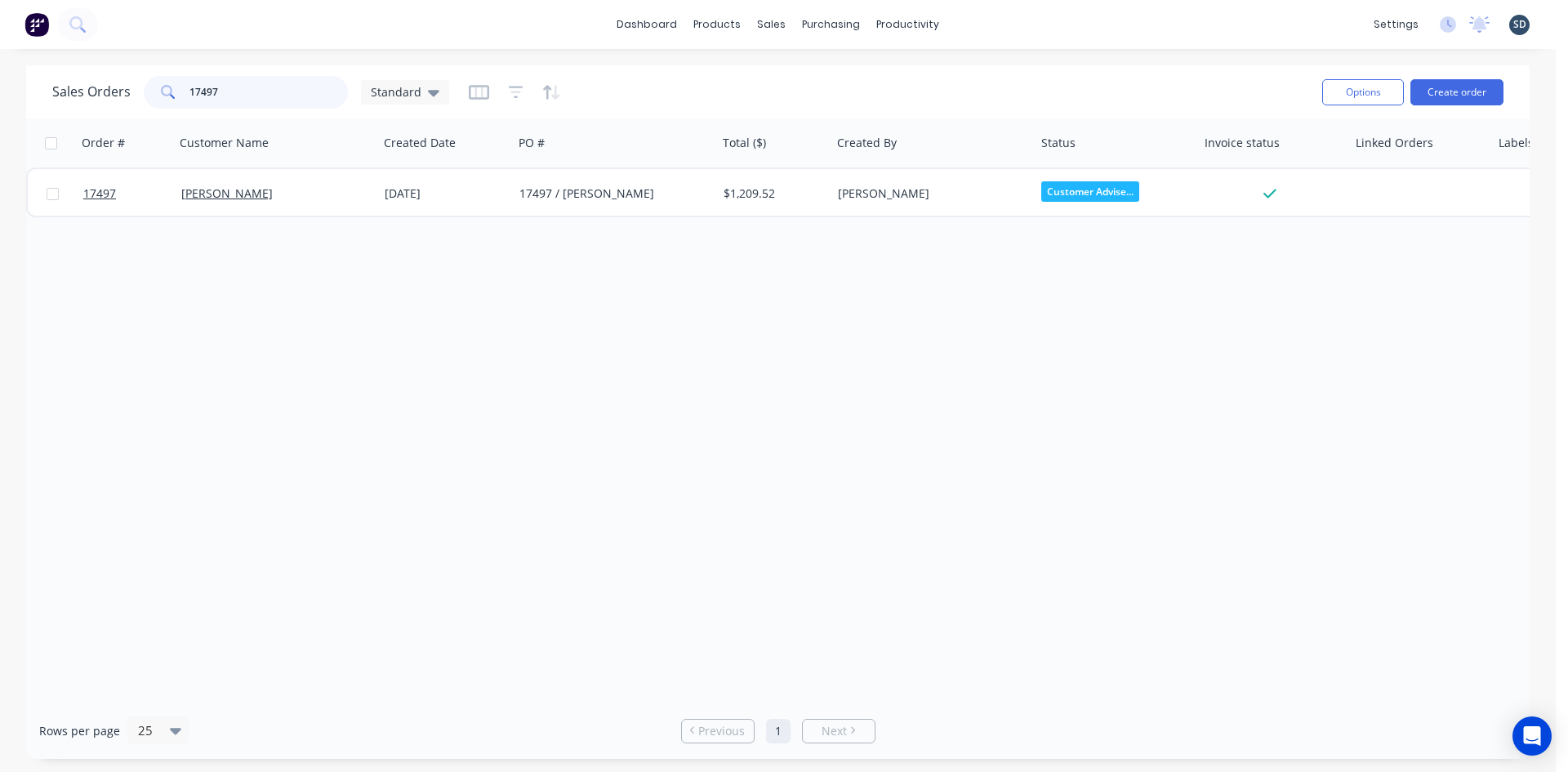
drag, startPoint x: 252, startPoint y: 93, endPoint x: 210, endPoint y: 87, distance: 42.4
click at [210, 87] on input "17497" at bounding box center [269, 92] width 159 height 32
type input "17493"
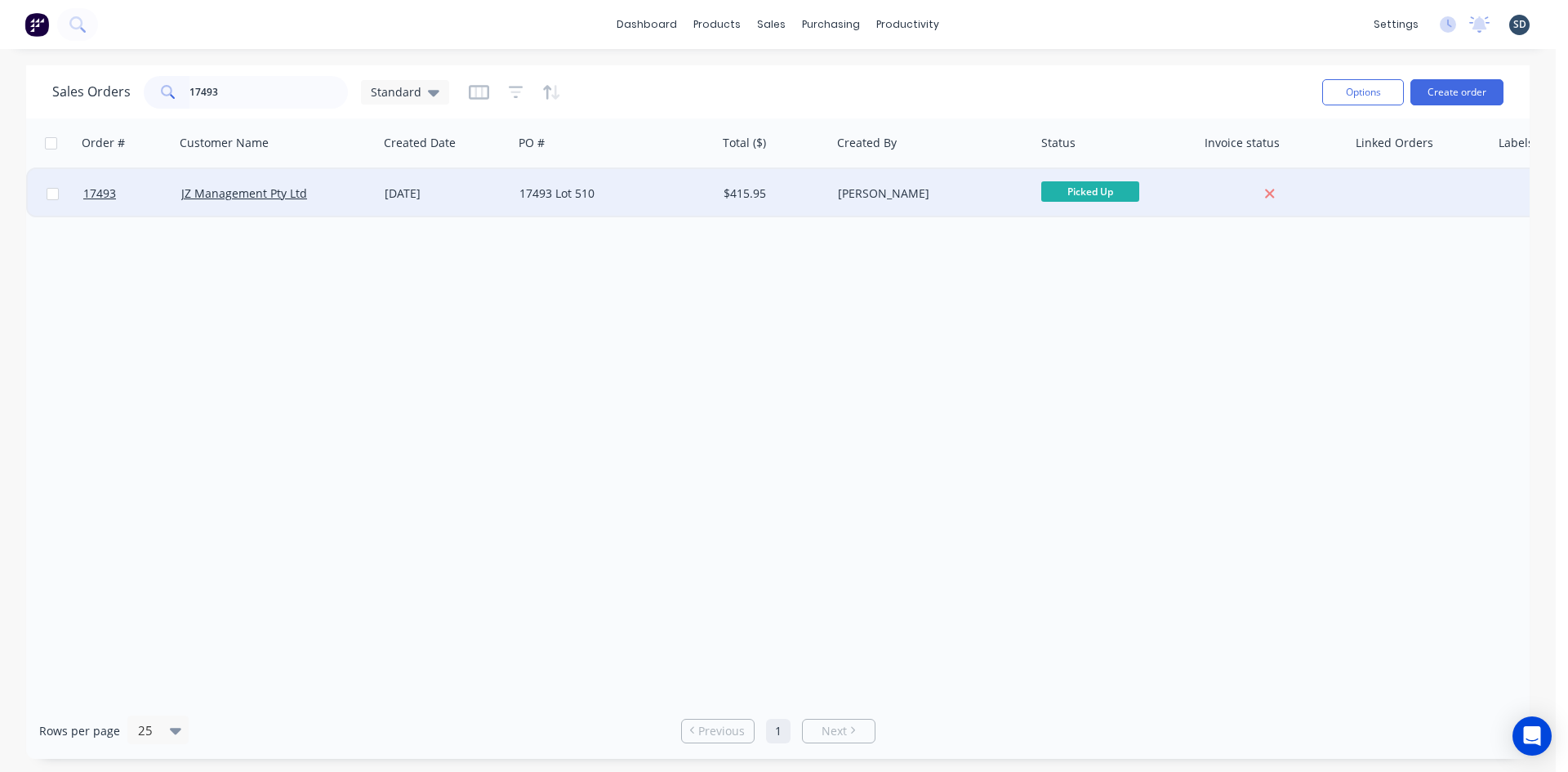
click at [630, 200] on div "17493 Lot 510" at bounding box center [610, 193] width 182 height 17
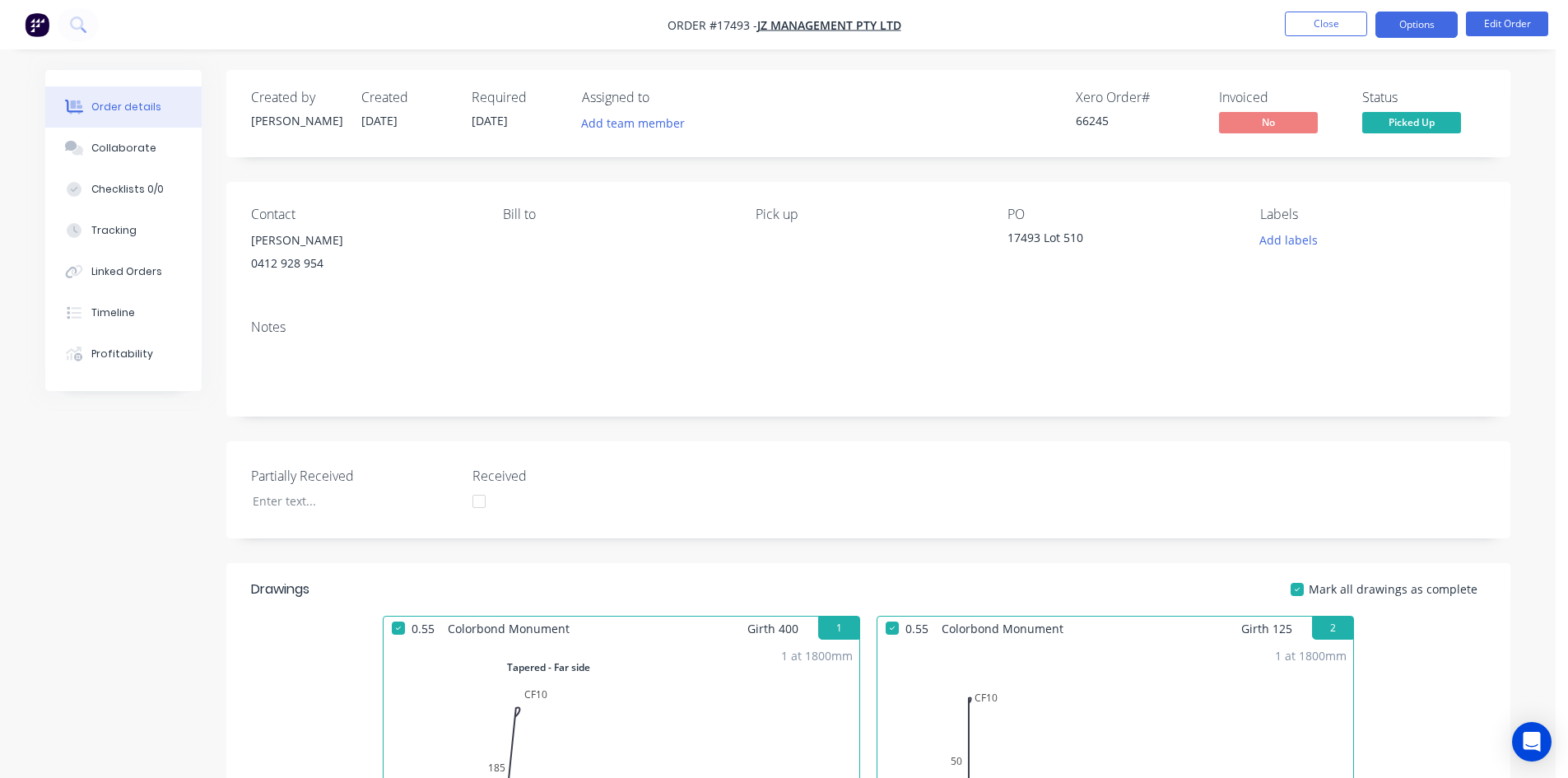
click at [1420, 24] on button "Options" at bounding box center [1417, 25] width 83 height 26
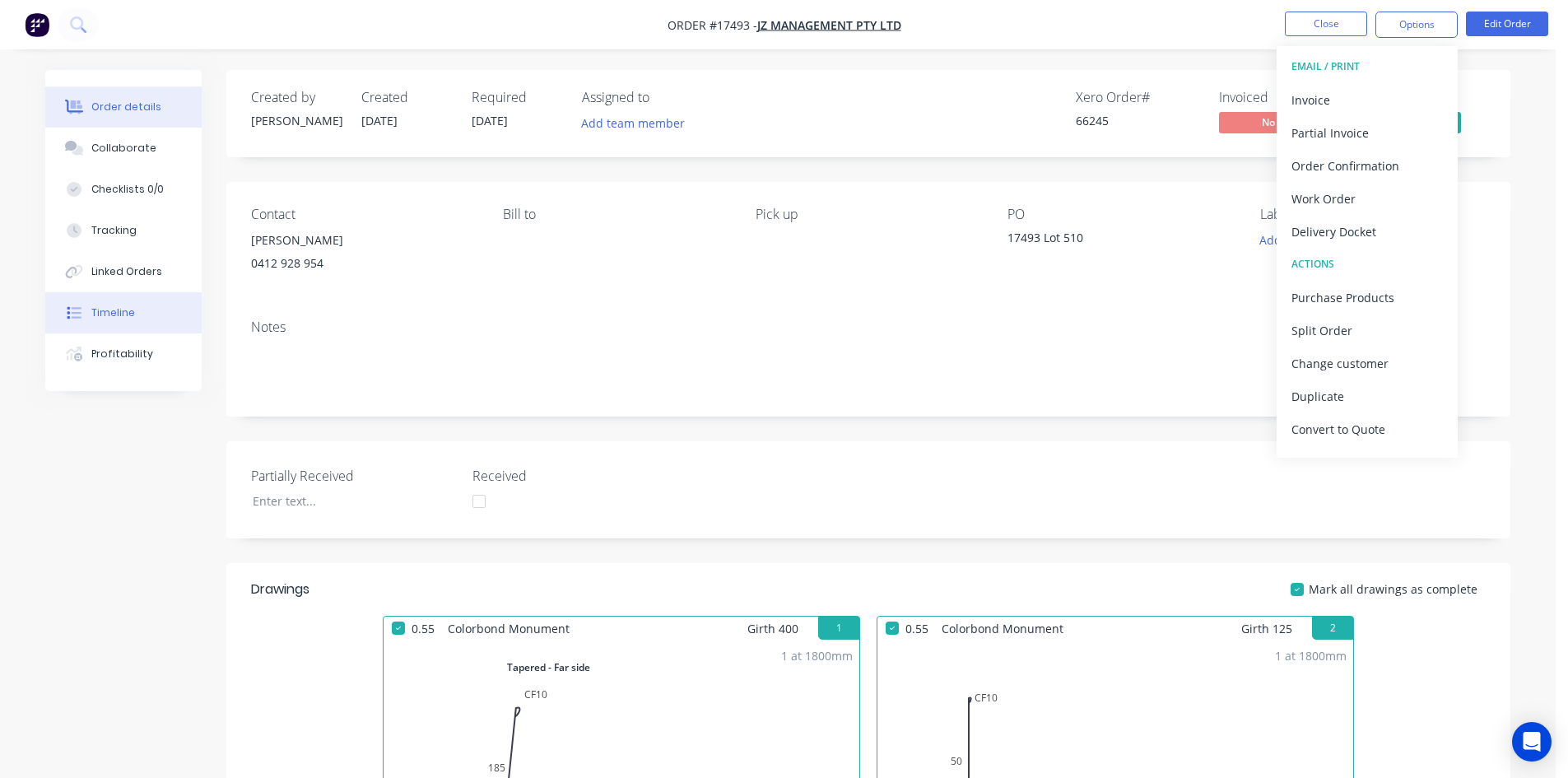
click at [87, 319] on button "Timeline" at bounding box center [123, 312] width 157 height 41
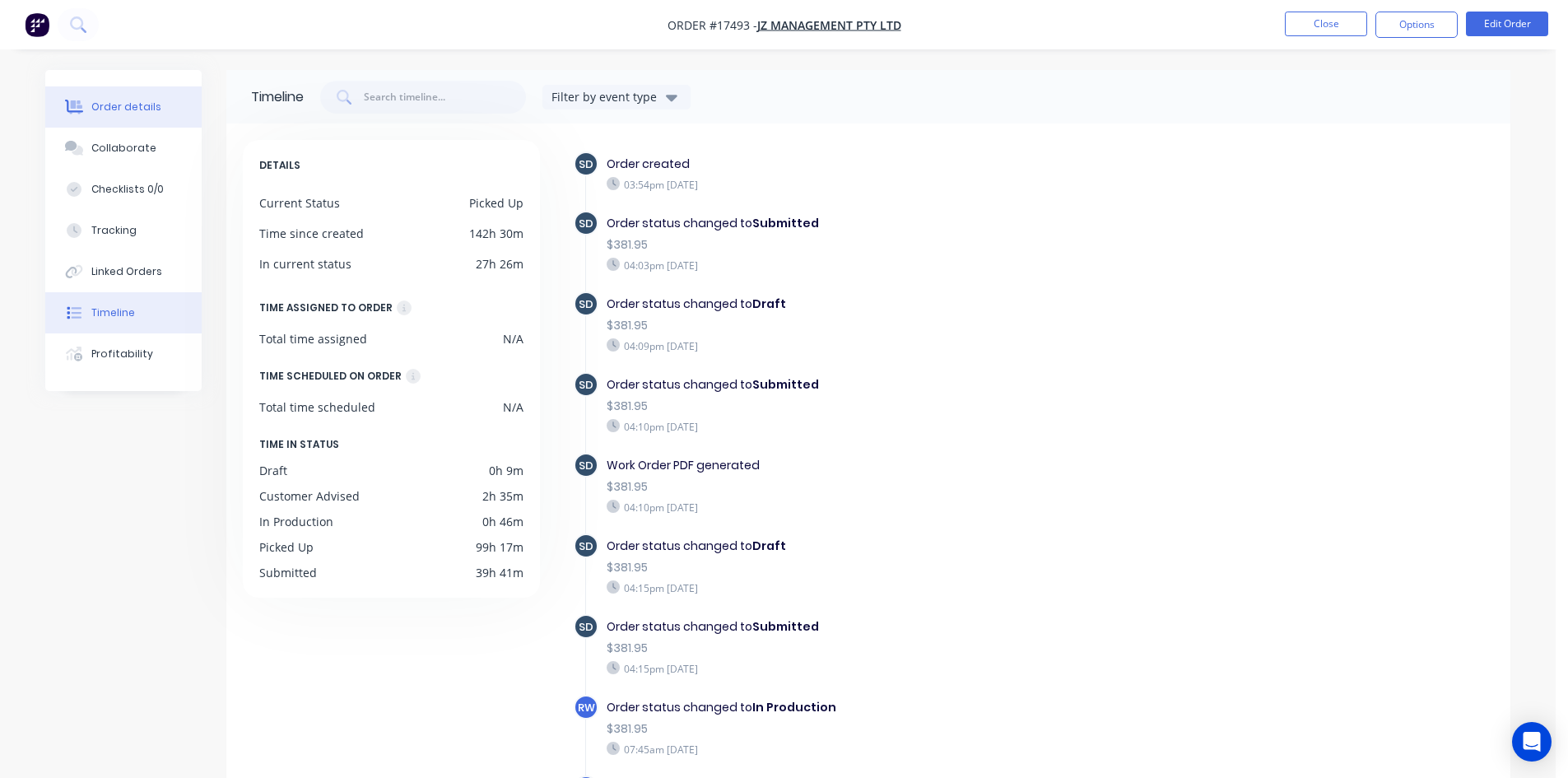
click at [142, 109] on div "Order details" at bounding box center [127, 106] width 70 height 15
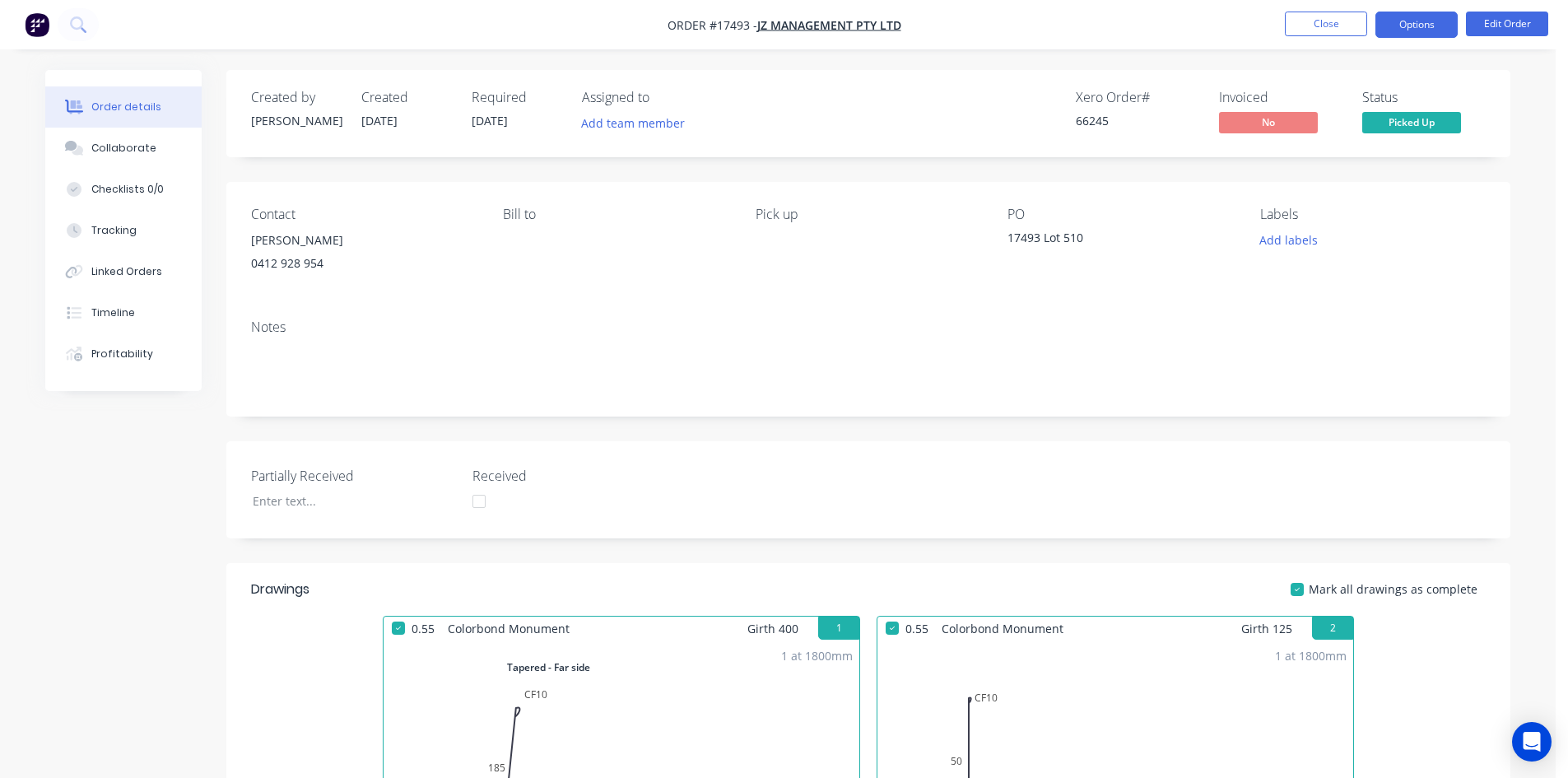
click at [1412, 24] on button "Options" at bounding box center [1417, 25] width 83 height 26
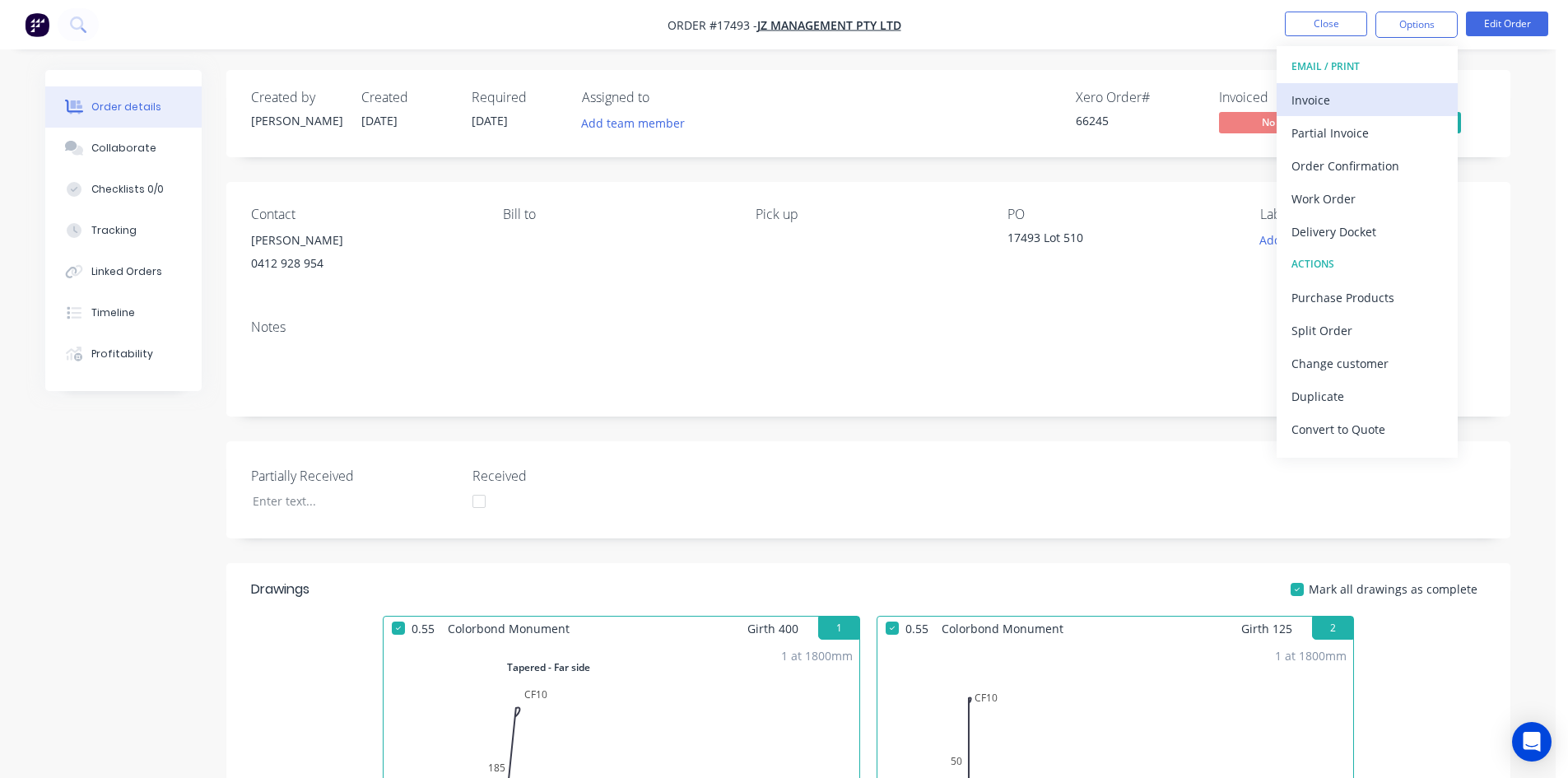
click at [1359, 97] on div "Invoice" at bounding box center [1367, 99] width 151 height 24
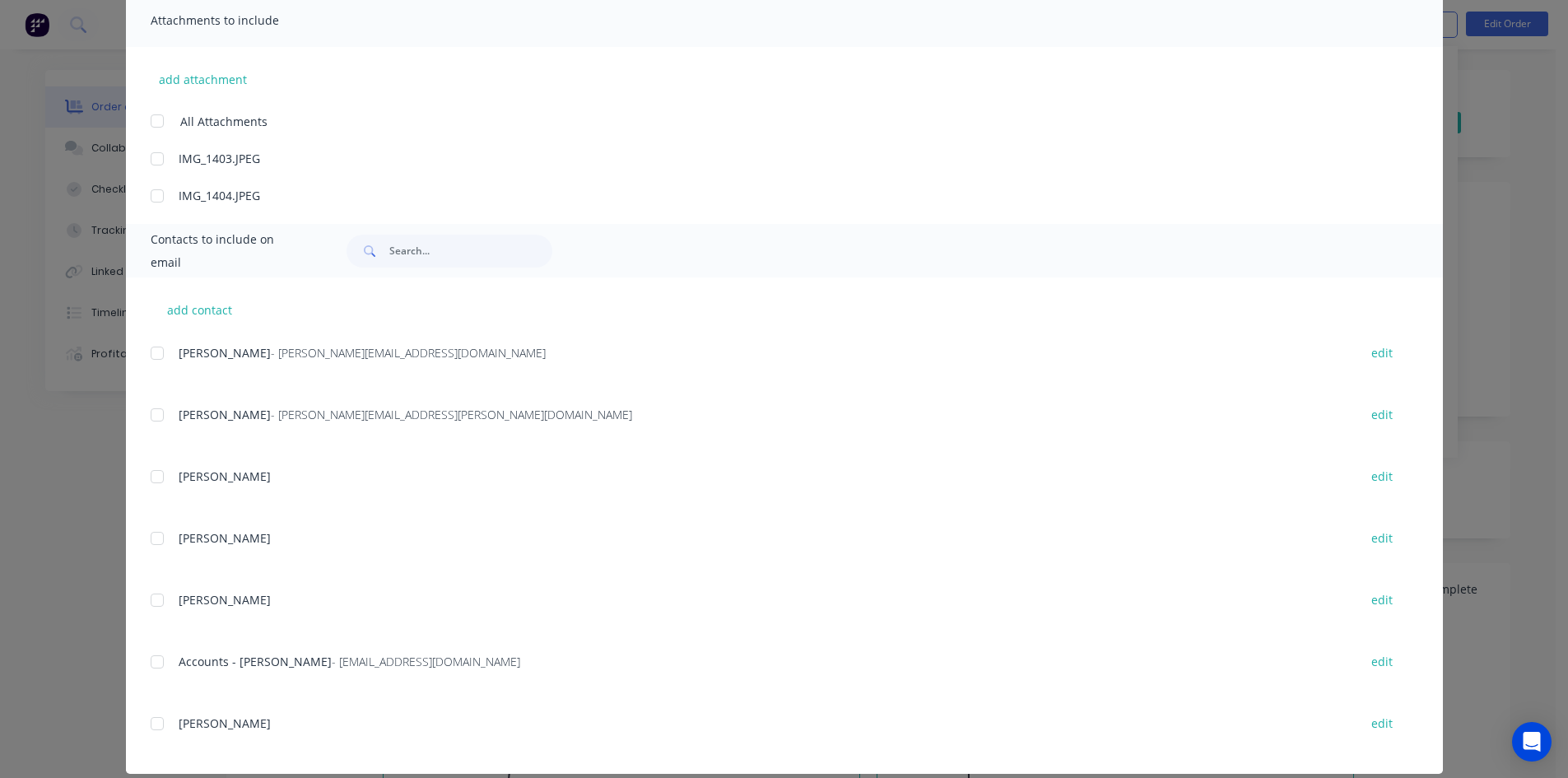
scroll to position [393, 0]
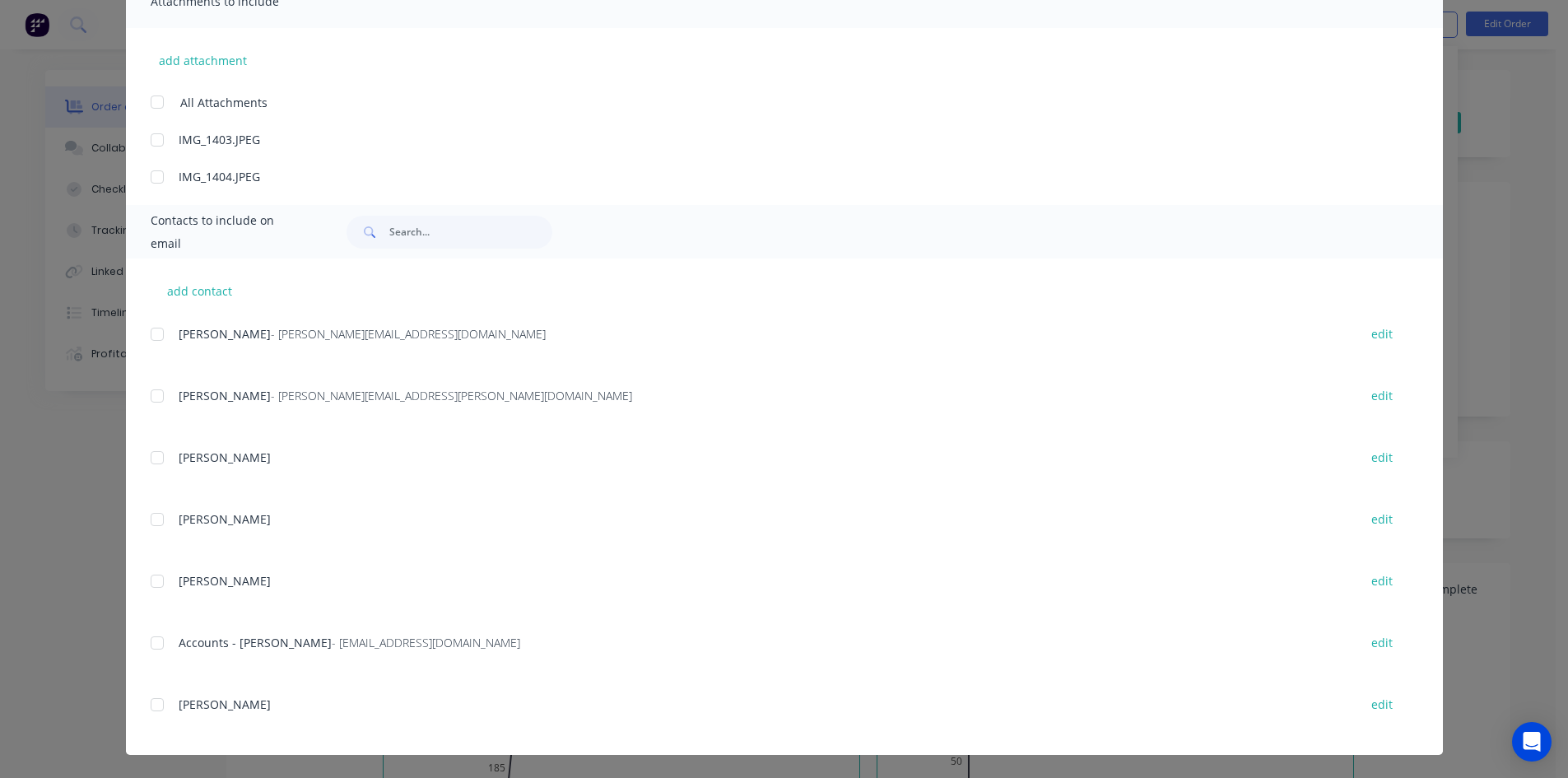
click at [150, 333] on div at bounding box center [157, 334] width 33 height 33
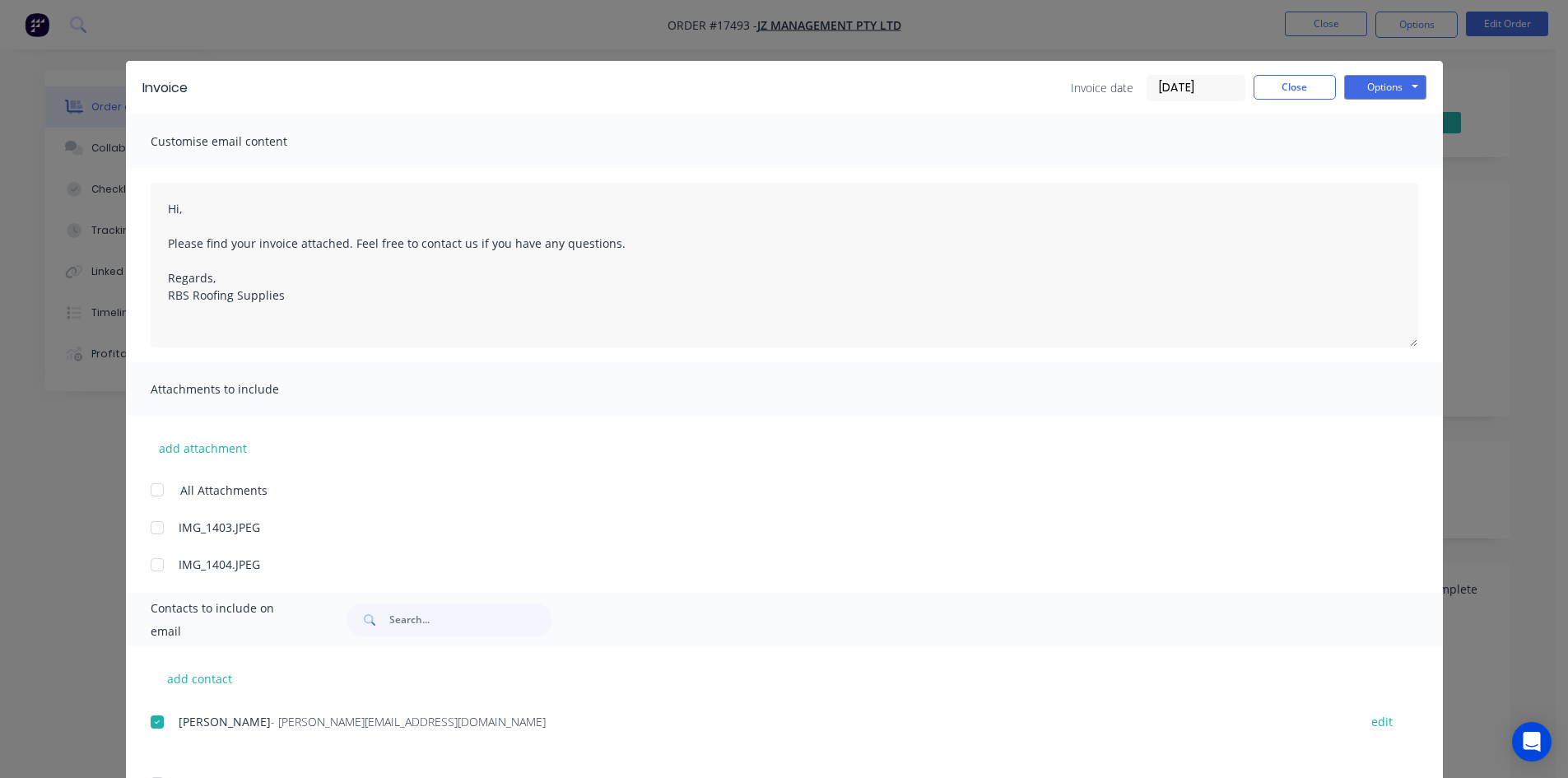
scroll to position [0, 0]
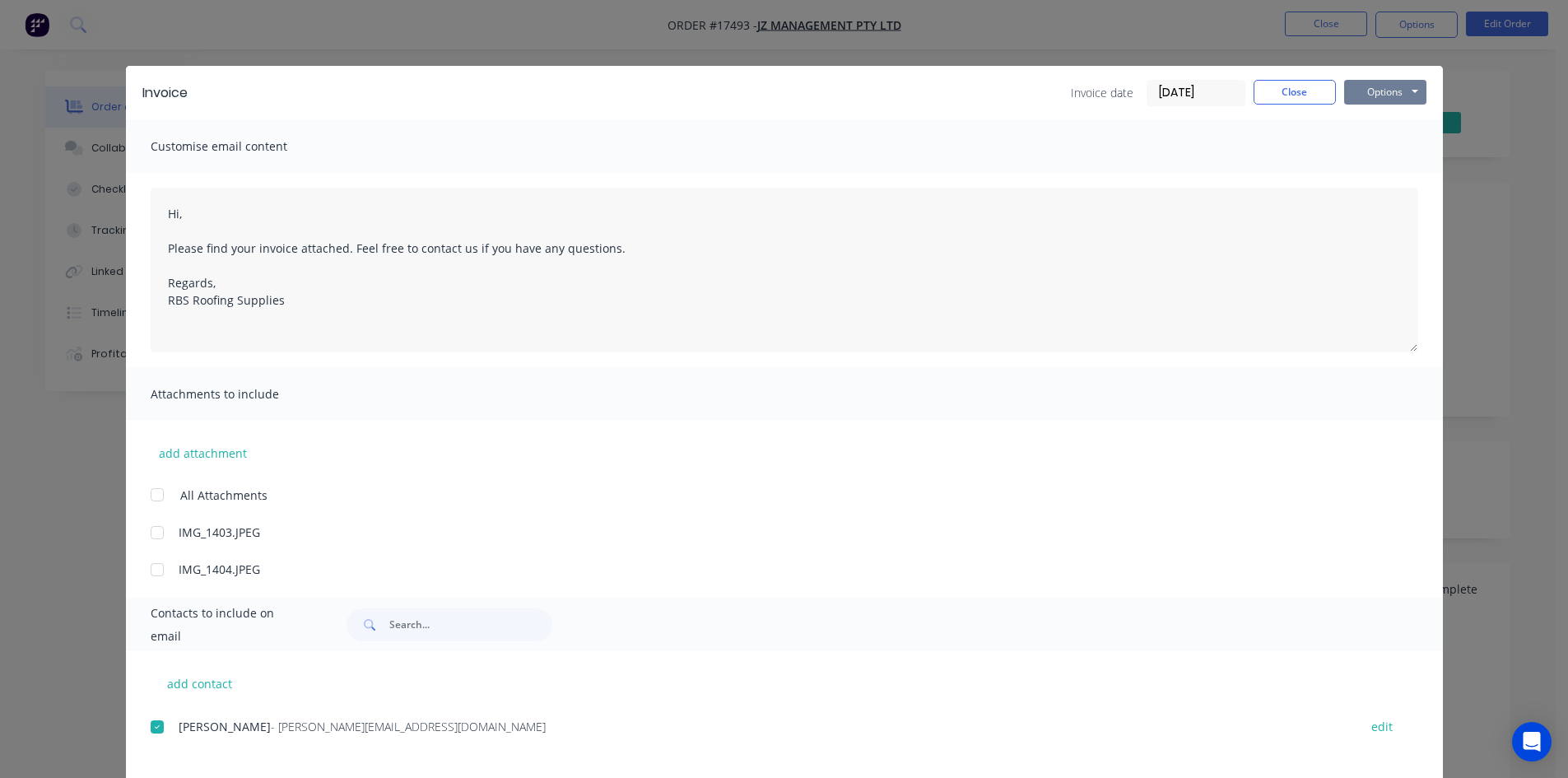
click at [1387, 92] on button "Options" at bounding box center [1385, 92] width 83 height 25
click at [1396, 175] on button "Email" at bounding box center [1396, 175] width 106 height 27
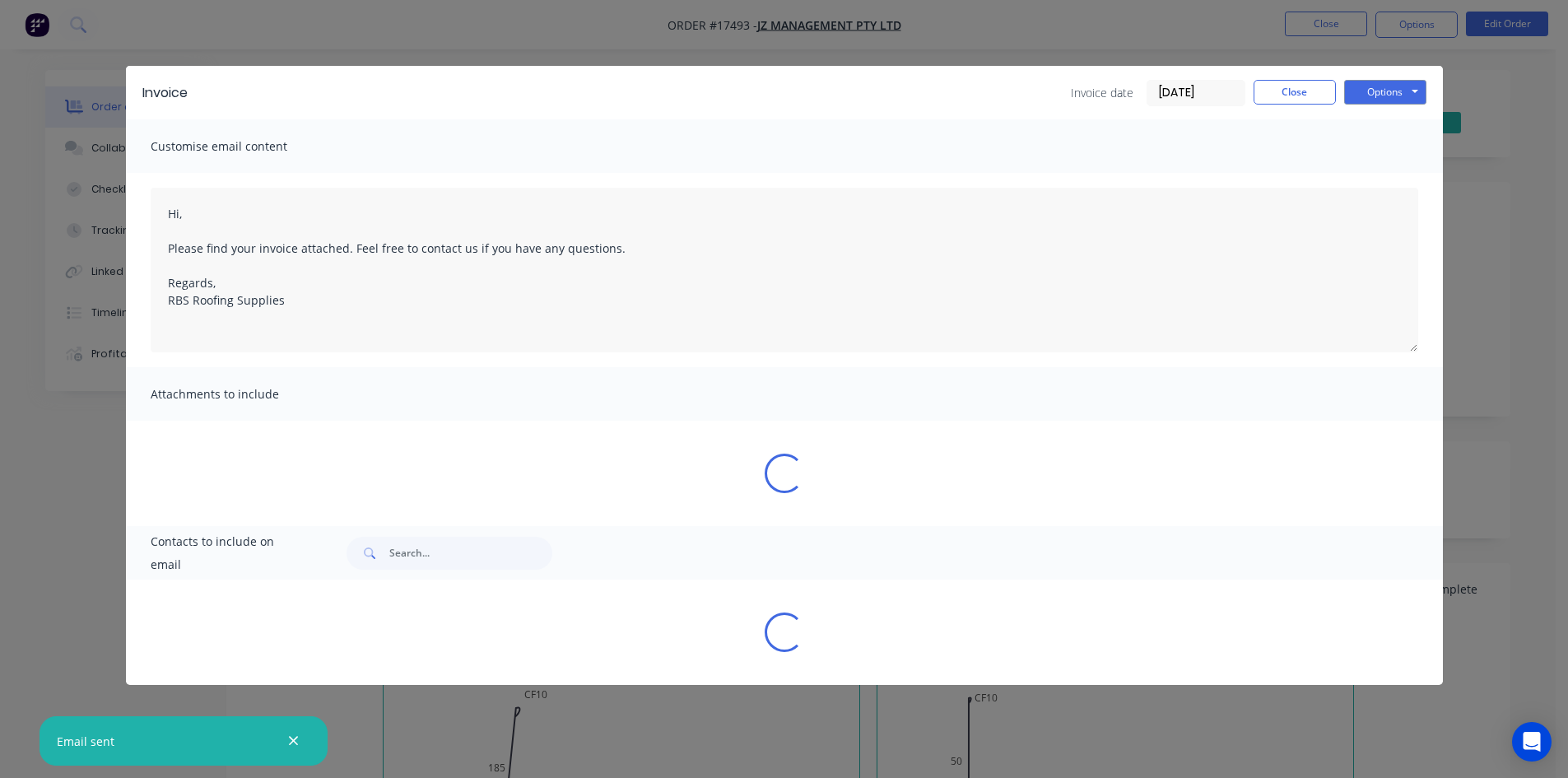
type textarea "Hi, Please find your invoice attached. Feel free to contact us if you have any …"
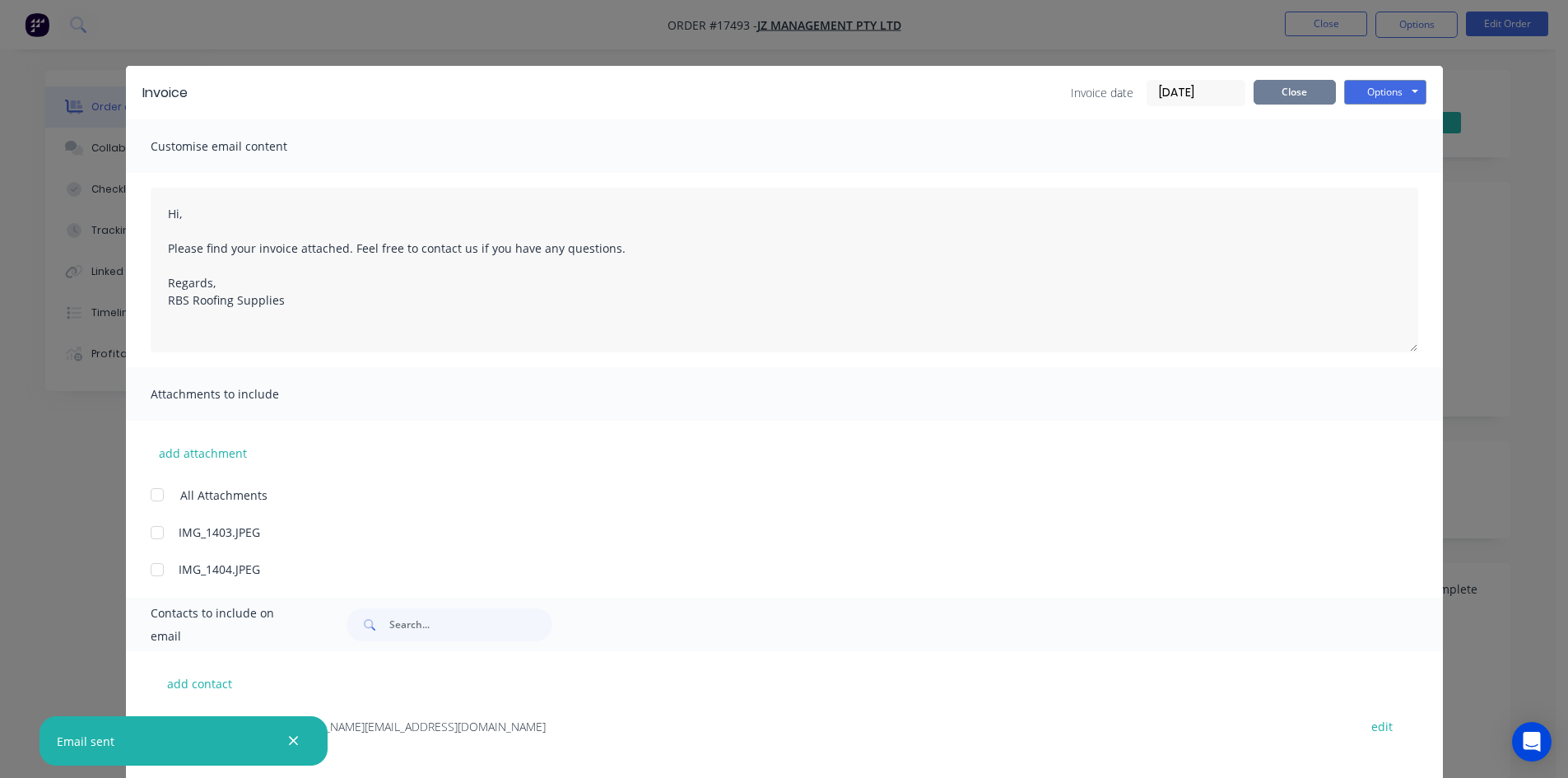
click at [1311, 102] on button "Close" at bounding box center [1295, 92] width 83 height 25
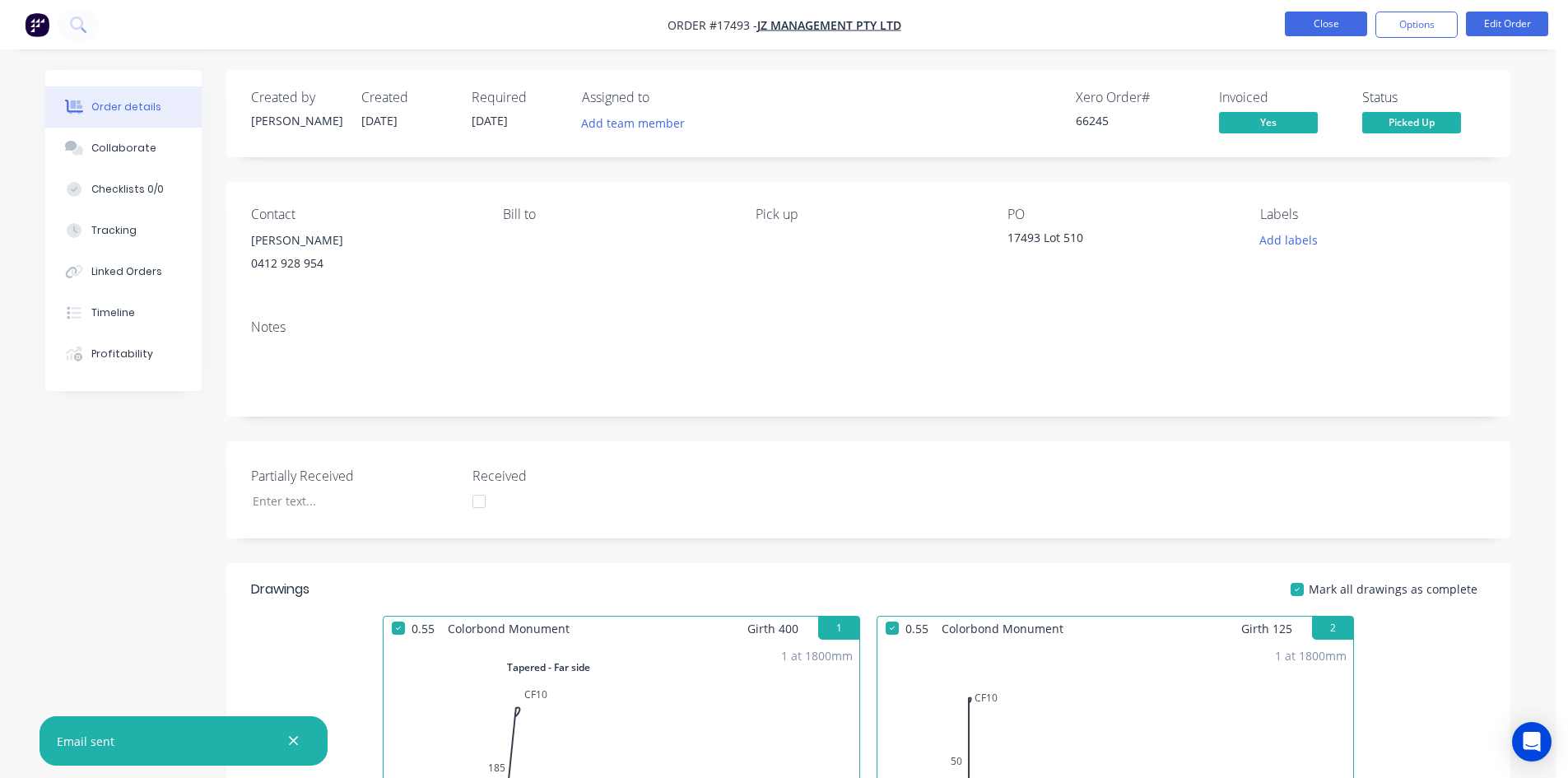
click at [1344, 26] on button "Close" at bounding box center [1326, 24] width 83 height 25
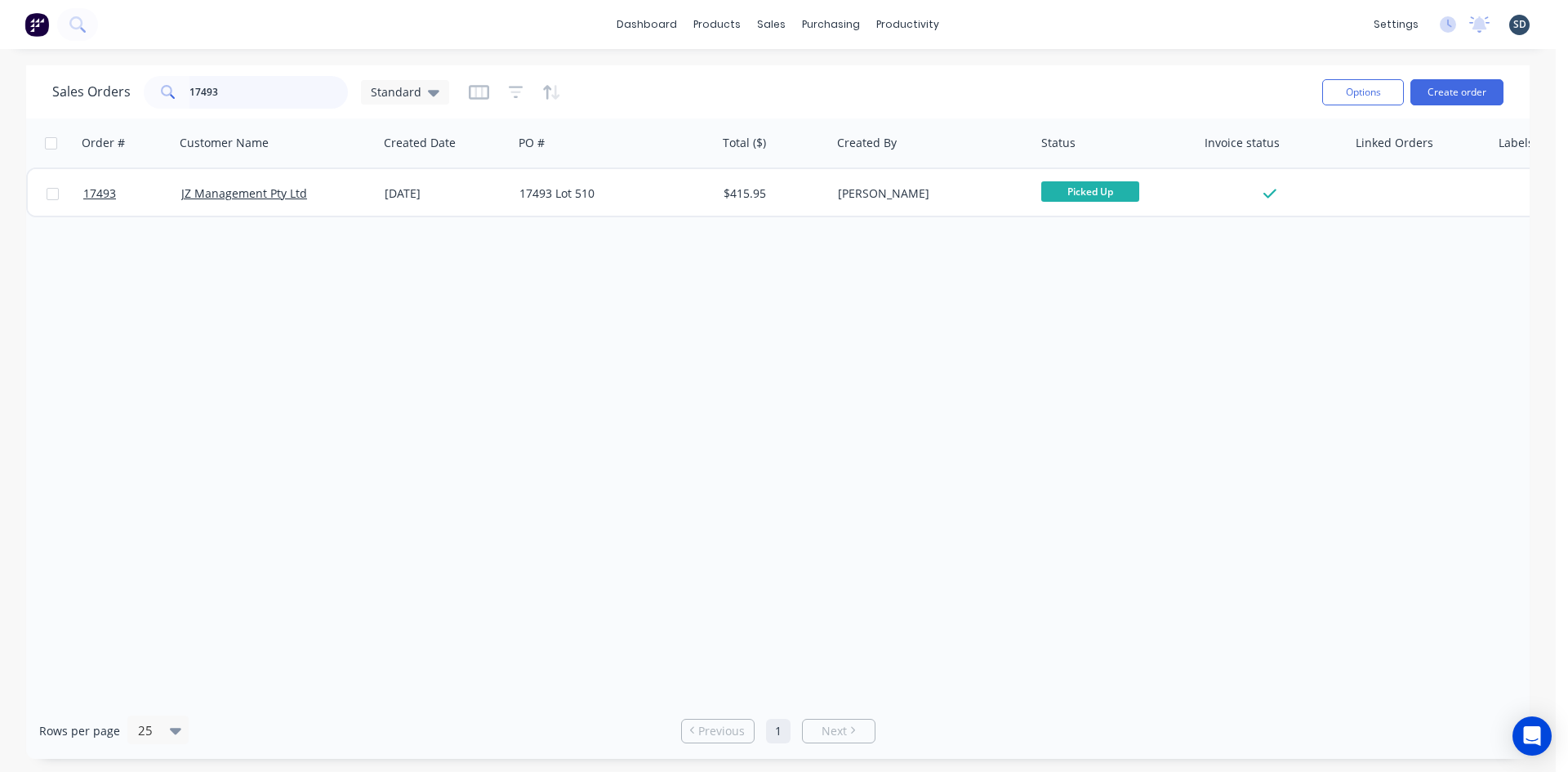
click at [247, 84] on input "17493" at bounding box center [269, 92] width 159 height 32
type input "17492"
click at [671, 93] on div "Sales Orders 17492 Standard" at bounding box center [681, 92] width 1257 height 40
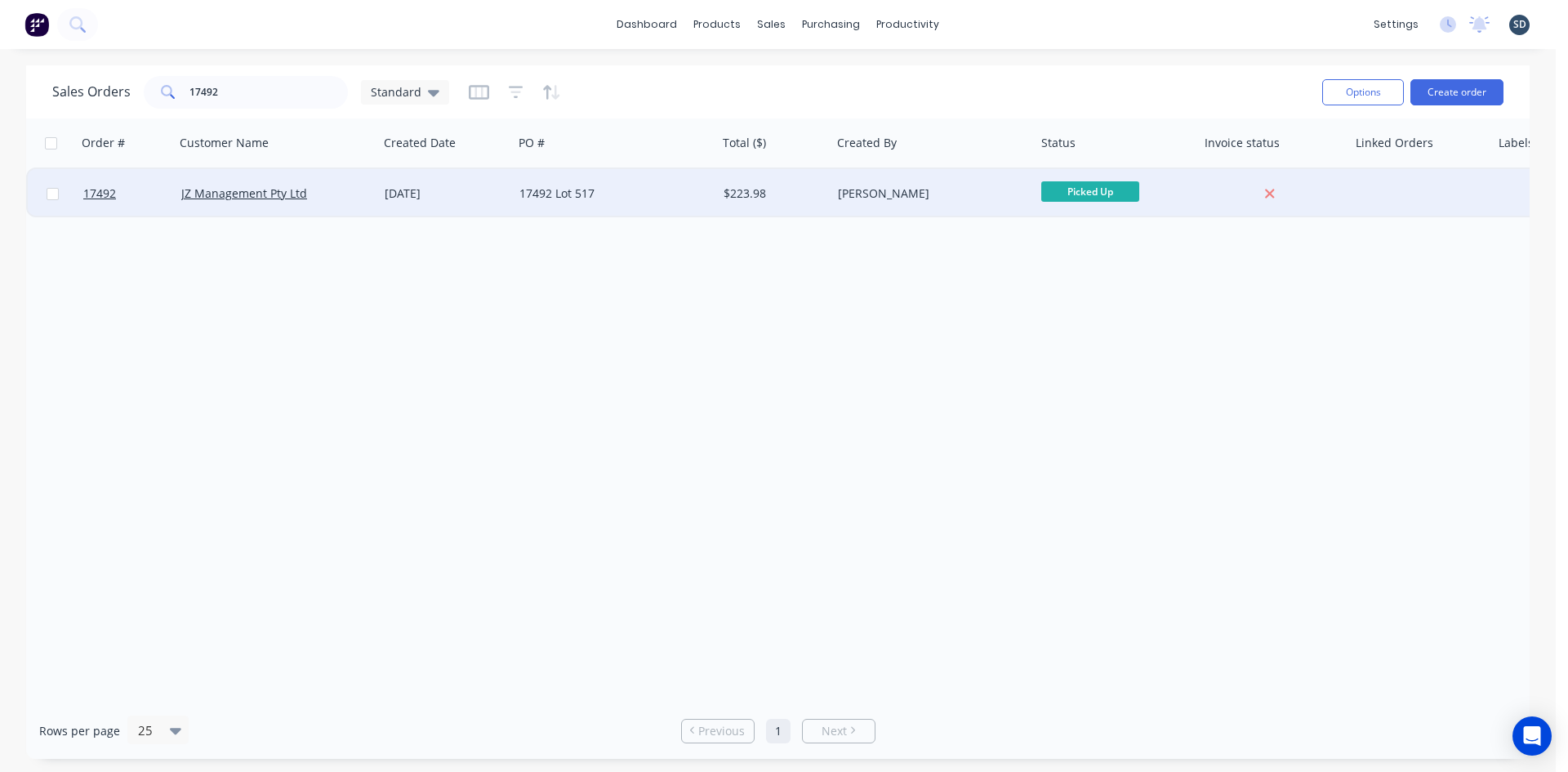
click at [650, 188] on div "17492 Lot 517" at bounding box center [610, 193] width 182 height 17
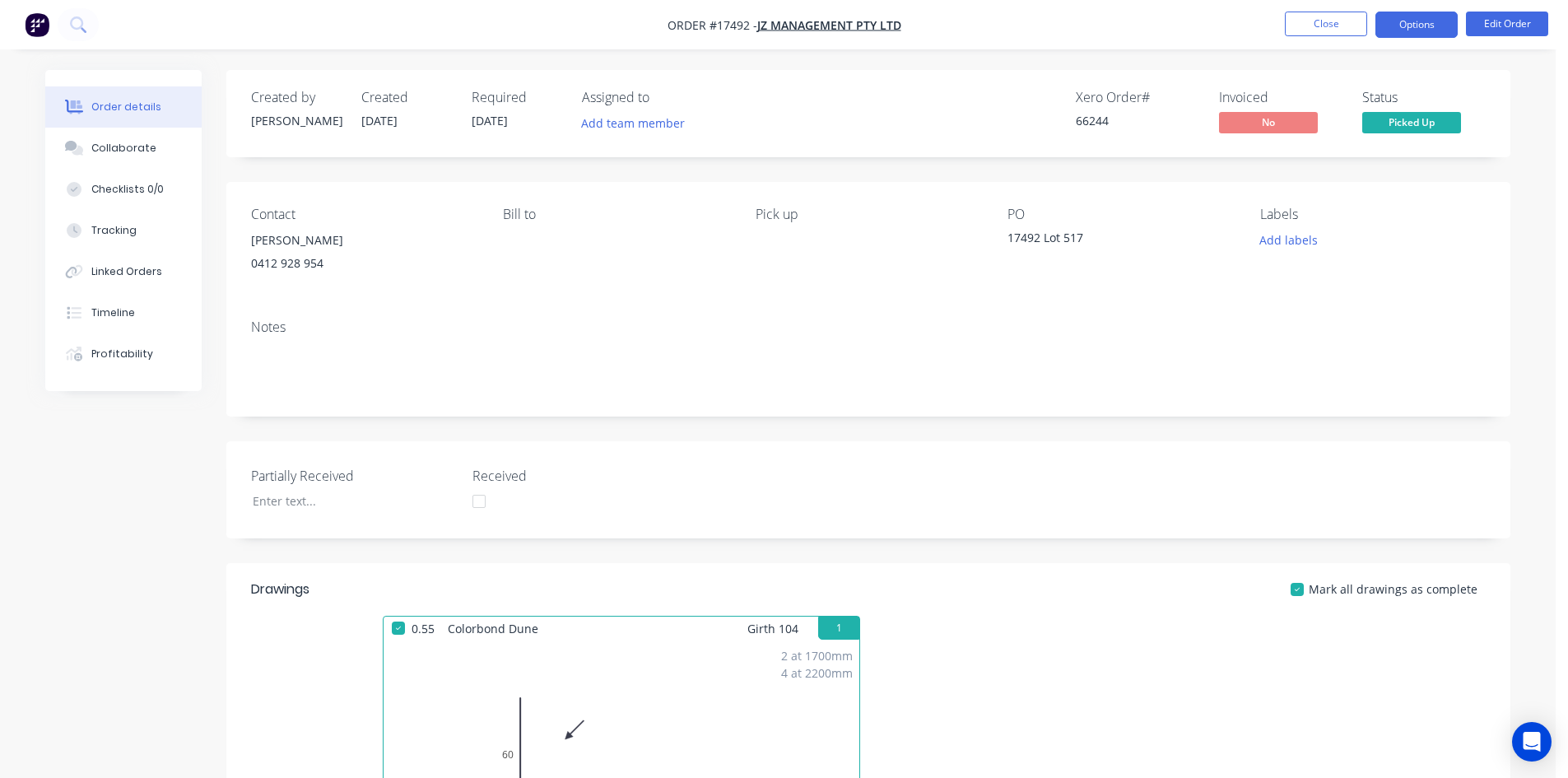
click at [1413, 27] on button "Options" at bounding box center [1417, 25] width 83 height 26
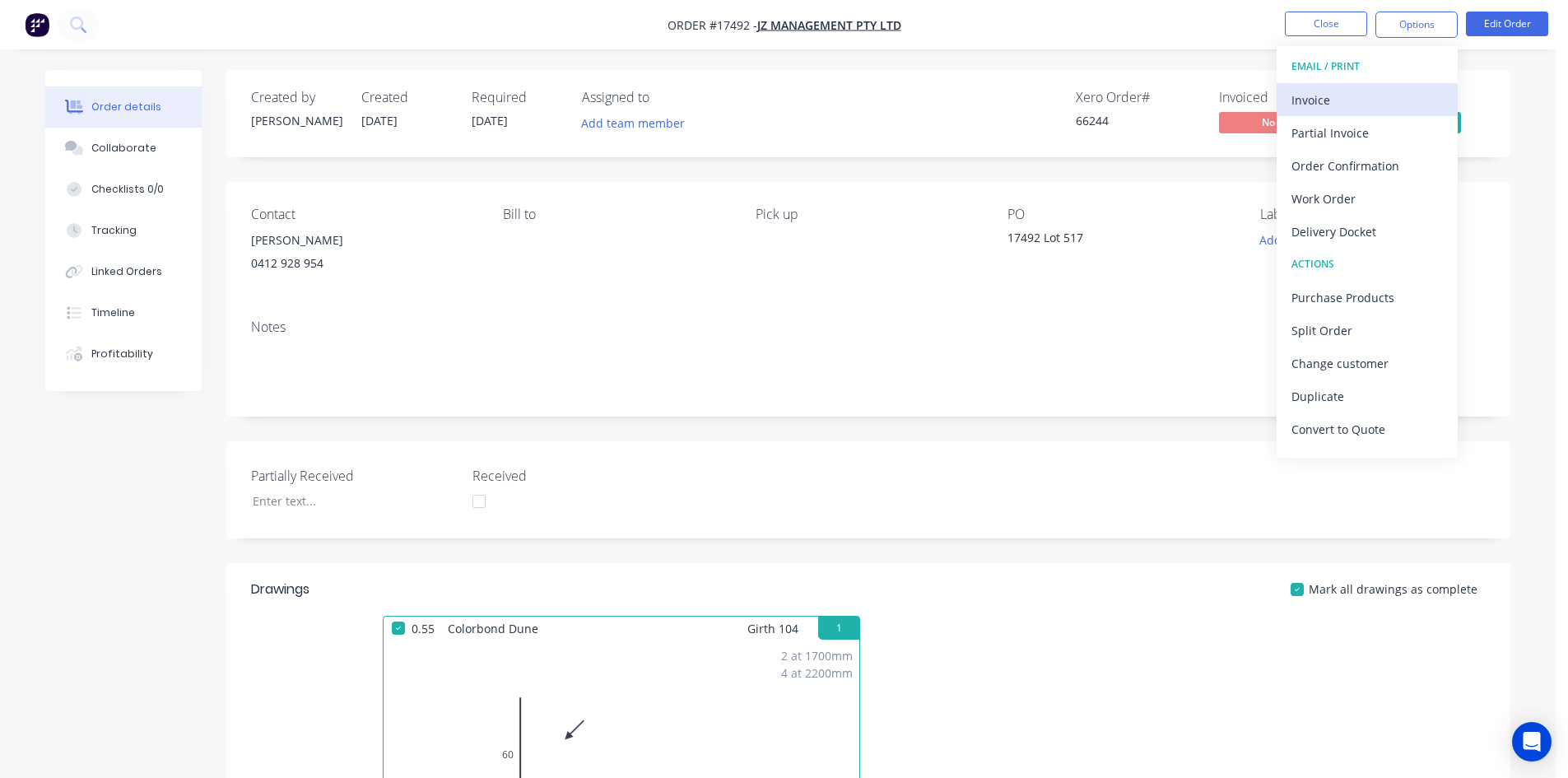
click at [1348, 101] on div "Invoice" at bounding box center [1367, 99] width 151 height 24
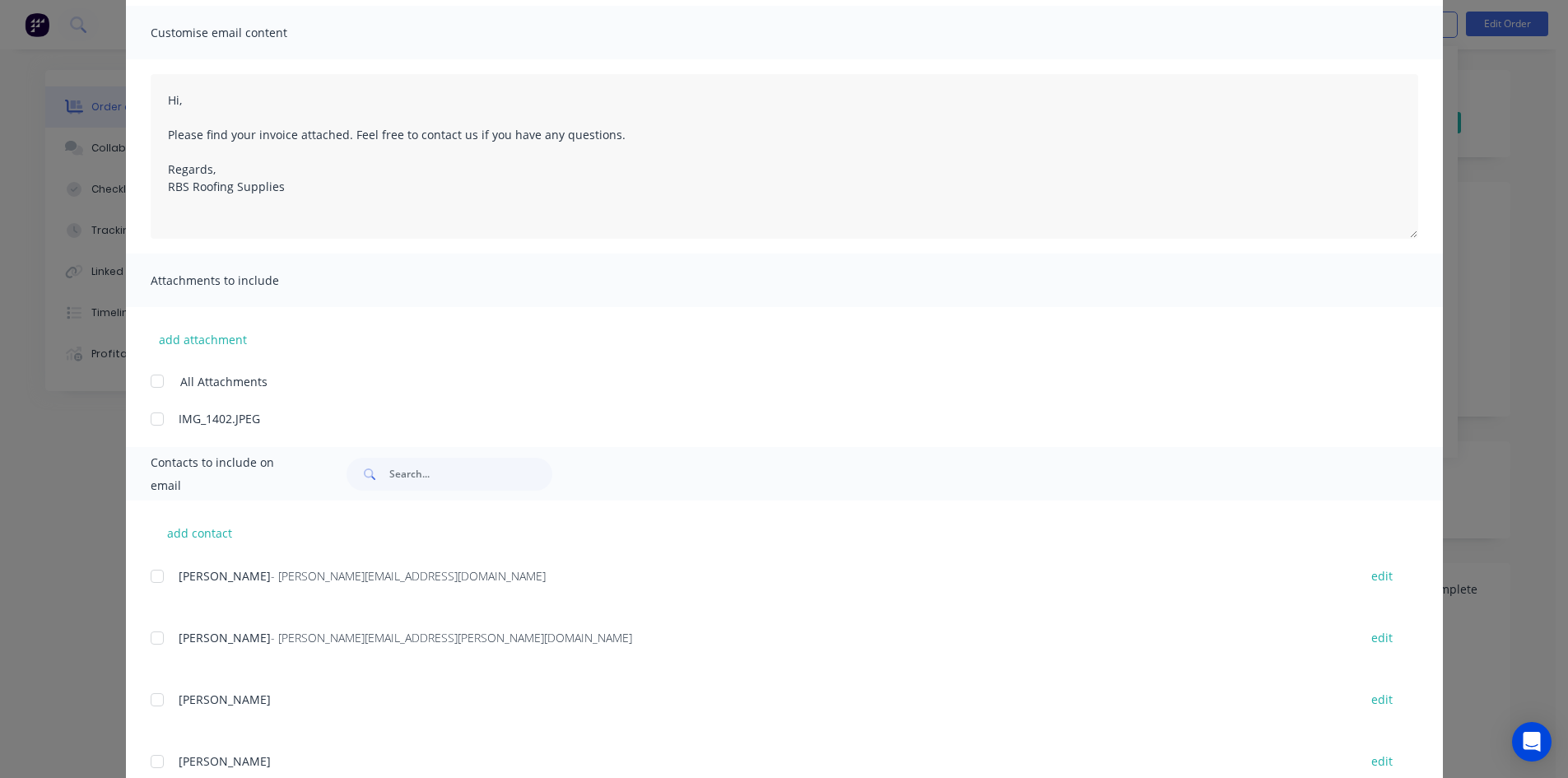
scroll to position [329, 0]
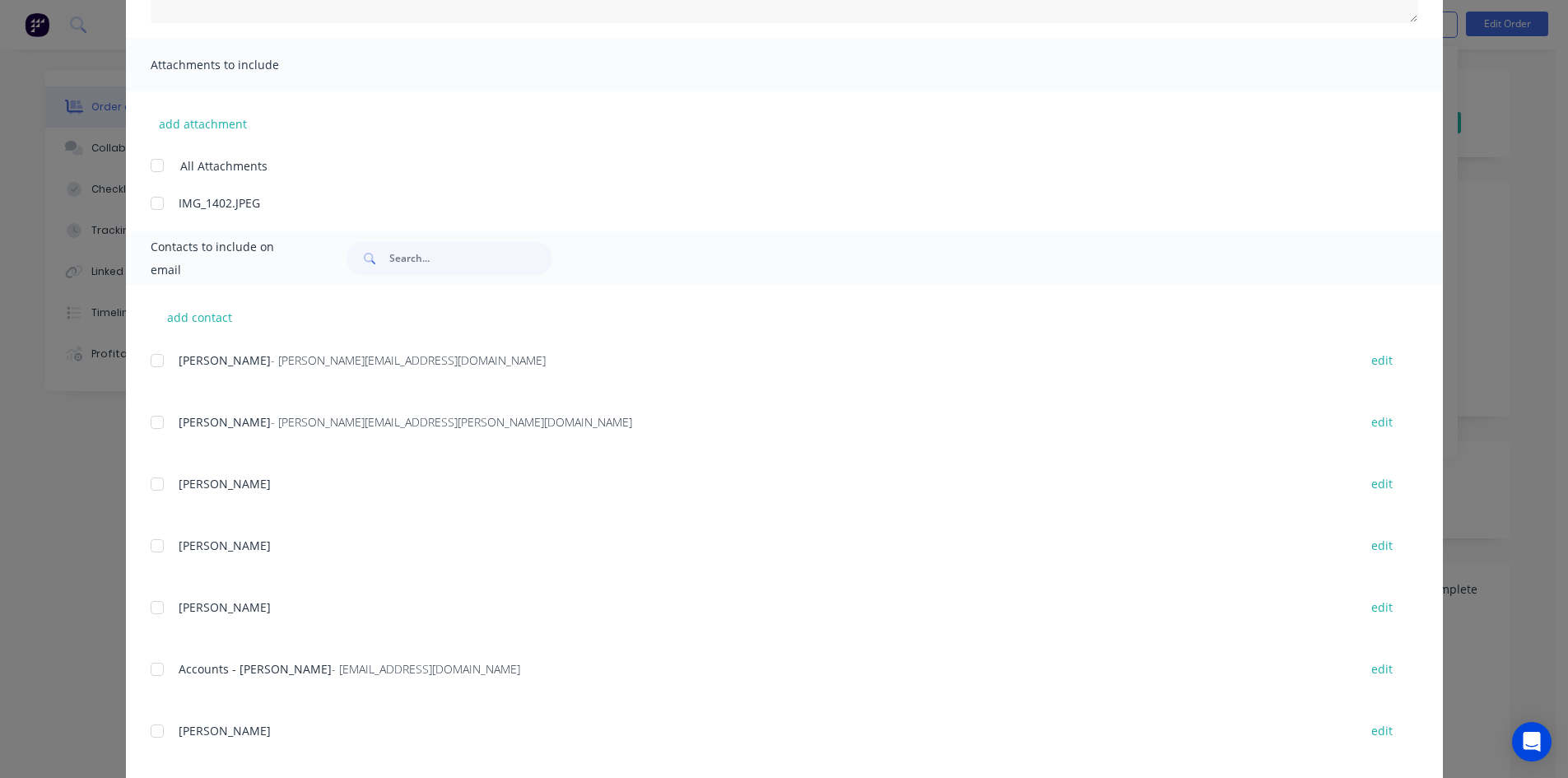
click at [143, 359] on div "add contact Rodney - rodney@jzhomes.com.au edit James Scremin - james@scremin.c…" at bounding box center [784, 533] width 1317 height 496
click at [156, 354] on div at bounding box center [157, 360] width 33 height 33
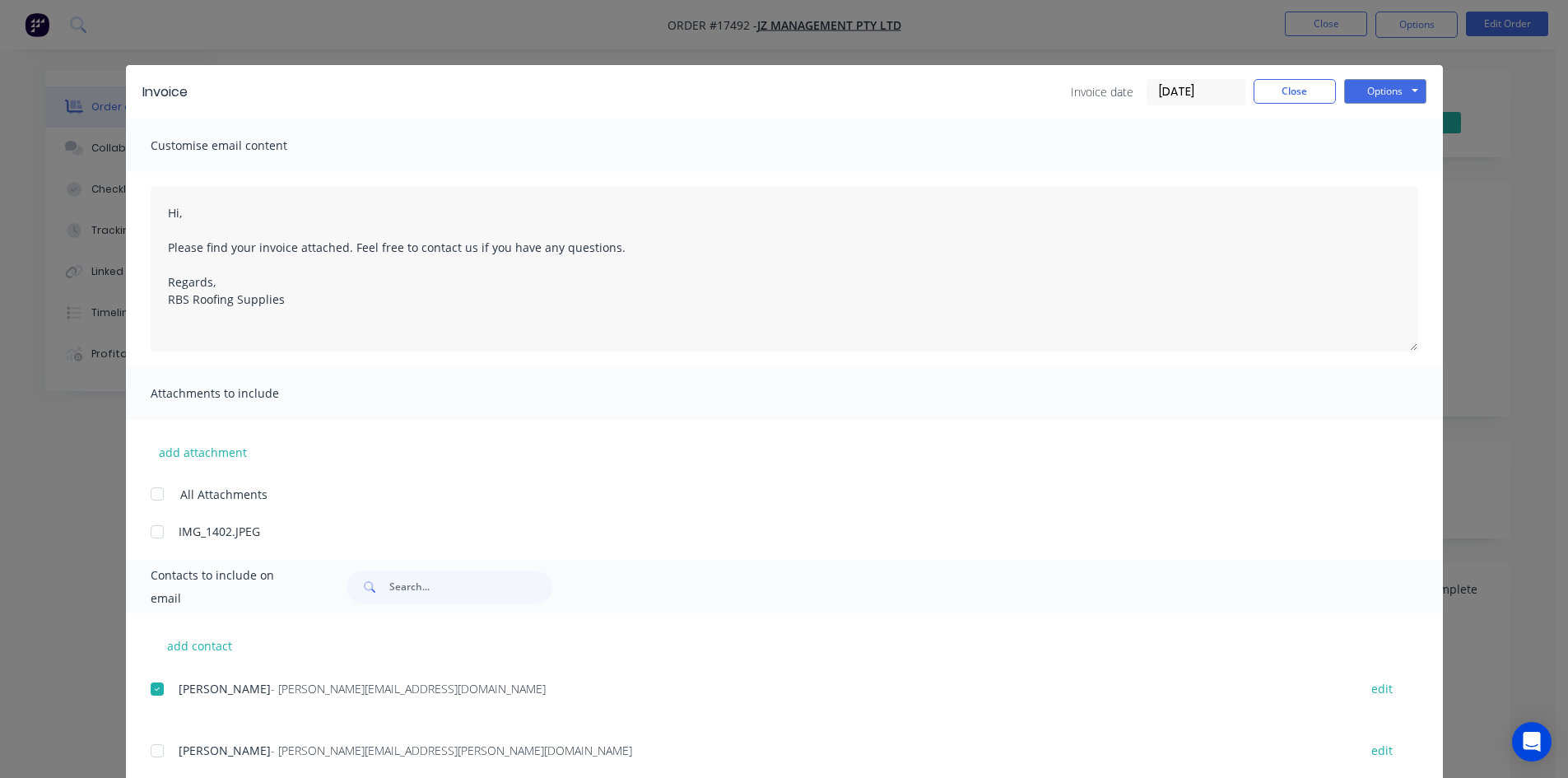
scroll to position [0, 0]
click at [1426, 88] on div "Invoice Invoice date 09/09/25 Close Options Preview Print Email" at bounding box center [784, 92] width 1317 height 54
click at [1396, 92] on button "Options" at bounding box center [1385, 92] width 83 height 25
click at [1363, 173] on button "Email" at bounding box center [1396, 175] width 106 height 27
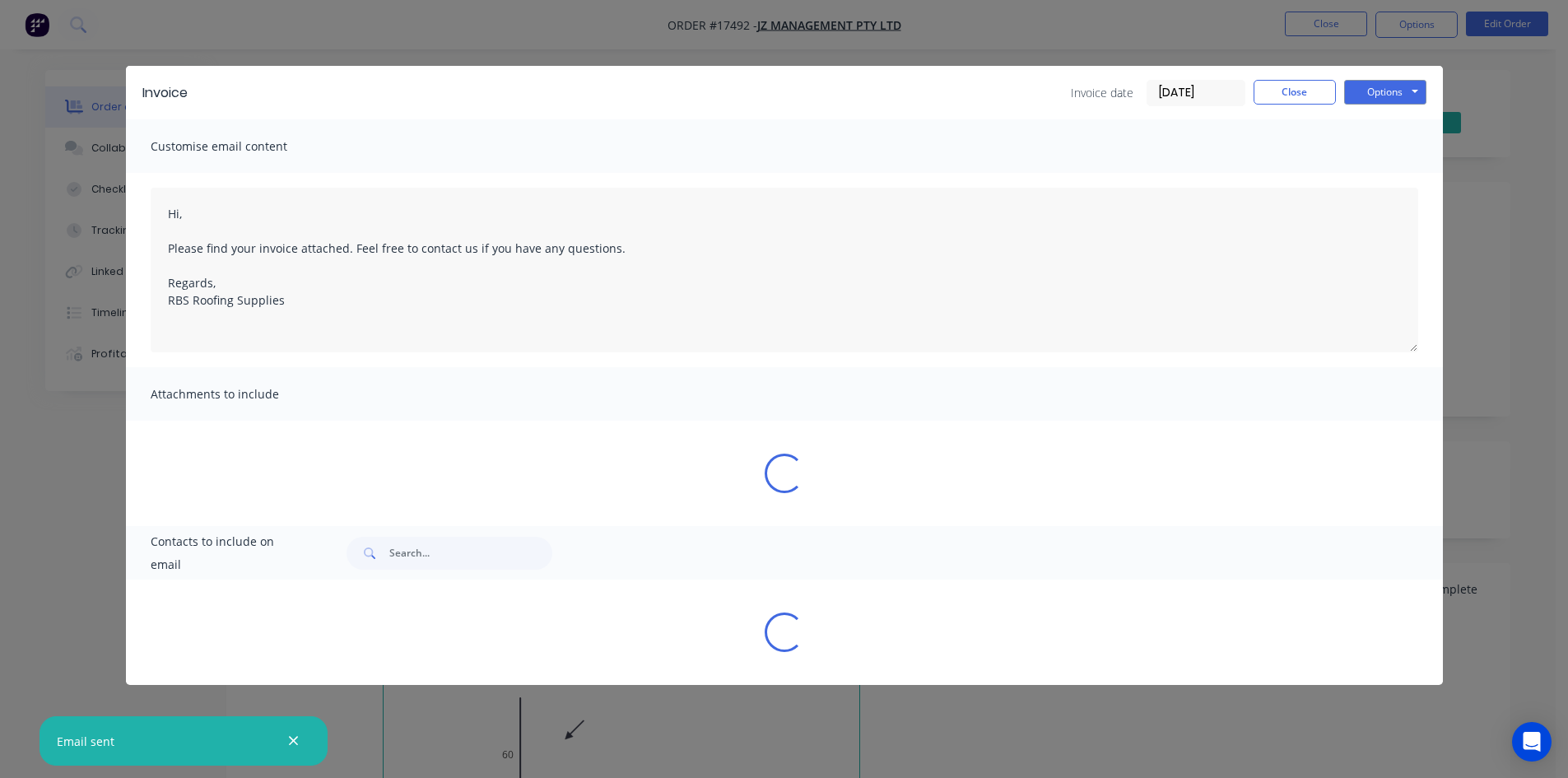
type textarea "Hi, Please find your invoice attached. Feel free to contact us if you have any …"
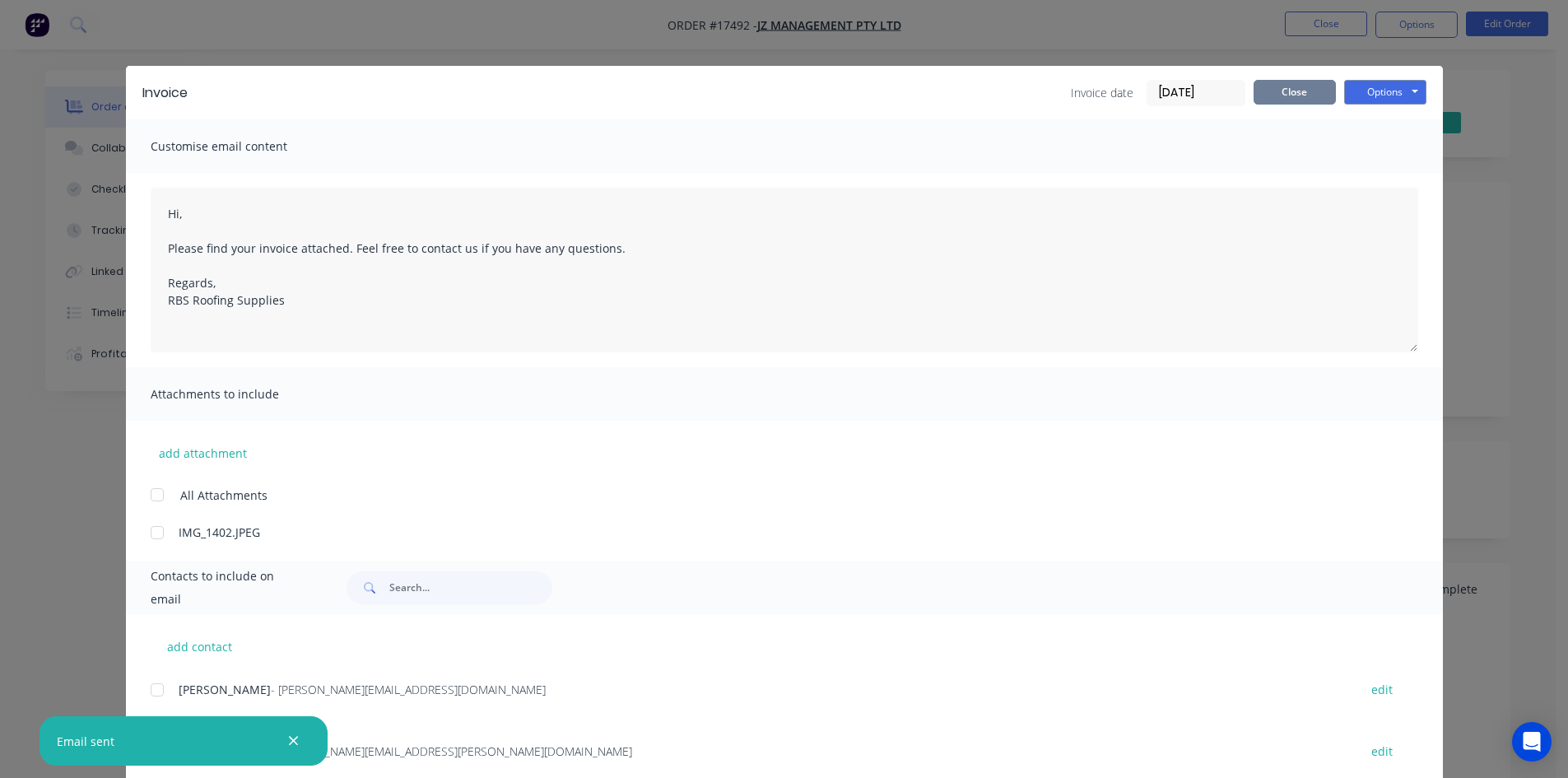
click at [1262, 99] on button "Close" at bounding box center [1295, 92] width 83 height 25
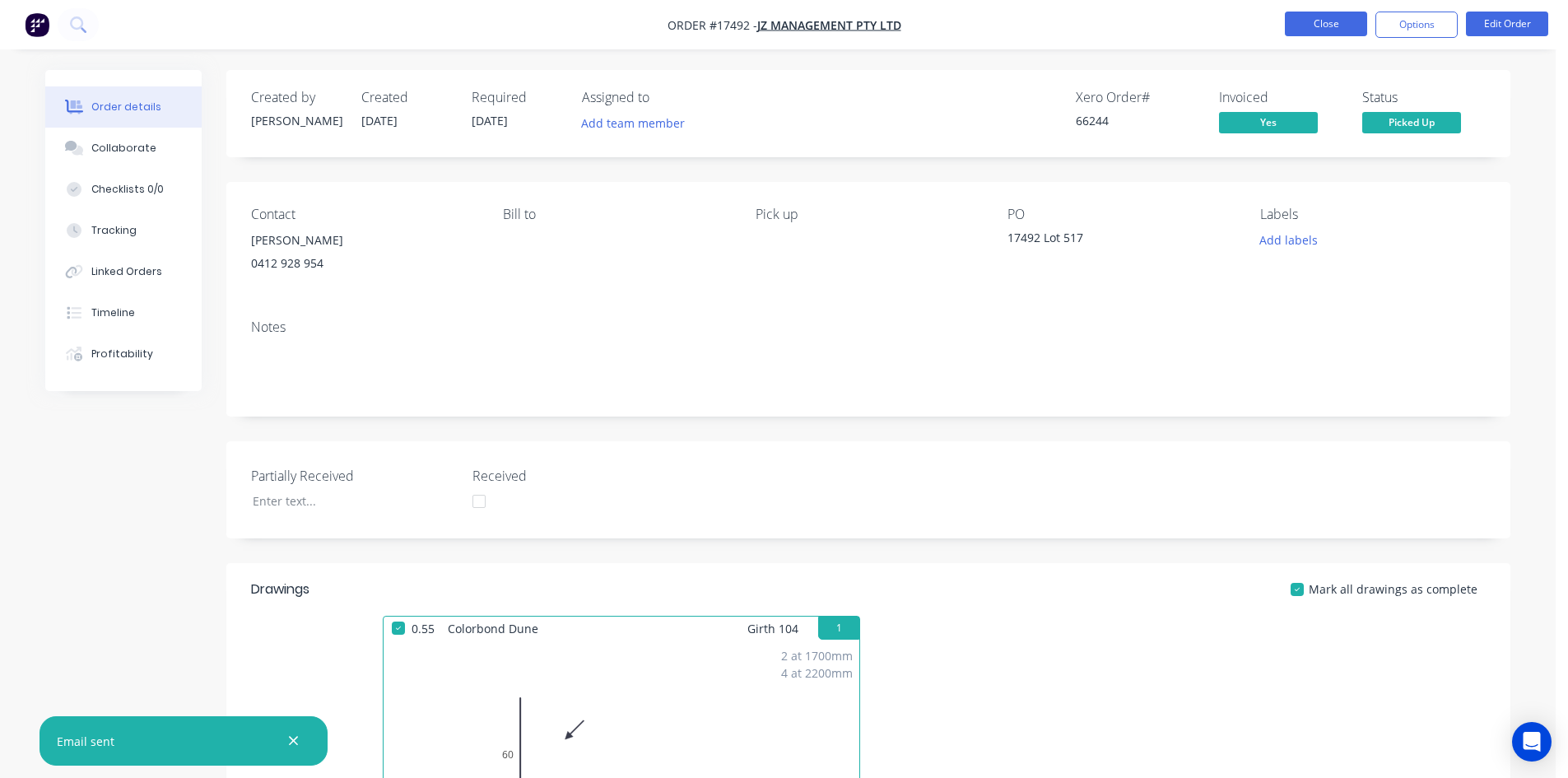
click at [1340, 25] on button "Close" at bounding box center [1326, 24] width 83 height 25
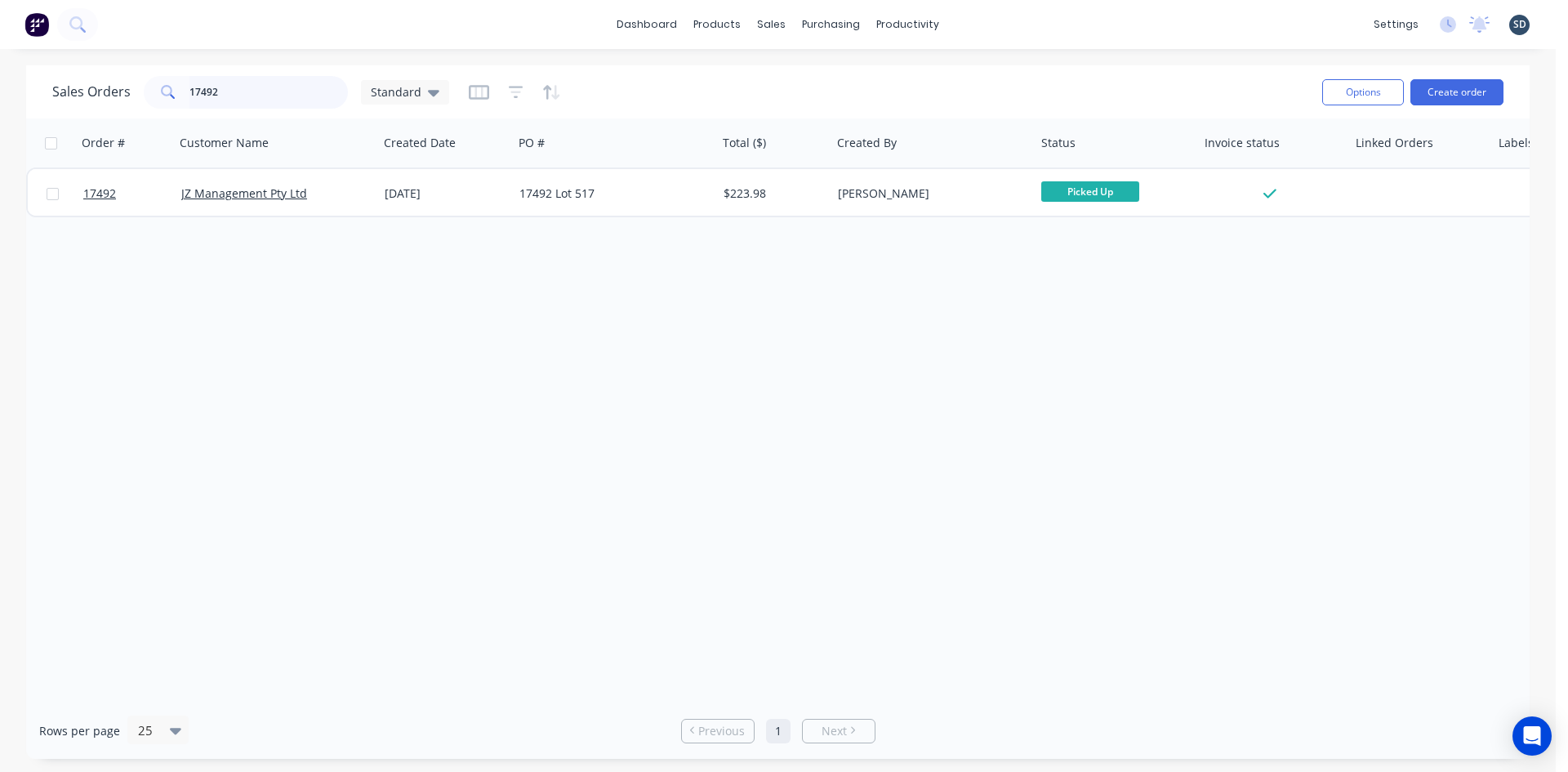
click at [240, 79] on input "17492" at bounding box center [269, 92] width 159 height 32
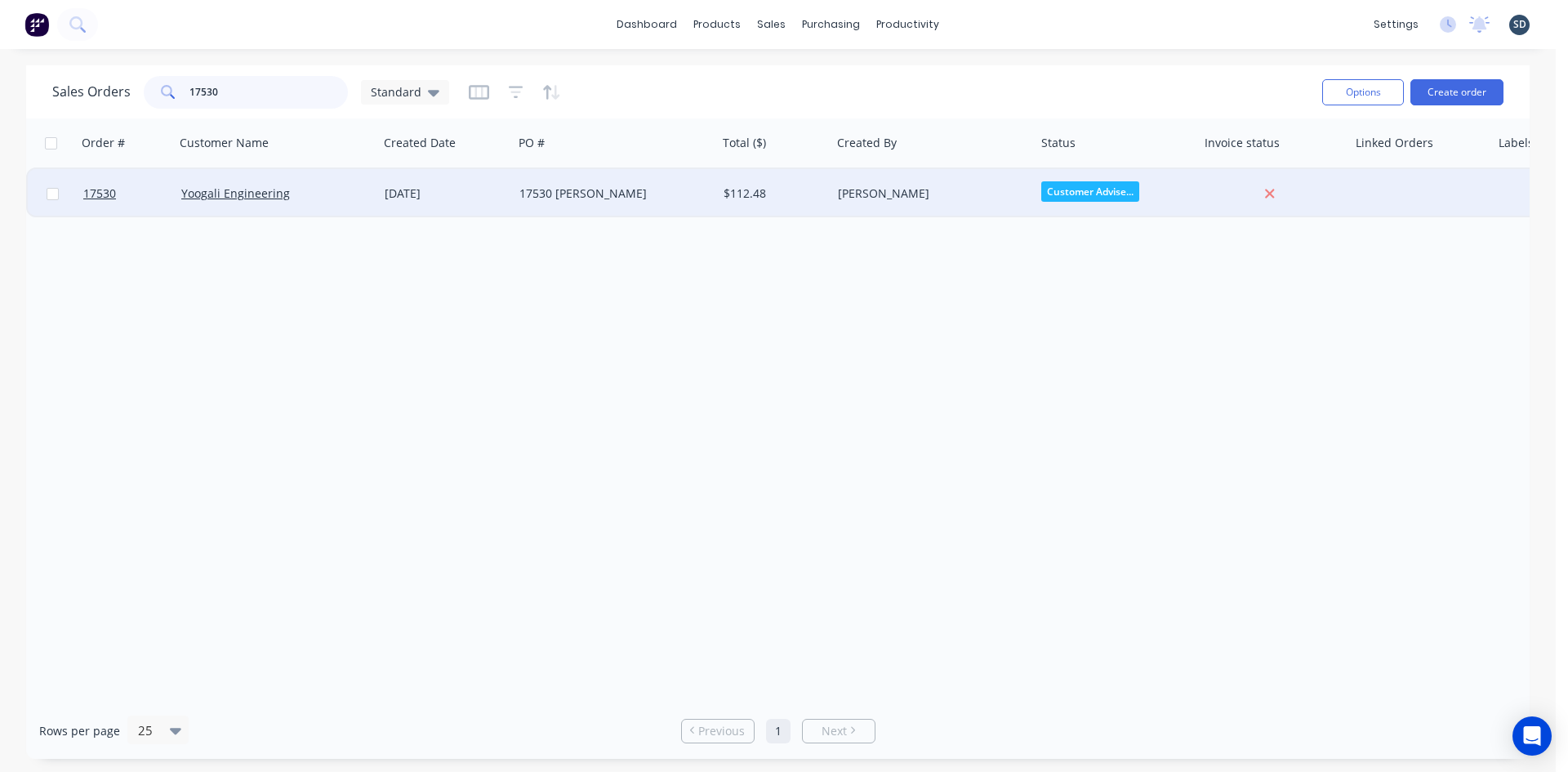
type input "17530"
click at [600, 196] on div "17530 Aloisi" at bounding box center [610, 193] width 182 height 17
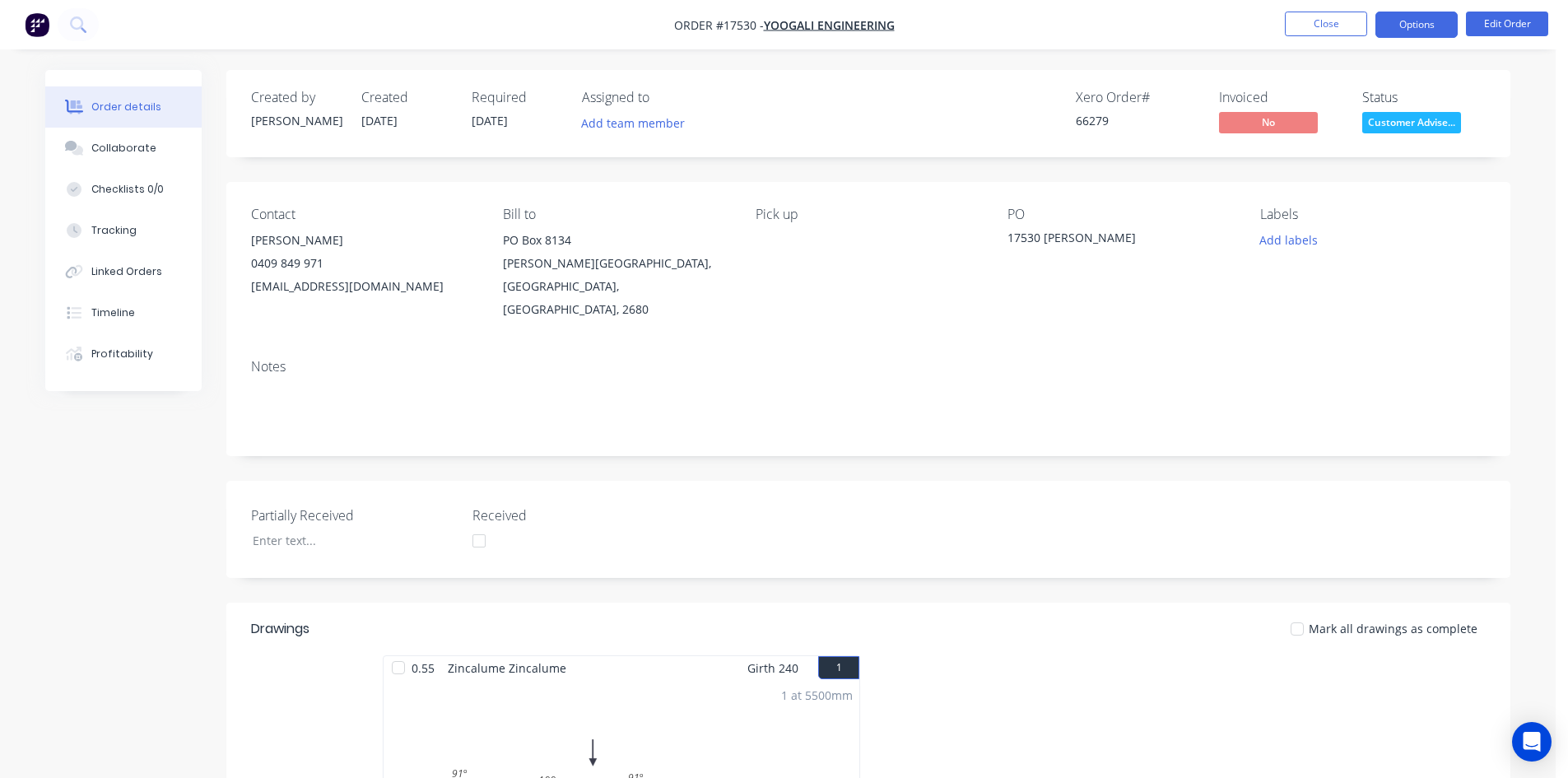
click at [1432, 27] on button "Options" at bounding box center [1417, 25] width 83 height 26
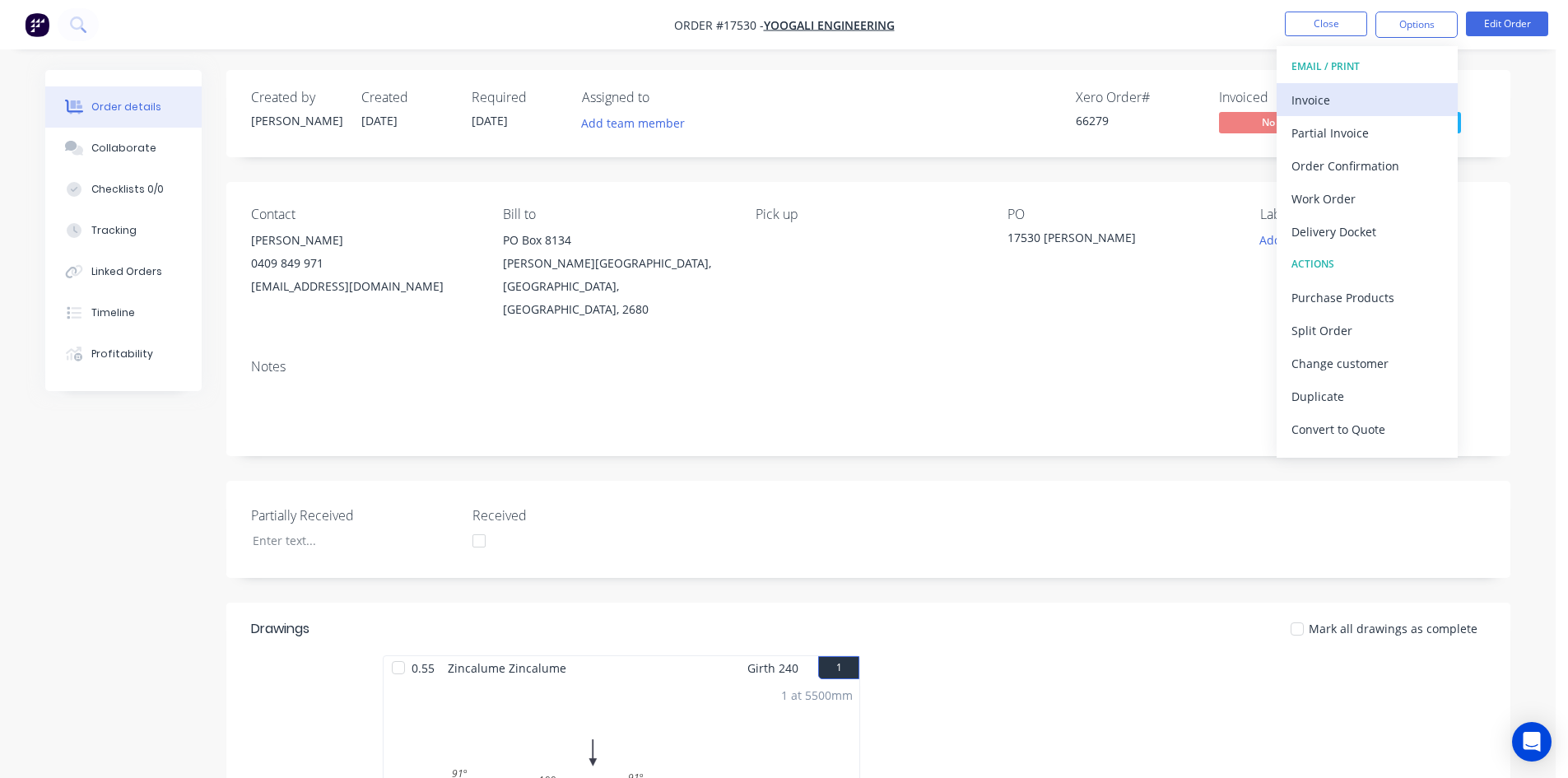
click at [1335, 102] on div "Invoice" at bounding box center [1367, 99] width 151 height 24
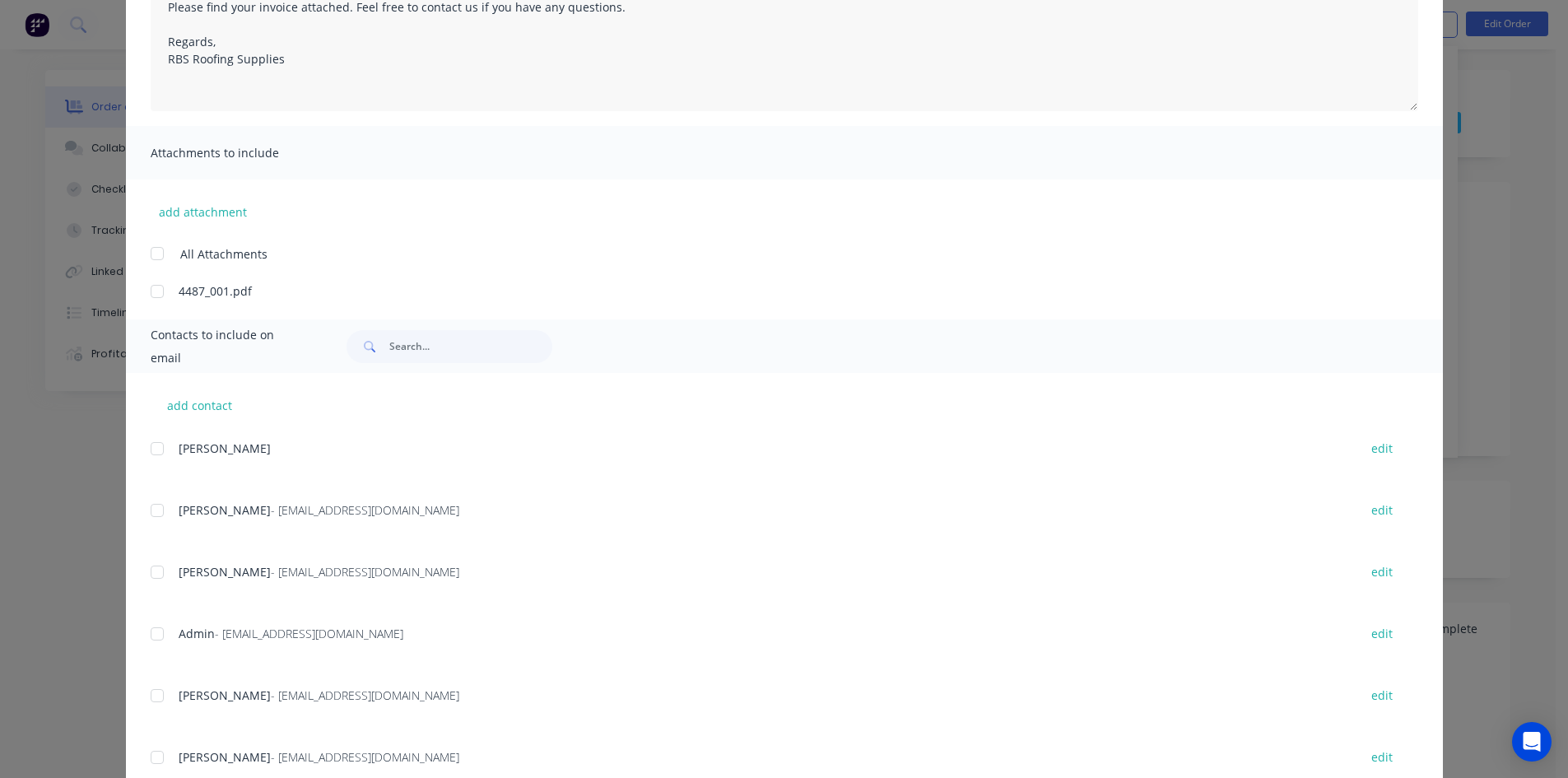
scroll to position [412, 0]
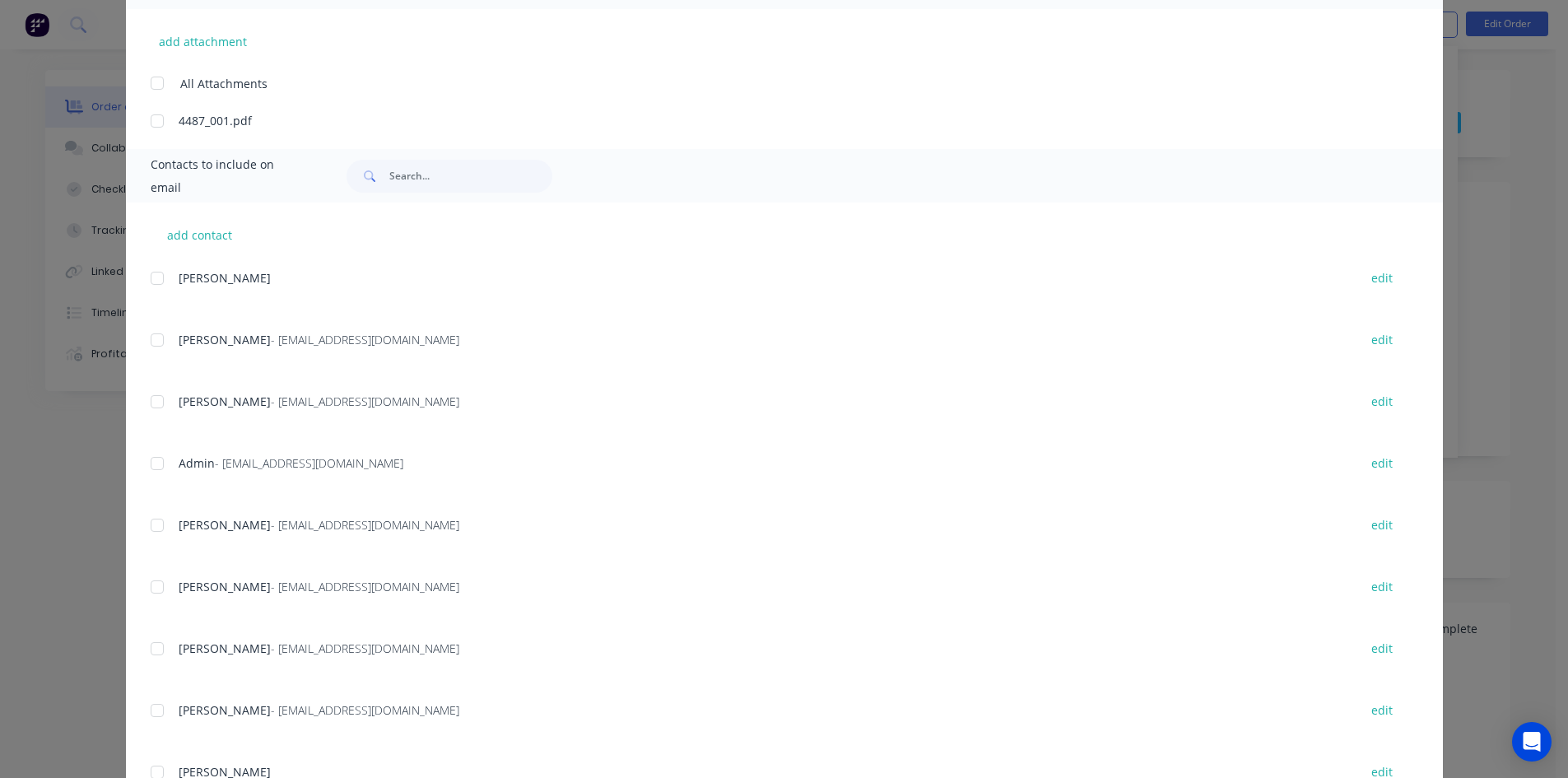
drag, startPoint x: 157, startPoint y: 465, endPoint x: 187, endPoint y: 457, distance: 31.0
click at [157, 466] on div at bounding box center [157, 463] width 33 height 33
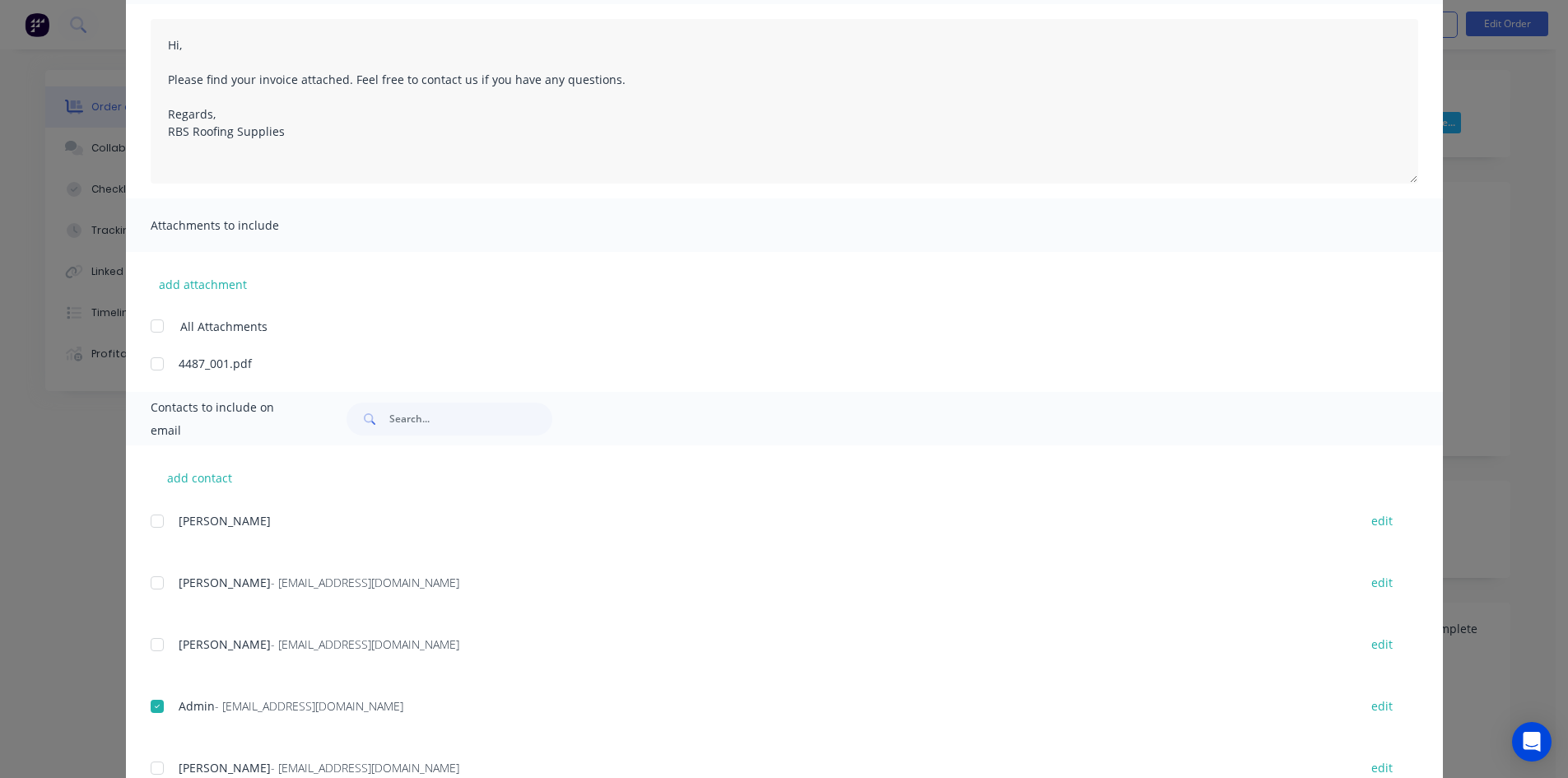
scroll to position [0, 0]
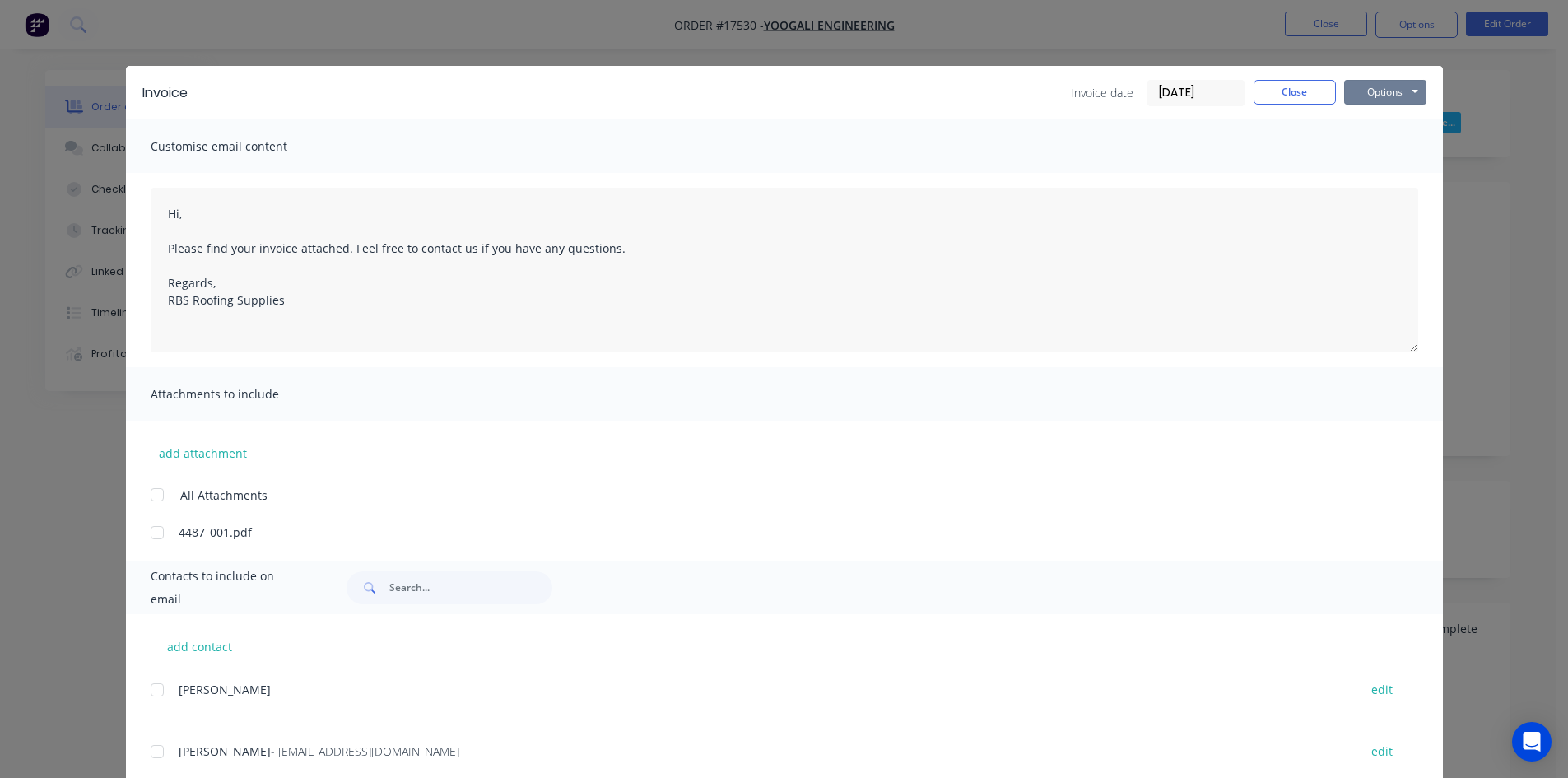
drag, startPoint x: 1368, startPoint y: 87, endPoint x: 1367, endPoint y: 107, distance: 20.0
click at [1368, 86] on button "Options" at bounding box center [1385, 92] width 83 height 25
click at [1373, 176] on button "Email" at bounding box center [1396, 175] width 106 height 27
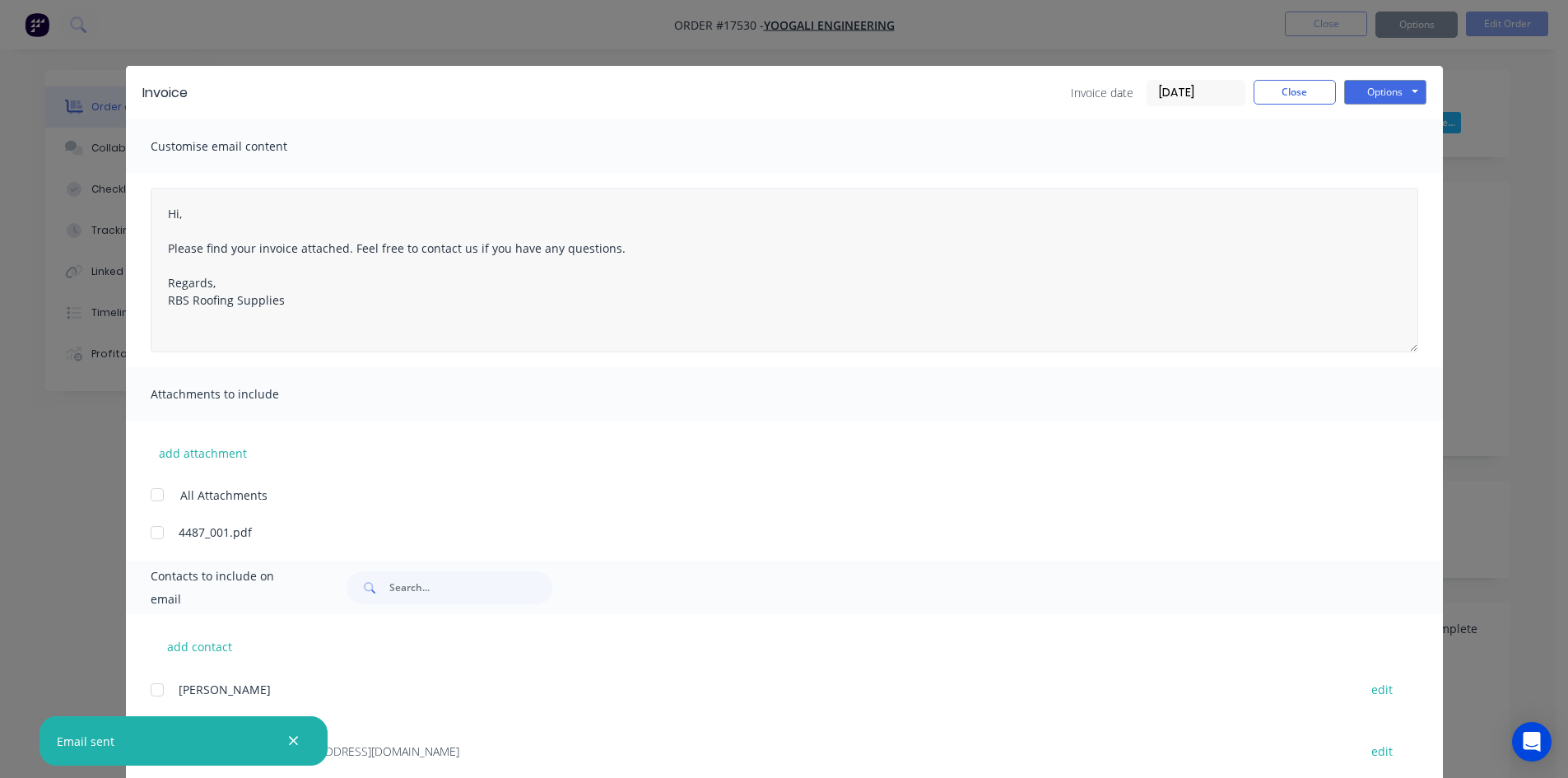
type textarea "Hi, Please find your invoice attached. Feel free to contact us if you have any …"
click at [1293, 97] on button "Close" at bounding box center [1295, 92] width 83 height 25
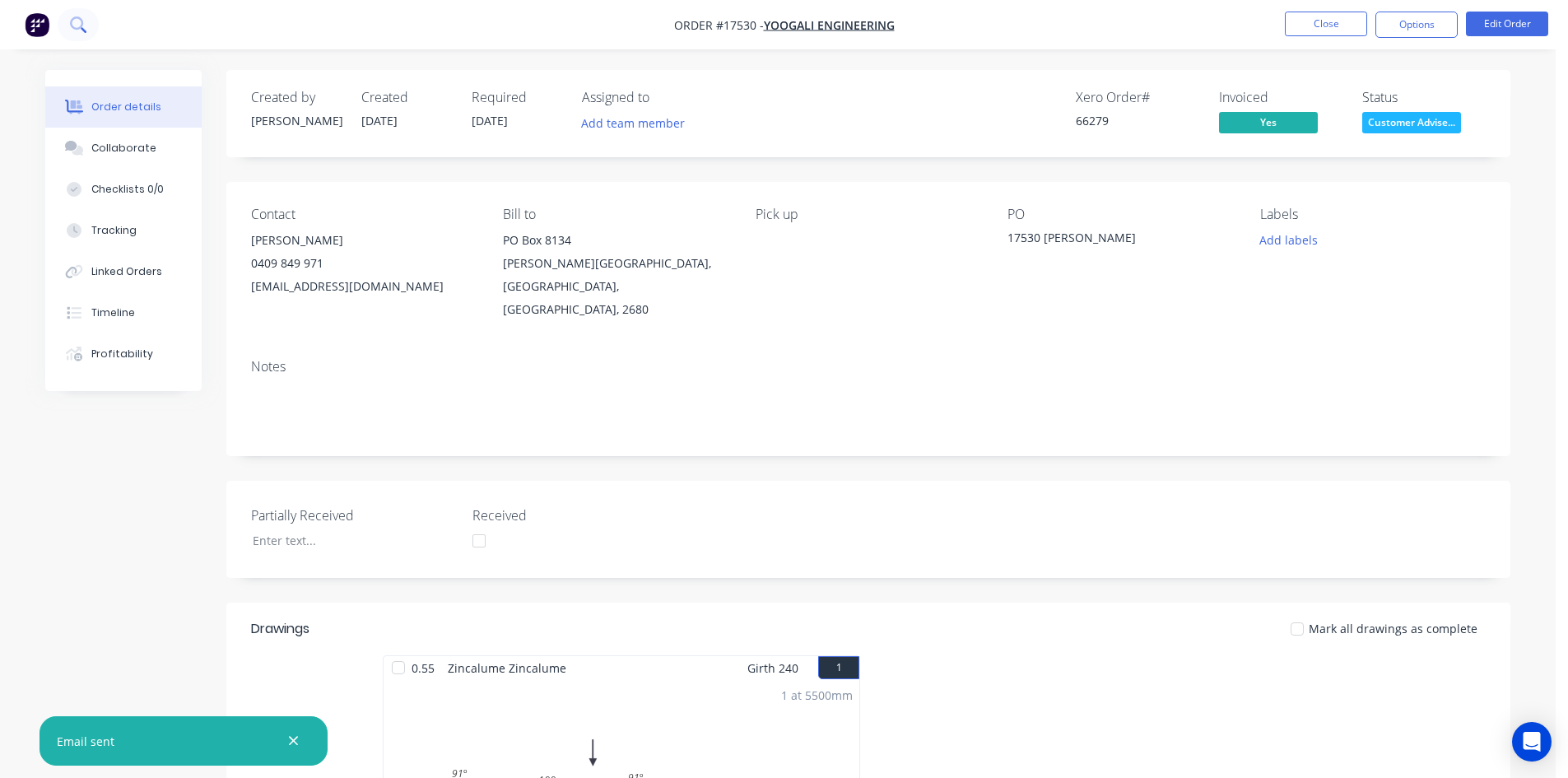
click at [77, 23] on icon at bounding box center [78, 25] width 16 height 16
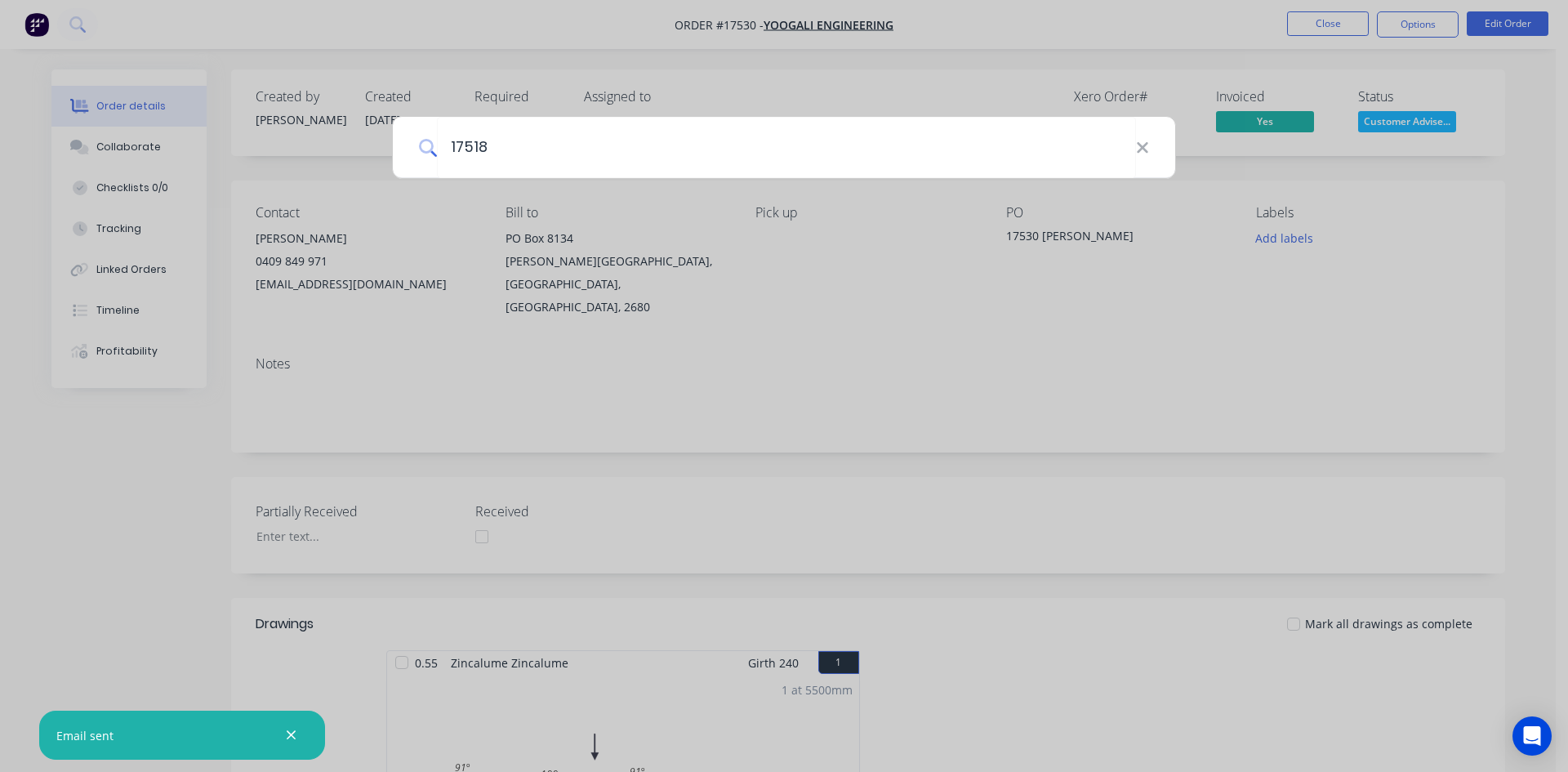
type input "17518"
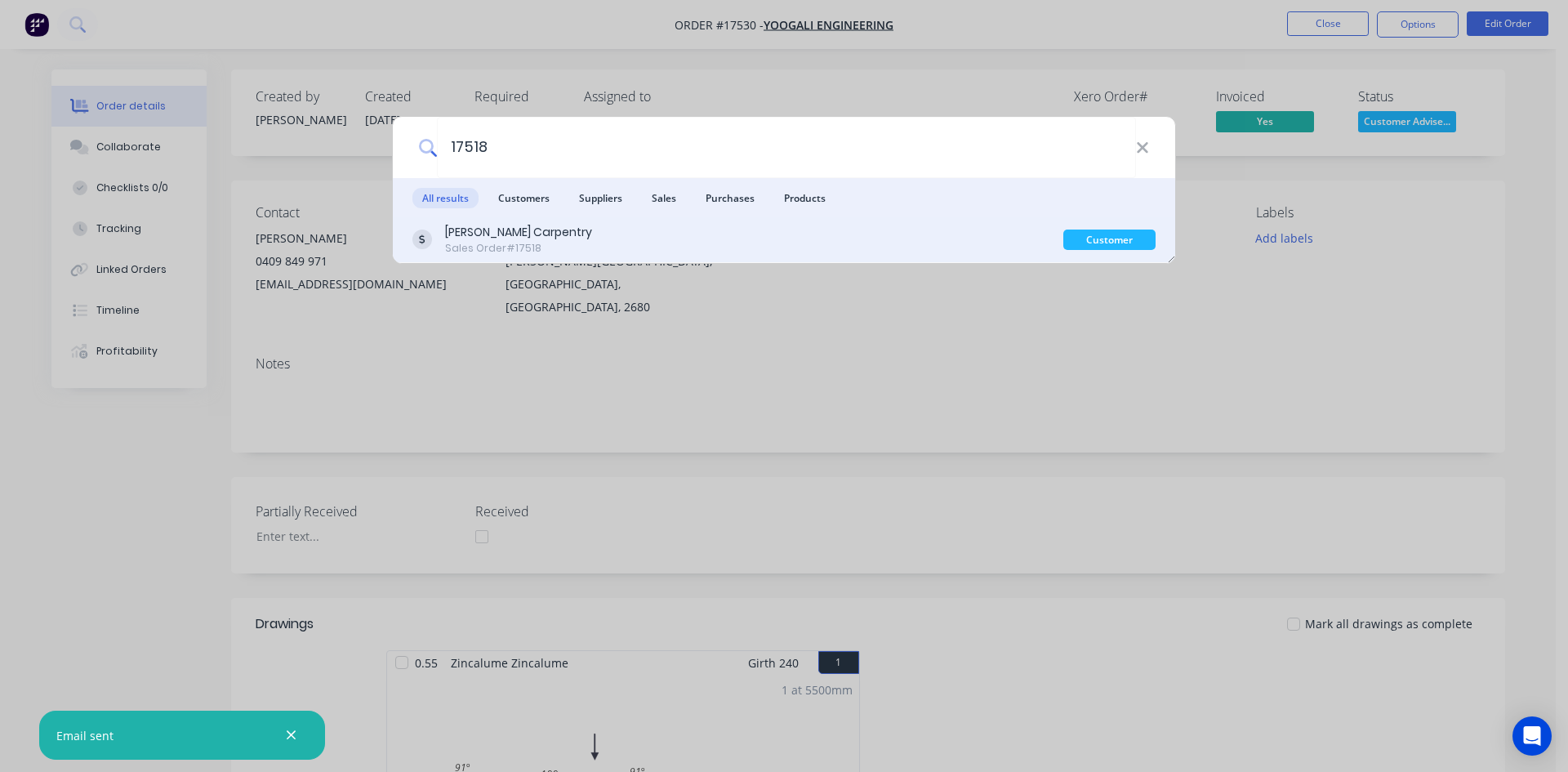
click at [581, 241] on div "Sales Order #17518" at bounding box center [519, 248] width 147 height 15
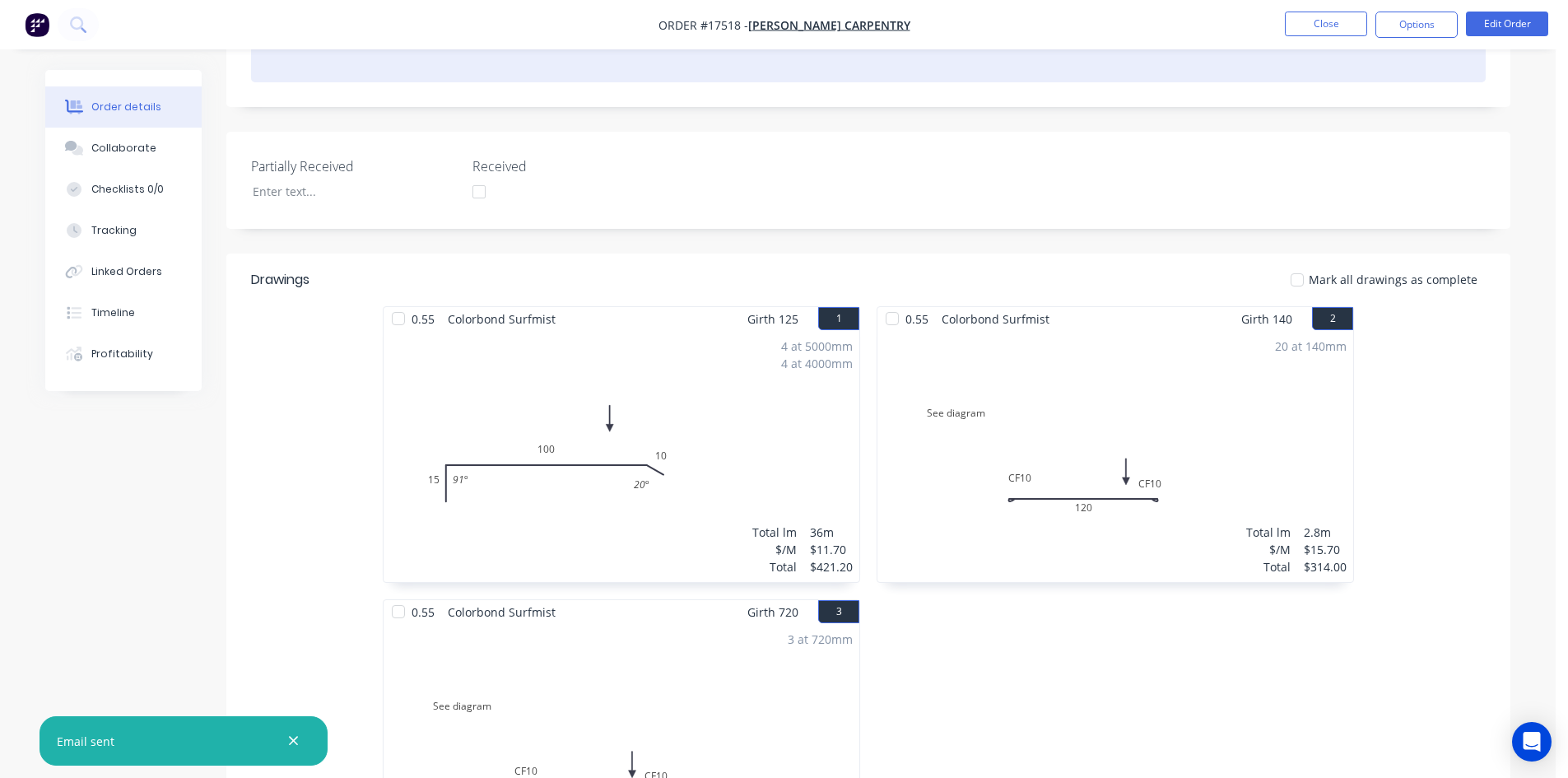
scroll to position [494, 0]
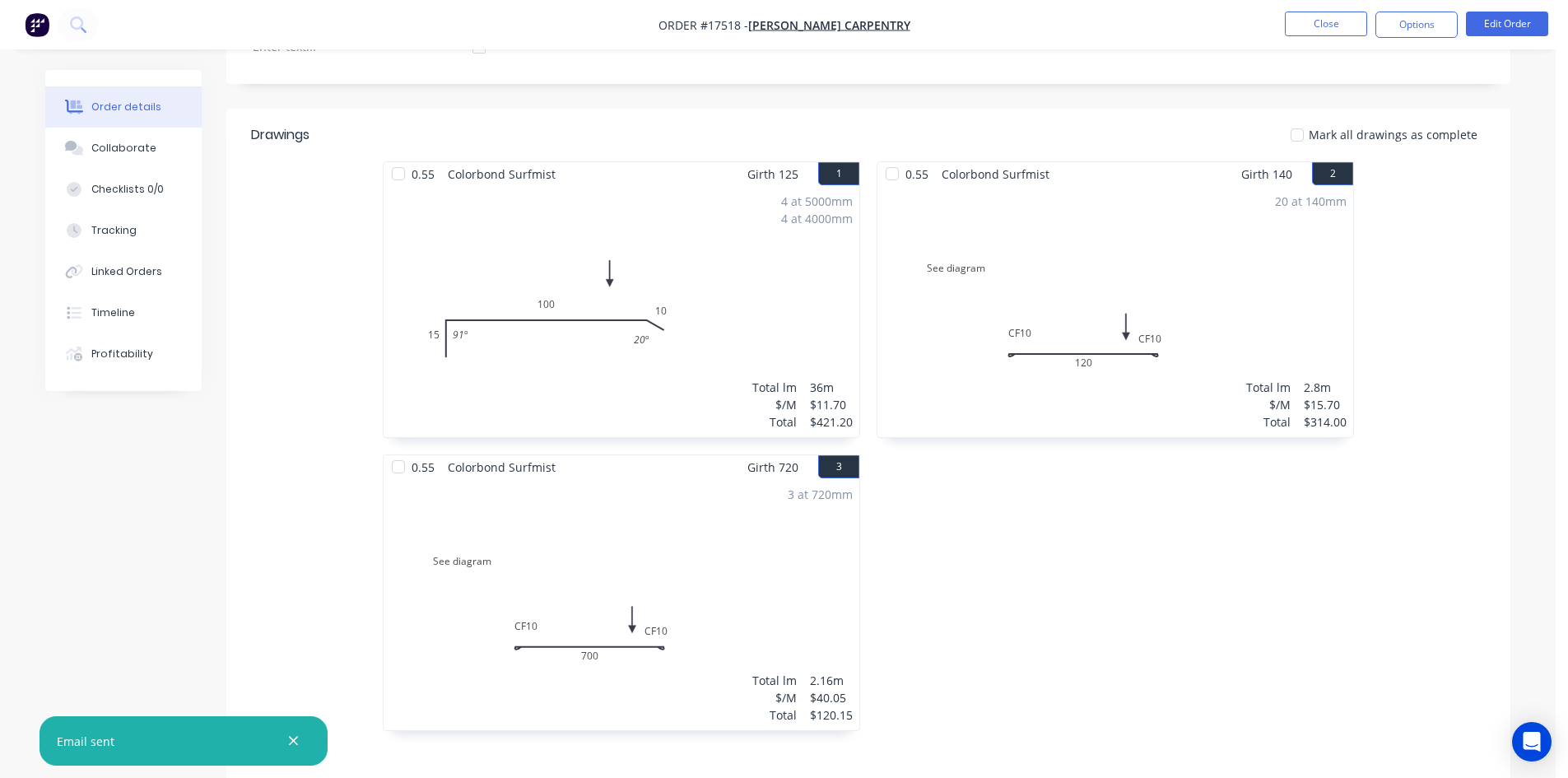
click at [1154, 261] on div "20 at 140mm Total lm $/M Total 2.8m $15.70 $314.00" at bounding box center [1115, 311] width 476 height 251
click at [1520, 20] on button "Edit Order" at bounding box center [1507, 24] width 83 height 25
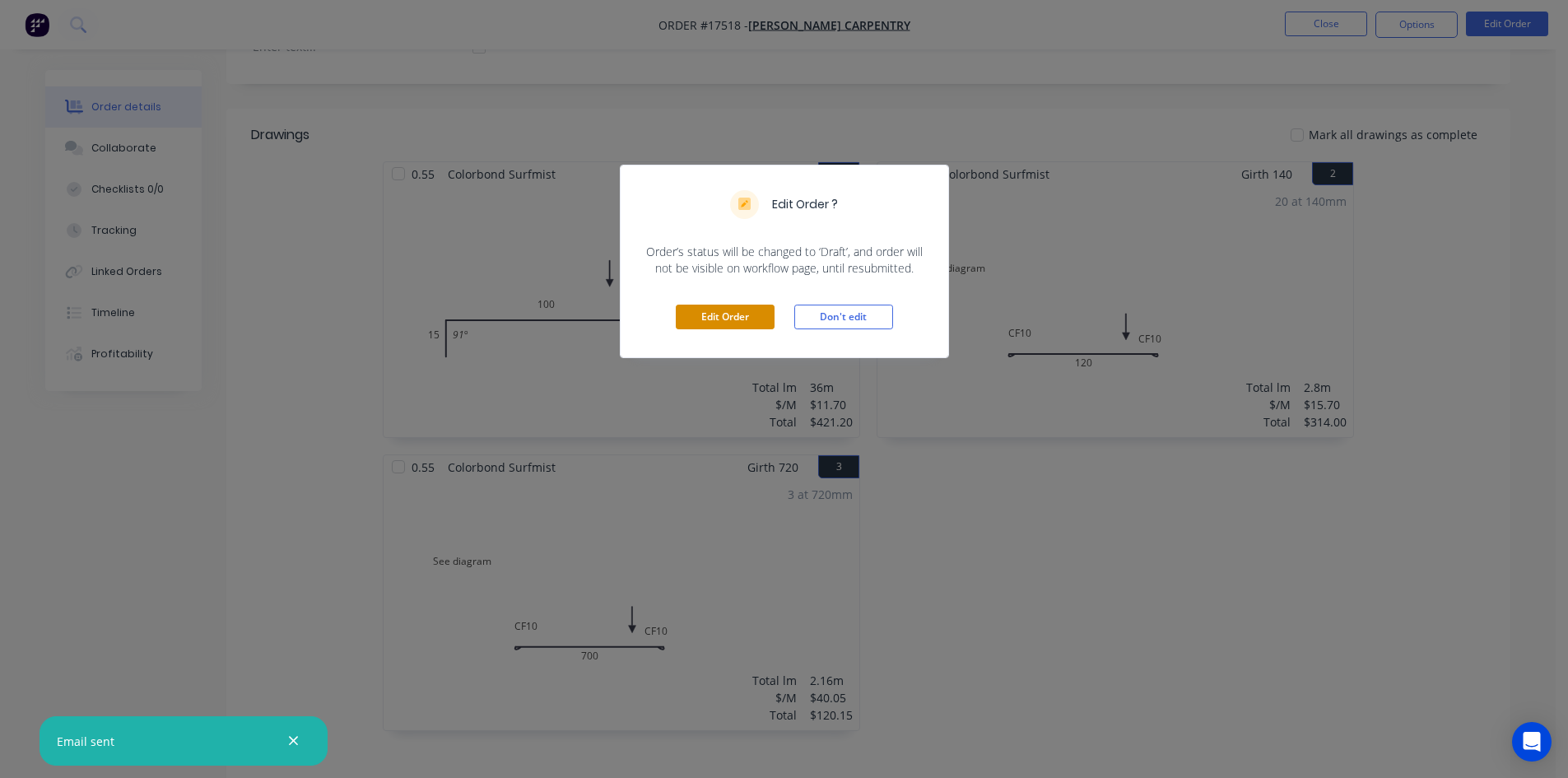
click at [746, 324] on button "Edit Order" at bounding box center [725, 317] width 99 height 25
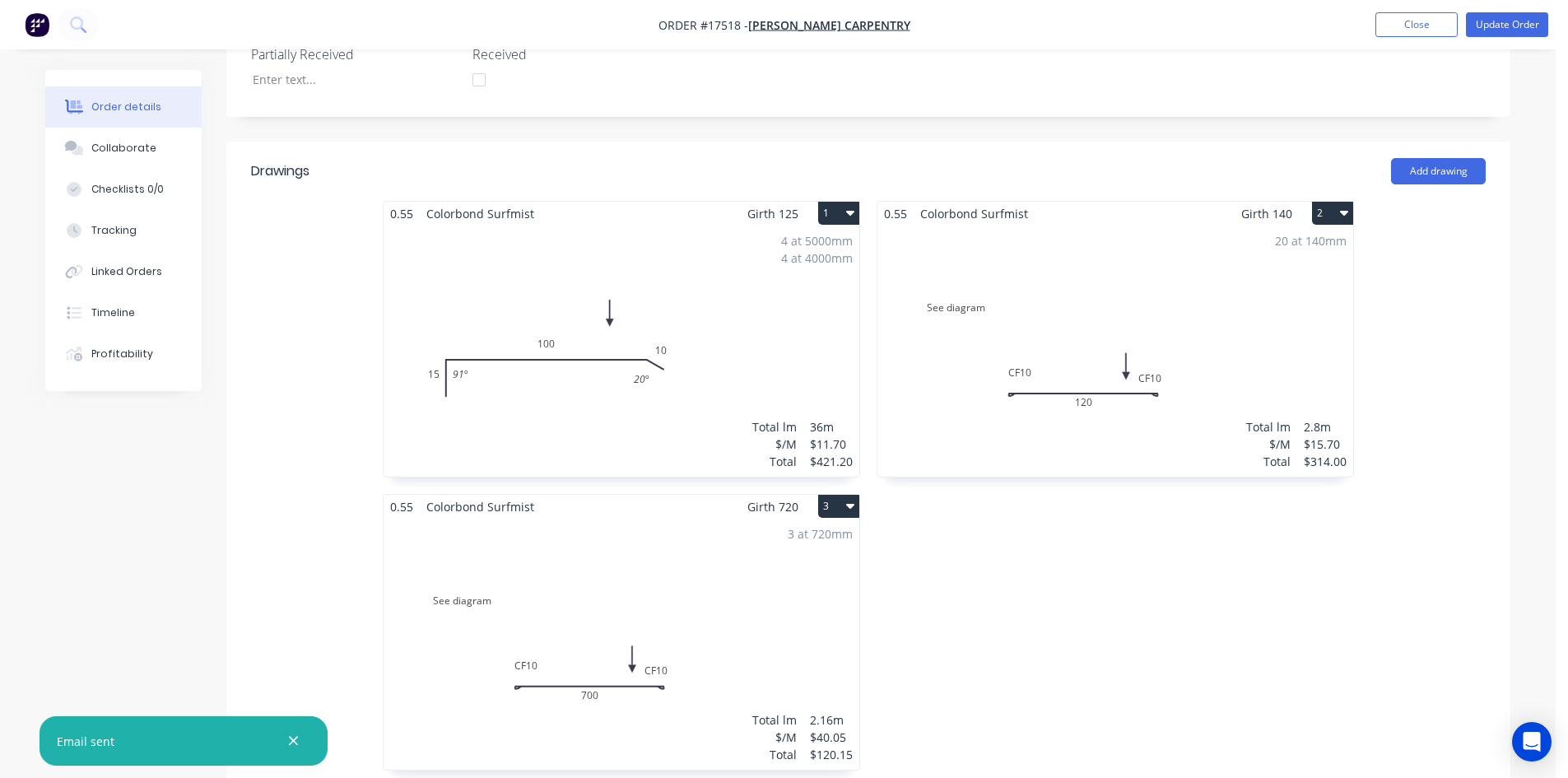
scroll to position [576, 0]
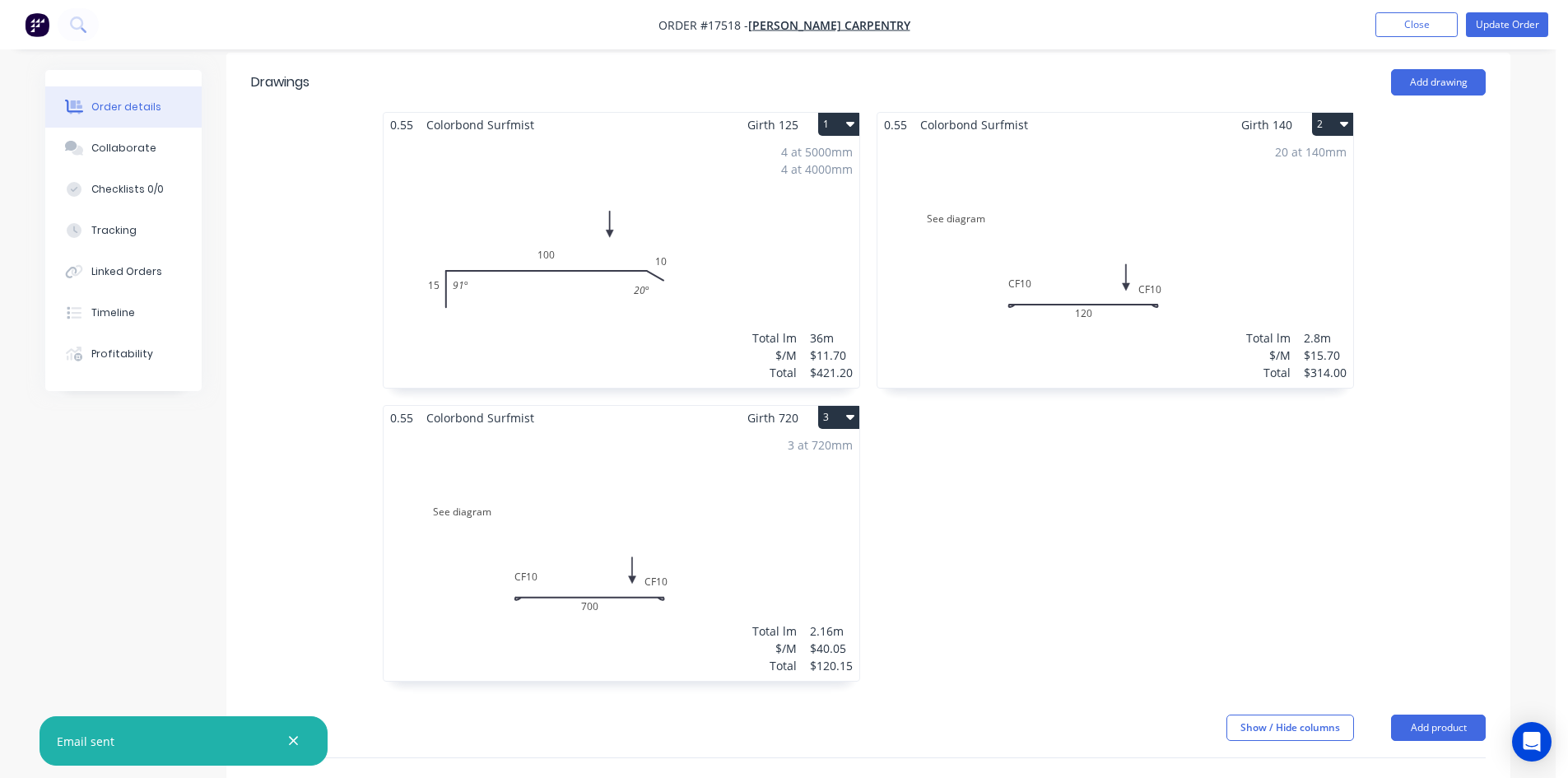
click at [1132, 137] on div "20 at 140mm Total lm $/M Total 2.8m $15.70 $314.00" at bounding box center [1115, 261] width 476 height 251
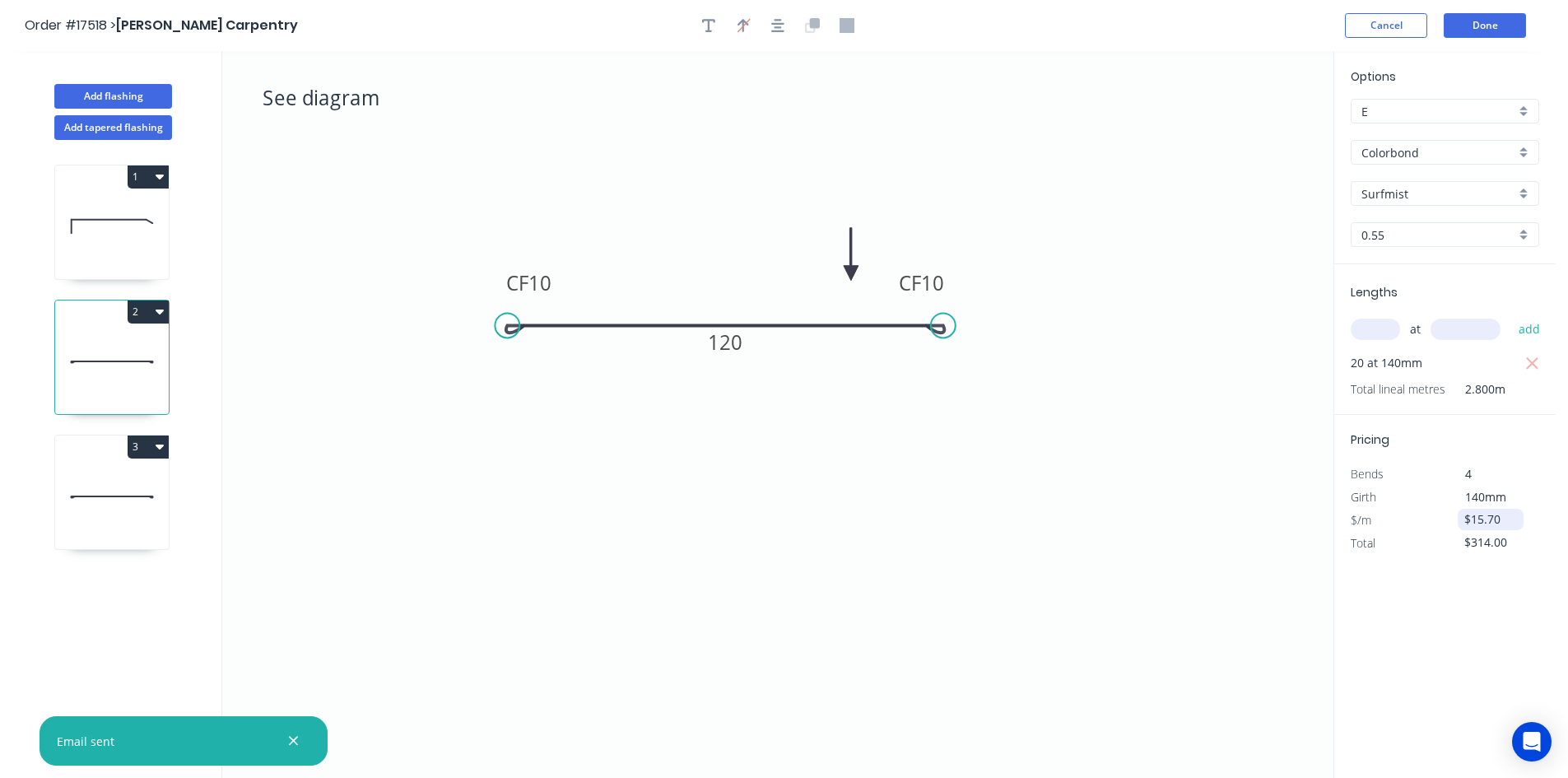
click at [1506, 519] on input "$15.70" at bounding box center [1492, 519] width 56 height 23
click at [1478, 517] on input "$15.70" at bounding box center [1492, 519] width 56 height 23
drag, startPoint x: 1482, startPoint y: 517, endPoint x: 1472, endPoint y: 518, distance: 10.0
click at [1472, 518] on input "$15.70" at bounding box center [1492, 519] width 56 height 23
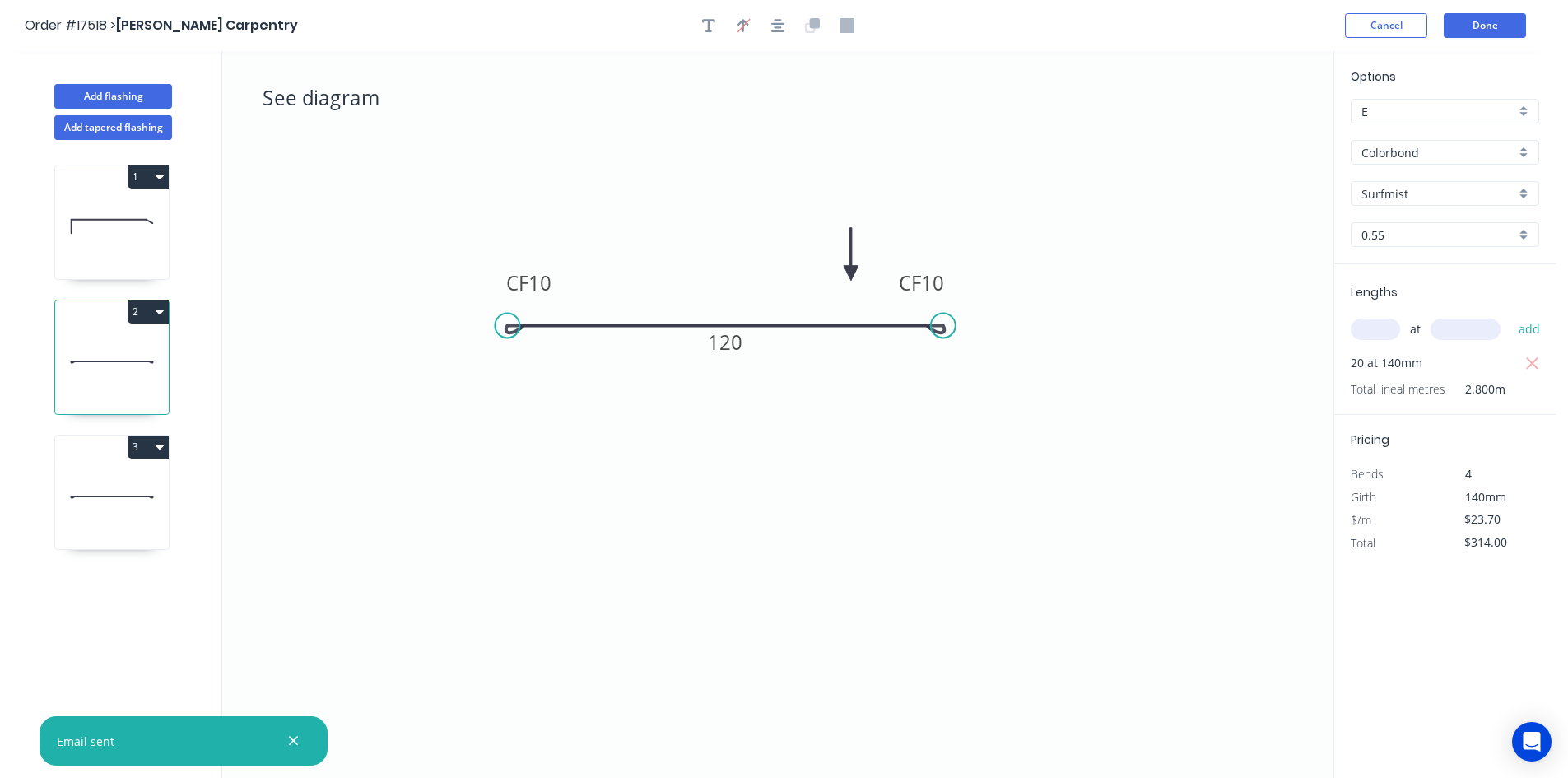
type input "$23.70"
type input "$474.00"
click at [1469, 615] on div "Options E E Colorbond Colorbond Colorbond Matt Surfmist Surfmist 0.55 0.55 Leng…" at bounding box center [1444, 415] width 223 height 729
click at [110, 488] on icon at bounding box center [112, 496] width 114 height 106
type input "$40.05"
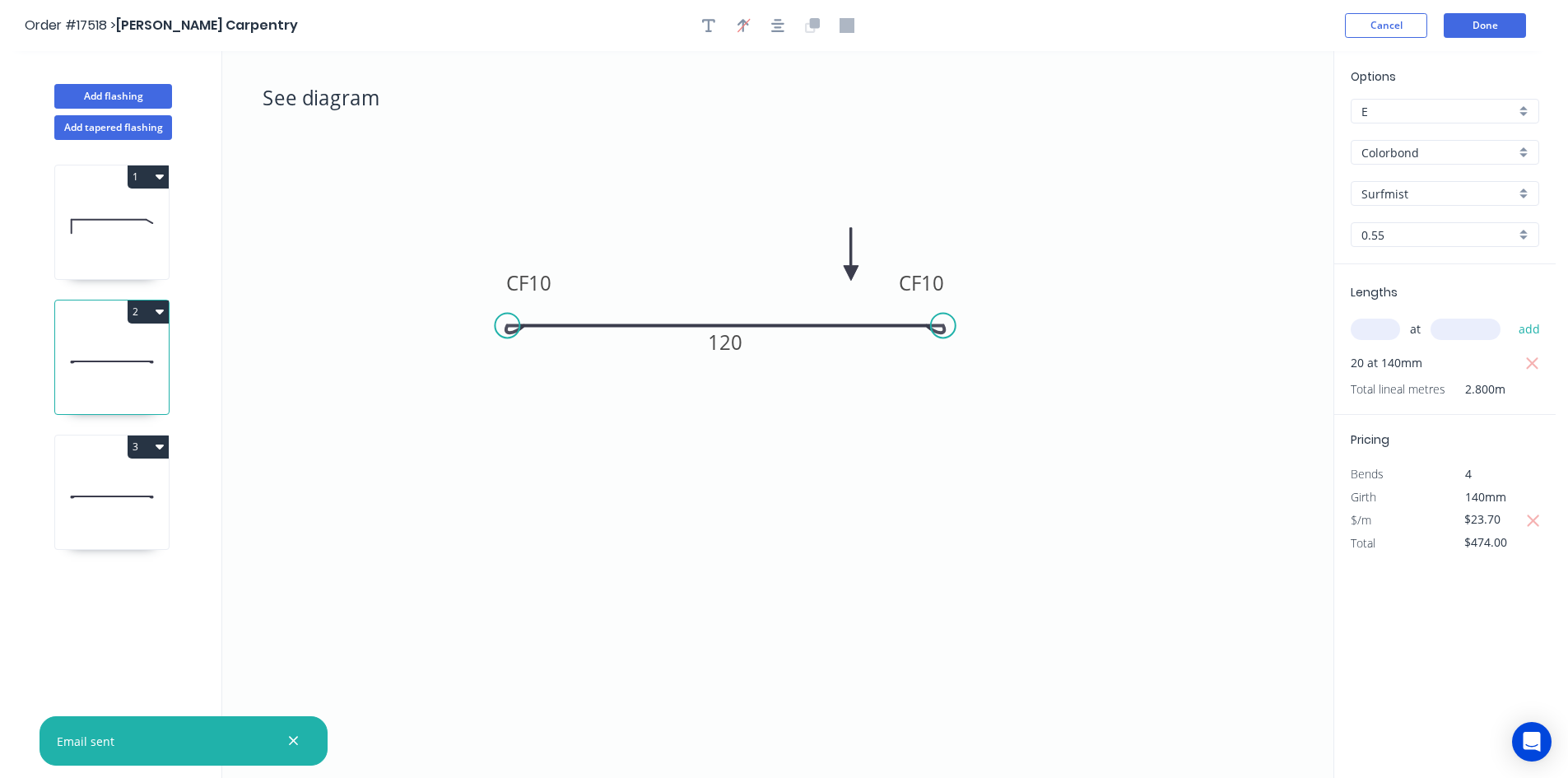
type input "$120.15"
click at [1480, 517] on input "$40.05" at bounding box center [1492, 519] width 56 height 23
type input "$48.05"
type input "$144.15"
click at [1460, 642] on div "Options E E Colorbond Colorbond Colorbond Matt Surfmist Surfmist 0.55 0.55 Leng…" at bounding box center [1444, 415] width 223 height 729
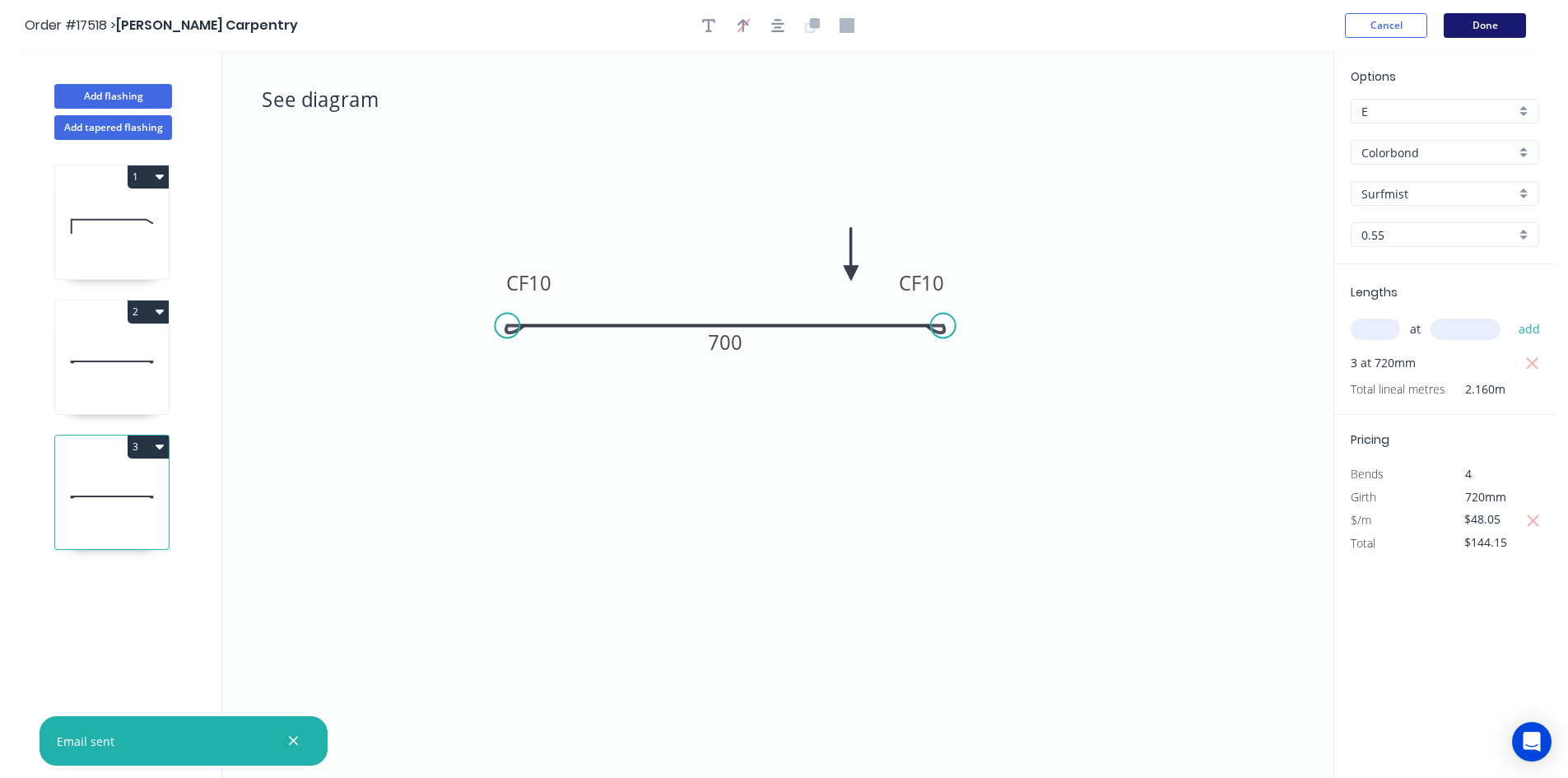
click at [1496, 26] on button "Done" at bounding box center [1485, 26] width 83 height 25
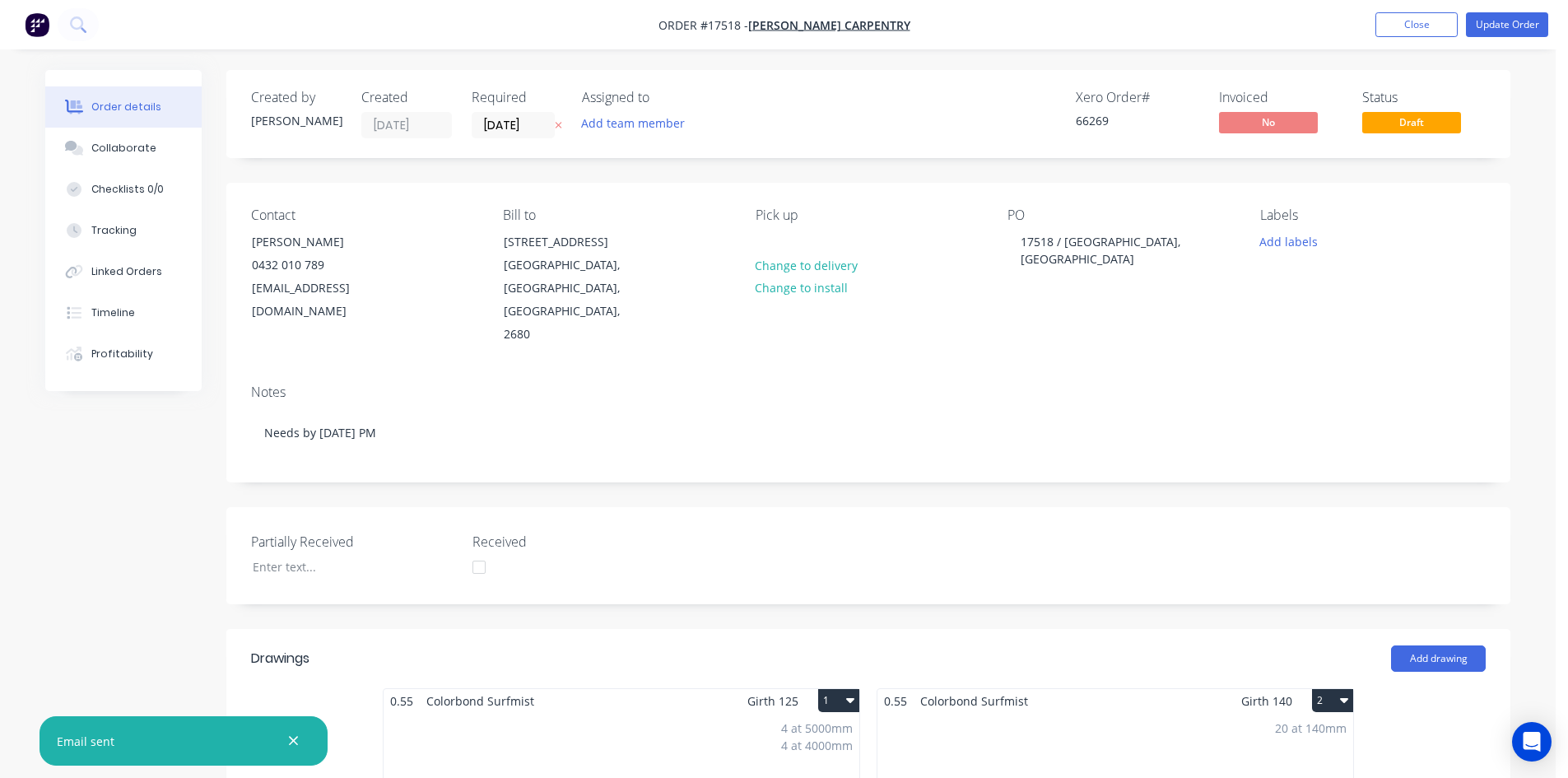
click at [293, 740] on icon "button" at bounding box center [293, 741] width 9 height 9
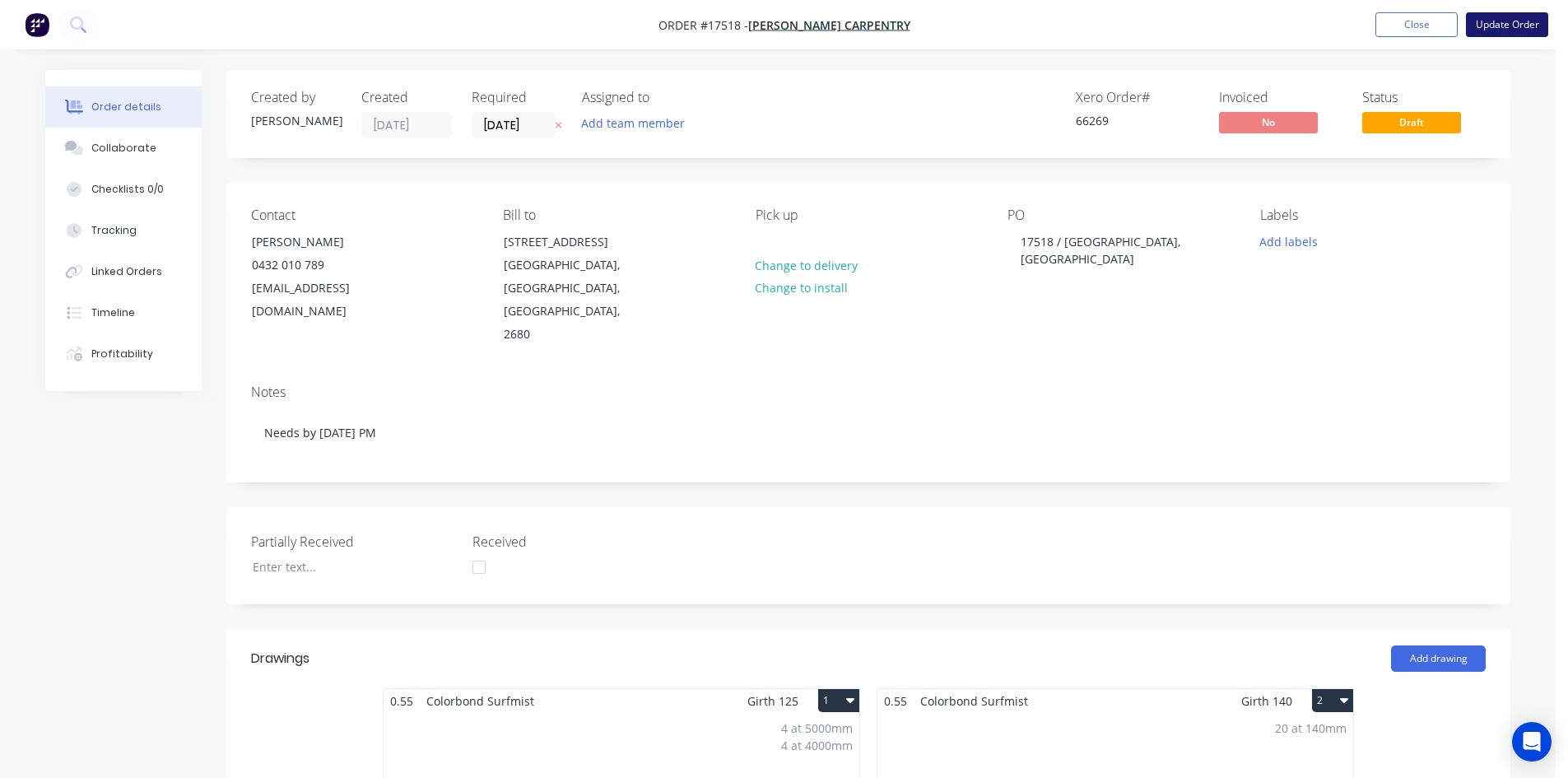
click at [1521, 31] on button "Update Order" at bounding box center [1507, 25] width 83 height 25
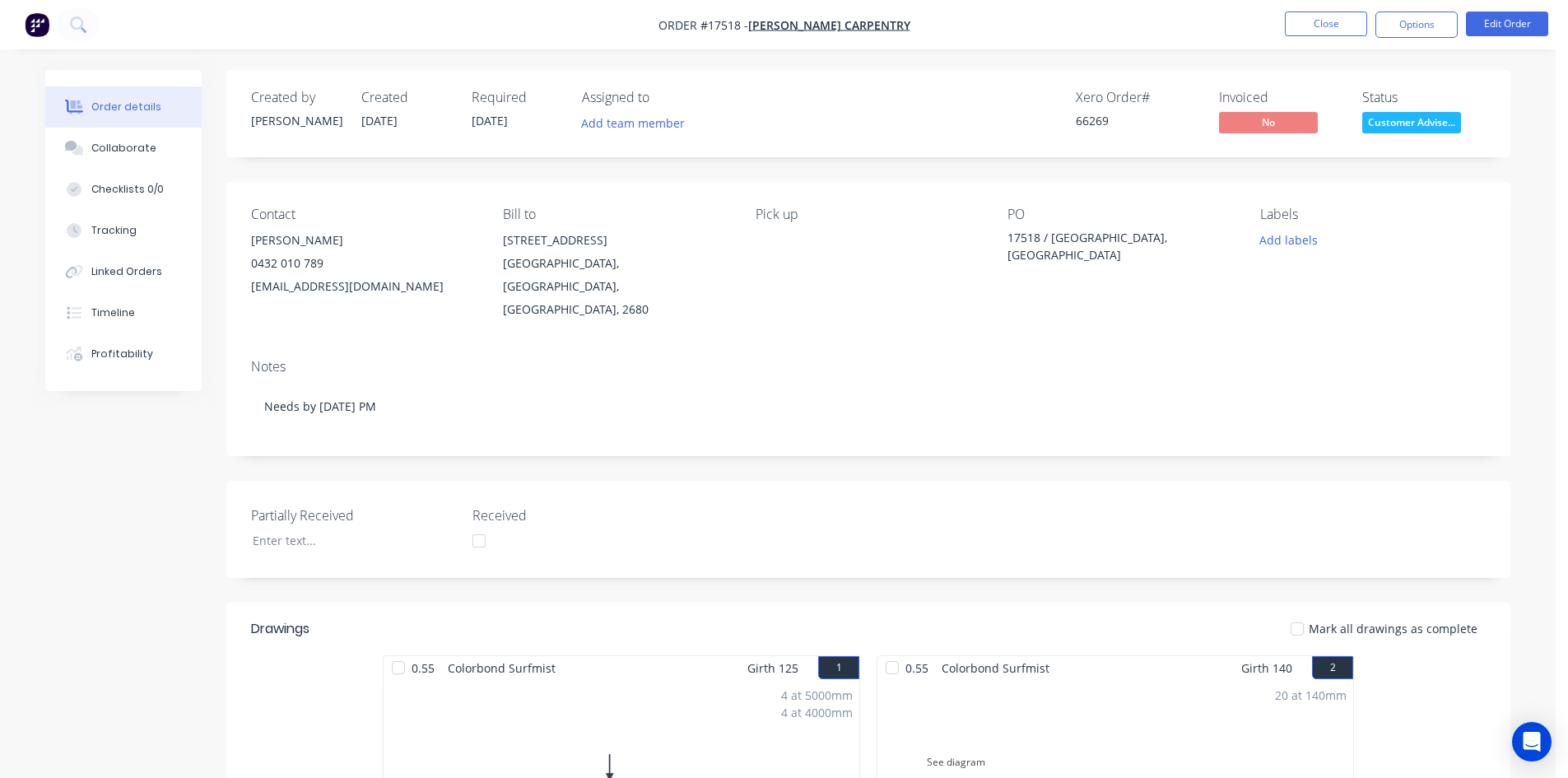
click at [903, 173] on div "Created by Geoff Created 08/09/25 Required 10/09/25 Assigned to Add team member…" at bounding box center [868, 790] width 1284 height 1440
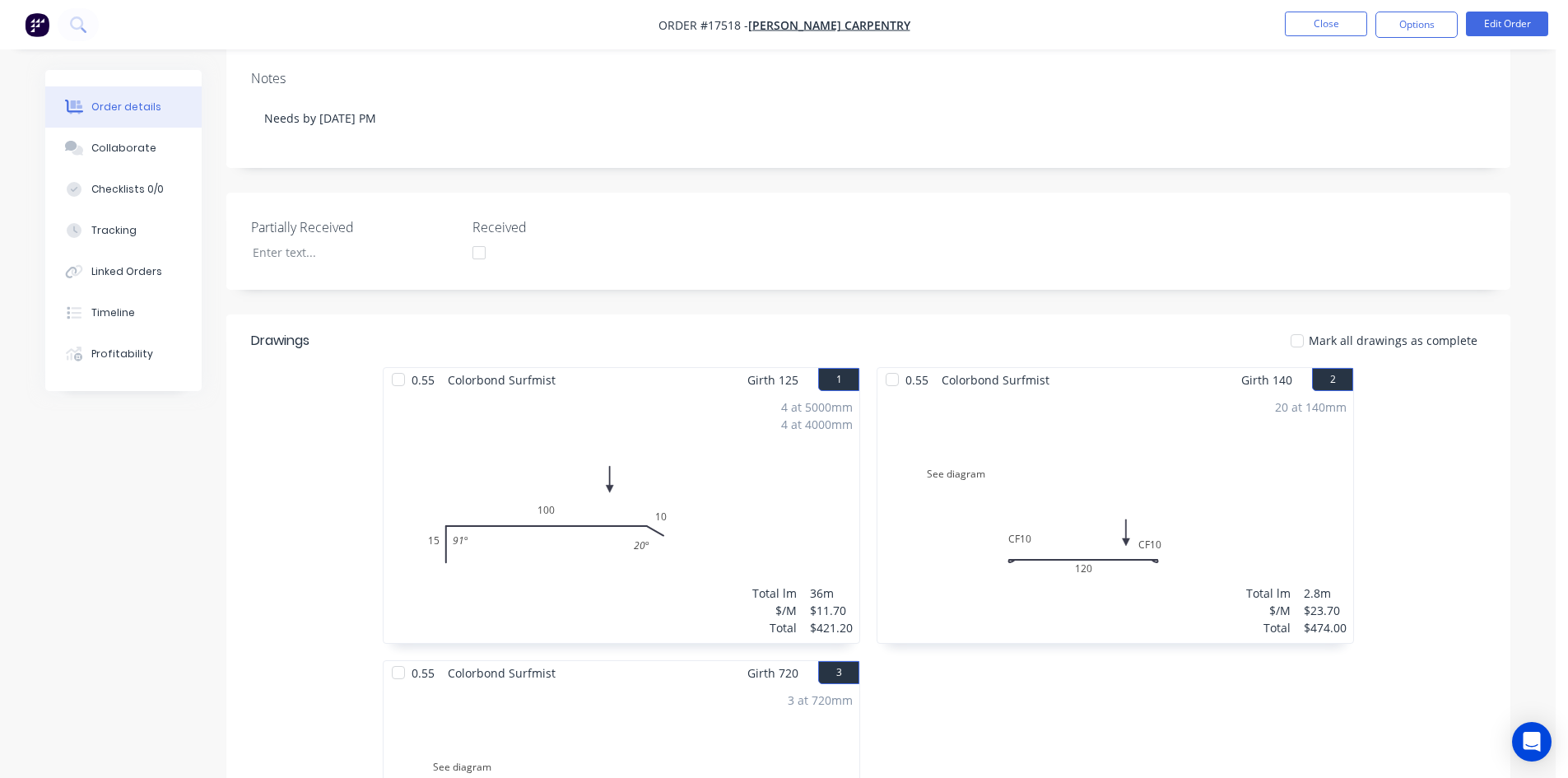
scroll to position [239, 0]
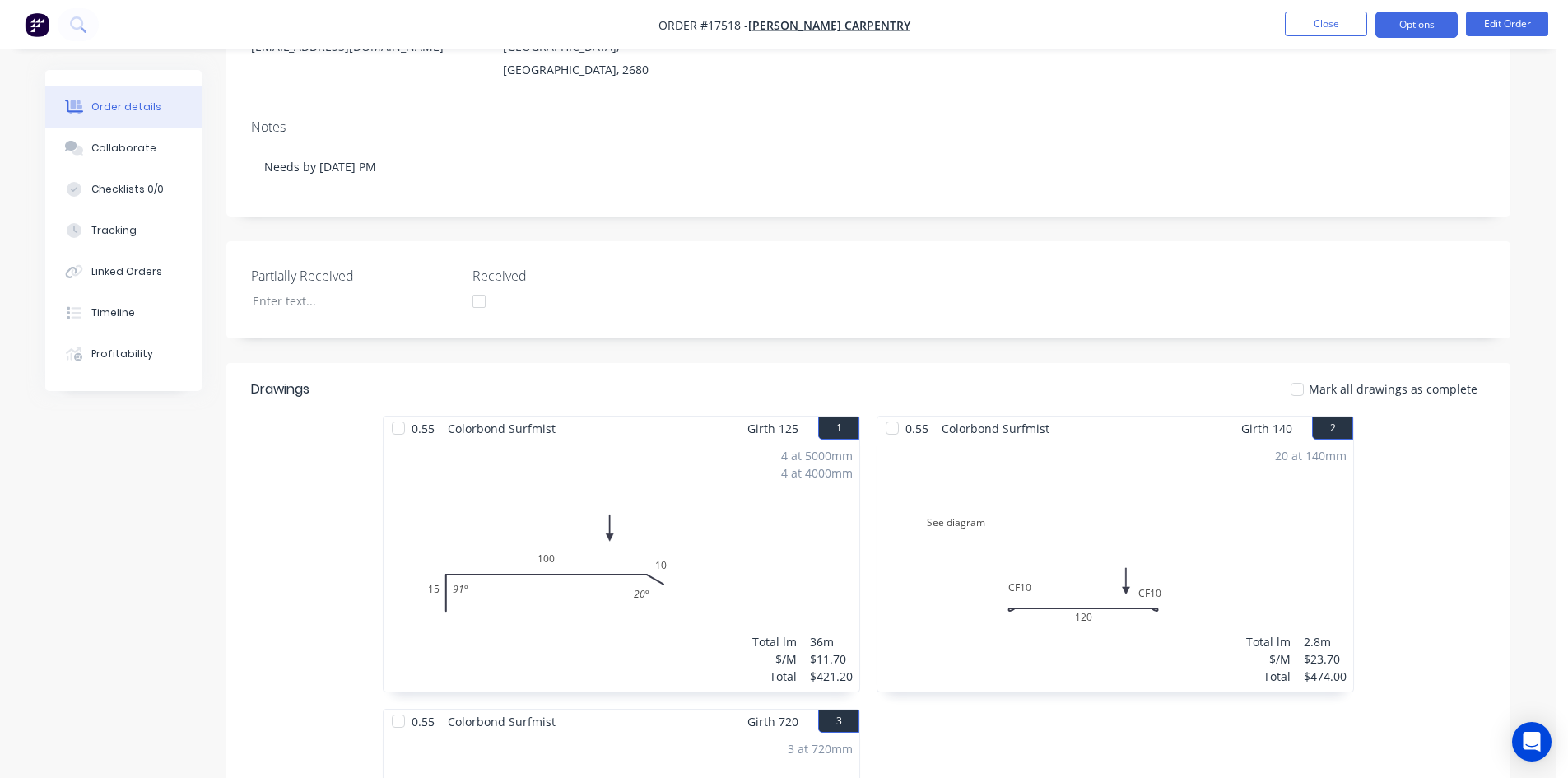
click at [1420, 26] on button "Options" at bounding box center [1417, 25] width 83 height 26
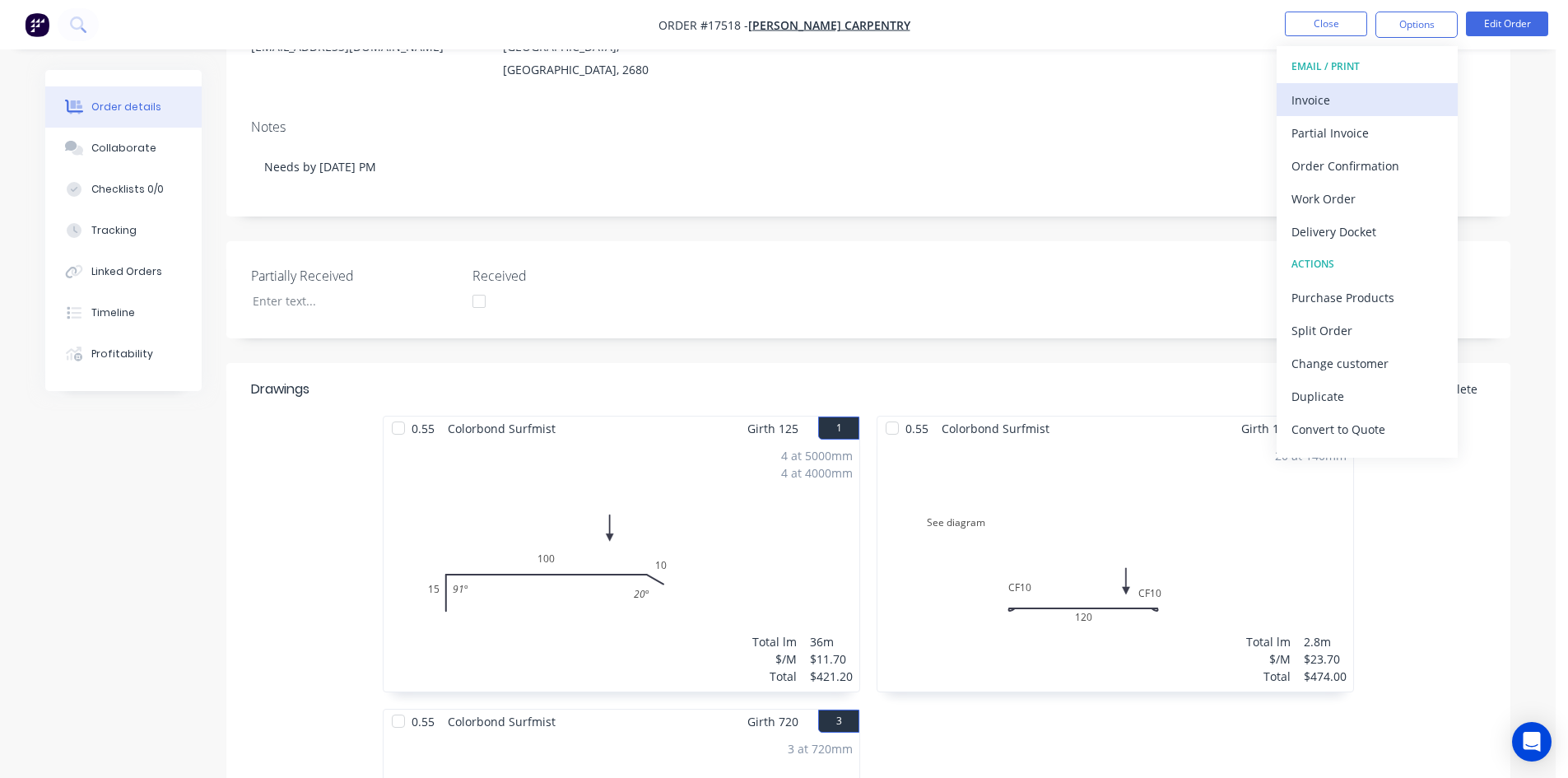
click at [1337, 100] on div "Invoice" at bounding box center [1367, 99] width 151 height 24
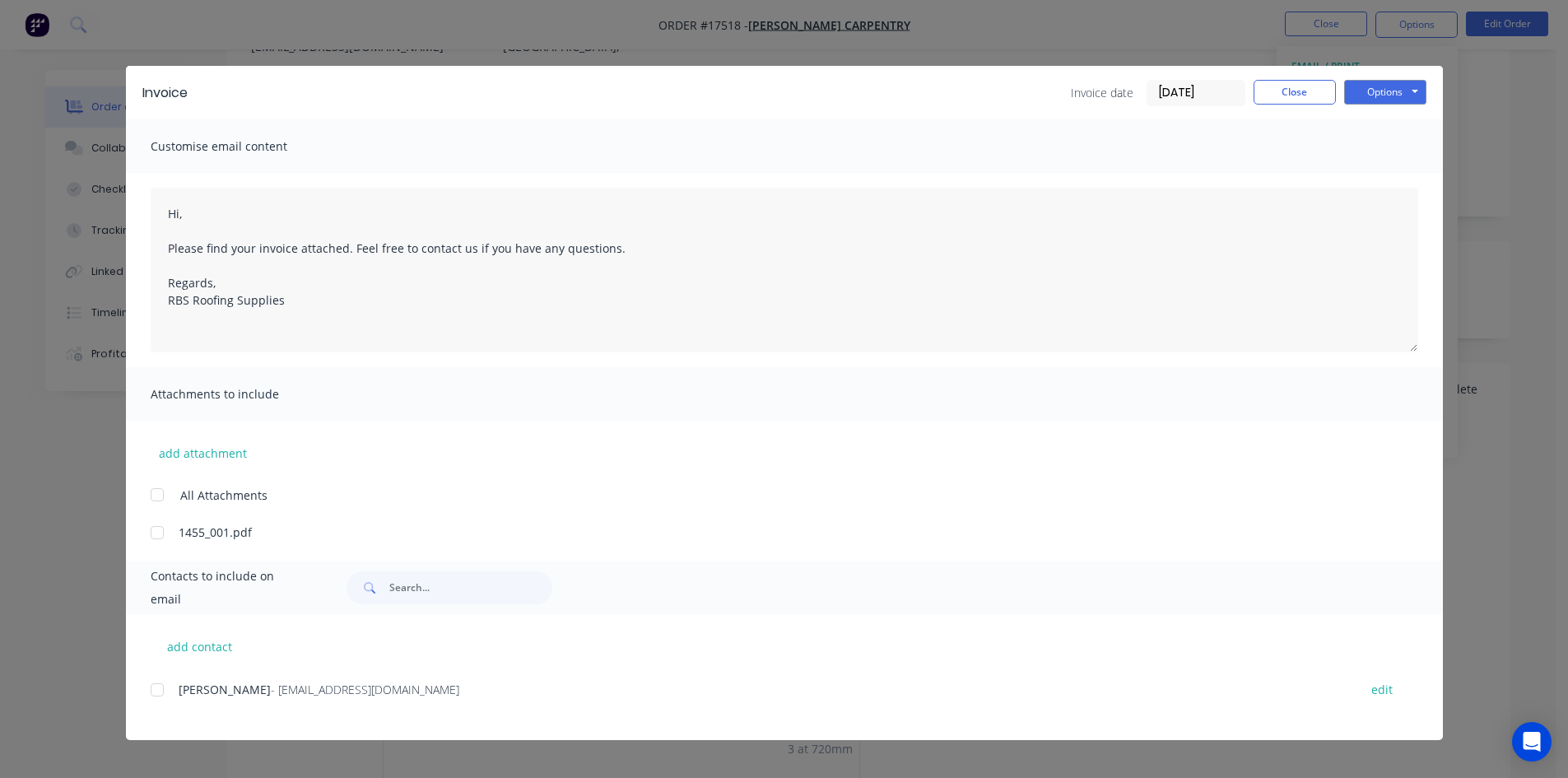
click at [156, 695] on div at bounding box center [157, 689] width 33 height 33
click at [1388, 92] on button "Options" at bounding box center [1385, 92] width 83 height 25
click at [1407, 181] on button "Email" at bounding box center [1396, 175] width 106 height 27
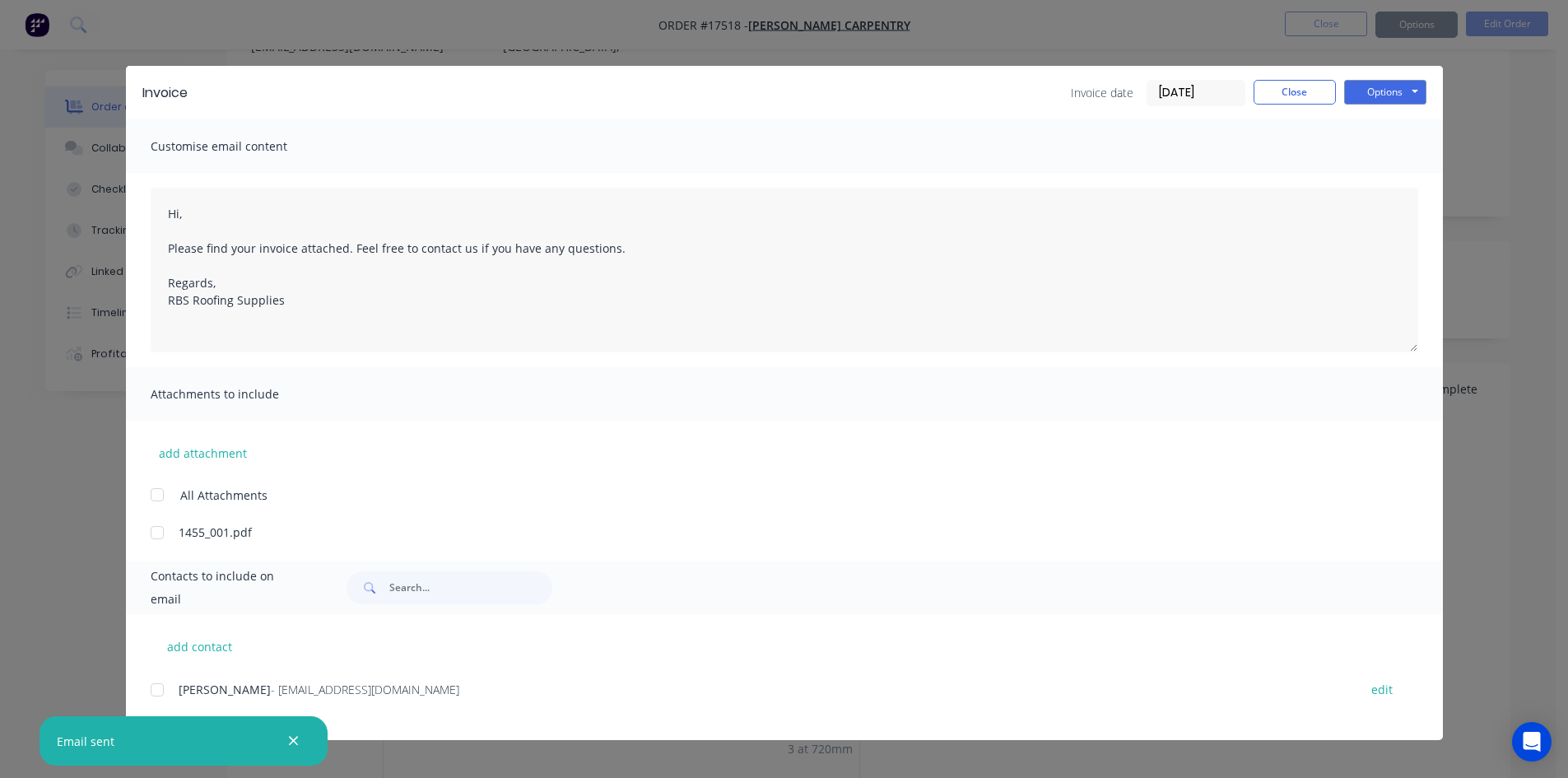
type textarea "Hi, Please find your invoice attached. Feel free to contact us if you have any …"
click at [1317, 94] on button "Close" at bounding box center [1295, 92] width 83 height 25
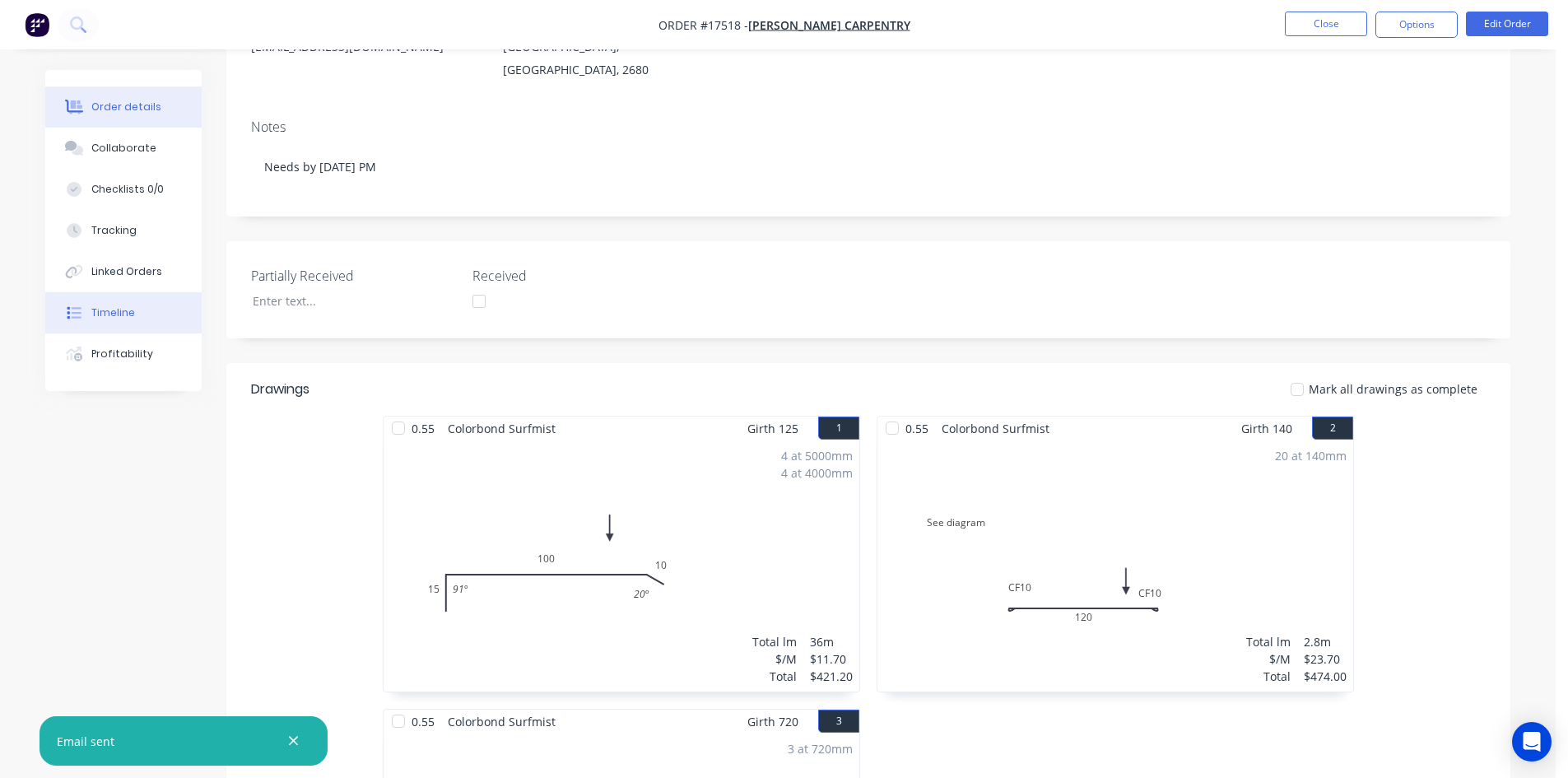
click at [151, 300] on button "Timeline" at bounding box center [123, 312] width 157 height 41
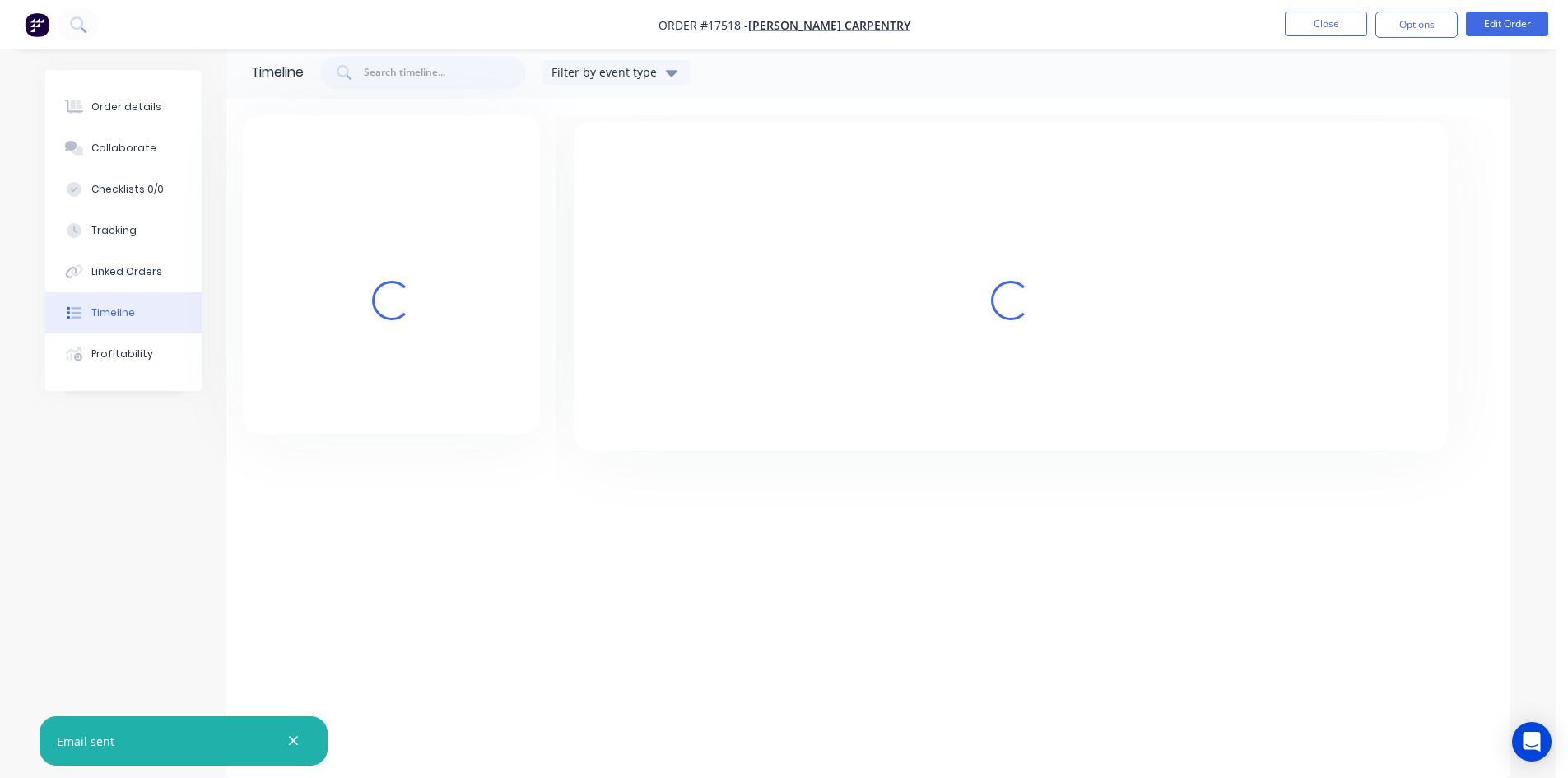
scroll to position [69, 0]
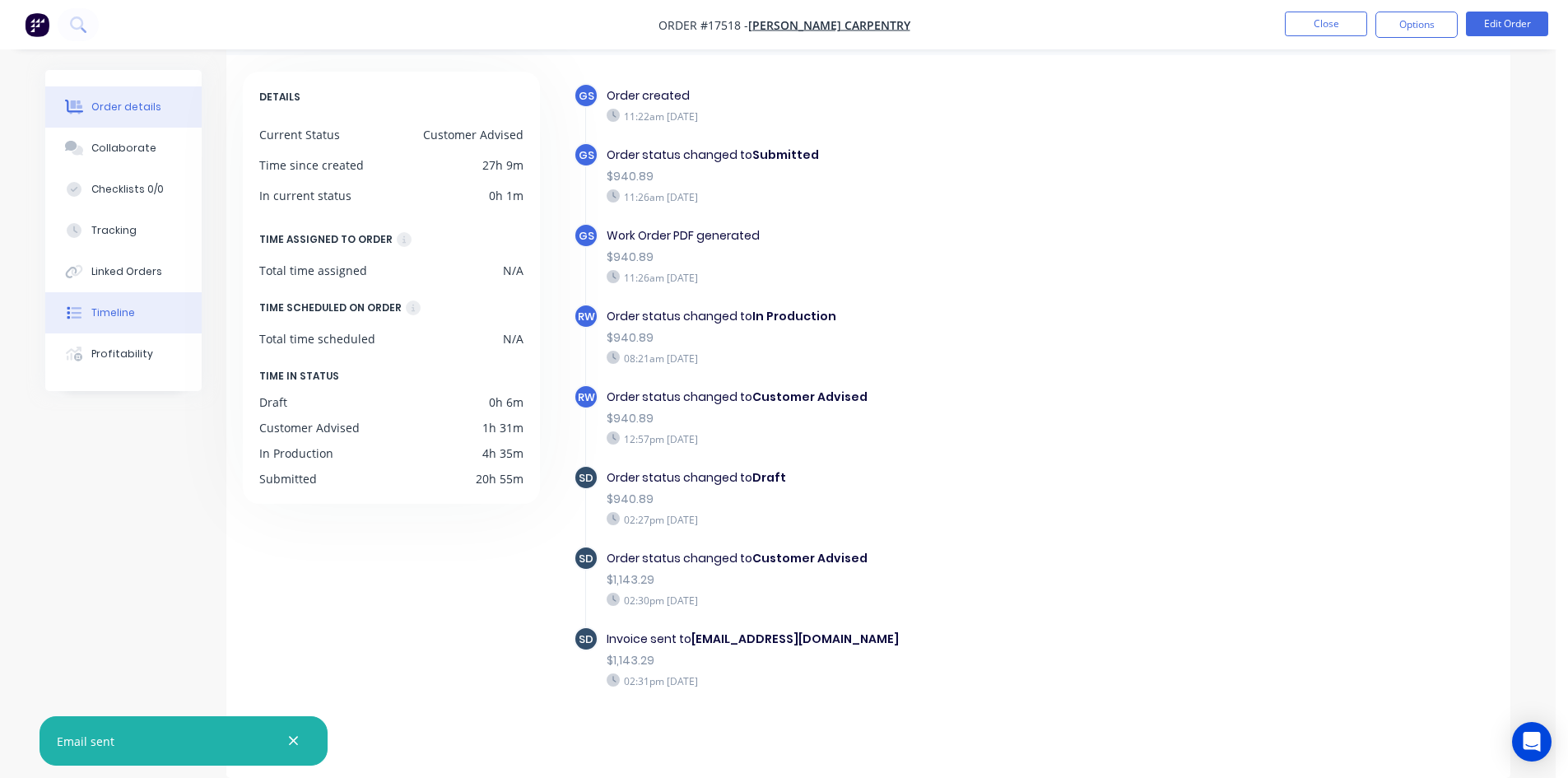
click at [146, 114] on button "Order details" at bounding box center [123, 106] width 157 height 41
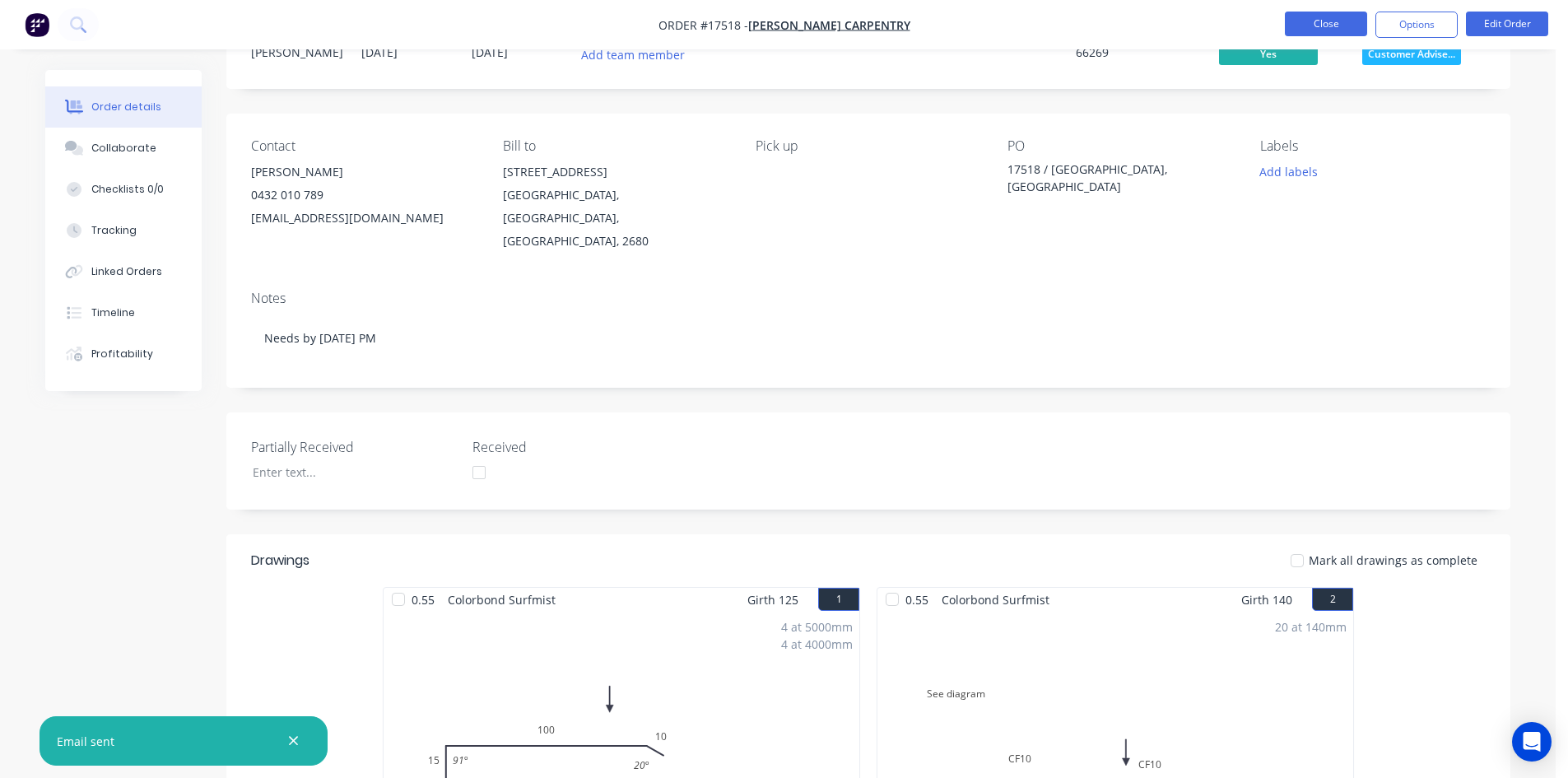
click at [1335, 26] on button "Close" at bounding box center [1326, 24] width 83 height 25
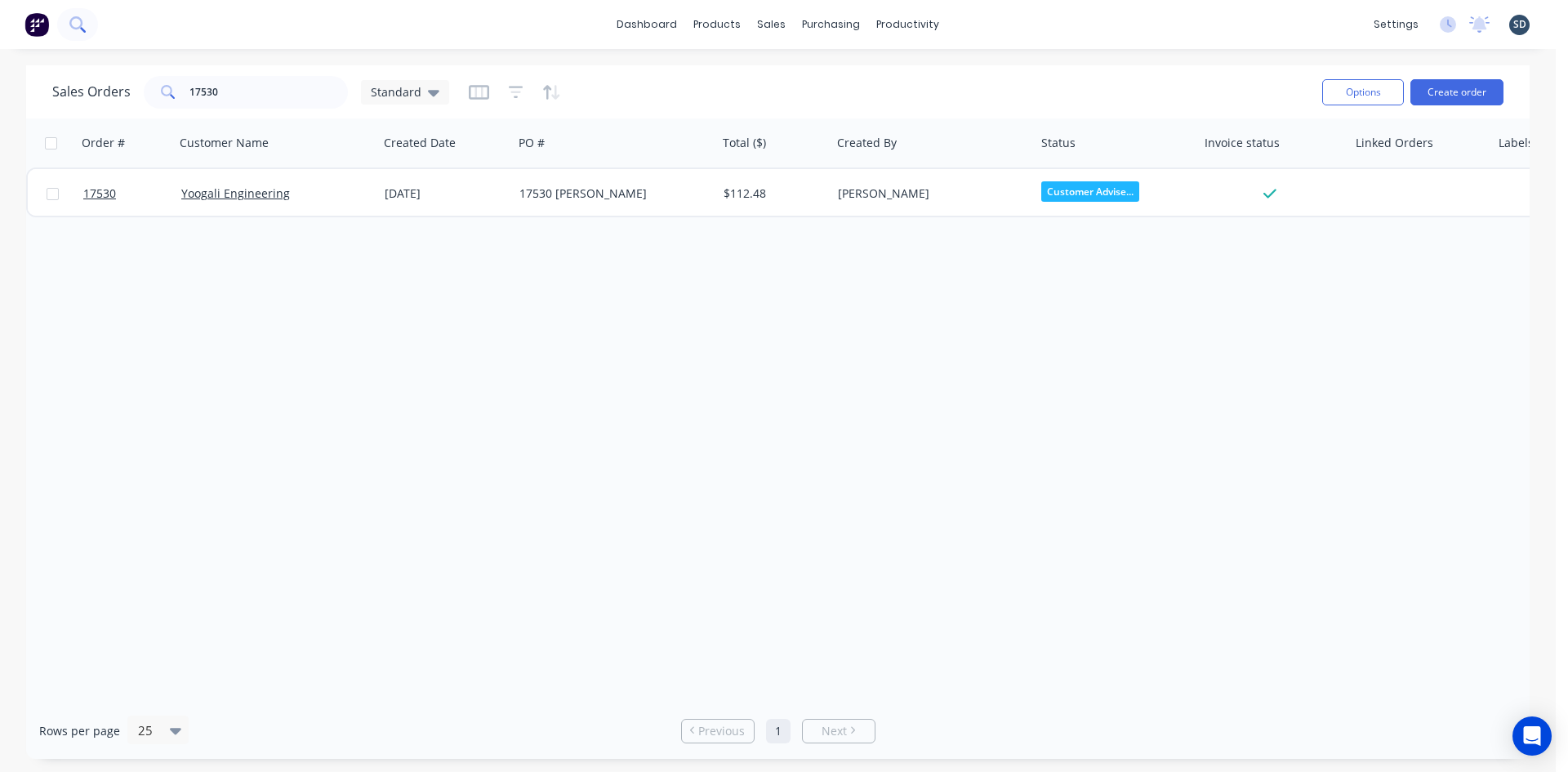
click at [83, 21] on icon at bounding box center [78, 24] width 16 height 16
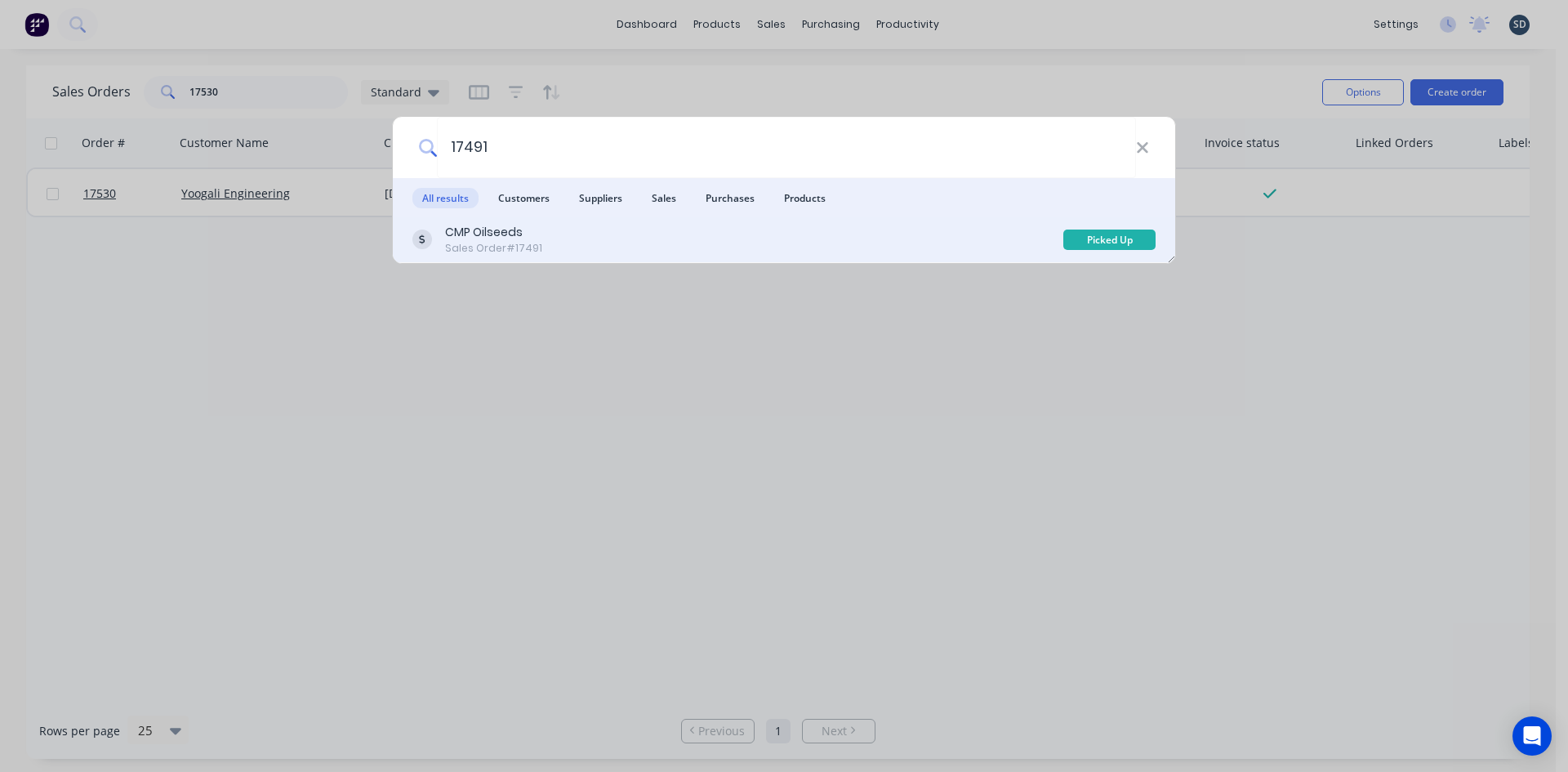
type input "17491"
click at [837, 242] on div "CMP Oilseeds Sales Order #17491" at bounding box center [737, 239] width 650 height 31
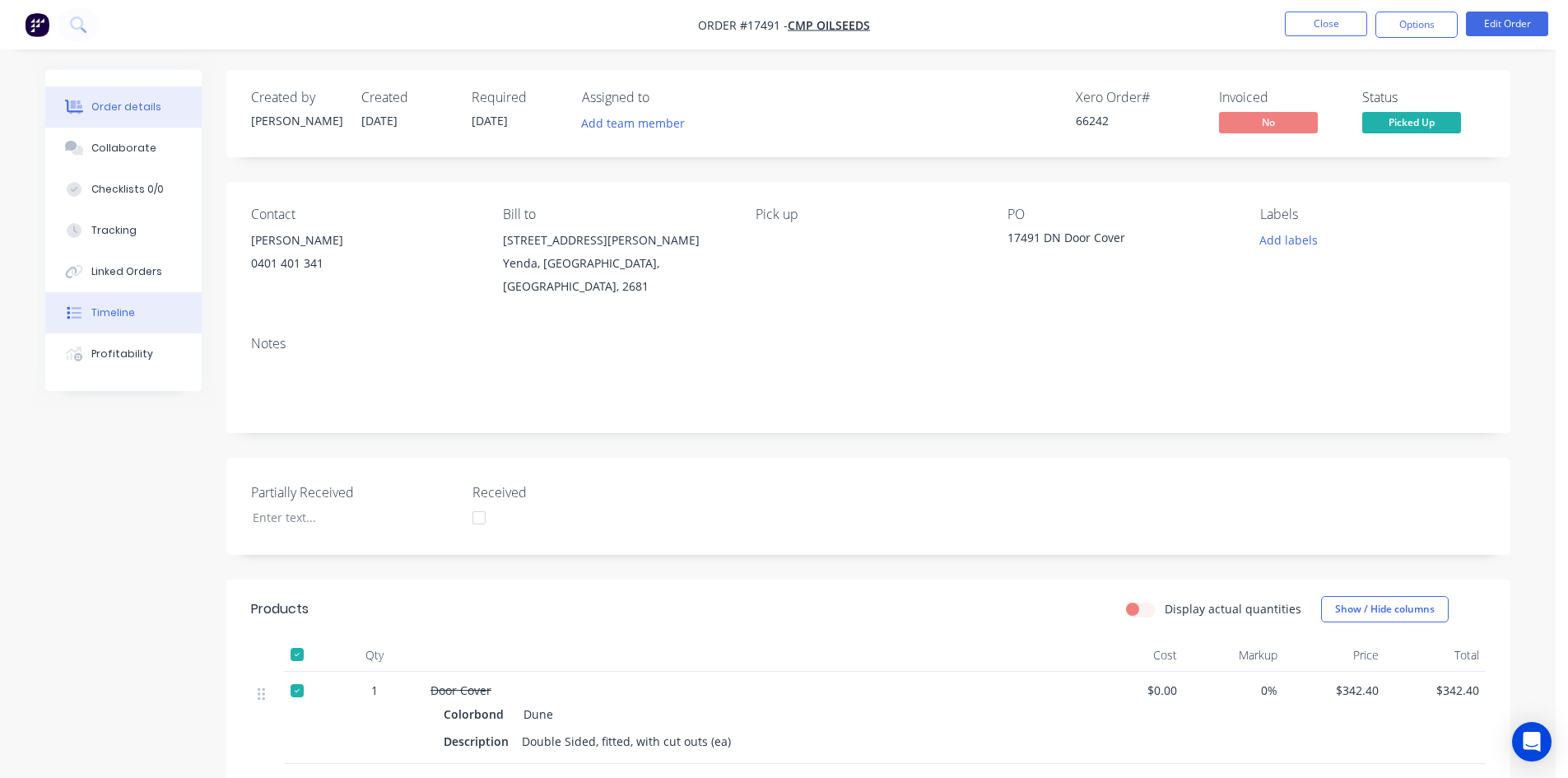
click at [143, 303] on button "Timeline" at bounding box center [123, 312] width 157 height 41
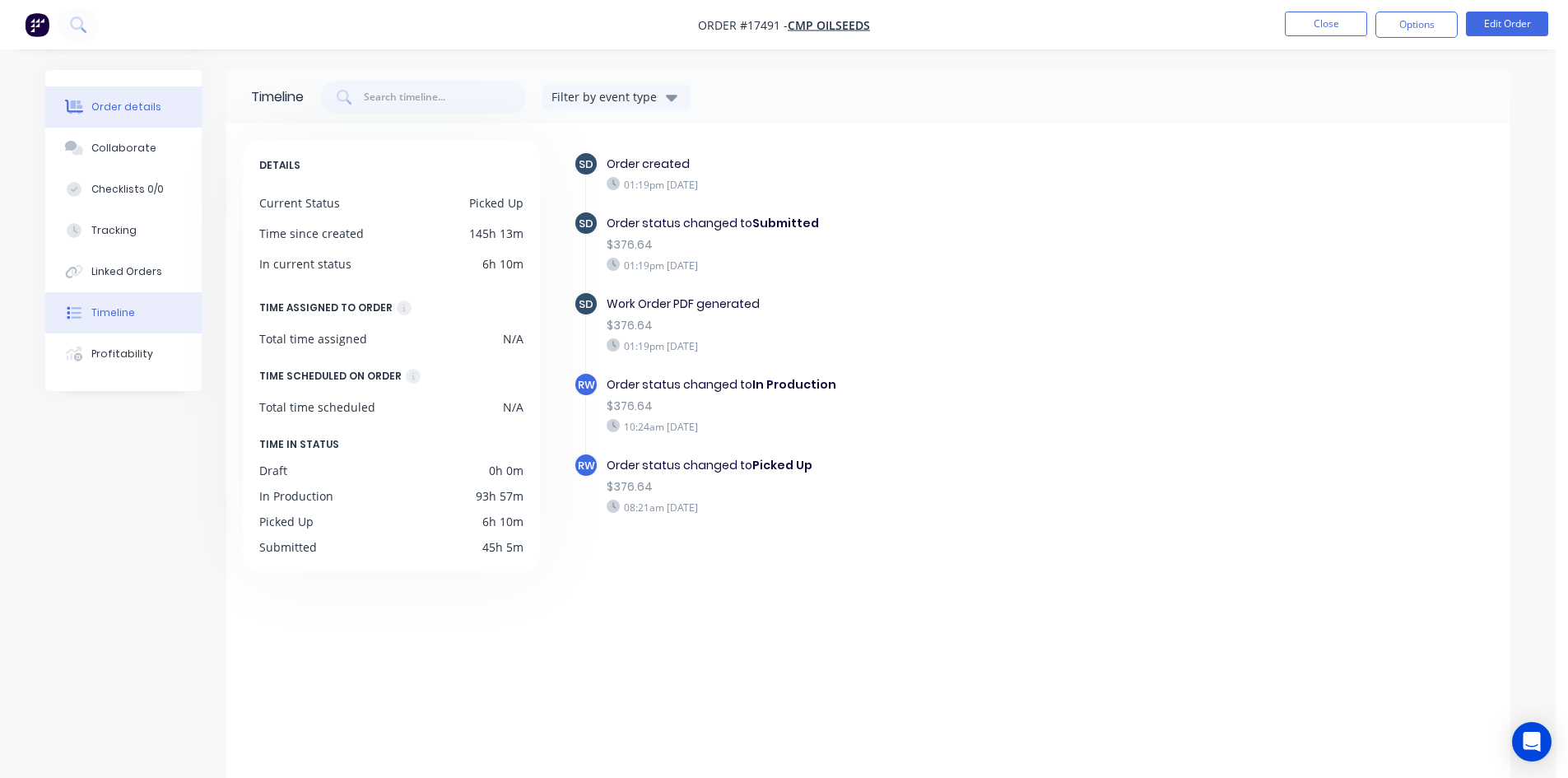
click at [135, 108] on div "Order details" at bounding box center [127, 106] width 70 height 15
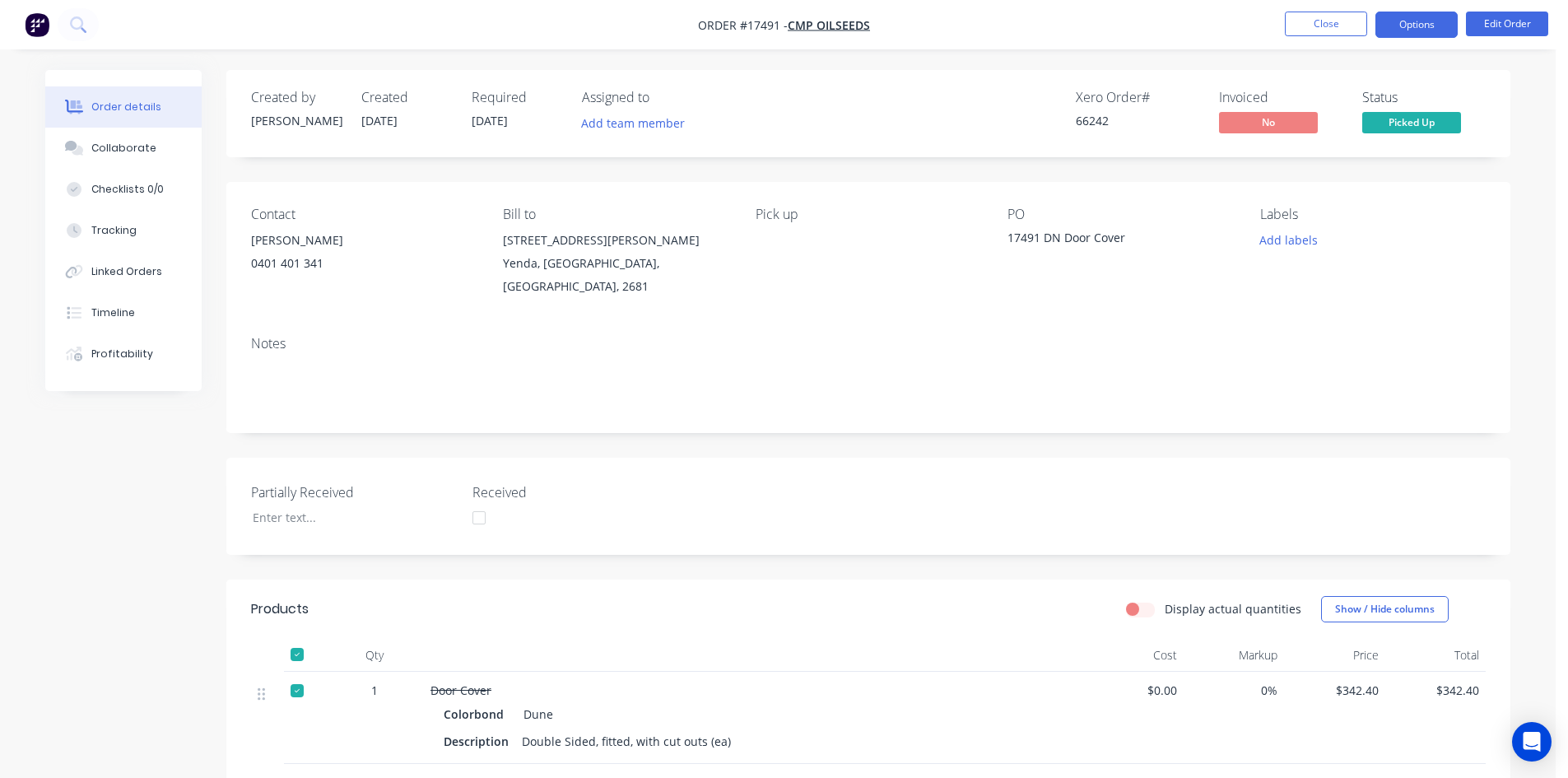
click at [1439, 16] on button "Options" at bounding box center [1417, 25] width 83 height 26
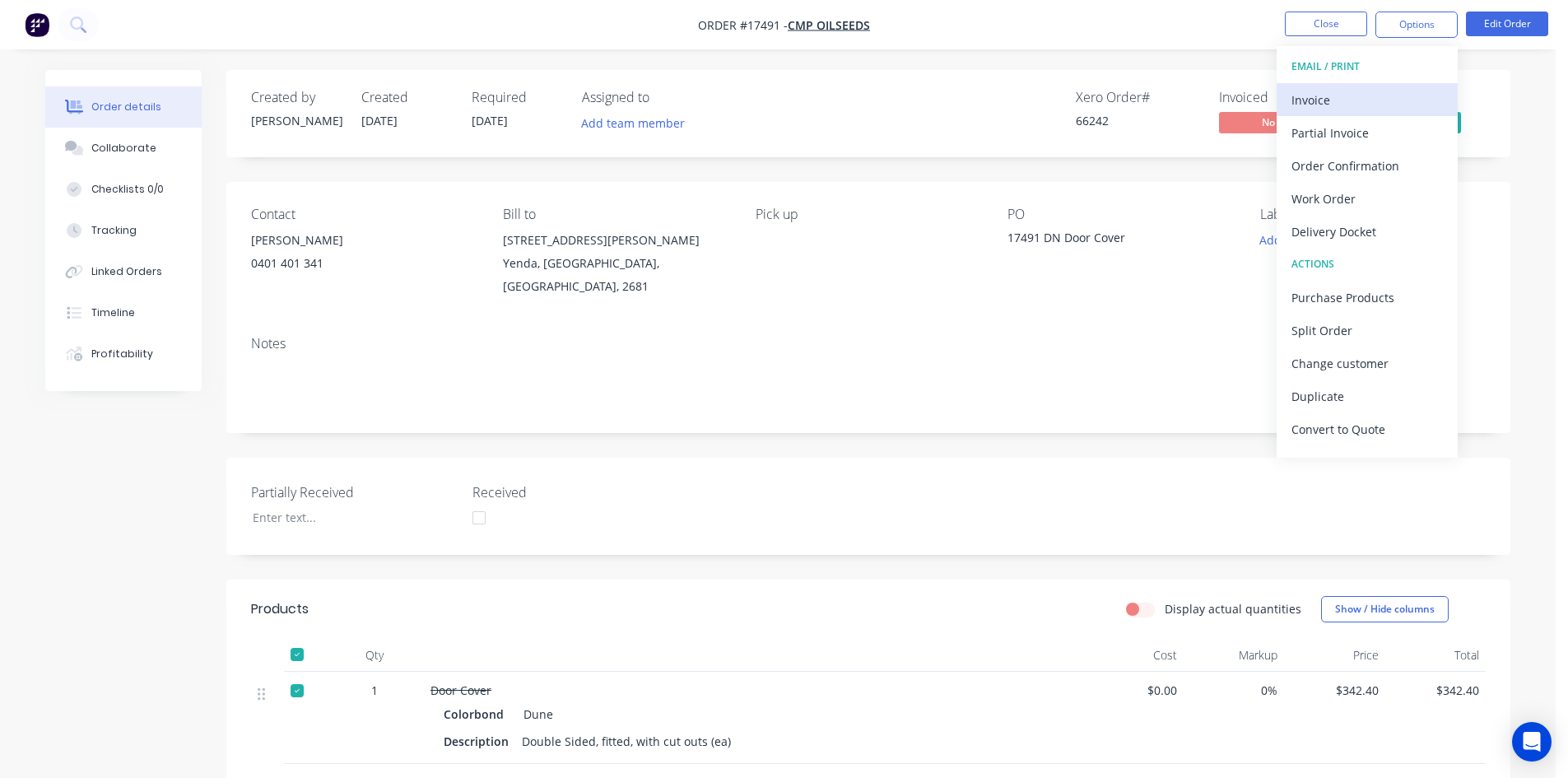
click at [1370, 104] on div "Invoice" at bounding box center [1367, 99] width 151 height 24
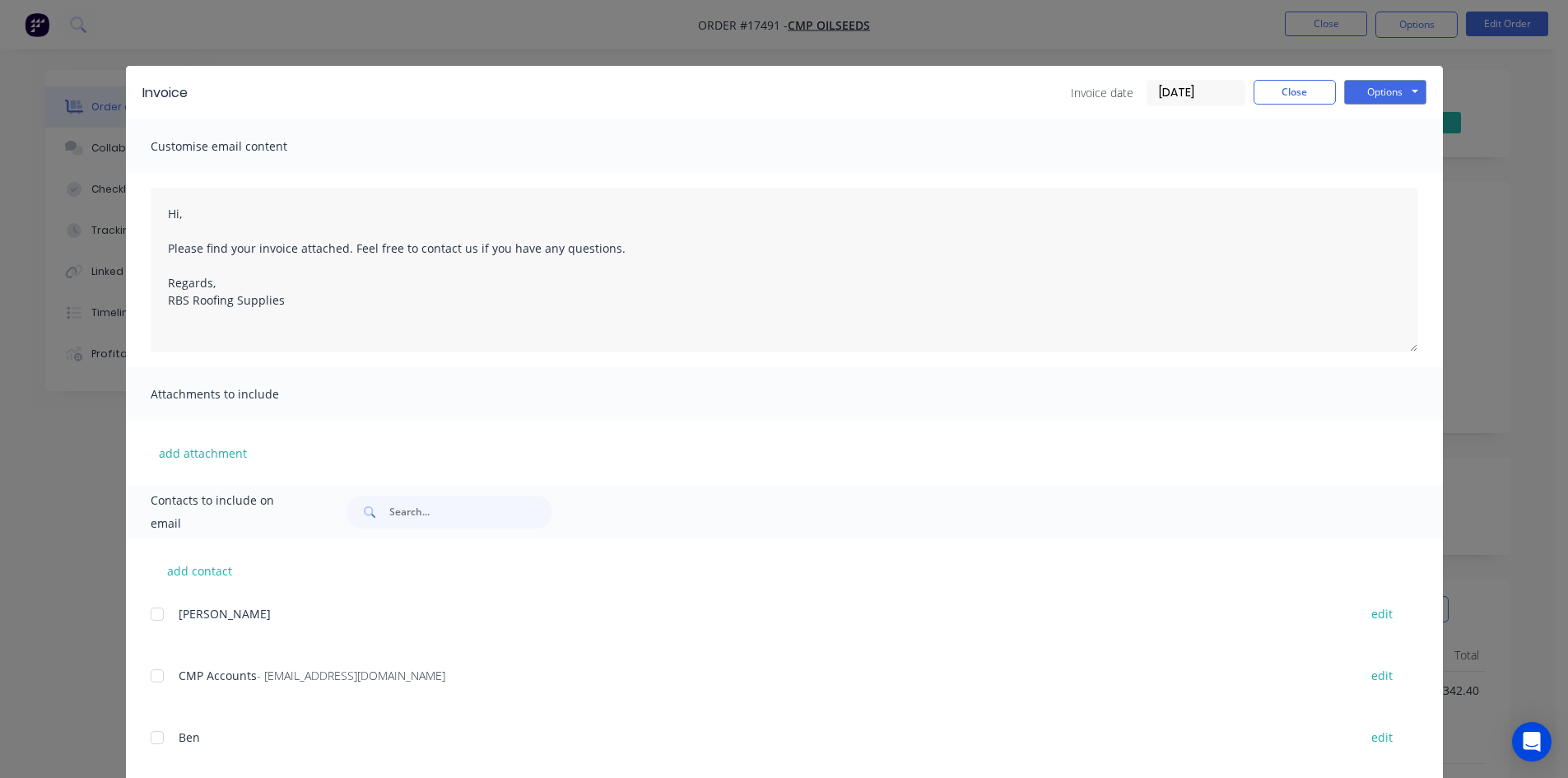
click at [160, 677] on div at bounding box center [157, 675] width 33 height 33
click at [1380, 86] on button "Options" at bounding box center [1385, 92] width 83 height 25
click at [1384, 172] on button "Email" at bounding box center [1396, 175] width 106 height 27
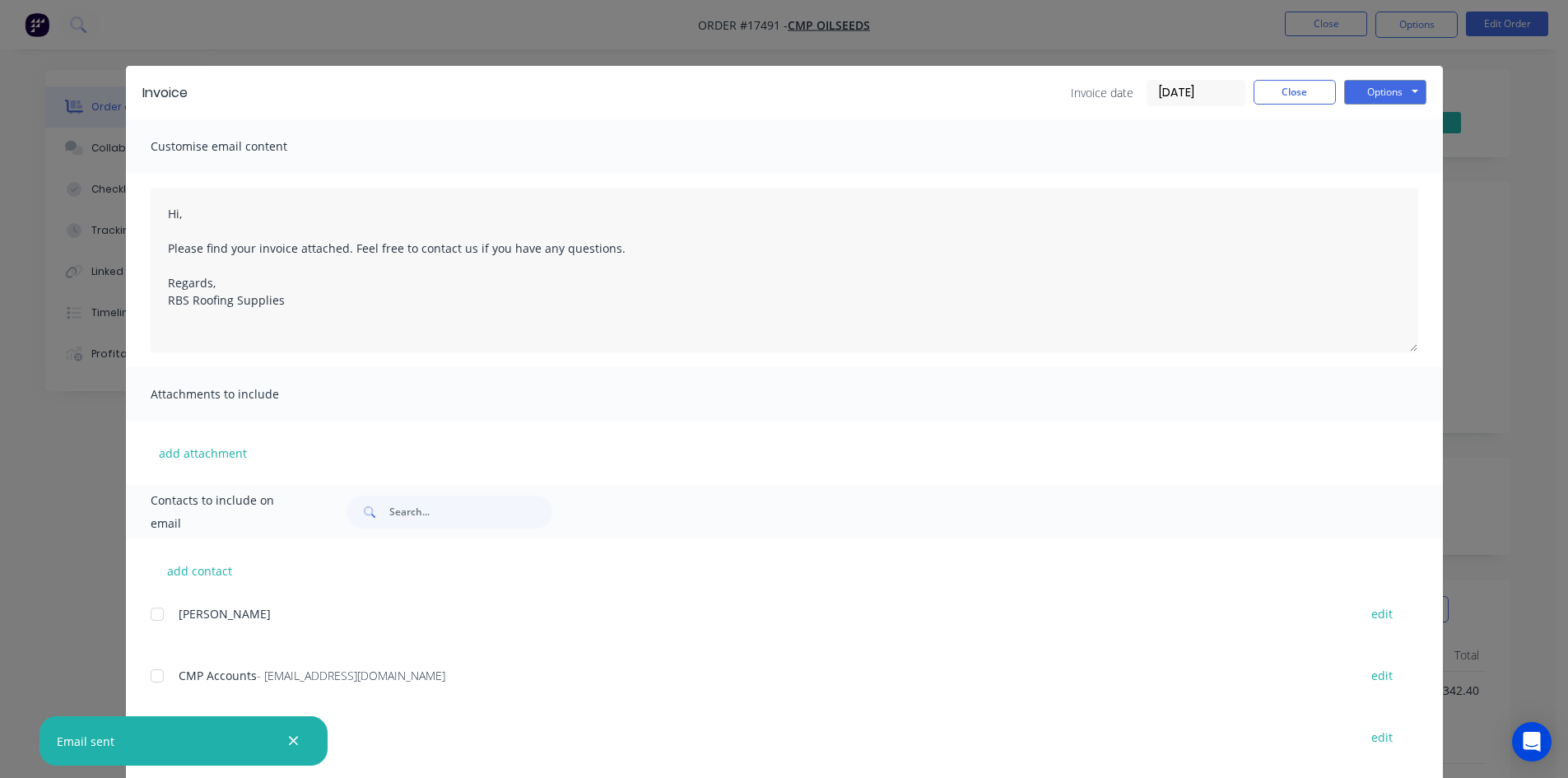
type textarea "Hi, Please find your invoice attached. Feel free to contact us if you have any …"
click at [1303, 98] on button "Close" at bounding box center [1295, 92] width 83 height 25
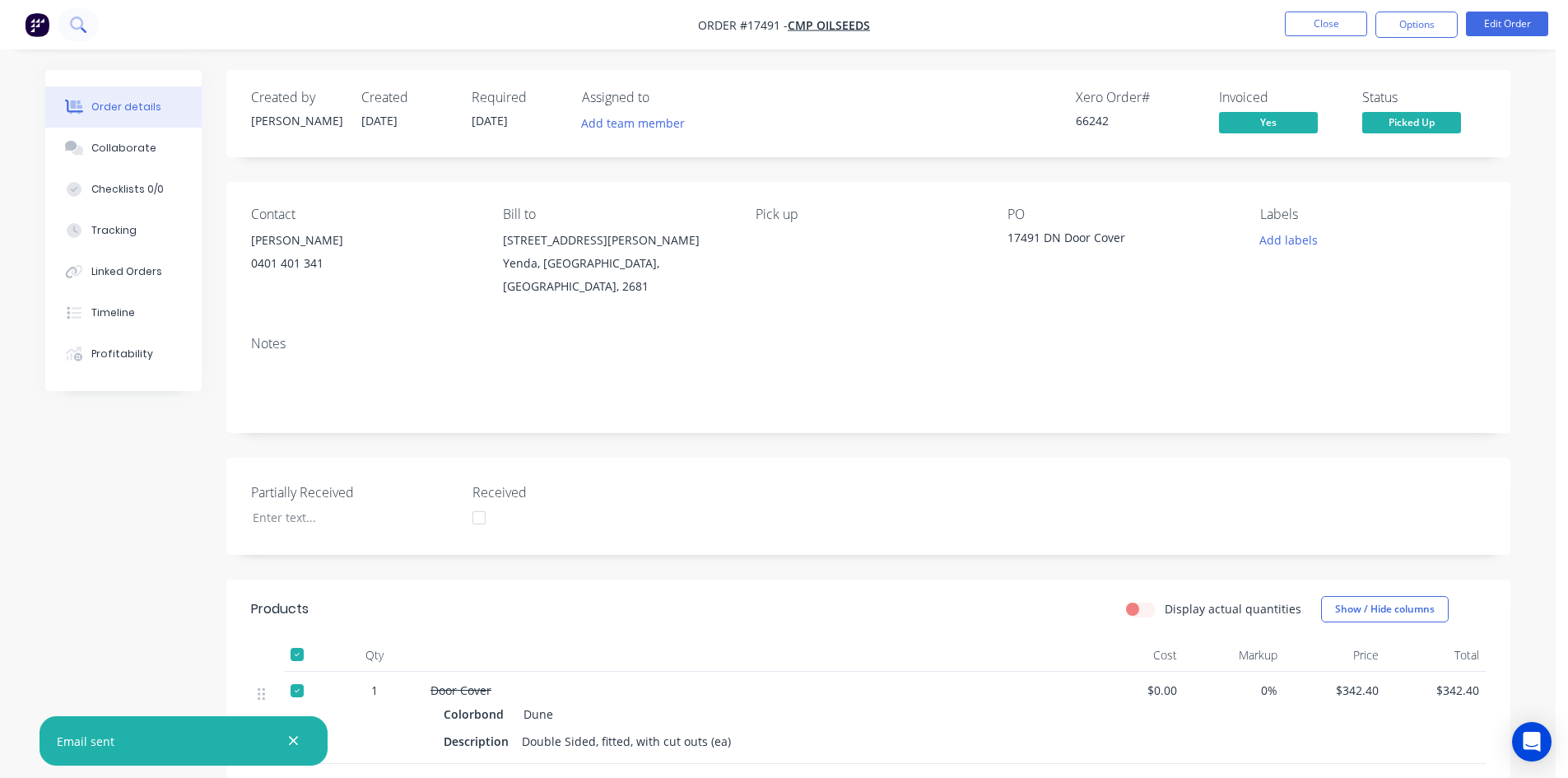
click at [76, 31] on icon at bounding box center [78, 25] width 16 height 16
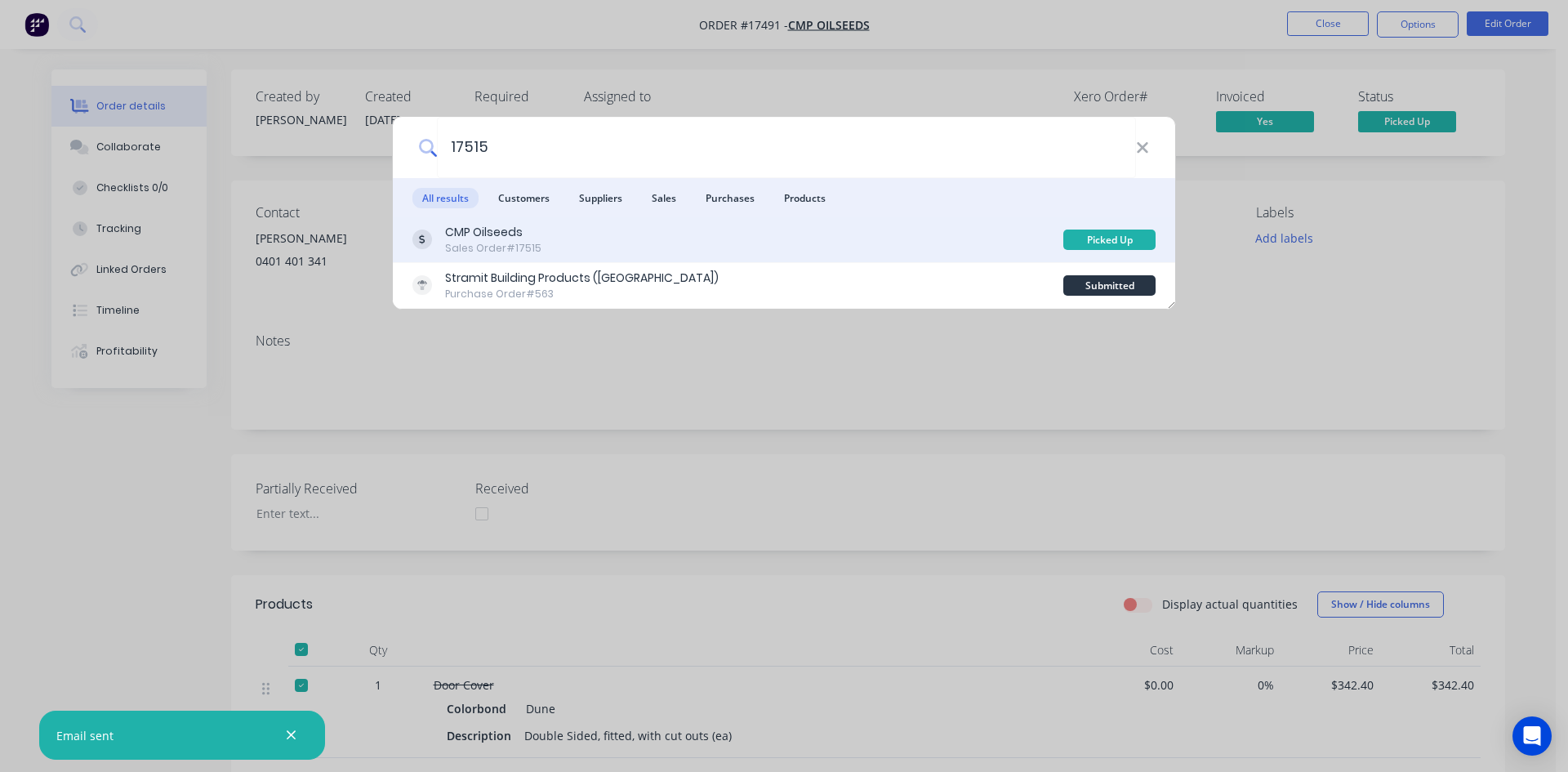
type input "17515"
click at [767, 236] on div "CMP Oilseeds Sales Order #17515" at bounding box center [737, 239] width 650 height 31
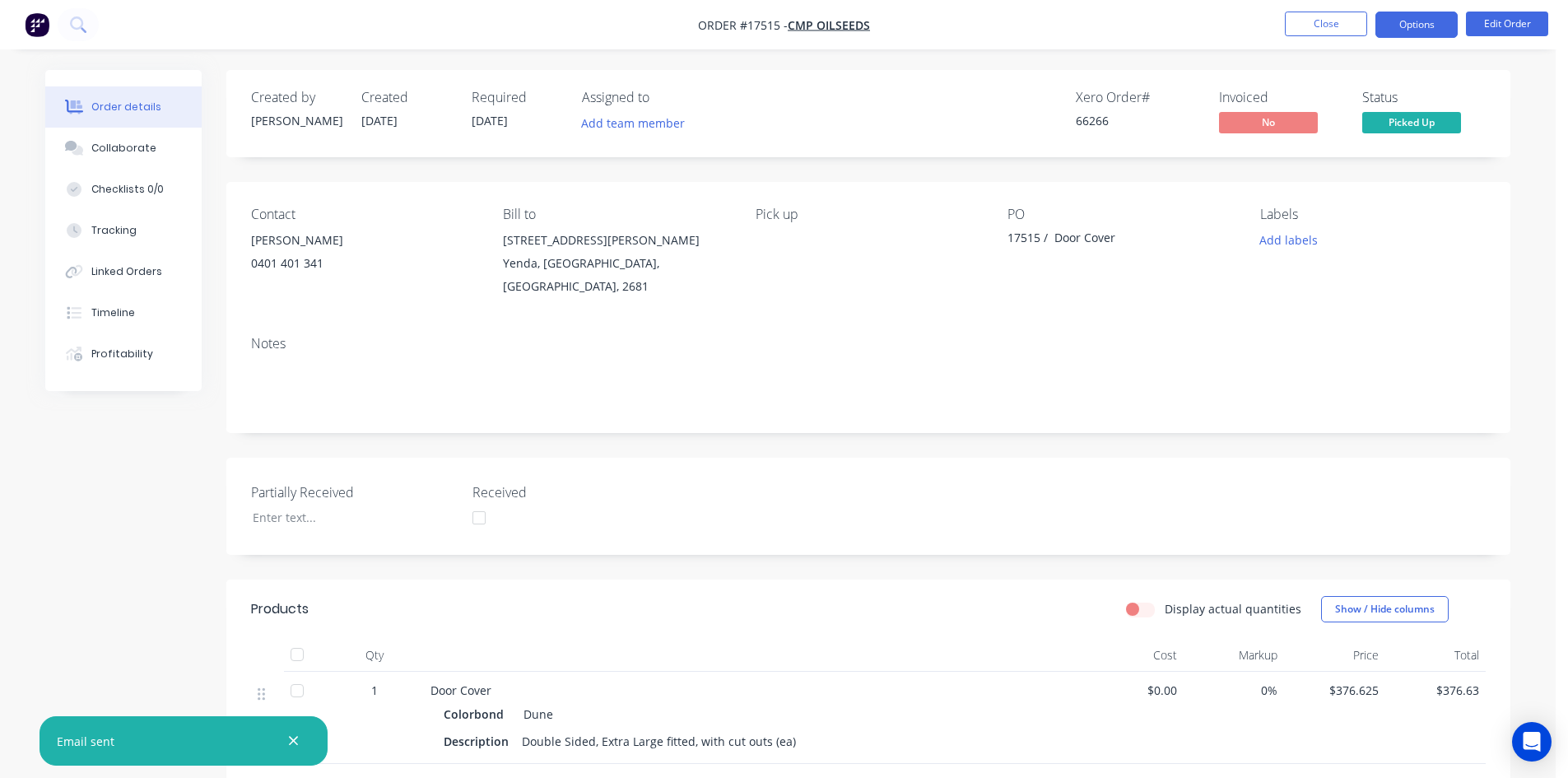
click at [1413, 25] on button "Options" at bounding box center [1417, 25] width 83 height 26
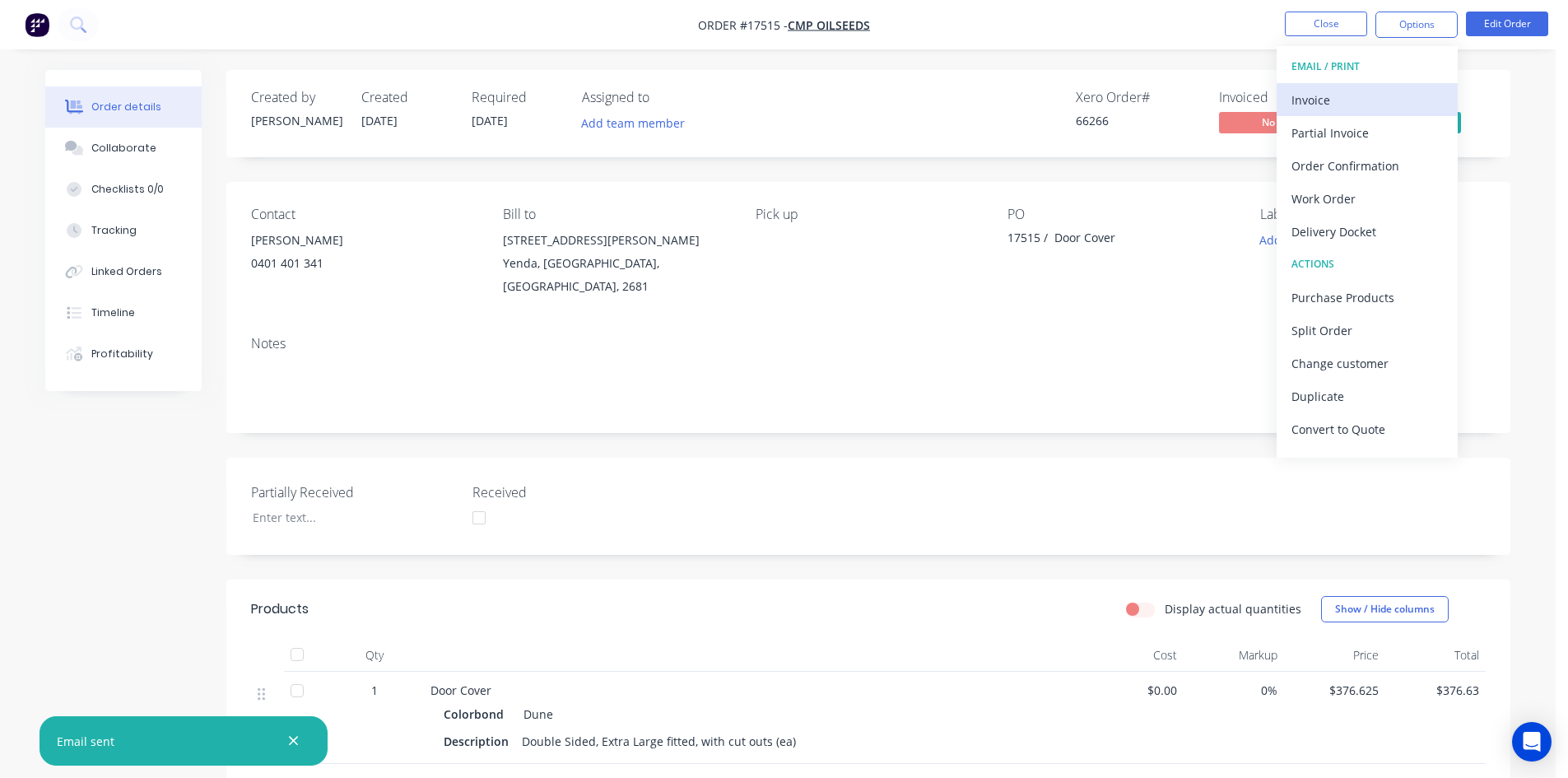
click at [1362, 95] on div "Invoice" at bounding box center [1367, 99] width 151 height 24
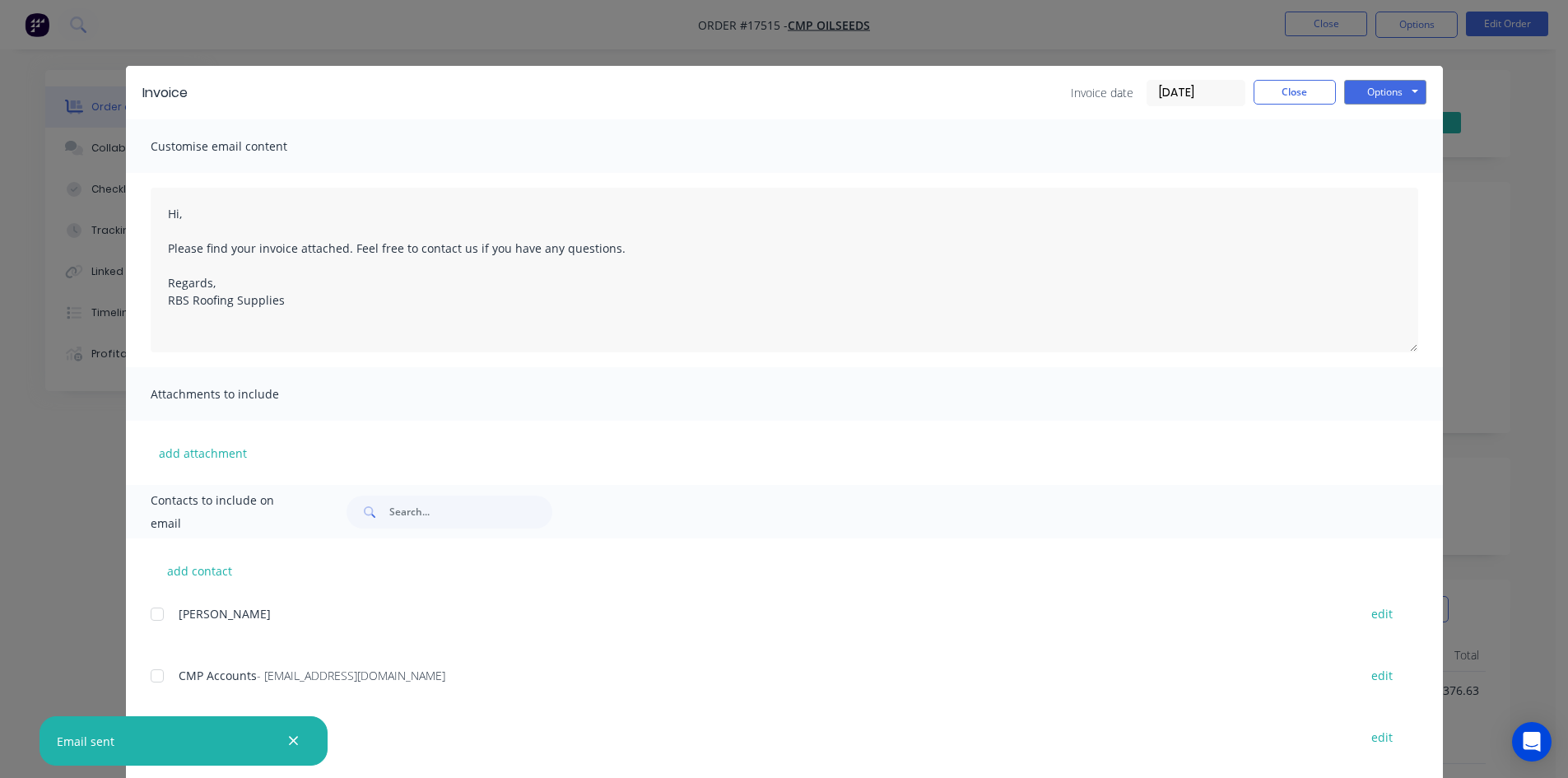
click at [159, 672] on div at bounding box center [157, 675] width 33 height 33
click at [1378, 81] on button "Options" at bounding box center [1385, 92] width 83 height 25
click at [1374, 175] on button "Email" at bounding box center [1396, 175] width 106 height 27
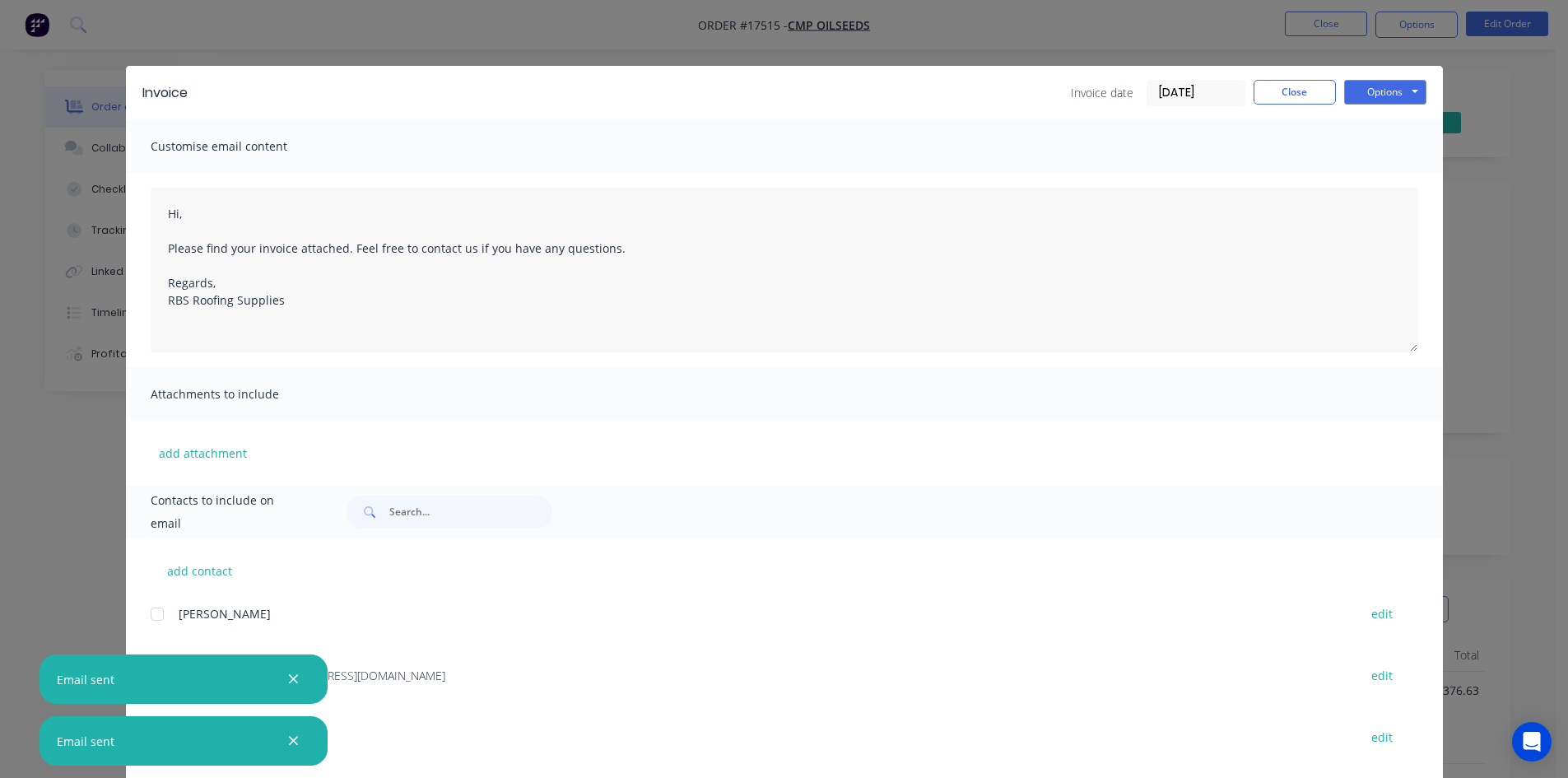
type textarea "Hi, Please find your invoice attached. Feel free to contact us if you have any …"
click at [1299, 77] on div "Invoice Invoice date 09/09/25 Close Options Preview Print Email" at bounding box center [784, 92] width 1317 height 54
click at [1285, 88] on button "Close" at bounding box center [1295, 92] width 83 height 25
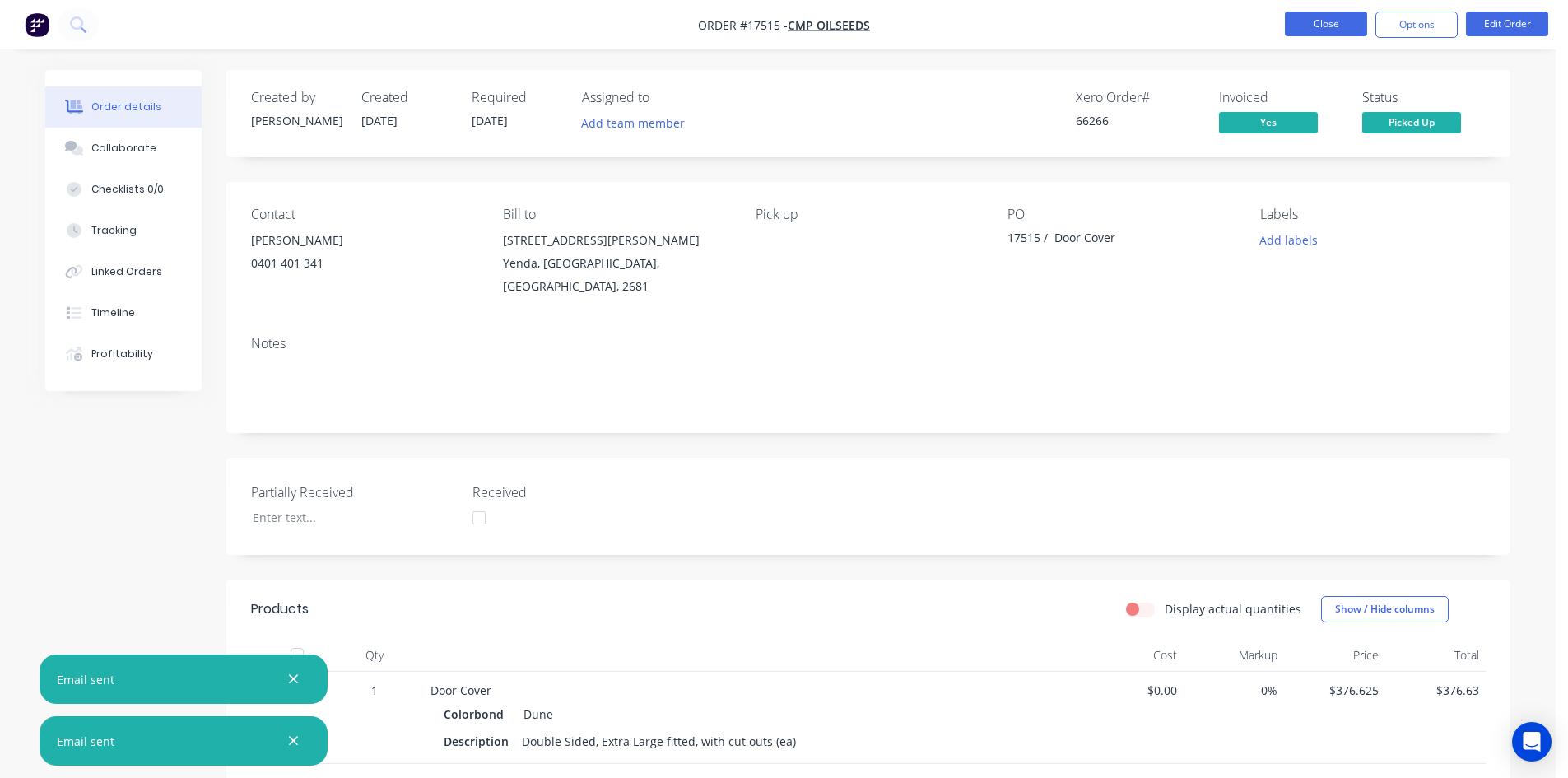
click at [1337, 21] on button "Close" at bounding box center [1326, 24] width 83 height 25
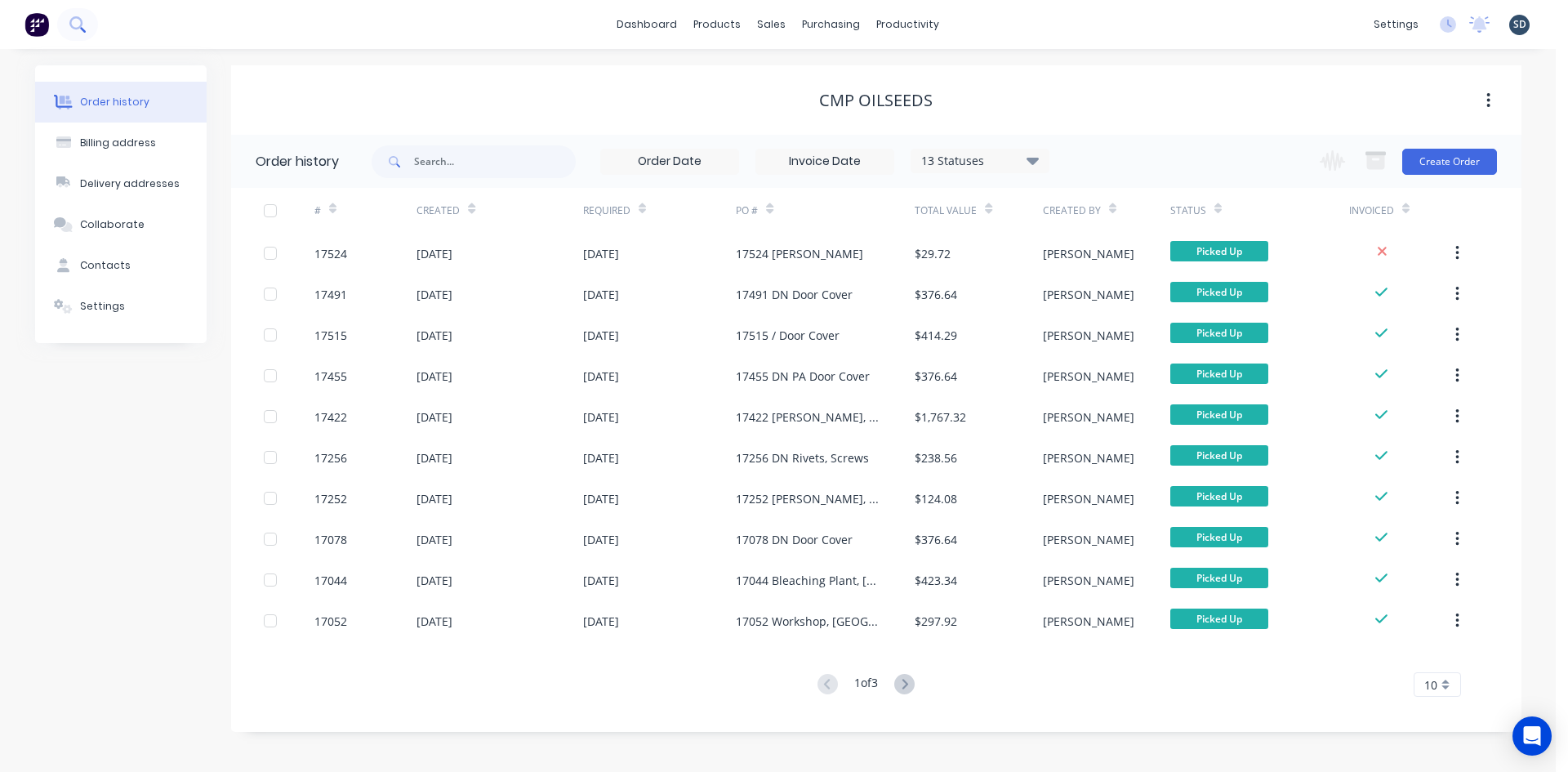
click at [78, 23] on icon at bounding box center [78, 24] width 16 height 16
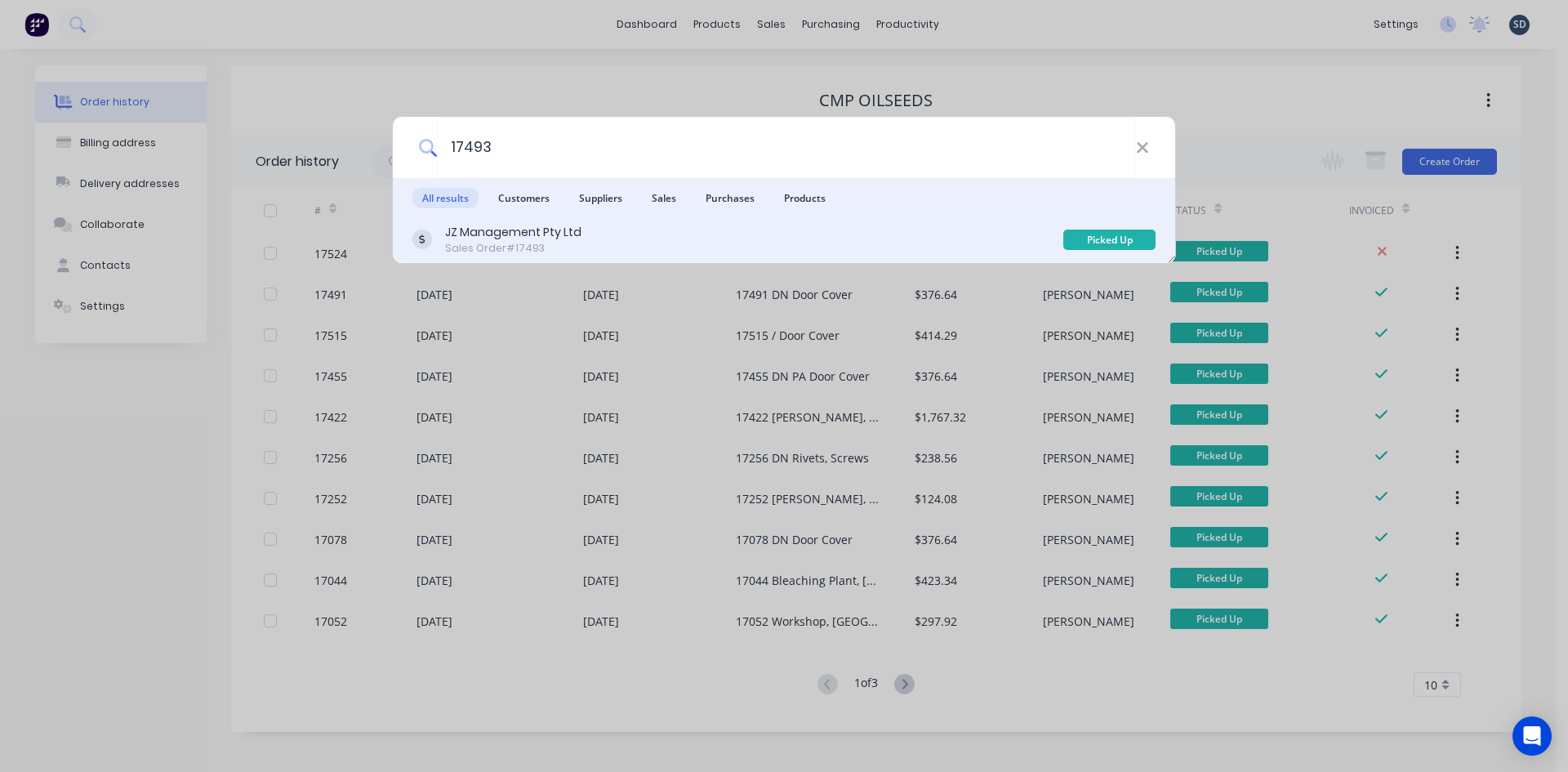
type input "17493"
click at [560, 233] on div "JZ Management Pty Ltd" at bounding box center [513, 232] width 136 height 17
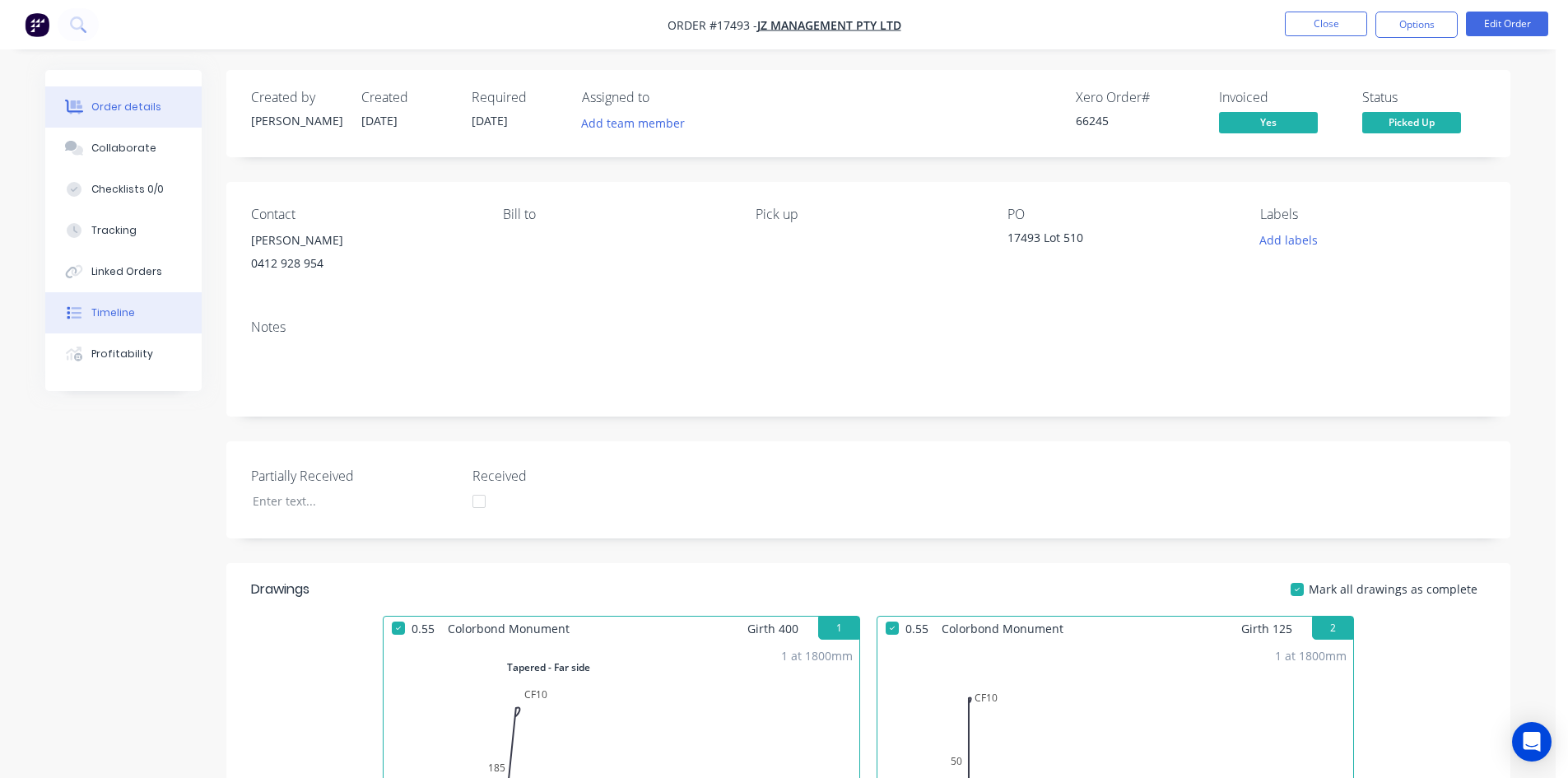
click at [104, 305] on button "Timeline" at bounding box center [123, 312] width 157 height 41
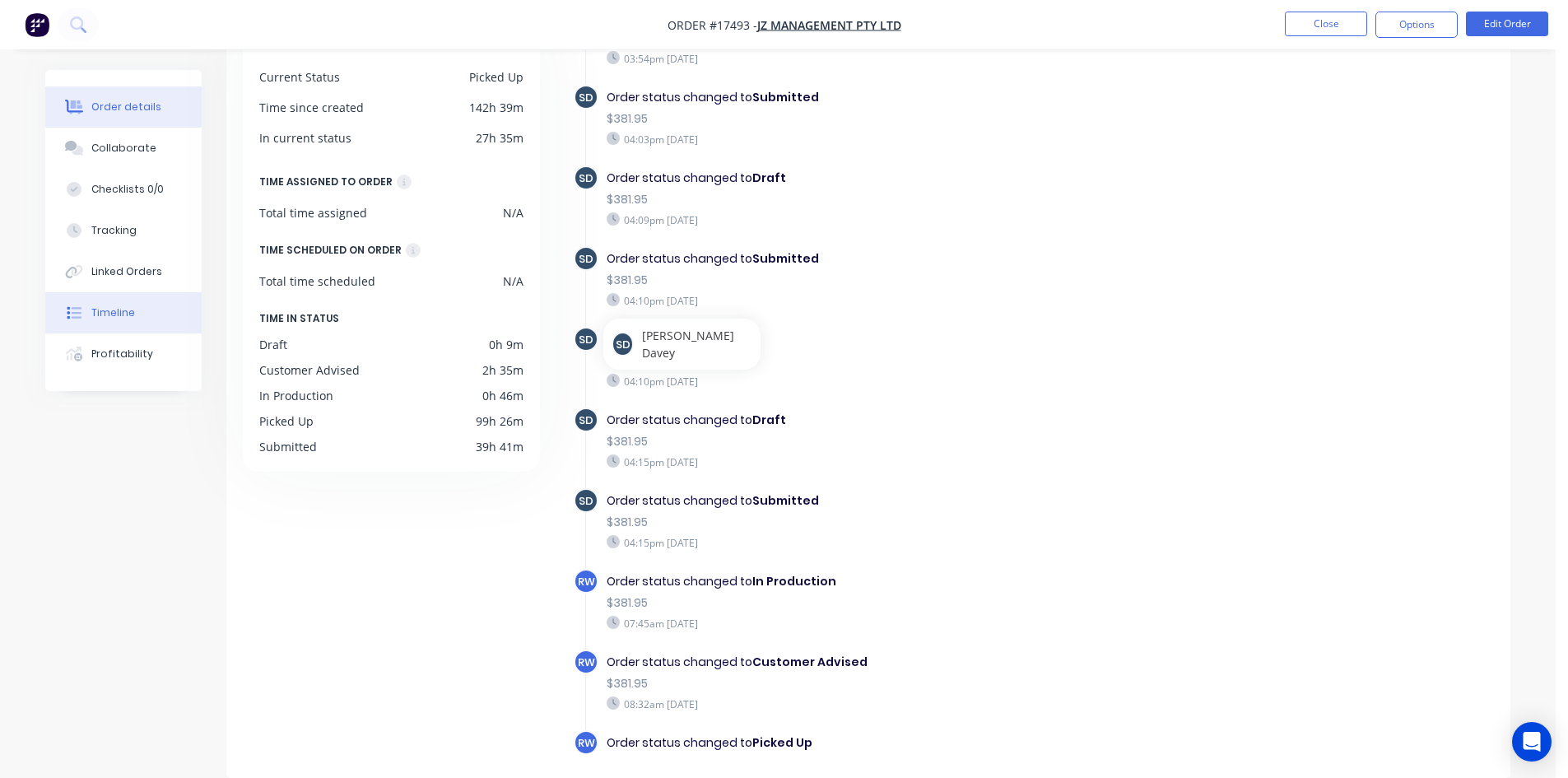
click at [123, 110] on div "Order details" at bounding box center [127, 106] width 70 height 15
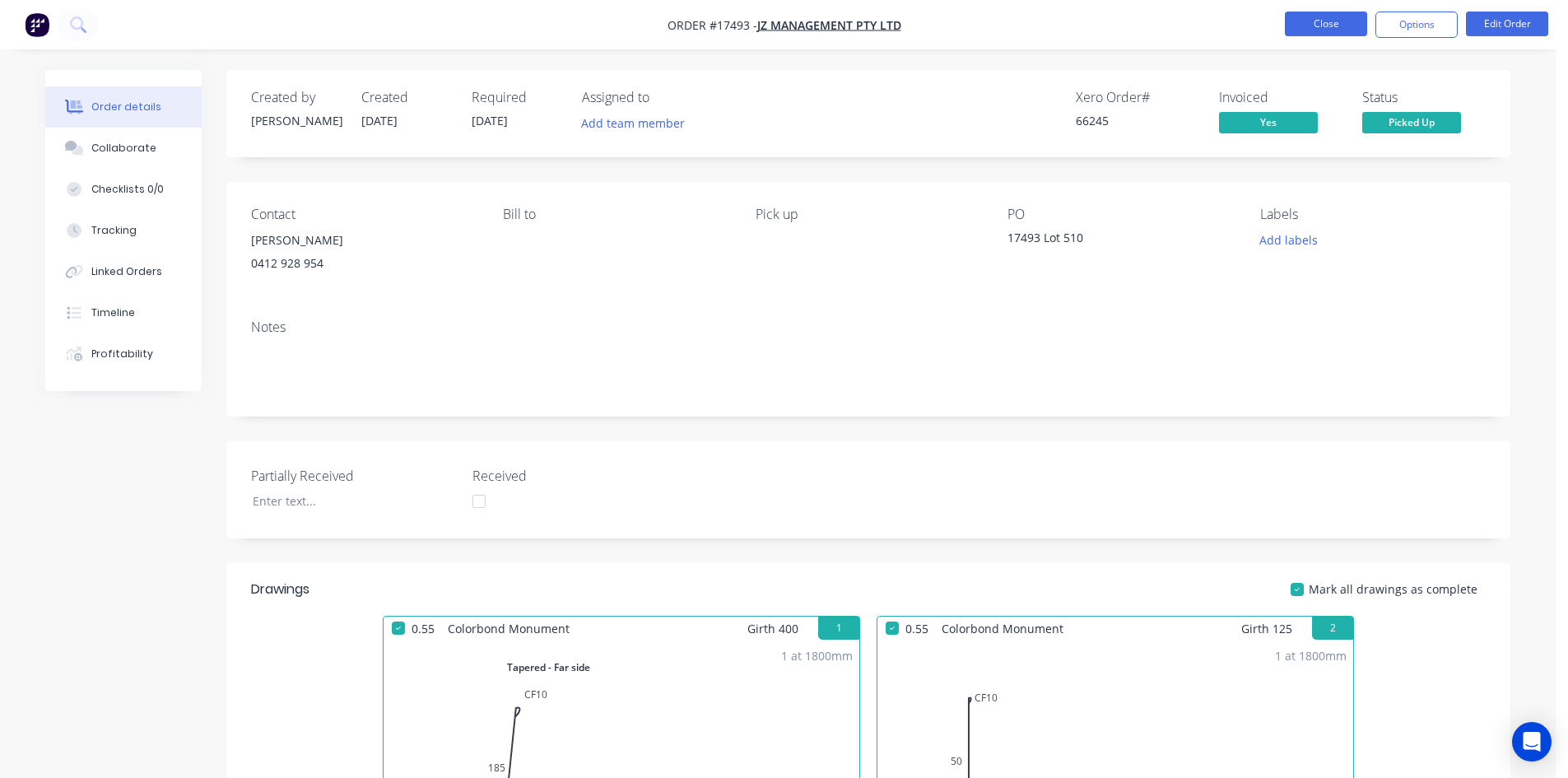
click at [1324, 31] on button "Close" at bounding box center [1326, 24] width 83 height 25
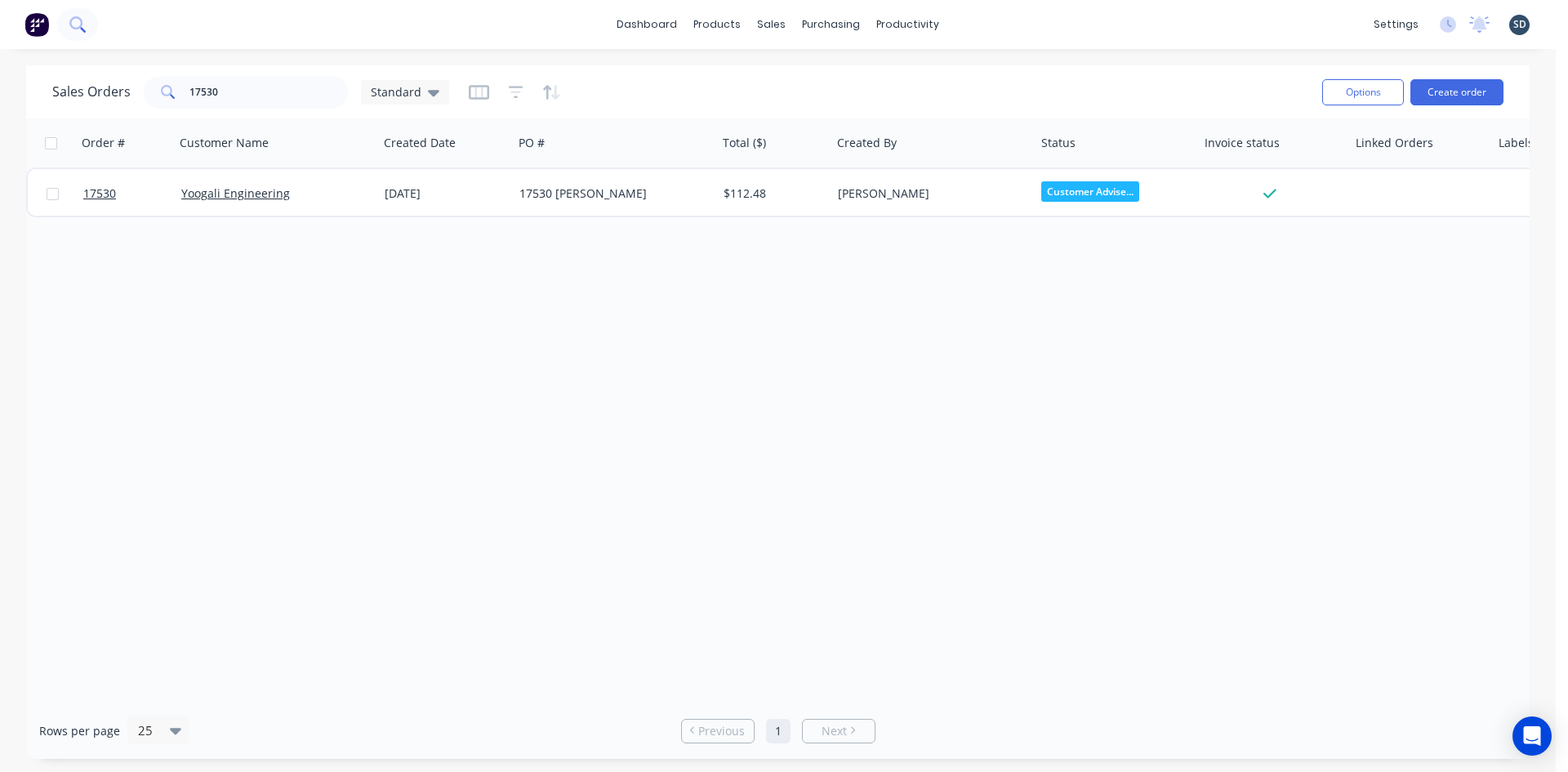
click at [73, 33] on button at bounding box center [77, 24] width 41 height 32
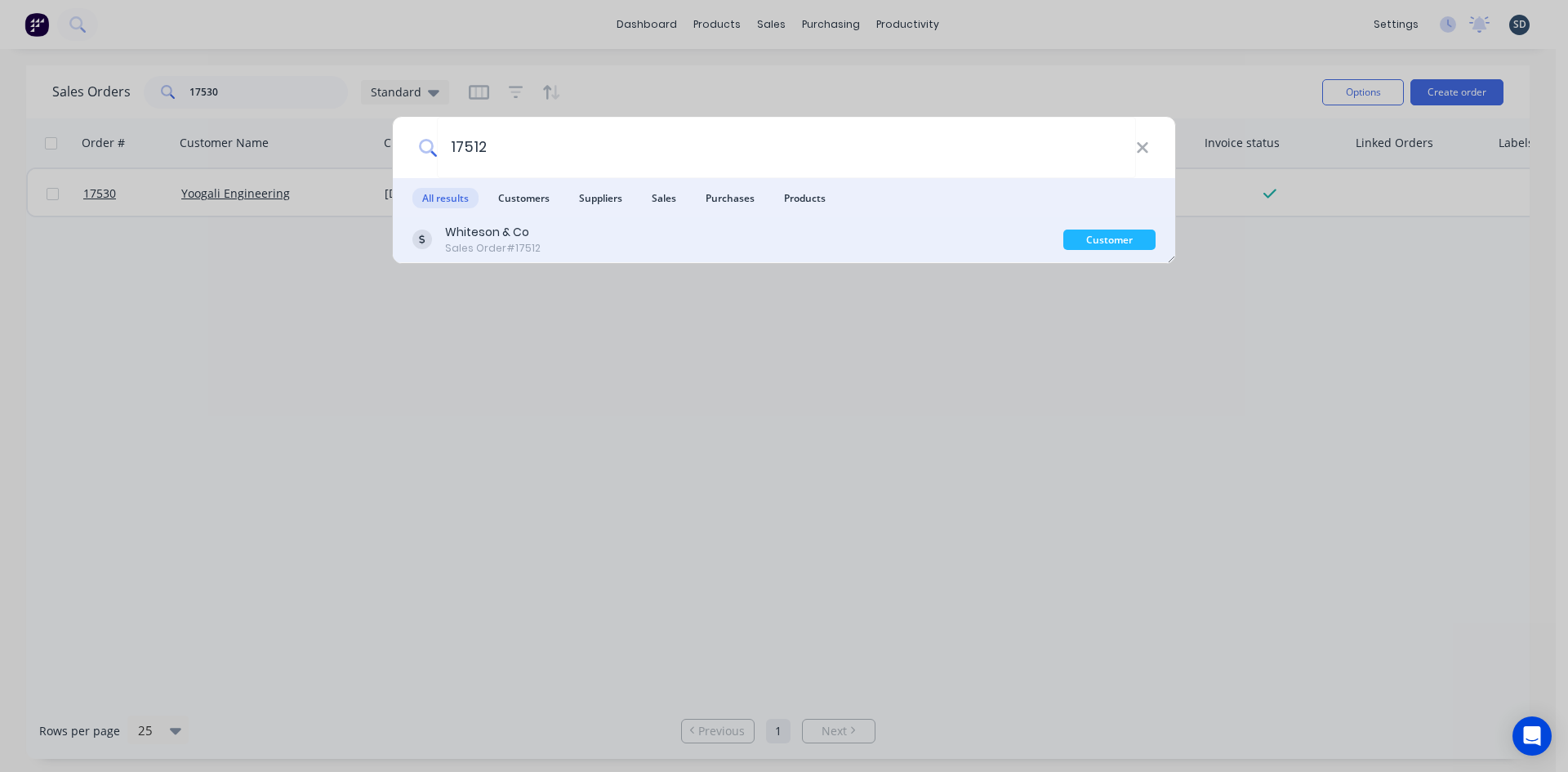
type input "17512"
click at [676, 239] on div "Whiteson & Co Sales Order #17512" at bounding box center [737, 239] width 650 height 31
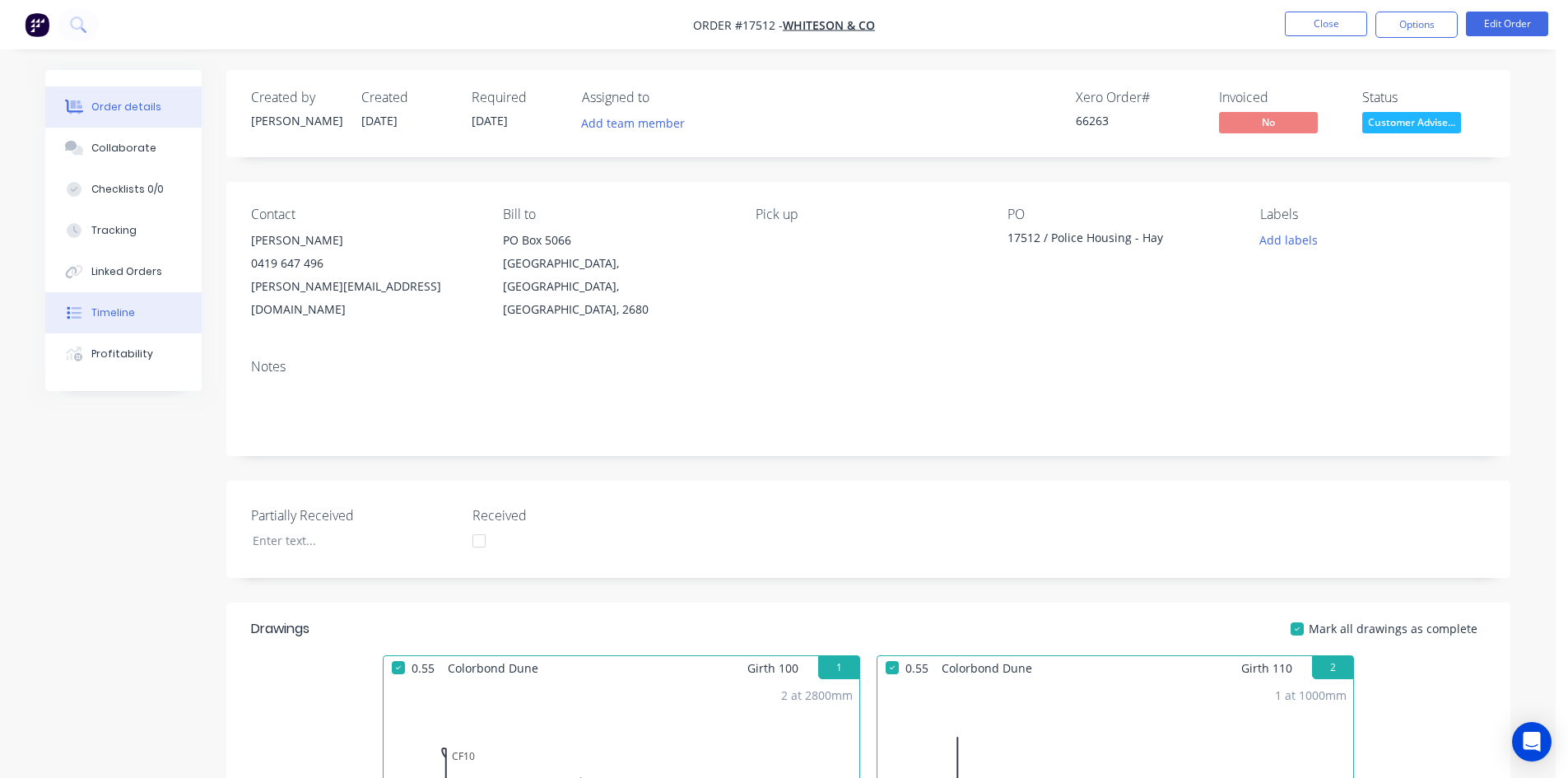
click at [128, 313] on div "Timeline" at bounding box center [114, 312] width 44 height 15
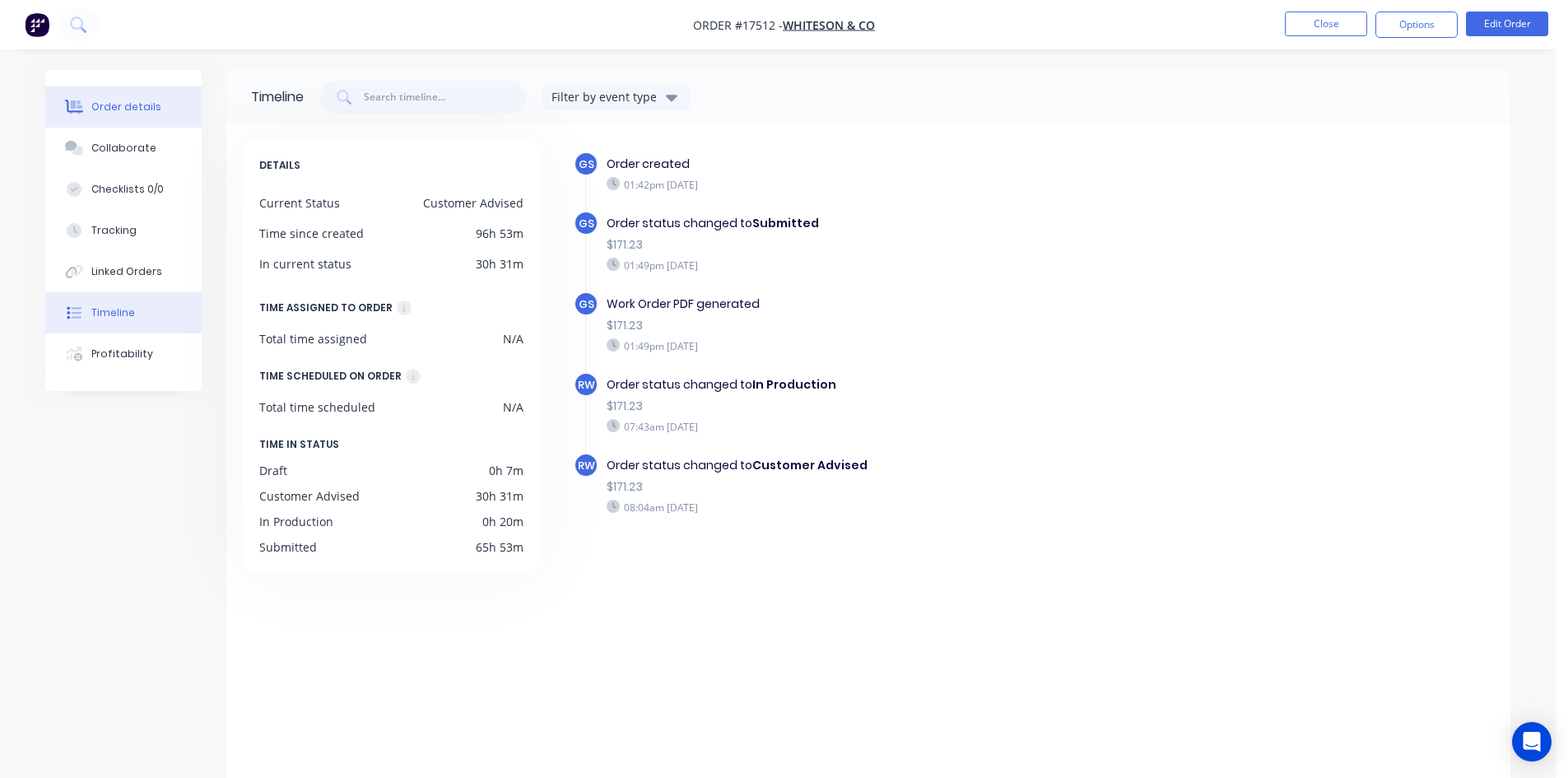
click at [132, 114] on div "Order details" at bounding box center [127, 106] width 70 height 15
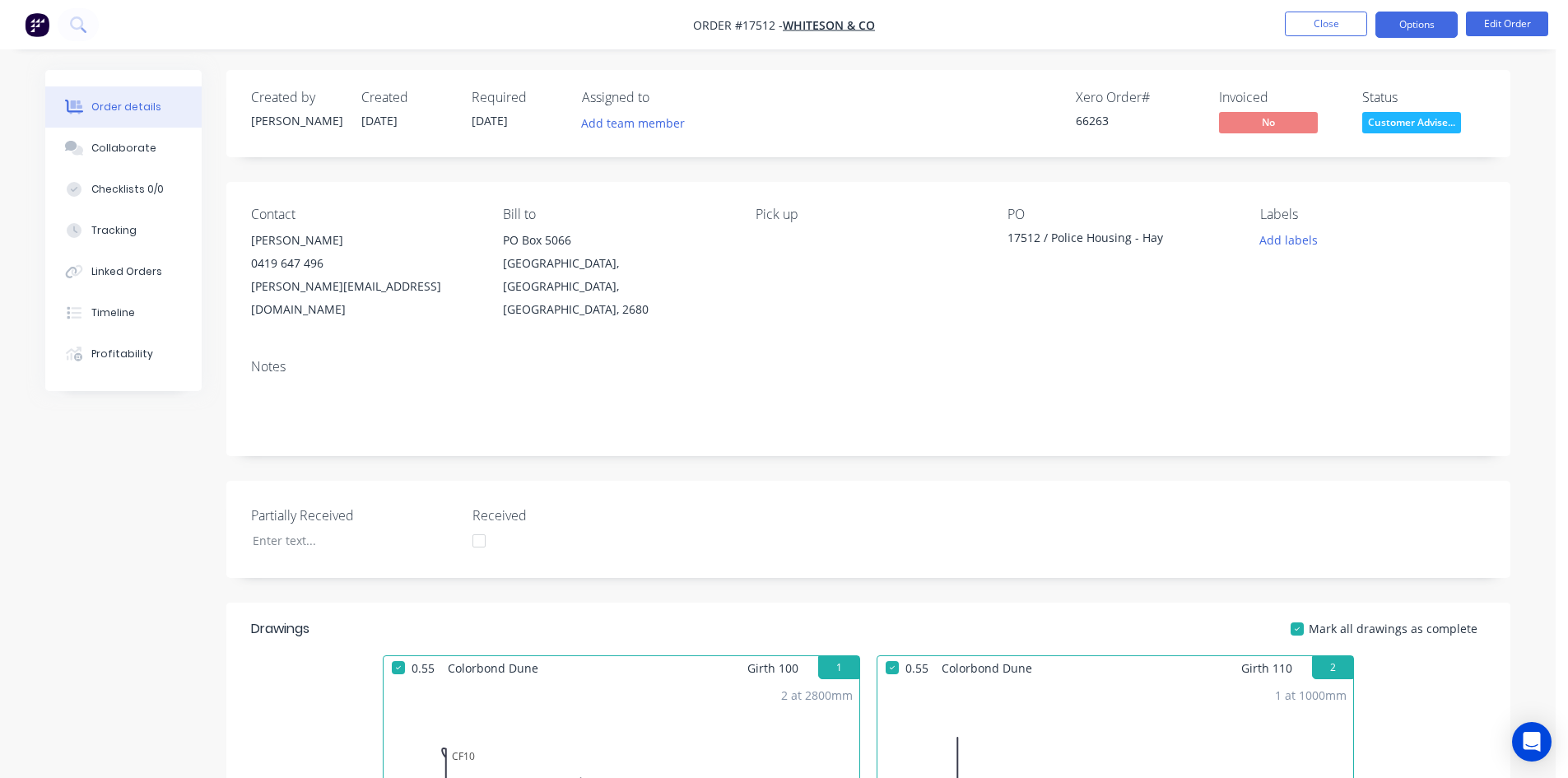
click at [1411, 24] on button "Options" at bounding box center [1417, 25] width 83 height 26
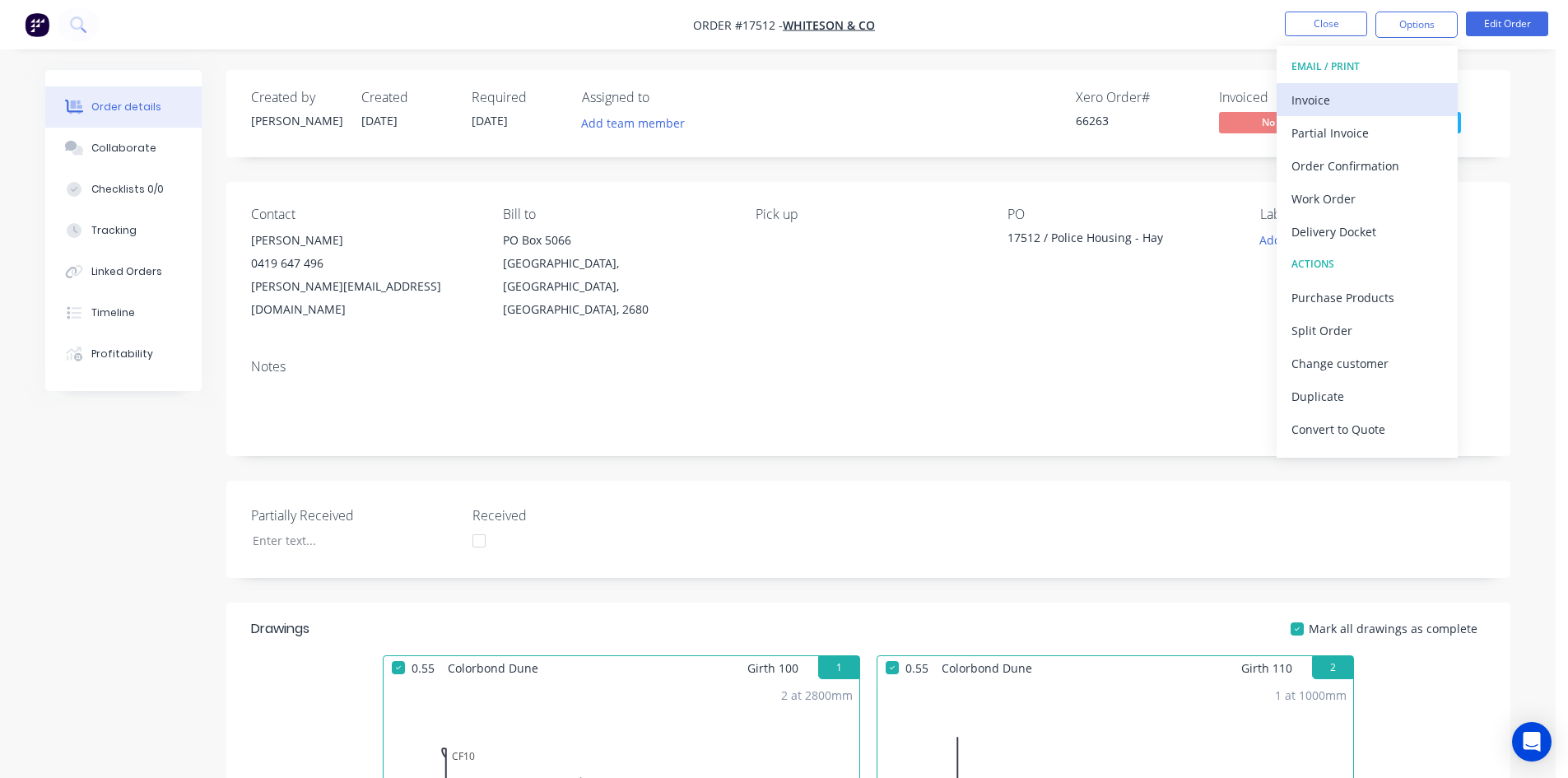
click at [1368, 95] on div "Invoice" at bounding box center [1367, 99] width 151 height 24
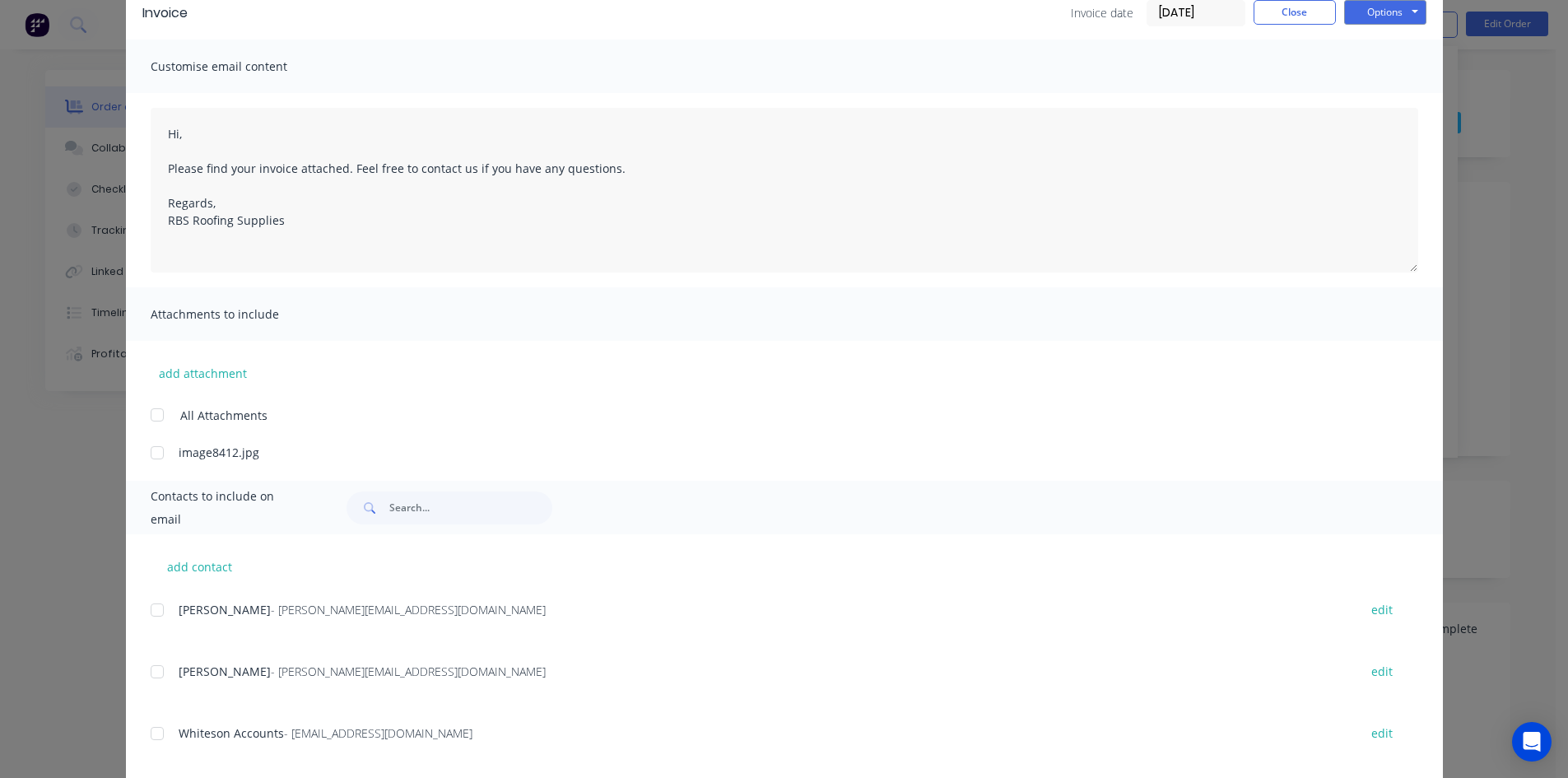
scroll to position [247, 0]
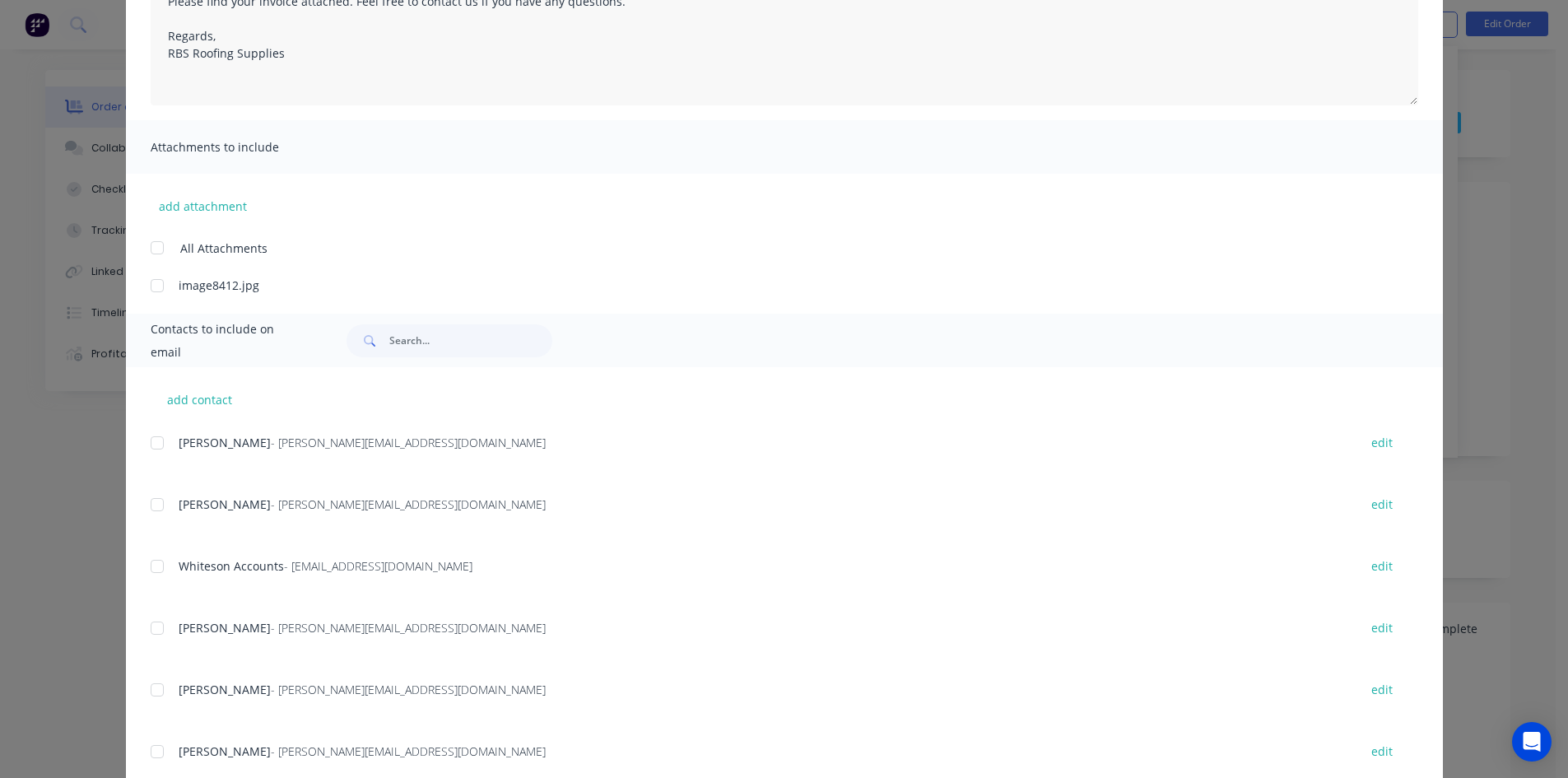
click at [152, 567] on div at bounding box center [157, 566] width 33 height 33
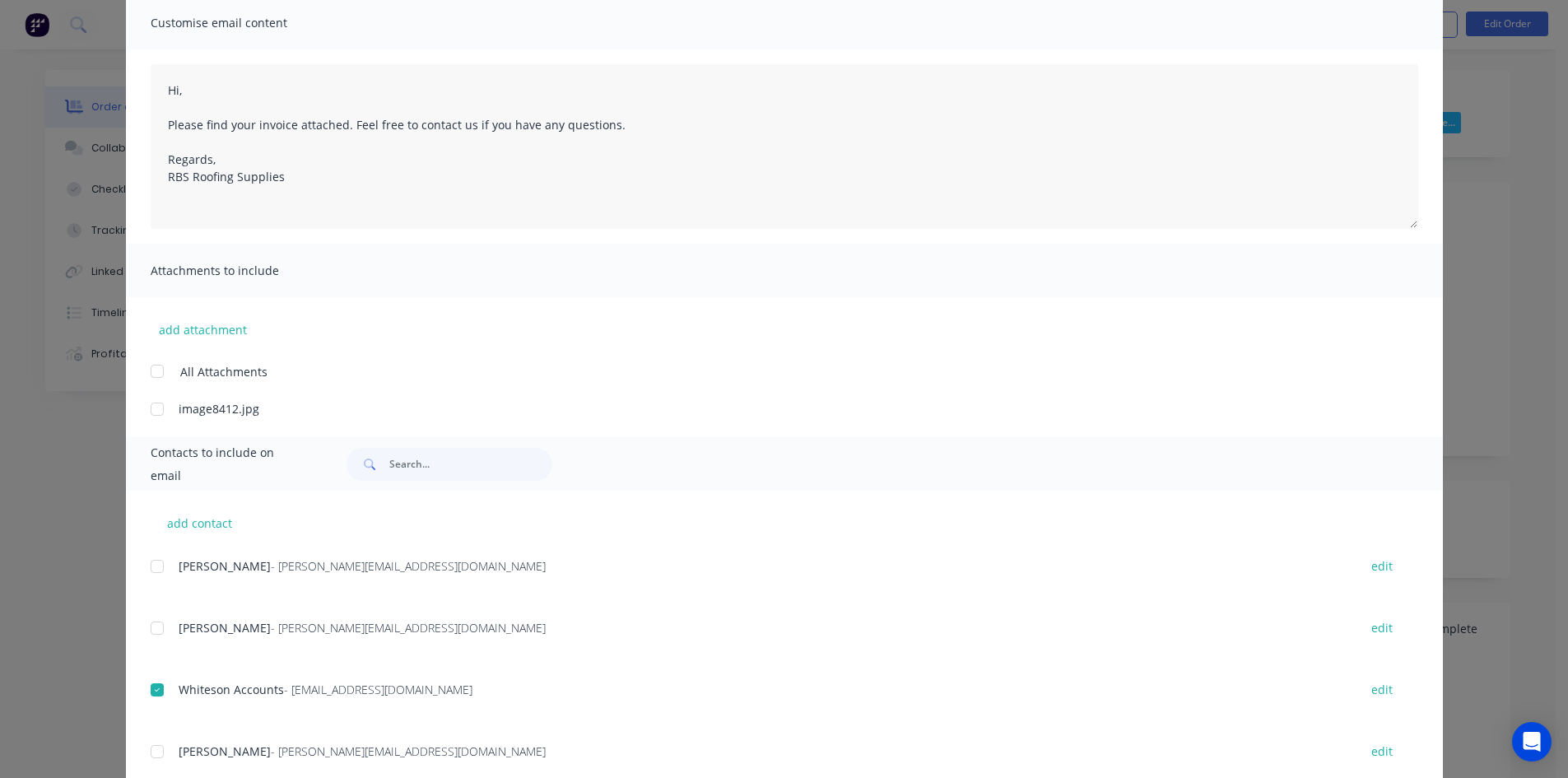
scroll to position [0, 0]
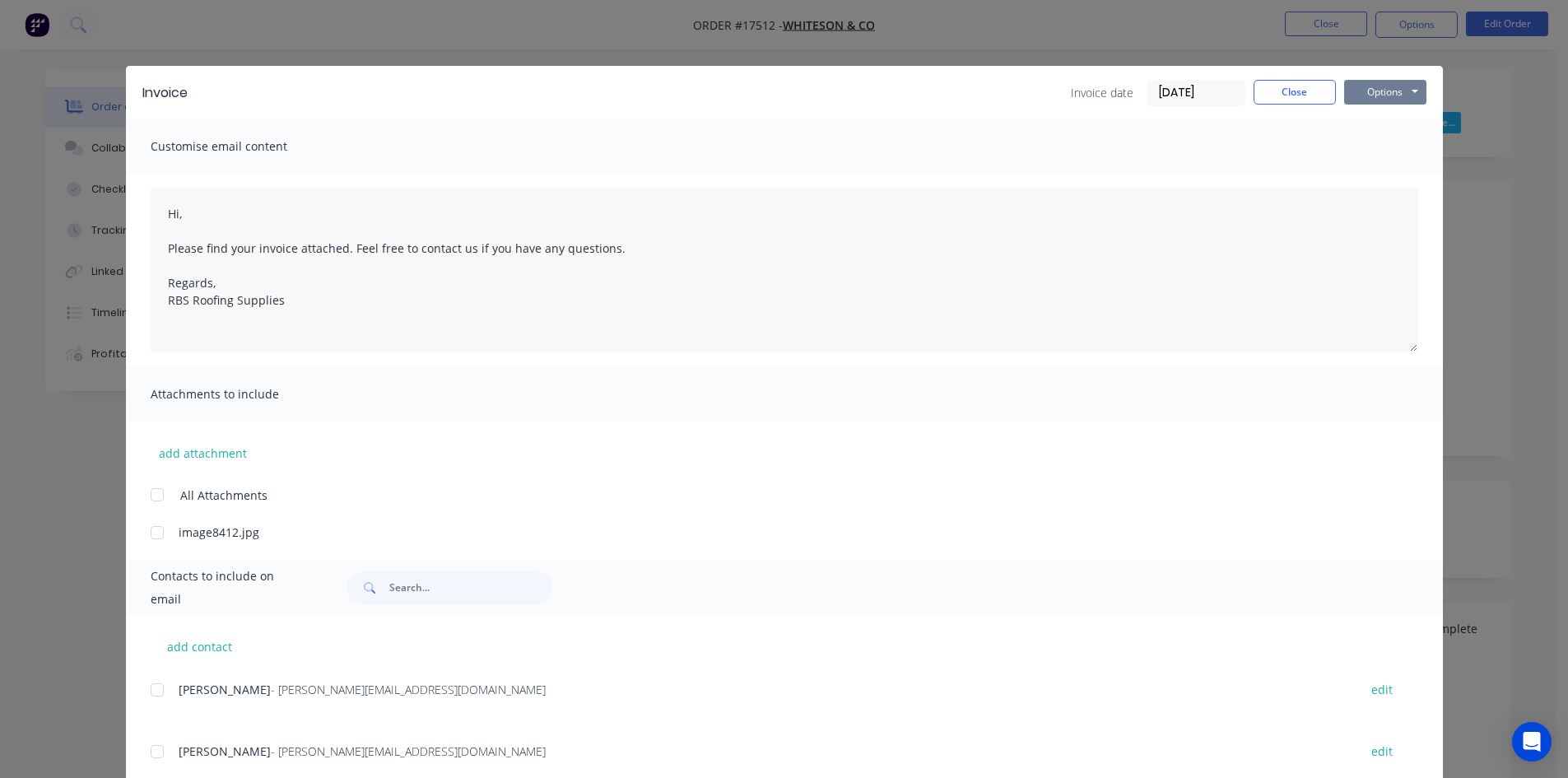
click at [1401, 89] on button "Options" at bounding box center [1385, 92] width 83 height 25
click at [1399, 175] on button "Email" at bounding box center [1396, 175] width 106 height 27
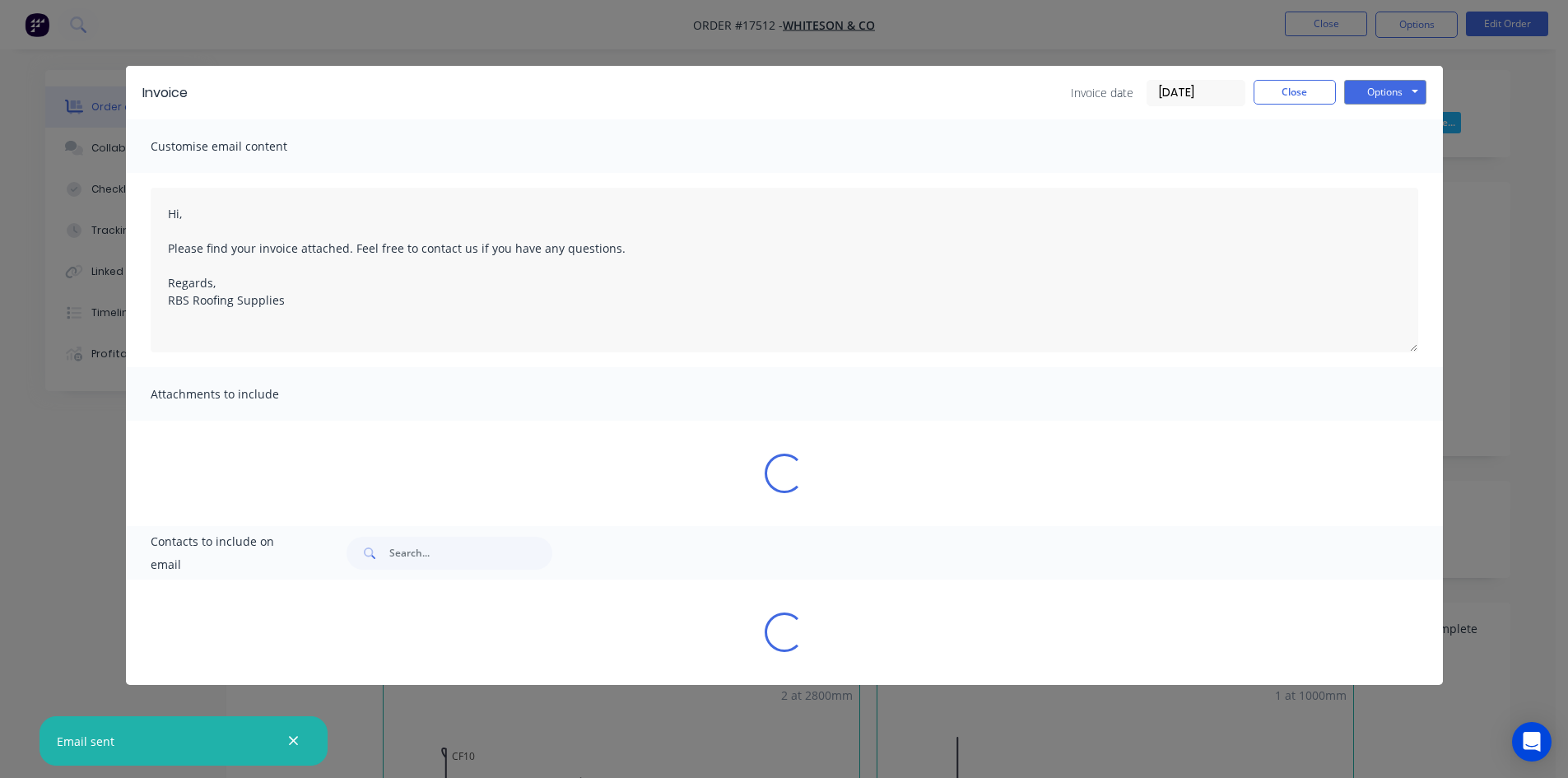
type textarea "Hi, Please find your invoice attached. Feel free to contact us if you have any …"
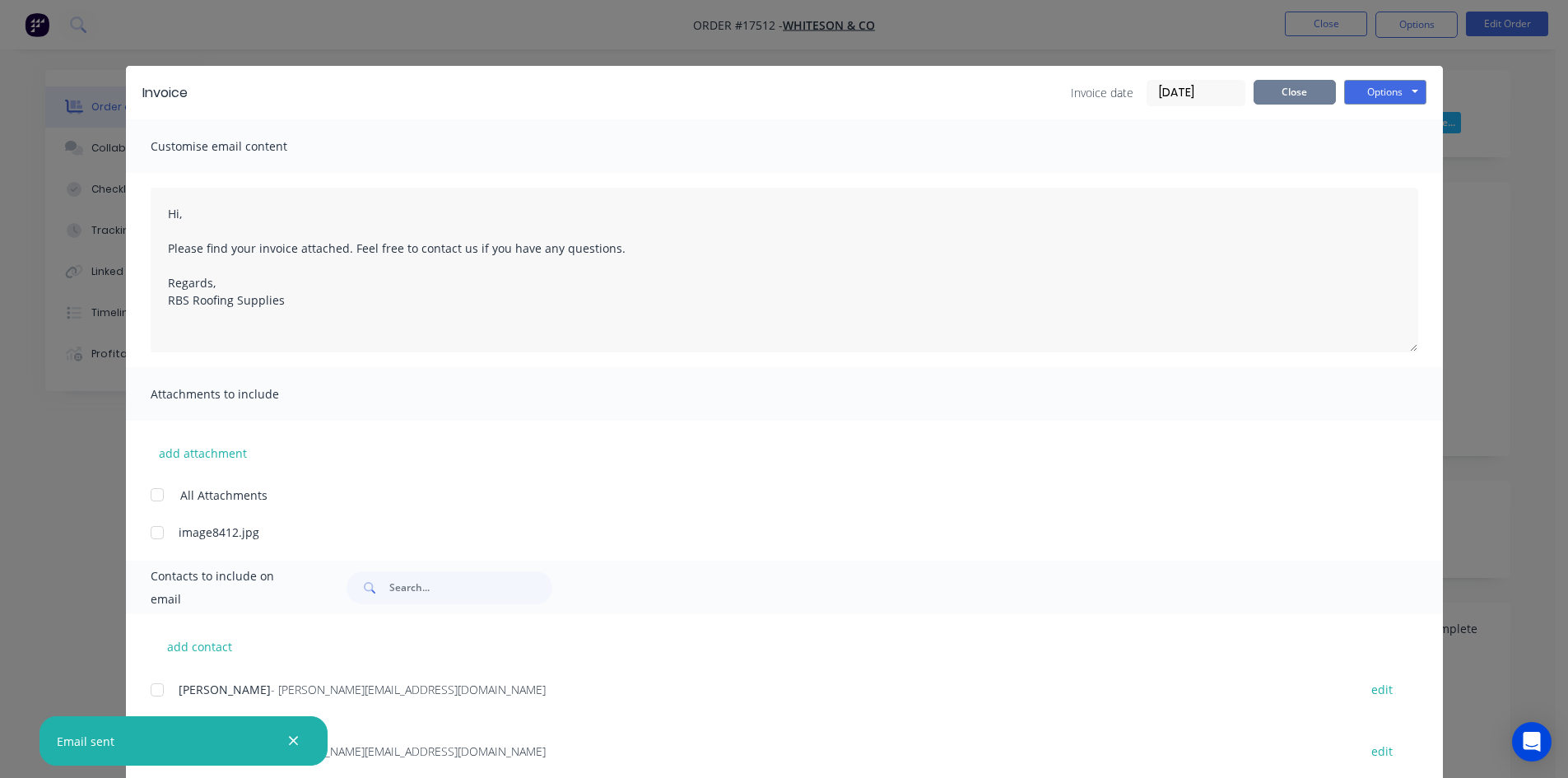
click at [1301, 96] on button "Close" at bounding box center [1295, 92] width 83 height 25
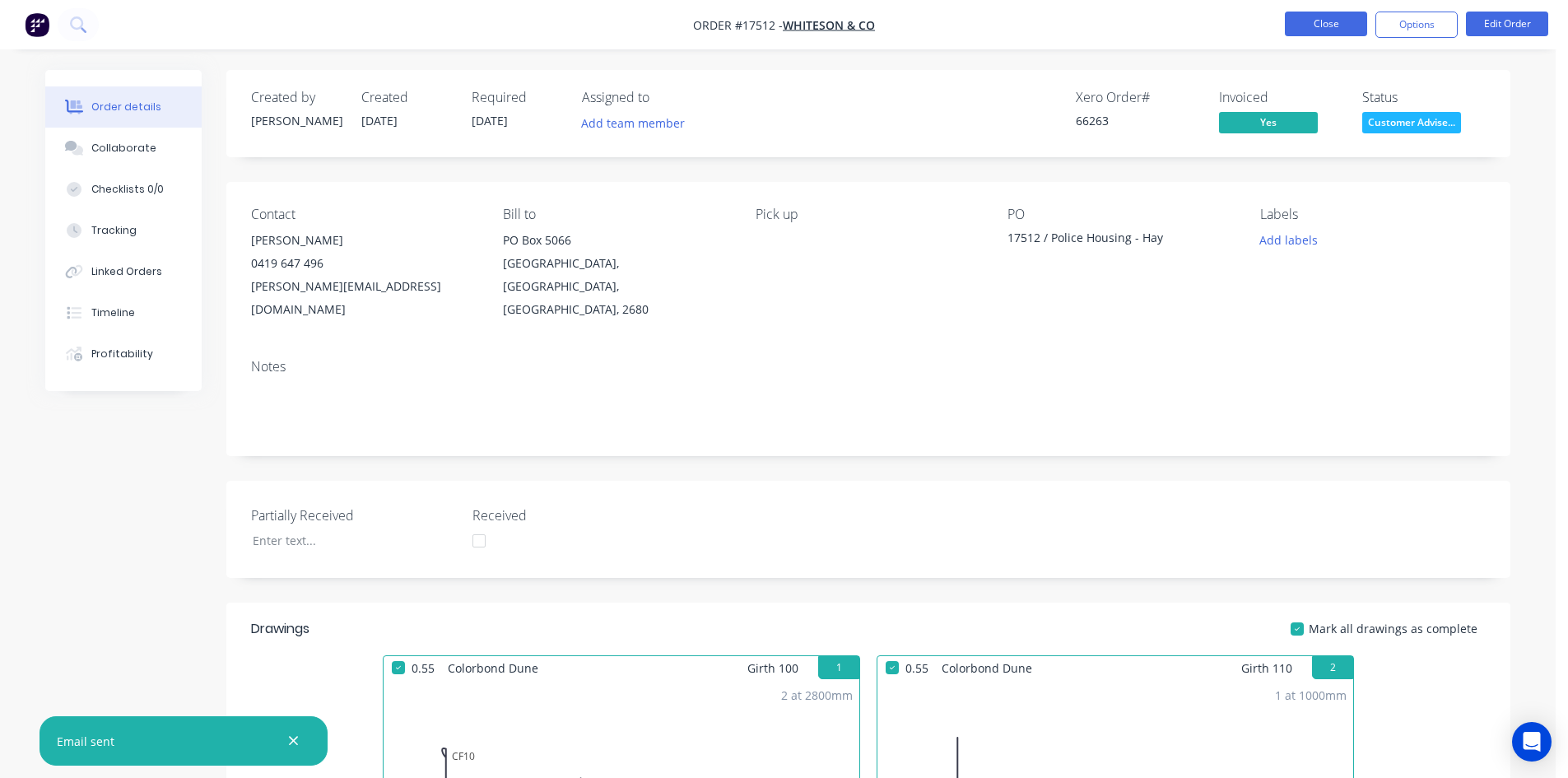
click at [1339, 27] on button "Close" at bounding box center [1326, 24] width 83 height 25
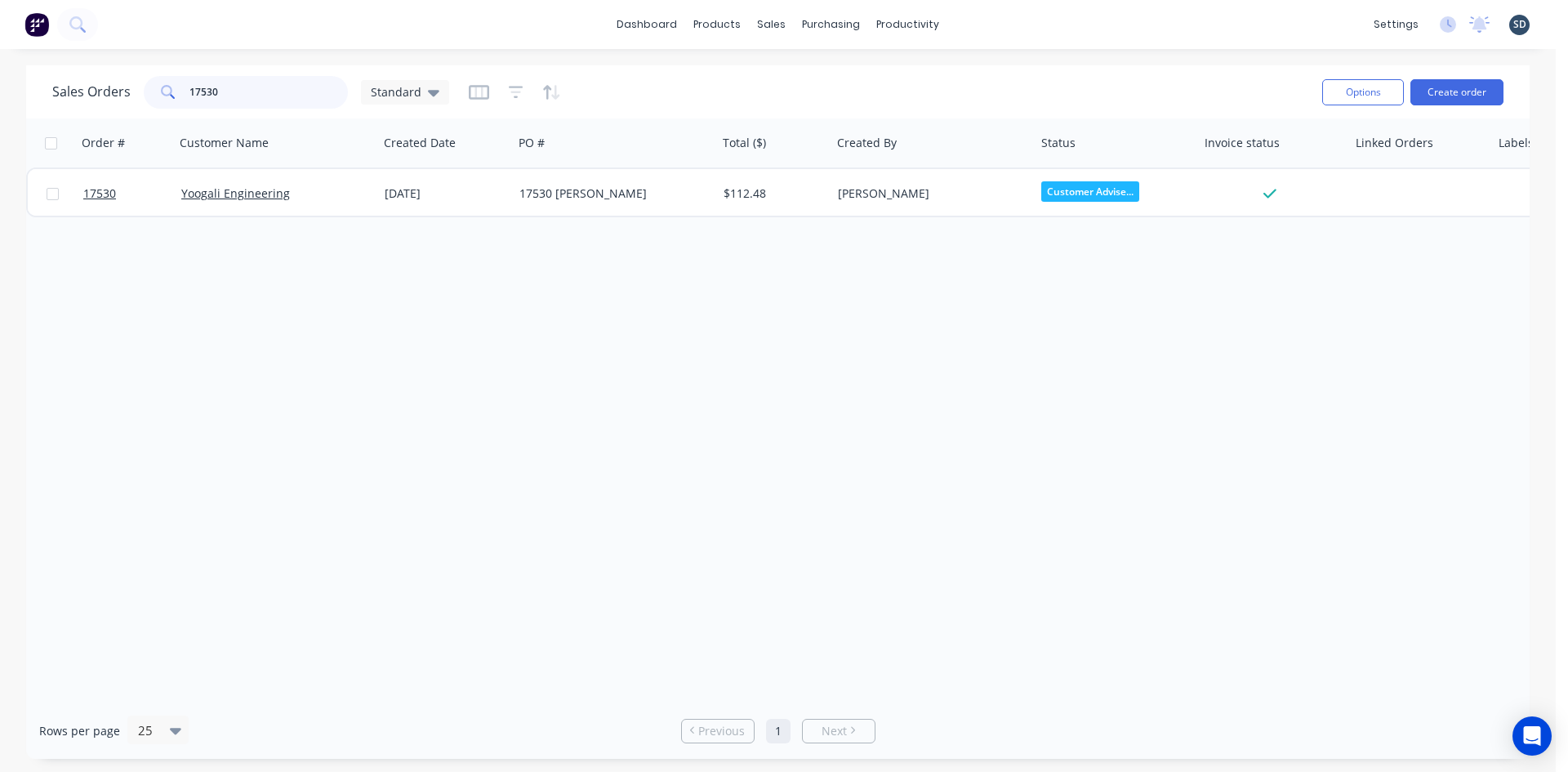
drag, startPoint x: 249, startPoint y: 93, endPoint x: 198, endPoint y: 88, distance: 51.2
click at [198, 88] on input "17530" at bounding box center [269, 92] width 159 height 32
type input "17478"
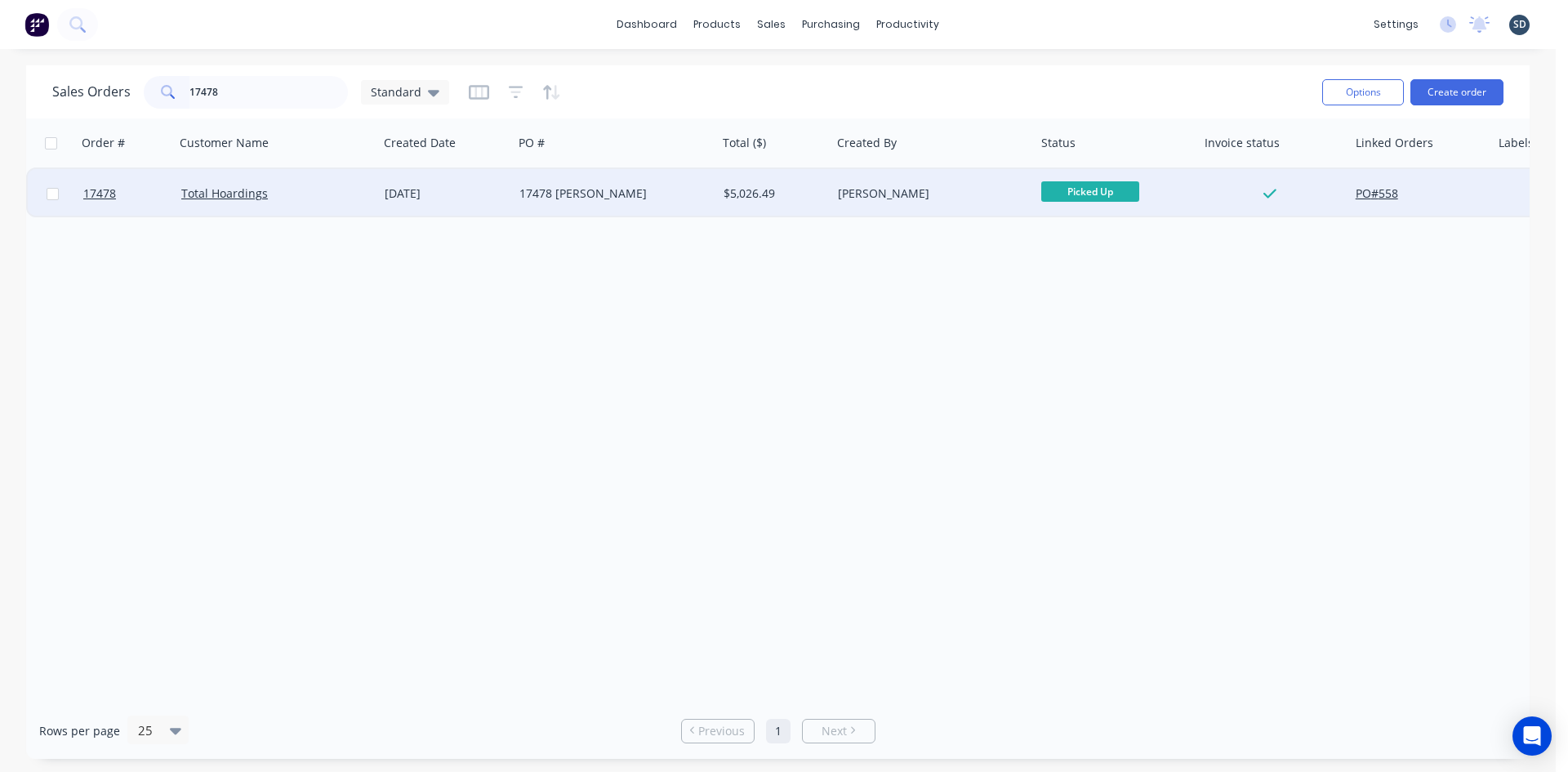
click at [650, 202] on div "17478 [PERSON_NAME]" at bounding box center [615, 194] width 204 height 49
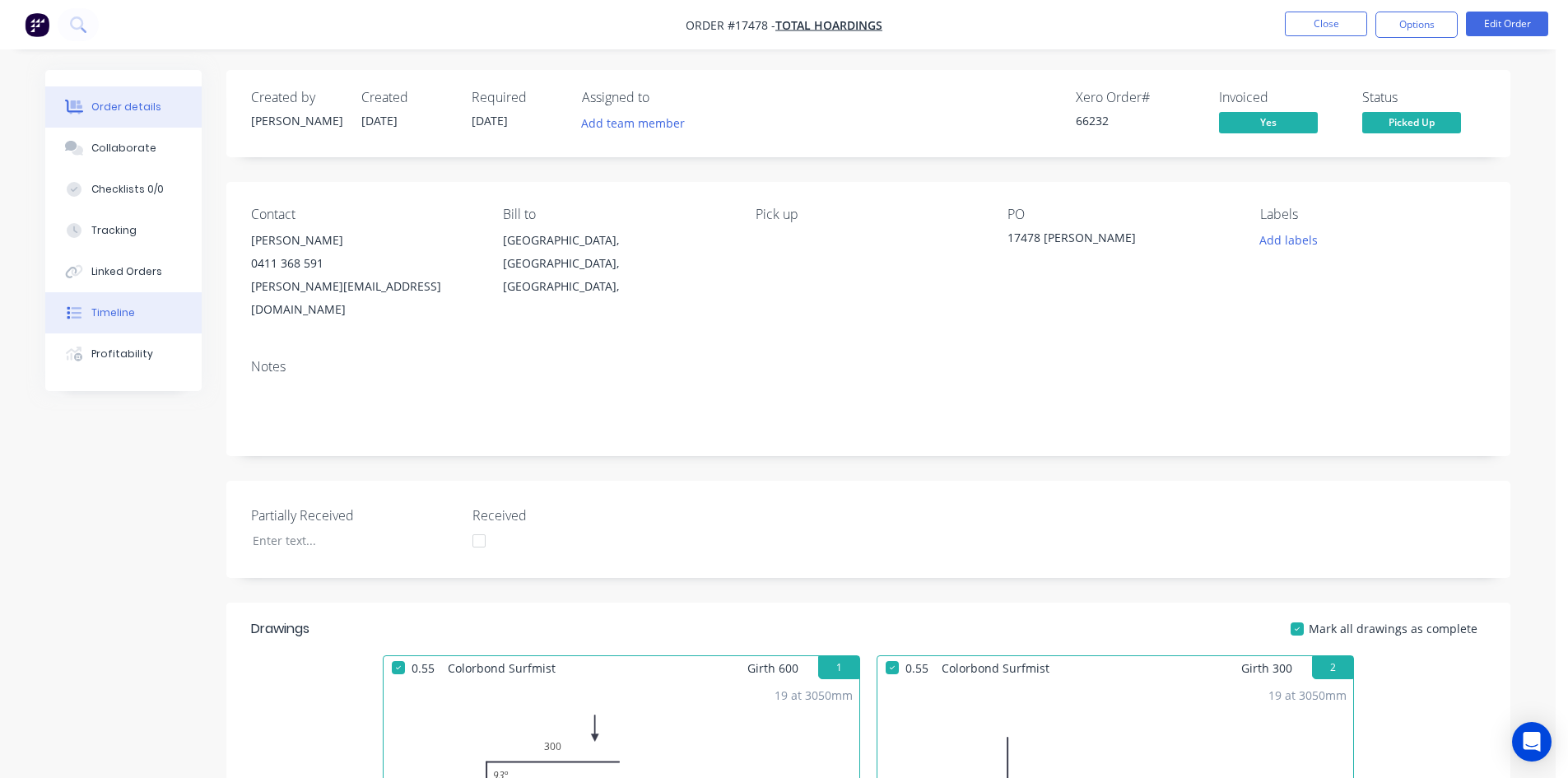
click at [131, 322] on button "Timeline" at bounding box center [123, 312] width 157 height 41
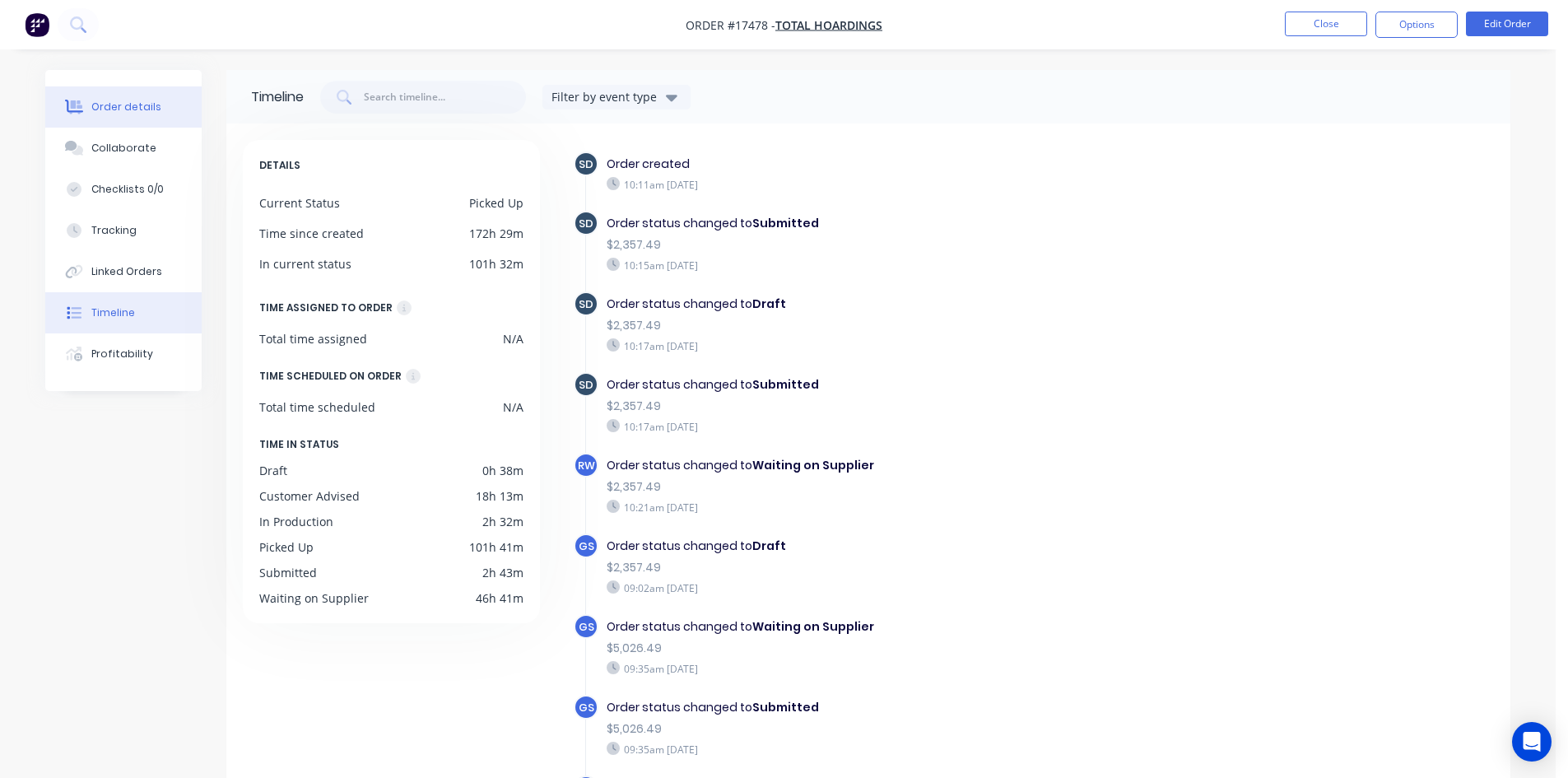
click at [126, 112] on div "Order details" at bounding box center [127, 106] width 70 height 15
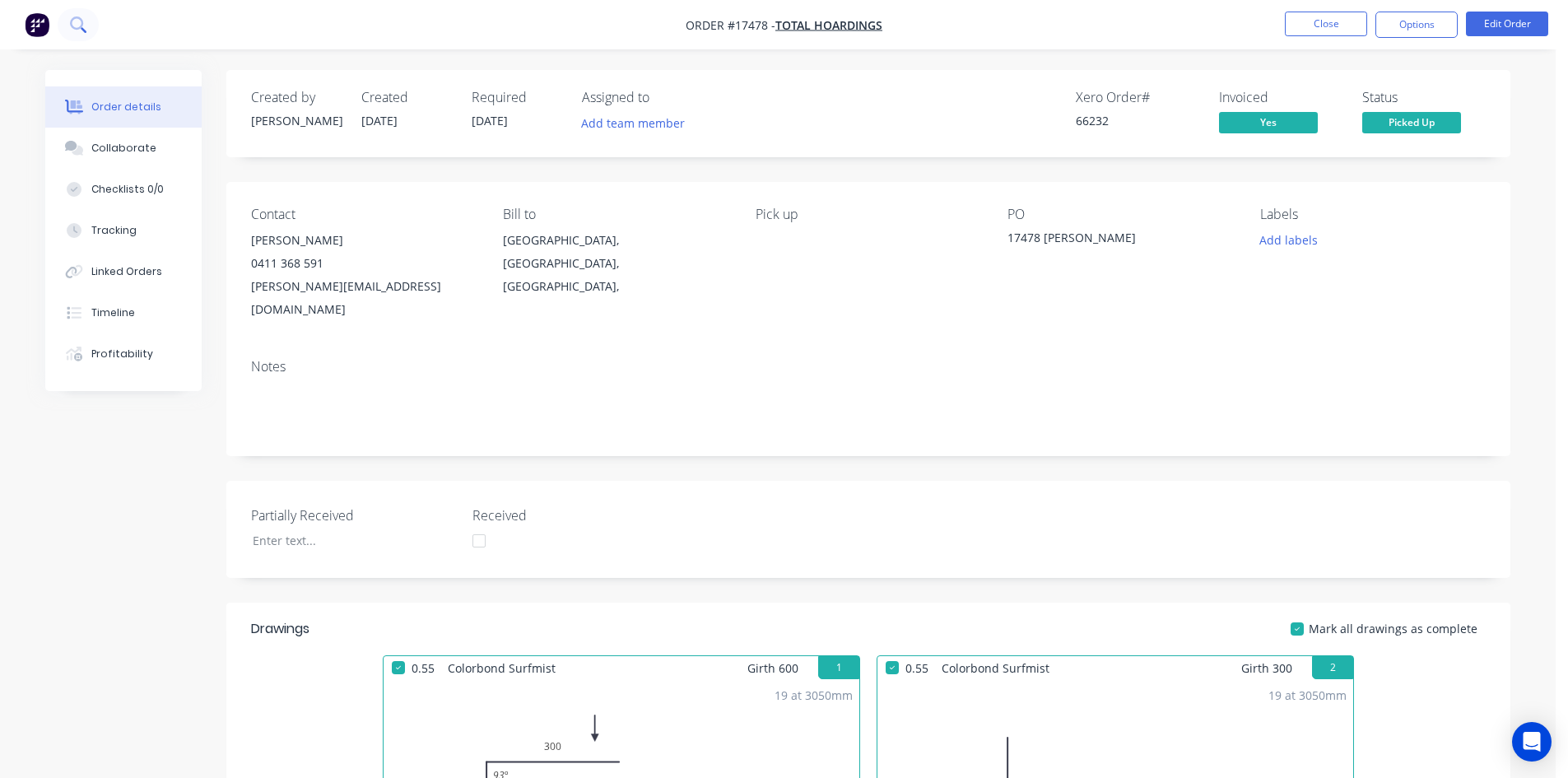
click at [89, 27] on button at bounding box center [77, 24] width 41 height 33
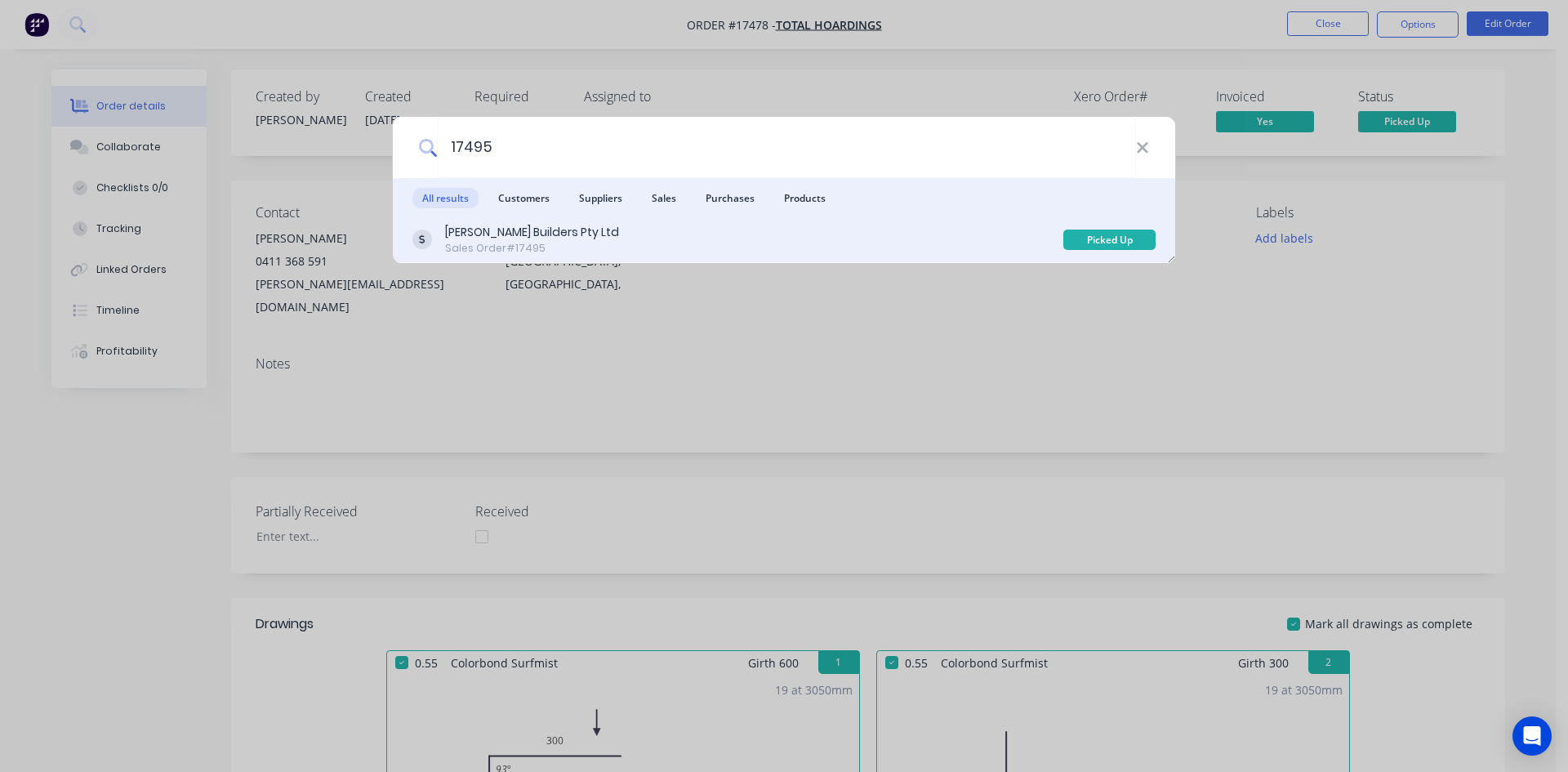
type input "17495"
click at [579, 245] on div "Sales Order #17495" at bounding box center [532, 248] width 174 height 15
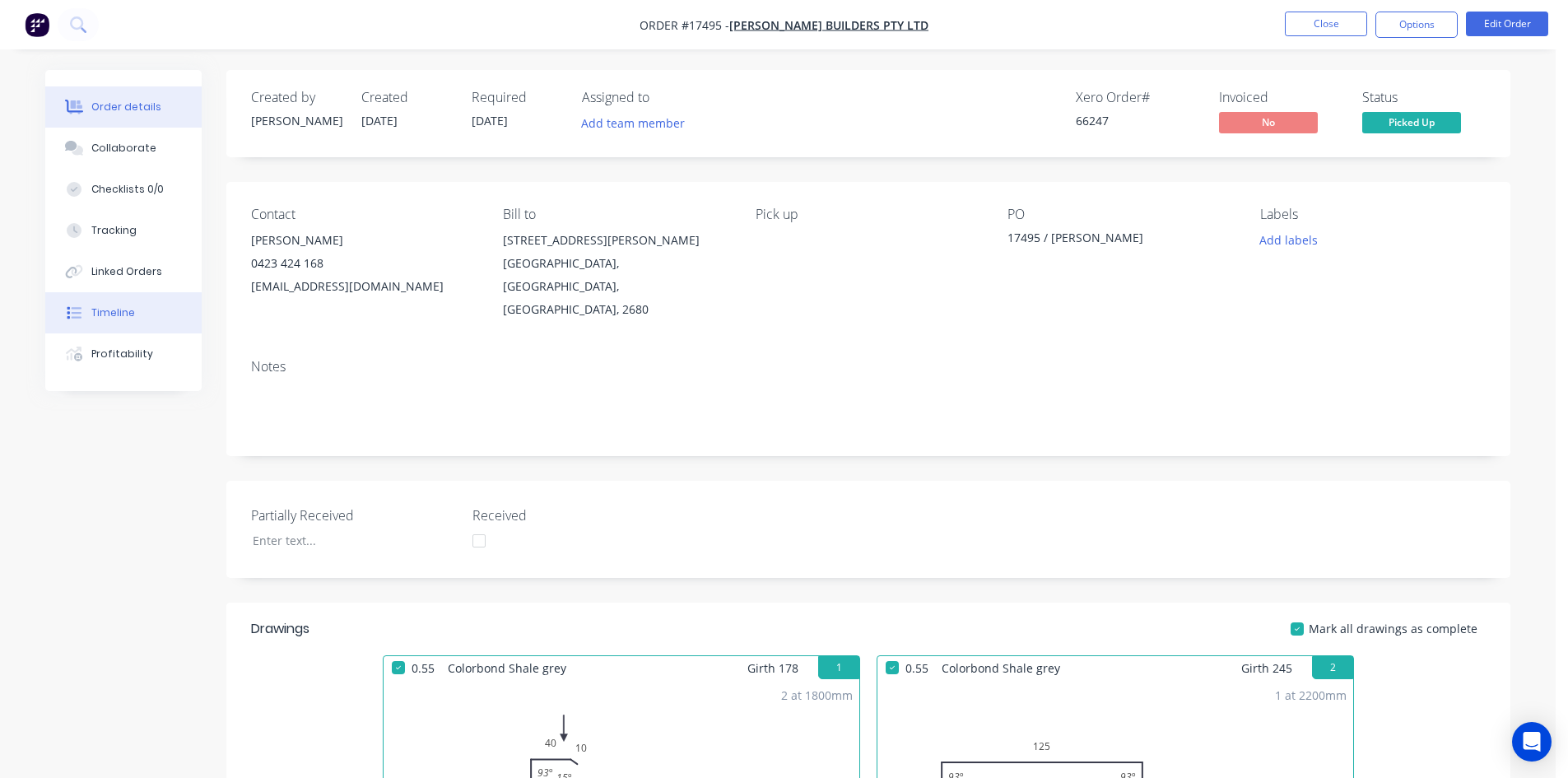
click at [116, 323] on button "Timeline" at bounding box center [123, 312] width 157 height 41
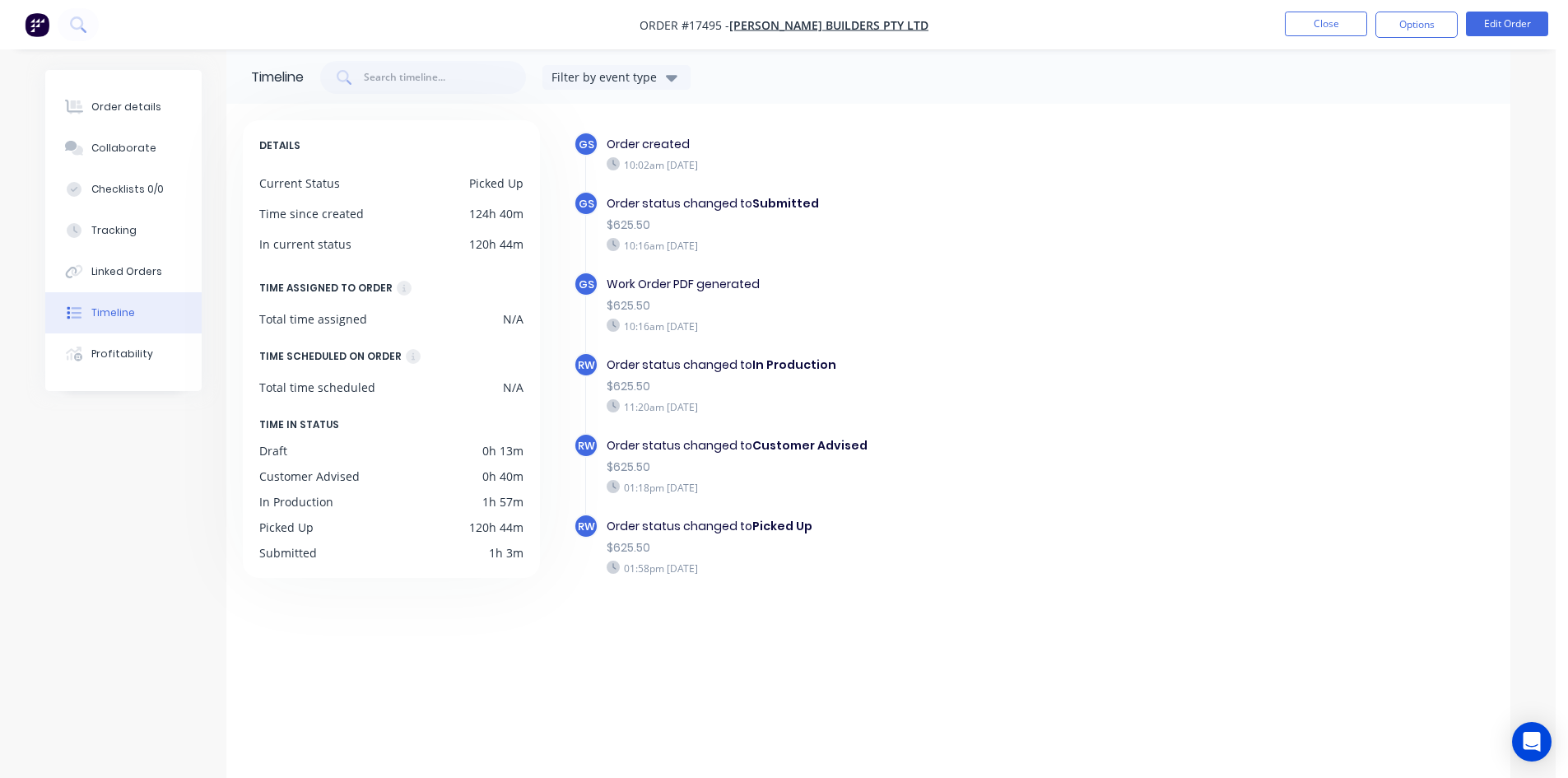
scroll to position [25, 0]
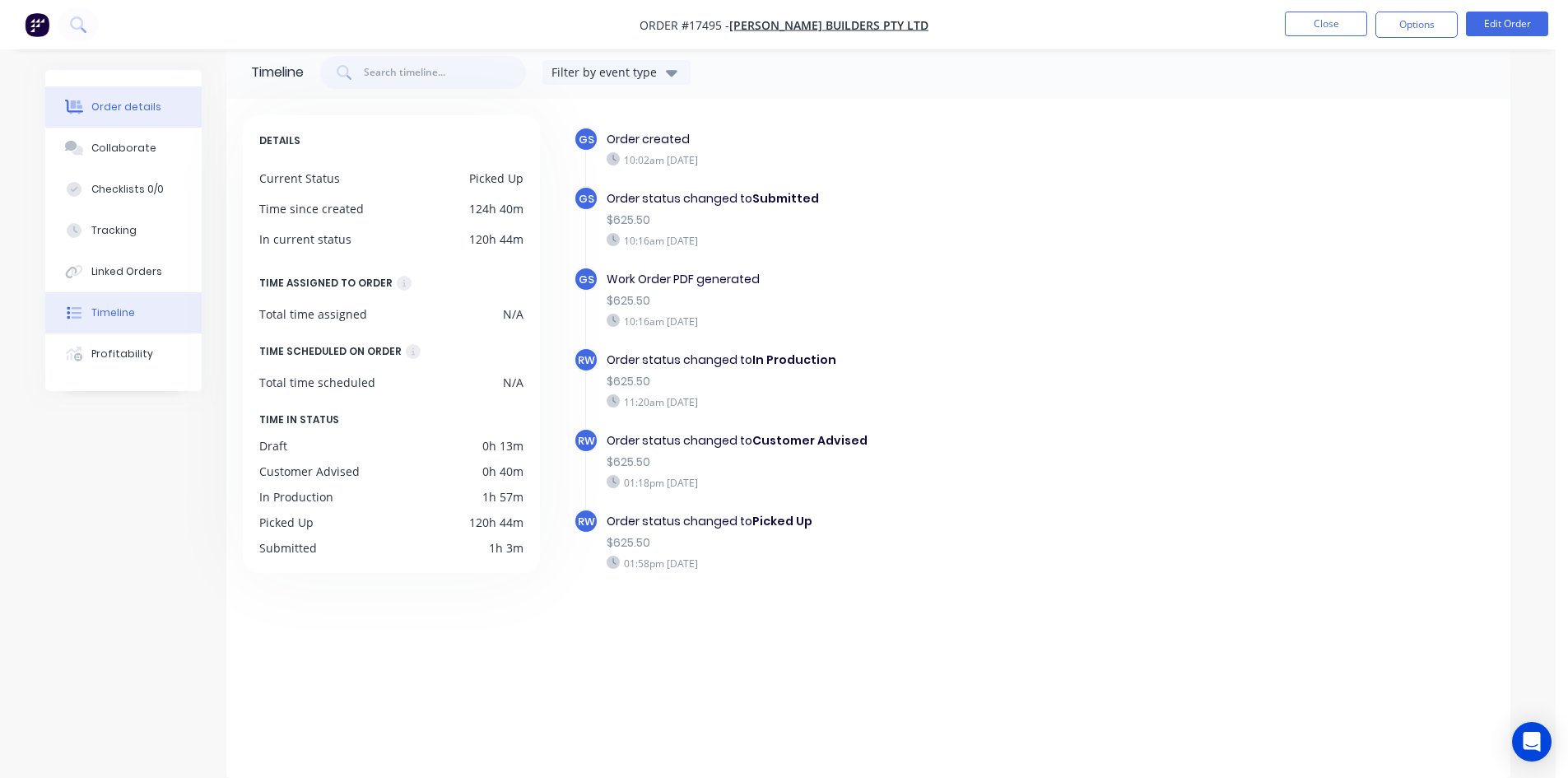
click at [98, 104] on div "Order details" at bounding box center [127, 106] width 70 height 15
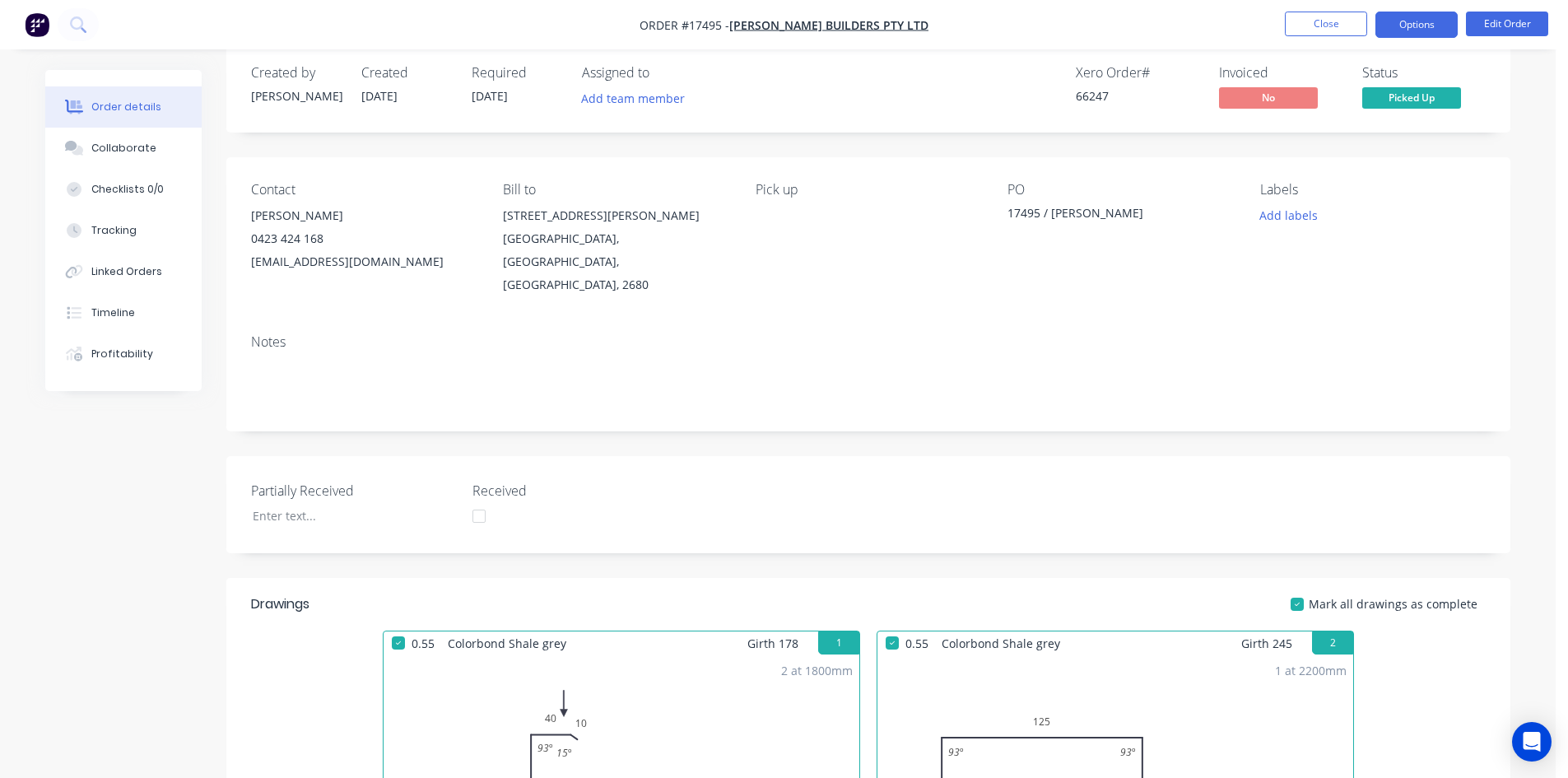
click at [1404, 18] on button "Options" at bounding box center [1417, 25] width 83 height 26
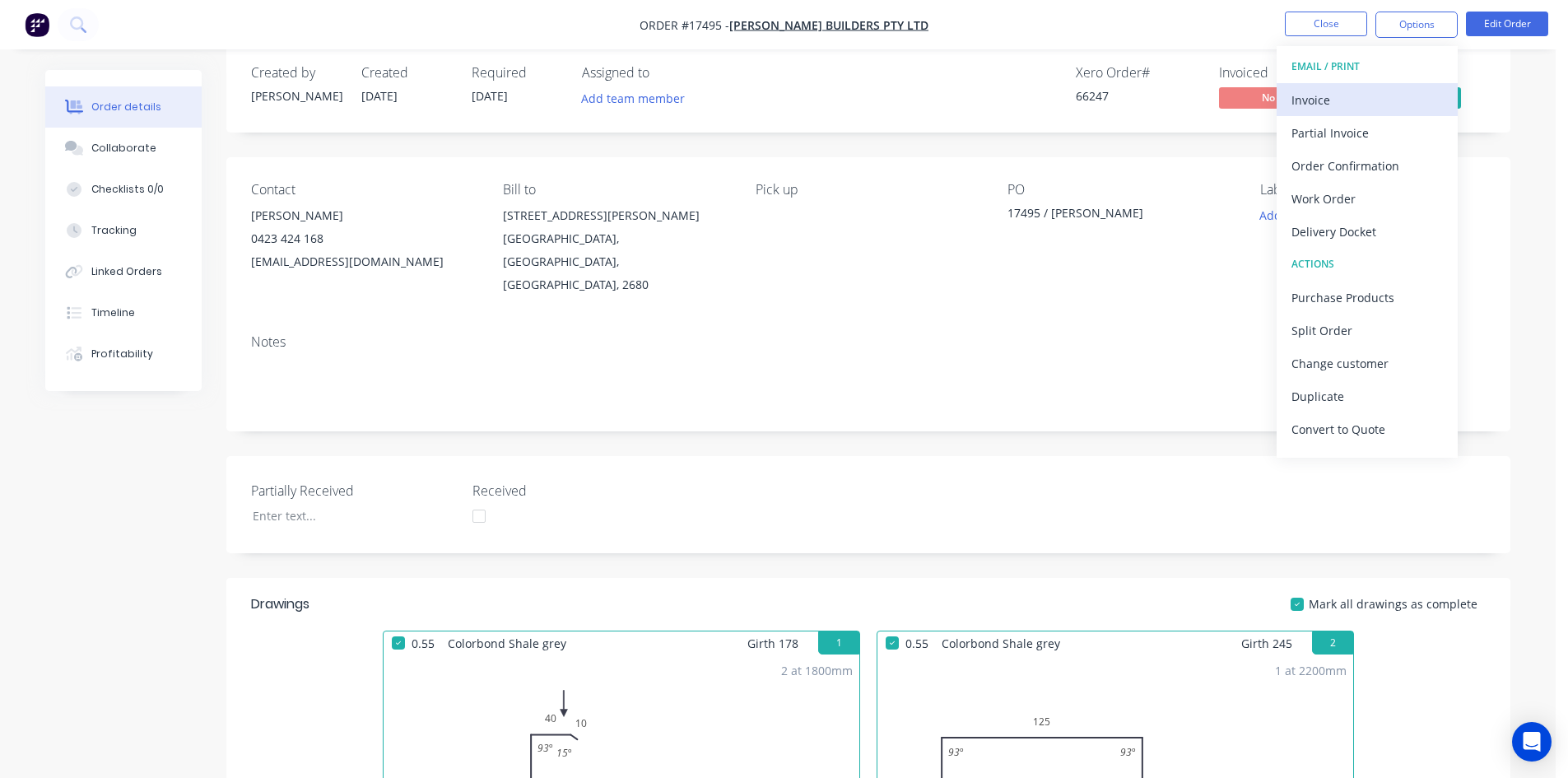
click at [1383, 88] on div "Invoice" at bounding box center [1367, 99] width 151 height 24
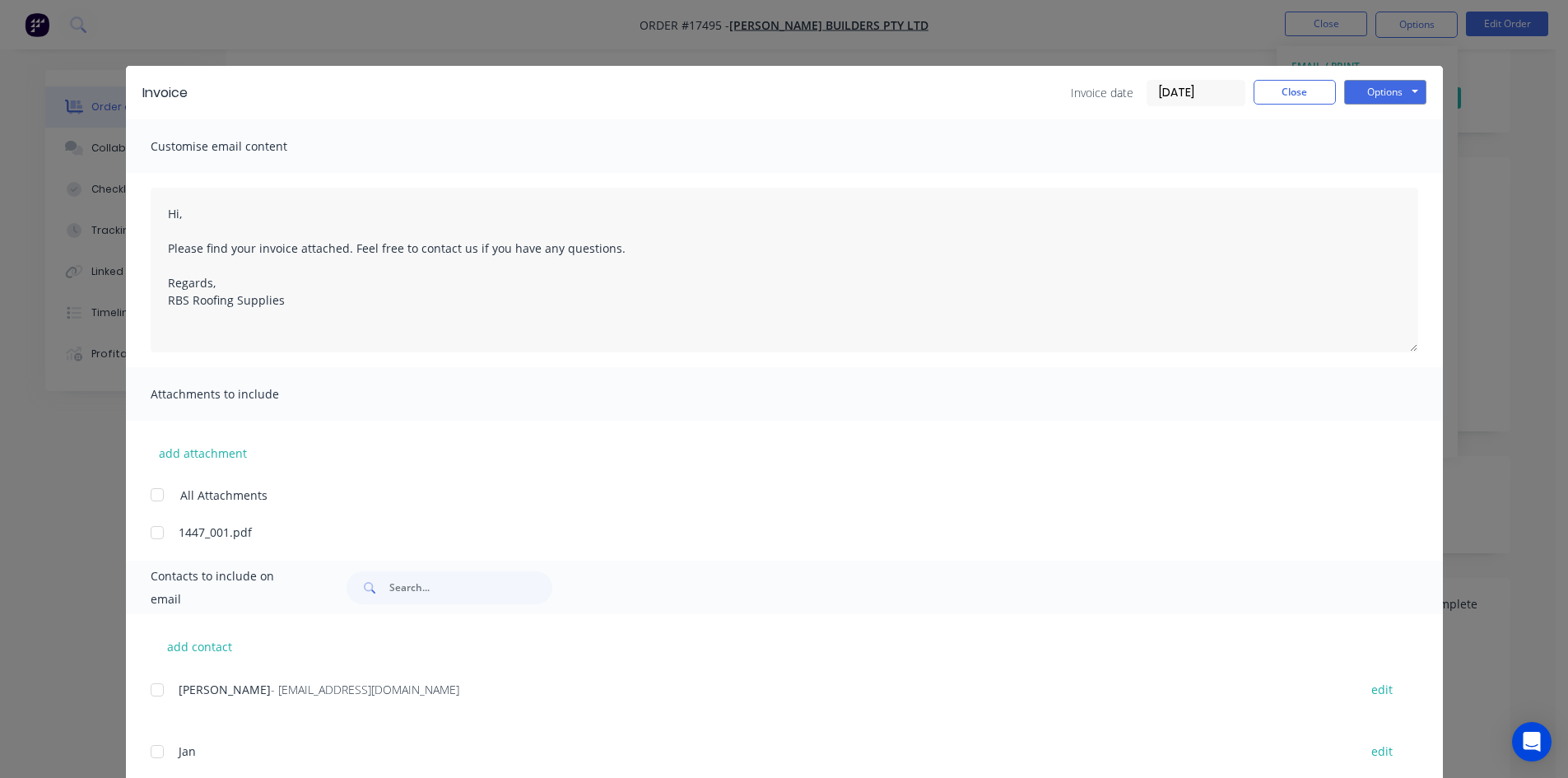
click at [152, 691] on div at bounding box center [157, 689] width 33 height 33
click at [1379, 76] on div "Invoice Invoice date 09/09/25 Close Options Preview Print Email" at bounding box center [784, 92] width 1317 height 54
drag, startPoint x: 1382, startPoint y: 93, endPoint x: 1381, endPoint y: 103, distance: 10.0
click at [1382, 93] on button "Options" at bounding box center [1385, 92] width 83 height 25
click at [1370, 169] on button "Email" at bounding box center [1396, 175] width 106 height 27
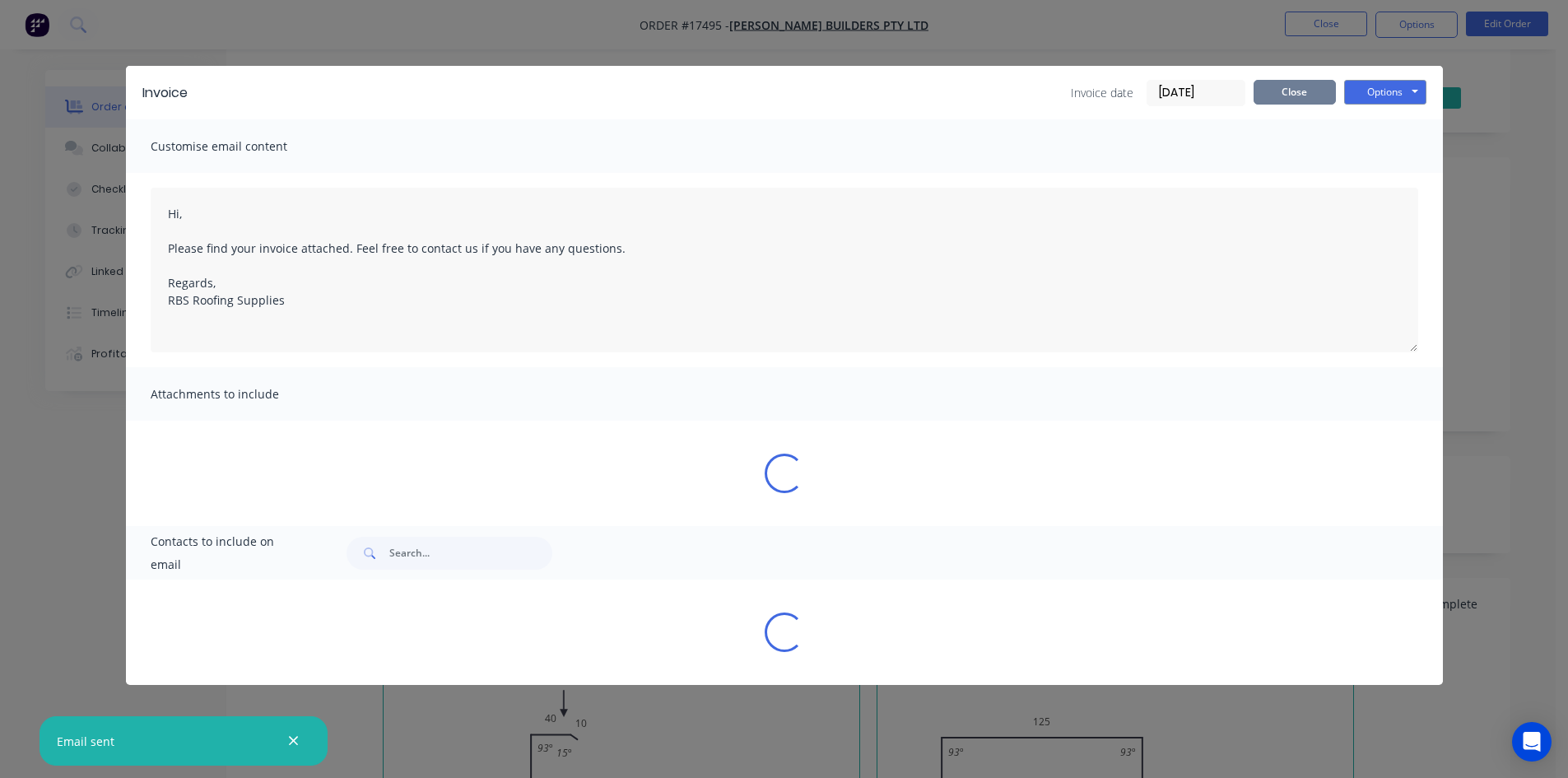
type textarea "Hi, Please find your invoice attached. Feel free to contact us if you have any …"
click at [1286, 86] on button "Close" at bounding box center [1295, 92] width 83 height 25
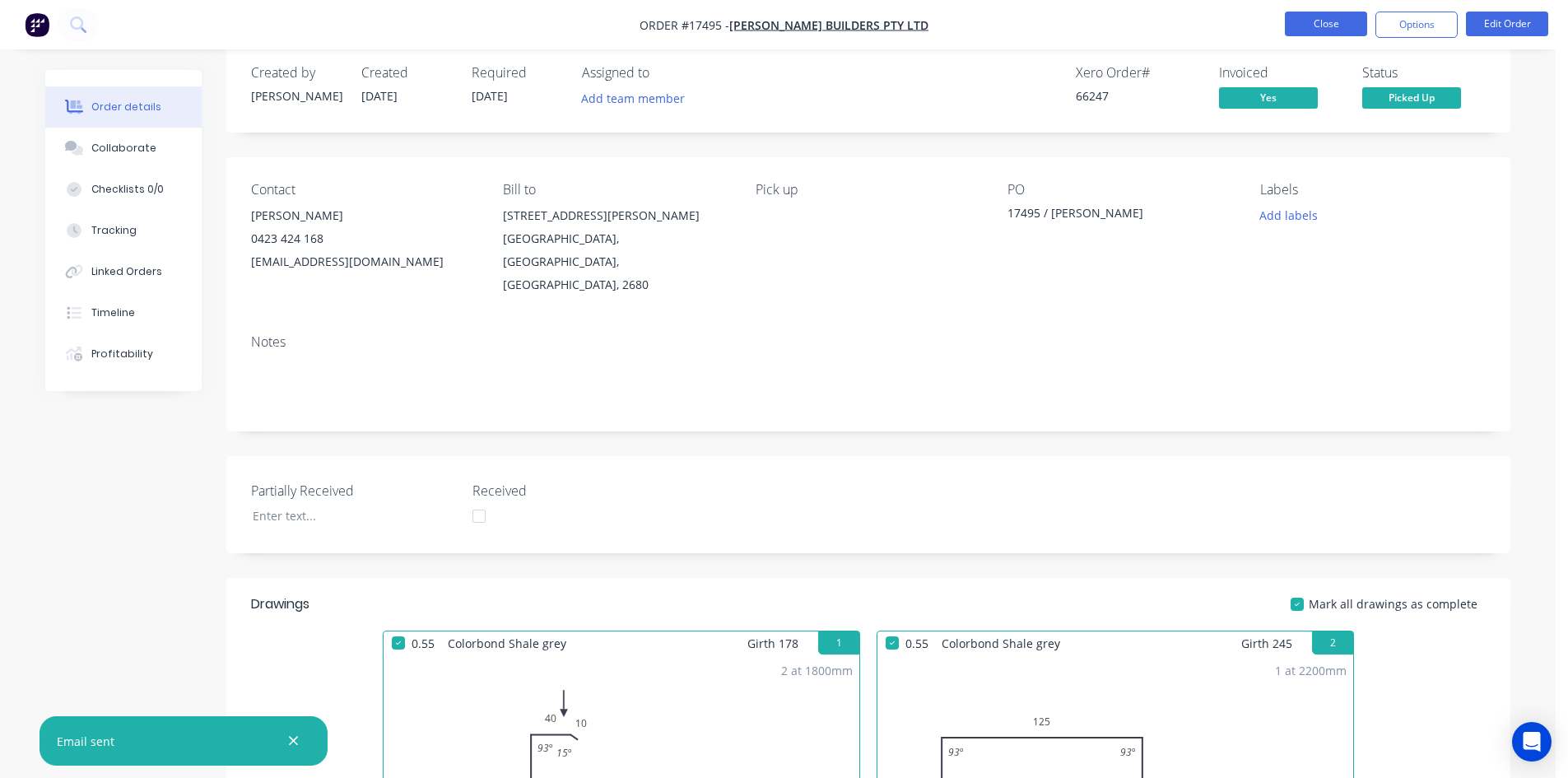
click at [1346, 24] on button "Close" at bounding box center [1326, 24] width 83 height 25
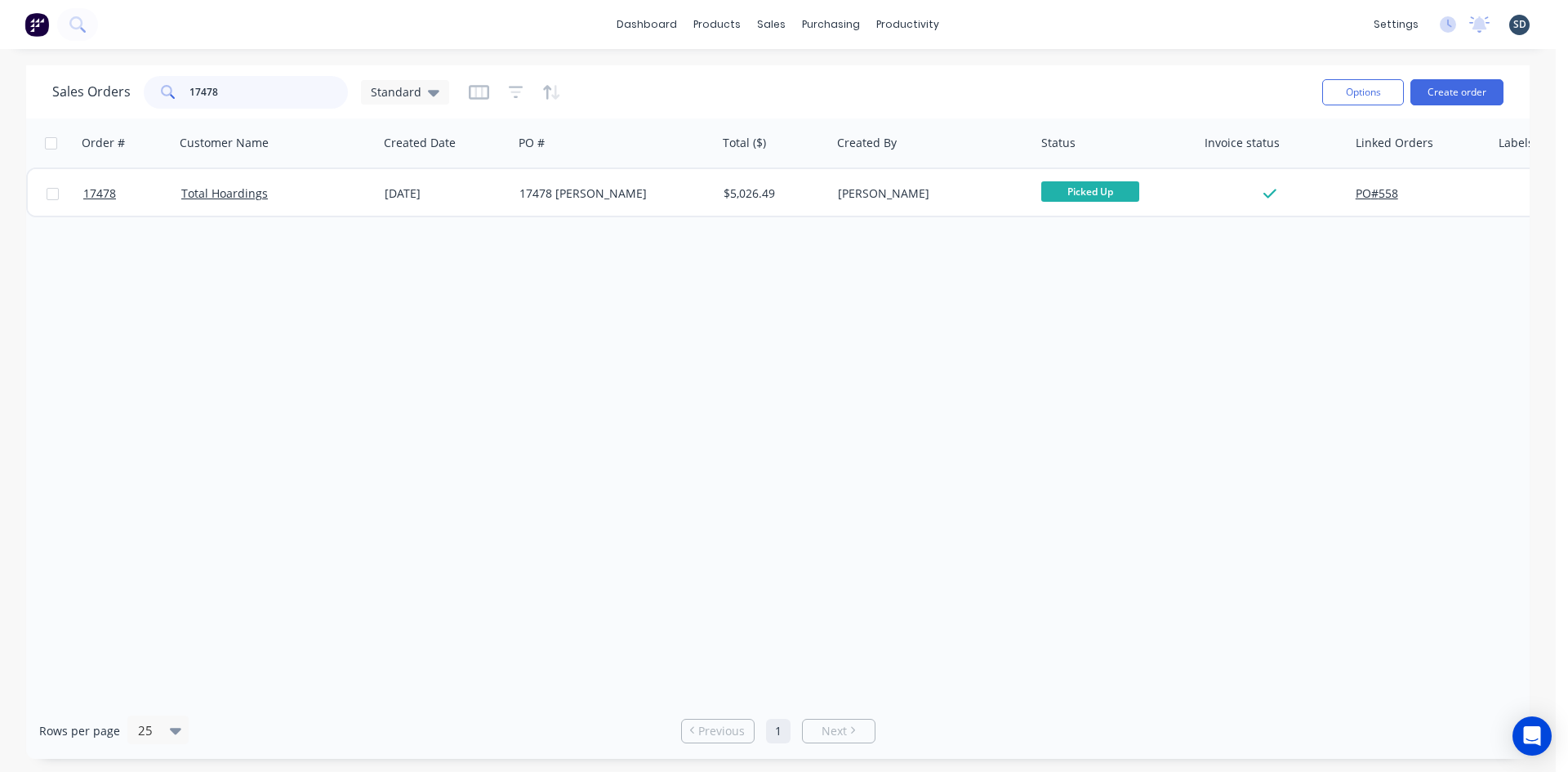
drag, startPoint x: 282, startPoint y: 91, endPoint x: 203, endPoint y: 82, distance: 79.5
click at [203, 82] on input "17478" at bounding box center [269, 92] width 159 height 32
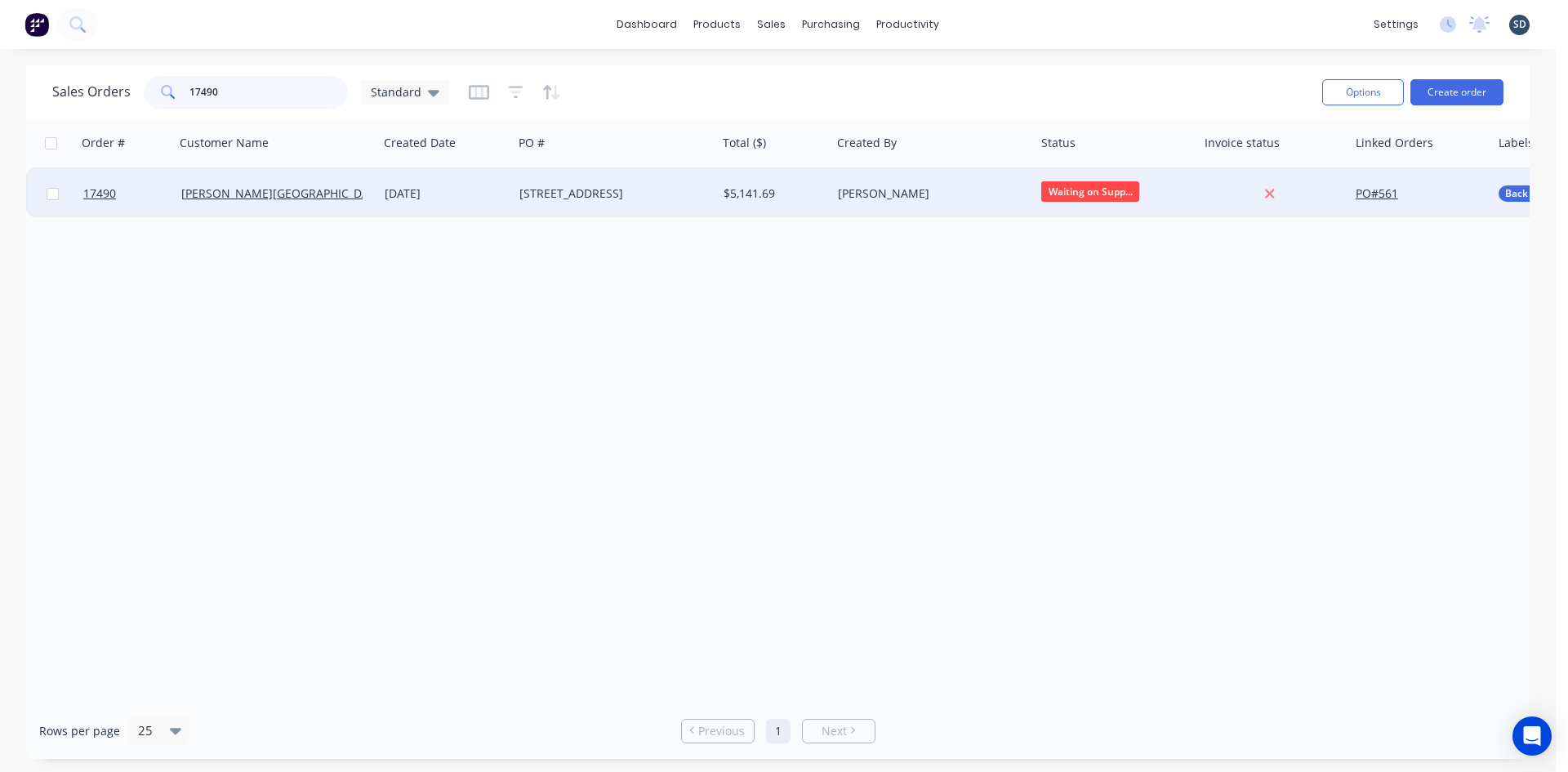
type input "17490"
click at [446, 193] on div "[DATE]" at bounding box center [445, 193] width 121 height 17
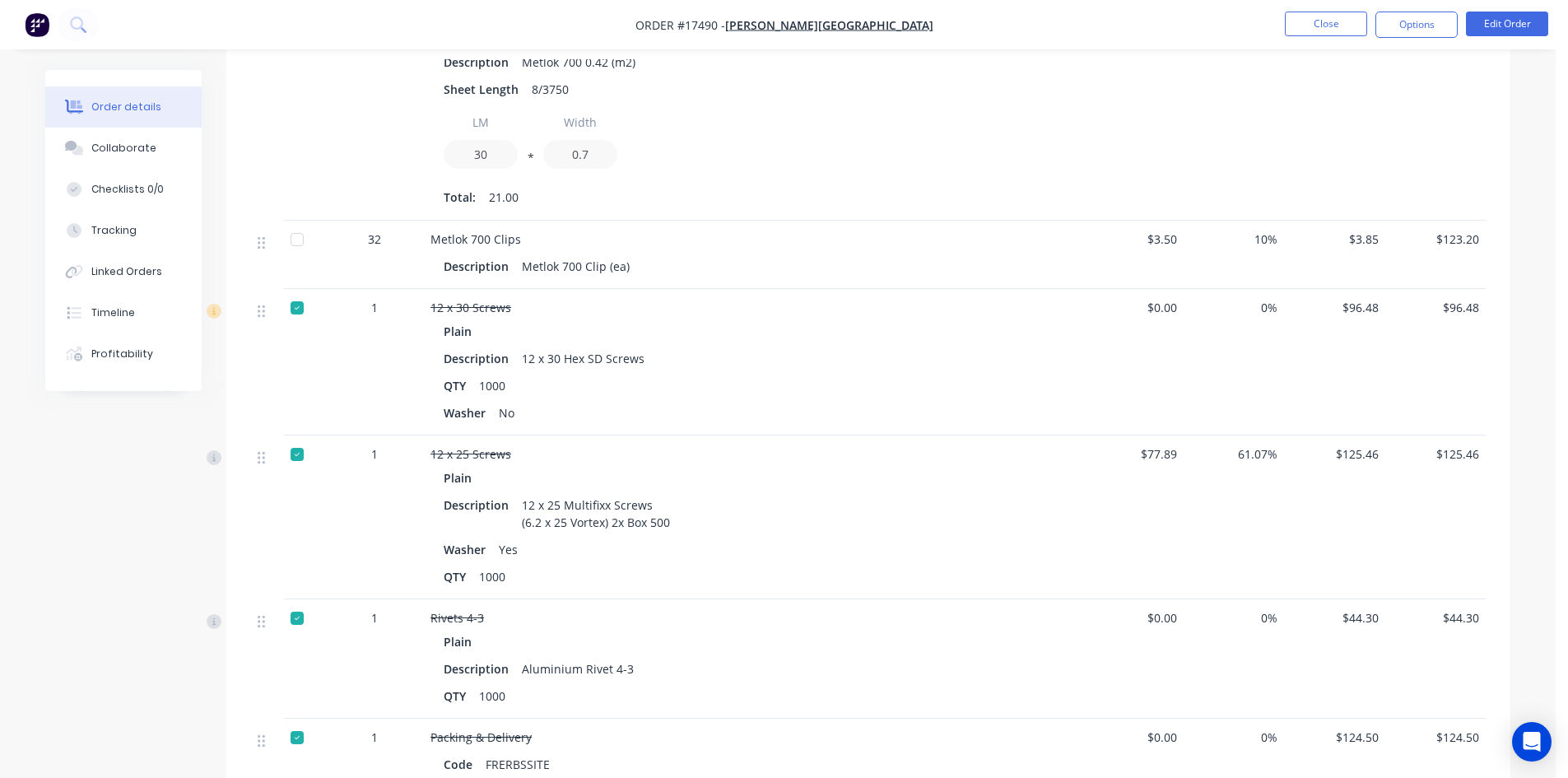
scroll to position [2508, 0]
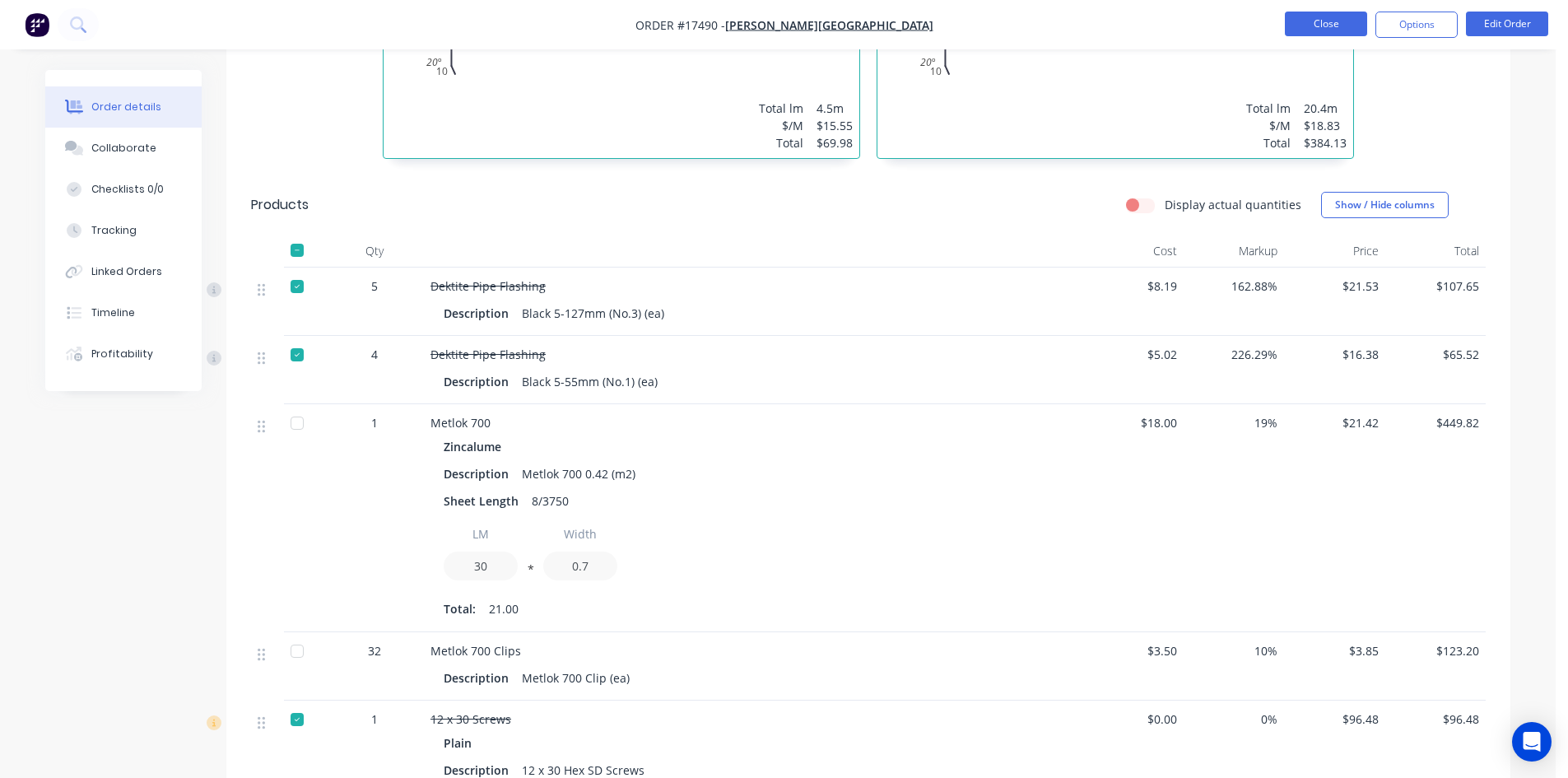
click at [1305, 25] on button "Close" at bounding box center [1326, 24] width 83 height 25
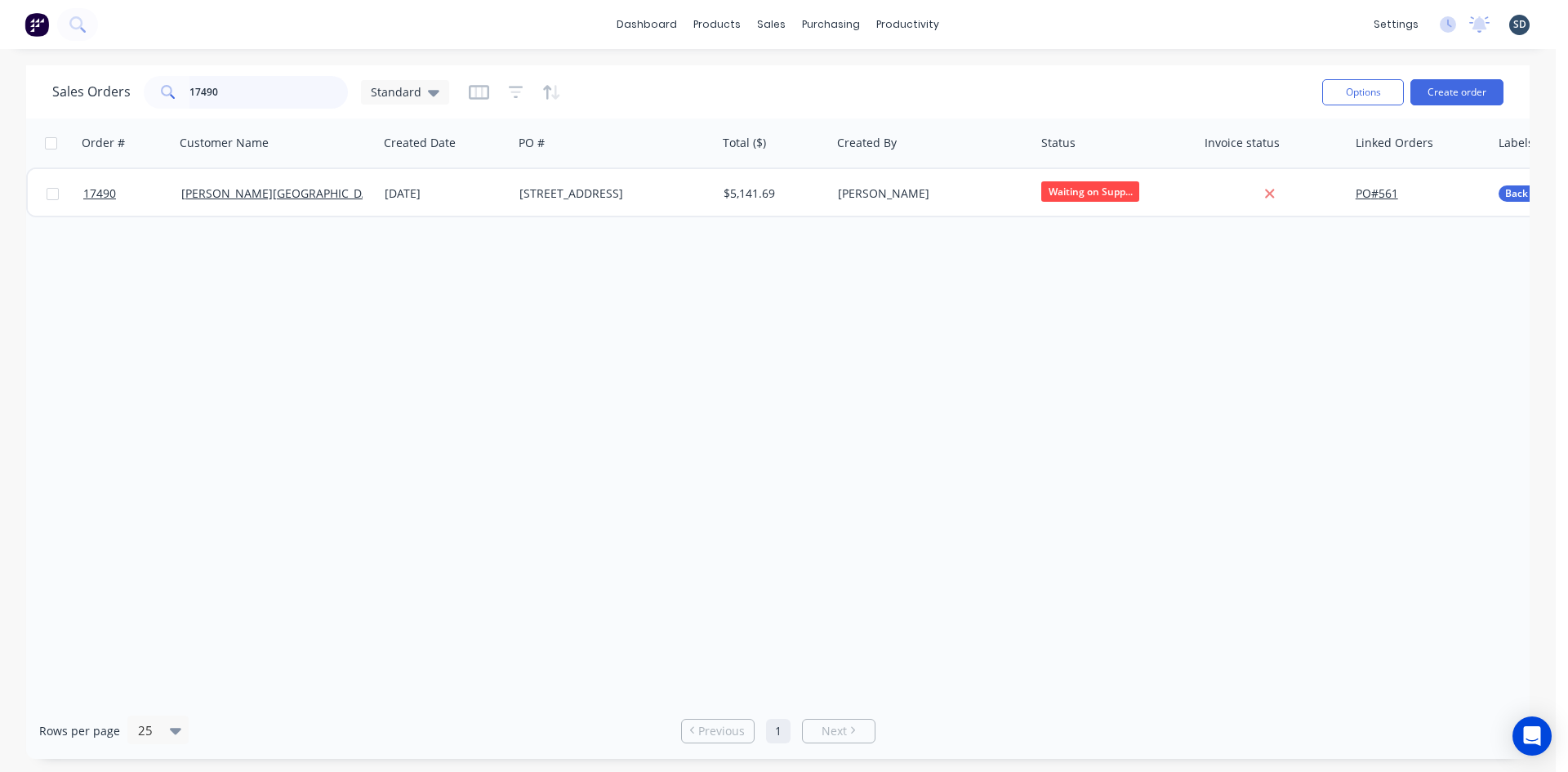
click at [265, 92] on input "17490" at bounding box center [269, 92] width 159 height 32
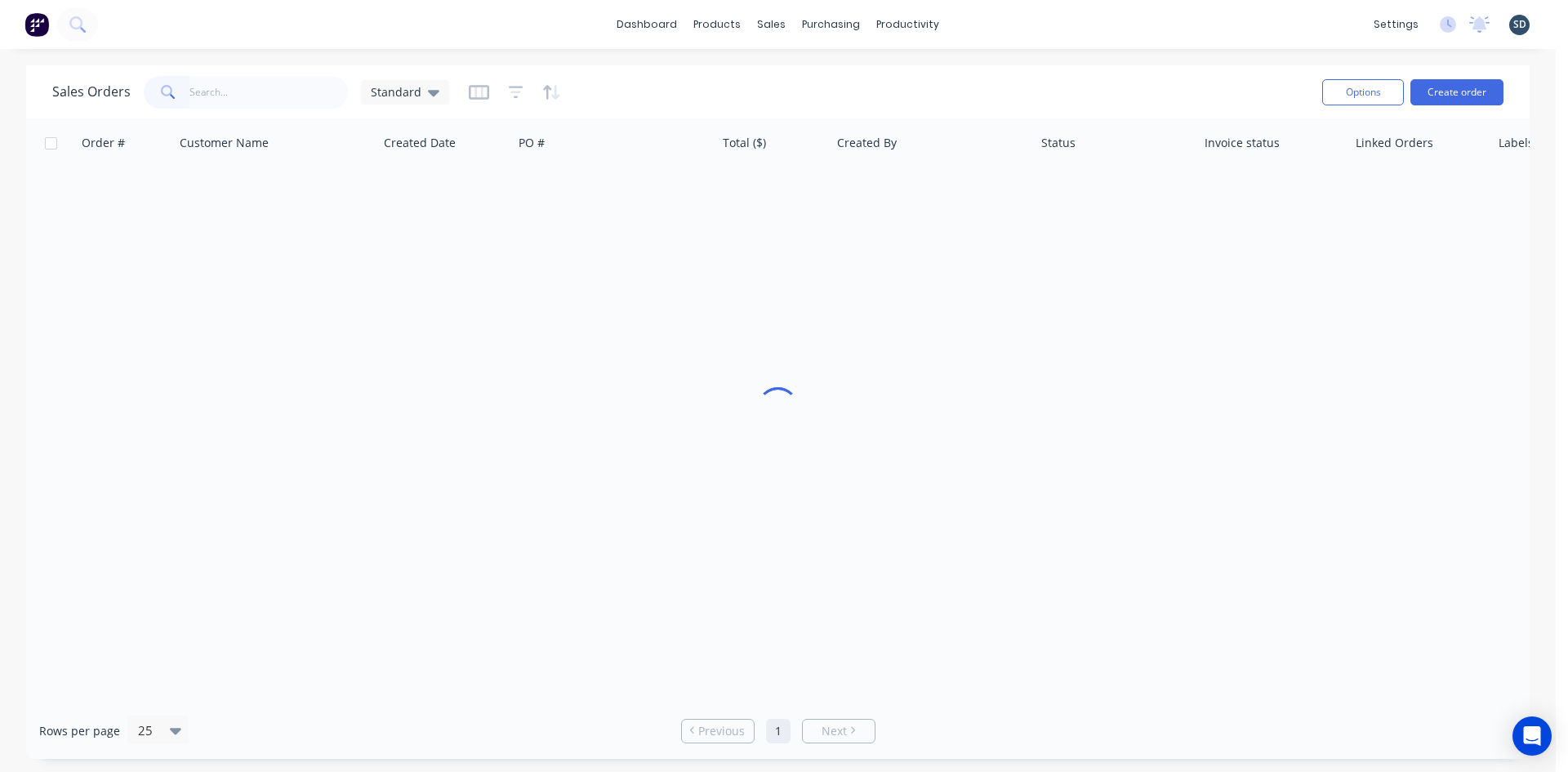
click at [334, 11] on div "dashboard products sales purchasing productivity dashboard products Product Cat…" at bounding box center [778, 24] width 1556 height 49
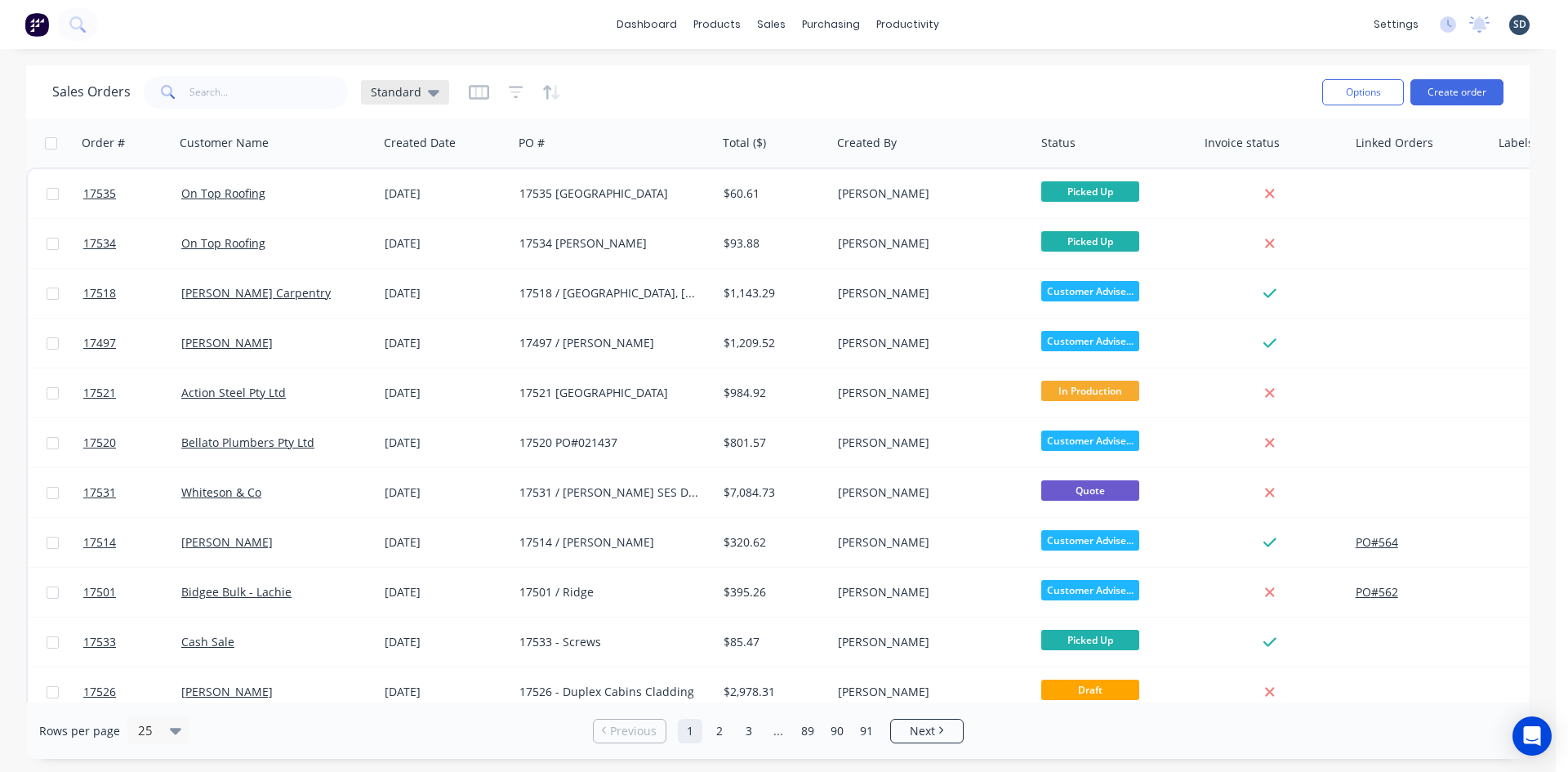
click at [421, 95] on div "Standard" at bounding box center [405, 92] width 69 height 15
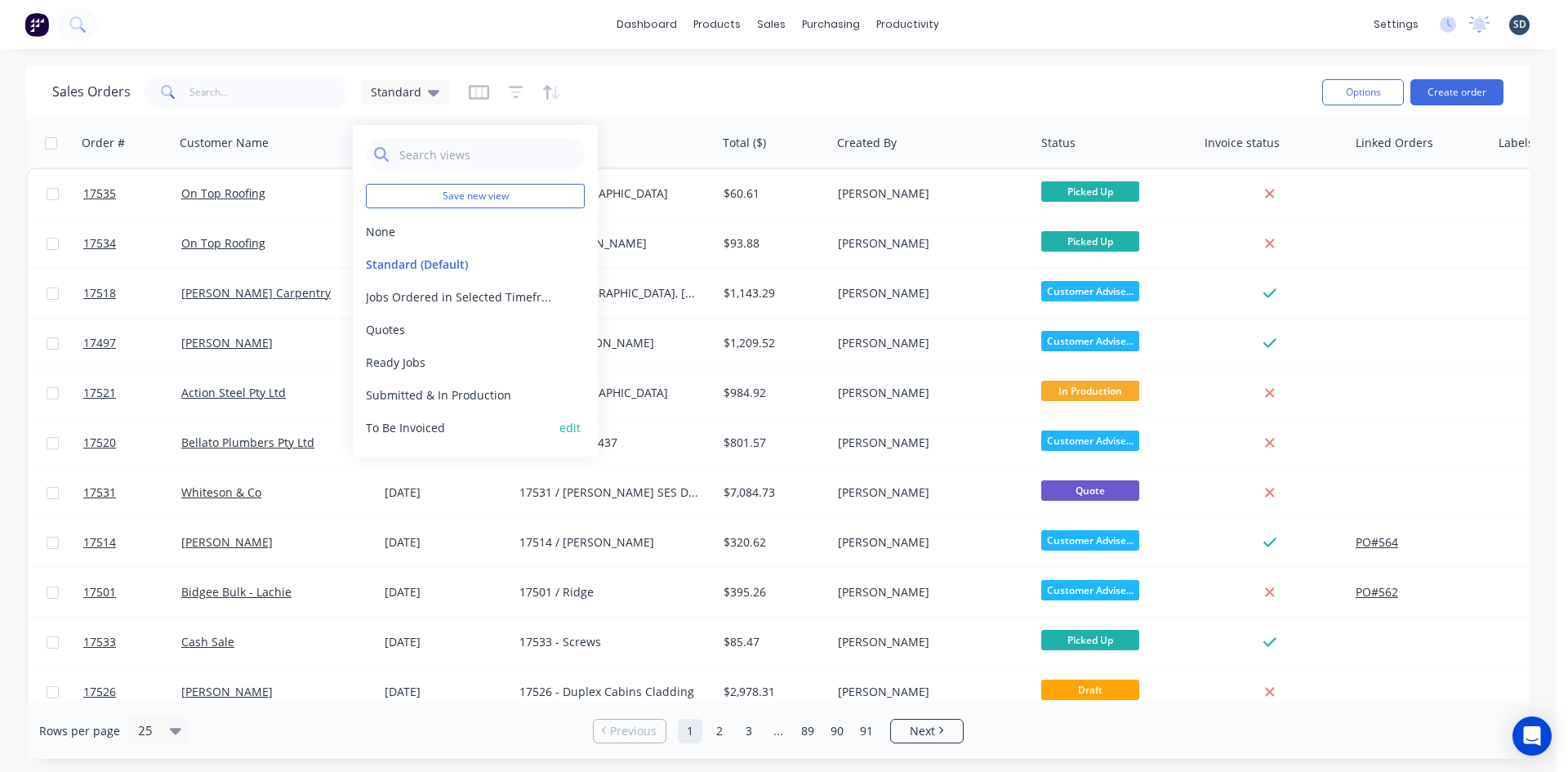
click at [403, 426] on button "To Be Invoiced" at bounding box center [458, 428] width 186 height 17
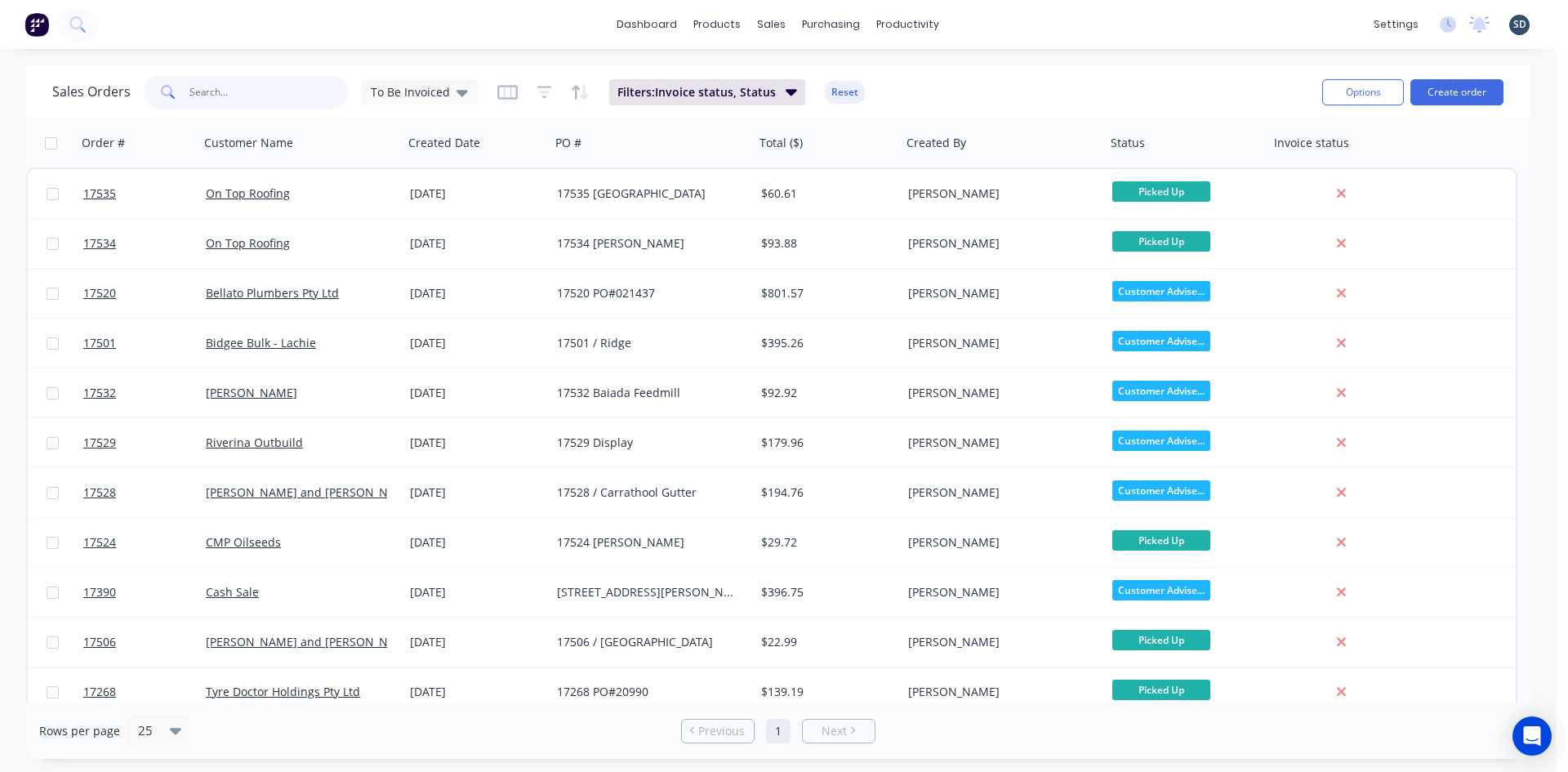
click at [251, 88] on input "text" at bounding box center [269, 92] width 159 height 32
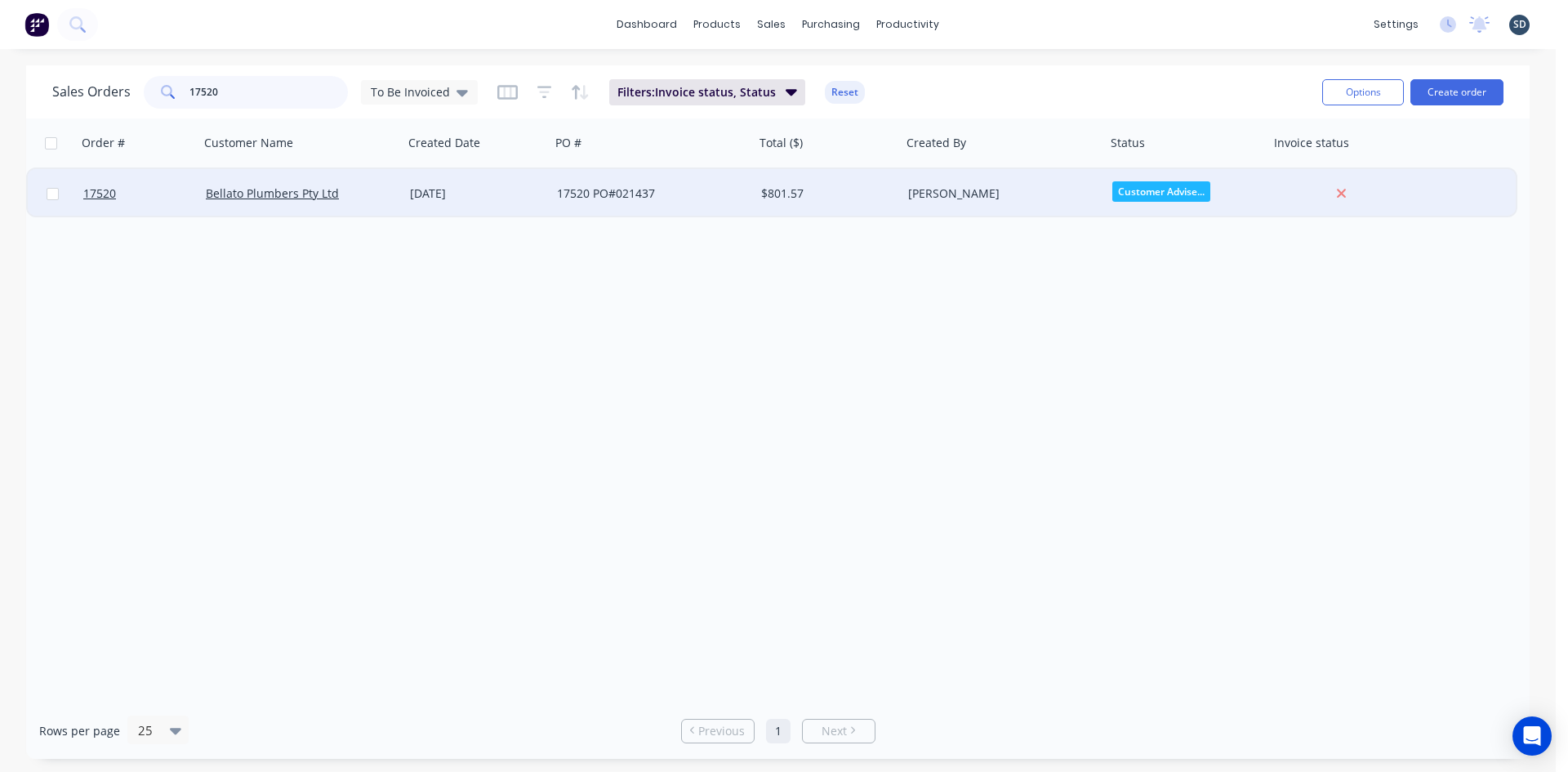
type input "17520"
click at [519, 204] on div "[DATE]" at bounding box center [477, 194] width 147 height 49
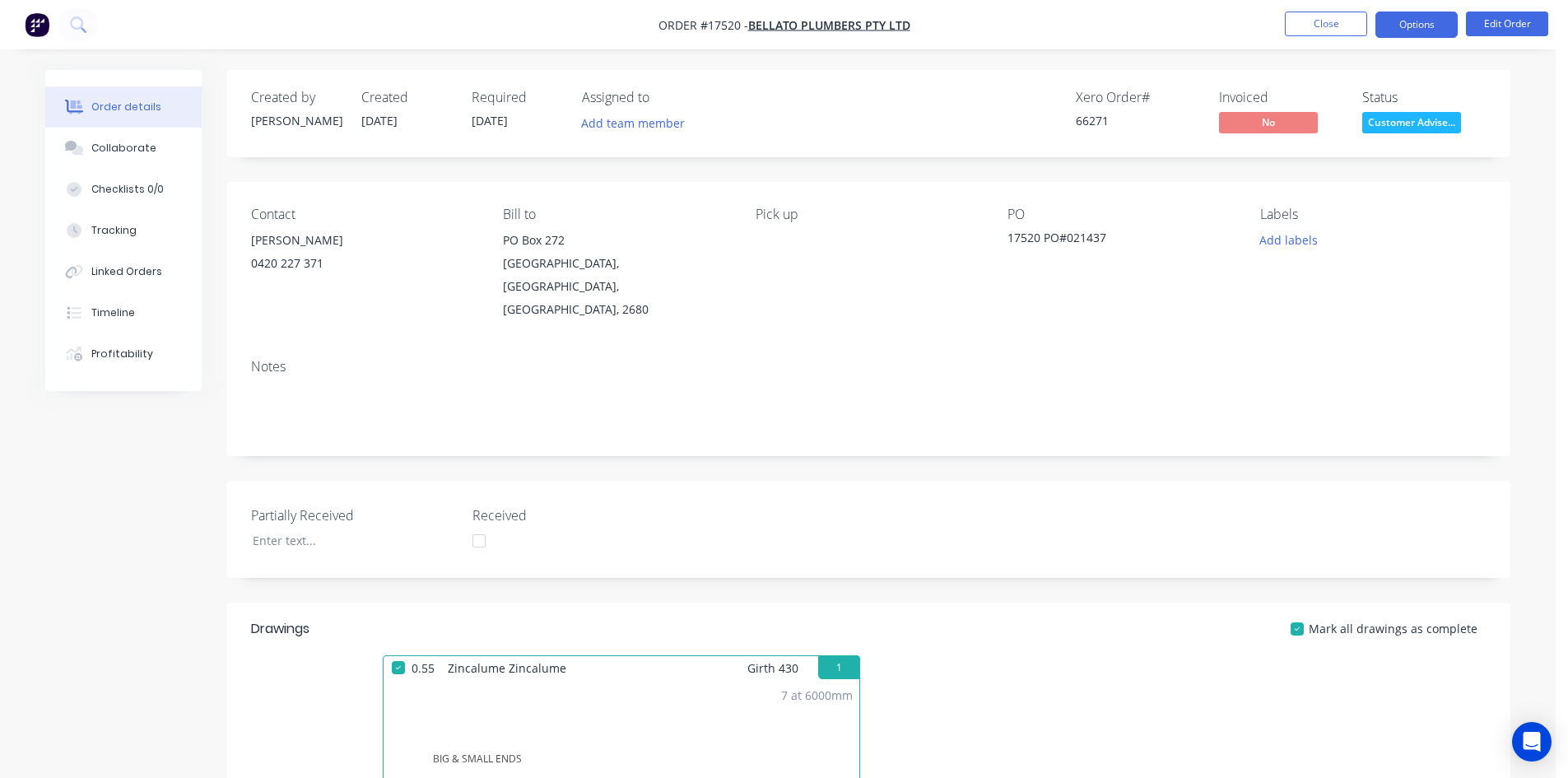
click at [1424, 29] on button "Options" at bounding box center [1417, 25] width 83 height 26
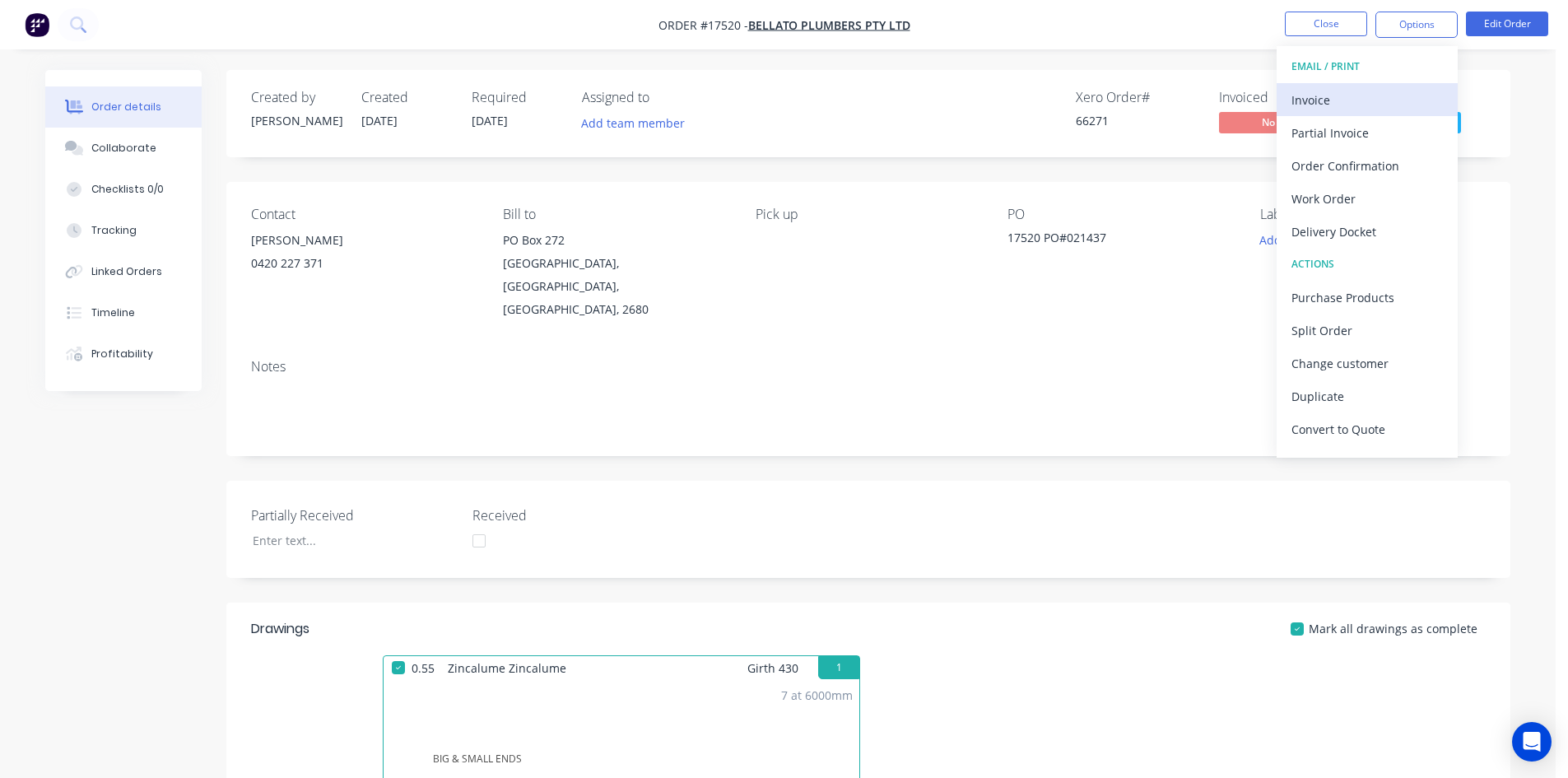
click at [1396, 105] on div "Invoice" at bounding box center [1367, 99] width 151 height 24
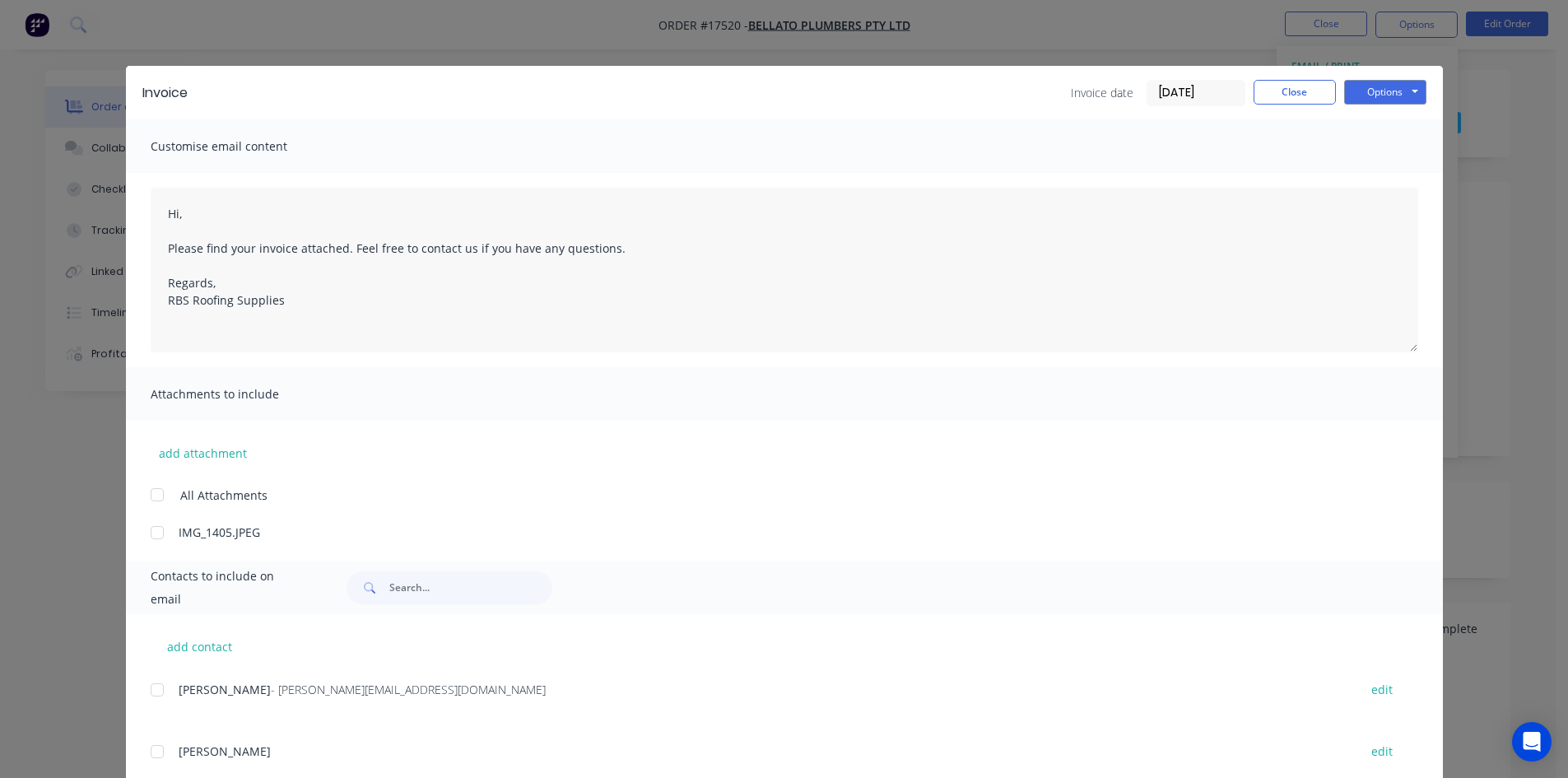
click at [151, 685] on div at bounding box center [157, 689] width 33 height 33
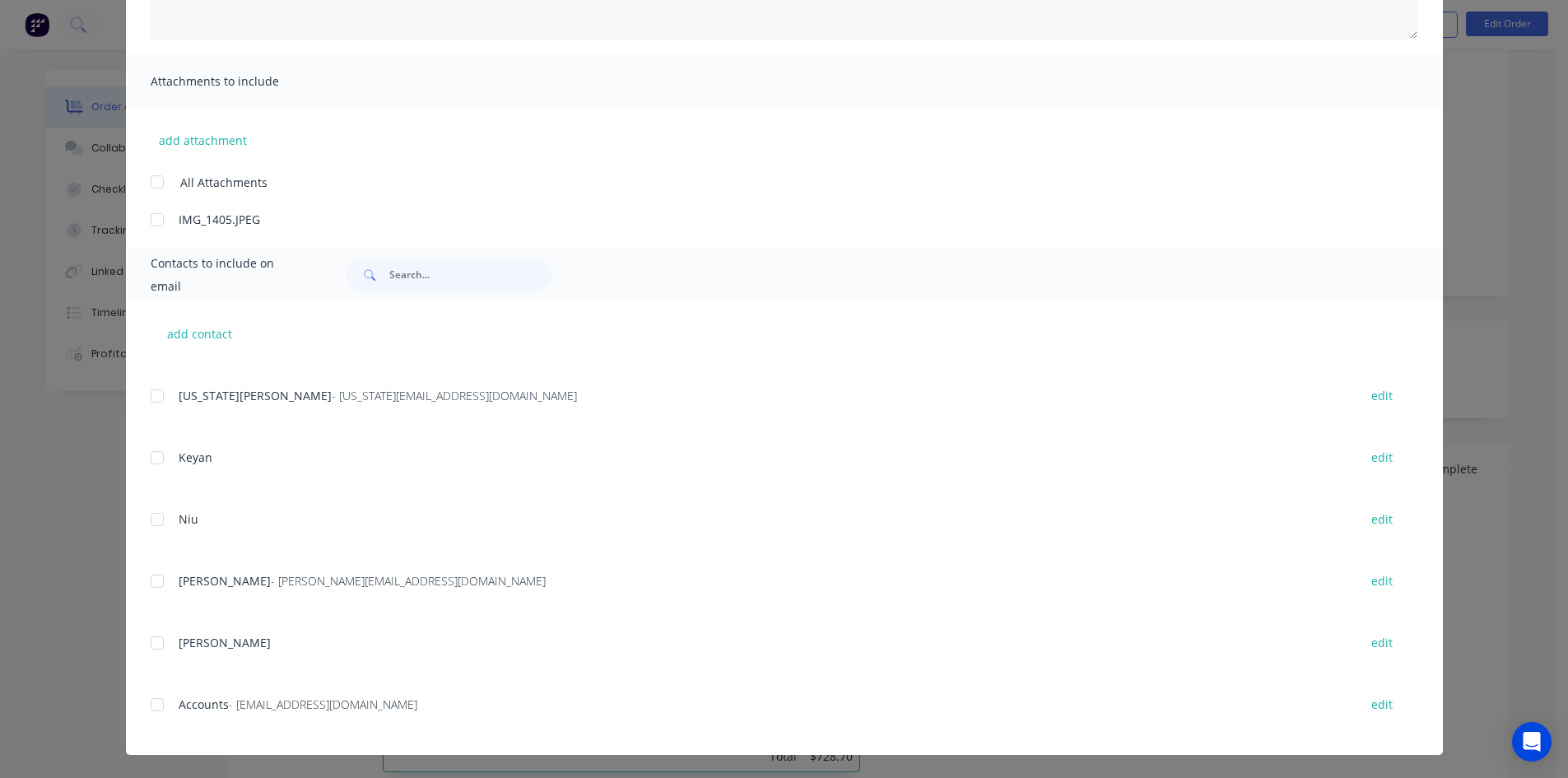
scroll to position [165, 0]
click at [139, 708] on div "add contact Matthew edit Sam edit Georgia DeMarco - georgia@bellatoplumbers.com…" at bounding box center [784, 527] width 1317 height 453
click at [148, 707] on div at bounding box center [157, 704] width 33 height 33
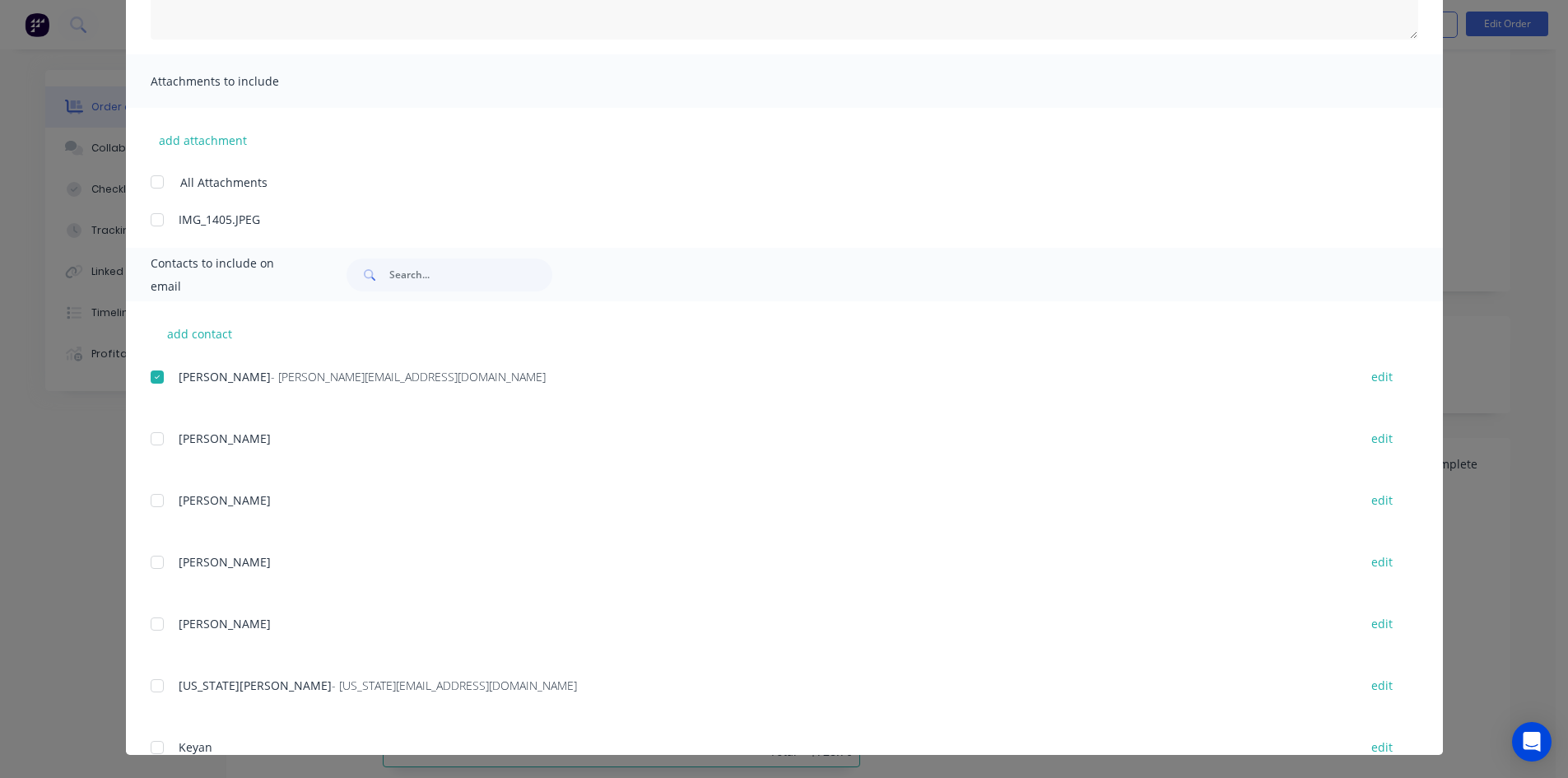
click at [147, 374] on div at bounding box center [157, 377] width 33 height 33
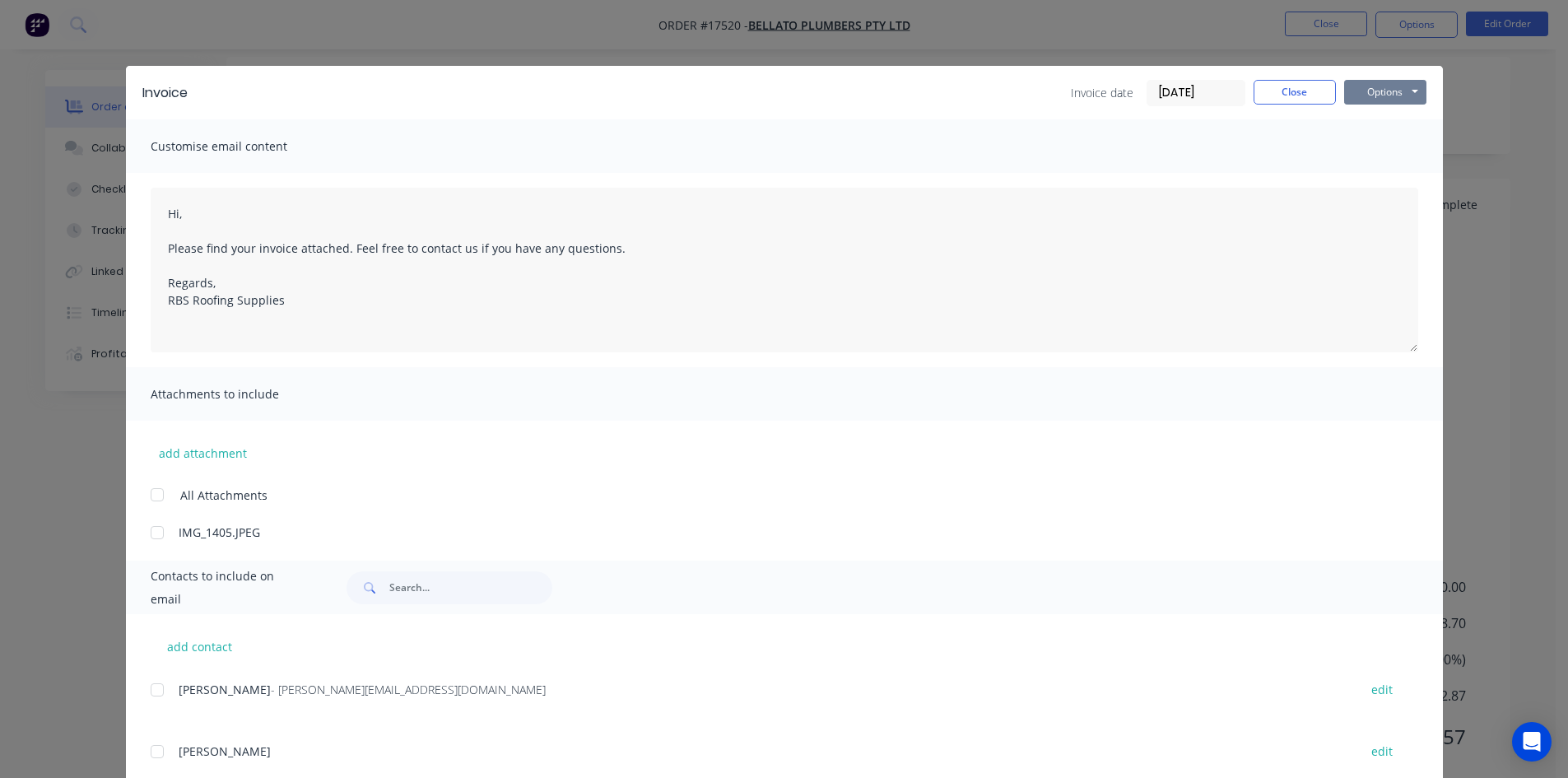
click at [1374, 96] on button "Options" at bounding box center [1385, 92] width 83 height 25
click at [1393, 165] on button "Email" at bounding box center [1396, 175] width 106 height 27
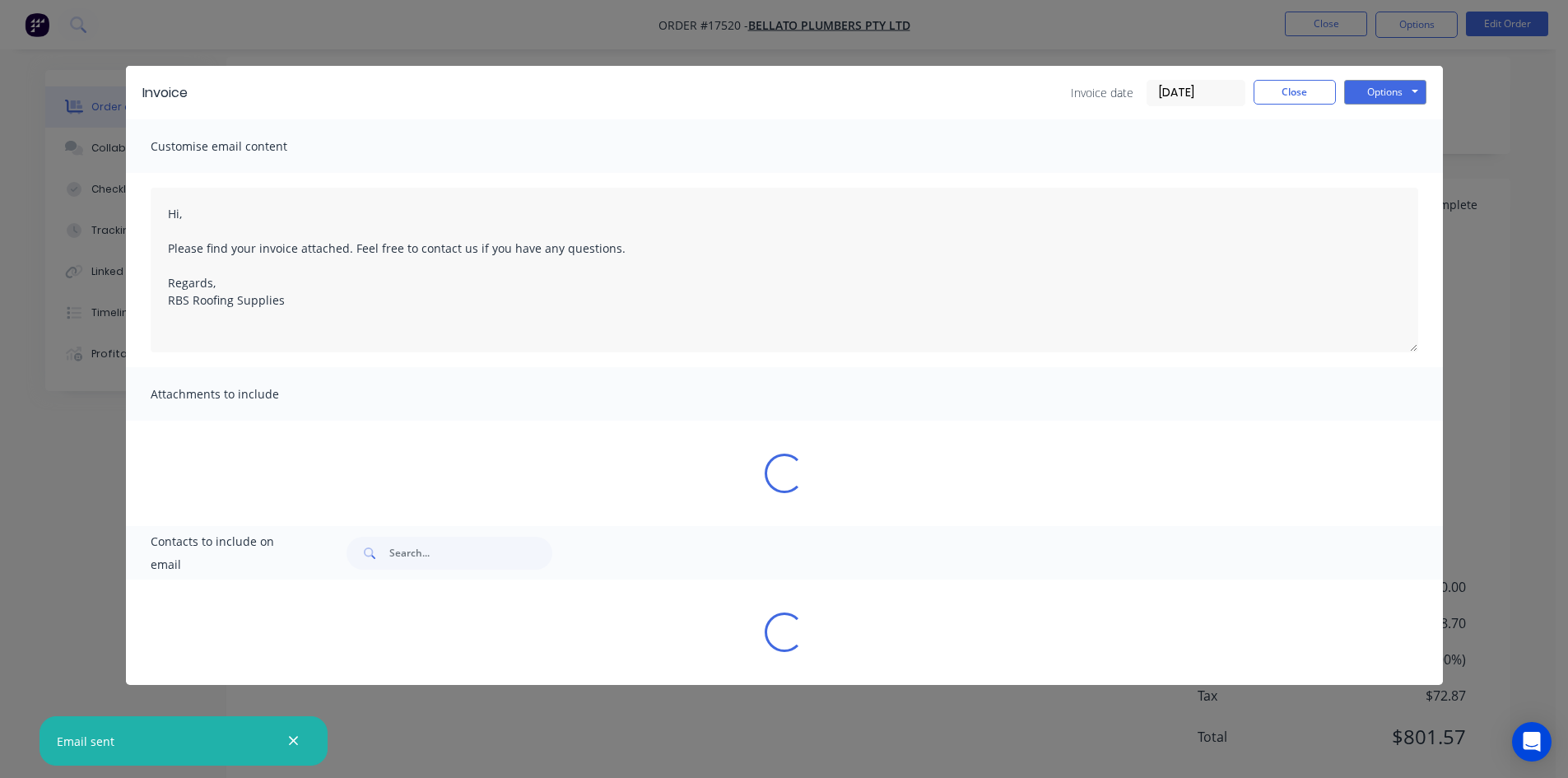
type textarea "Hi, Please find your invoice attached. Feel free to contact us if you have any …"
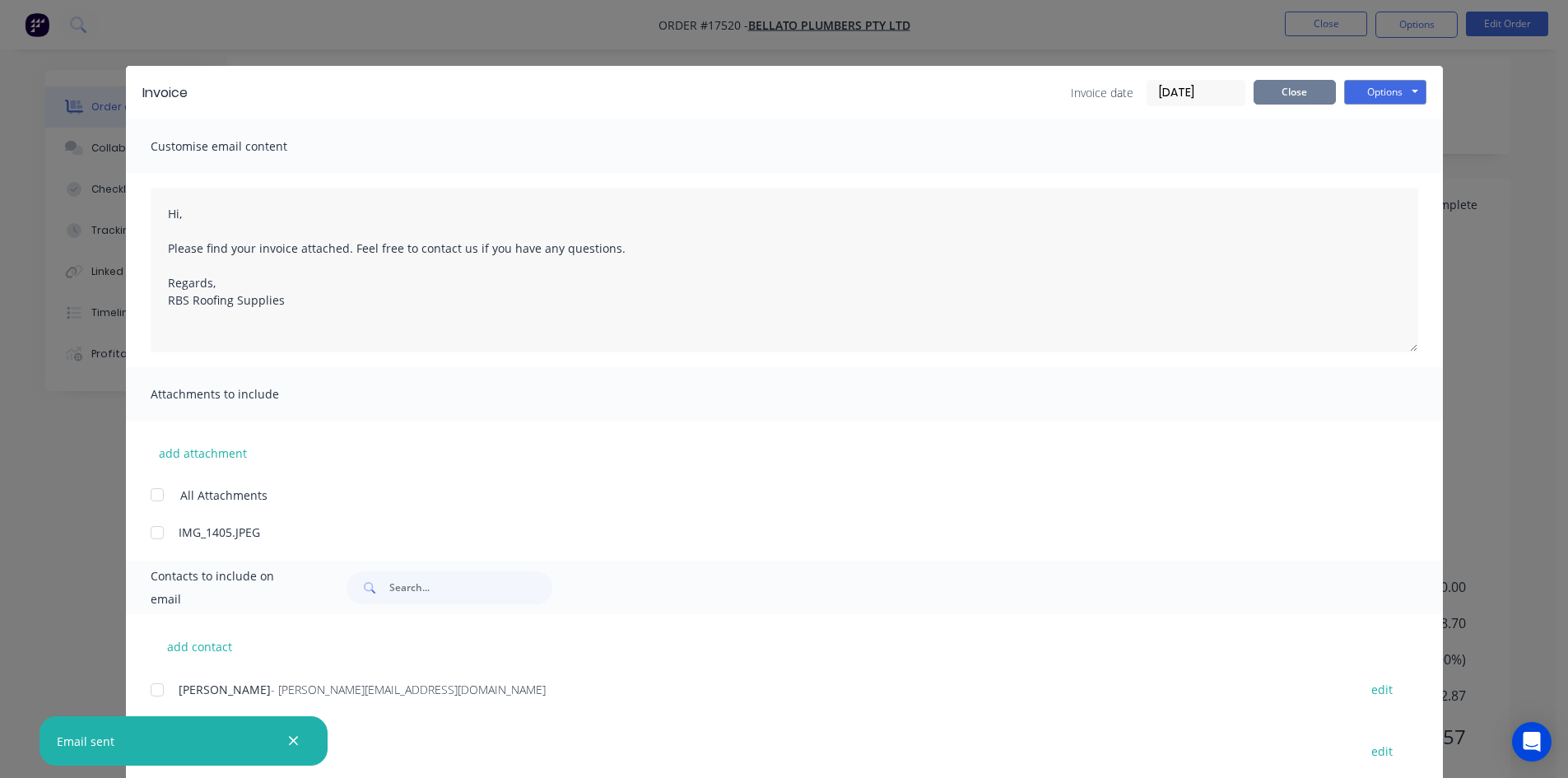
click at [1281, 82] on button "Close" at bounding box center [1295, 92] width 83 height 25
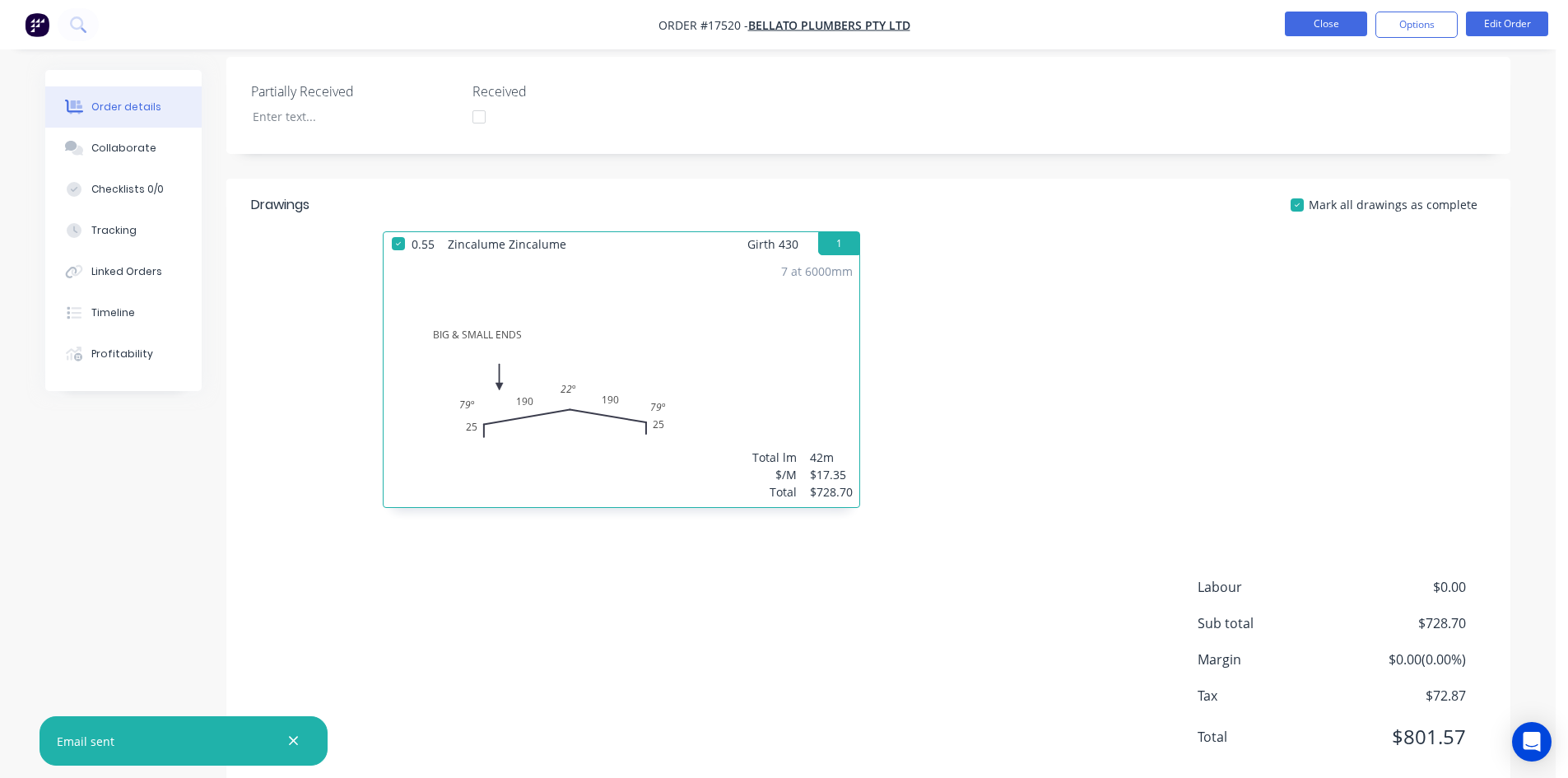
click at [1323, 34] on button "Close" at bounding box center [1326, 24] width 83 height 25
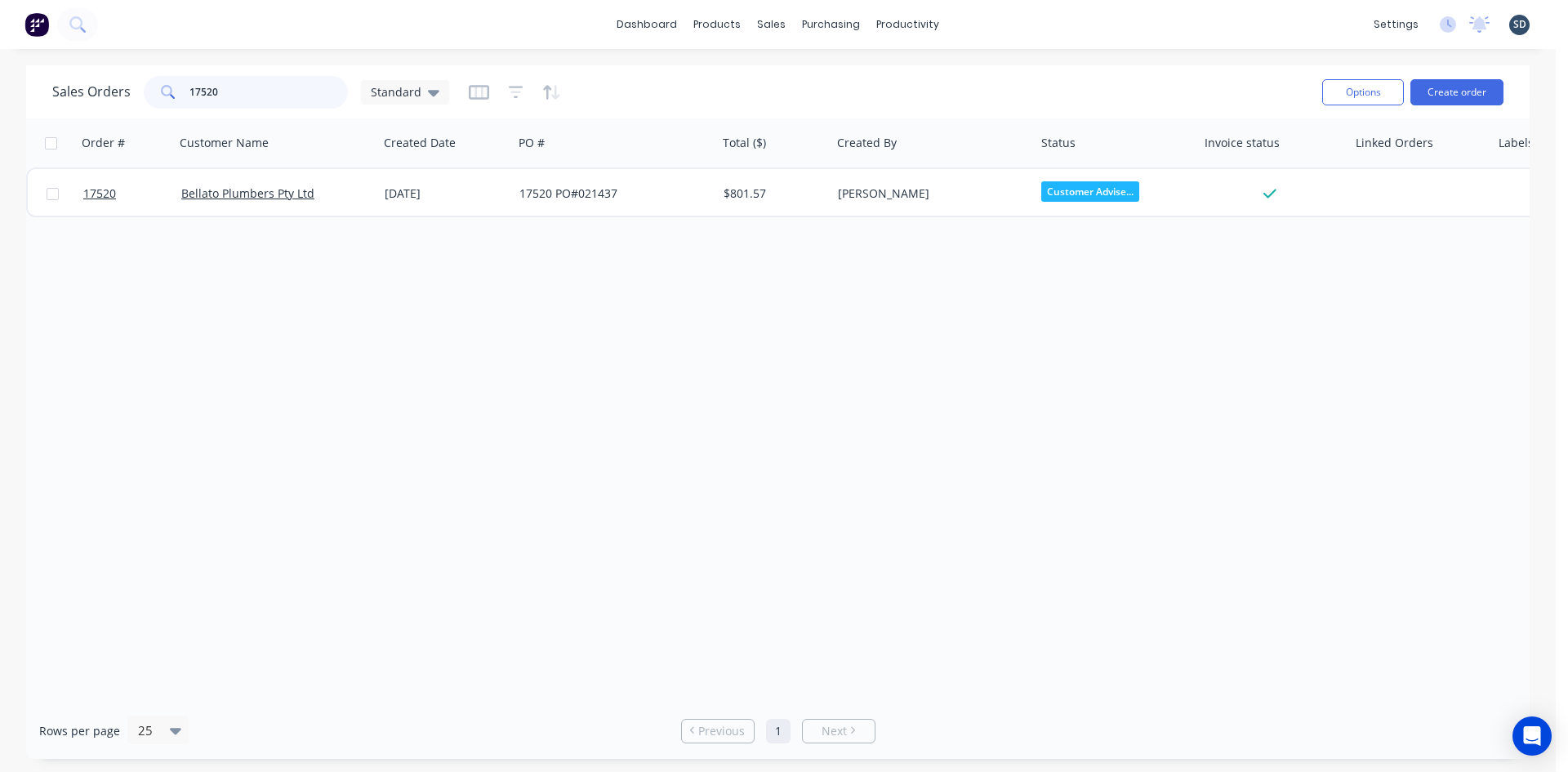
click at [325, 88] on input "17520" at bounding box center [269, 92] width 159 height 32
click at [325, 87] on input "17520" at bounding box center [269, 92] width 159 height 32
click at [599, 76] on div "Sales Orders Standard" at bounding box center [681, 92] width 1257 height 40
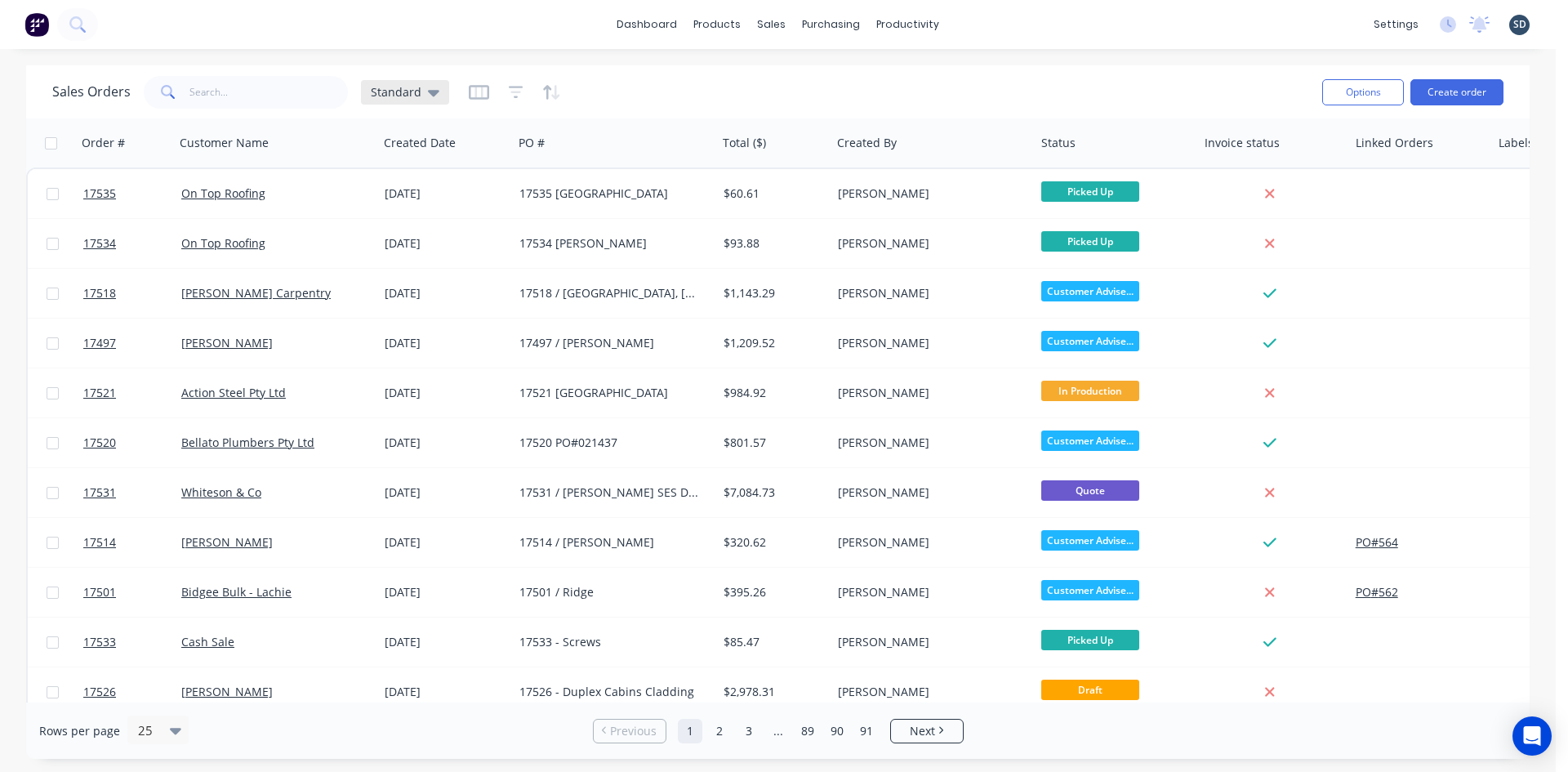
click at [428, 96] on icon at bounding box center [433, 92] width 11 height 18
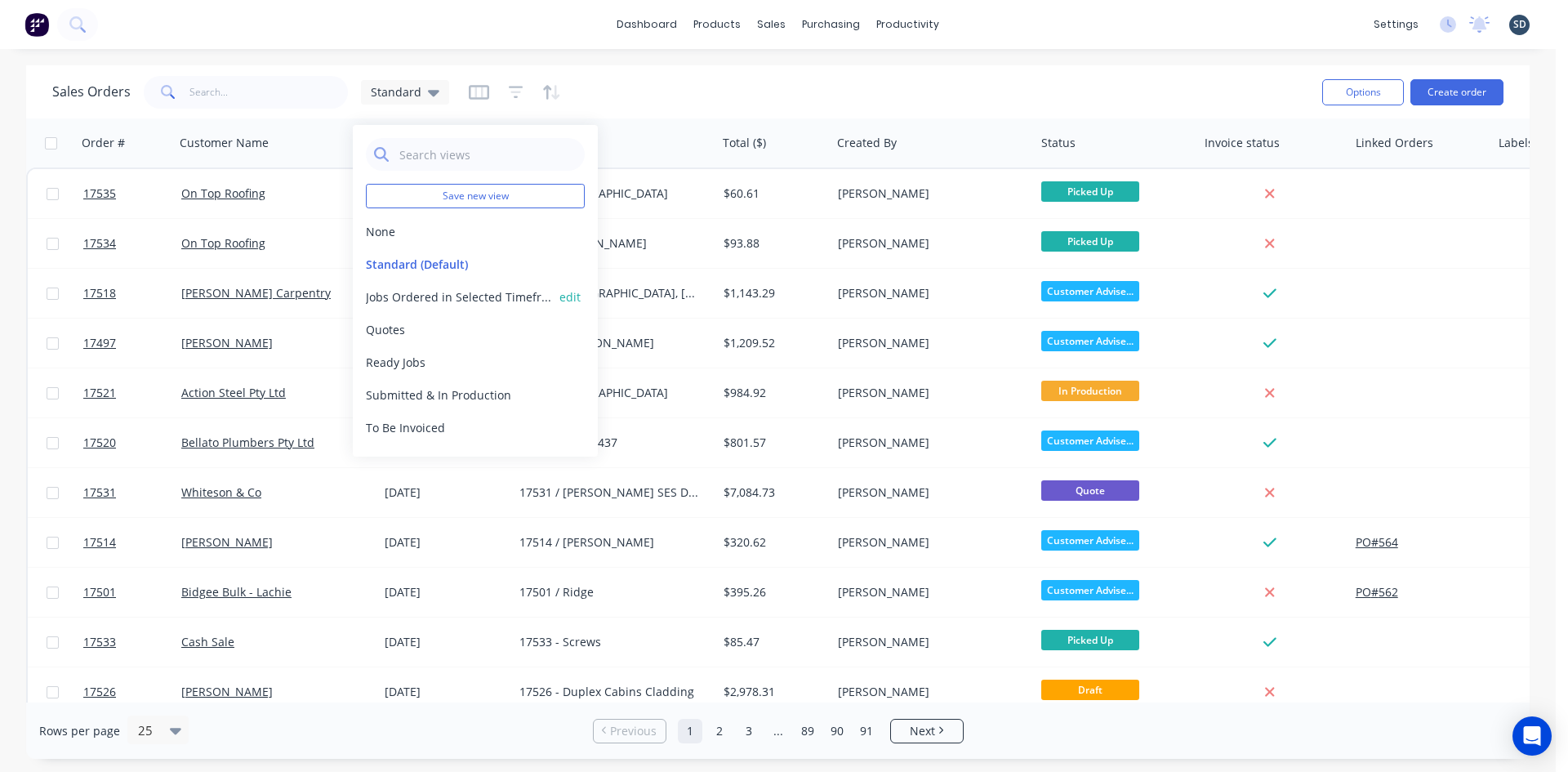
click at [443, 299] on button "Jobs Ordered in Selected Timeframe" at bounding box center [458, 297] width 186 height 17
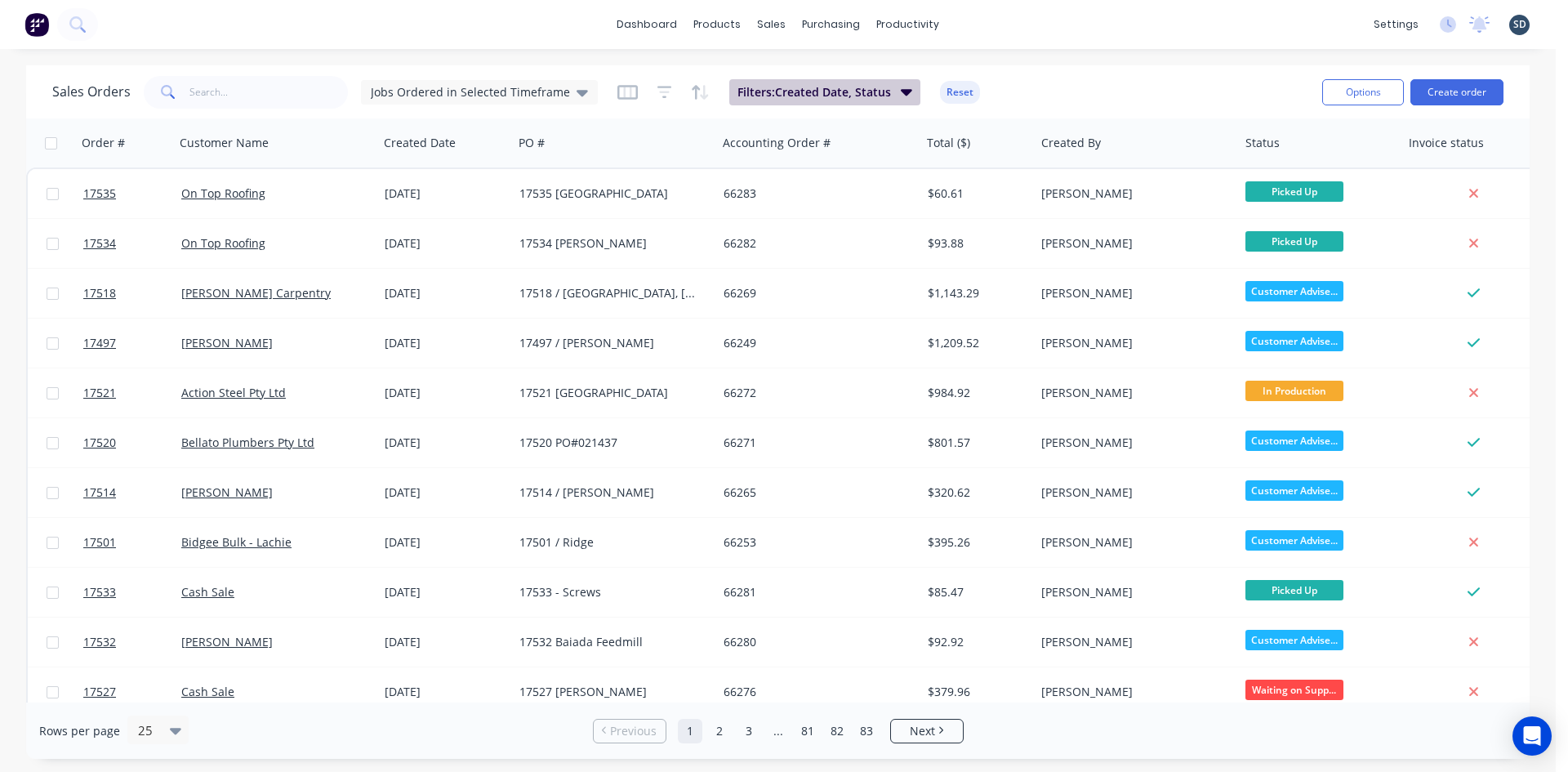
click at [785, 92] on span "Filters: Created Date, Status" at bounding box center [815, 92] width 154 height 17
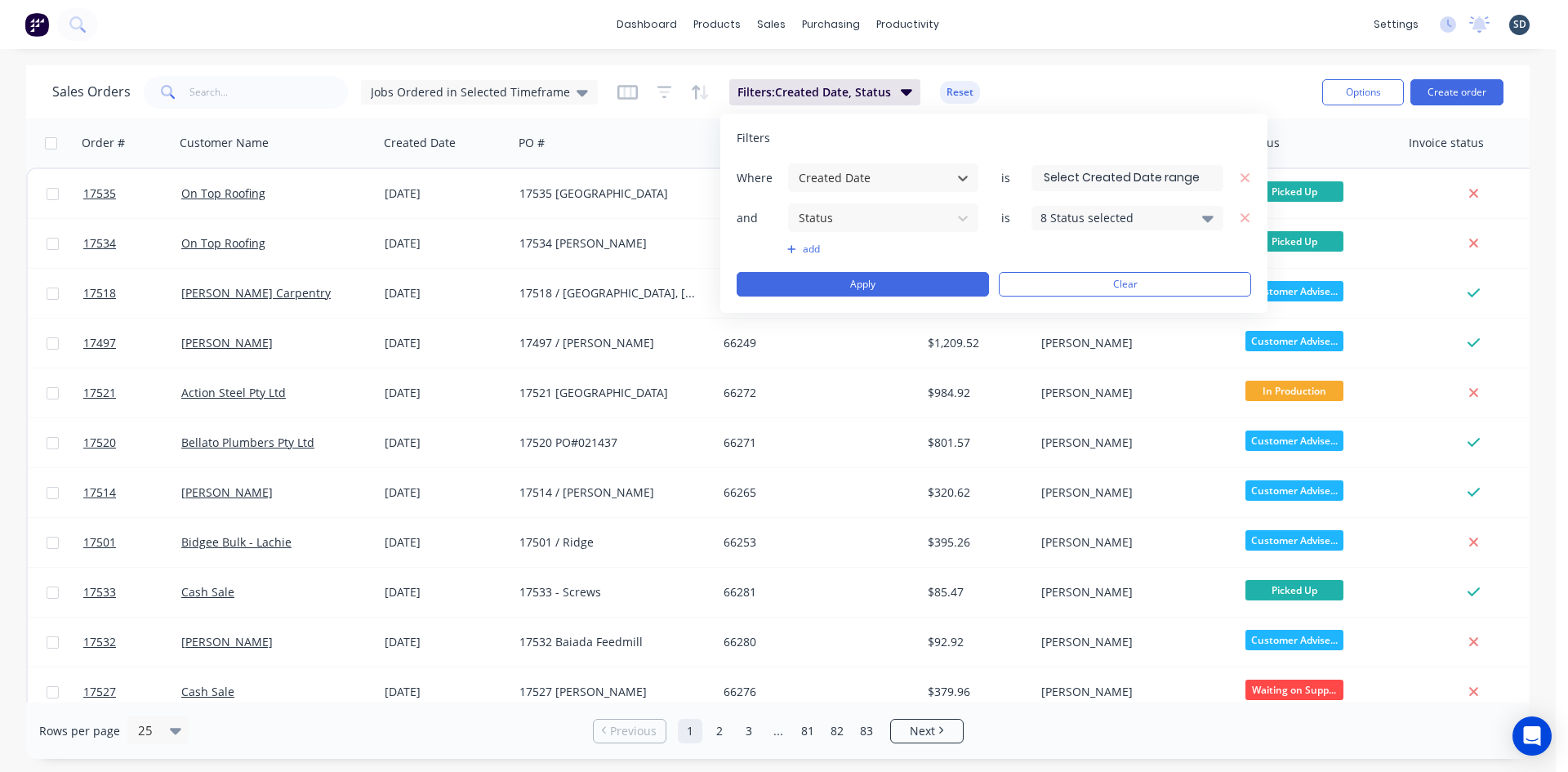
click at [1091, 184] on input at bounding box center [1127, 178] width 190 height 24
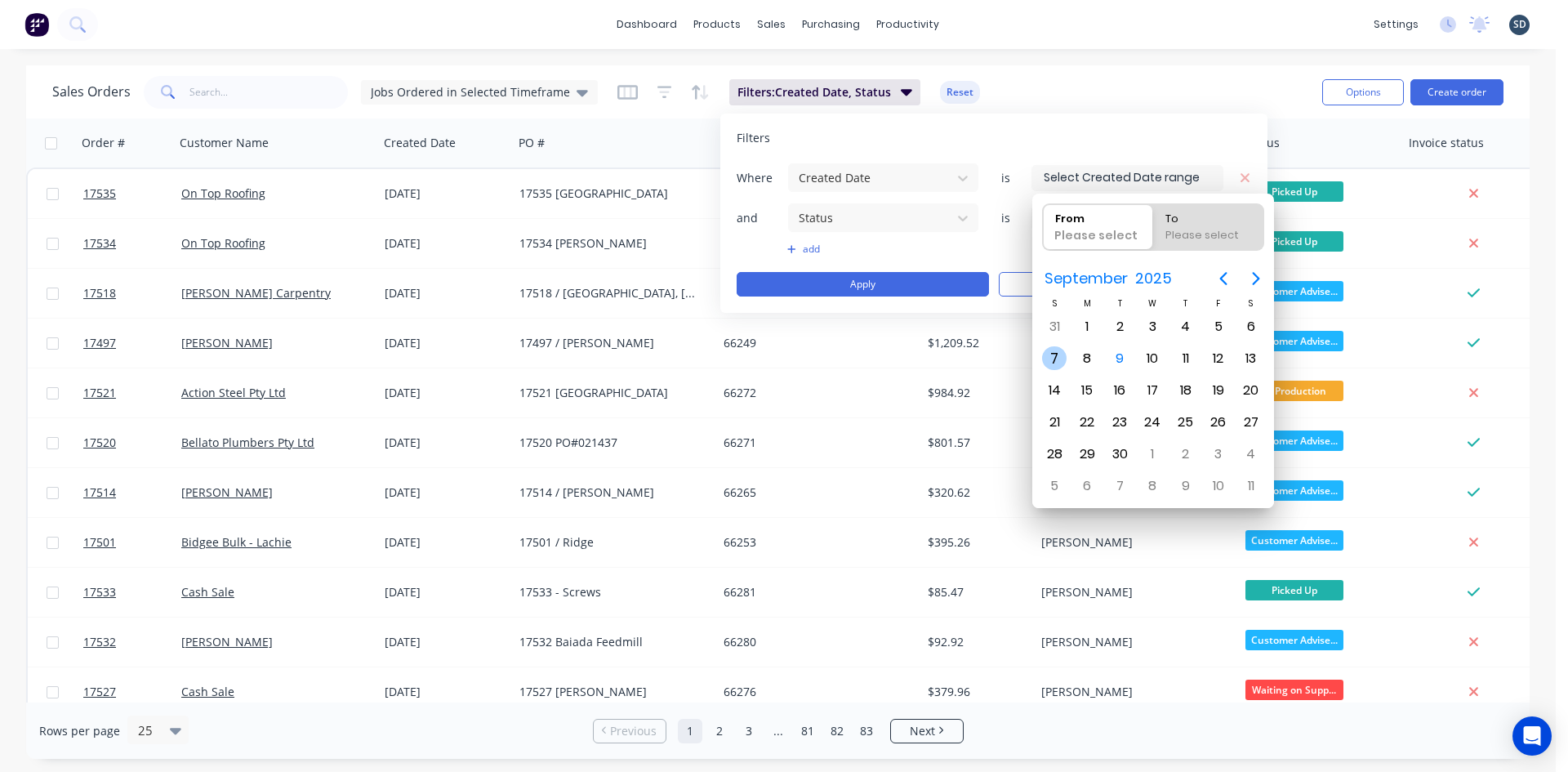
click at [1062, 360] on div "7" at bounding box center [1055, 359] width 24 height 24
type input "07/09/25"
radio input "false"
radio input "true"
click at [1168, 362] on div "10" at bounding box center [1152, 359] width 32 height 31
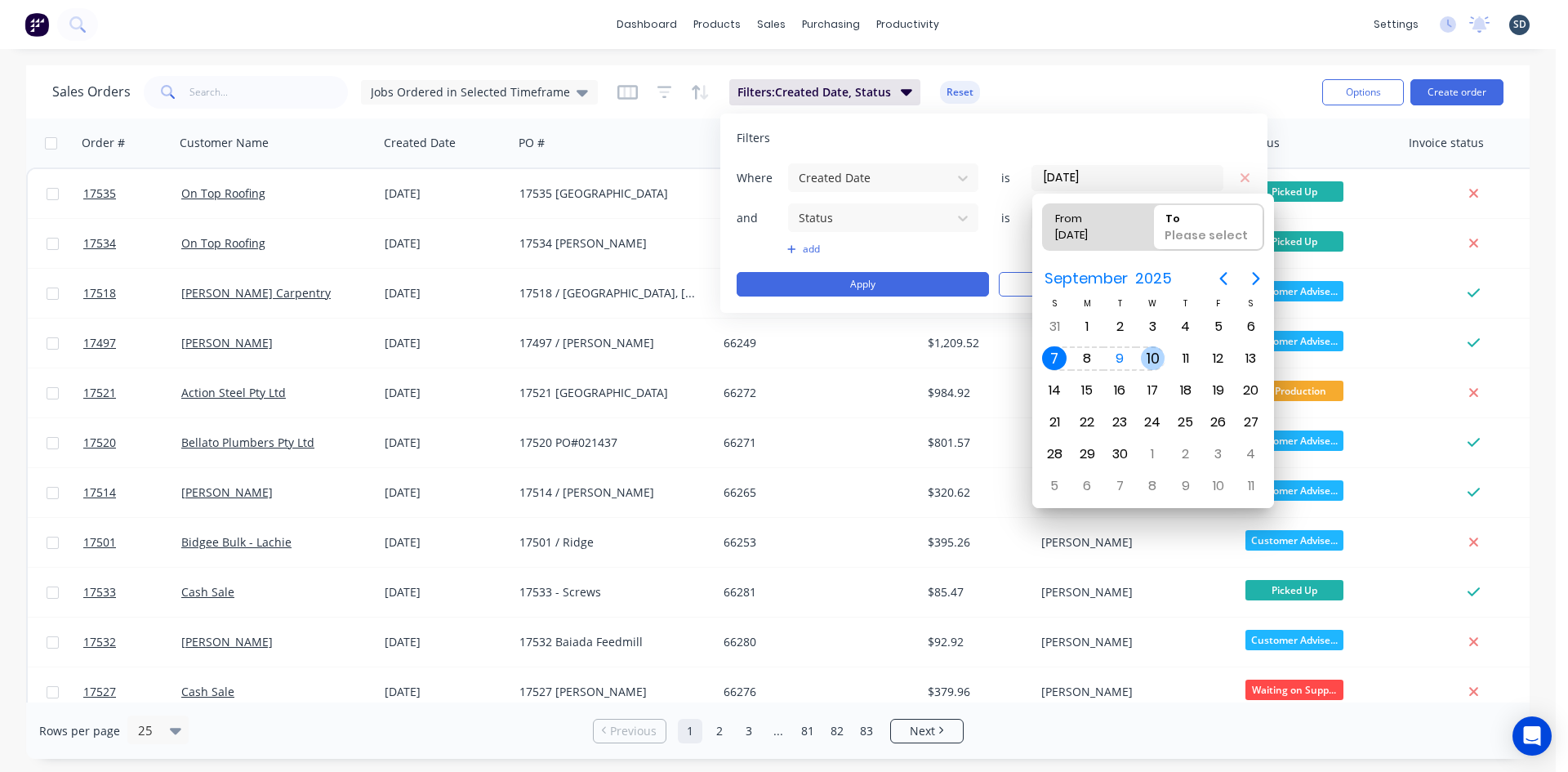
type input "07/09/25 - 10/09/25"
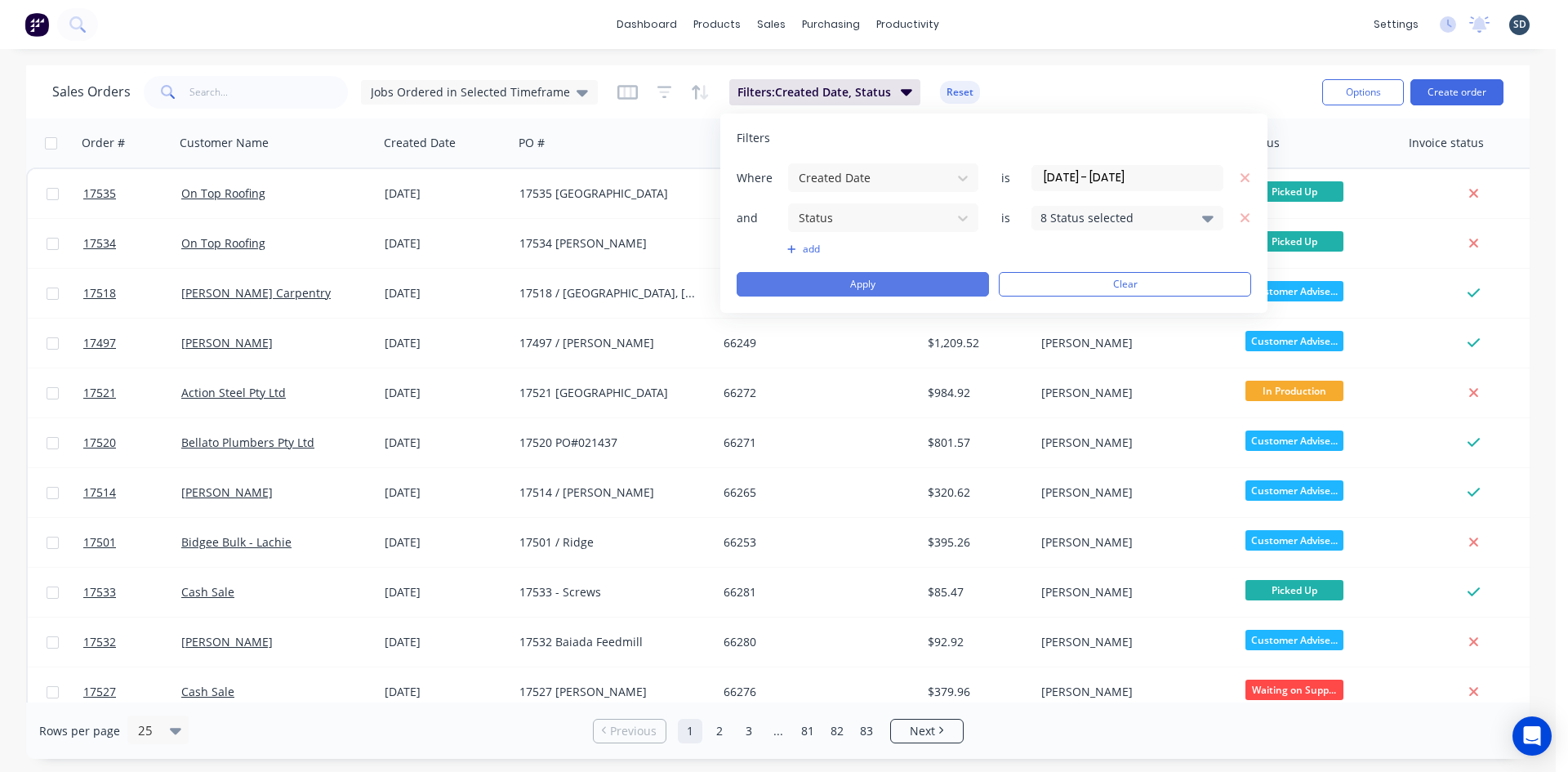
click at [891, 283] on button "Apply" at bounding box center [863, 284] width 252 height 24
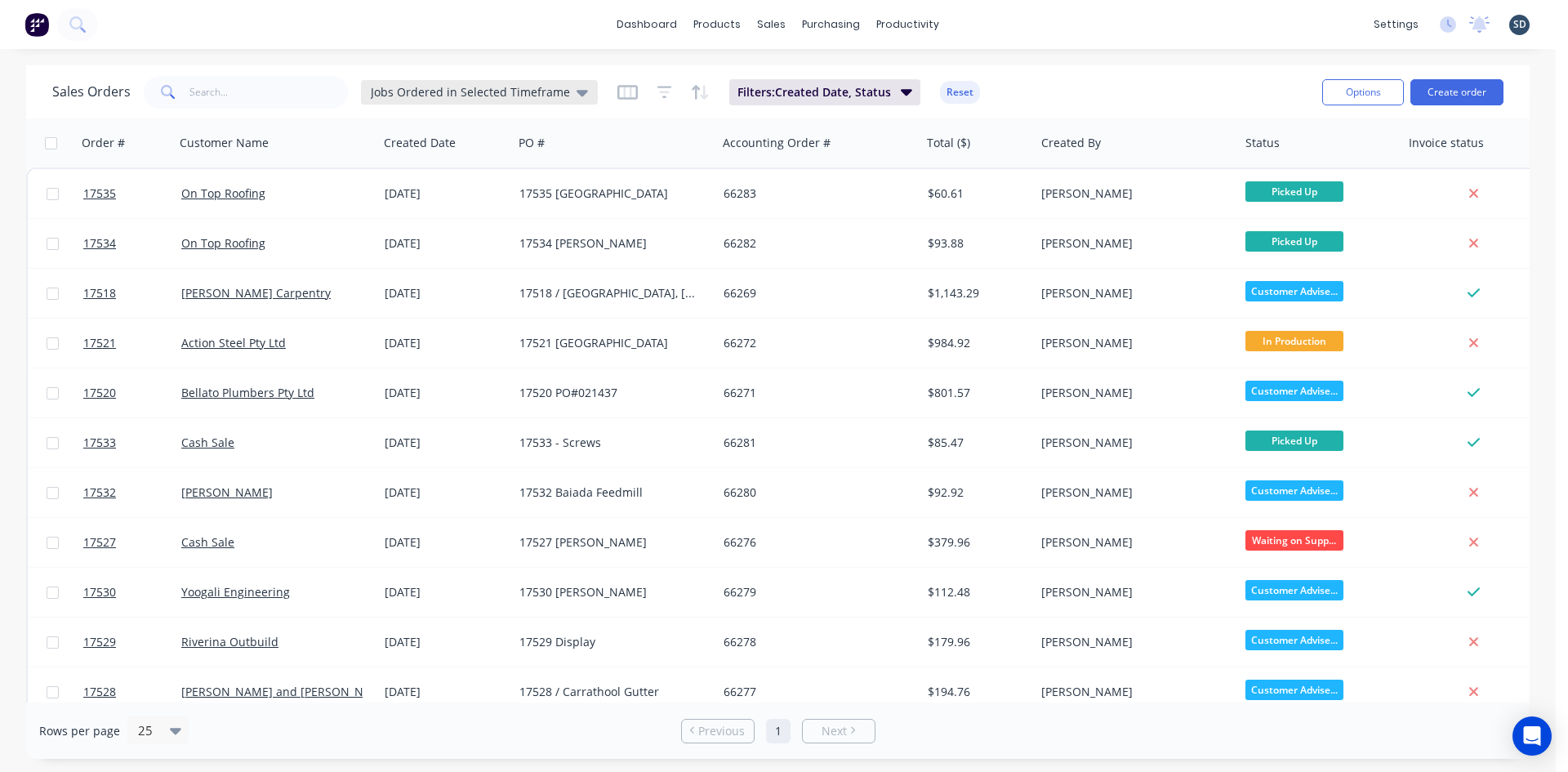
click at [514, 93] on span "Jobs Ordered in Selected Timeframe" at bounding box center [471, 92] width 199 height 17
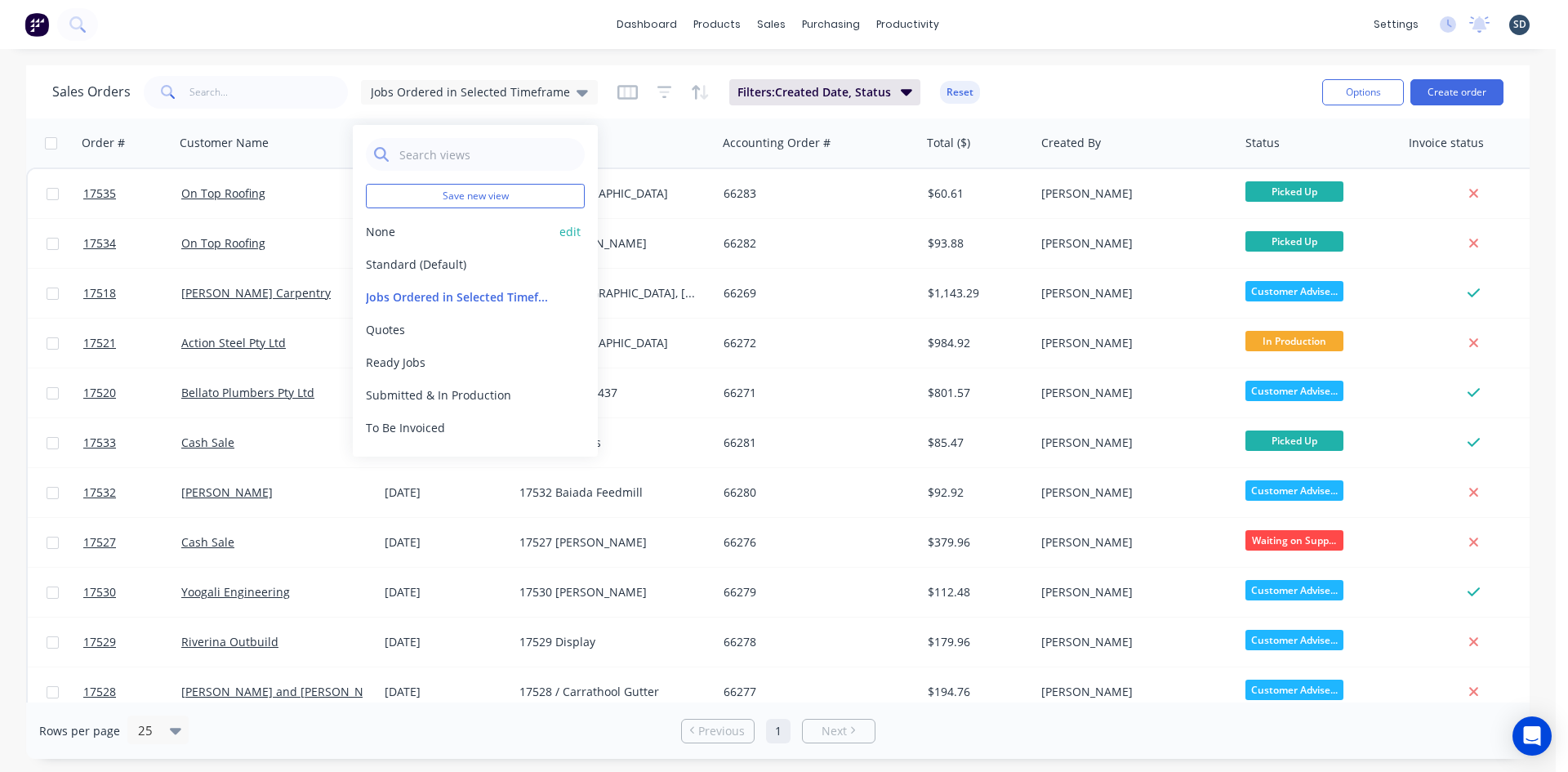
click at [423, 233] on button "None" at bounding box center [458, 231] width 186 height 17
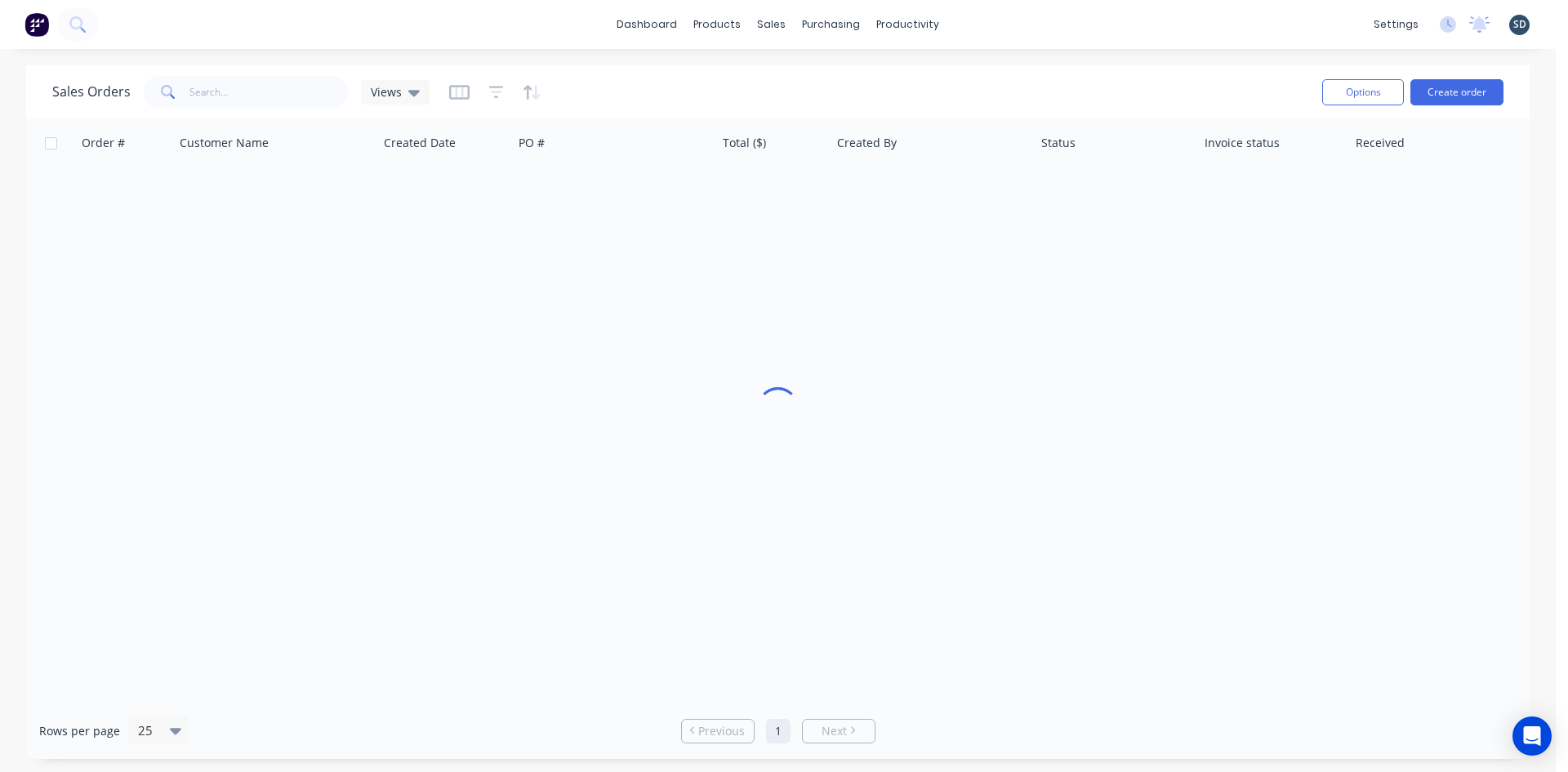
click at [979, 31] on div "dashboard products sales purchasing productivity dashboard products Product Cat…" at bounding box center [778, 24] width 1556 height 49
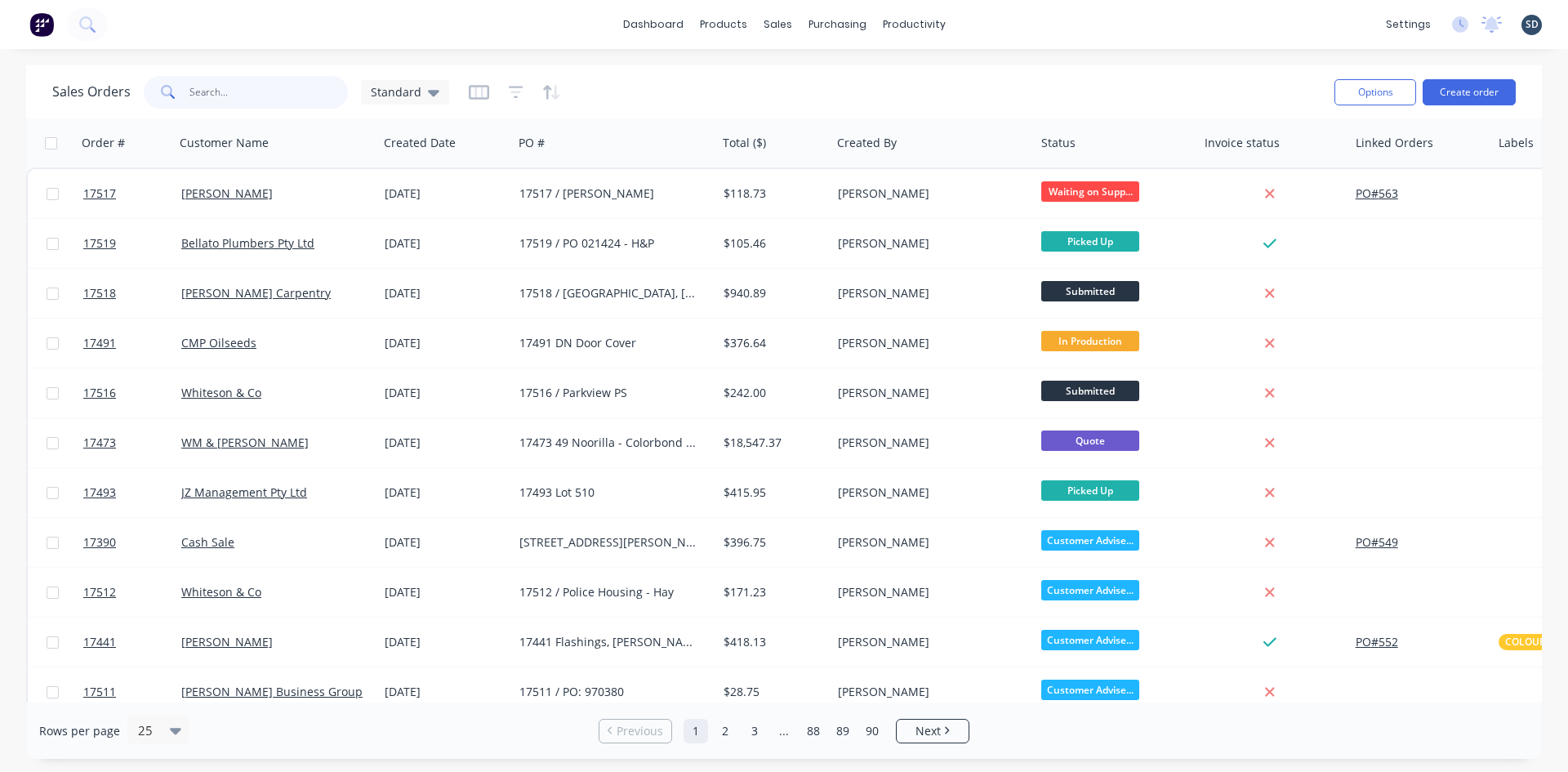
click at [238, 102] on input "text" at bounding box center [269, 92] width 159 height 32
type input "on top"
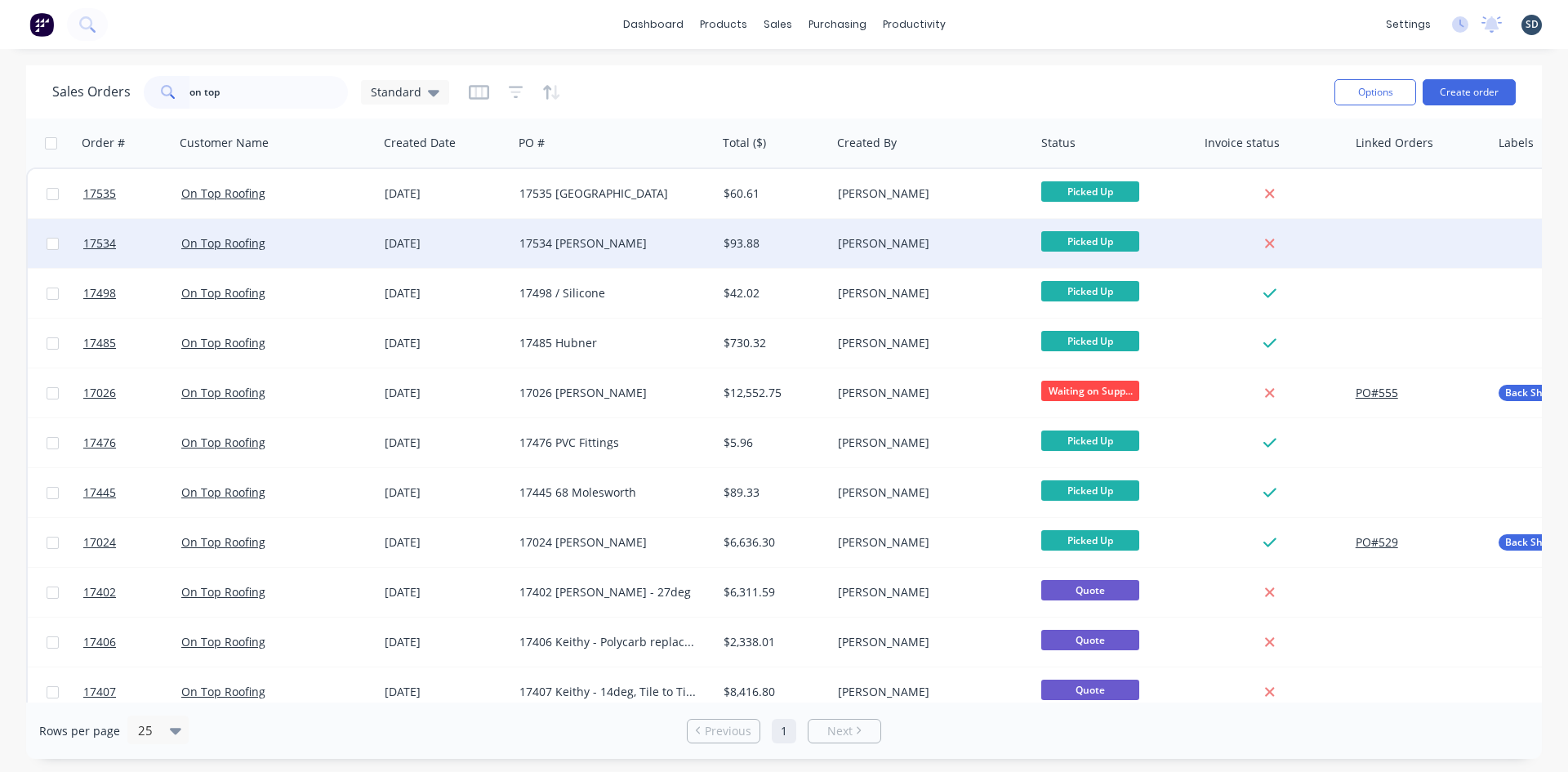
click at [490, 238] on div "[DATE]" at bounding box center [445, 243] width 121 height 17
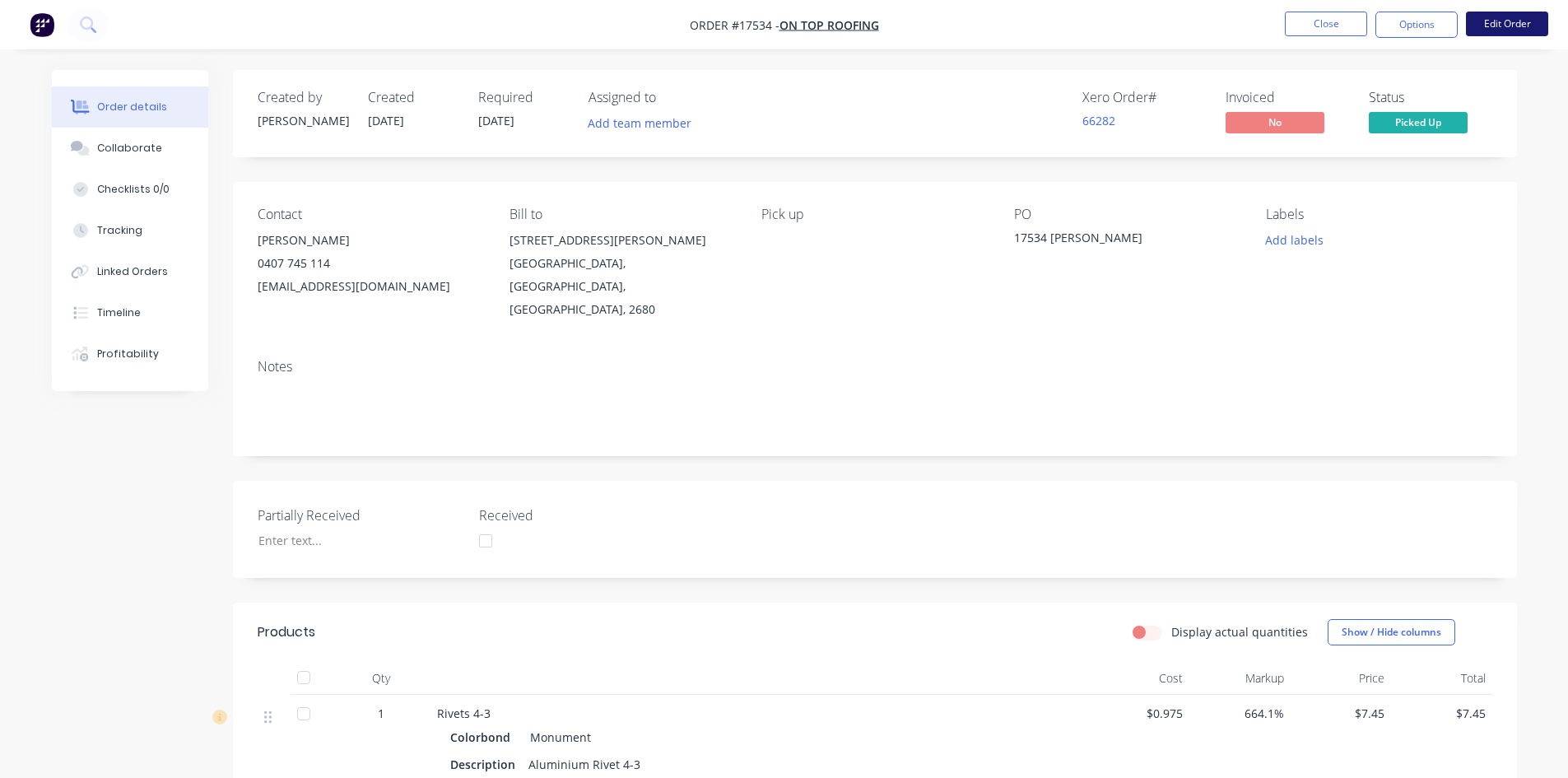
click at [1498, 32] on button "Edit Order" at bounding box center [1507, 24] width 83 height 25
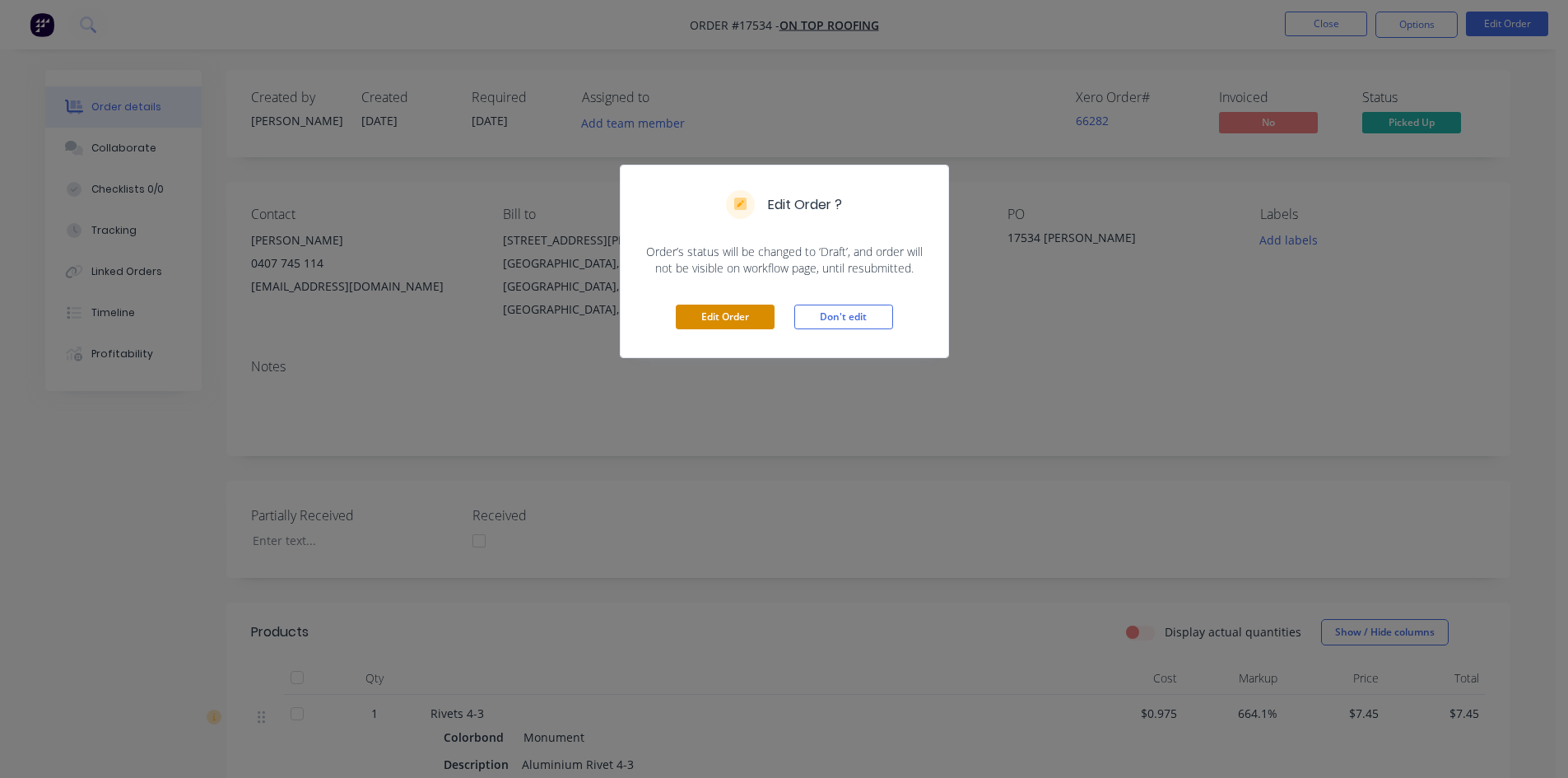
click at [710, 305] on button "Edit Order" at bounding box center [725, 317] width 99 height 25
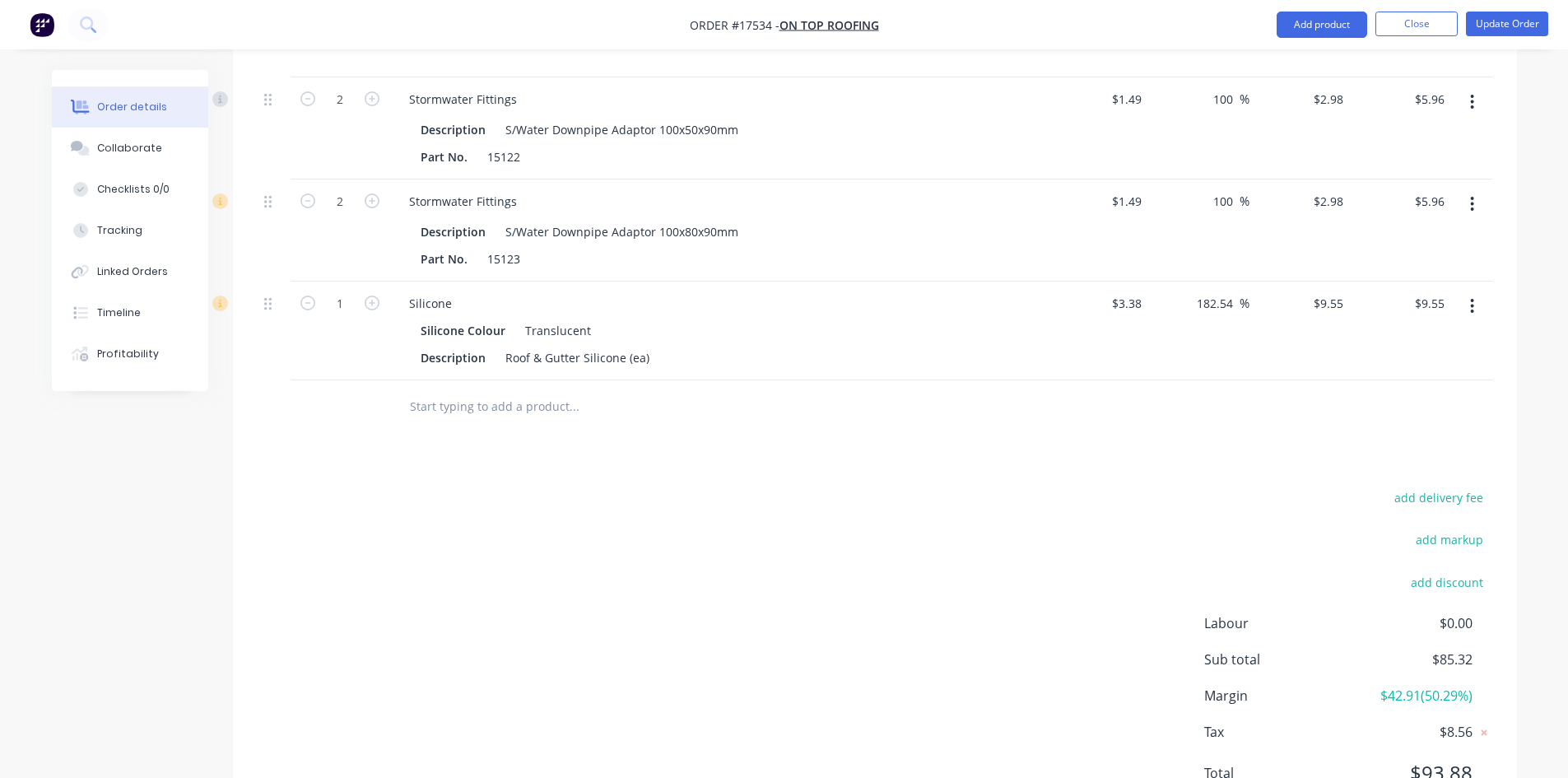
scroll to position [1291, 0]
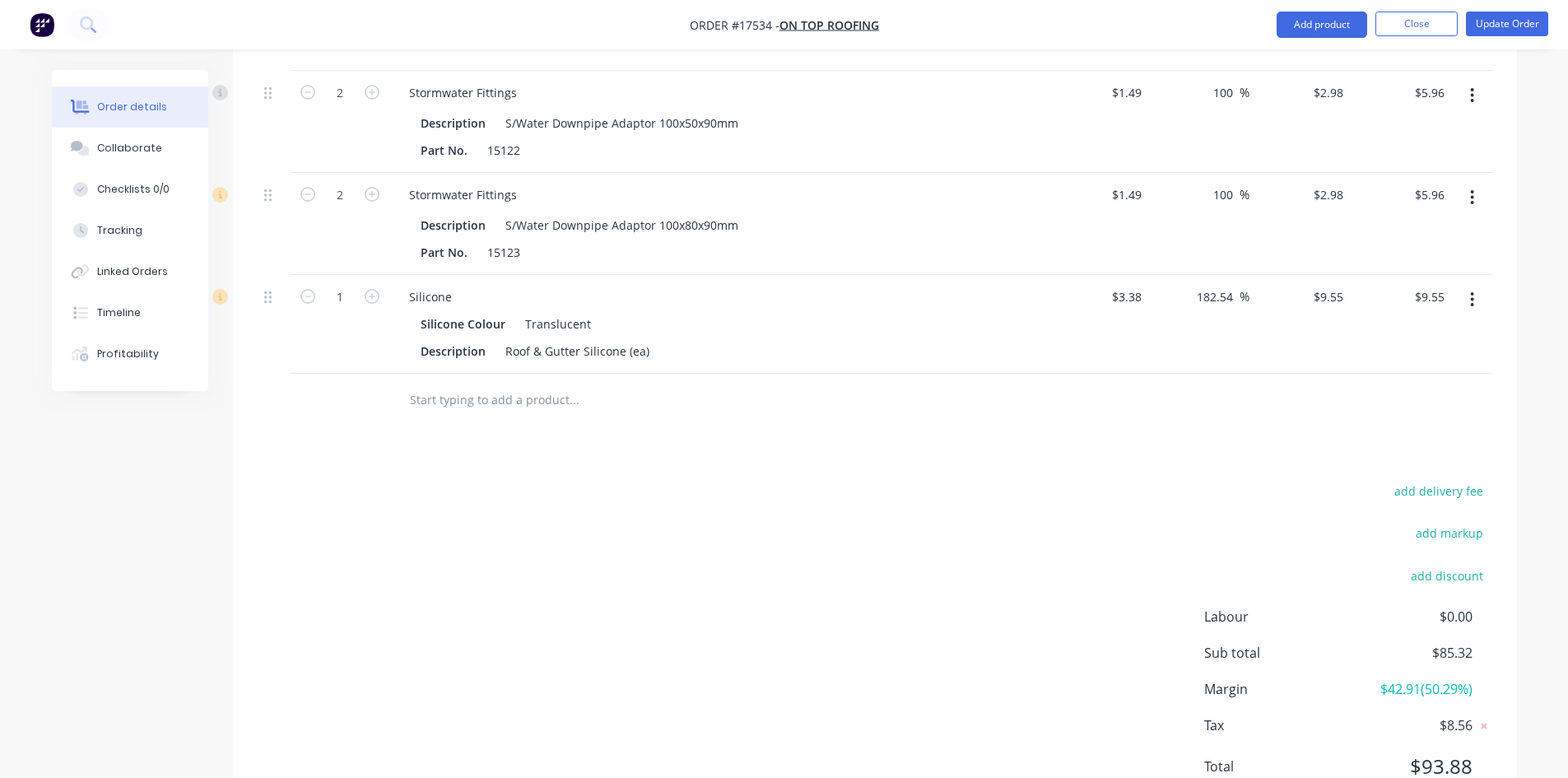
click at [460, 384] on input "text" at bounding box center [574, 400] width 329 height 33
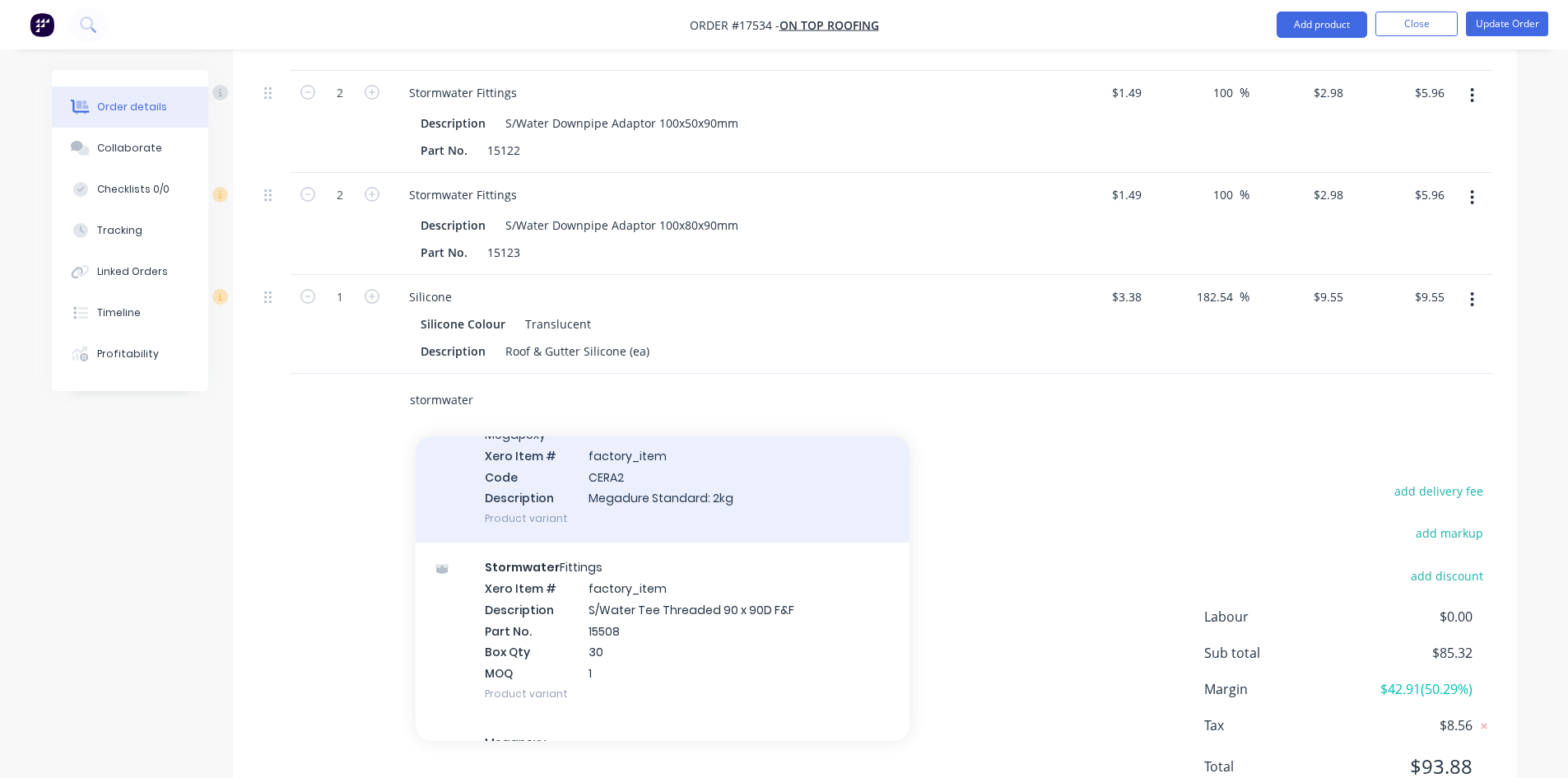
scroll to position [14404, 0]
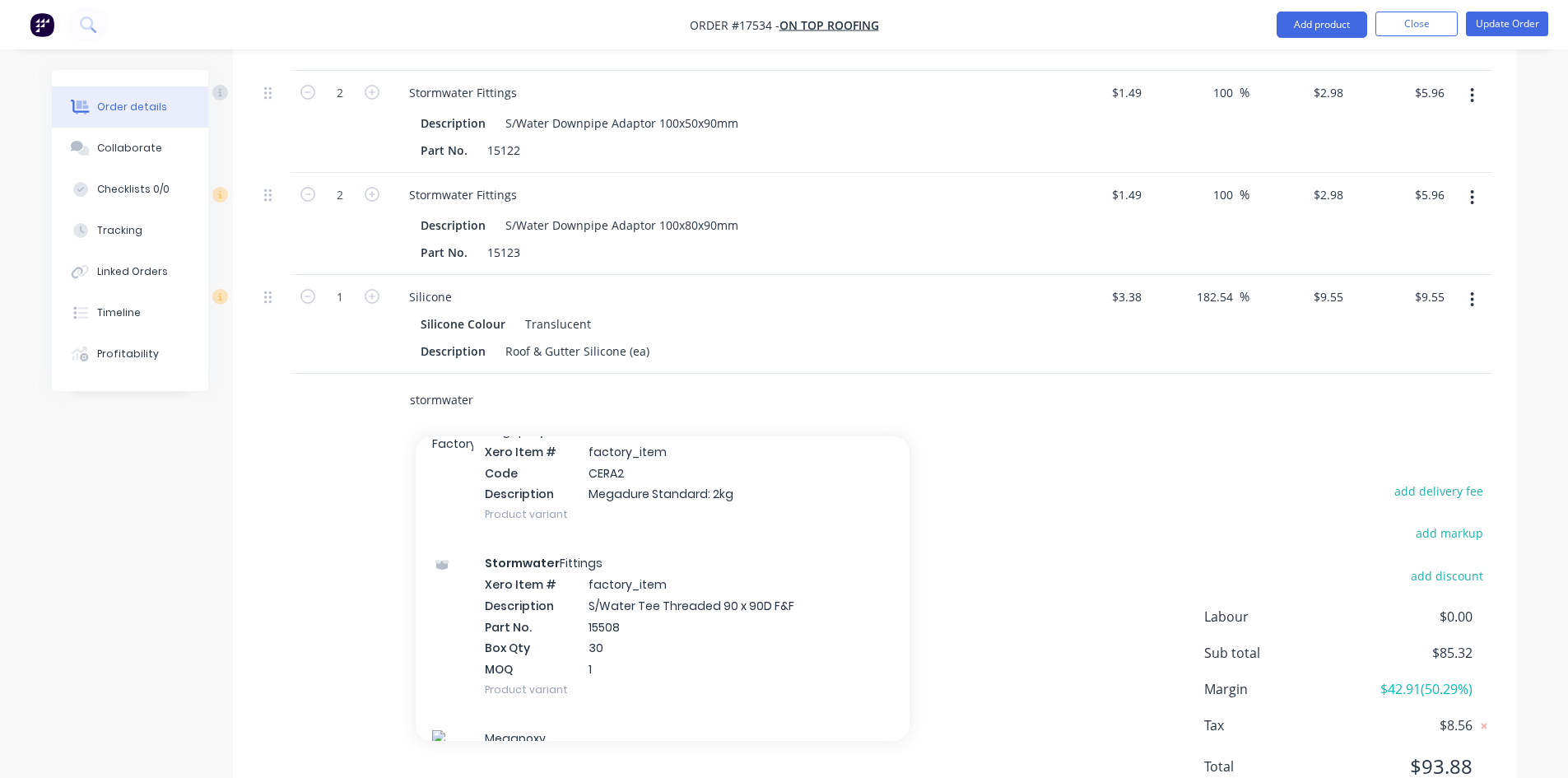
drag, startPoint x: 474, startPoint y: 333, endPoint x: 376, endPoint y: 329, distance: 98.1
click at [376, 374] on div "stormwater Add stormwater to order [PERSON_NAME] Gutter - MV Xero Item # factor…" at bounding box center [875, 400] width 1235 height 54
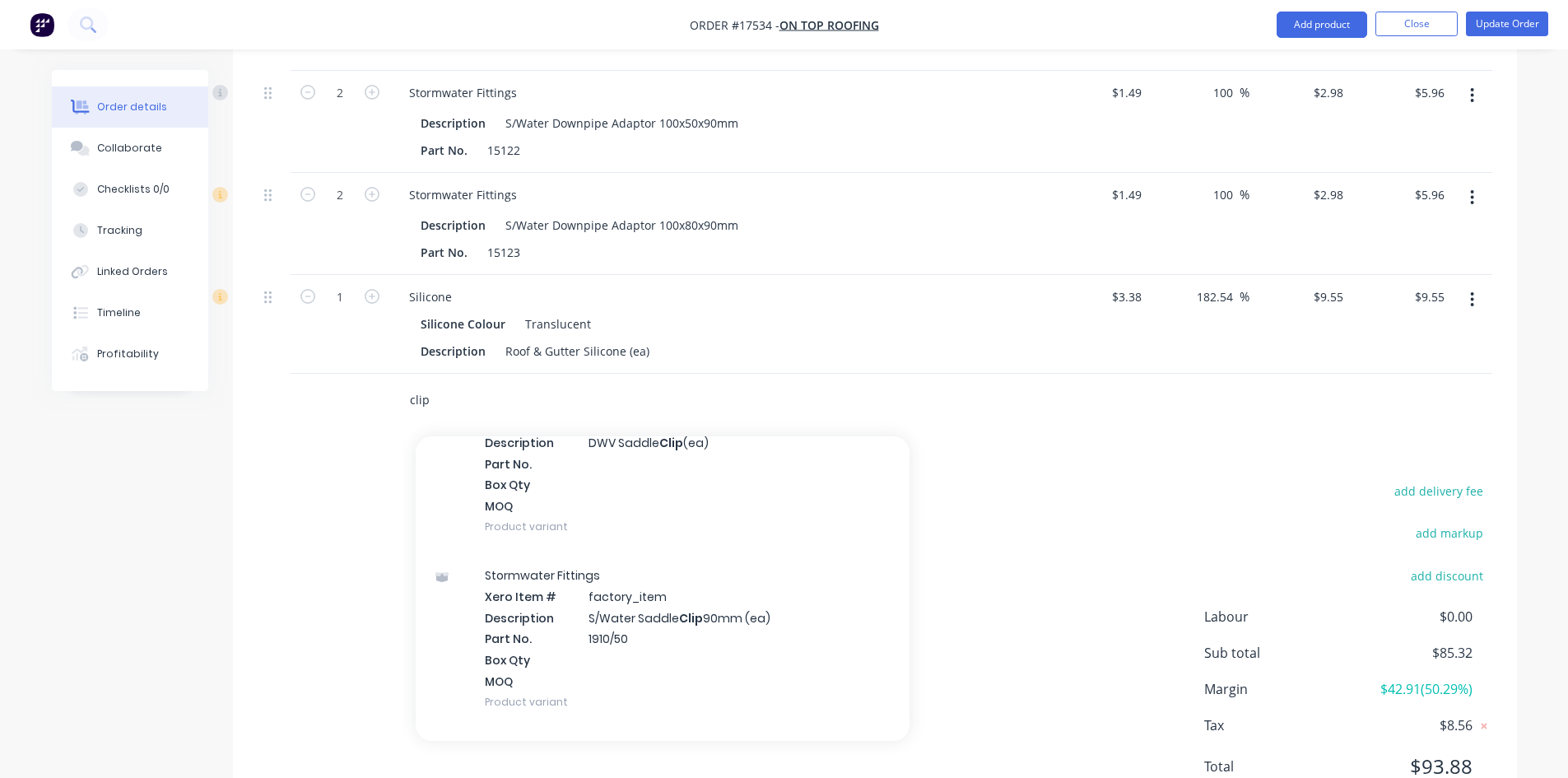
scroll to position [2305, 0]
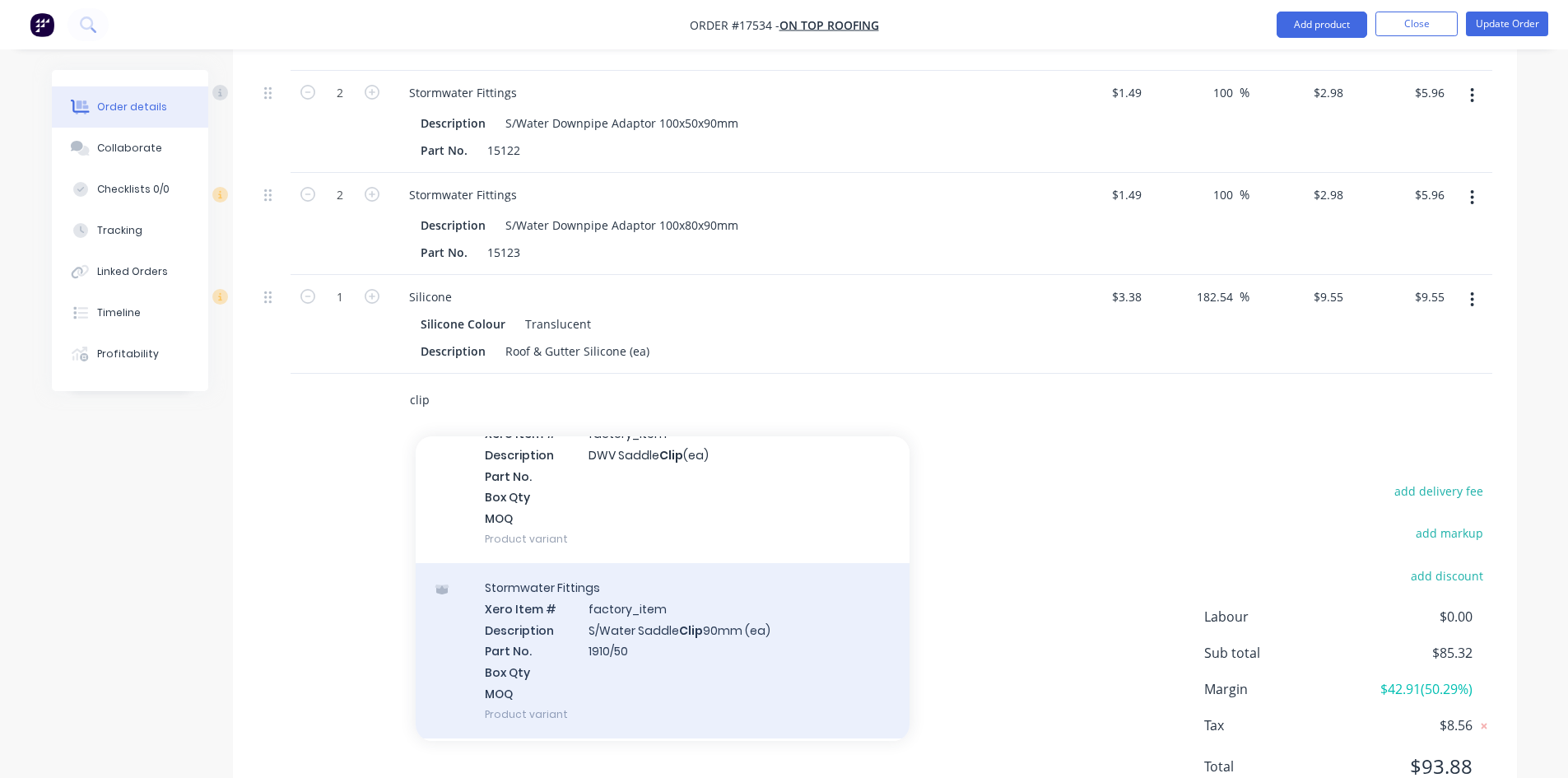
type input "clip"
click at [675, 577] on div "Stormwater Fittings Xero Item # factory_item Description S/Water Saddle Clip 90…" at bounding box center [662, 650] width 494 height 175
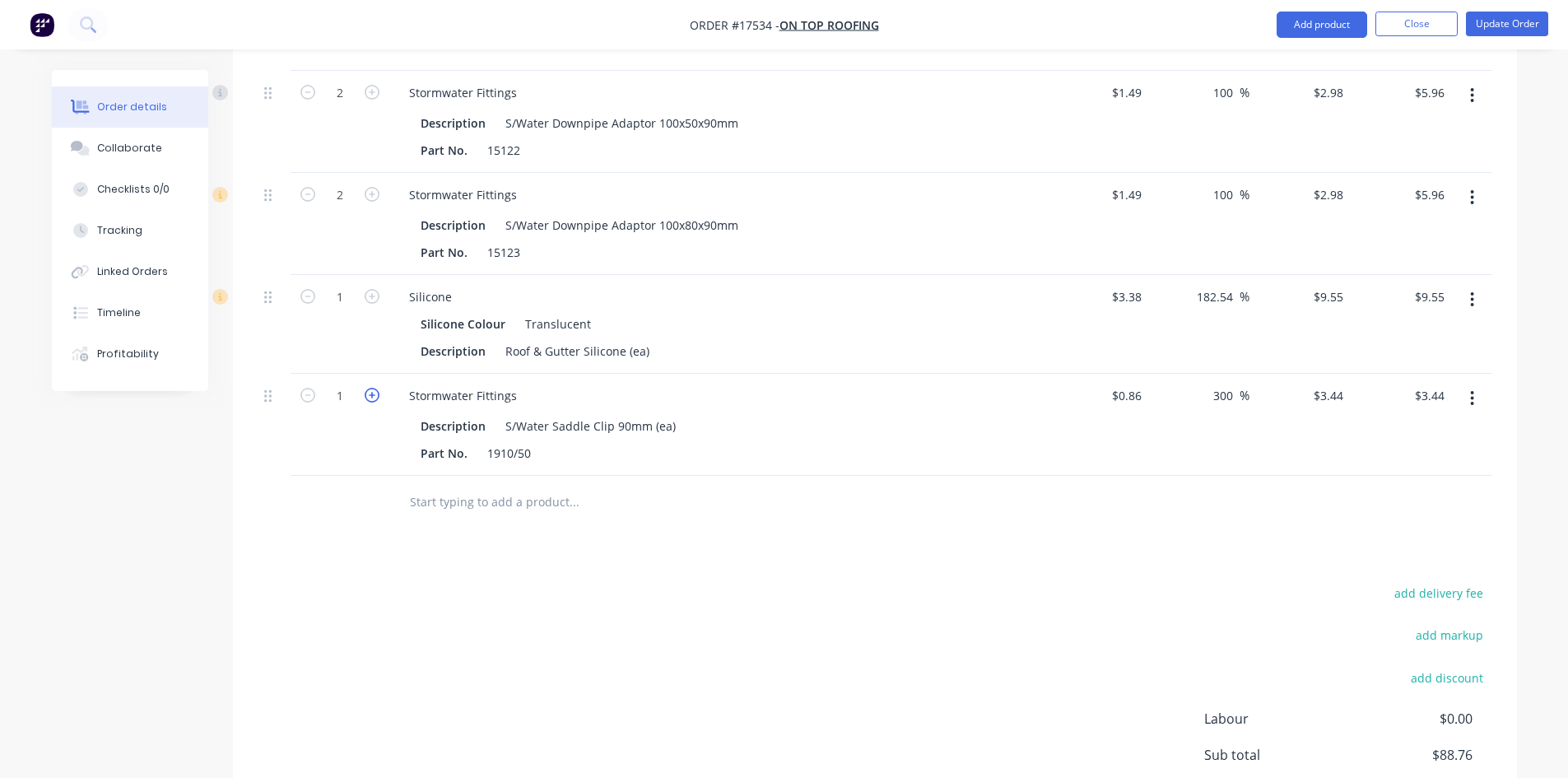
click at [370, 388] on icon "button" at bounding box center [371, 395] width 15 height 15
type input "2"
type input "$6.88"
click at [370, 388] on icon "button" at bounding box center [371, 395] width 15 height 15
type input "3"
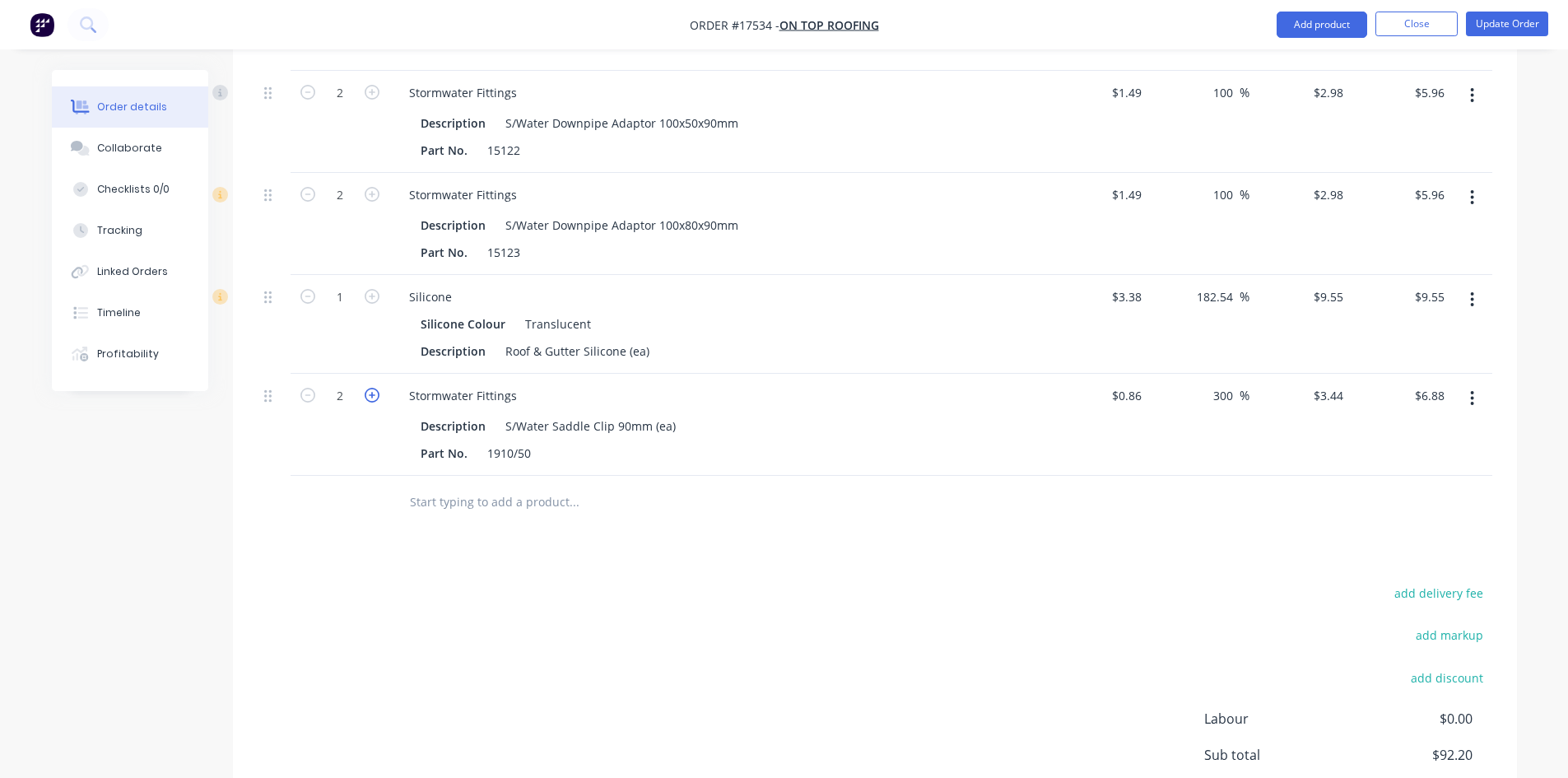
type input "$10.32"
click at [370, 388] on icon "button" at bounding box center [371, 395] width 15 height 15
type input "4"
type input "$13.76"
click at [370, 388] on icon "button" at bounding box center [371, 395] width 15 height 15
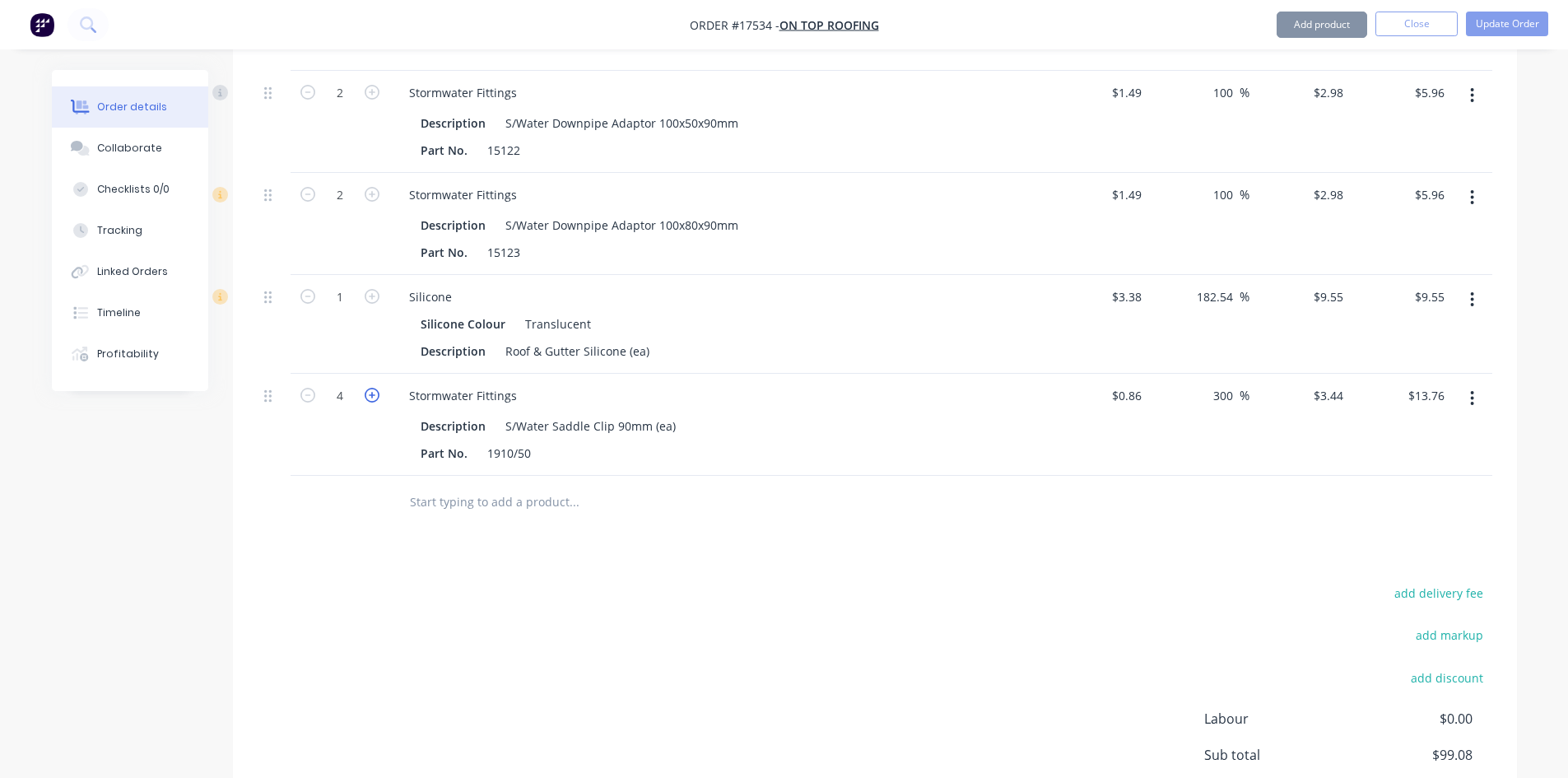
type input "5"
type input "$17.20"
click at [629, 582] on div "add delivery fee add markup add discount Labour $0.00 Sub total $102.52 Margin …" at bounding box center [875, 740] width 1235 height 318
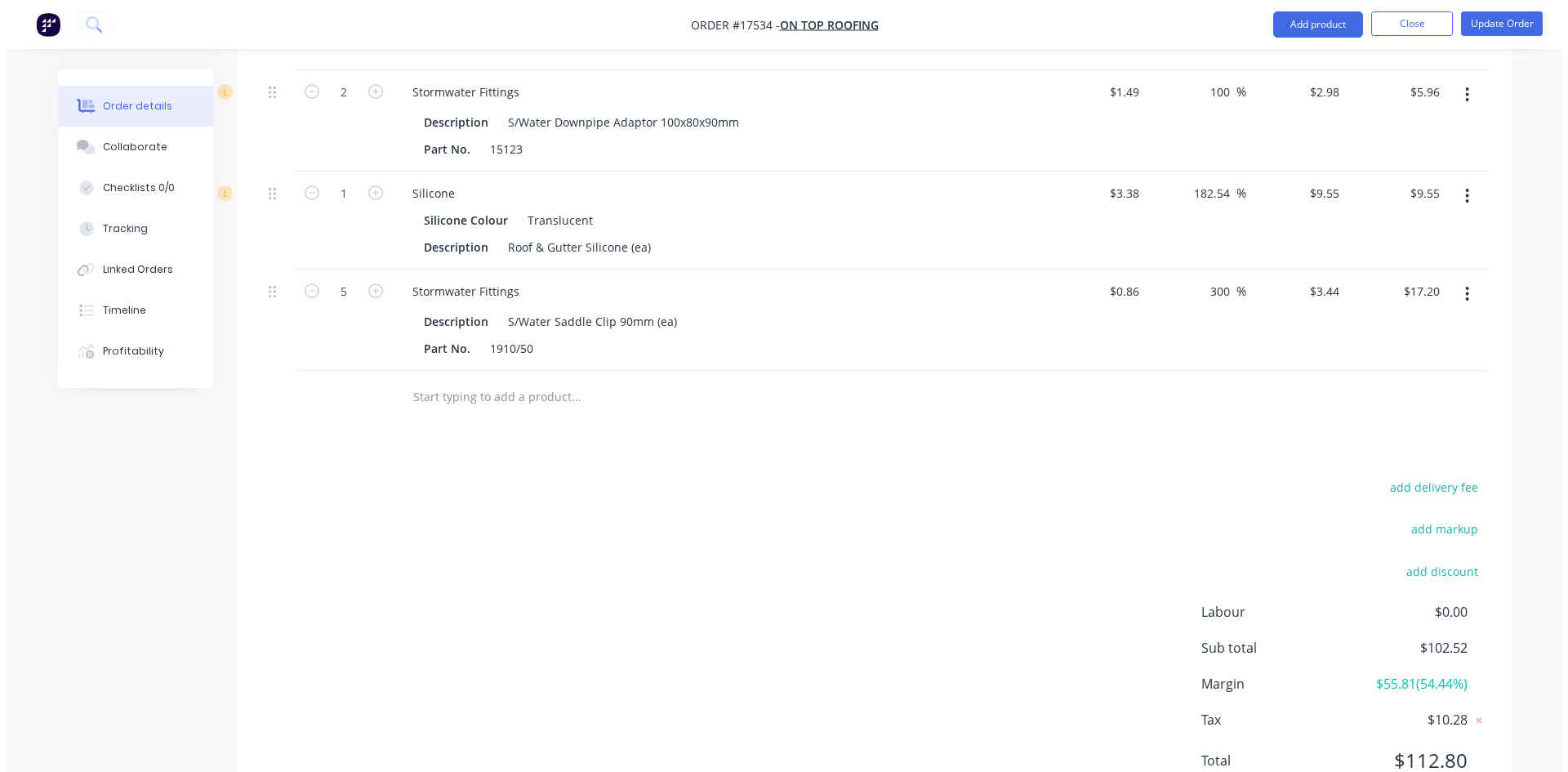
scroll to position [810, 0]
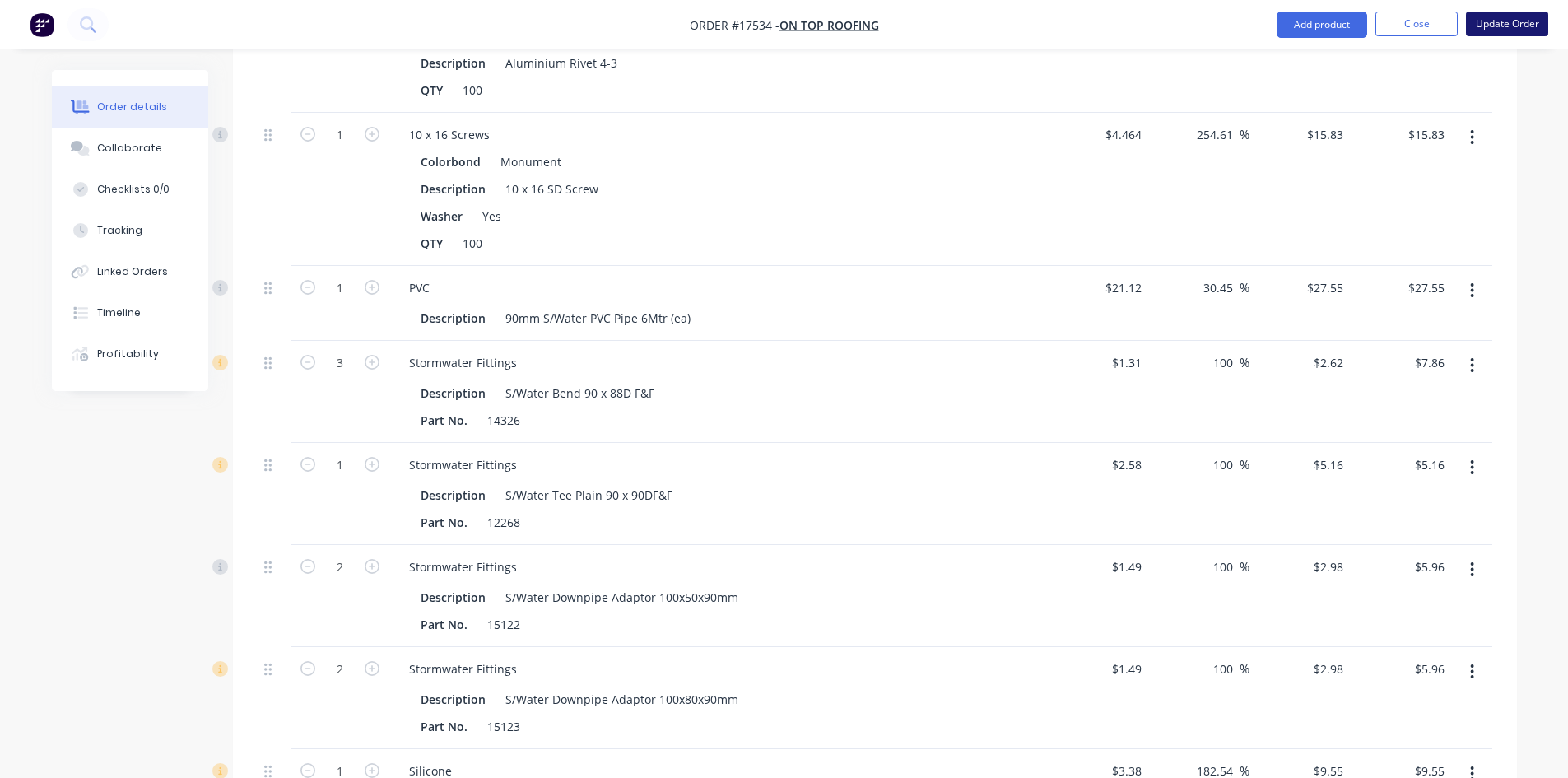
click at [1498, 16] on button "Update Order" at bounding box center [1507, 24] width 83 height 25
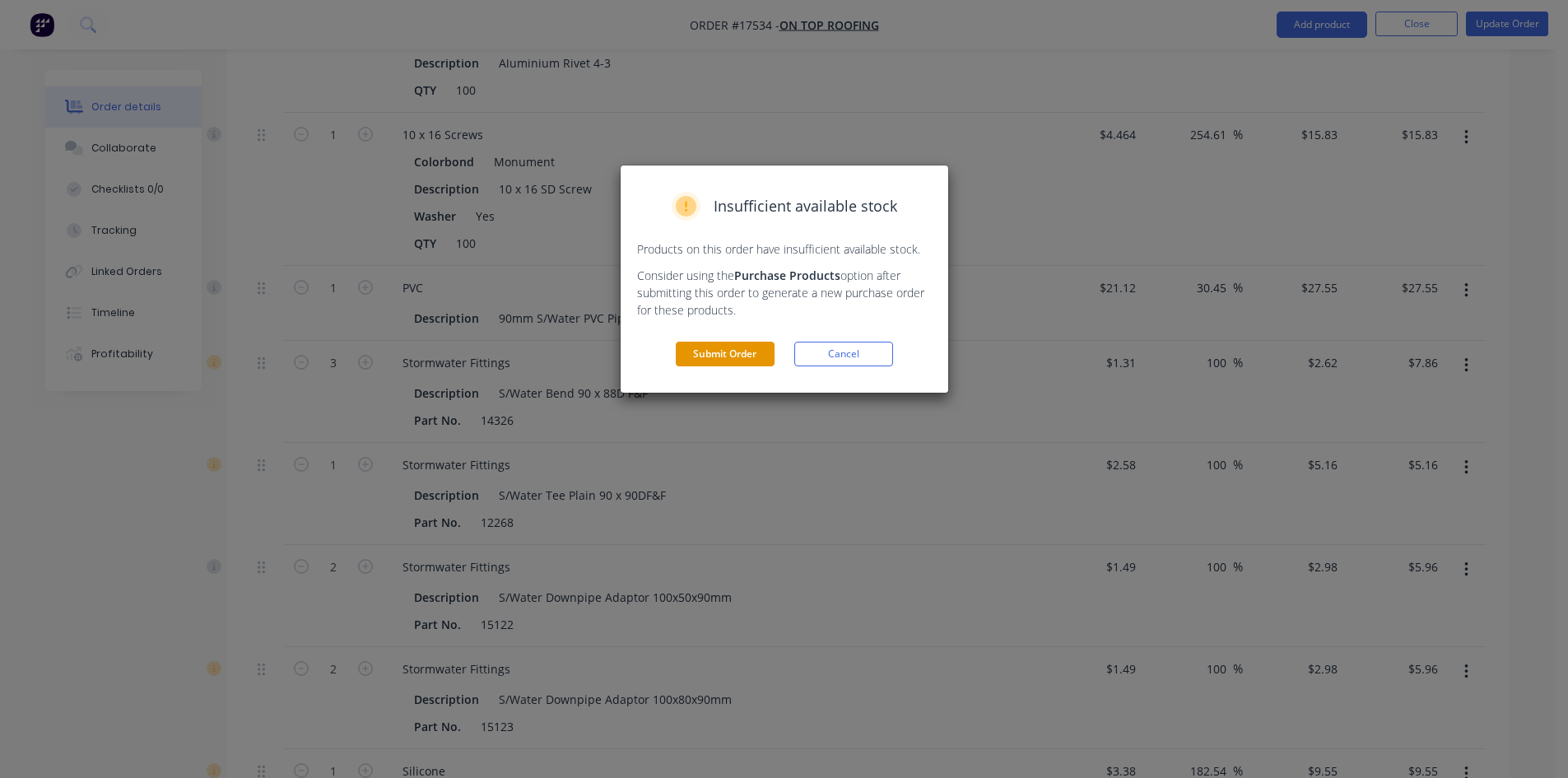
click at [740, 349] on button "Submit Order" at bounding box center [725, 354] width 99 height 25
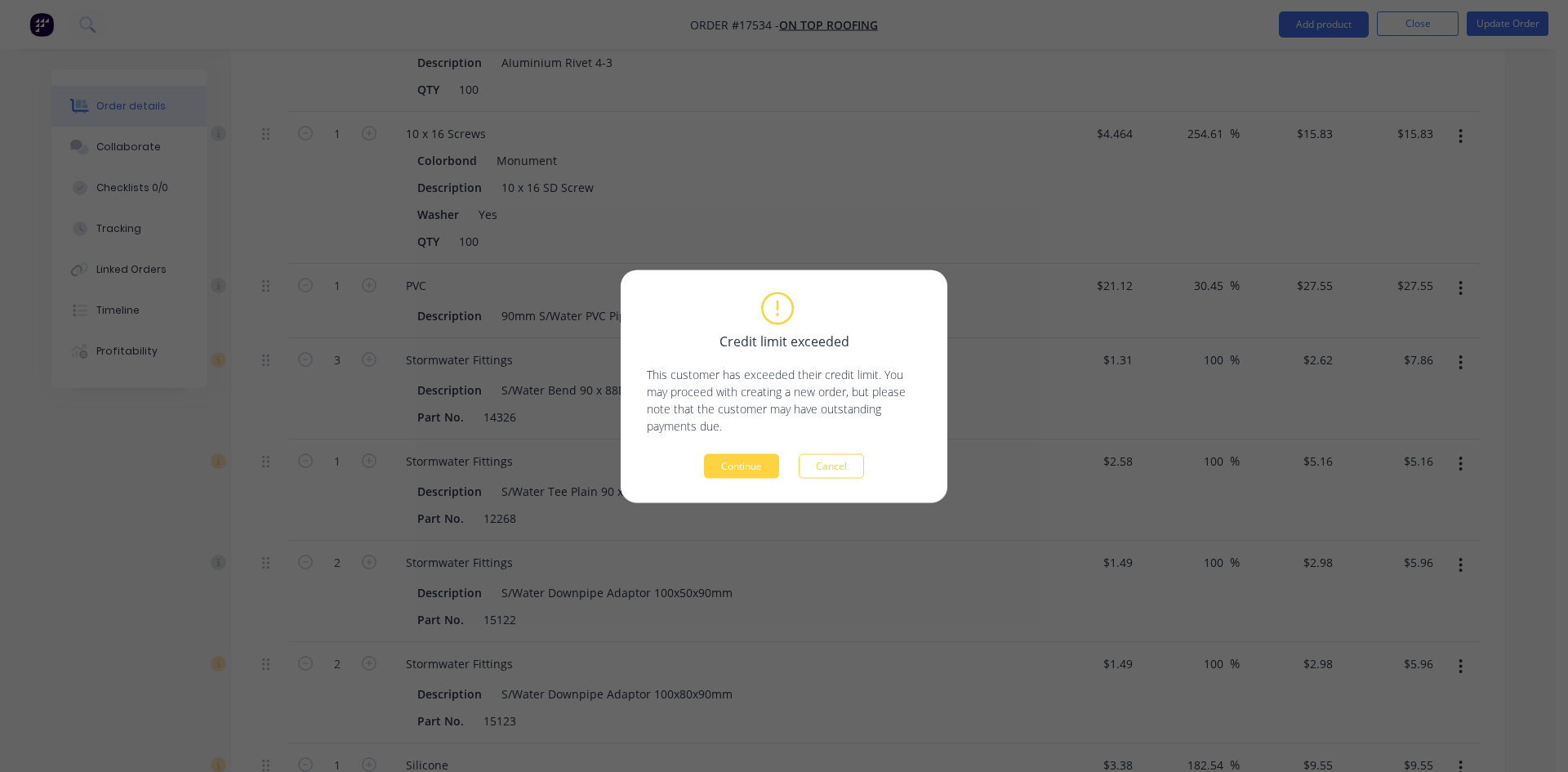
click at [735, 479] on div "Credit limit exceeded This customer has exceeded their credit limit. You may pr…" at bounding box center [784, 386] width 327 height 233
click at [746, 474] on button "Continue" at bounding box center [741, 465] width 75 height 24
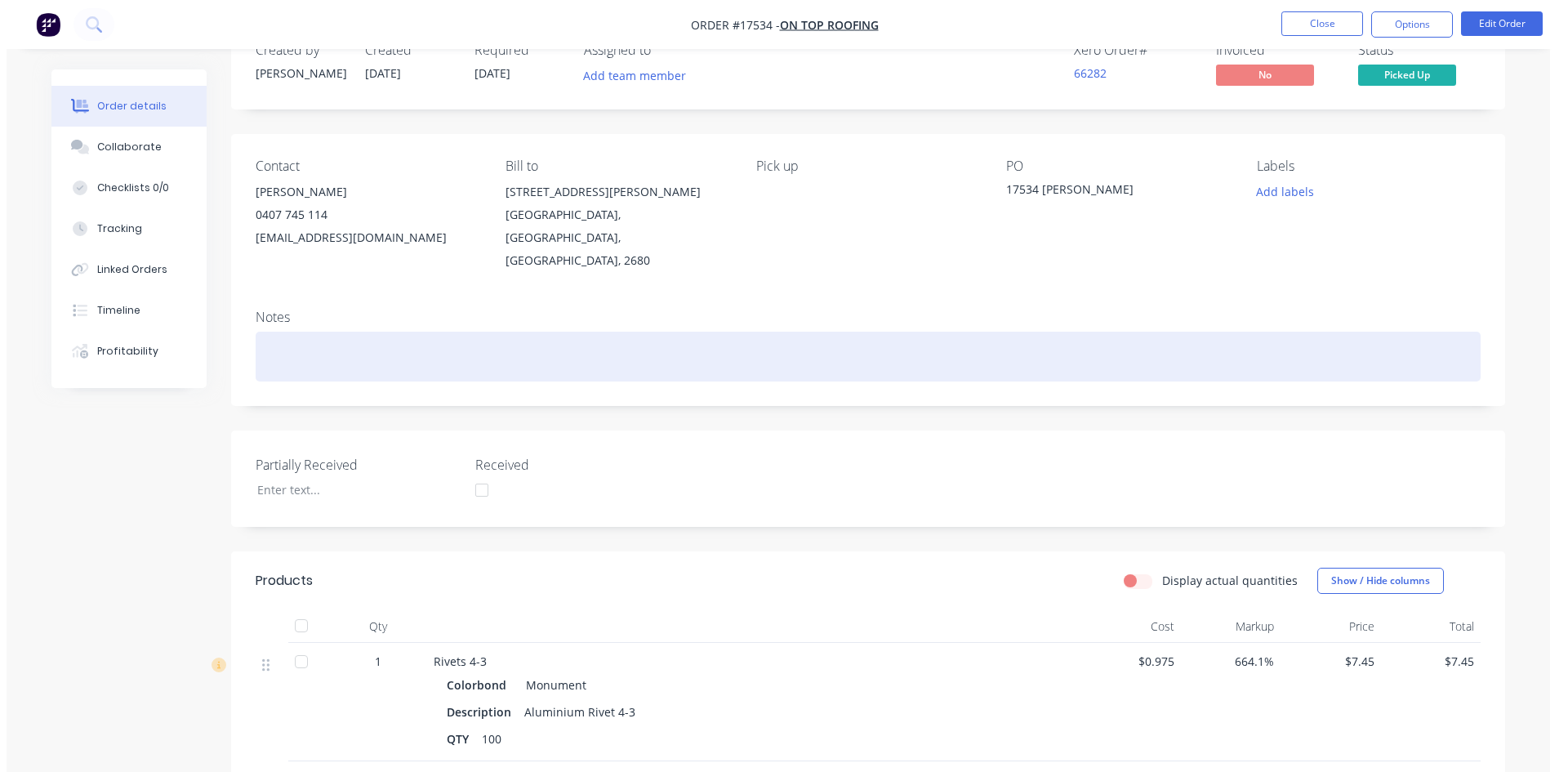
scroll to position [0, 0]
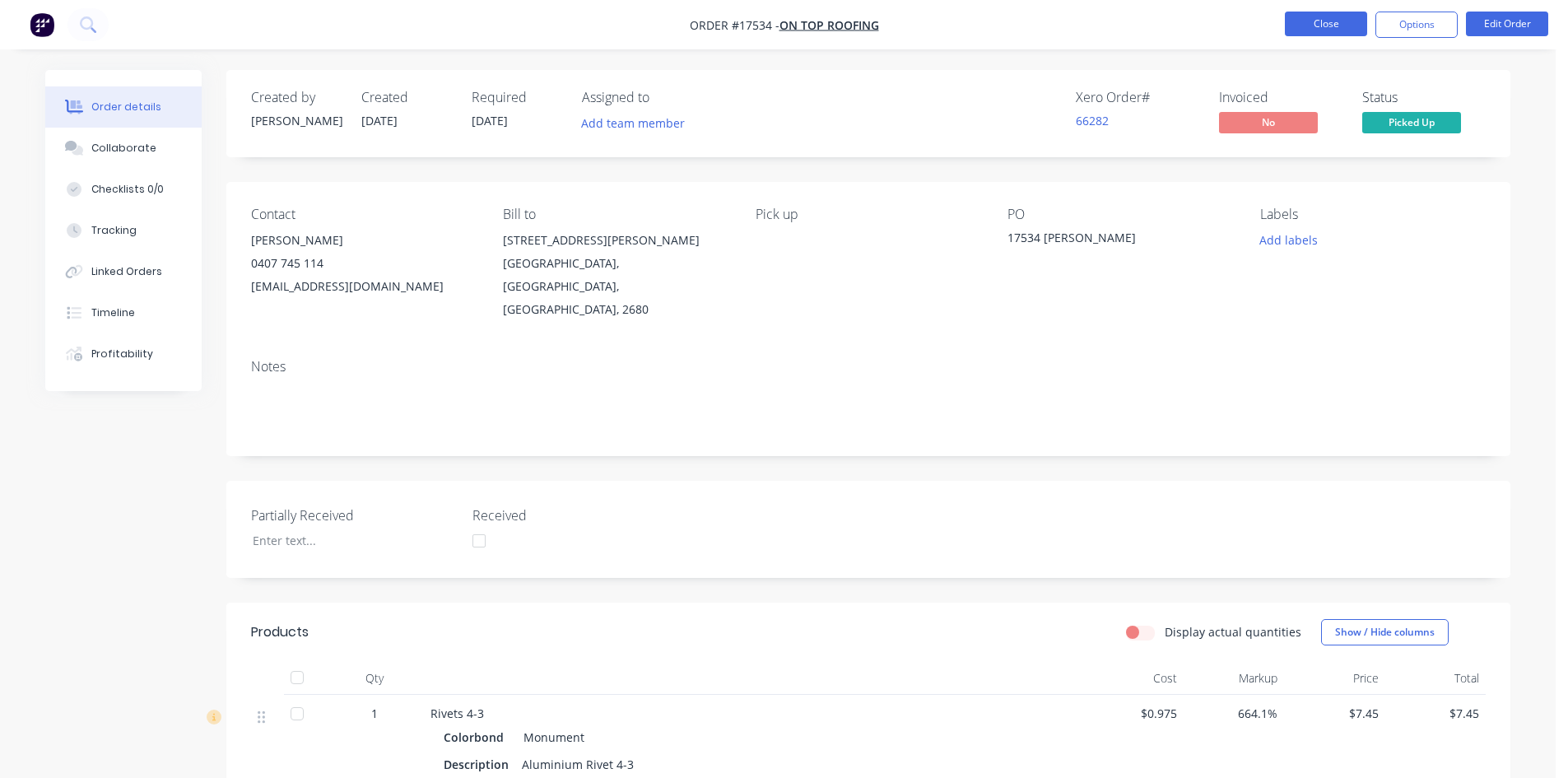
click at [1314, 25] on button "Close" at bounding box center [1326, 24] width 83 height 25
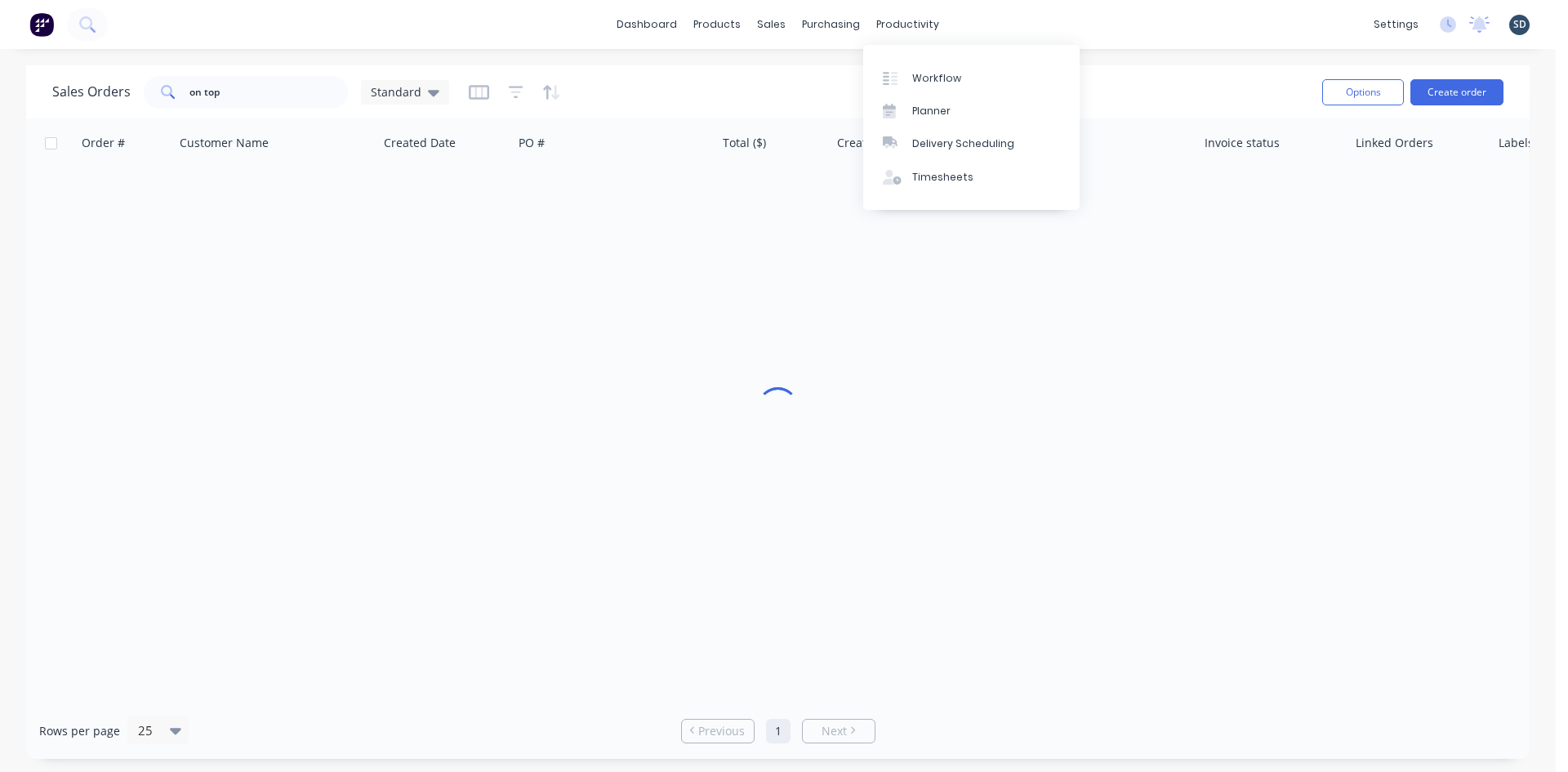
click at [1017, 21] on div "dashboard products sales purchasing productivity dashboard products Product Cat…" at bounding box center [778, 24] width 1556 height 49
